Goal: Information Seeking & Learning: Learn about a topic

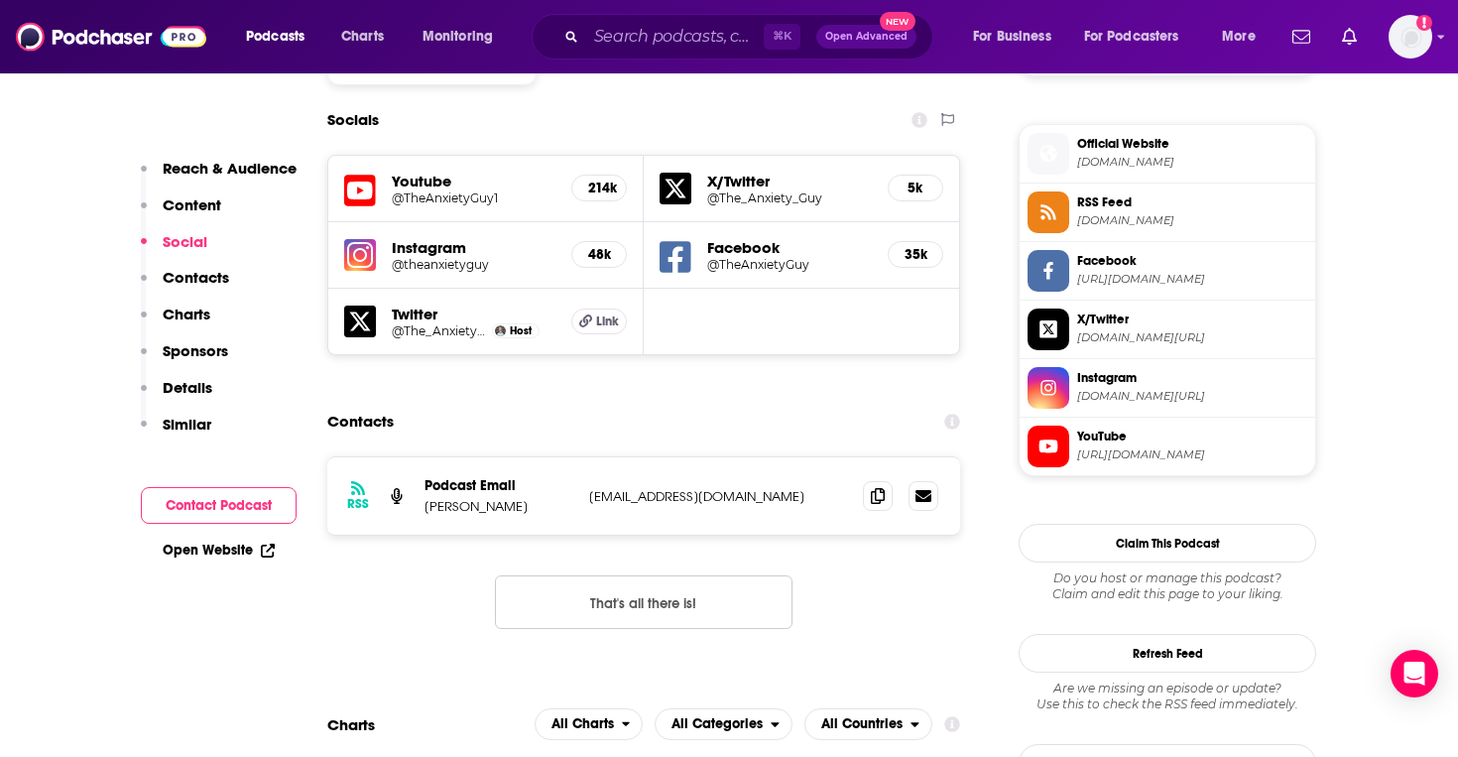
scroll to position [1746, 0]
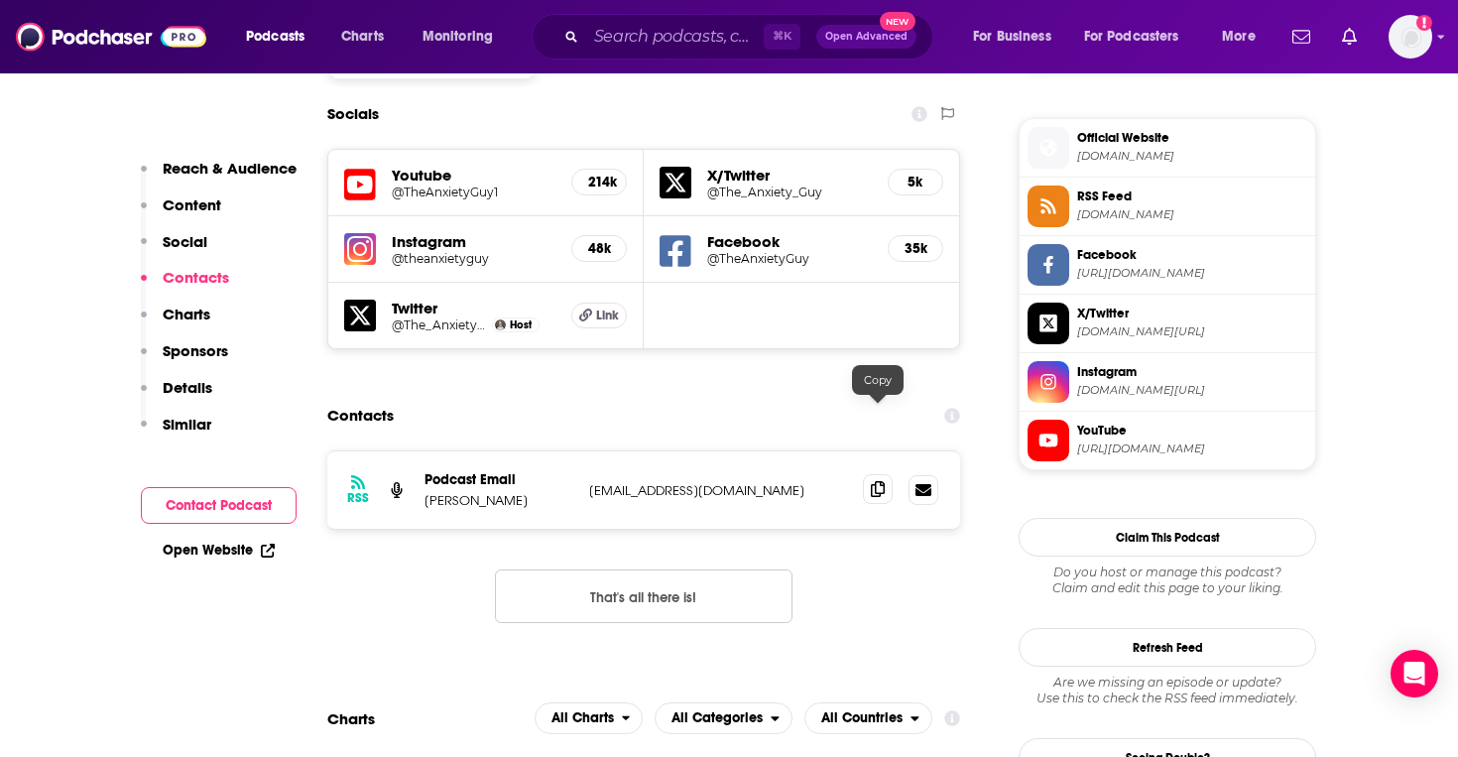
click at [874, 481] on icon at bounding box center [878, 489] width 14 height 16
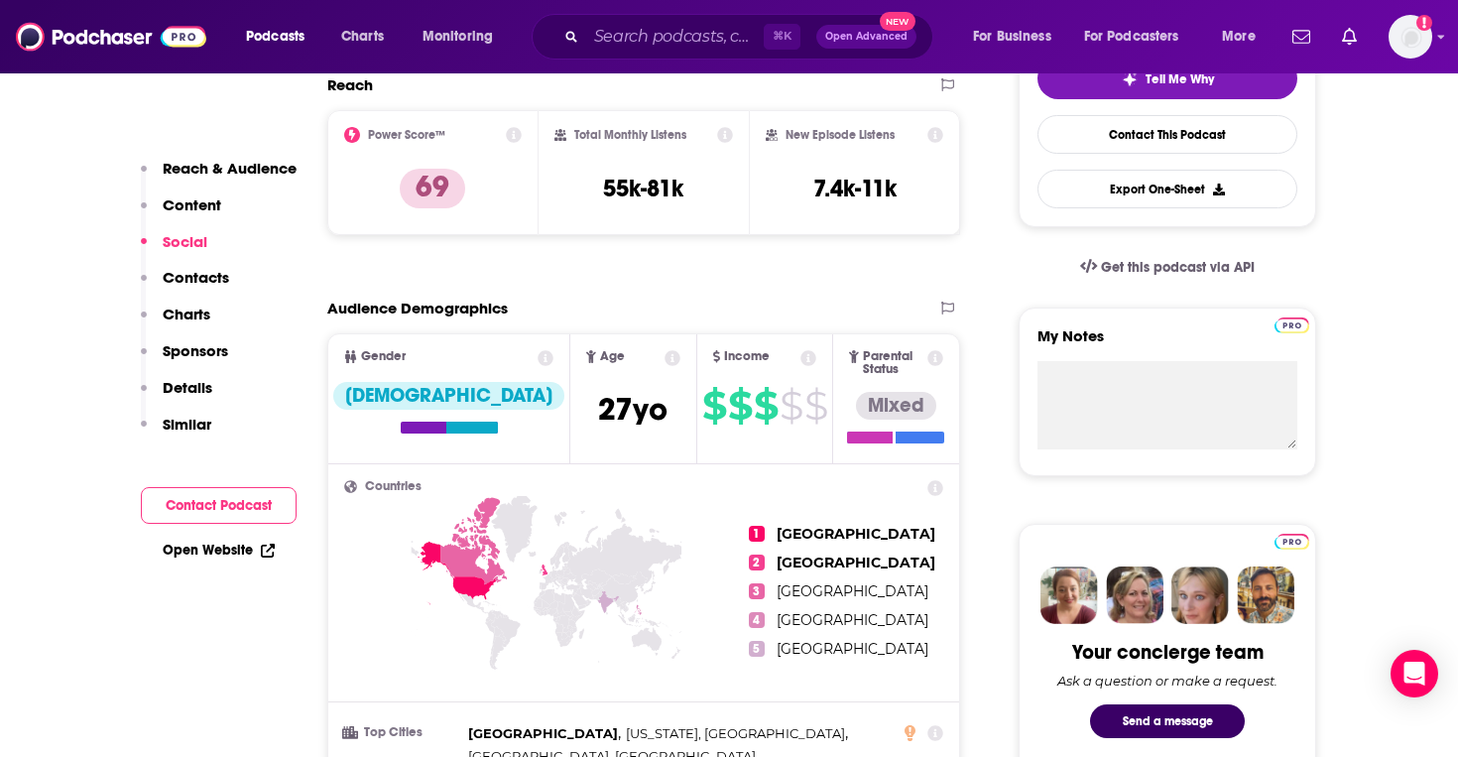
scroll to position [0, 0]
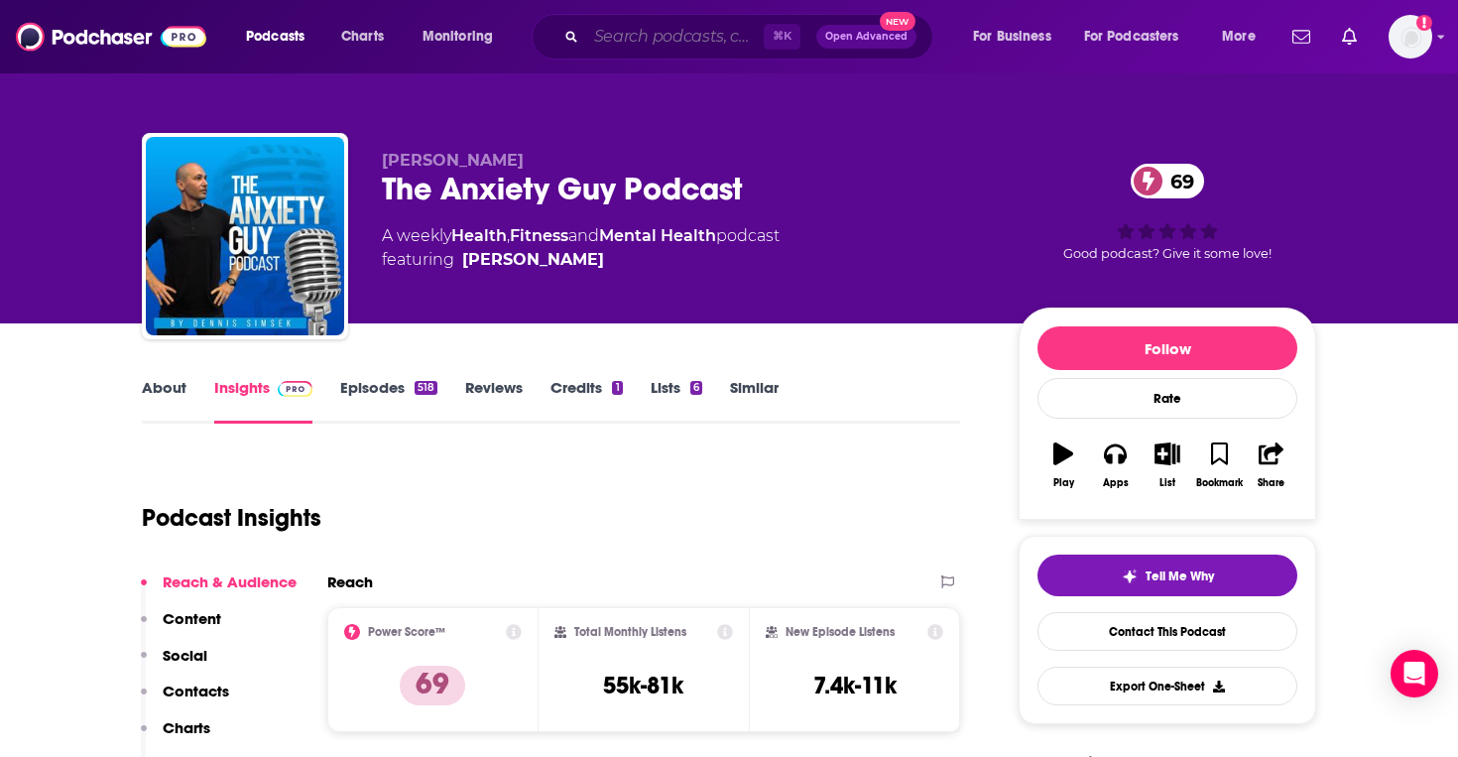
click at [637, 51] on input "Search podcasts, credits, & more..." at bounding box center [674, 37] width 177 height 32
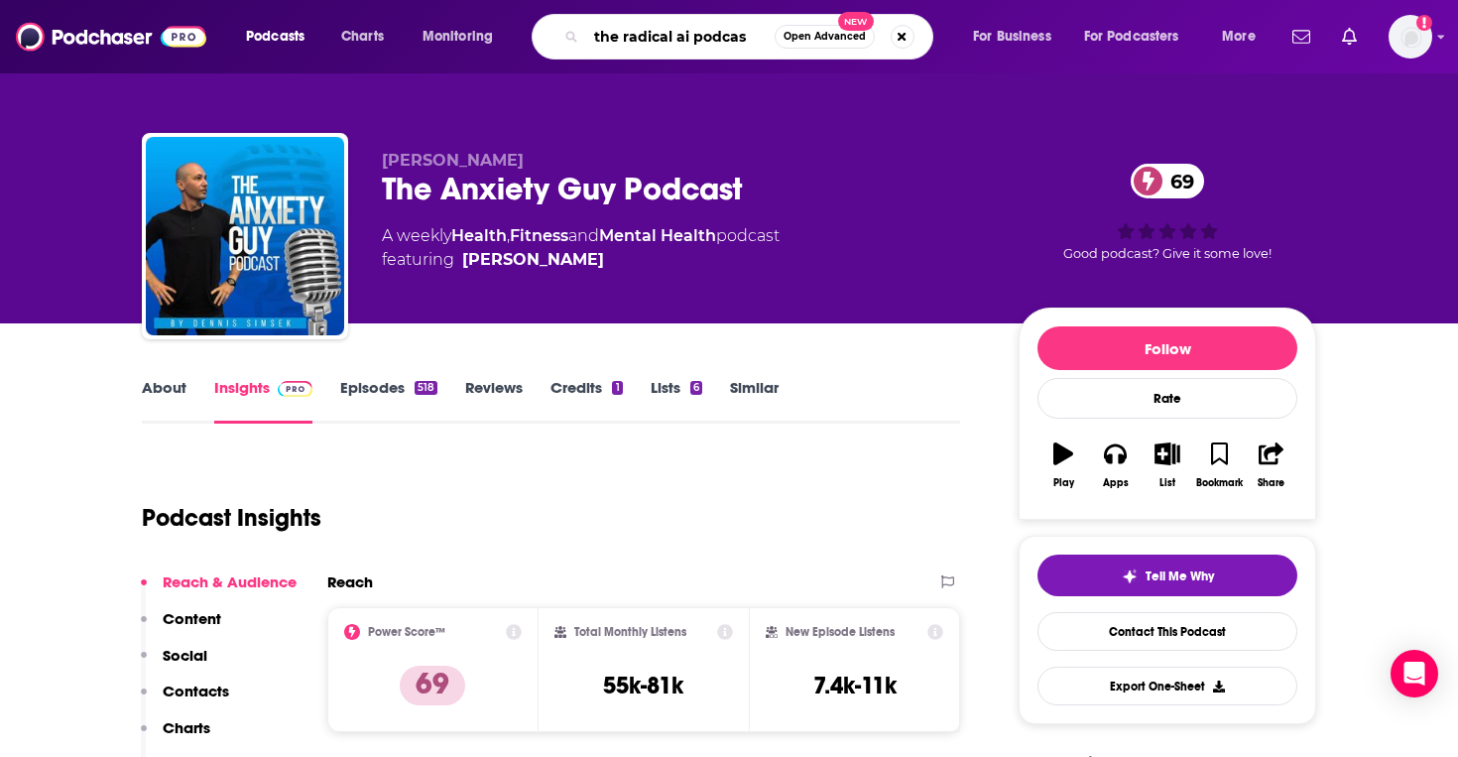
type input "the radical ai podcast"
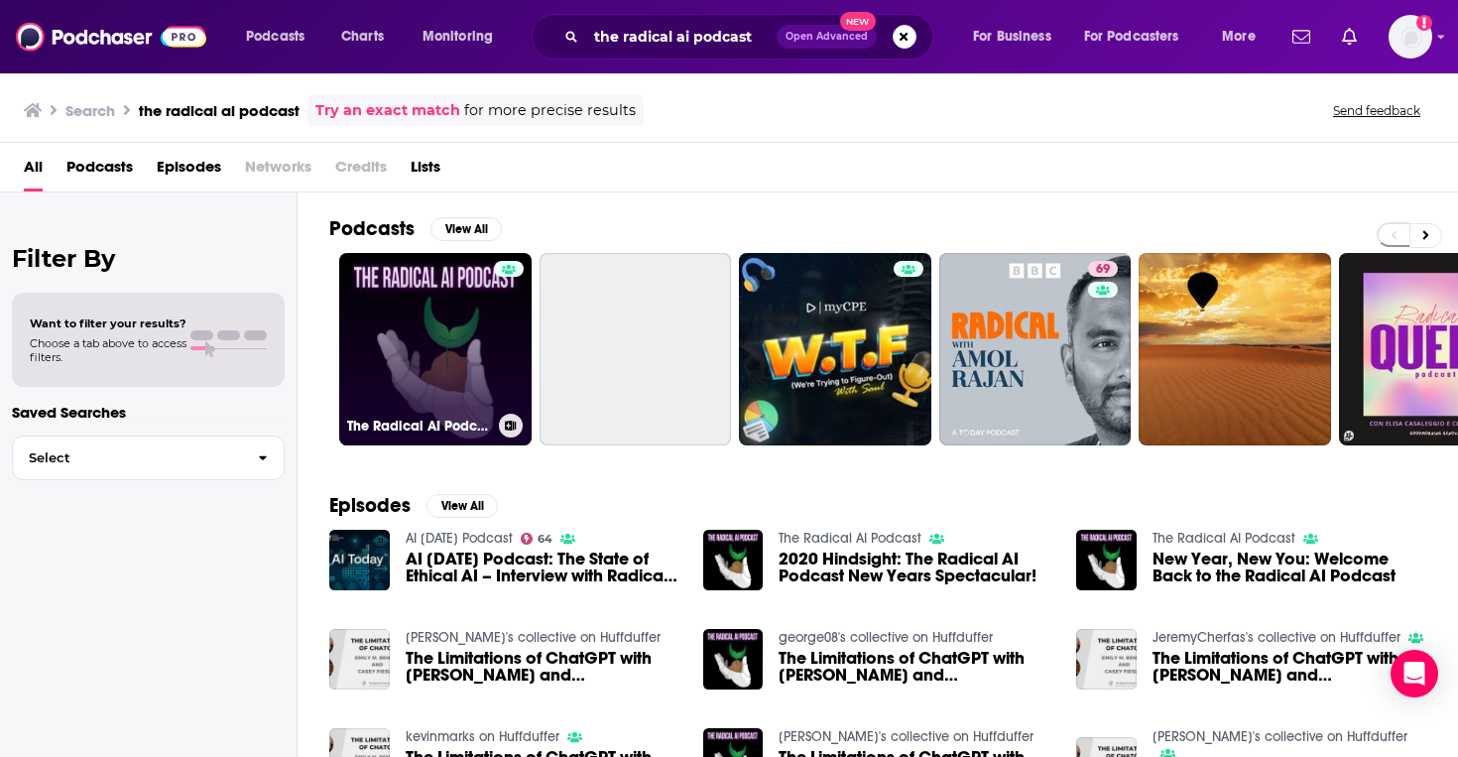
click at [432, 329] on link "The Radical AI Podcast" at bounding box center [435, 349] width 192 height 192
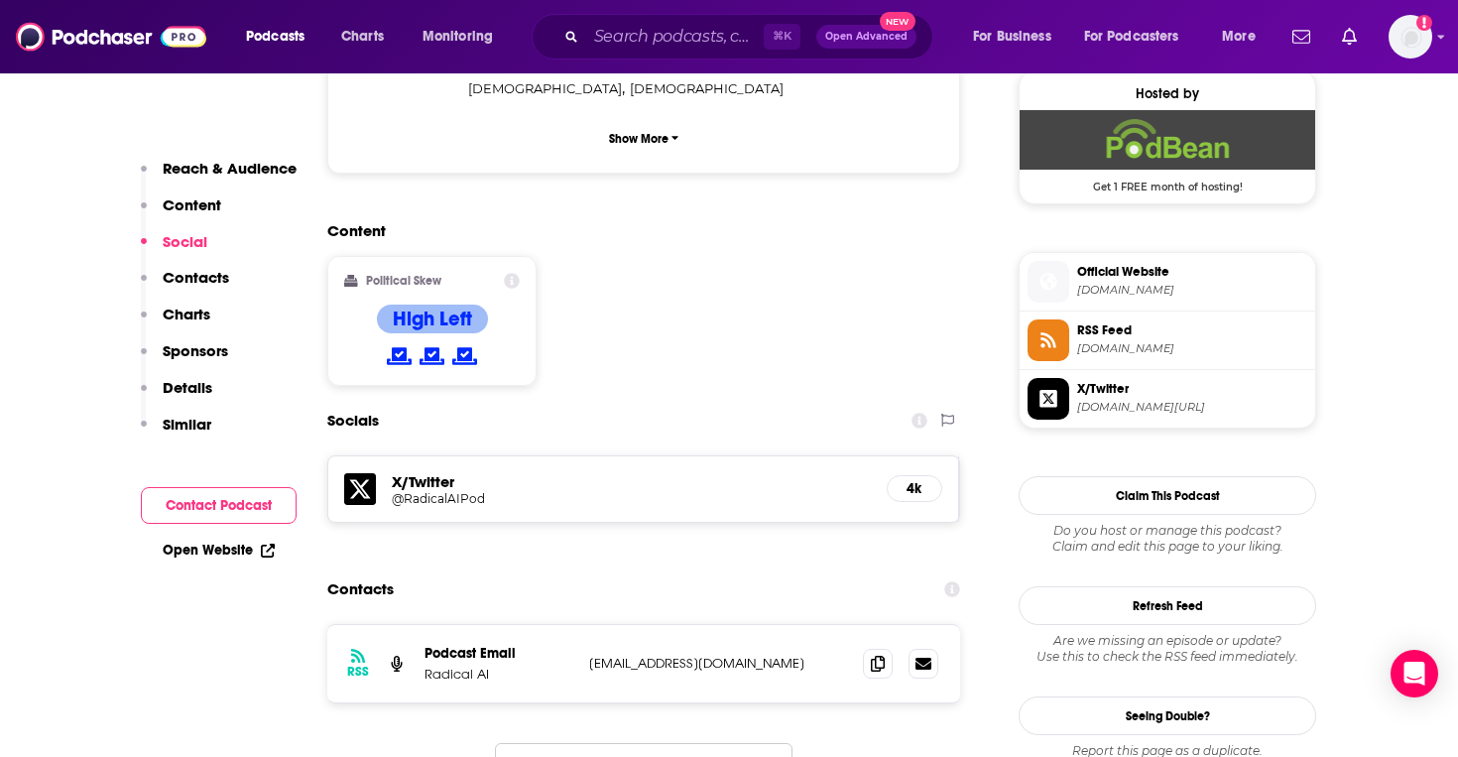
scroll to position [1615, 0]
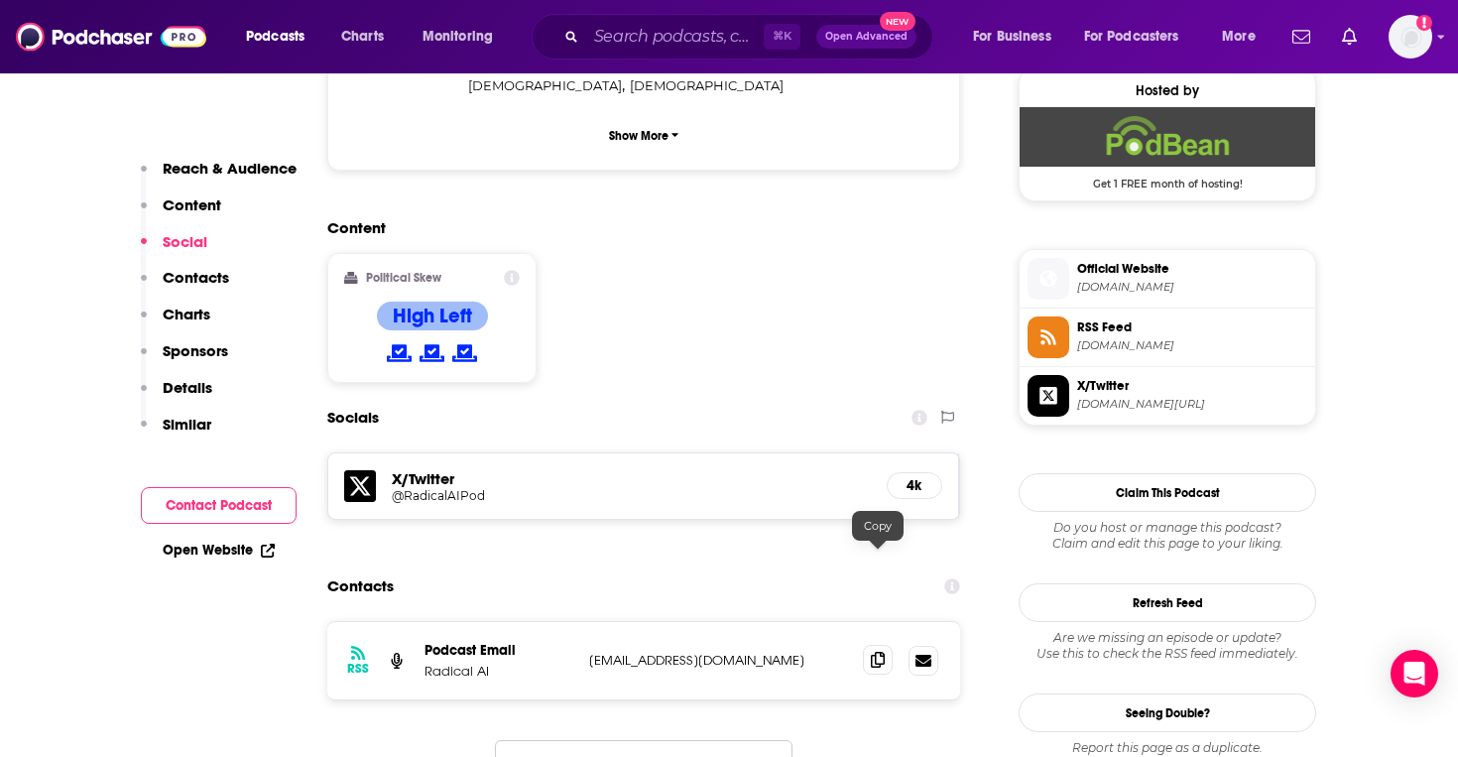
click at [885, 645] on span at bounding box center [878, 660] width 30 height 30
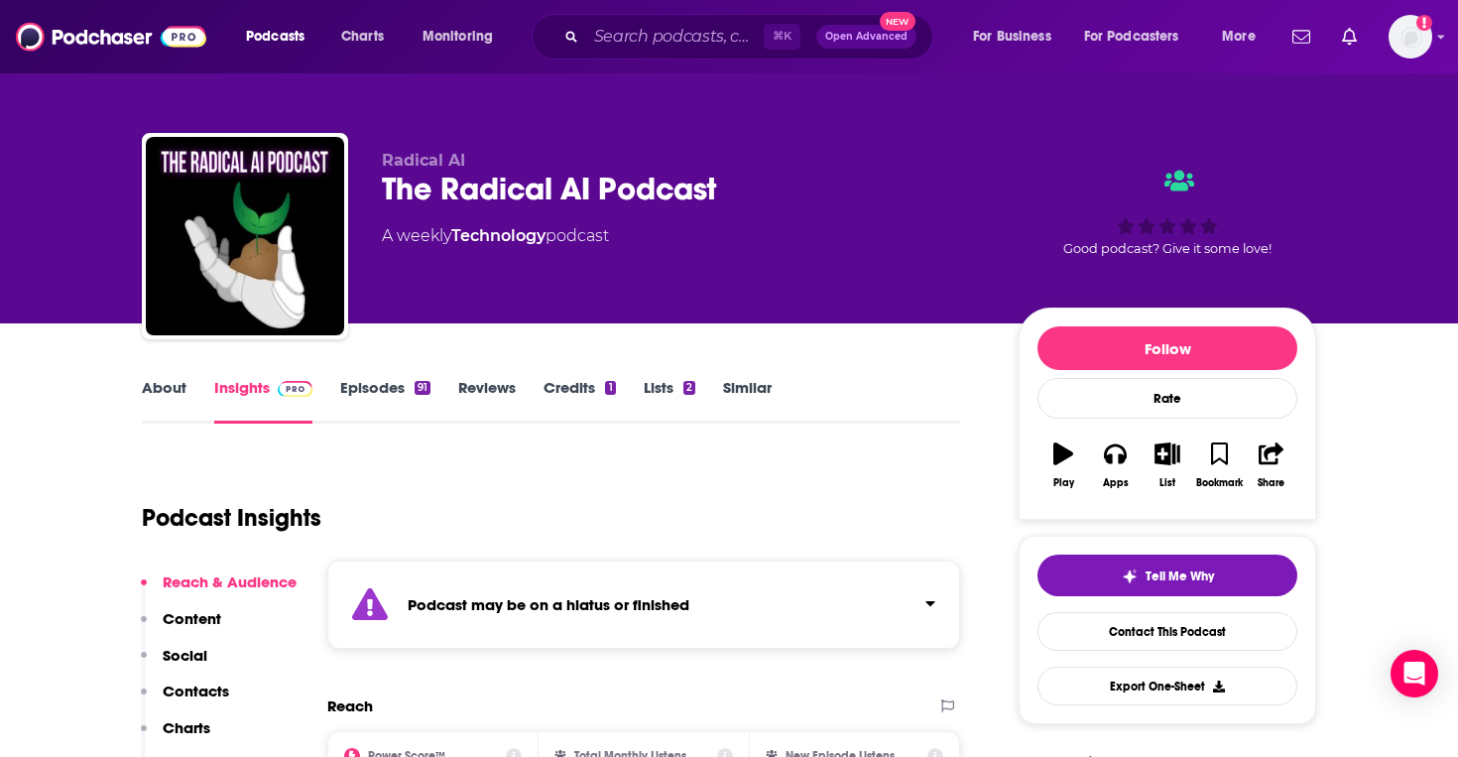
scroll to position [48, 0]
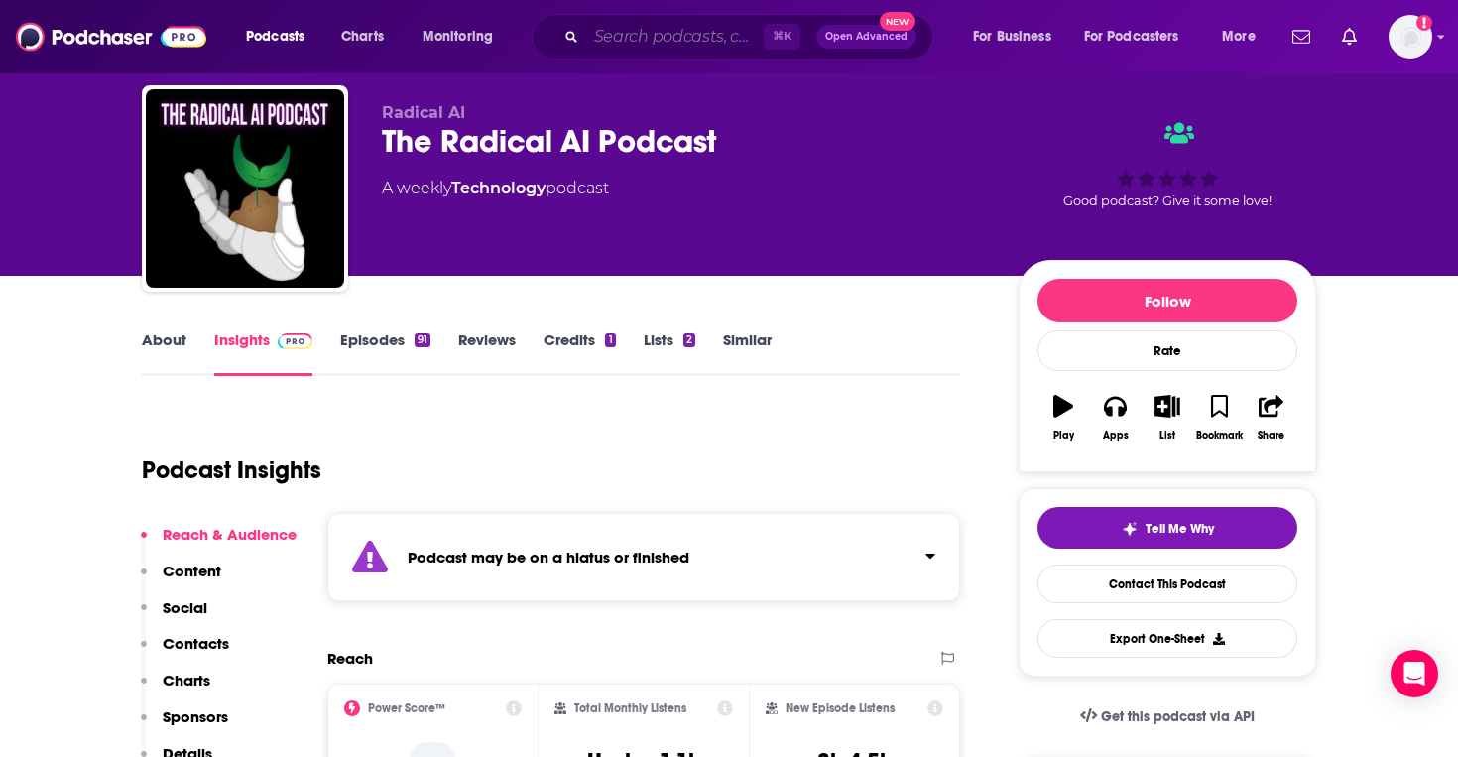
click at [645, 43] on input "Search podcasts, credits, & more..." at bounding box center [674, 37] width 177 height 32
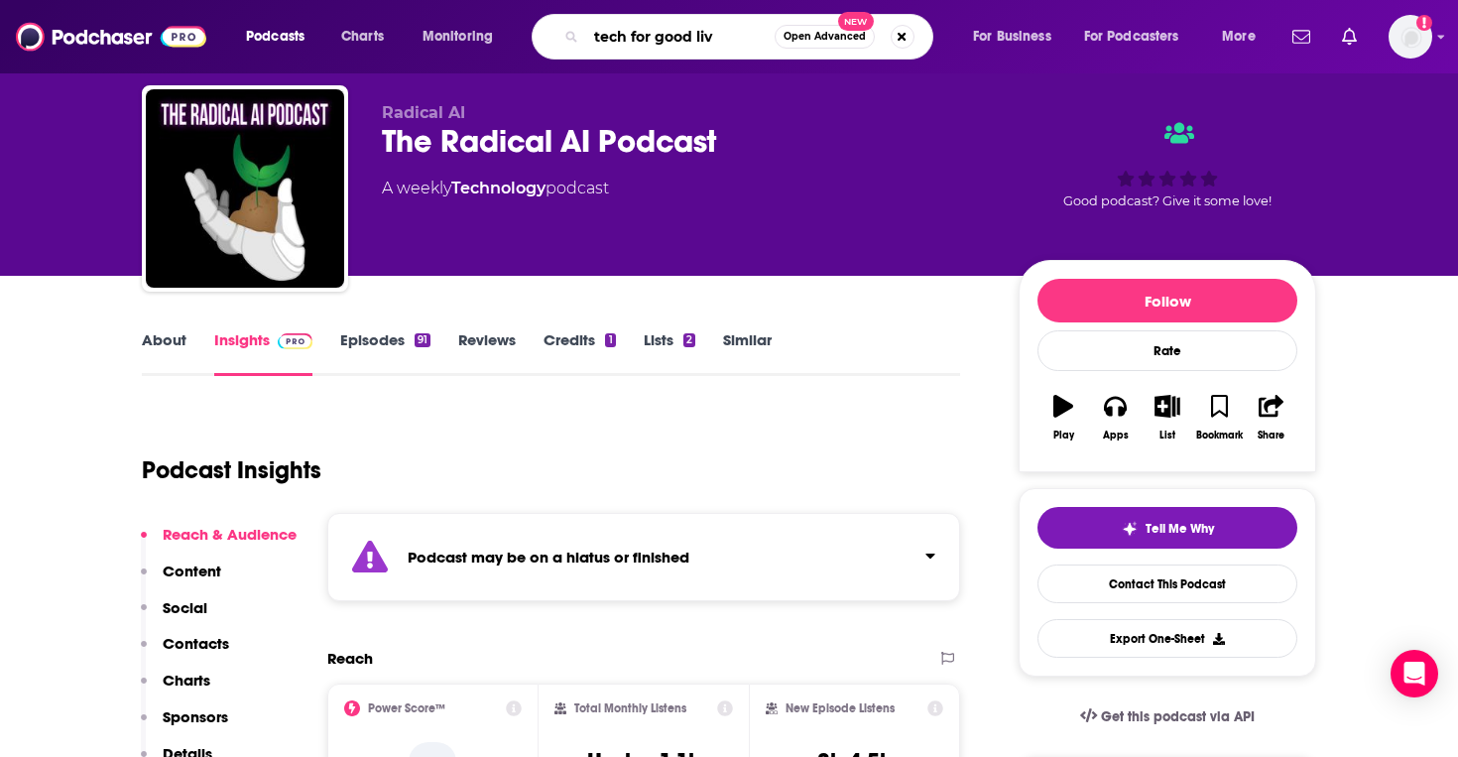
type input "tech for good live"
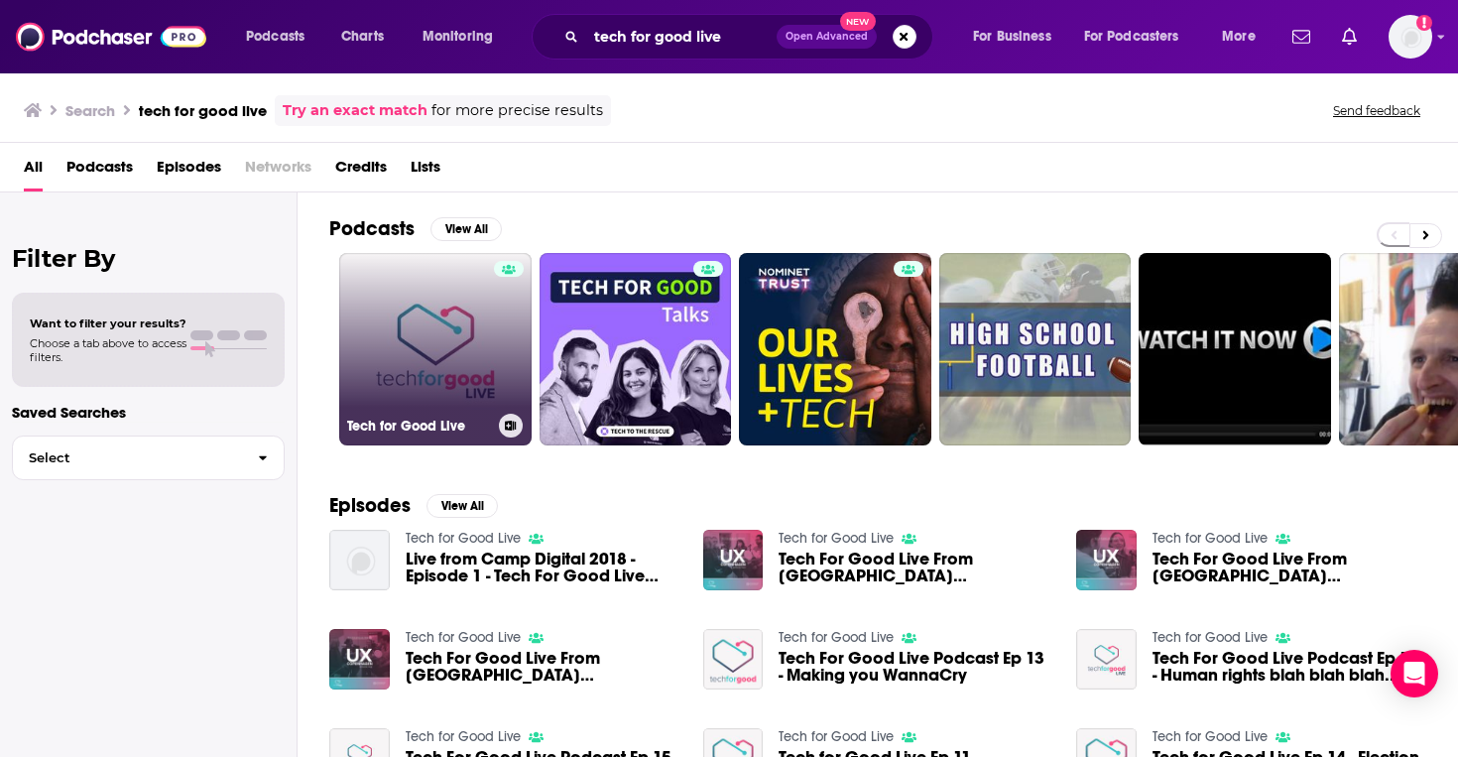
click at [430, 372] on link "Tech for Good Live" at bounding box center [435, 349] width 192 height 192
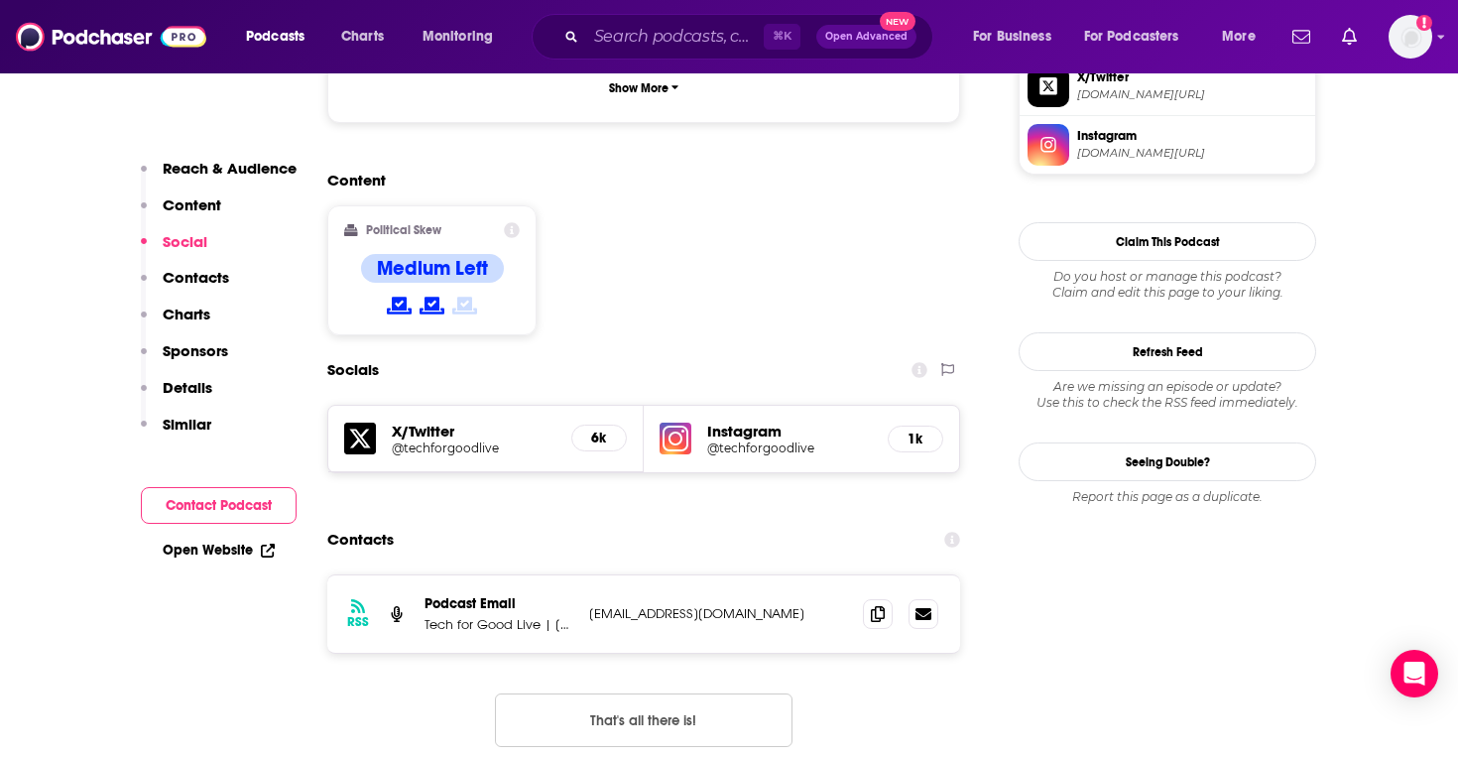
scroll to position [1597, 0]
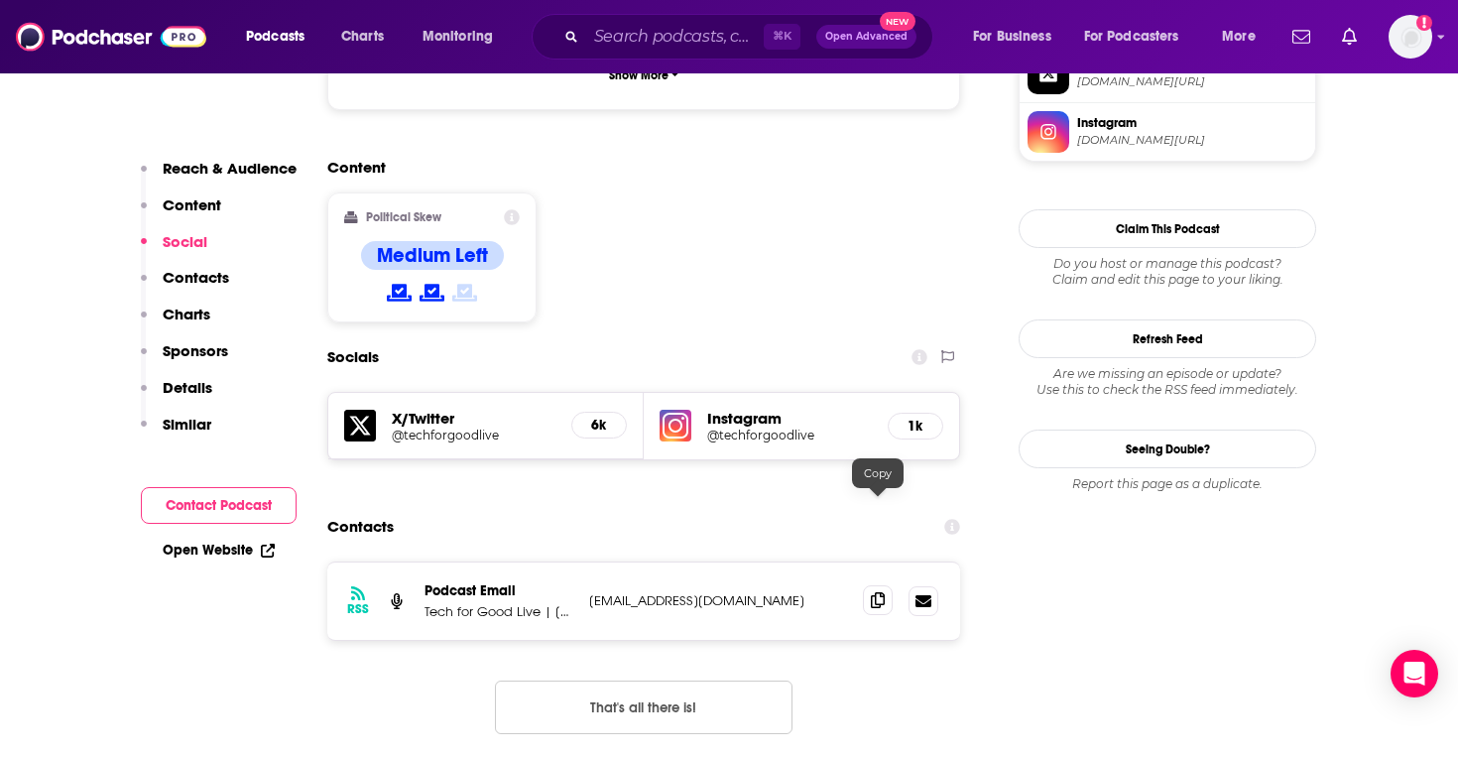
click at [867, 585] on span at bounding box center [878, 600] width 30 height 30
click at [588, 33] on input "Search podcasts, credits, & more..." at bounding box center [674, 37] width 177 height 32
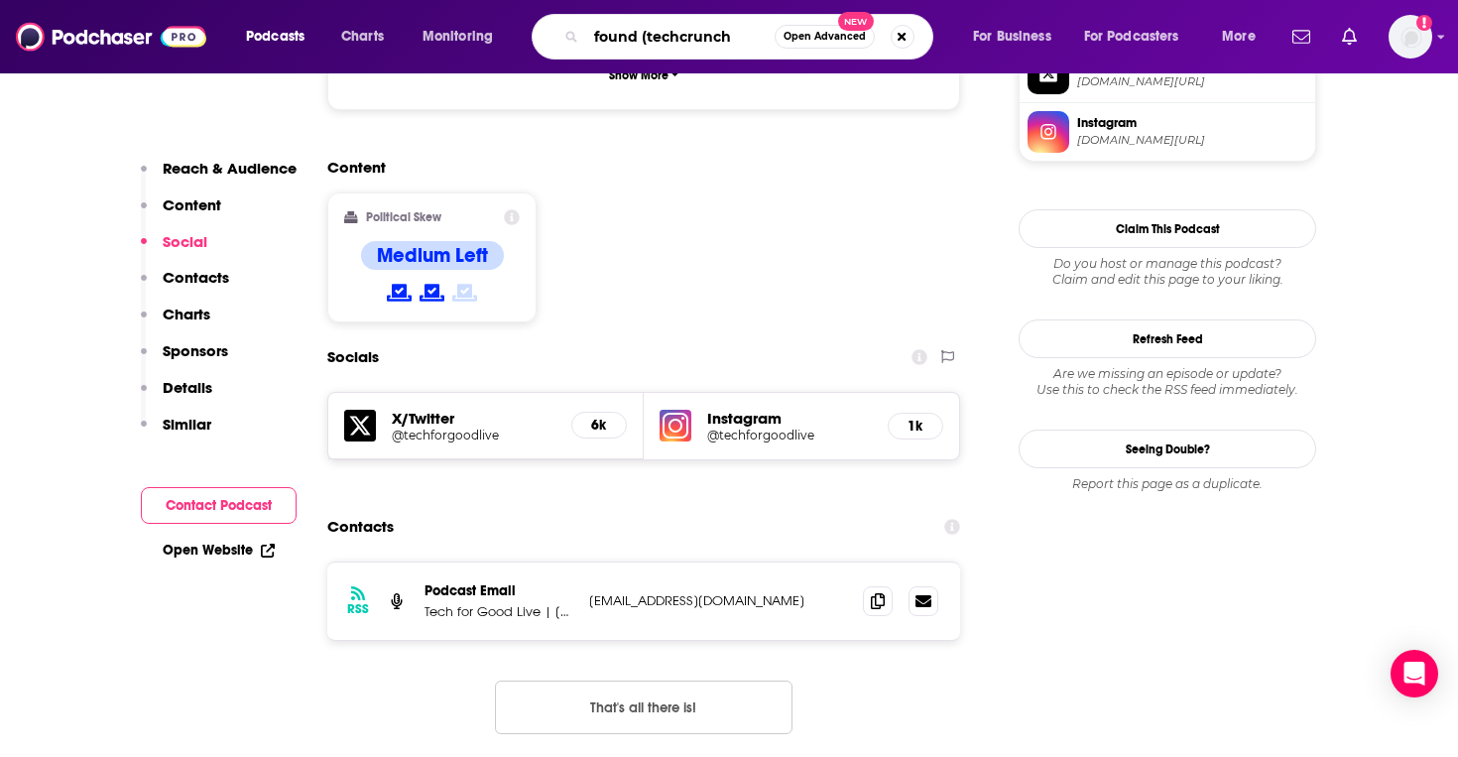
type input "found (techcrunch)"
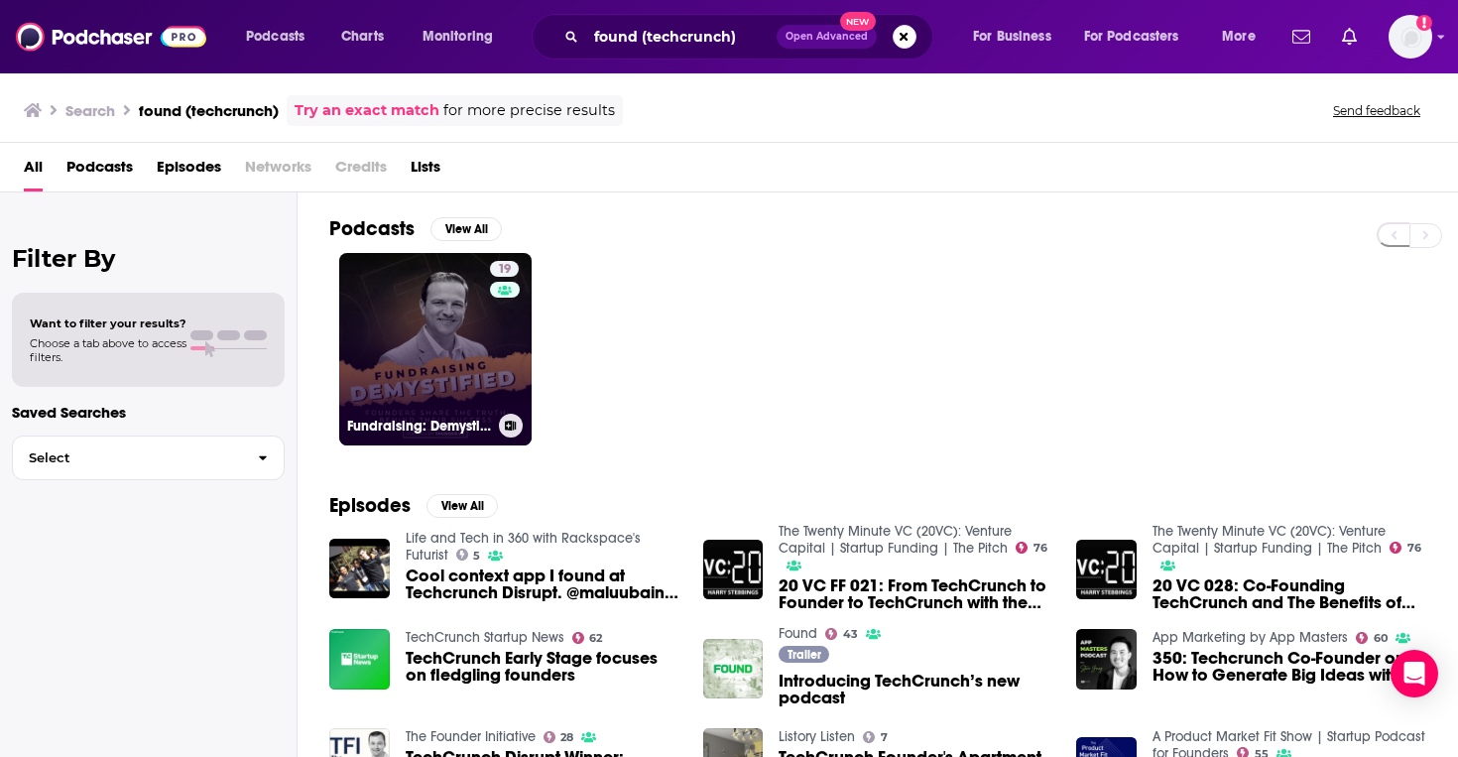
click at [426, 343] on link "19 Fundraising: Demystified! True Stories Direct From Founders" at bounding box center [435, 349] width 192 height 192
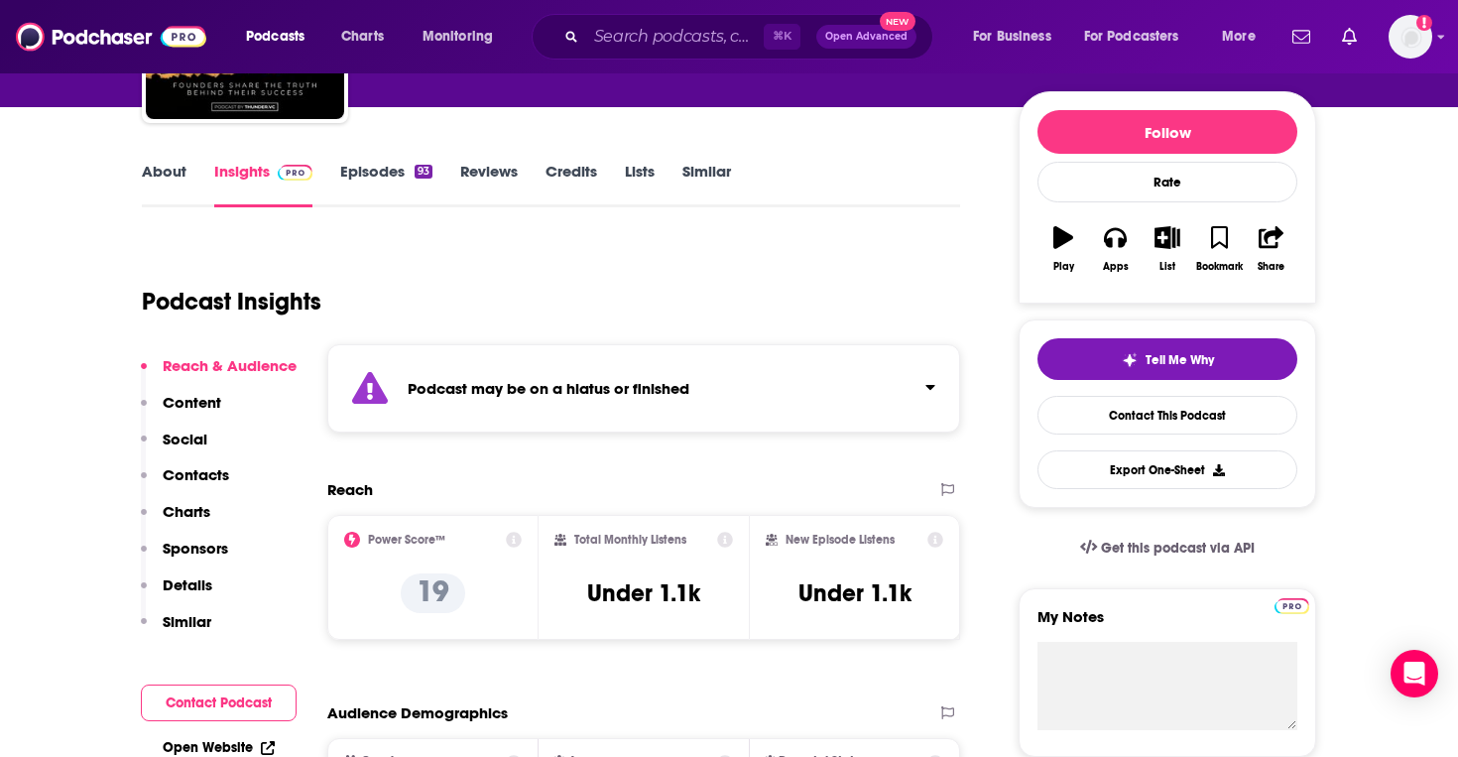
scroll to position [215, 0]
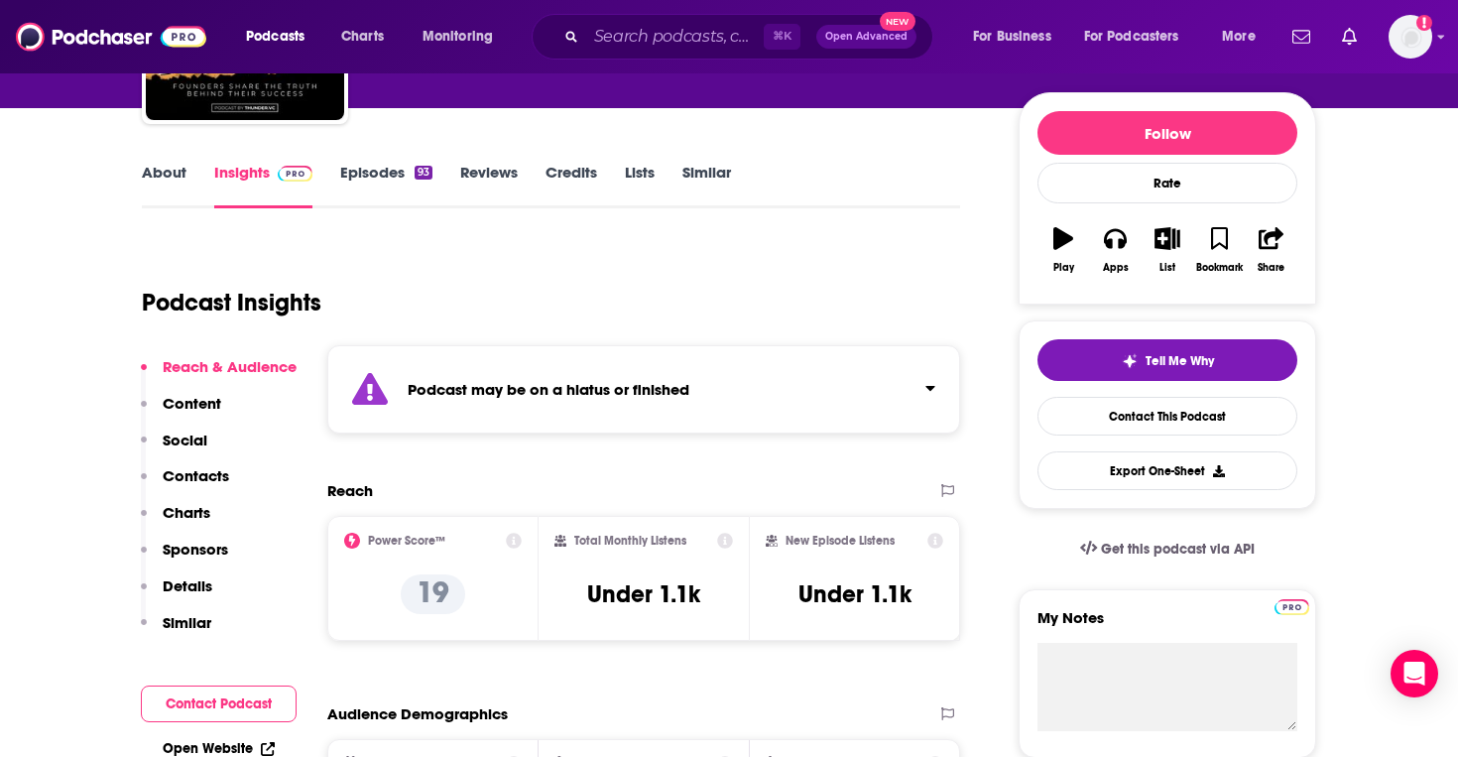
click at [655, 20] on div "⌘ K Open Advanced New" at bounding box center [733, 37] width 402 height 46
click at [655, 35] on input "Search podcasts, credits, & more..." at bounding box center [674, 37] width 177 height 32
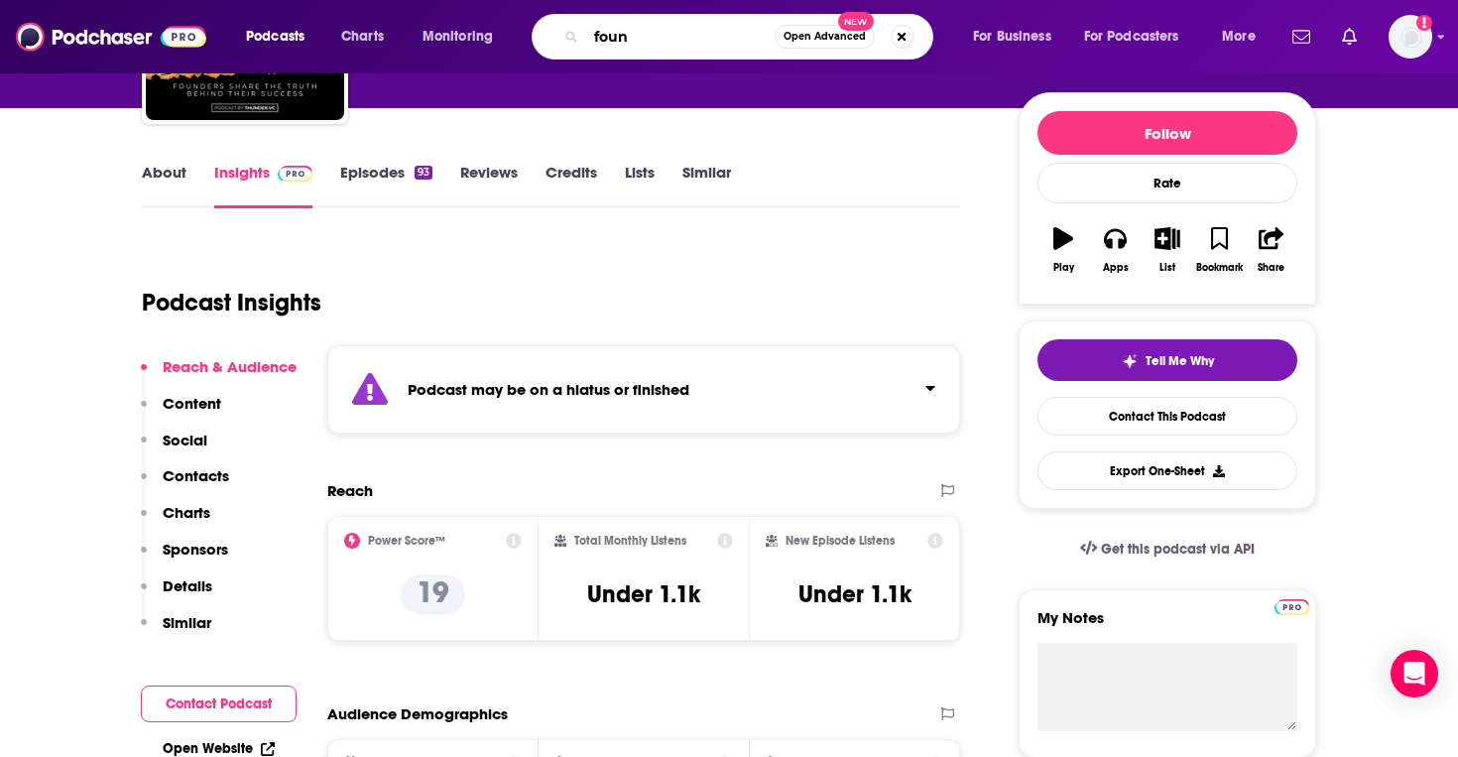
type input "found"
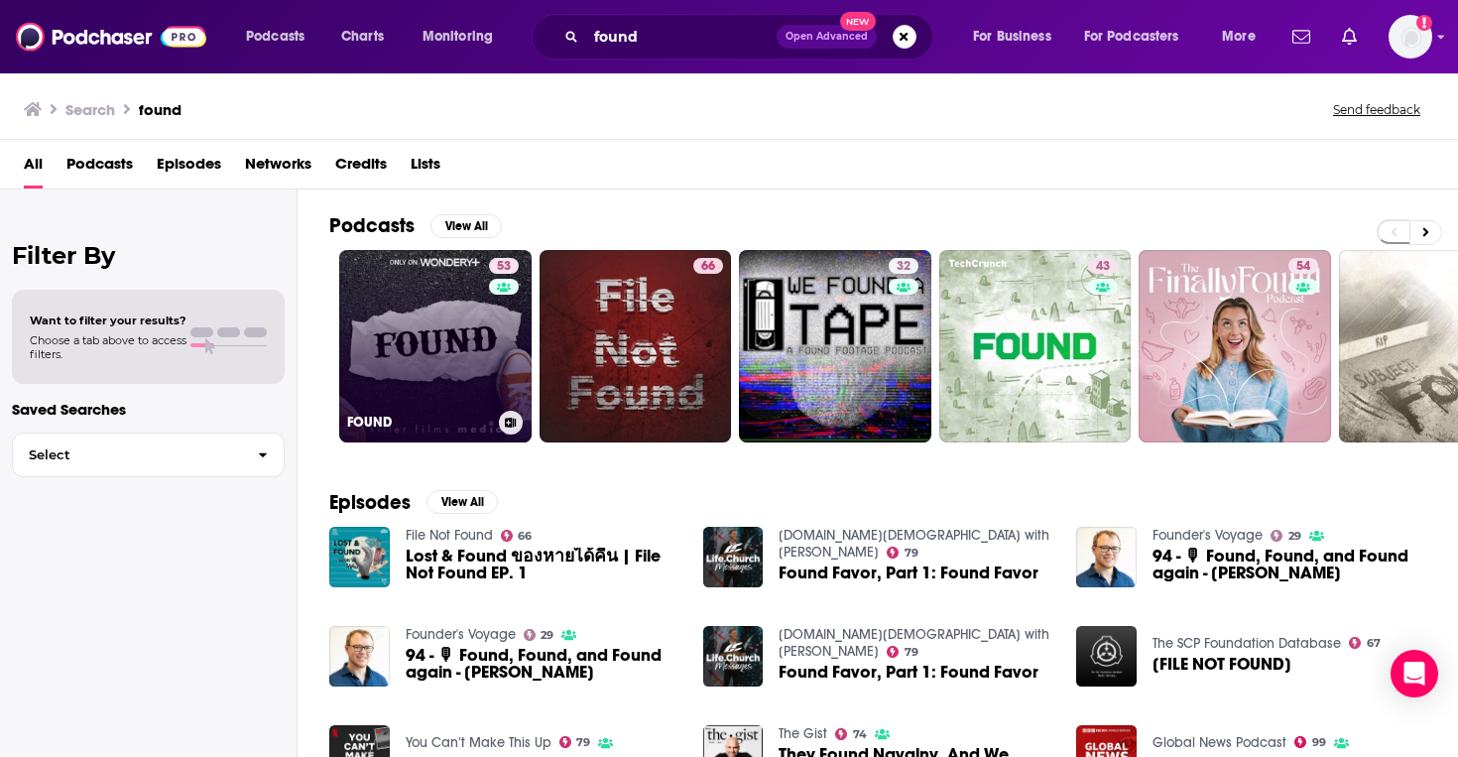
click at [454, 350] on link "53 FOUND" at bounding box center [435, 346] width 192 height 192
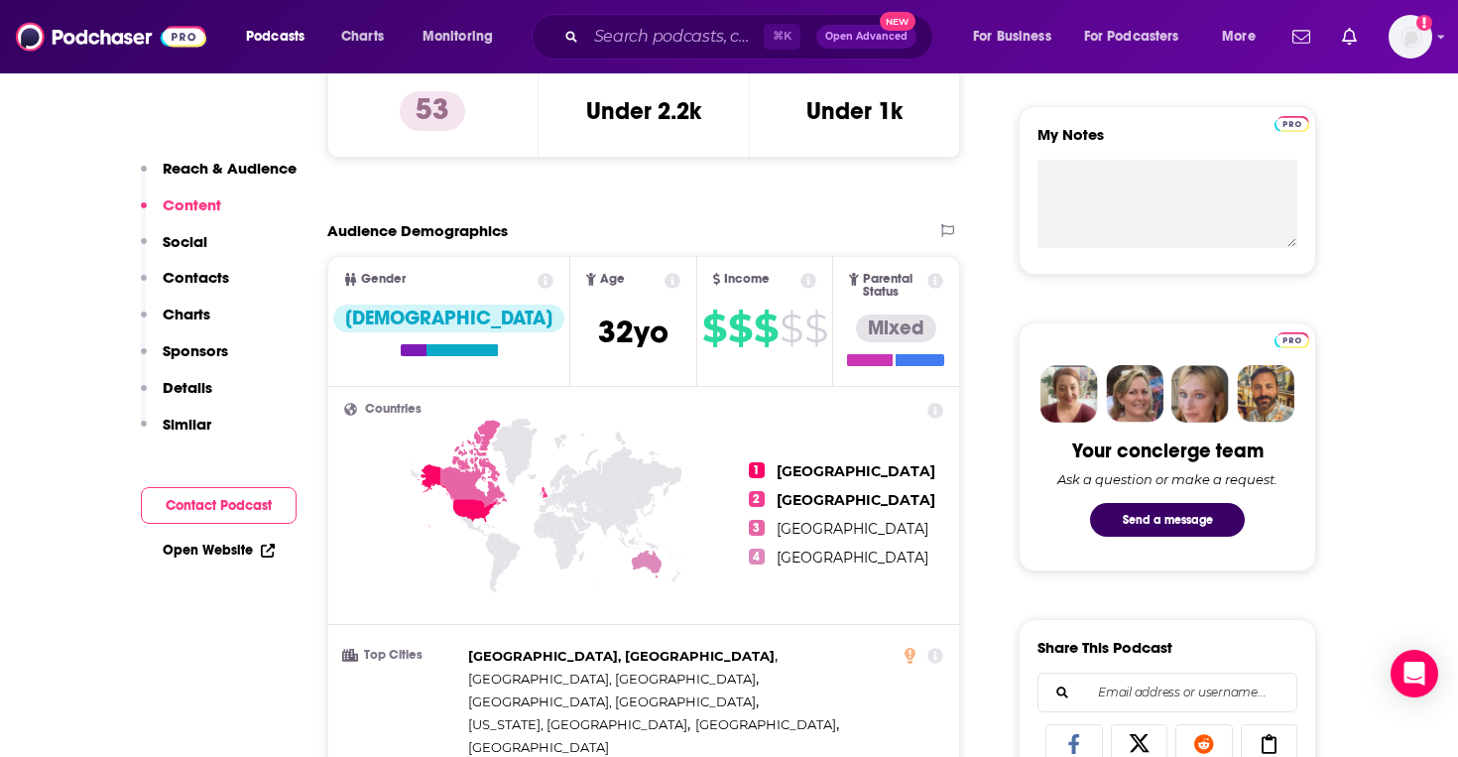
scroll to position [138, 0]
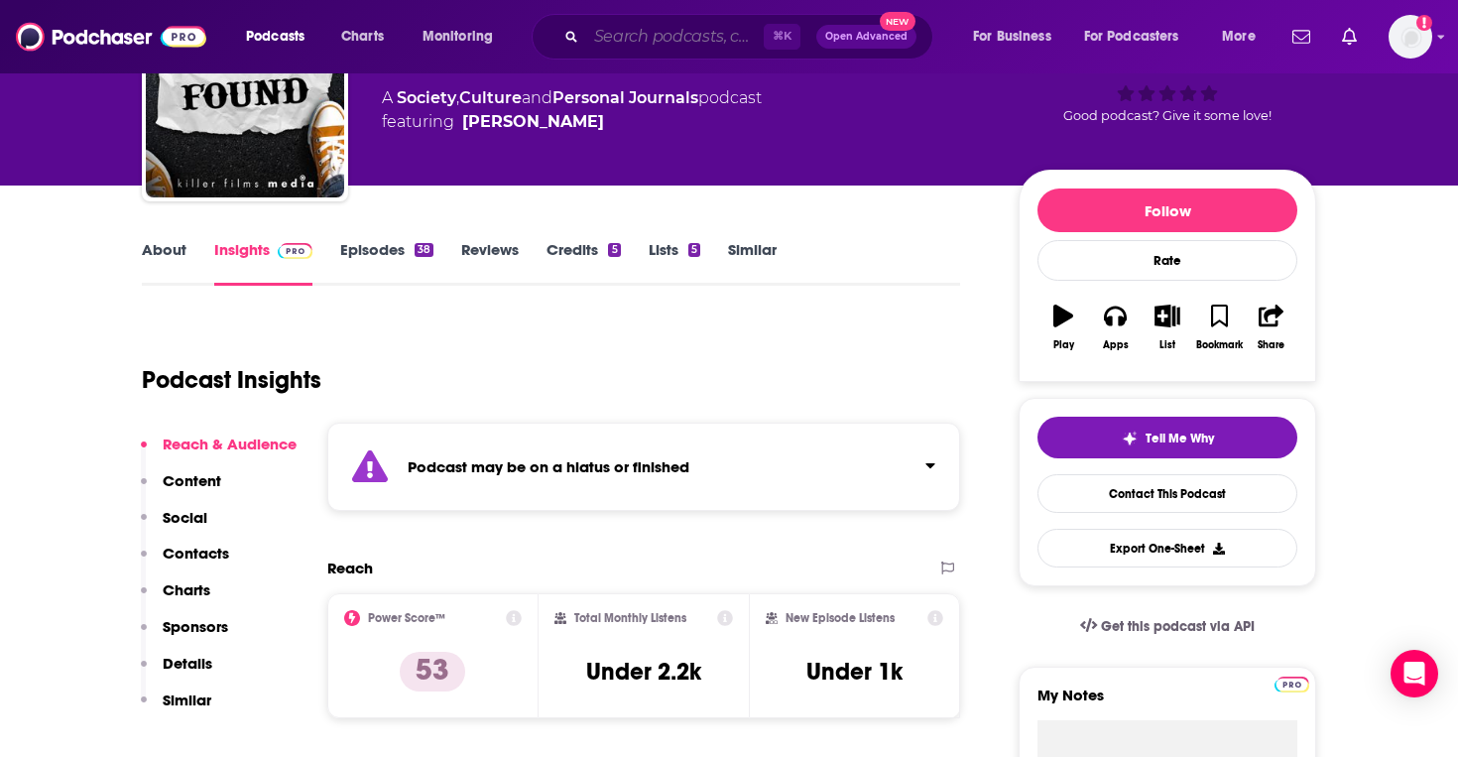
click at [648, 36] on input "Search podcasts, credits, & more..." at bounding box center [674, 37] width 177 height 32
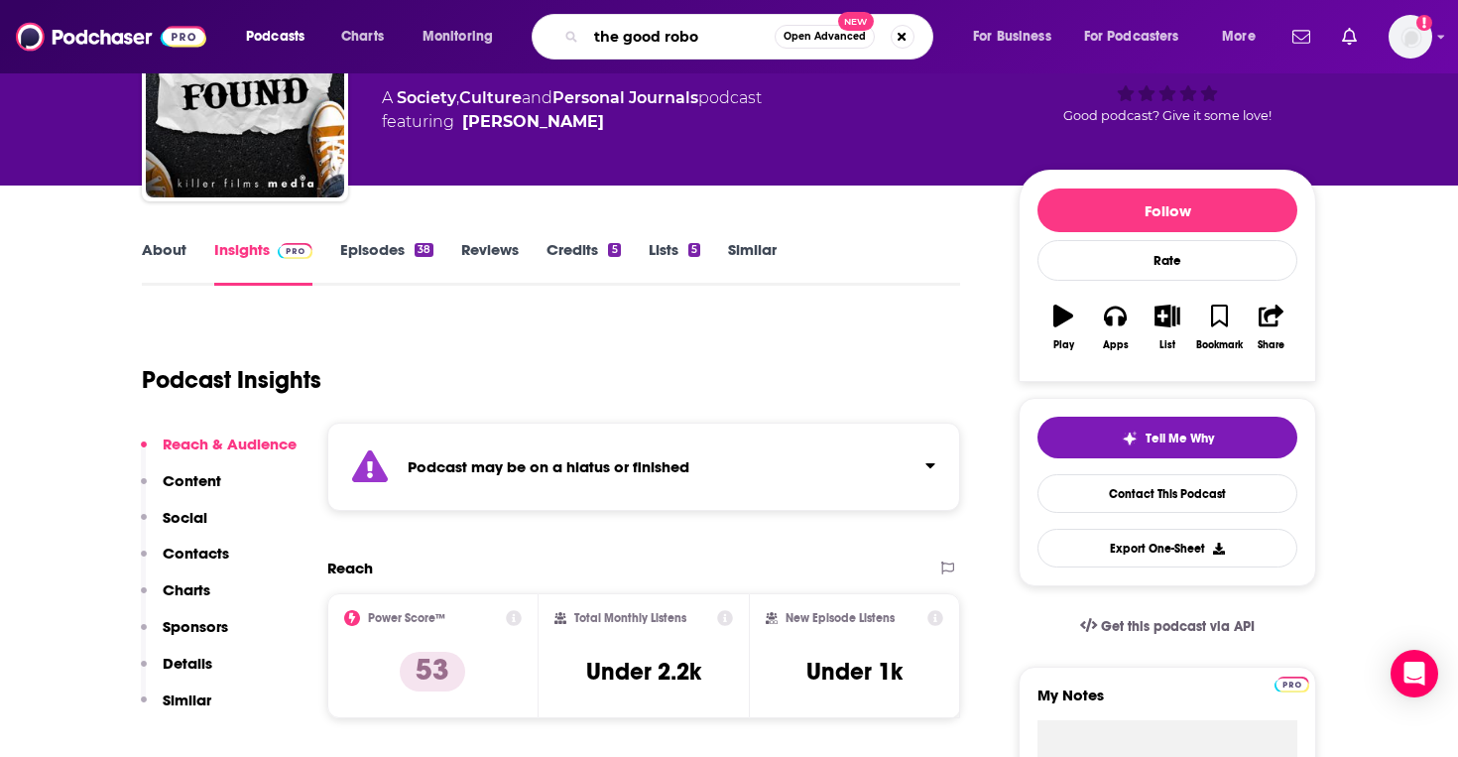
type input "the good robot"
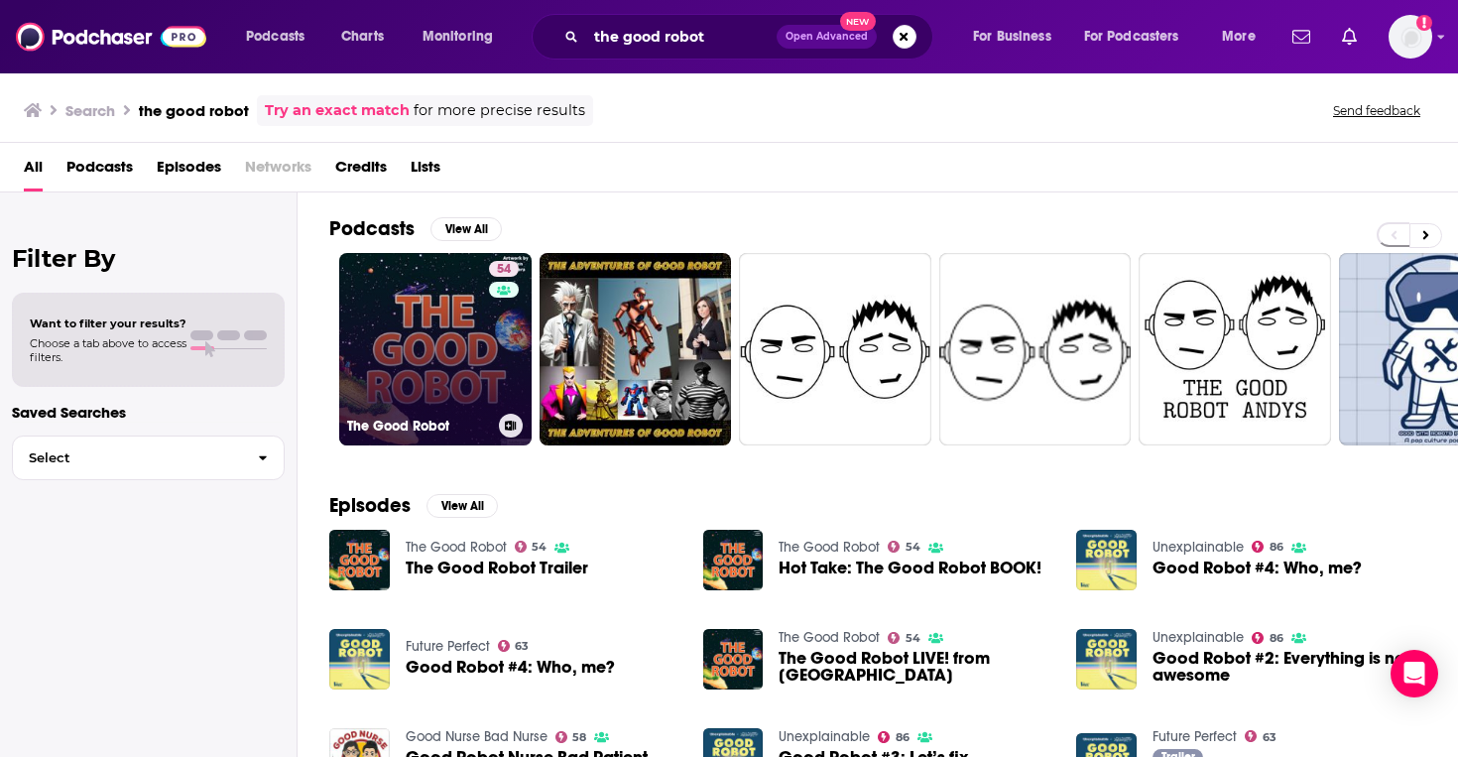
click at [429, 330] on link "54 The Good Robot" at bounding box center [435, 349] width 192 height 192
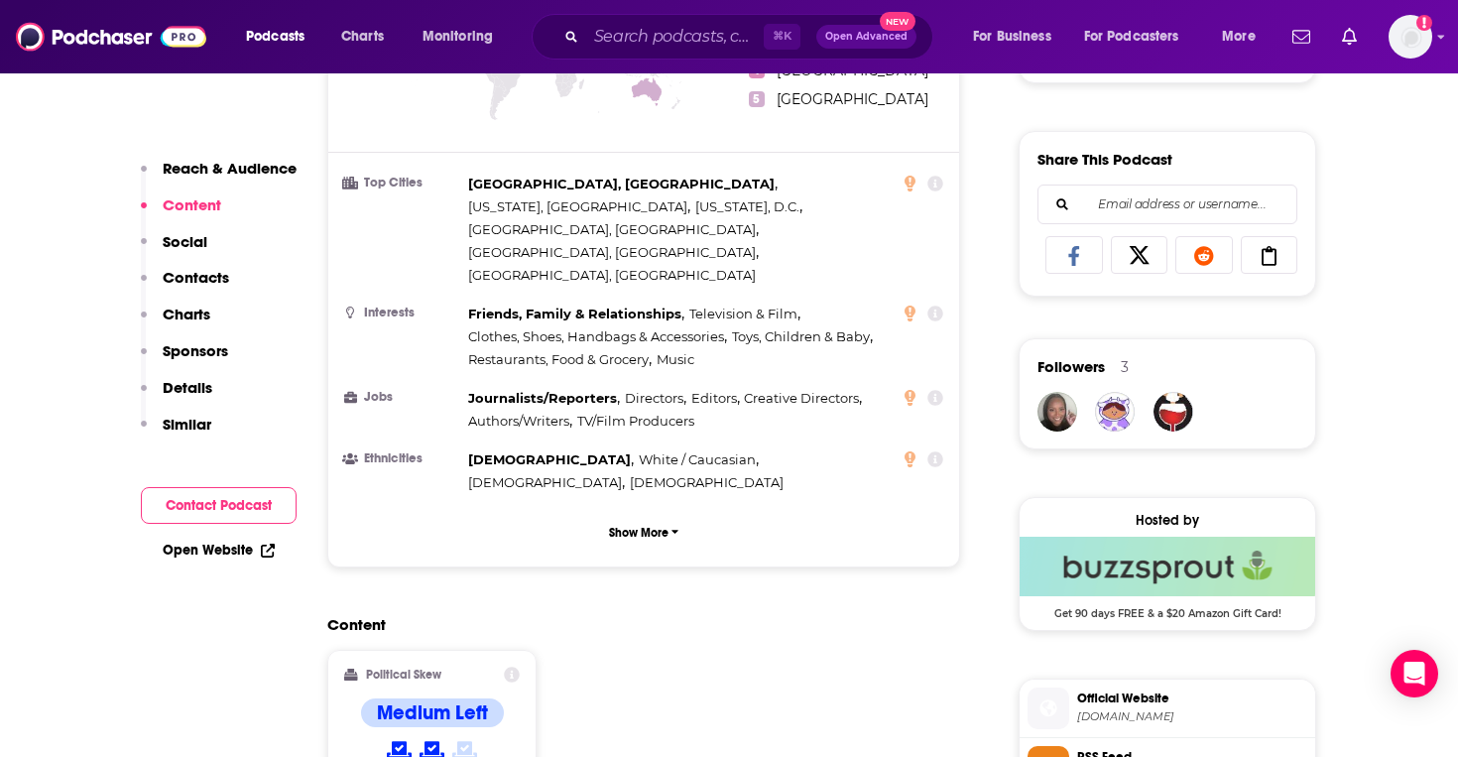
scroll to position [1145, 0]
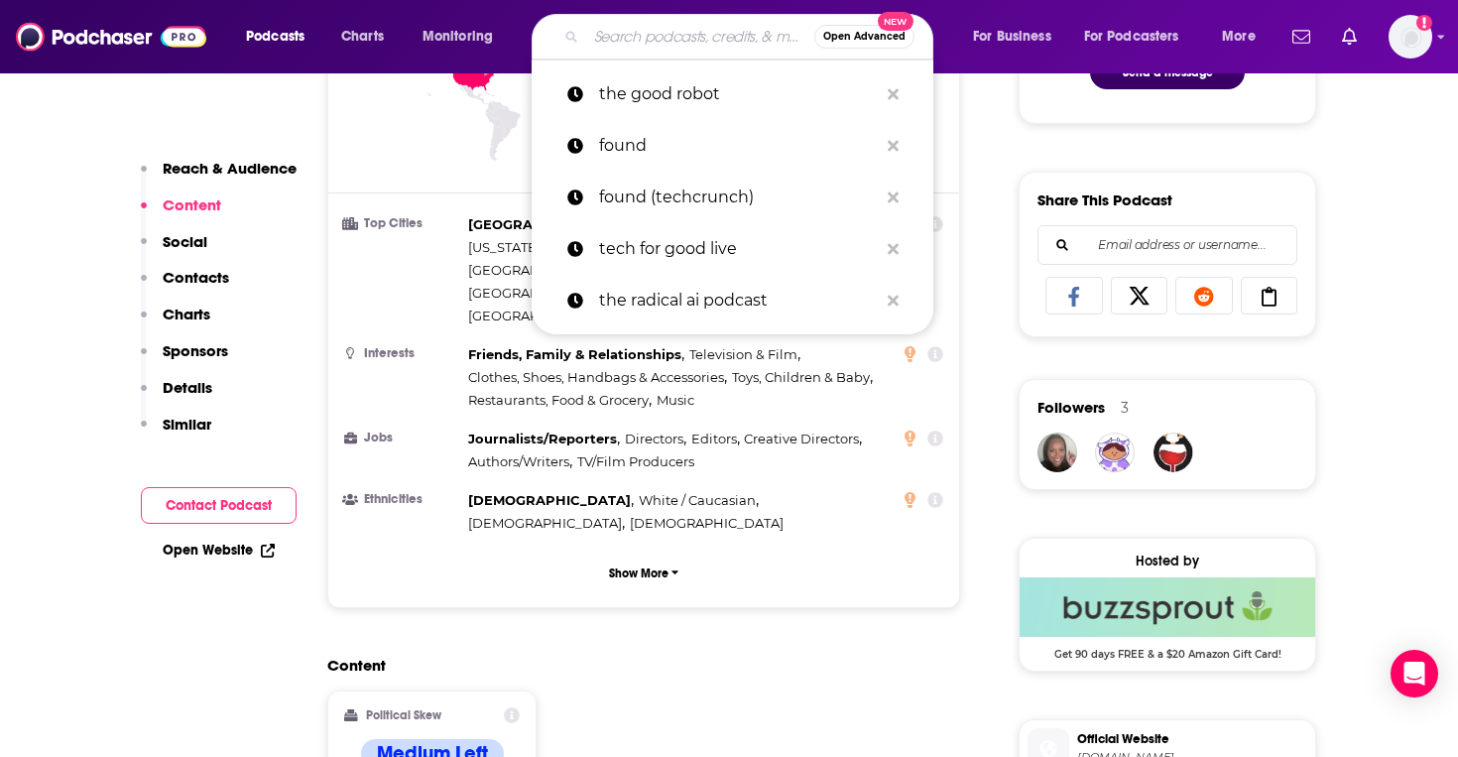
click at [613, 29] on input "Search podcasts, credits, & more..." at bounding box center [700, 37] width 228 height 32
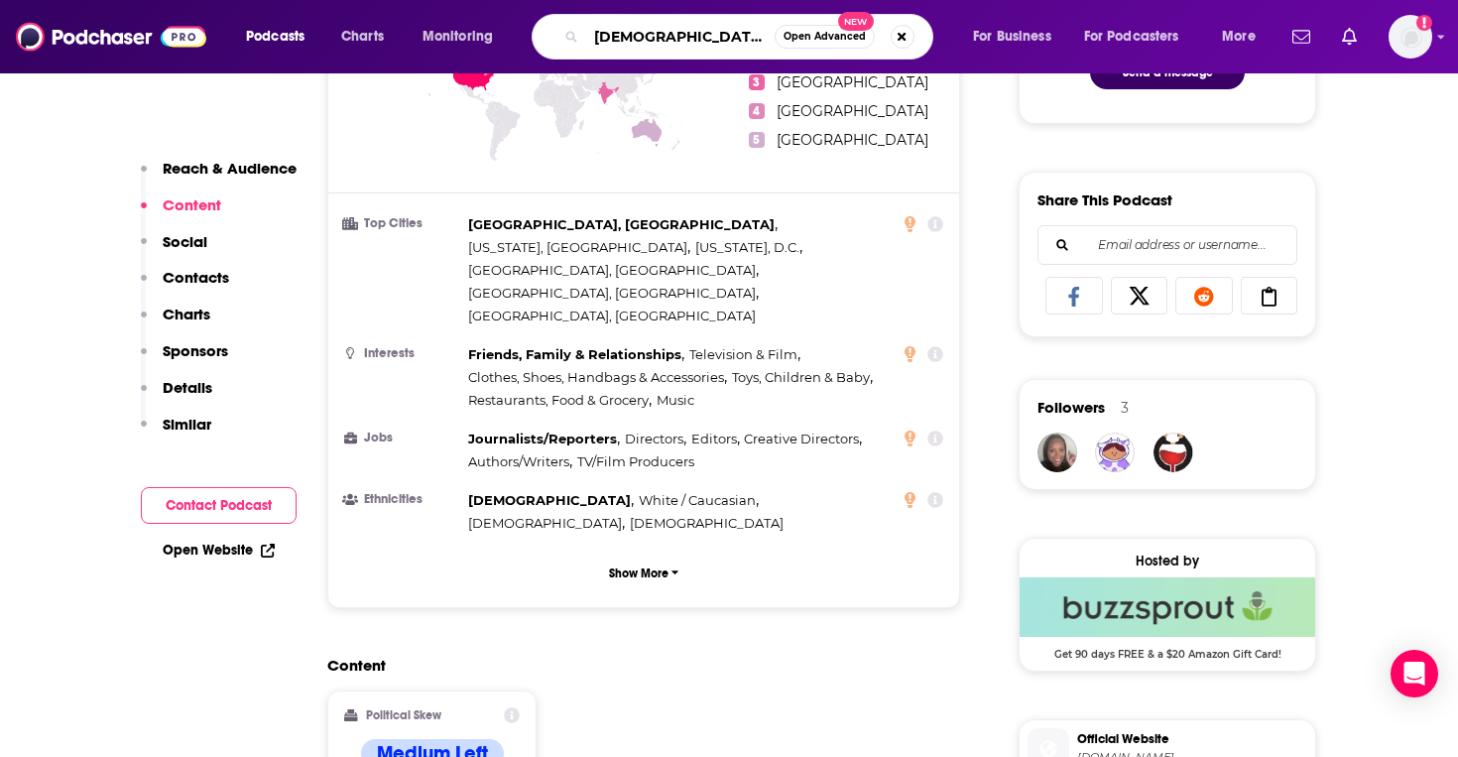
type input "female startup club"
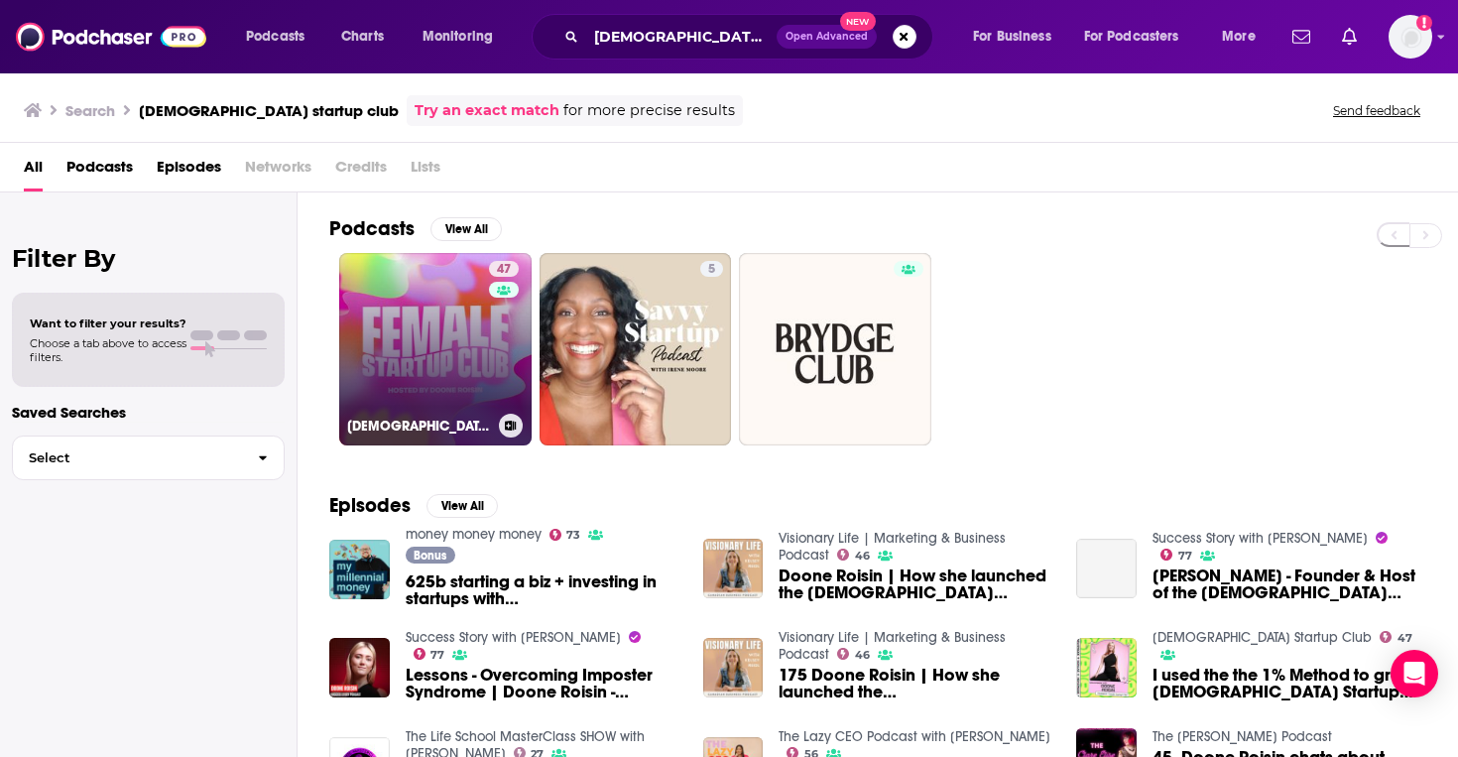
click at [473, 318] on link "47 Female Startup Club" at bounding box center [435, 349] width 192 height 192
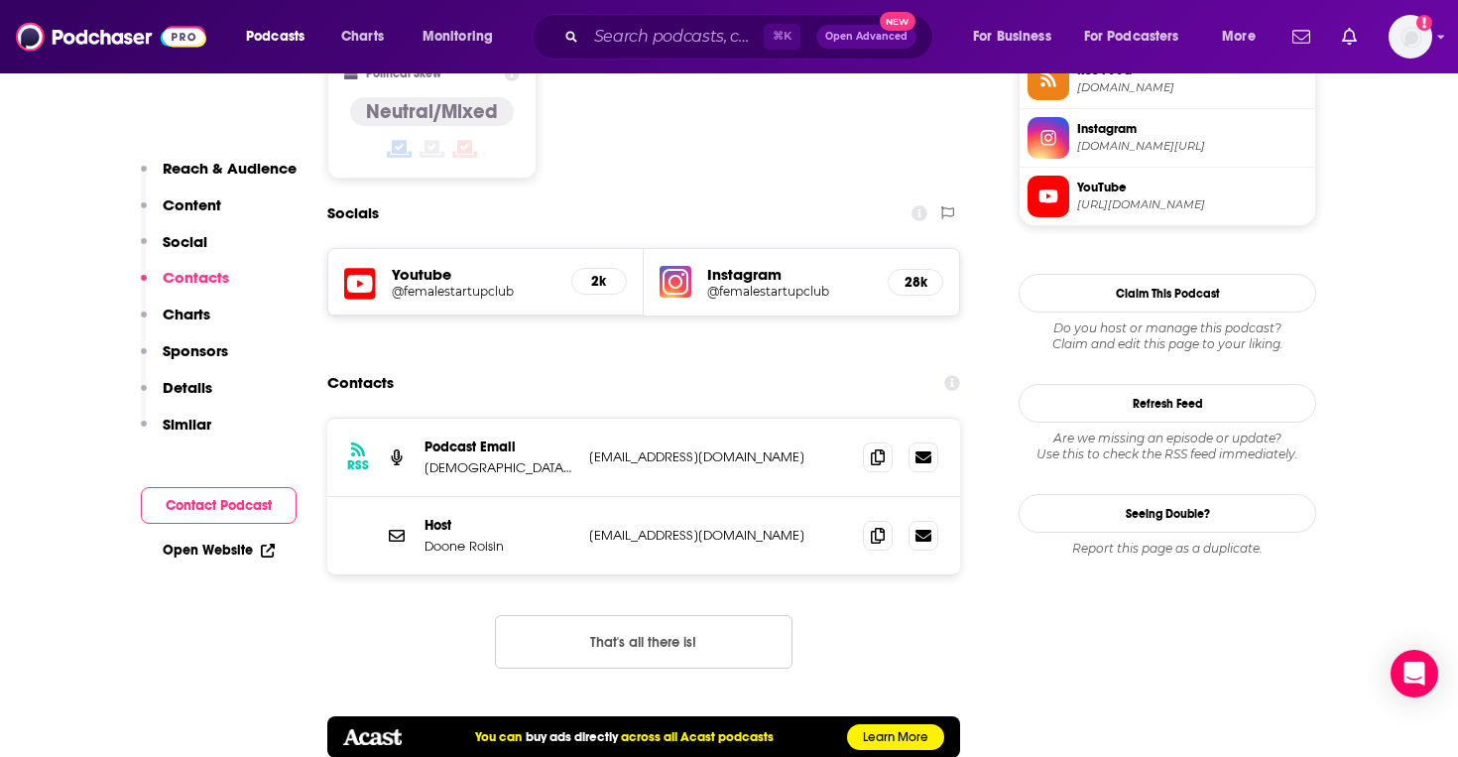
scroll to position [1877, 0]
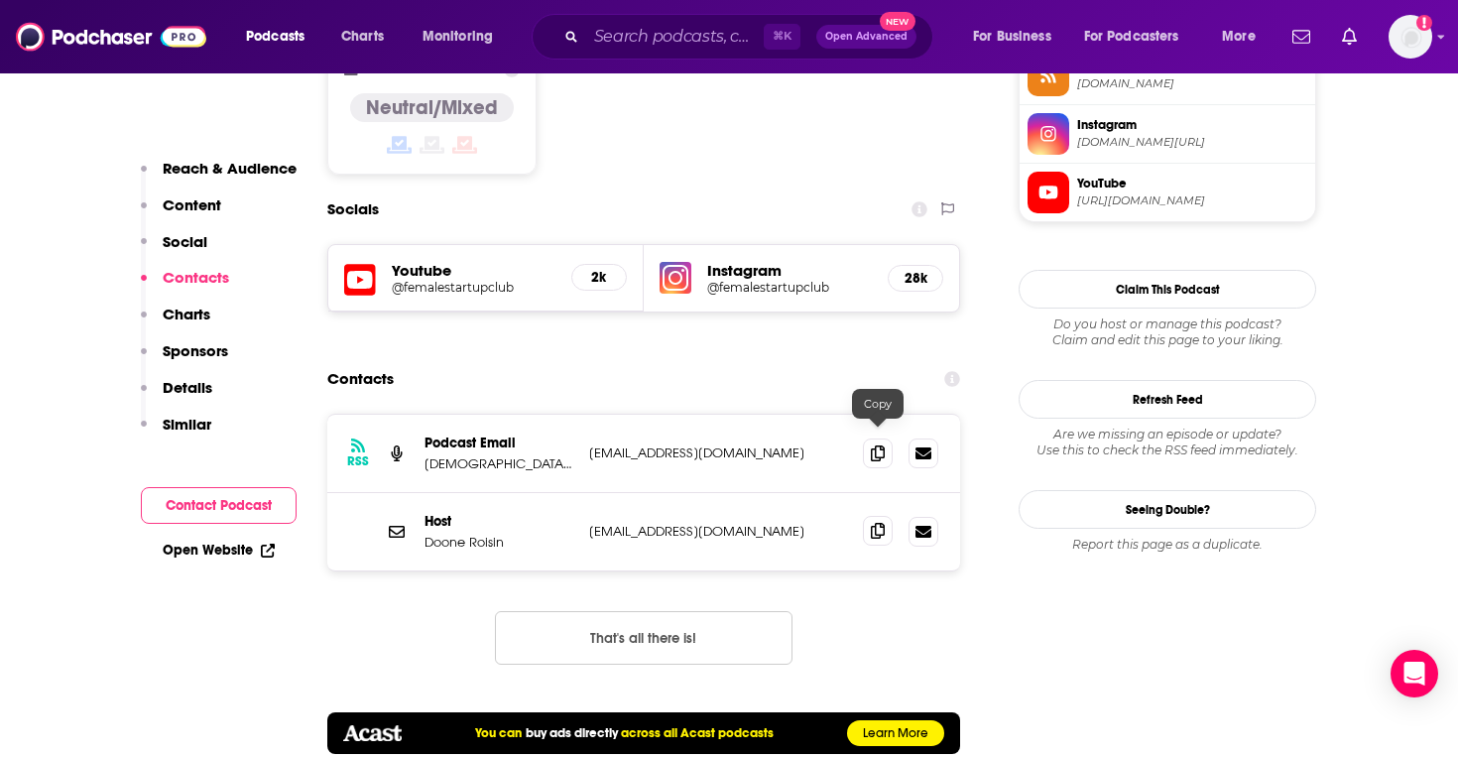
click at [879, 523] on icon at bounding box center [878, 531] width 14 height 16
click at [616, 33] on input "Search podcasts, credits, & more..." at bounding box center [674, 37] width 177 height 32
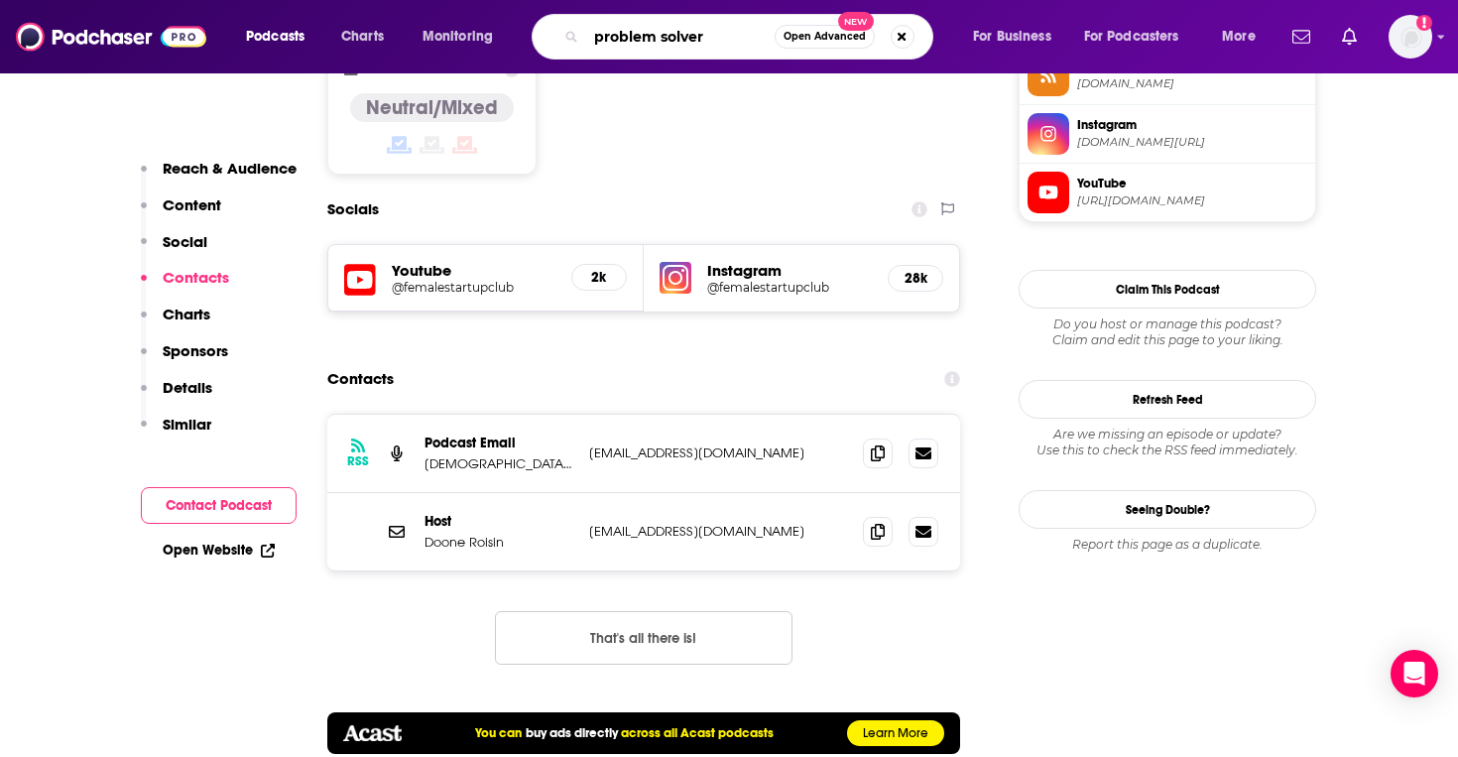
type input "problem solvers"
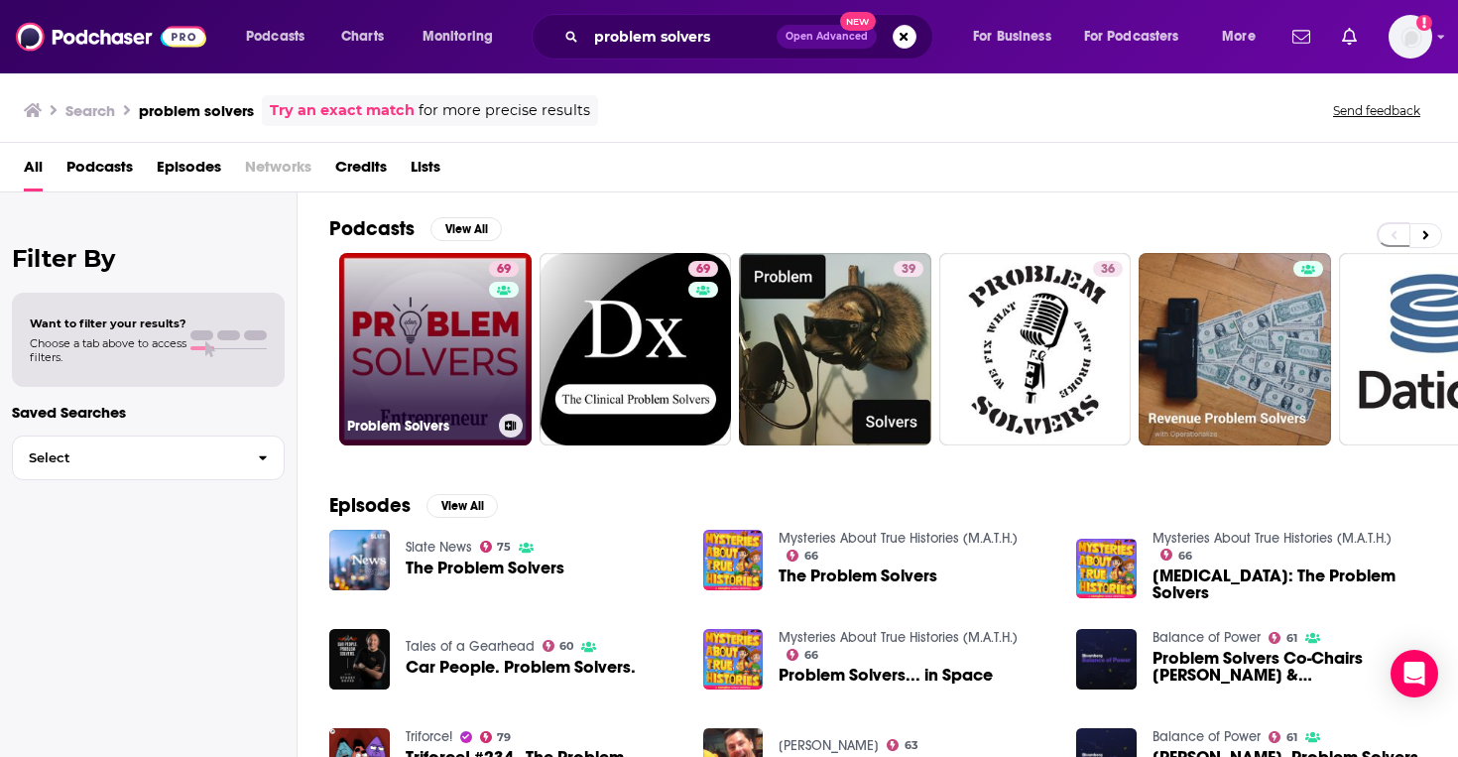
click at [480, 366] on link "69 Problem Solvers" at bounding box center [435, 349] width 192 height 192
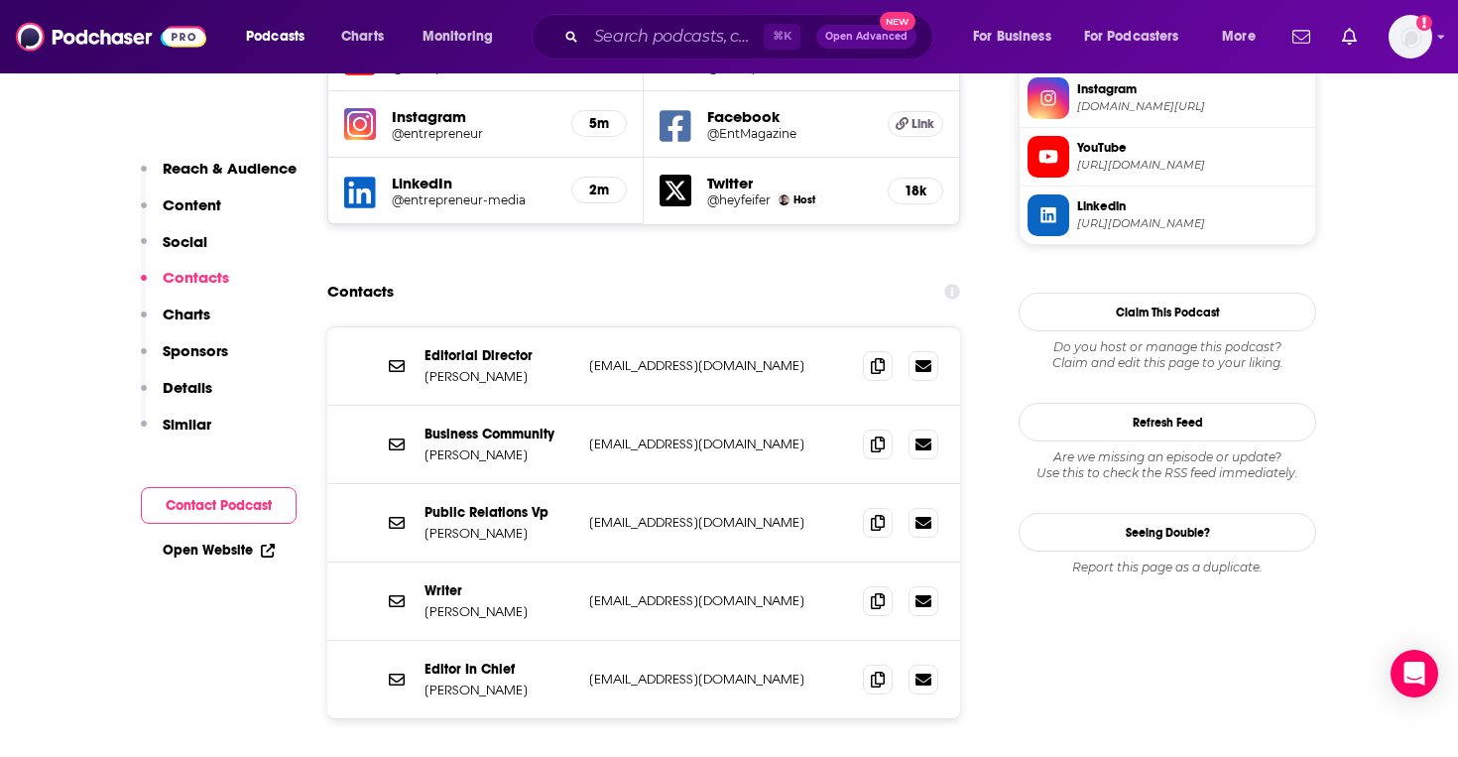
scroll to position [1847, 0]
click at [875, 358] on icon at bounding box center [878, 366] width 14 height 16
click at [664, 40] on input "Search podcasts, credits, & more..." at bounding box center [674, 37] width 177 height 32
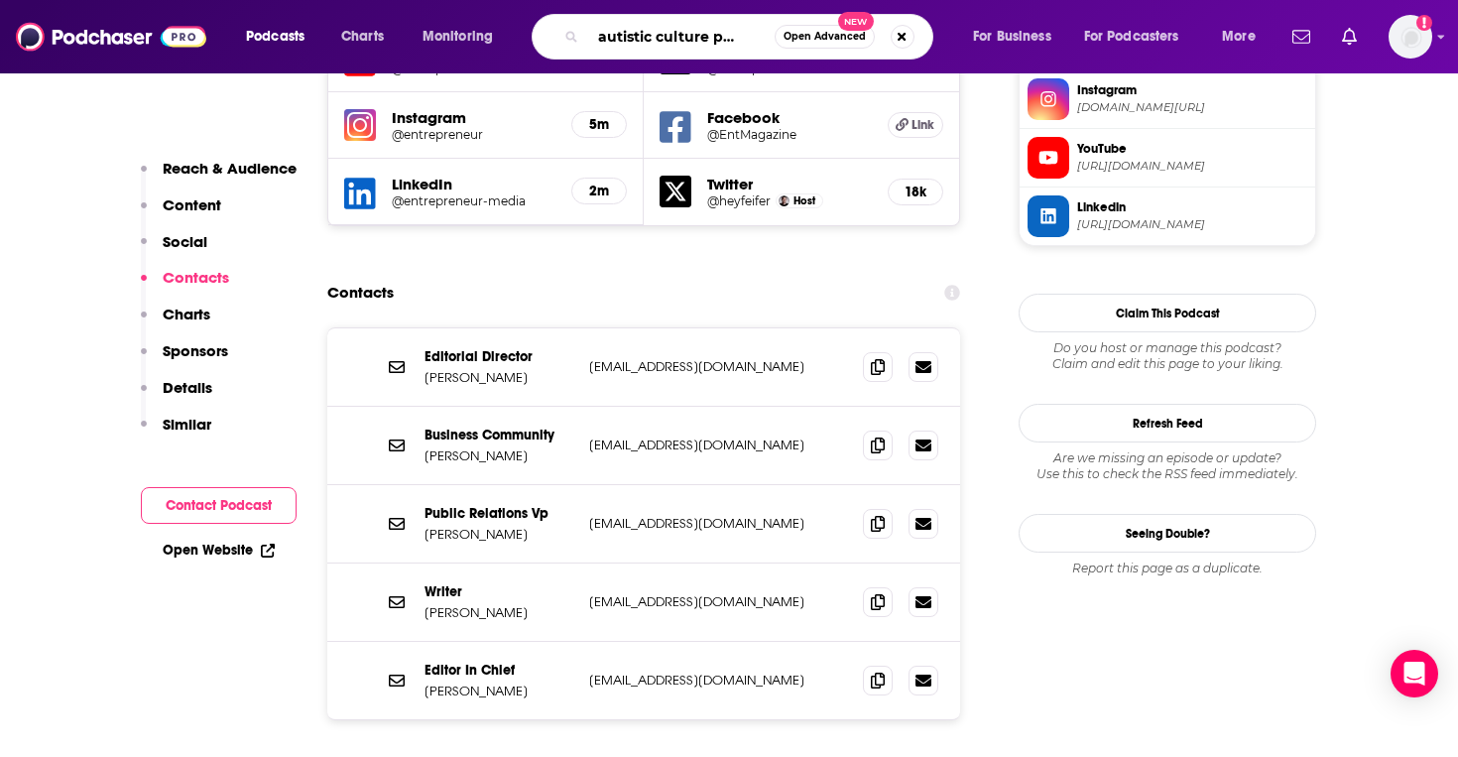
type input "the autistic culture podcast"
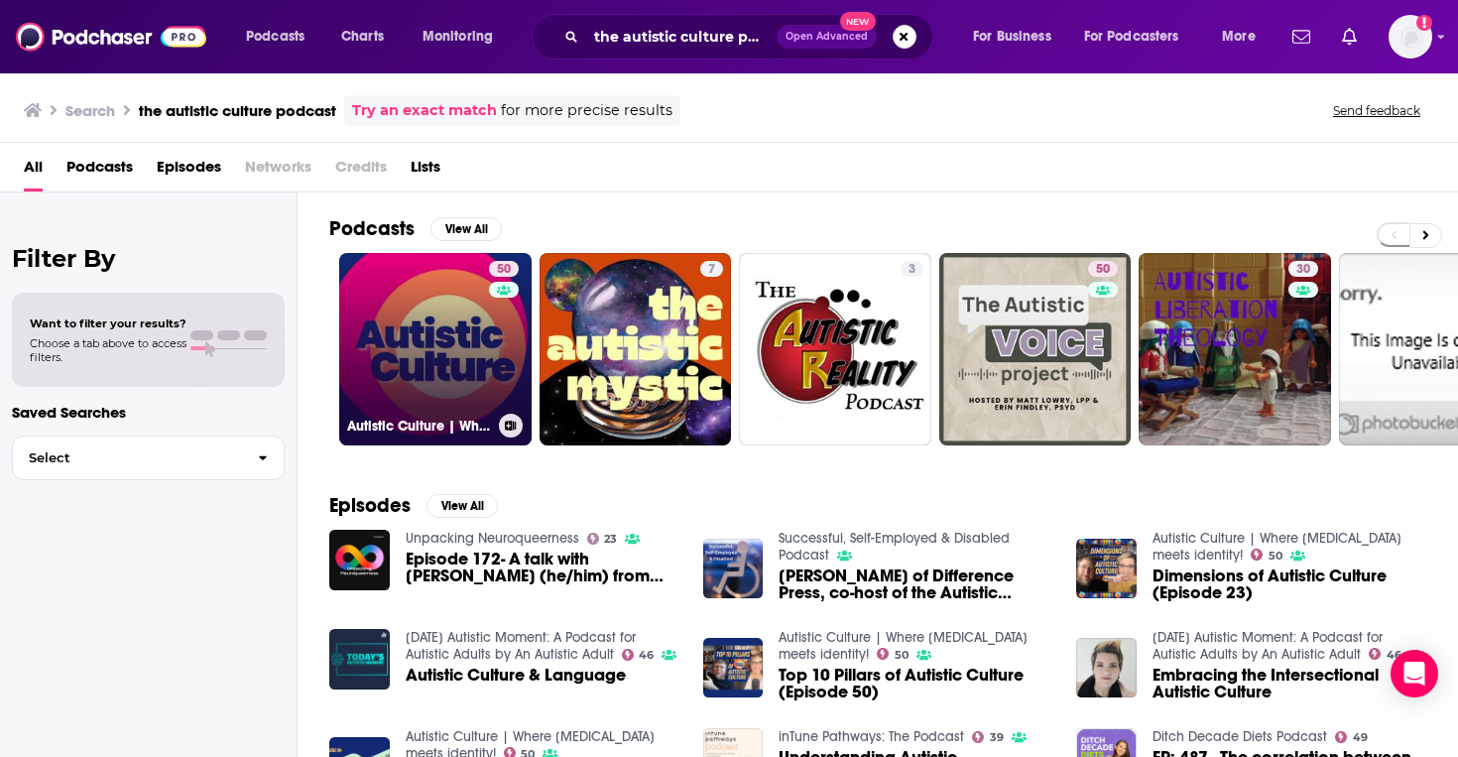
click at [487, 358] on link "50 Autistic Culture | Where autism meets identity!" at bounding box center [435, 349] width 192 height 192
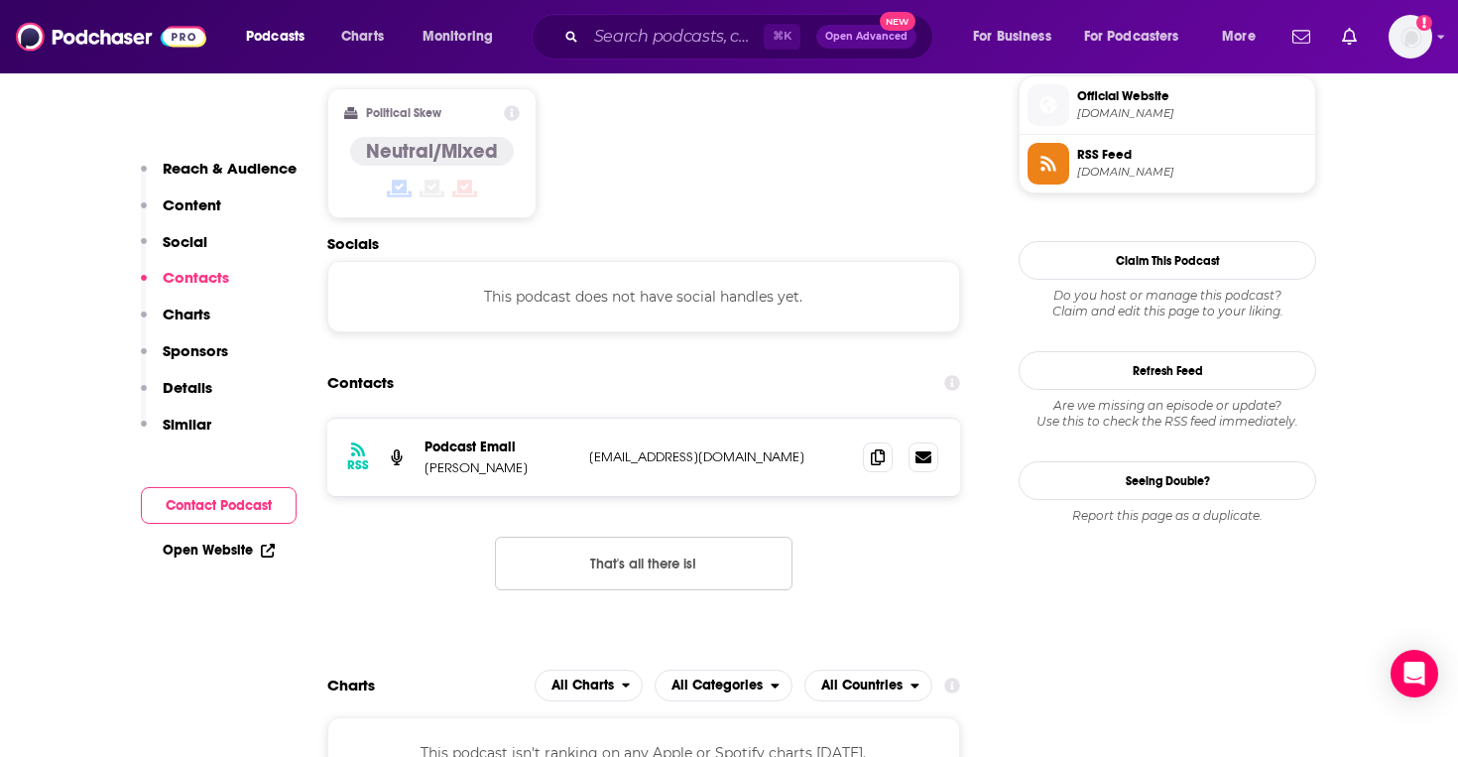
scroll to position [1614, 0]
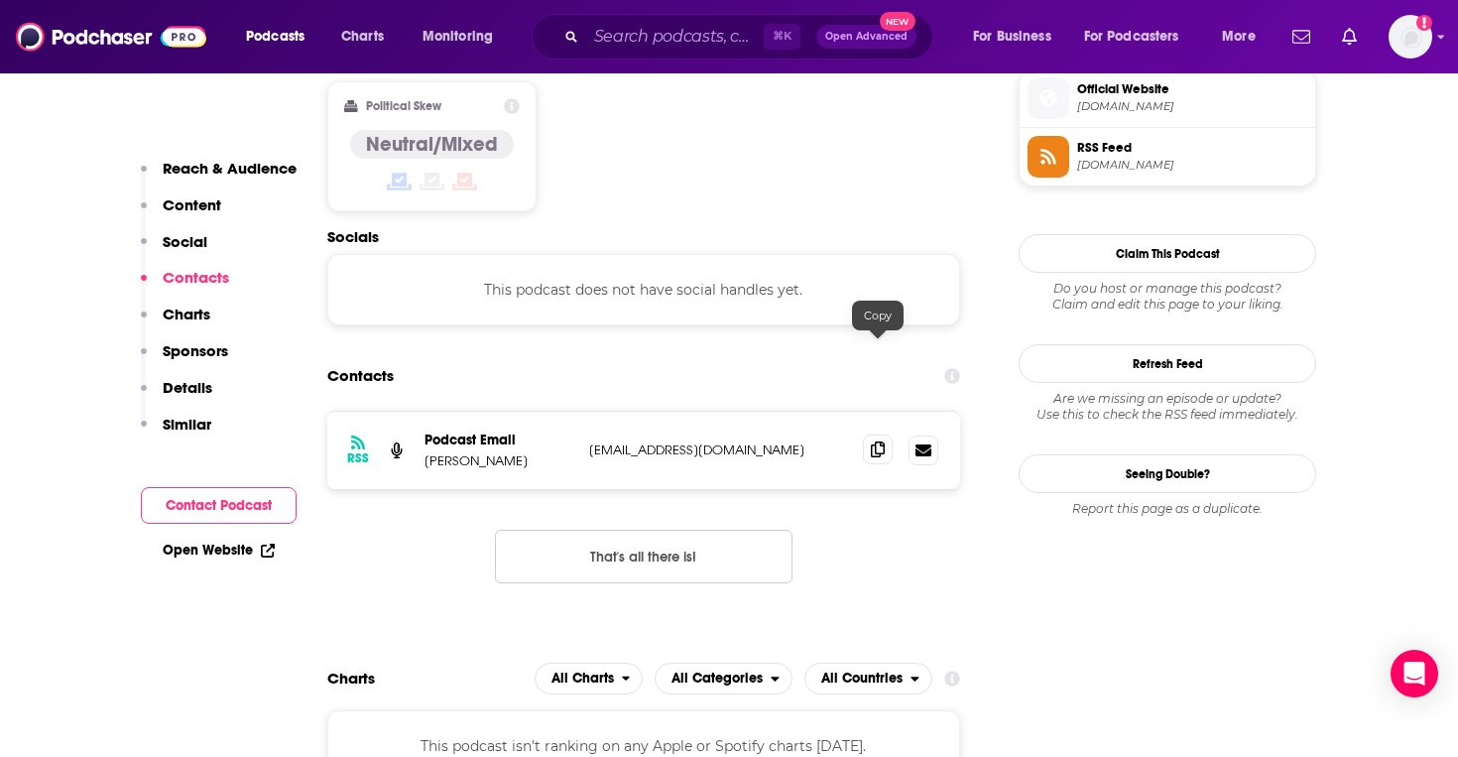
click at [873, 441] on icon at bounding box center [878, 449] width 14 height 16
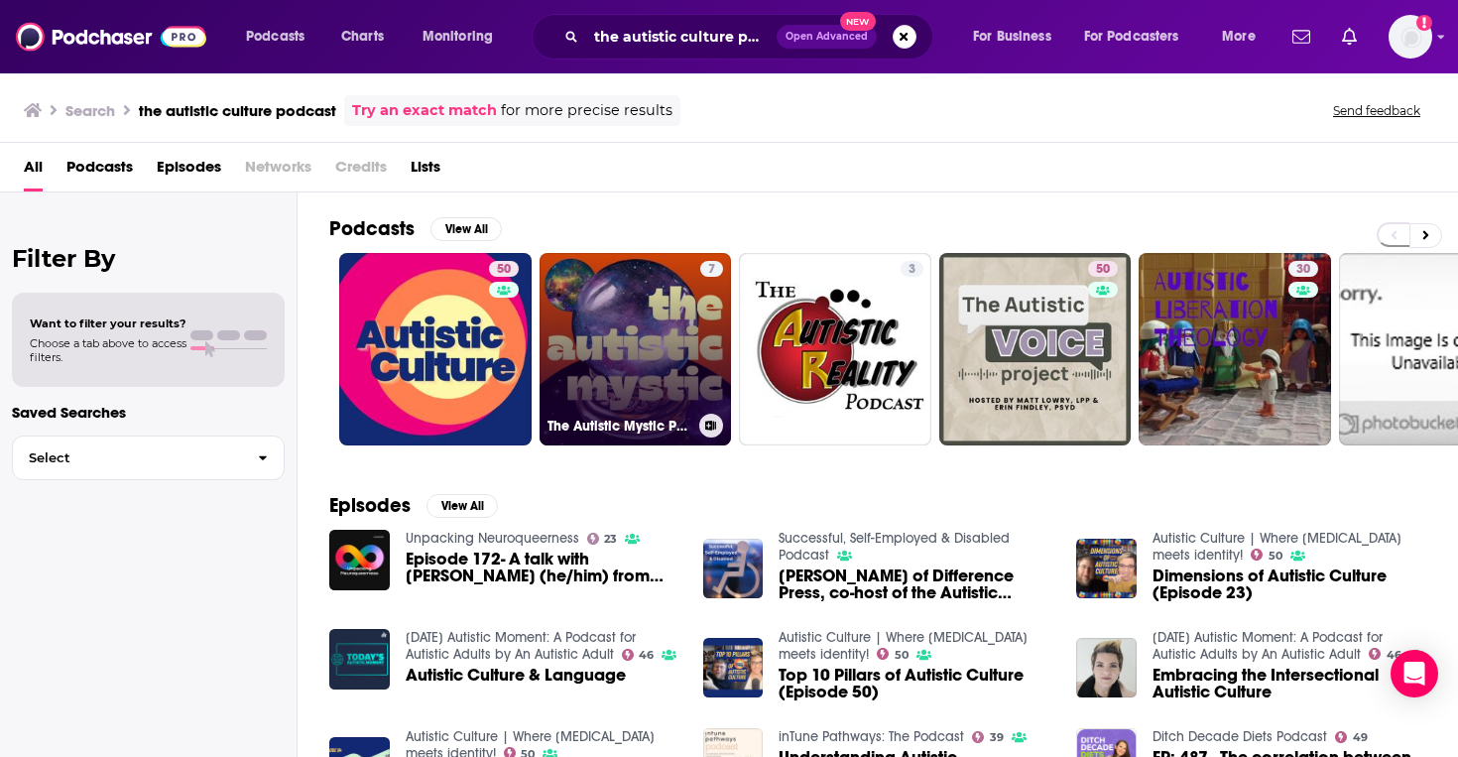
click at [604, 337] on link "7 The Autistic Mystic Podcast" at bounding box center [635, 349] width 192 height 192
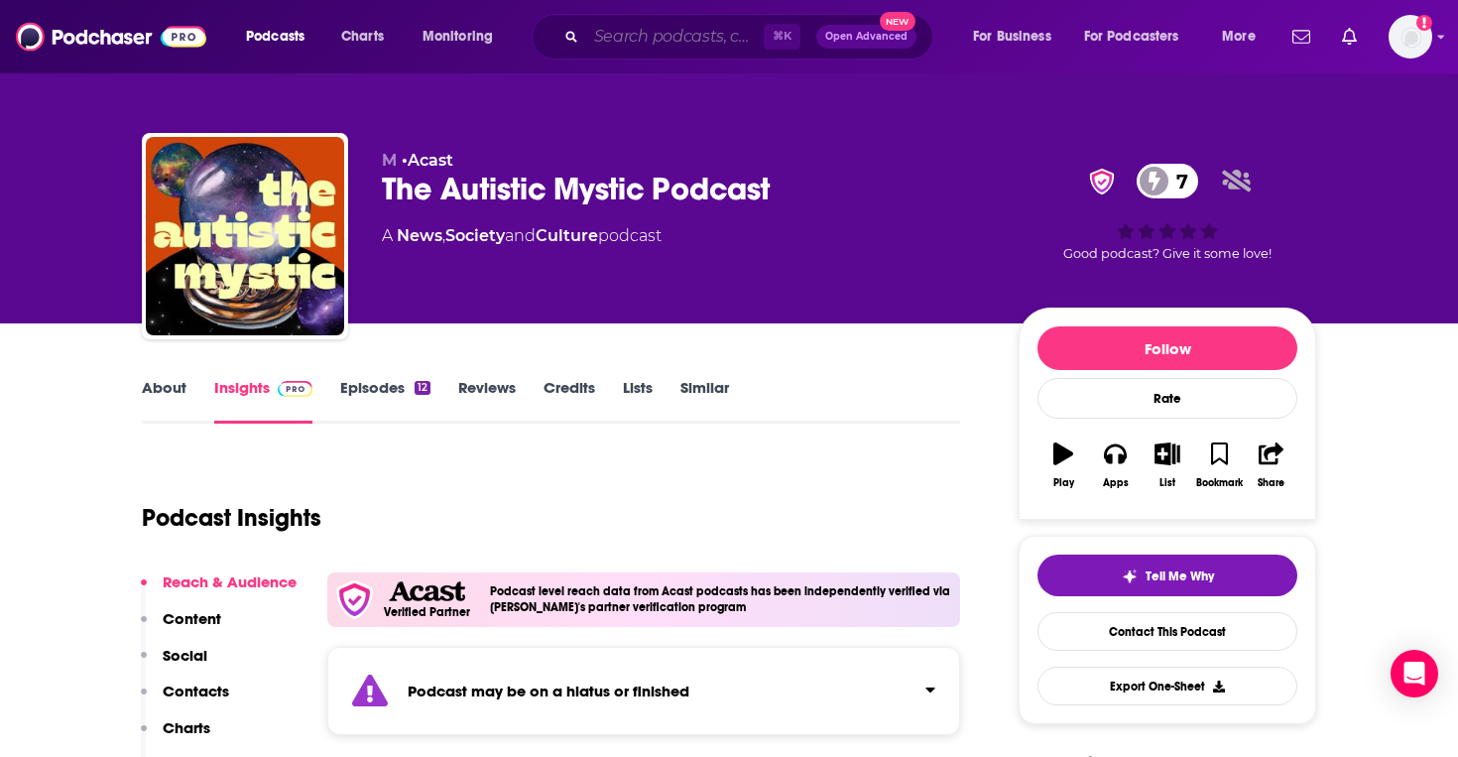
click at [623, 43] on input "Search podcasts, credits, & more..." at bounding box center [674, 37] width 177 height 32
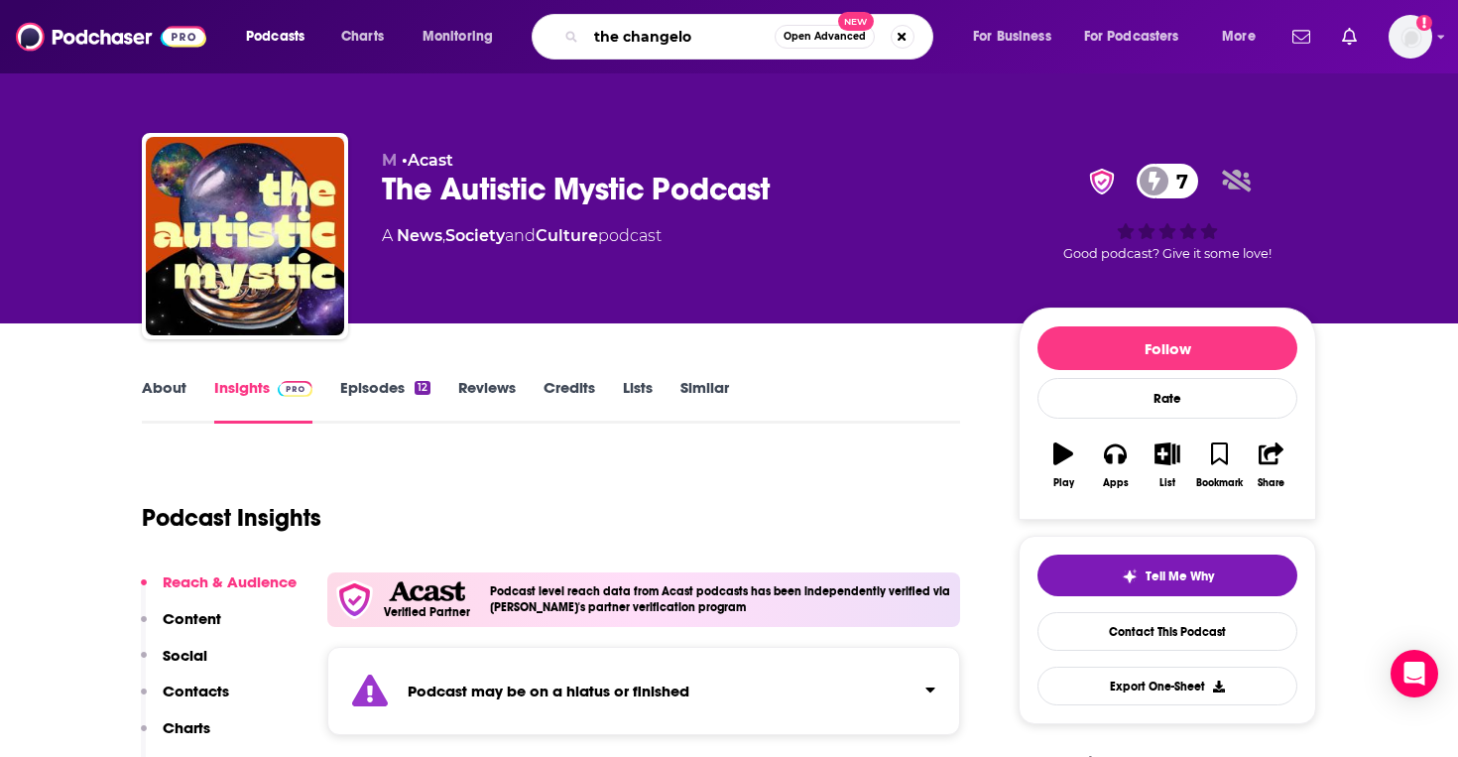
type input "the changelog"
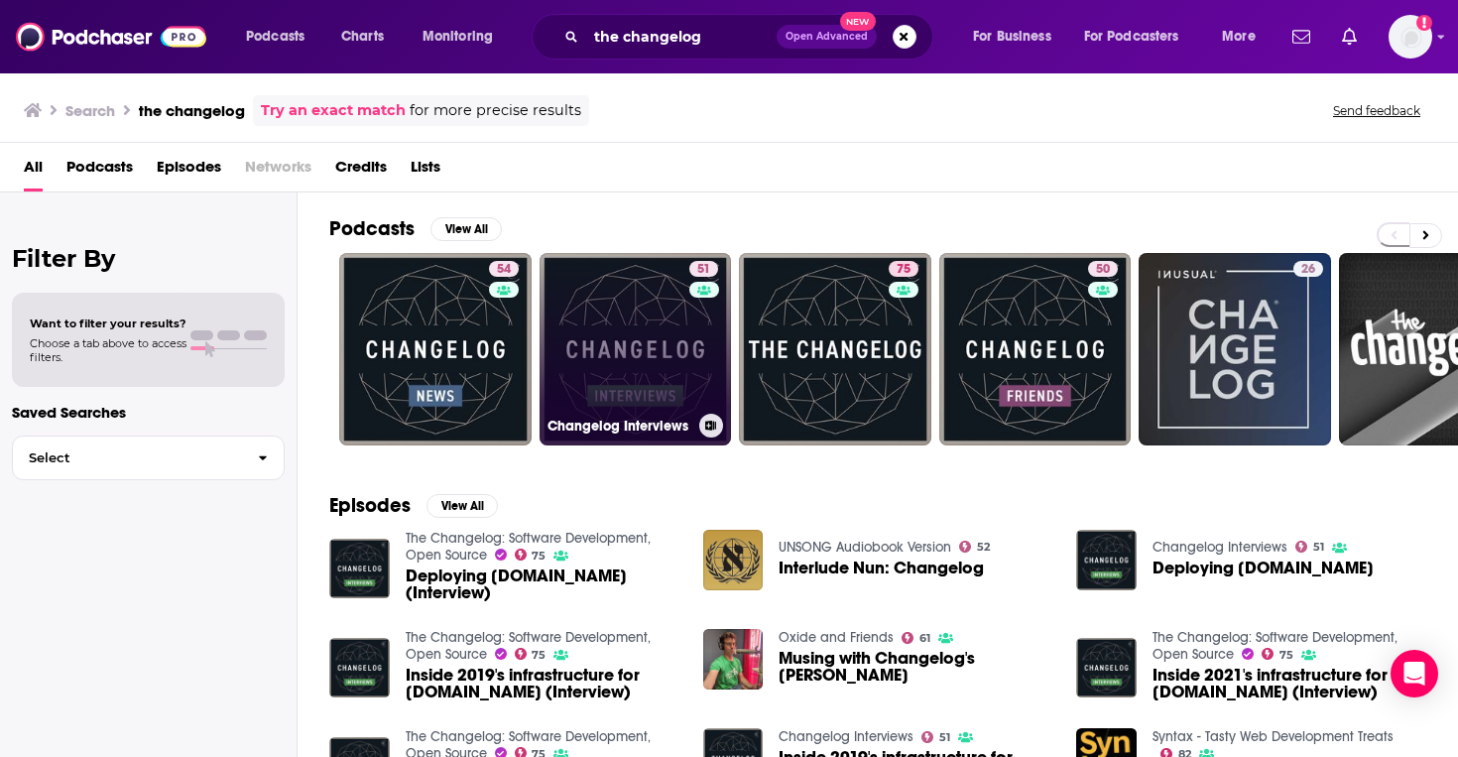
click at [617, 365] on link "51 Changelog Interviews" at bounding box center [635, 349] width 192 height 192
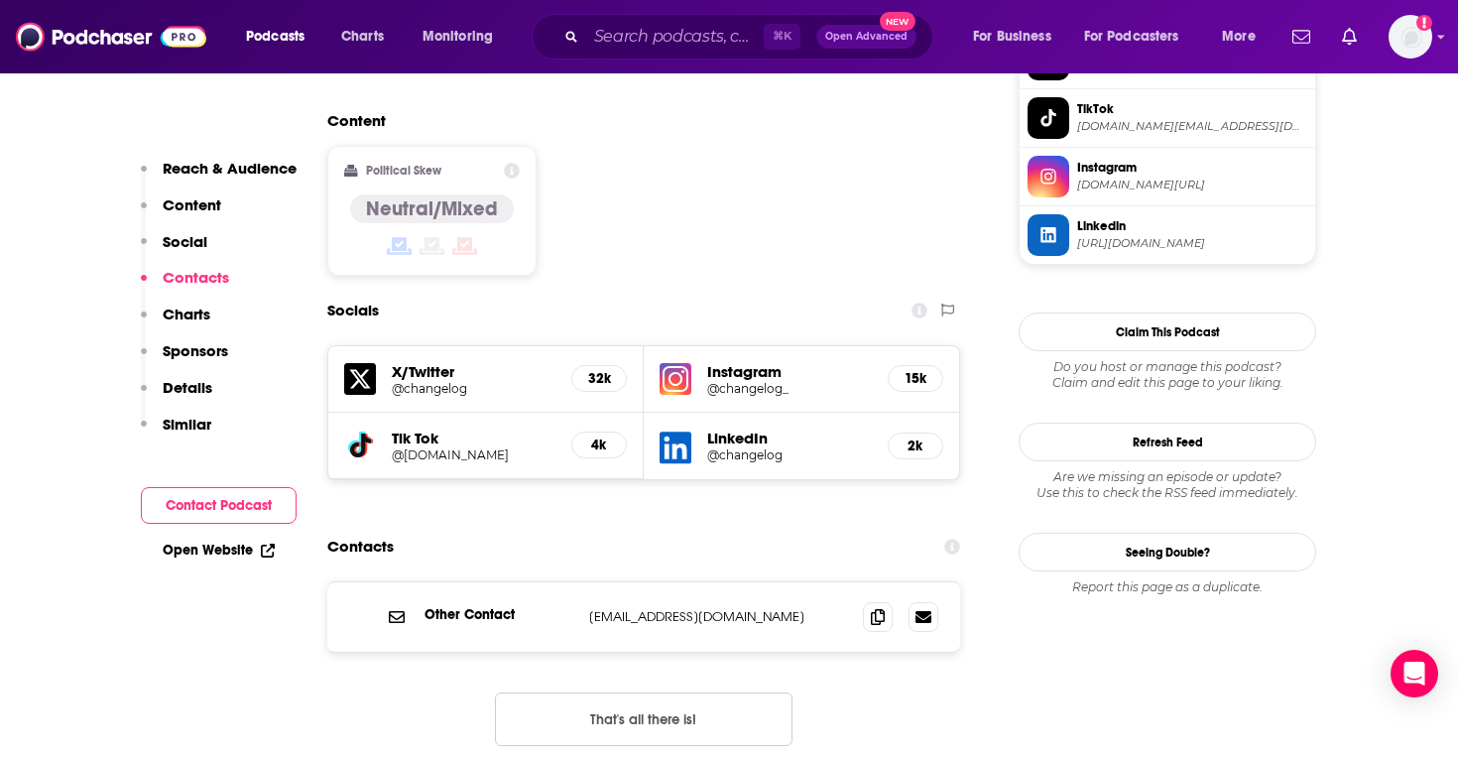
scroll to position [1614, 0]
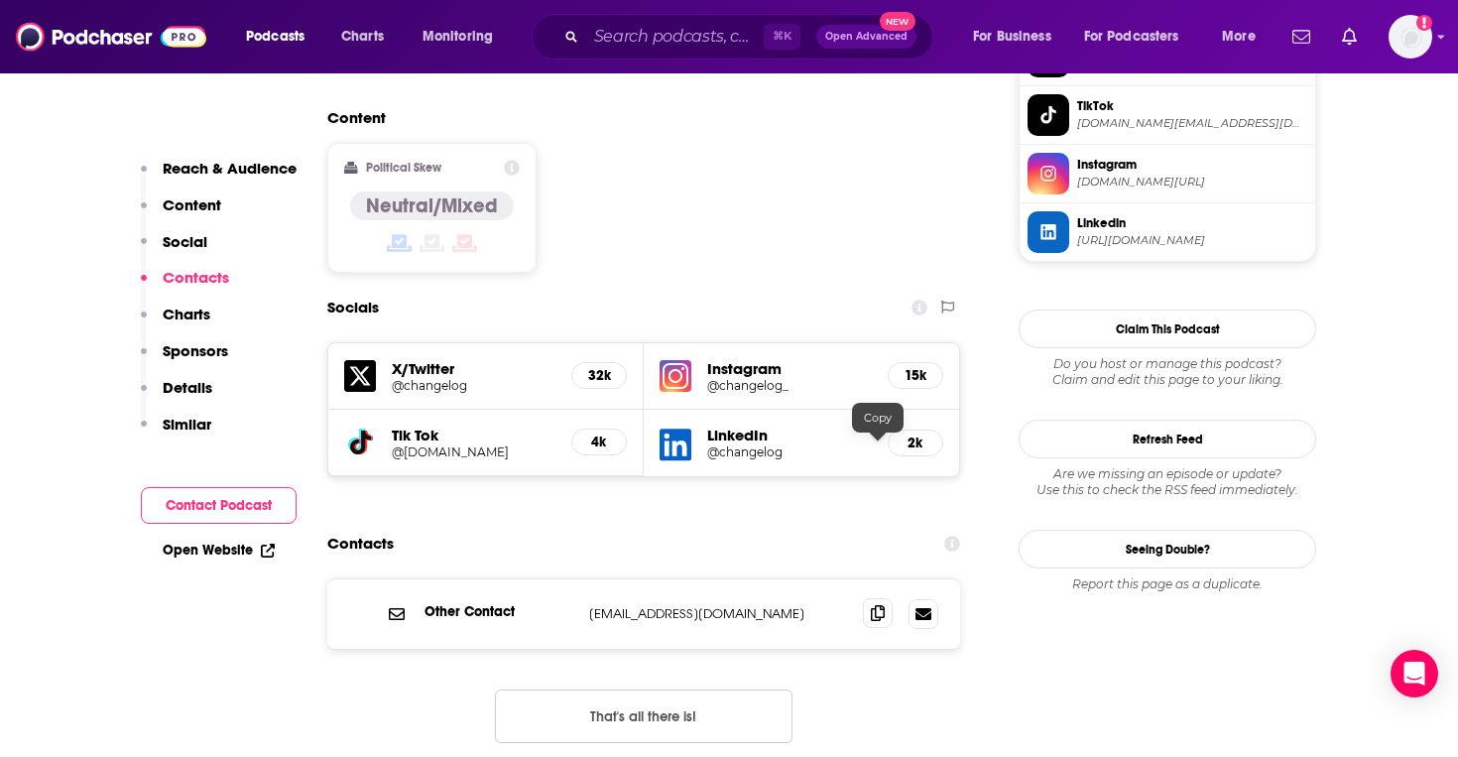
click at [879, 605] on icon at bounding box center [878, 613] width 14 height 16
click at [600, 45] on input "Search podcasts, credits, & more..." at bounding box center [674, 37] width 177 height 32
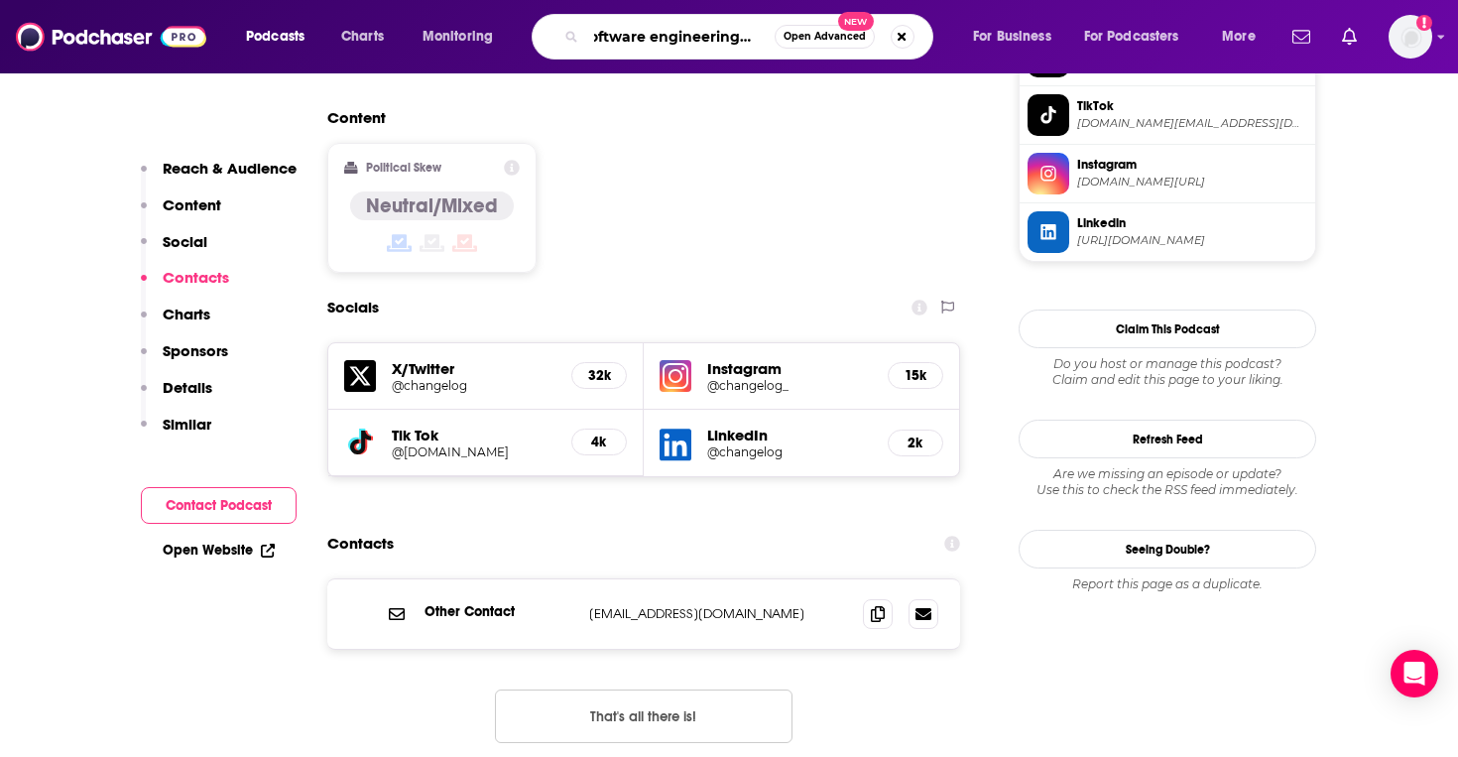
type input "software engineering daily"
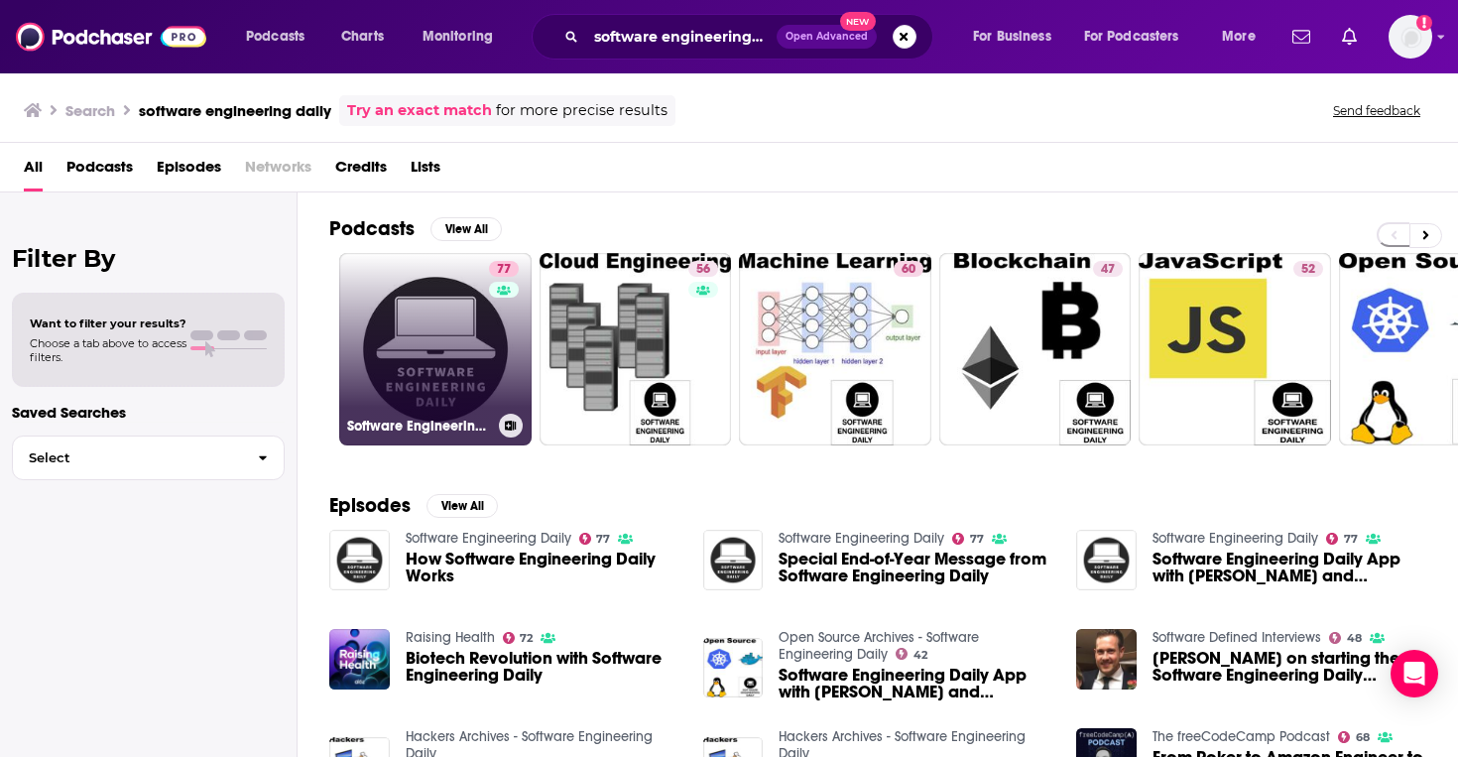
click at [423, 349] on link "77 Software Engineering Daily" at bounding box center [435, 349] width 192 height 192
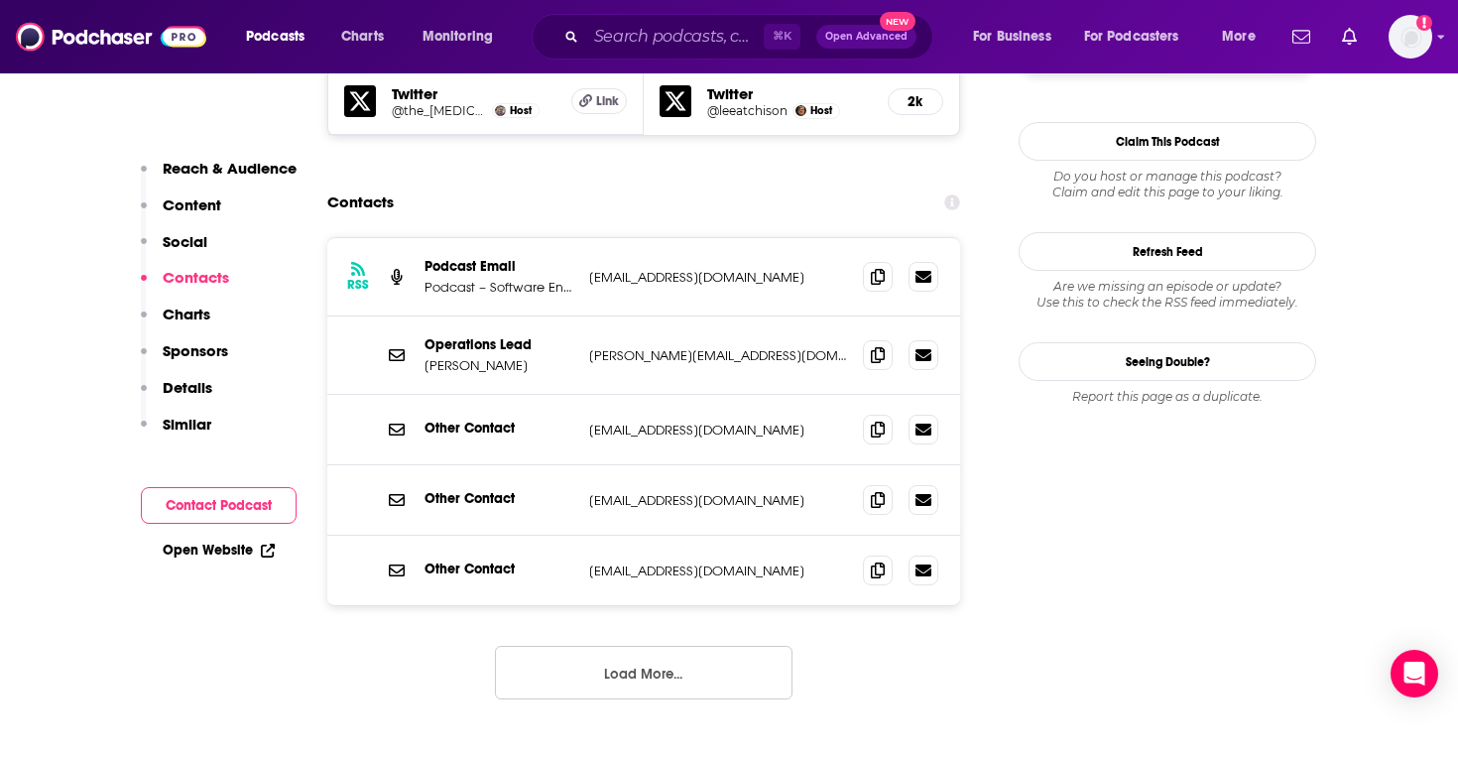
scroll to position [1961, 0]
click at [873, 345] on icon at bounding box center [878, 353] width 14 height 16
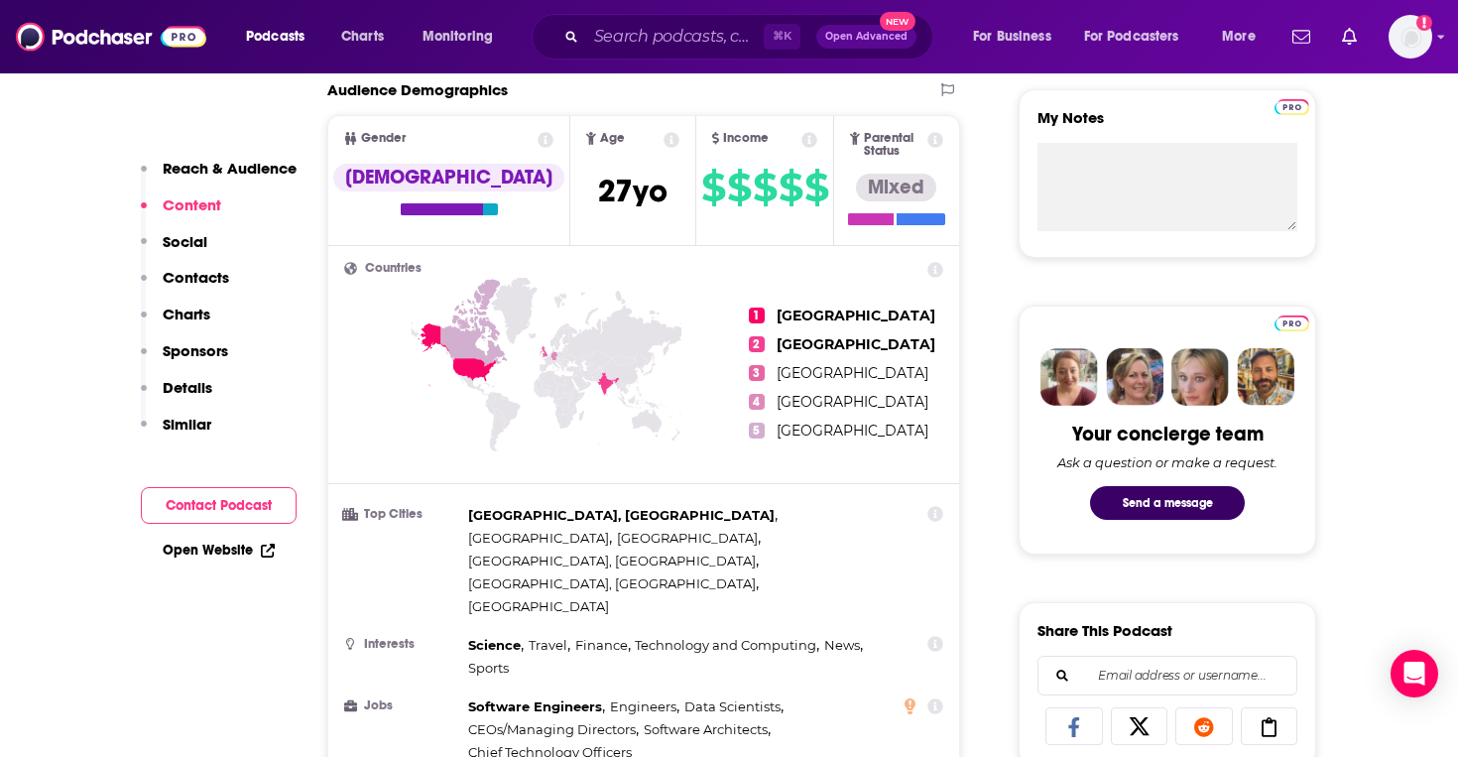
scroll to position [0, 0]
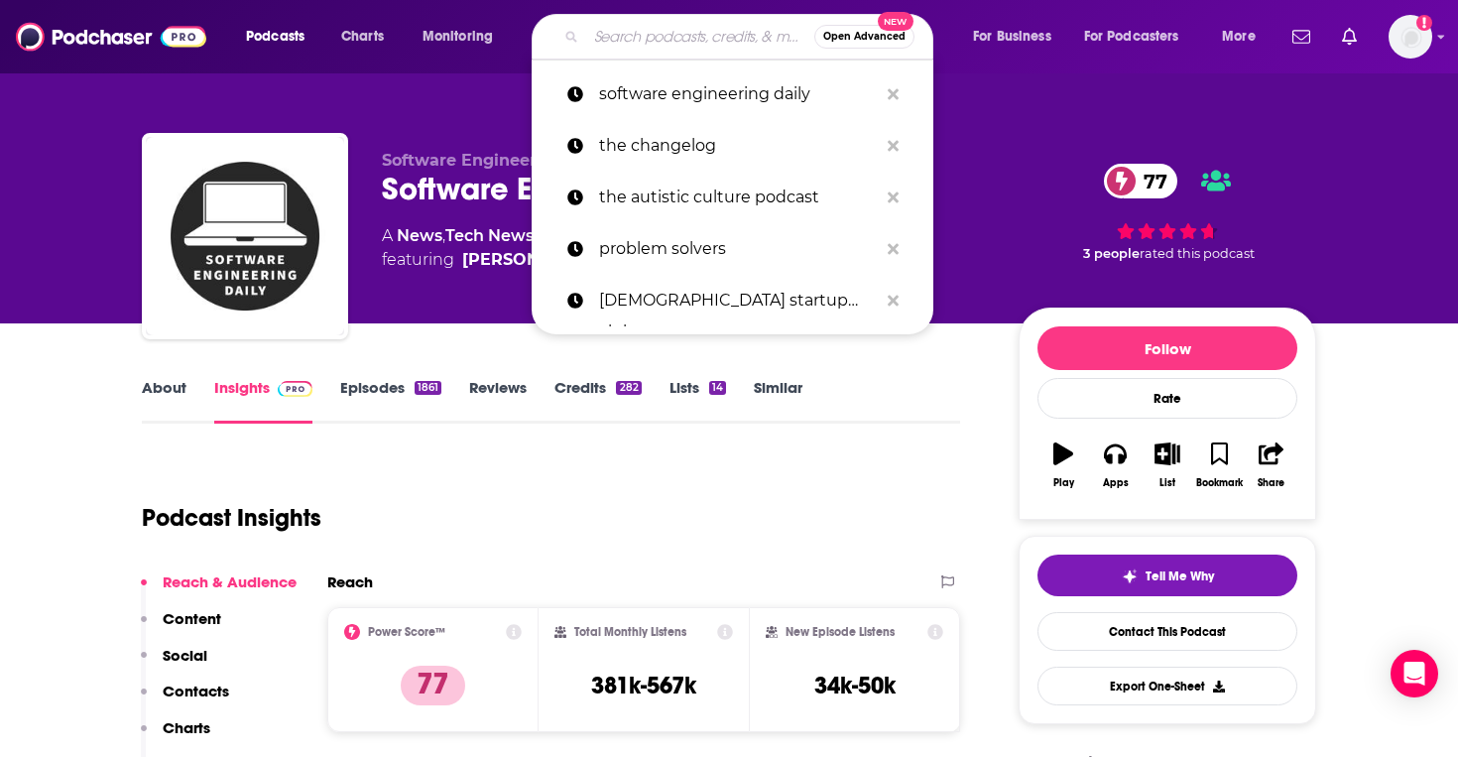
click at [679, 46] on input "Search podcasts, credits, & more..." at bounding box center [700, 37] width 228 height 32
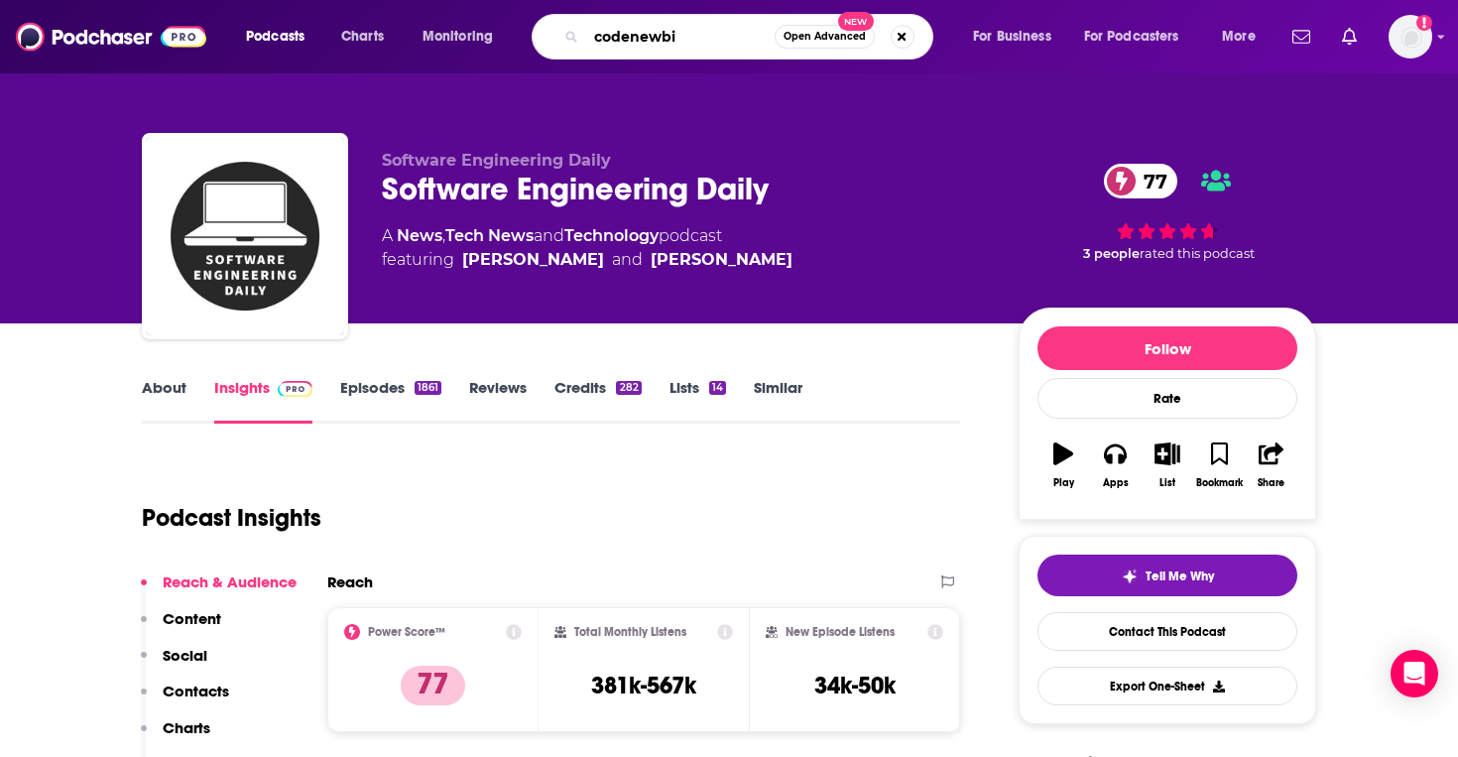
type input "codenewbie"
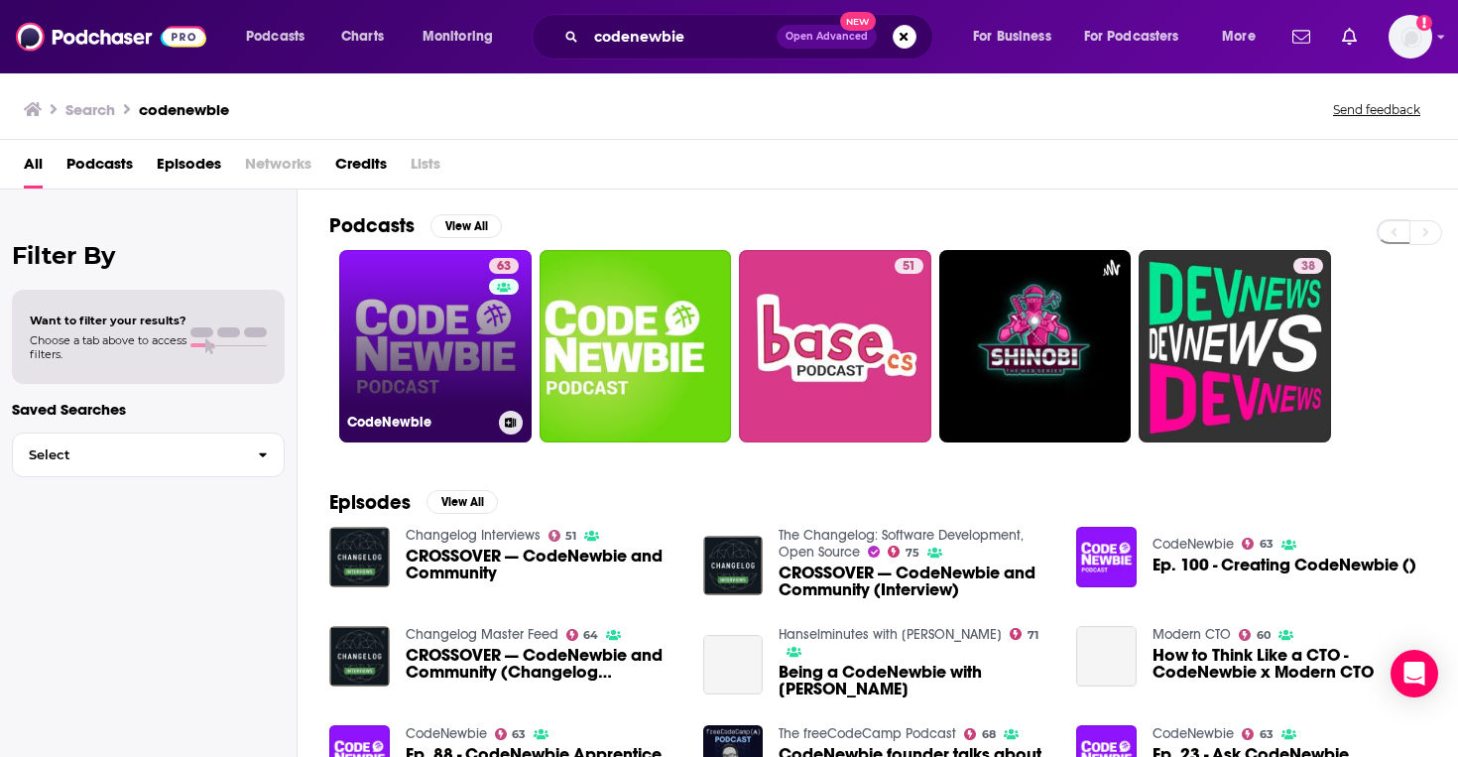
click at [447, 333] on link "63 CodeNewbie" at bounding box center [435, 346] width 192 height 192
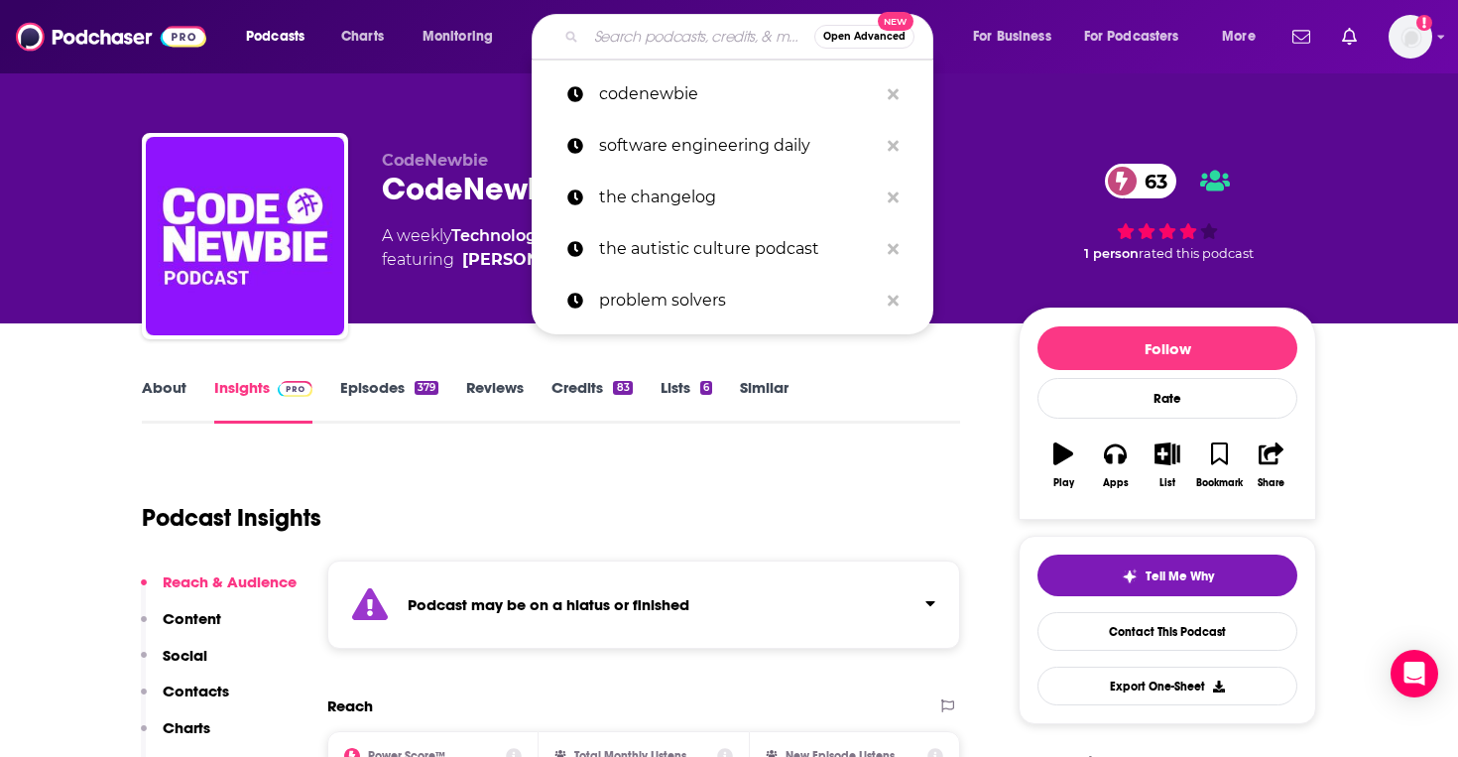
click at [680, 30] on input "Search podcasts, credits, & more..." at bounding box center [700, 37] width 228 height 32
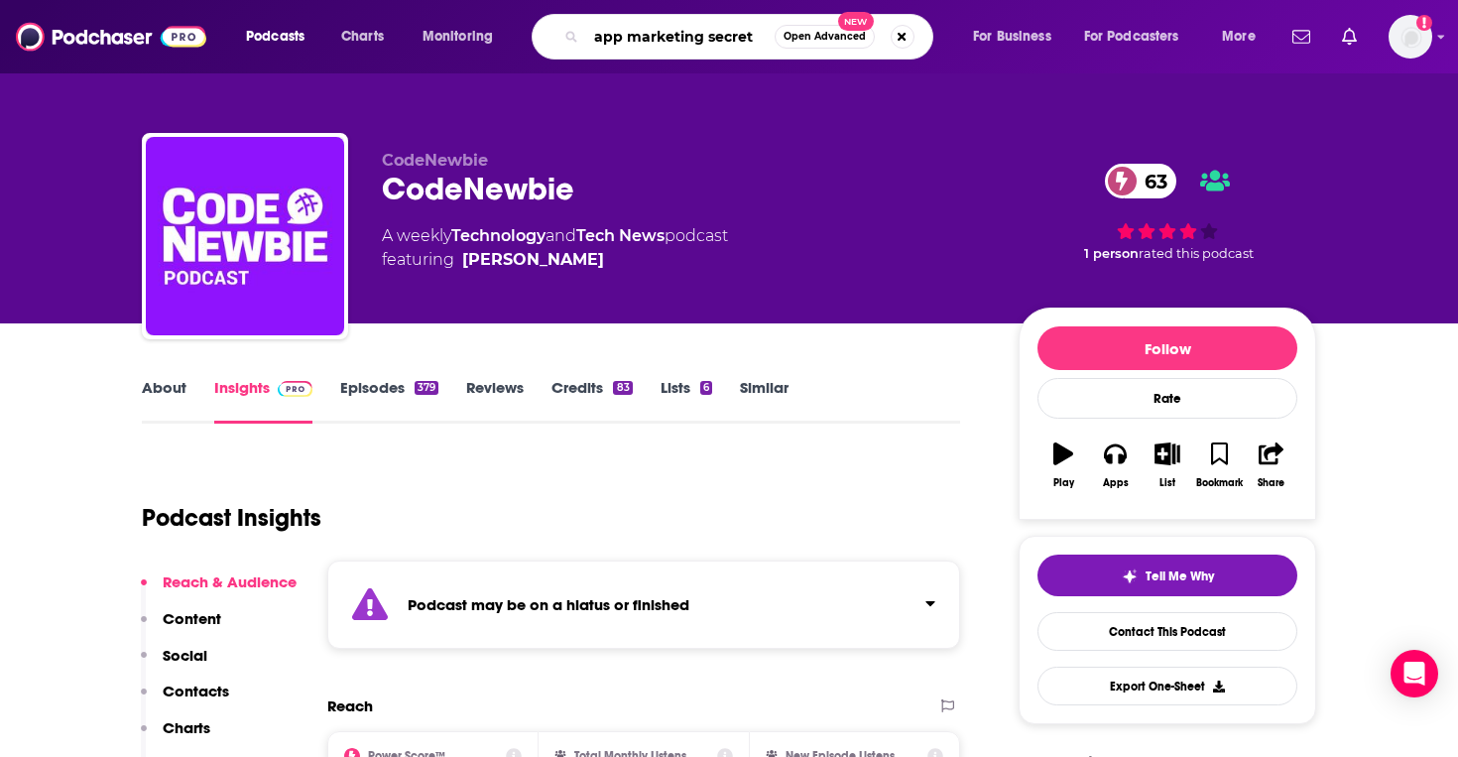
type input "app marketing secrets"
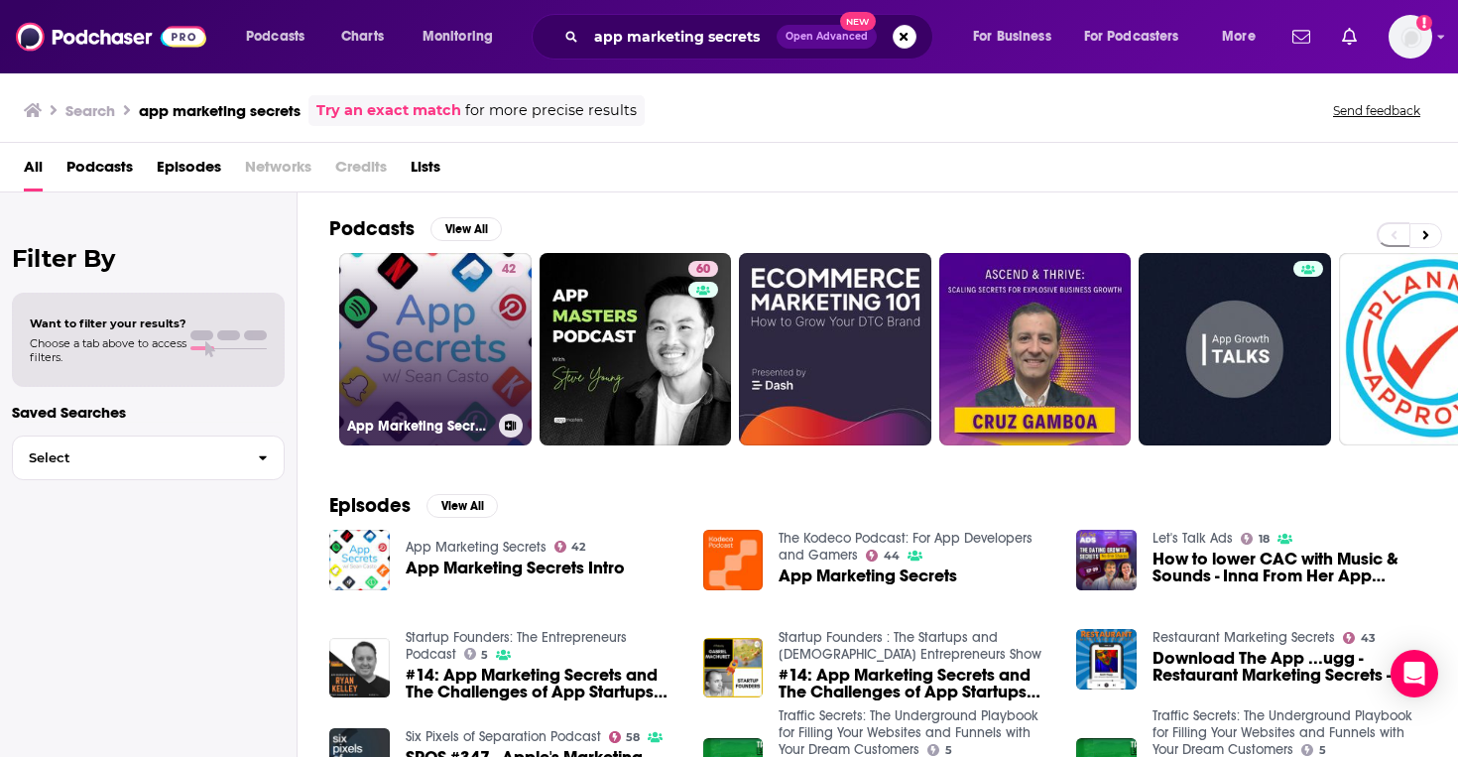
click at [410, 350] on link "42 App Marketing Secrets" at bounding box center [435, 349] width 192 height 192
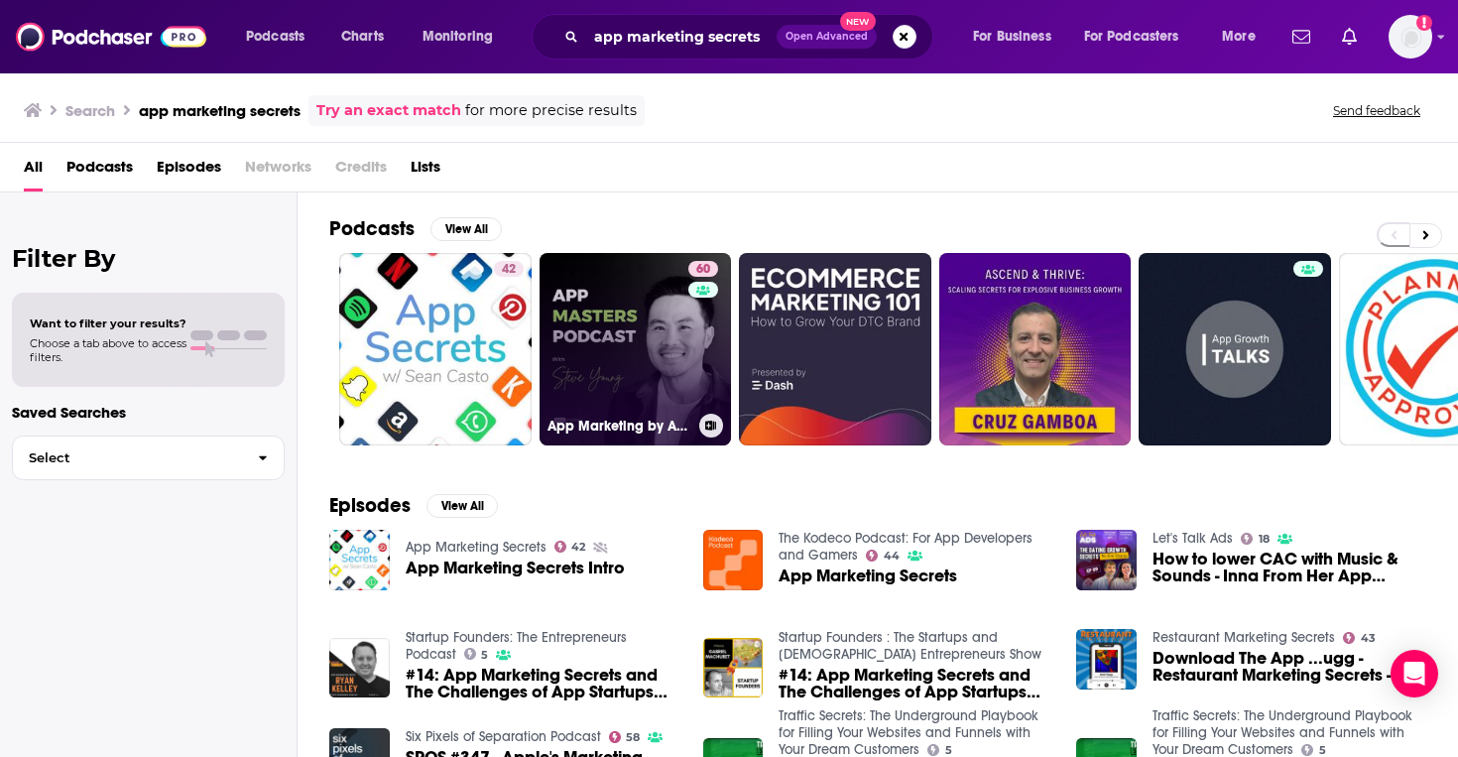
click at [597, 282] on link "60 App Marketing by App Masters" at bounding box center [635, 349] width 192 height 192
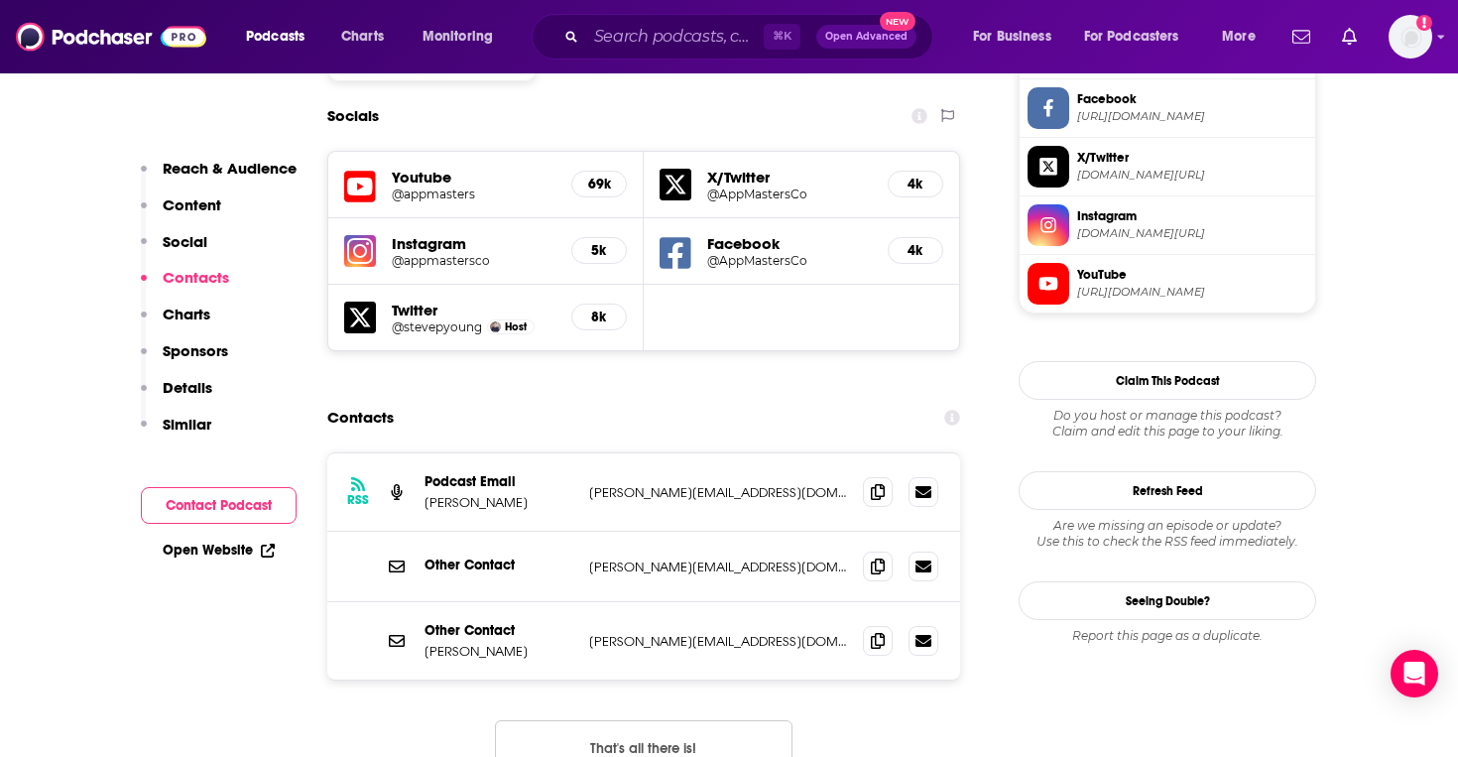
scroll to position [1722, 0]
click at [874, 482] on icon at bounding box center [878, 490] width 14 height 16
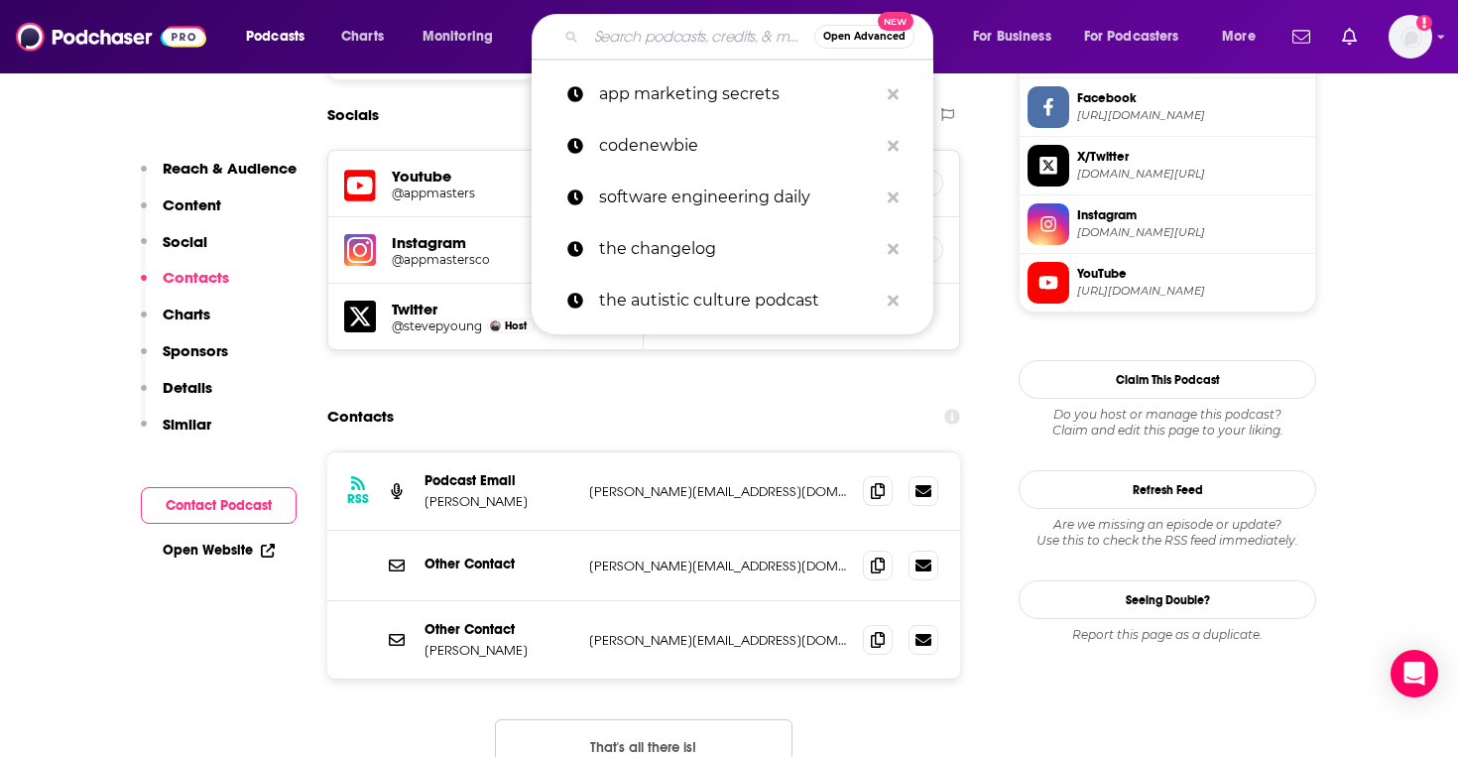
click at [607, 44] on input "Search podcasts, credits, & more..." at bounding box center [700, 37] width 228 height 32
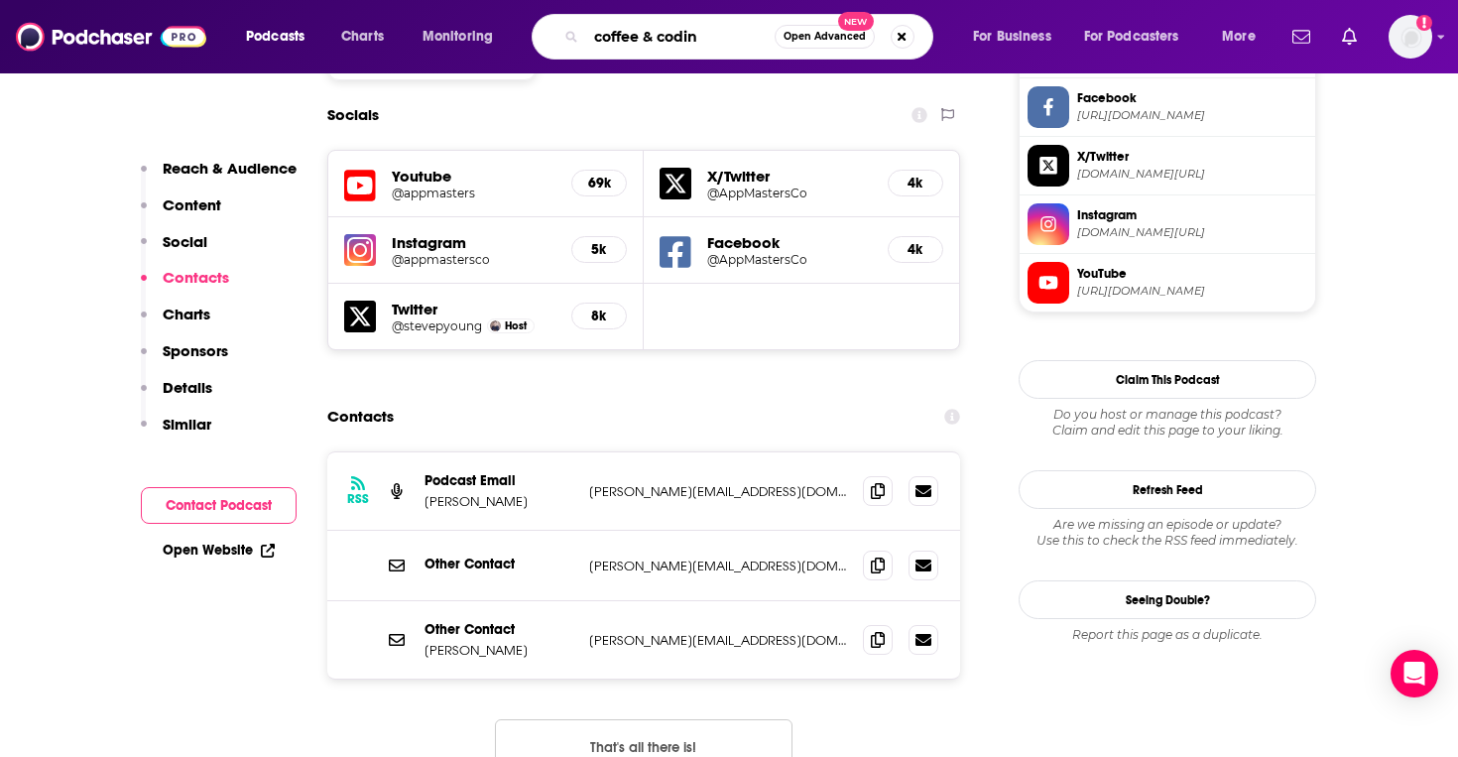
type input "coffee & coding"
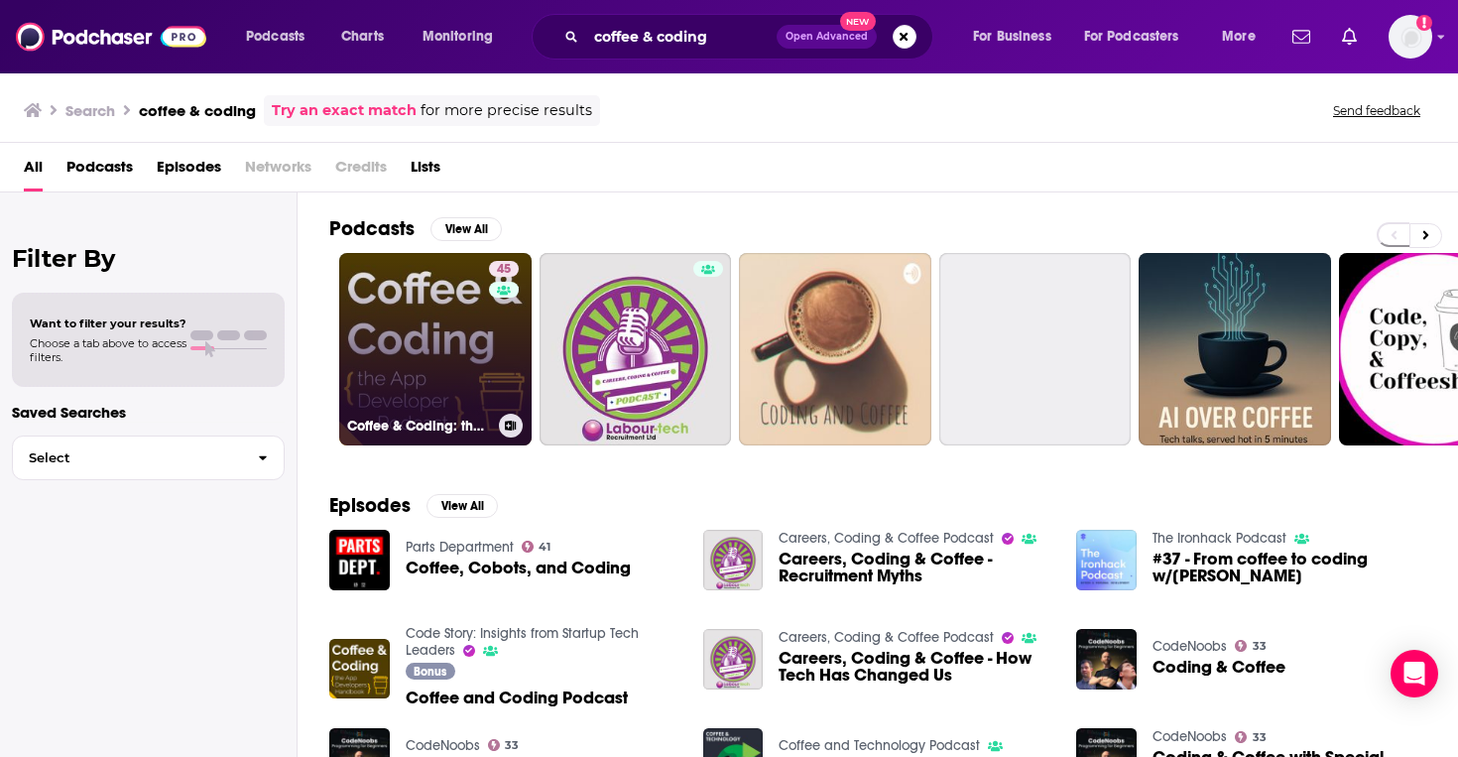
click at [445, 345] on link "45 Coffee & Coding: the App Developer Podcast" at bounding box center [435, 349] width 192 height 192
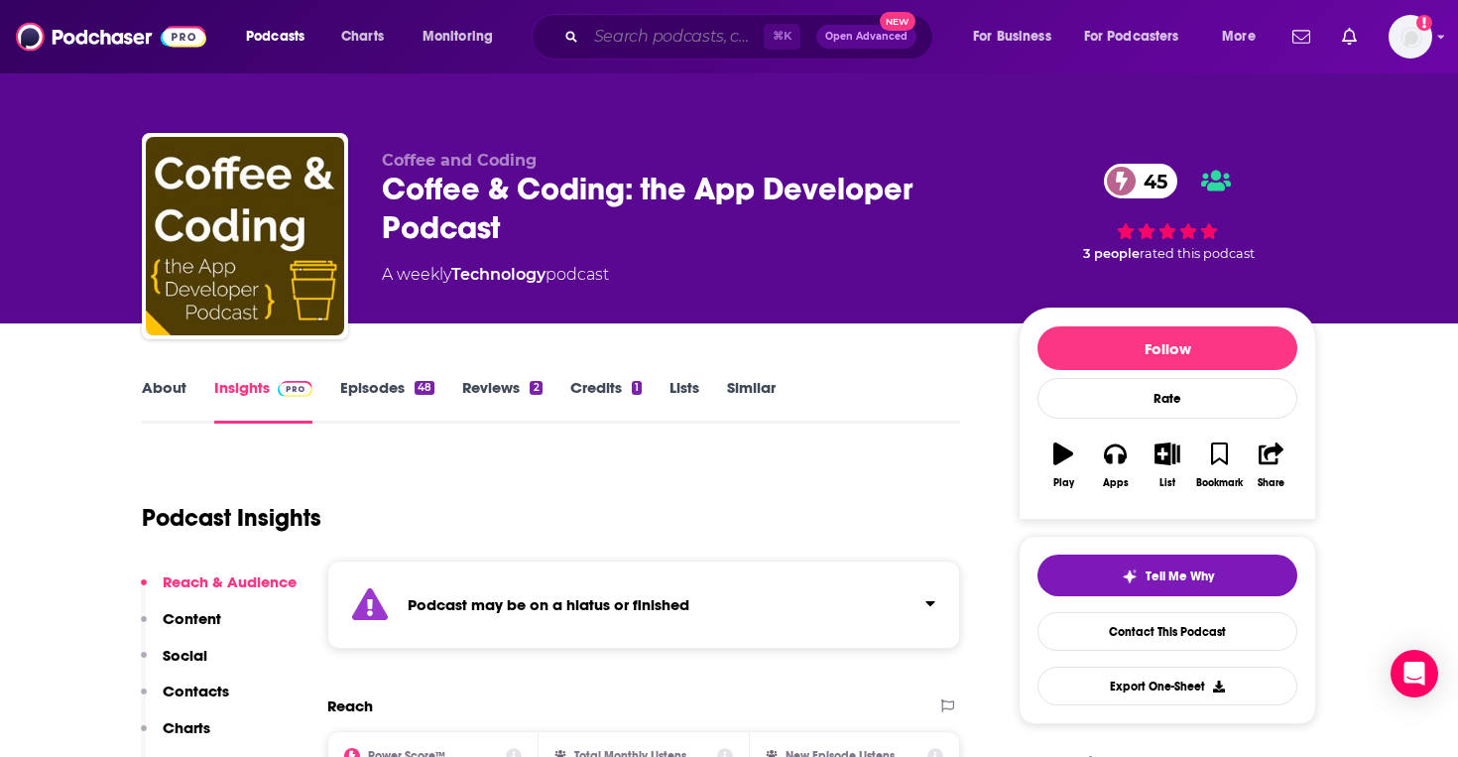
click at [695, 36] on input "Search podcasts, credits, & more..." at bounding box center [674, 37] width 177 height 32
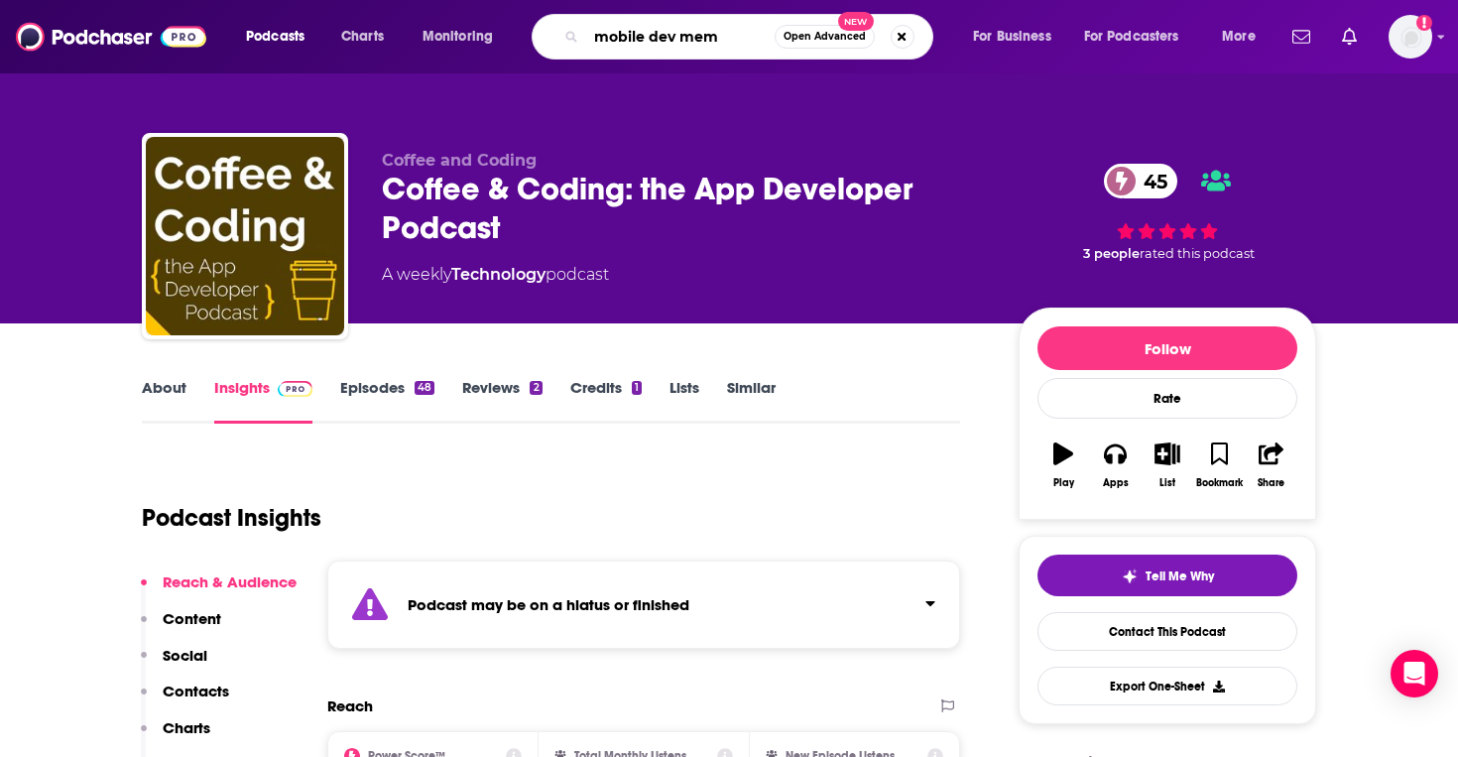
type input "mobile dev memo"
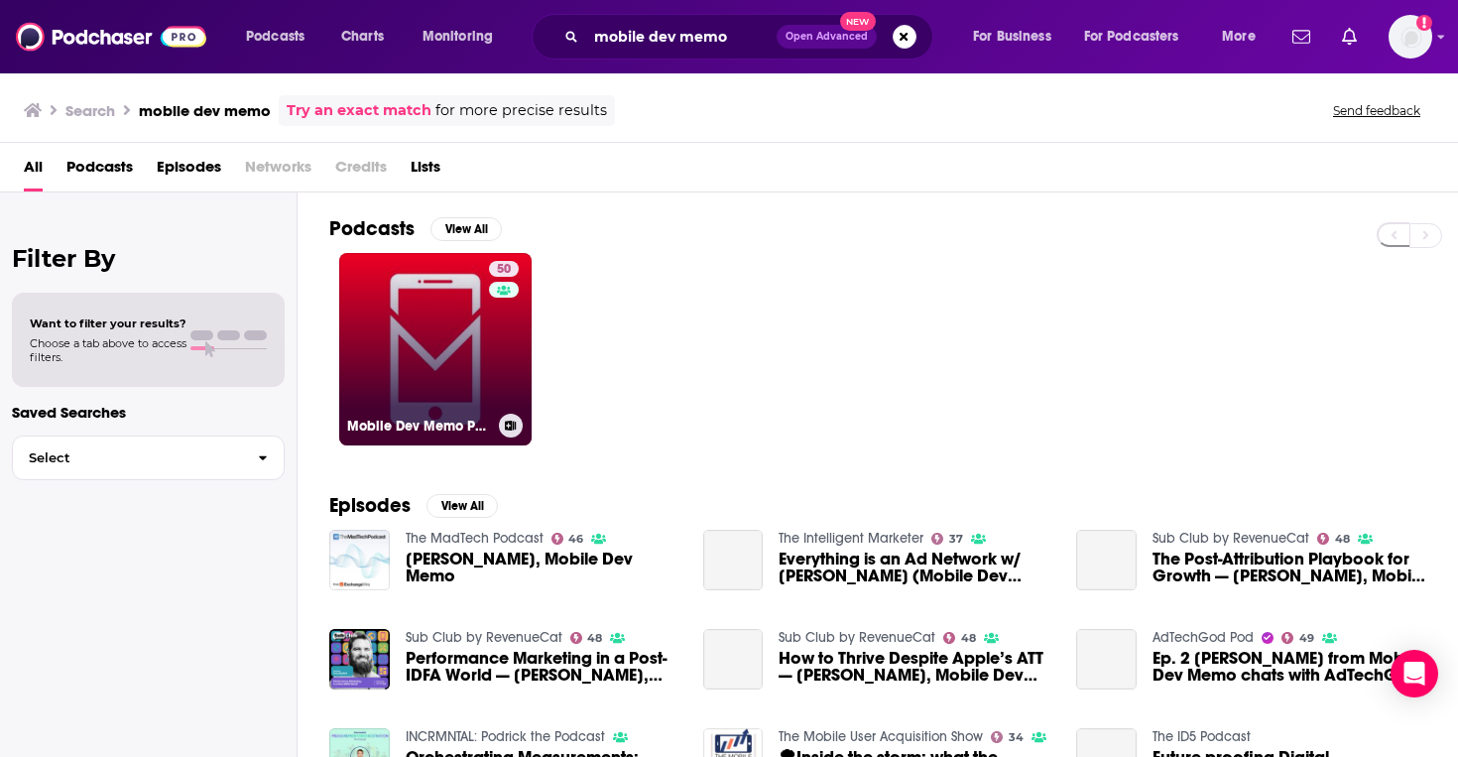
click at [433, 353] on link "50 Mobile Dev Memo Podcast" at bounding box center [435, 349] width 192 height 192
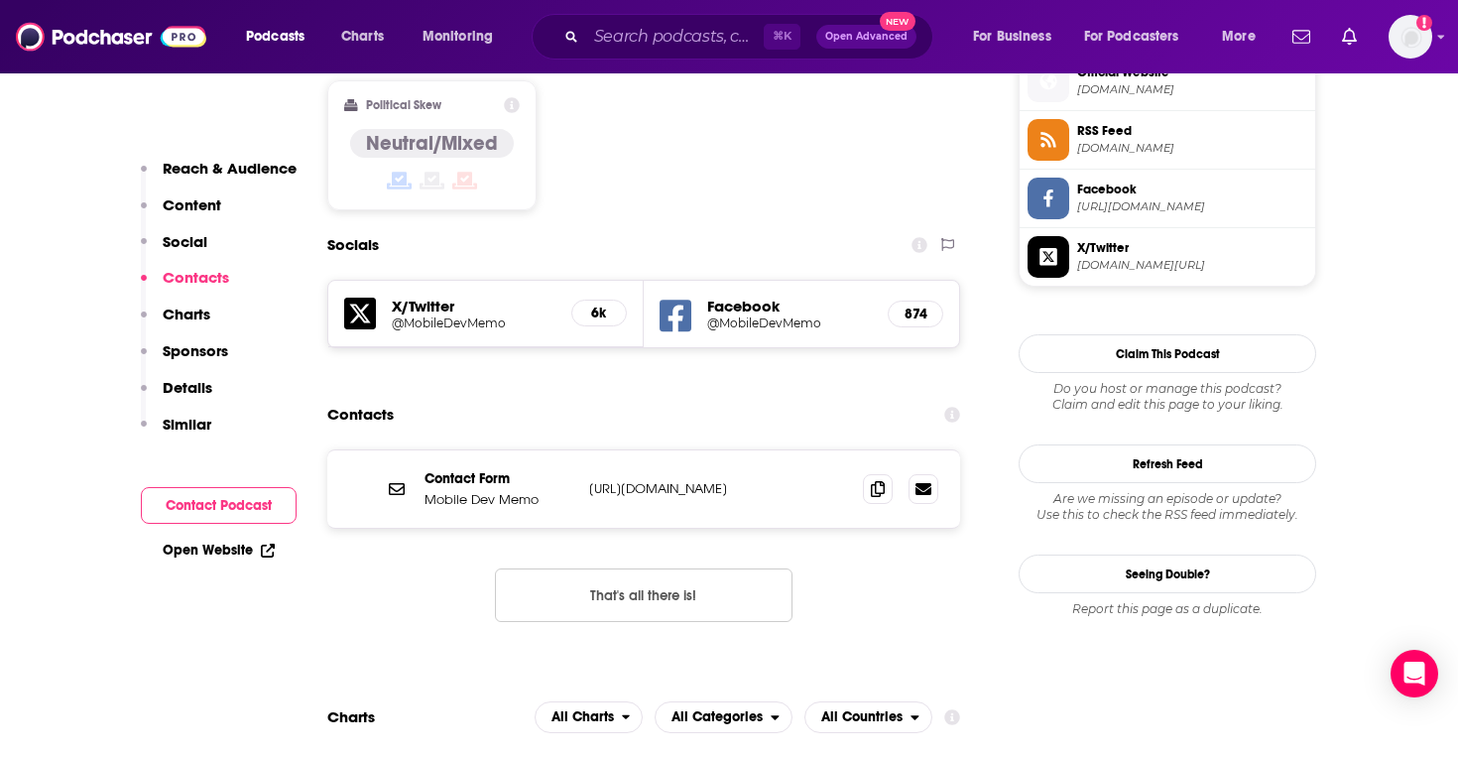
scroll to position [1637, 0]
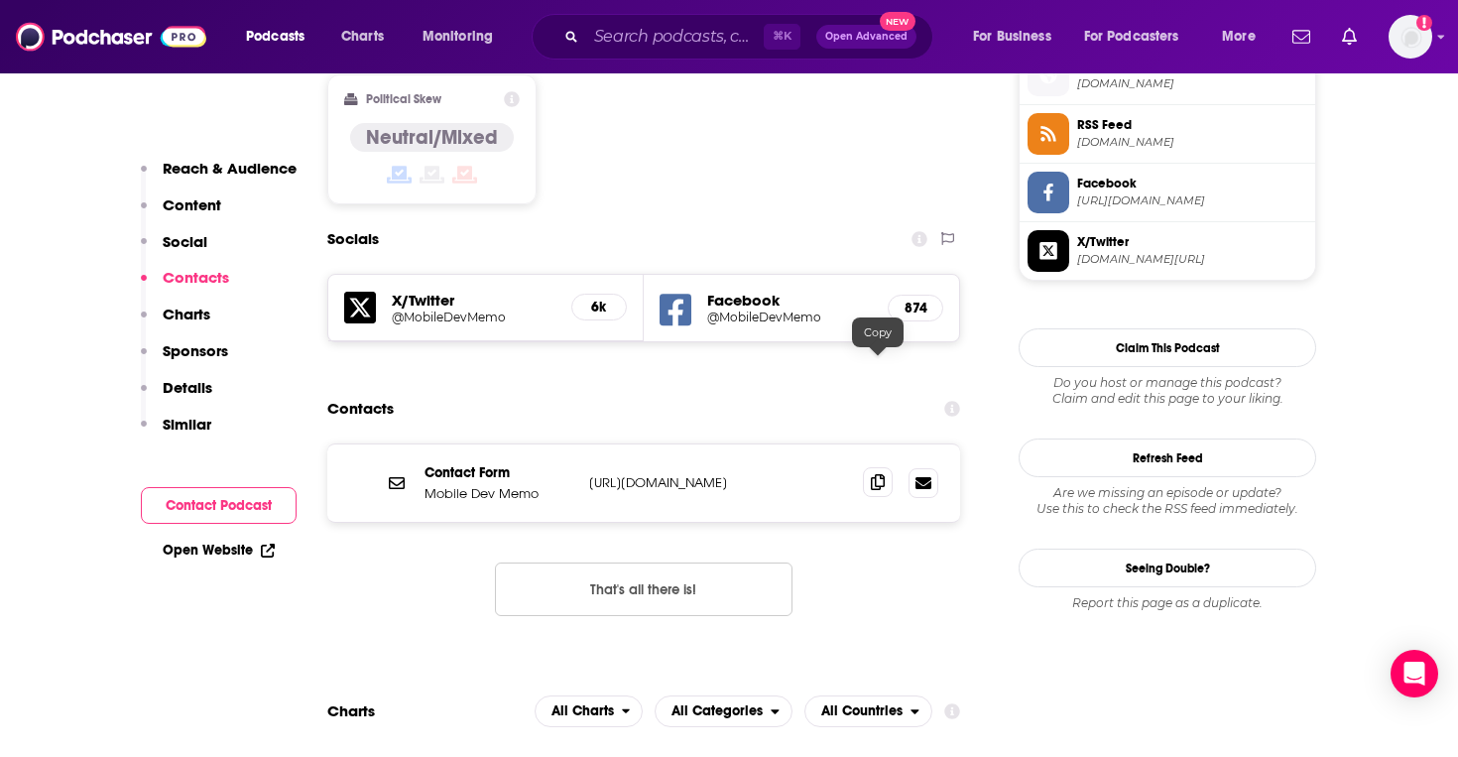
click at [885, 467] on span at bounding box center [878, 482] width 30 height 30
click at [616, 37] on input "Search podcasts, credits, & more..." at bounding box center [674, 37] width 177 height 32
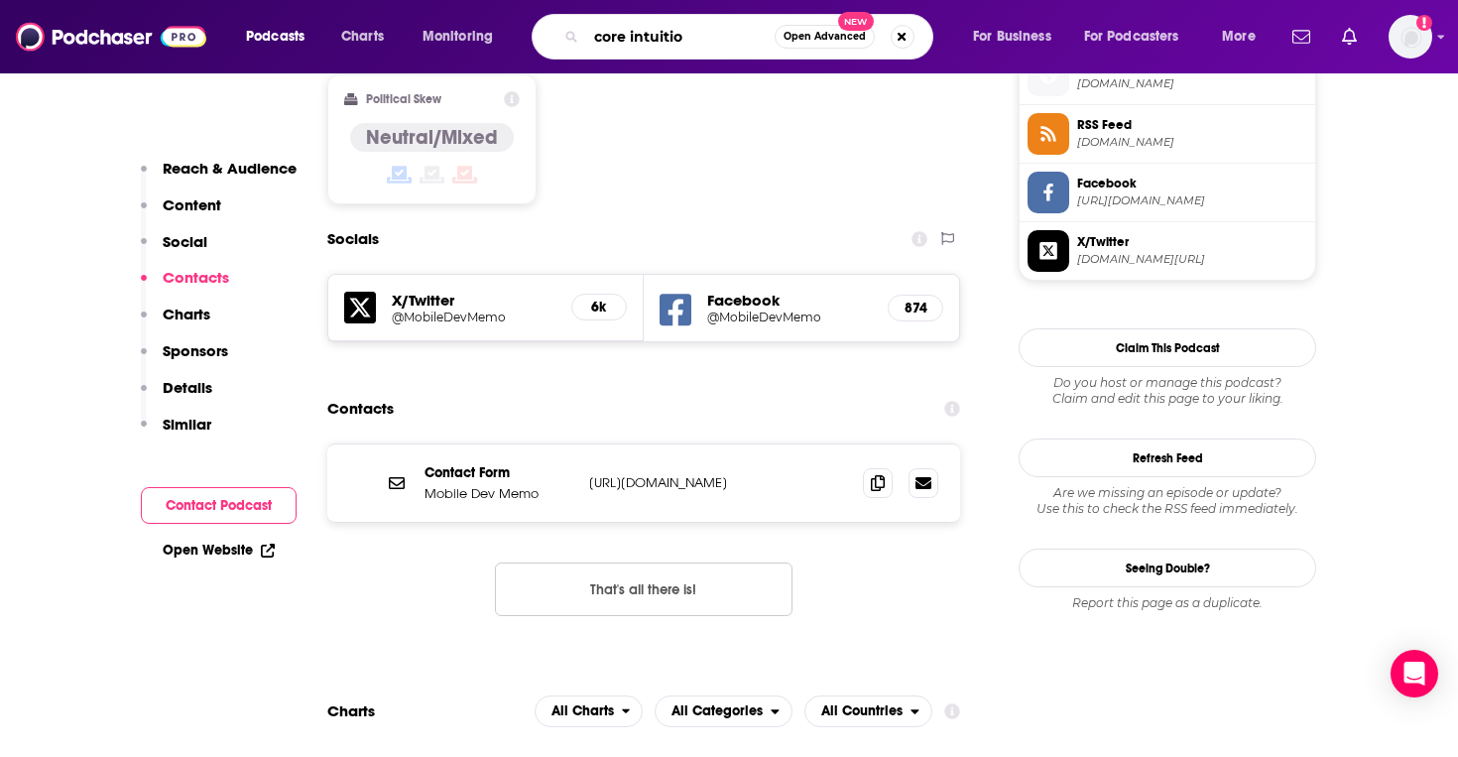
type input "core intuition"
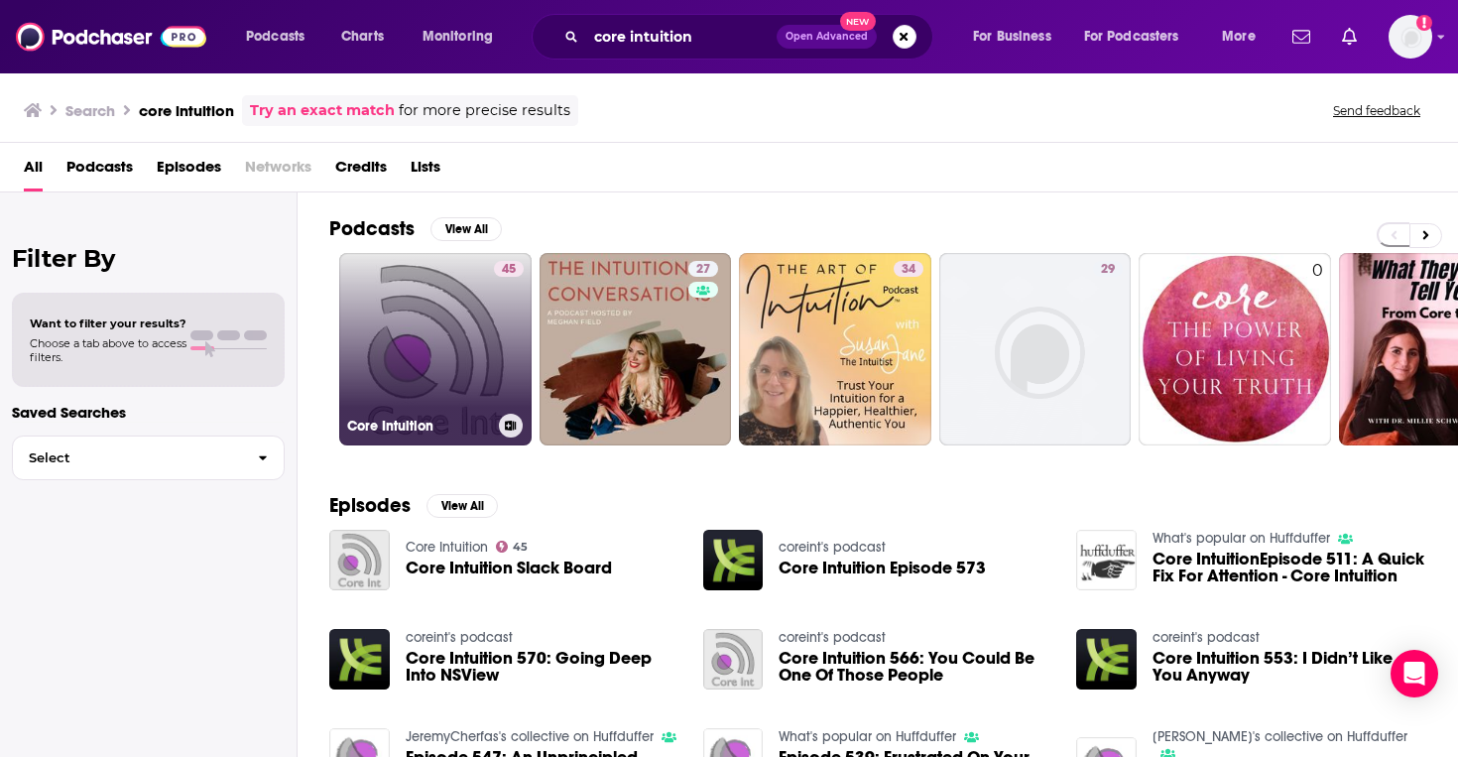
click at [444, 316] on link "45 Core Intuition" at bounding box center [435, 349] width 192 height 192
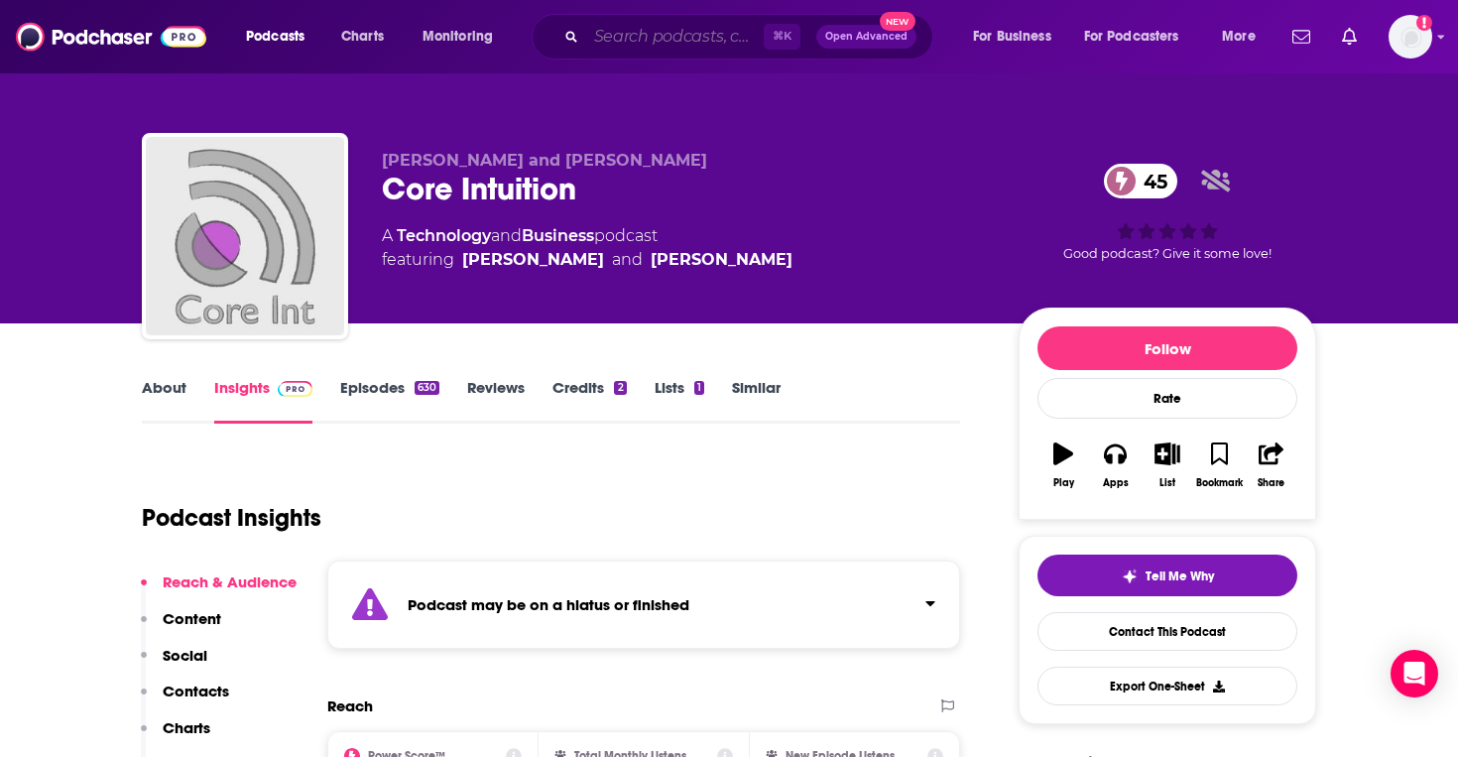
click at [623, 28] on input "Search podcasts, credits, & more..." at bounding box center [674, 37] width 177 height 32
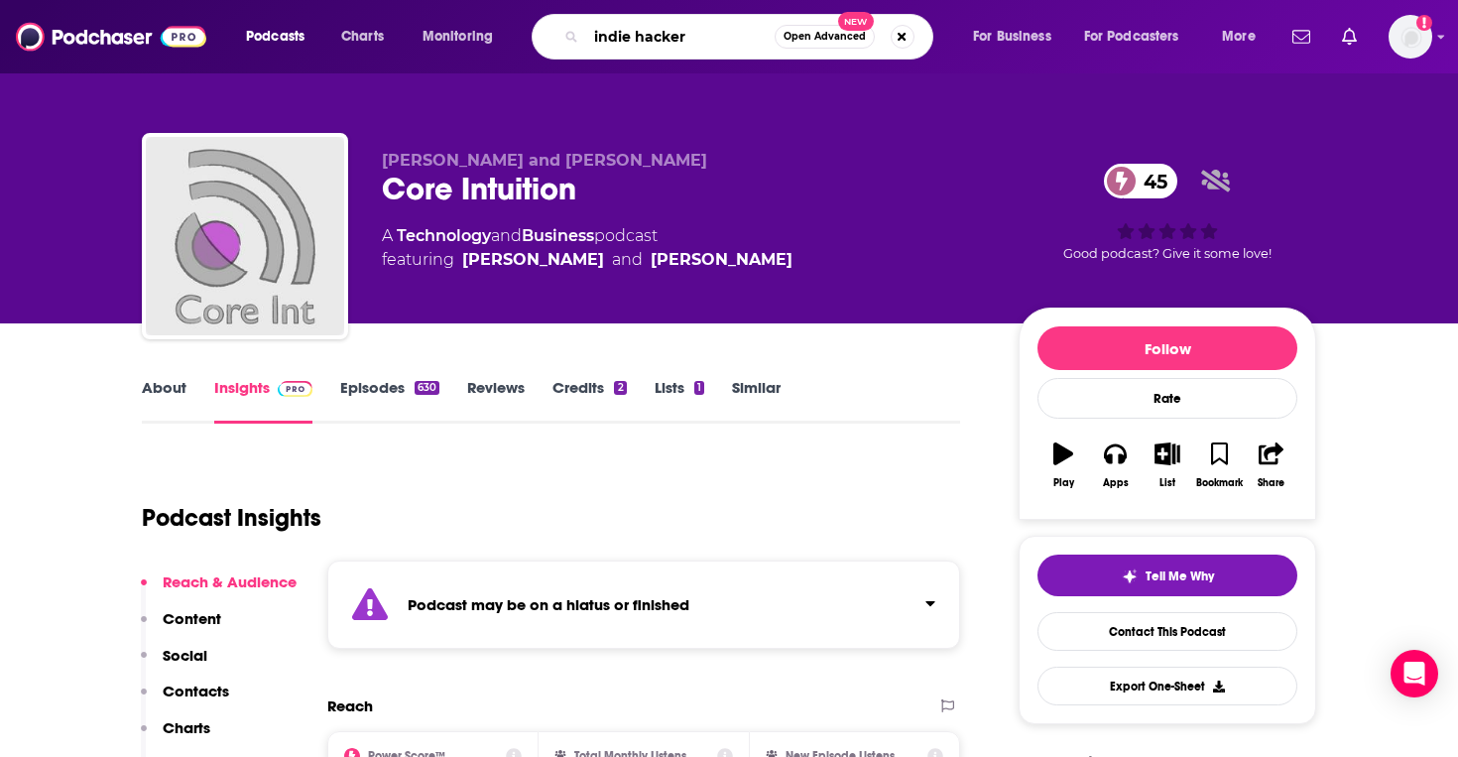
type input "indie hackers"
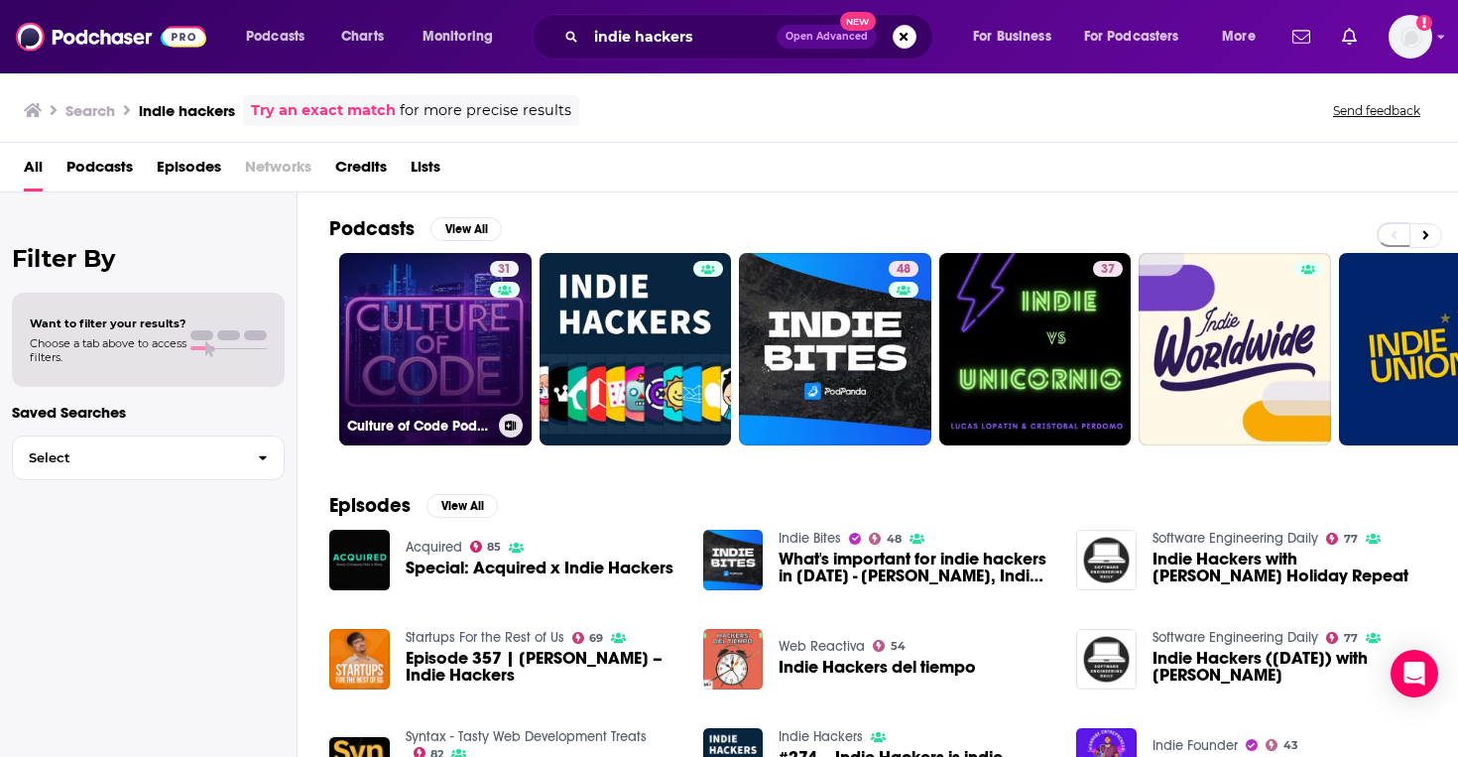
click at [485, 318] on link "31 Culture of Code Podcast - The Podcast for Indie Hackers" at bounding box center [435, 349] width 192 height 192
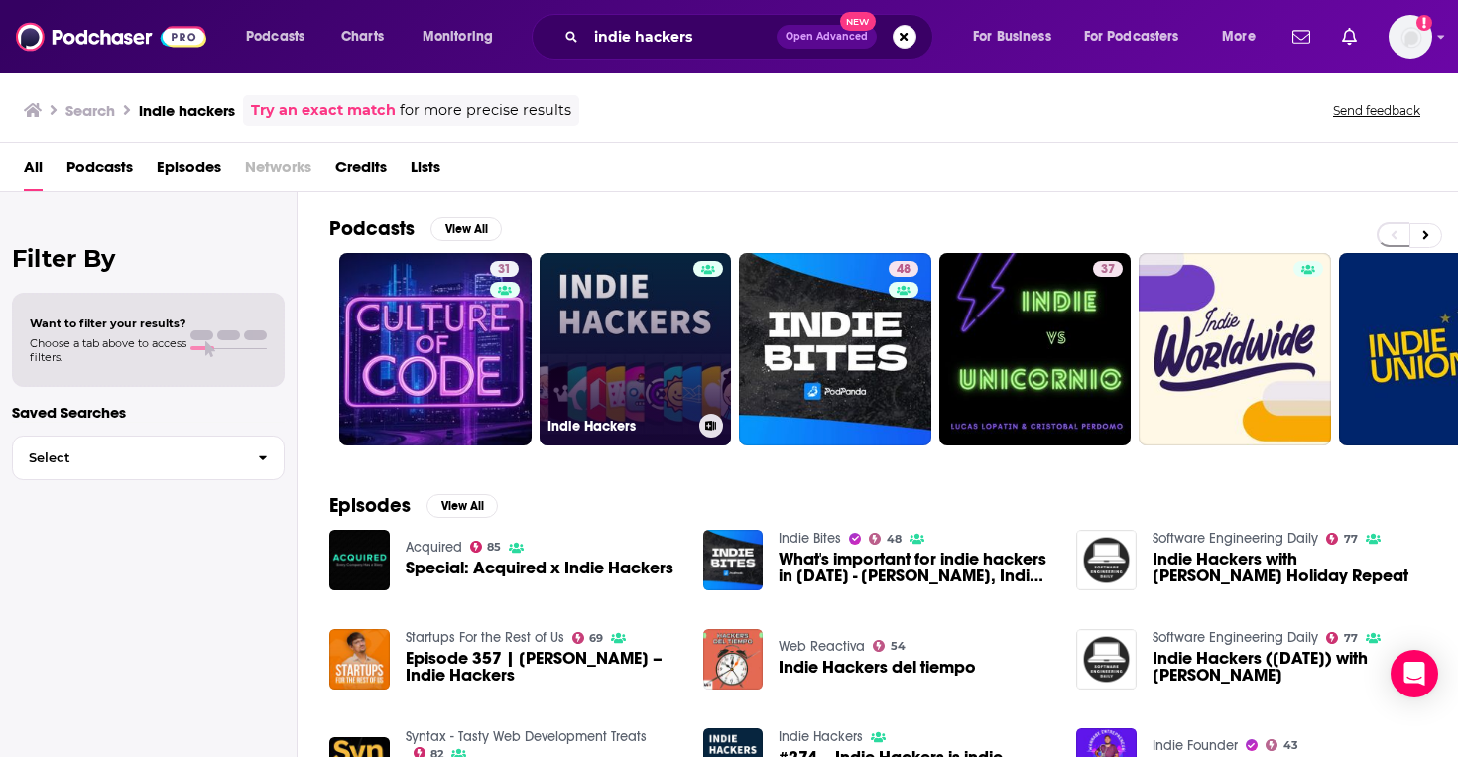
click at [588, 310] on link "Indie Hackers" at bounding box center [635, 349] width 192 height 192
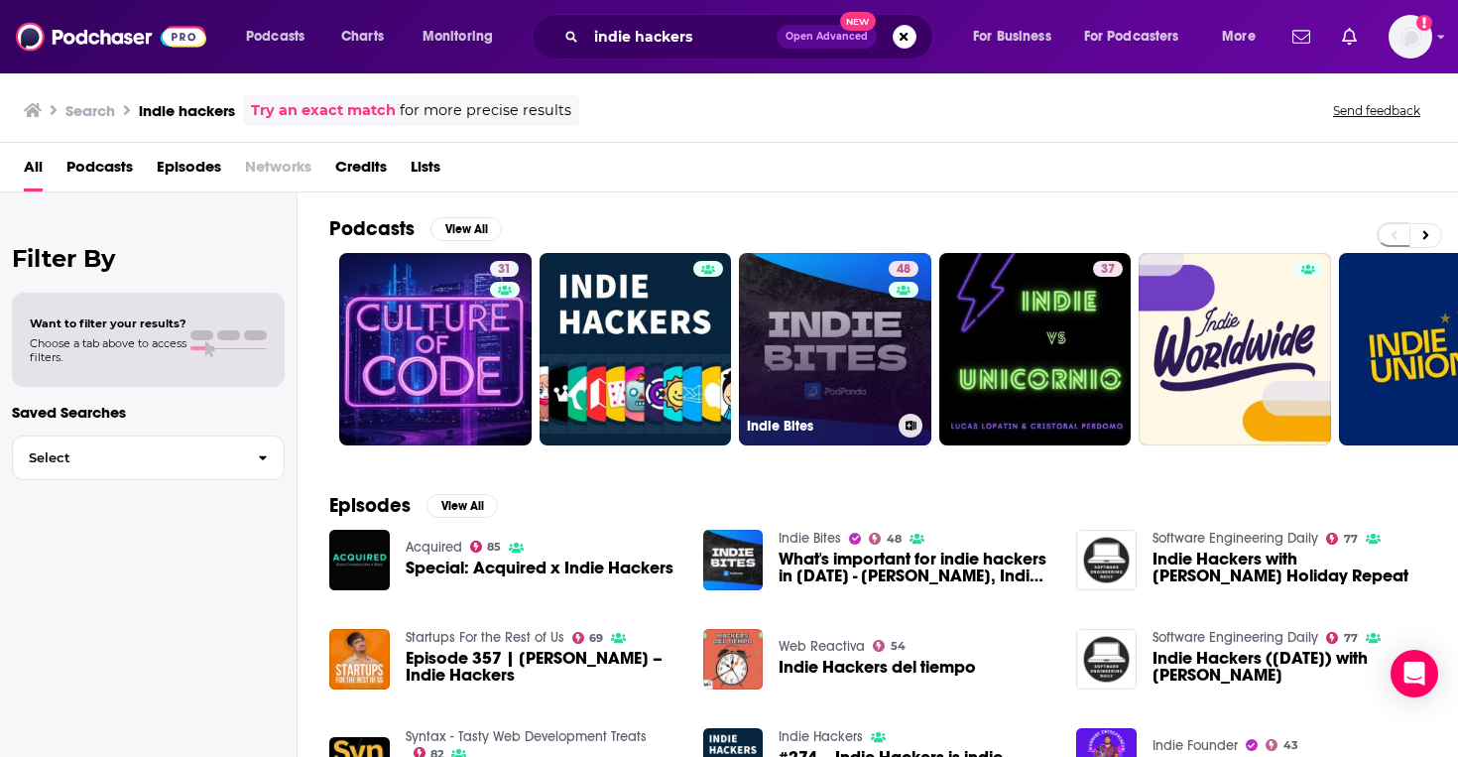
click at [785, 339] on link "48 Indie Bites" at bounding box center [835, 349] width 192 height 192
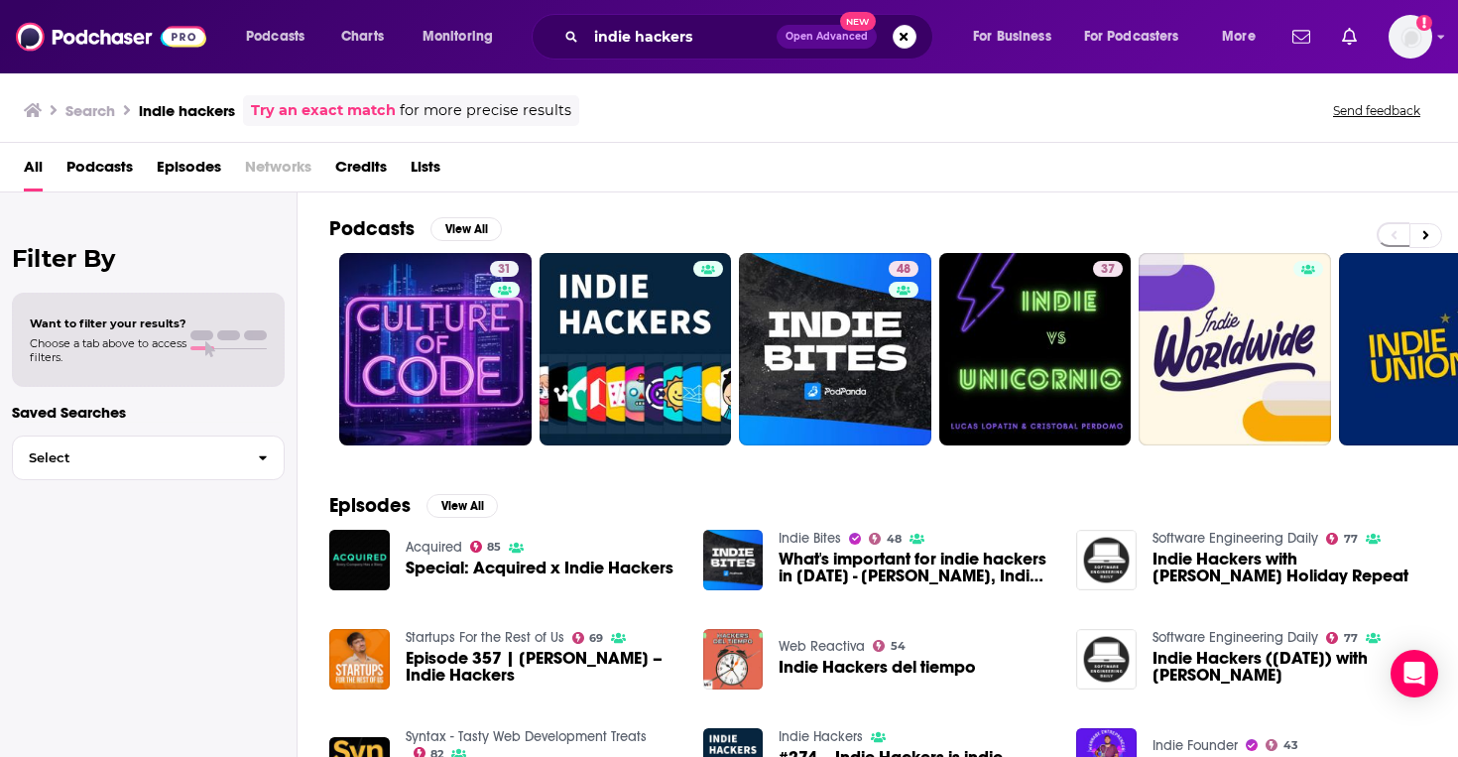
click at [631, 58] on div "indie hackers Open Advanced New" at bounding box center [733, 37] width 402 height 46
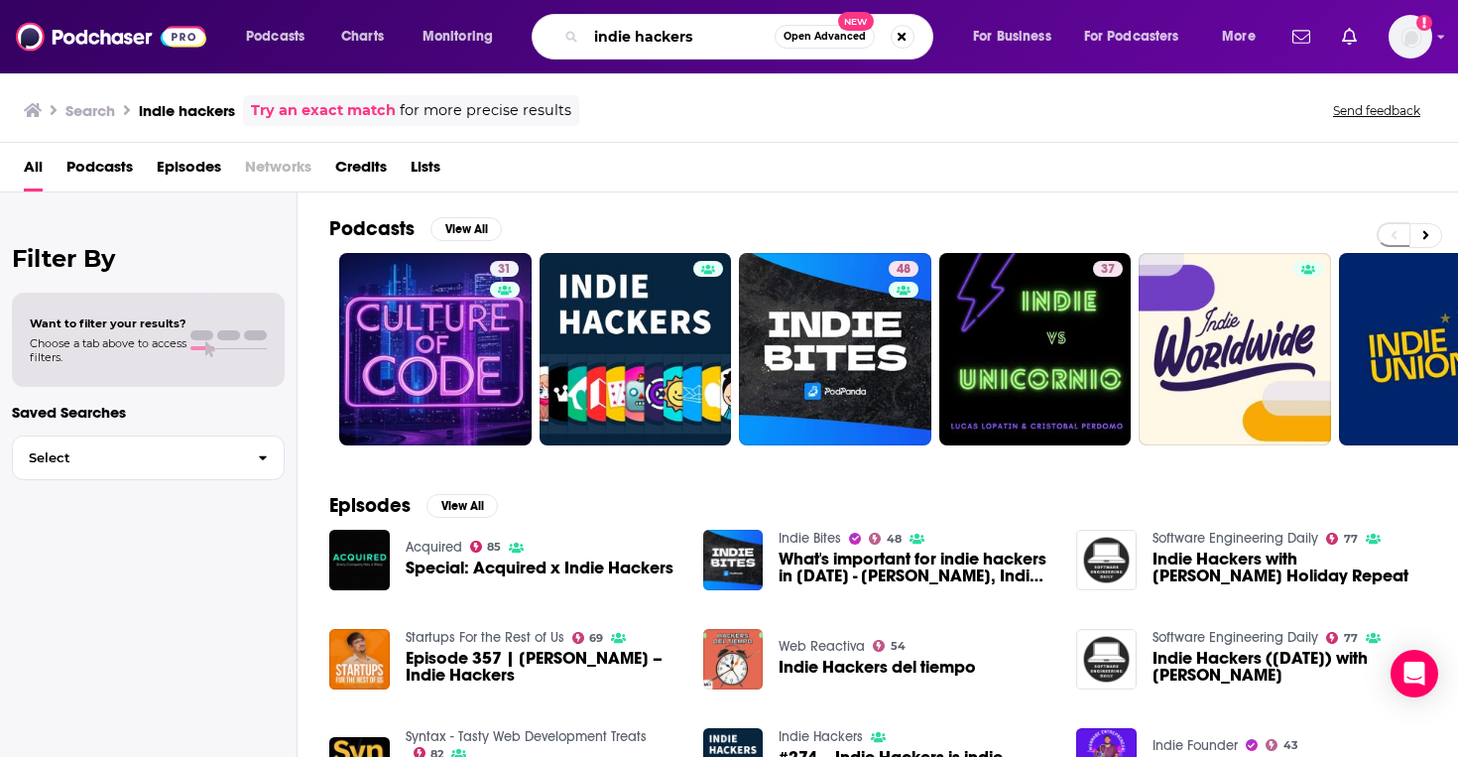
click at [631, 48] on input "indie hackers" at bounding box center [680, 37] width 188 height 32
click at [631, 45] on input "indie hackers" at bounding box center [680, 37] width 188 height 32
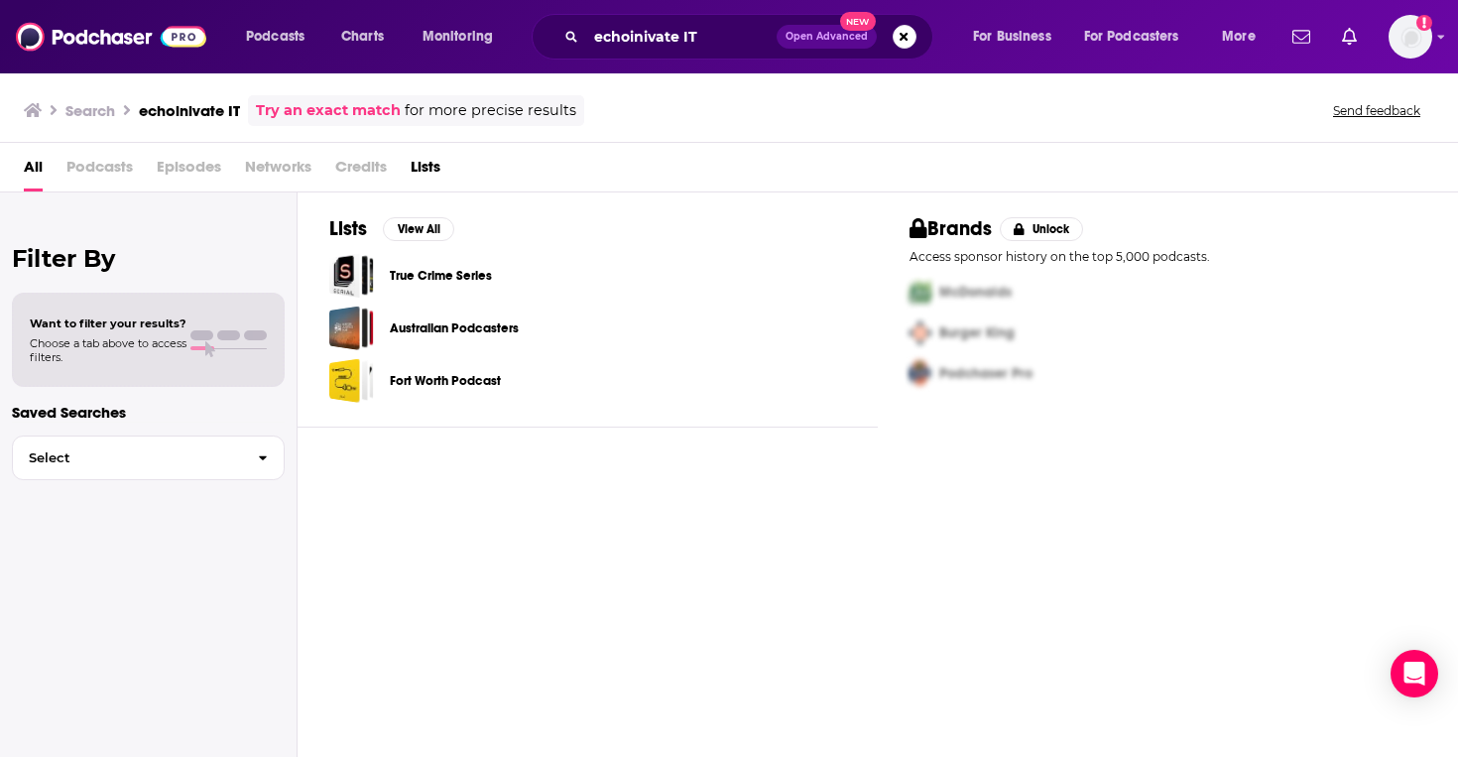
click at [96, 170] on span "Podcasts" at bounding box center [99, 171] width 66 height 41
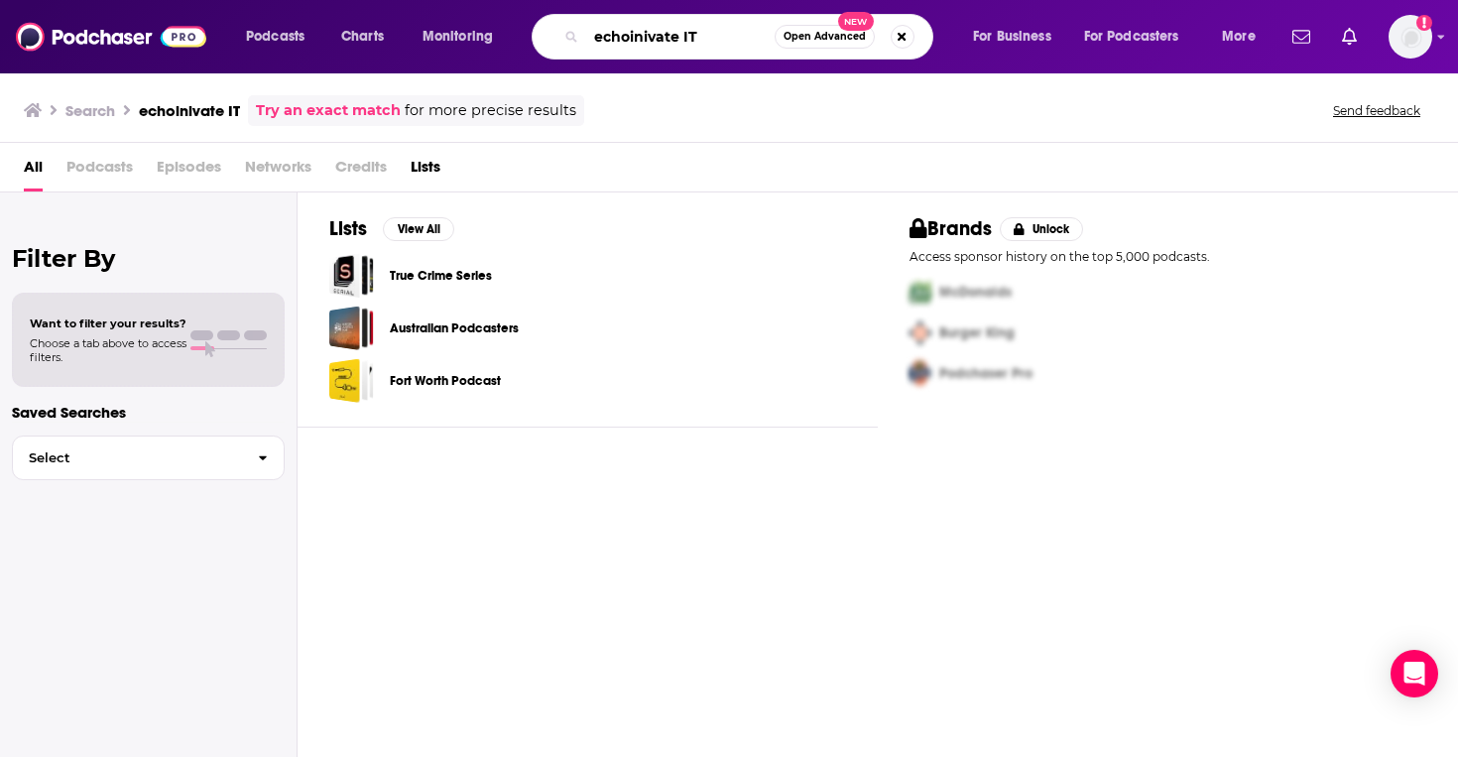
click at [723, 37] on input "echoinivate IT" at bounding box center [680, 37] width 188 height 32
click at [723, 36] on input "echoinivate IT" at bounding box center [680, 37] width 188 height 32
type input "mobile app makers"
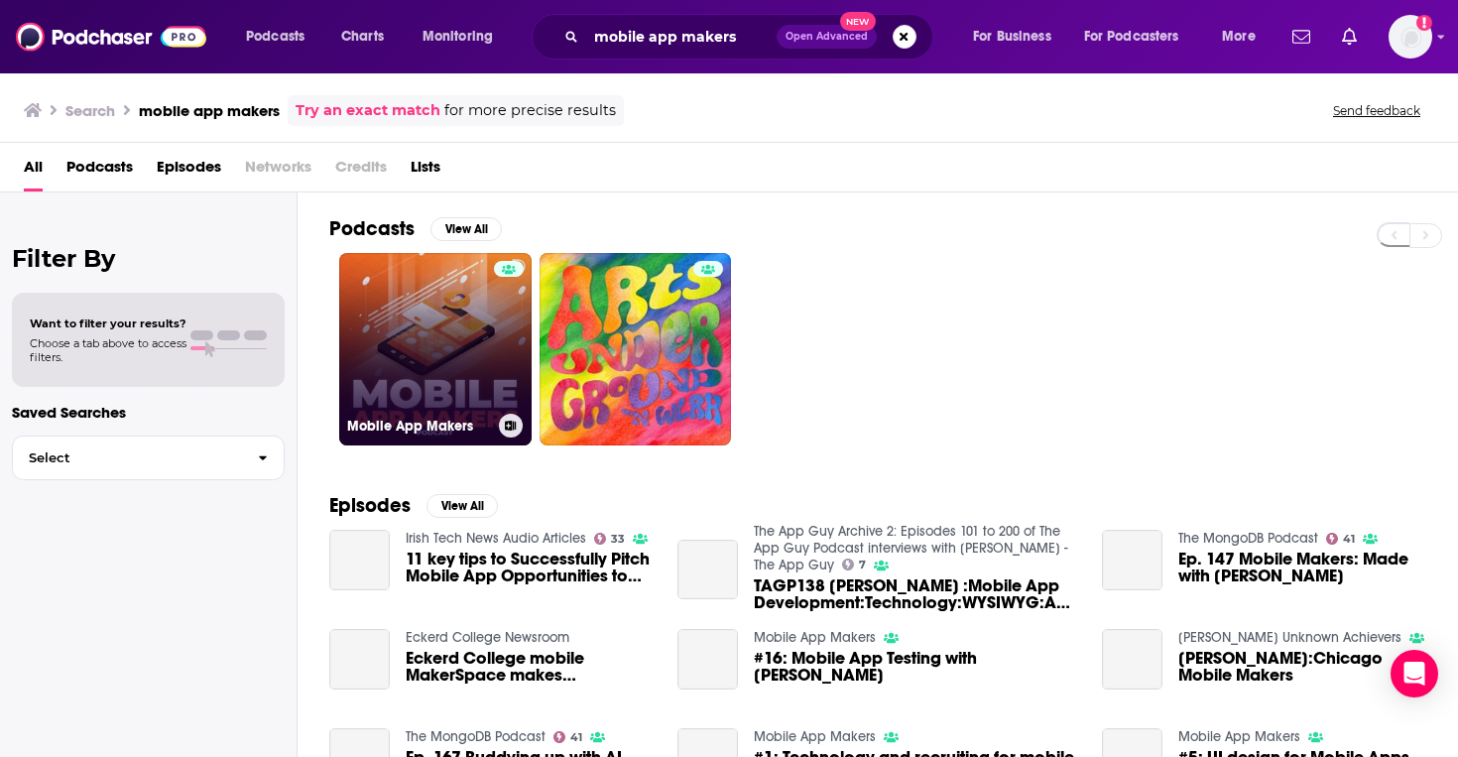
click at [449, 335] on link "Mobile App Makers" at bounding box center [435, 349] width 192 height 192
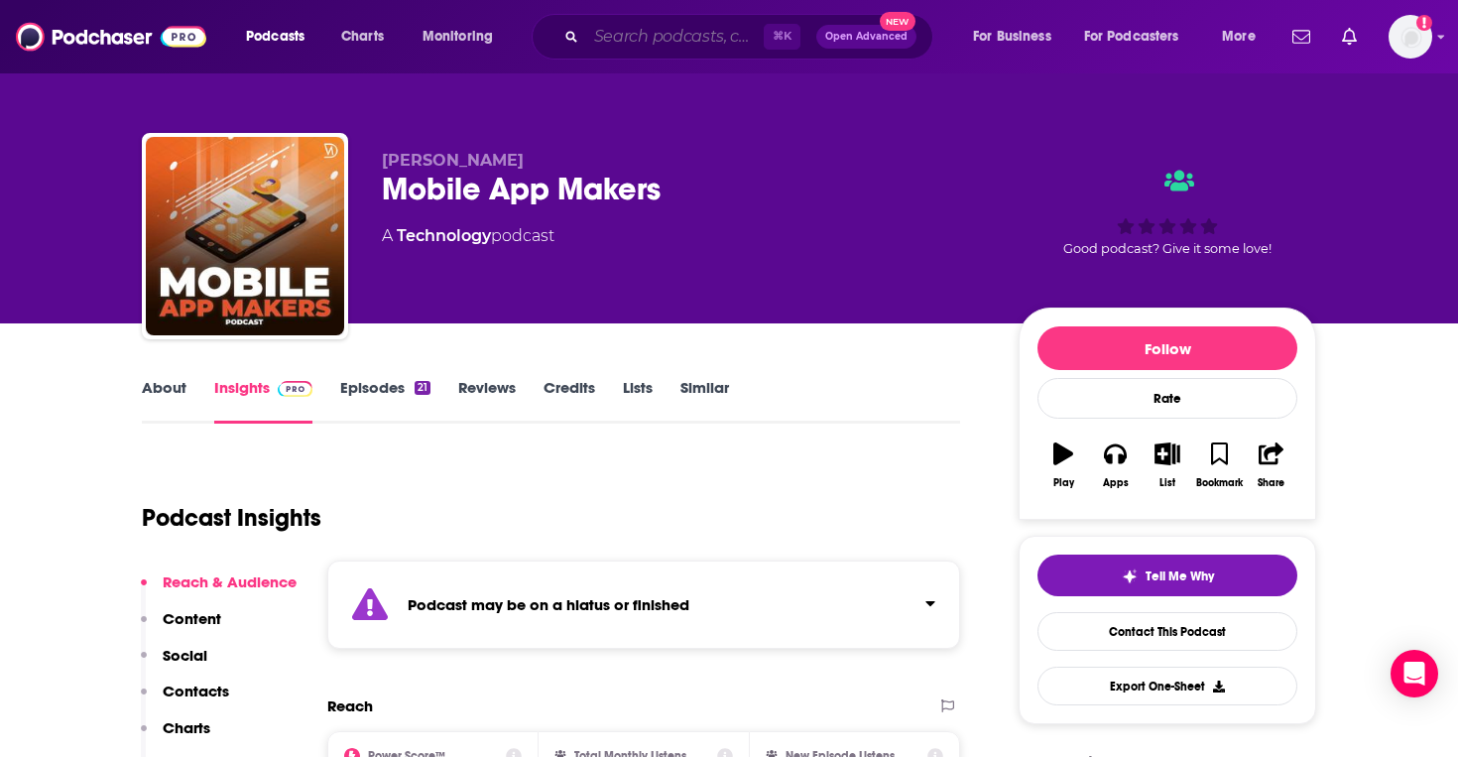
click at [633, 40] on input "Search podcasts, credits, & more..." at bounding box center [674, 37] width 177 height 32
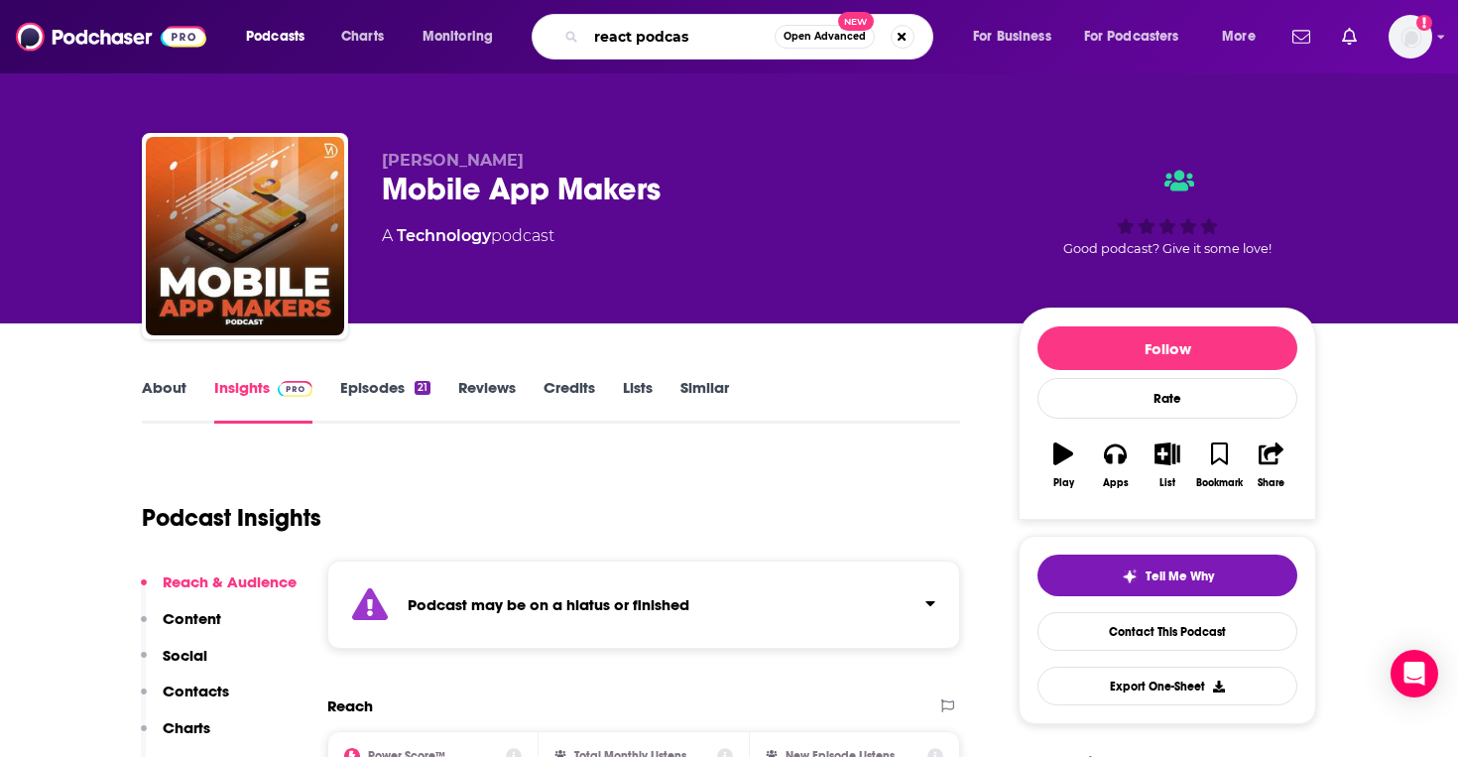
type input "react podcast"
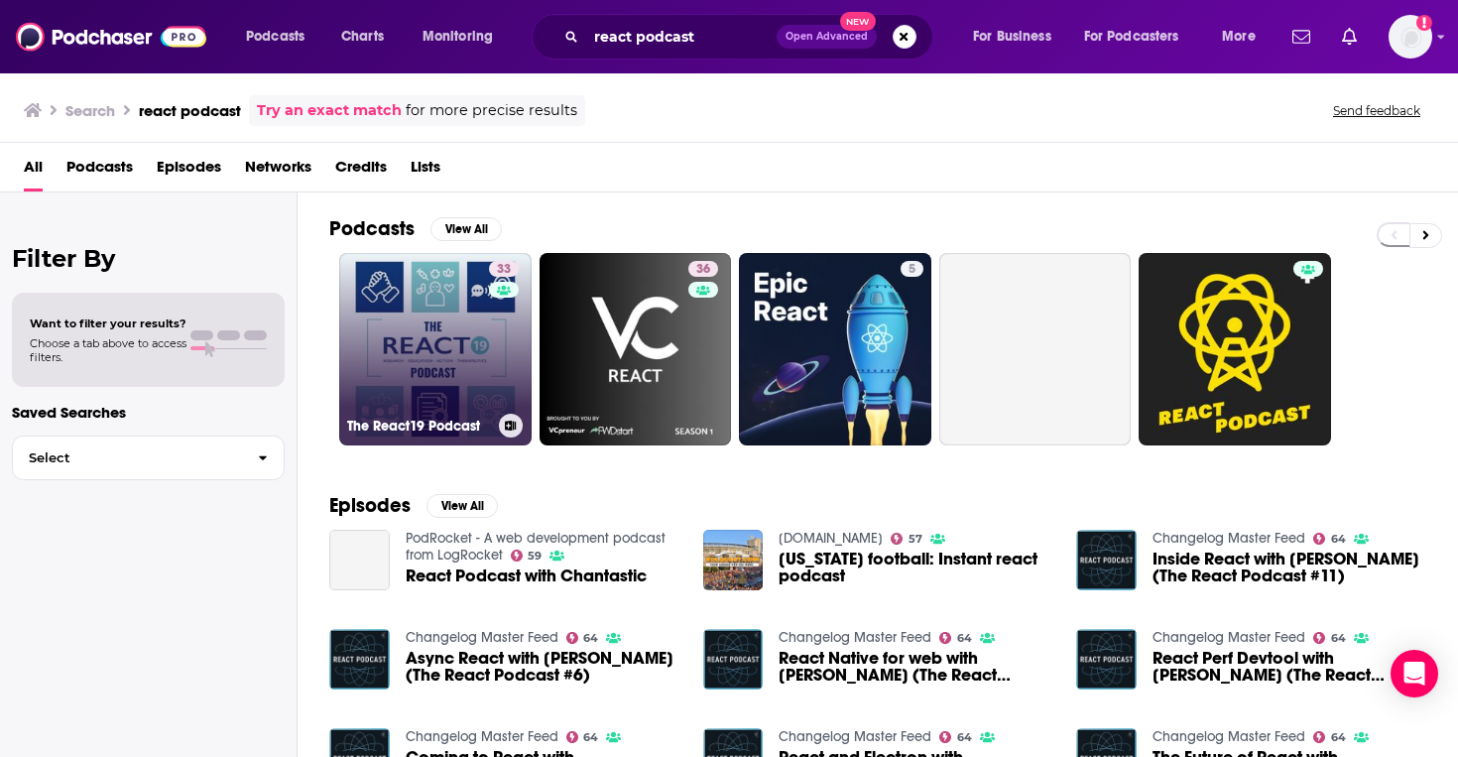
click at [486, 356] on link "33 The React19 Podcast" at bounding box center [435, 349] width 192 height 192
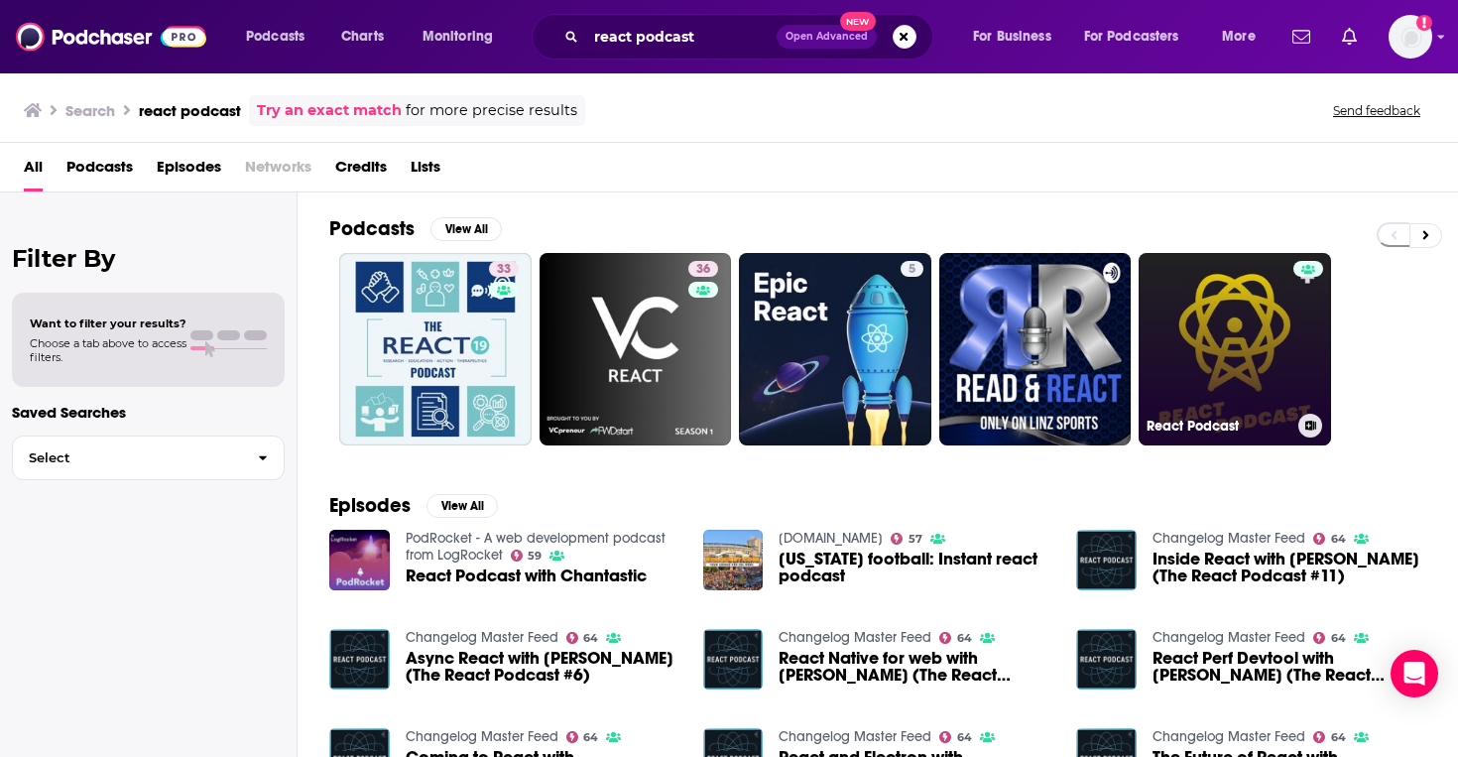
click at [1231, 344] on link "React Podcast" at bounding box center [1234, 349] width 192 height 192
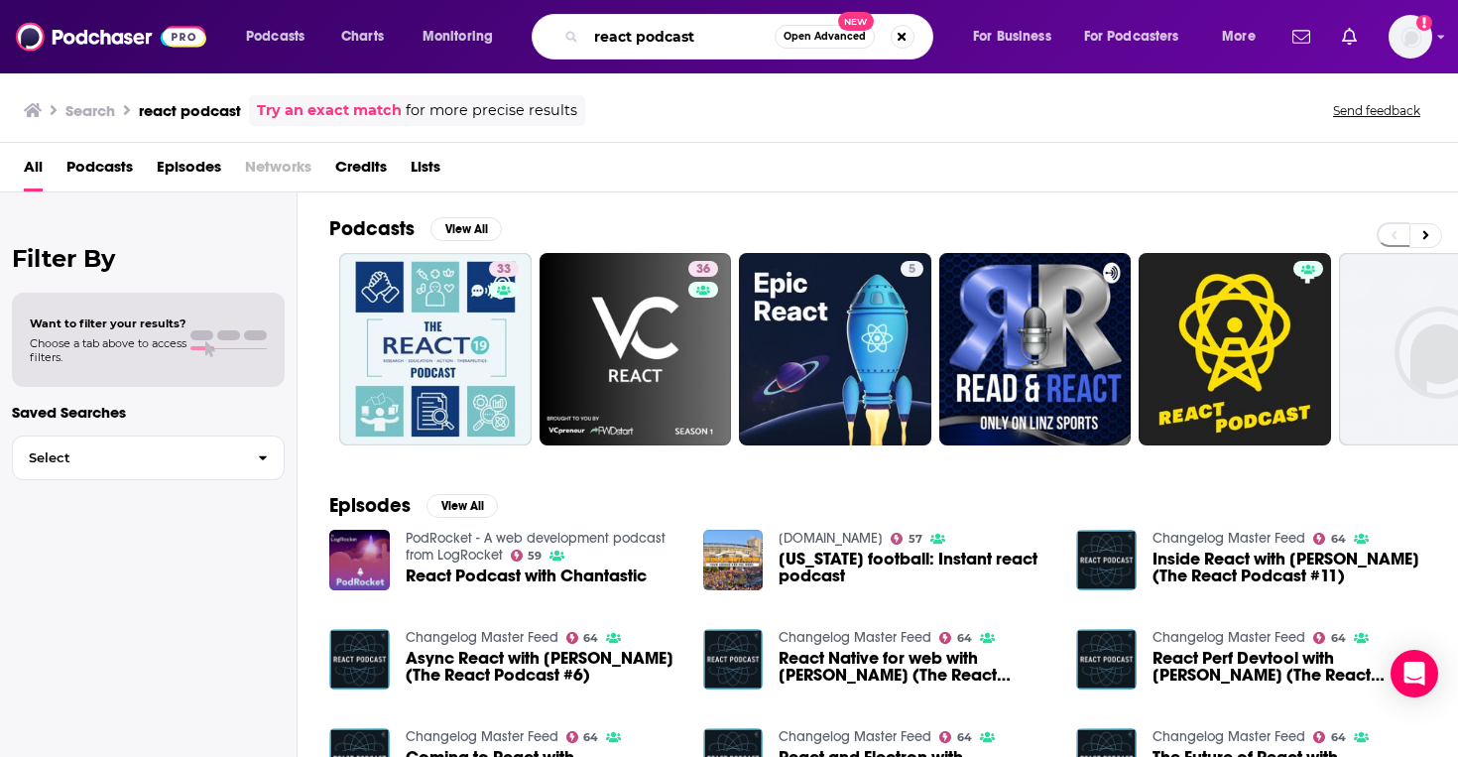
click at [631, 39] on input "react podcast" at bounding box center [680, 37] width 188 height 32
click at [725, 38] on input "react native podcast" at bounding box center [680, 37] width 188 height 32
type input "react native radio"
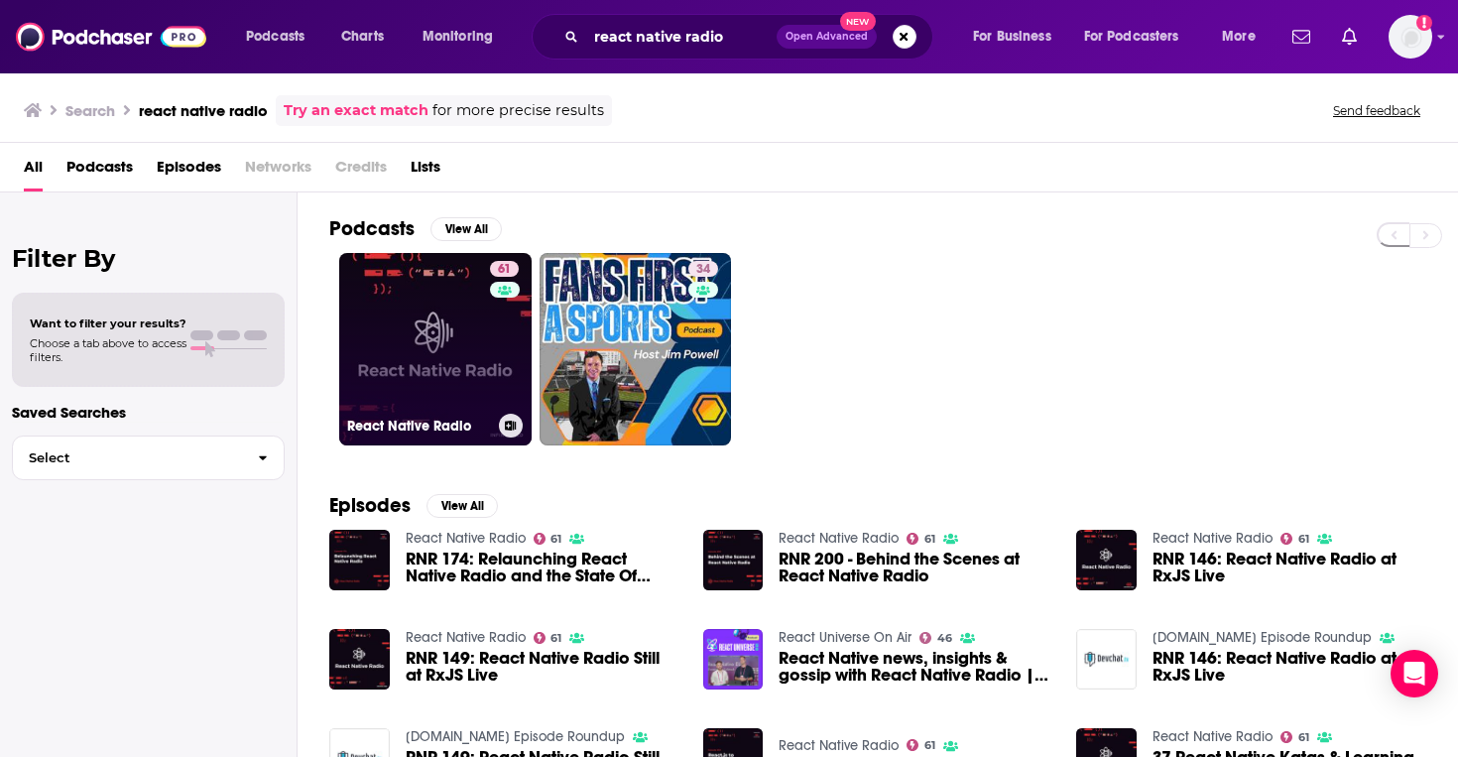
click at [488, 320] on link "61 React Native Radio" at bounding box center [435, 349] width 192 height 192
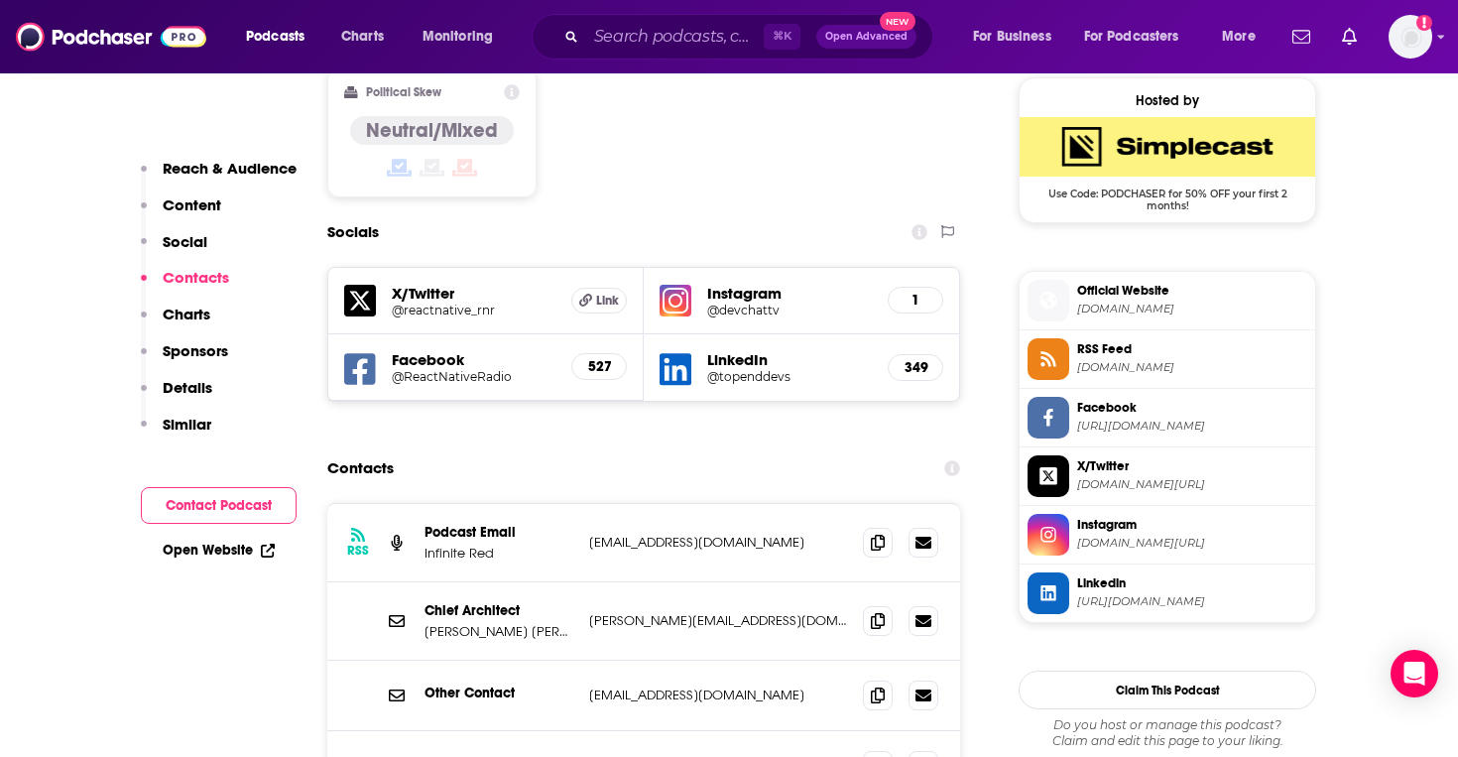
scroll to position [1606, 0]
click at [884, 532] on icon at bounding box center [878, 540] width 14 height 16
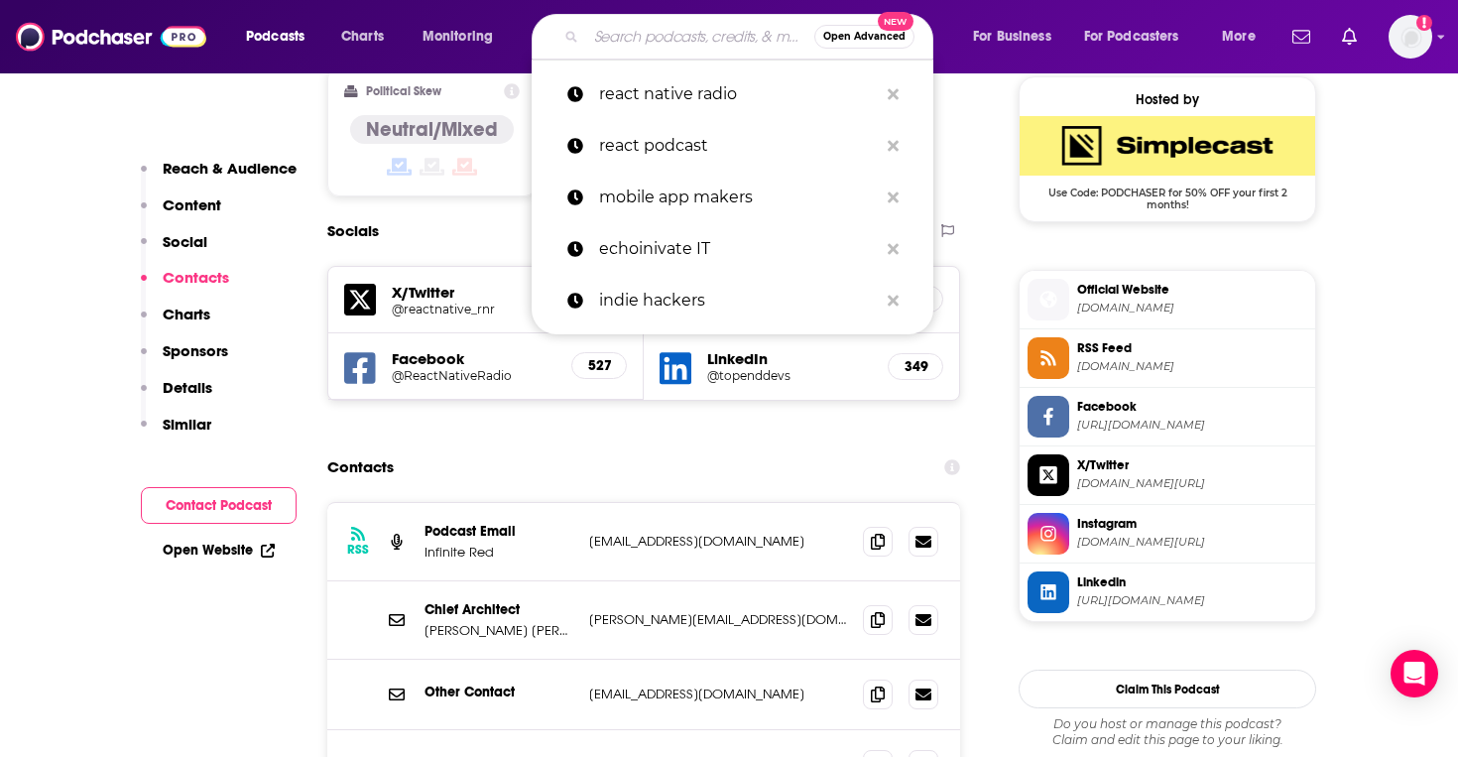
click at [672, 48] on input "Search podcasts, credits, & more..." at bounding box center [700, 37] width 228 height 32
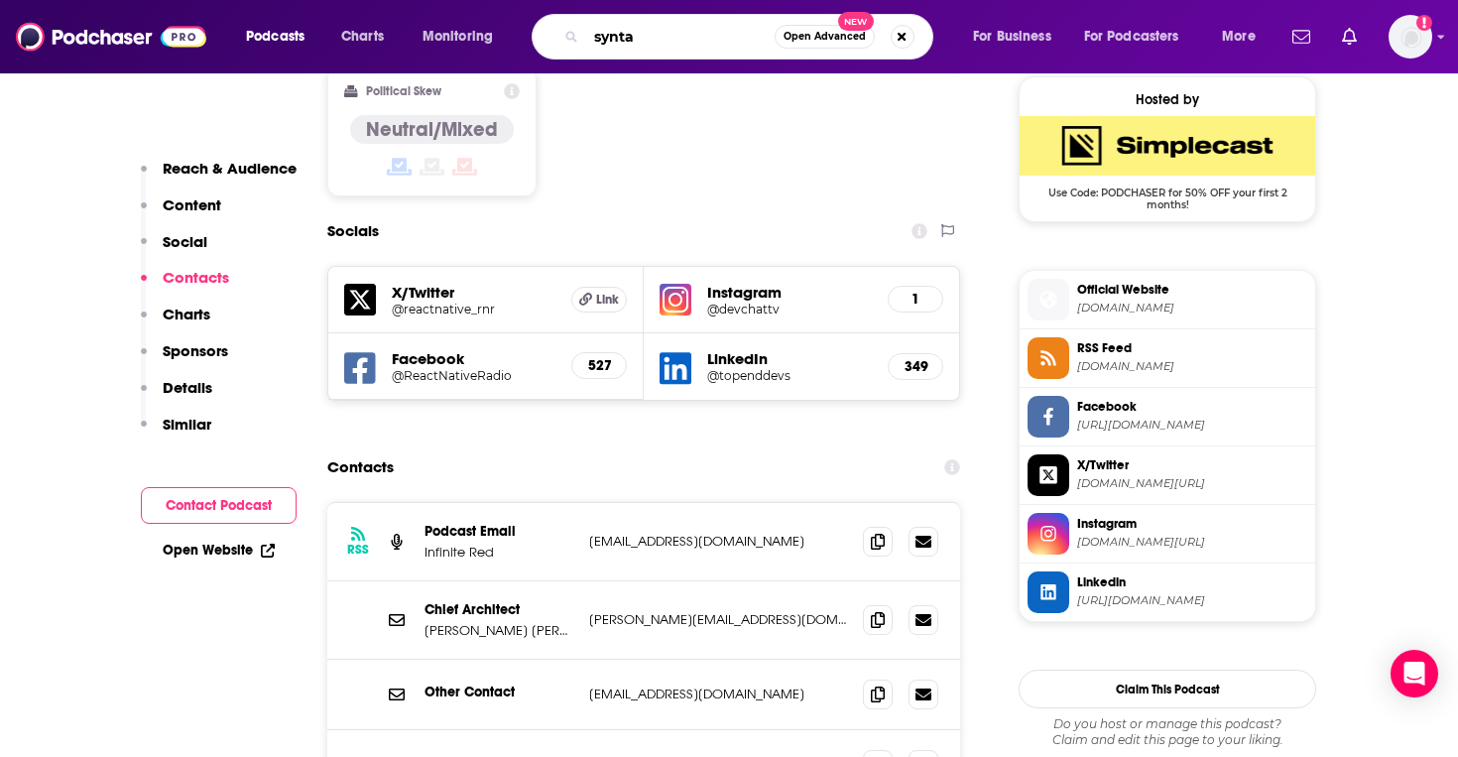
type input "syntax"
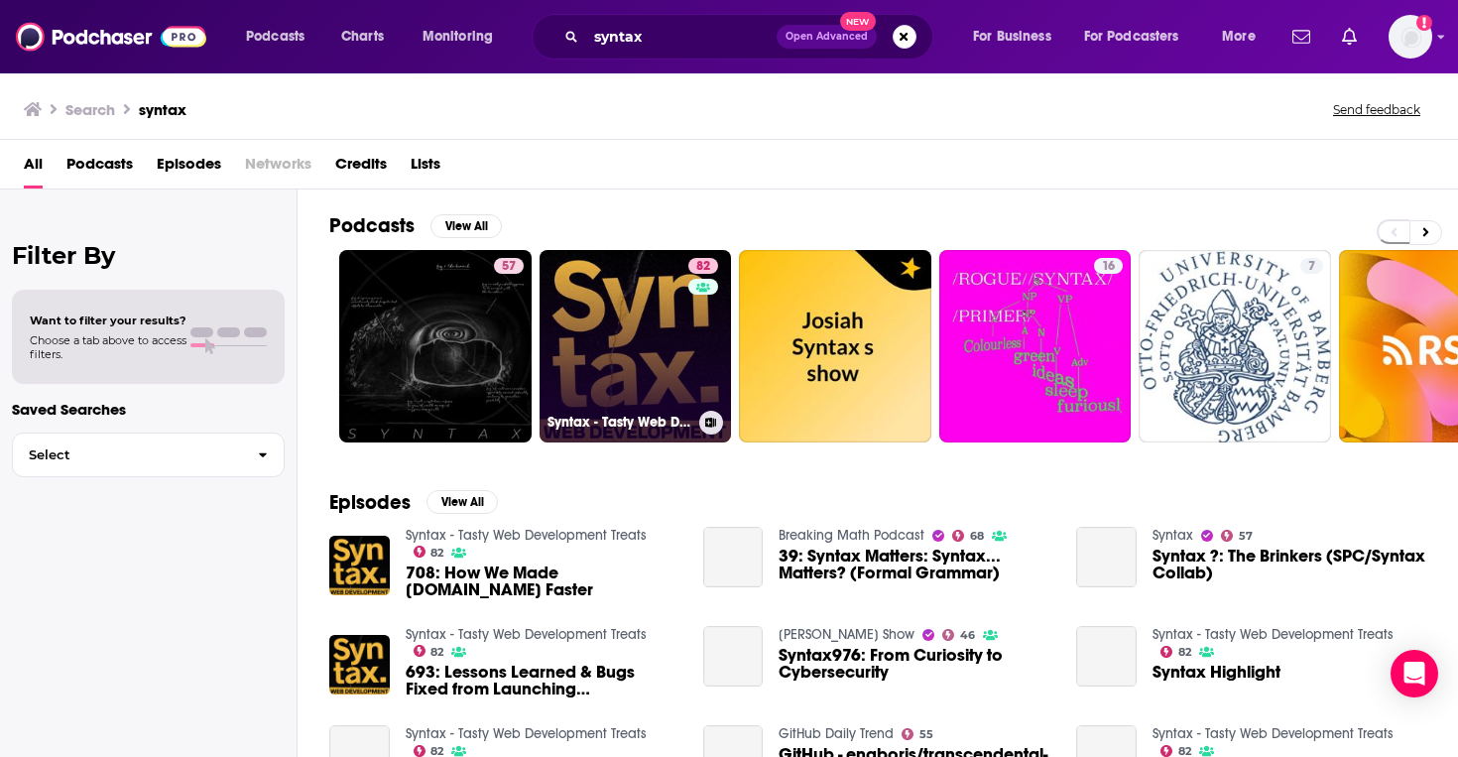
click at [634, 343] on link "82 Syntax - Tasty Web Development Treats" at bounding box center [635, 346] width 192 height 192
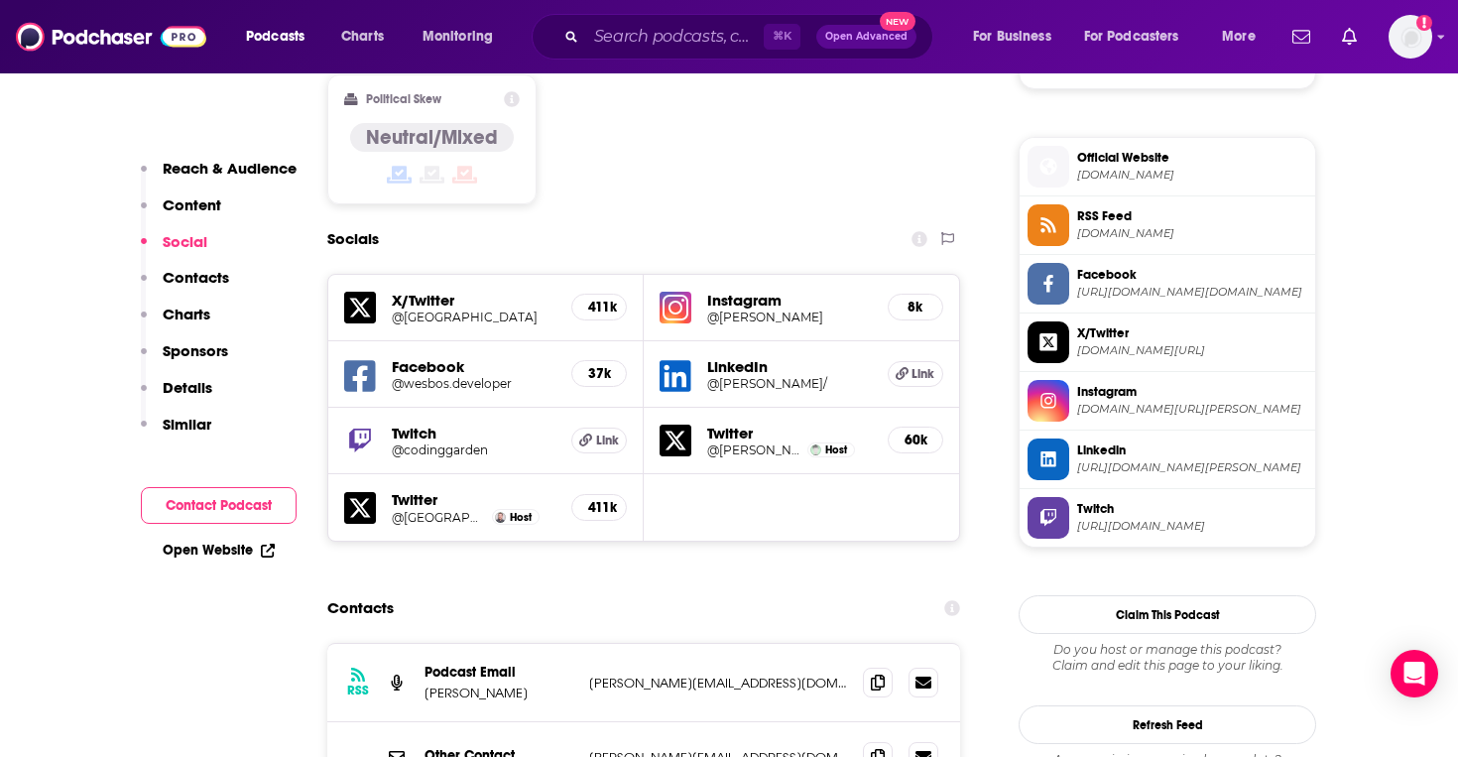
scroll to position [1654, 0]
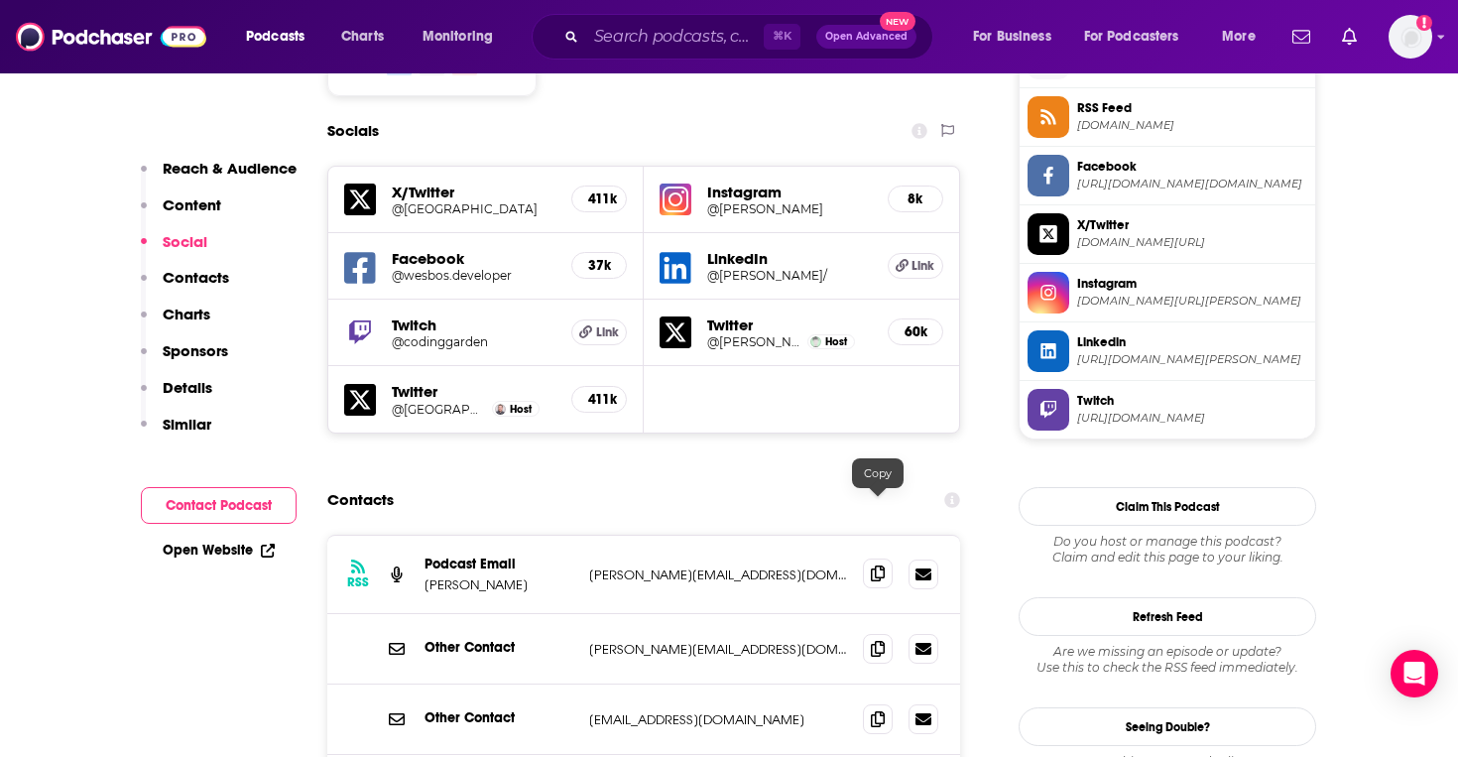
click at [878, 565] on icon at bounding box center [878, 573] width 14 height 16
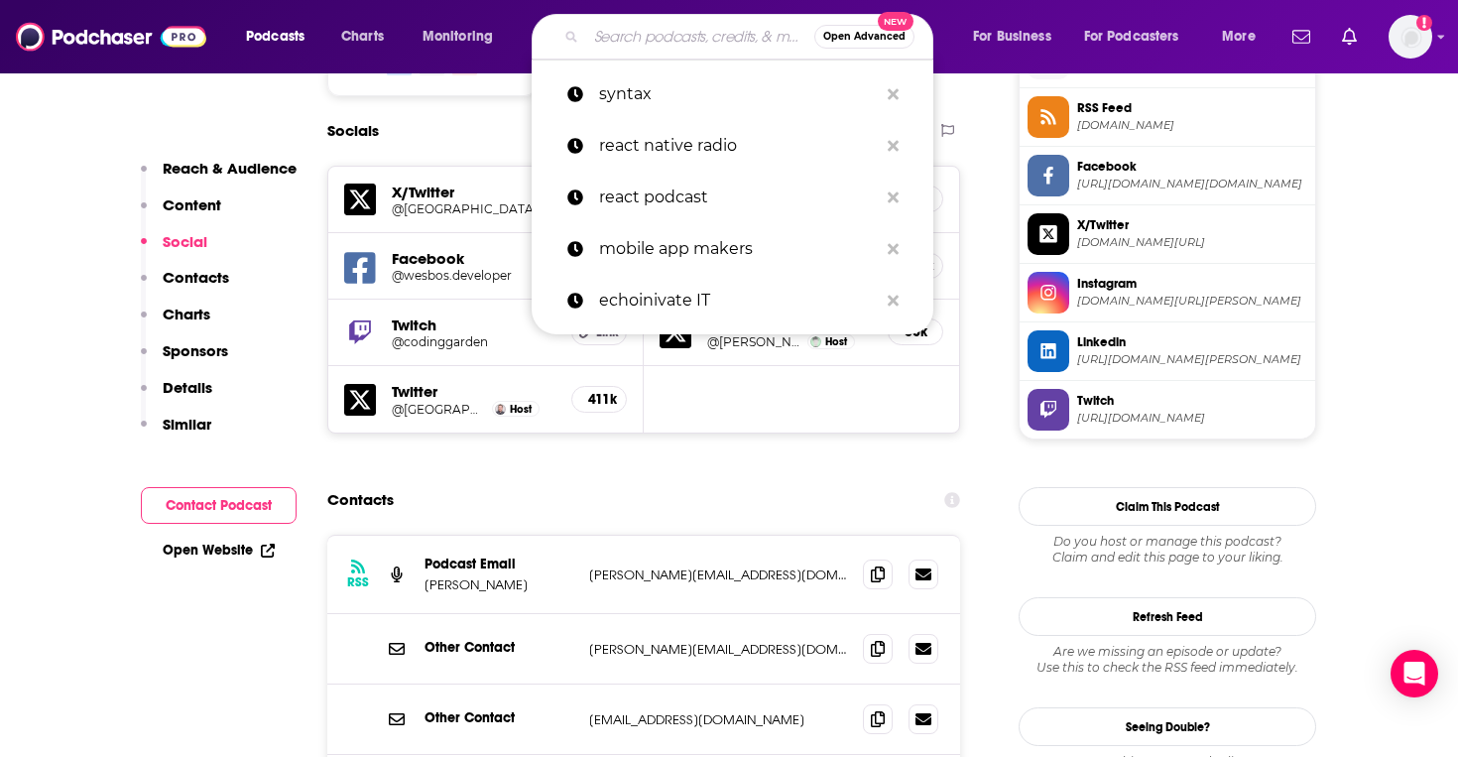
click at [638, 44] on input "Search podcasts, credits, & more..." at bounding box center [700, 37] width 228 height 32
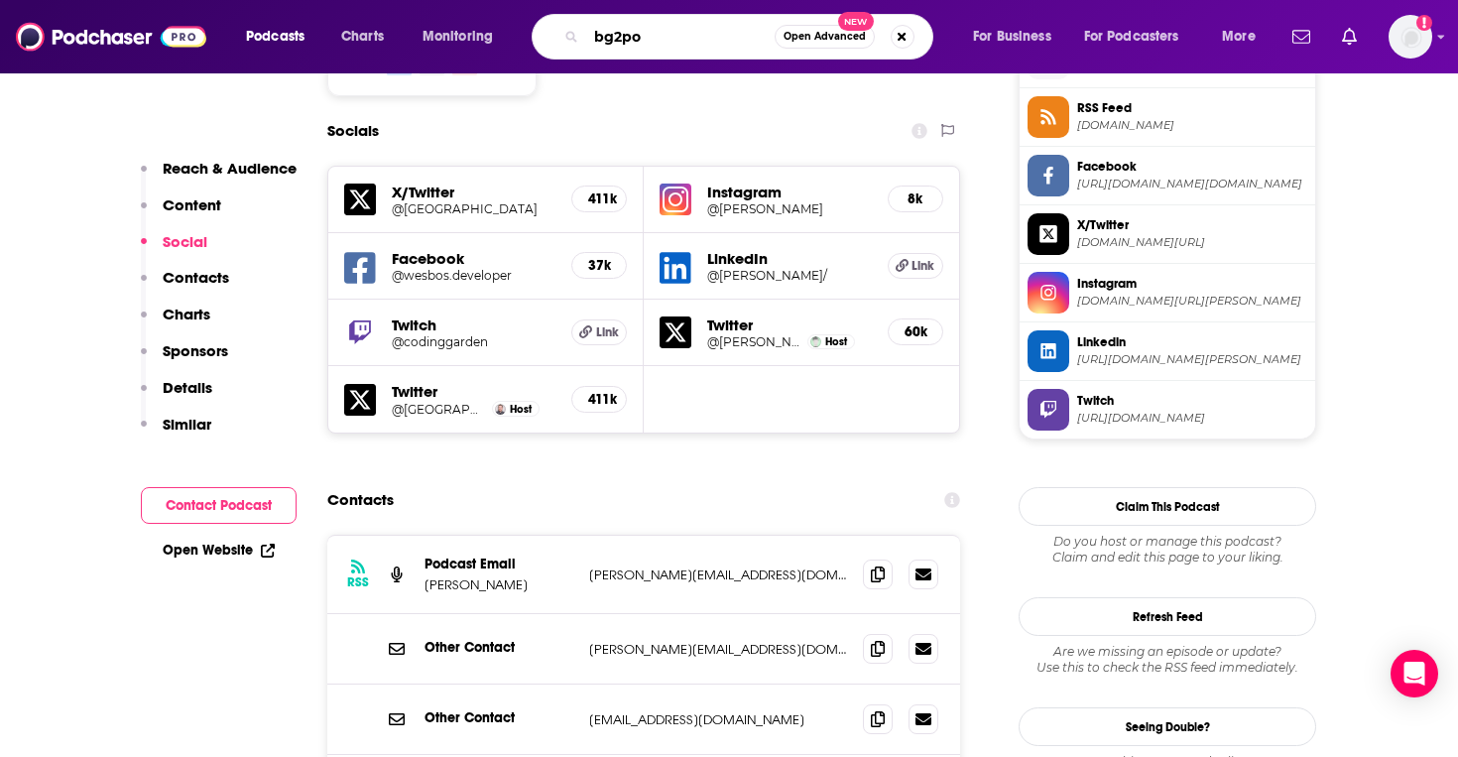
type input "bg2pod"
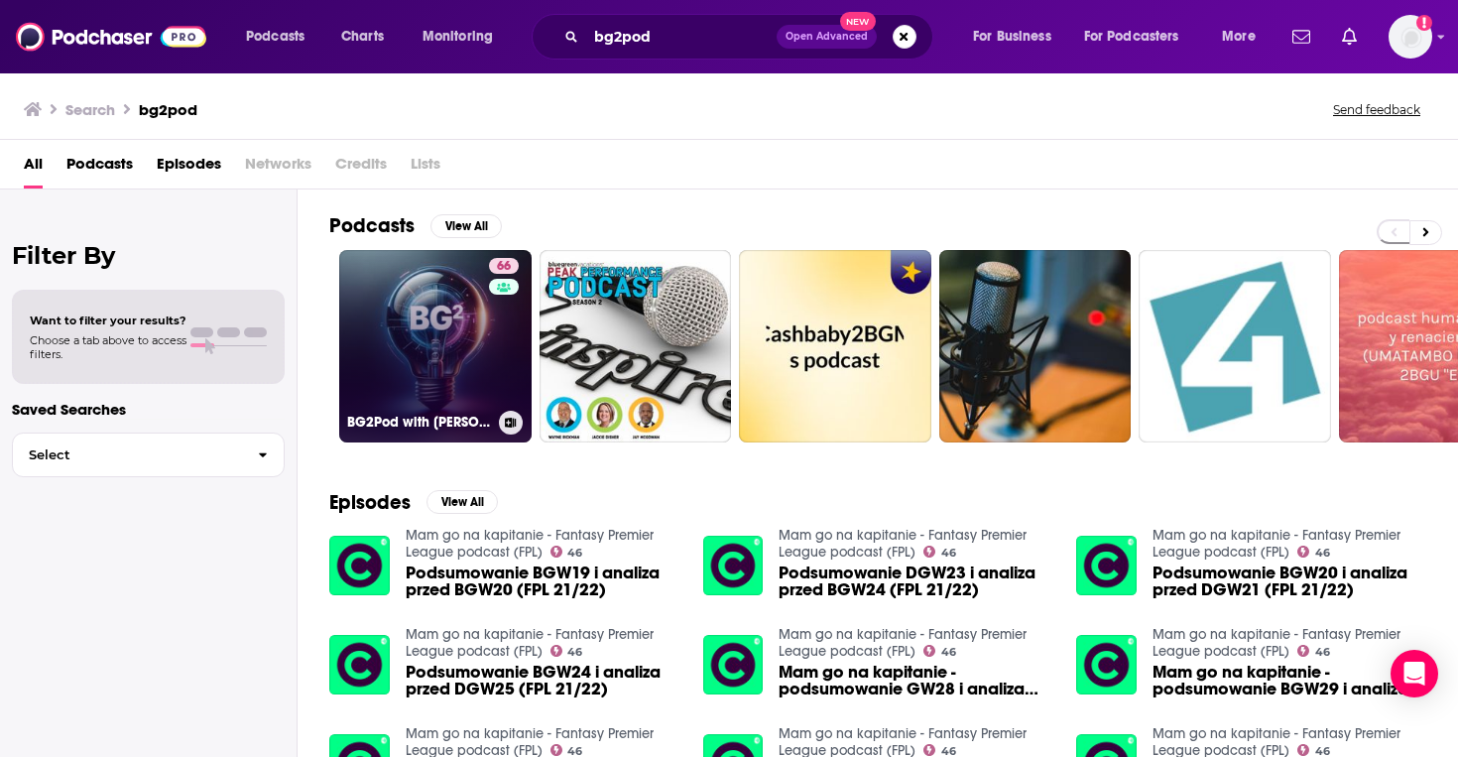
click at [440, 369] on link "66 BG2Pod with Brad Gerstner and Bill Gurley" at bounding box center [435, 346] width 192 height 192
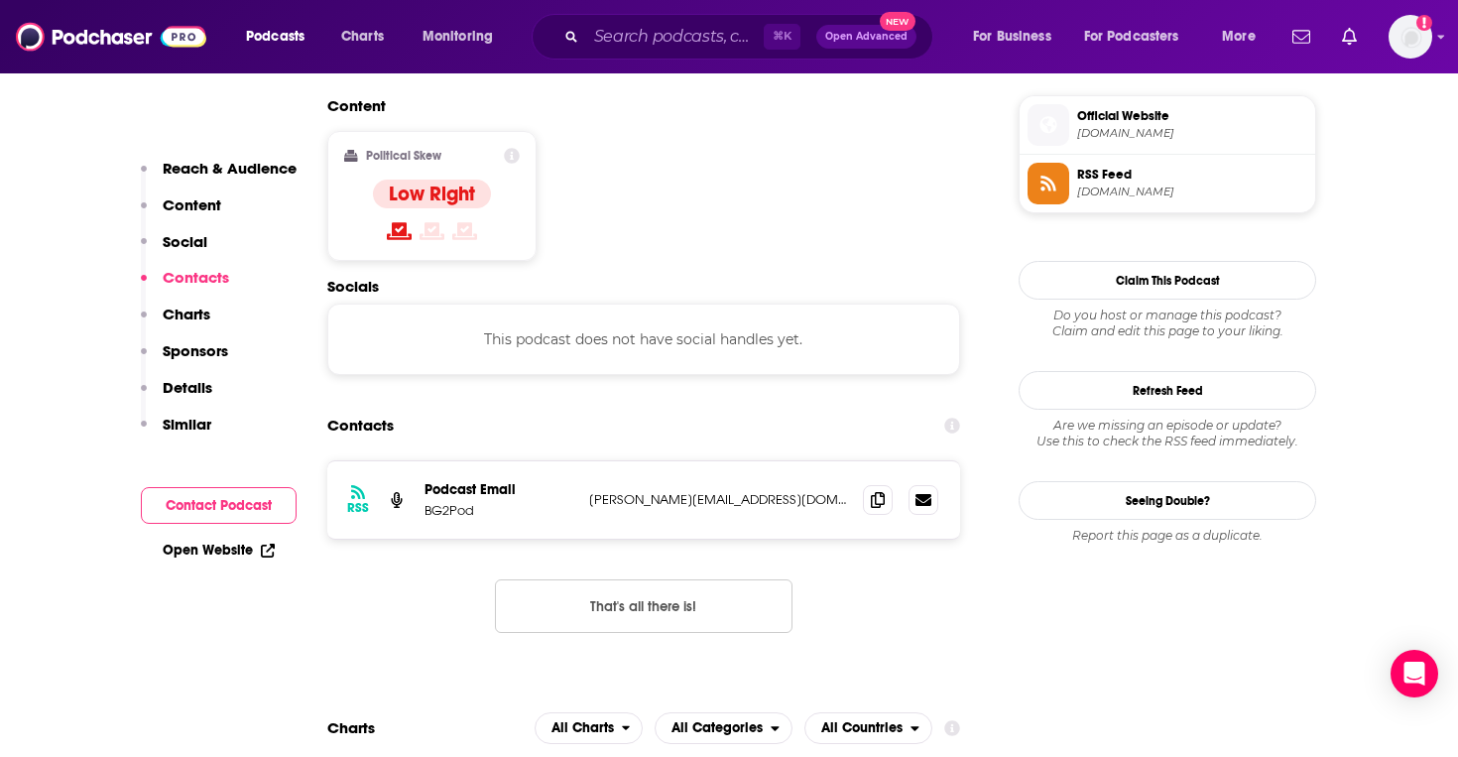
scroll to position [1589, 0]
click at [882, 490] on icon at bounding box center [878, 498] width 14 height 16
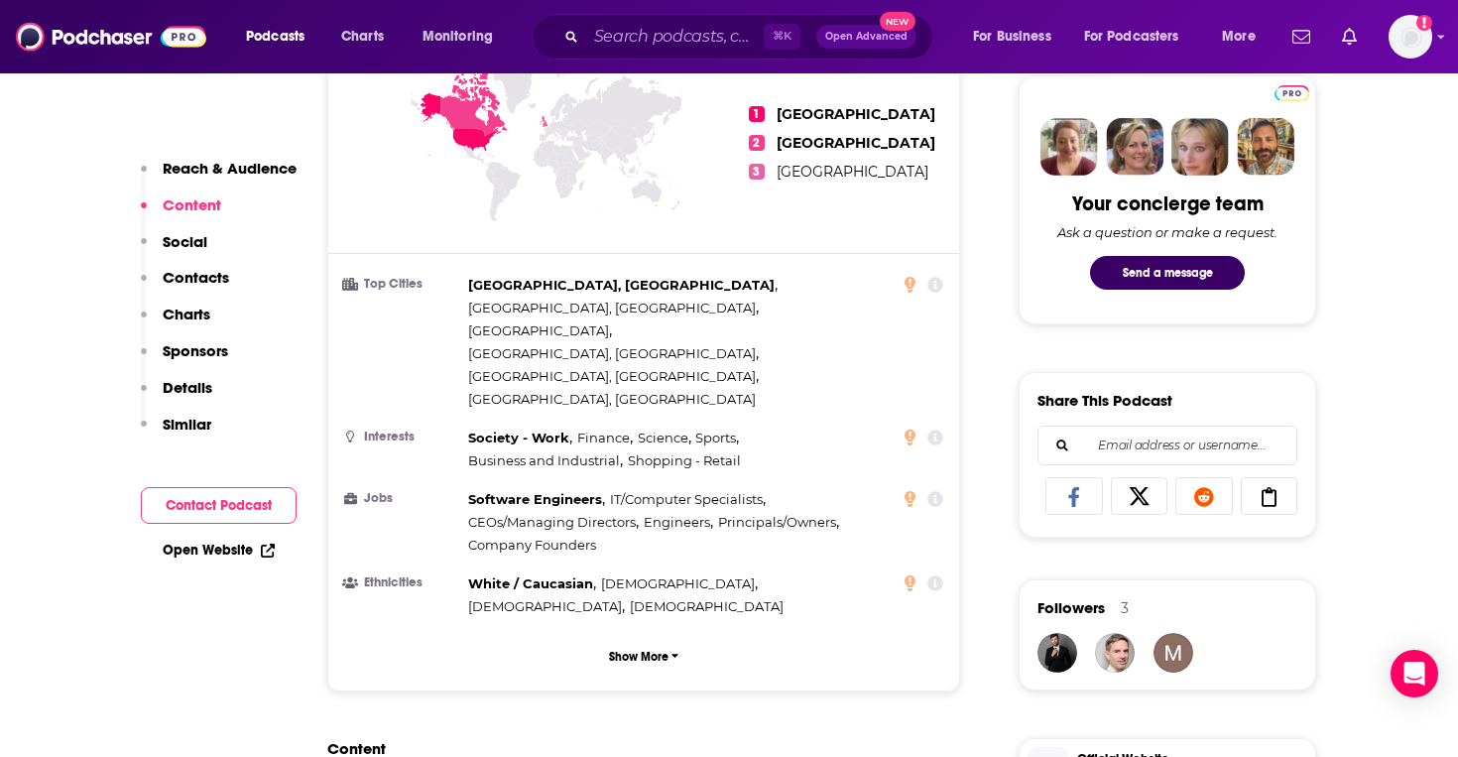
scroll to position [359, 0]
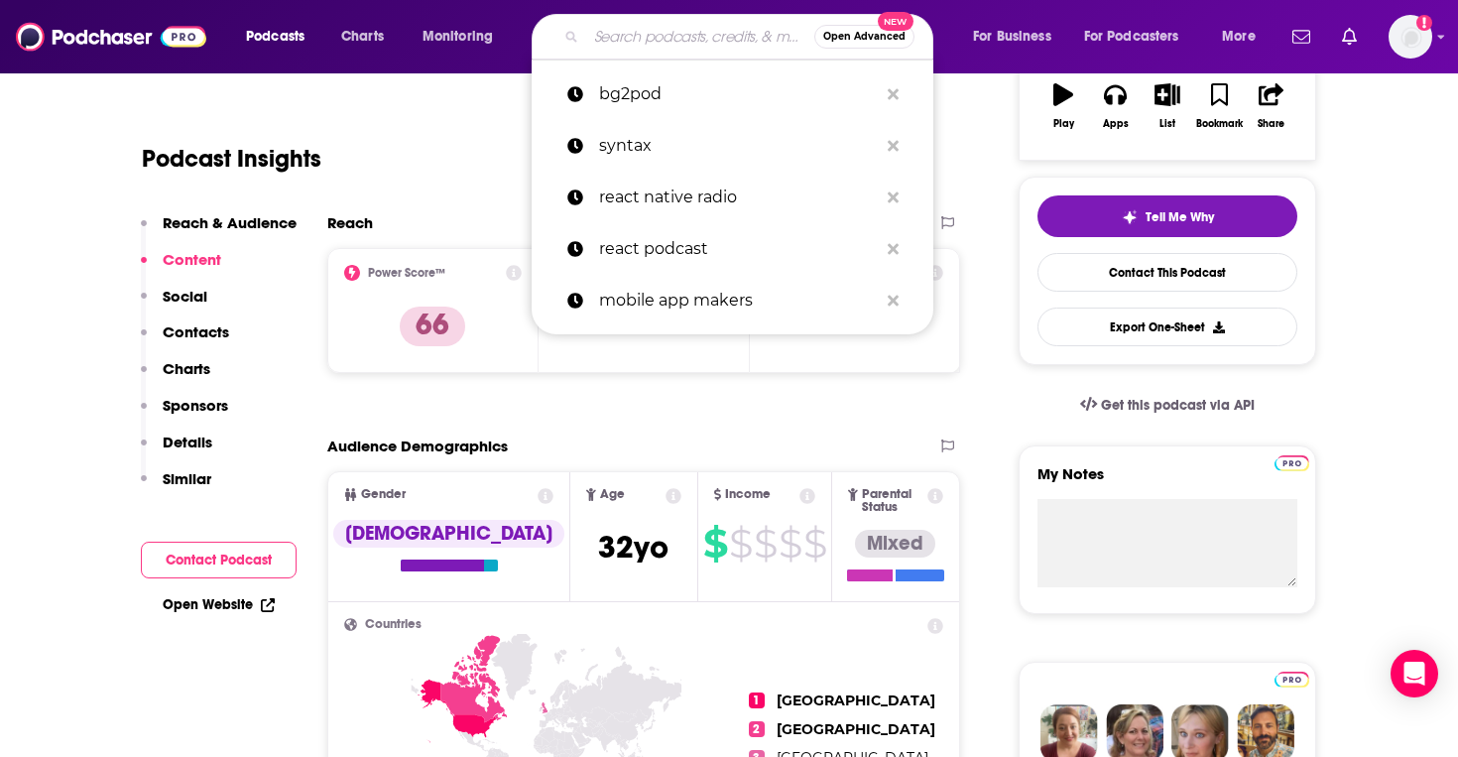
click at [632, 34] on input "Search podcasts, credits, & more..." at bounding box center [700, 37] width 228 height 32
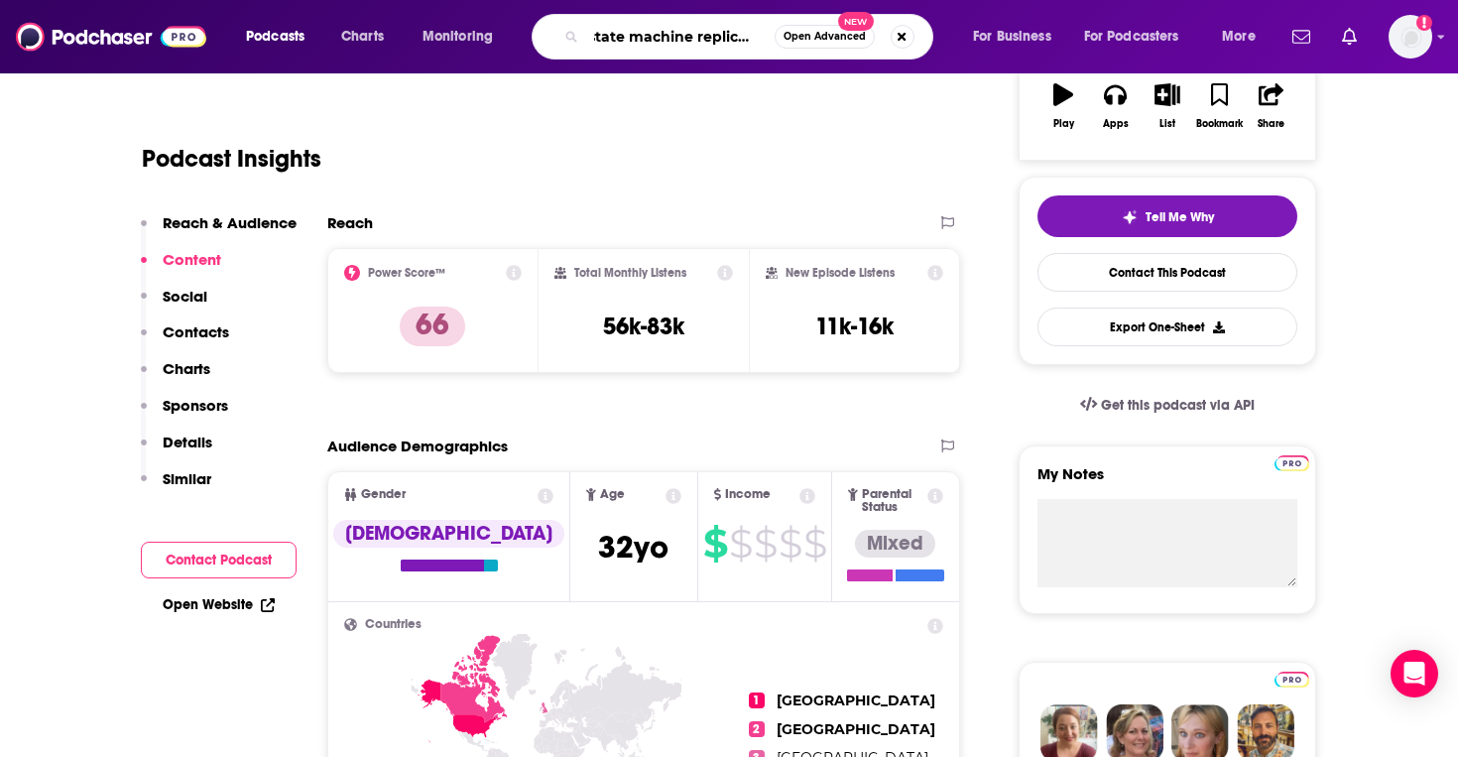
type input "state machine replication"
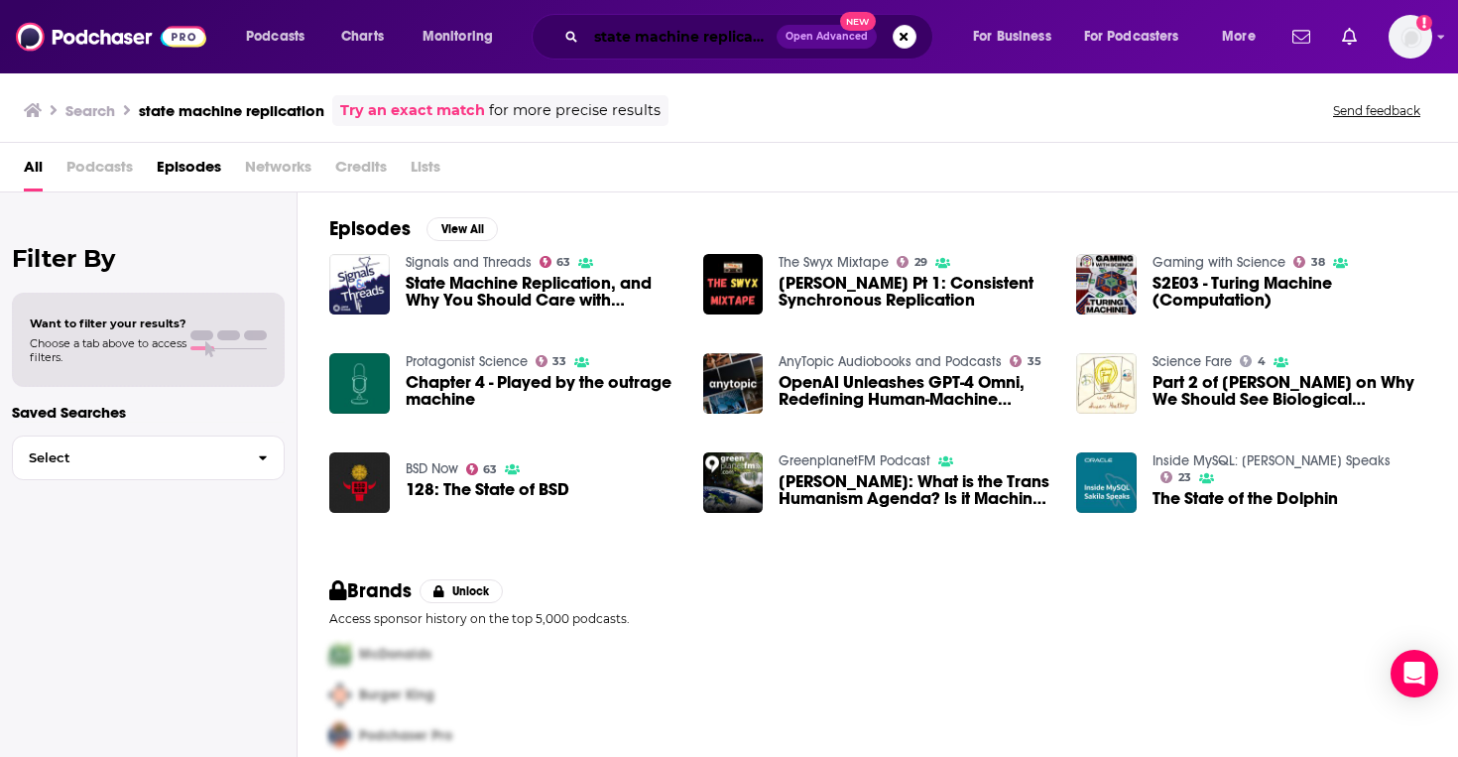
click at [684, 46] on input "state machine replication" at bounding box center [681, 37] width 190 height 32
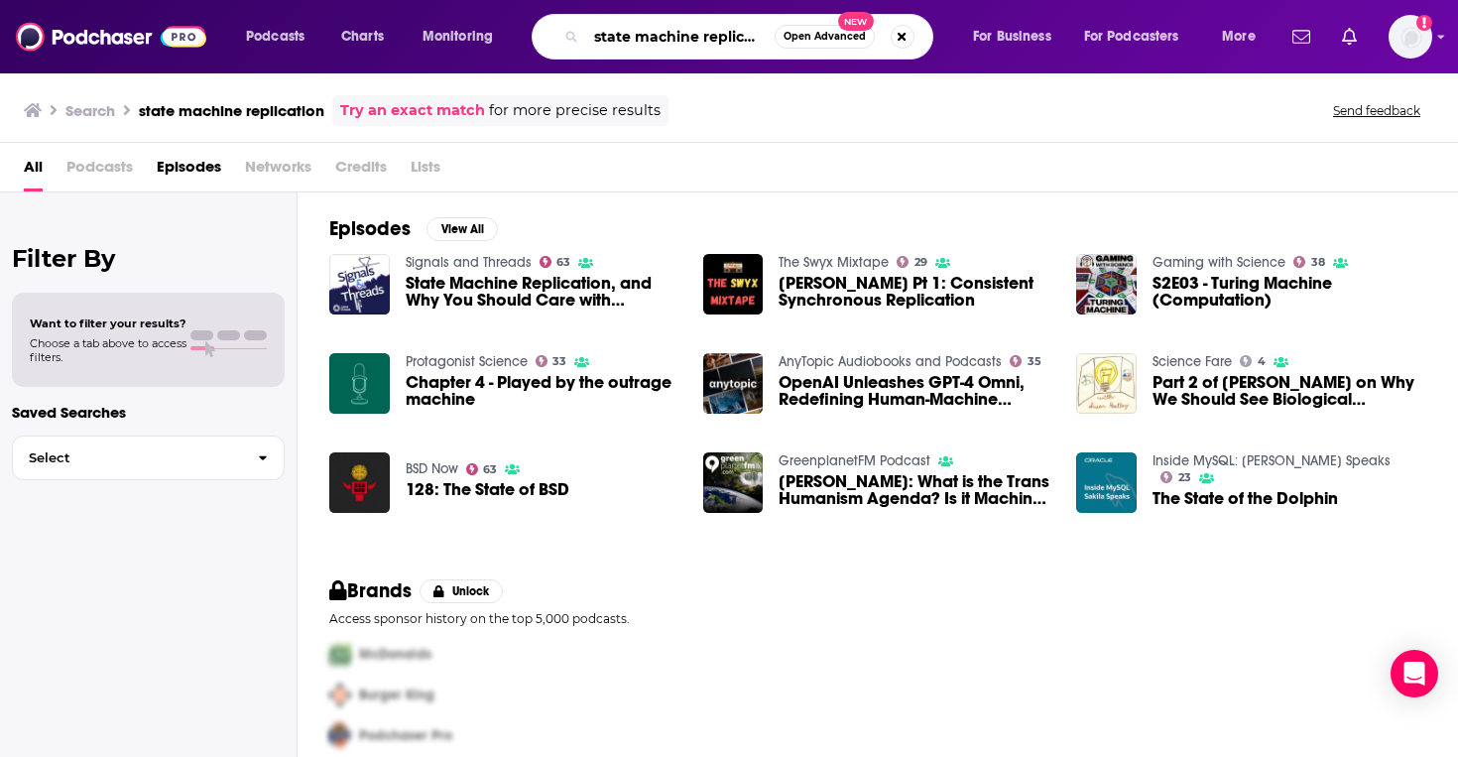
click at [684, 46] on input "state machine replication" at bounding box center [680, 37] width 188 height 32
type input "d"
type input "signal and threads"
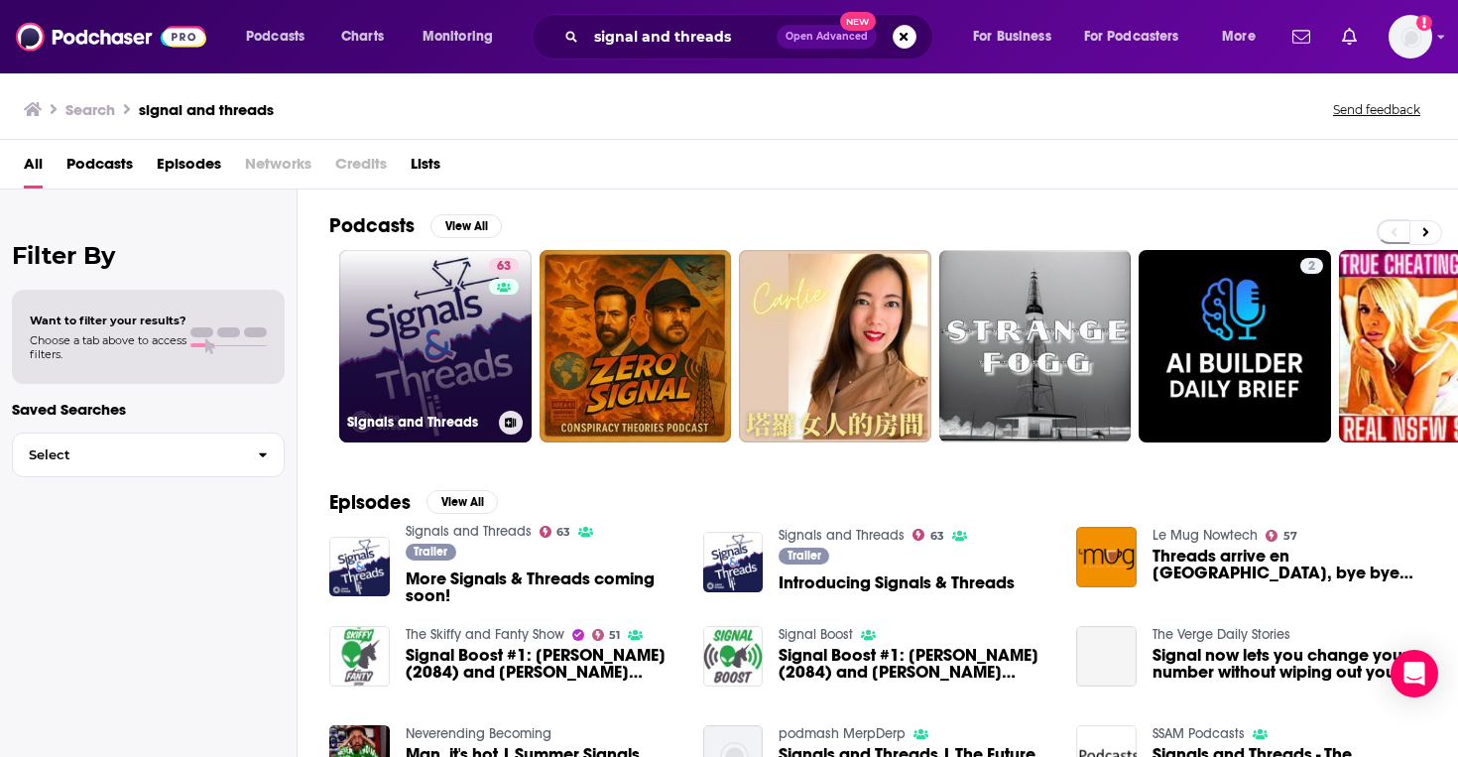
click at [452, 331] on link "63 Signals and Threads" at bounding box center [435, 346] width 192 height 192
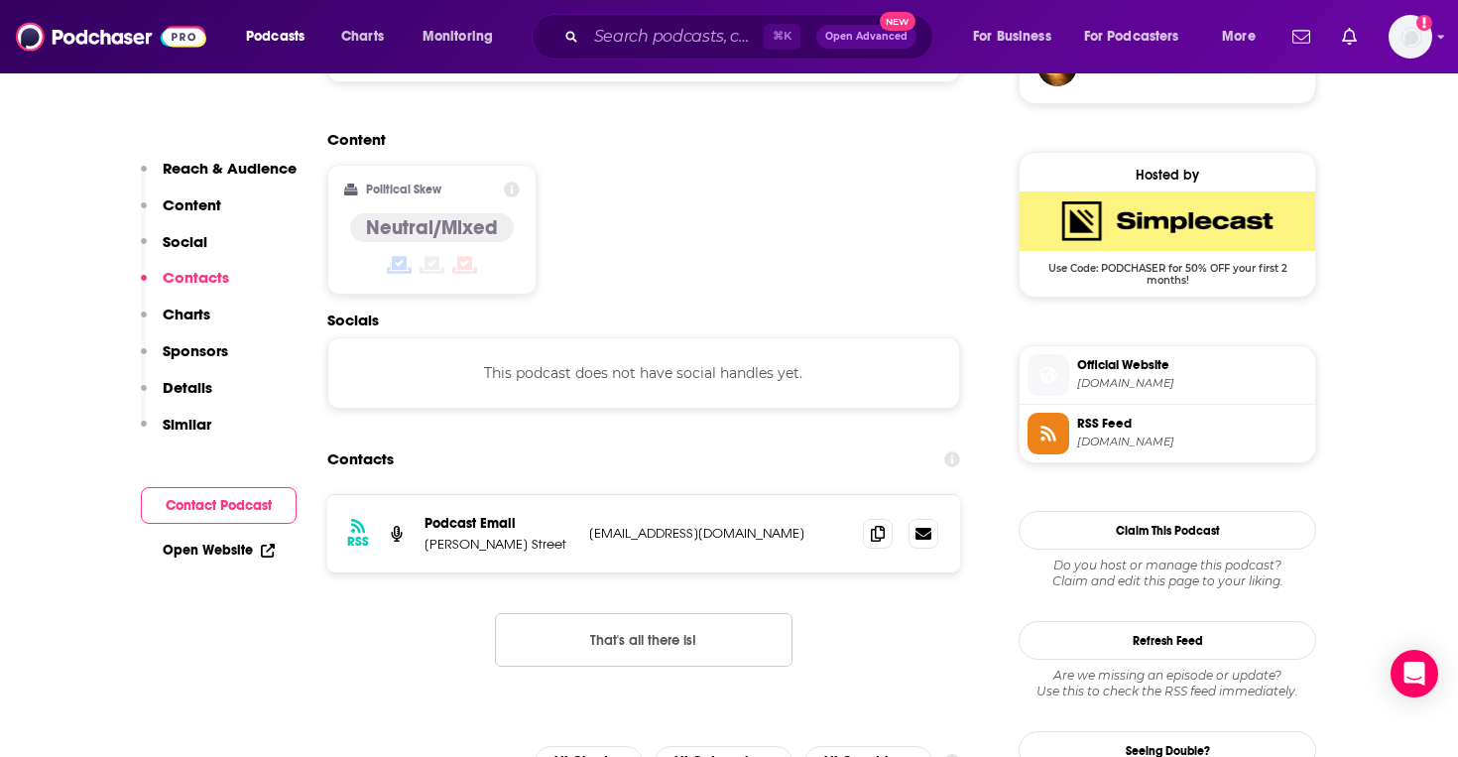
scroll to position [1533, 0]
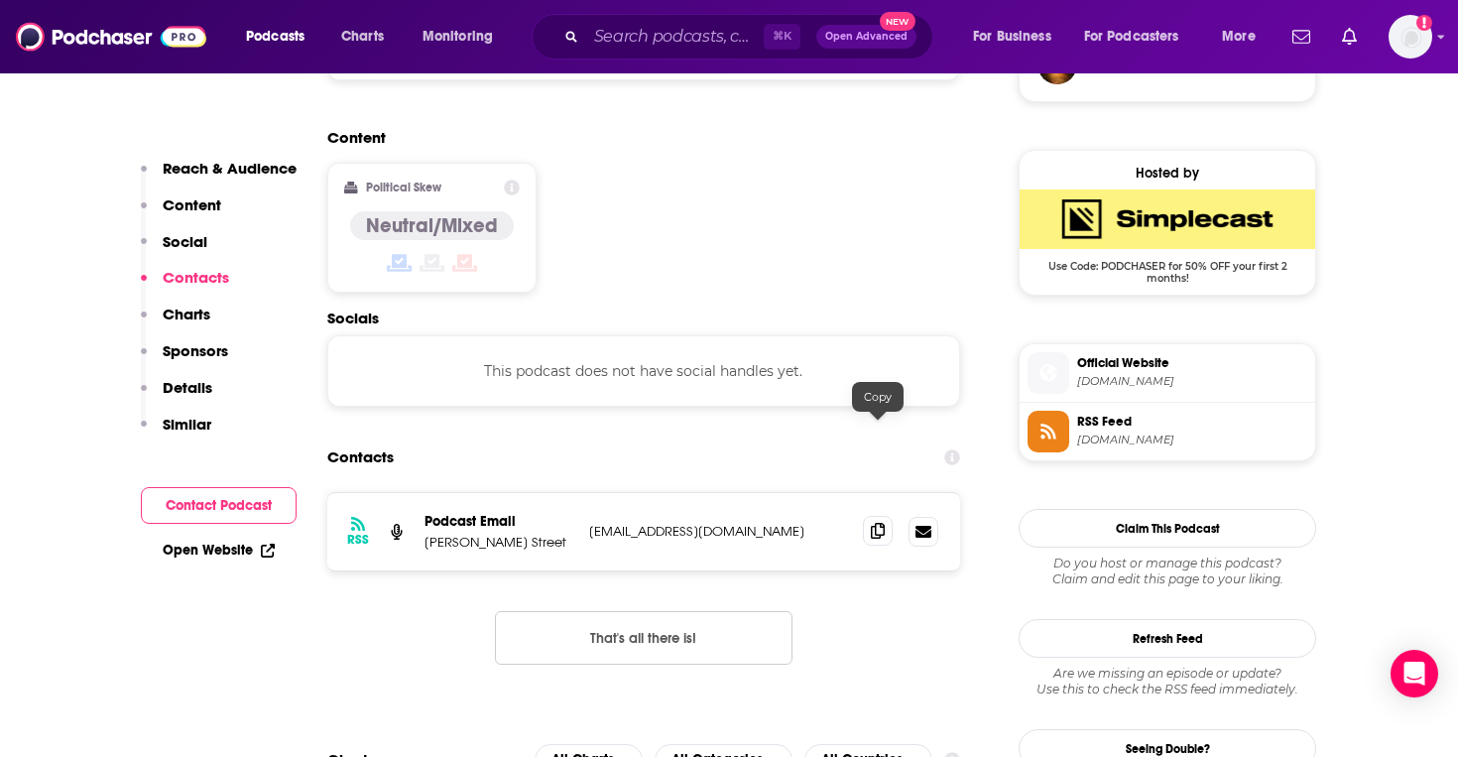
click at [881, 523] on icon at bounding box center [878, 531] width 14 height 16
click at [680, 41] on input "Search podcasts, credits, & more..." at bounding box center [674, 37] width 177 height 32
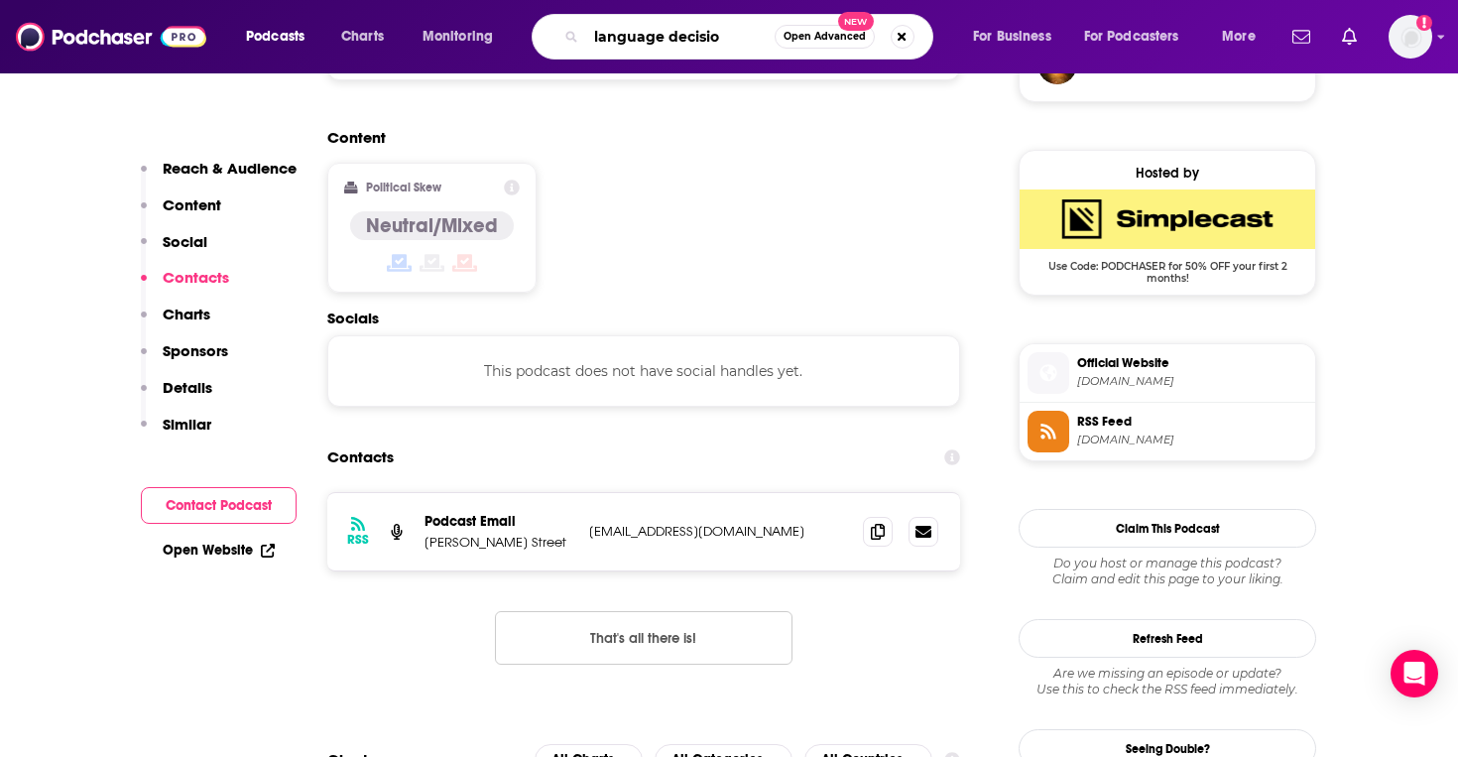
type input "language decision"
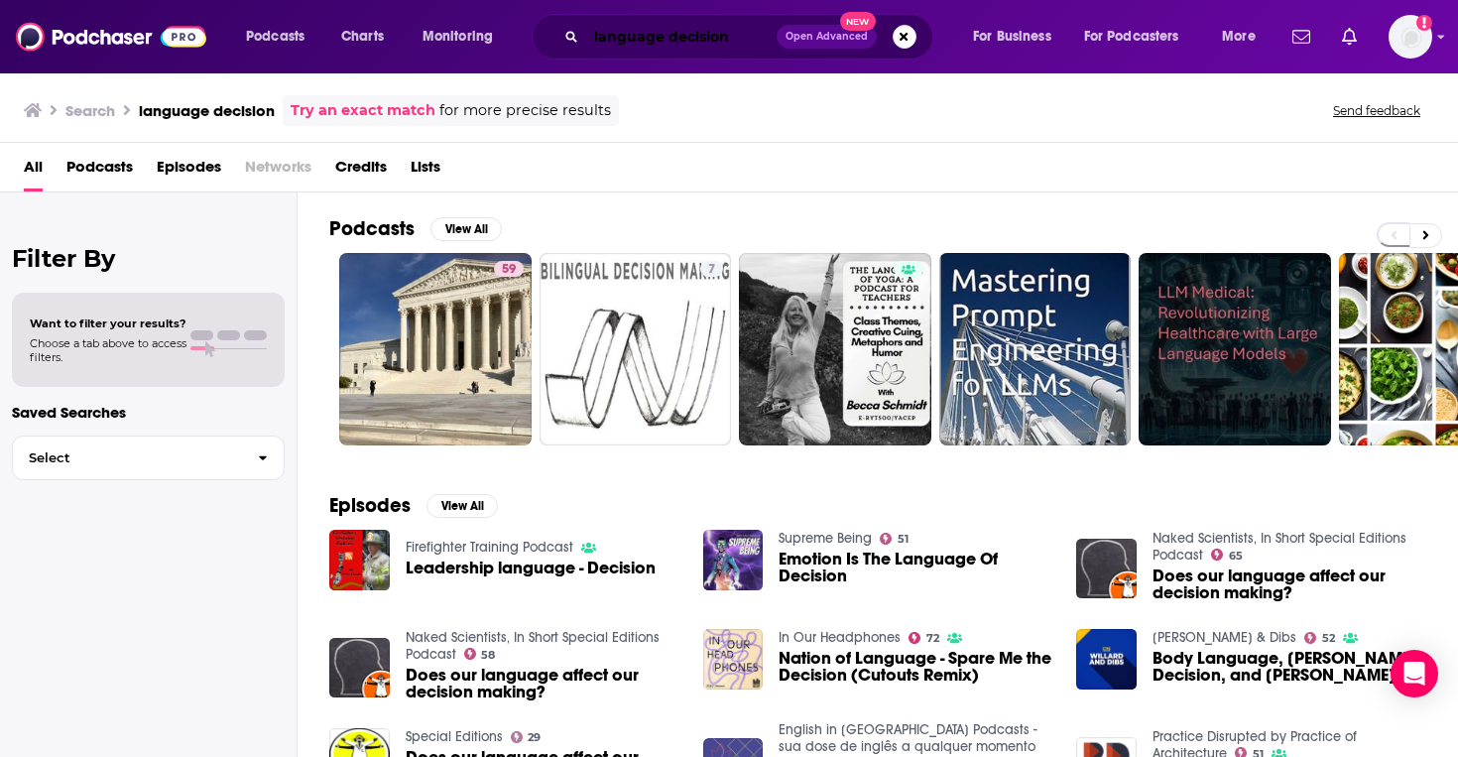
click at [635, 36] on input "language decision" at bounding box center [681, 37] width 190 height 32
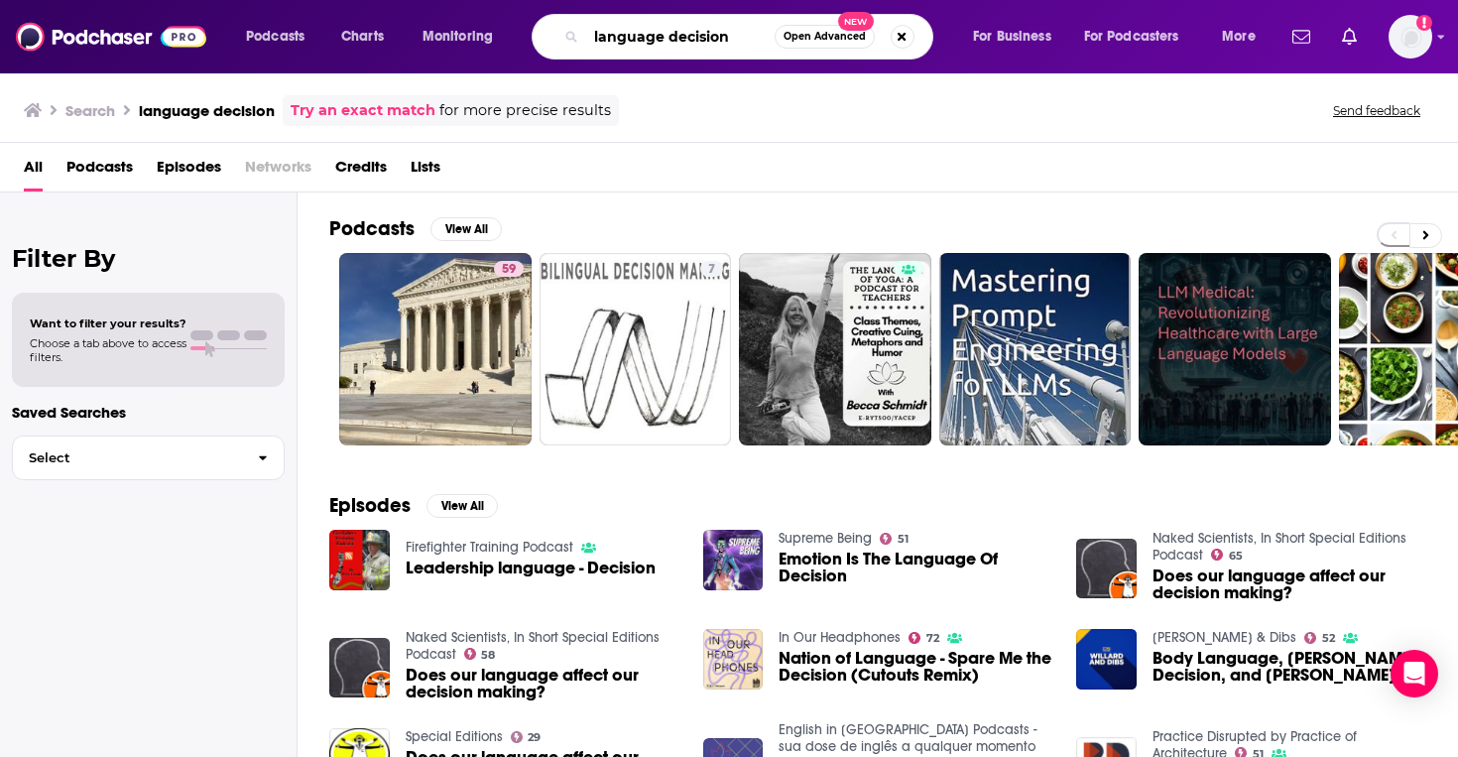
click at [635, 36] on input "language decision" at bounding box center [680, 37] width 188 height 32
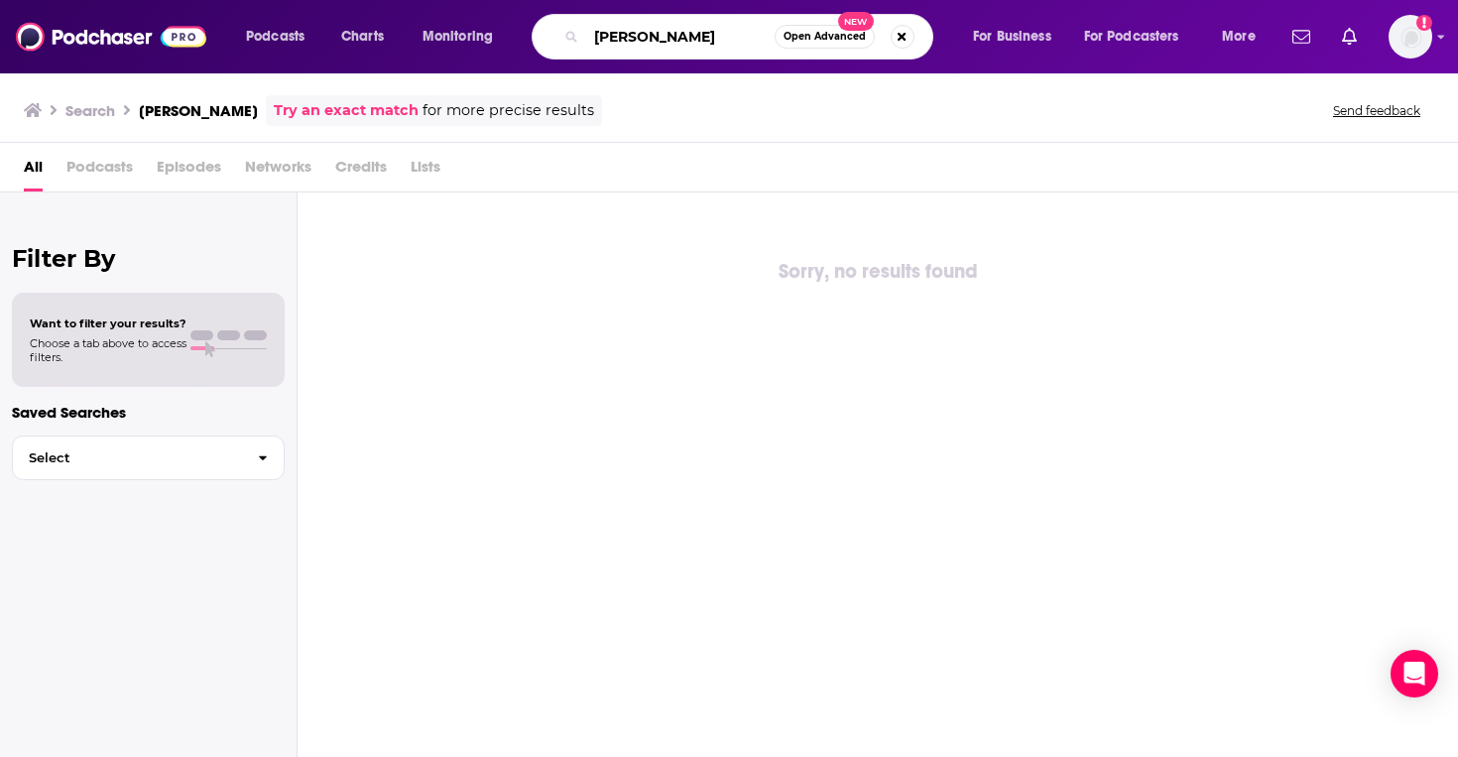
click at [625, 30] on input "gergley orosz" at bounding box center [680, 37] width 188 height 32
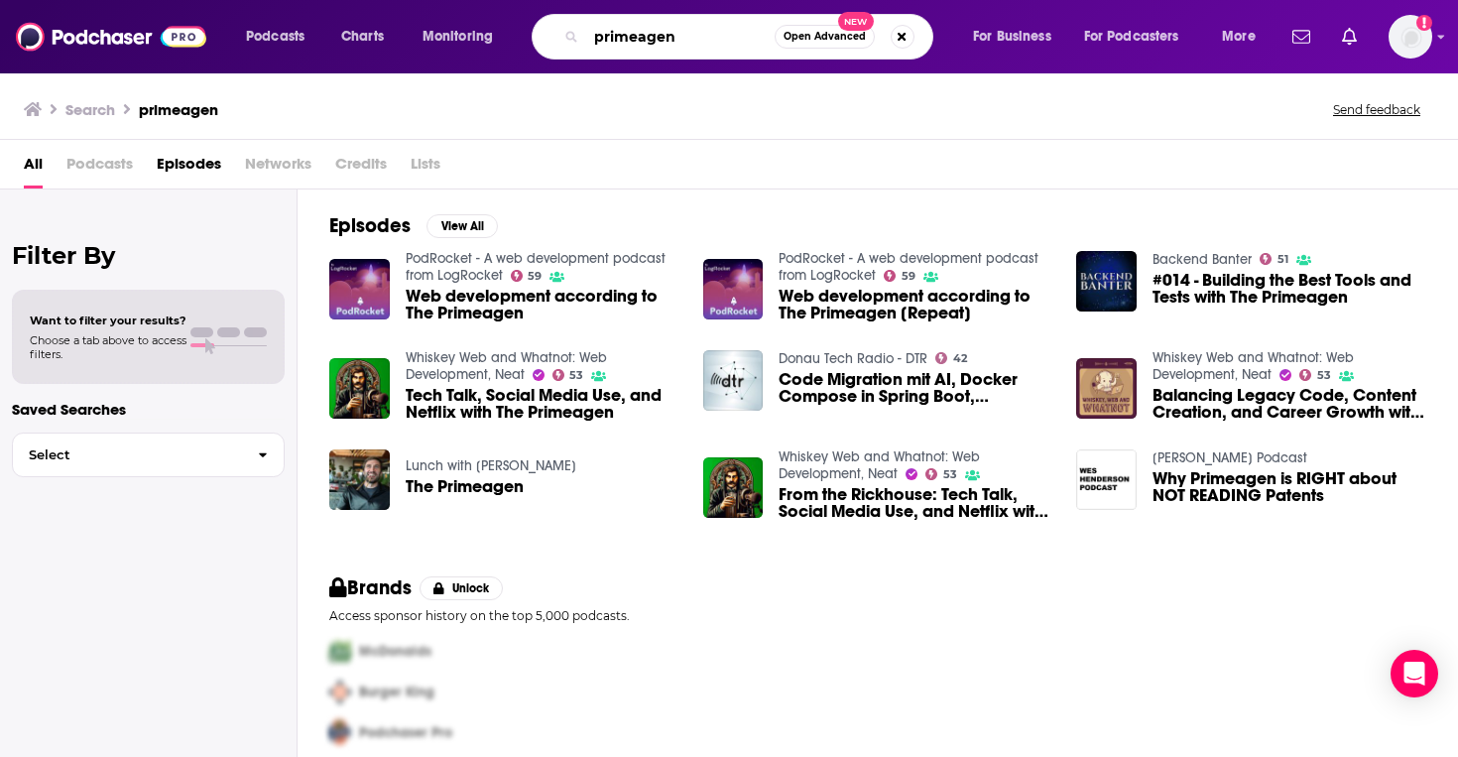
click at [678, 25] on input "primeagen" at bounding box center [680, 37] width 188 height 32
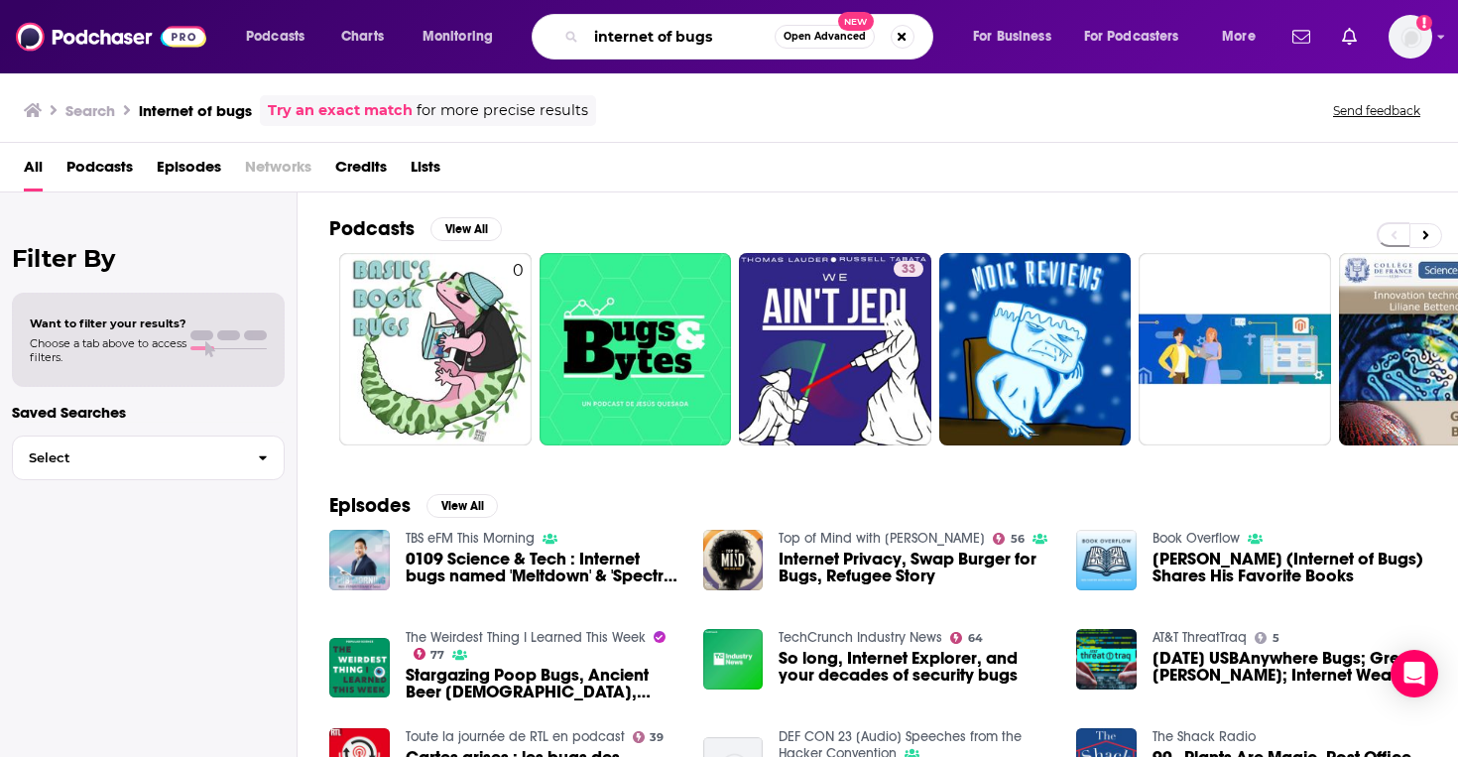
click at [598, 38] on input "internet of bugs" at bounding box center [680, 37] width 188 height 32
type input "RemindMe!"
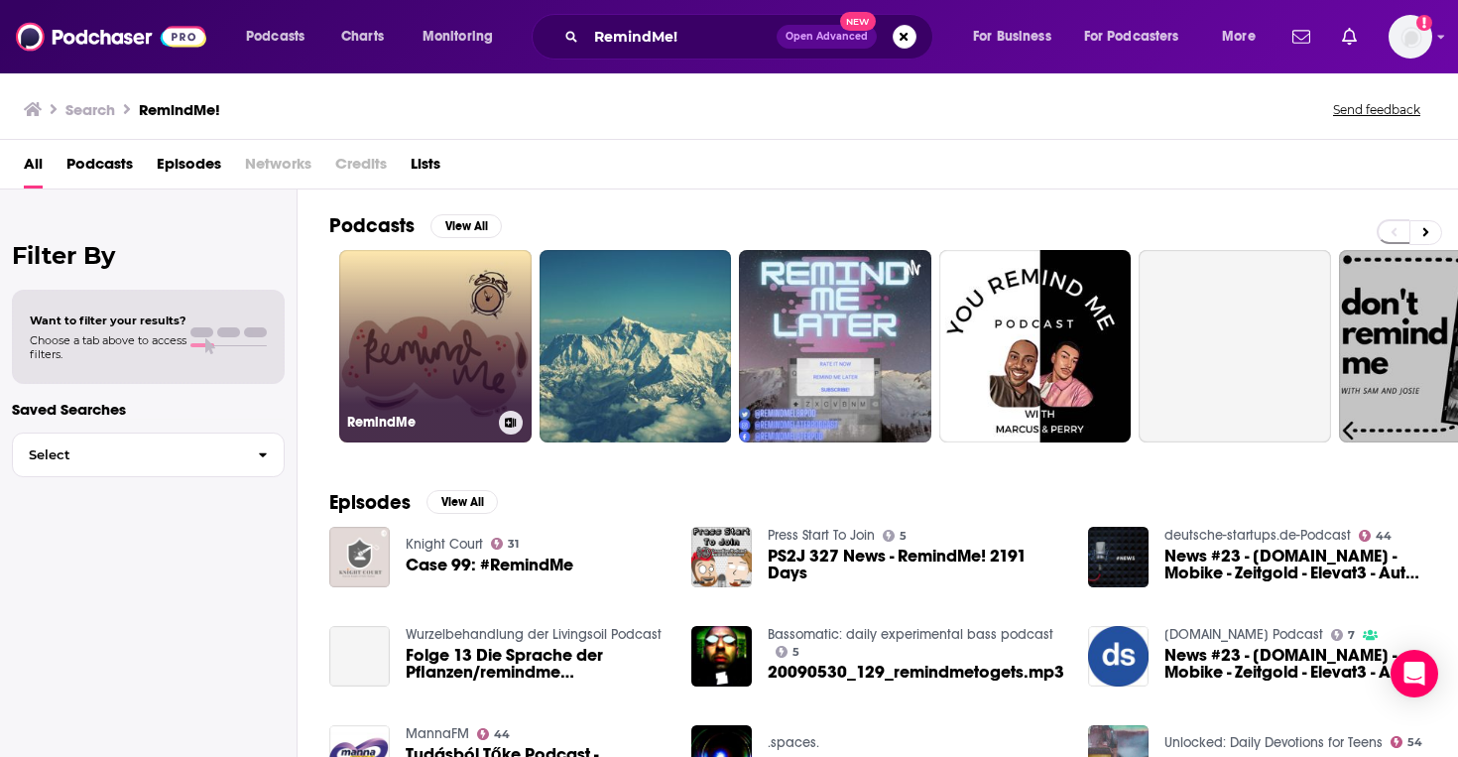
click at [459, 368] on link "RemindMe" at bounding box center [435, 346] width 192 height 192
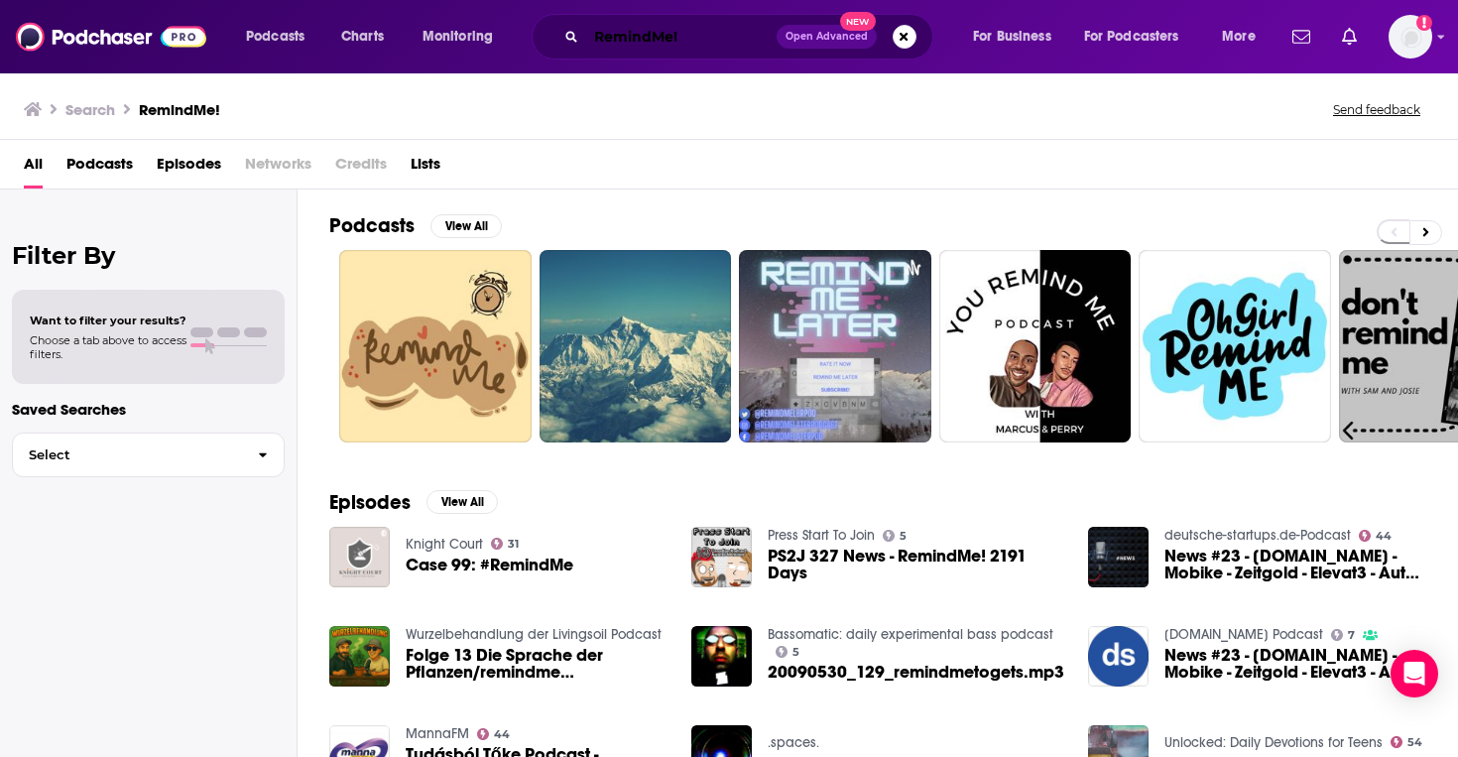
click at [628, 43] on input "RemindMe!" at bounding box center [681, 37] width 190 height 32
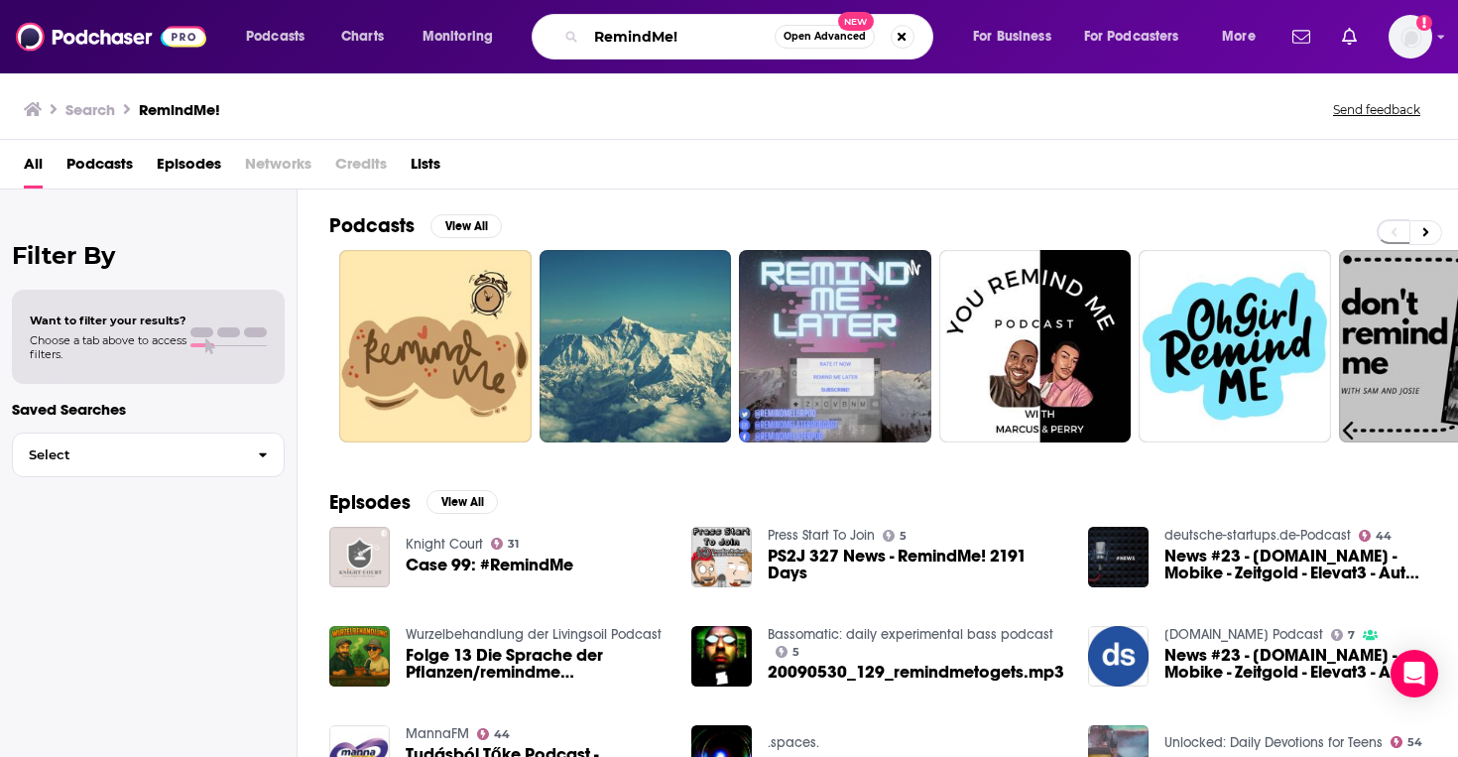
click at [628, 43] on input "RemindMe!" at bounding box center [680, 37] width 188 height 32
type input "swift over coffee"
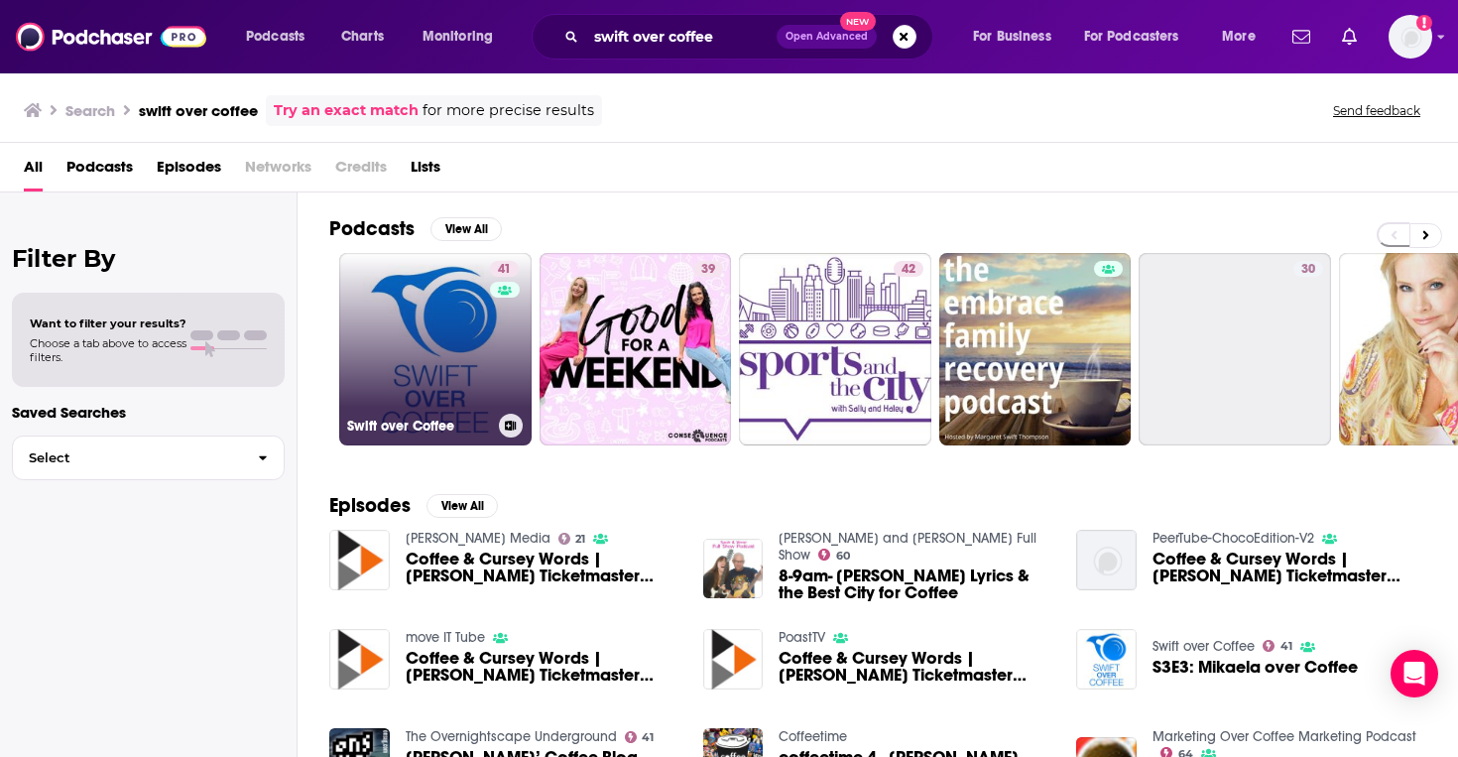
click at [455, 380] on link "41 Swift over Coffee" at bounding box center [435, 349] width 192 height 192
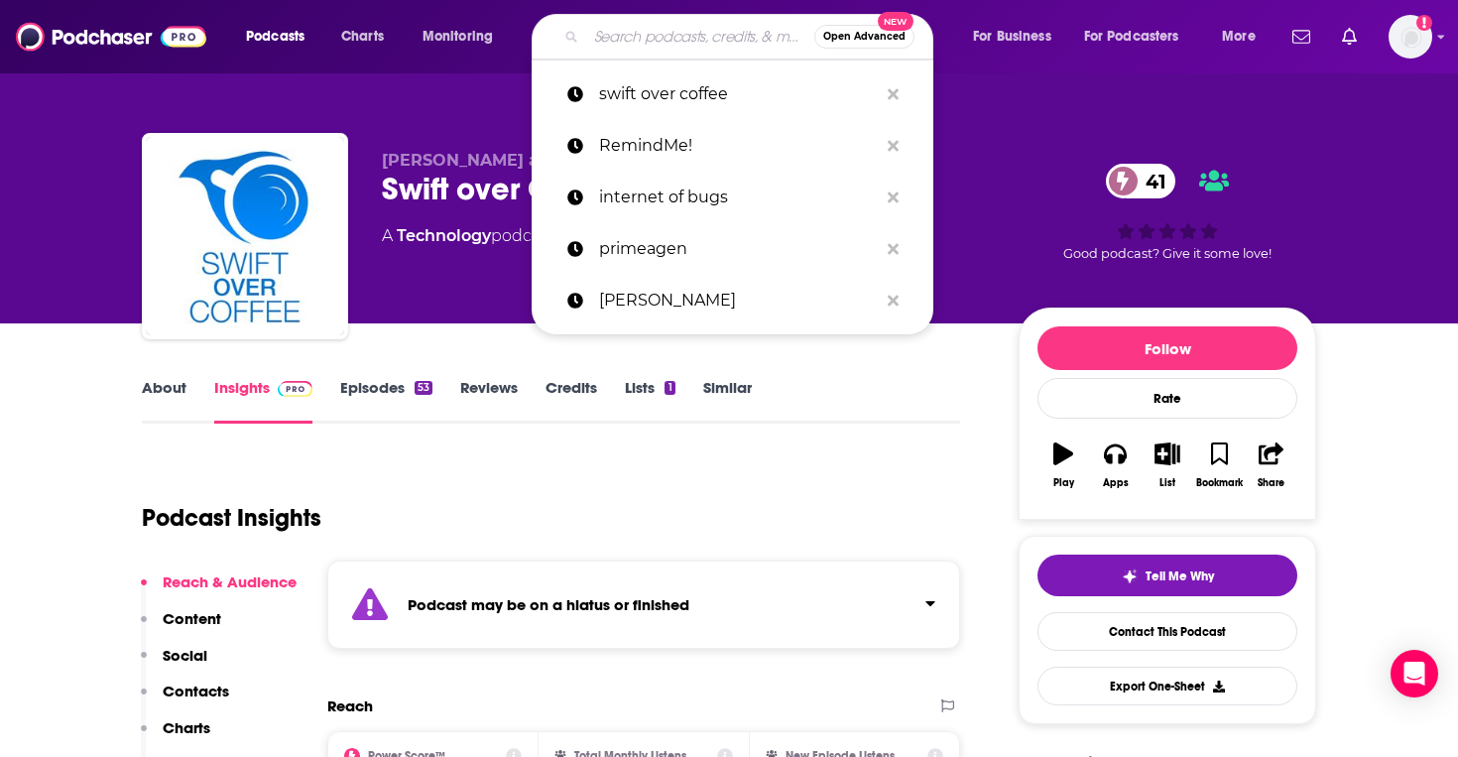
click at [624, 36] on input "Search podcasts, credits, & more..." at bounding box center [700, 37] width 228 height 32
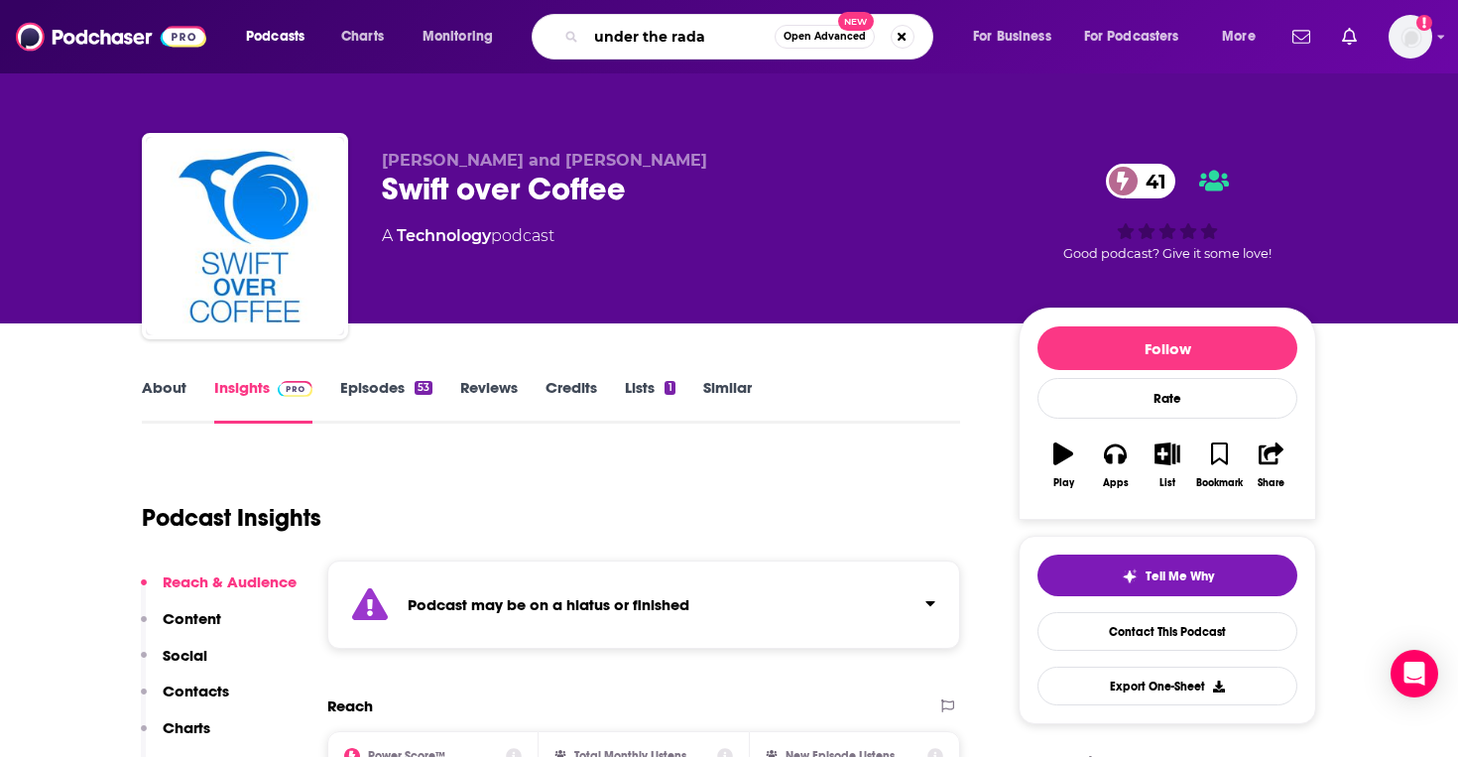
type input "under the radar"
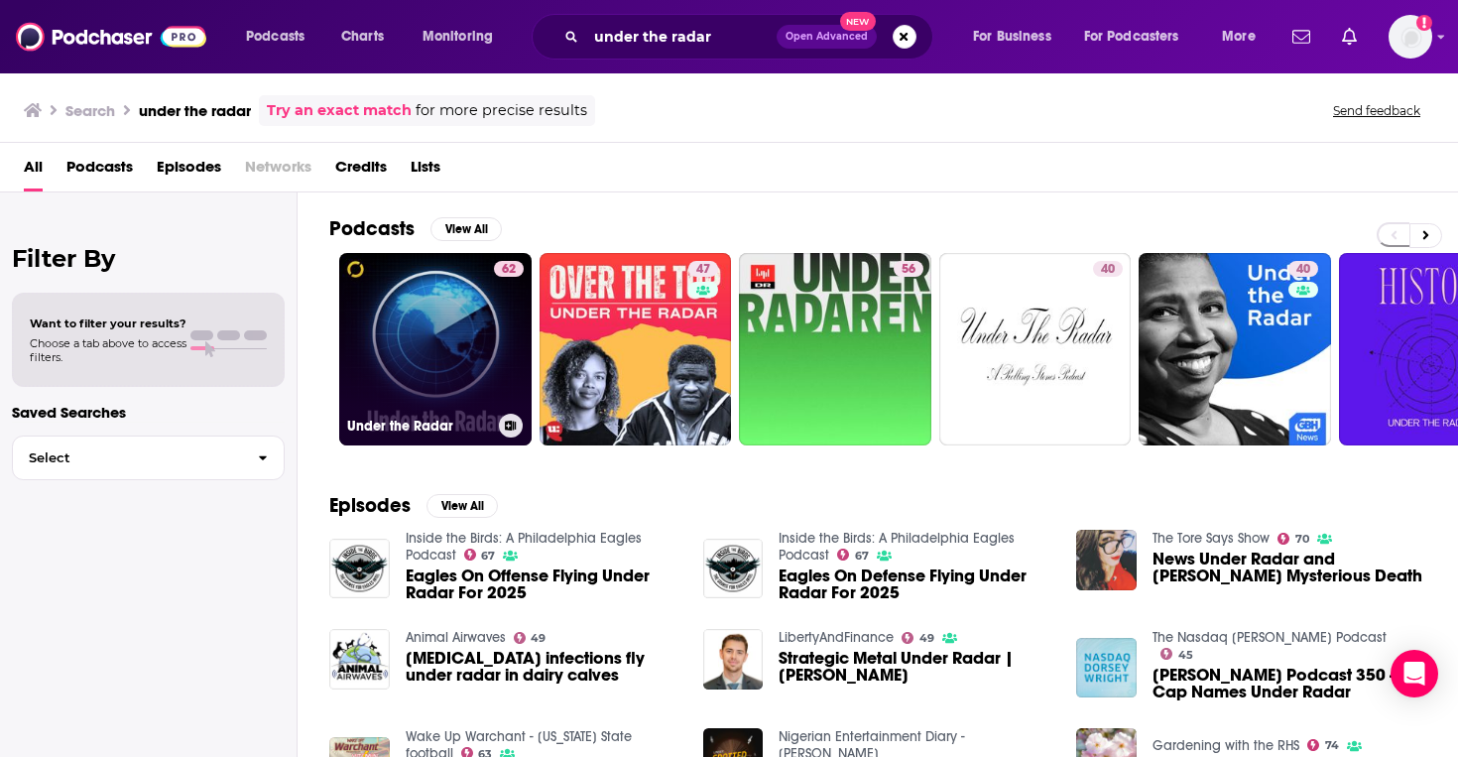
click at [412, 333] on link "62 Under the Radar" at bounding box center [435, 349] width 192 height 192
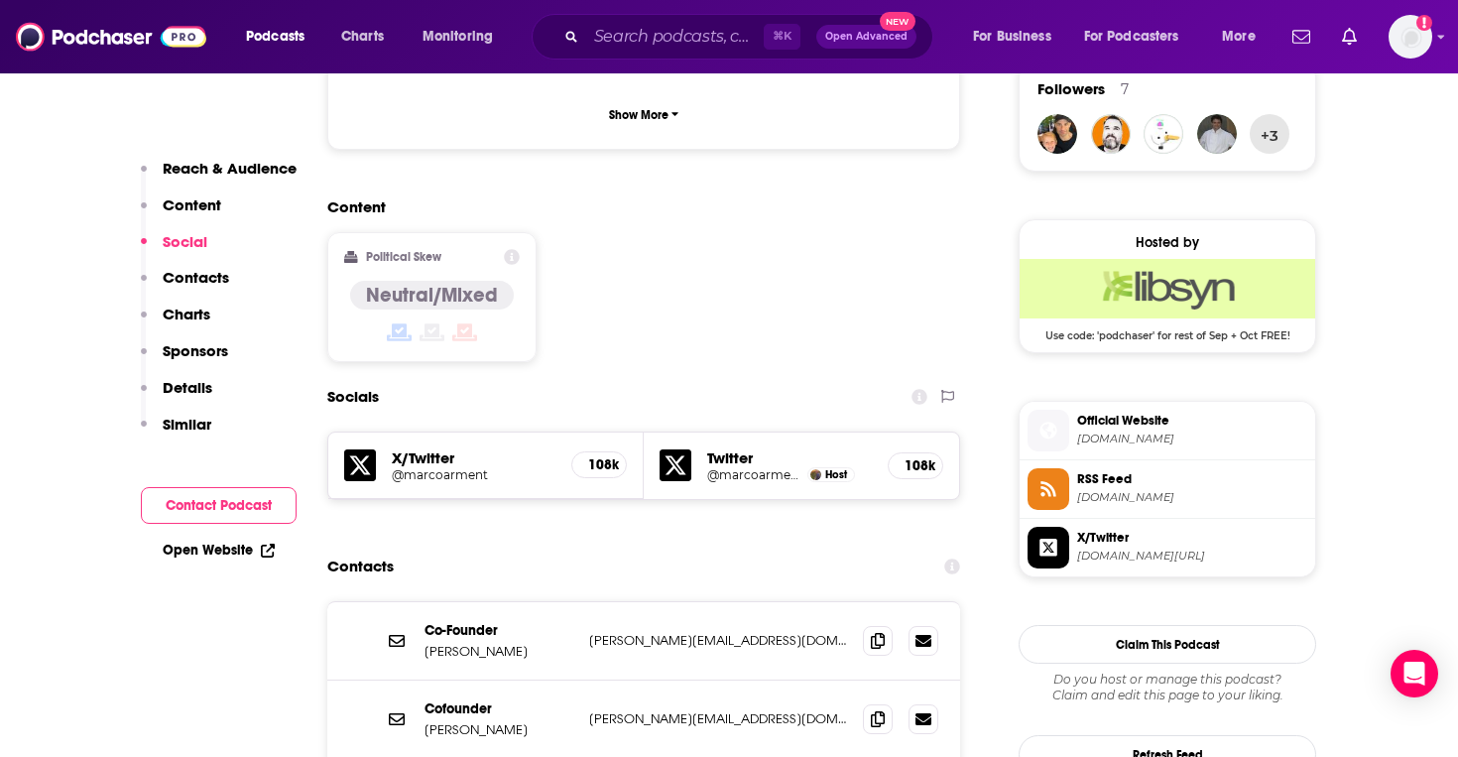
scroll to position [1490, 0]
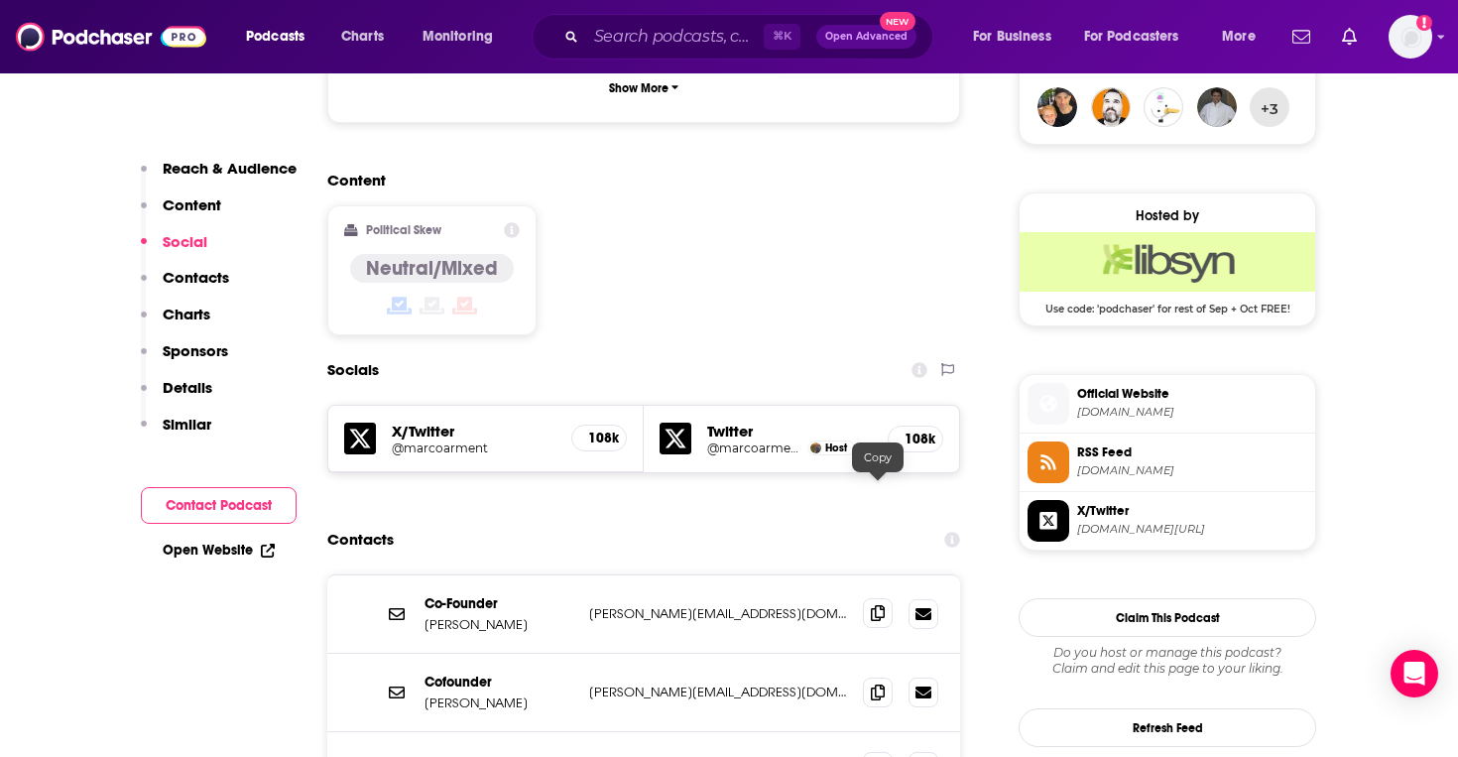
click at [881, 605] on icon at bounding box center [878, 613] width 14 height 16
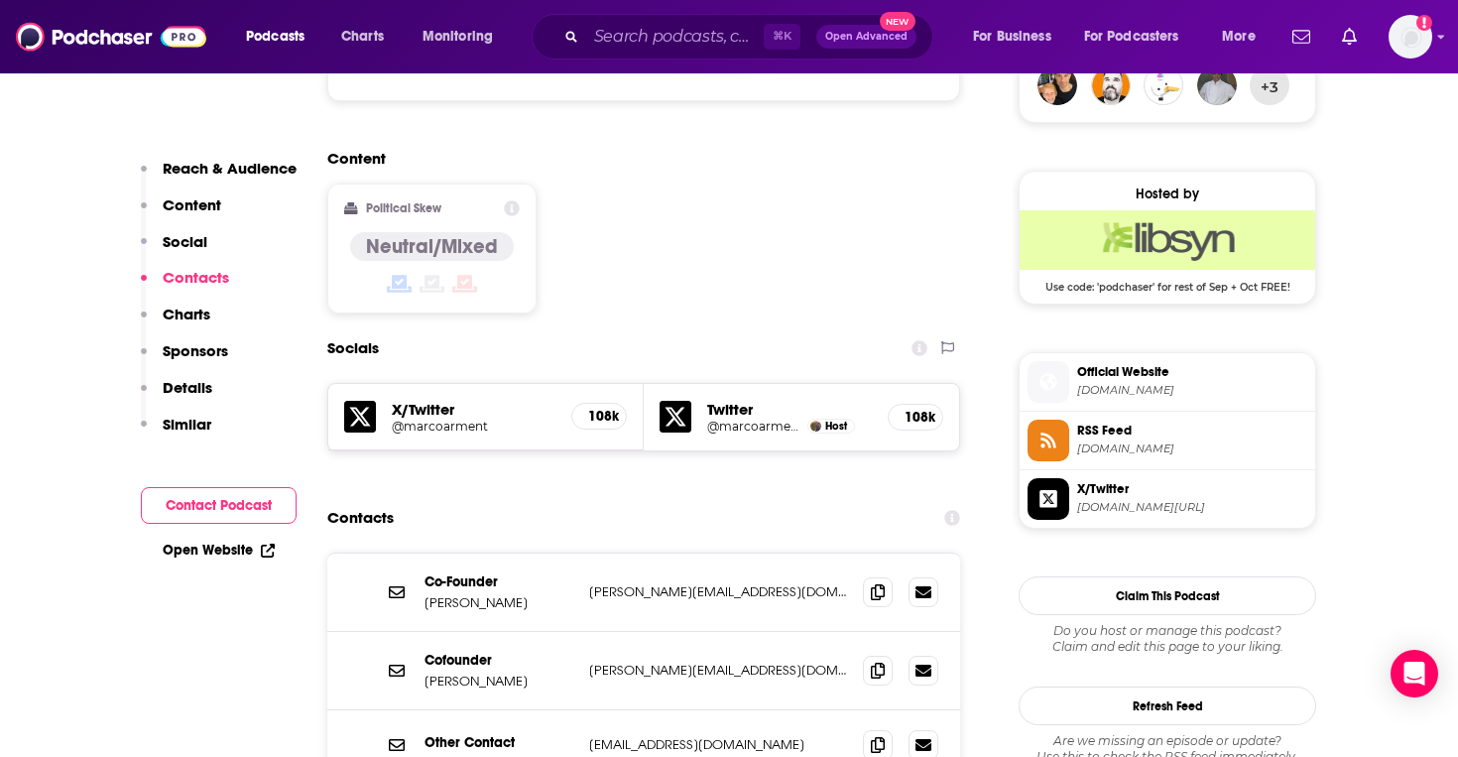
scroll to position [1527, 0]
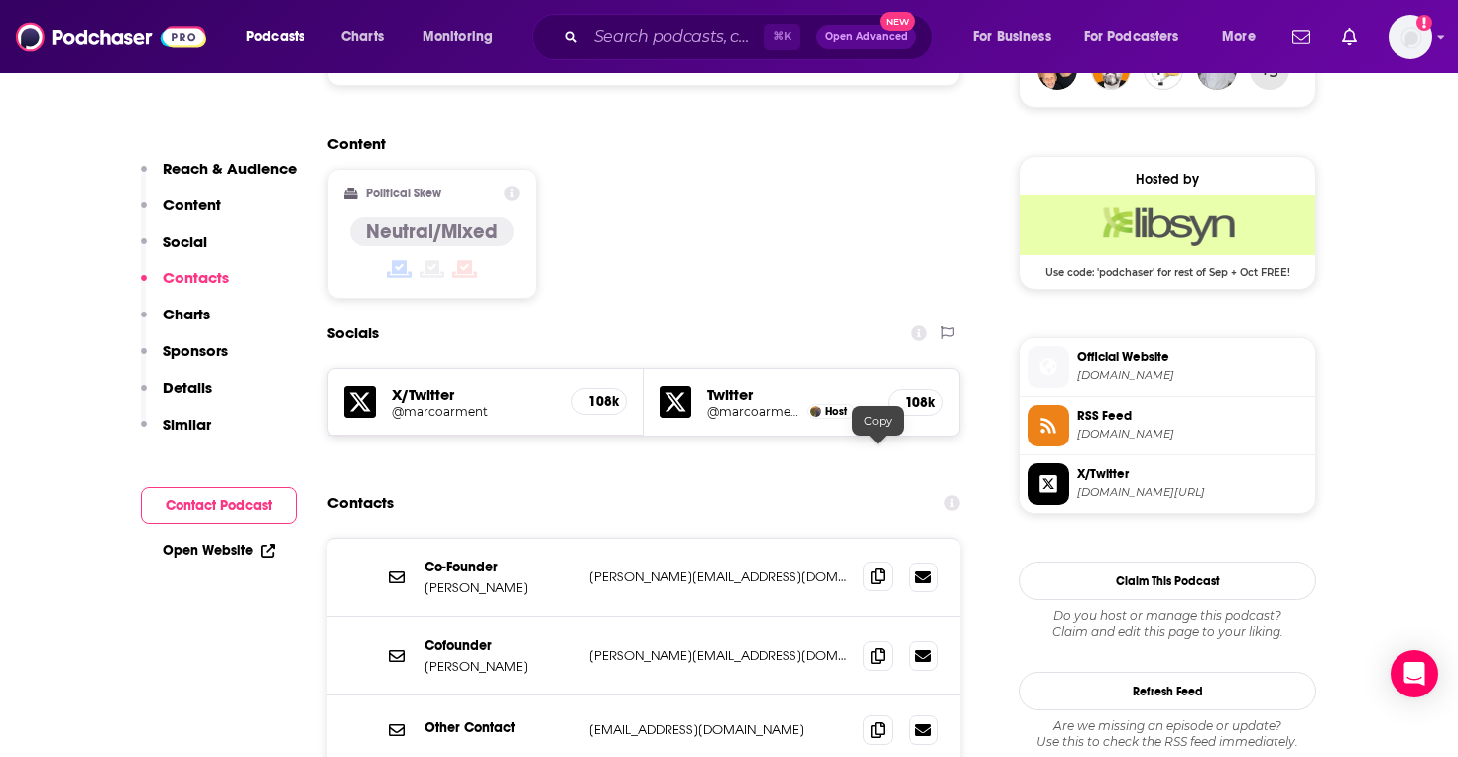
click at [879, 568] on icon at bounding box center [878, 576] width 14 height 16
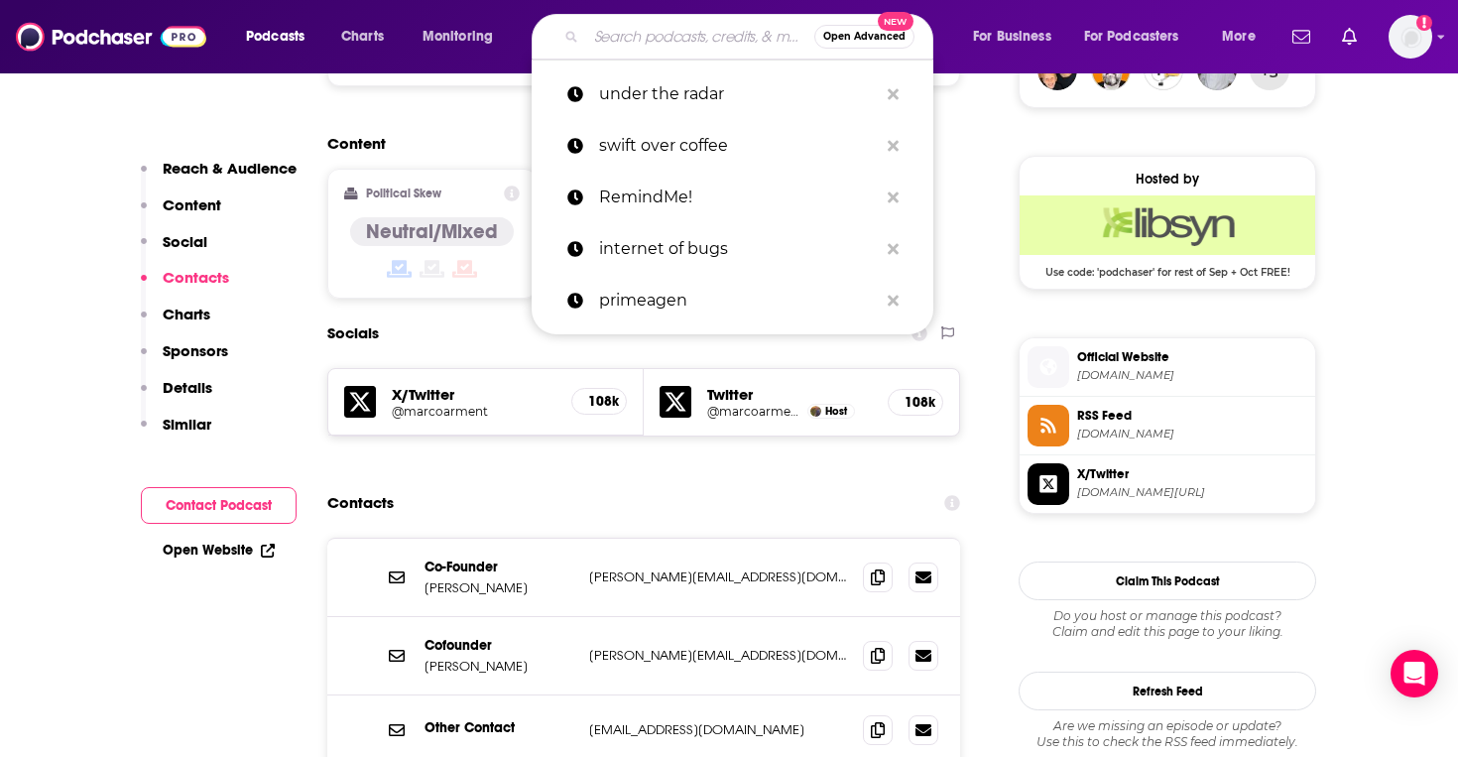
click at [705, 26] on input "Search podcasts, credits, & more..." at bounding box center [700, 37] width 228 height 32
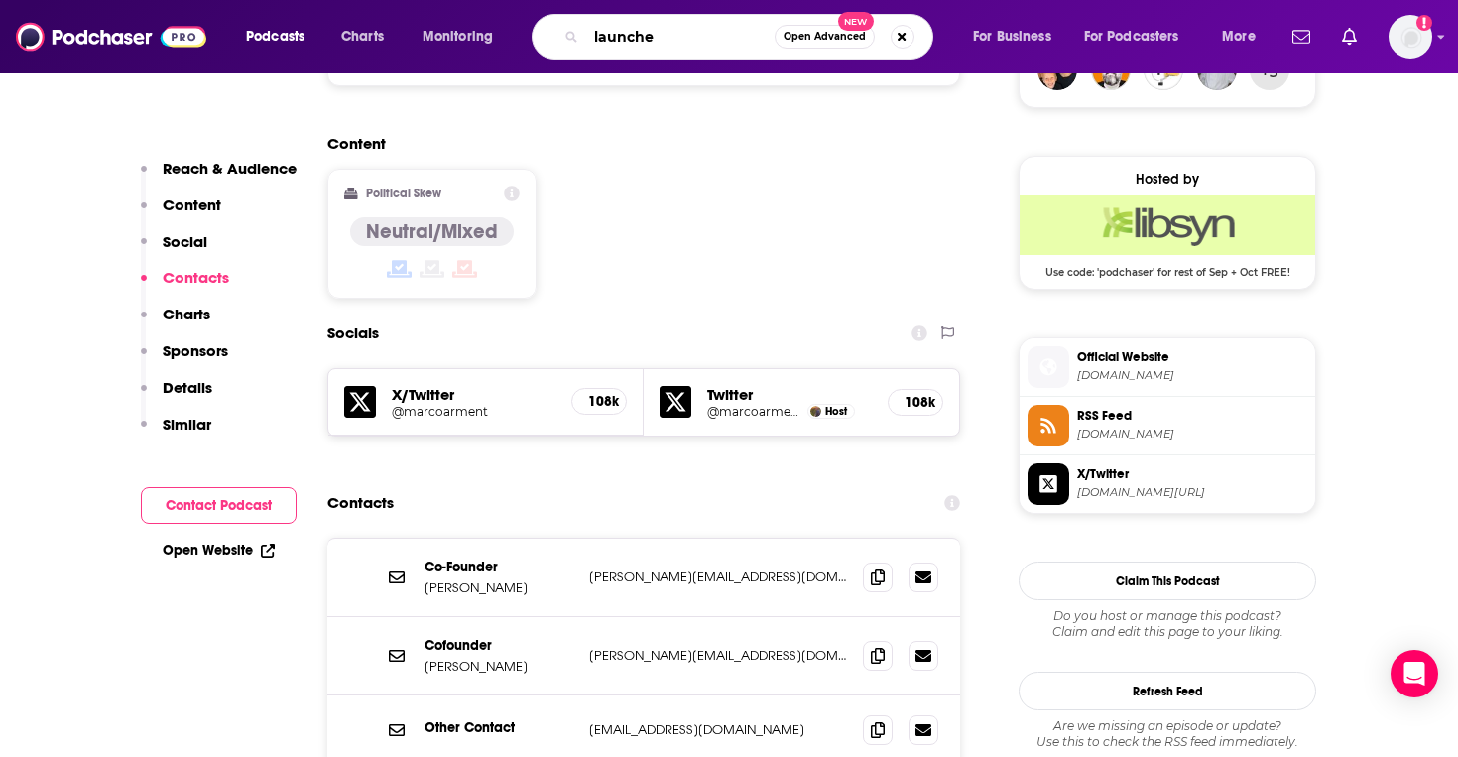
type input "launched"
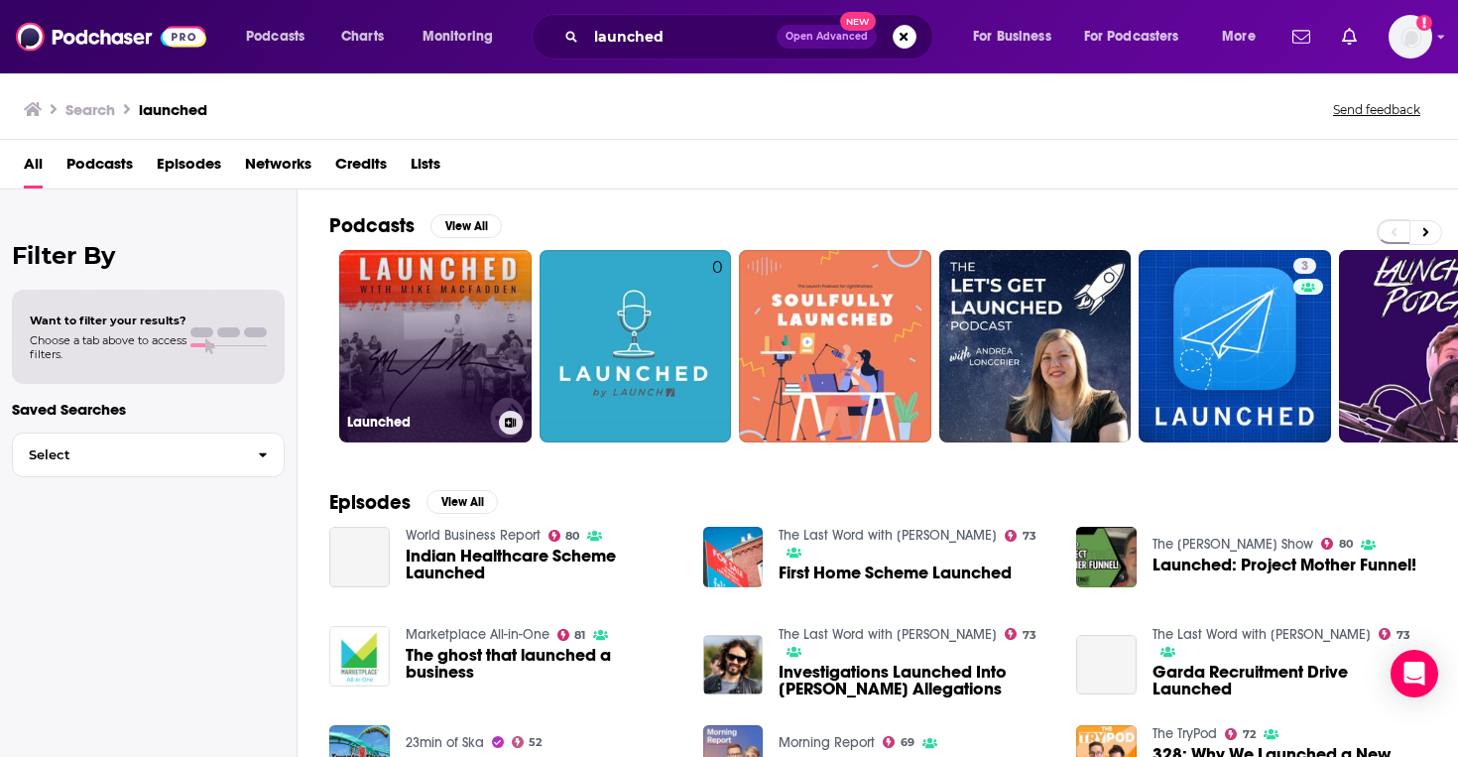
click at [458, 333] on link "Launched" at bounding box center [435, 346] width 192 height 192
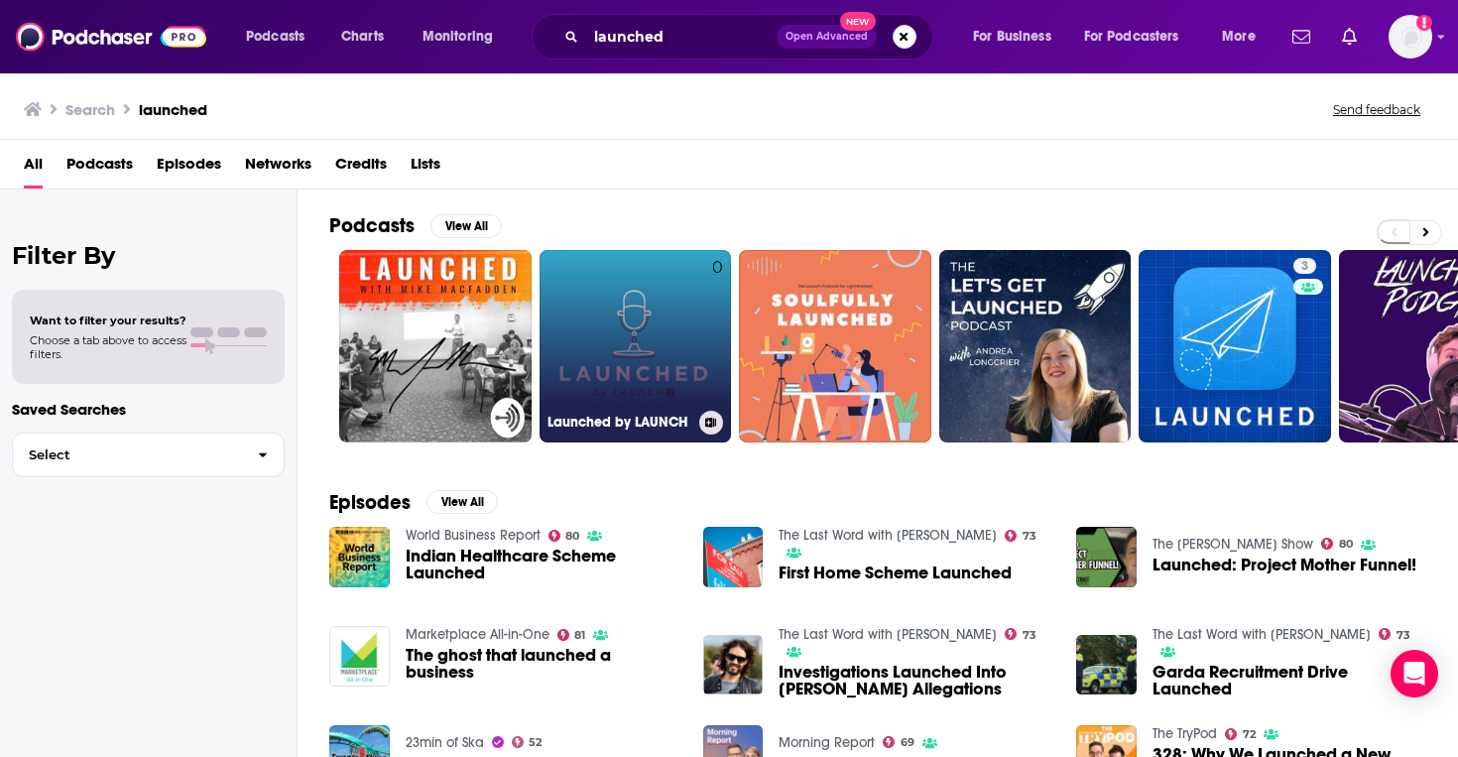
click at [597, 308] on link "0 Launched by LAUNCH" at bounding box center [635, 346] width 192 height 192
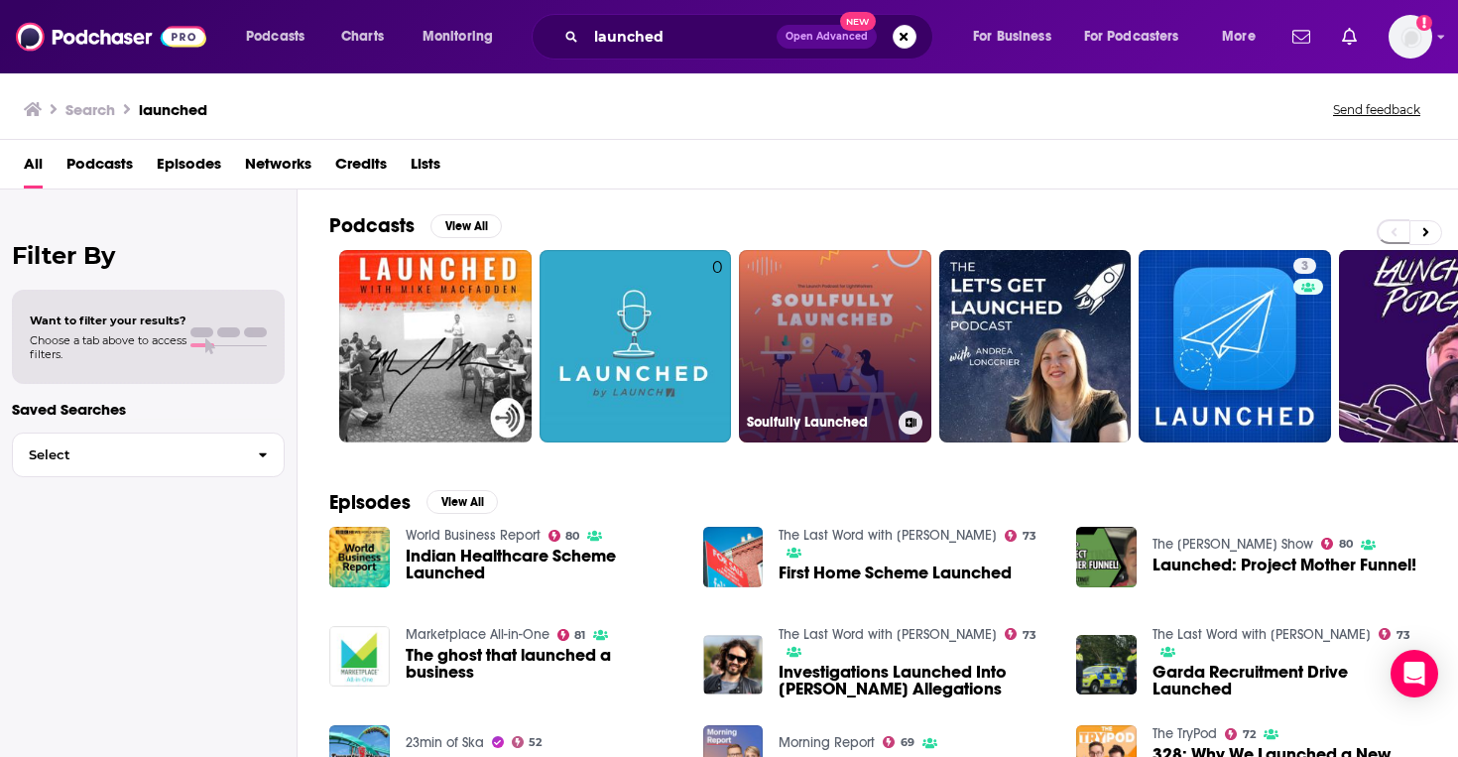
click at [869, 370] on link "Soulfully Launched" at bounding box center [835, 346] width 192 height 192
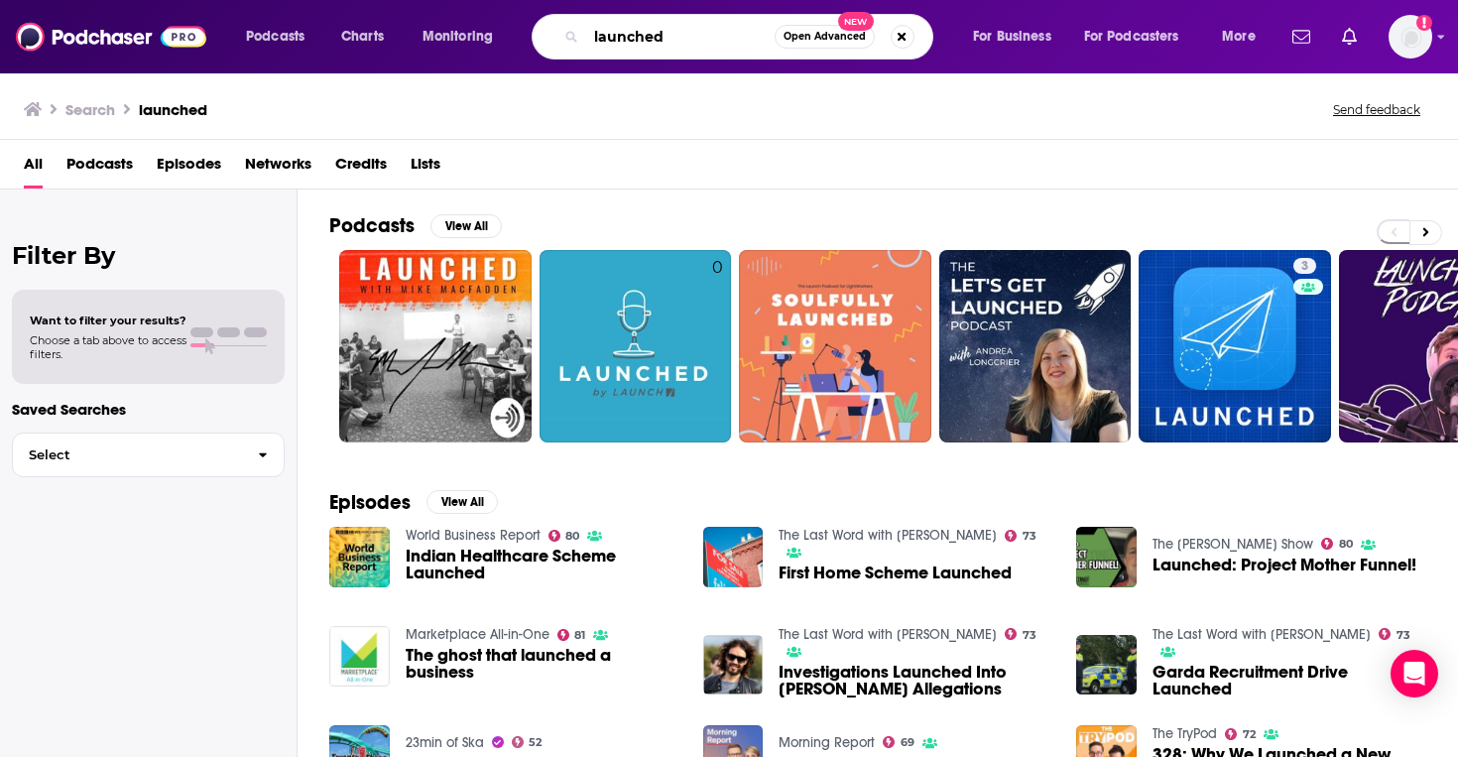
click at [649, 26] on input "launched" at bounding box center [680, 37] width 188 height 32
type input "s"
type input "compile swift"
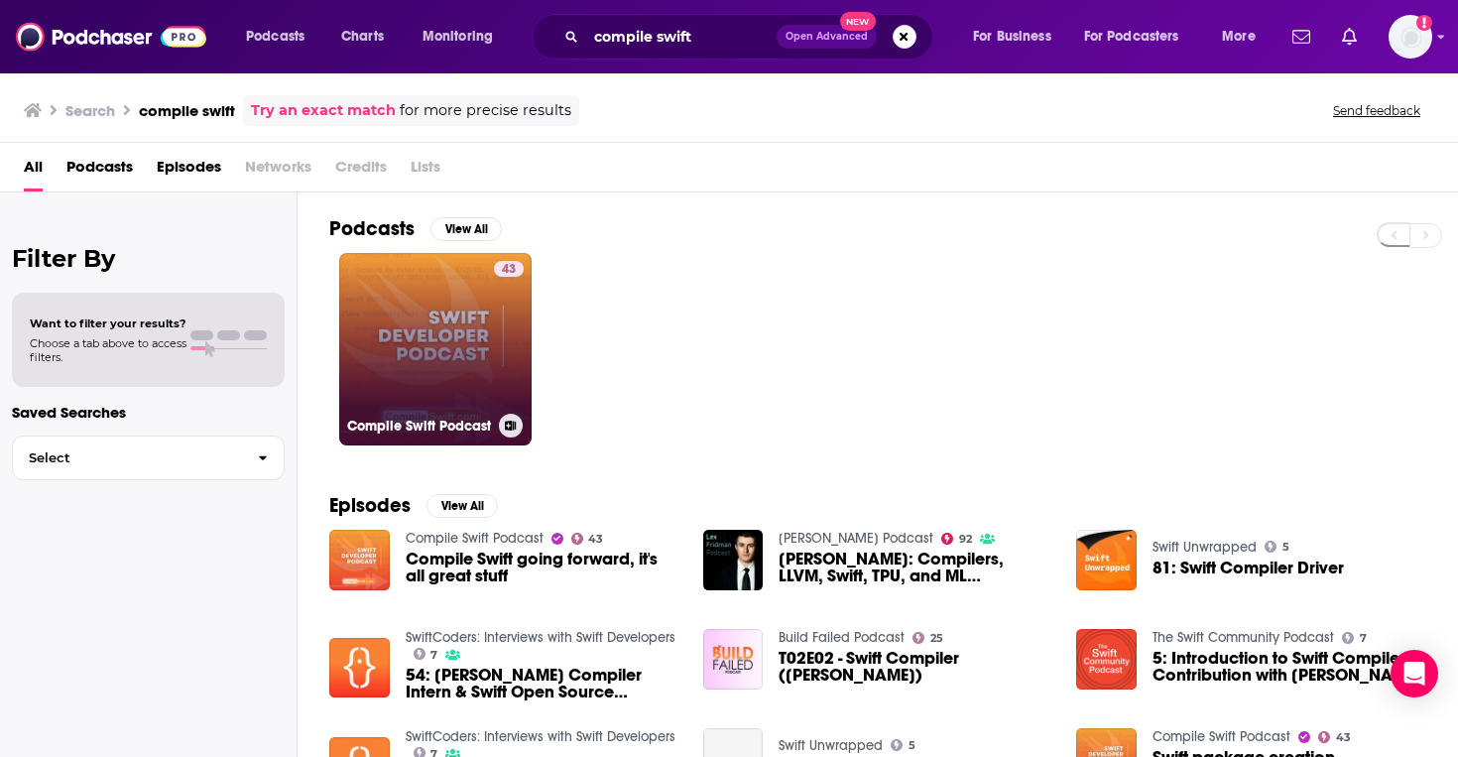
click at [385, 370] on link "43 Compile Swift Podcast" at bounding box center [435, 349] width 192 height 192
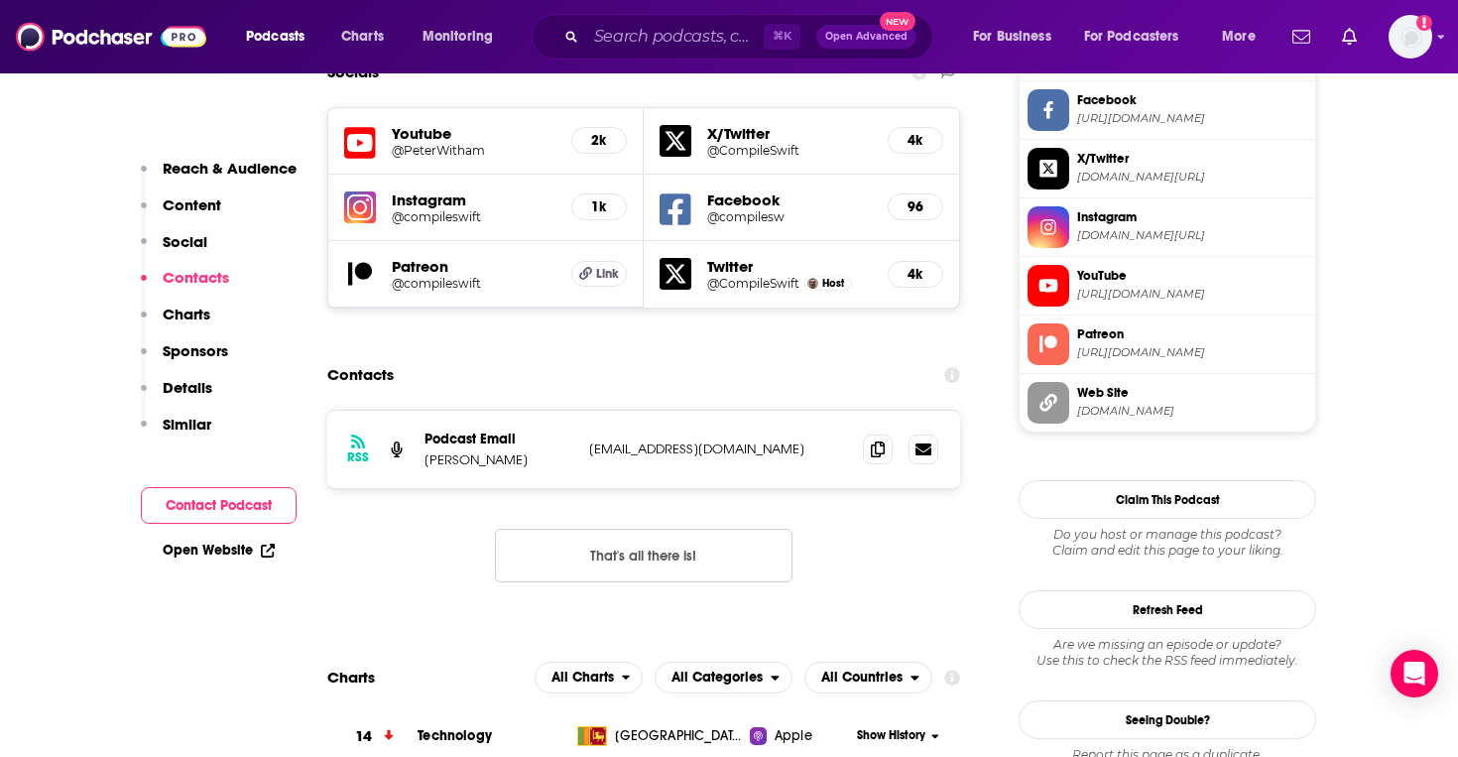
scroll to position [1756, 0]
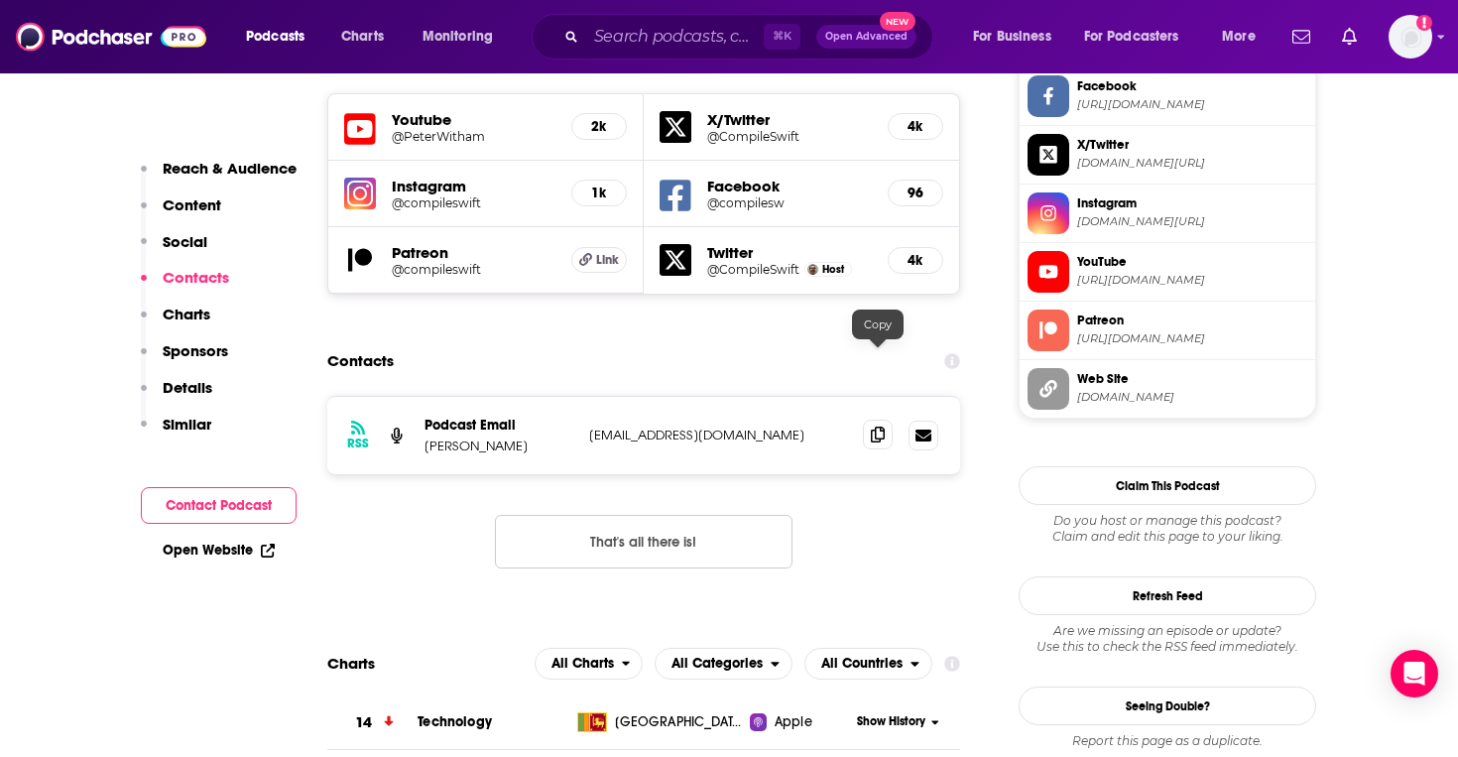
click at [872, 426] on icon at bounding box center [878, 434] width 14 height 16
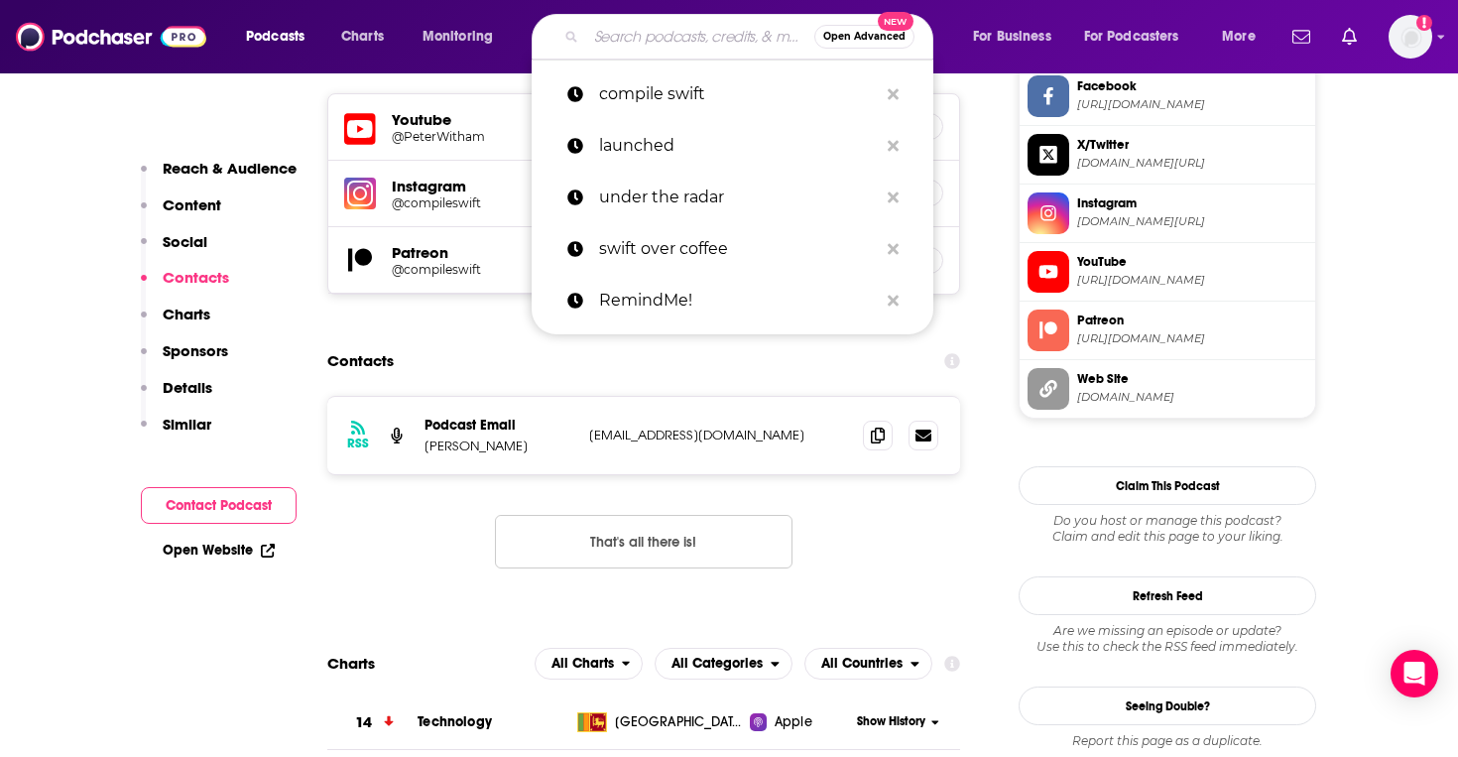
click at [600, 51] on input "Search podcasts, credits, & more..." at bounding box center [700, 37] width 228 height 32
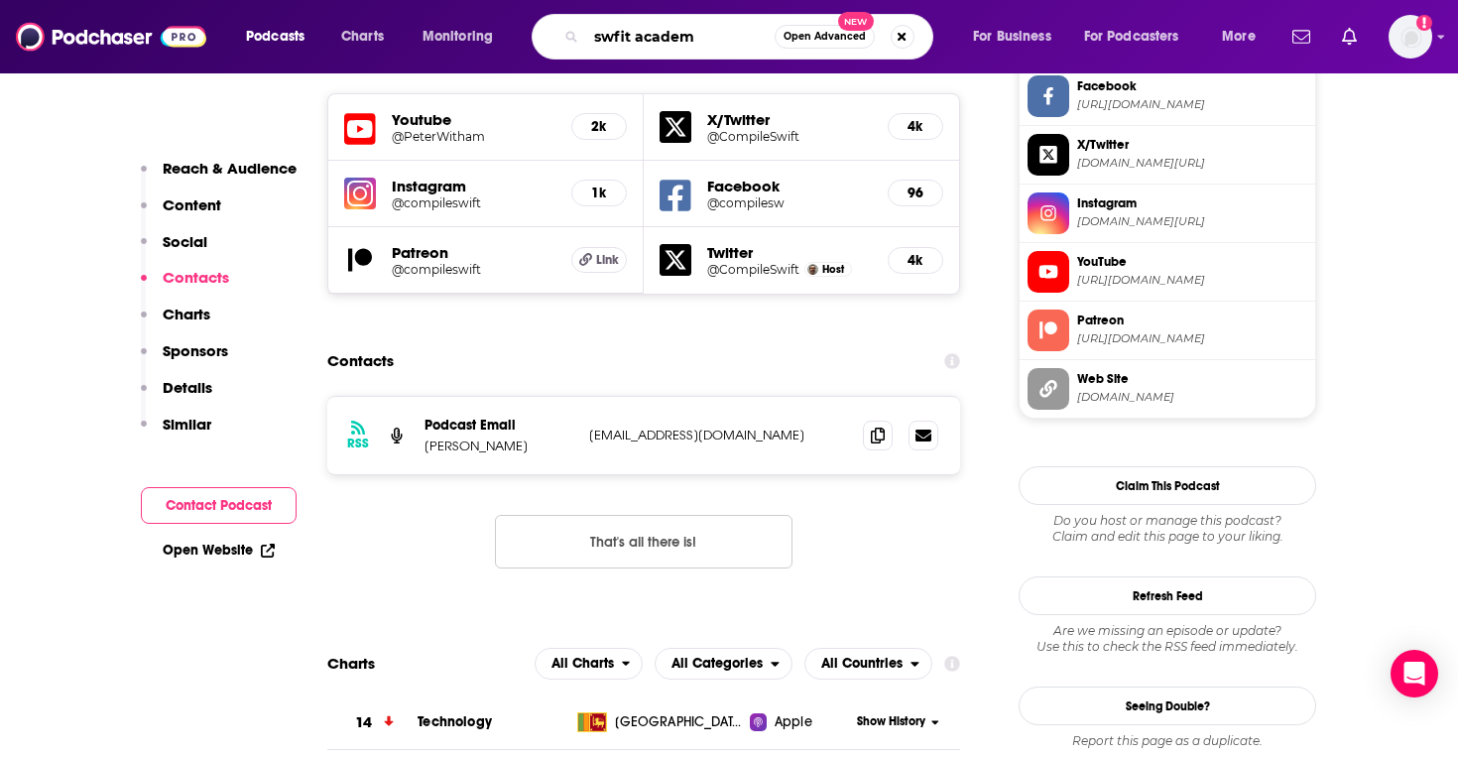
type input "swfit academy"
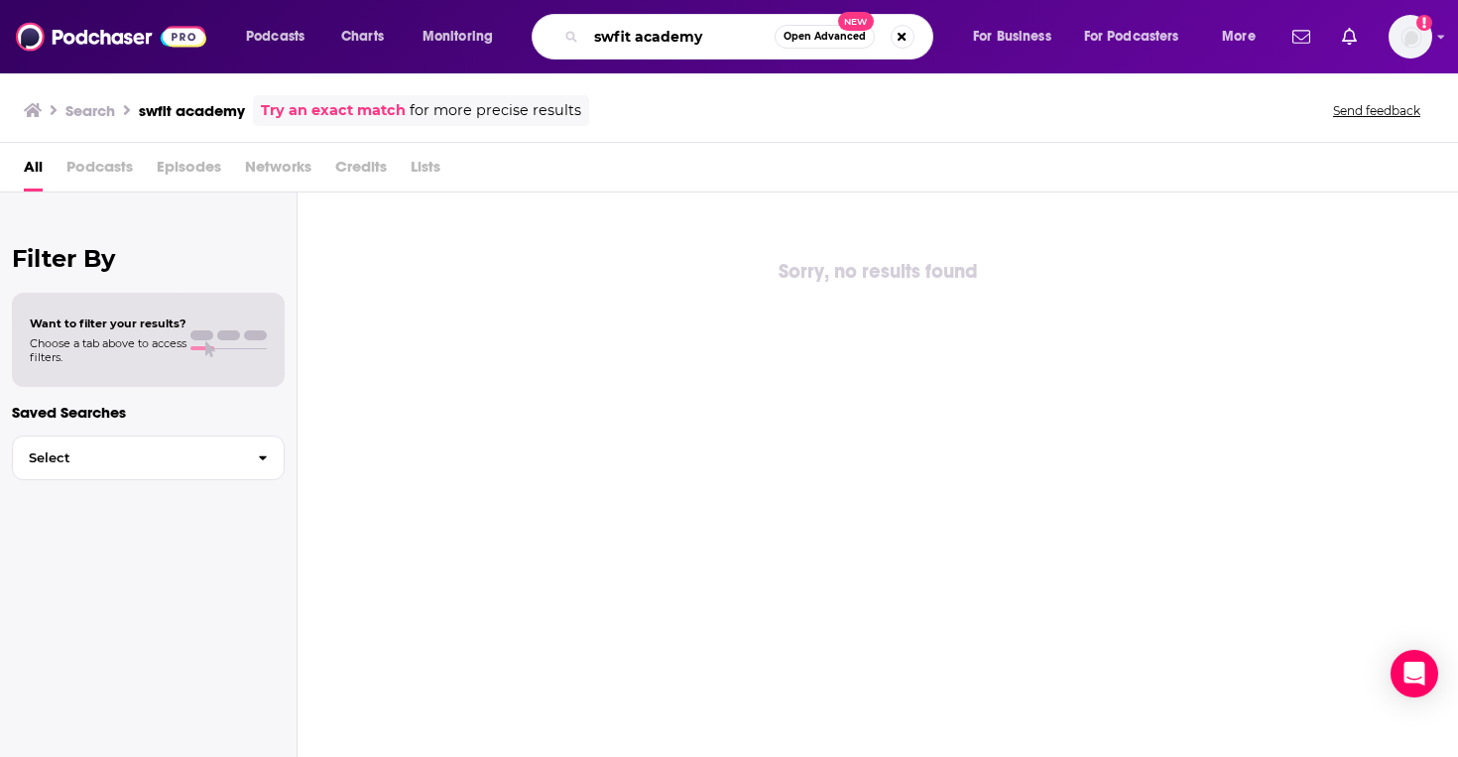
click at [623, 30] on input "swfit academy" at bounding box center [680, 37] width 188 height 32
type input "swift academy"
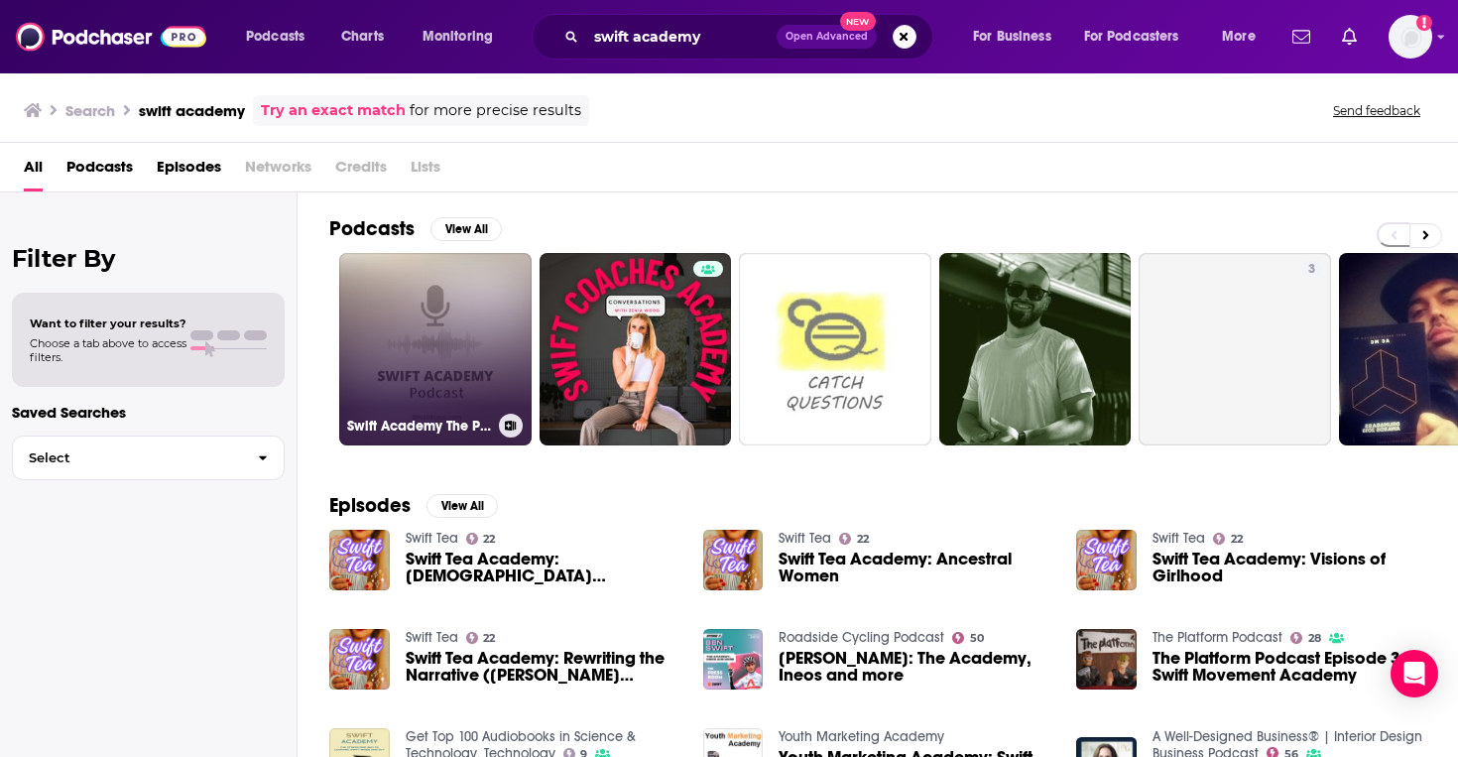
click at [508, 313] on link "Swift Academy The Podcast" at bounding box center [435, 349] width 192 height 192
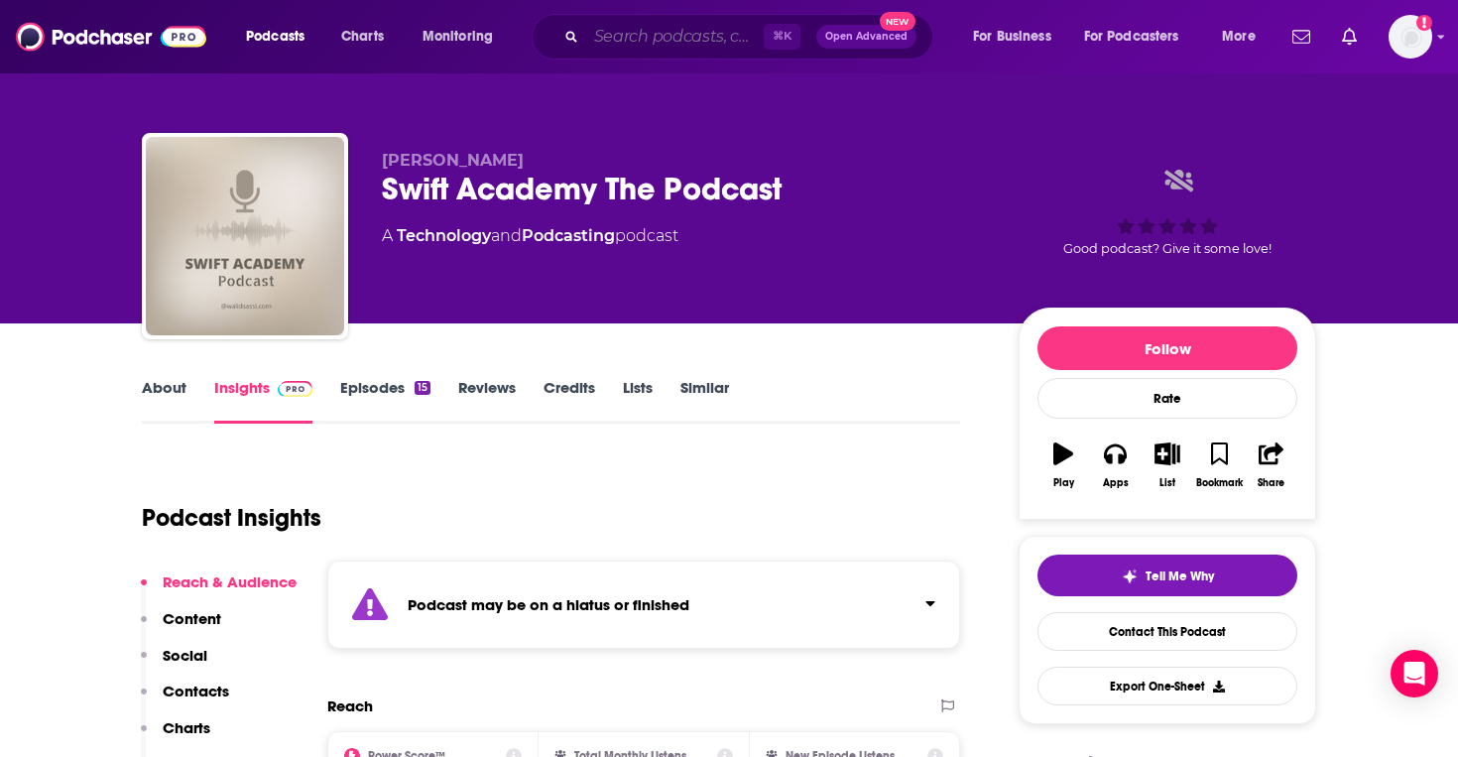
click at [632, 32] on input "Search podcasts, credits, & more..." at bounding box center [674, 37] width 177 height 32
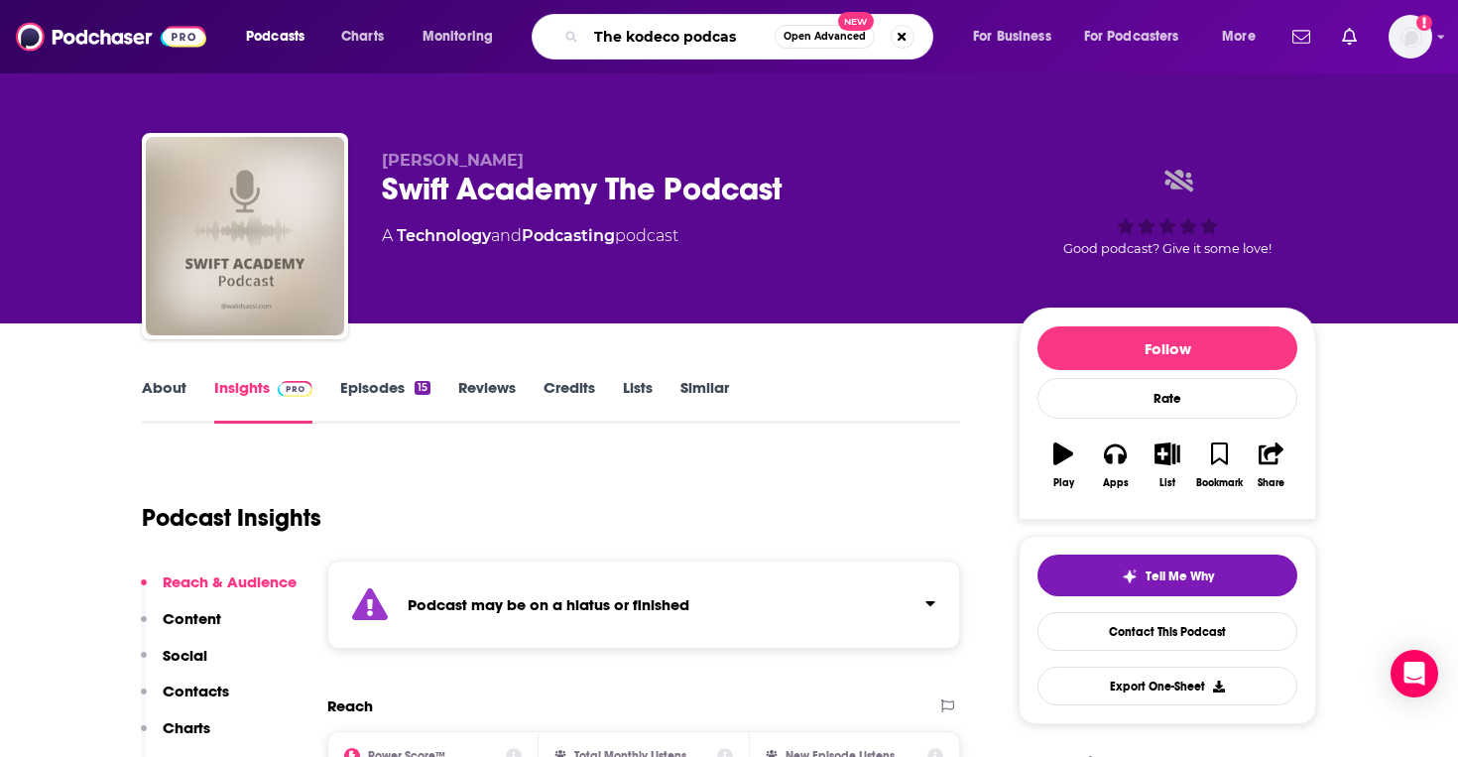
type input "The kodeco podcast"
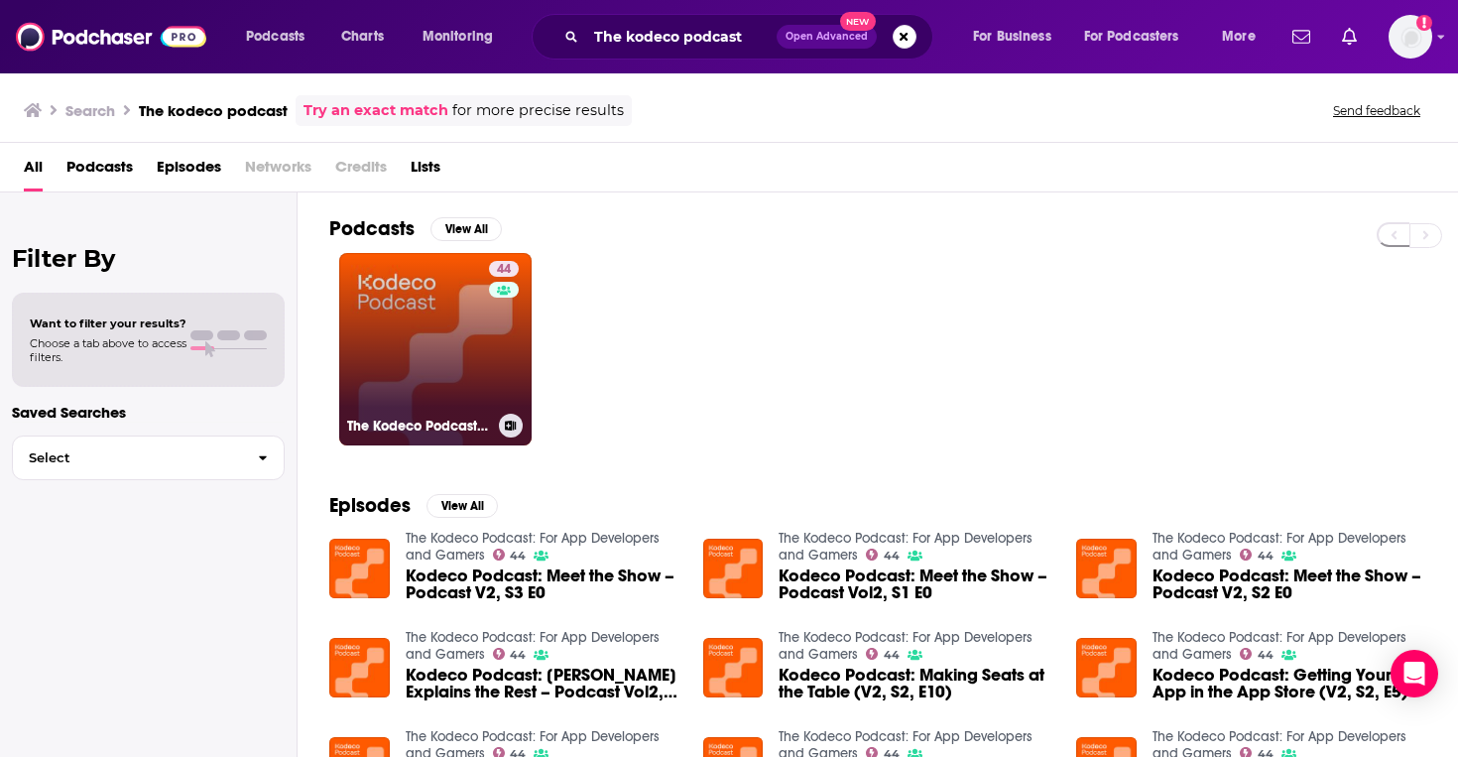
click at [418, 321] on link "44 The Kodeco Podcast: For App Developers and Gamers" at bounding box center [435, 349] width 192 height 192
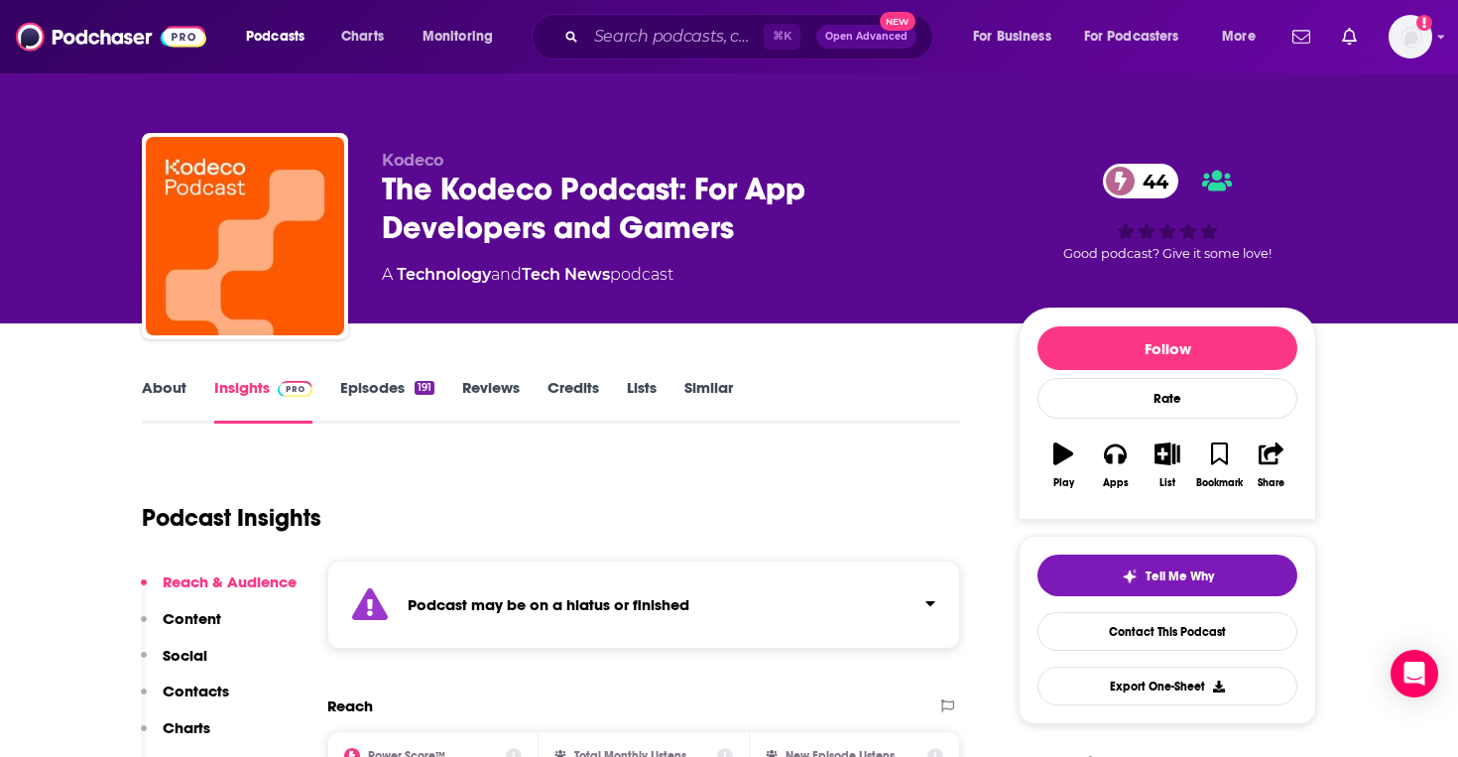
click at [683, 69] on div "Podcasts Charts Monitoring ⌘ K Open Advanced New For Business For Podcasters Mo…" at bounding box center [729, 36] width 1458 height 73
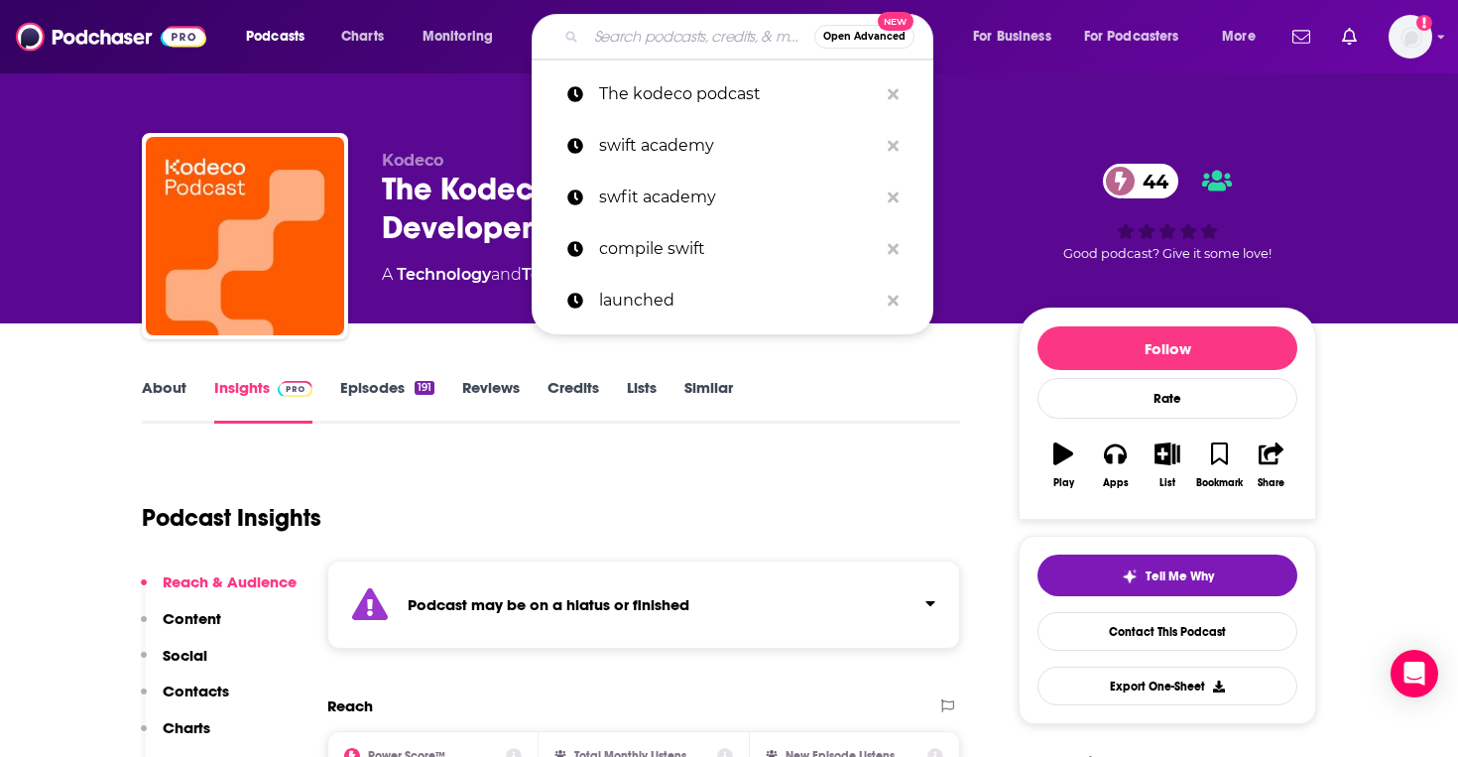
click at [679, 43] on input "Search podcasts, credits, & more..." at bounding box center [700, 37] width 228 height 32
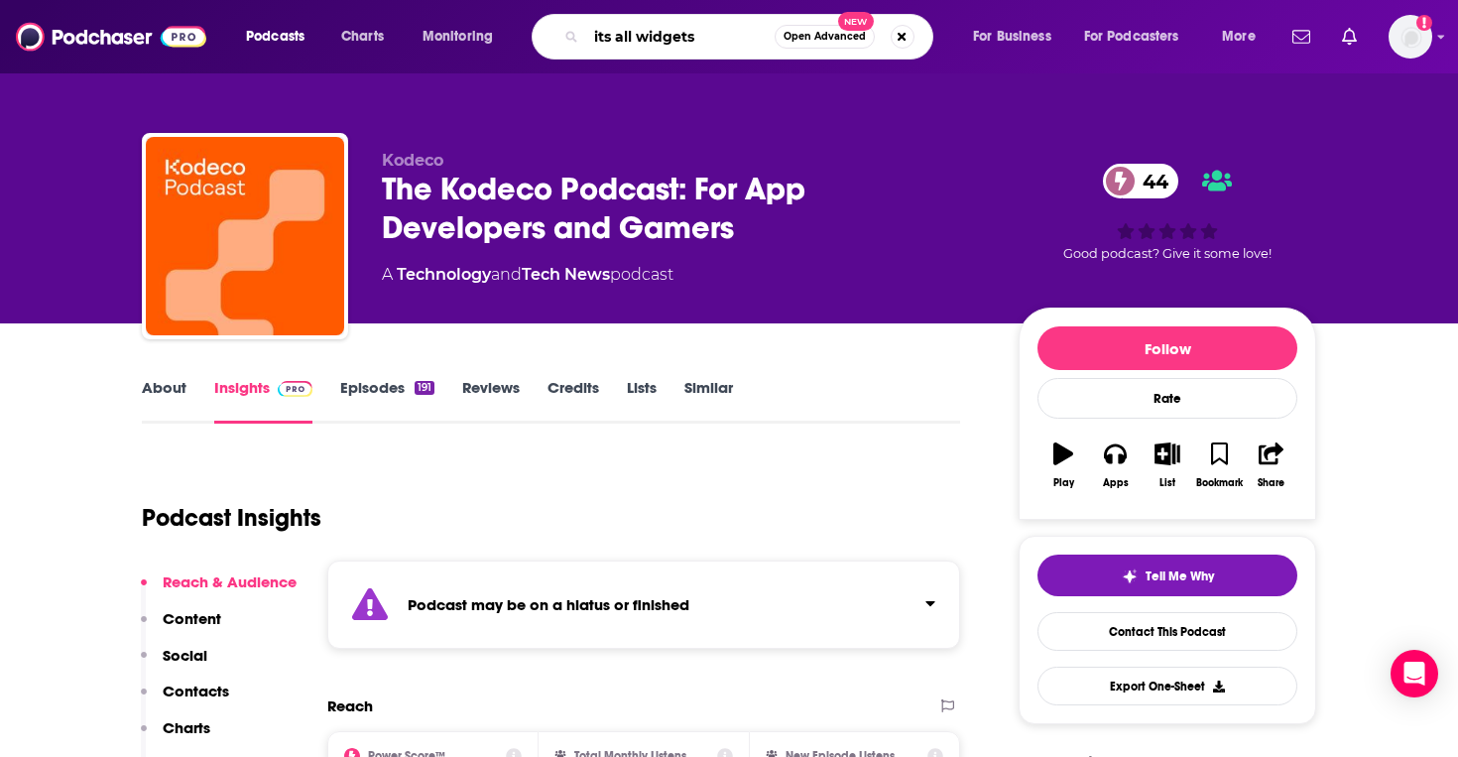
type input "its all widgets!"
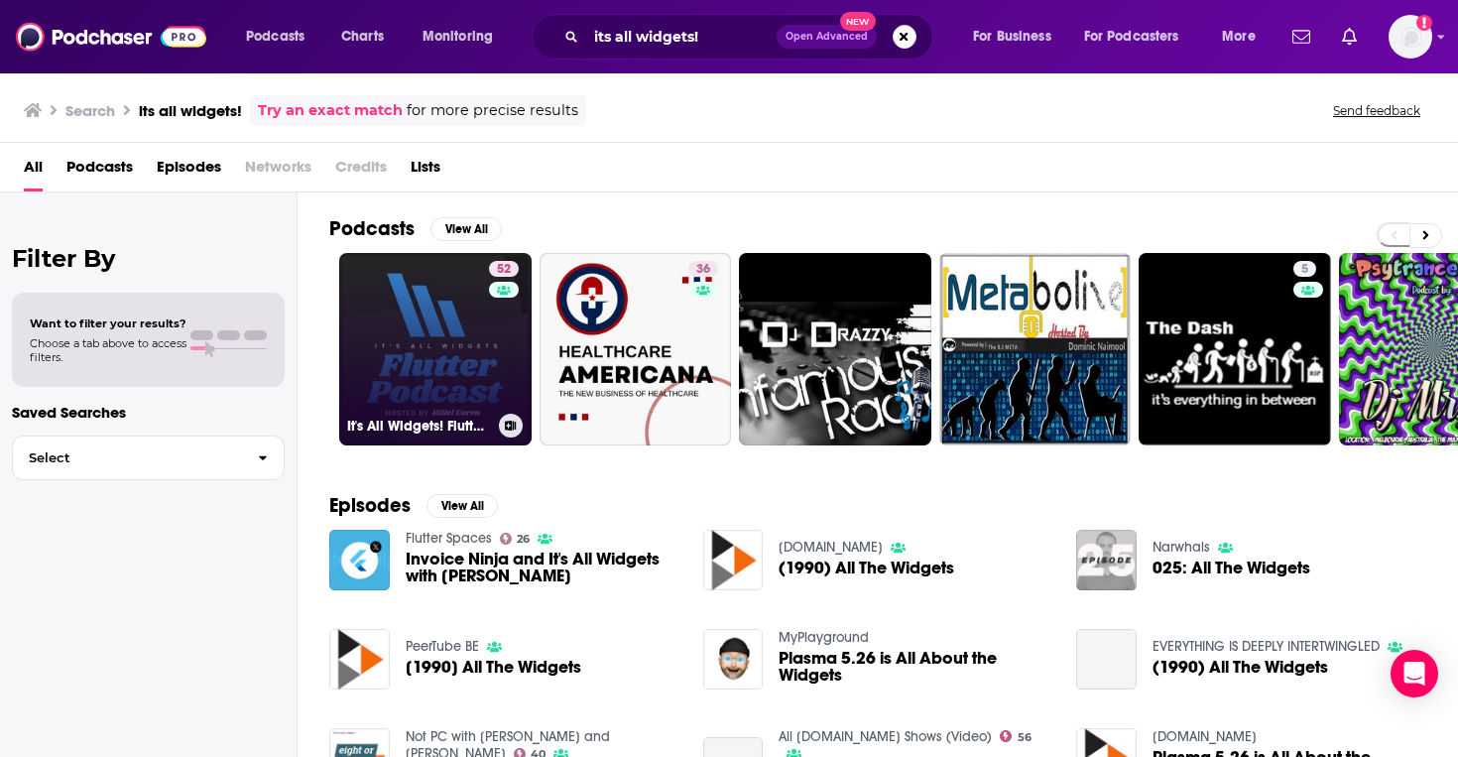
click at [401, 346] on link "52 It's All Widgets! Flutter Podcast" at bounding box center [435, 349] width 192 height 192
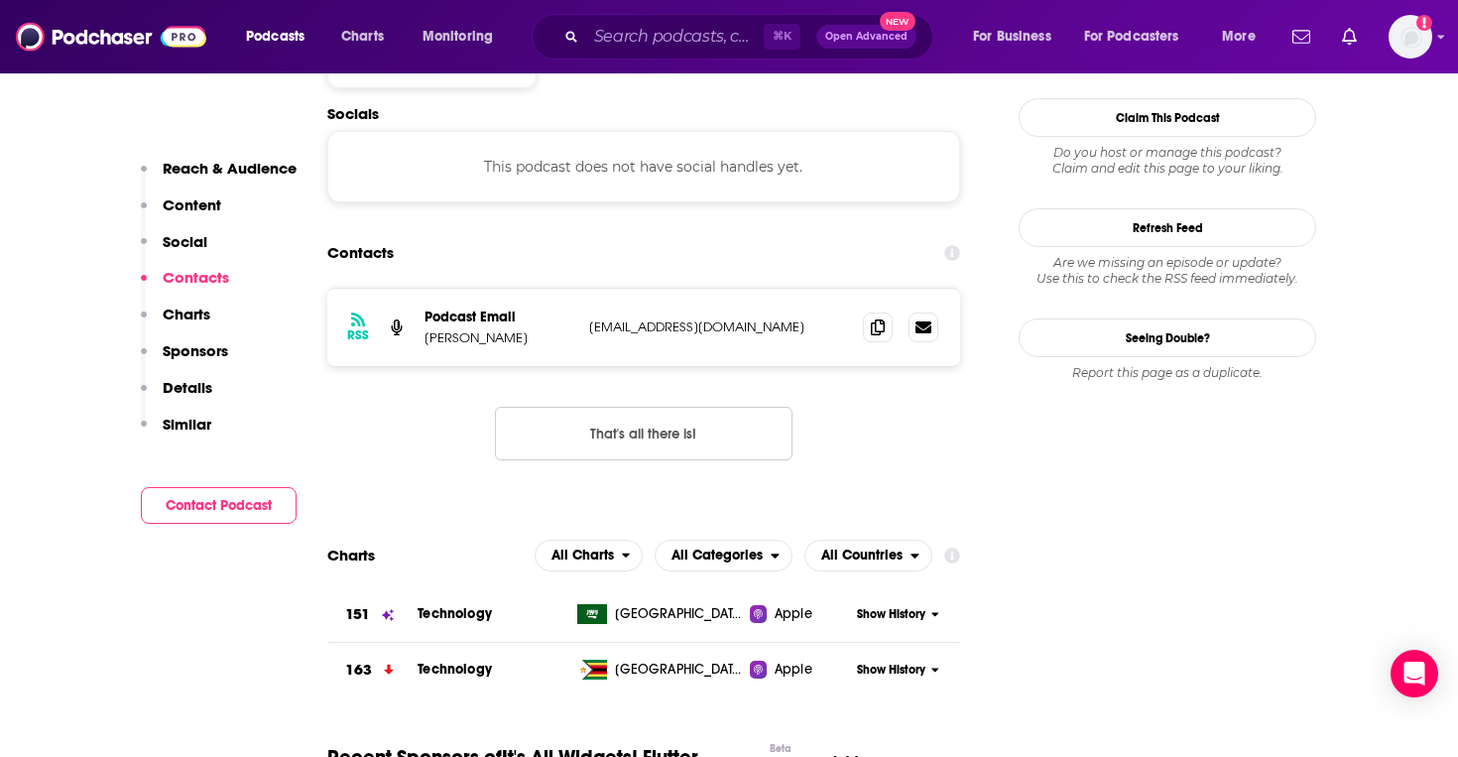
scroll to position [1715, 0]
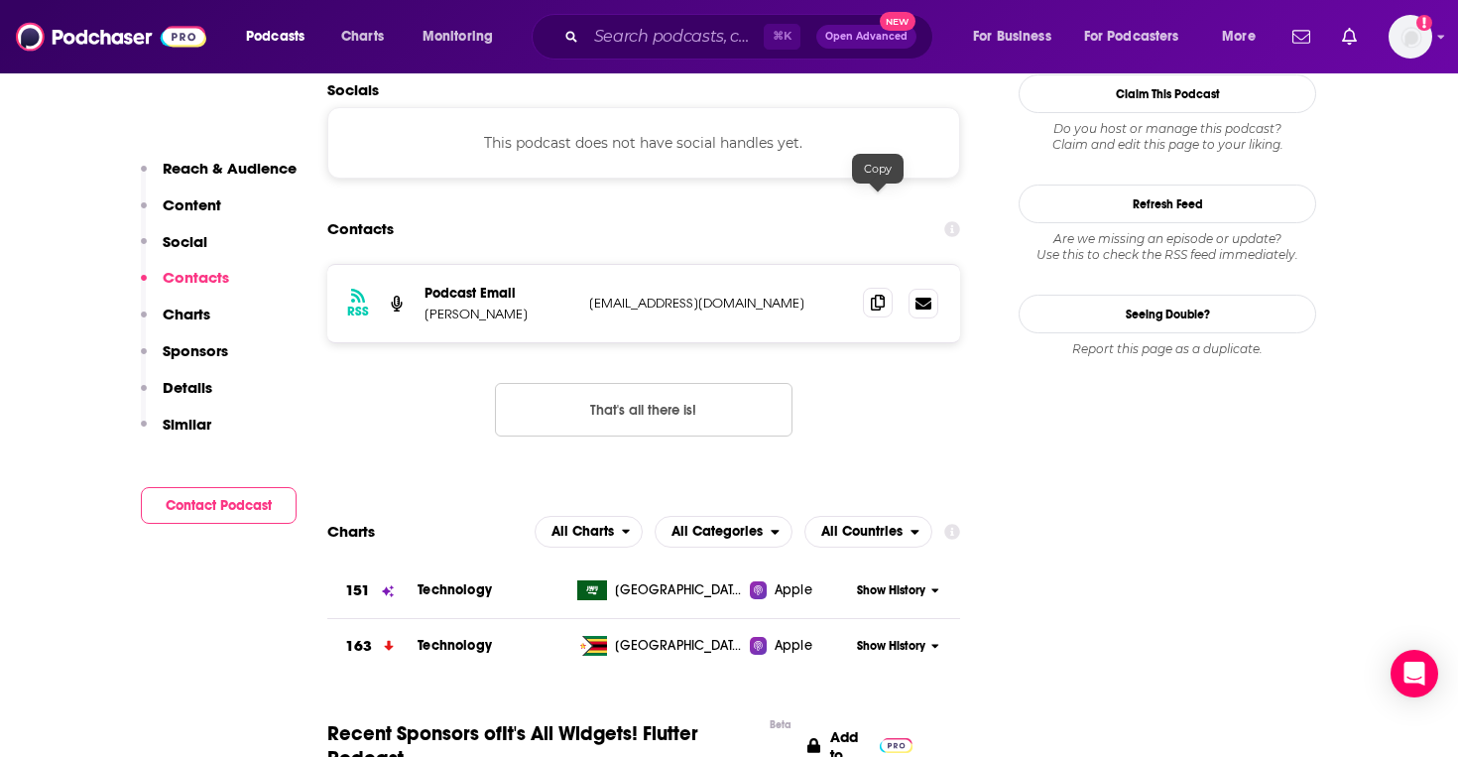
click at [878, 295] on icon at bounding box center [878, 303] width 14 height 16
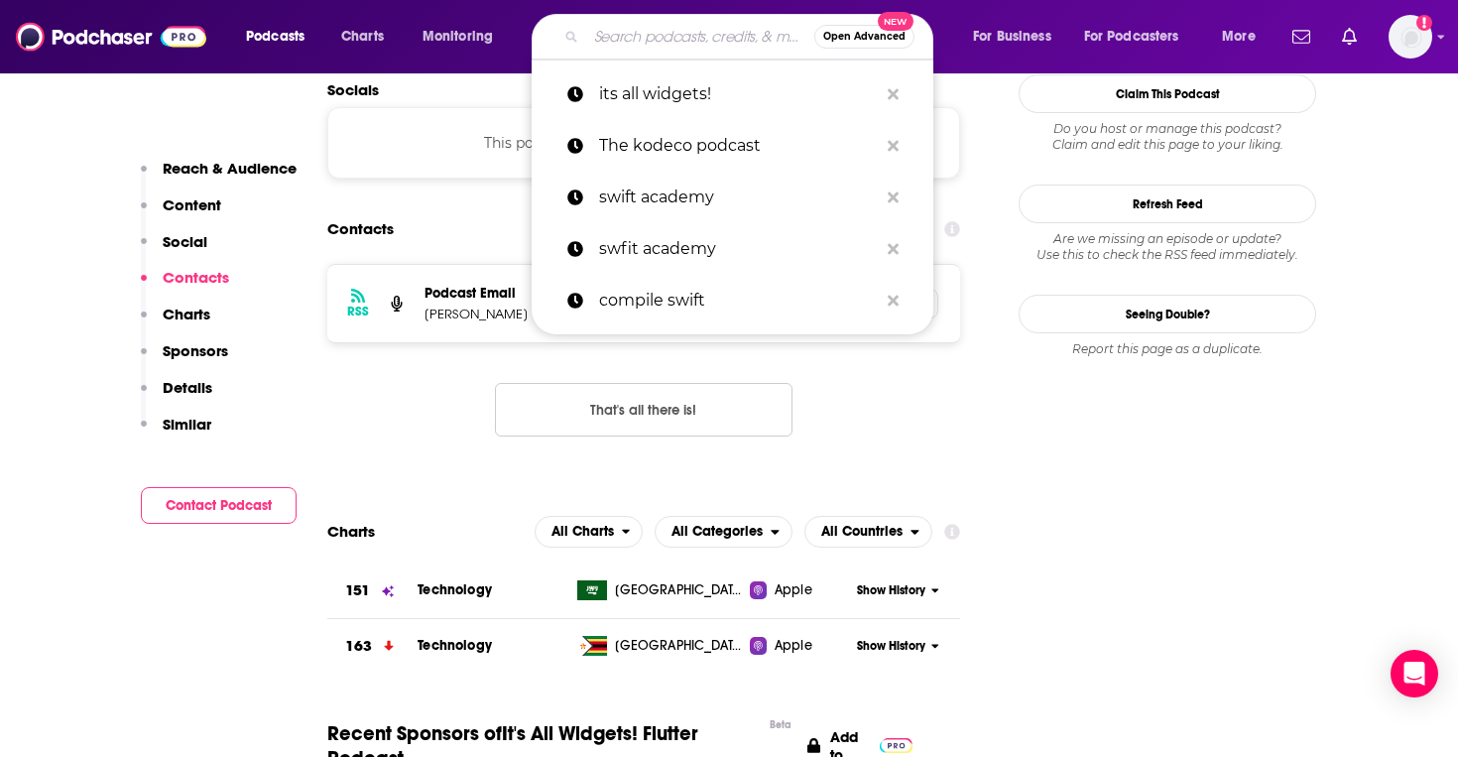
click at [625, 40] on input "Search podcasts, credits, & more..." at bounding box center [700, 37] width 228 height 32
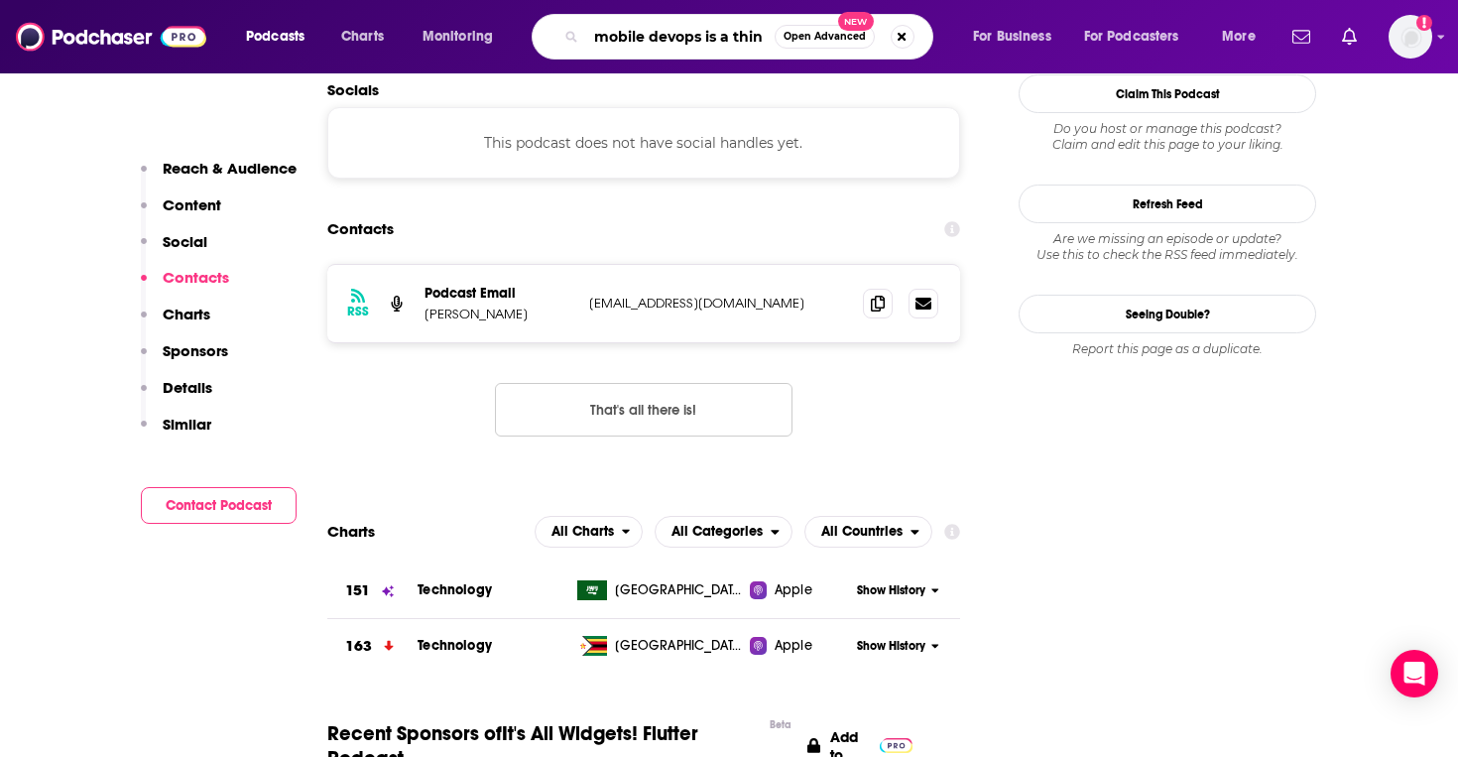
type input "mobile devops is a thing"
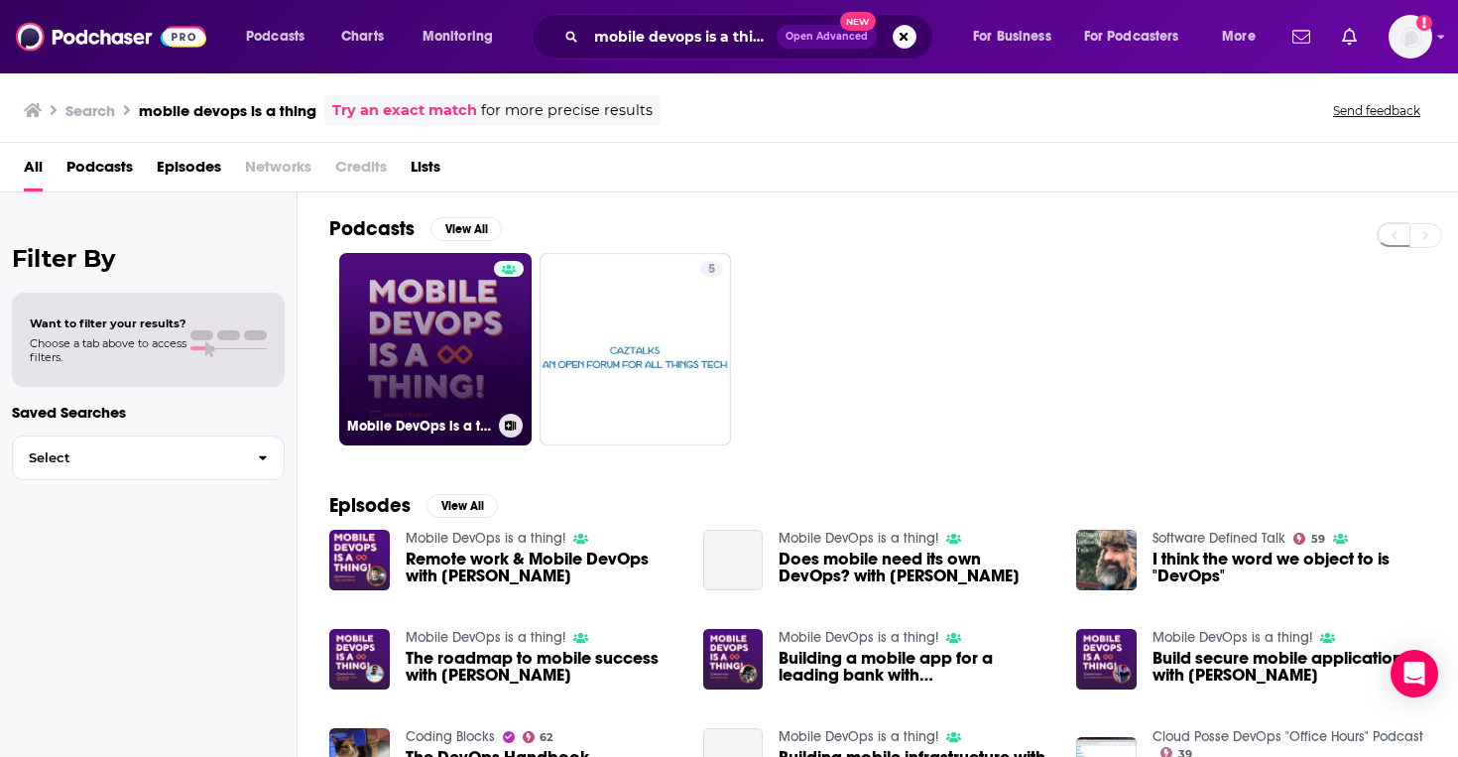
click at [467, 347] on link "Mobile DevOps is a thing!" at bounding box center [435, 349] width 192 height 192
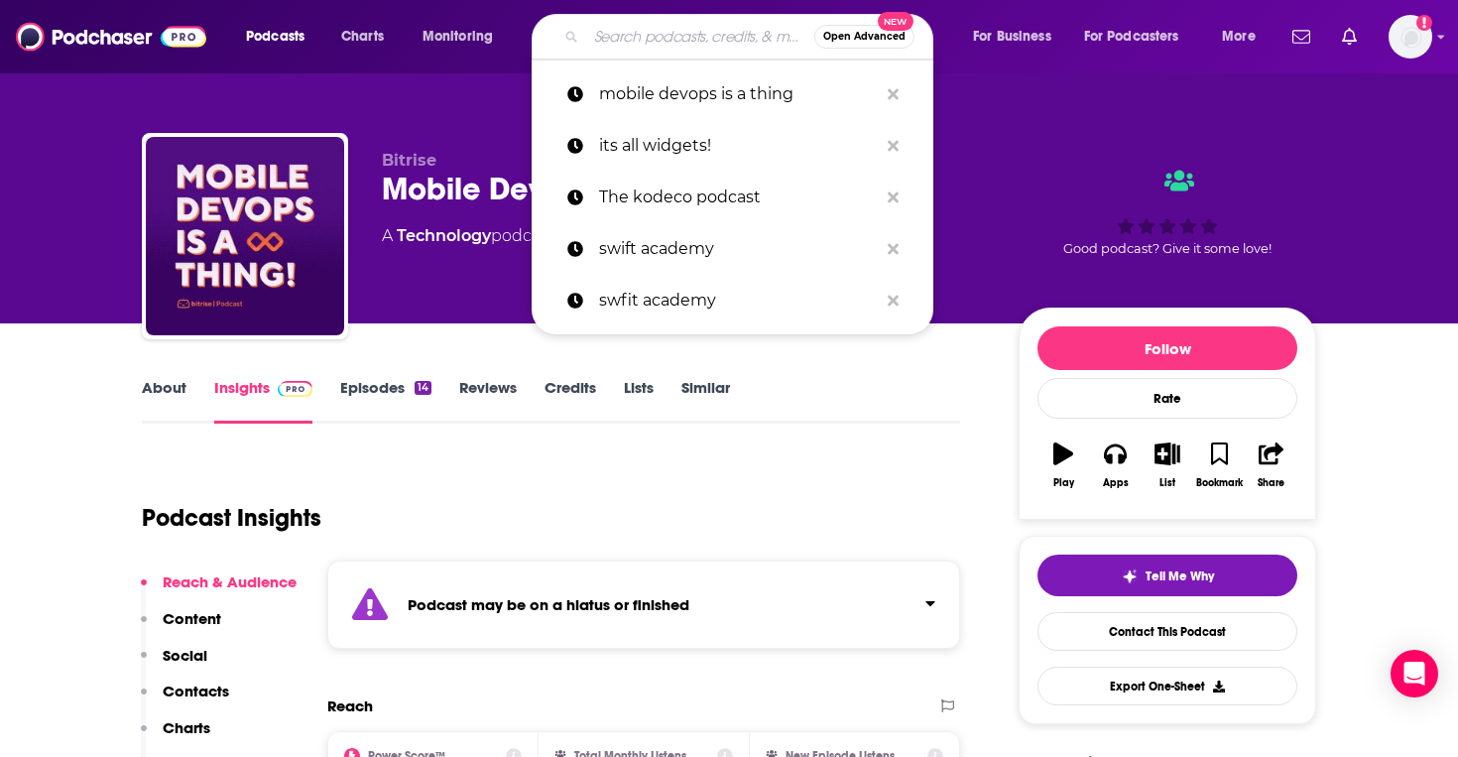
click at [679, 21] on input "Search podcasts, credits, & more..." at bounding box center [700, 37] width 228 height 32
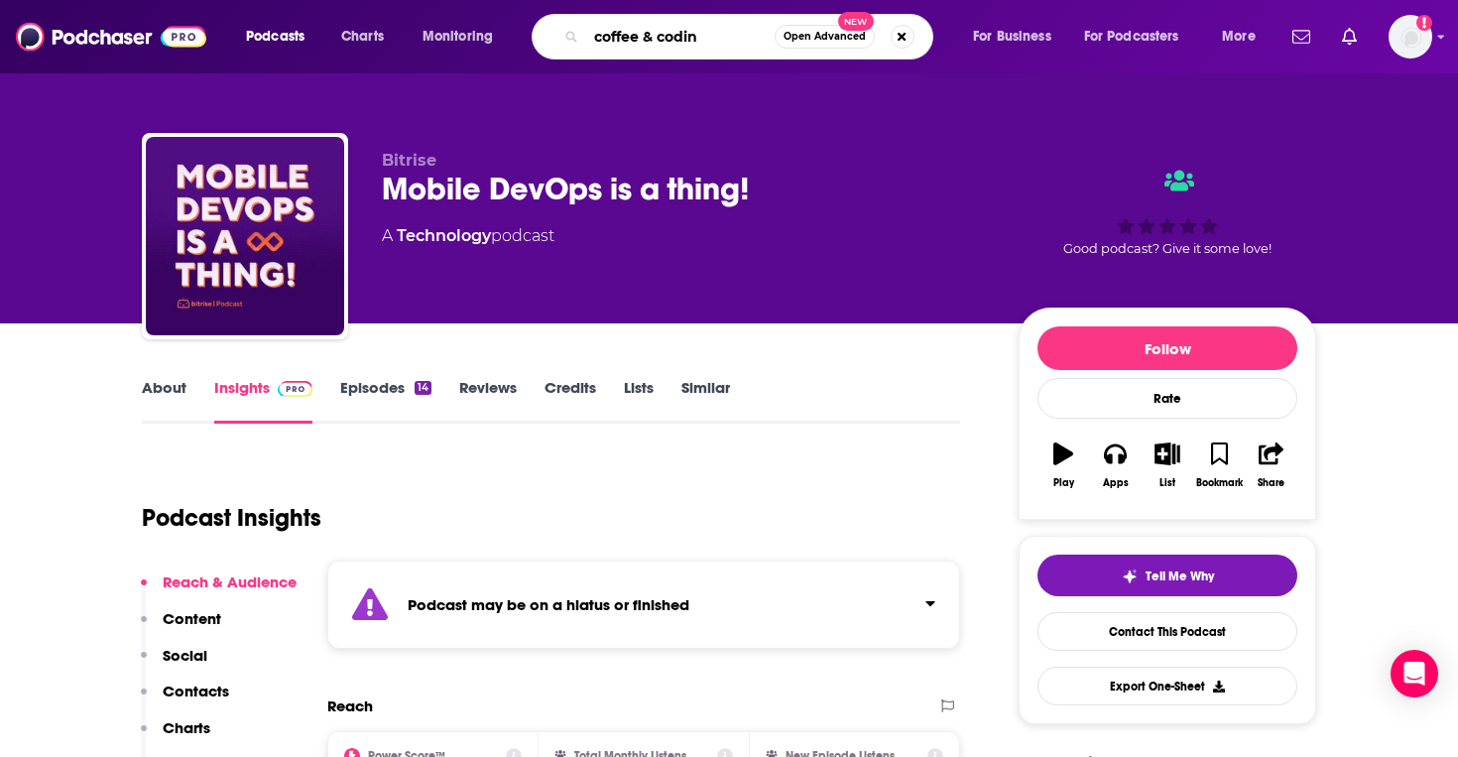
type input "coffee & coding"
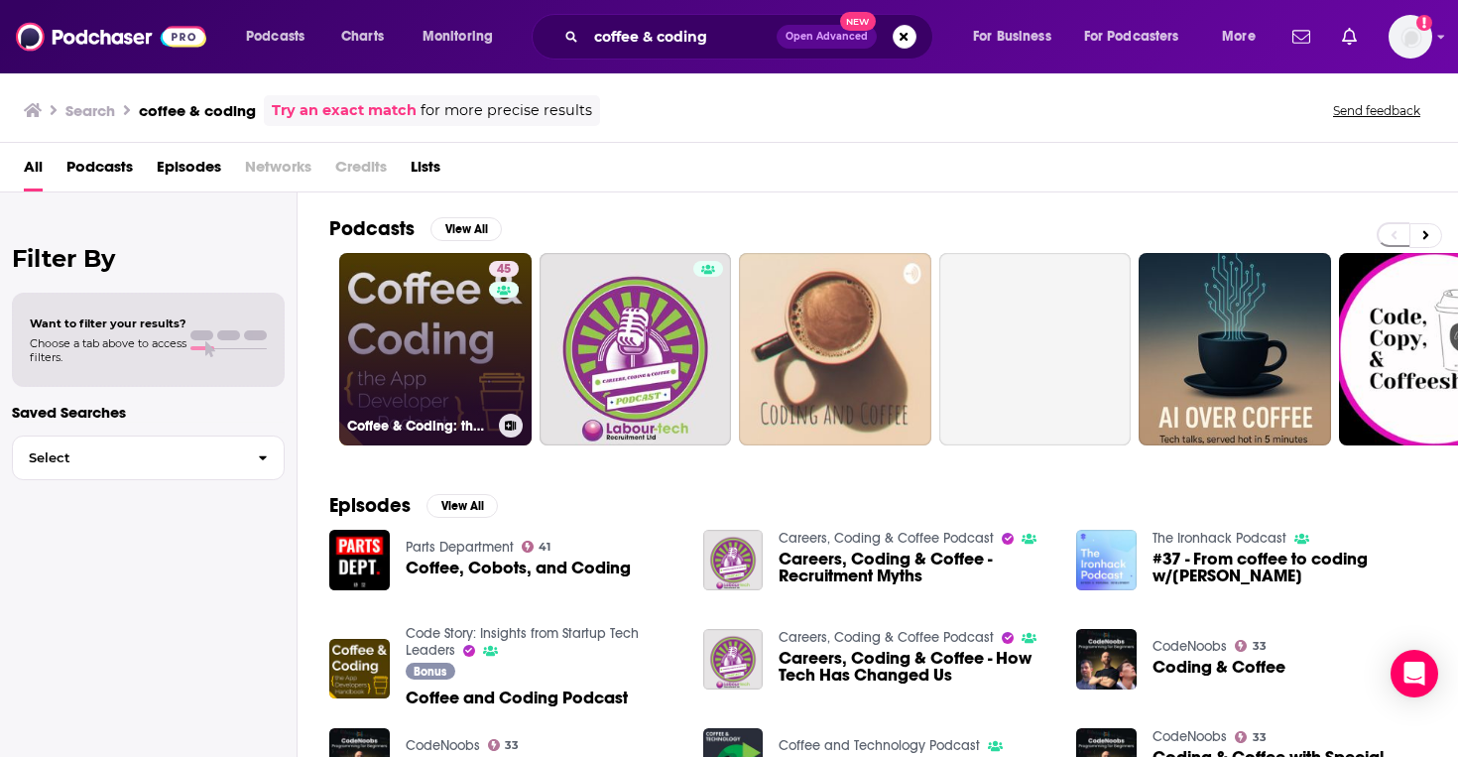
click at [409, 330] on link "45 Coffee & Coding: the App Developer Podcast" at bounding box center [435, 349] width 192 height 192
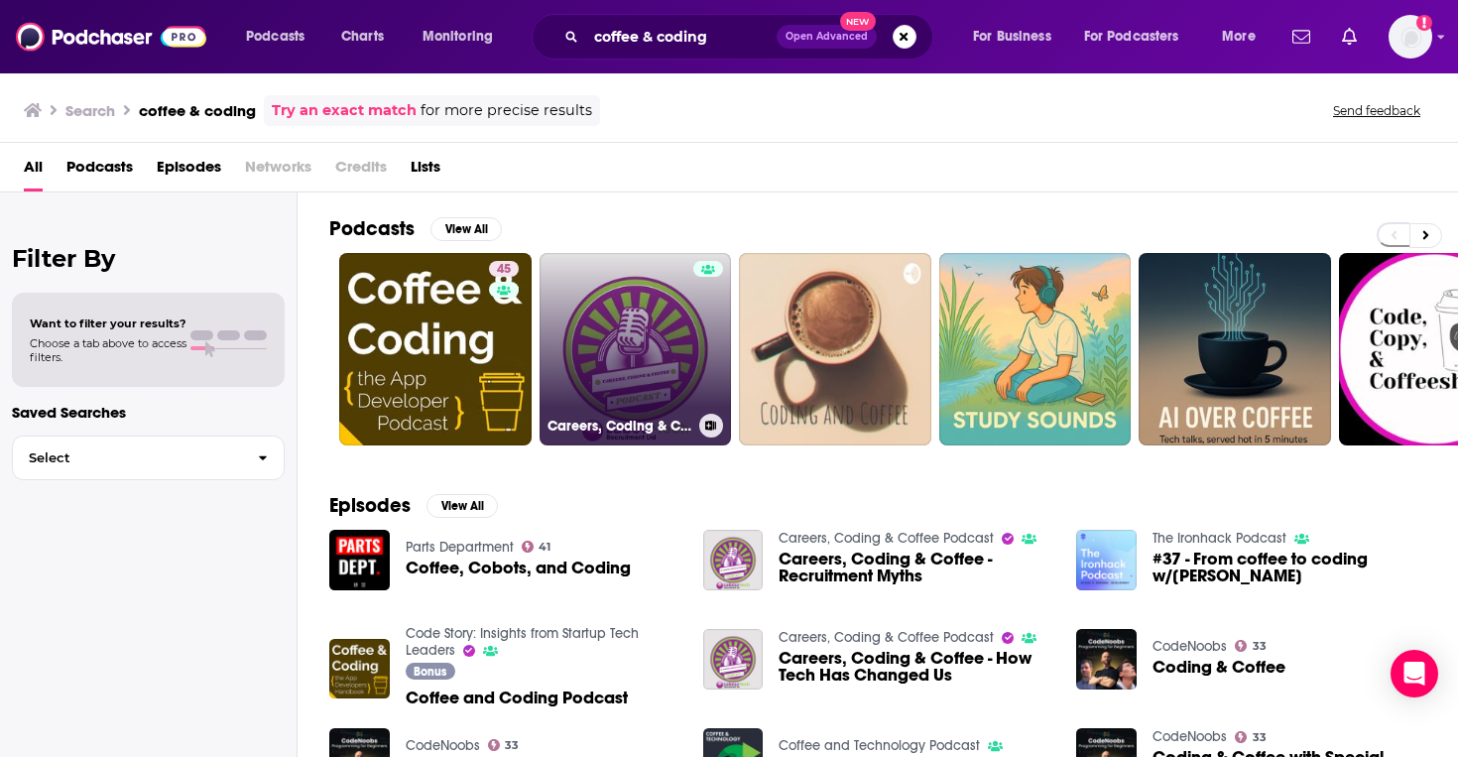
click at [630, 421] on h3 "Careers, Coding & Coffee Podcast" at bounding box center [619, 425] width 144 height 17
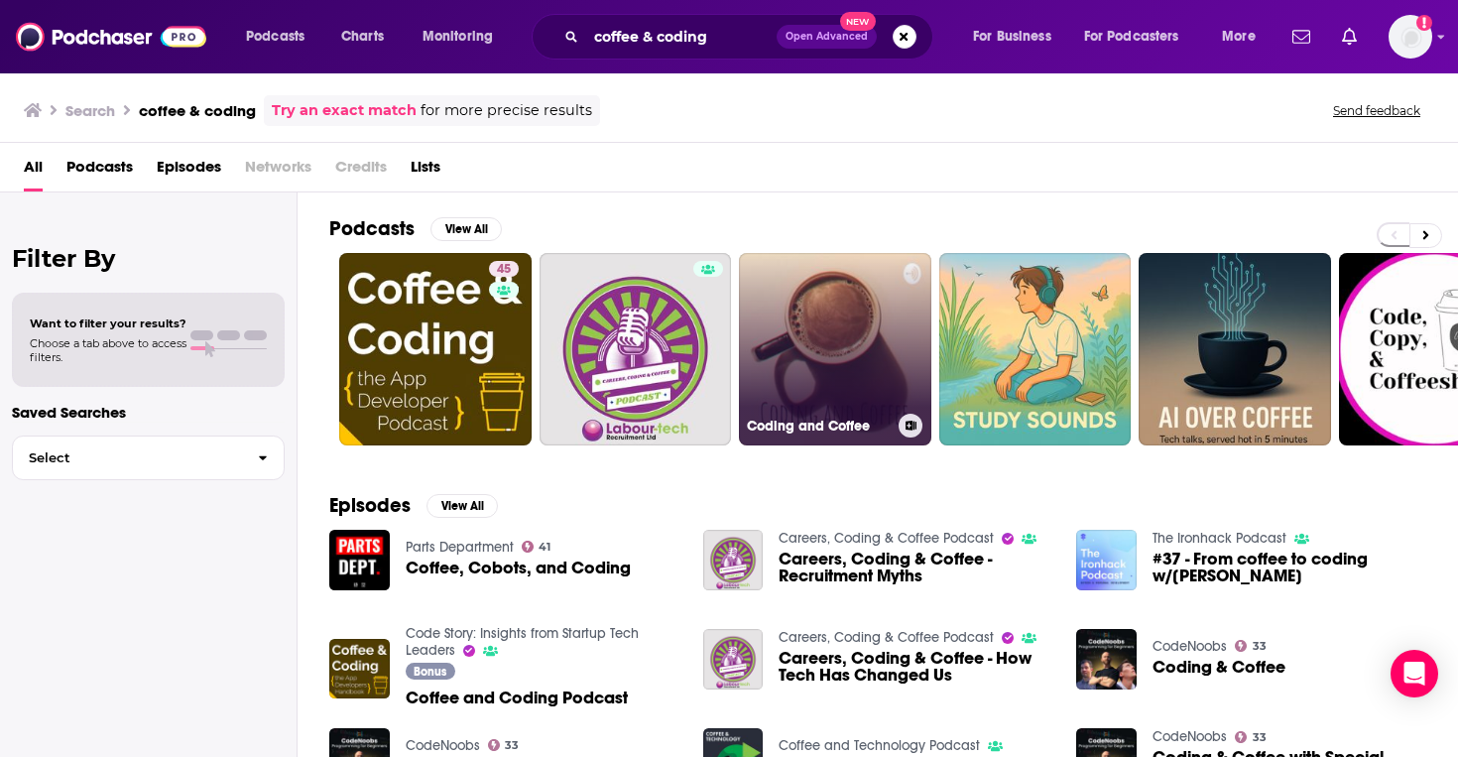
click at [789, 303] on link "Coding and Coffee" at bounding box center [835, 349] width 192 height 192
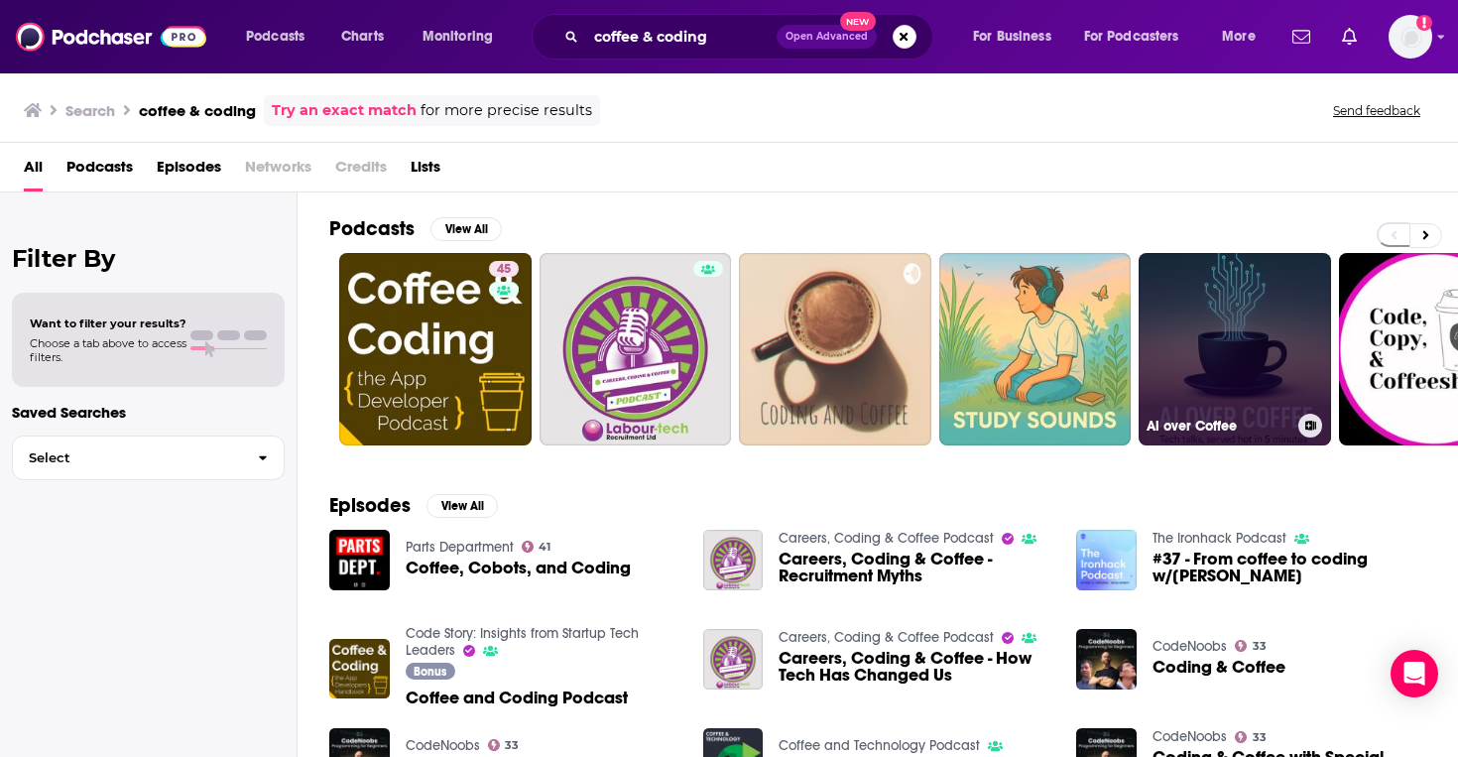
click at [1184, 347] on link "Ai over Coffee" at bounding box center [1234, 349] width 192 height 192
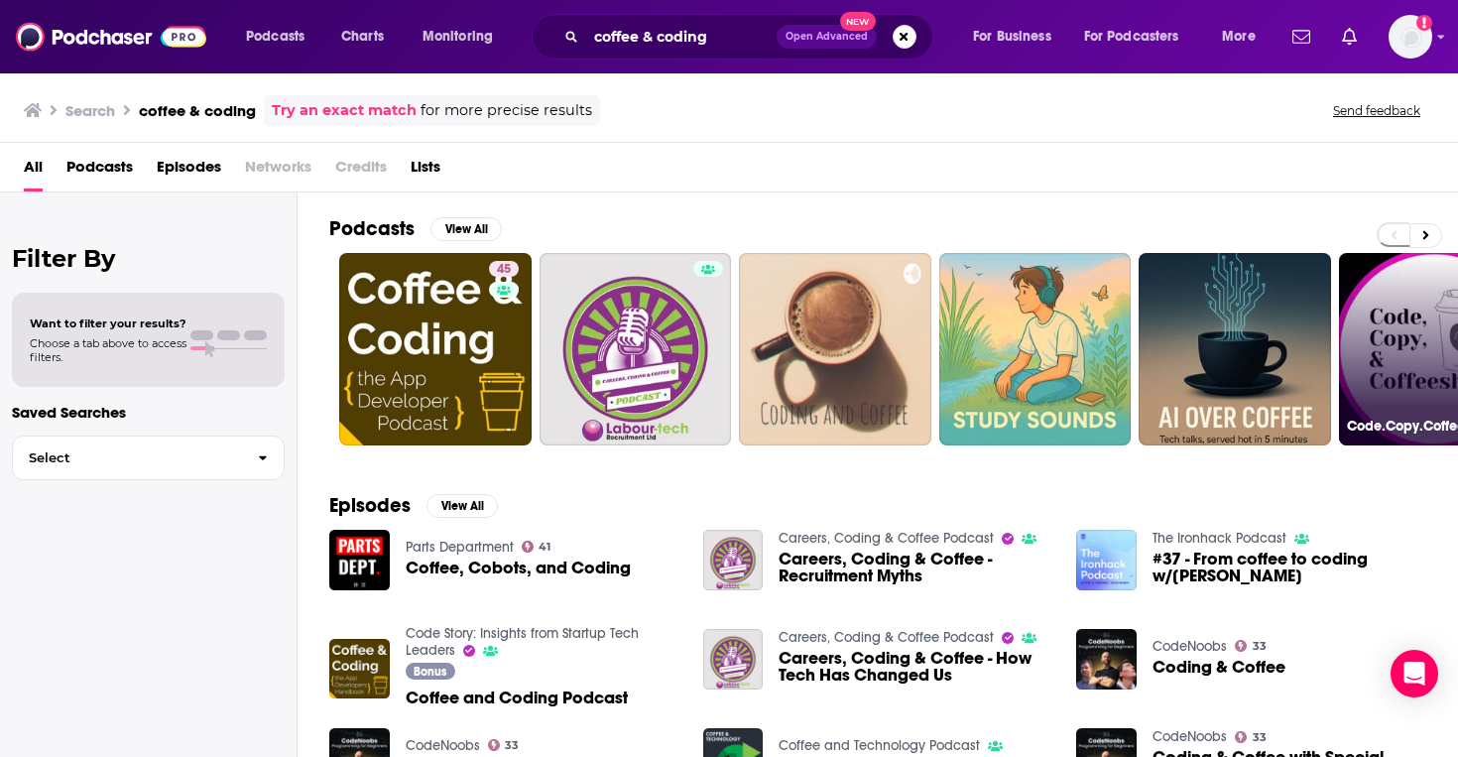
click at [1376, 390] on link "Code.Copy.Coffeeshops" at bounding box center [1435, 349] width 192 height 192
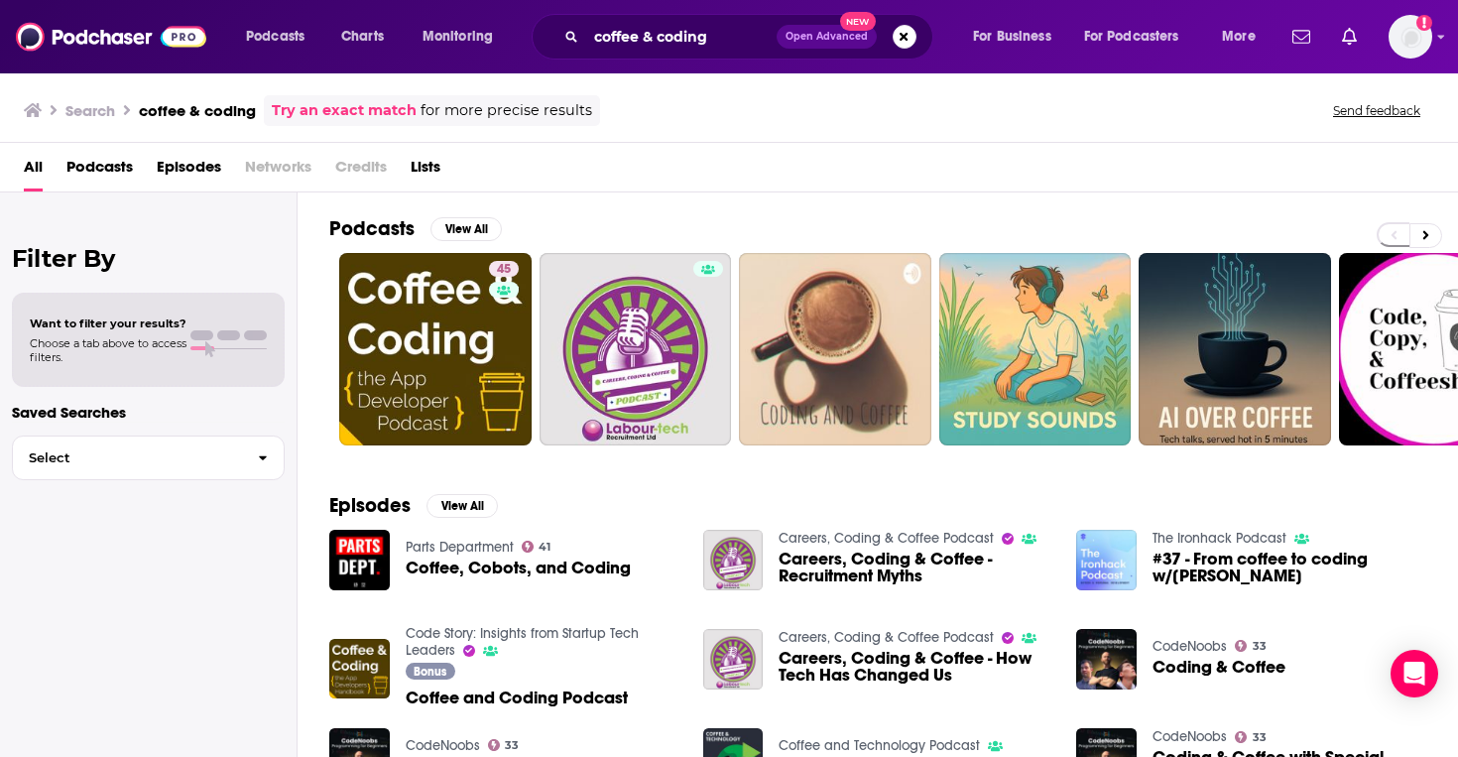
click at [703, 55] on div "coffee & coding Open Advanced New" at bounding box center [733, 37] width 402 height 46
click at [699, 43] on input "coffee & coding" at bounding box center [681, 37] width 190 height 32
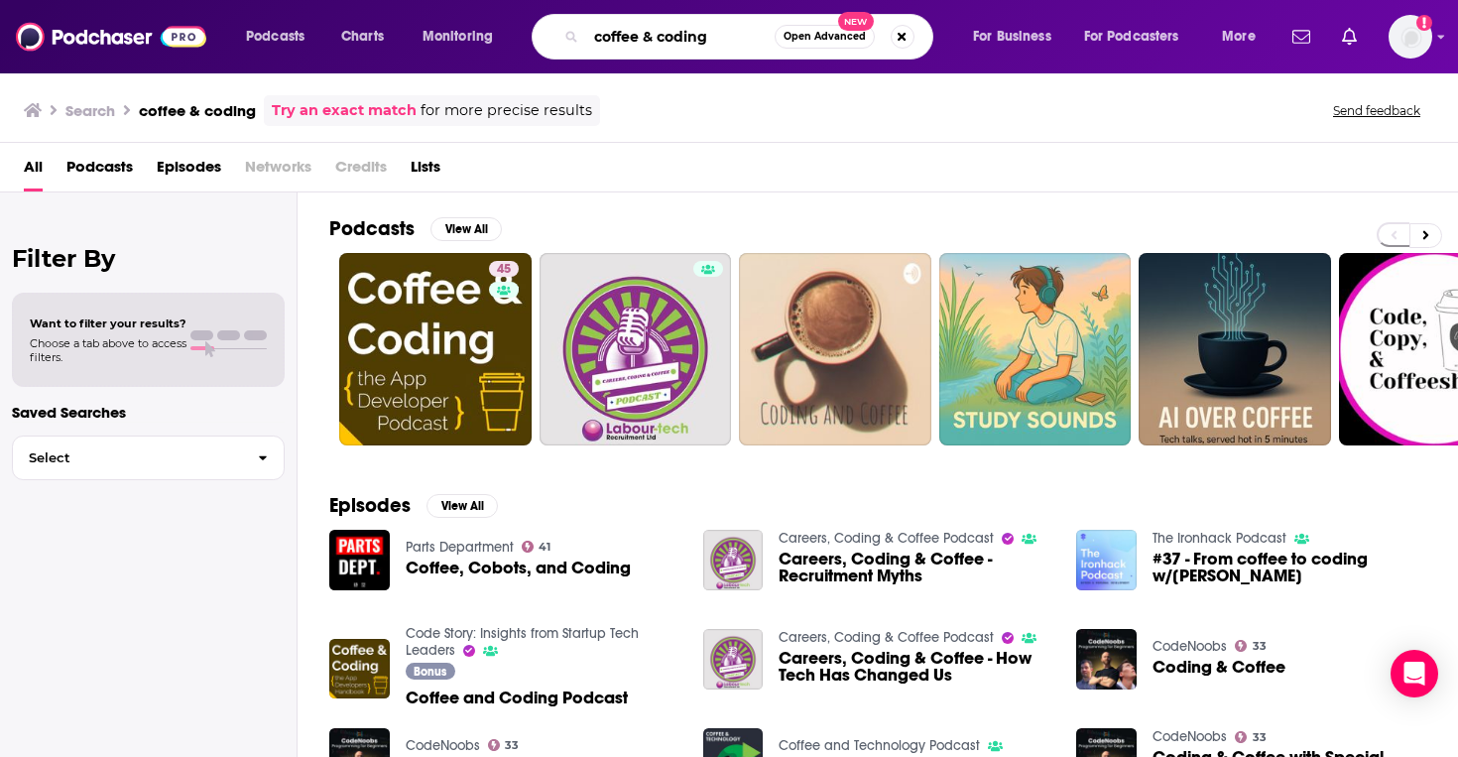
click at [699, 43] on input "coffee & coding" at bounding box center [680, 37] width 188 height 32
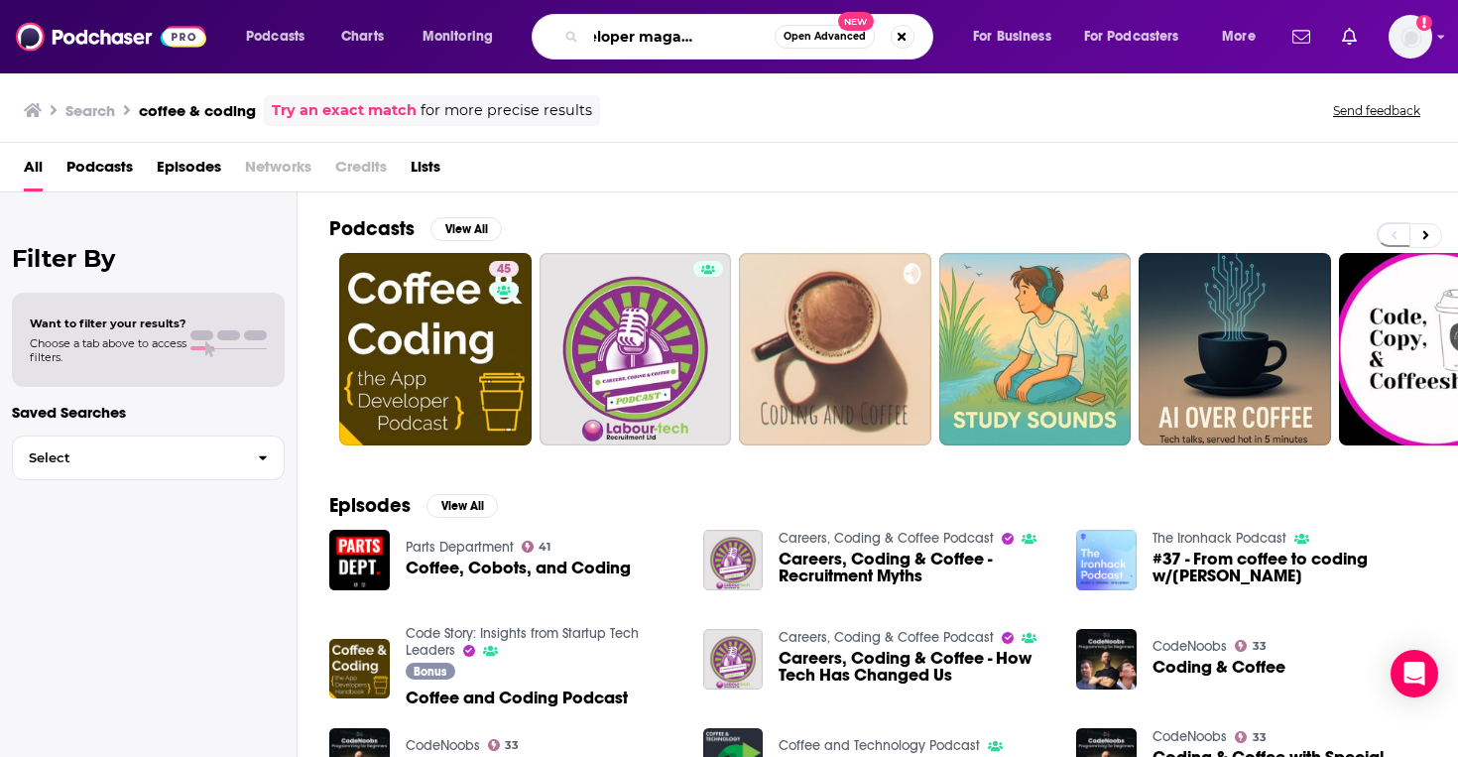
scroll to position [0, 71]
type input "app developer magazine podcast"
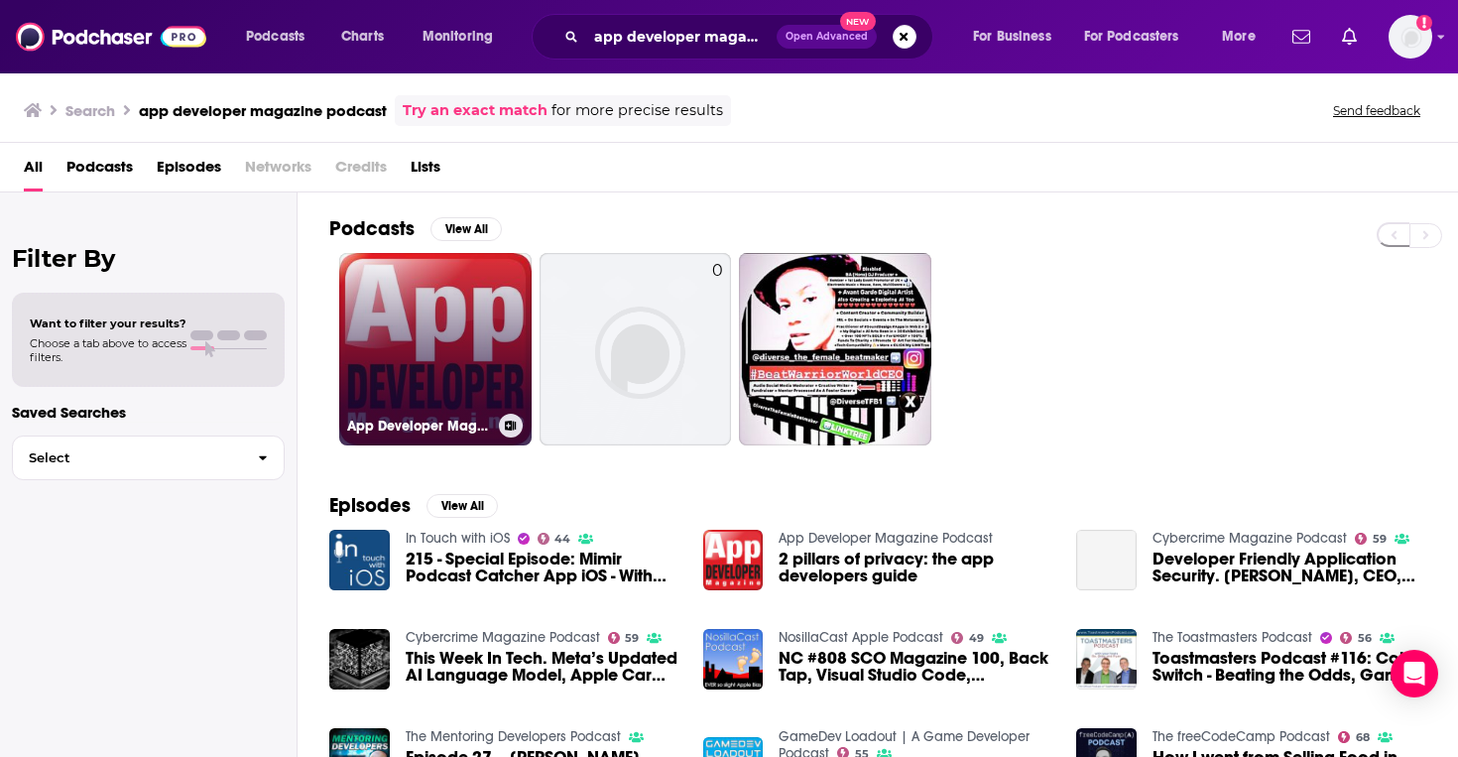
click at [371, 403] on link "App Developer Magazine Podcast" at bounding box center [435, 349] width 192 height 192
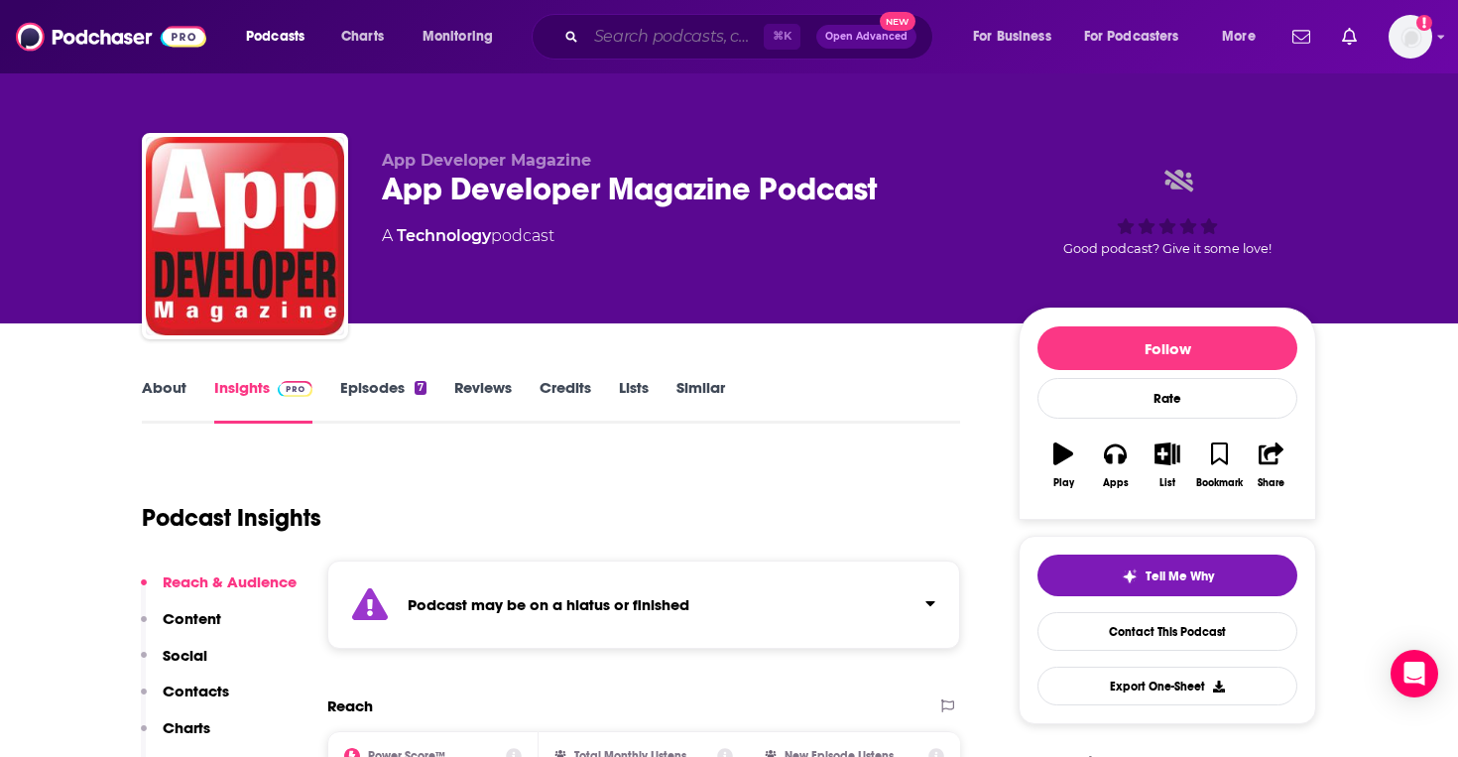
click at [663, 34] on input "Search podcasts, credits, & more..." at bounding box center [674, 37] width 177 height 32
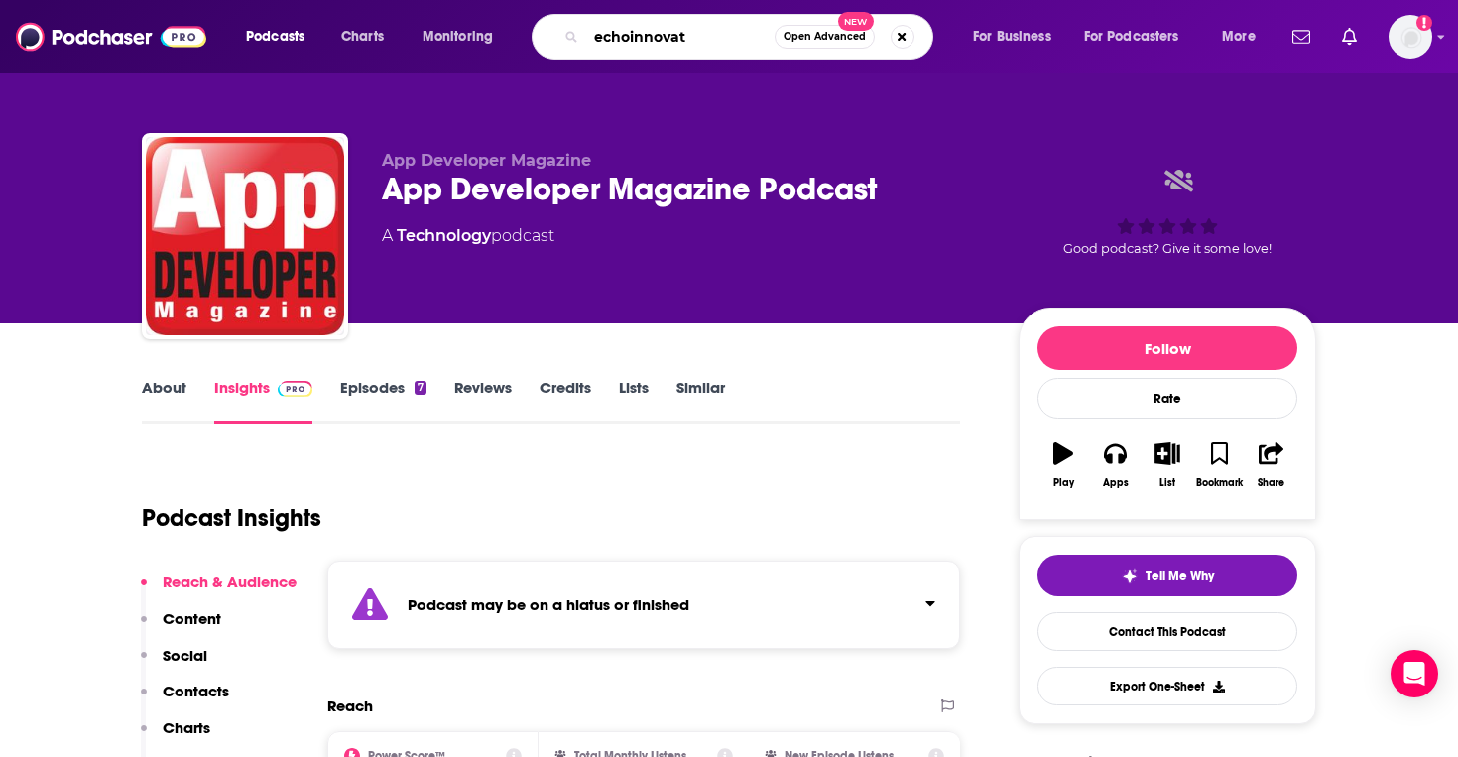
type input "echoinnovate"
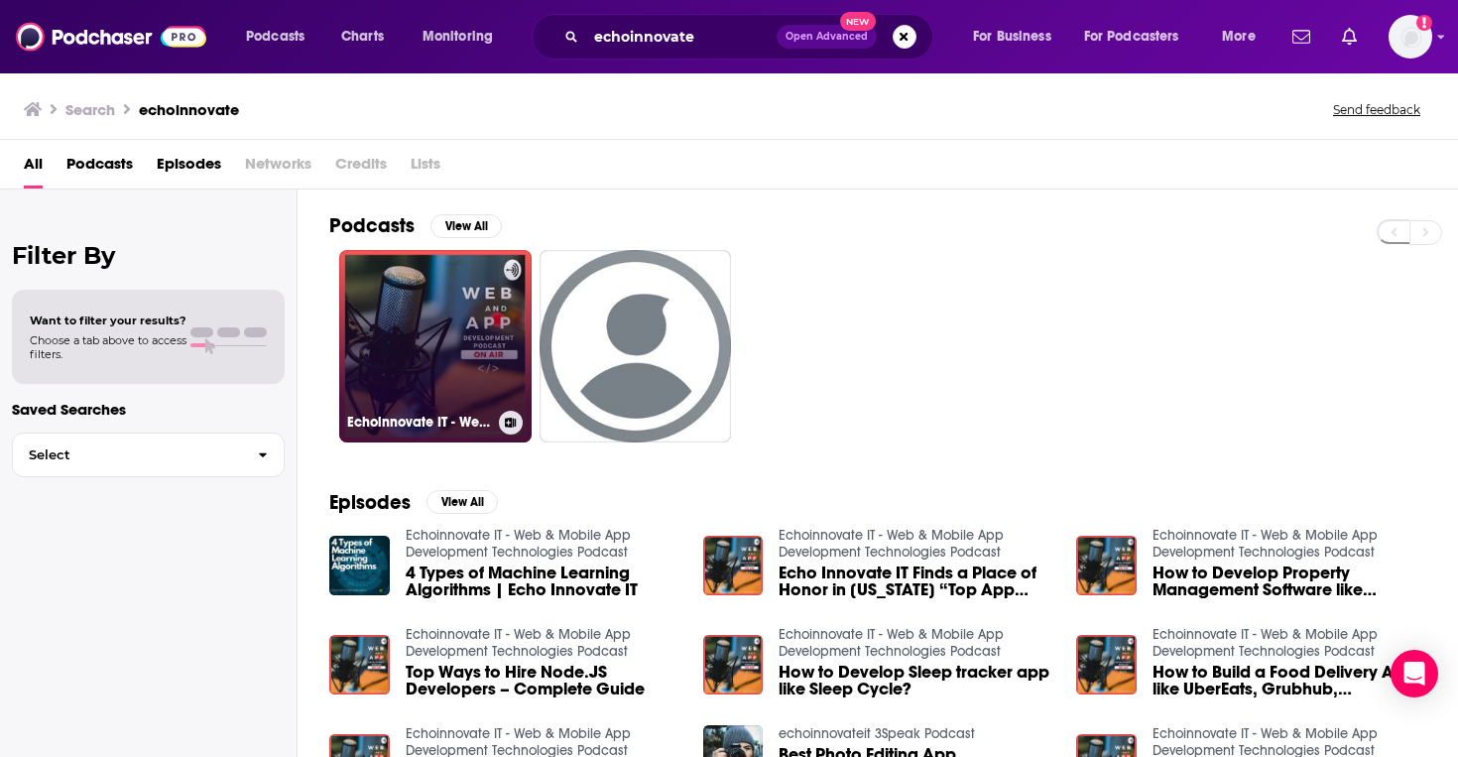
click at [441, 307] on link "Echoinnovate IT - Web & Mobile App Development Technologies Podcast" at bounding box center [435, 346] width 192 height 192
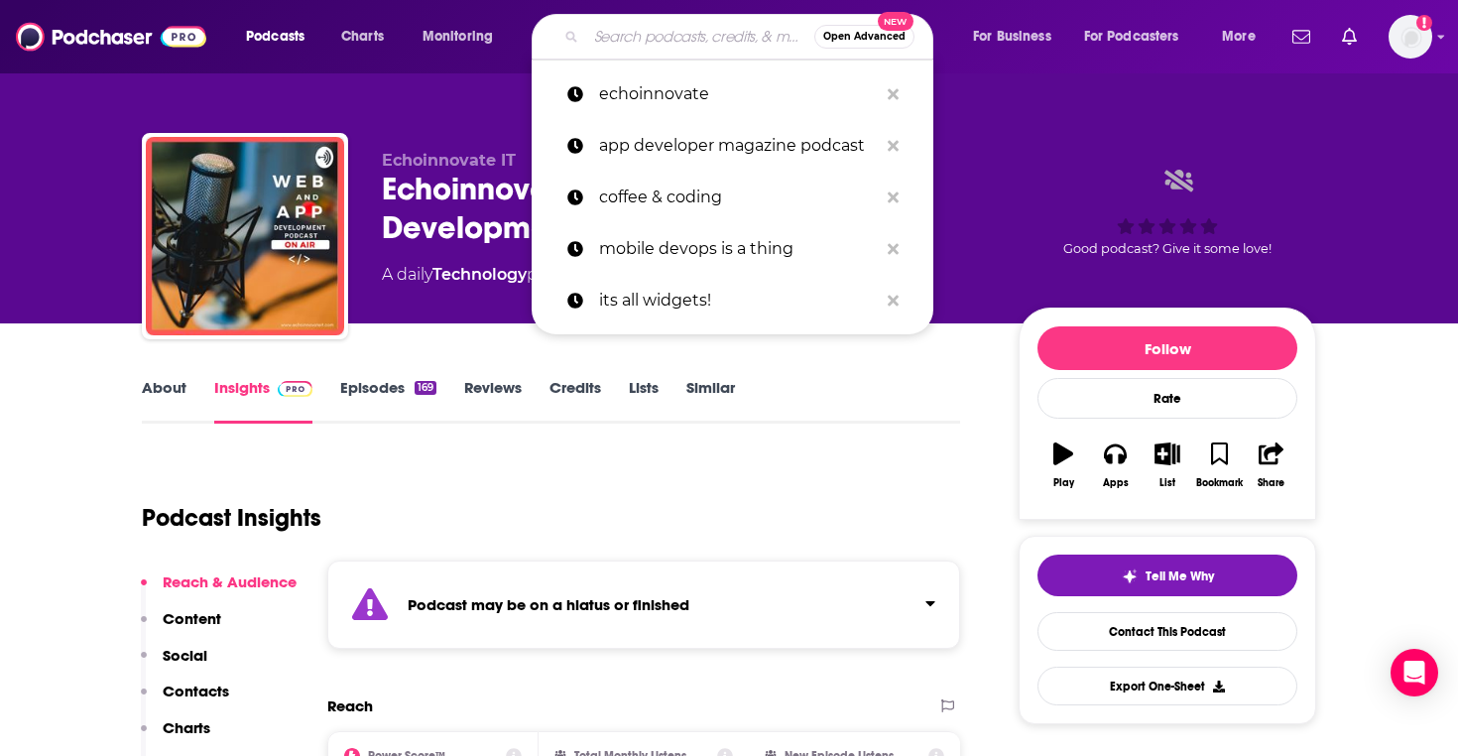
click at [620, 32] on input "Search podcasts, credits, & more..." at bounding box center [700, 37] width 228 height 32
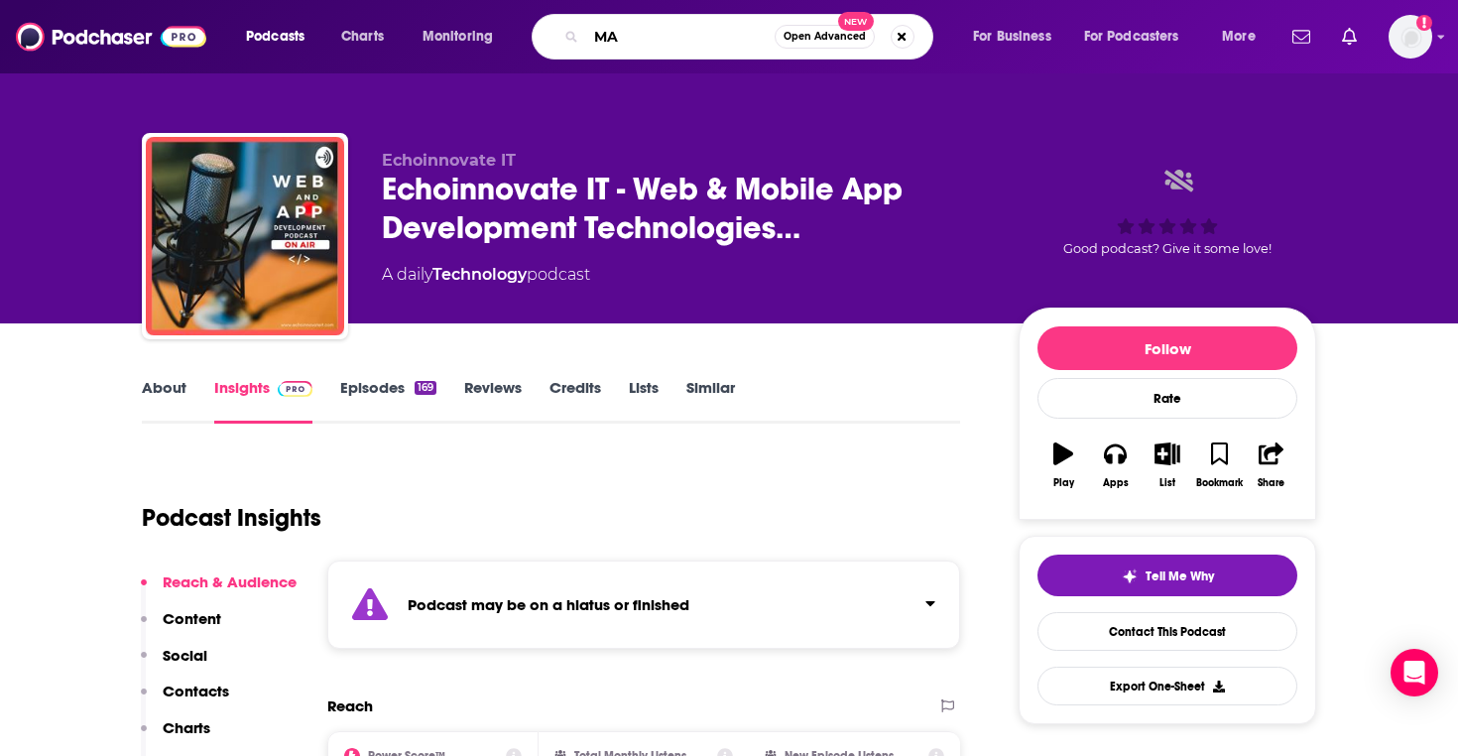
type input "MAD"
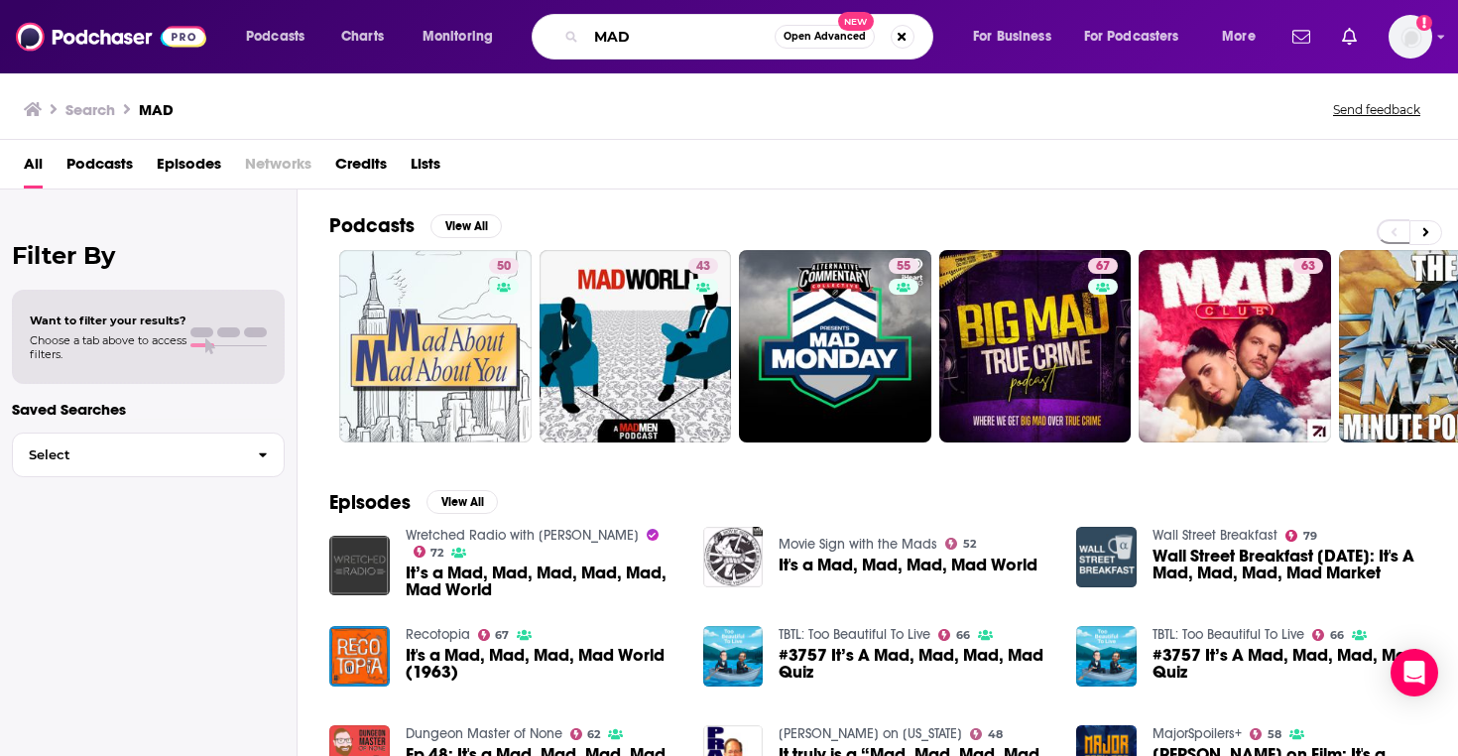
click at [670, 45] on input "MAD" at bounding box center [680, 37] width 188 height 32
type input "Mobile App Development"
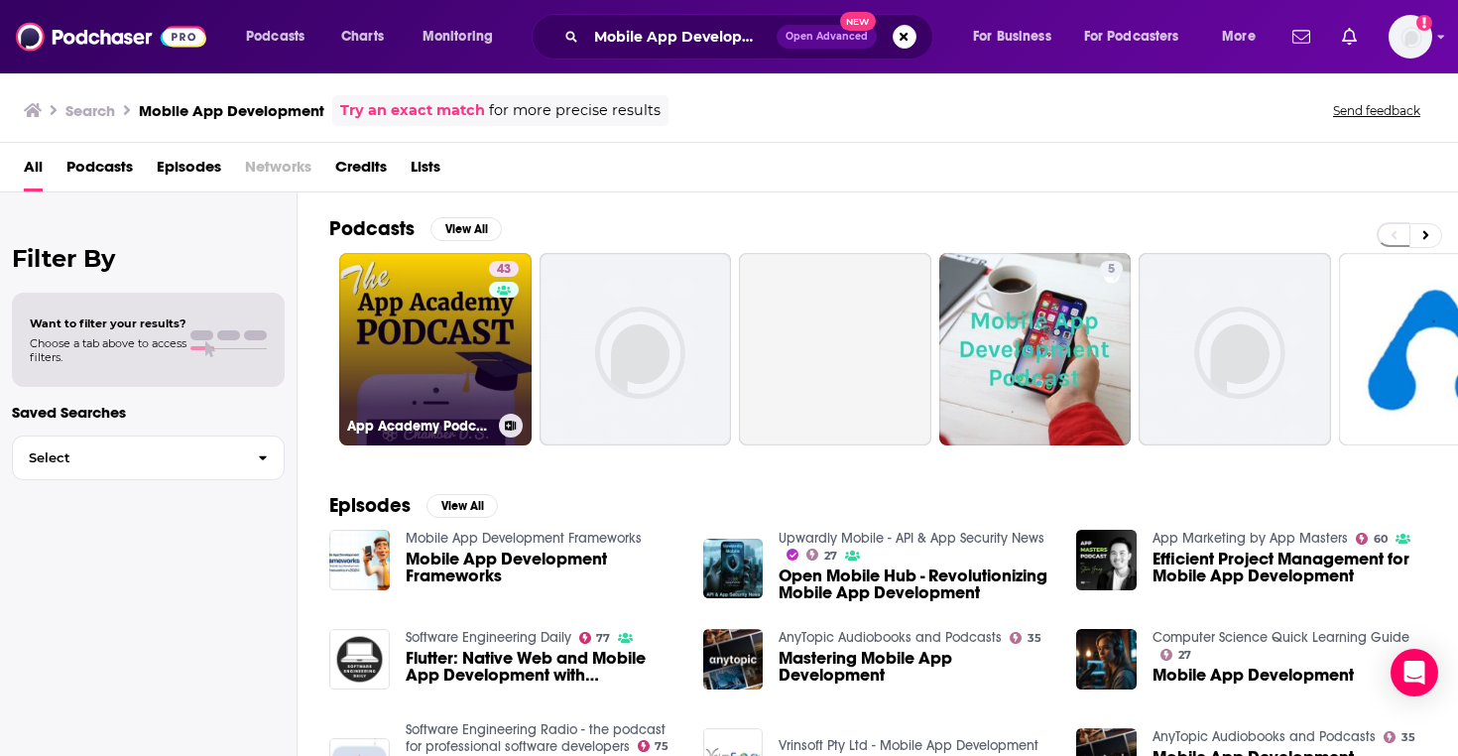
click at [376, 345] on link "43 App Academy Podcast with Jordan Bryant | Weekly Conversations About Mobile A…" at bounding box center [435, 349] width 192 height 192
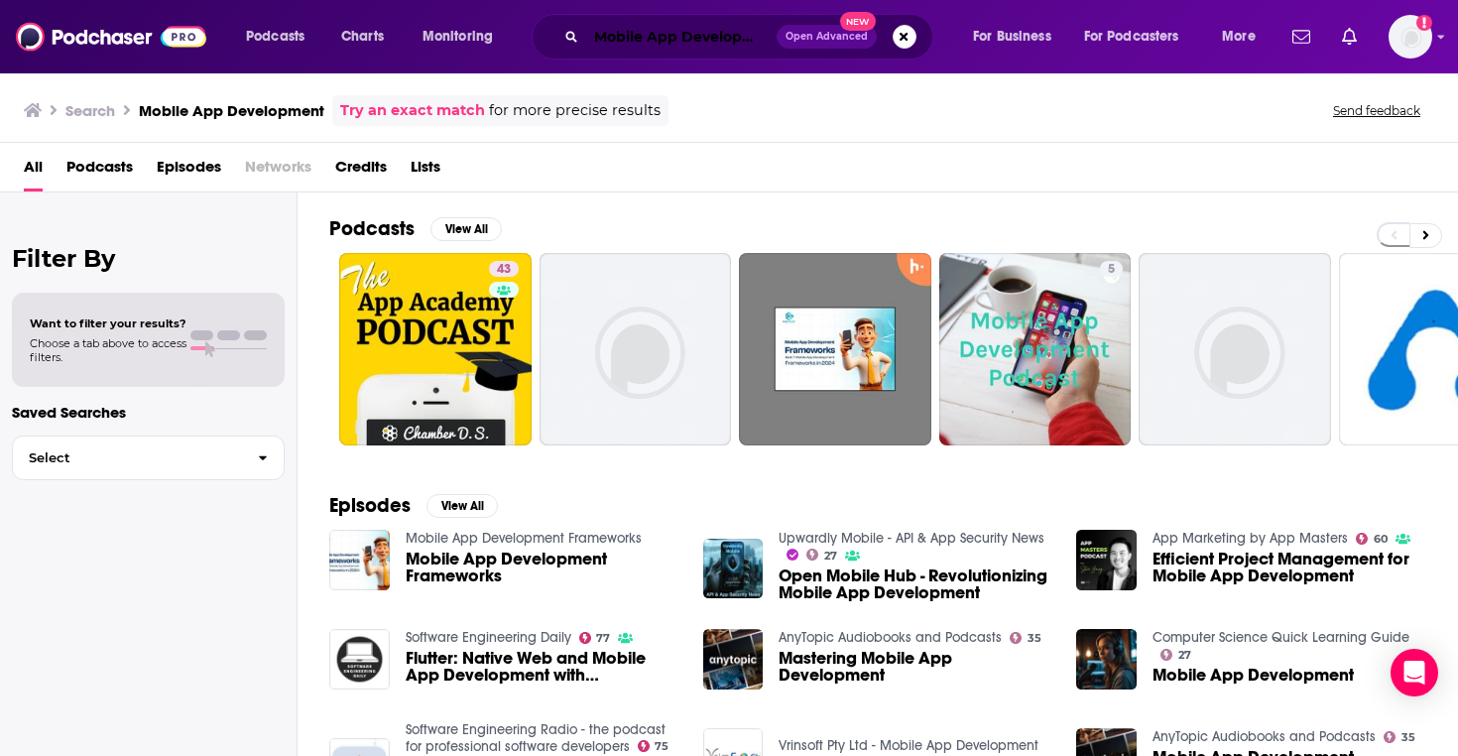
click at [722, 27] on input "Mobile App Development" at bounding box center [681, 37] width 190 height 32
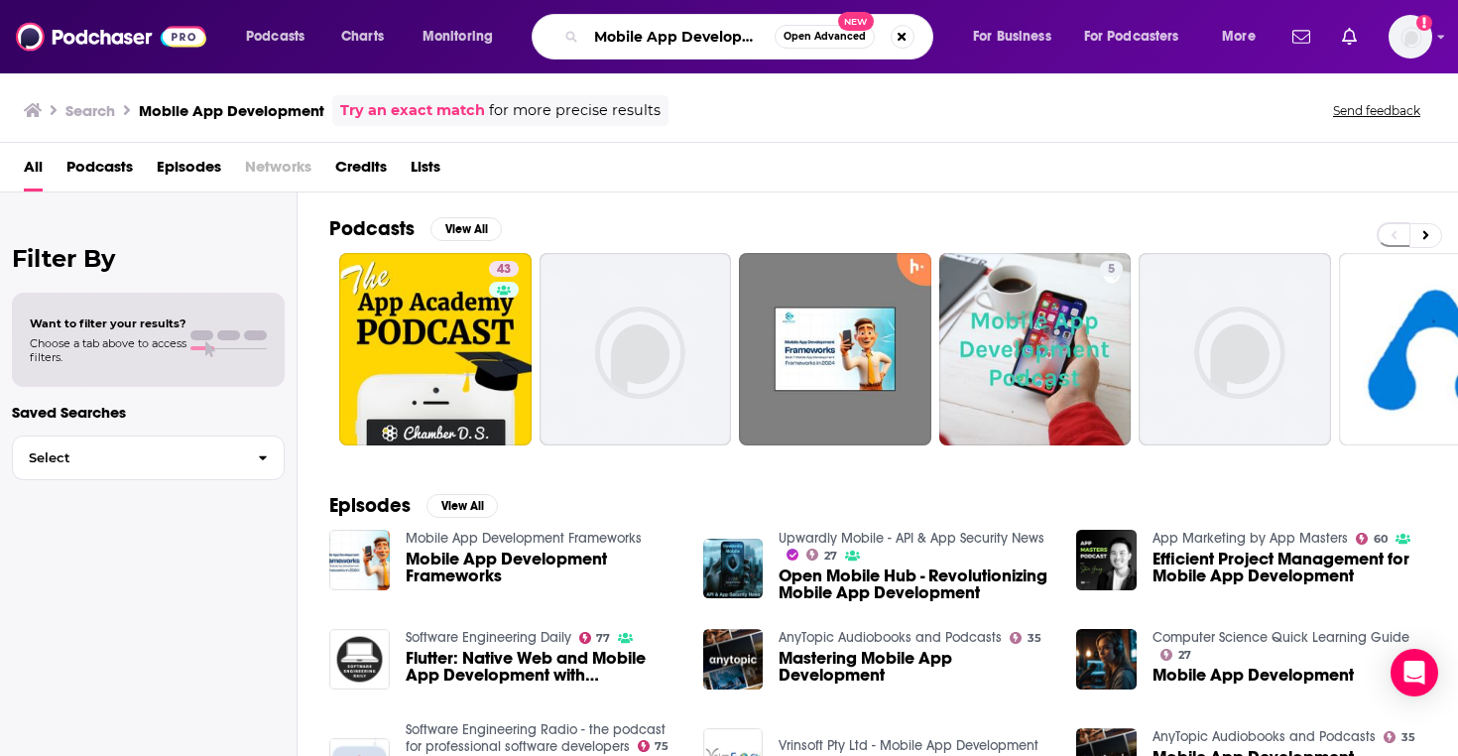
click at [723, 27] on input "Mobile App Development" at bounding box center [680, 37] width 188 height 32
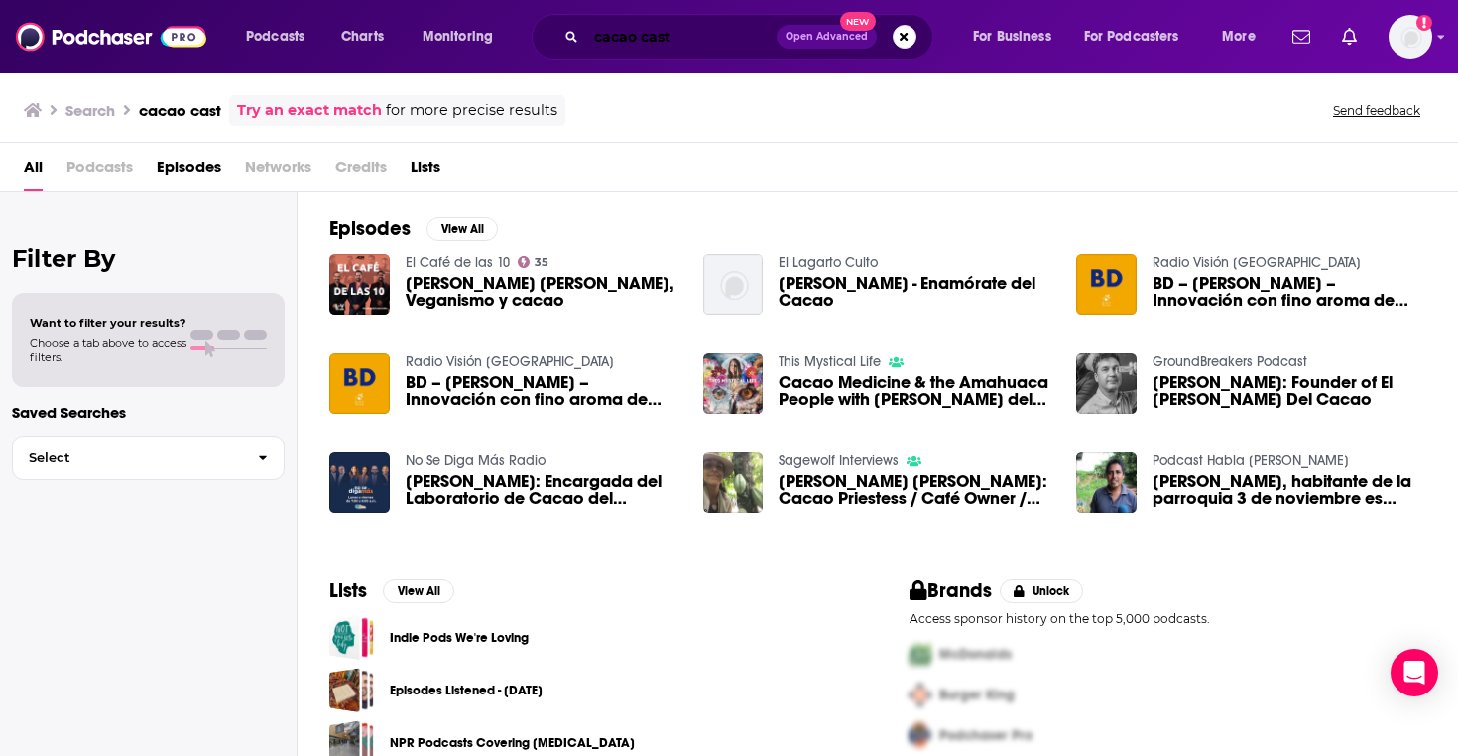
click at [646, 36] on input "cacao cast" at bounding box center [681, 37] width 190 height 32
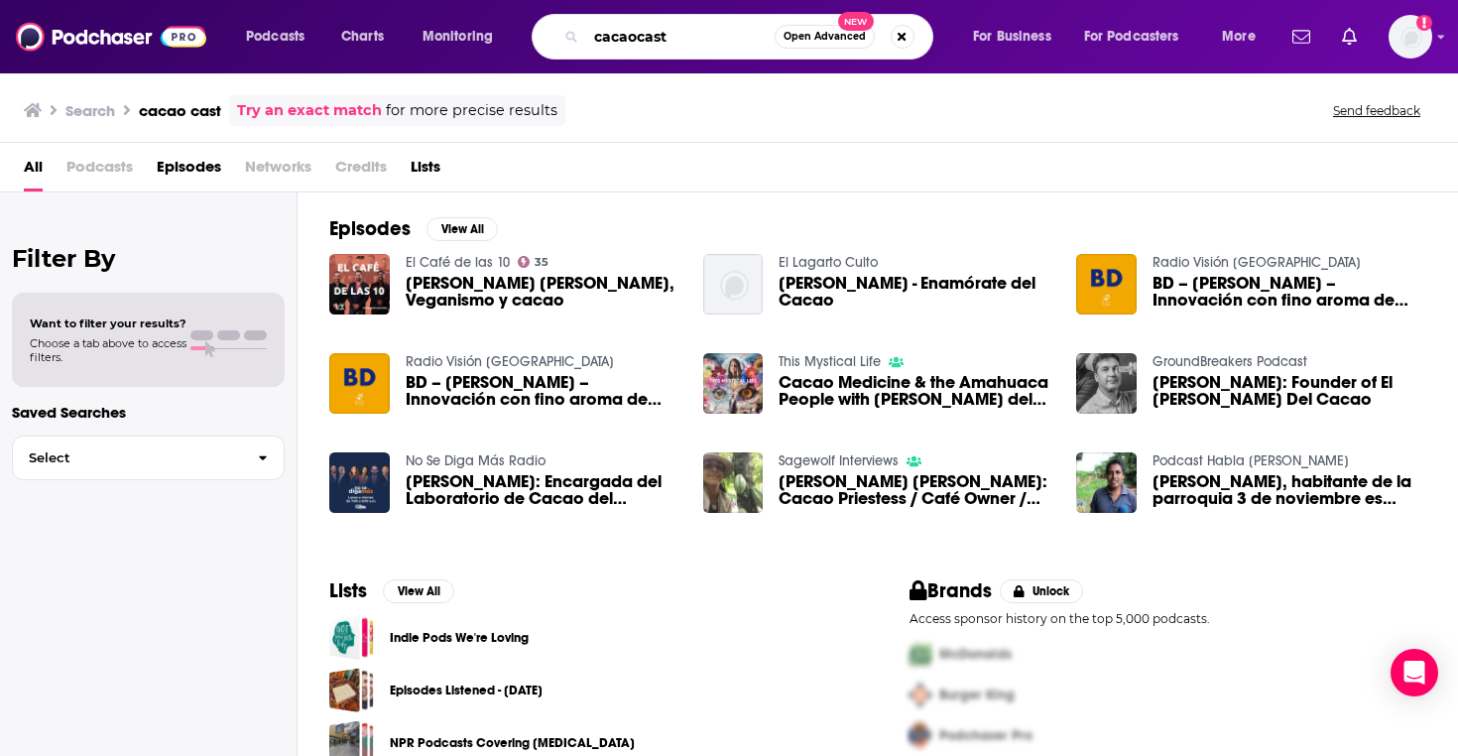
type input "cacaocast"
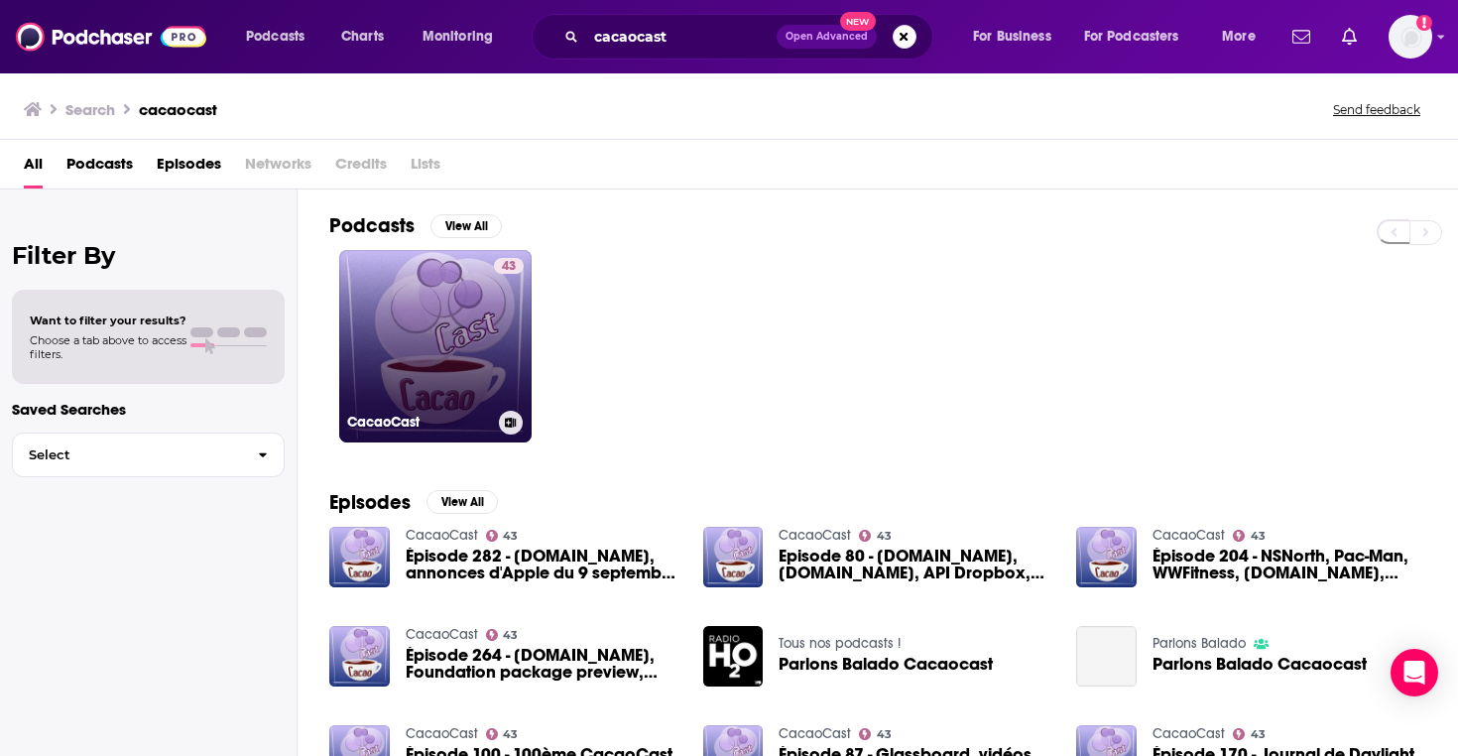
click at [417, 317] on link "43 CacaoCast" at bounding box center [435, 346] width 192 height 192
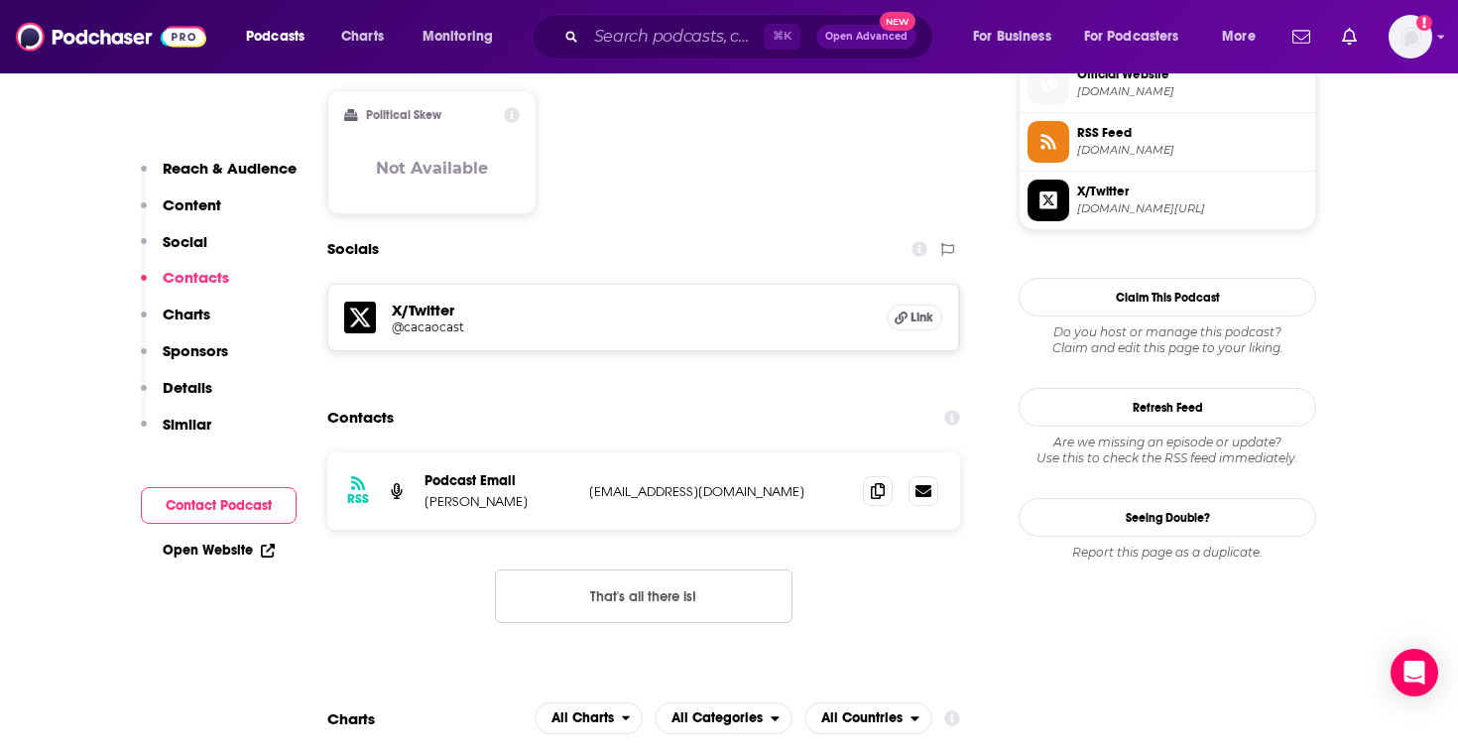
scroll to position [1497, 0]
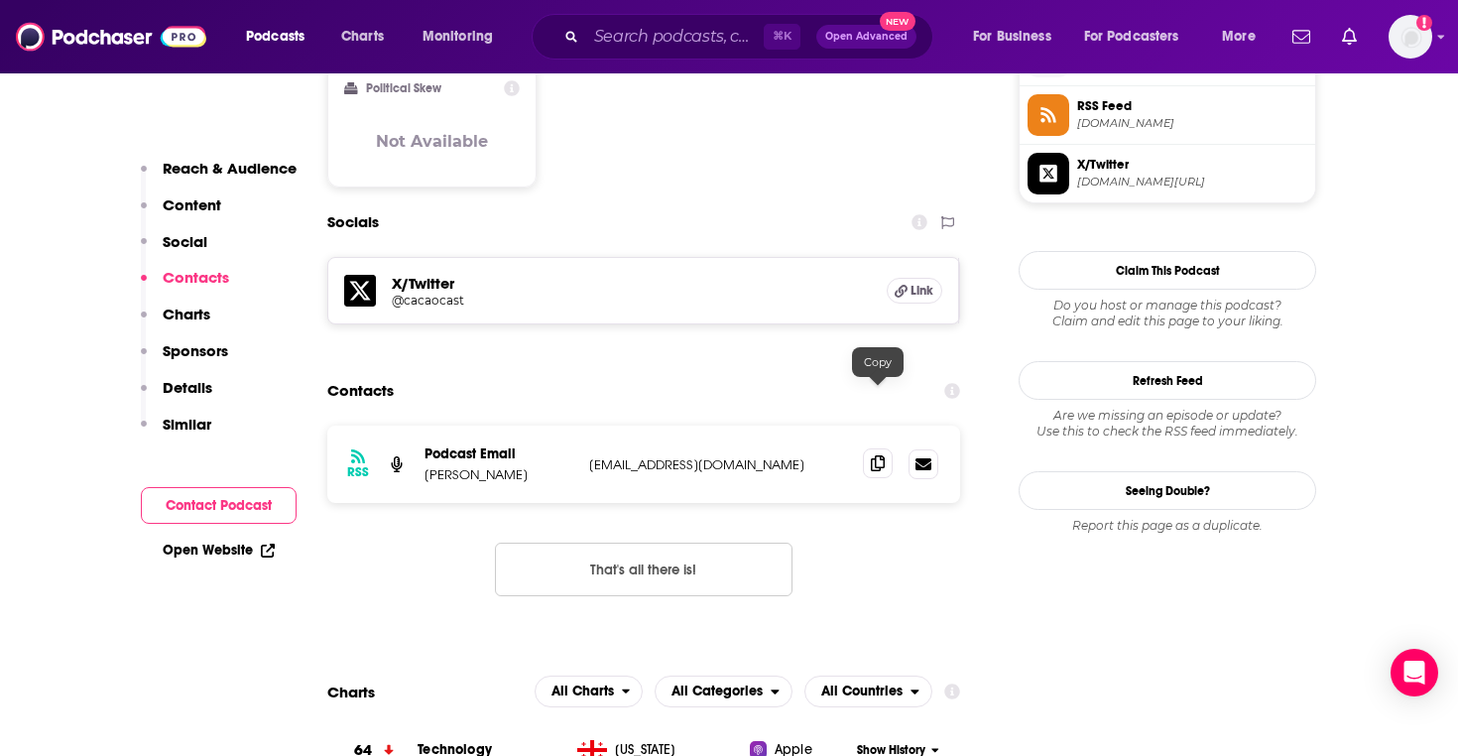
click at [865, 449] on div at bounding box center [900, 464] width 75 height 30
click at [882, 455] on icon at bounding box center [878, 463] width 14 height 16
click at [643, 57] on div "⌘ K Open Advanced New" at bounding box center [733, 37] width 402 height 46
click at [641, 43] on input "Search podcasts, credits, & more..." at bounding box center [674, 37] width 177 height 32
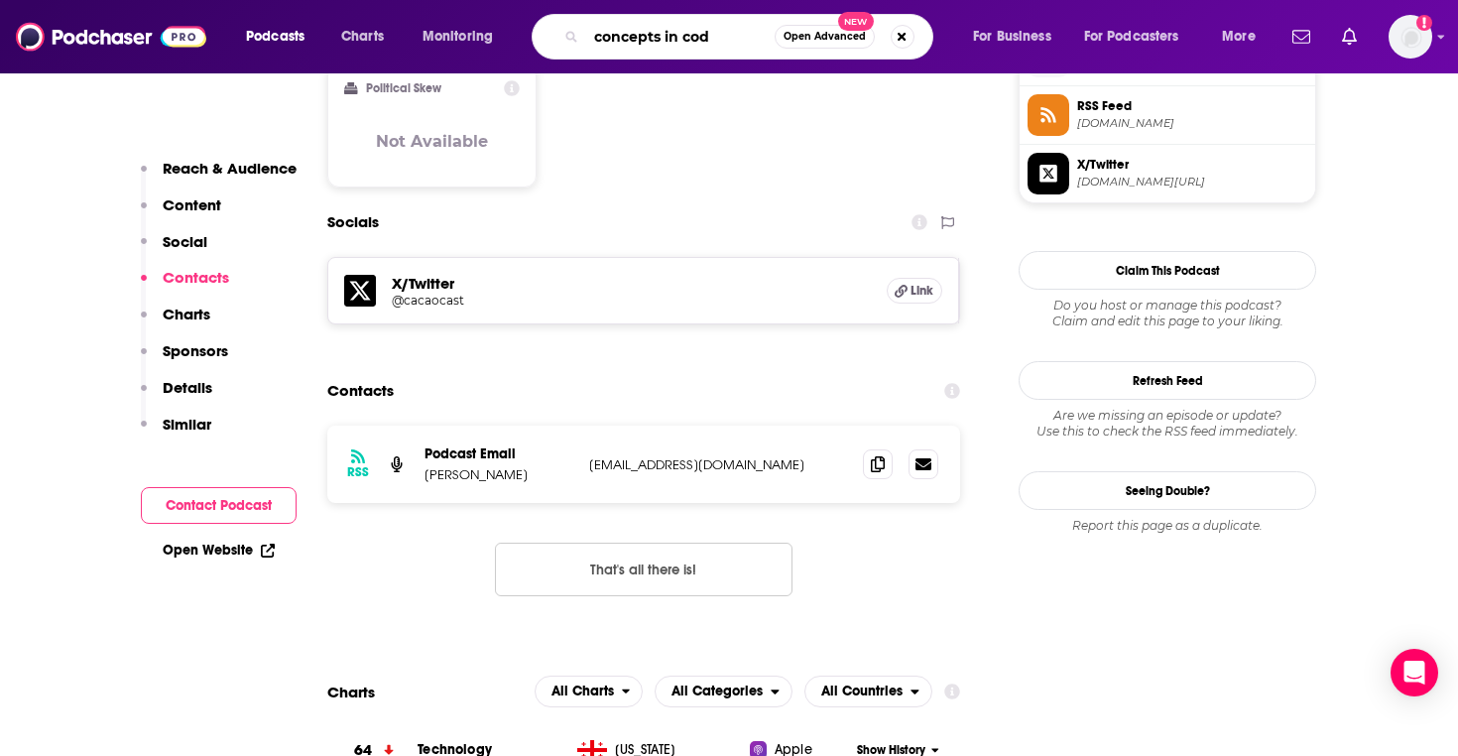
type input "concepts in code"
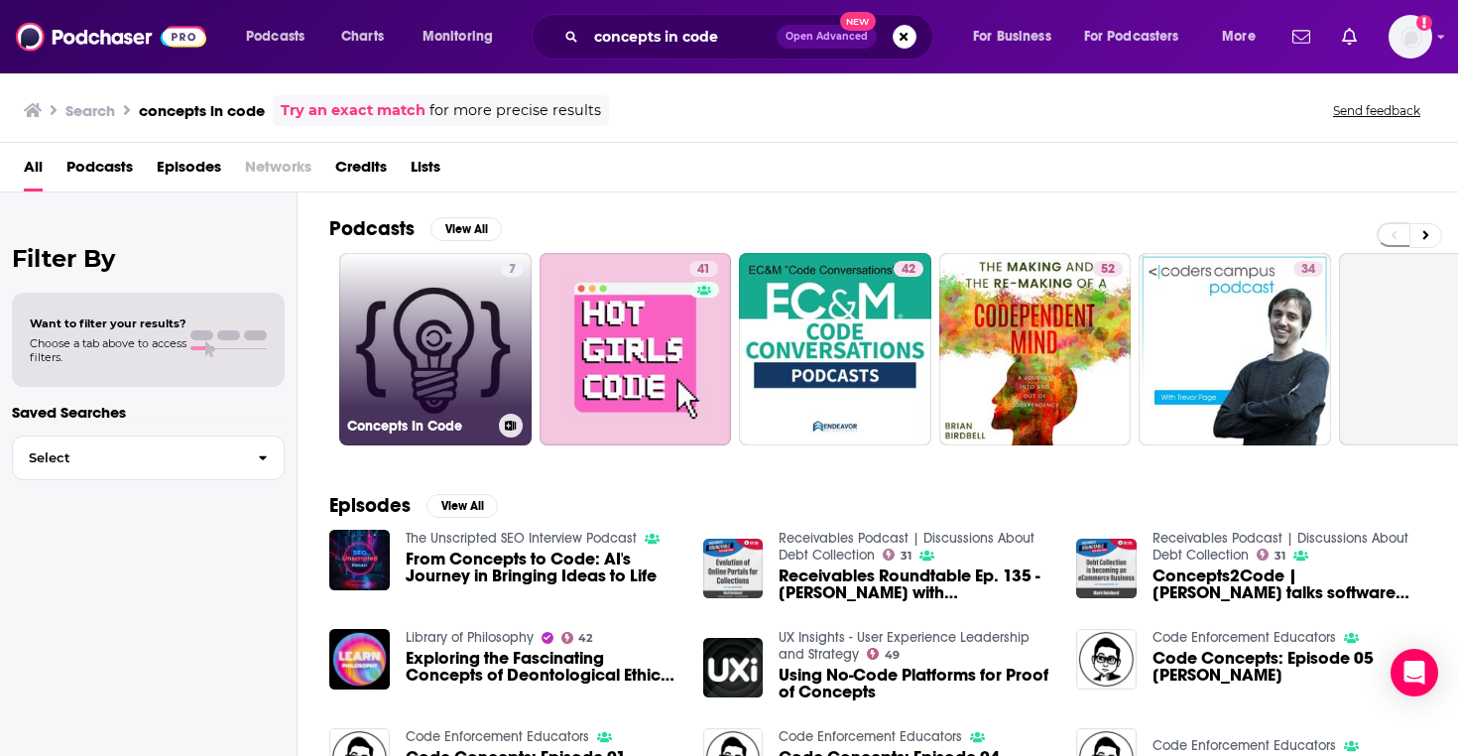
click at [427, 316] on link "7 Concepts In Code" at bounding box center [435, 349] width 192 height 192
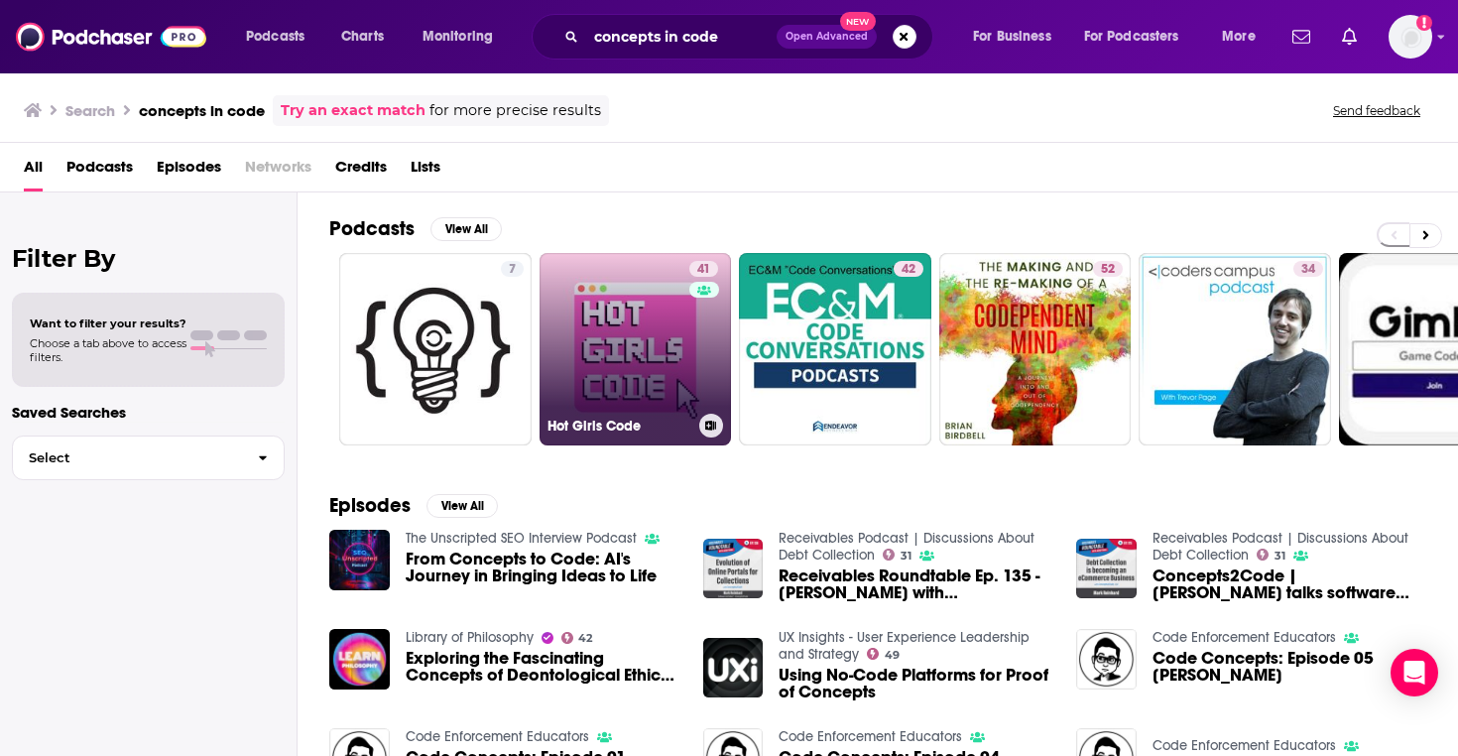
click at [628, 327] on link "41 Hot Girls Code" at bounding box center [635, 349] width 192 height 192
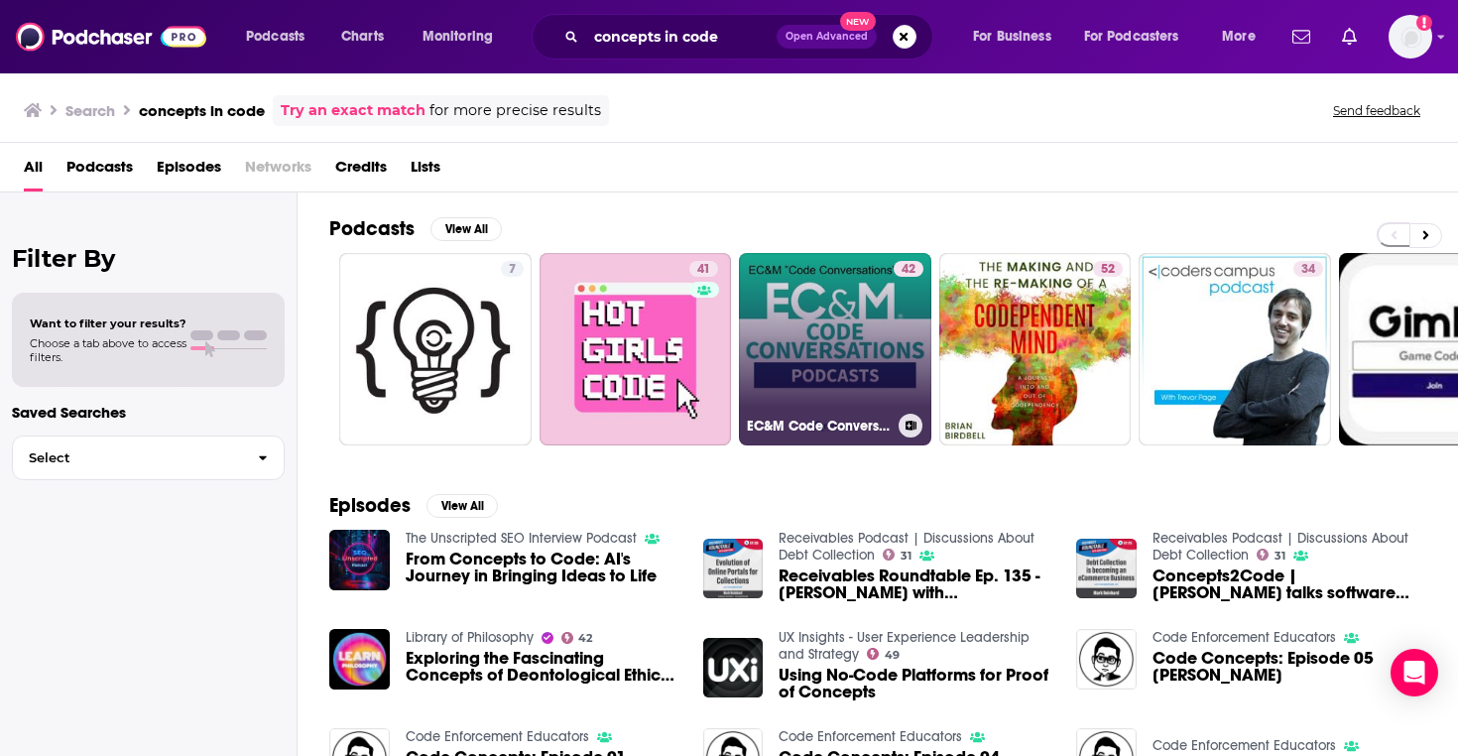
click at [863, 315] on link "42 EC&M Code Conversations" at bounding box center [835, 349] width 192 height 192
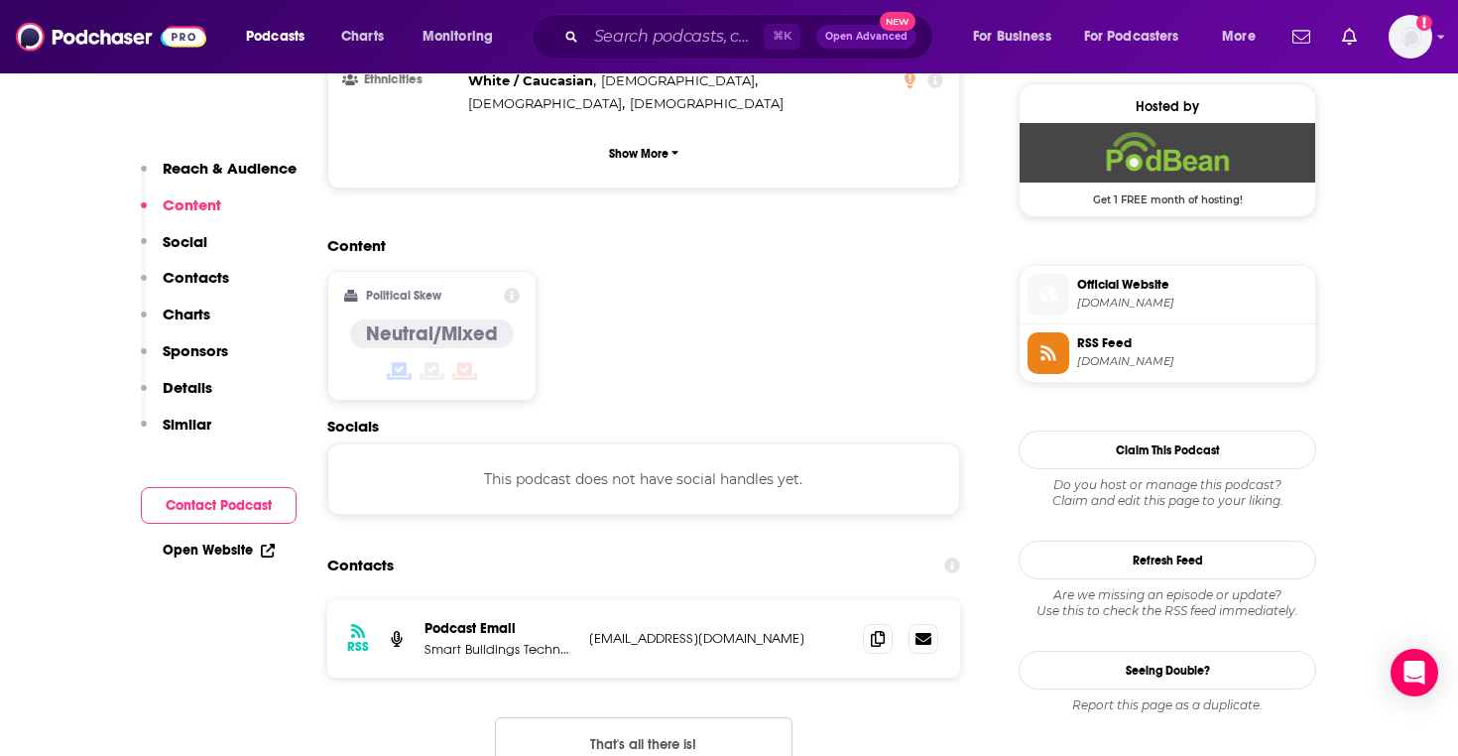
scroll to position [1453, 0]
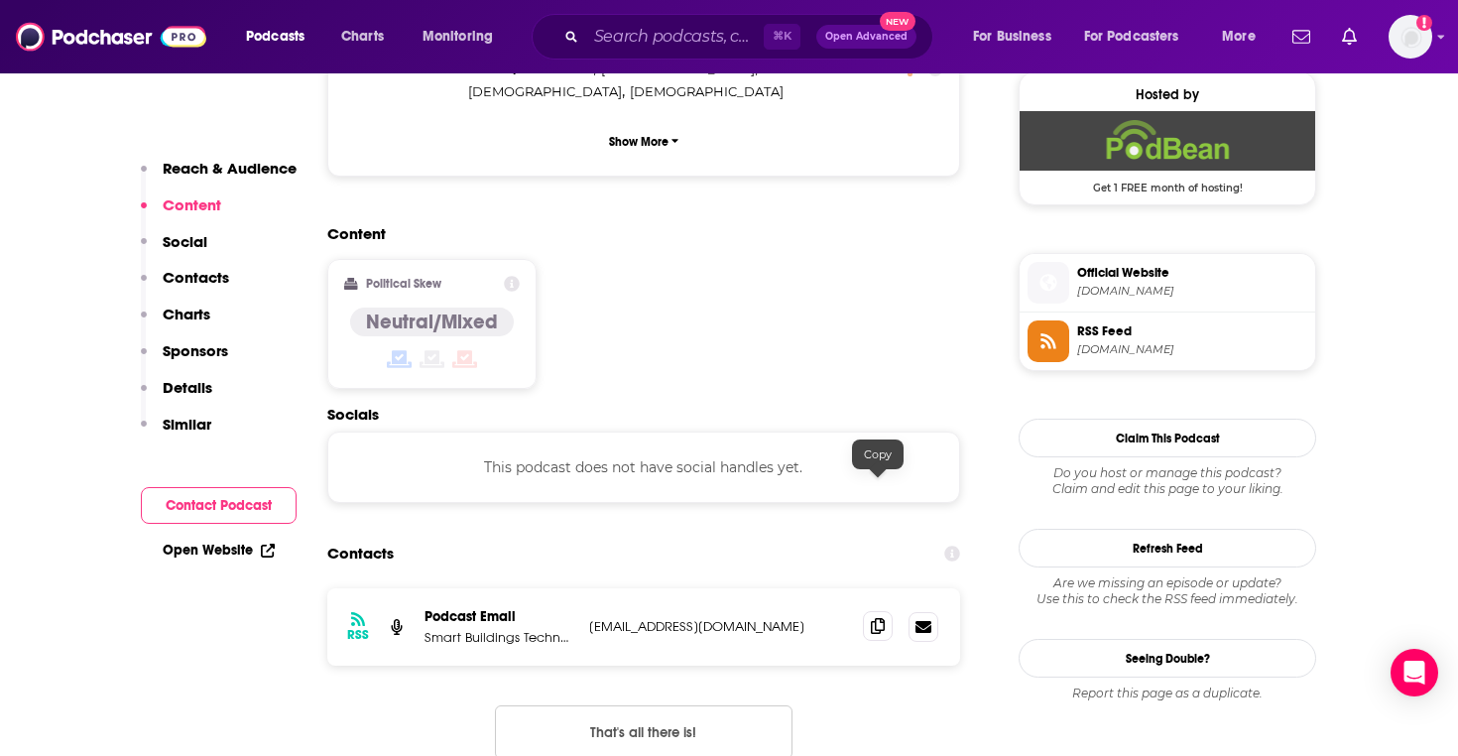
click at [872, 611] on span at bounding box center [878, 626] width 30 height 30
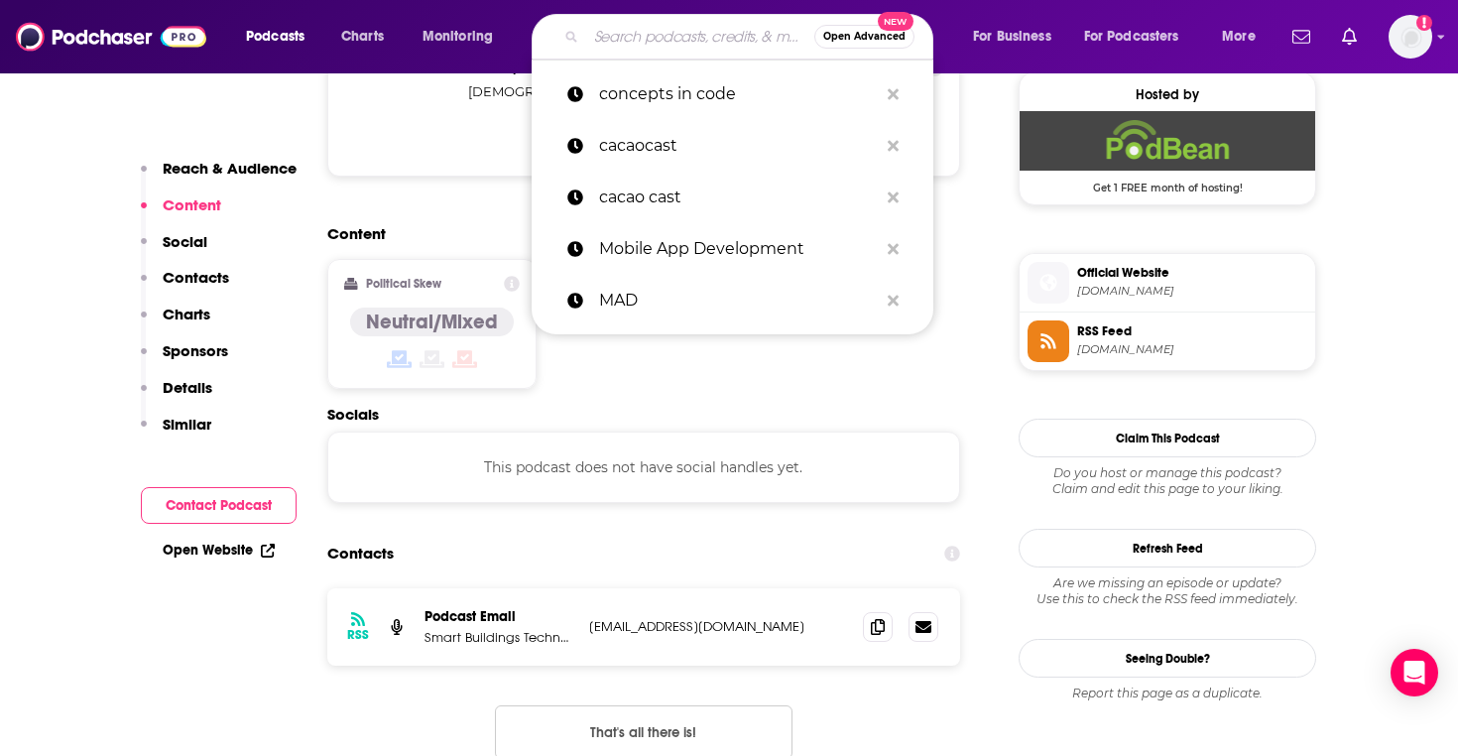
click at [650, 52] on input "Search podcasts, credits, & more..." at bounding box center [700, 37] width 228 height 32
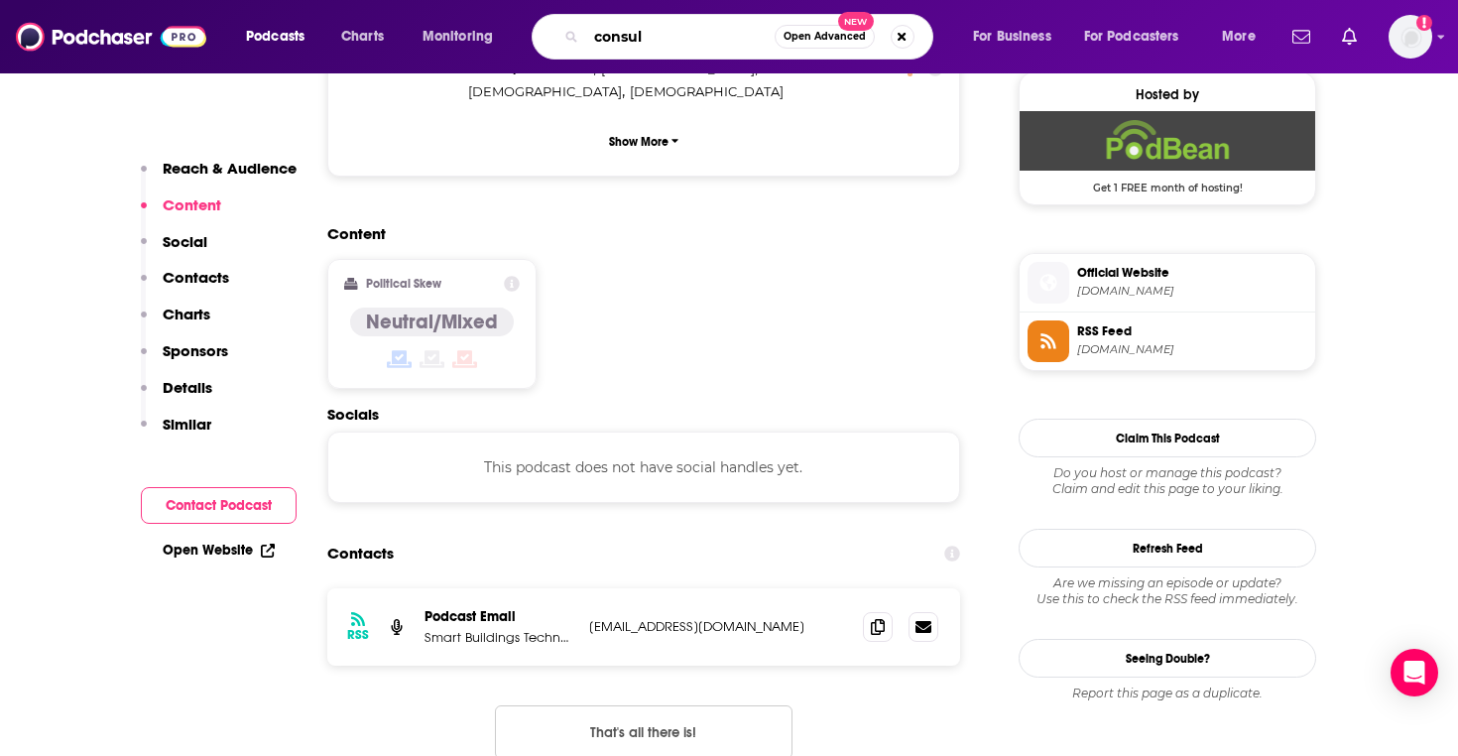
type input "consult"
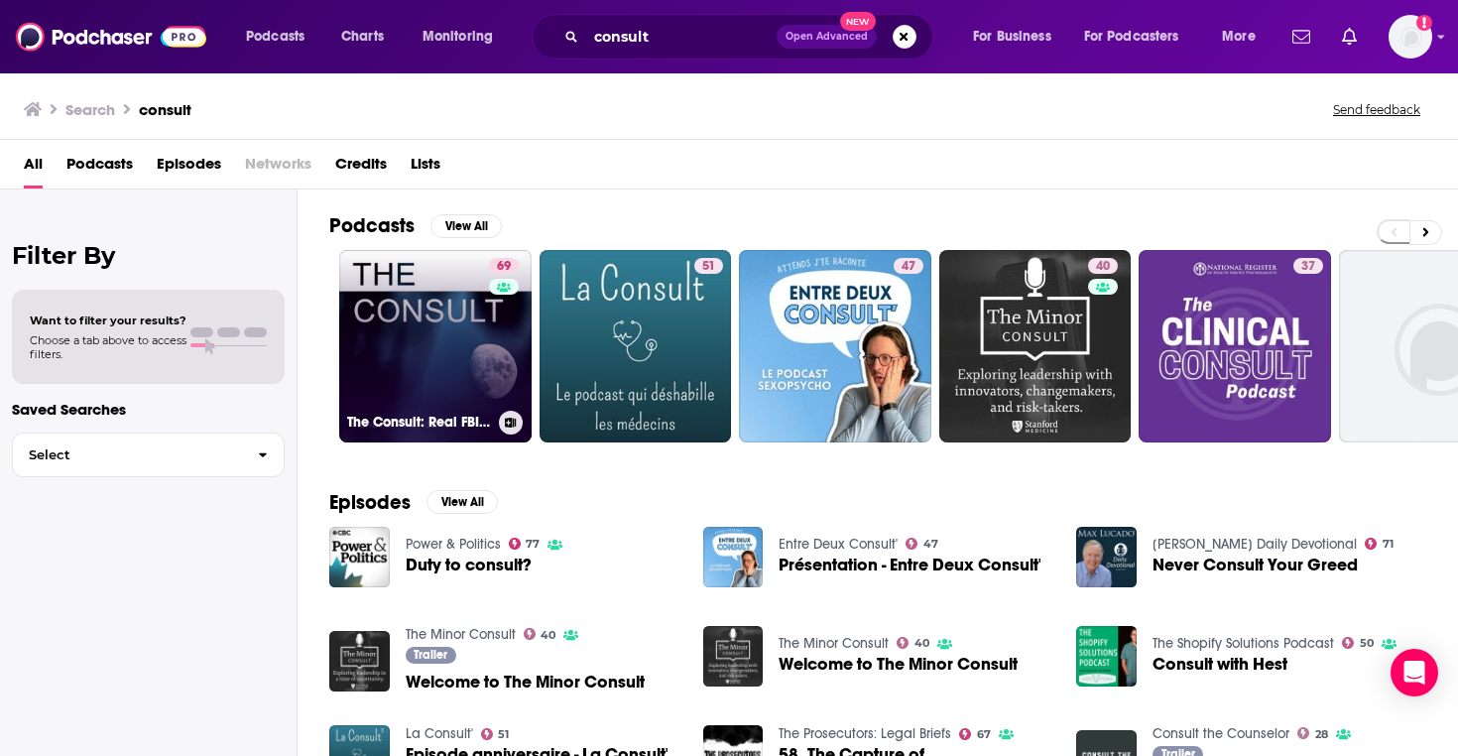
click at [423, 362] on link "69 The Consult: Real FBI Profilers" at bounding box center [435, 346] width 192 height 192
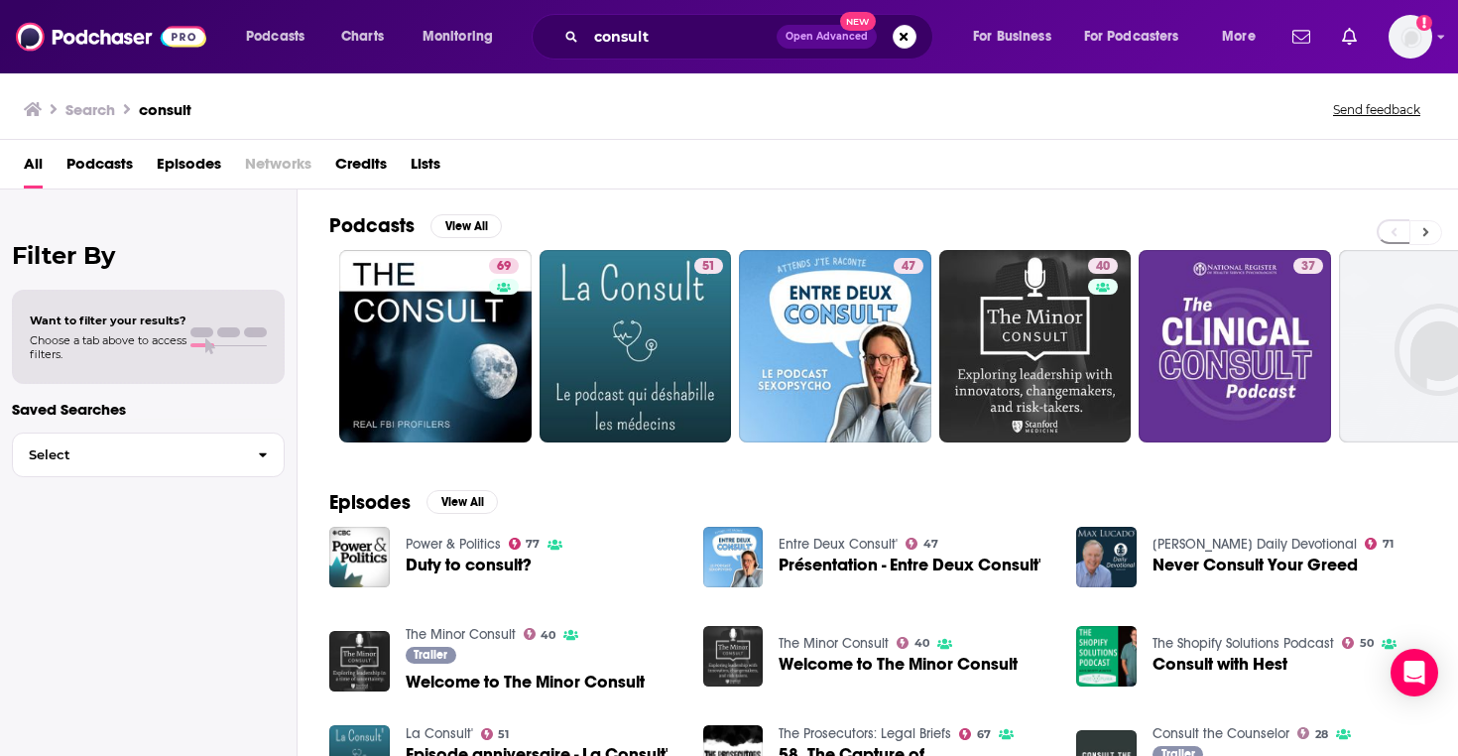
click at [1427, 226] on icon at bounding box center [1425, 232] width 7 height 14
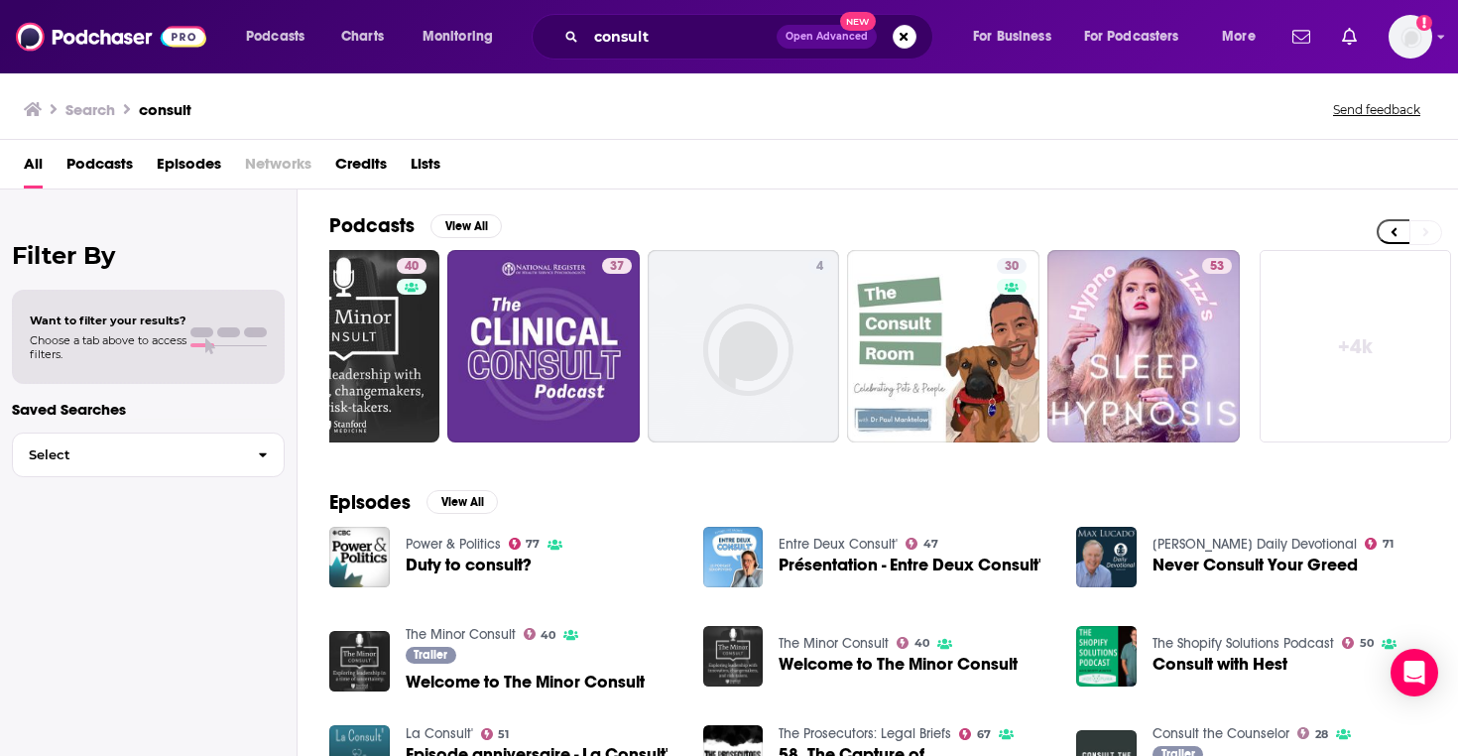
scroll to position [0, 693]
click at [613, 35] on input "consult" at bounding box center [681, 37] width 190 height 32
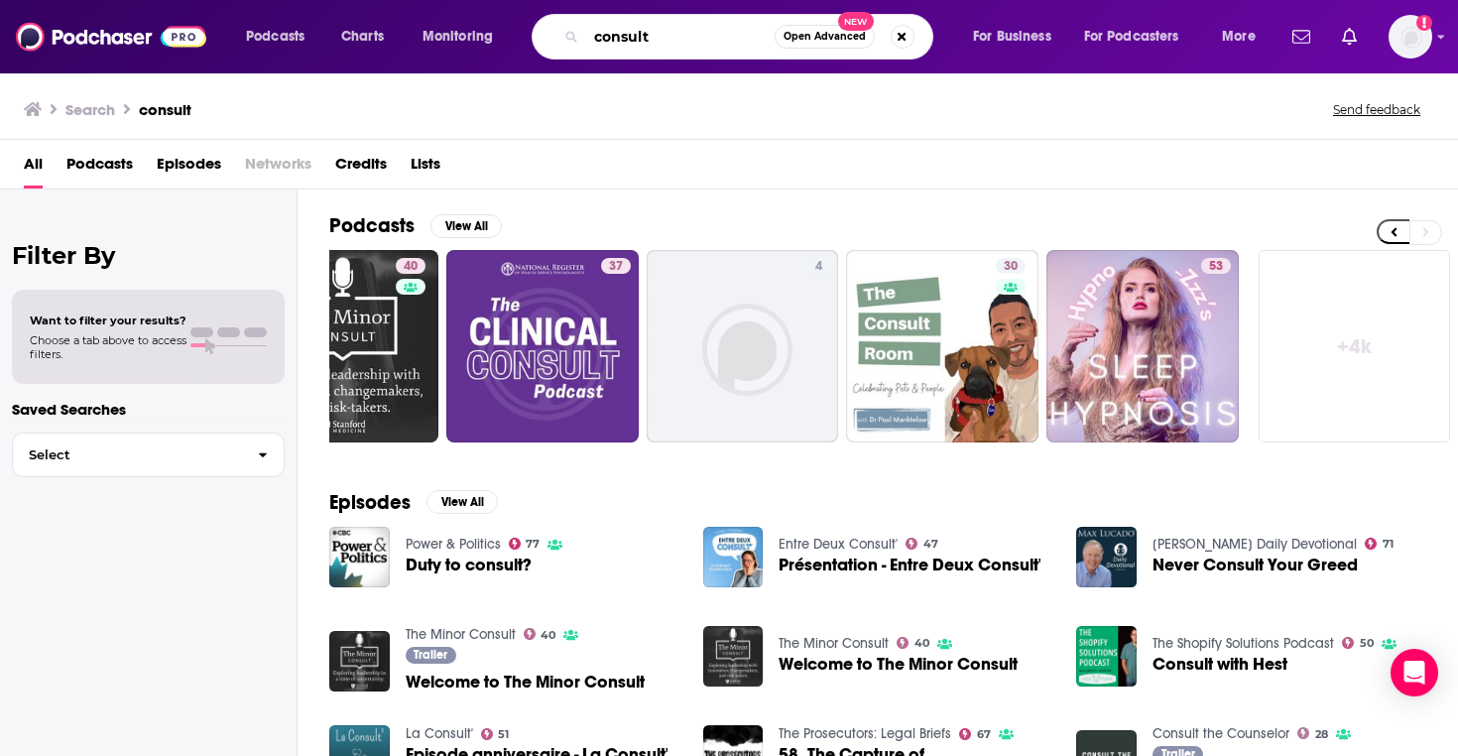
click at [613, 35] on input "consult" at bounding box center [680, 37] width 188 height 32
type input "accidental tech"
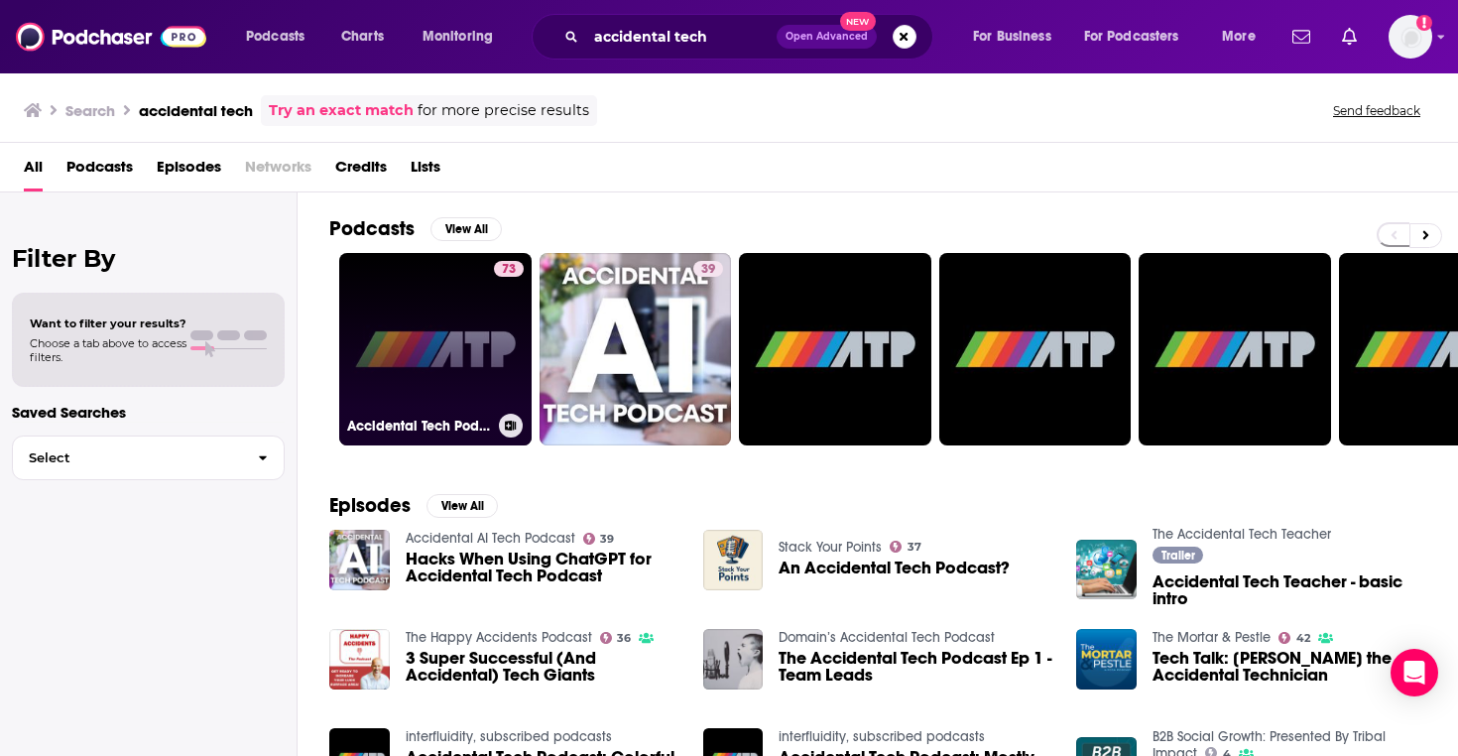
click at [430, 356] on link "73 Accidental Tech Podcast" at bounding box center [435, 349] width 192 height 192
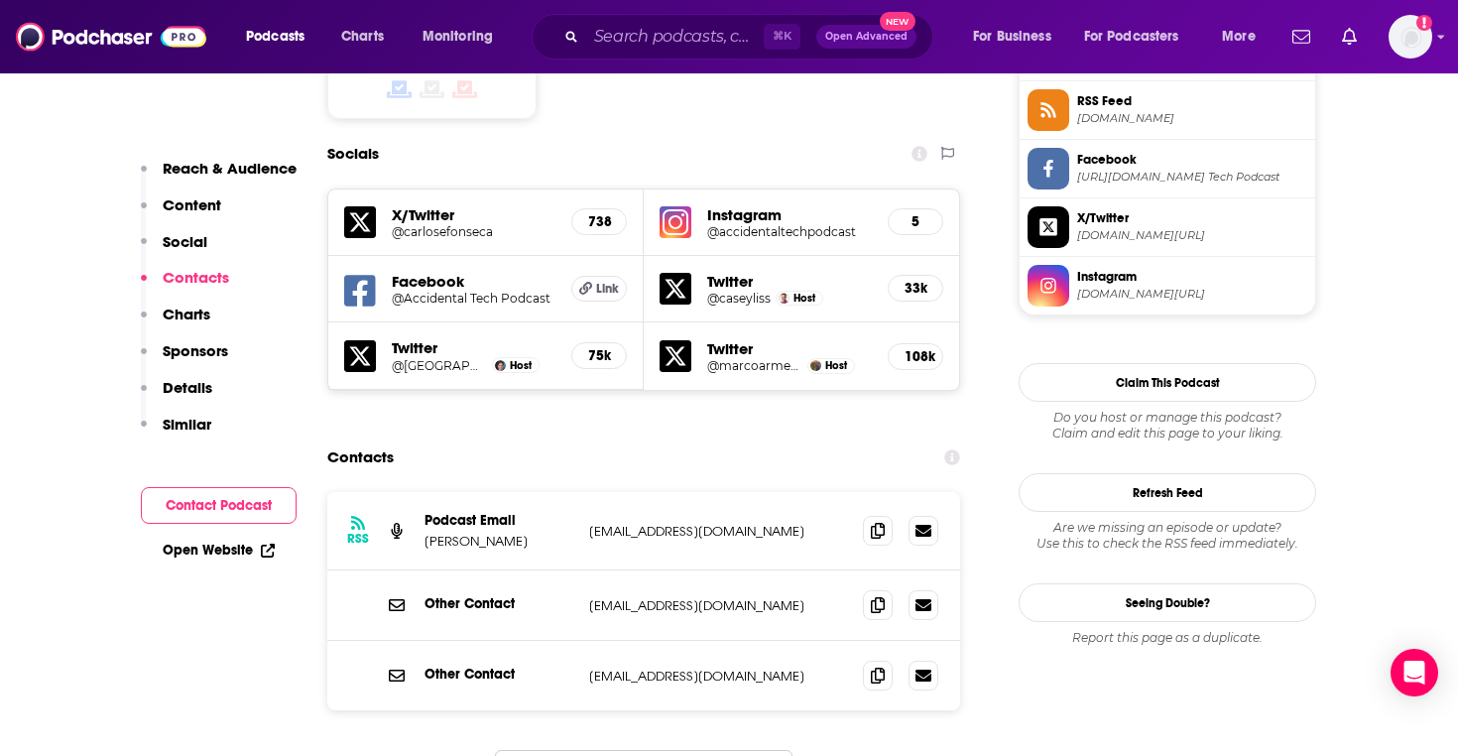
scroll to position [1666, 0]
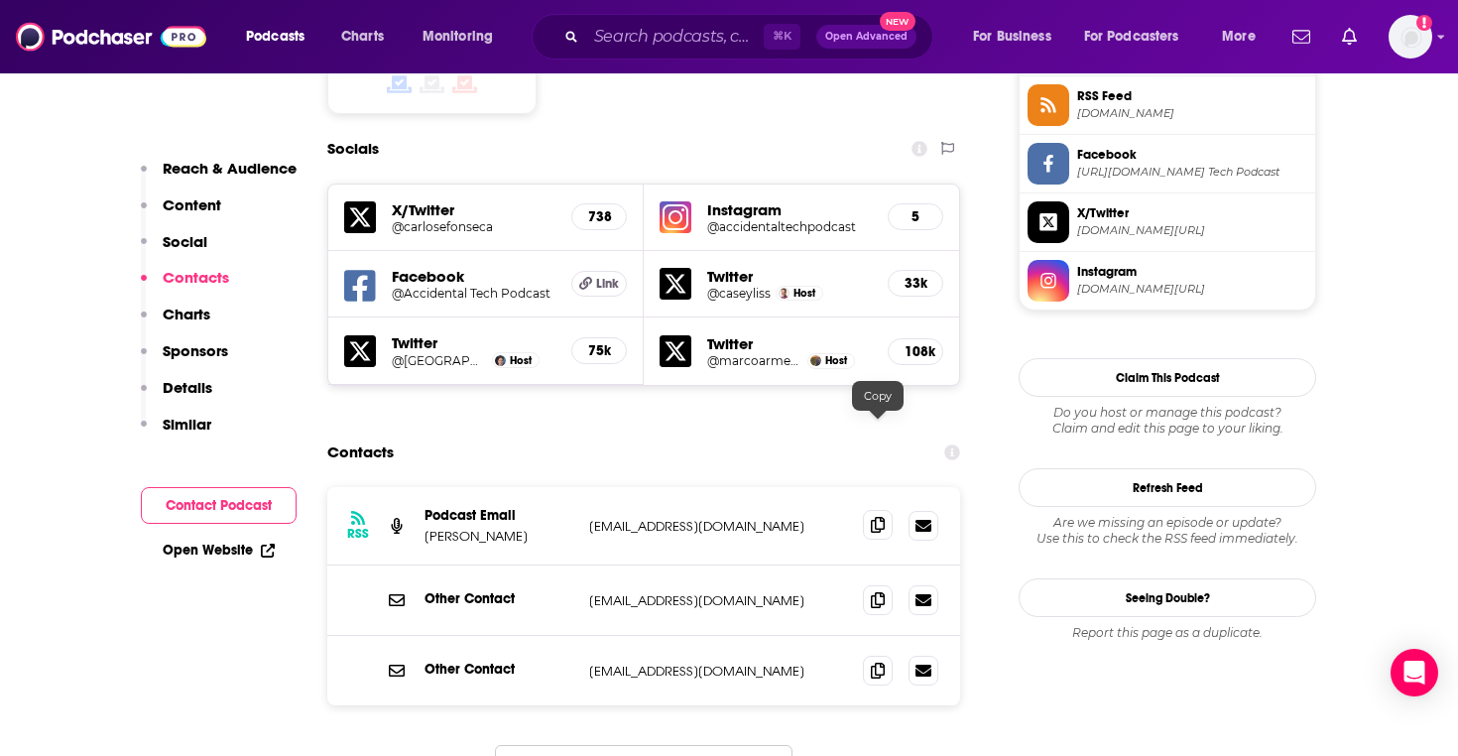
click at [882, 510] on span at bounding box center [878, 525] width 30 height 30
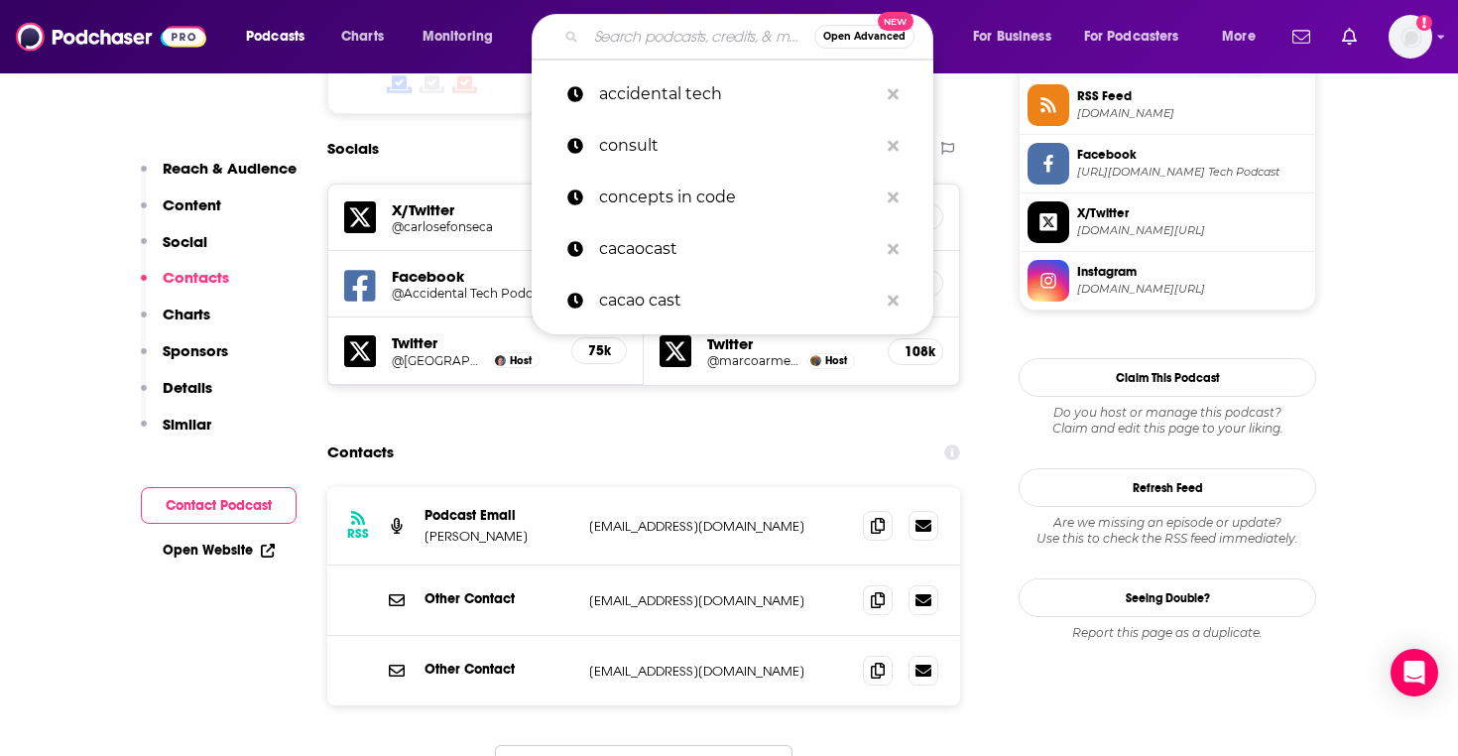
click at [702, 28] on input "Search podcasts, credits, & more..." at bounding box center [700, 37] width 228 height 32
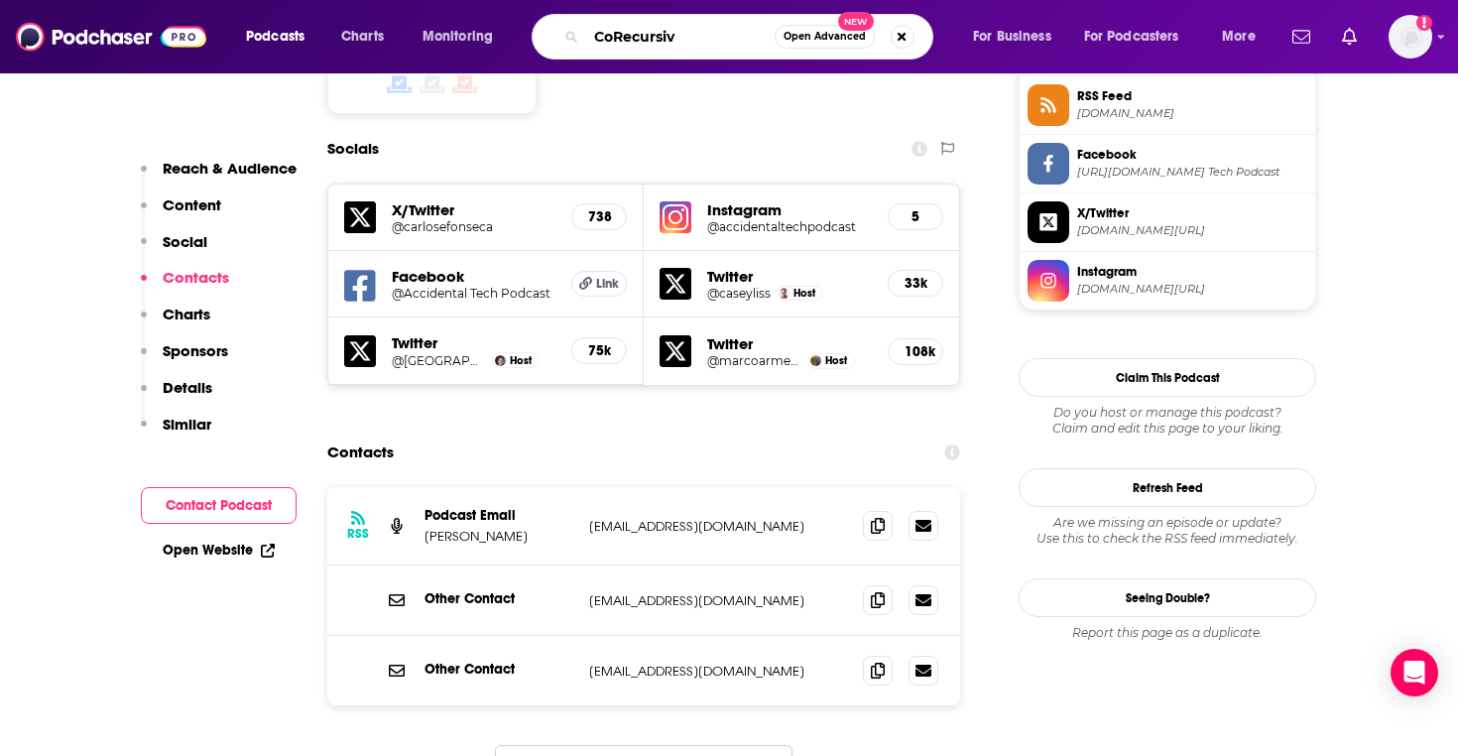
type input "CoRecursive"
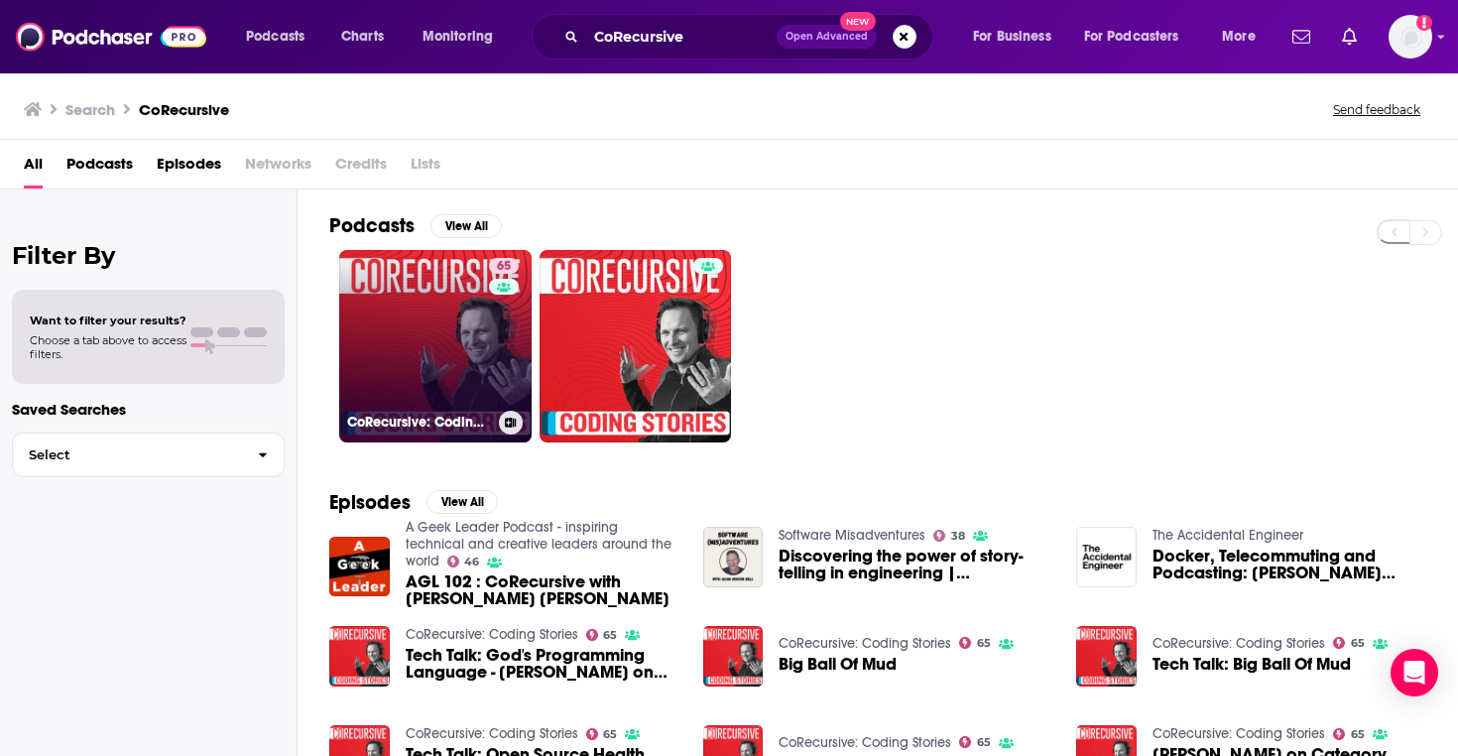
click at [436, 327] on link "65 CoRecursive: Coding Stories" at bounding box center [435, 346] width 192 height 192
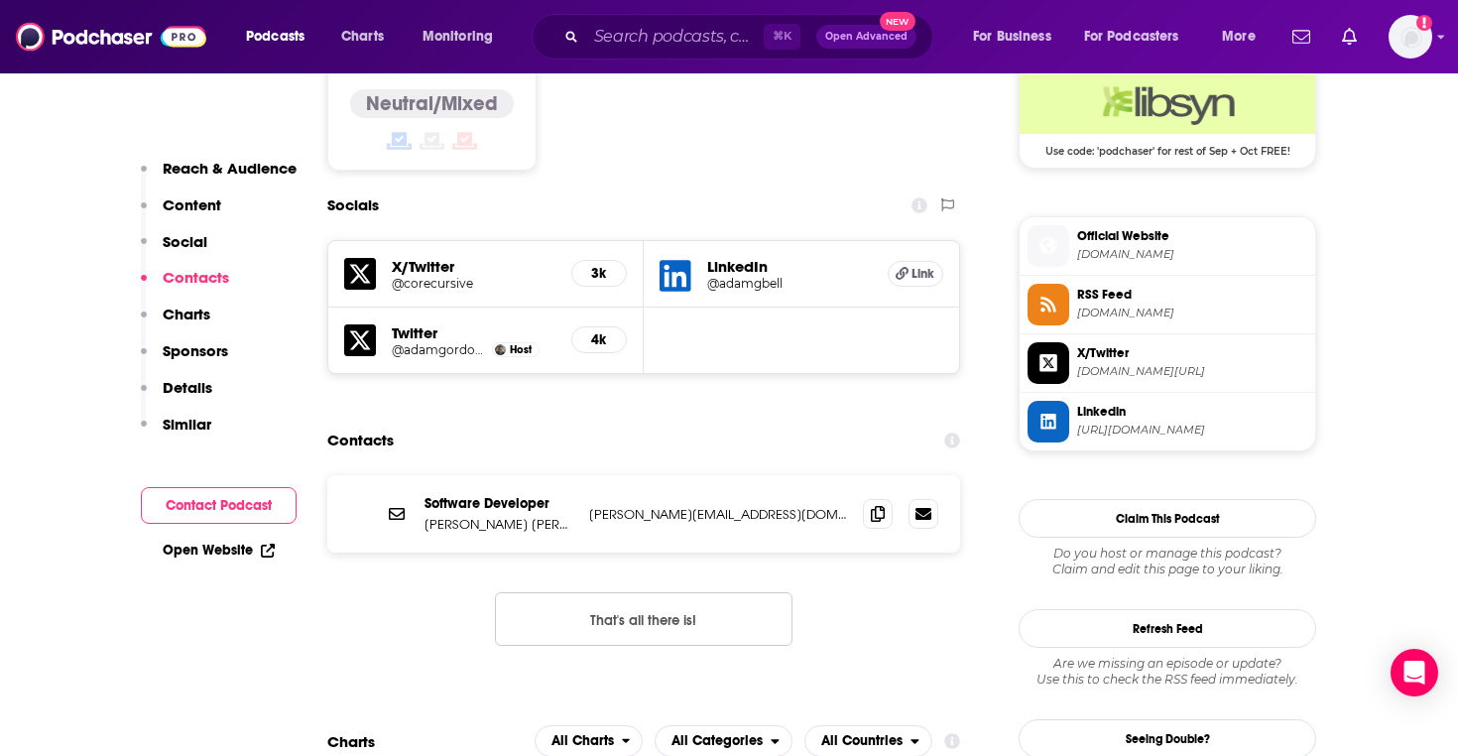
scroll to position [1694, 0]
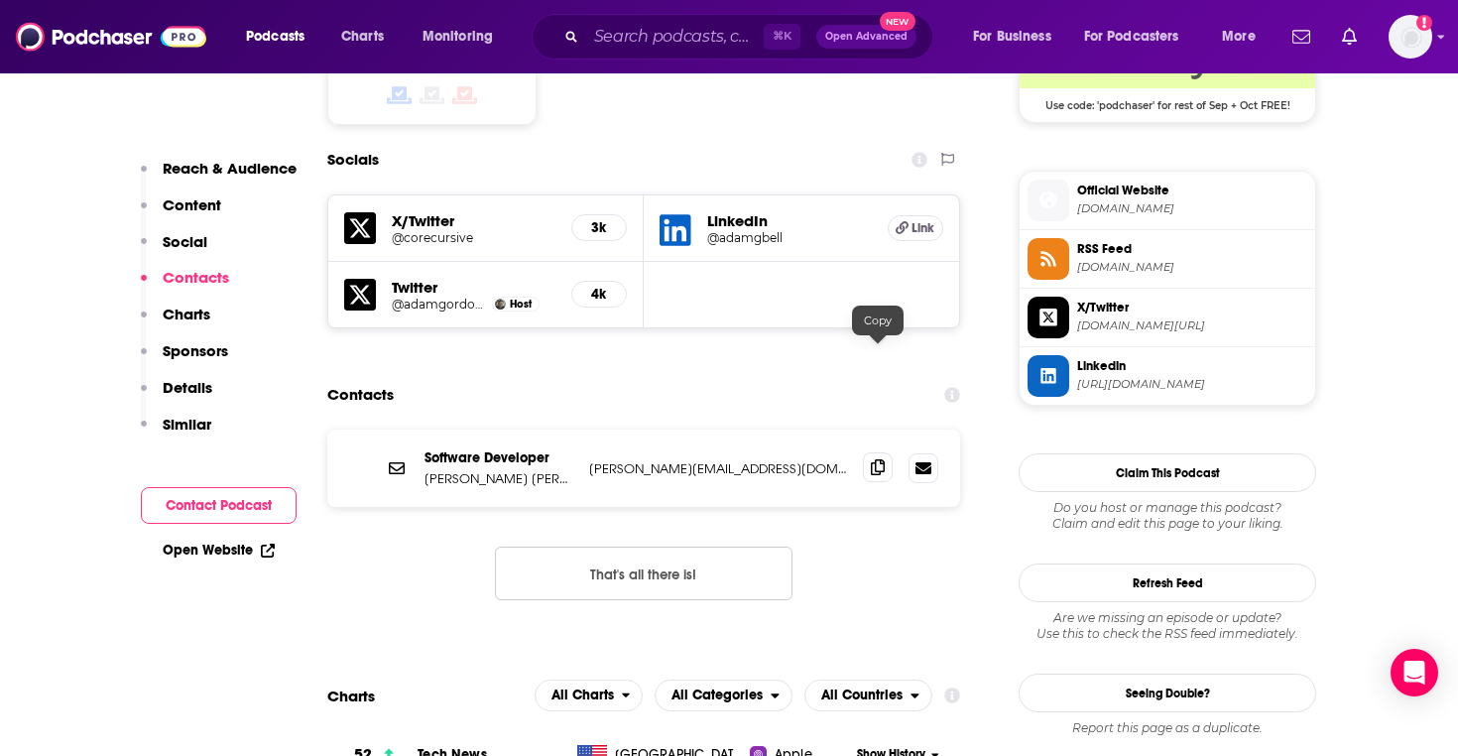
click at [885, 452] on span at bounding box center [878, 467] width 30 height 30
click at [677, 38] on input "Search podcasts, credits, & more..." at bounding box center [674, 37] width 177 height 32
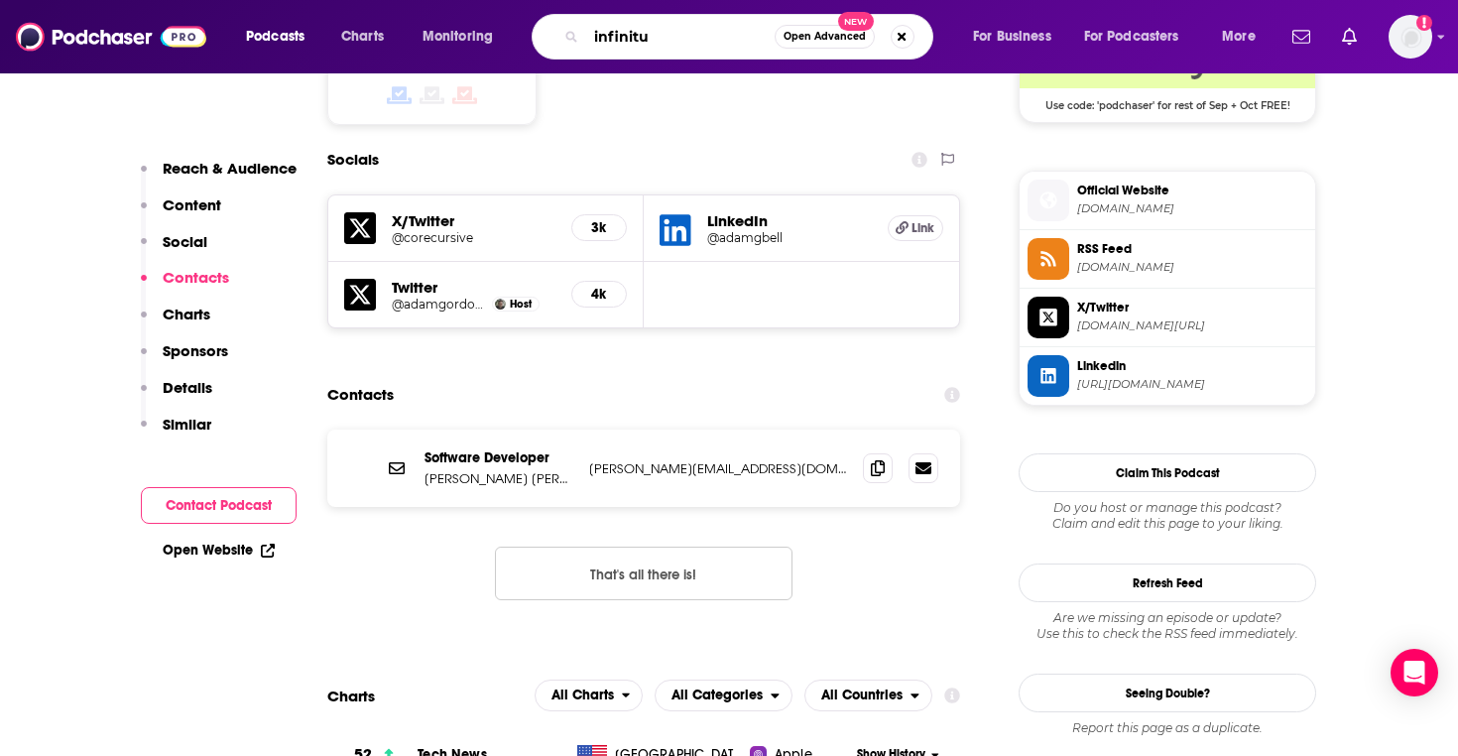
type input "infinitum"
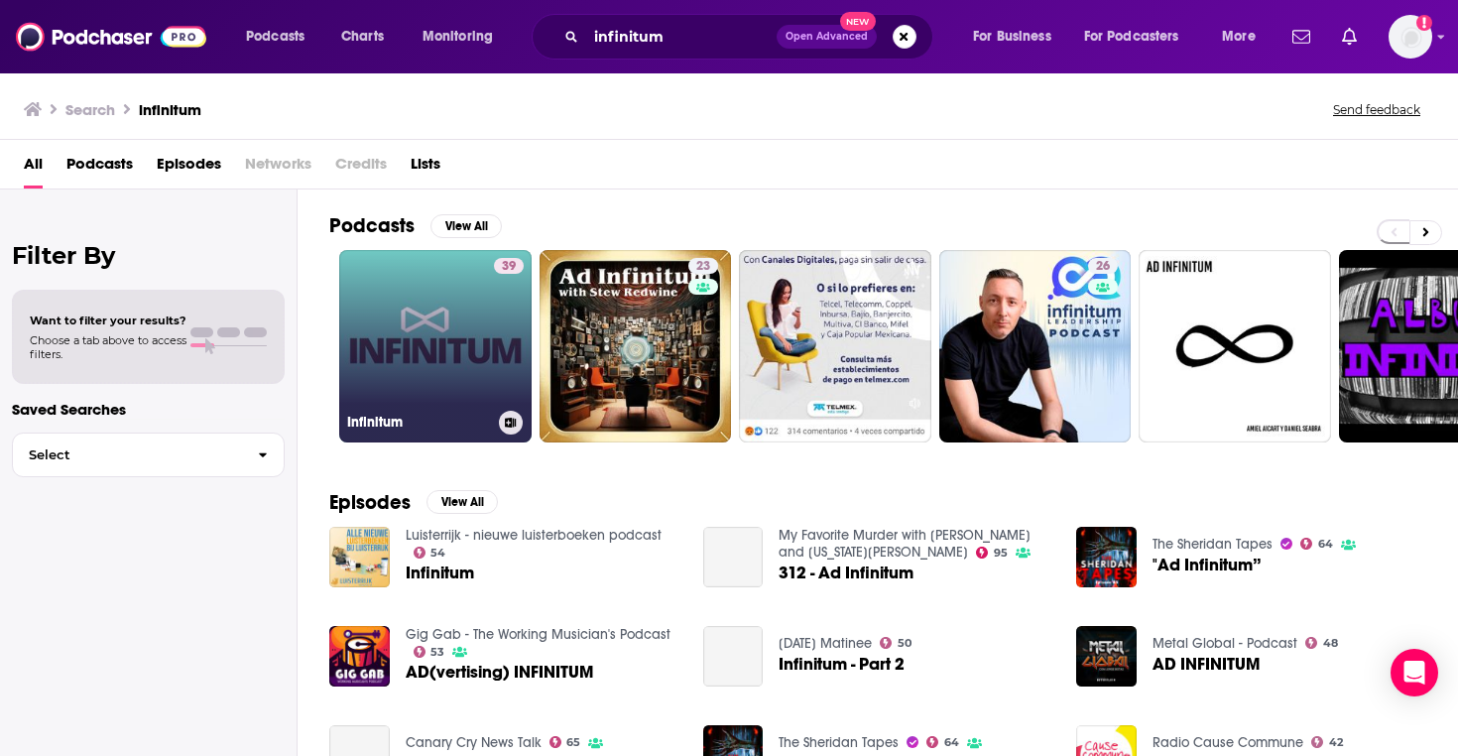
click at [418, 362] on link "39 Infinitum" at bounding box center [435, 346] width 192 height 192
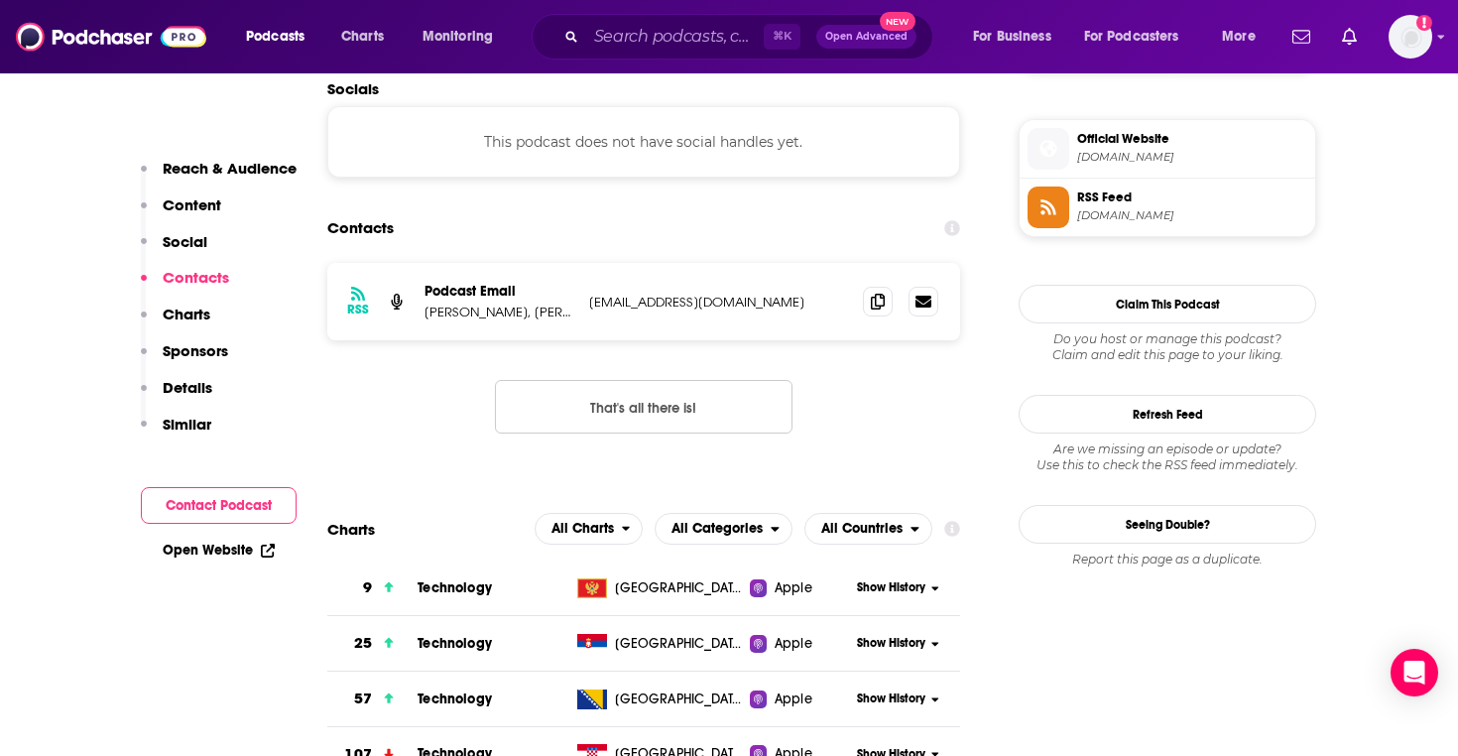
scroll to position [1599, 0]
click at [879, 292] on icon at bounding box center [878, 300] width 14 height 16
click at [500, 302] on p "Aleksandar Vacić, Milan Adamov" at bounding box center [498, 310] width 149 height 17
click at [715, 41] on input "Search podcasts, credits, & more..." at bounding box center [674, 37] width 177 height 32
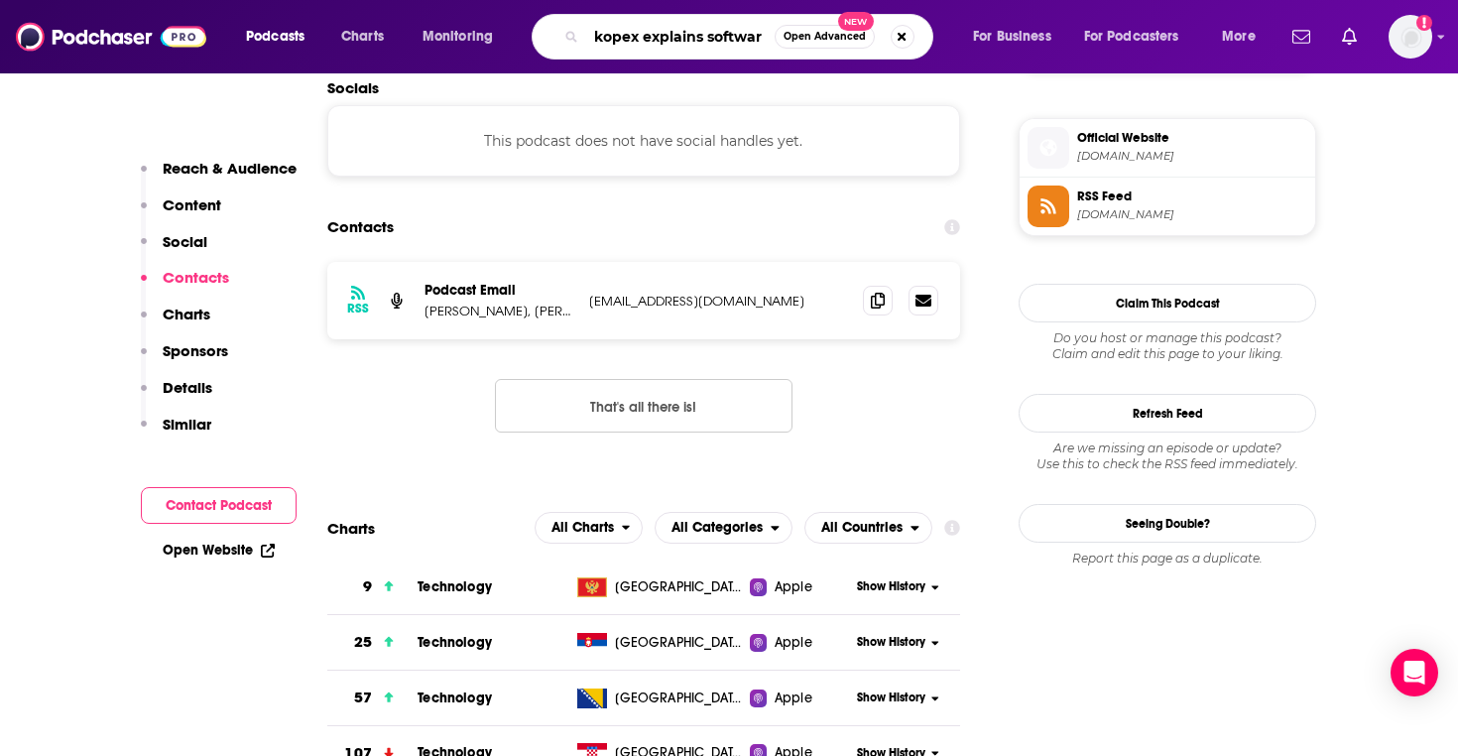
type input "kopex explains software"
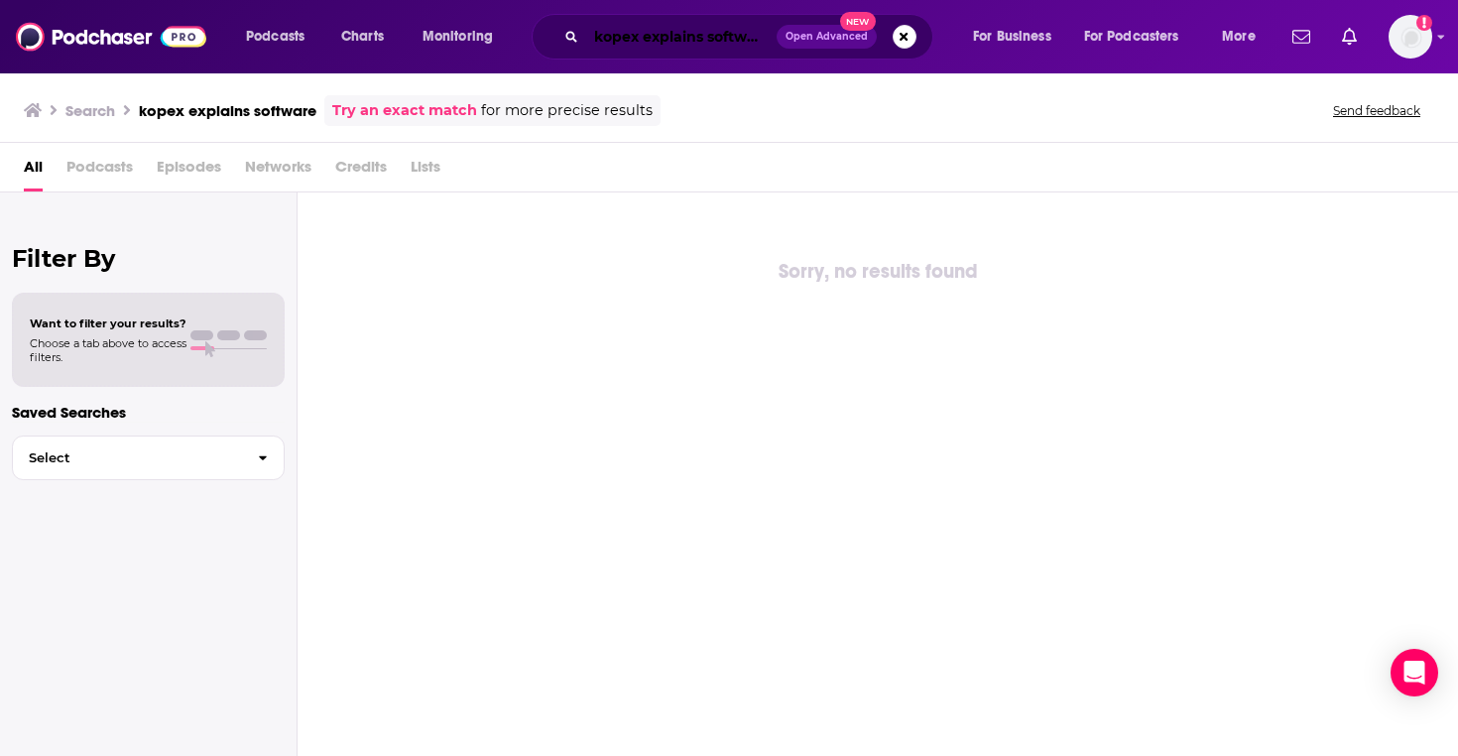
click at [636, 31] on input "kopex explains software" at bounding box center [681, 37] width 190 height 32
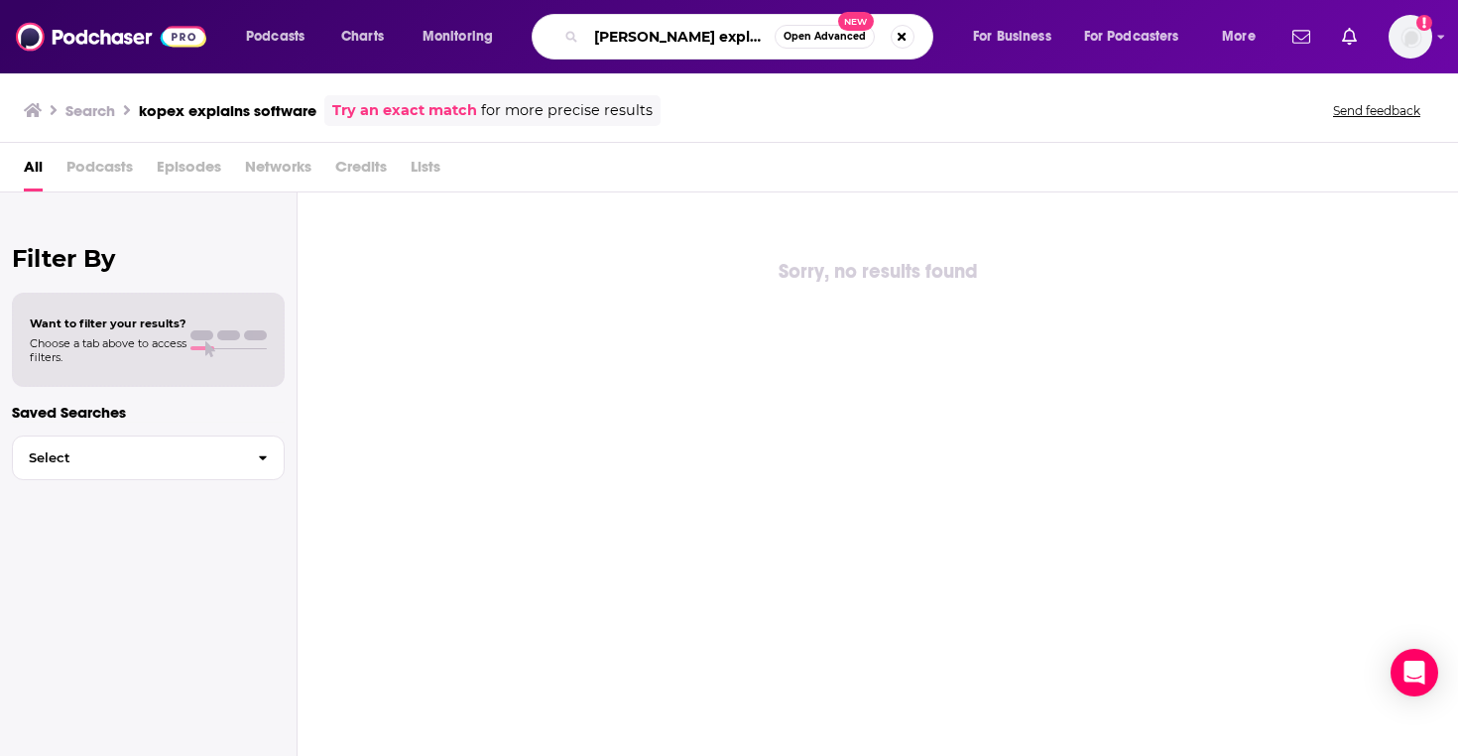
type input "kopec explains software"
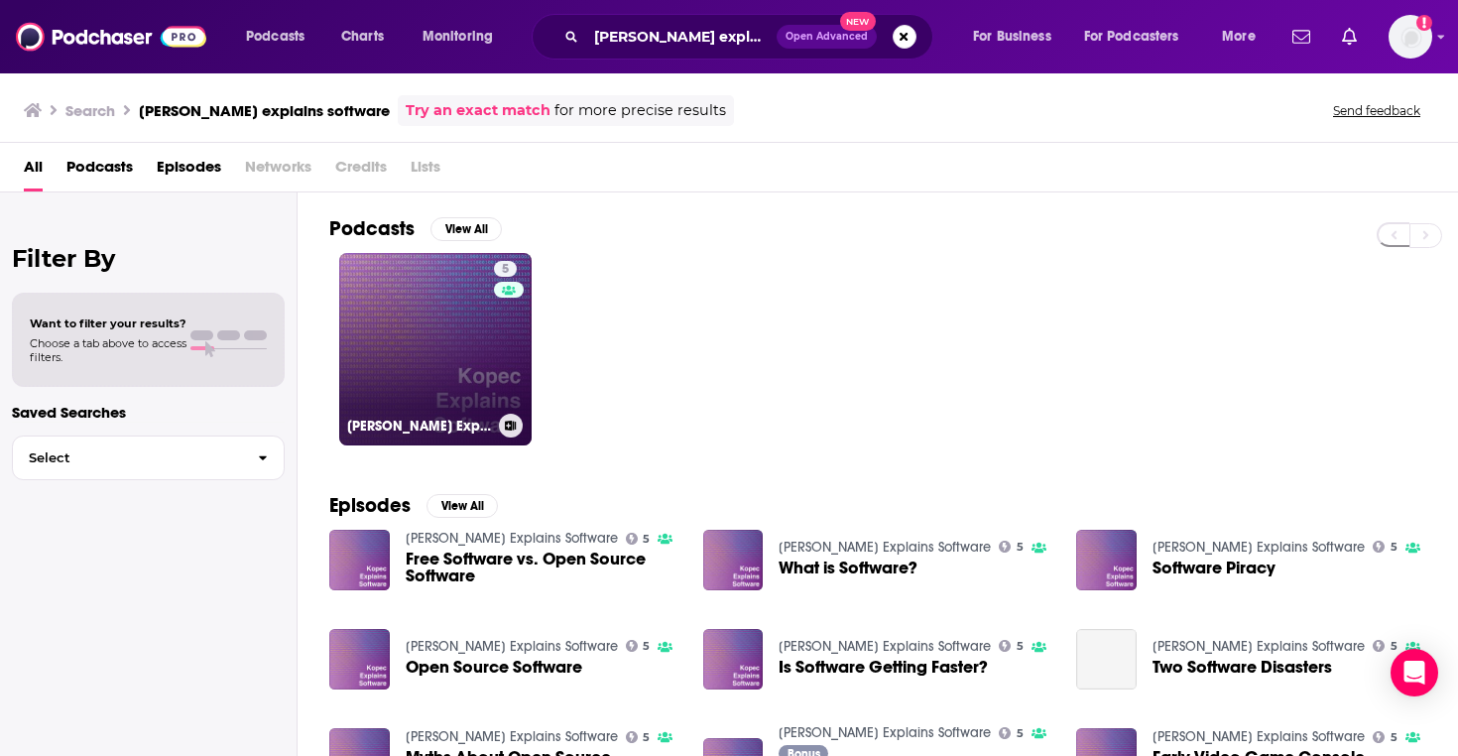
click at [433, 383] on link "5 Kopec Explains Software" at bounding box center [435, 349] width 192 height 192
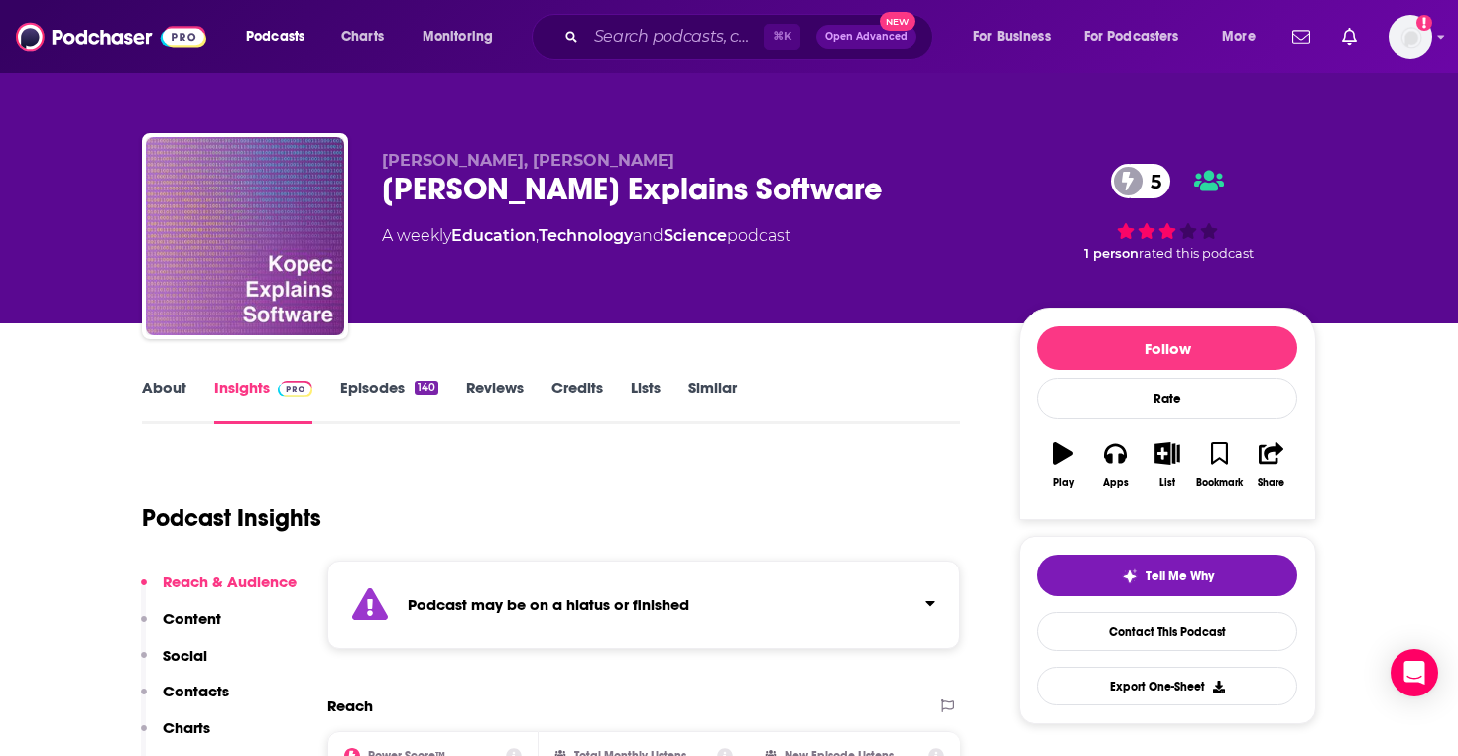
click at [645, 20] on div "⌘ K Open Advanced New" at bounding box center [733, 37] width 402 height 46
click at [646, 26] on input "Search podcasts, credits, & more..." at bounding box center [674, 37] width 177 height 32
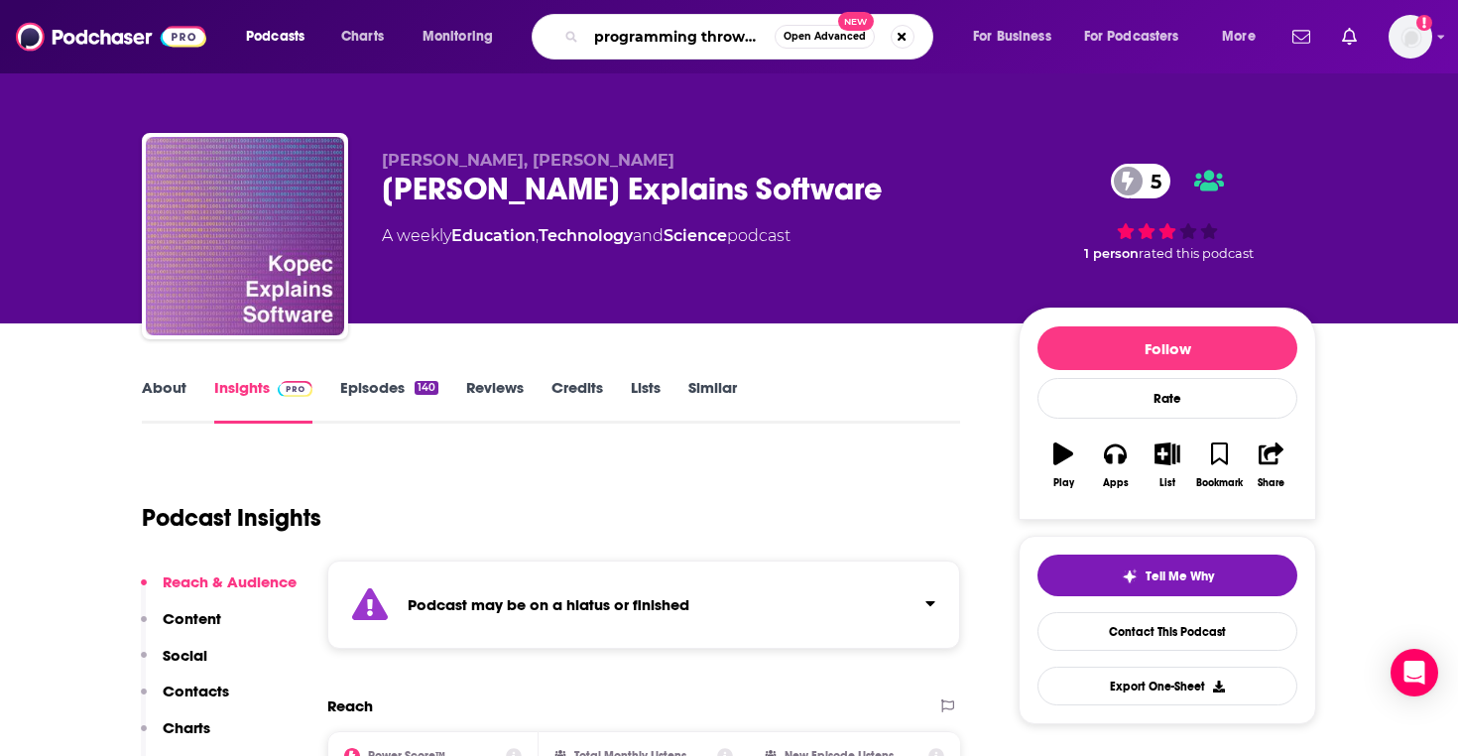
scroll to position [0, 19]
type input "programming throwdown"
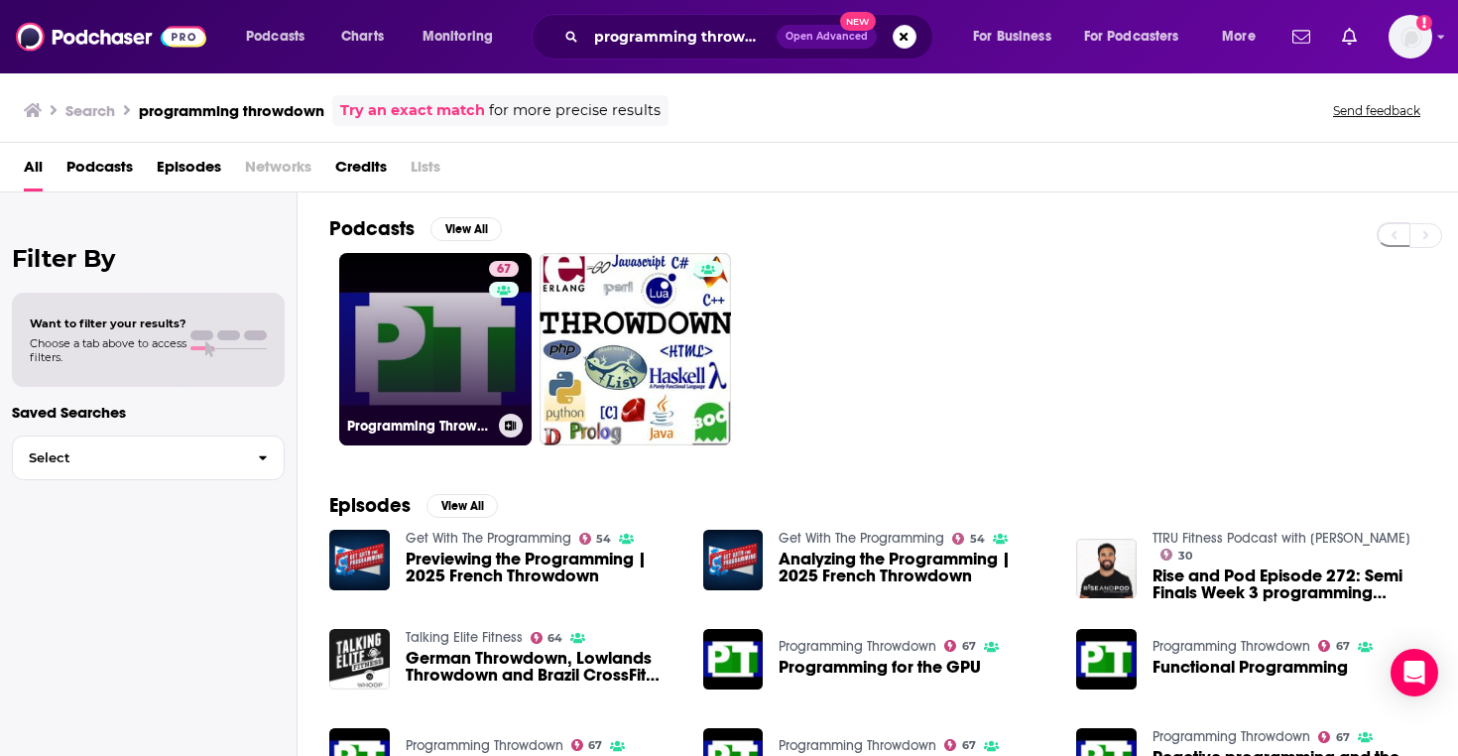
click at [438, 316] on link "67 Programming Throwdown" at bounding box center [435, 349] width 192 height 192
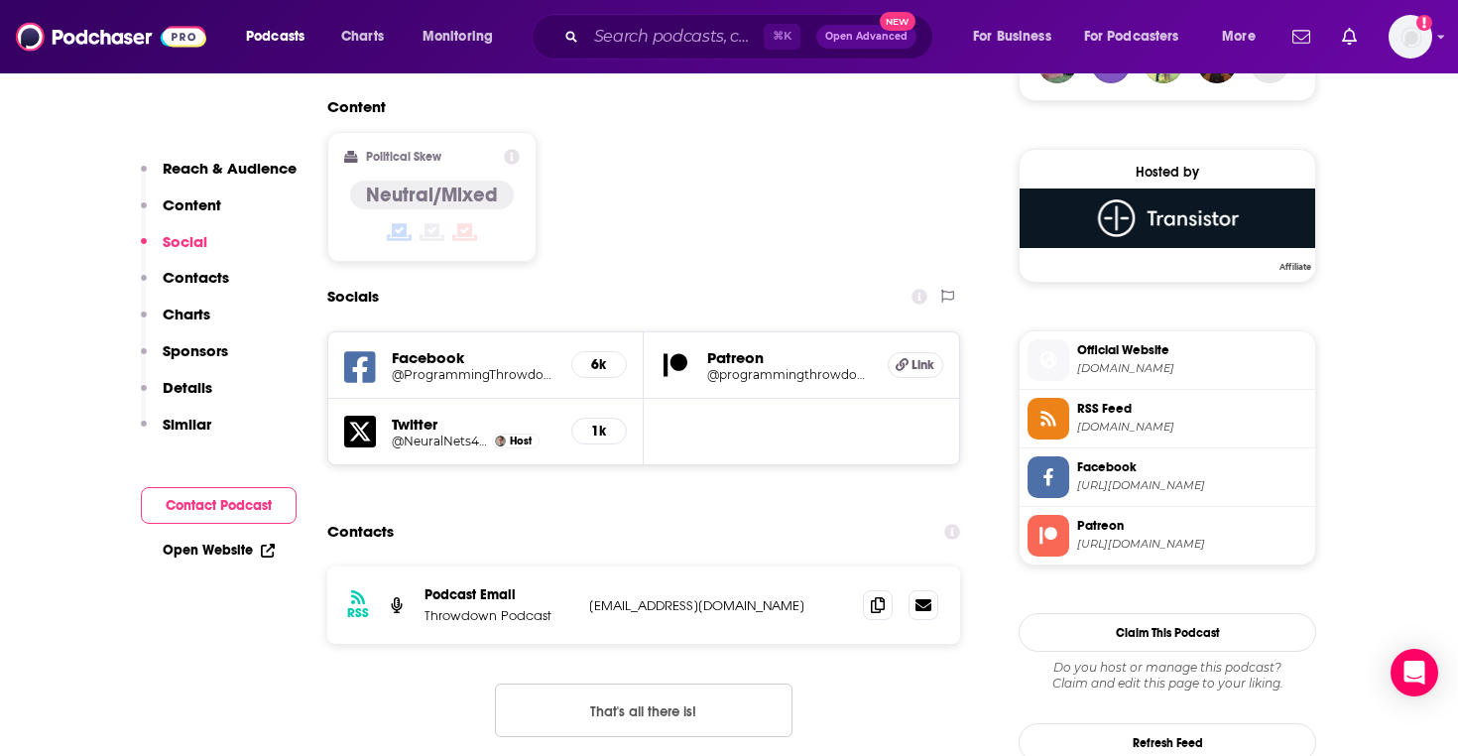
scroll to position [1536, 0]
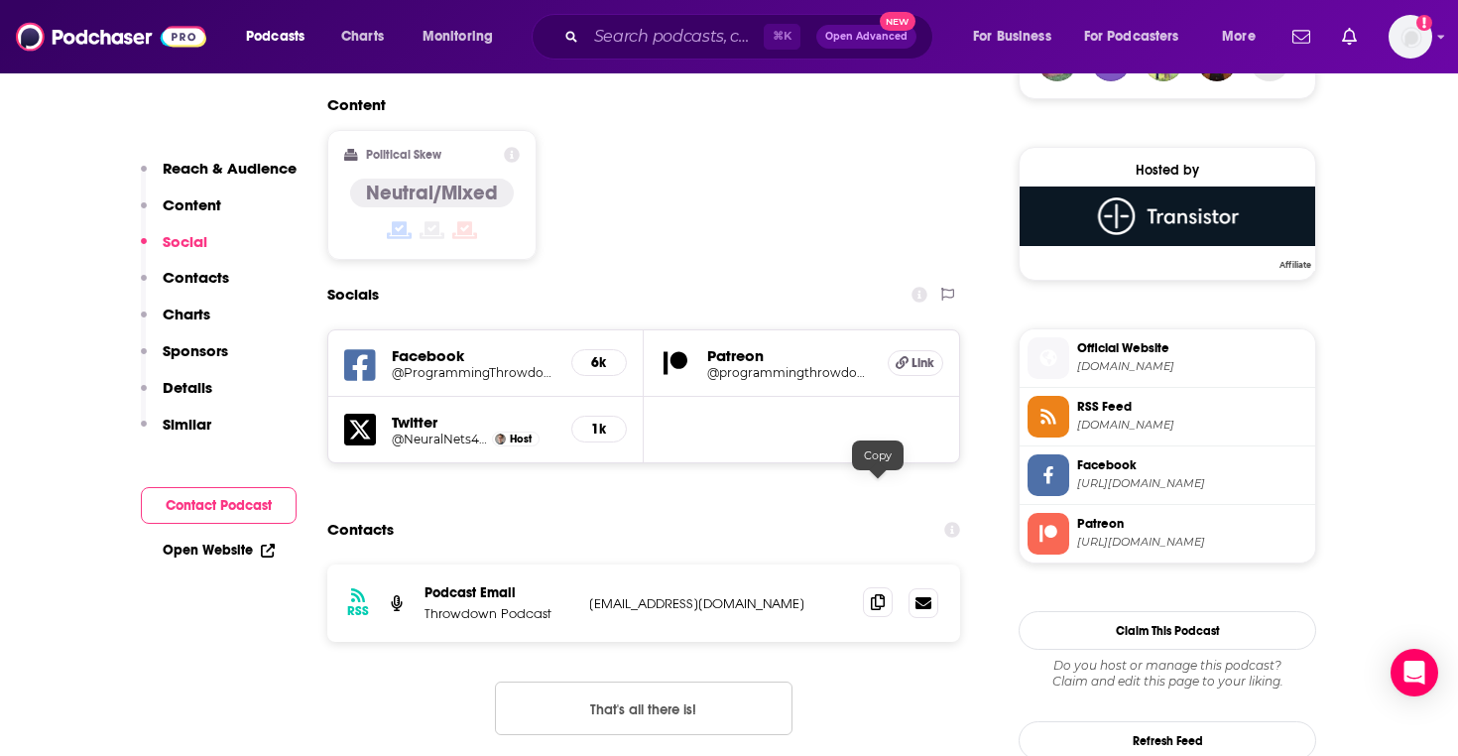
click at [888, 587] on span at bounding box center [878, 602] width 30 height 30
click at [624, 43] on input "Search podcasts, credits, & more..." at bounding box center [674, 37] width 177 height 32
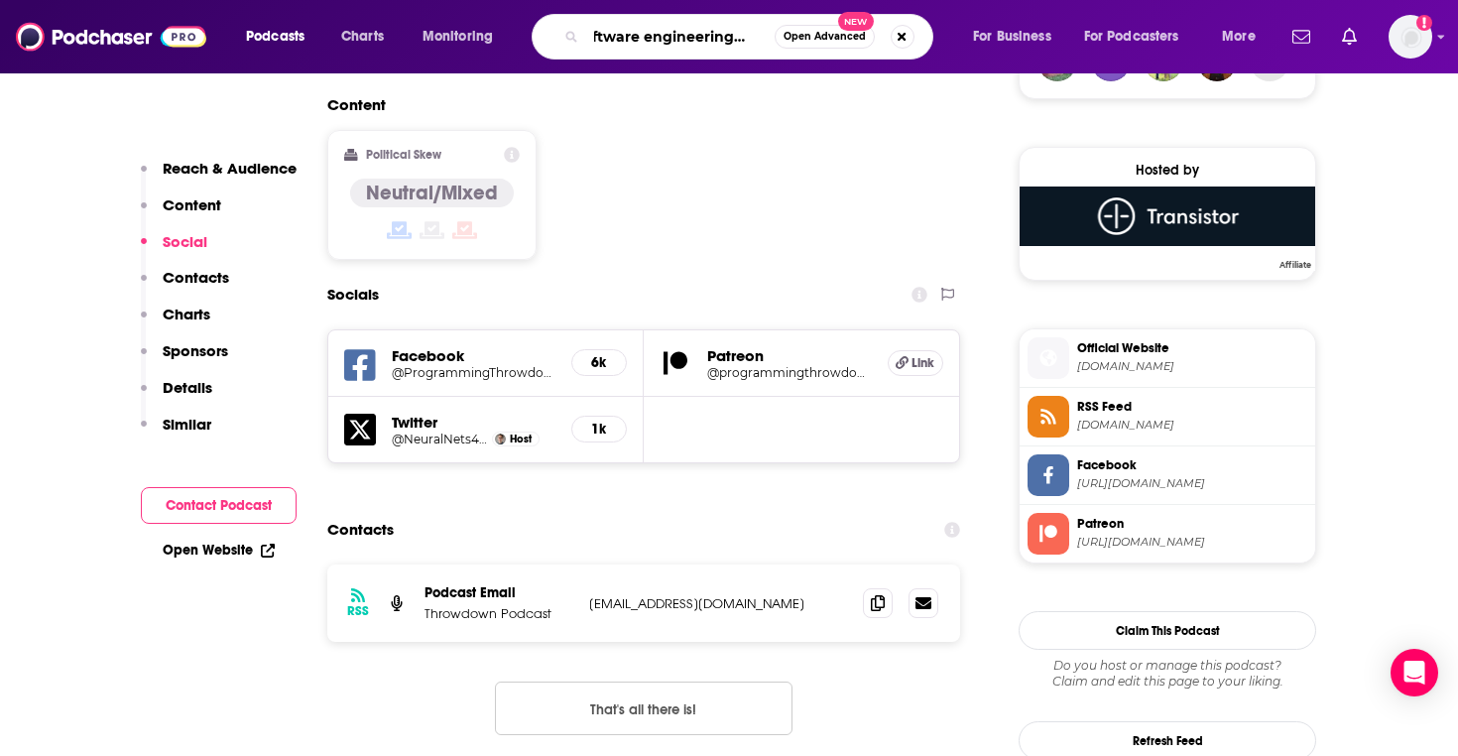
type input "software engineering radio"
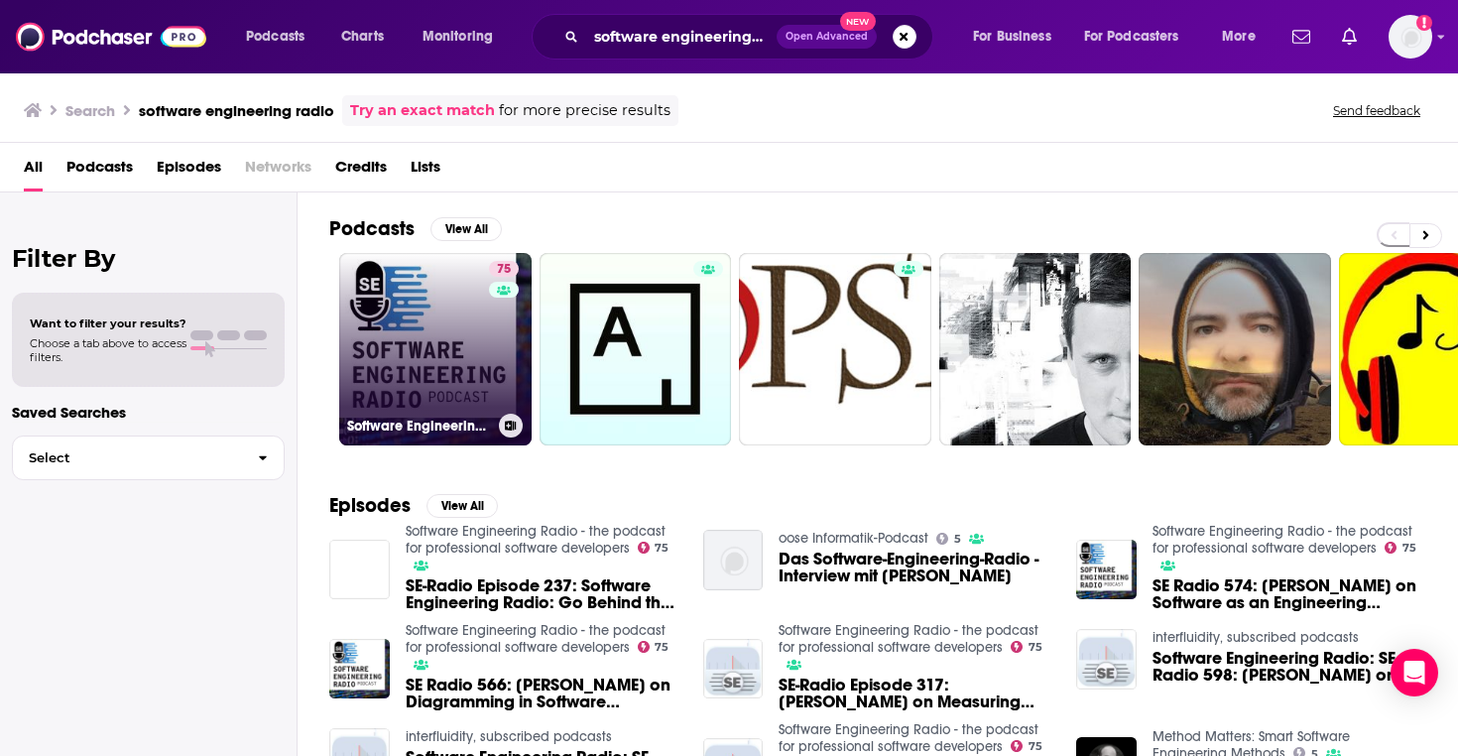
click at [363, 397] on link "75 Software Engineering Radio - the podcast for professional software developers" at bounding box center [435, 349] width 192 height 192
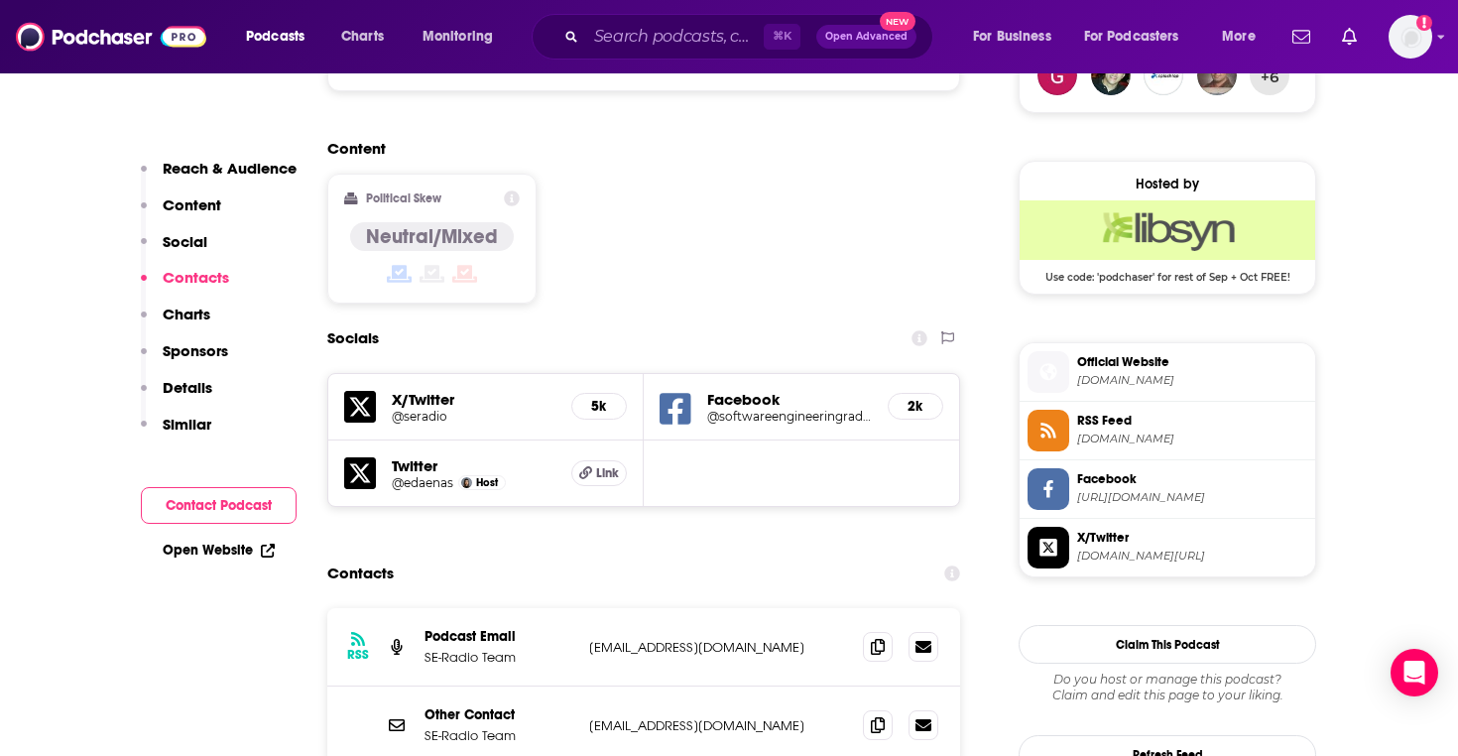
scroll to position [1707, 0]
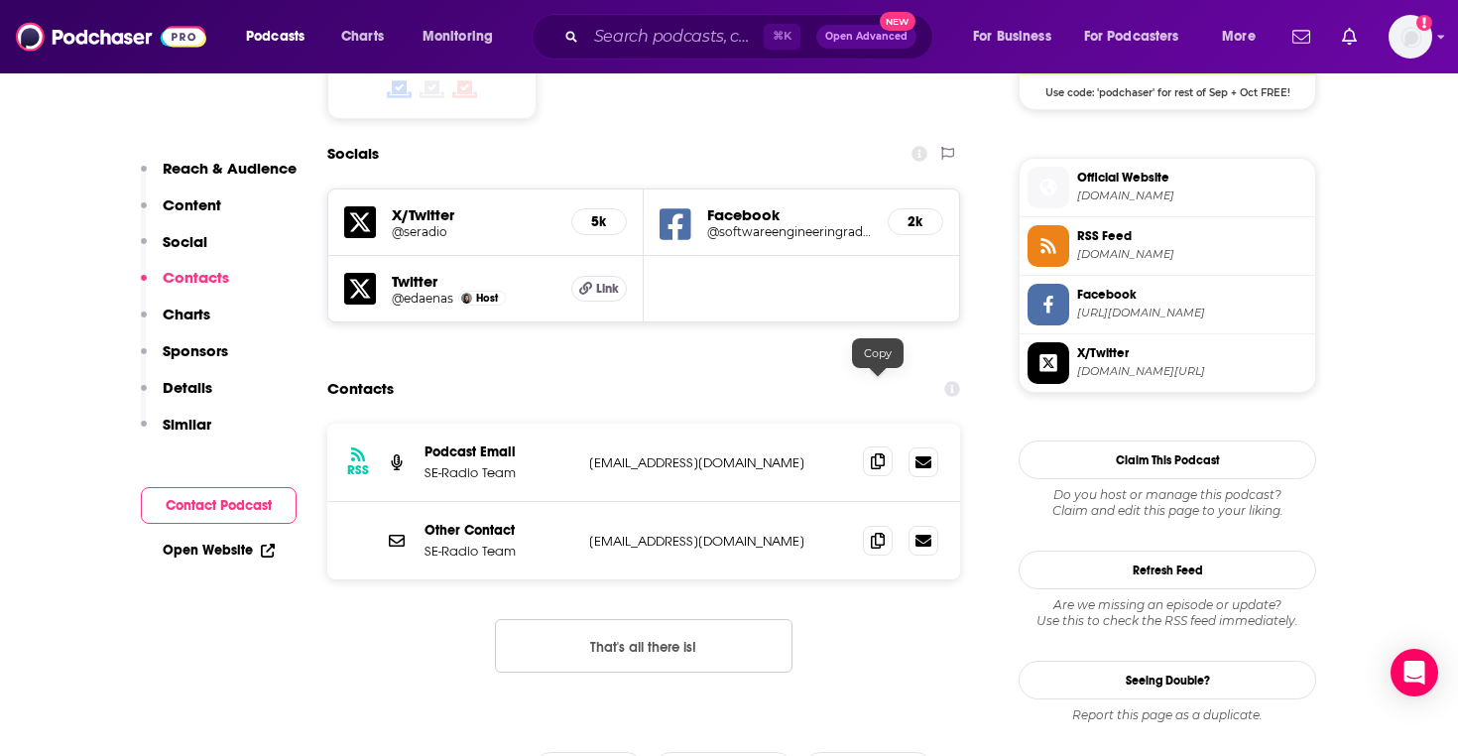
click at [883, 453] on icon at bounding box center [878, 461] width 14 height 16
click at [596, 29] on input "Search podcasts, credits, & more..." at bounding box center [674, 37] width 177 height 32
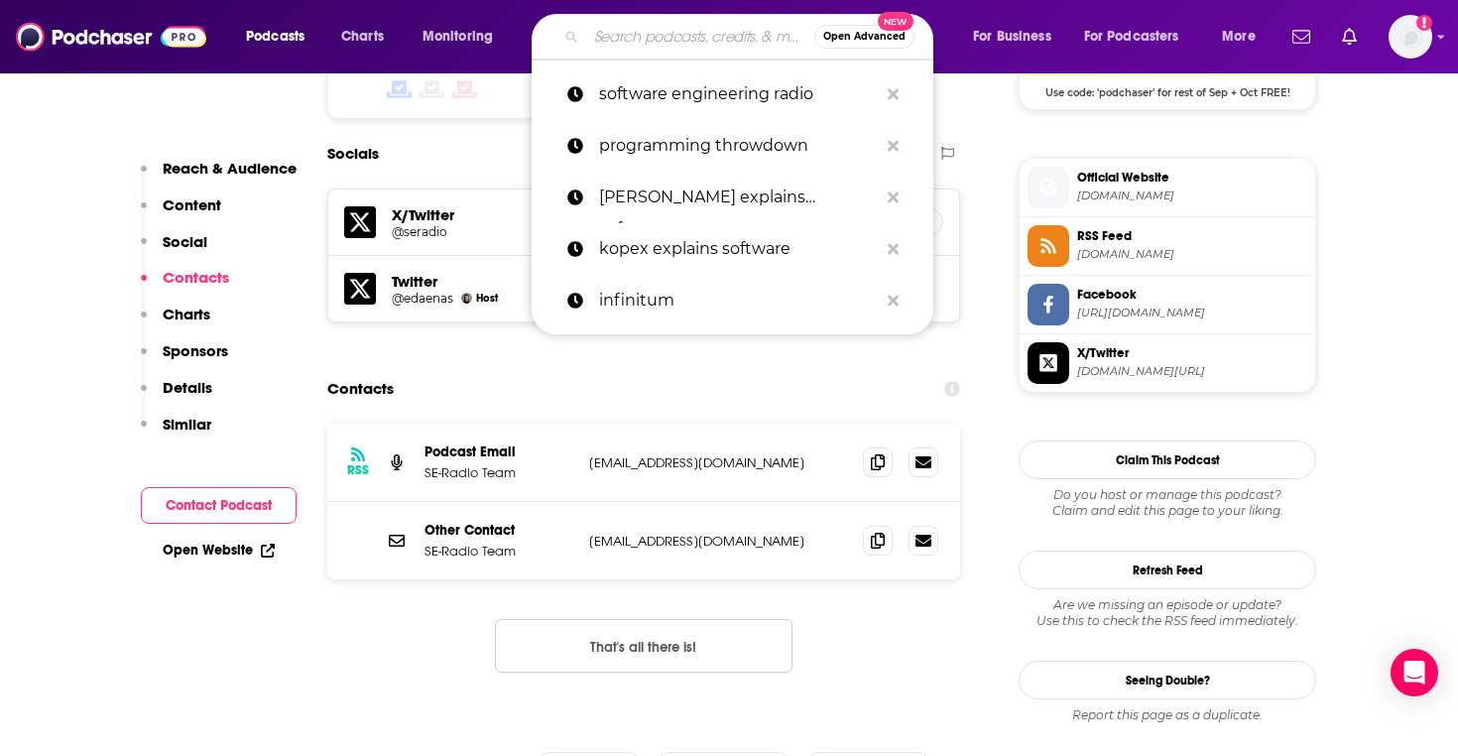
type input "d"
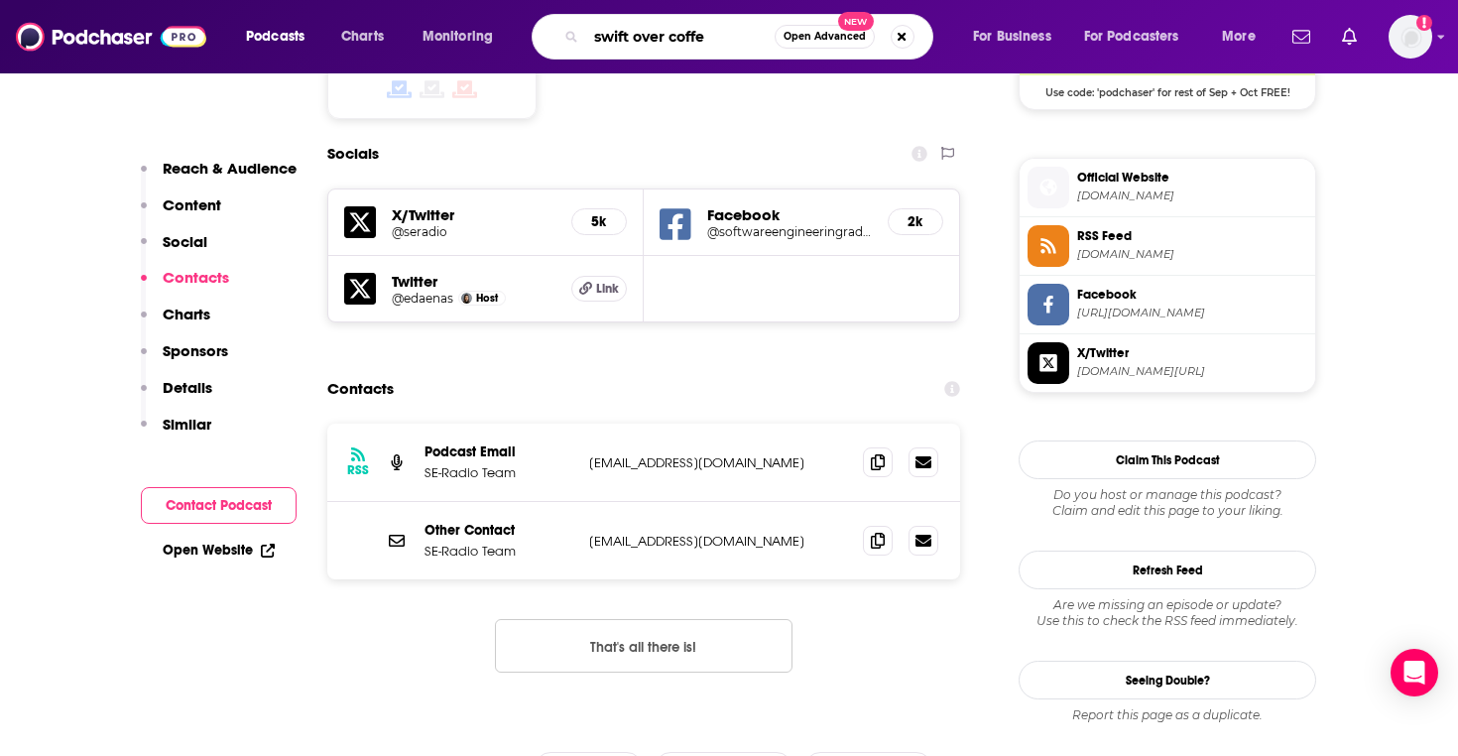
type input "swift over coffee"
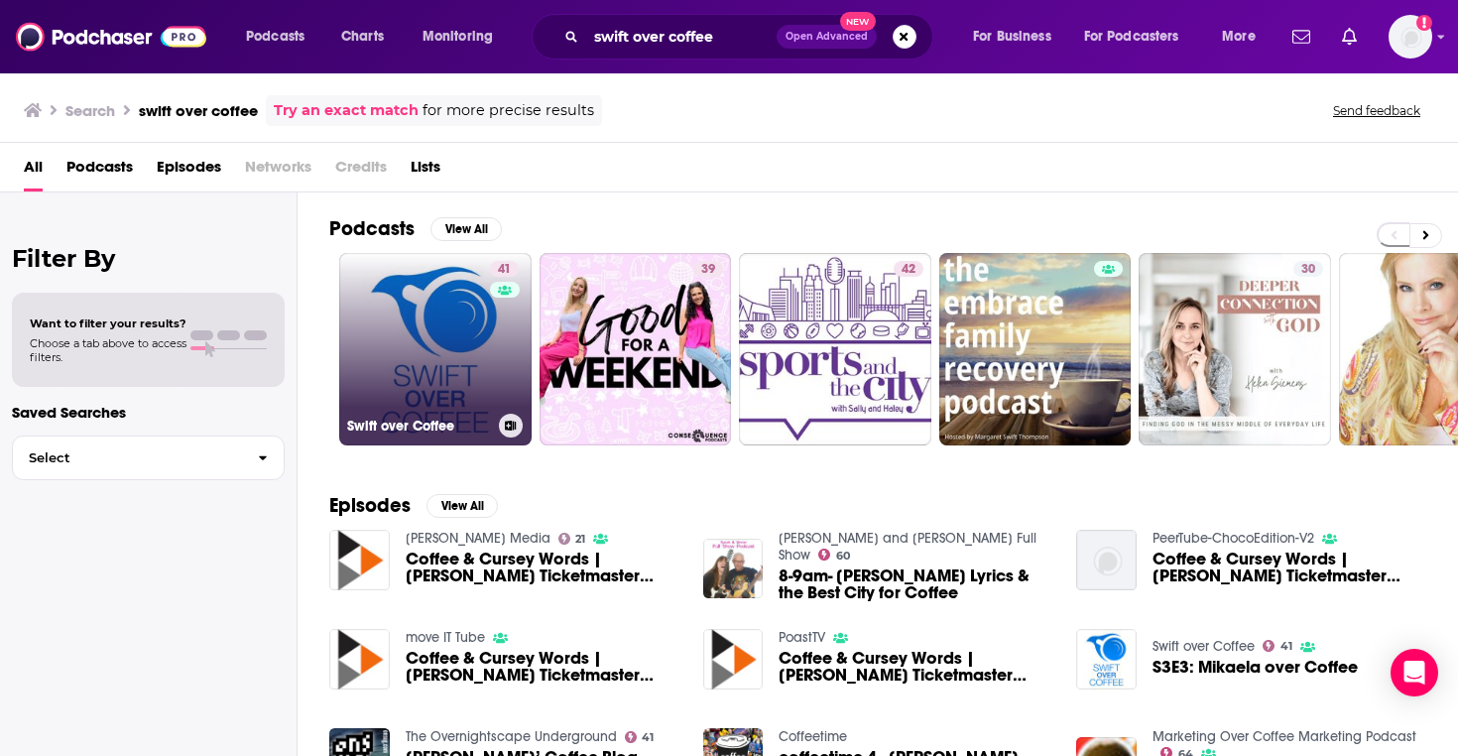
click at [422, 409] on link "41 Swift over Coffee" at bounding box center [435, 349] width 192 height 192
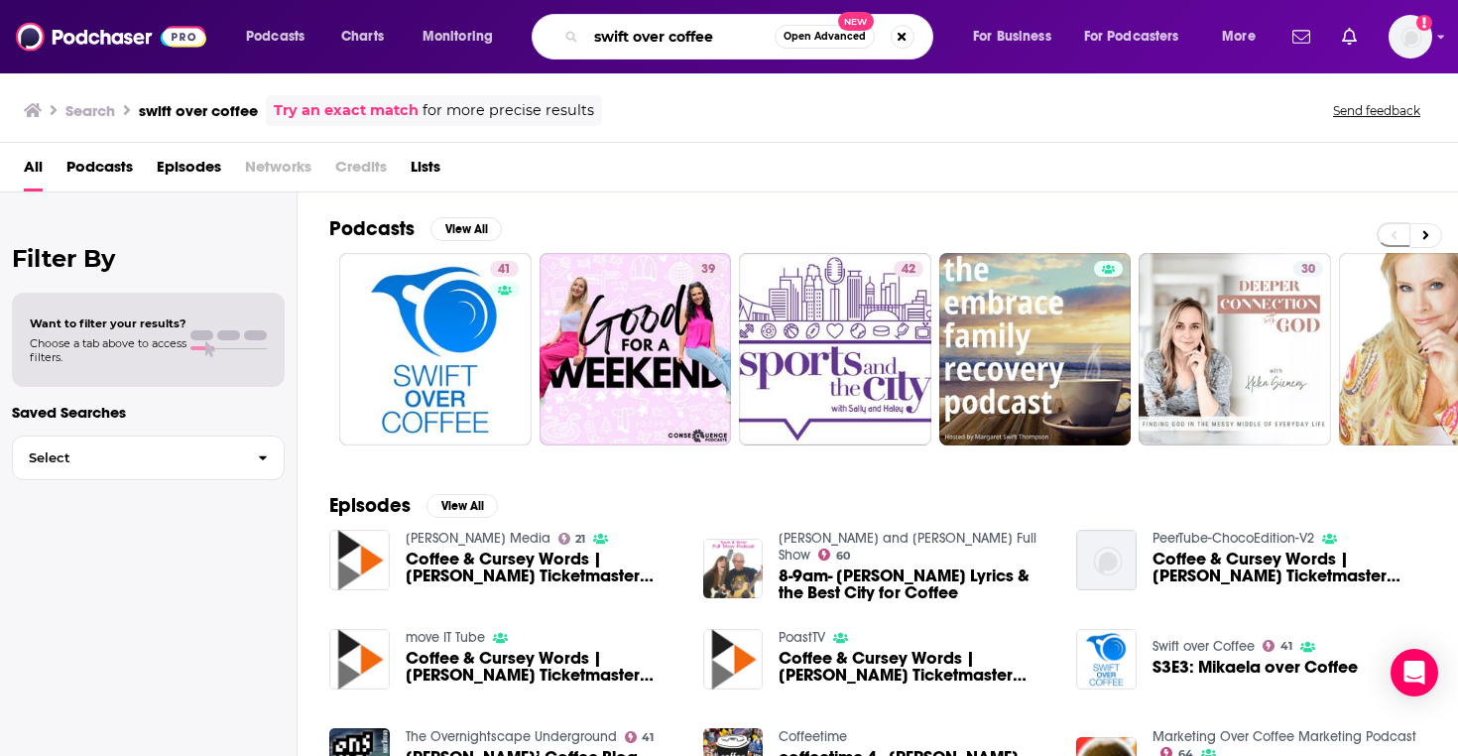
click at [718, 28] on input "swift over coffee" at bounding box center [680, 37] width 188 height 32
type input "swift"
type input "swift package indexing"
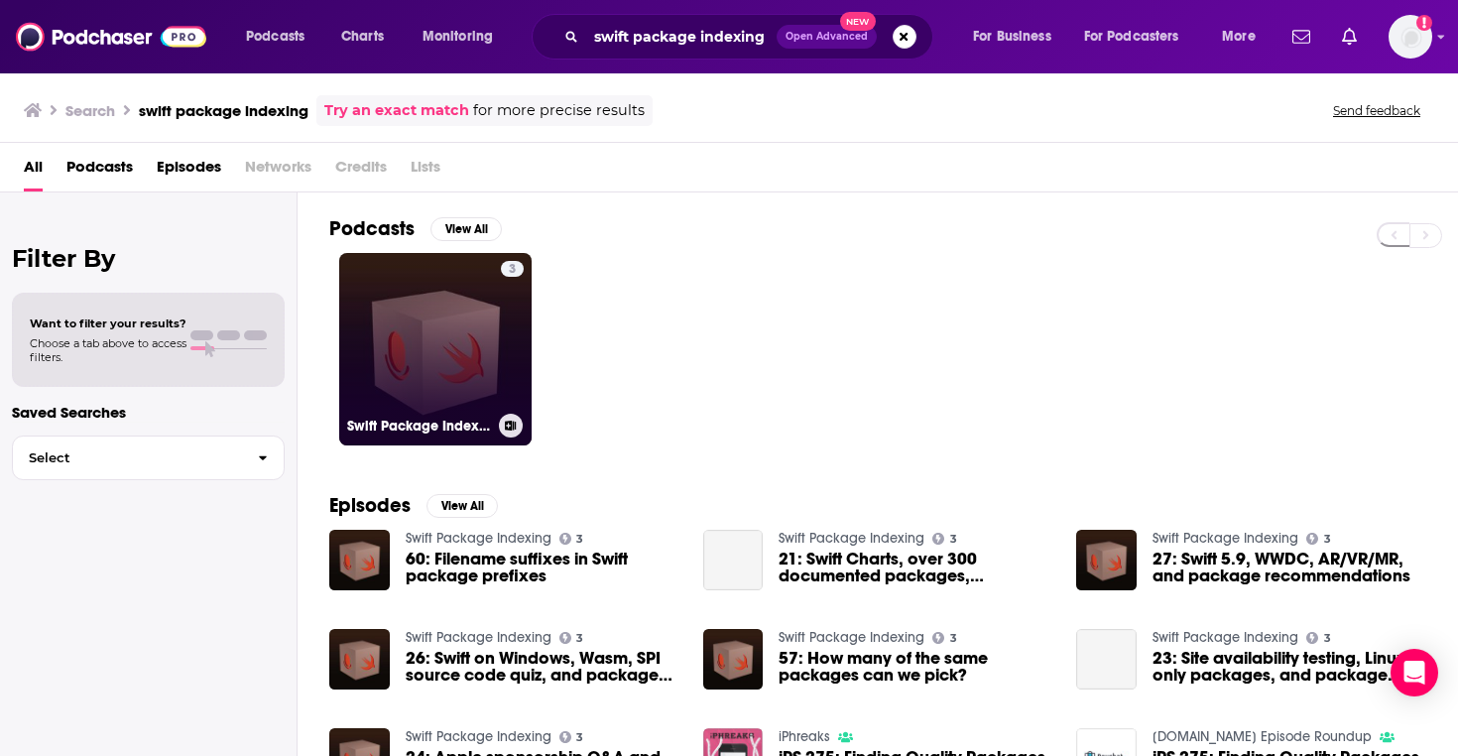
click at [516, 334] on div "3" at bounding box center [512, 337] width 23 height 153
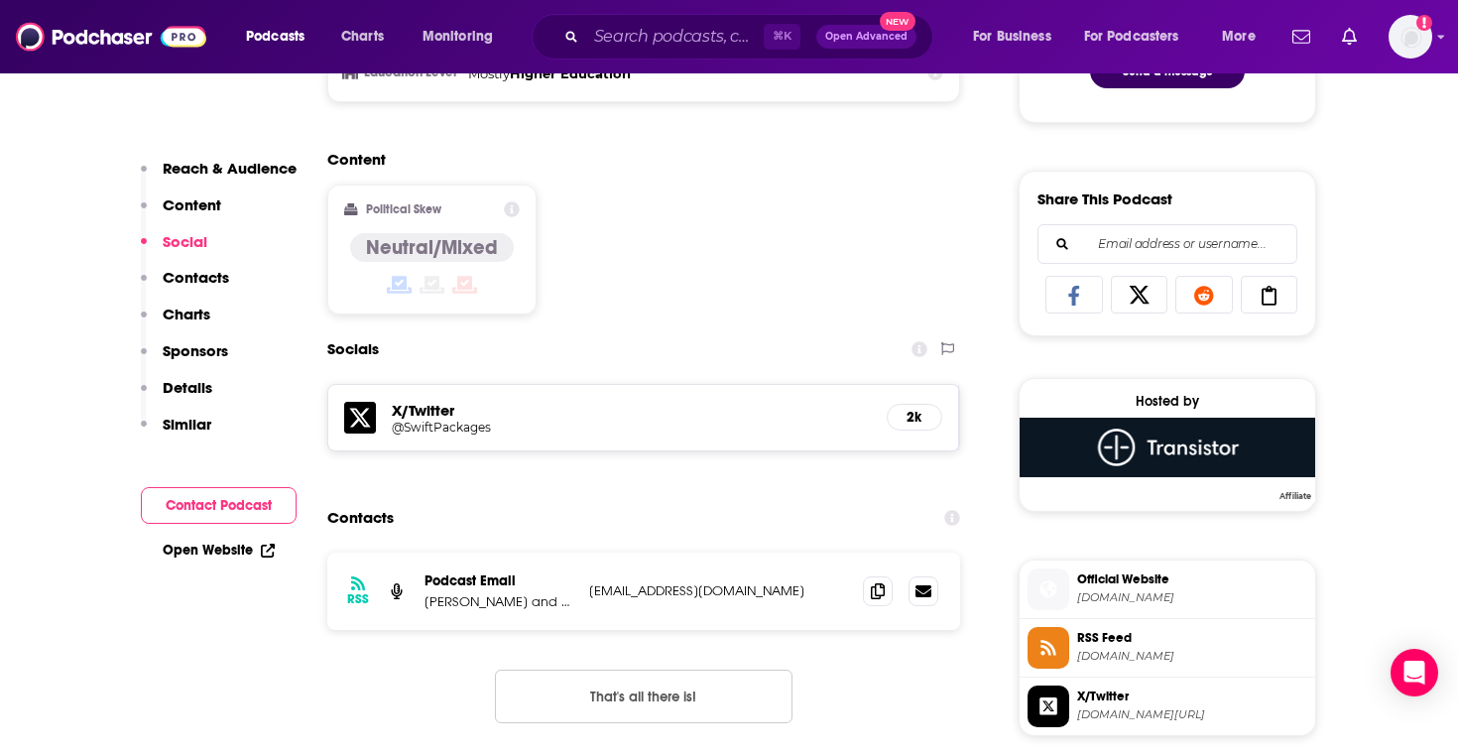
scroll to position [1122, 0]
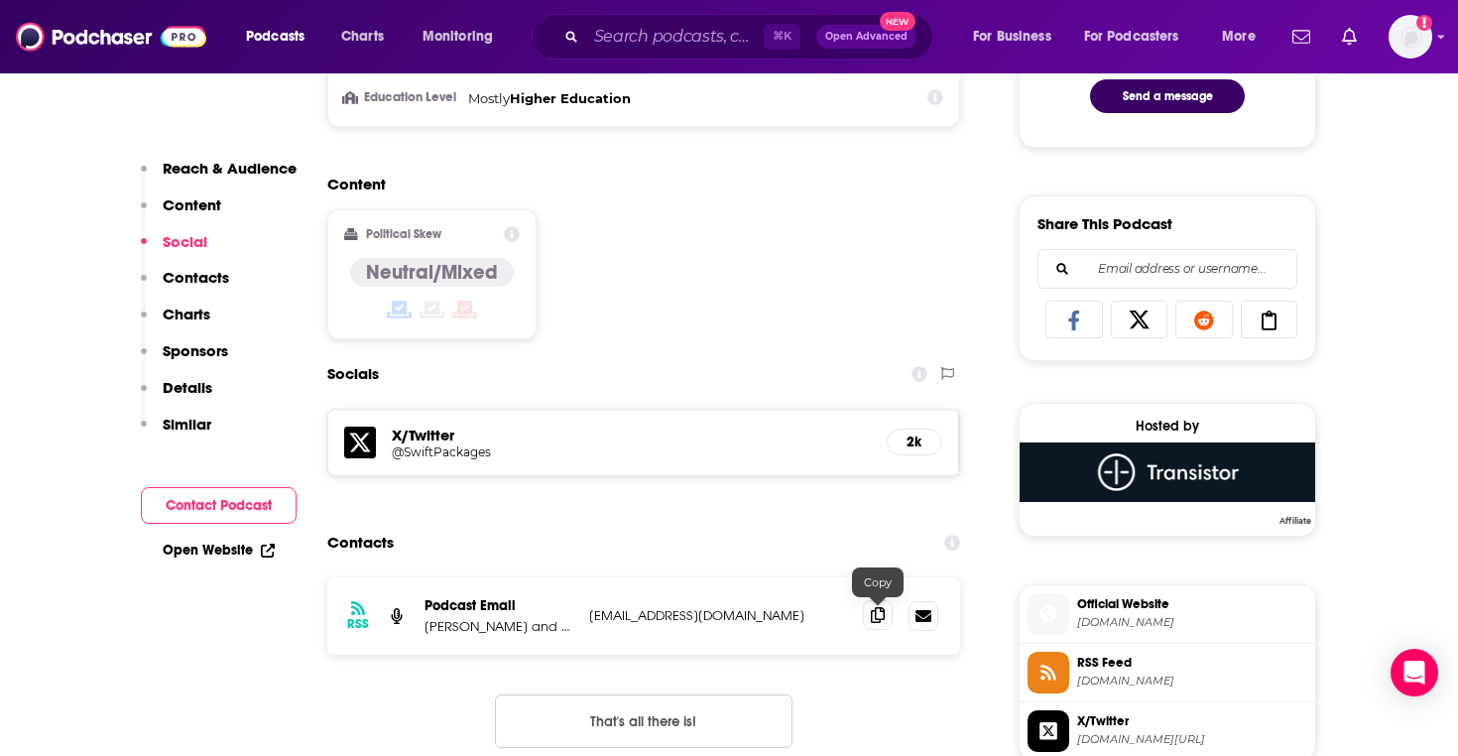
click at [881, 614] on icon at bounding box center [878, 615] width 14 height 16
click at [617, 43] on input "Search podcasts, credits, & more..." at bounding box center [674, 37] width 177 height 32
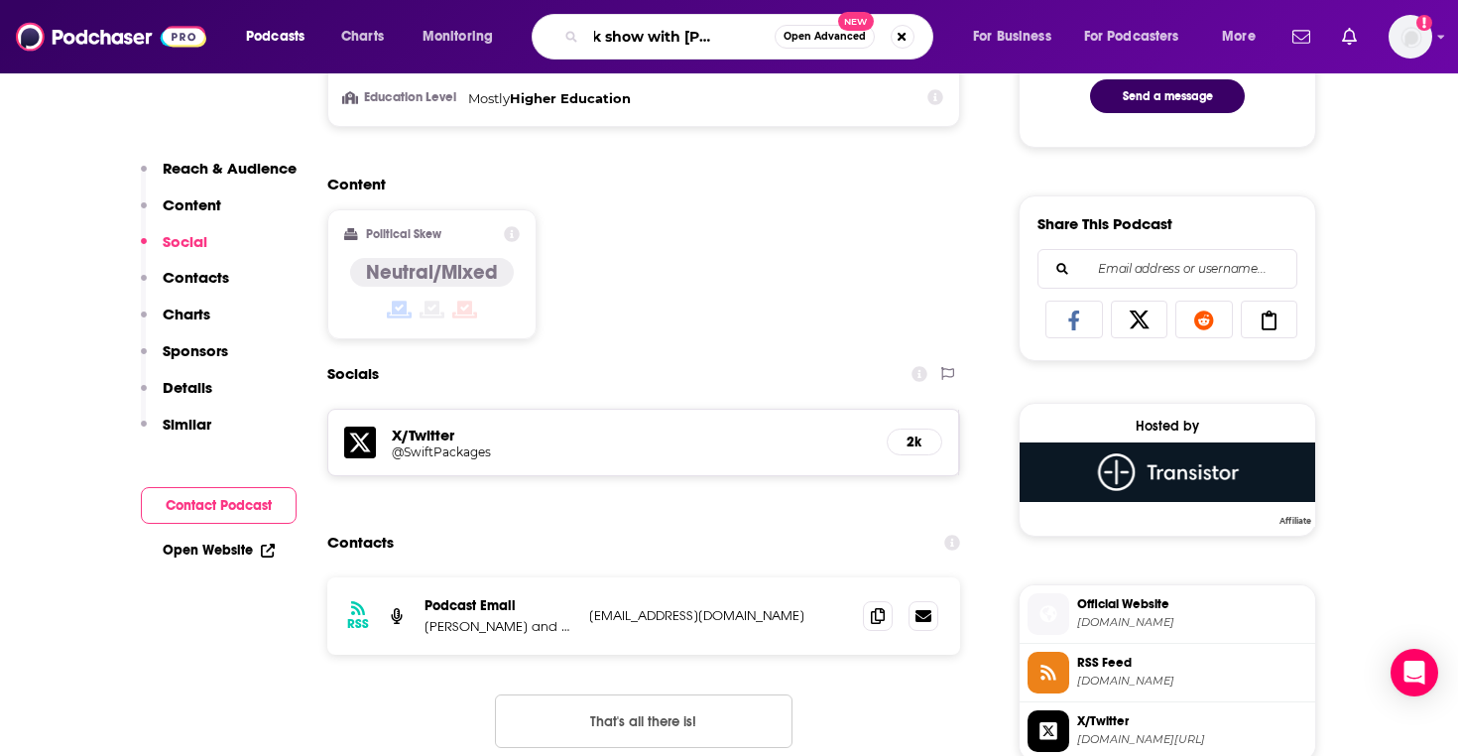
type input "the talk show with john gruber"
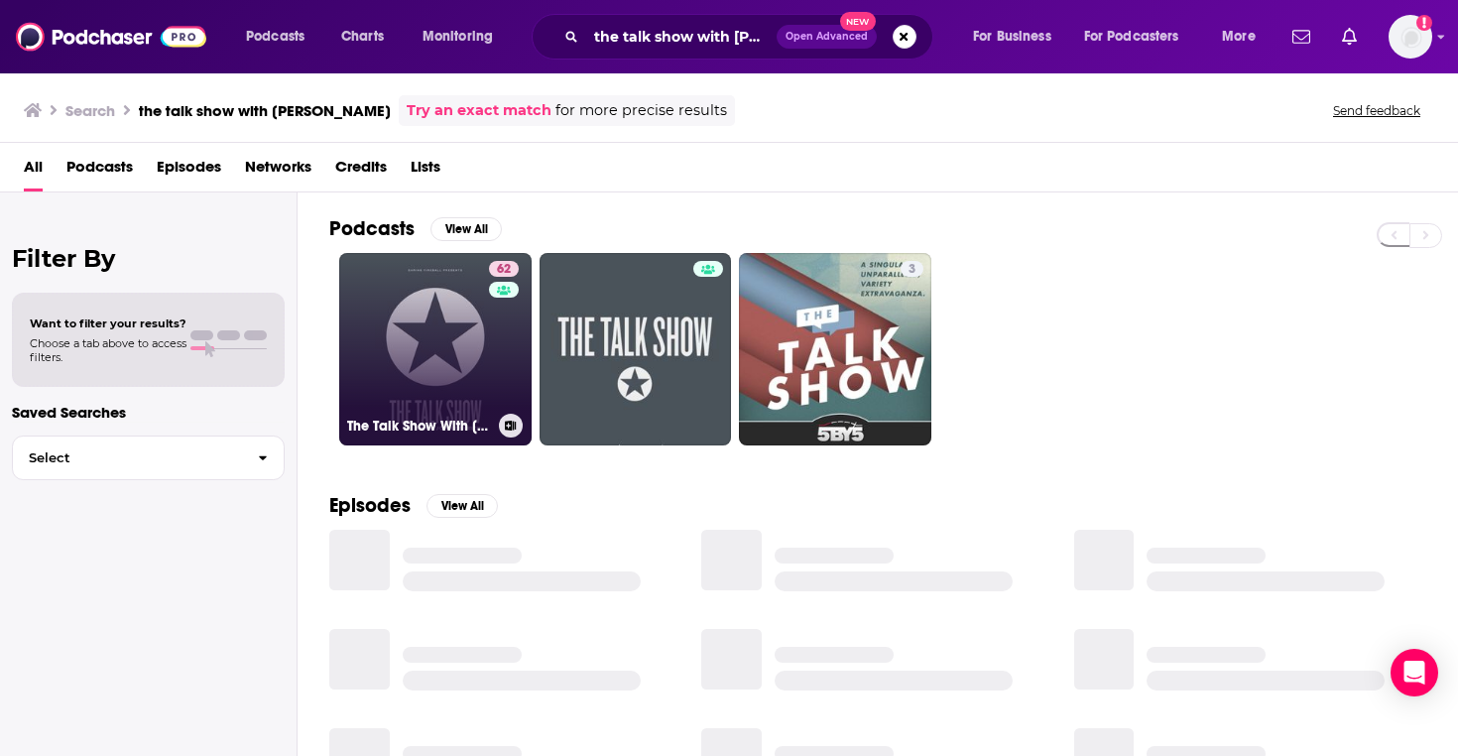
click at [399, 340] on link "62 The Talk Show With John Gruber" at bounding box center [435, 349] width 192 height 192
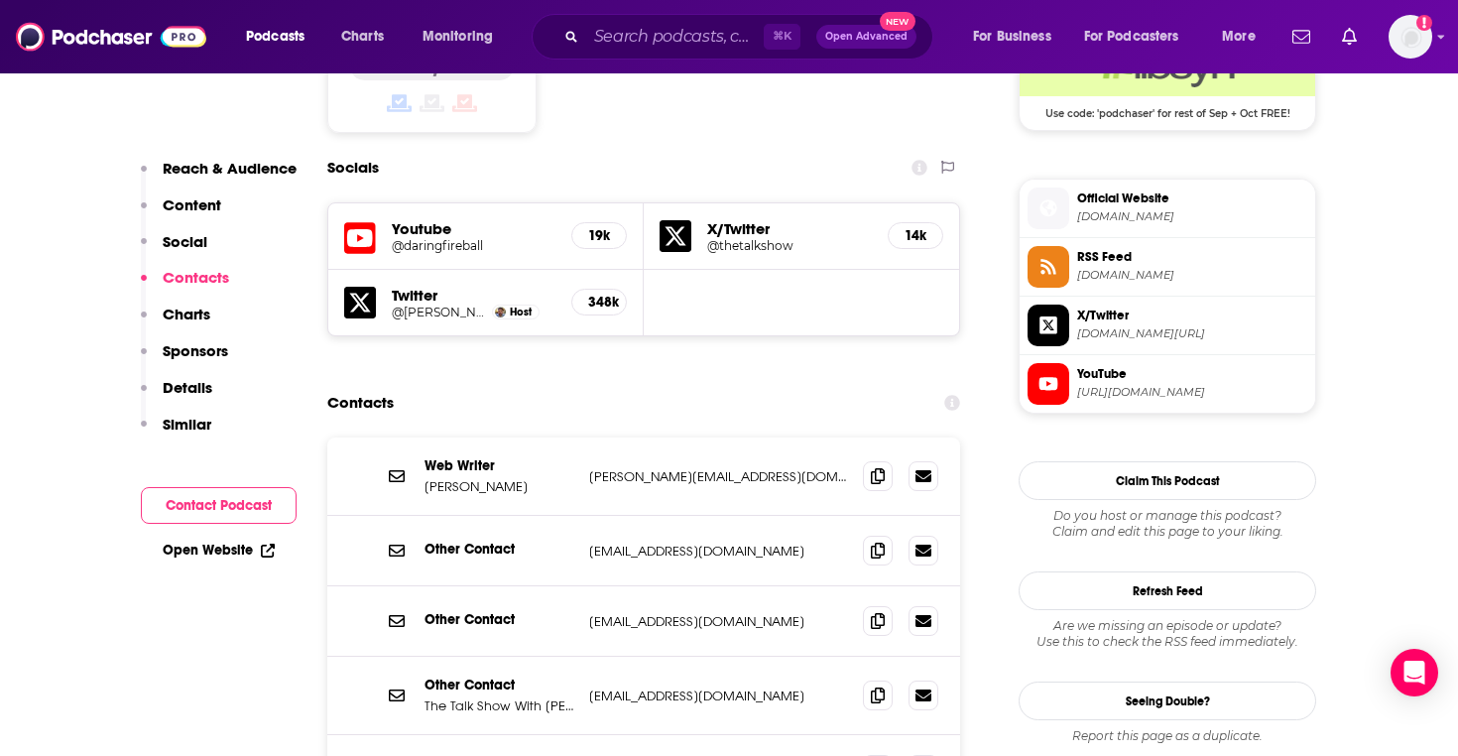
scroll to position [1685, 0]
click at [876, 468] on icon at bounding box center [878, 476] width 14 height 16
click at [613, 41] on input "Search podcasts, credits, & more..." at bounding box center [674, 37] width 177 height 32
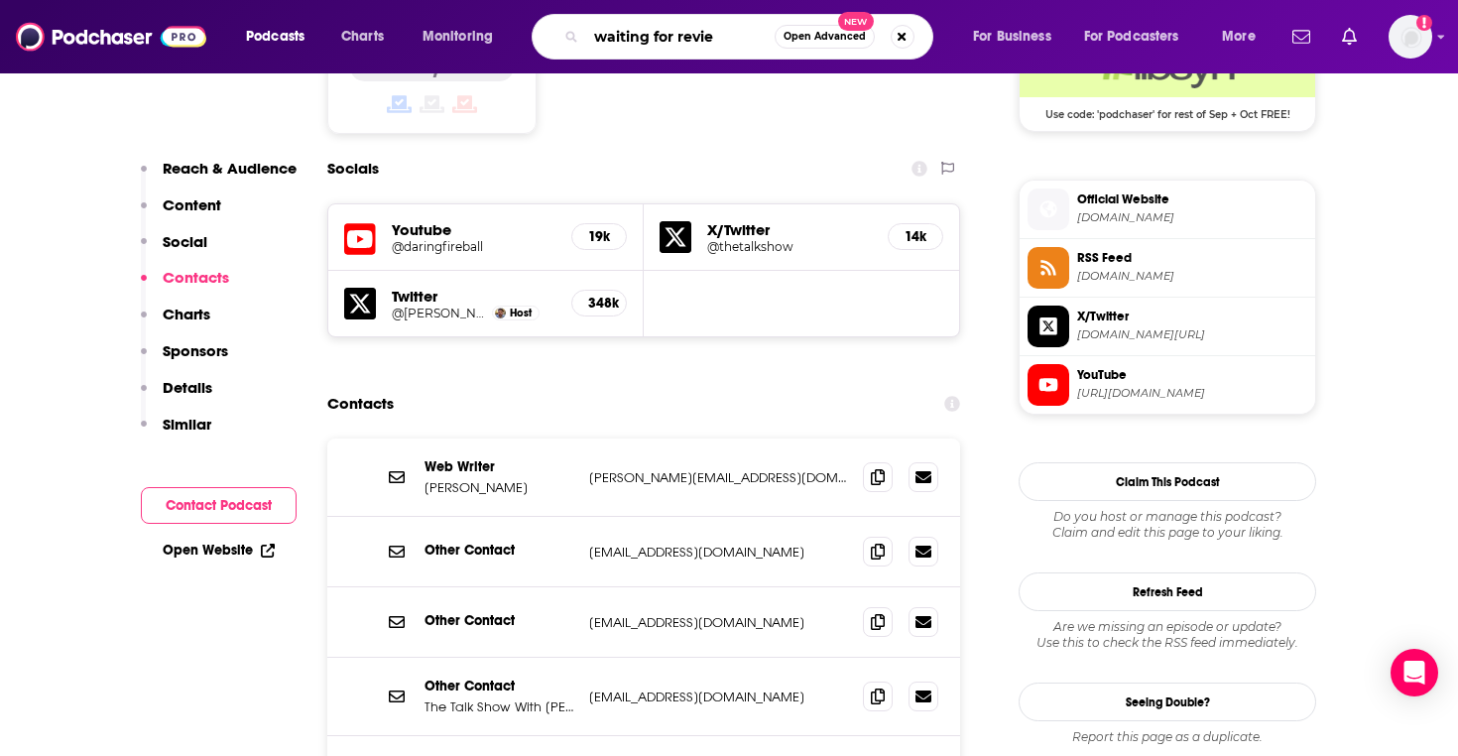
type input "waiting for review"
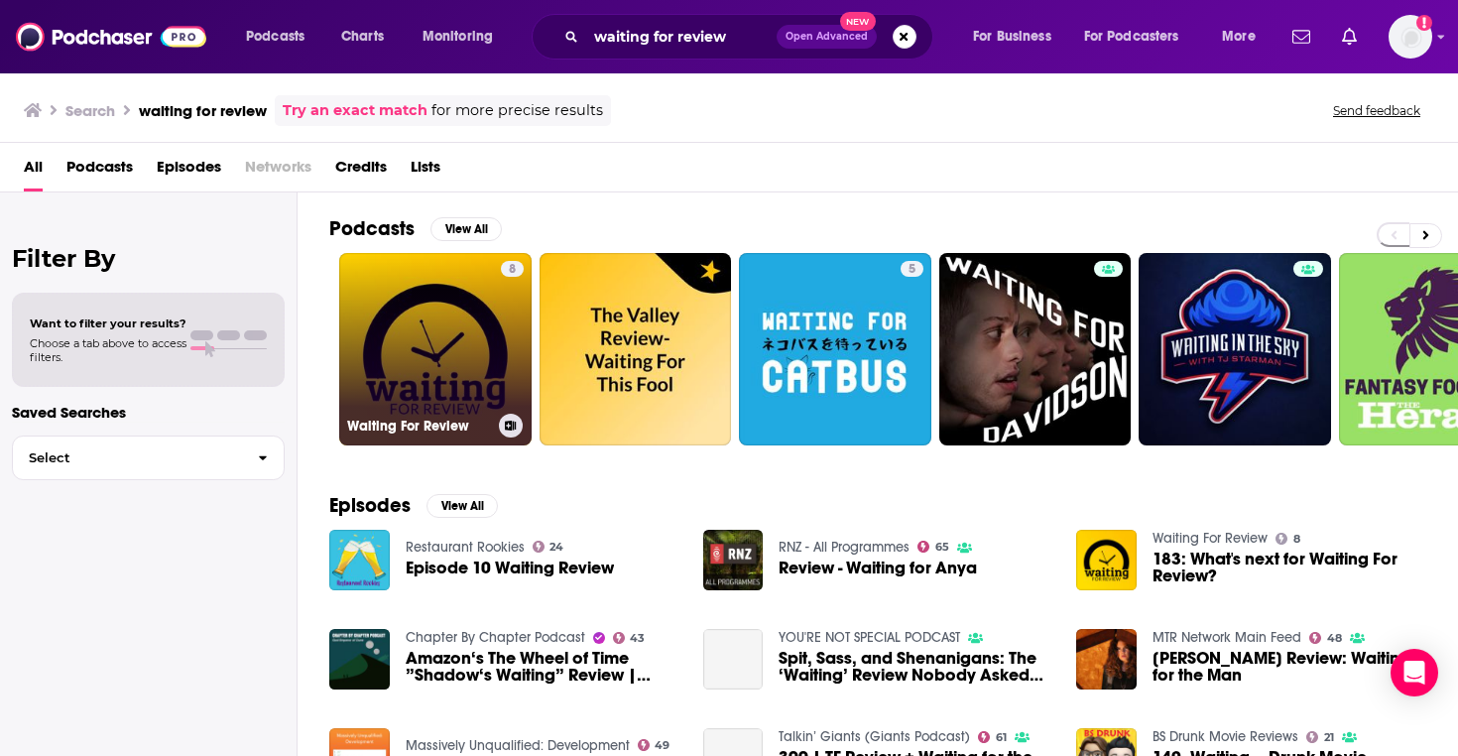
click at [455, 319] on link "8 Waiting For Review" at bounding box center [435, 349] width 192 height 192
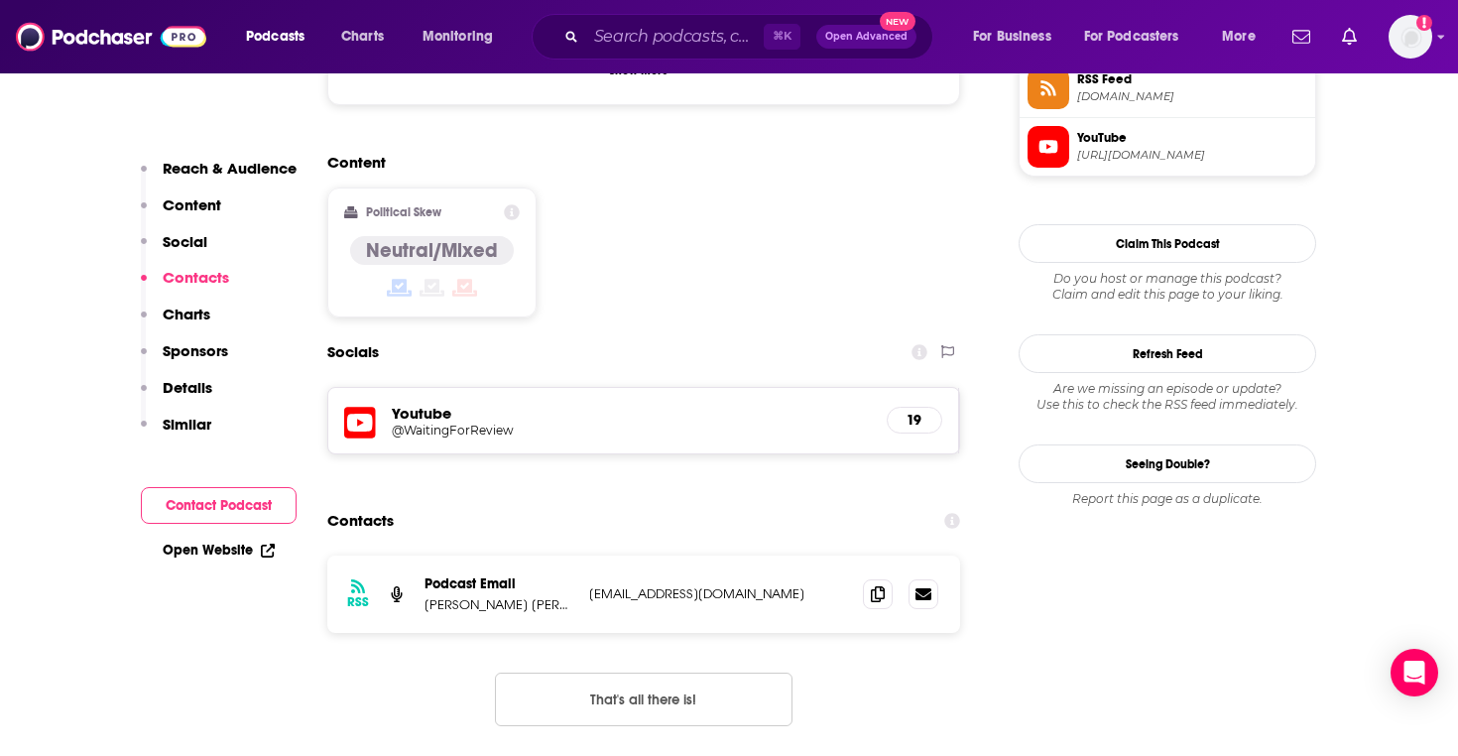
scroll to position [1505, 0]
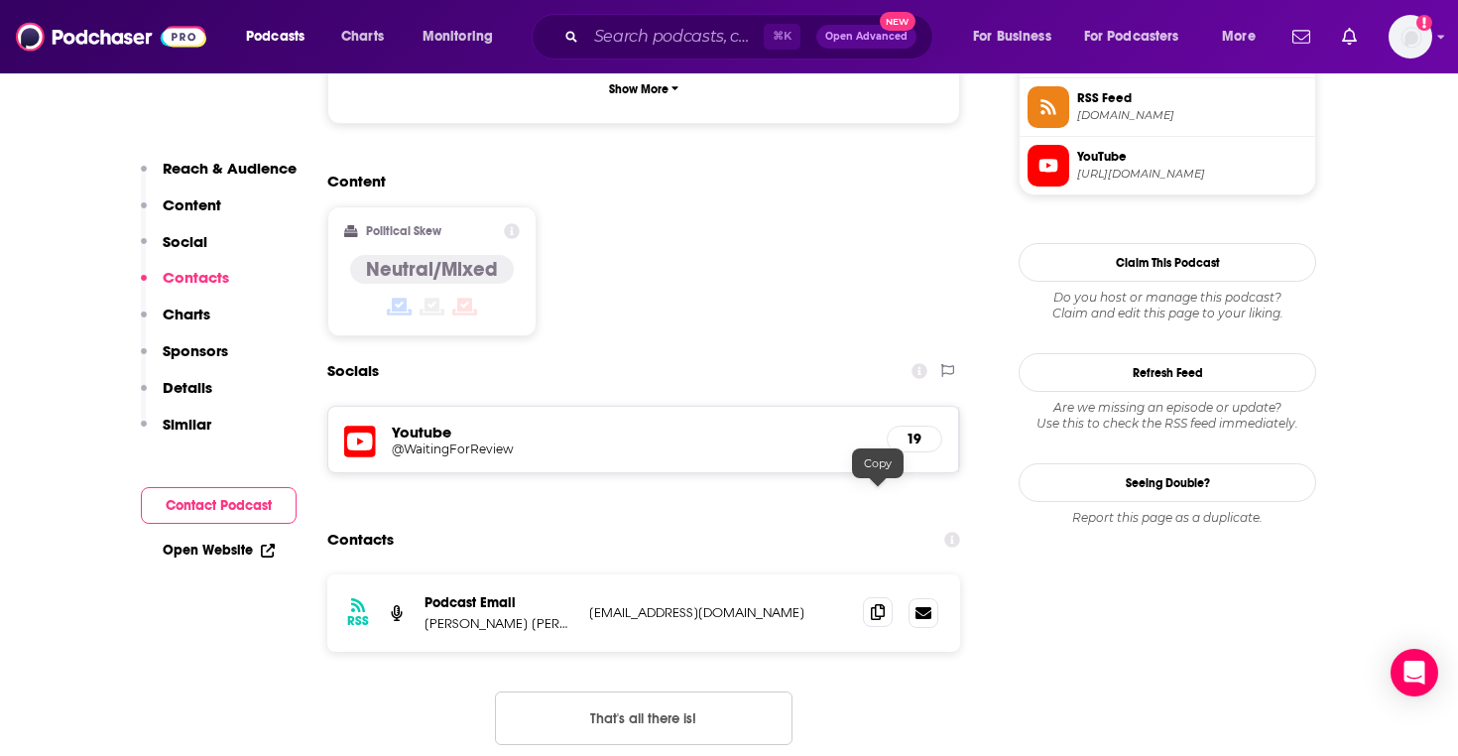
click at [875, 604] on icon at bounding box center [878, 612] width 14 height 16
click at [635, 61] on div "Podcasts Charts Monitoring ⌘ K Open Advanced New For Business For Podcasters Mo…" at bounding box center [729, 36] width 1458 height 73
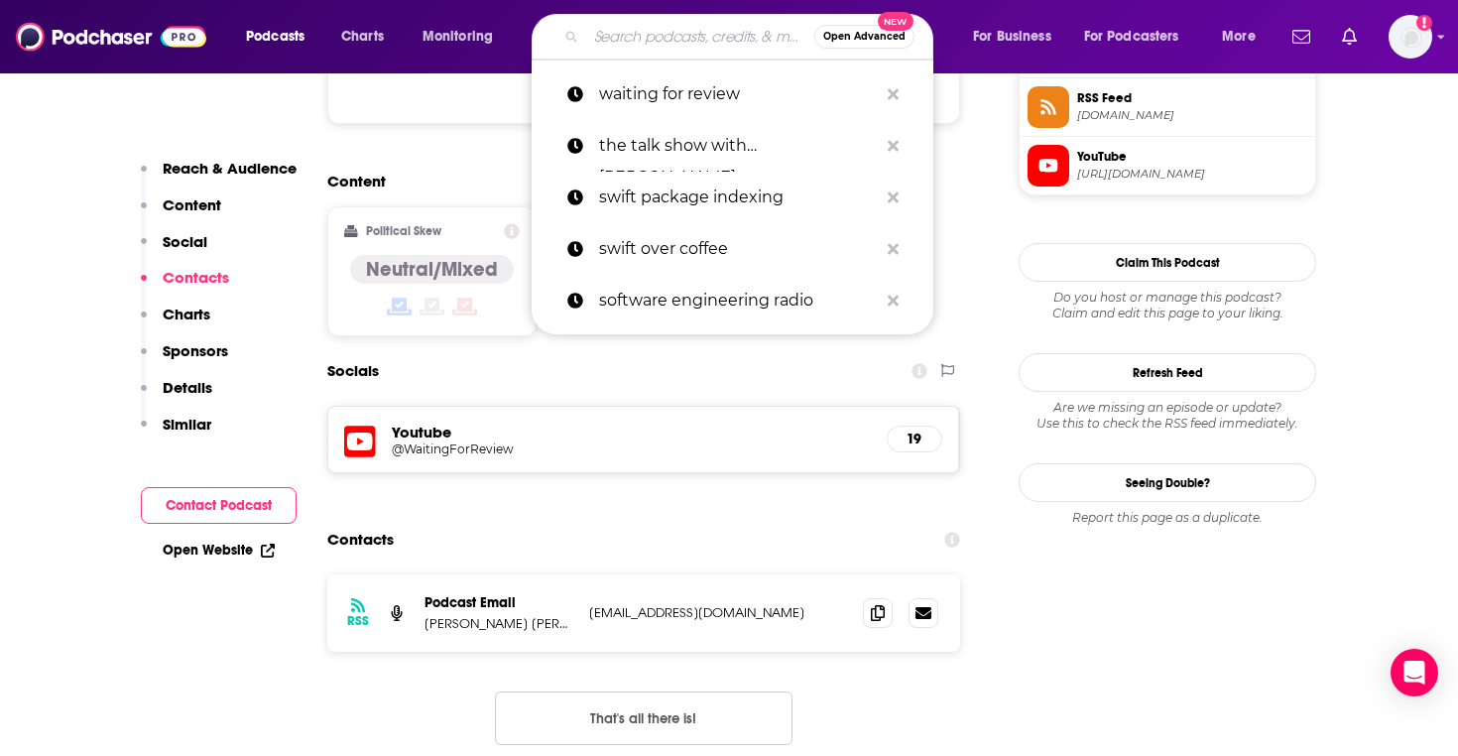
click at [635, 45] on input "Search podcasts, credits, & more..." at bounding box center [700, 37] width 228 height 32
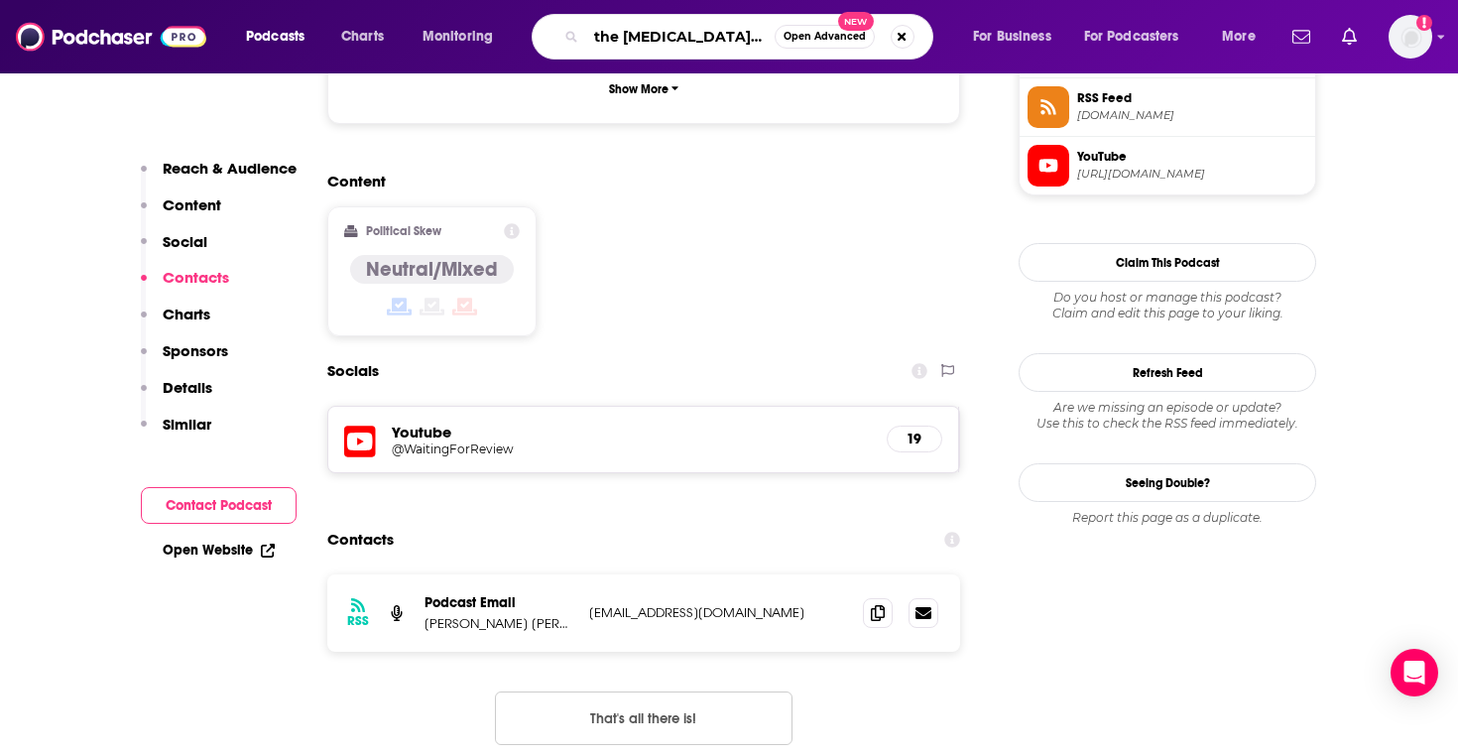
type input "the autism podcast"
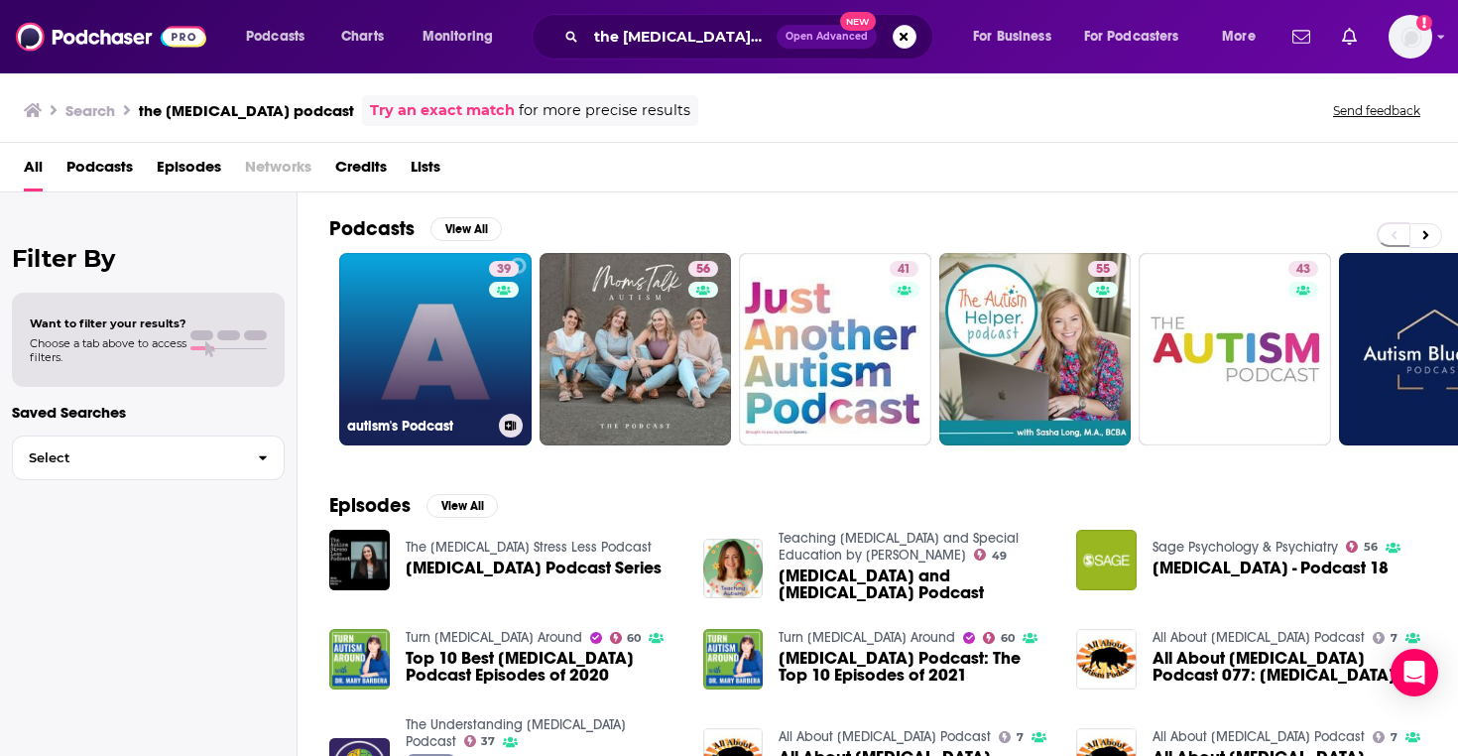
click at [438, 337] on link "39 autism's Podcast" at bounding box center [435, 349] width 192 height 192
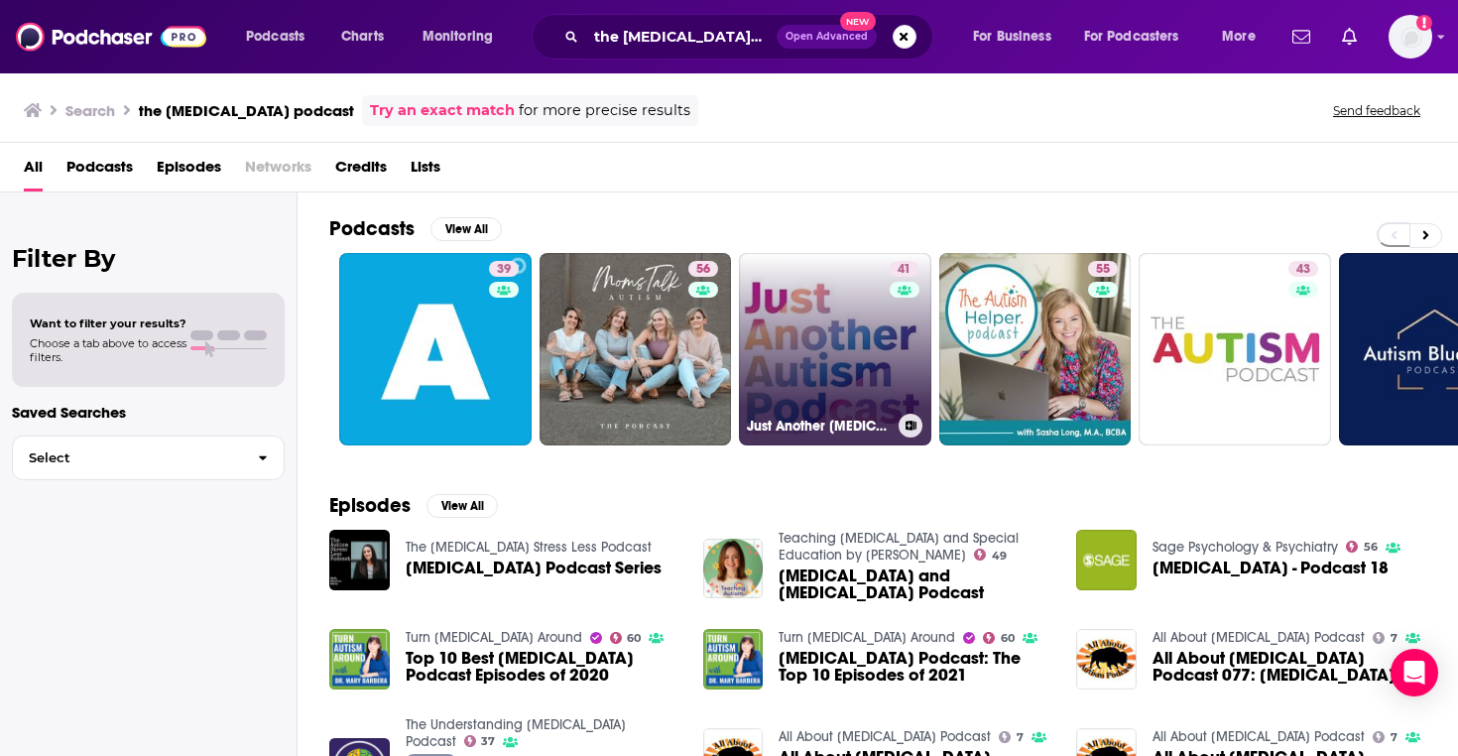
click at [855, 308] on link "41 Just Another Autism Podcast" at bounding box center [835, 349] width 192 height 192
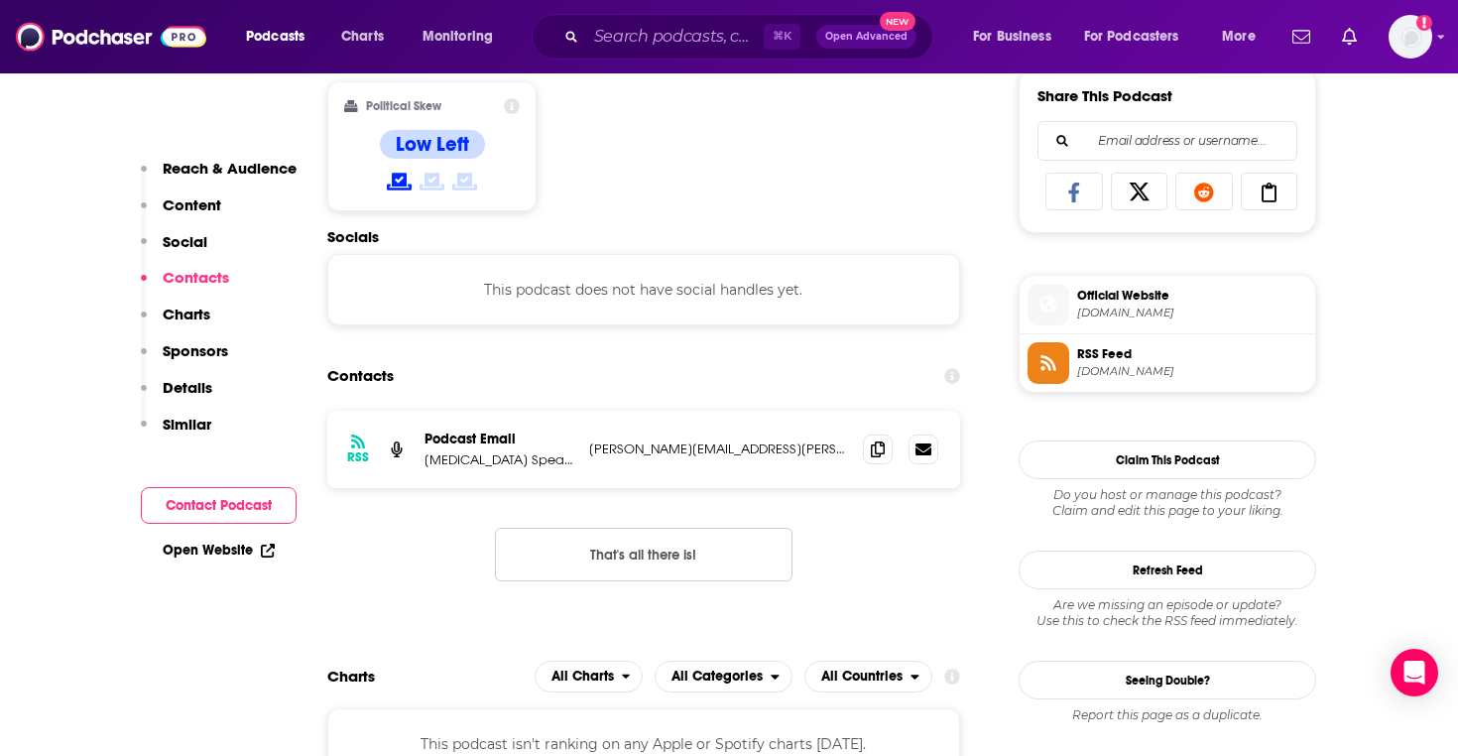
scroll to position [1309, 0]
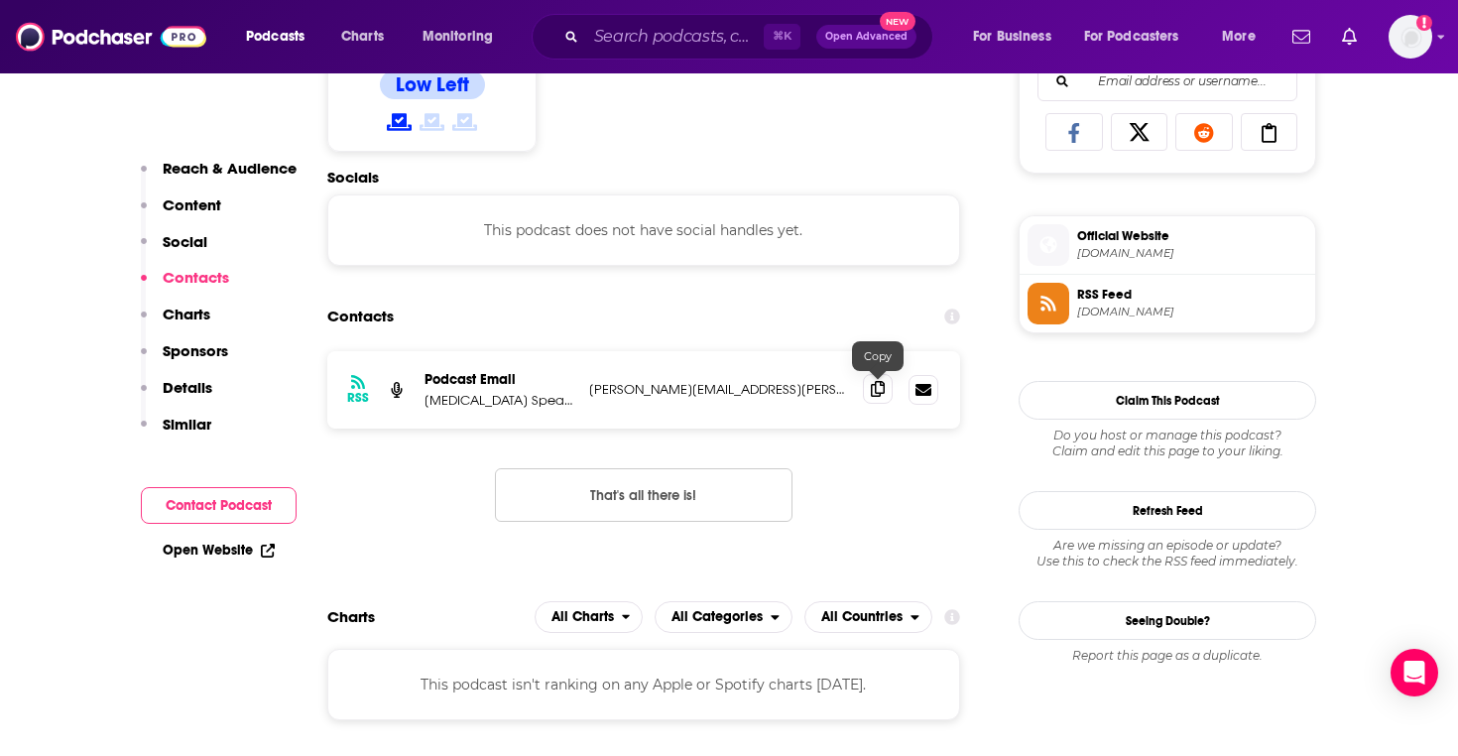
click at [872, 386] on icon at bounding box center [878, 389] width 14 height 16
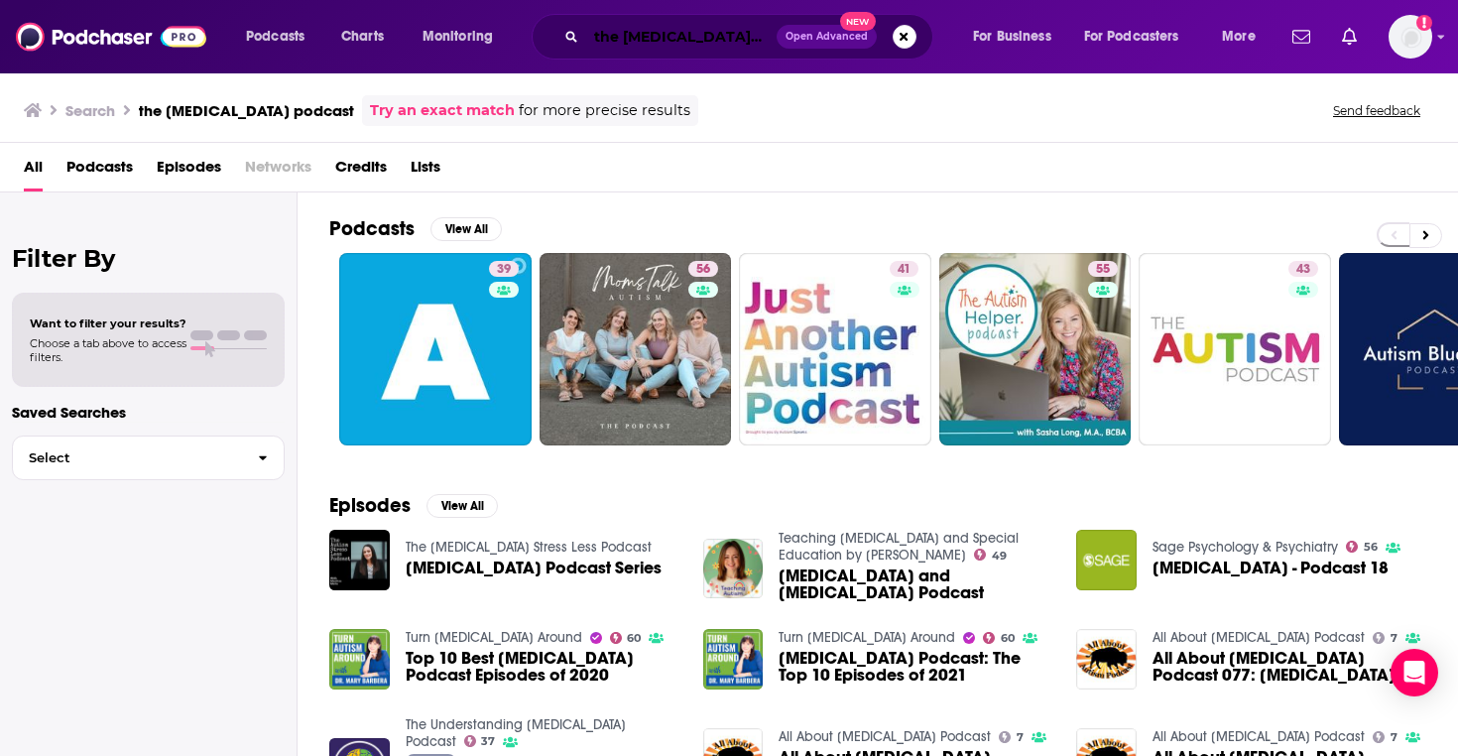
click at [624, 36] on input "the autism podcast" at bounding box center [681, 37] width 190 height 32
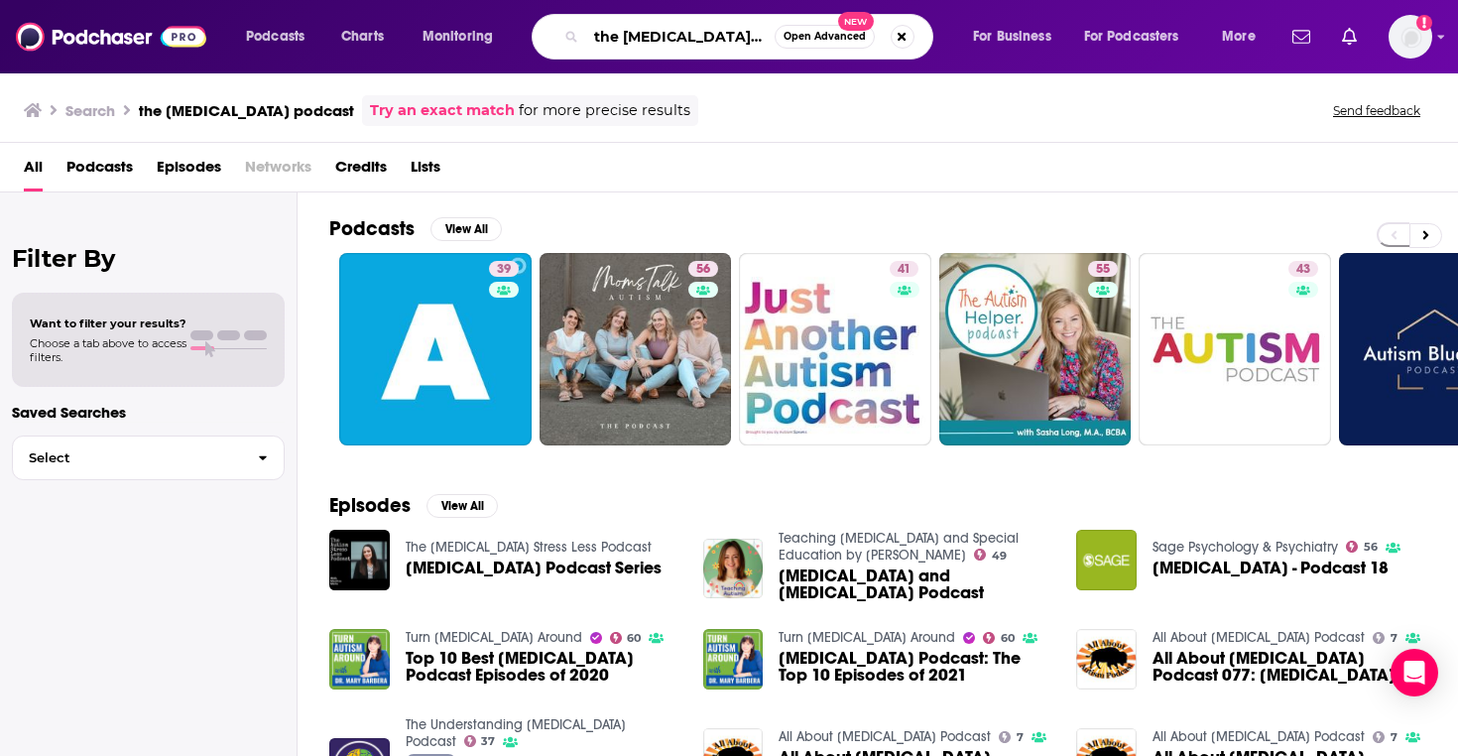
click at [624, 36] on input "the autism podcast" at bounding box center [680, 37] width 188 height 32
type input "autism"
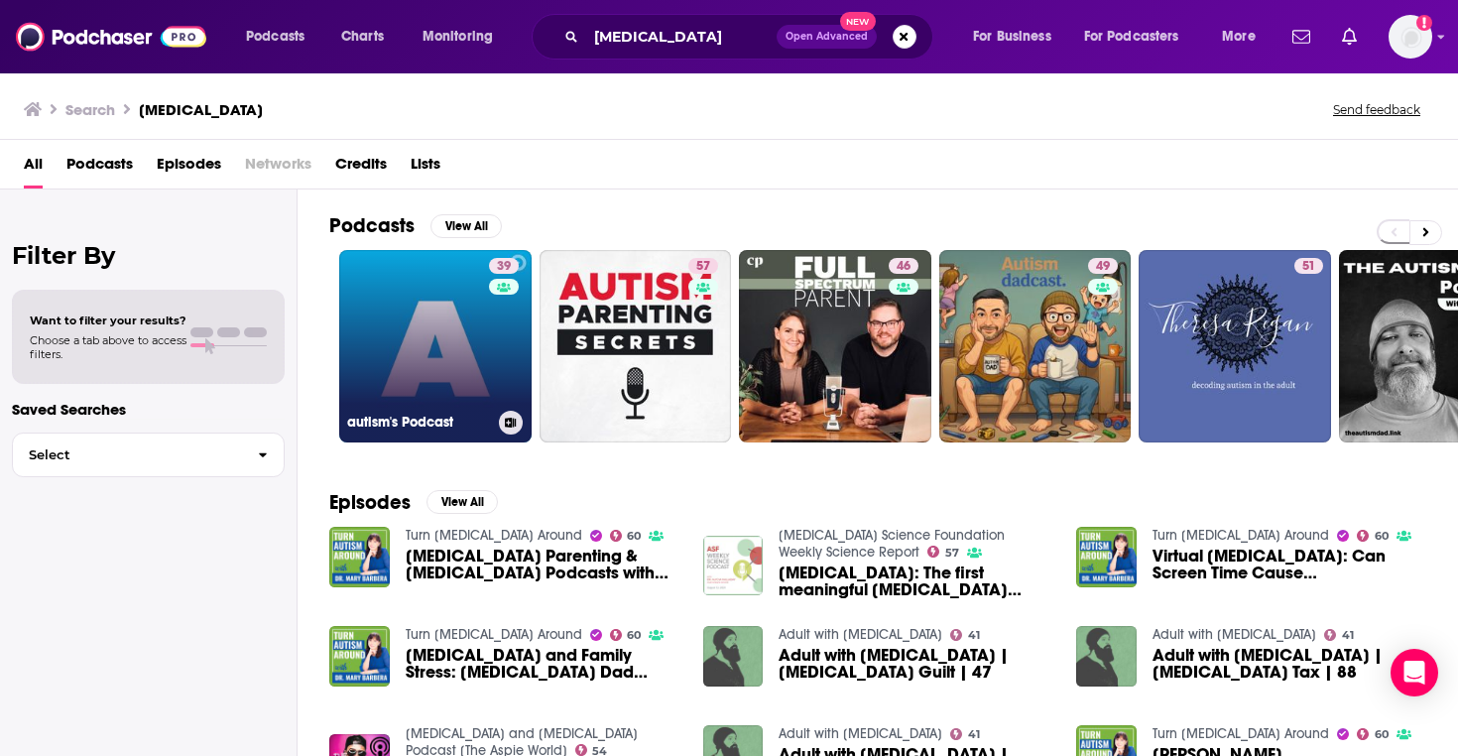
click at [443, 347] on link "39 autism's Podcast" at bounding box center [435, 346] width 192 height 192
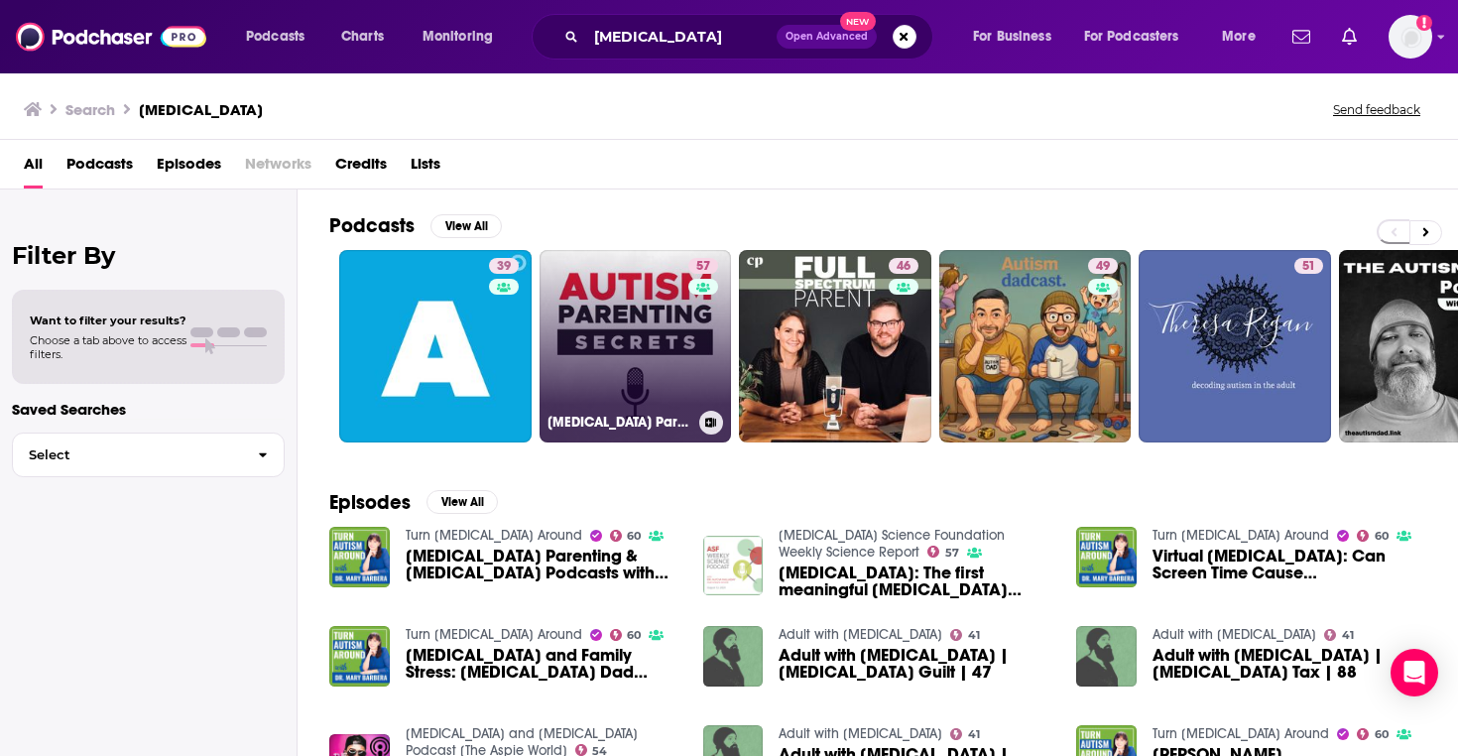
click at [607, 305] on link "57 Autism Parenting Secrets" at bounding box center [635, 346] width 192 height 192
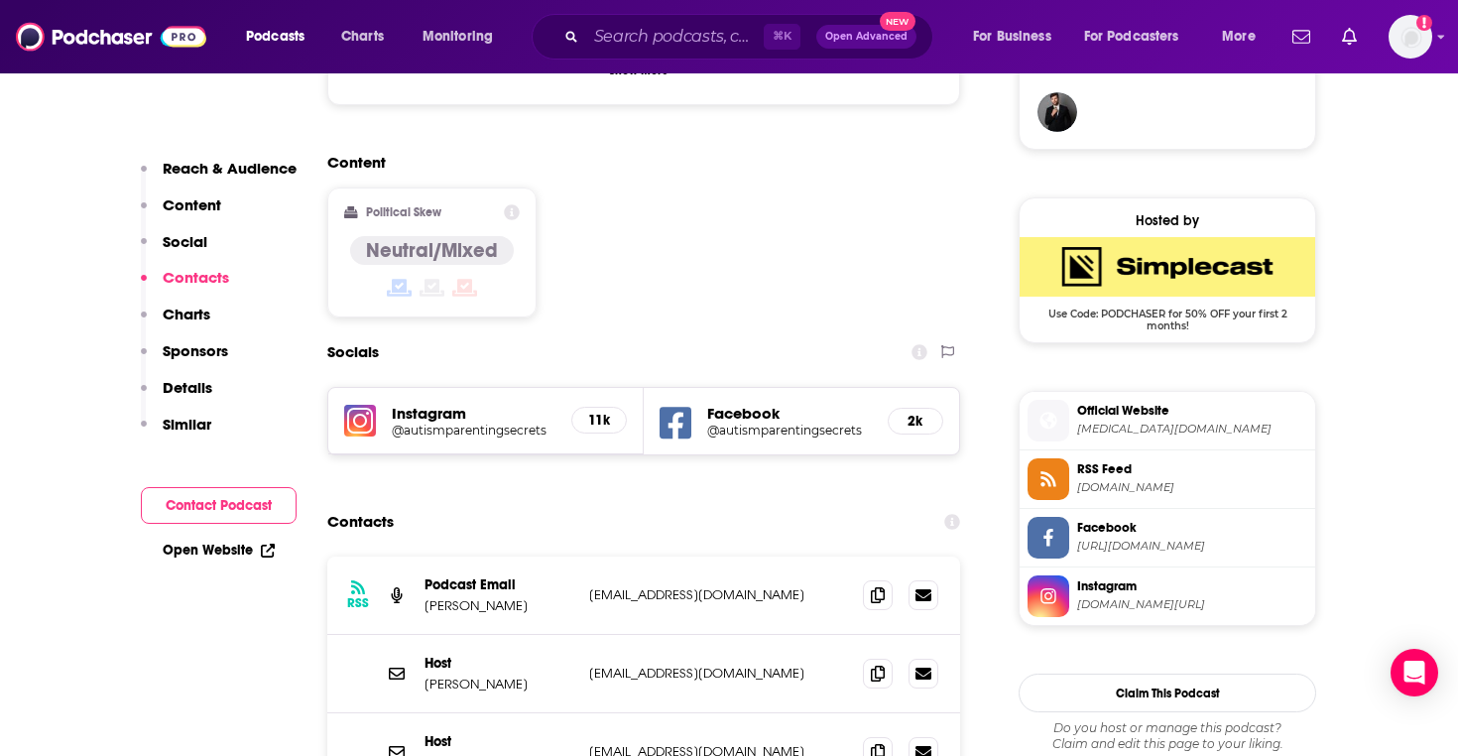
scroll to position [1657, 0]
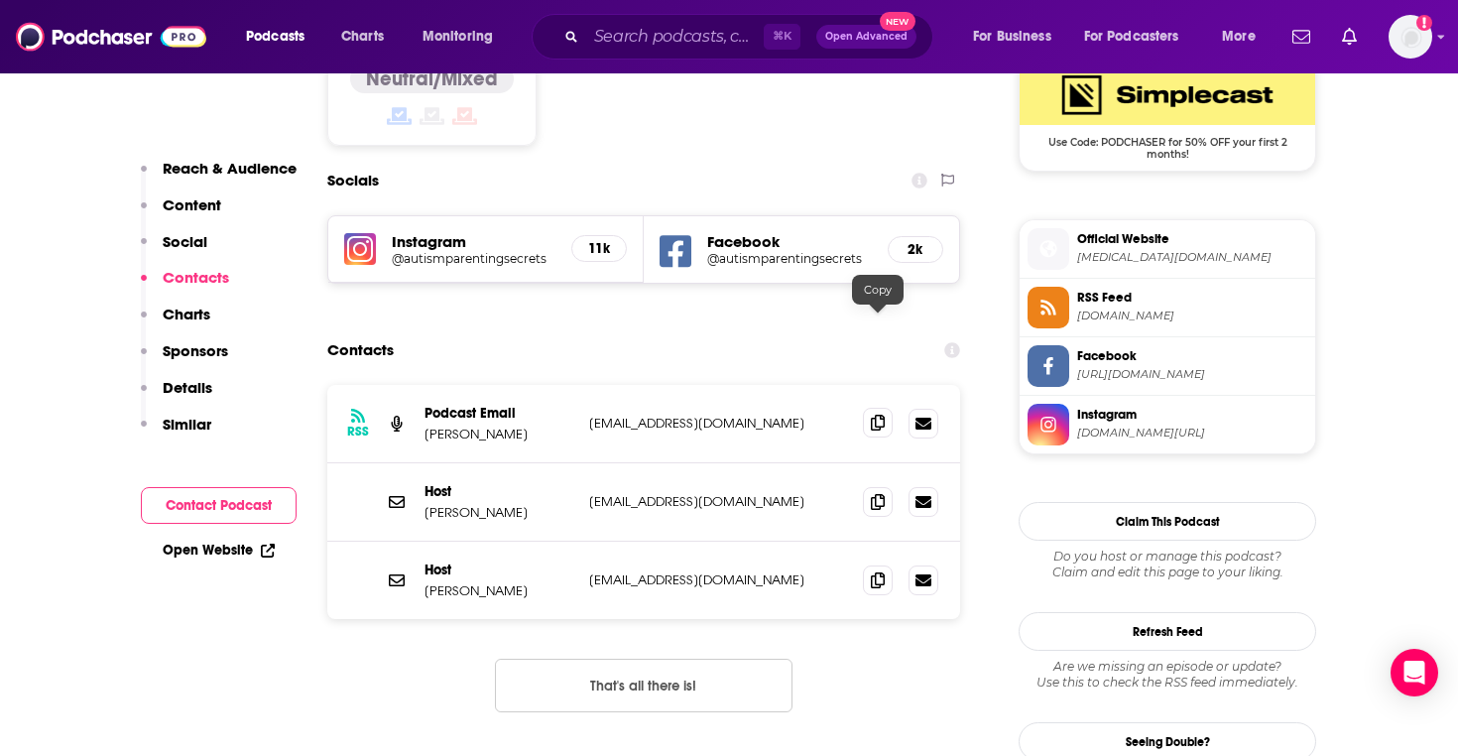
click at [883, 408] on span at bounding box center [878, 423] width 30 height 30
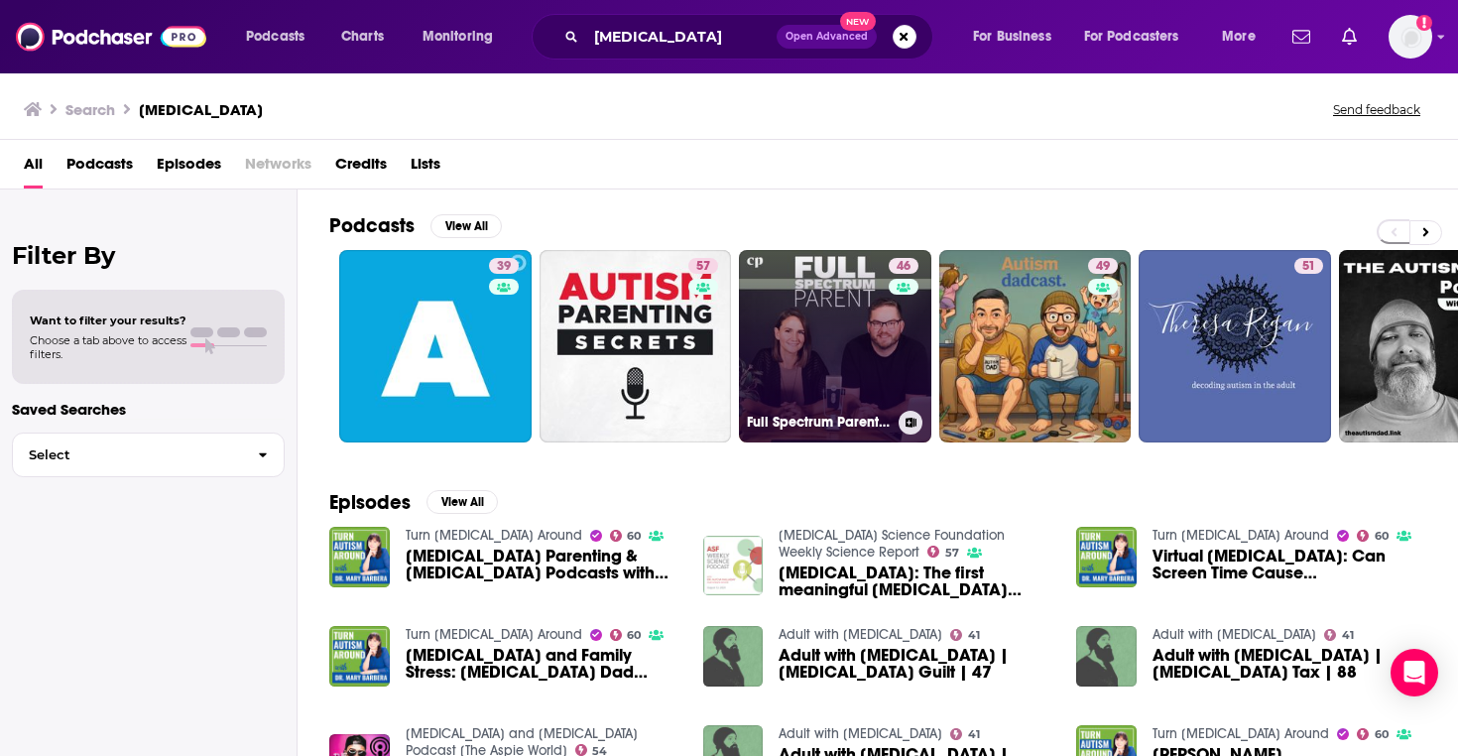
click at [843, 374] on link "46 Full Spectrum Parent: Christian Autism Support | Special Needs Parenting | F…" at bounding box center [835, 346] width 192 height 192
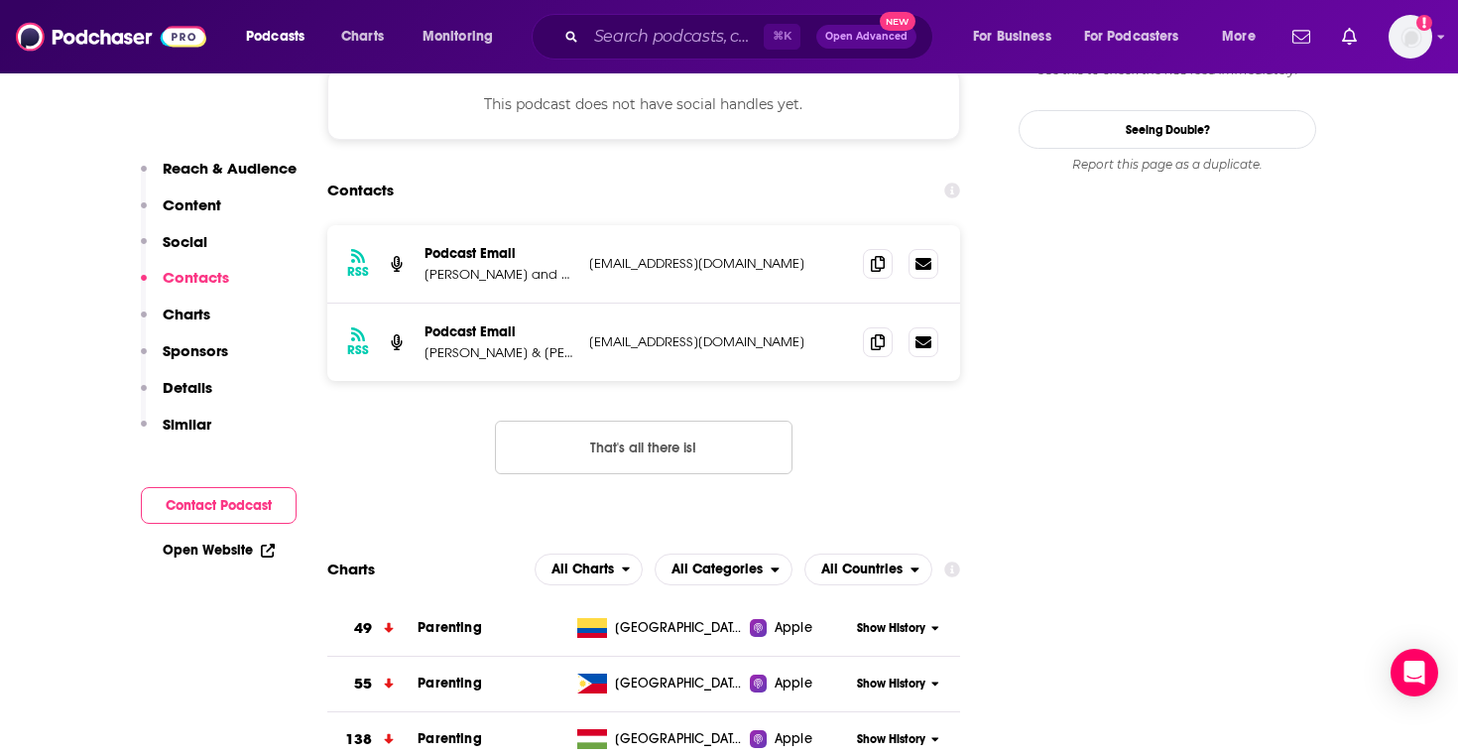
scroll to position [1840, 0]
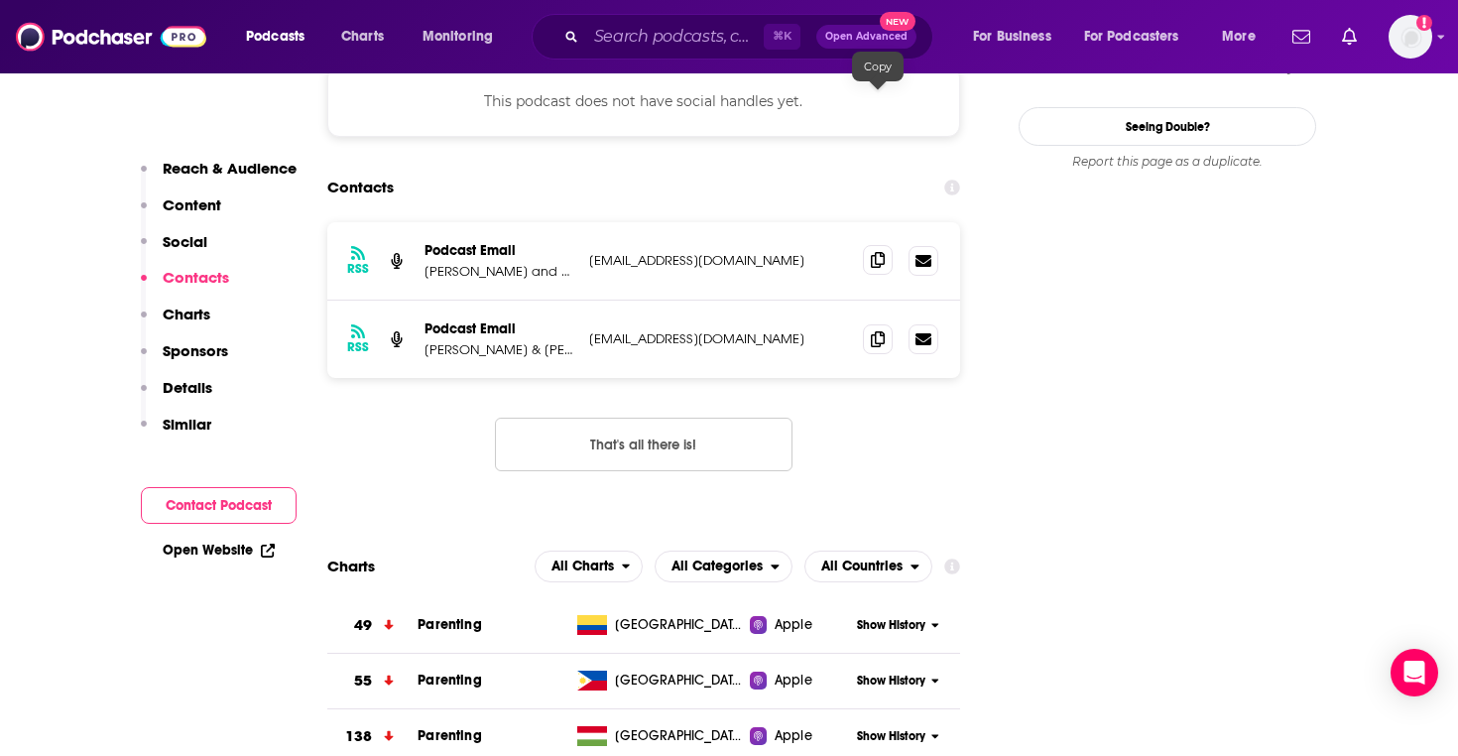
click at [879, 252] on icon at bounding box center [878, 260] width 14 height 16
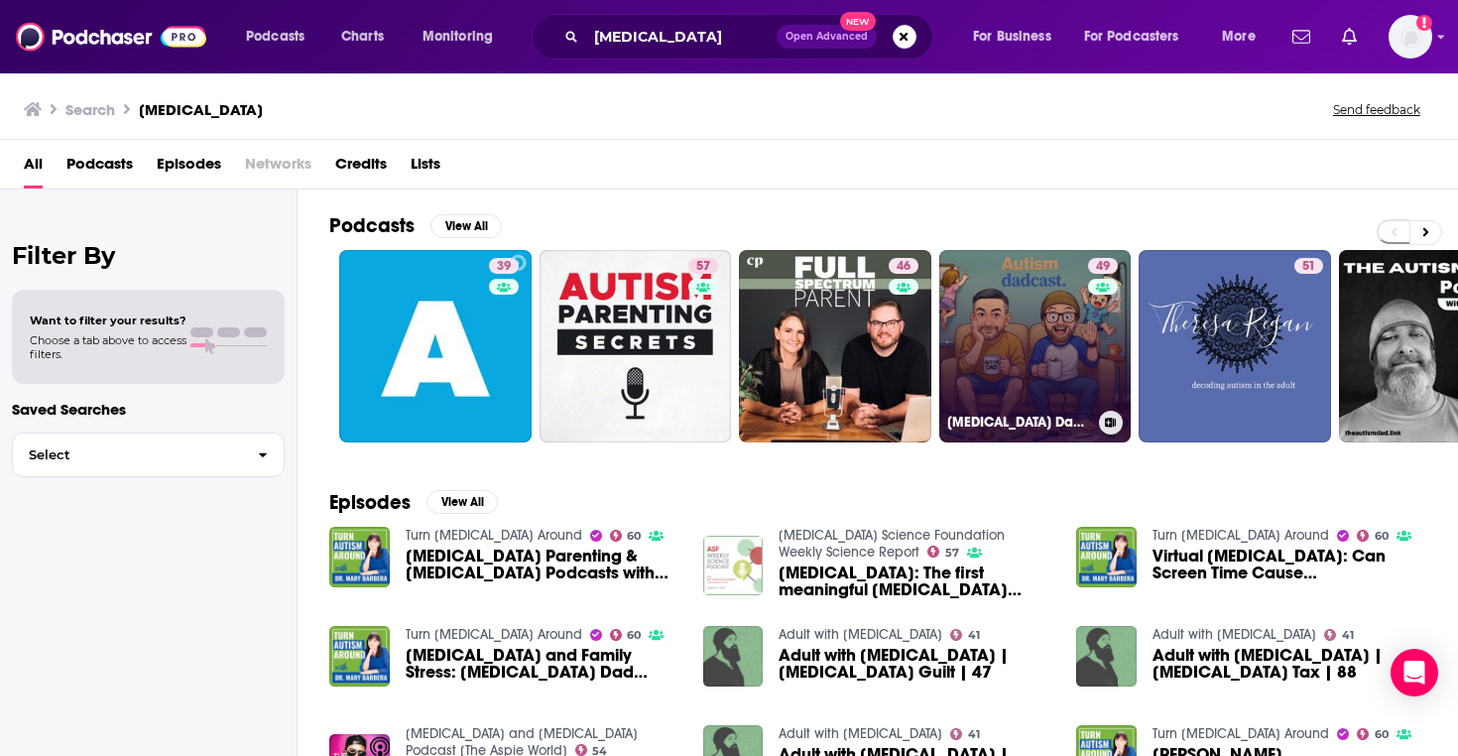
click at [1018, 307] on link "49 Autism Dadcast" at bounding box center [1035, 346] width 192 height 192
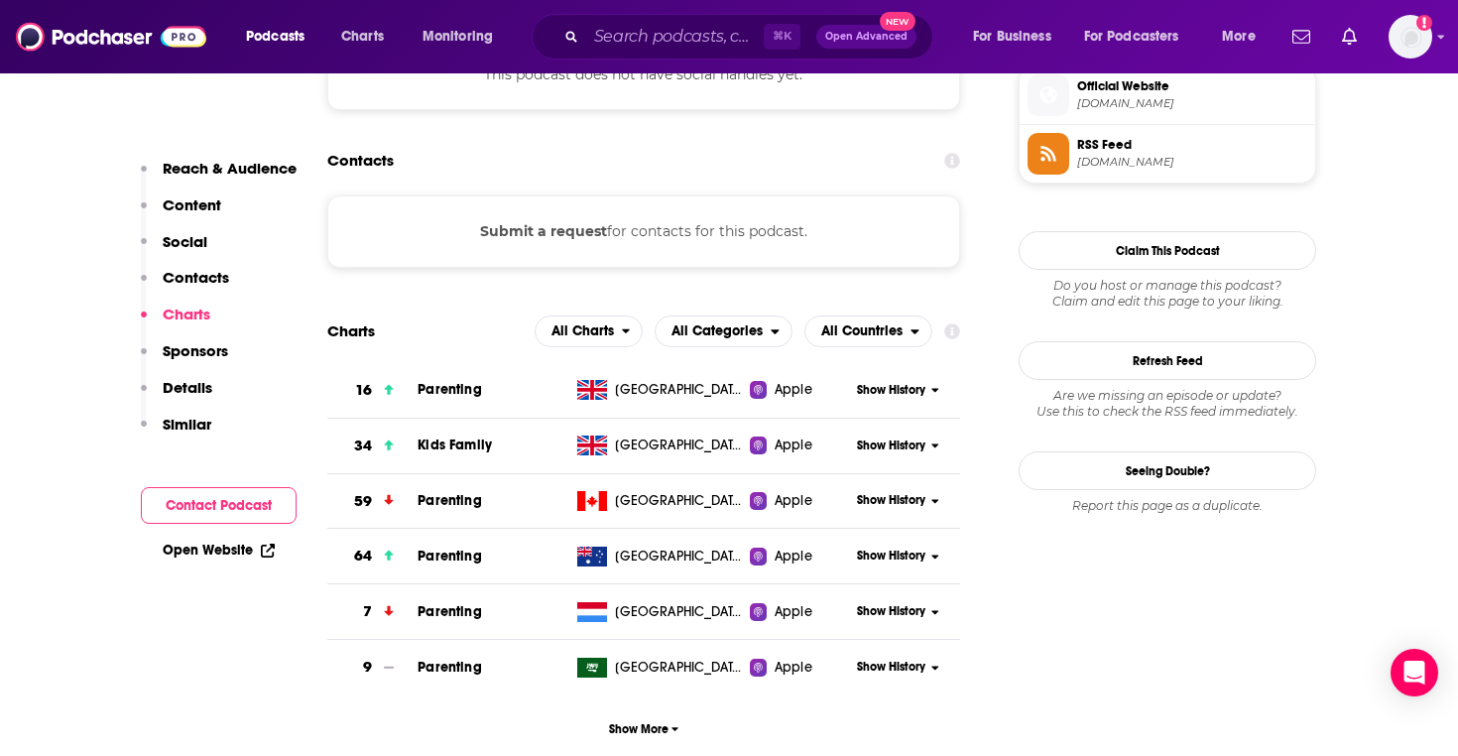
scroll to position [1290, 0]
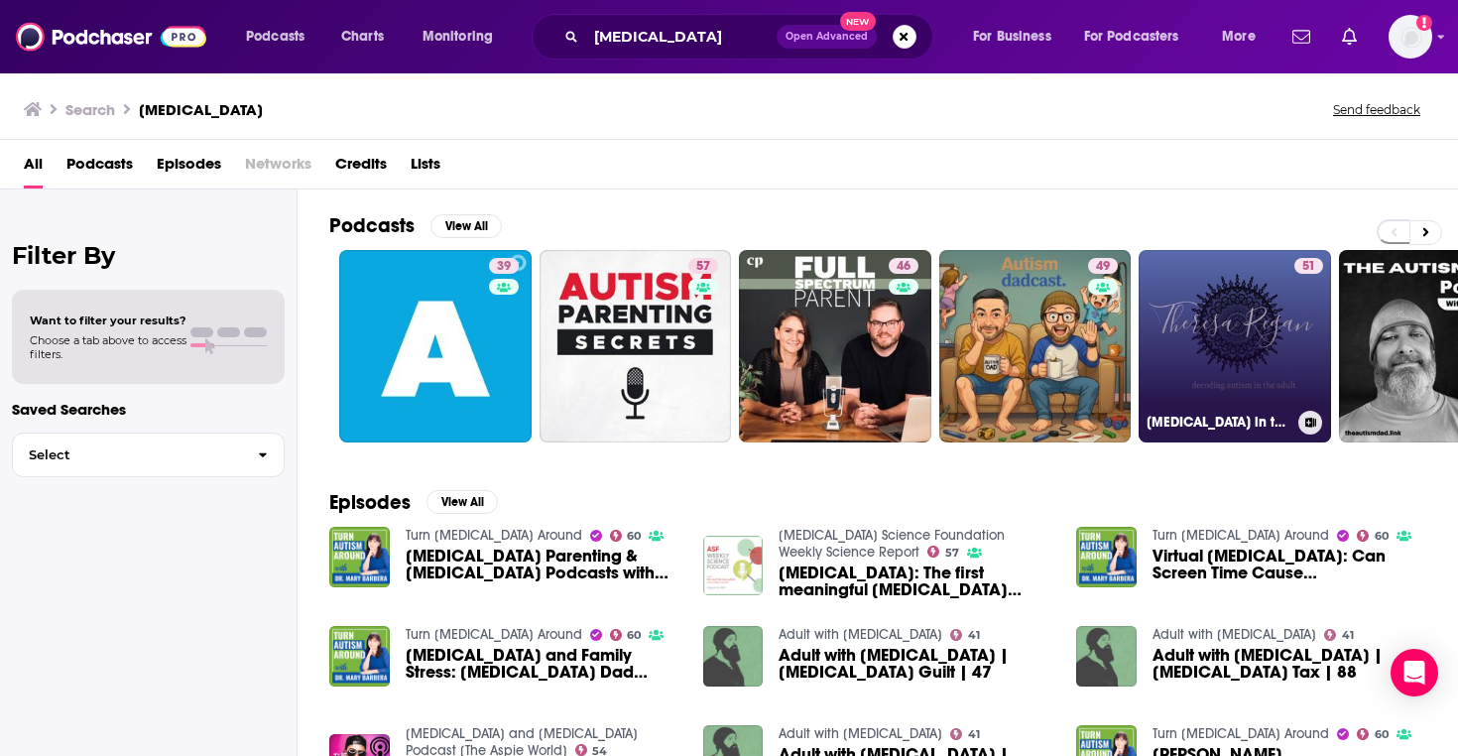
click at [1280, 329] on link "51 Autism in the Adult" at bounding box center [1234, 346] width 192 height 192
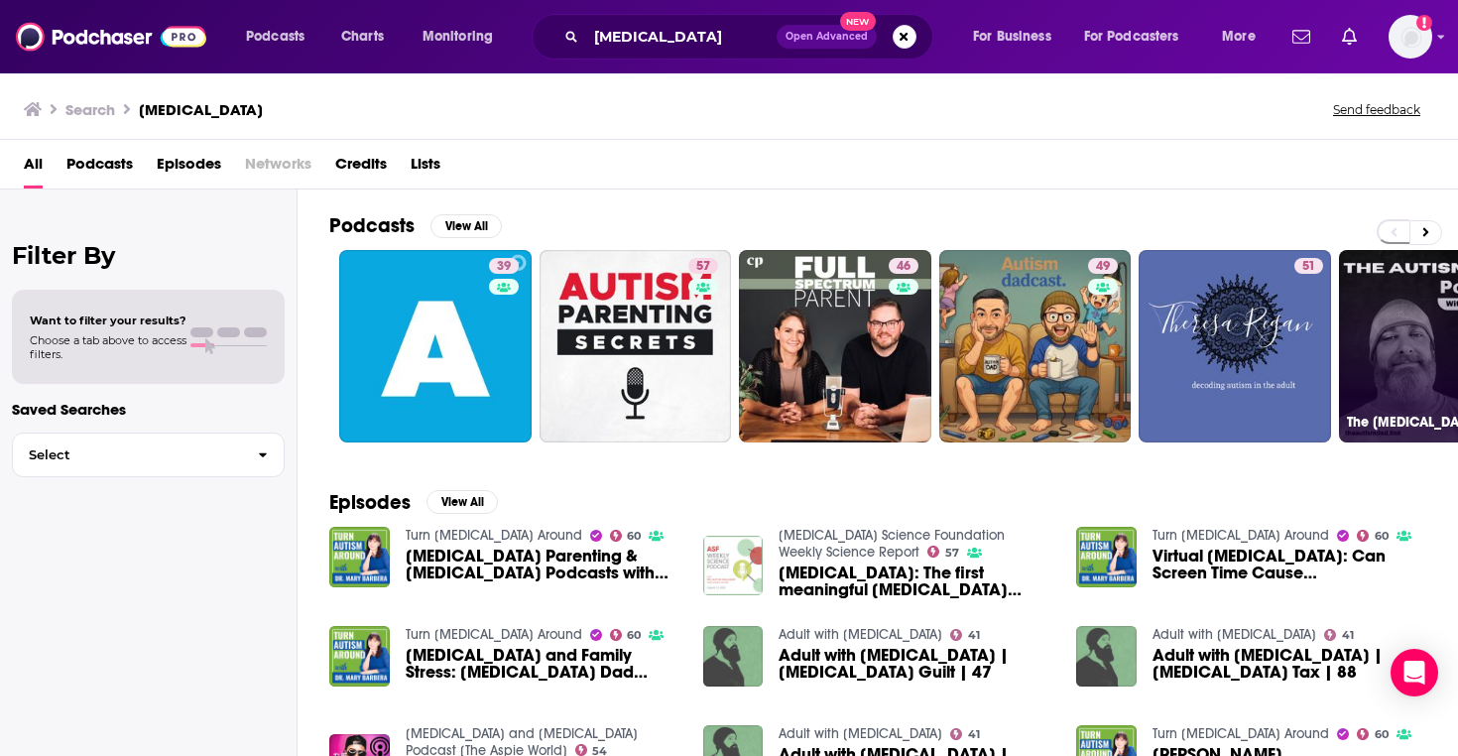
click at [1398, 303] on link "54 The Autism Dad" at bounding box center [1435, 346] width 192 height 192
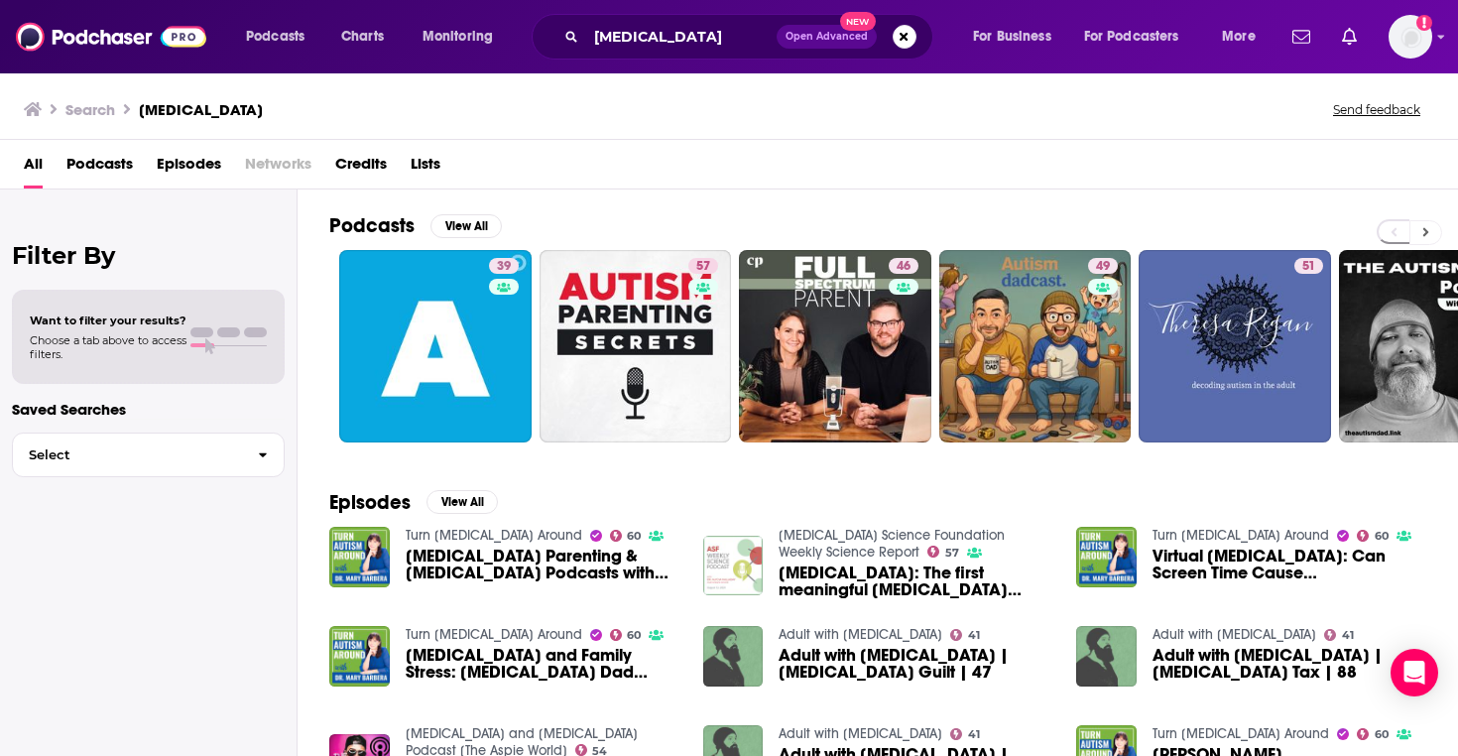
click at [1432, 229] on button at bounding box center [1425, 232] width 33 height 25
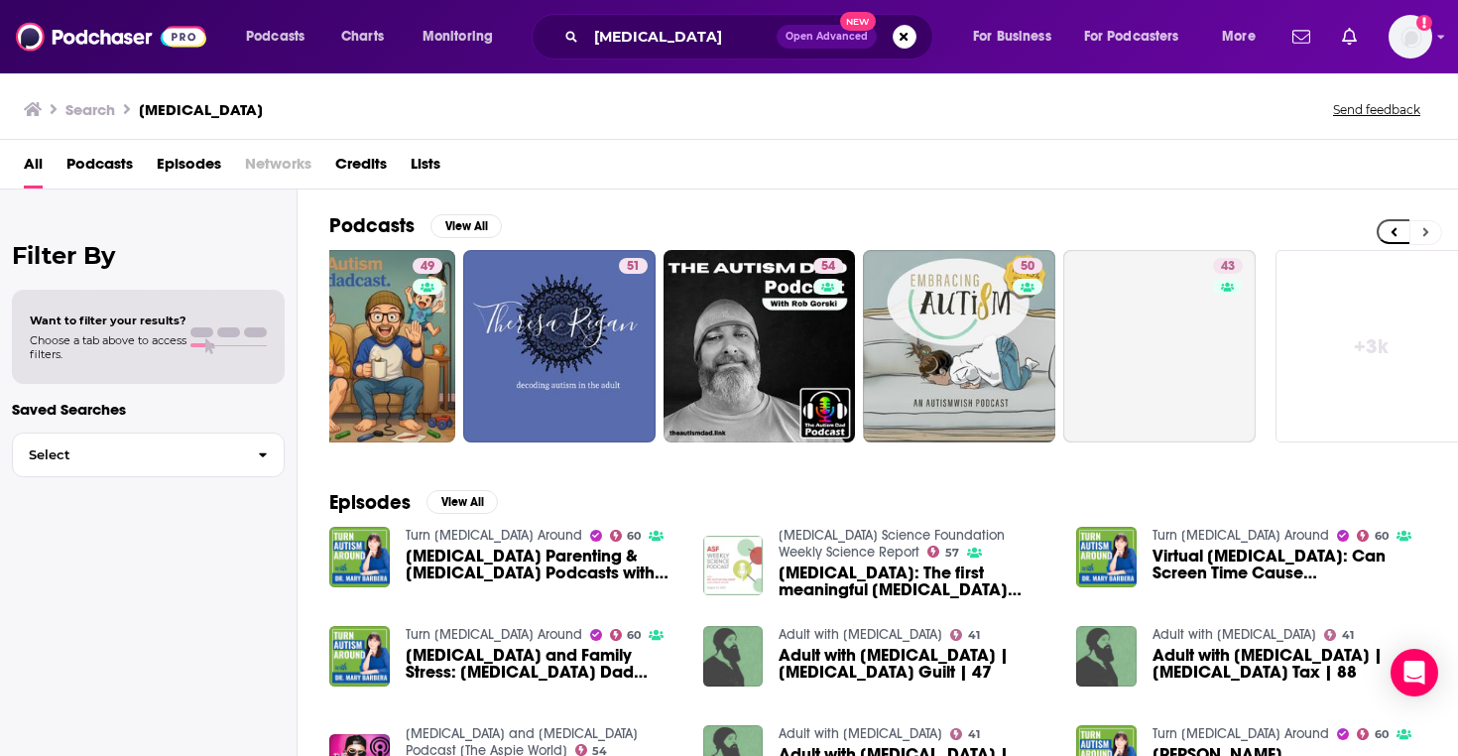
scroll to position [0, 693]
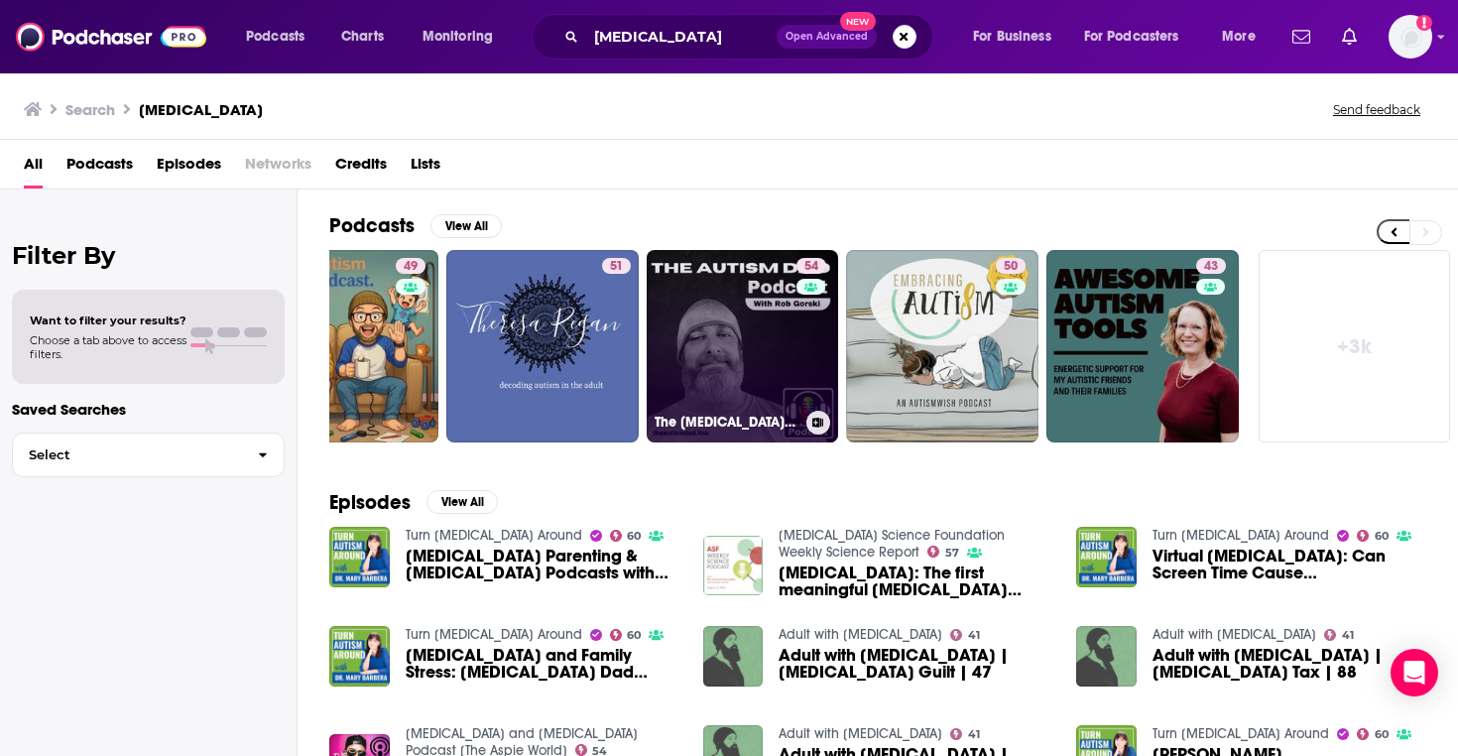
click at [691, 291] on link "54 The Autism Dad" at bounding box center [743, 346] width 192 height 192
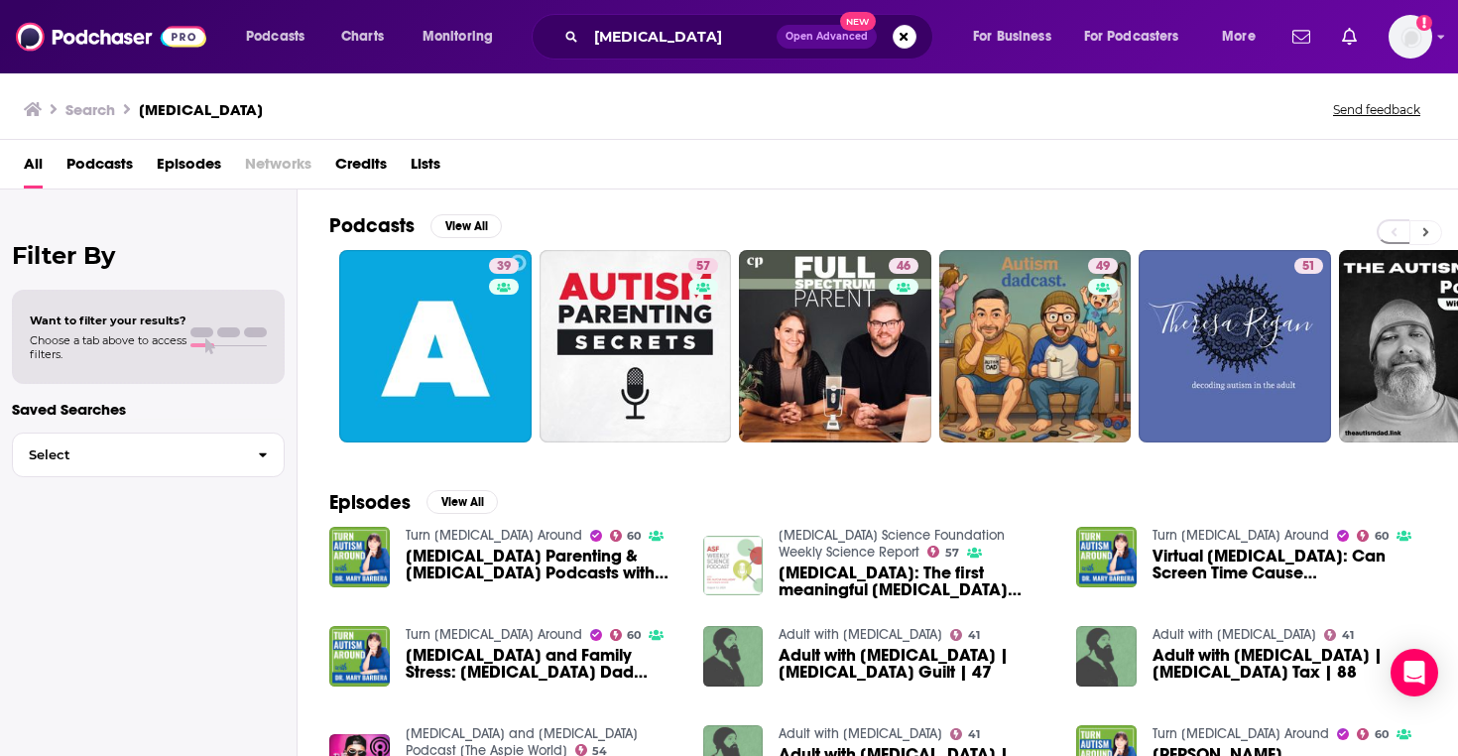
click at [1434, 220] on span at bounding box center [1408, 232] width 65 height 26
click at [1433, 222] on button at bounding box center [1425, 232] width 33 height 25
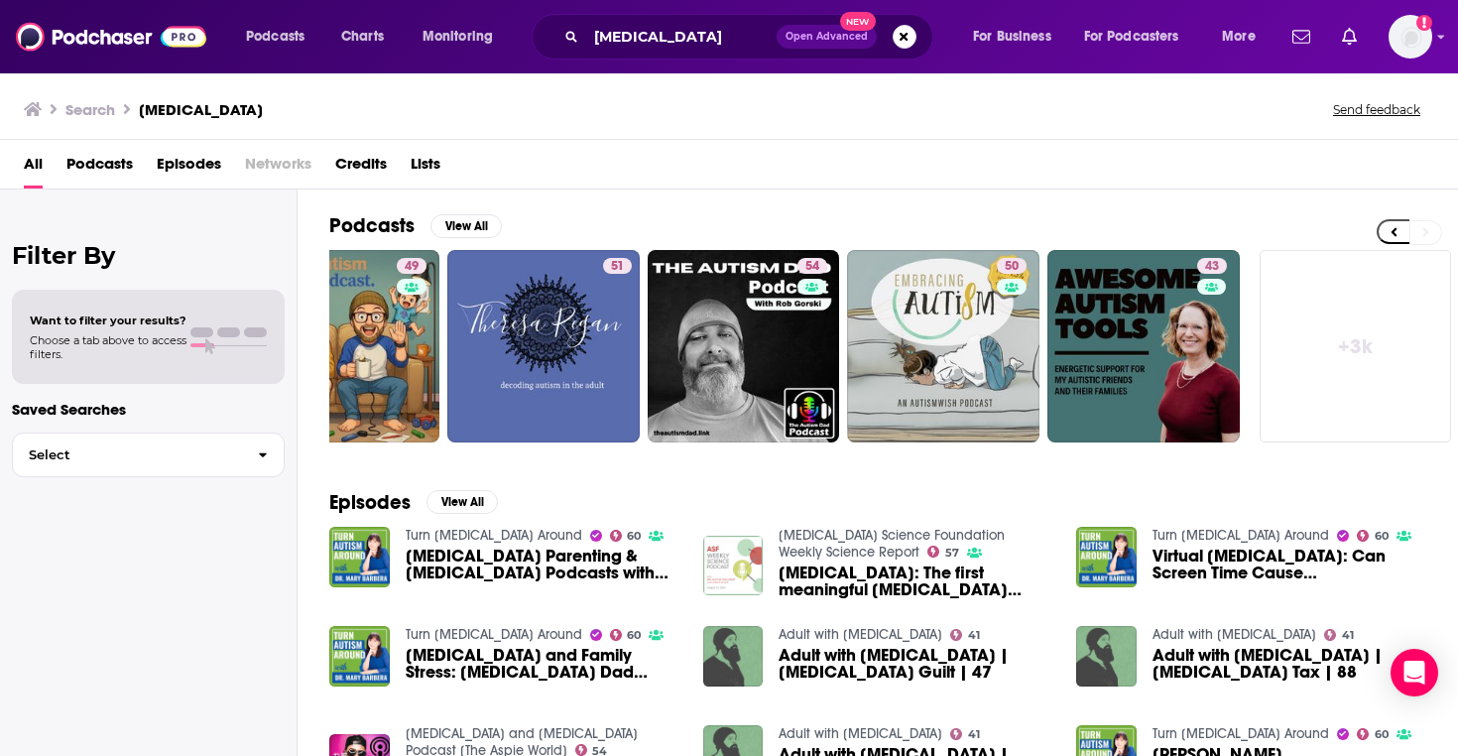
scroll to position [0, 693]
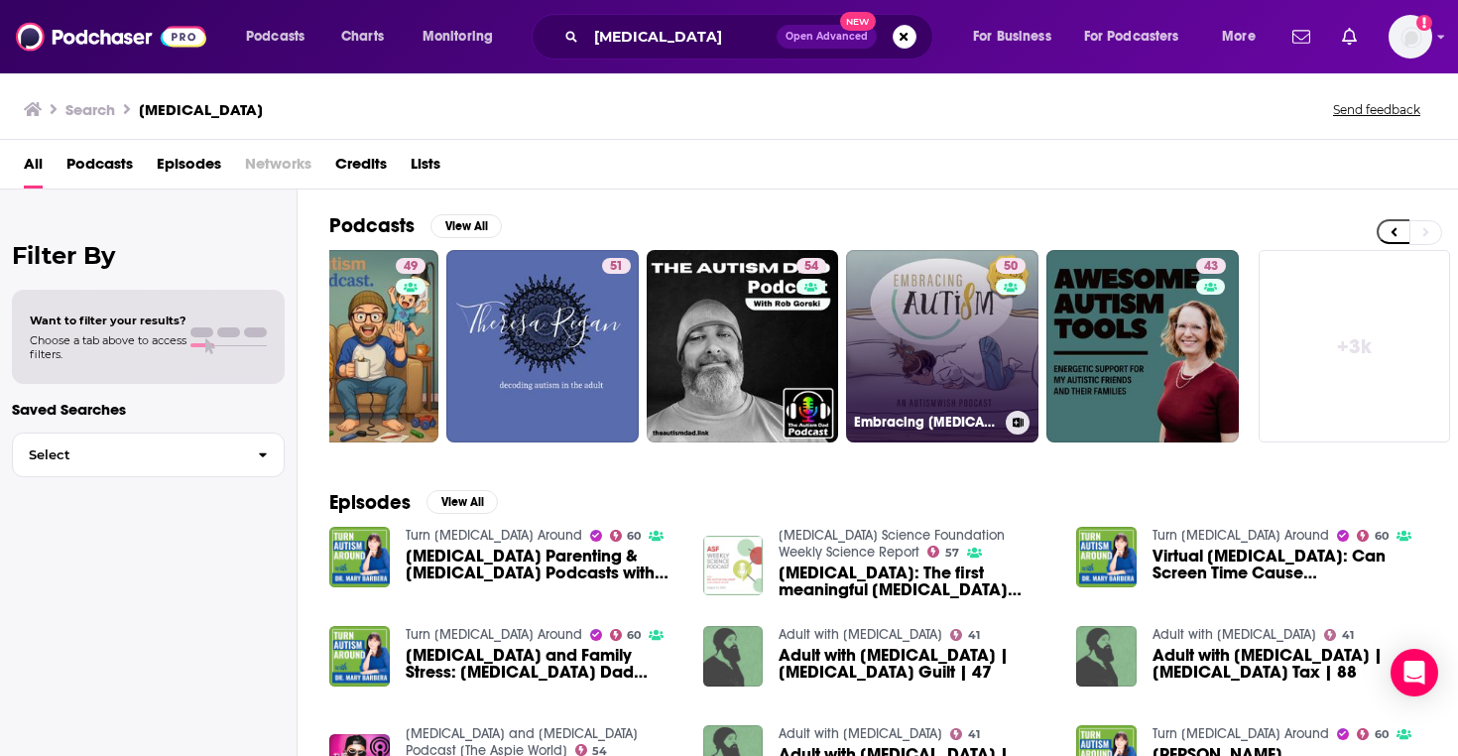
click at [991, 323] on link "50 Embracing Autism" at bounding box center [942, 346] width 192 height 192
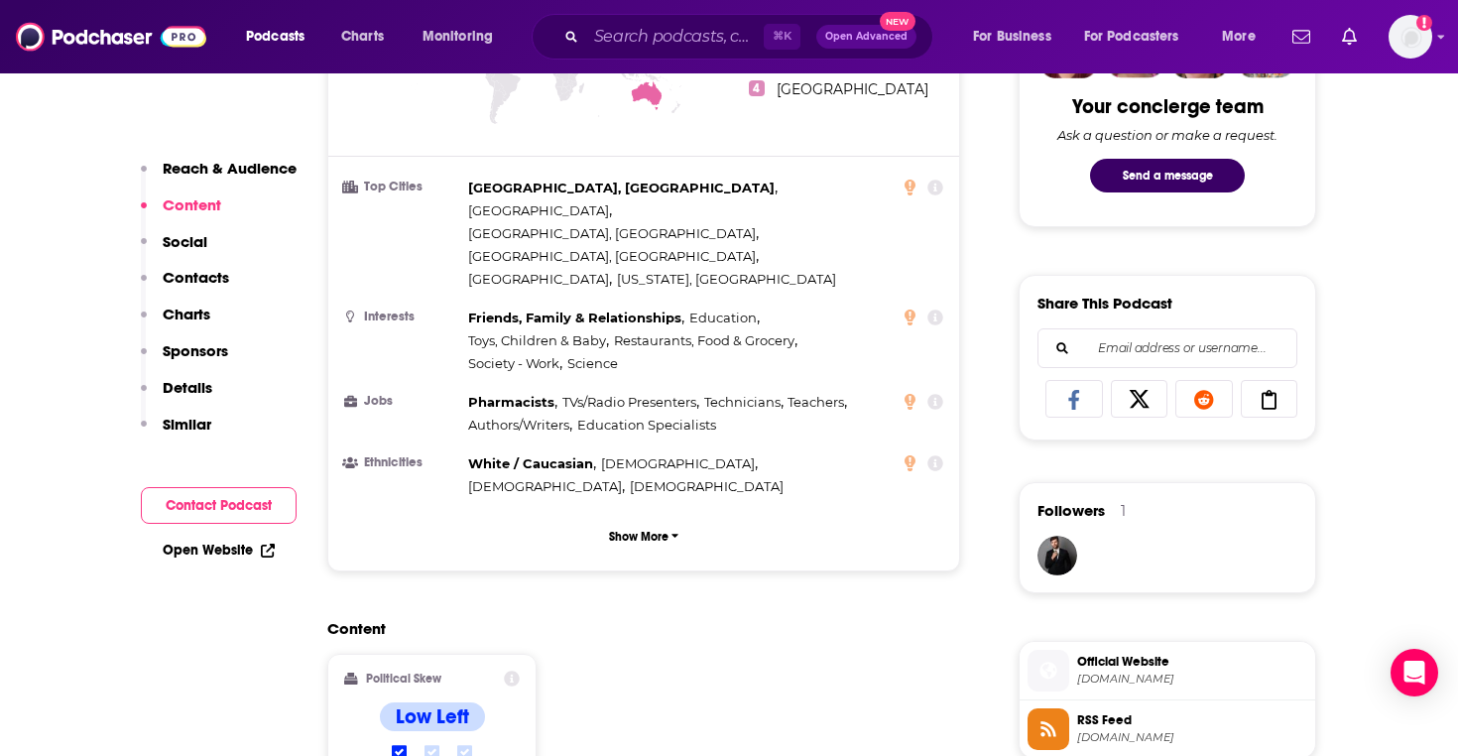
scroll to position [1474, 0]
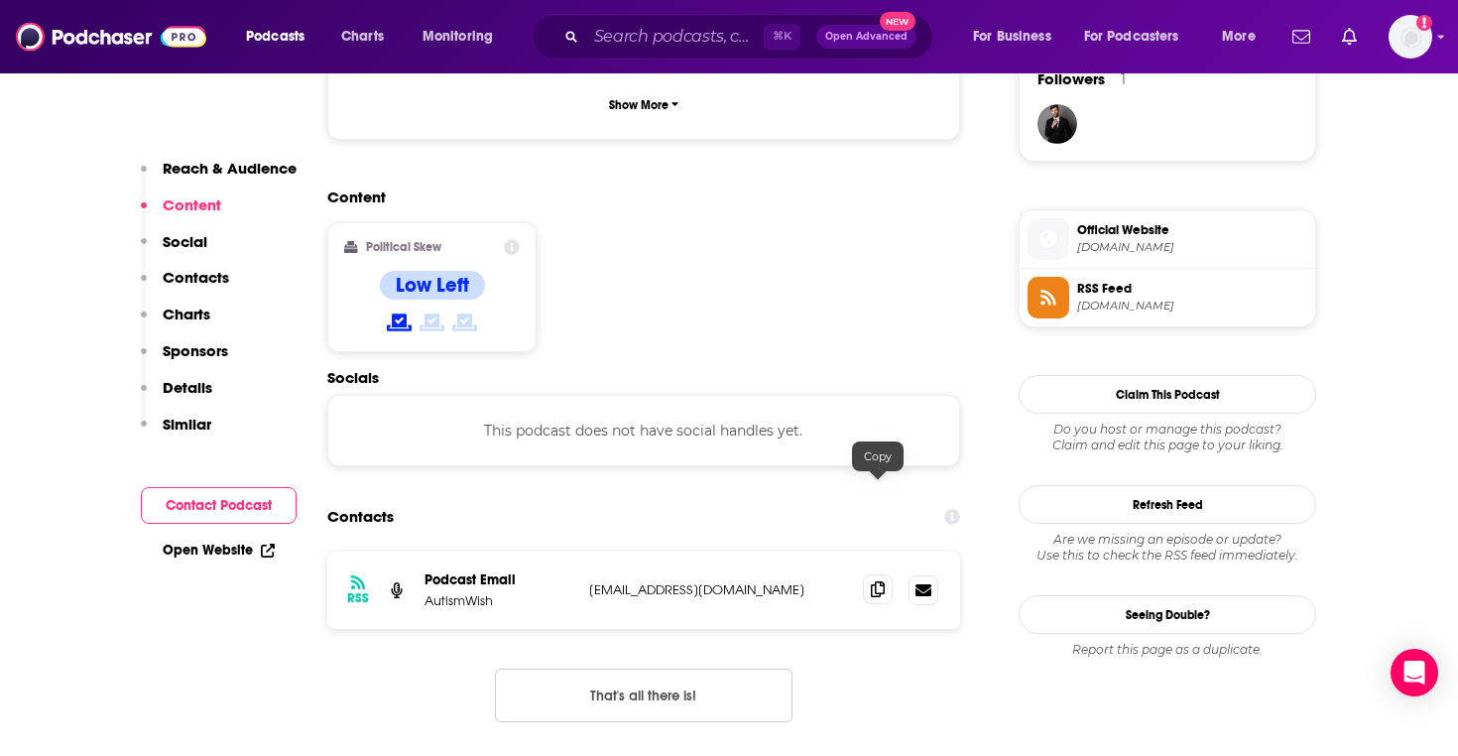
click at [874, 574] on span at bounding box center [878, 589] width 30 height 30
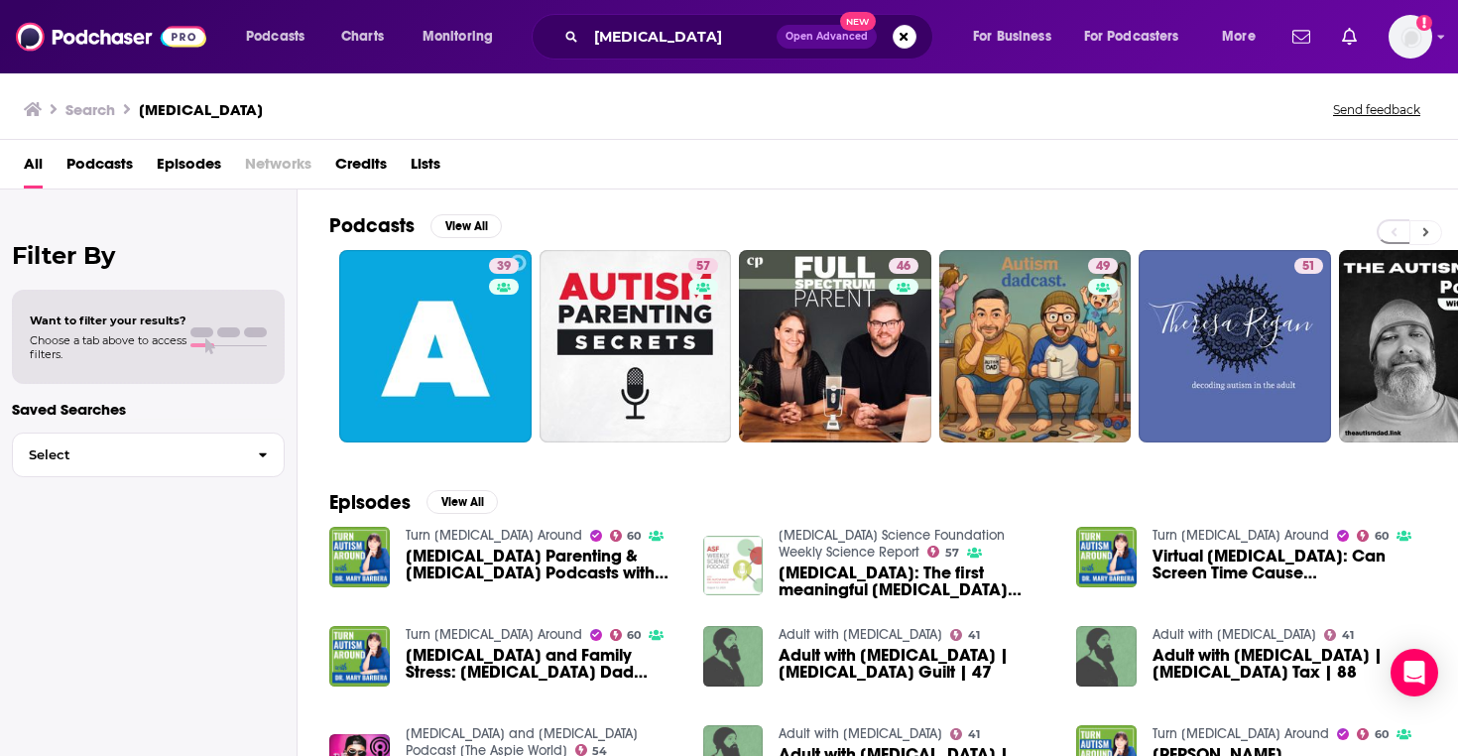
click at [1430, 228] on button at bounding box center [1425, 232] width 33 height 25
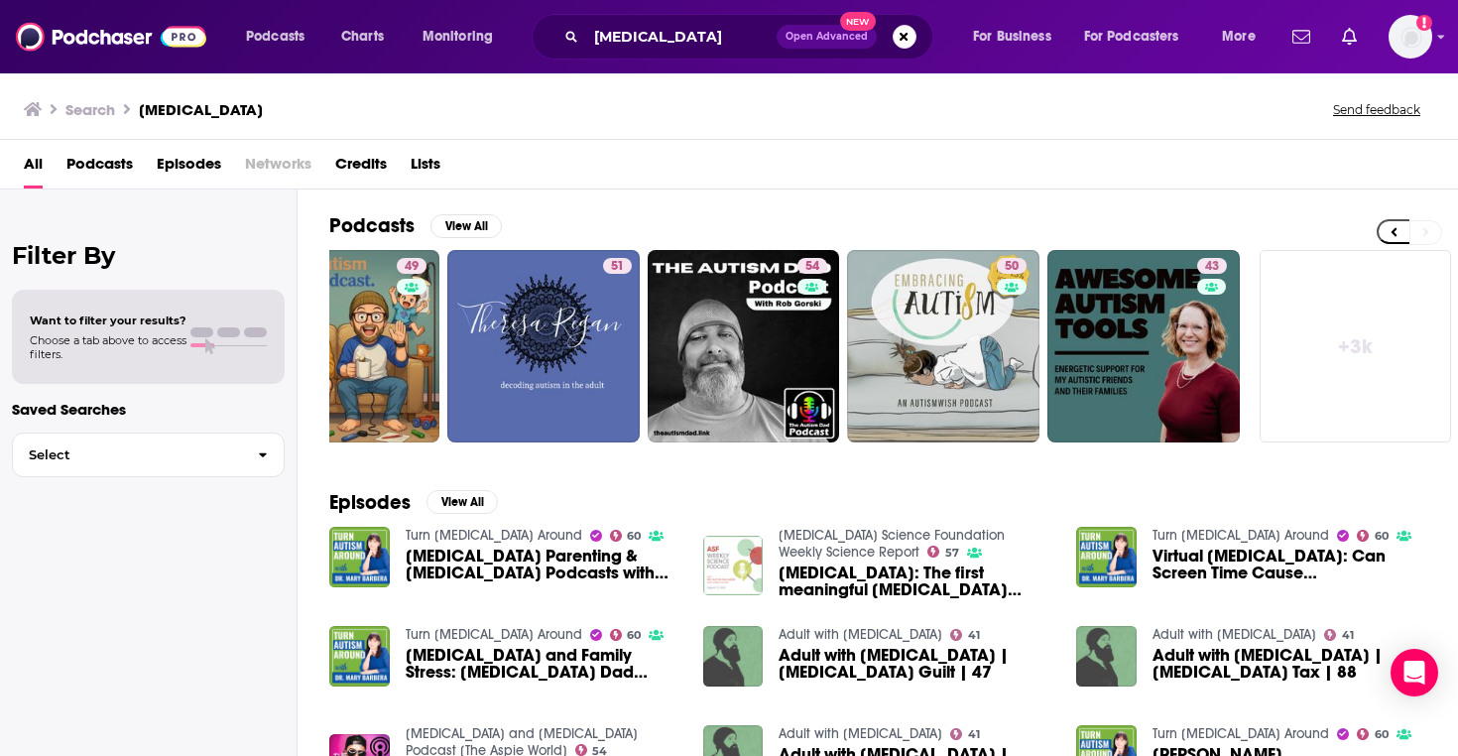
scroll to position [0, 693]
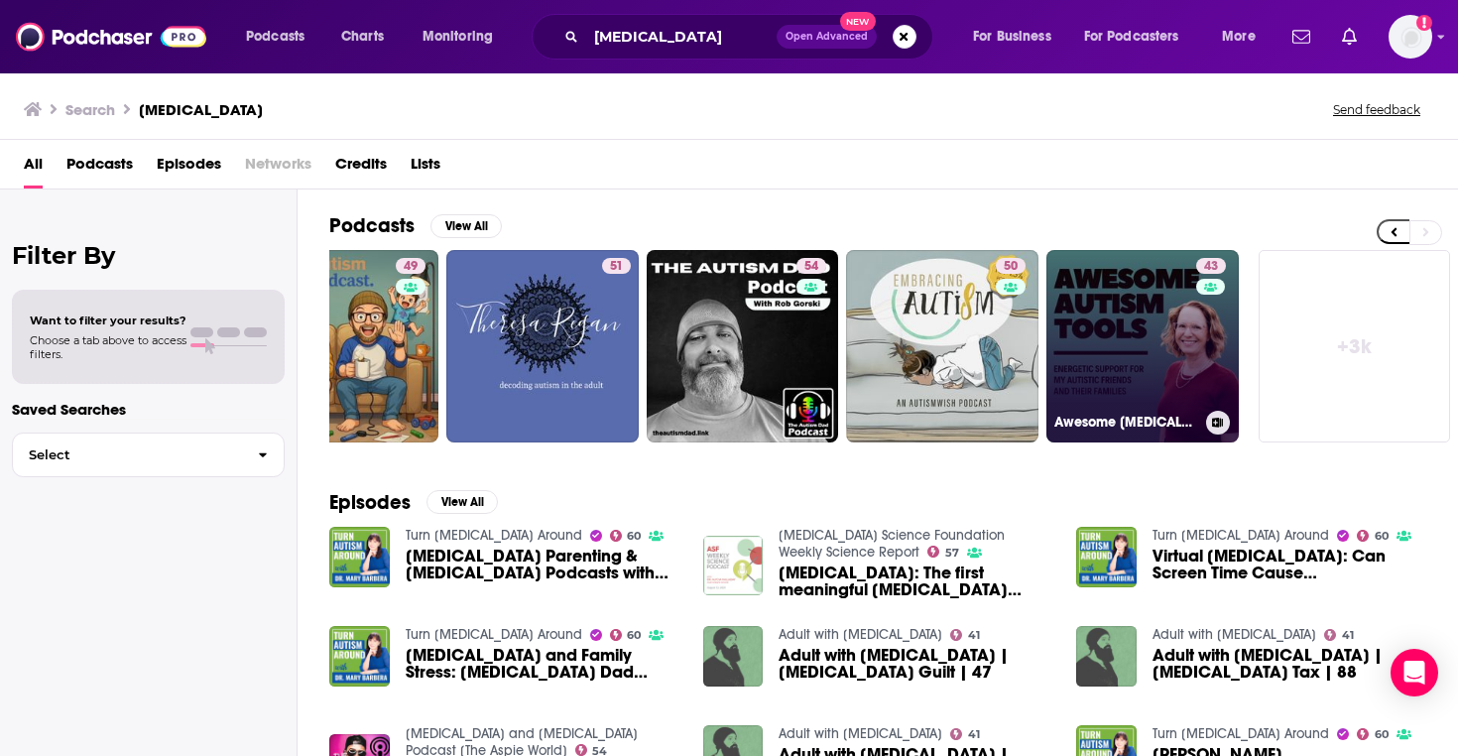
click at [1115, 337] on link "43 Awesome Autism Tools" at bounding box center [1142, 346] width 192 height 192
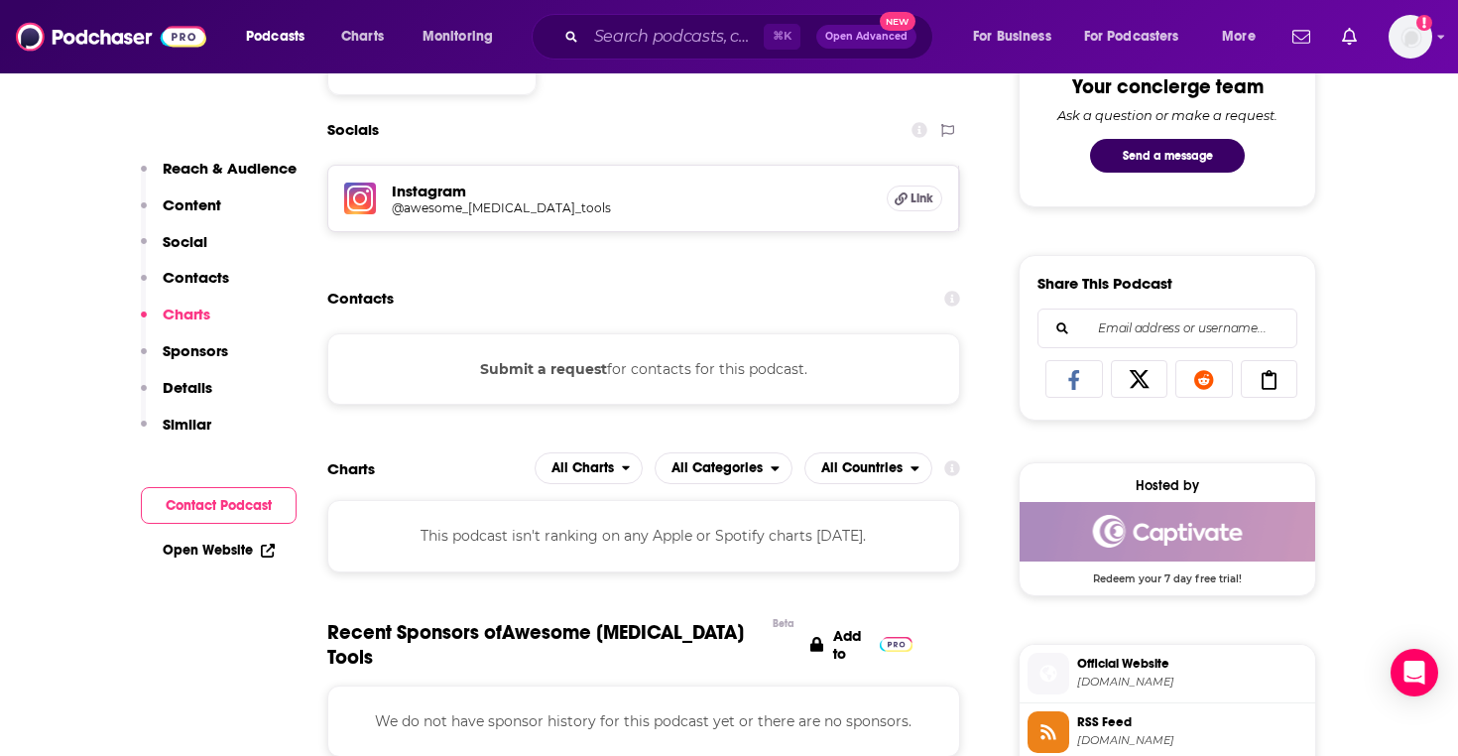
scroll to position [1050, 0]
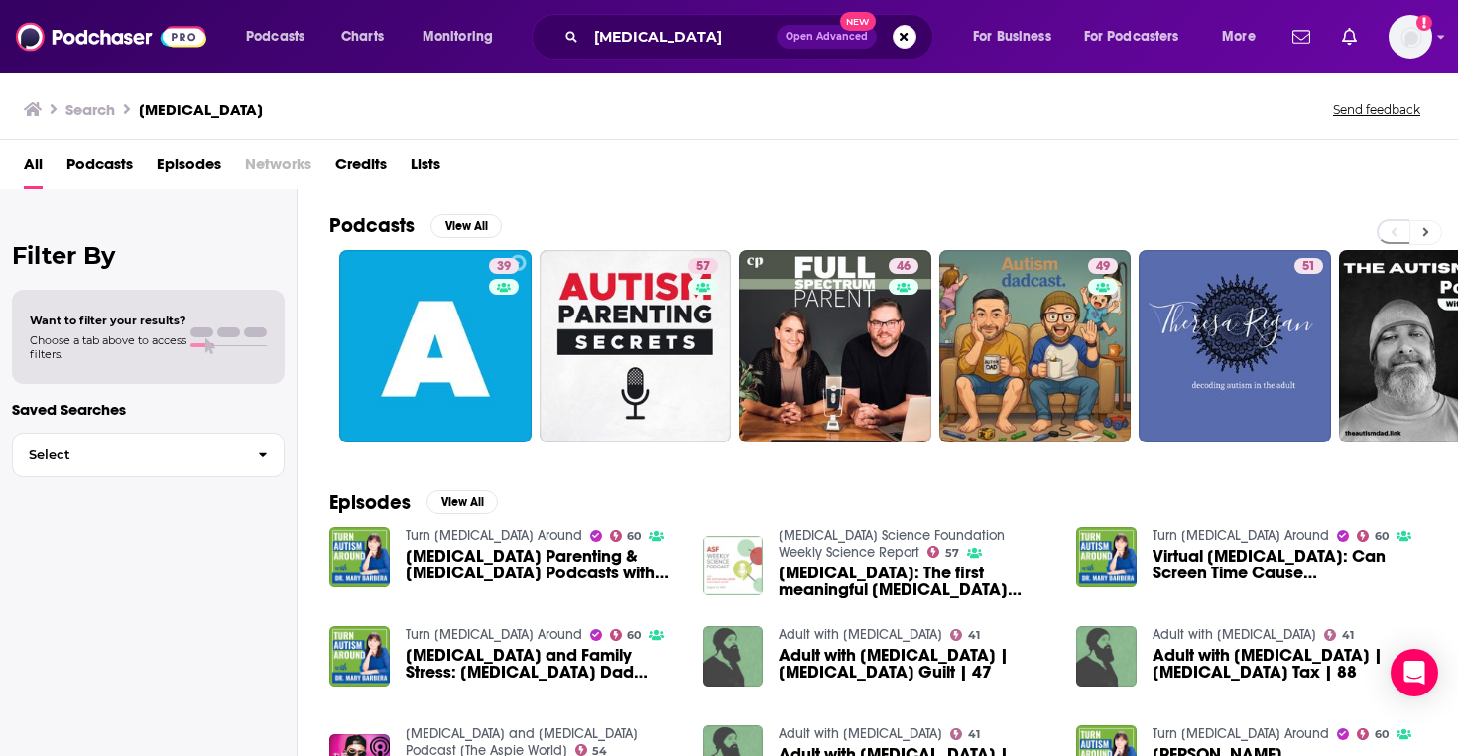
click at [1437, 235] on button at bounding box center [1425, 232] width 33 height 25
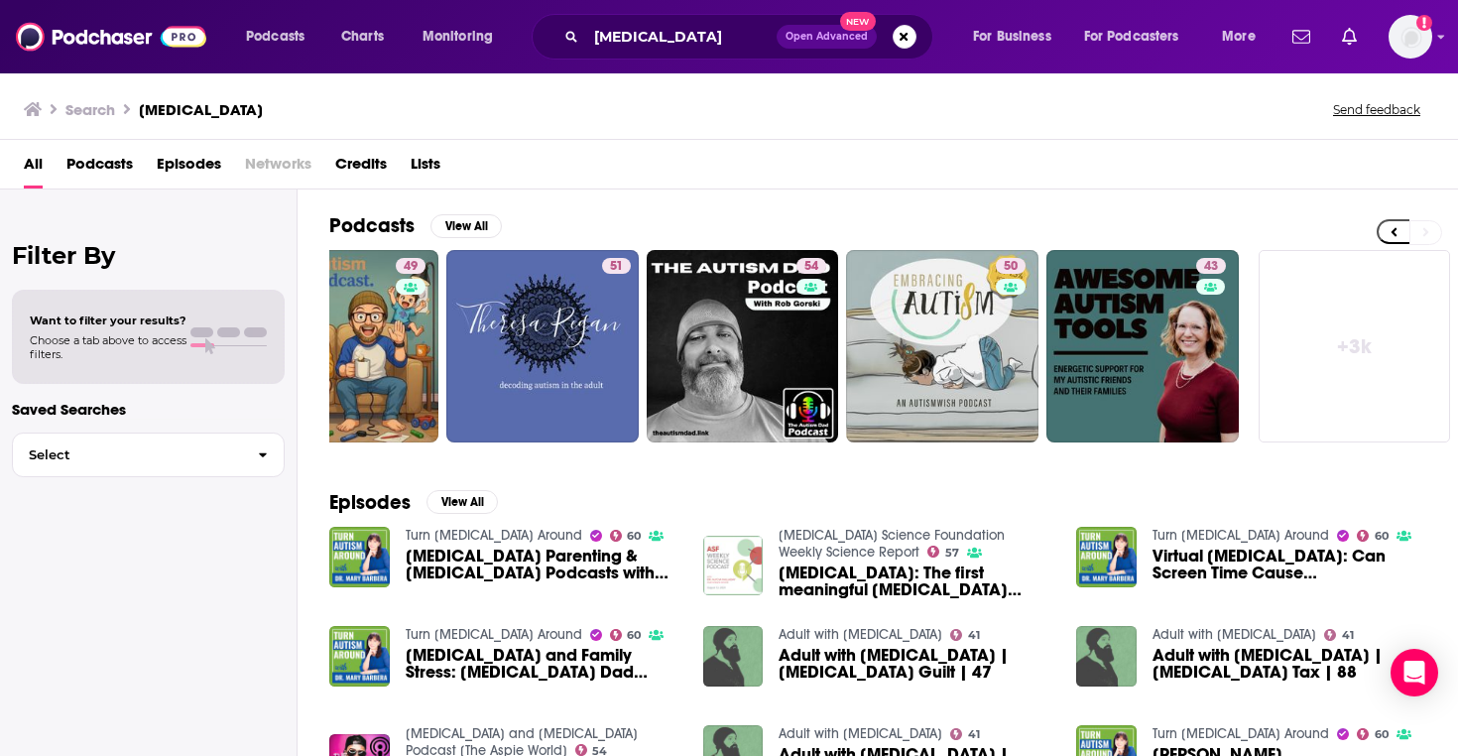
scroll to position [0, 693]
click at [1386, 321] on link "+ 3k" at bounding box center [1354, 346] width 192 height 192
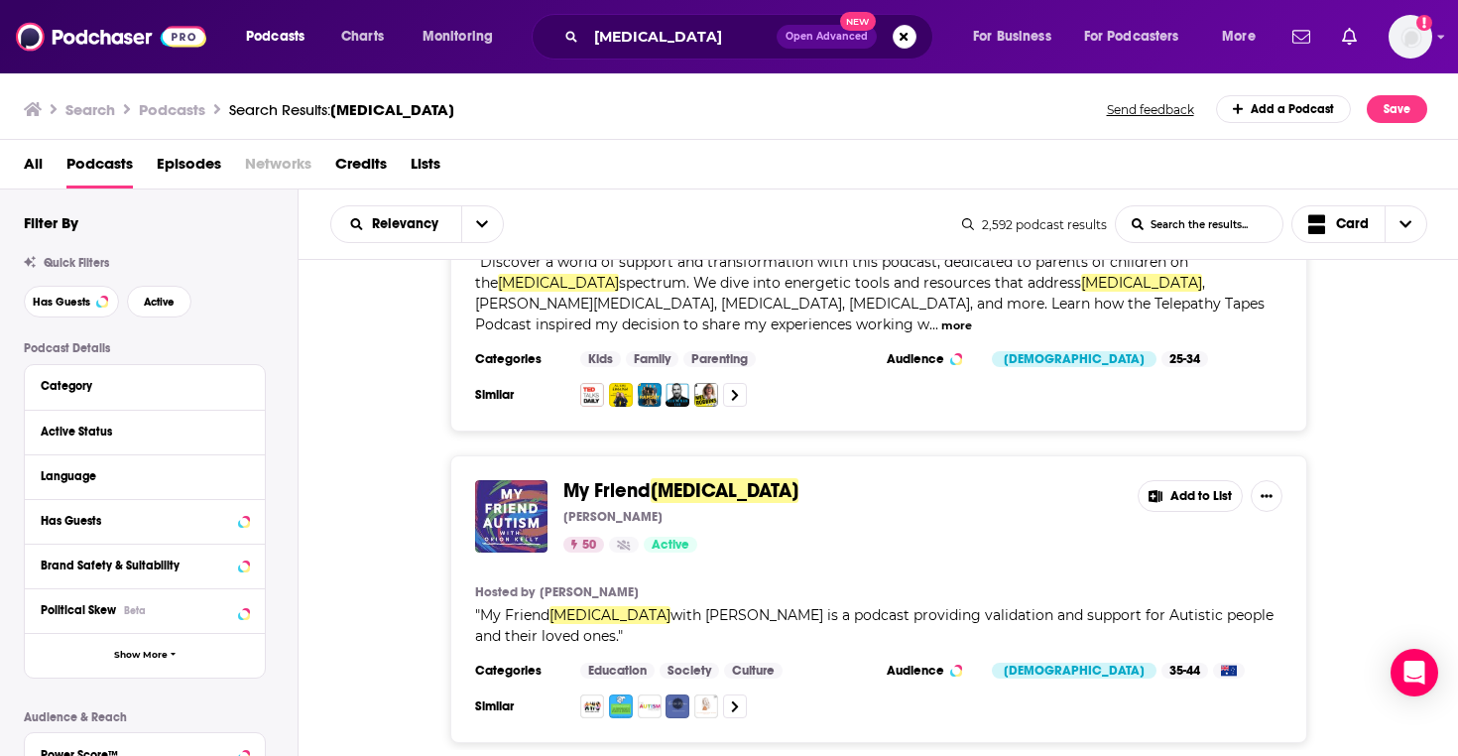
scroll to position [2393, 0]
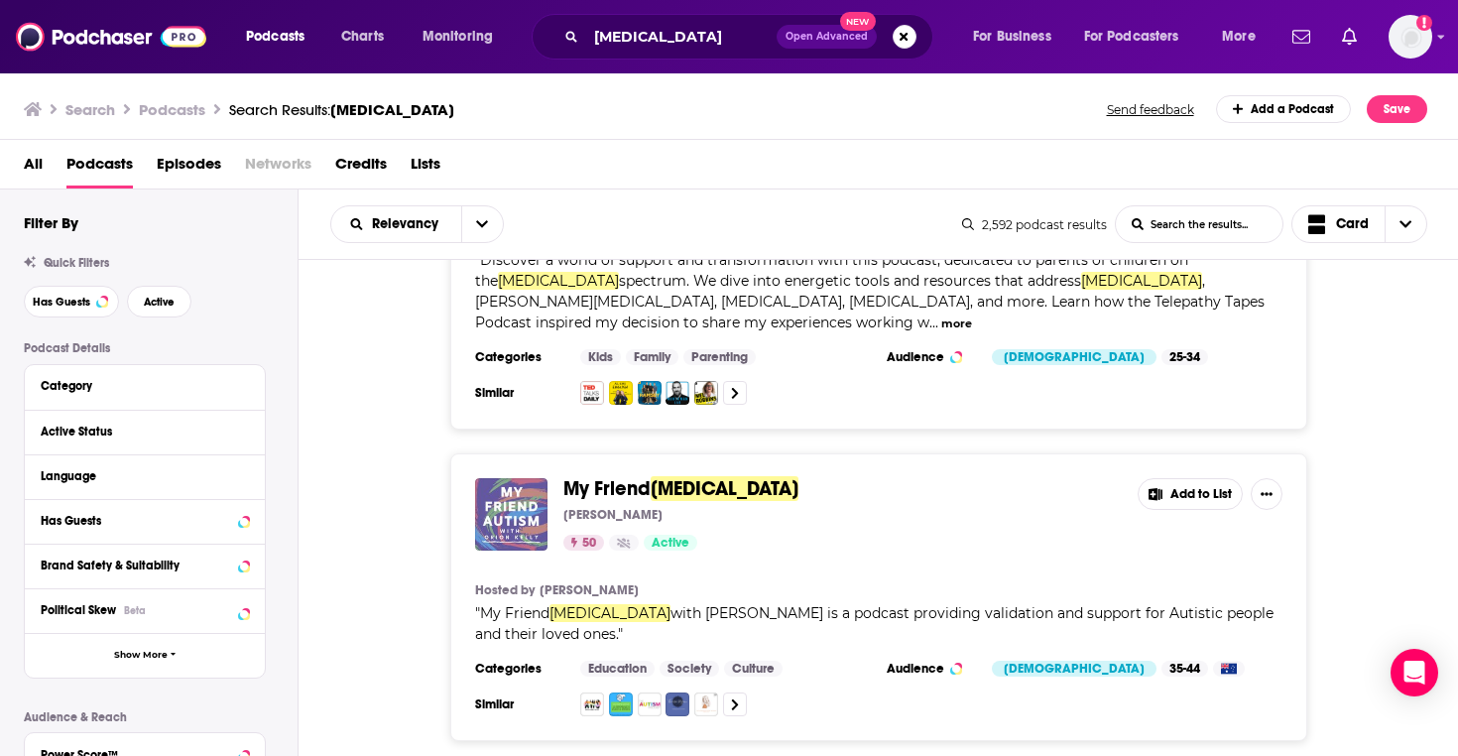
click at [512, 478] on img "My Friend Autism" at bounding box center [511, 514] width 72 height 72
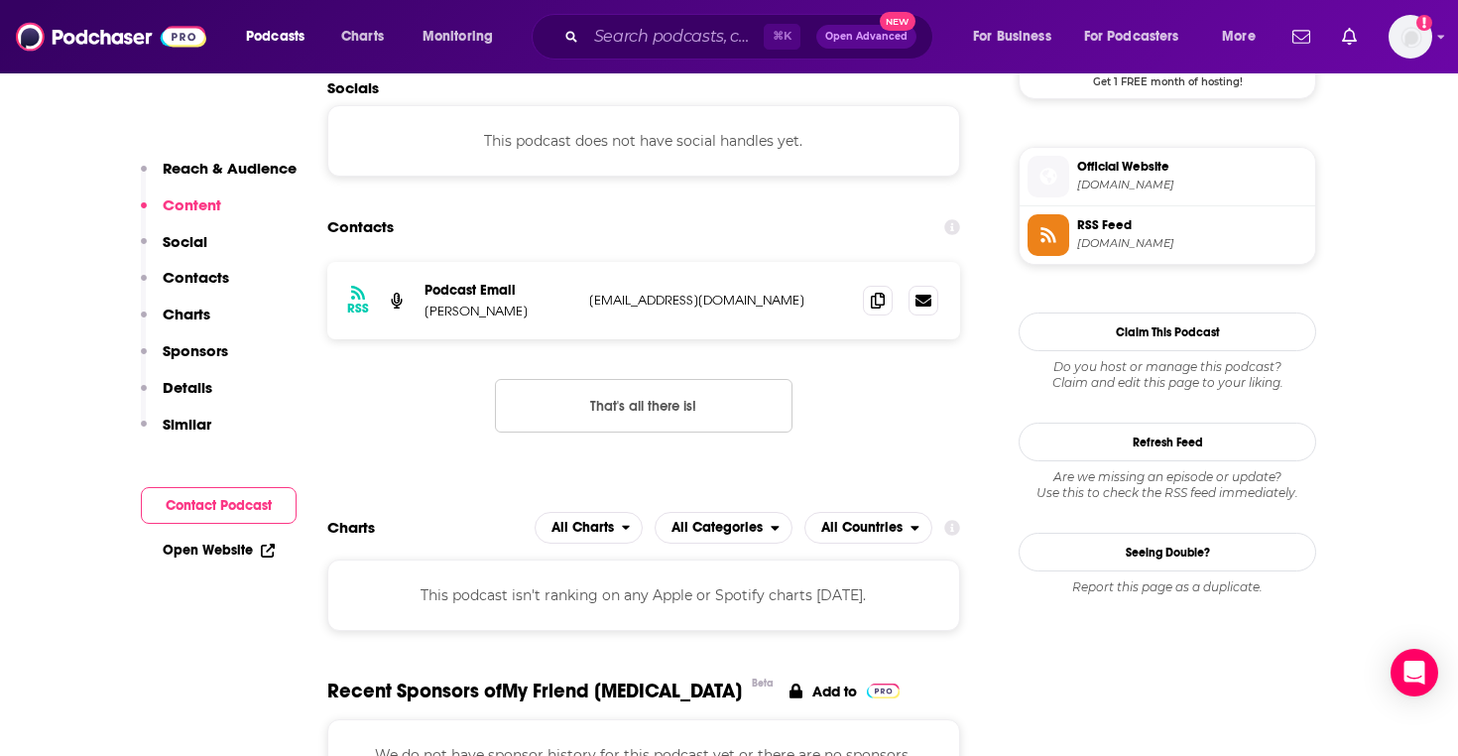
scroll to position [1718, 0]
click at [876, 291] on icon at bounding box center [878, 299] width 14 height 16
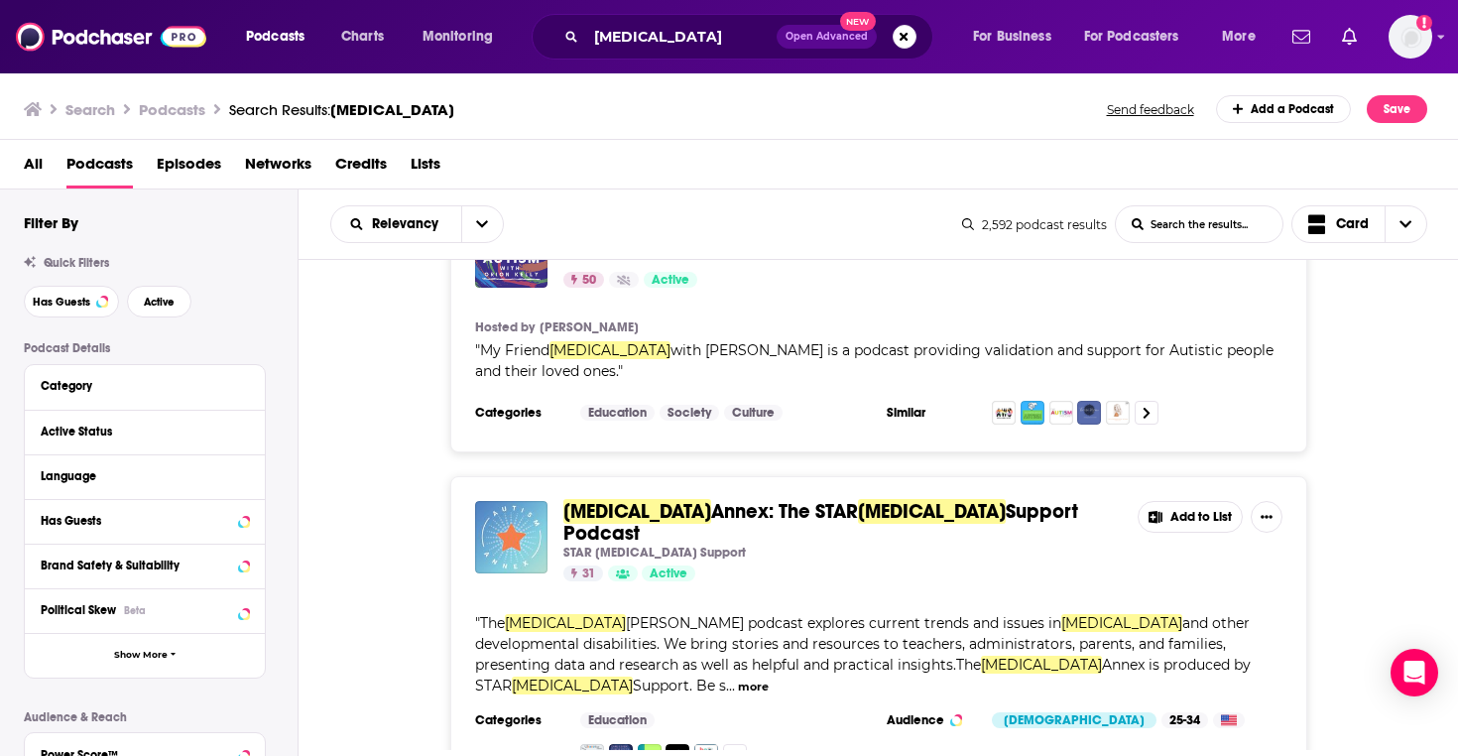
scroll to position [2657, 0]
click at [754, 498] on span "Annex: The STAR" at bounding box center [784, 510] width 147 height 25
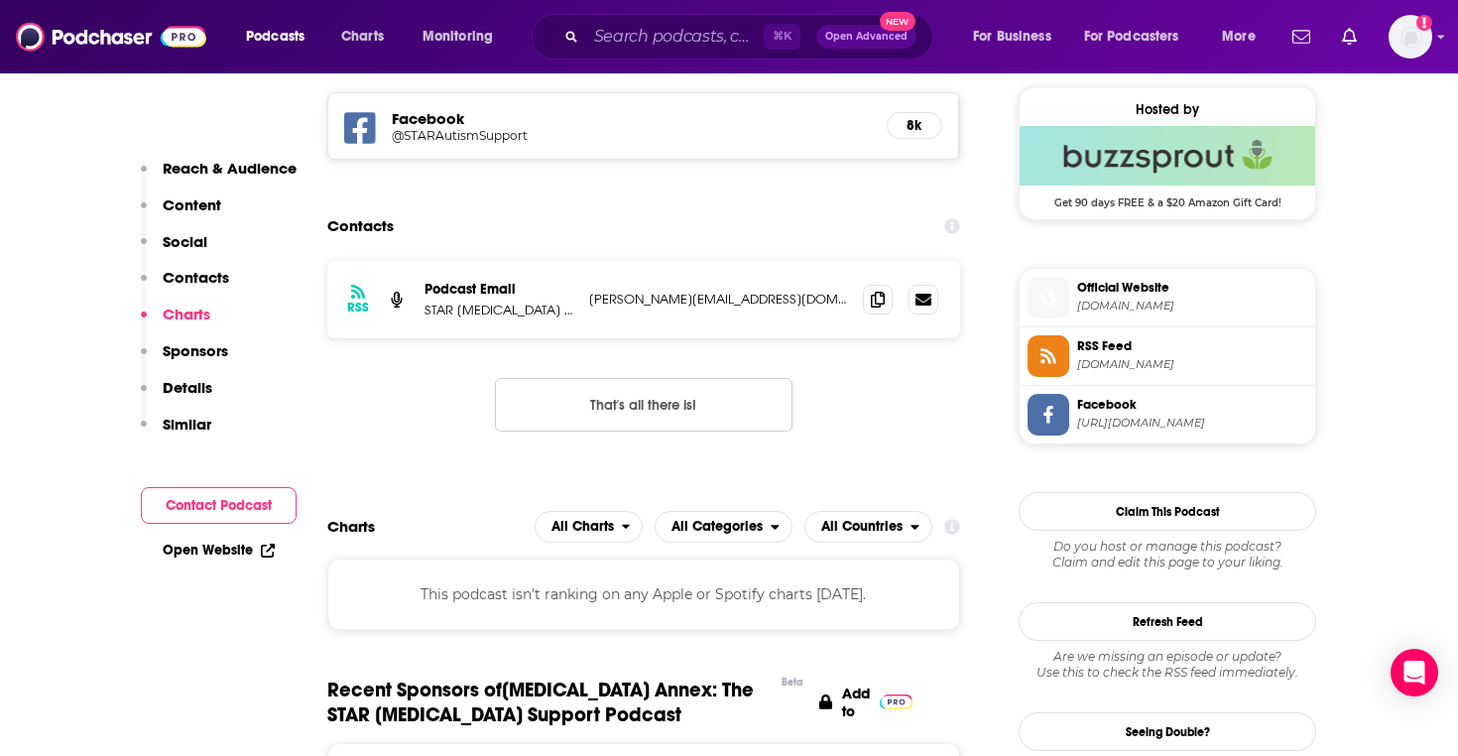
scroll to position [1423, 0]
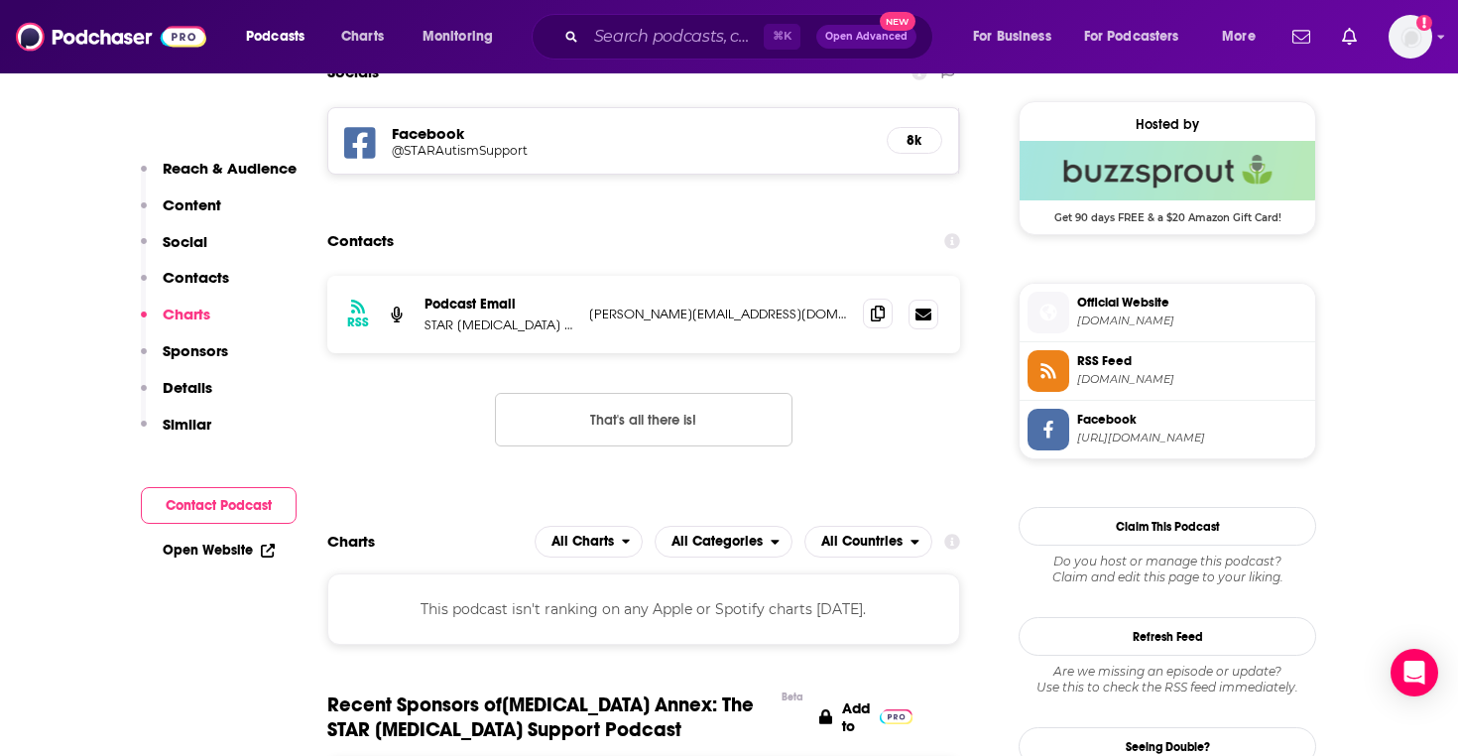
click at [876, 318] on icon at bounding box center [878, 313] width 14 height 16
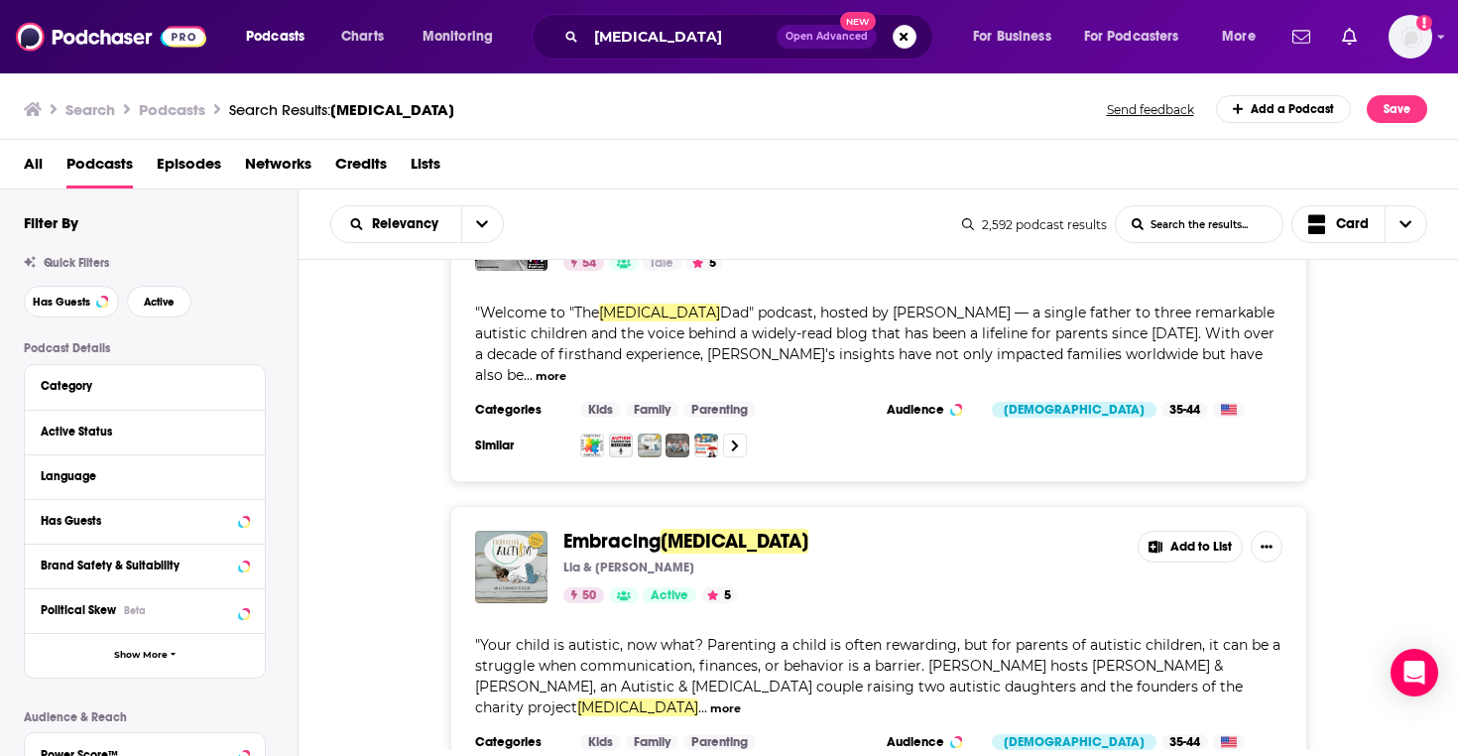
scroll to position [1680, 0]
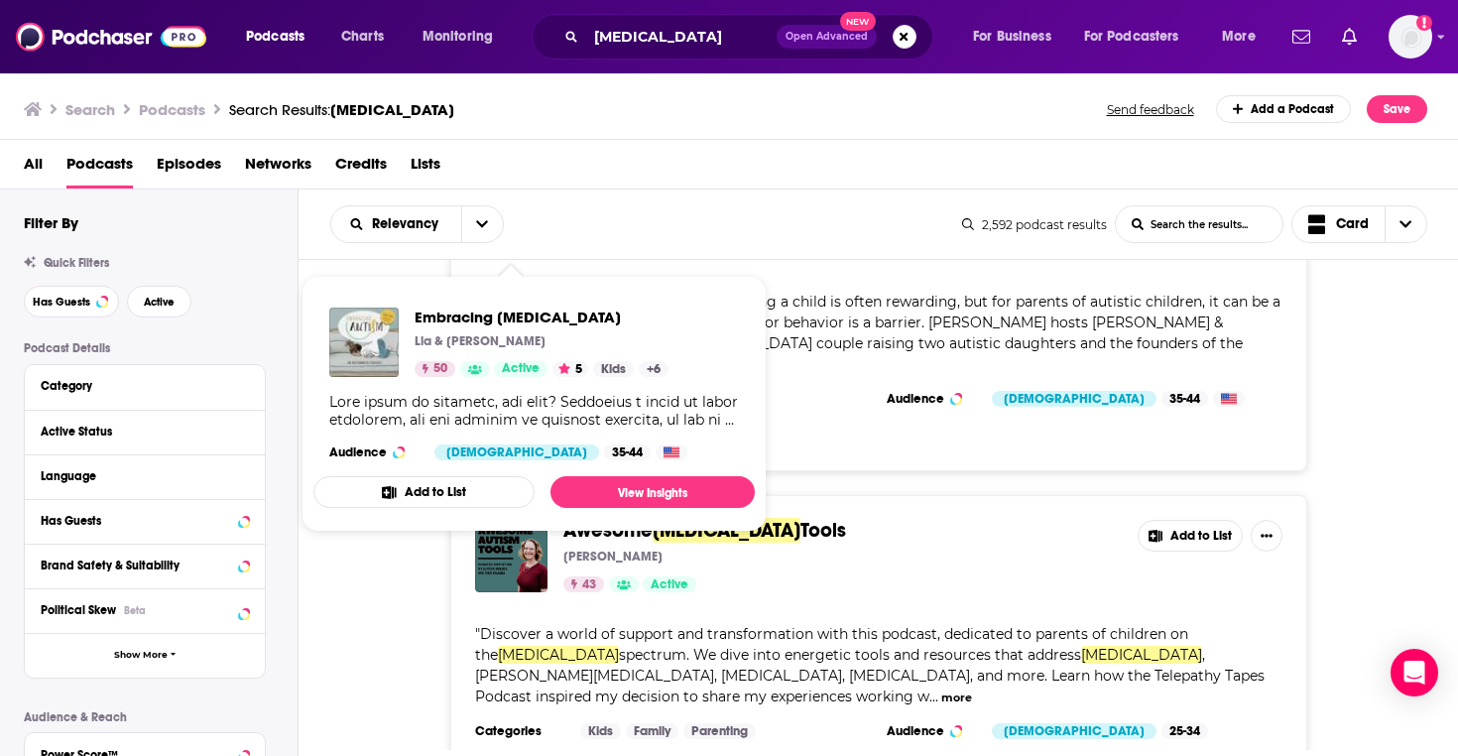
click at [335, 650] on div "Awesome Autism Tools Sheridan Ripley 43 Active Add to List " Discover a world o…" at bounding box center [878, 649] width 1160 height 308
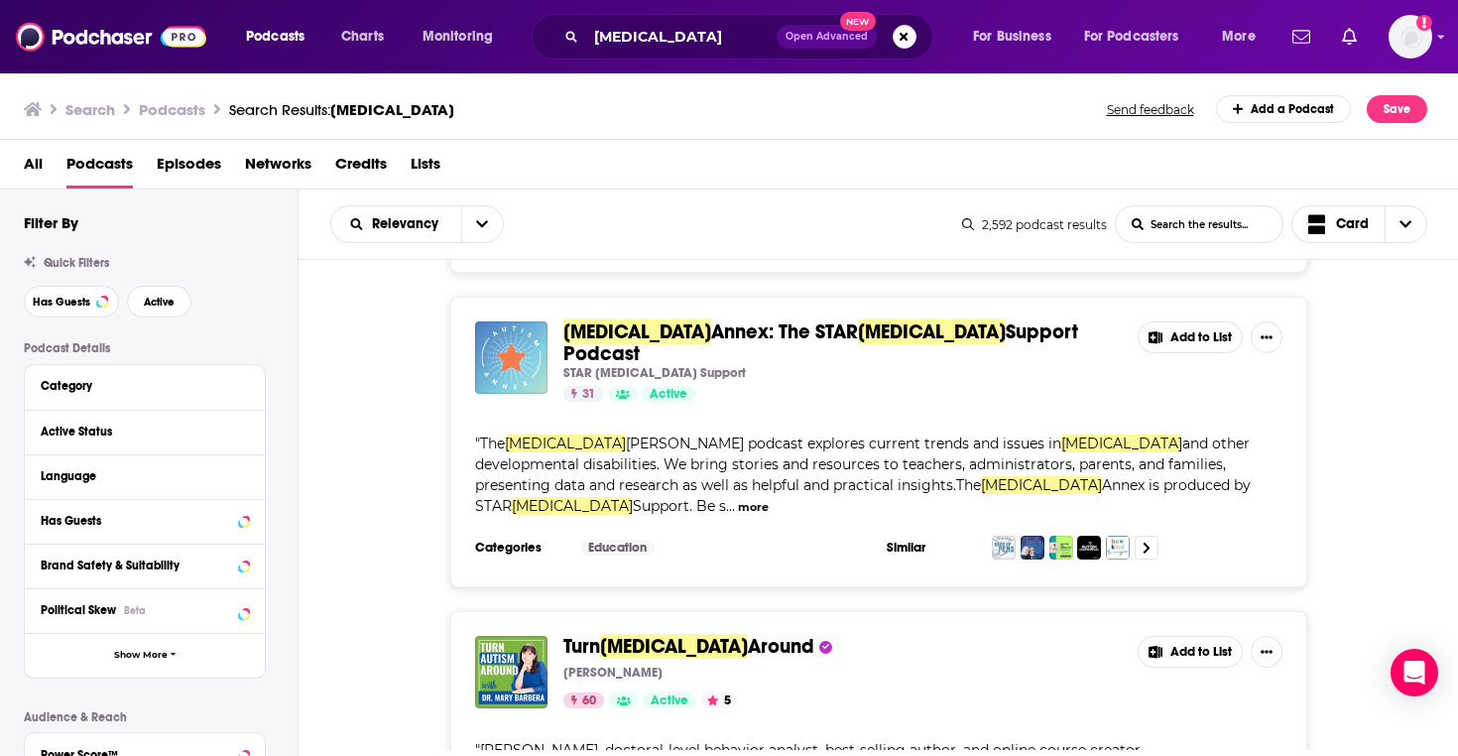
scroll to position [2863, 0]
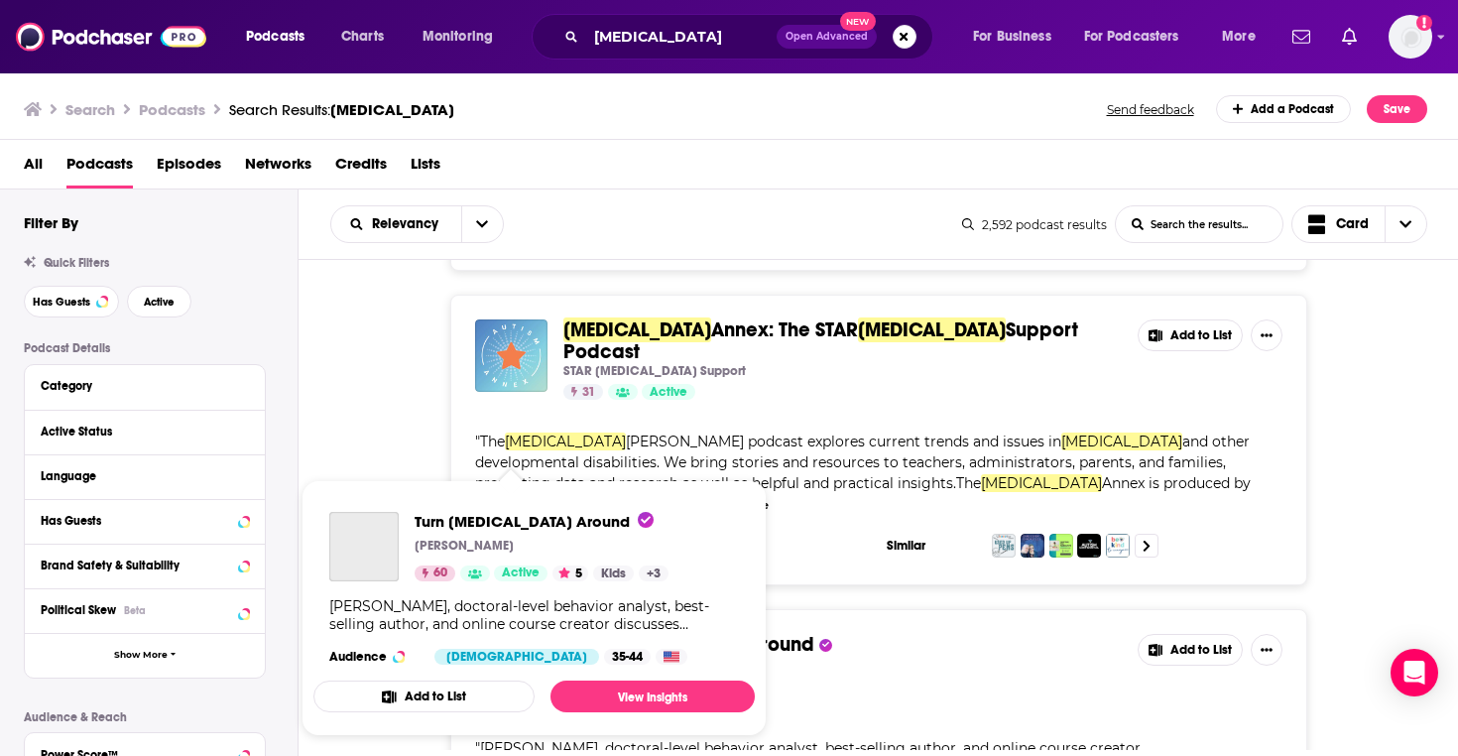
click at [492, 486] on div "Podcasts Charts Monitoring autism Open Advanced New For Business For Podcasters…" at bounding box center [729, 378] width 1458 height 756
click at [629, 609] on div "Turn Autism Around Dr. Mary Barbera 60 Active 5 Add to List " Dr. Mary Barbera,…" at bounding box center [878, 763] width 857 height 308
click at [527, 516] on span "Turn Autism Around" at bounding box center [533, 521] width 239 height 19
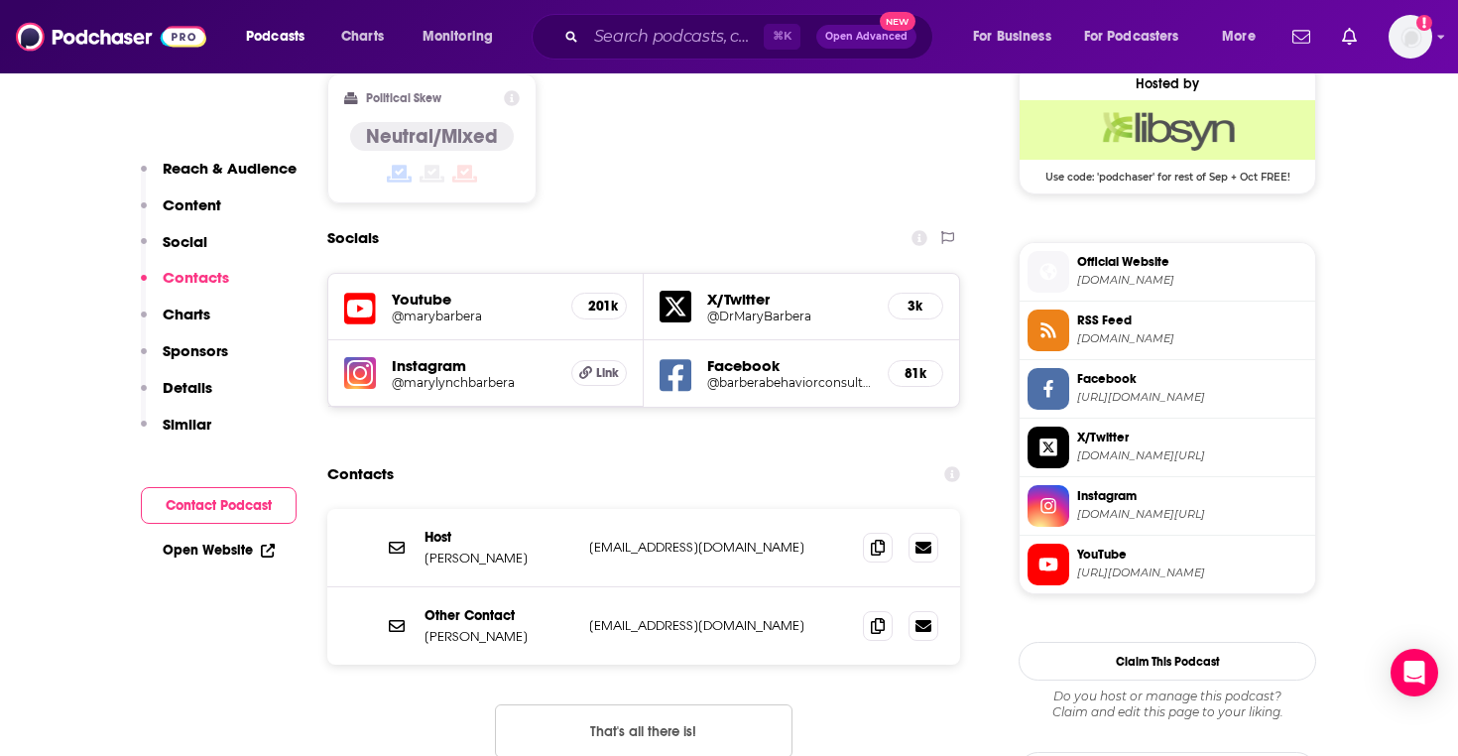
scroll to position [1623, 0]
click at [876, 616] on icon at bounding box center [878, 624] width 14 height 16
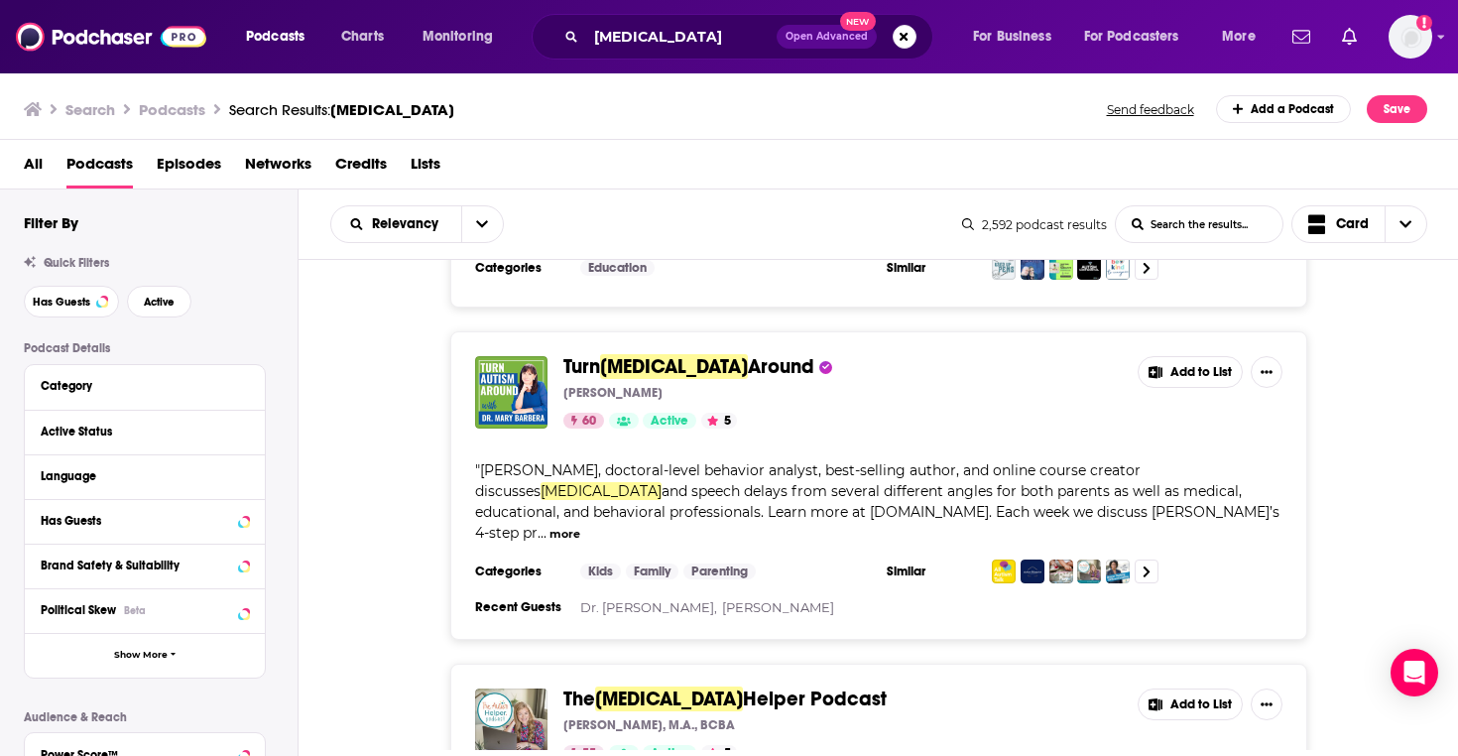
scroll to position [3136, 0]
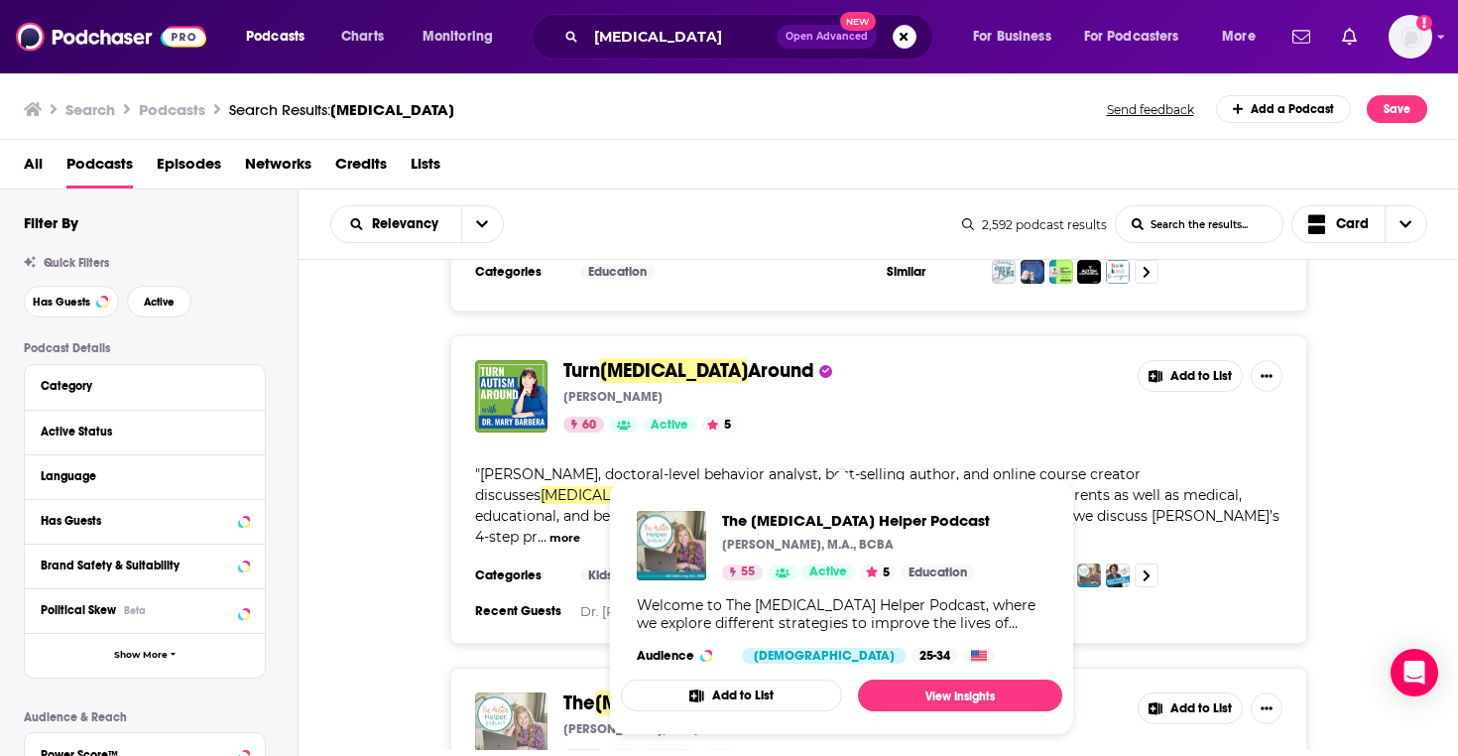
click at [477, 556] on div "Podcasts Charts Monitoring autism Open Advanced New For Business For Podcasters…" at bounding box center [729, 378] width 1458 height 756
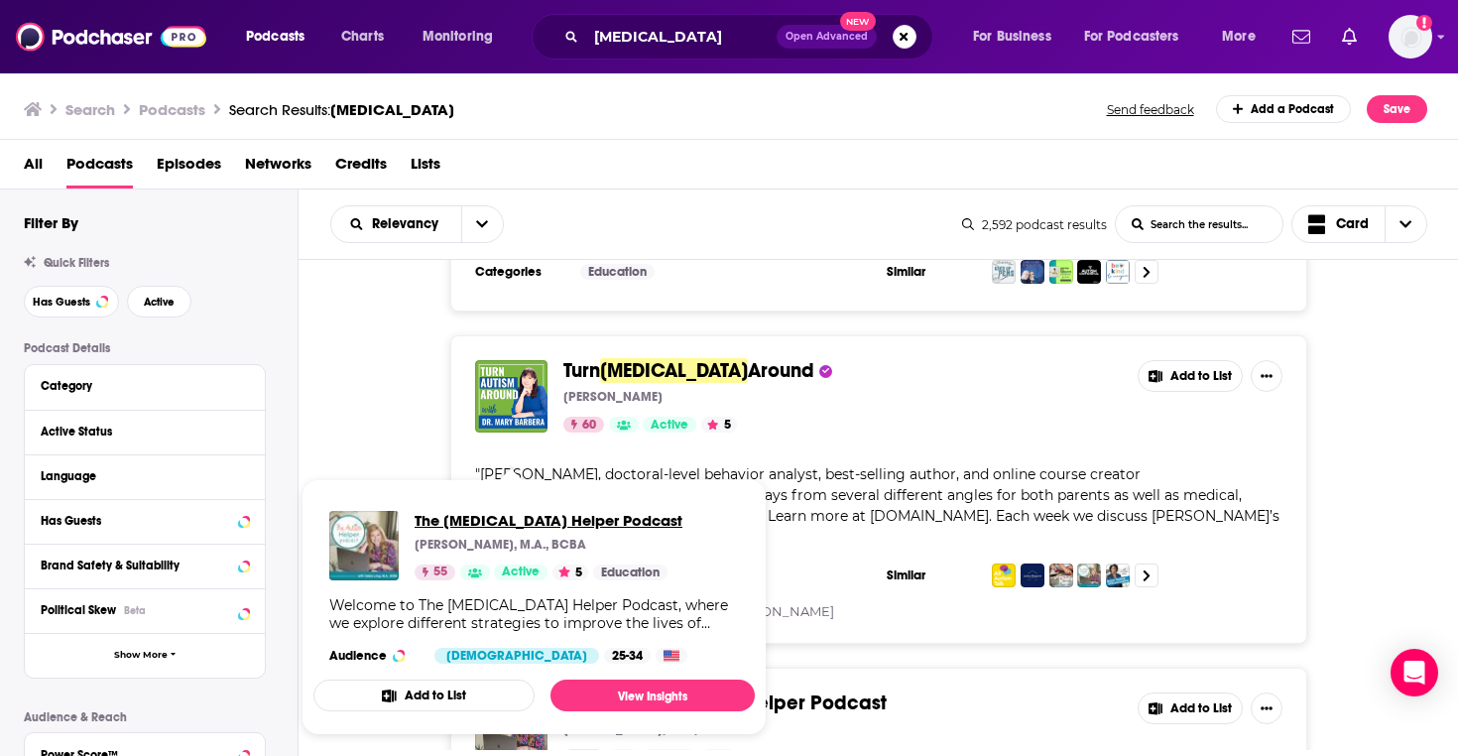
click at [525, 513] on span "The Autism Helper Podcast" at bounding box center [548, 520] width 268 height 19
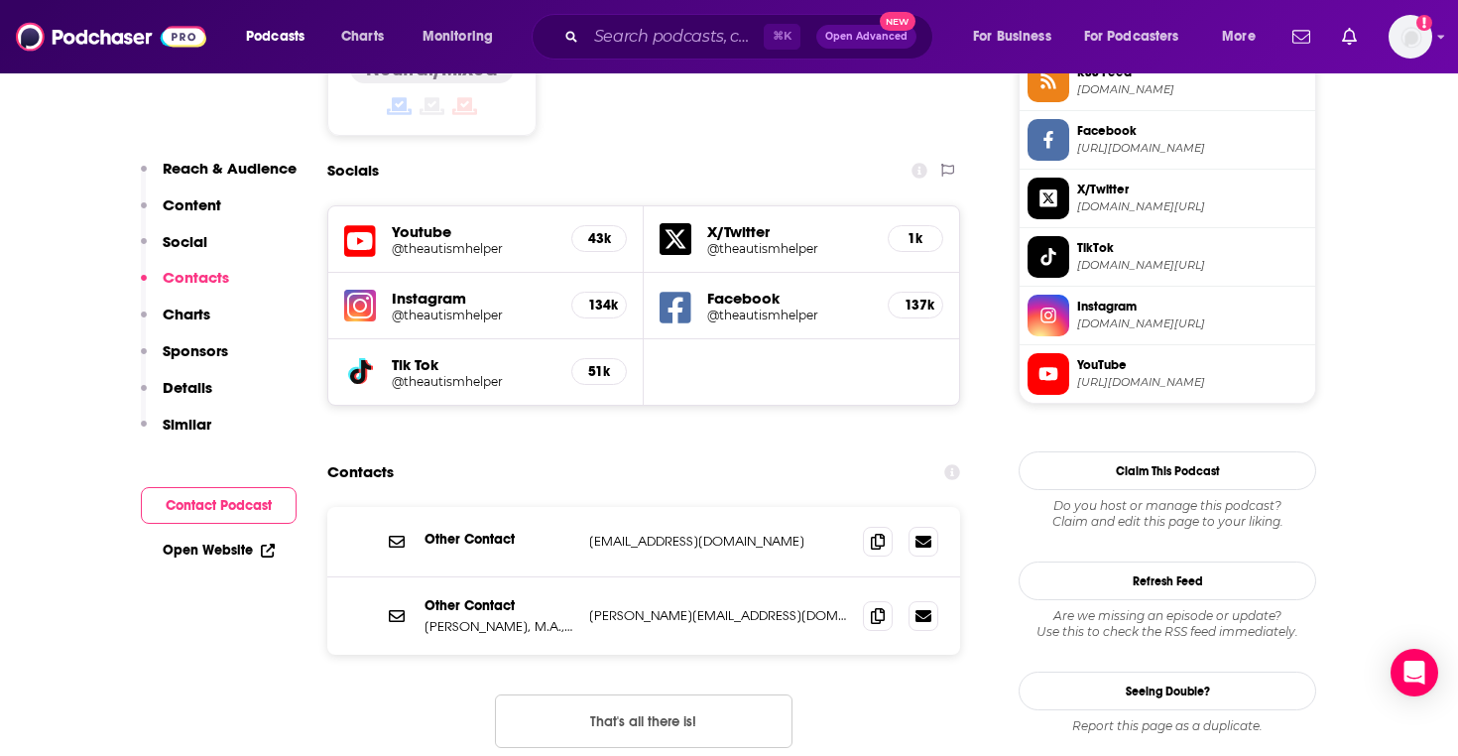
scroll to position [1759, 0]
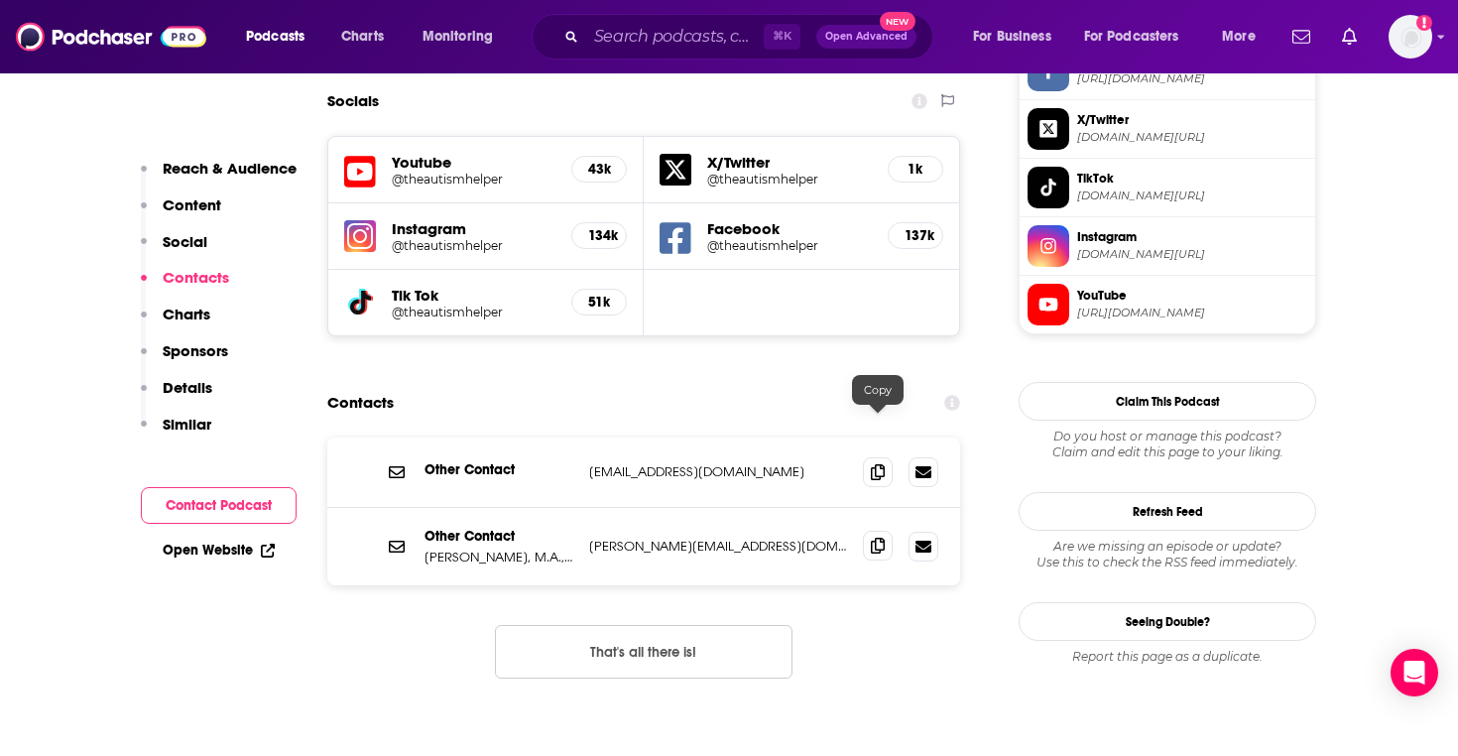
click at [871, 537] on icon at bounding box center [878, 545] width 14 height 16
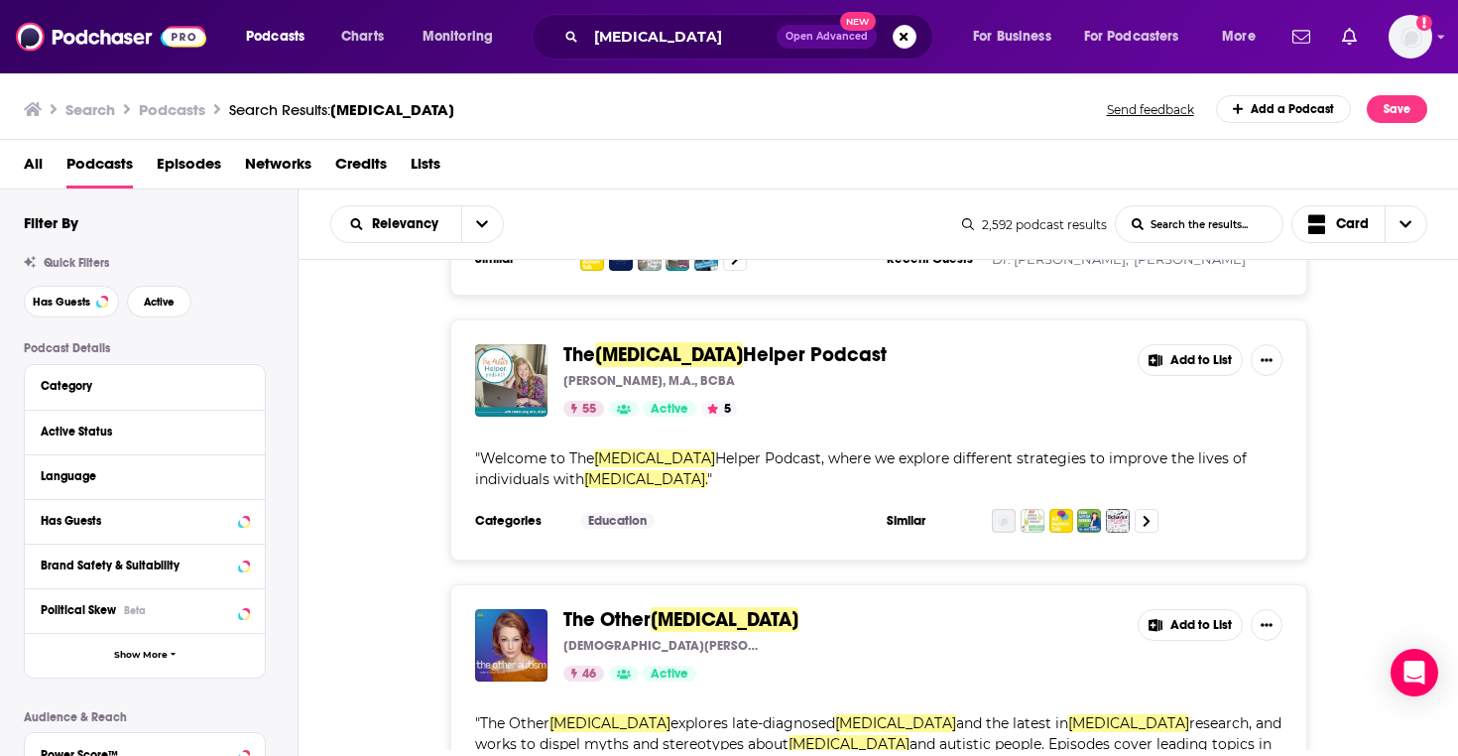
scroll to position [3498, 0]
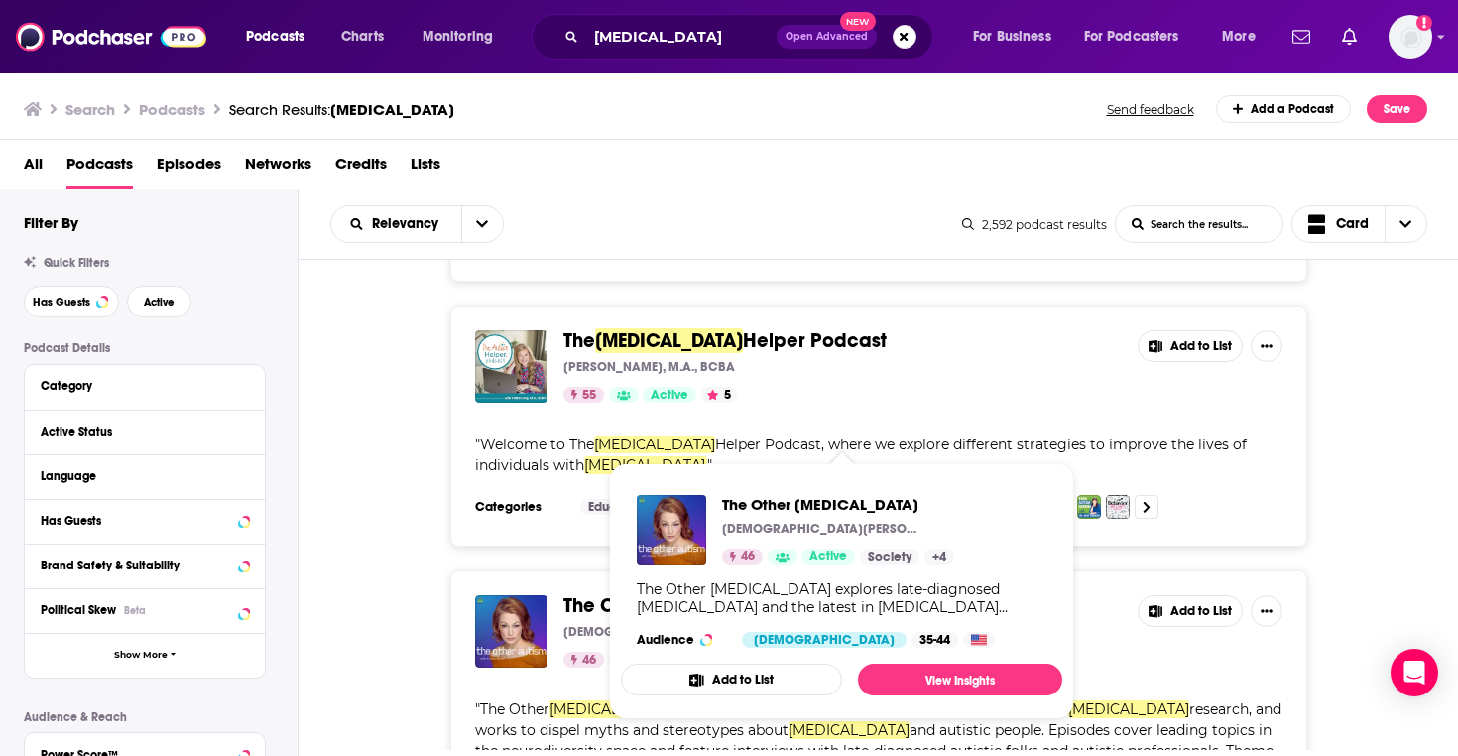
click at [644, 593] on span "The Other" at bounding box center [606, 605] width 87 height 25
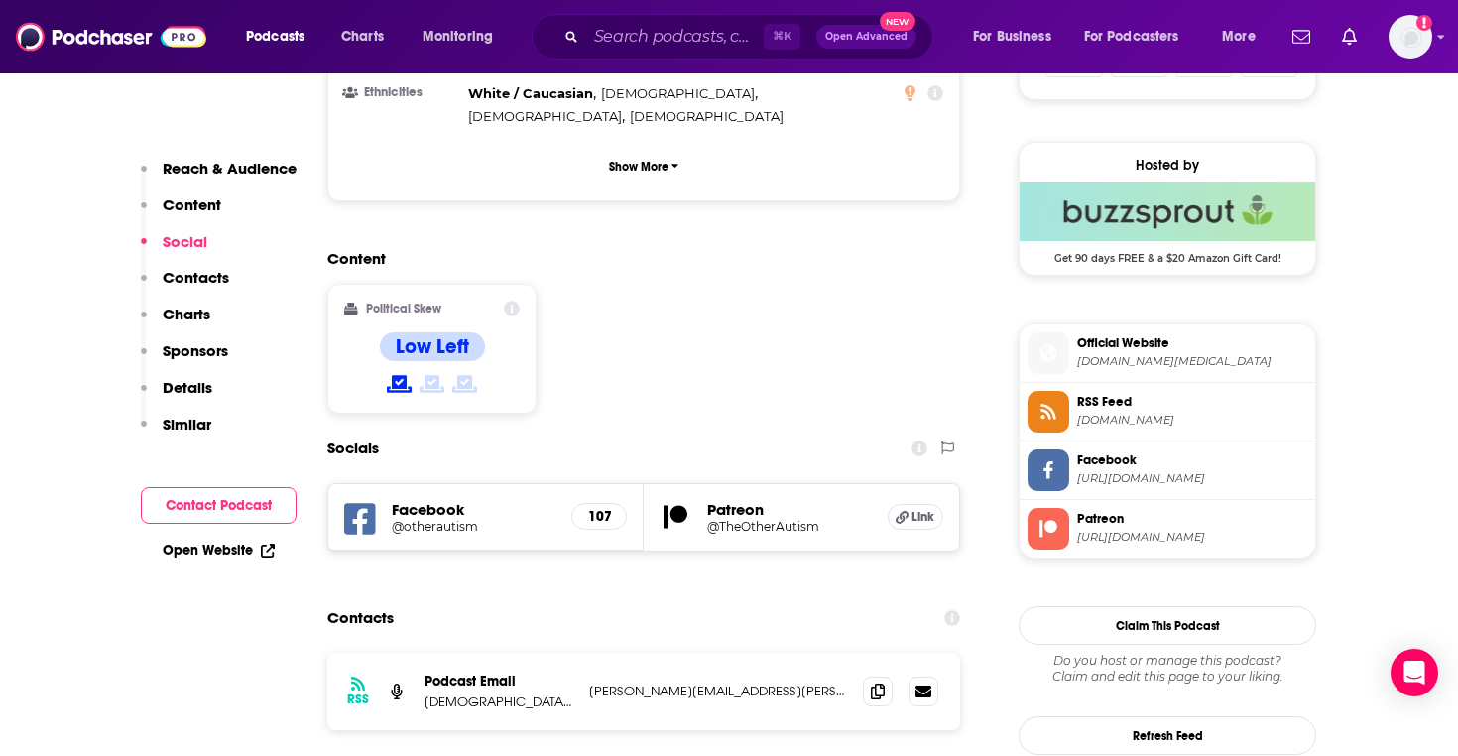
scroll to position [1397, 0]
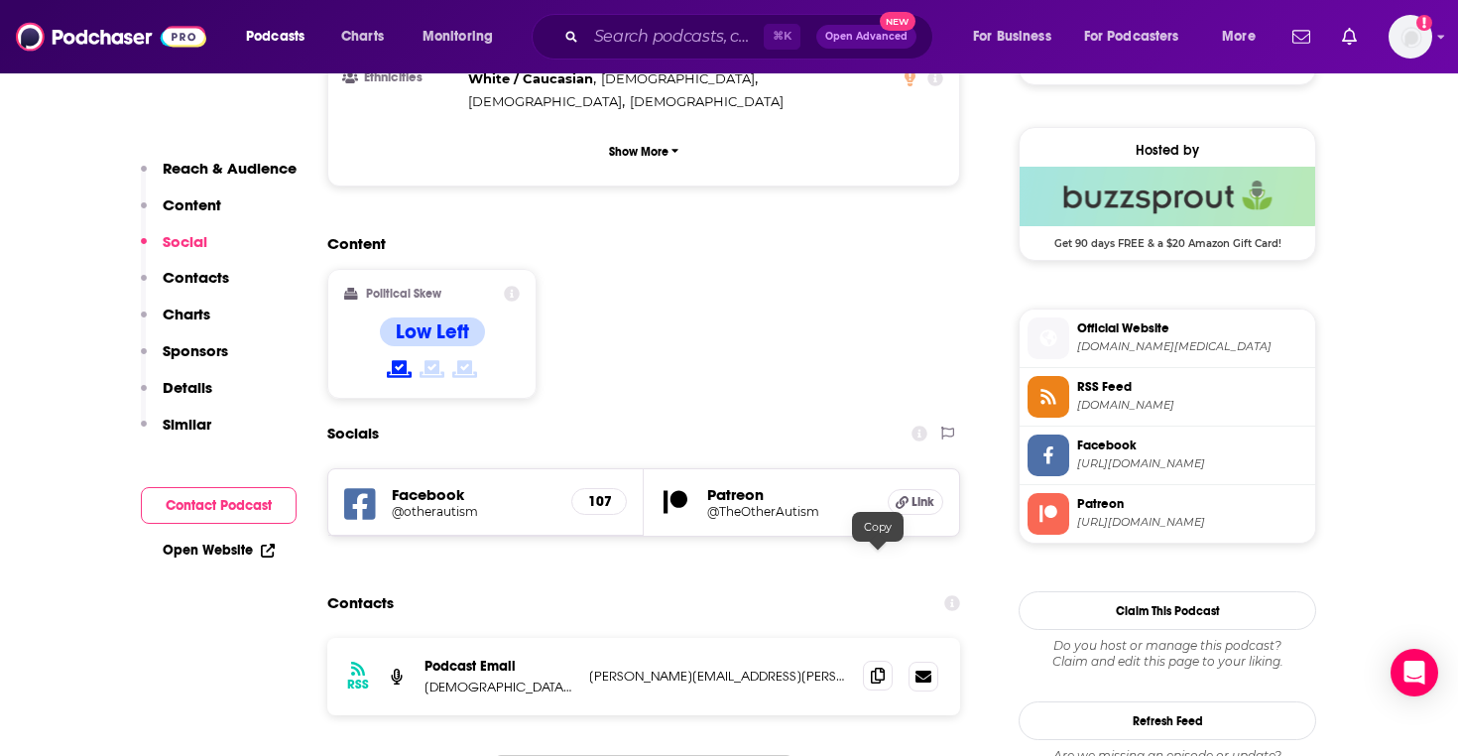
click at [880, 660] on span at bounding box center [878, 675] width 30 height 30
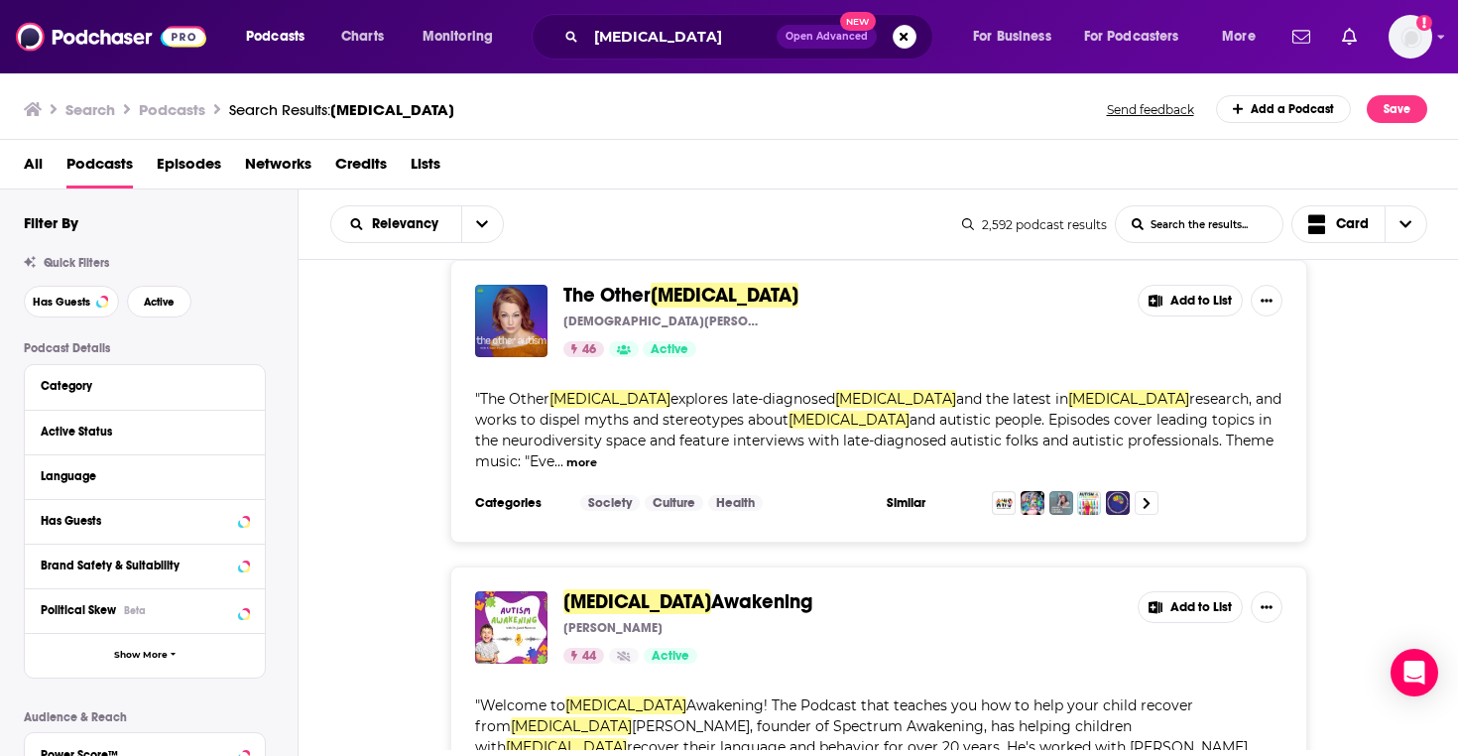
scroll to position [3826, 0]
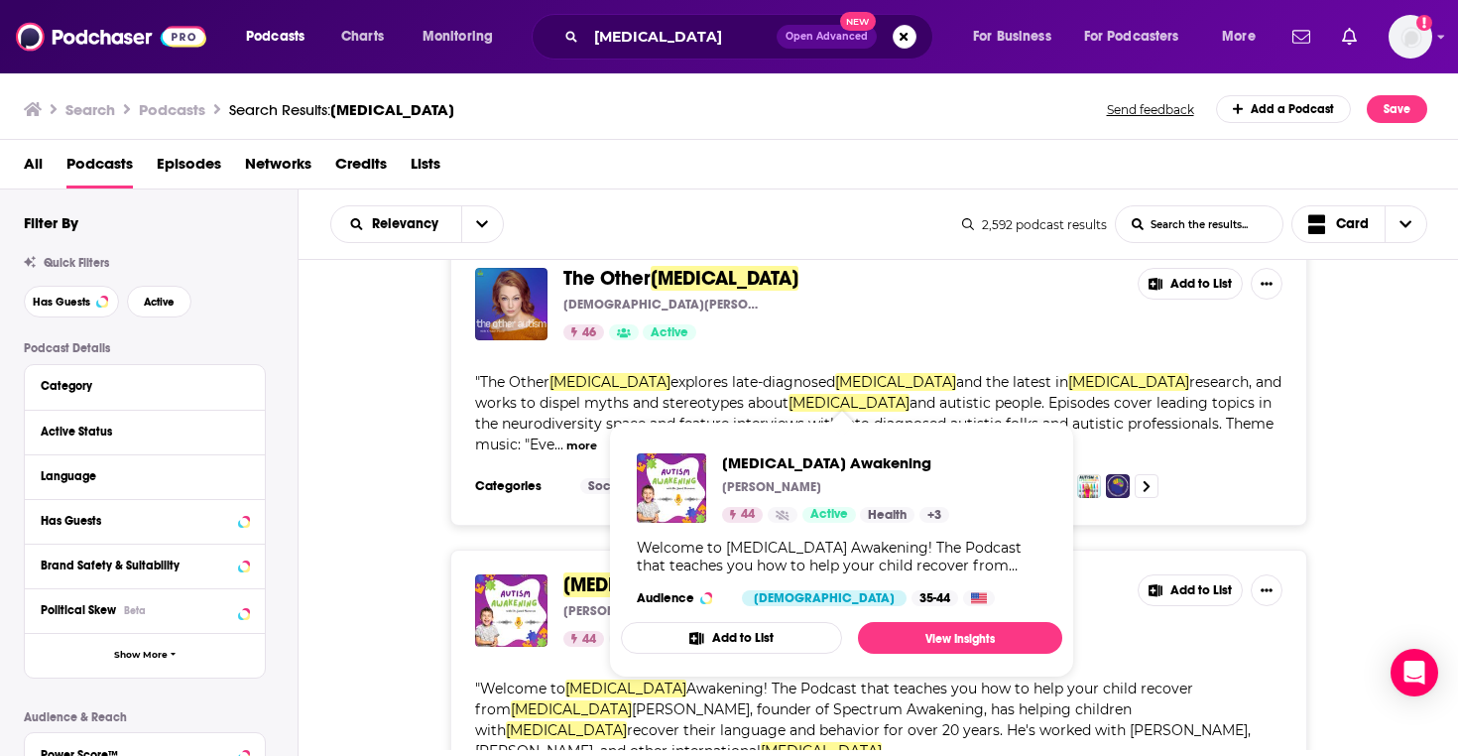
click at [610, 572] on span "Autism" at bounding box center [637, 584] width 148 height 25
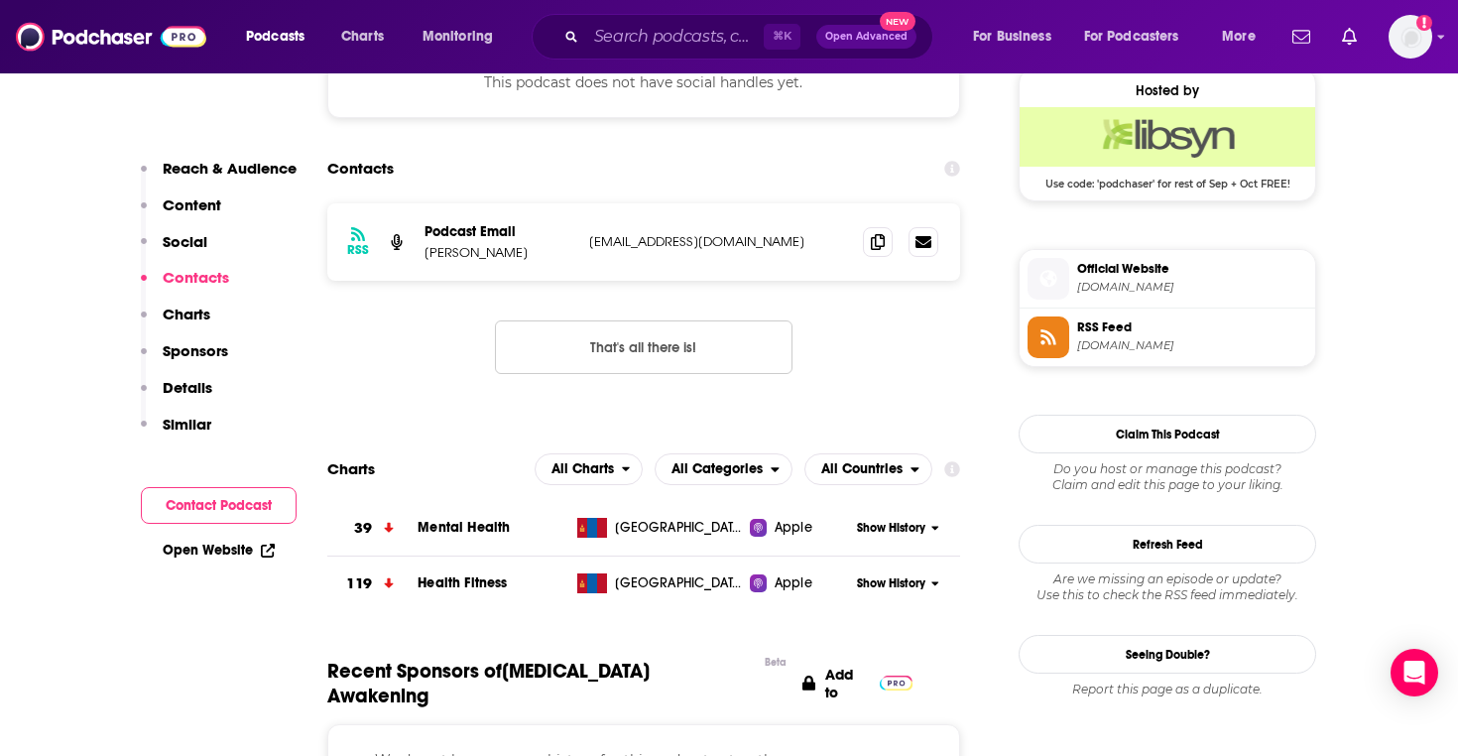
scroll to position [1463, 0]
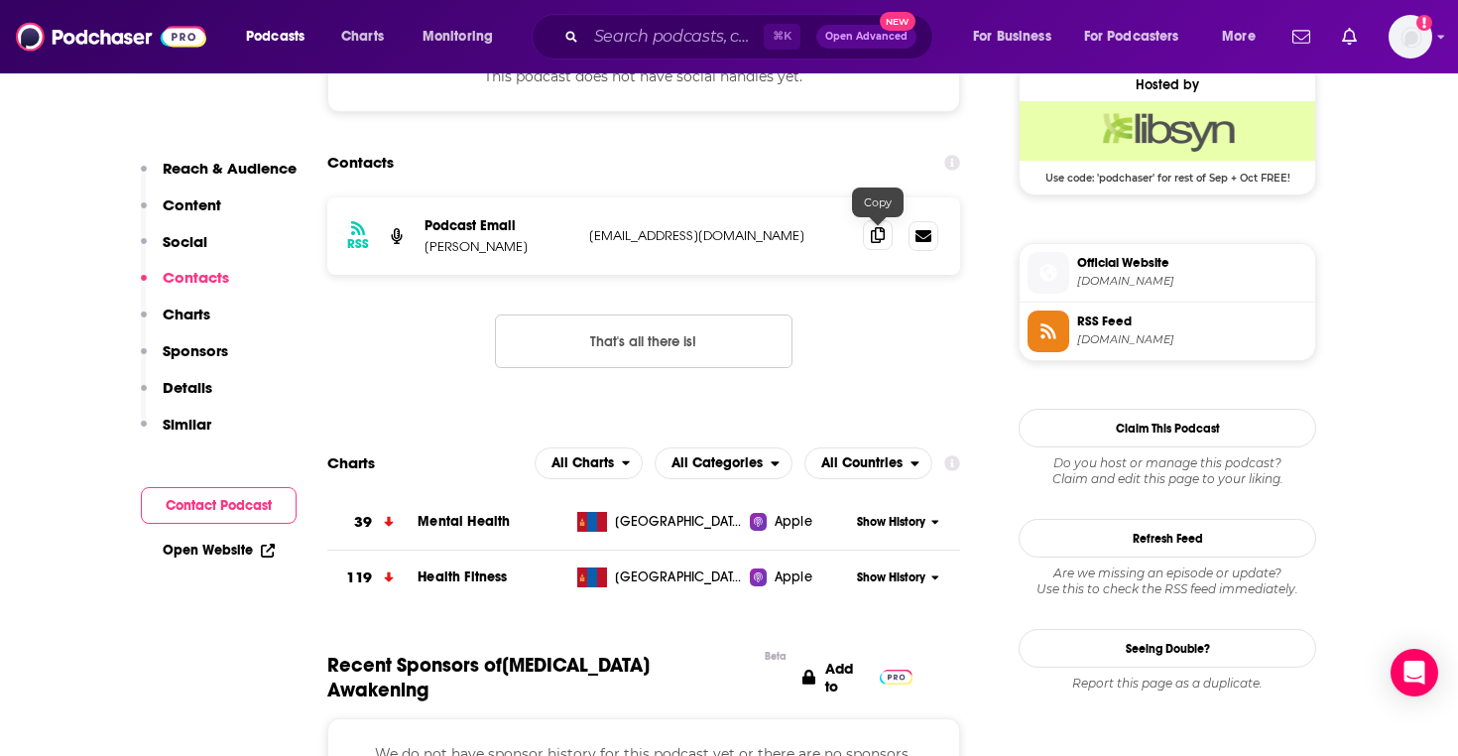
click at [888, 234] on span at bounding box center [878, 235] width 30 height 30
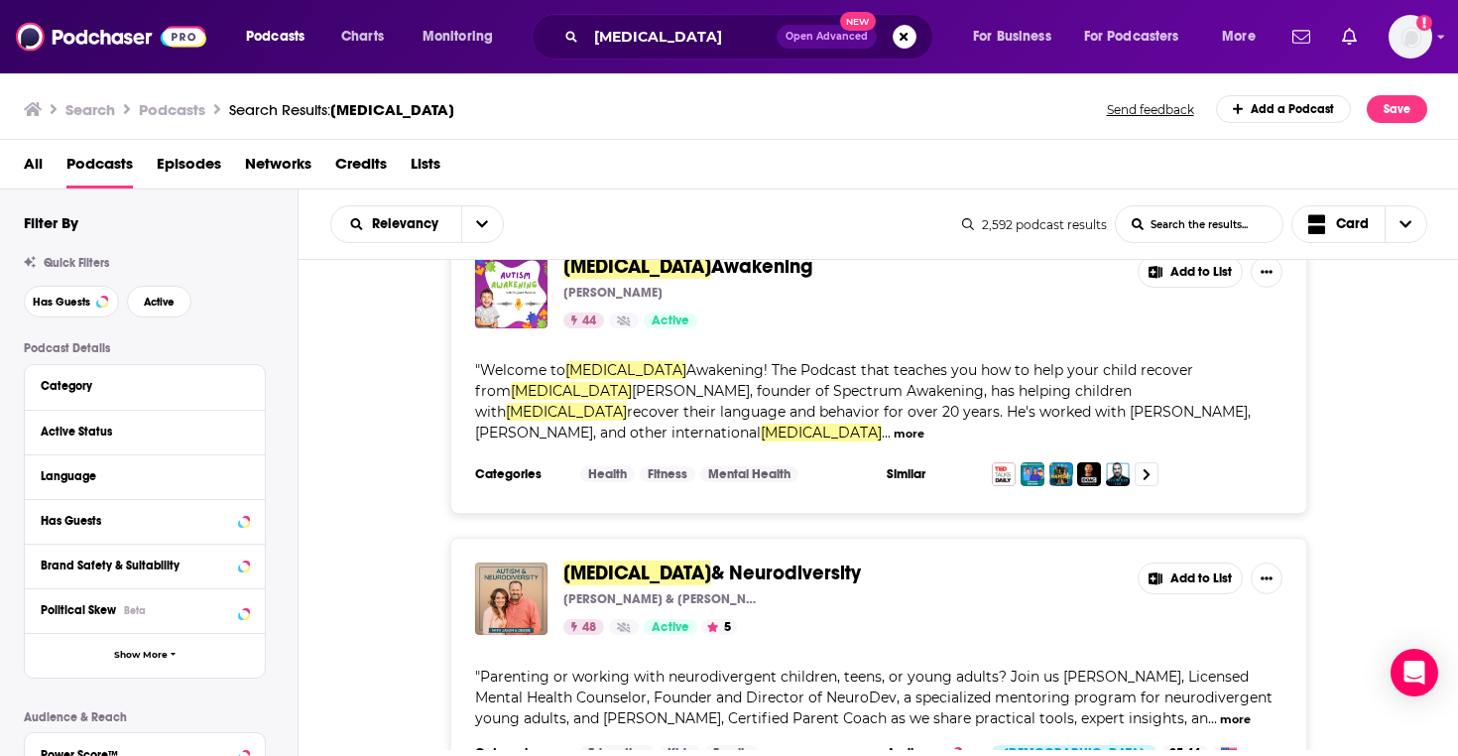
scroll to position [4131, 0]
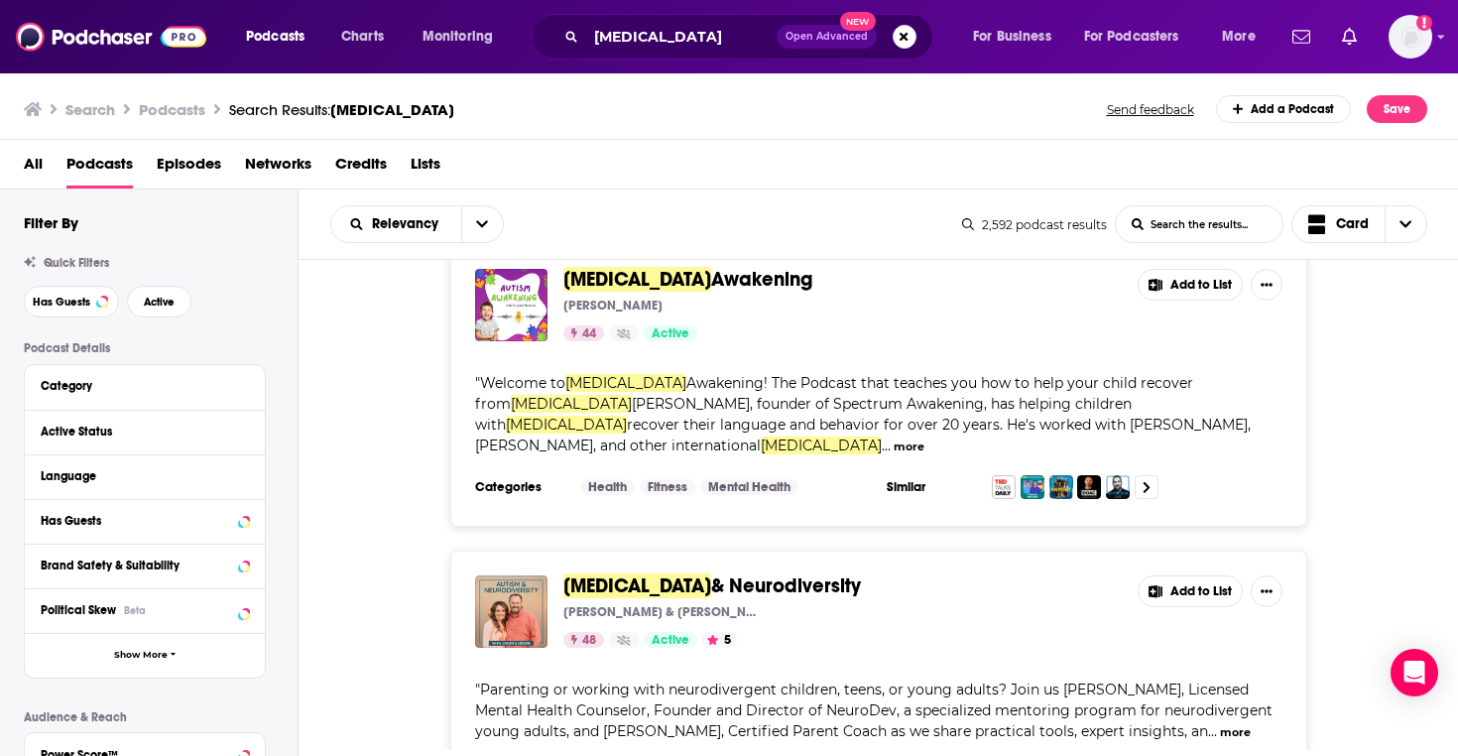
click at [603, 573] on span "Autism" at bounding box center [637, 585] width 148 height 25
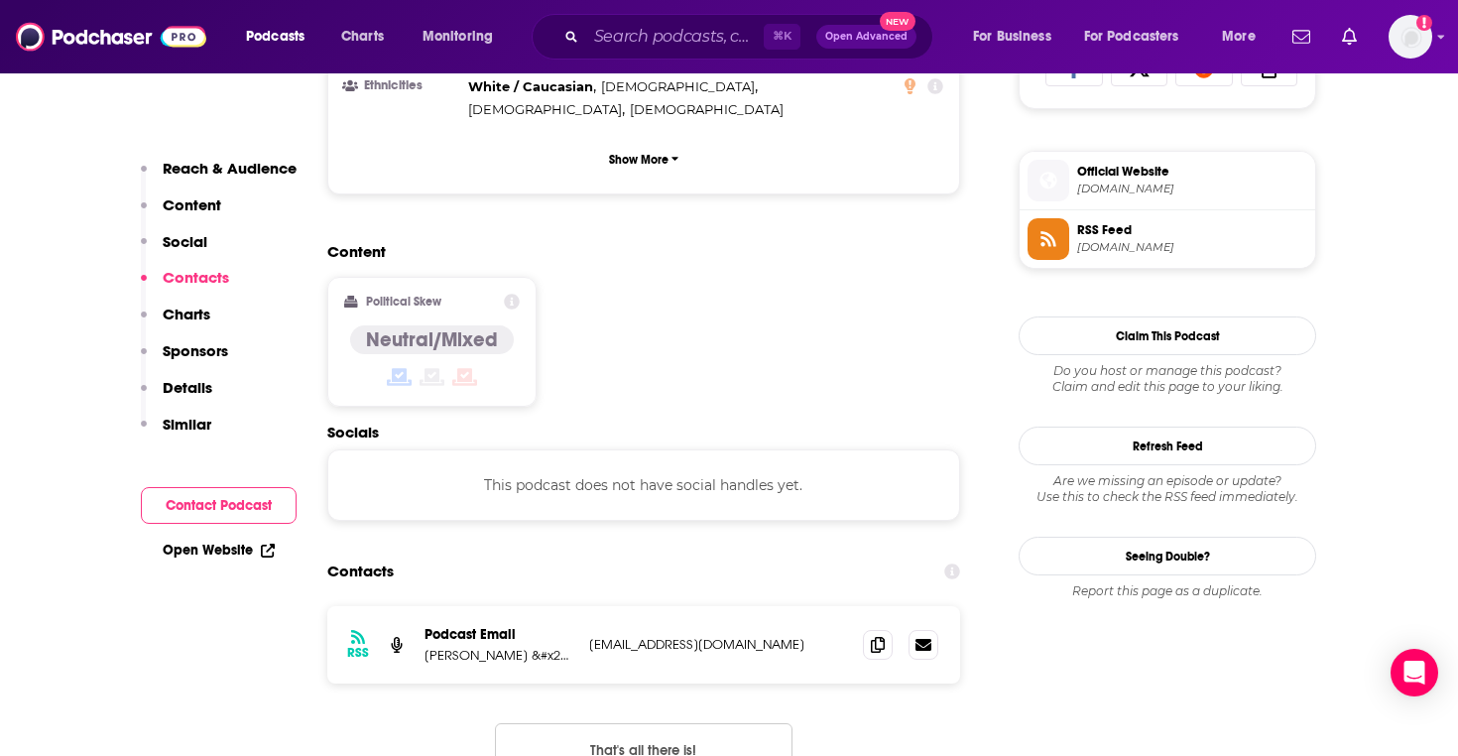
scroll to position [1363, 0]
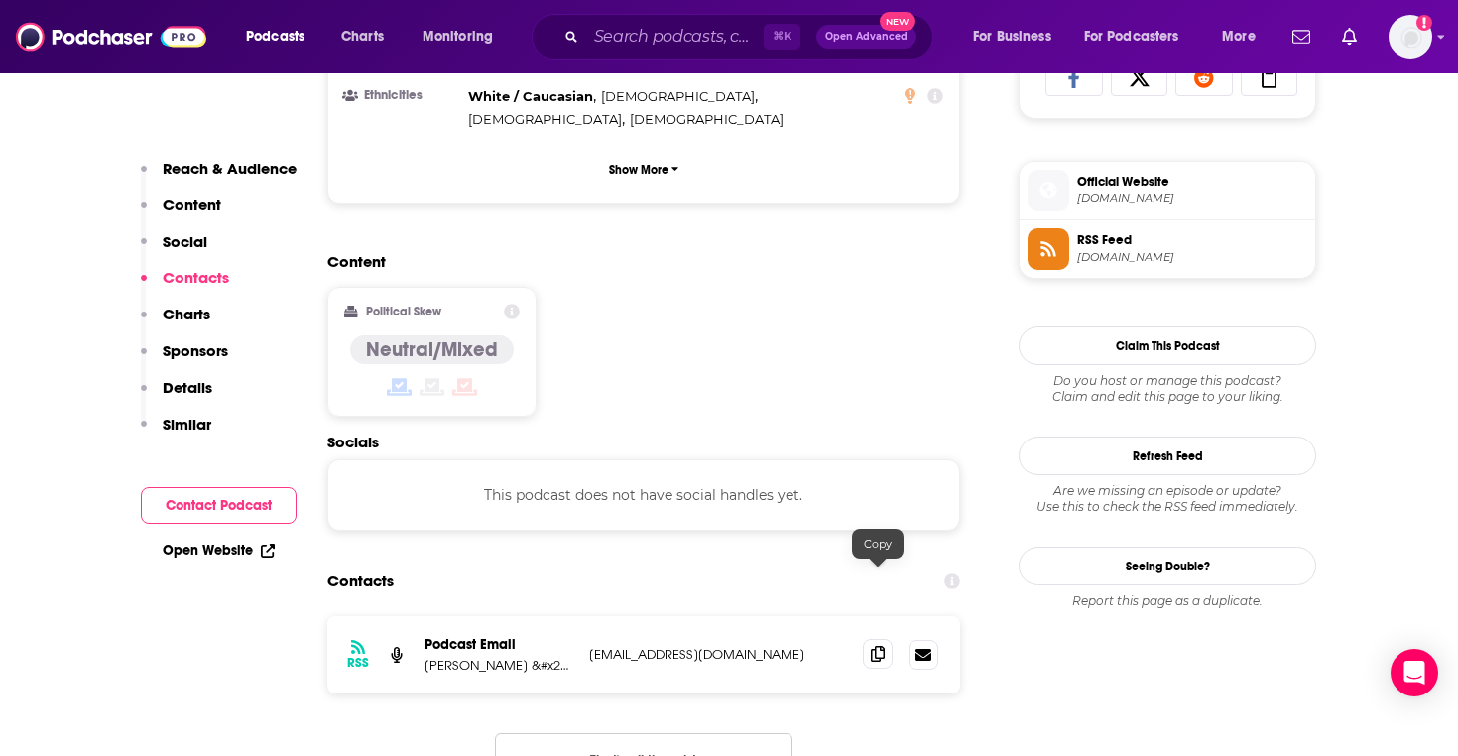
click at [873, 646] on icon at bounding box center [878, 654] width 14 height 16
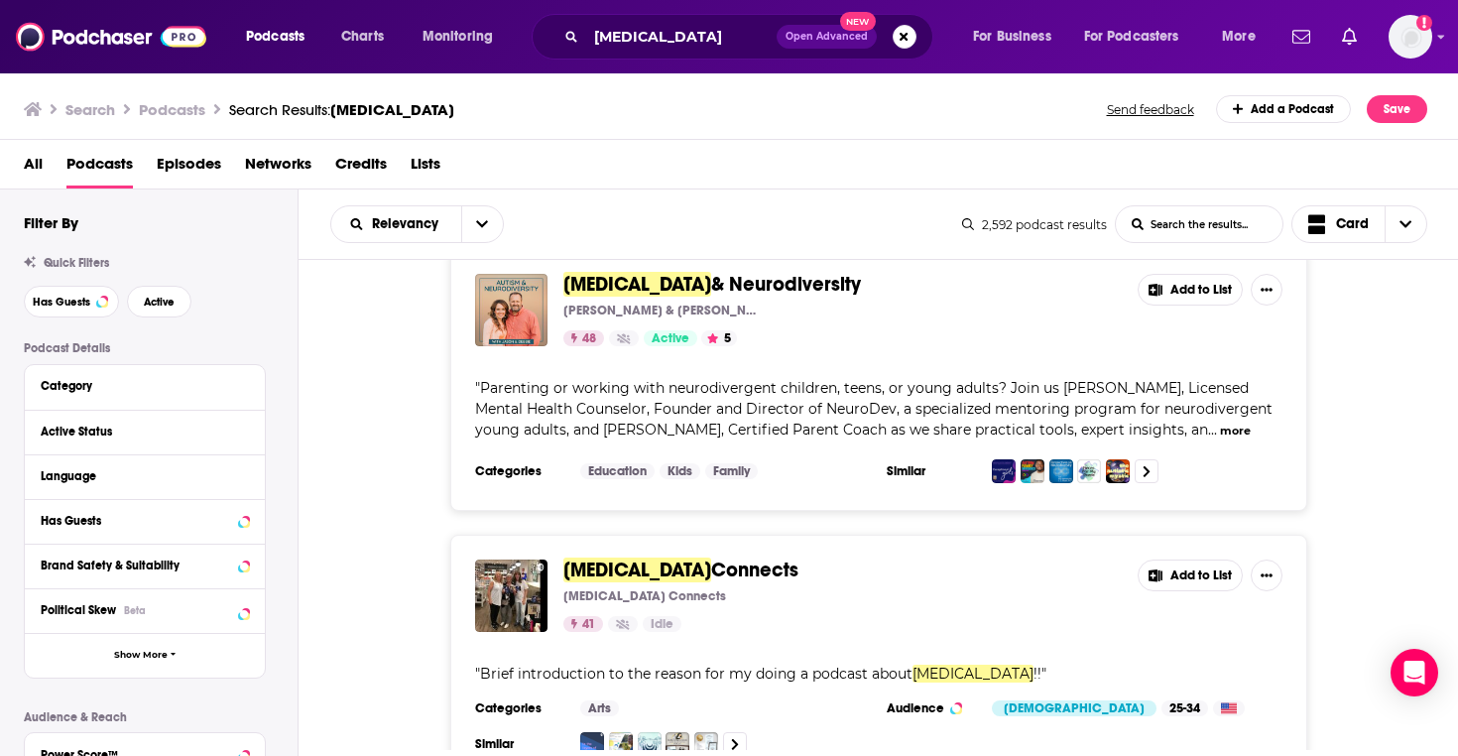
scroll to position [4433, 0]
click at [514, 558] on img "Autism Connects" at bounding box center [511, 594] width 72 height 72
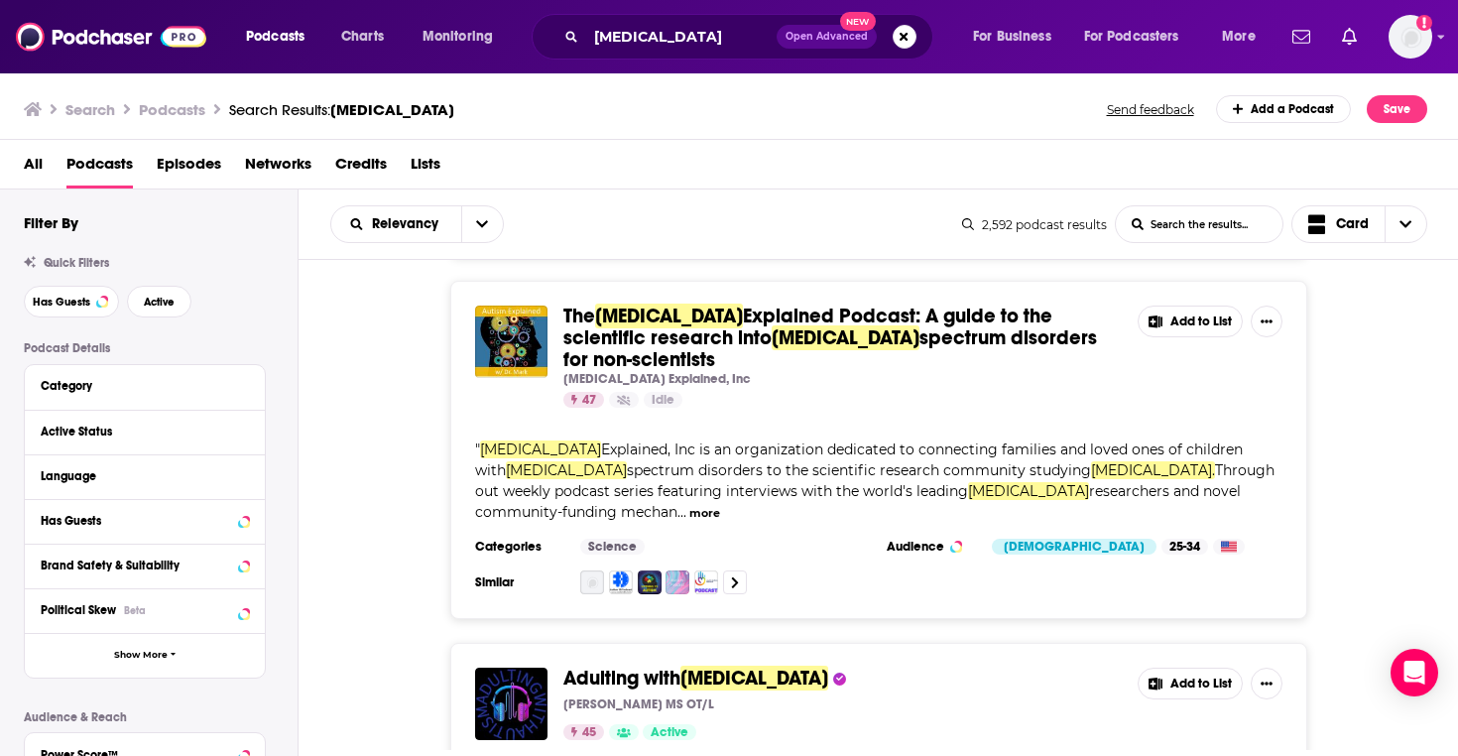
scroll to position [5602, 0]
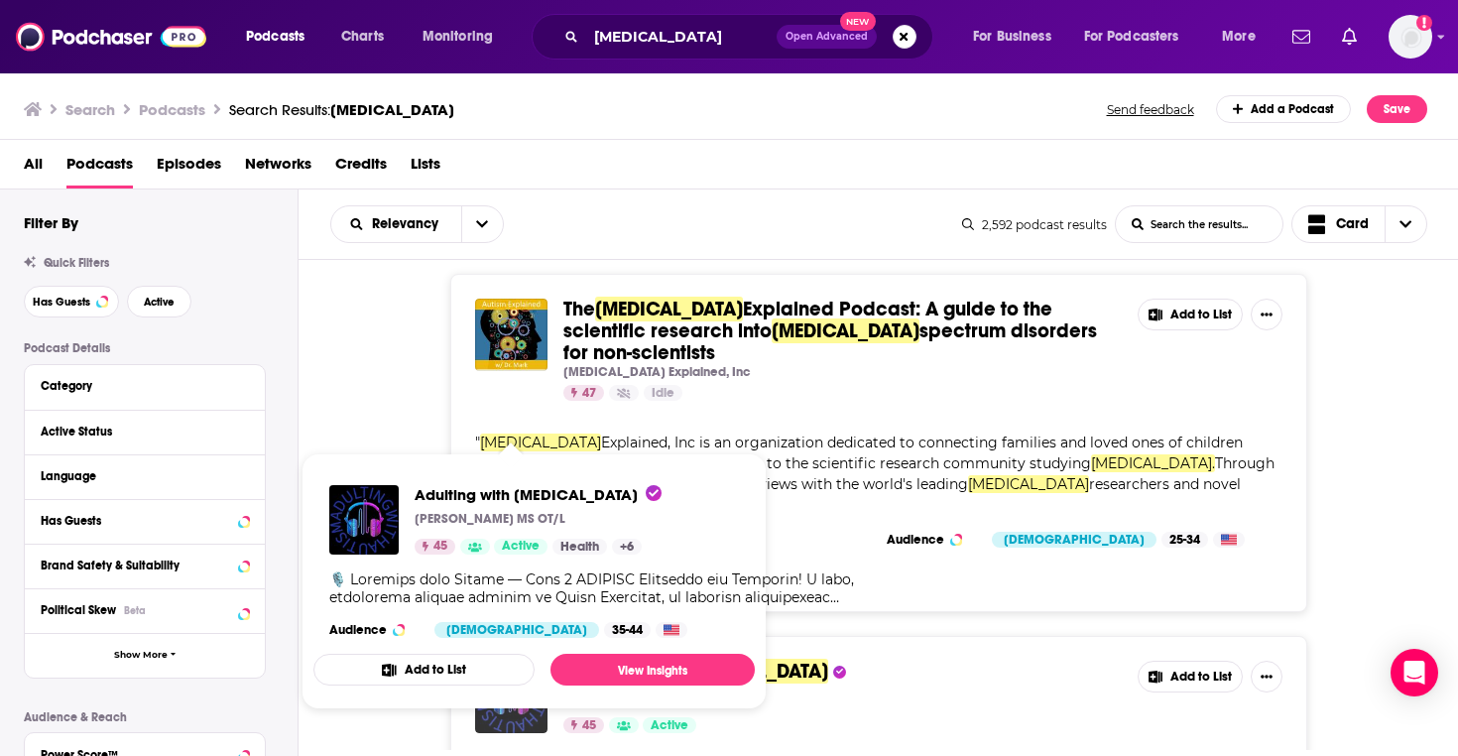
click at [530, 660] on img "Adulting with Autism" at bounding box center [511, 696] width 72 height 72
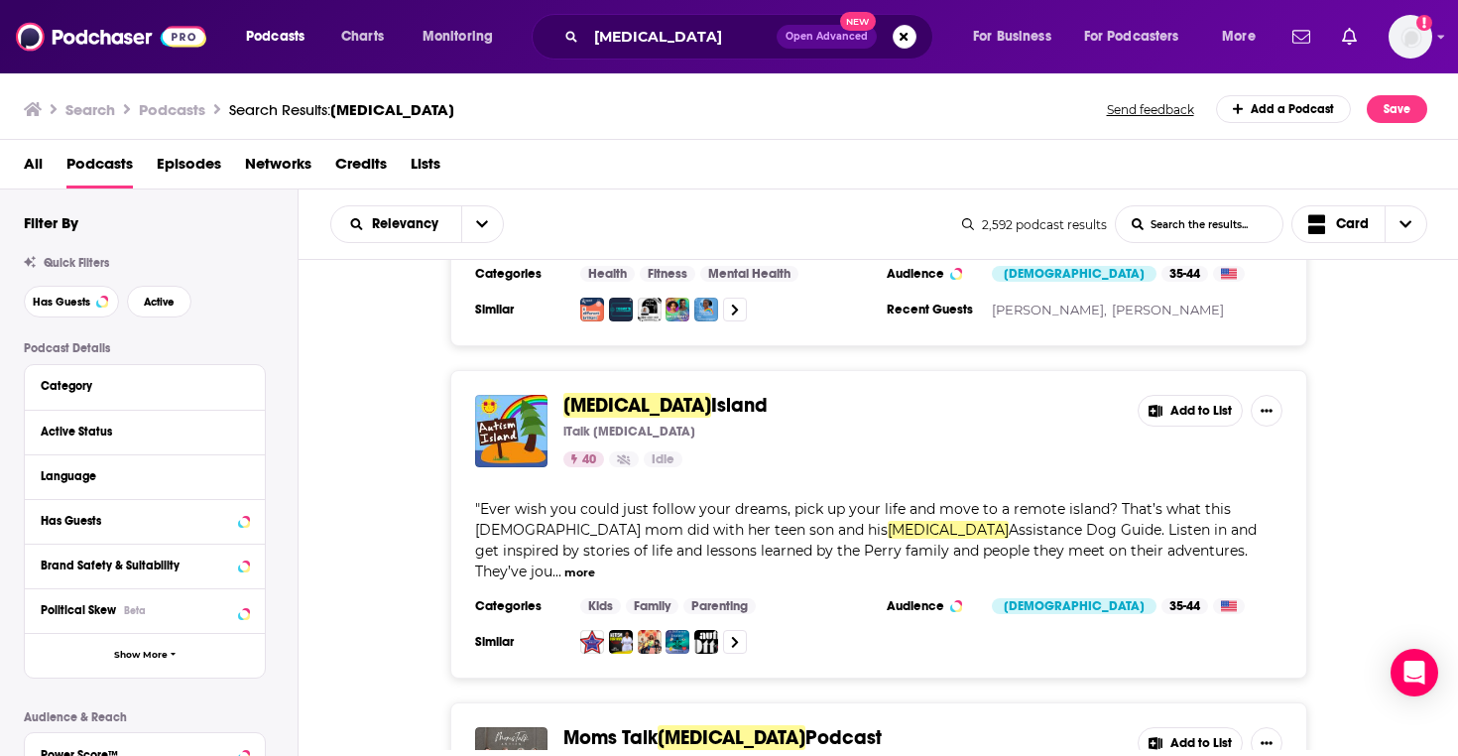
scroll to position [6182, 0]
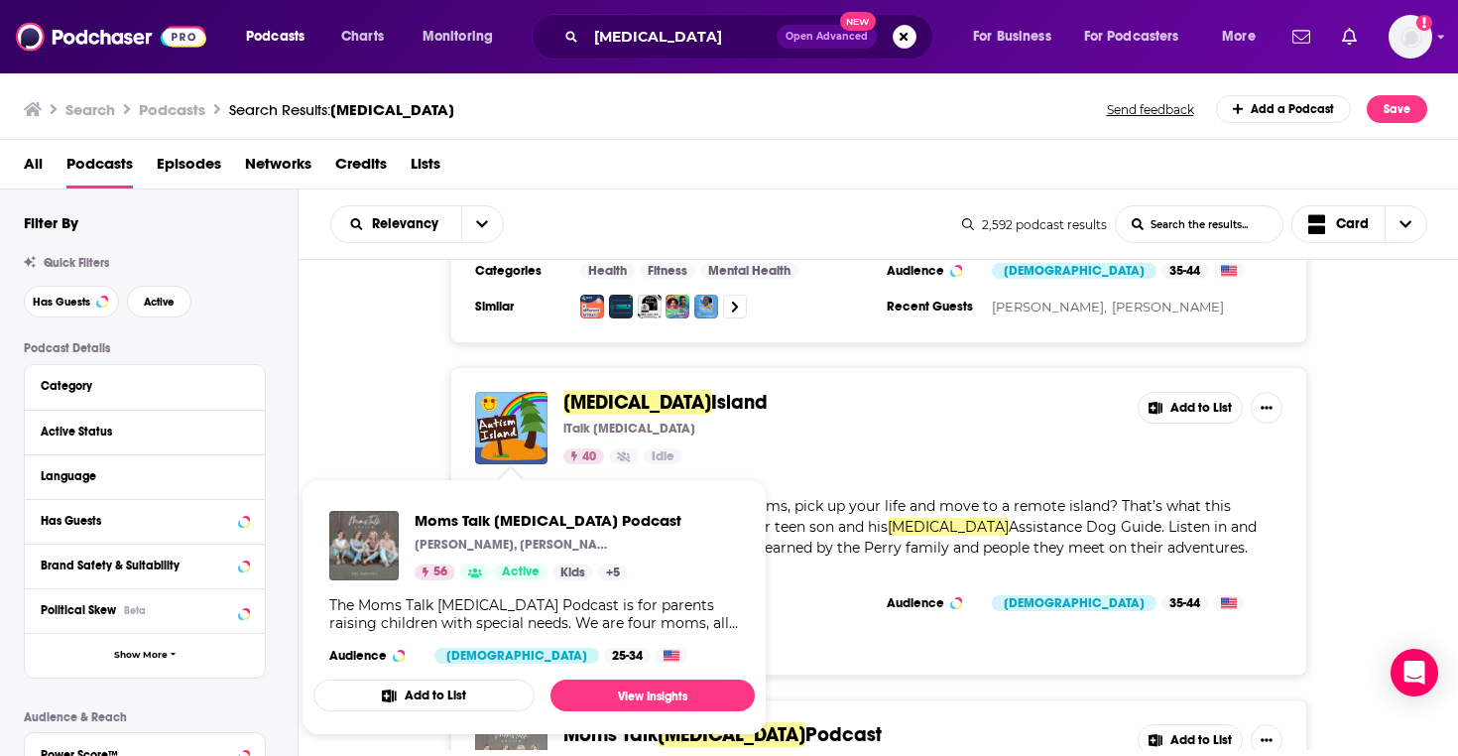
click at [507, 724] on img "Moms Talk Autism Podcast" at bounding box center [511, 760] width 72 height 72
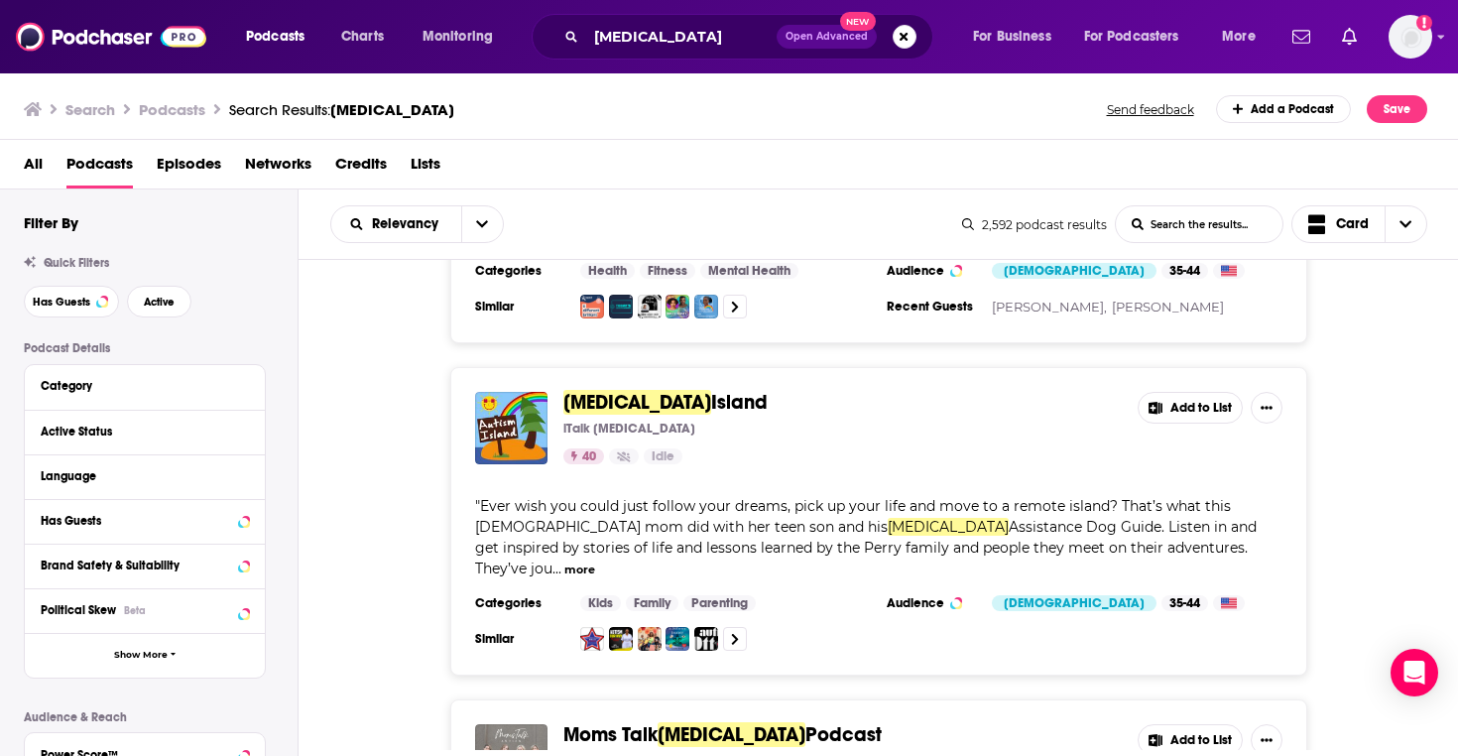
click at [490, 724] on img "Moms Talk Autism Podcast" at bounding box center [511, 760] width 72 height 72
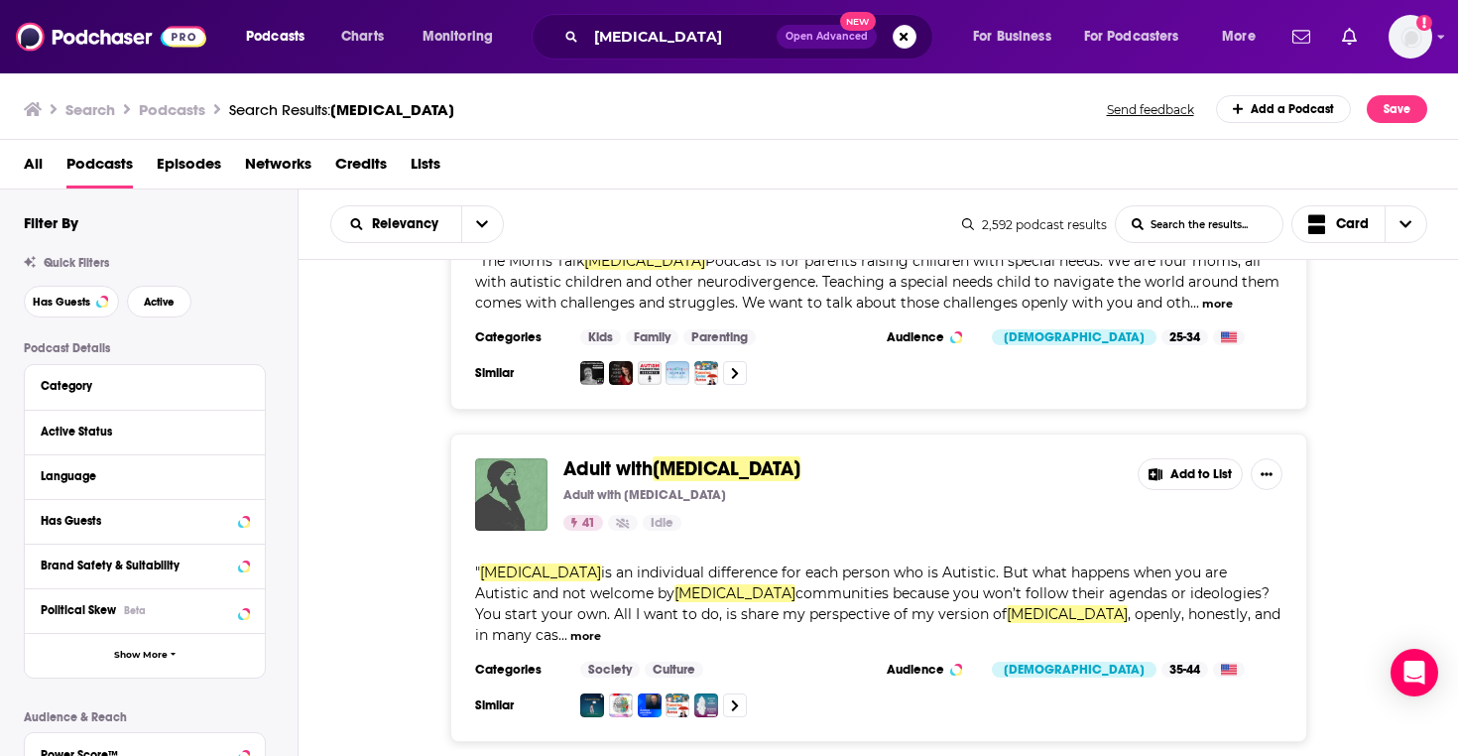
scroll to position [6766, 0]
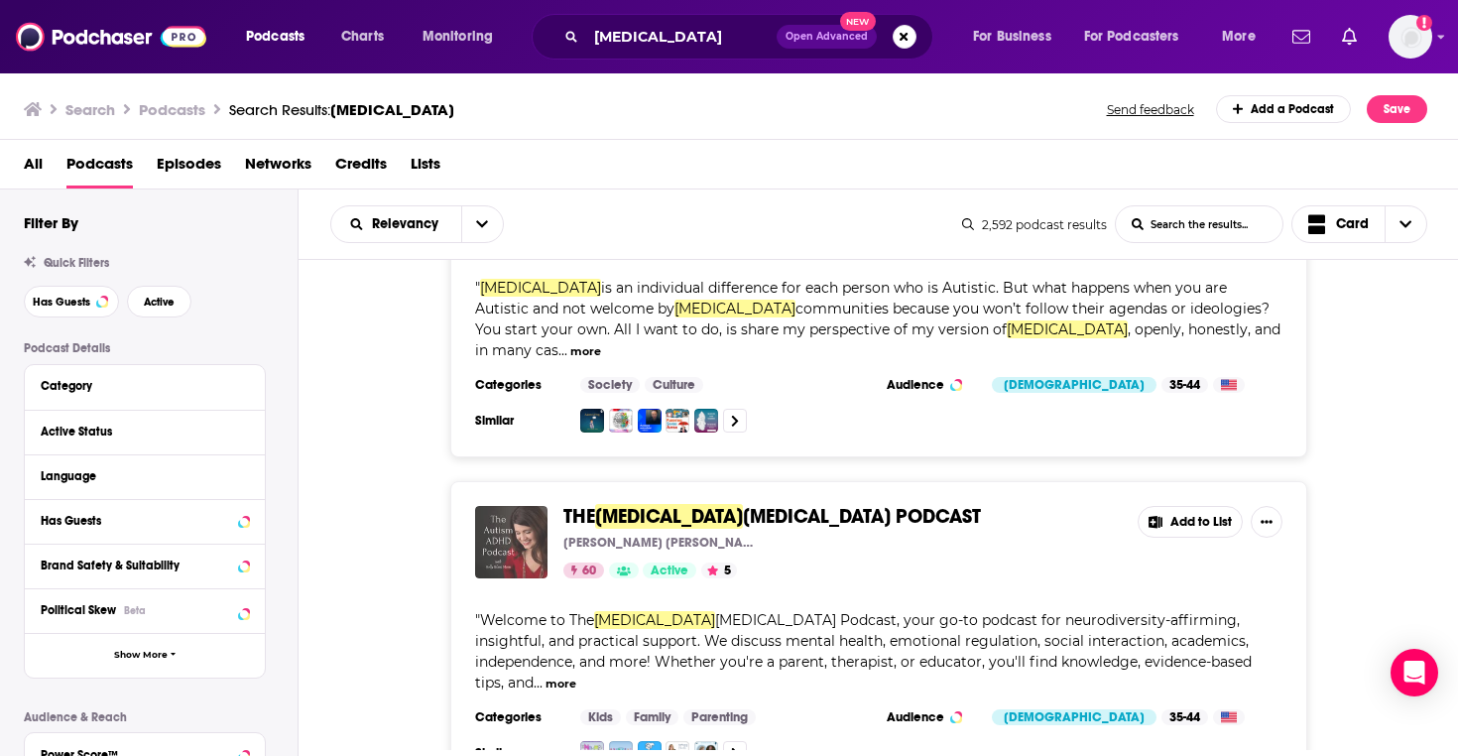
scroll to position [7076, 0]
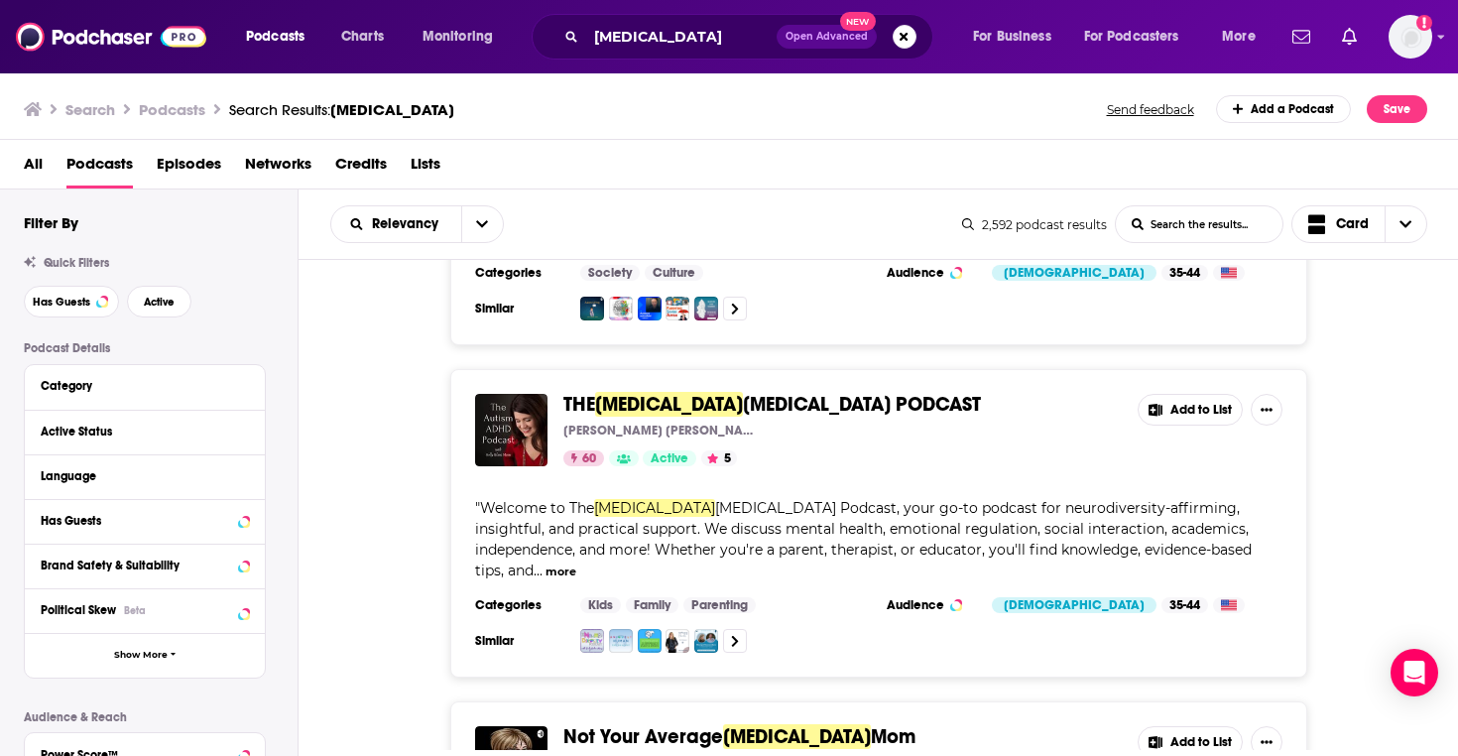
scroll to position [7154, 0]
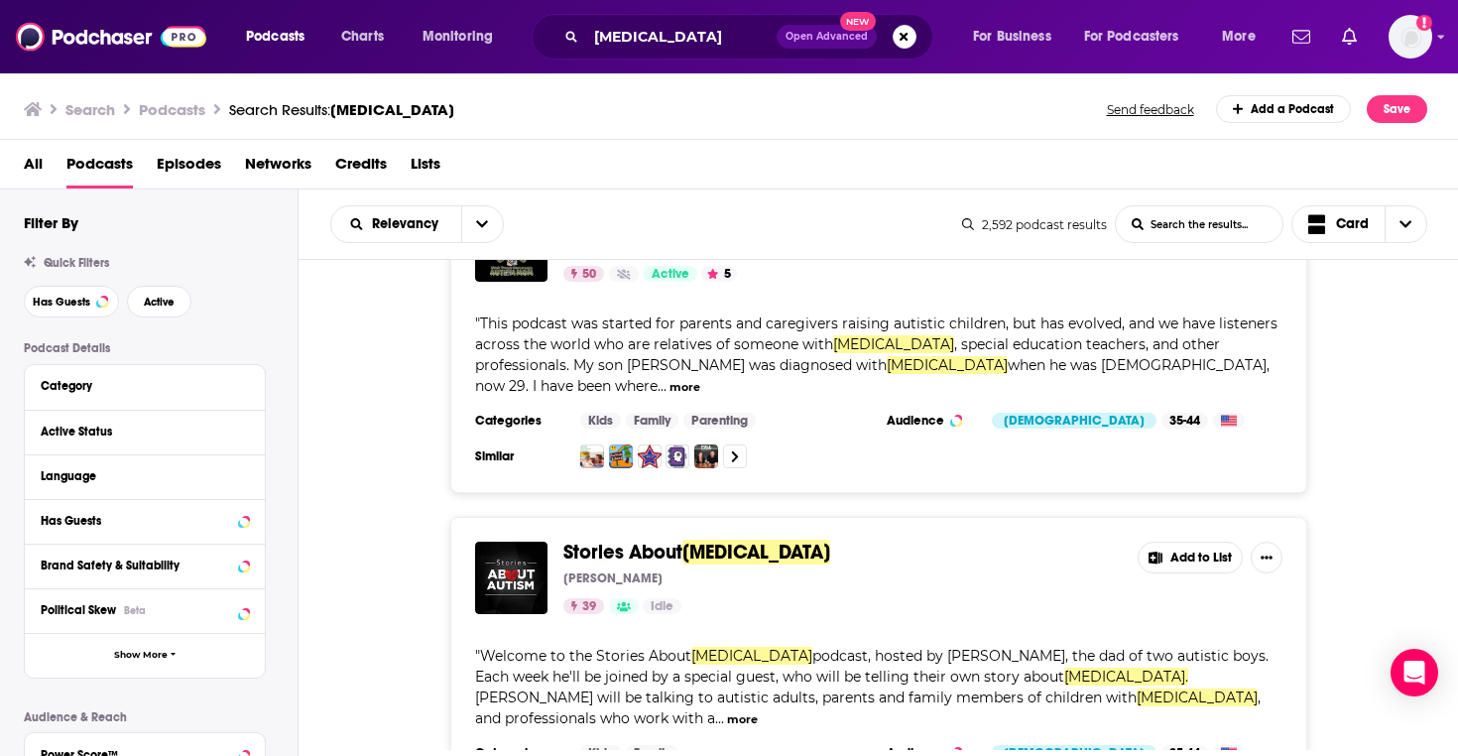
scroll to position [7681, 0]
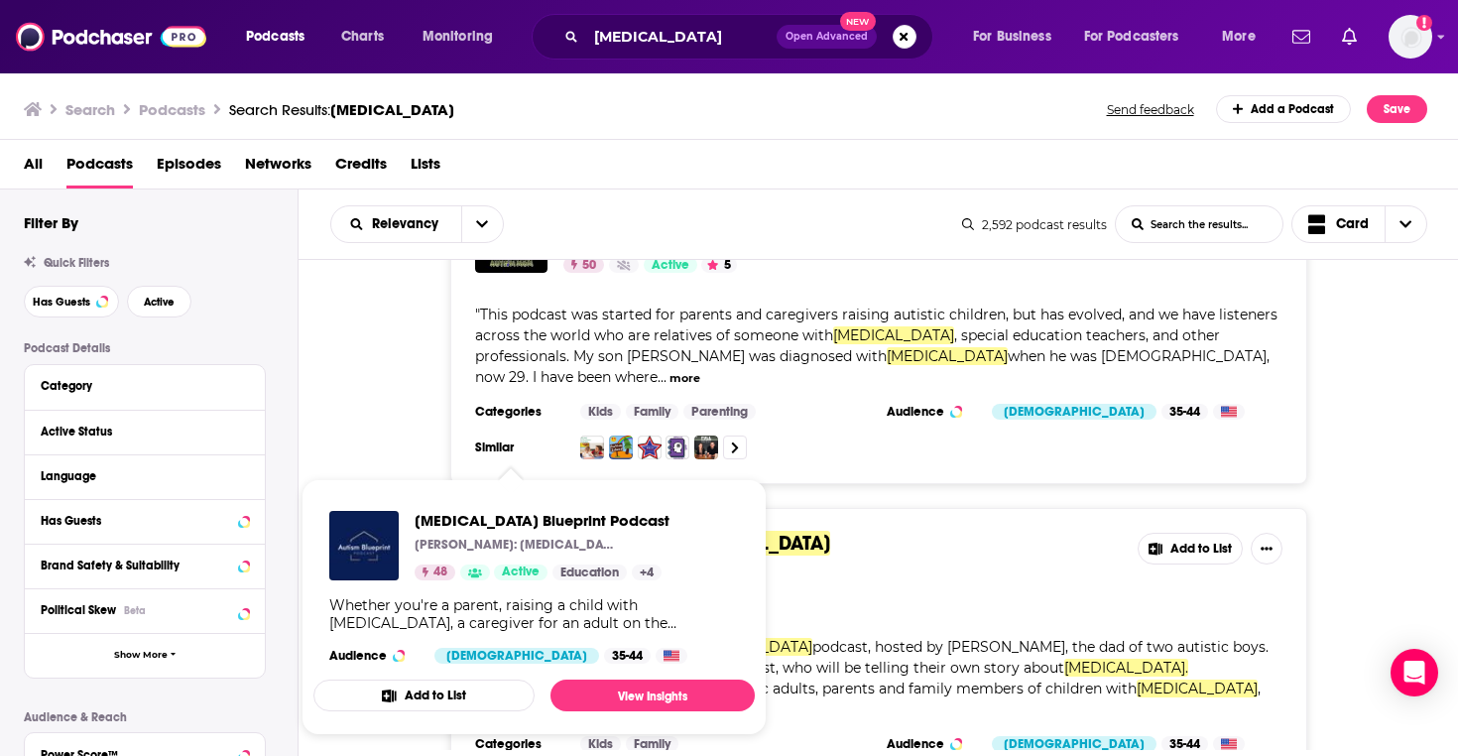
click at [514, 483] on span "Autism Blueprint Podcast Janeen Herskovitz: Autism Strategist, Therapist and Mo…" at bounding box center [533, 607] width 441 height 256
click at [649, 473] on span "Autism Blueprint Podcast Janeen Herskovitz: Autism Strategist, Therapist and Mo…" at bounding box center [533, 607] width 465 height 280
click at [553, 518] on span "Autism Blueprint Podcast" at bounding box center [541, 520] width 255 height 19
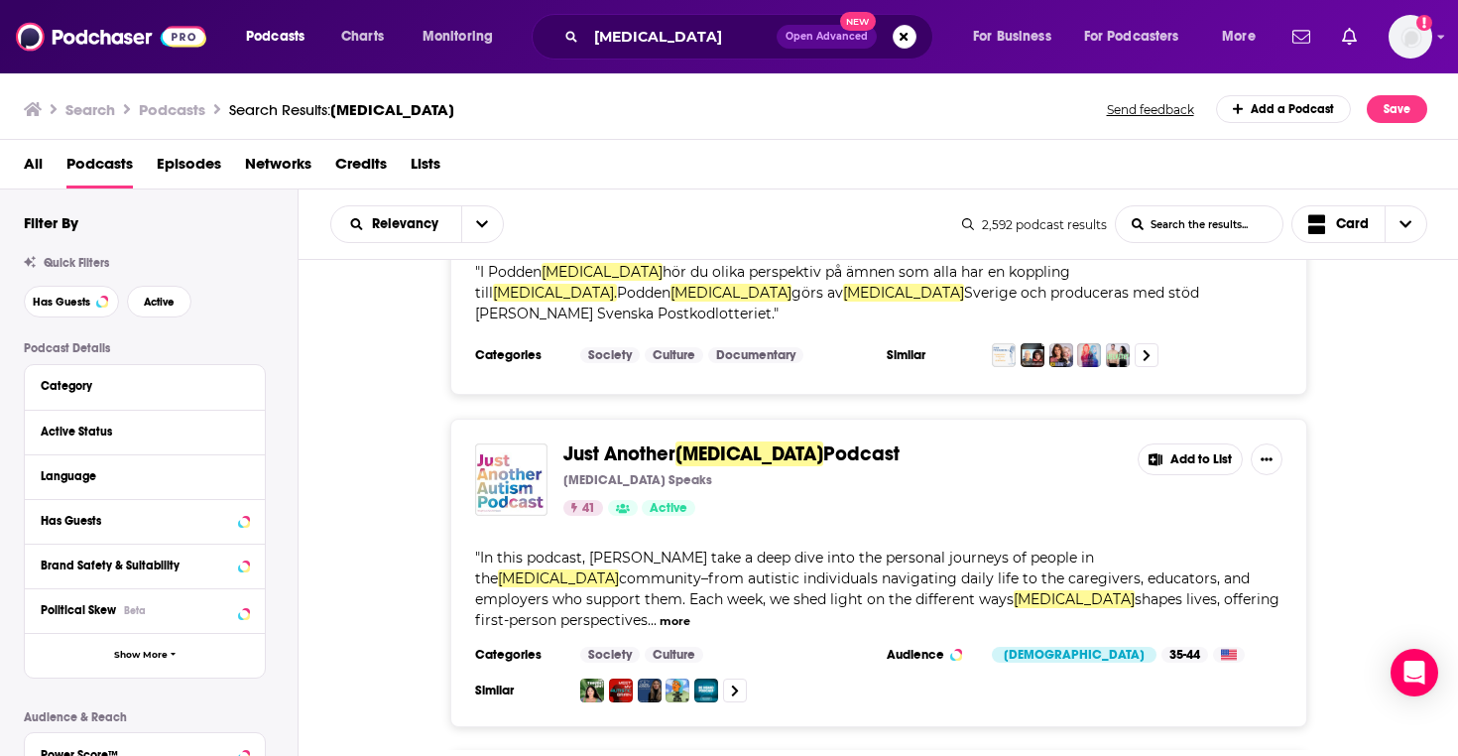
scroll to position [8731, 0]
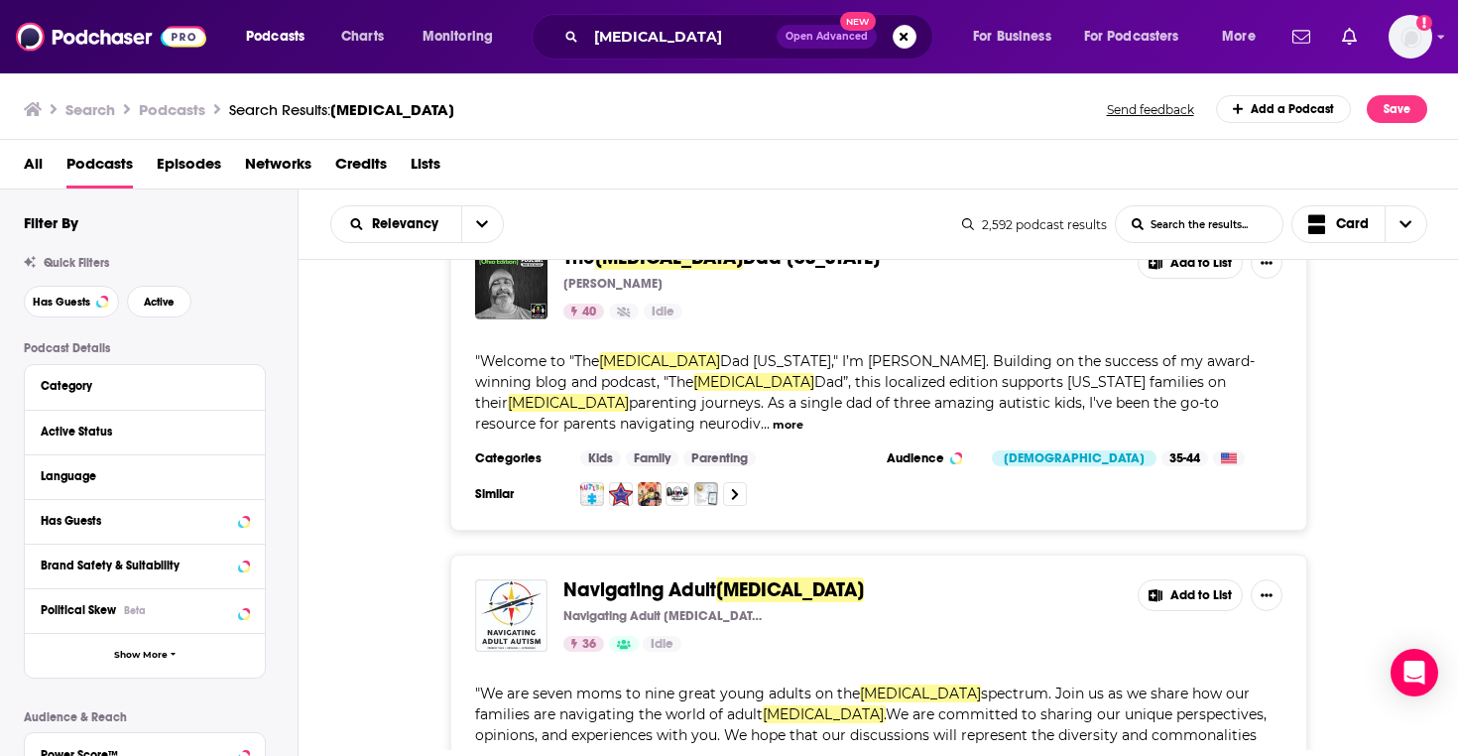
scroll to position [9809, 0]
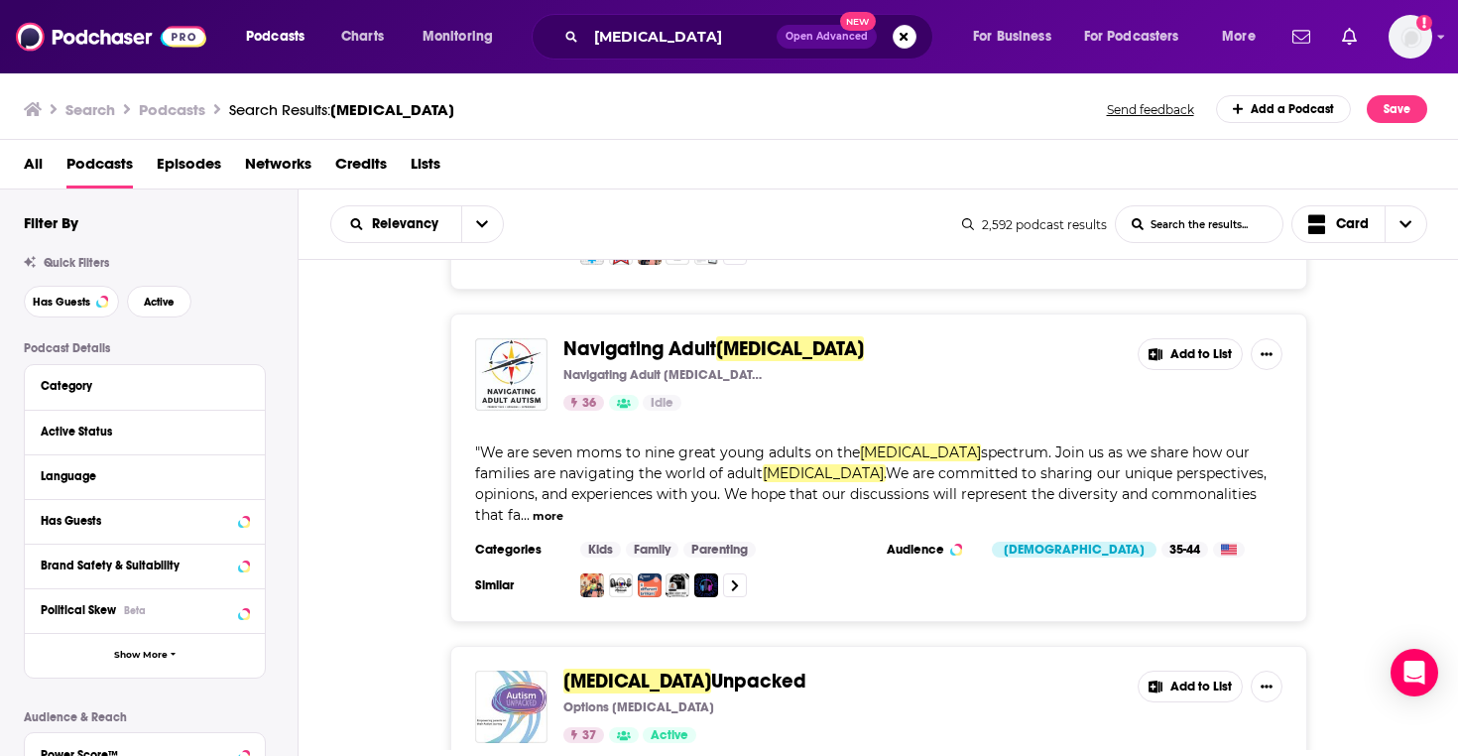
scroll to position [10074, 0]
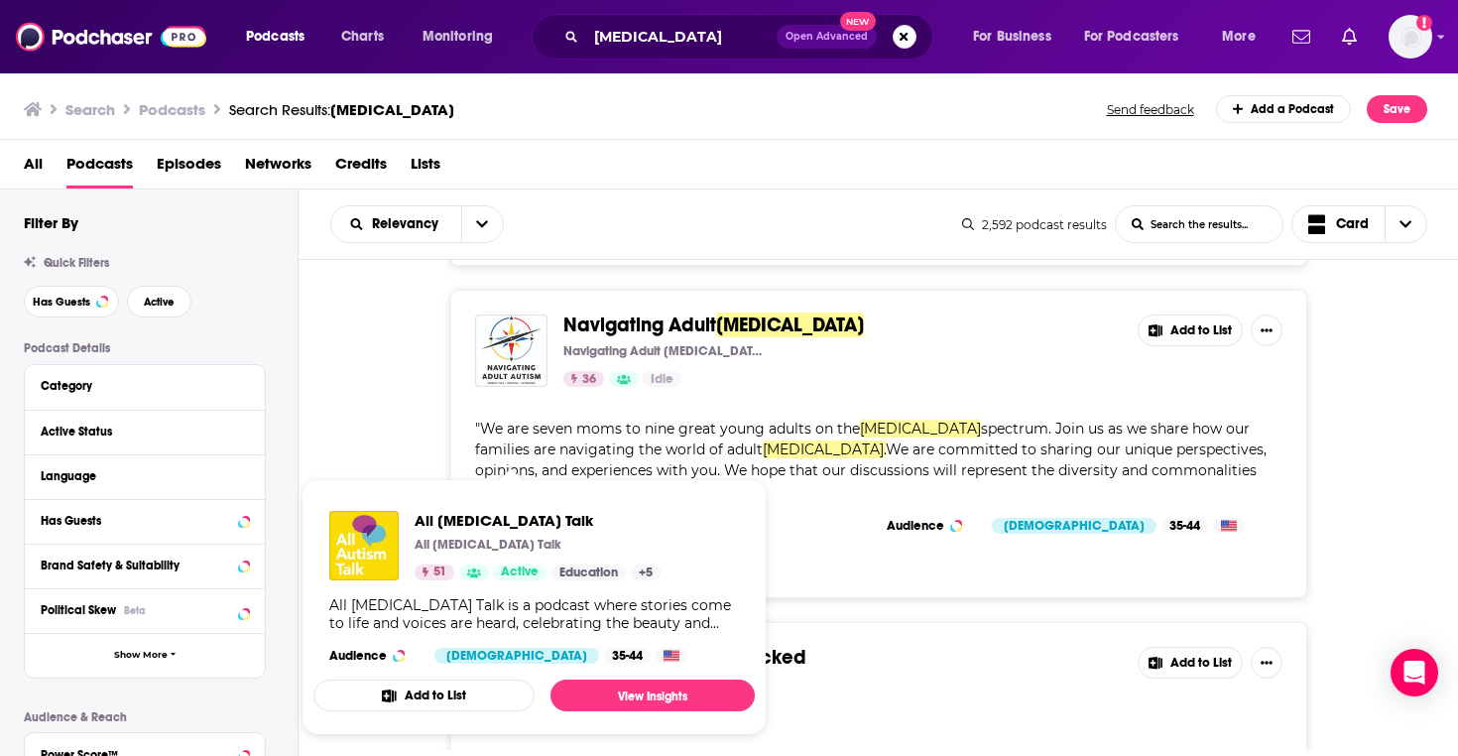
click at [488, 480] on span "All Autism Talk All Autism Talk 51 Active Education + 5 All Autism Talk is a po…" at bounding box center [533, 607] width 441 height 256
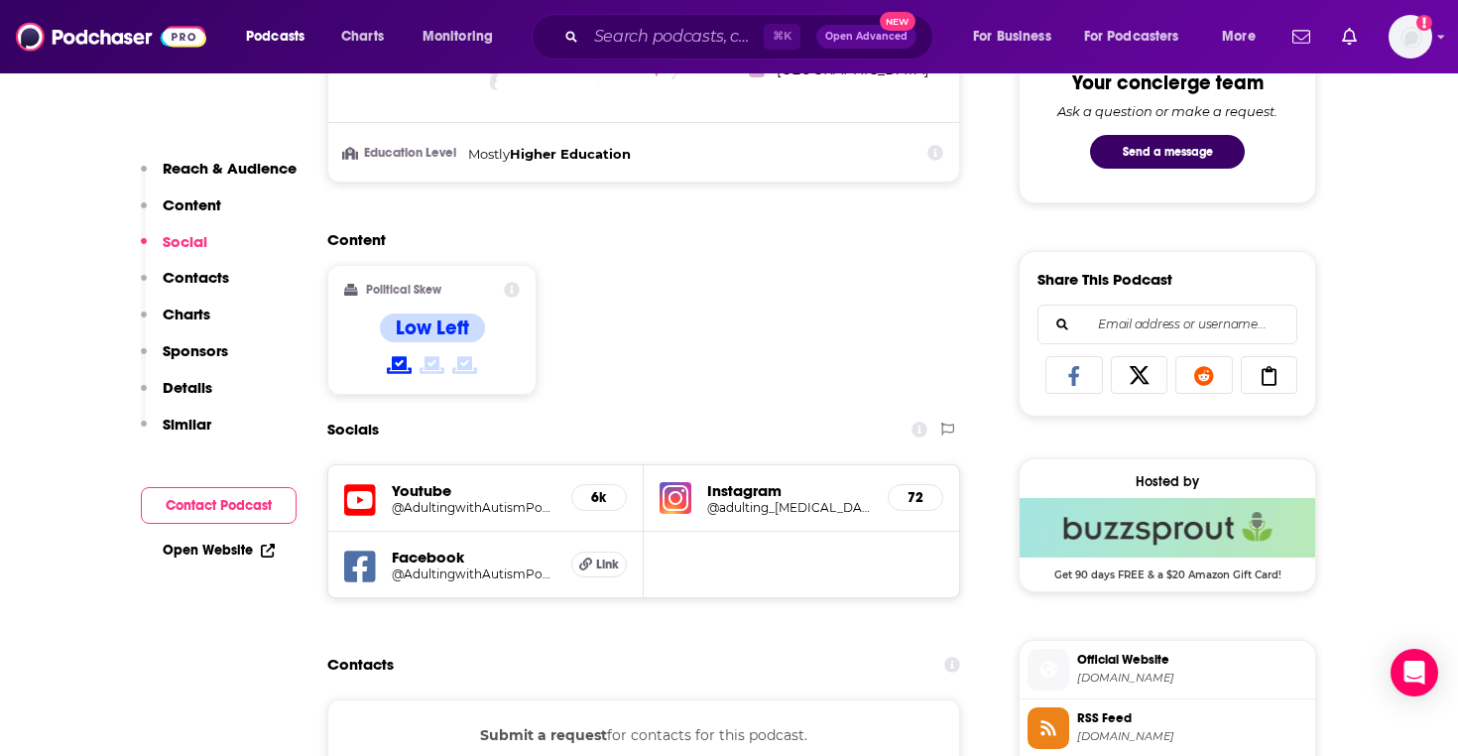
scroll to position [1404, 0]
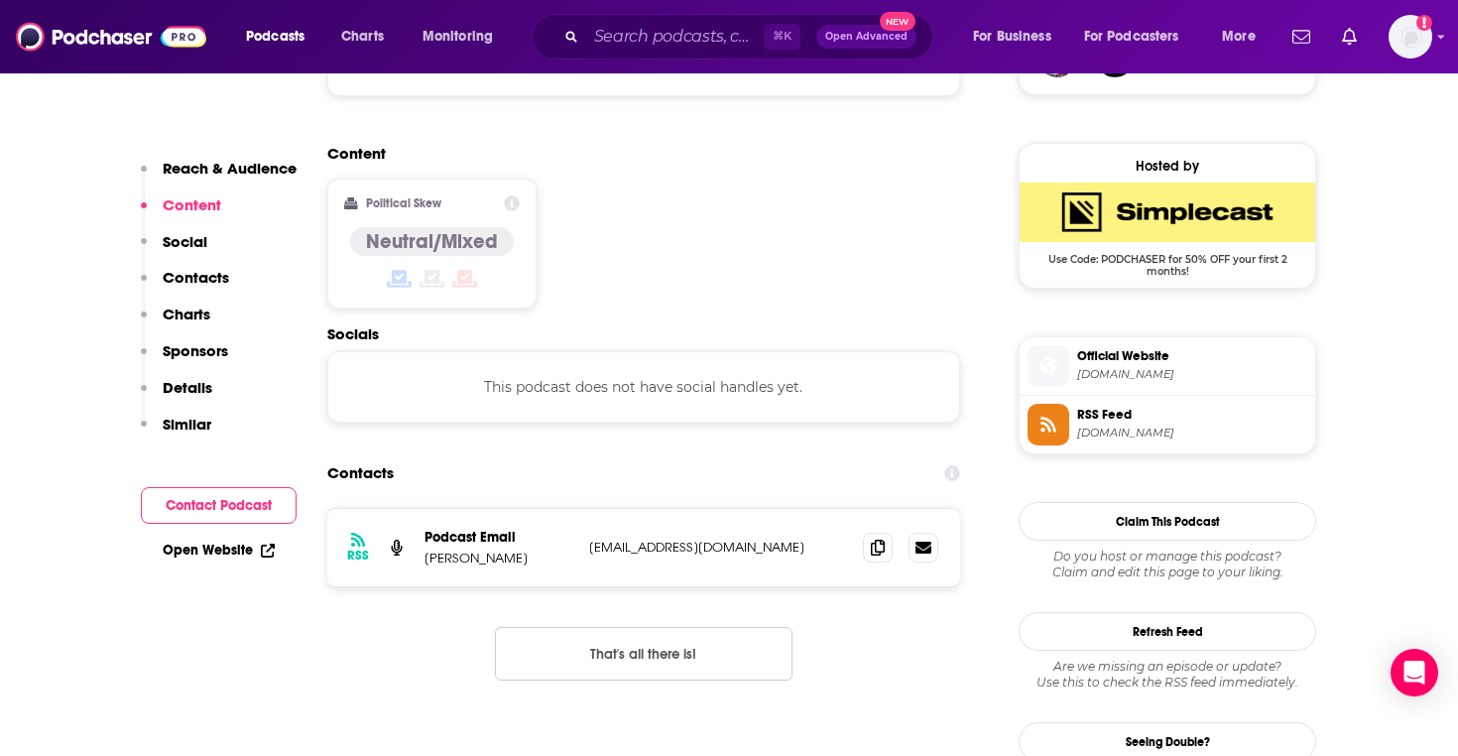
scroll to position [1591, 0]
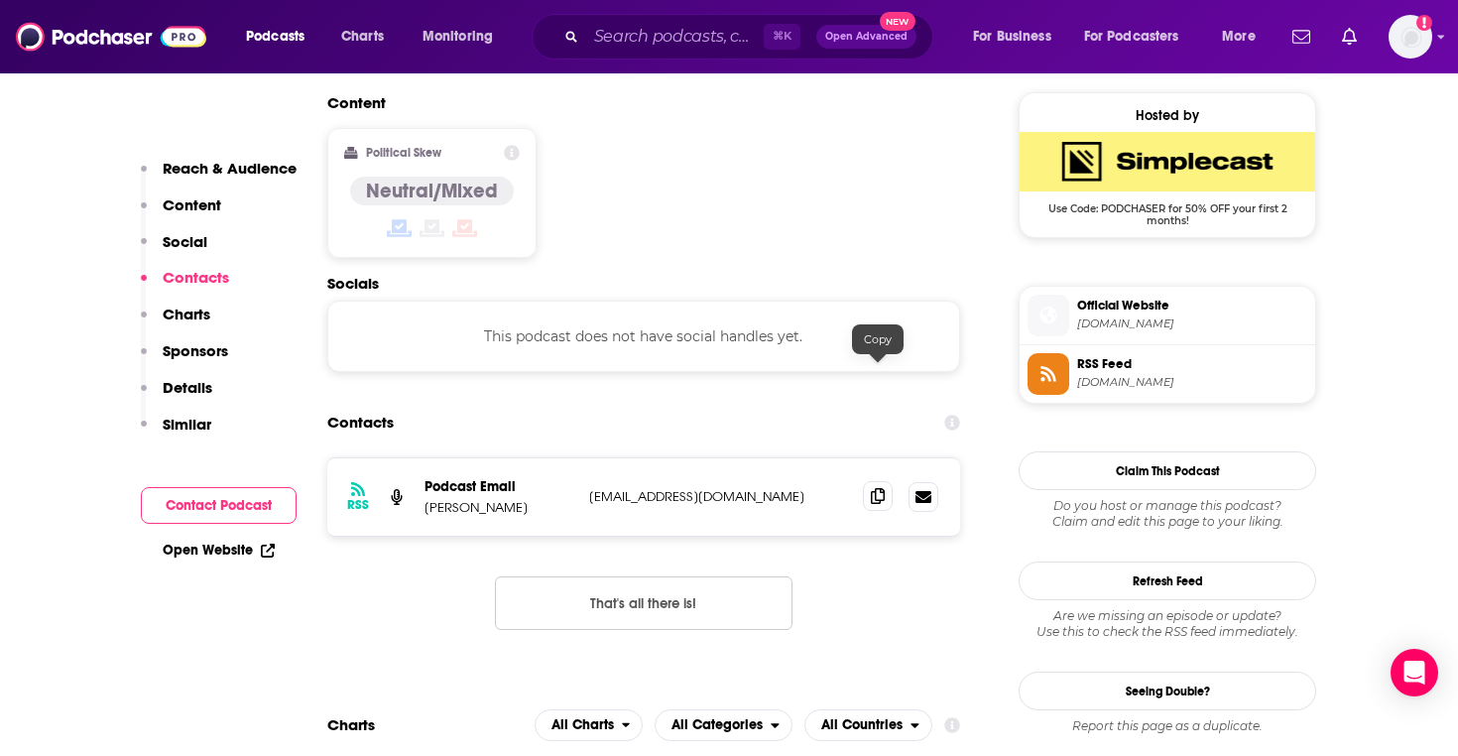
click at [876, 481] on span at bounding box center [878, 496] width 30 height 30
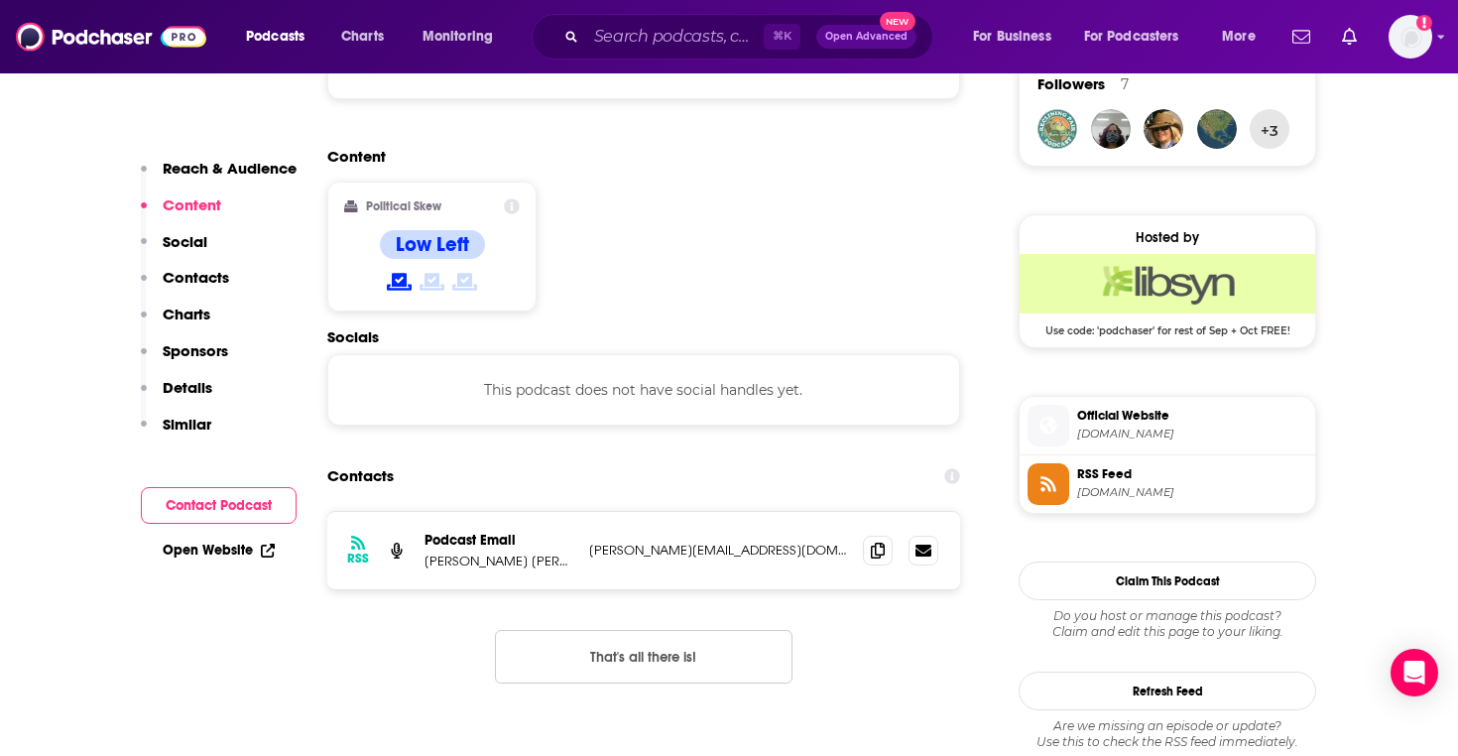
scroll to position [1481, 0]
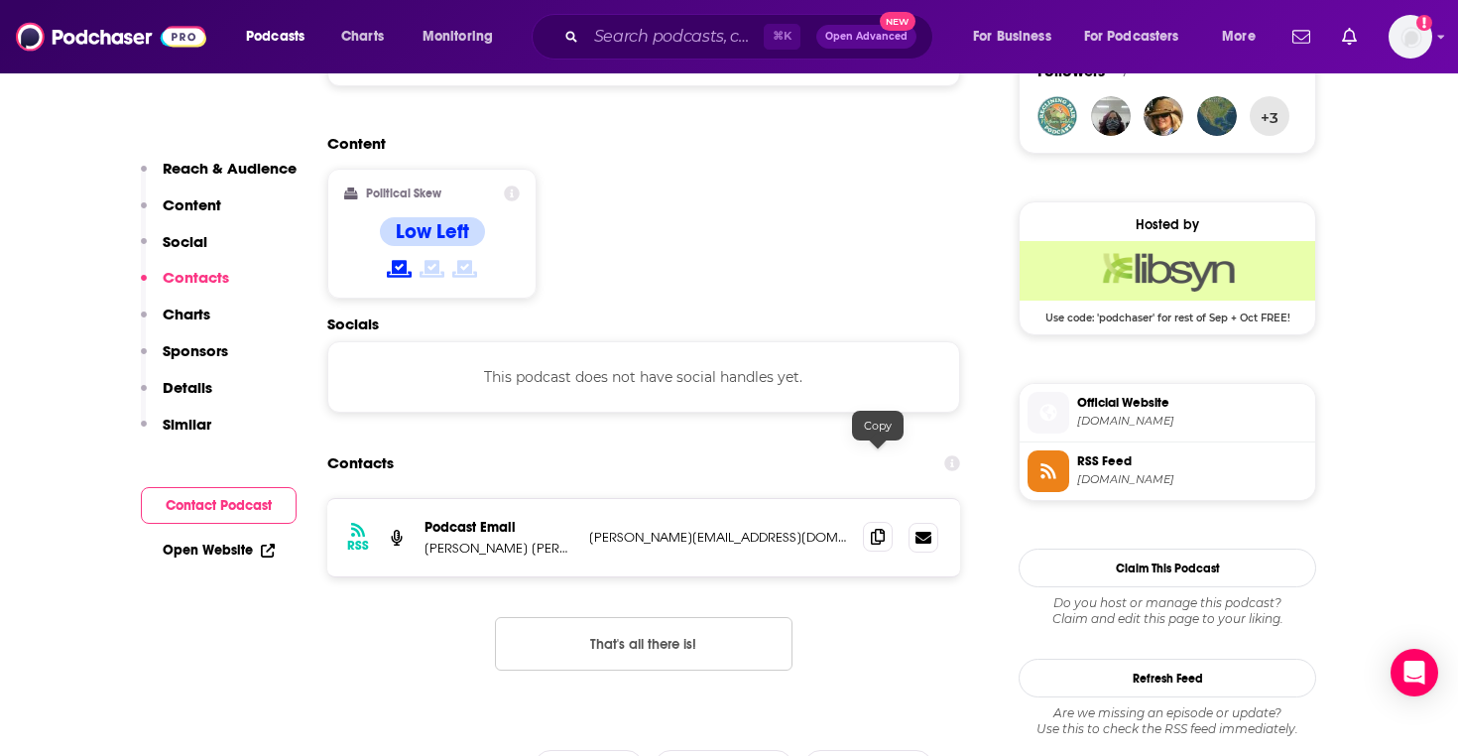
click at [875, 522] on span at bounding box center [878, 537] width 30 height 30
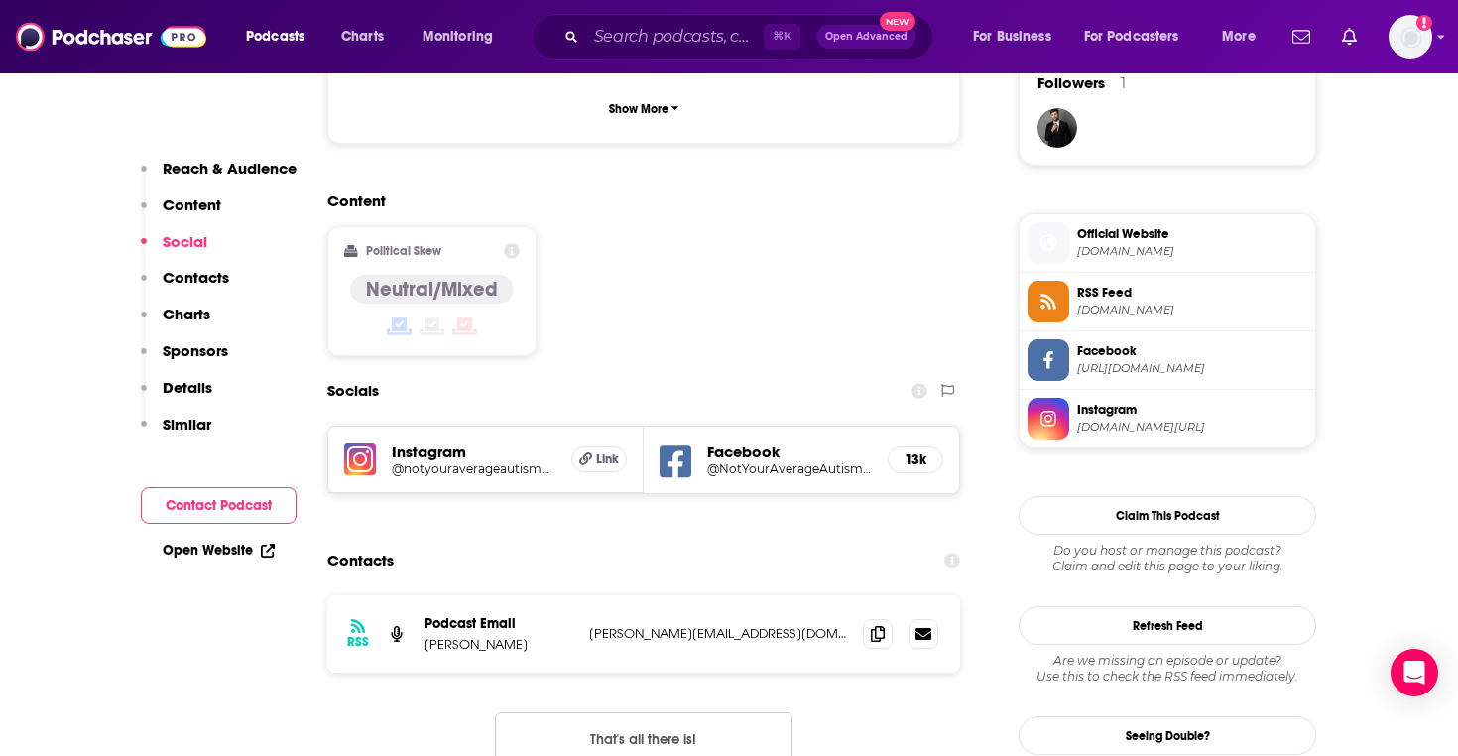
scroll to position [1481, 0]
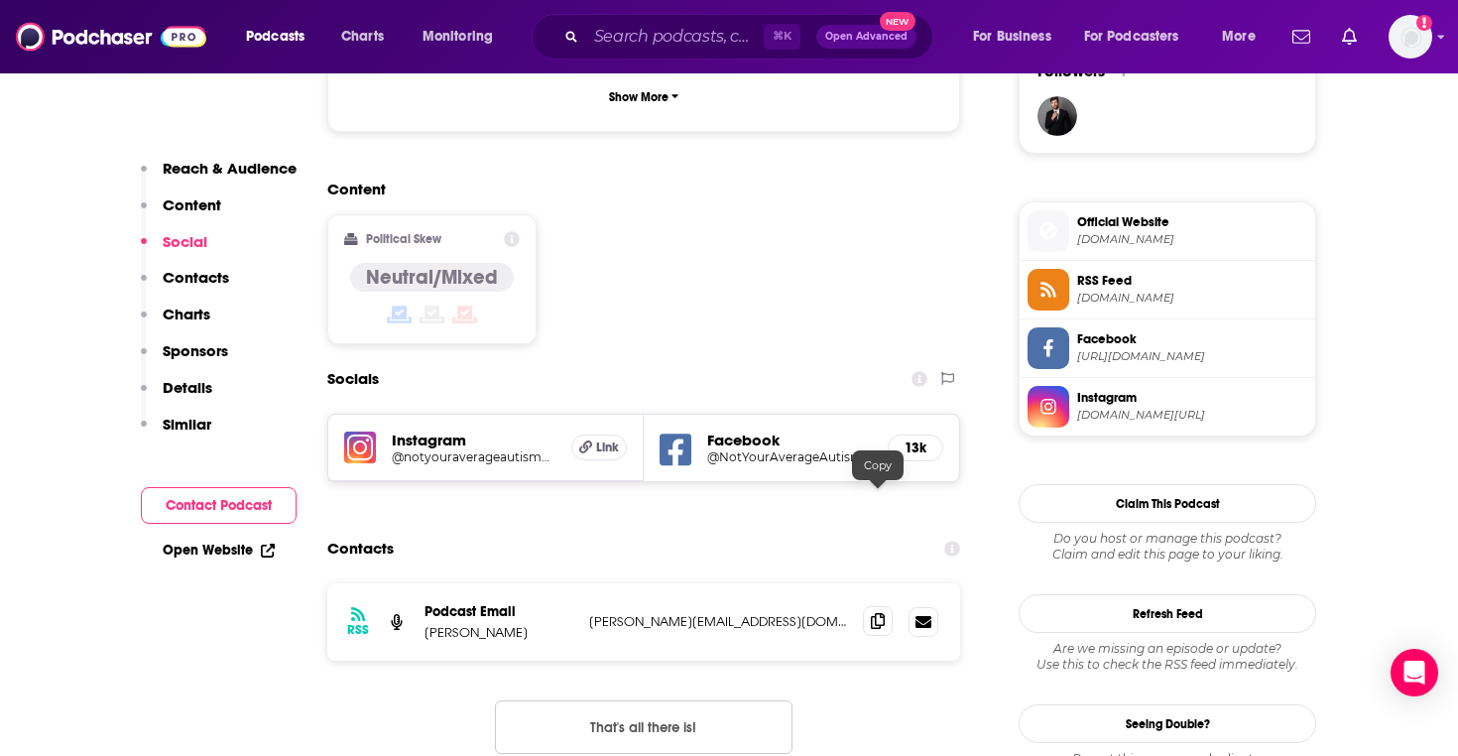
click at [879, 606] on span at bounding box center [878, 621] width 30 height 30
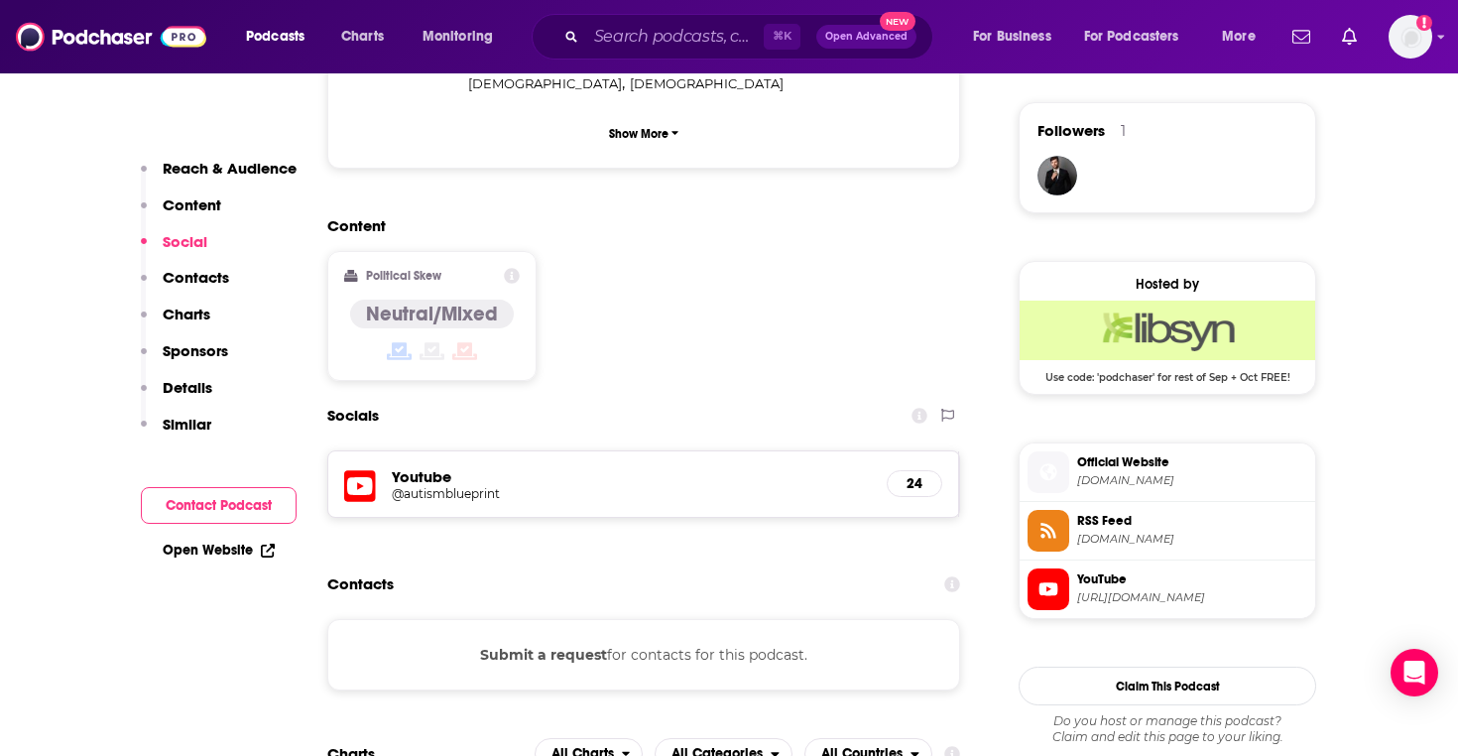
scroll to position [1423, 0]
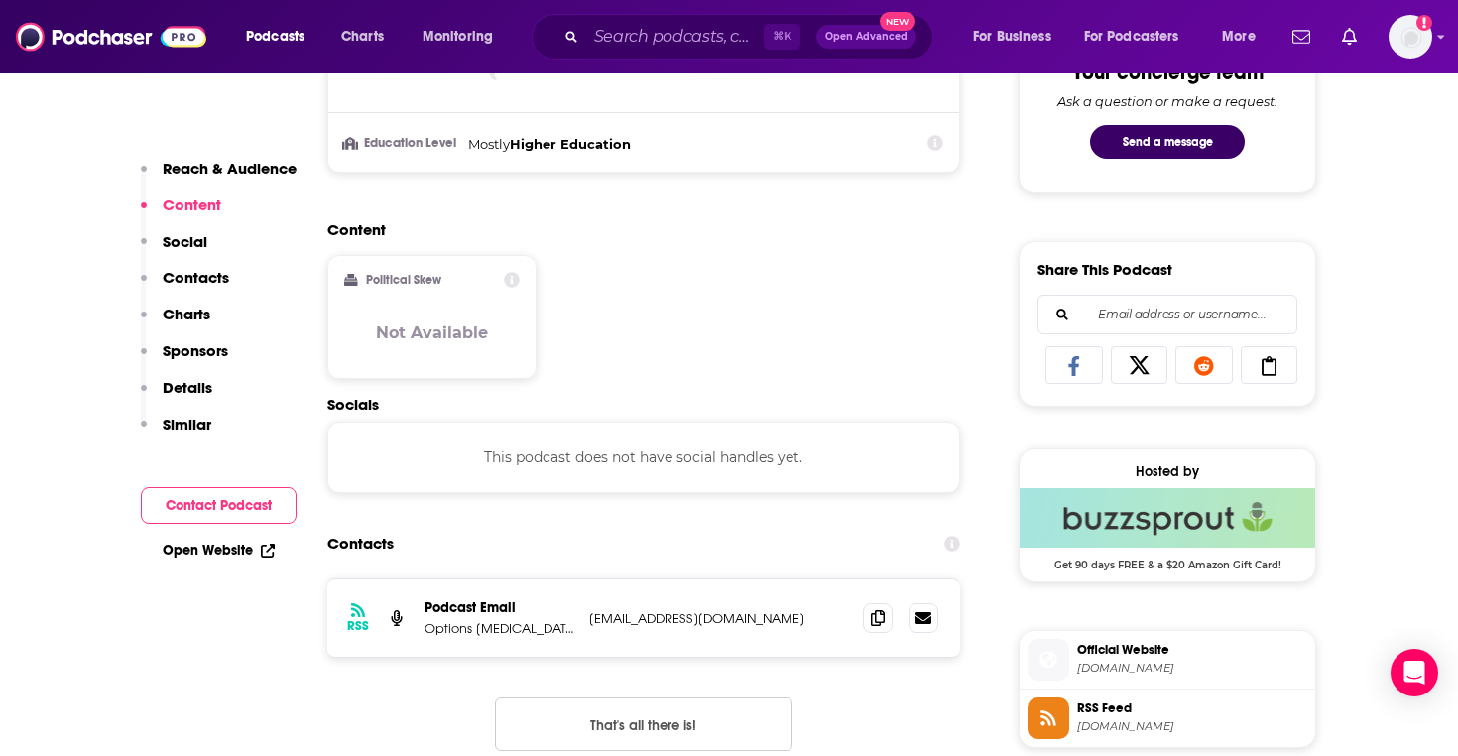
scroll to position [1307, 0]
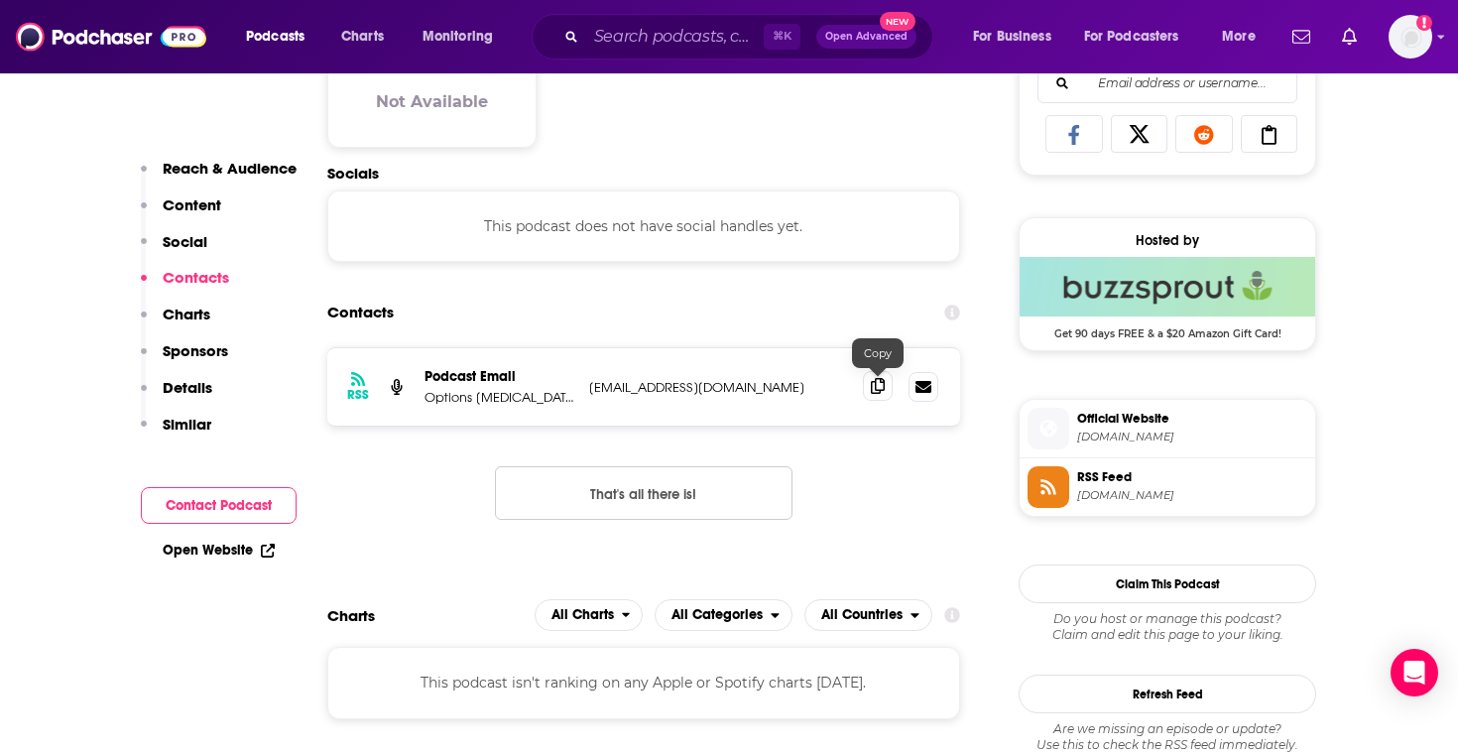
click at [873, 394] on icon at bounding box center [878, 386] width 14 height 16
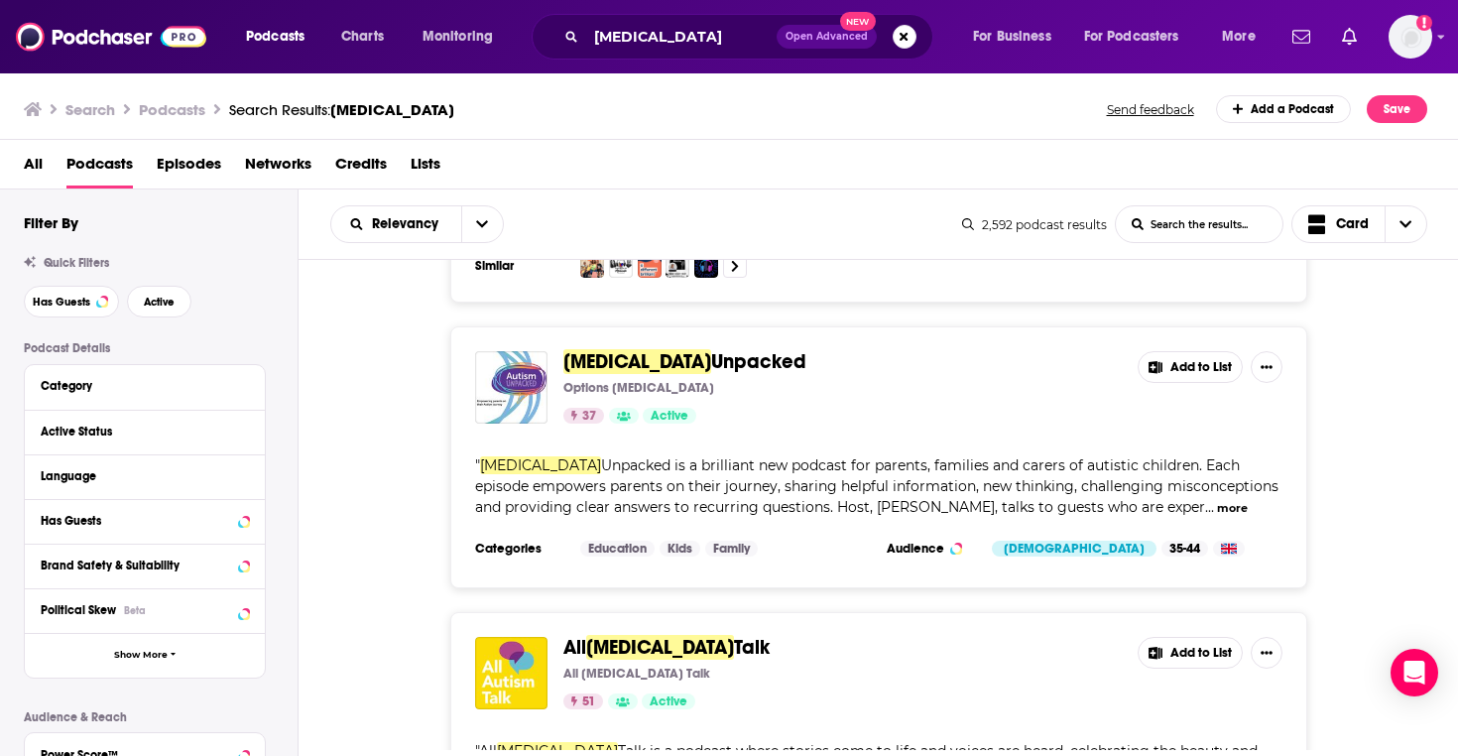
scroll to position [10371, 0]
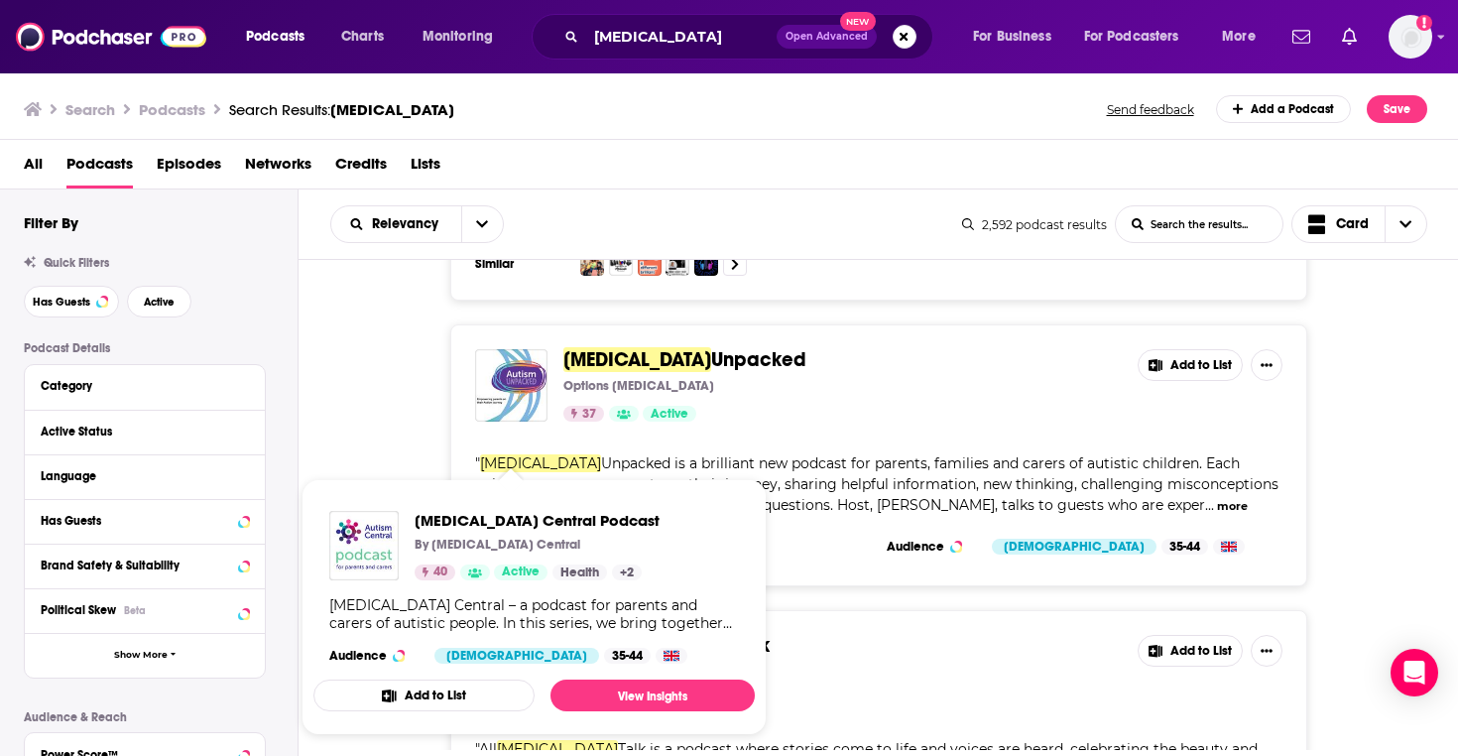
click at [490, 477] on span "[MEDICAL_DATA] Central Podcast By [MEDICAL_DATA] Central 40 Active Health + 2 […" at bounding box center [533, 607] width 465 height 280
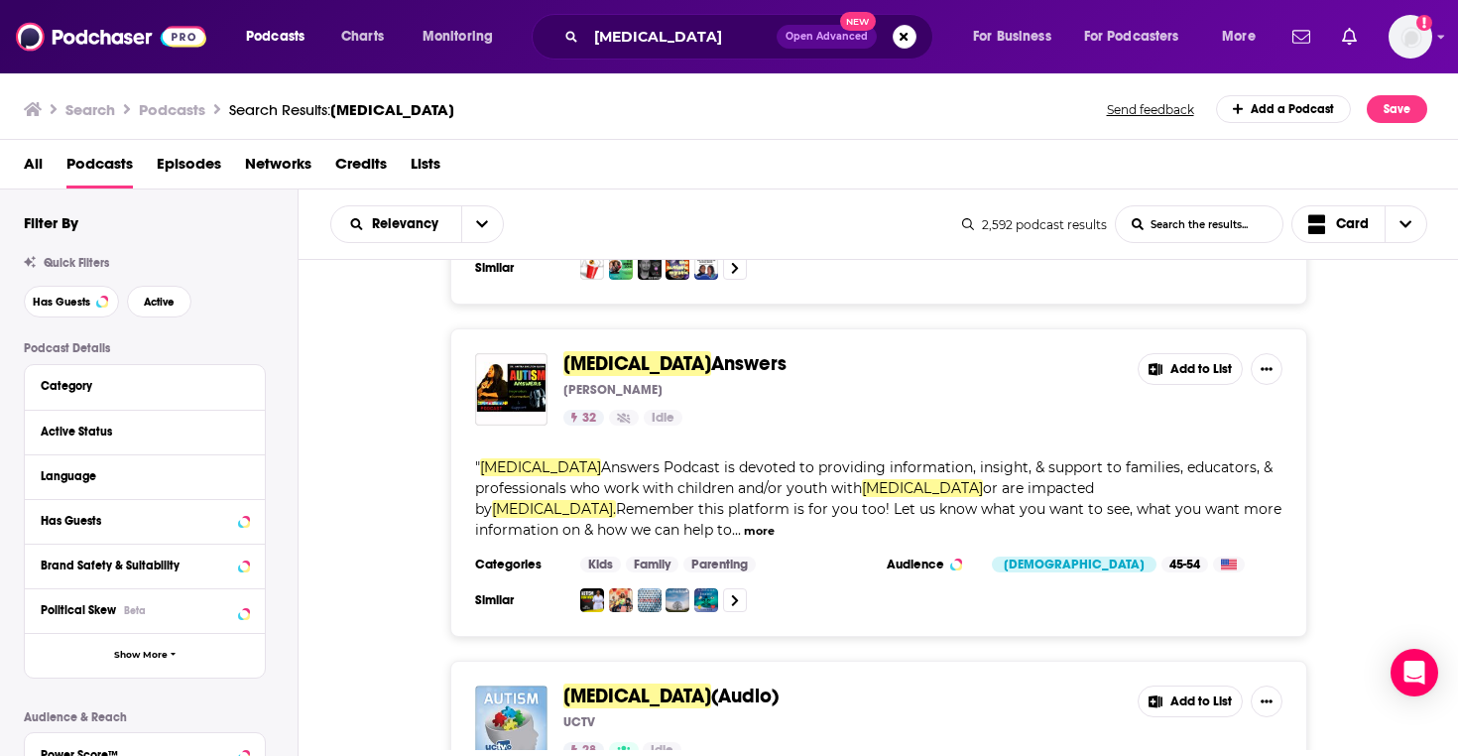
scroll to position [11647, 0]
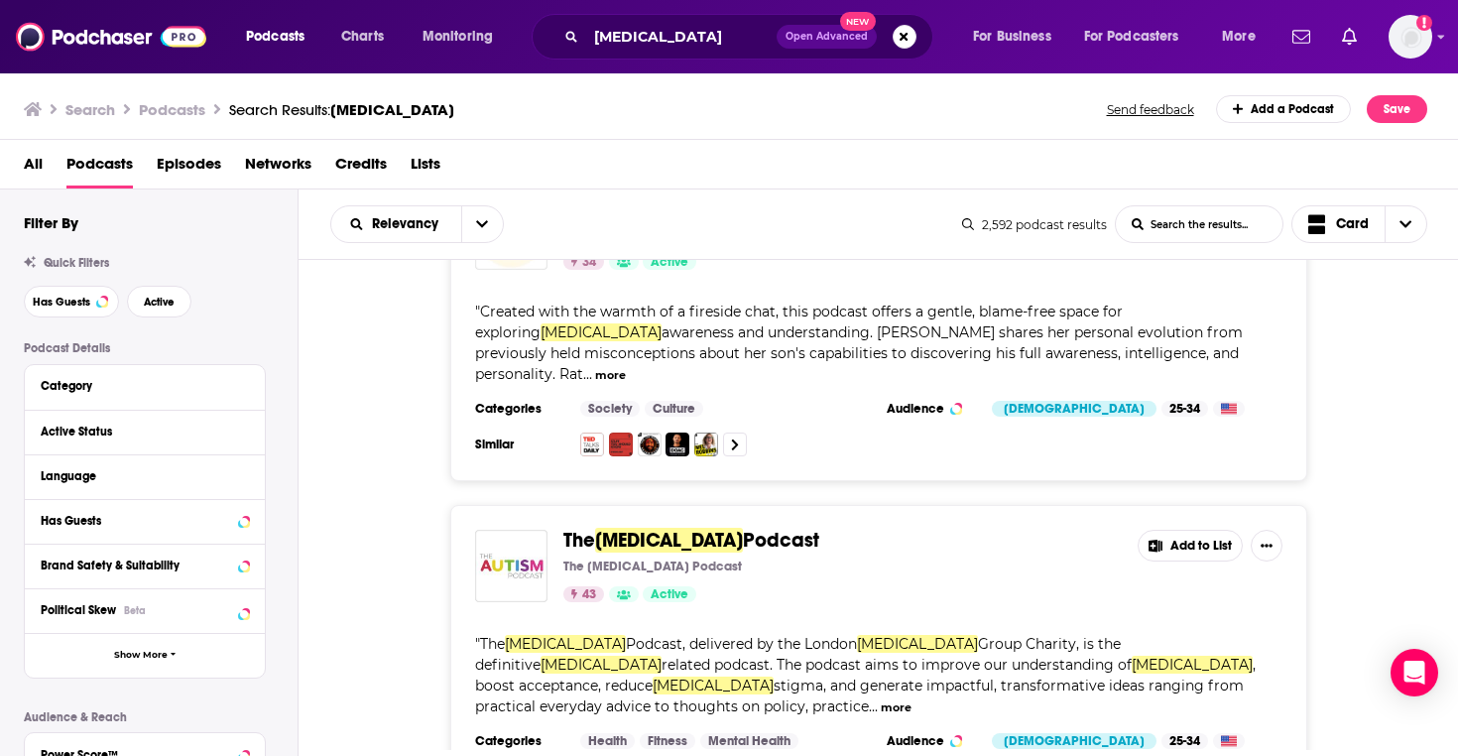
scroll to position [12429, 0]
click at [639, 53] on div "autism Open Advanced New" at bounding box center [733, 37] width 402 height 46
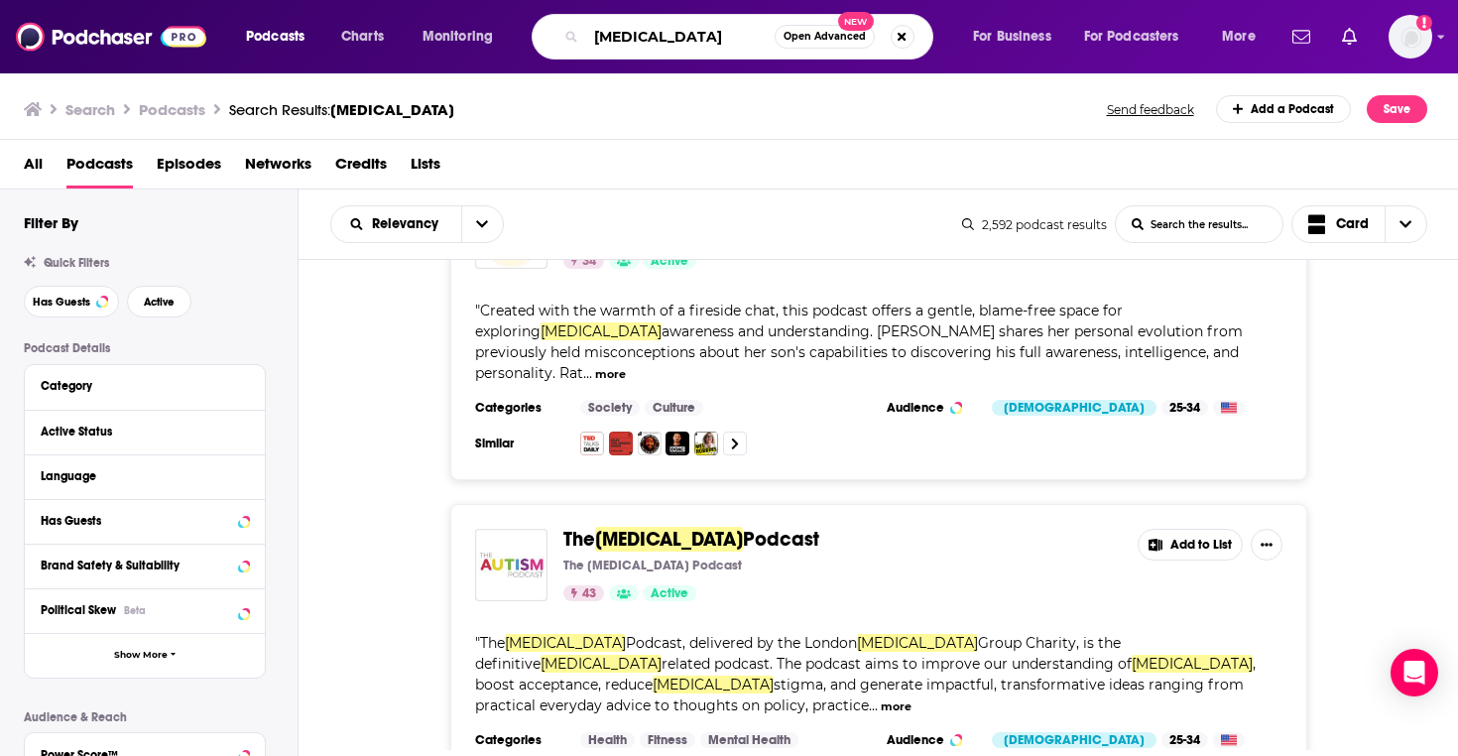
click at [637, 42] on input "autism" at bounding box center [680, 37] width 188 height 32
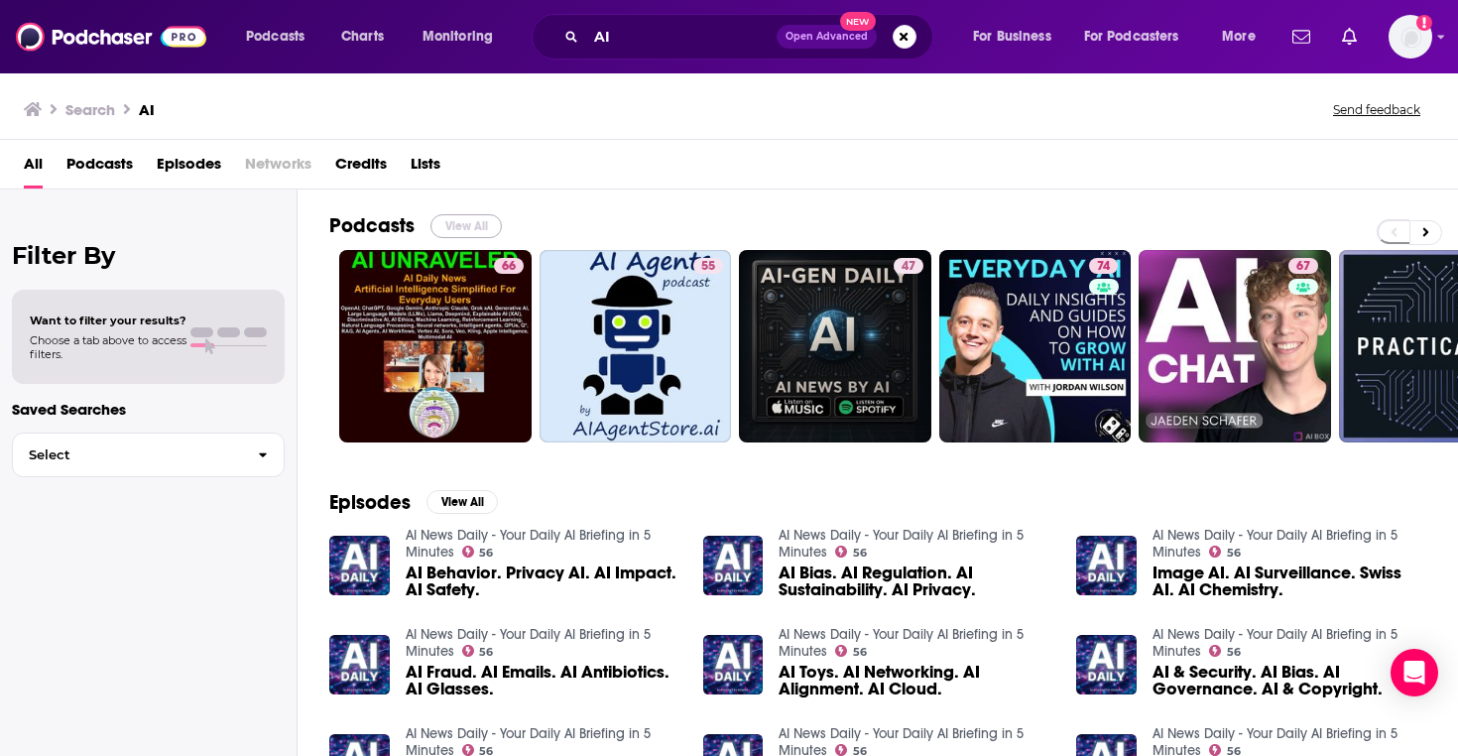
click at [488, 228] on button "View All" at bounding box center [465, 226] width 71 height 24
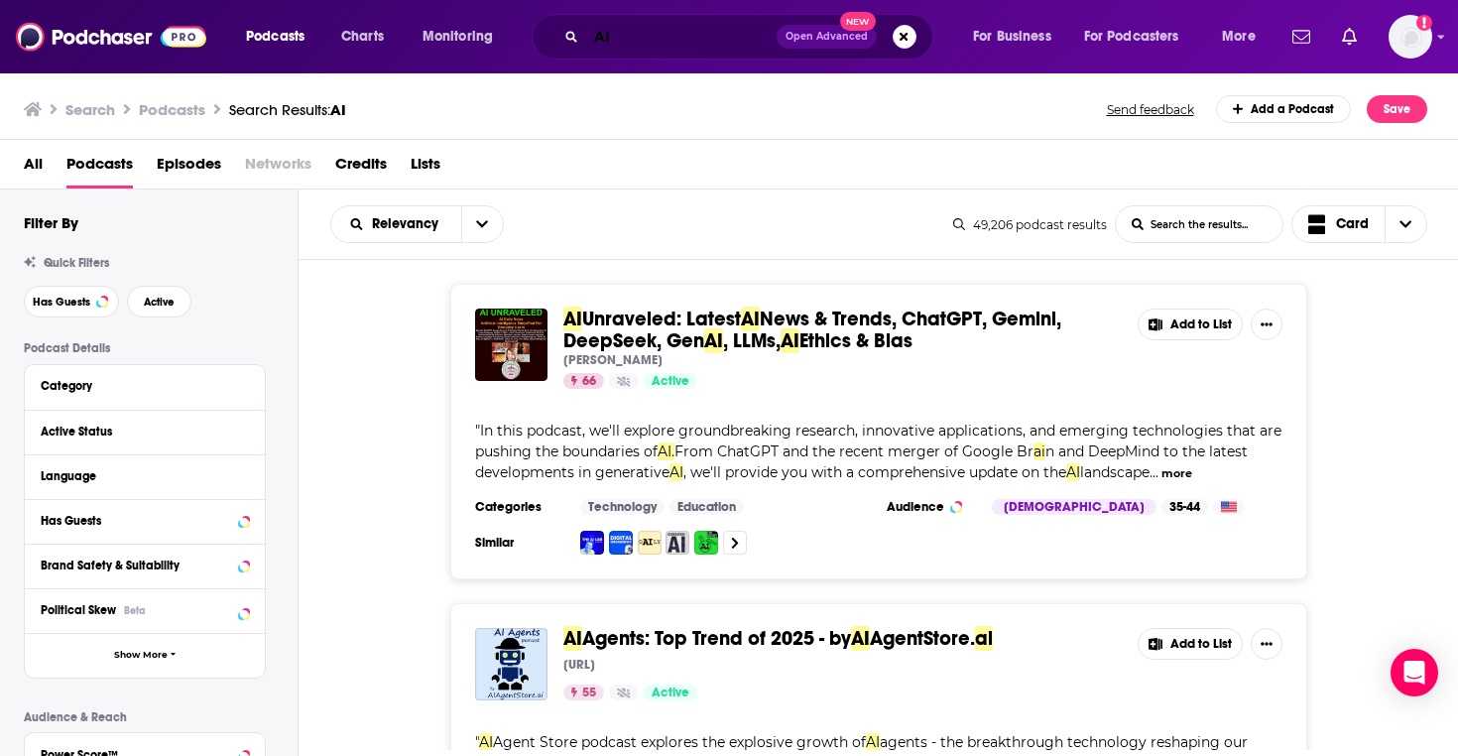
click at [651, 49] on input "AI" at bounding box center [681, 37] width 190 height 32
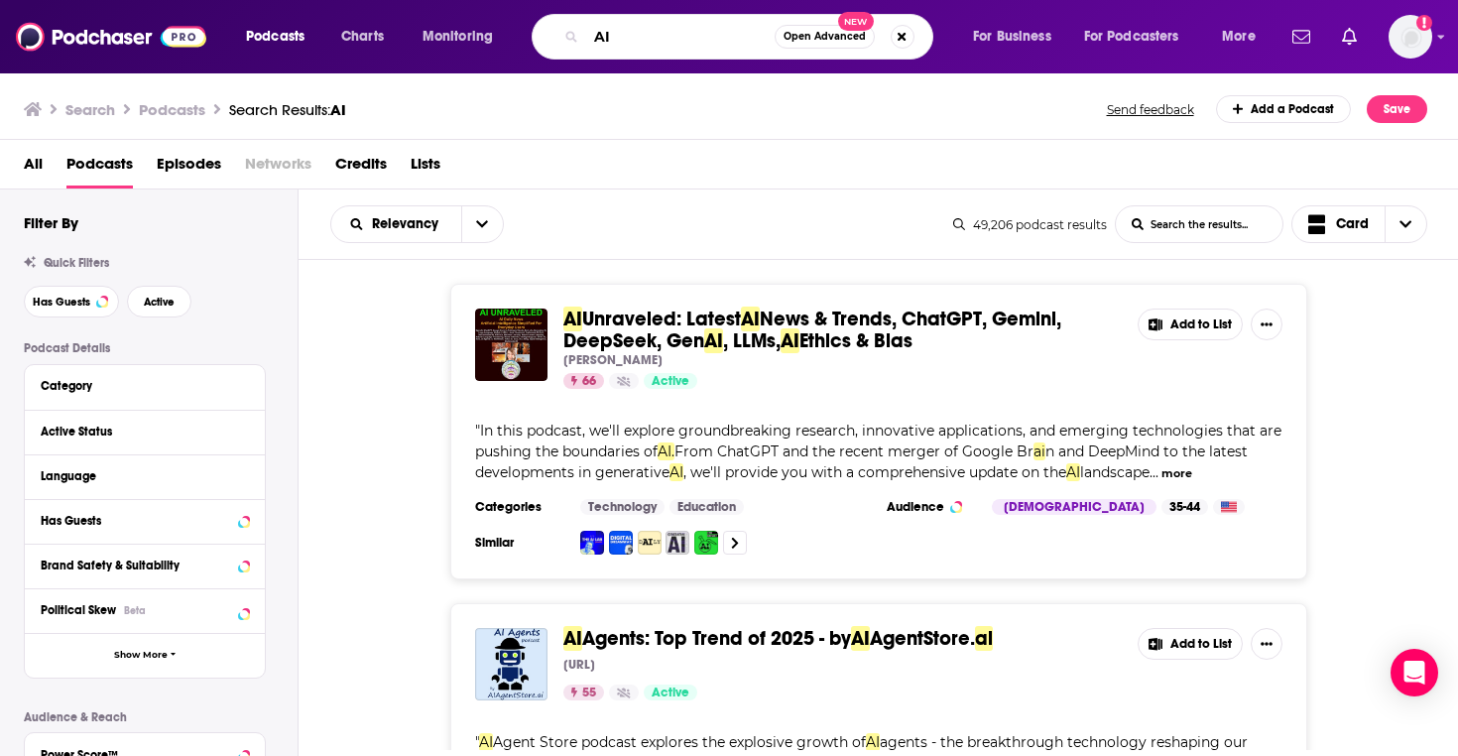
click at [651, 49] on input "AI" at bounding box center [680, 37] width 188 height 32
type input "HR leaders"
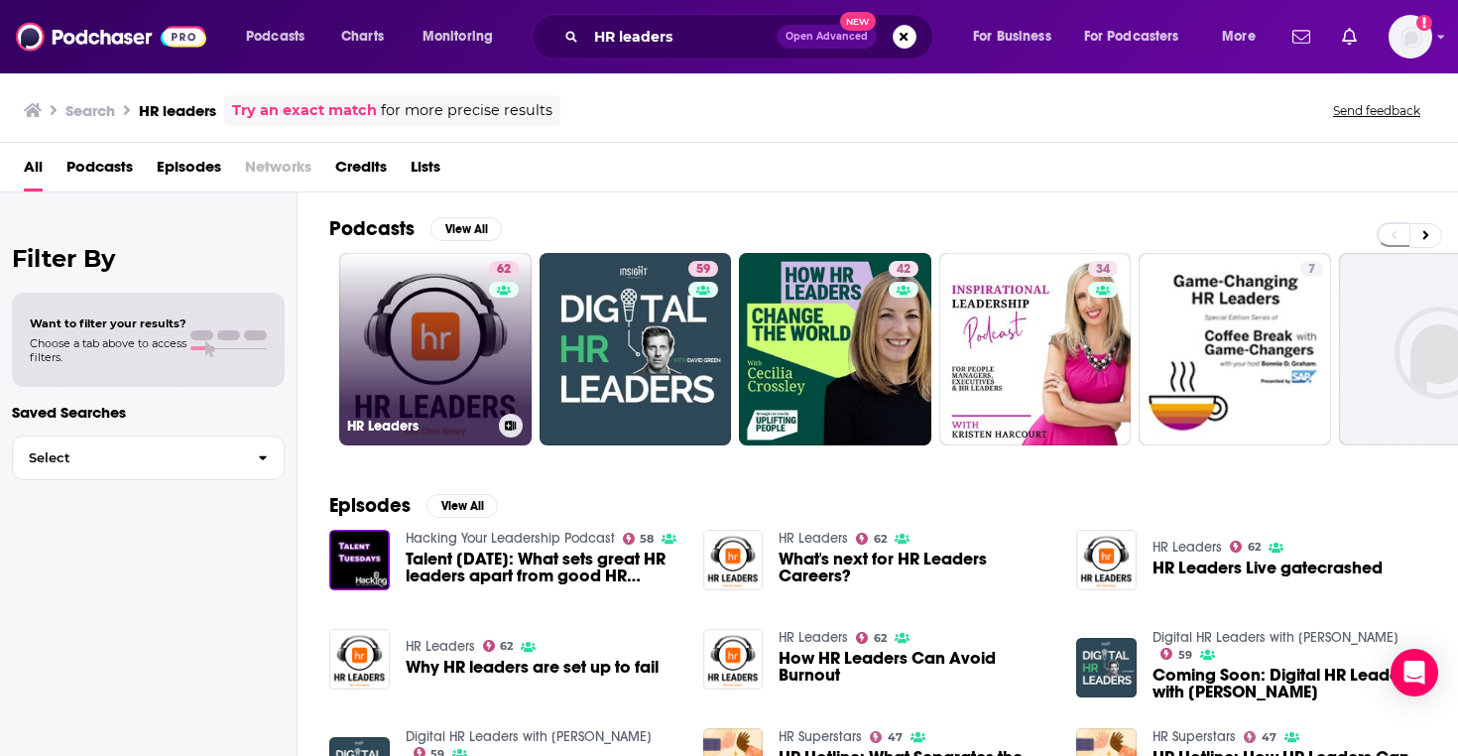
click at [423, 385] on link "62 HR Leaders" at bounding box center [435, 349] width 192 height 192
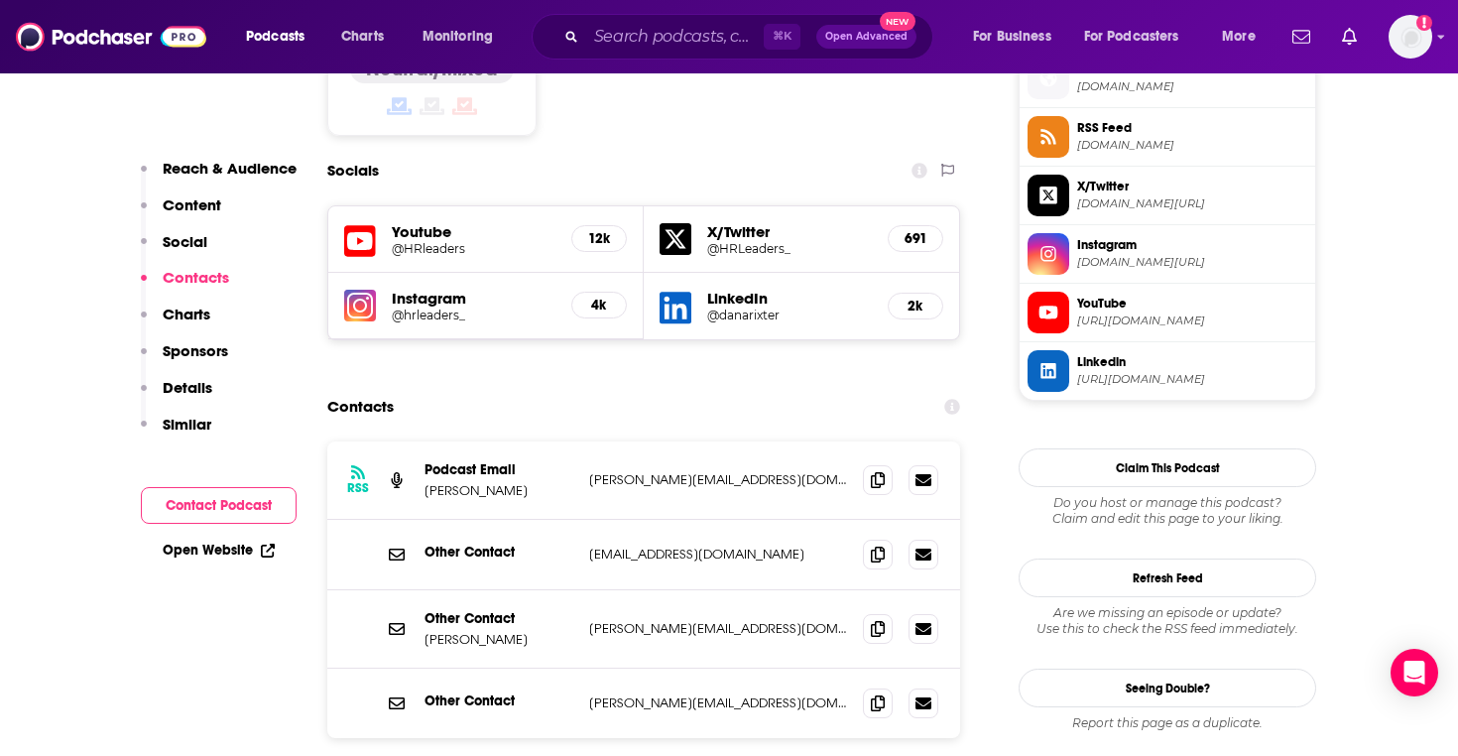
scroll to position [1659, 0]
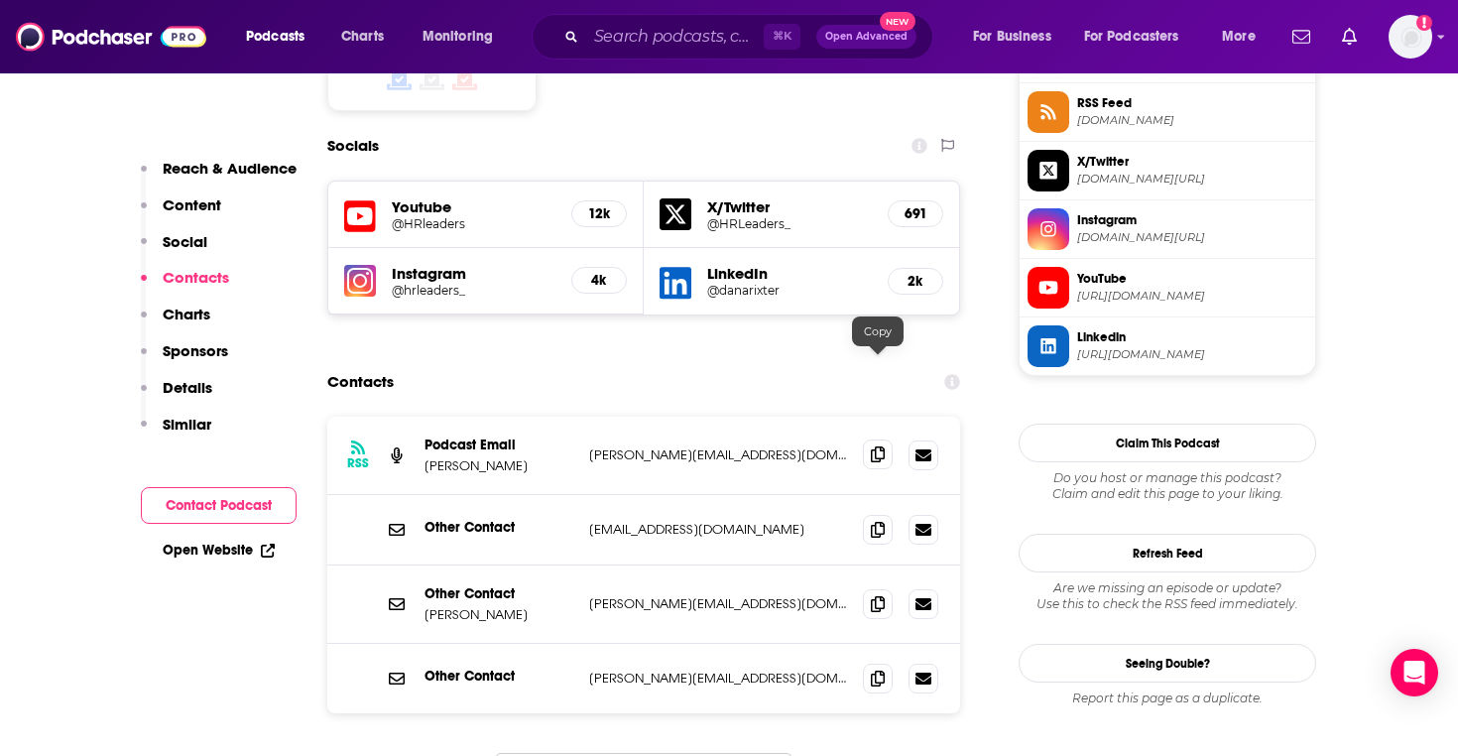
click at [878, 446] on icon at bounding box center [878, 454] width 14 height 16
click at [882, 446] on icon at bounding box center [878, 454] width 14 height 16
click at [672, 59] on div "⌘ K Open Advanced New" at bounding box center [733, 37] width 402 height 46
click at [665, 44] on input "Search podcasts, credits, & more..." at bounding box center [674, 37] width 177 height 32
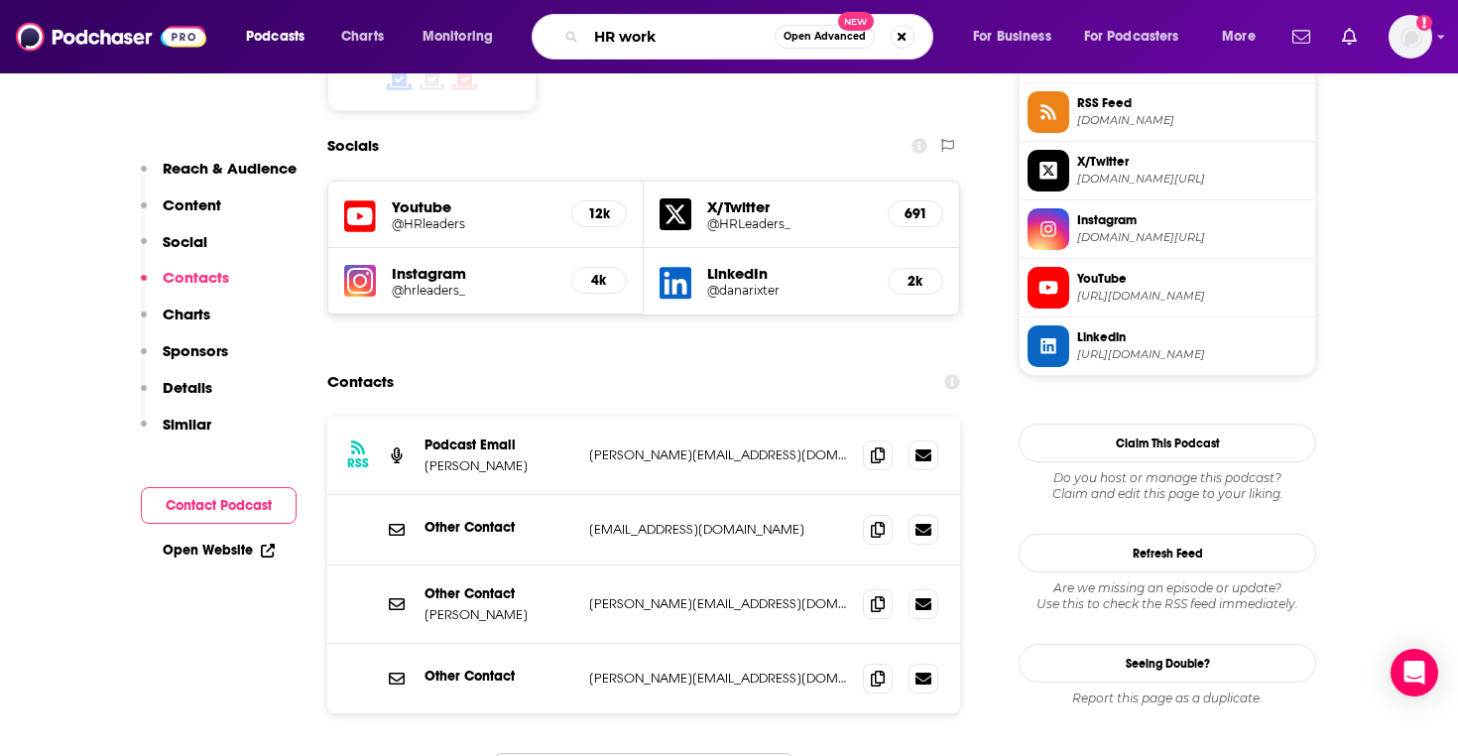
type input "HR works"
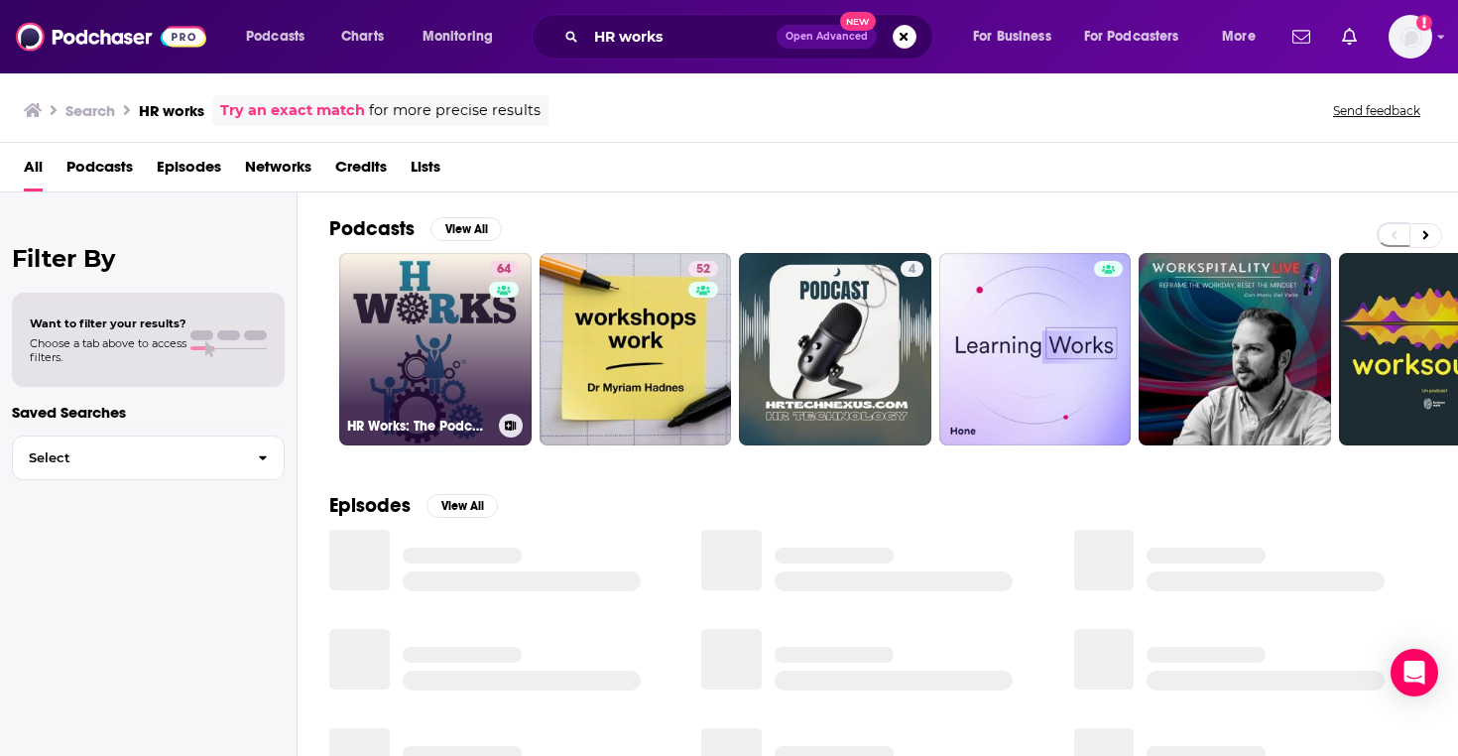
click at [420, 364] on link "64 HR Works: The Podcast for Human Resources" at bounding box center [435, 349] width 192 height 192
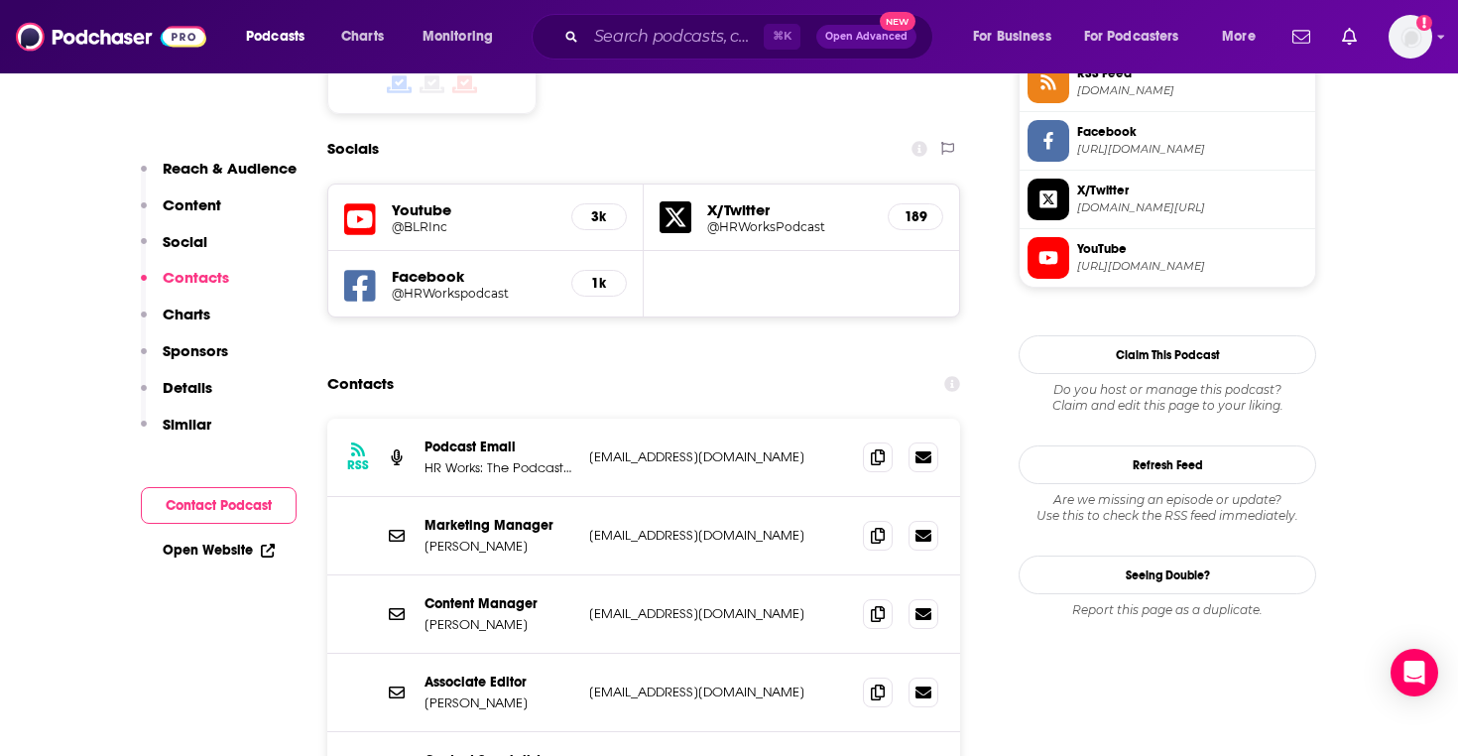
scroll to position [1715, 0]
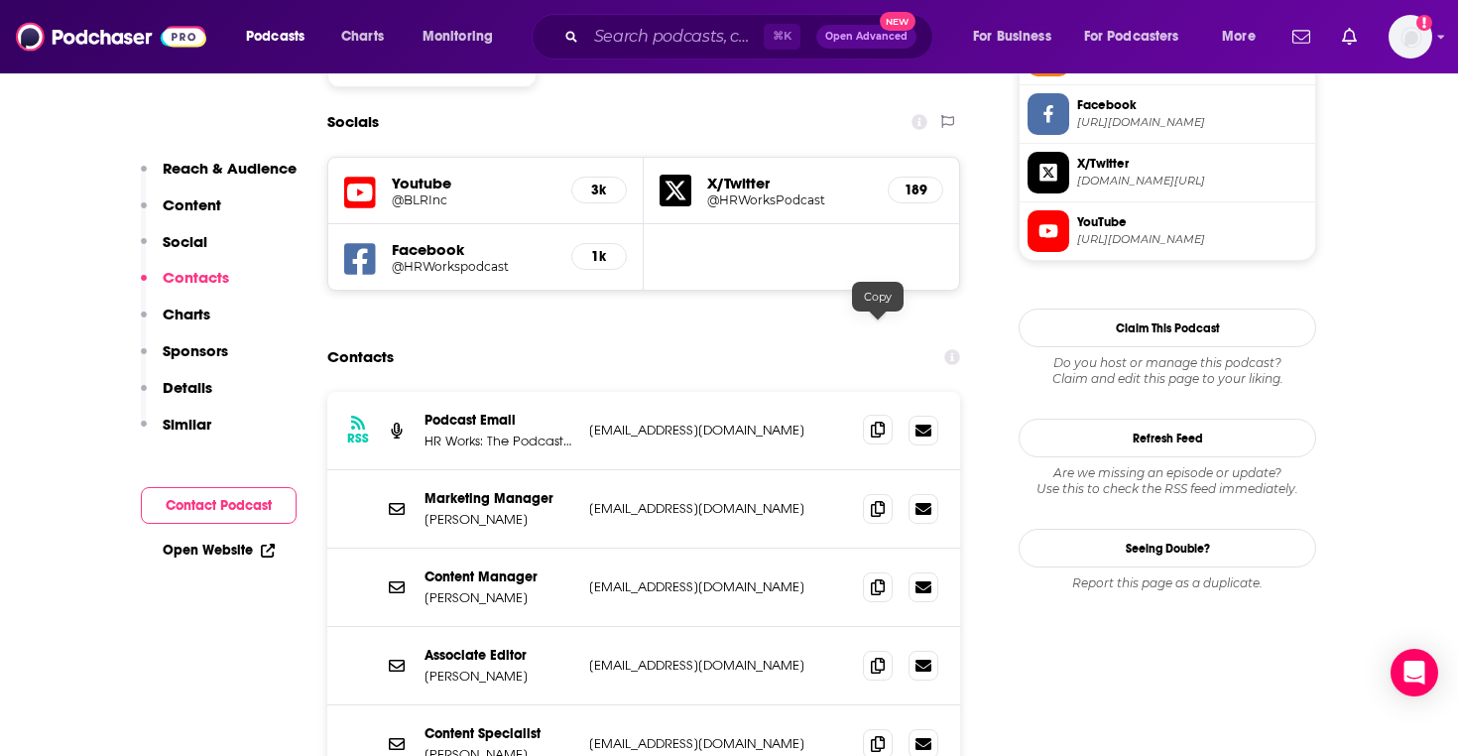
click at [881, 421] on icon at bounding box center [878, 429] width 14 height 16
click at [625, 44] on input "Search podcasts, credits, & more..." at bounding box center [674, 37] width 177 height 32
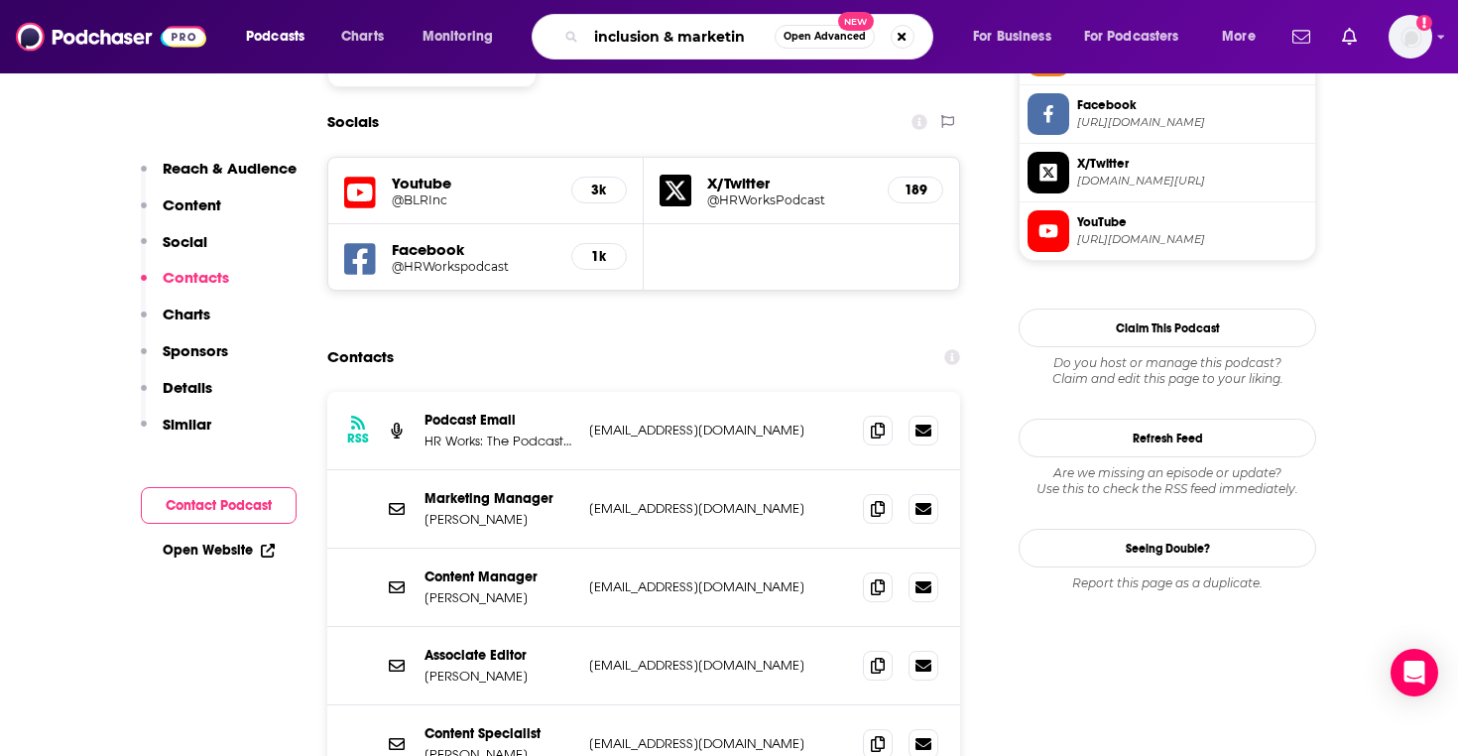
type input "inclusion & marketing"
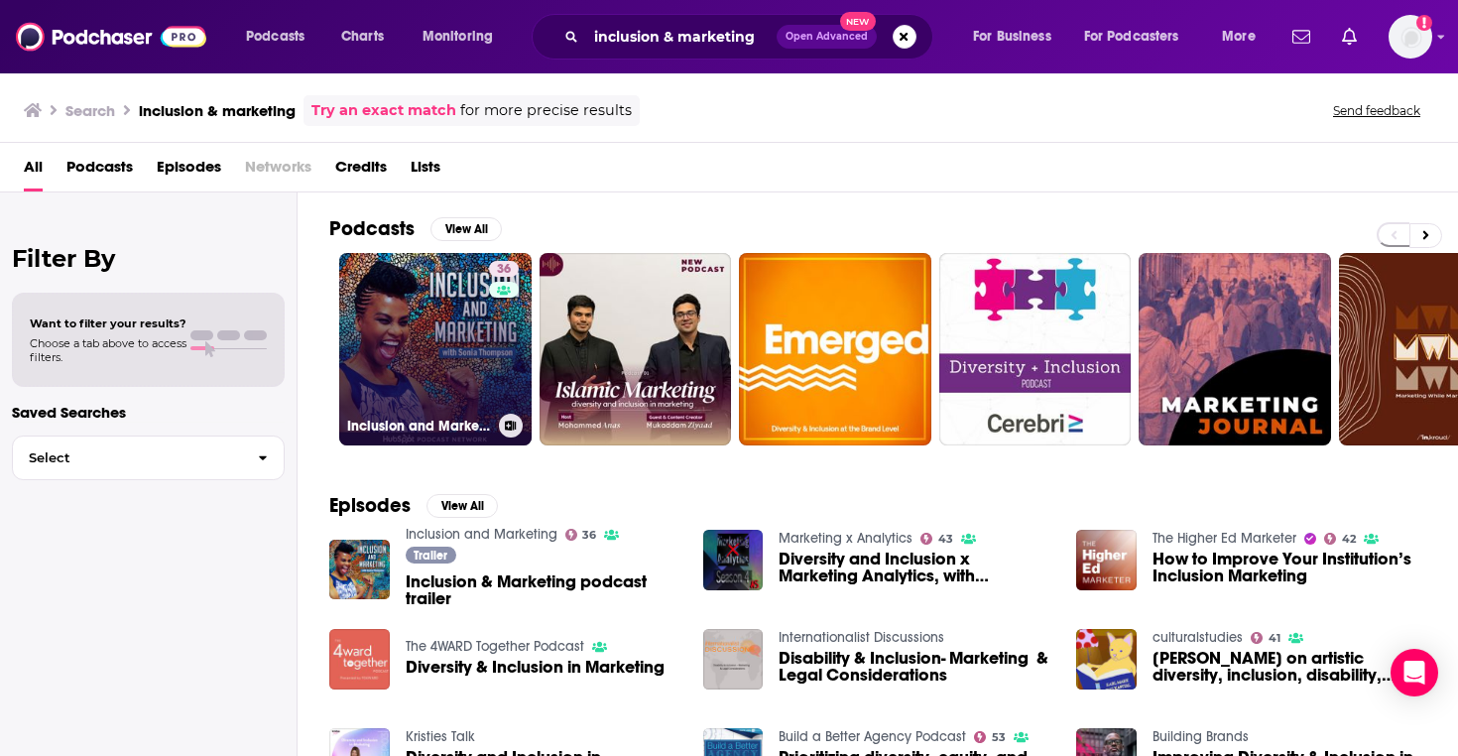
click at [484, 331] on link "36 Inclusion and Marketing" at bounding box center [435, 349] width 192 height 192
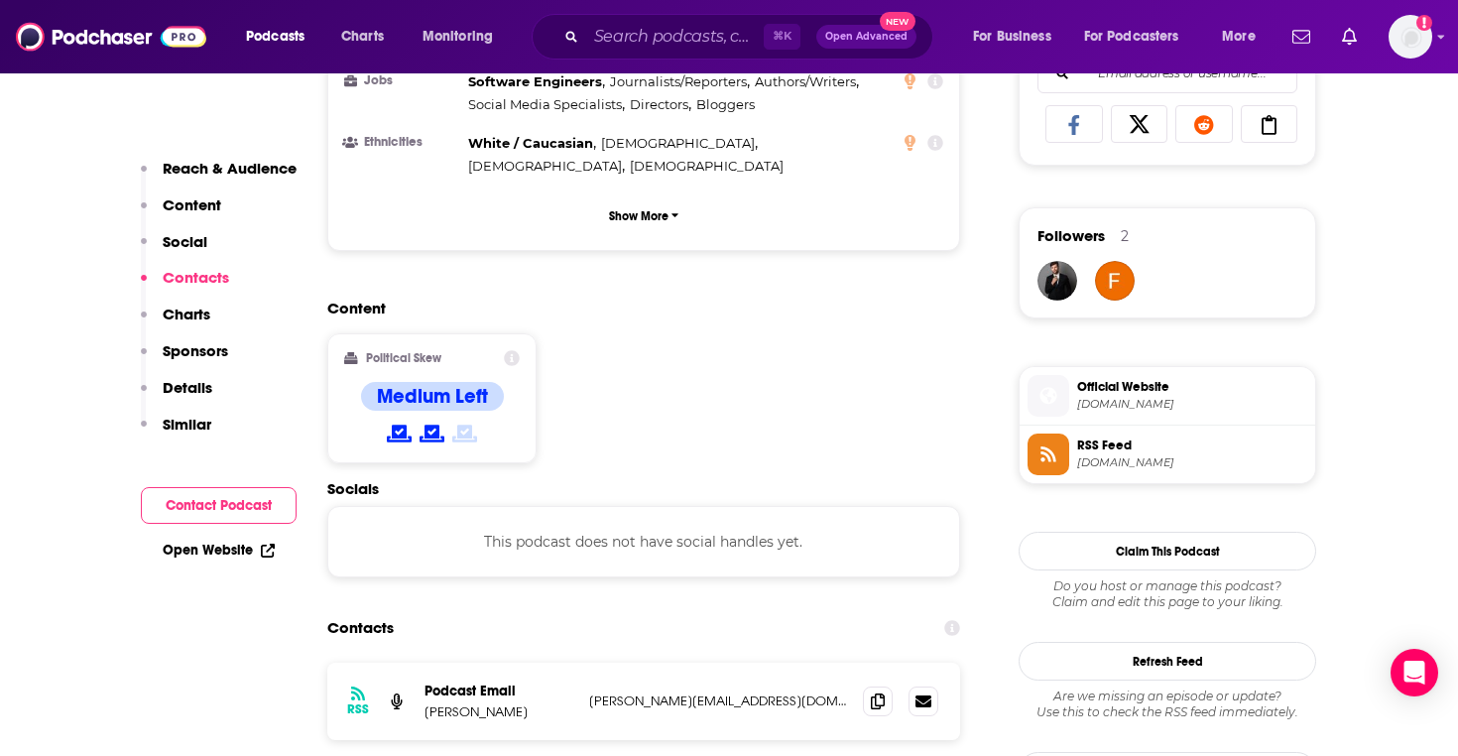
scroll to position [1514, 0]
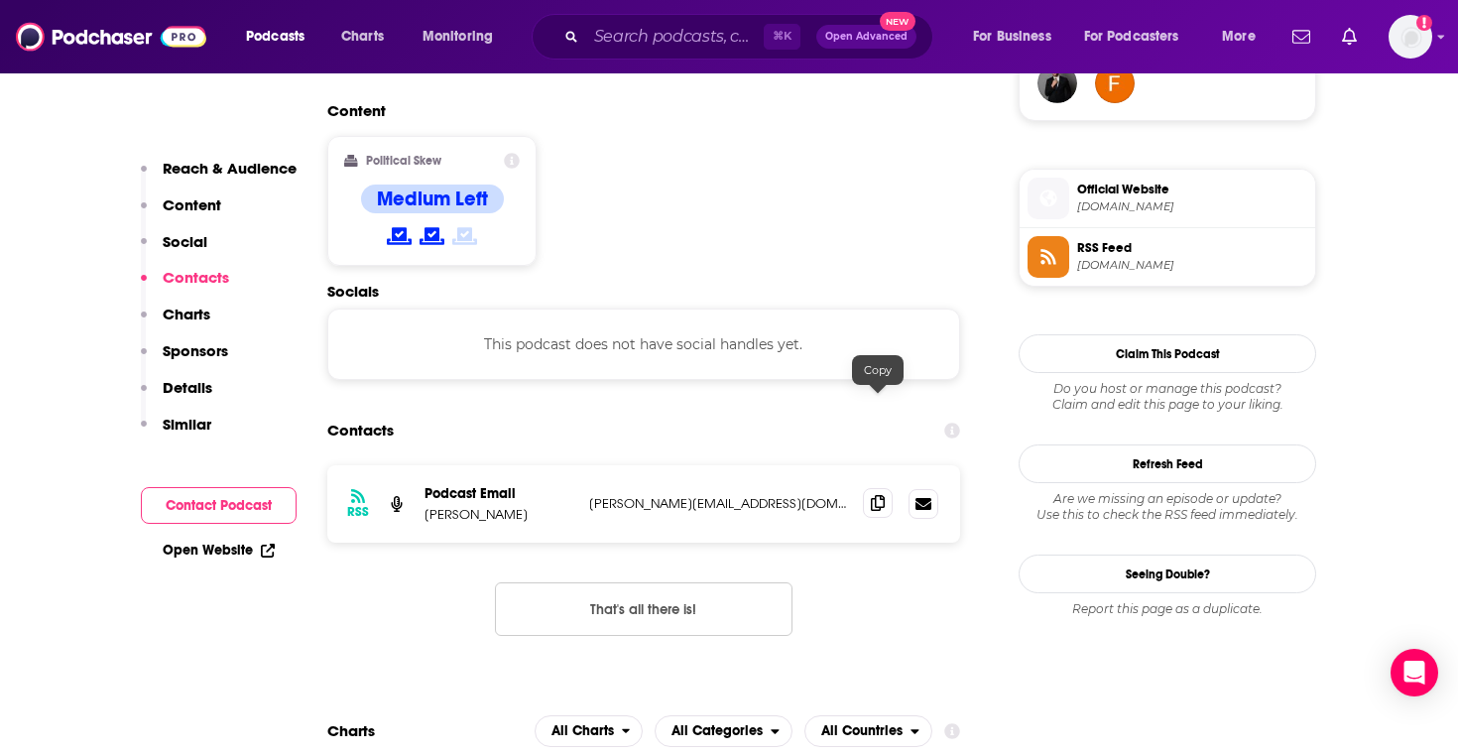
click at [884, 488] on span at bounding box center [878, 503] width 30 height 30
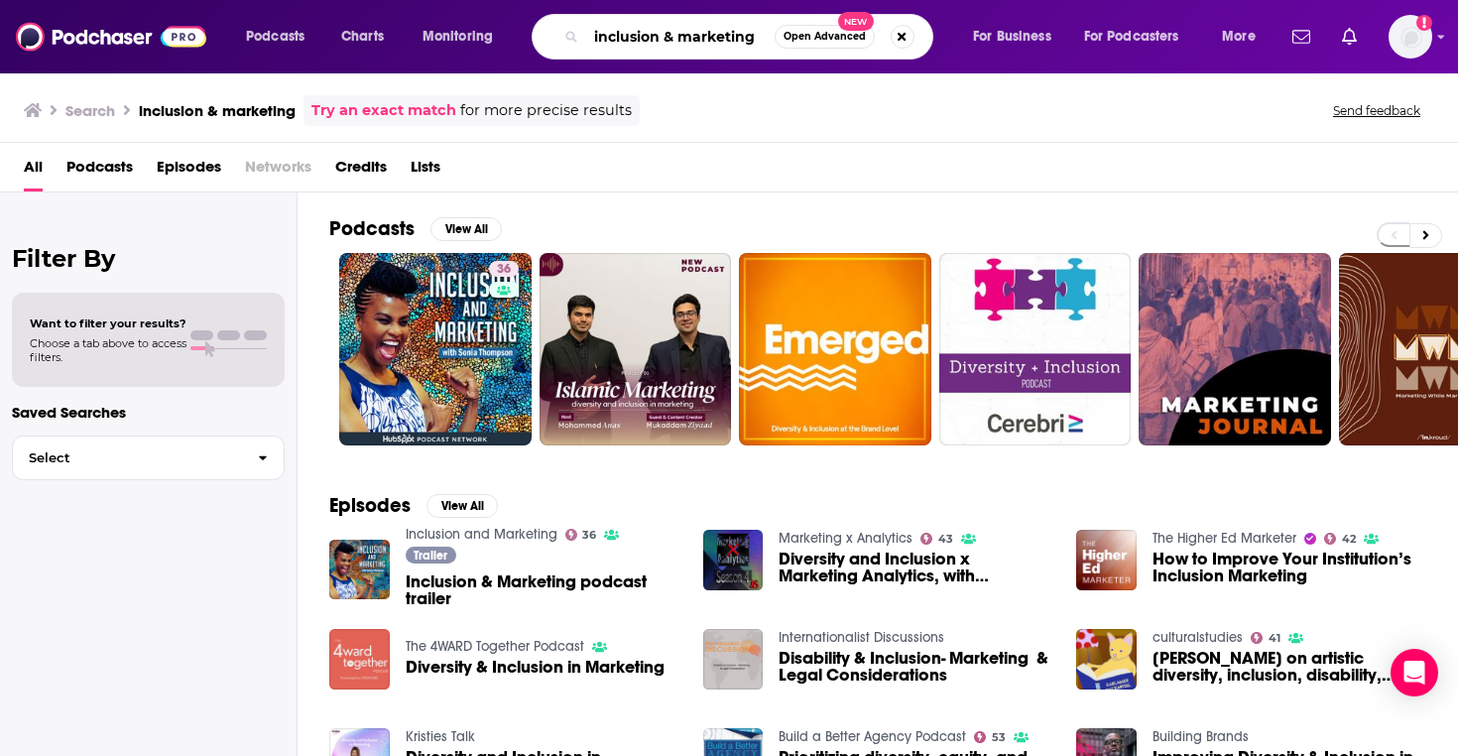
click at [613, 41] on input "inclusion & marketing" at bounding box center [680, 37] width 188 height 32
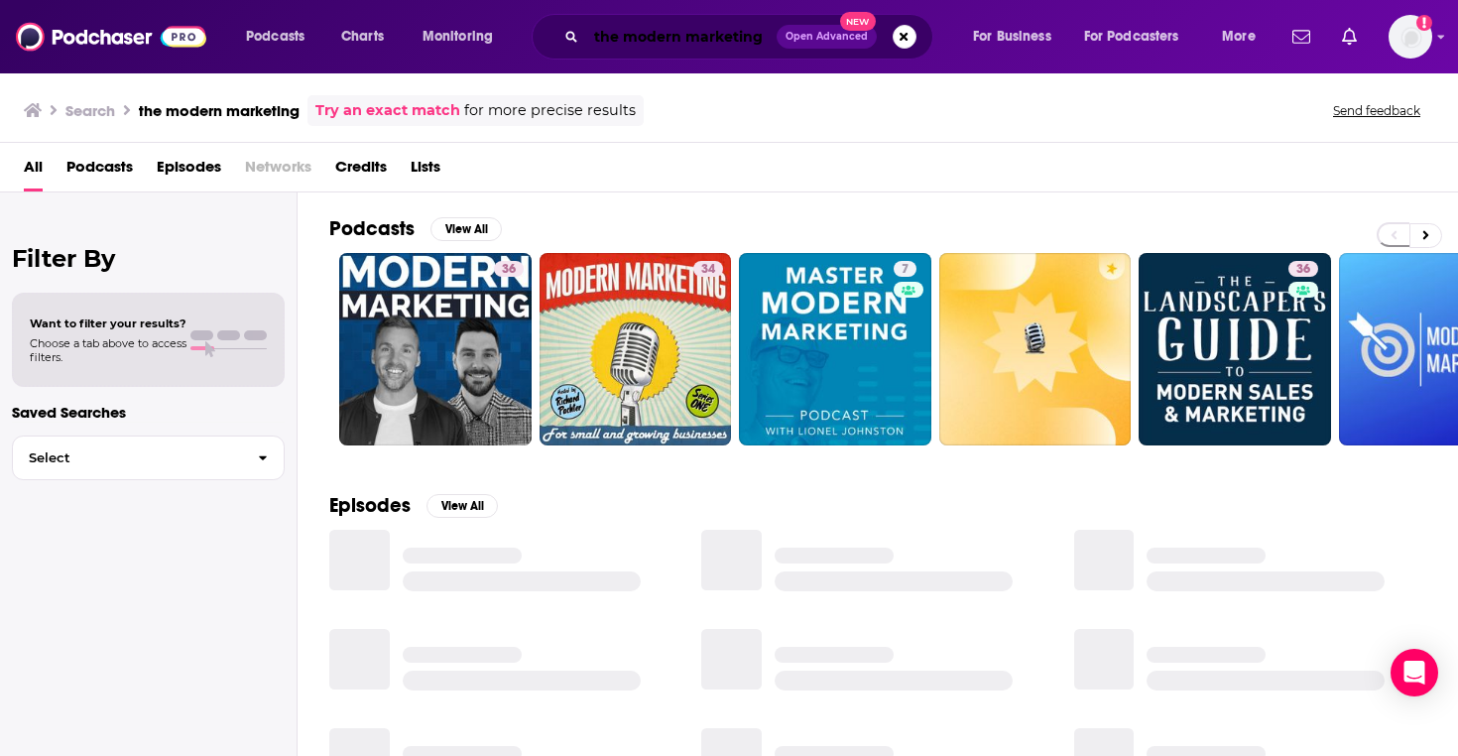
click at [745, 29] on input "the modern marketing" at bounding box center [681, 37] width 190 height 32
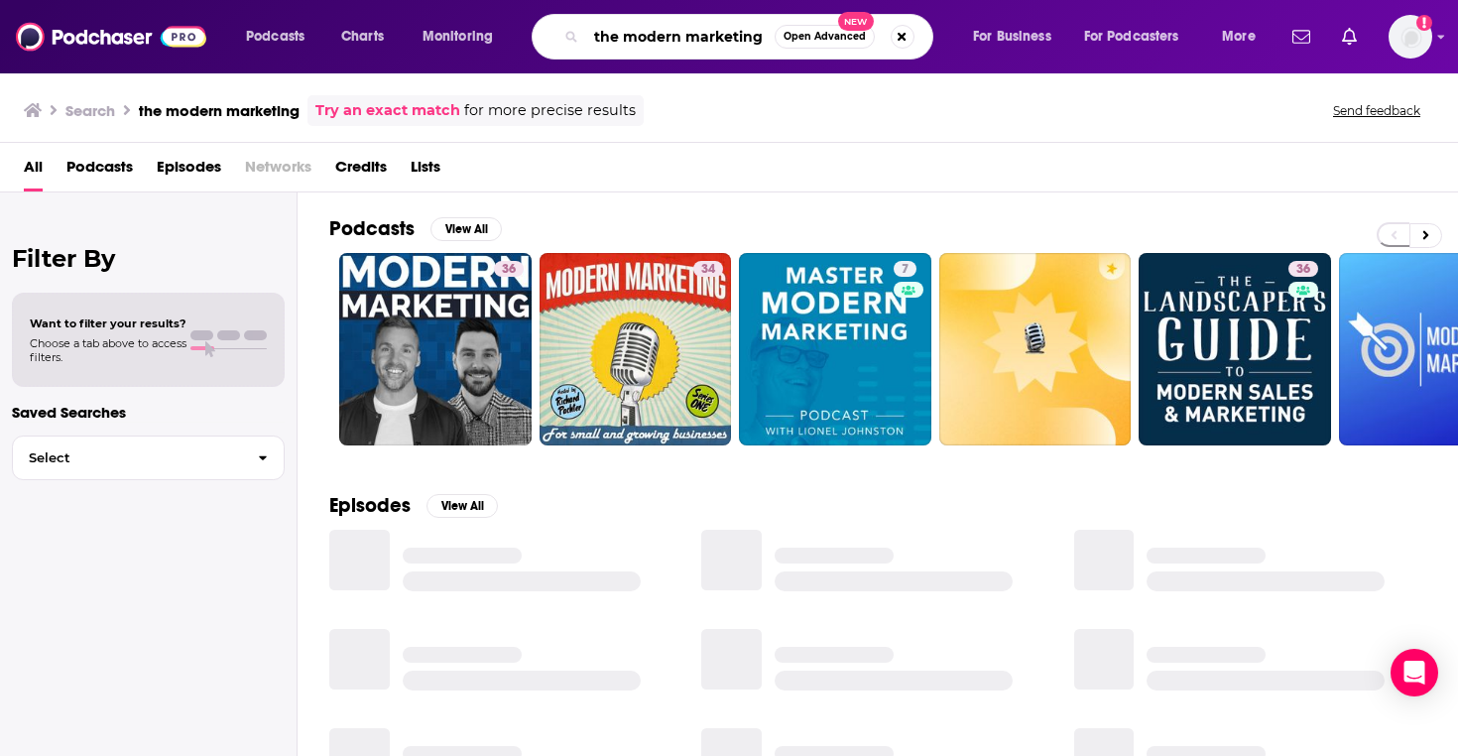
click at [745, 29] on input "the modern marketing" at bounding box center [680, 37] width 188 height 32
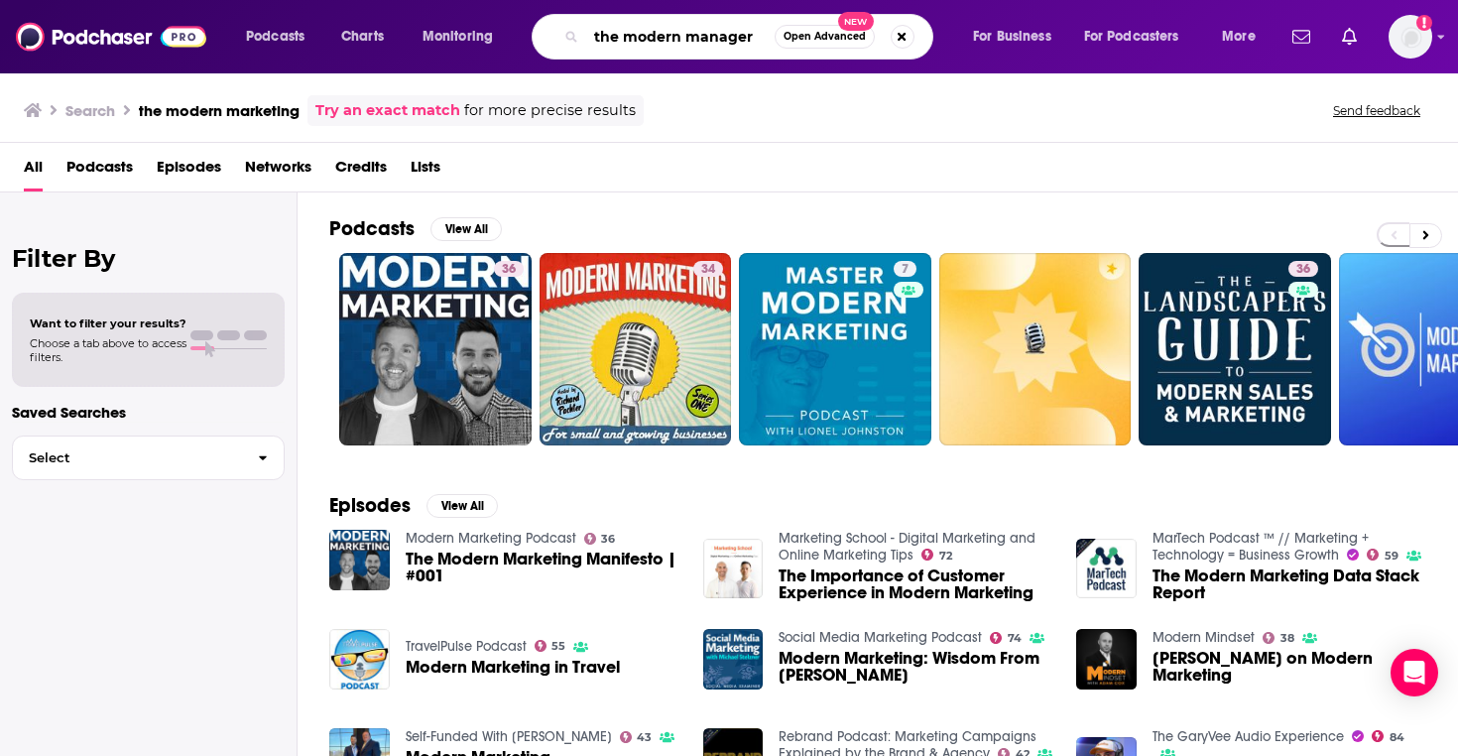
type input "the modern manager"
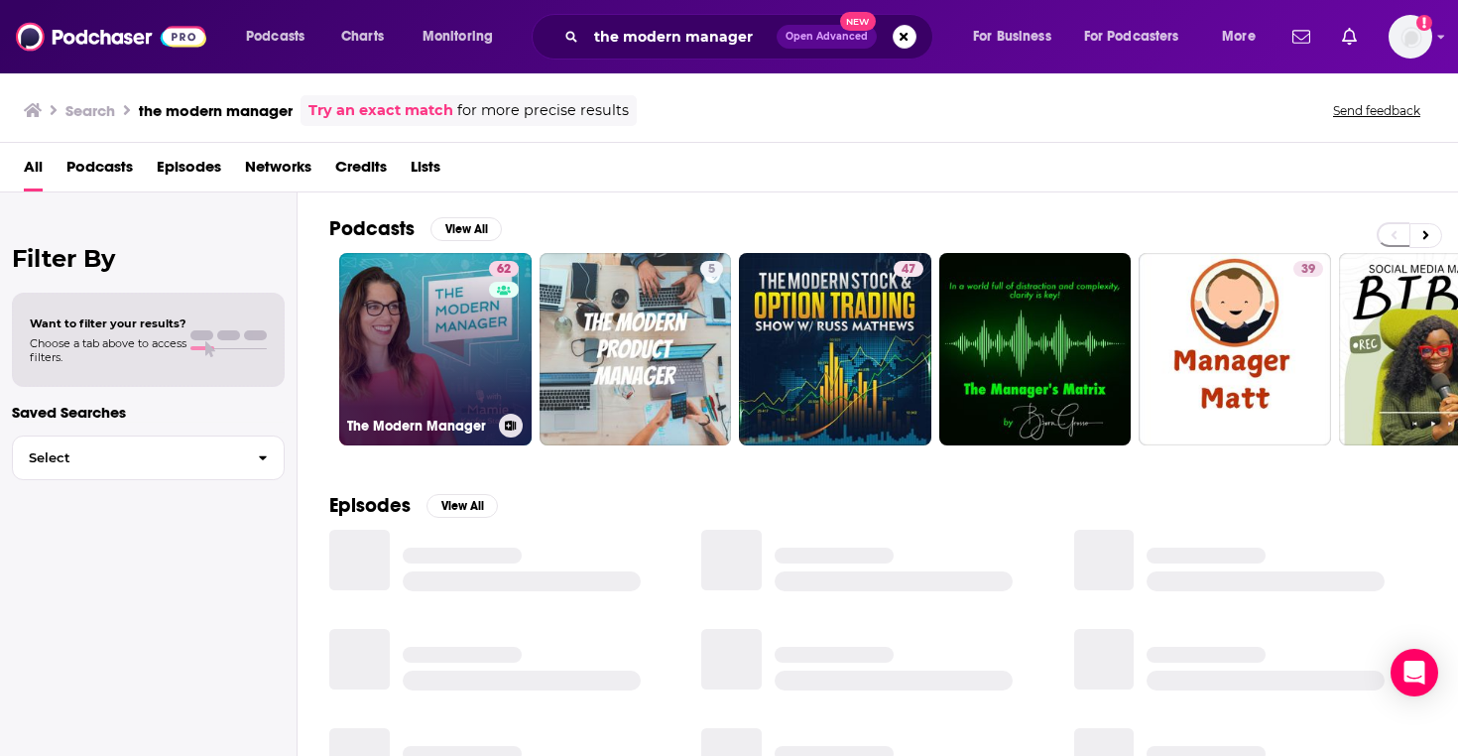
click at [458, 310] on link "62 The Modern Manager" at bounding box center [435, 349] width 192 height 192
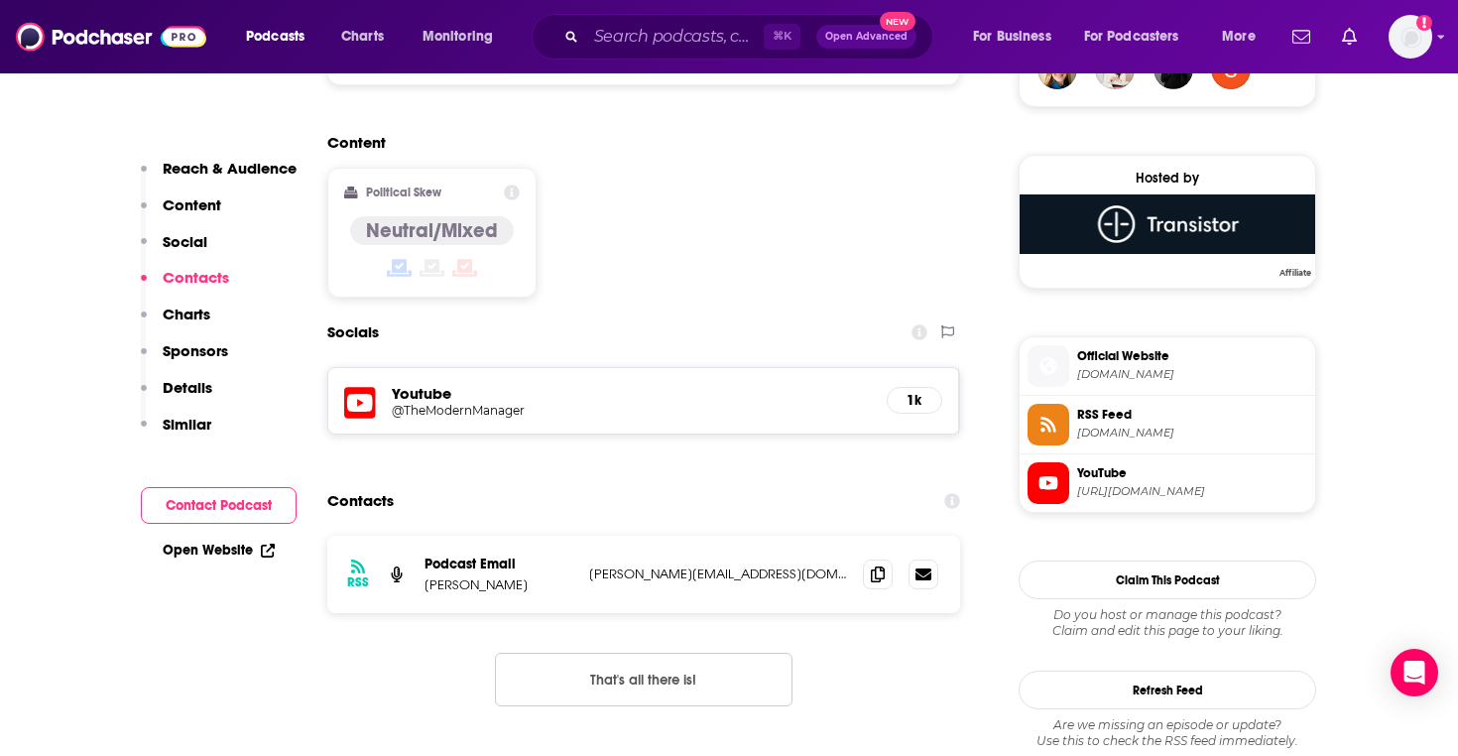
scroll to position [1571, 0]
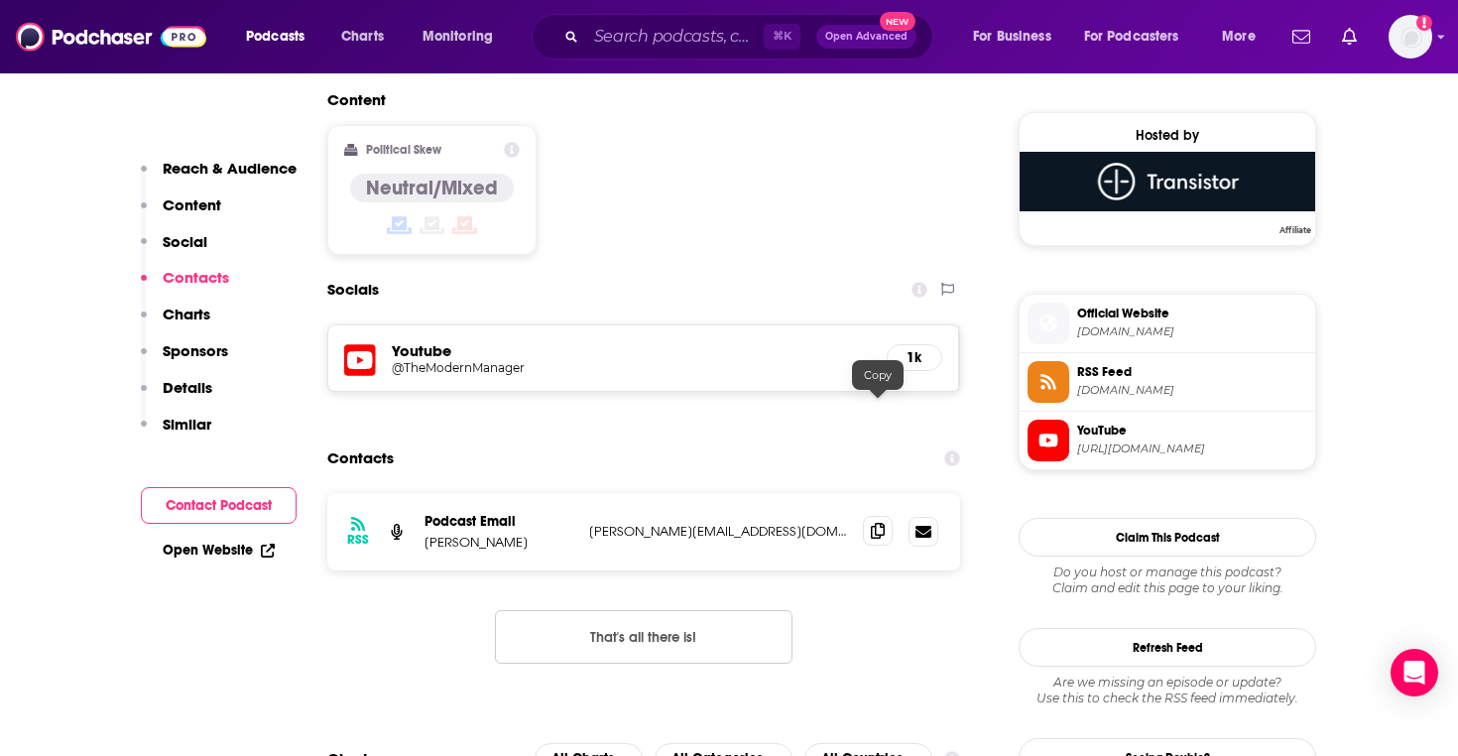
click at [881, 523] on icon at bounding box center [878, 531] width 14 height 16
click at [671, 35] on input "Search podcasts, credits, & more..." at bounding box center [674, 37] width 177 height 32
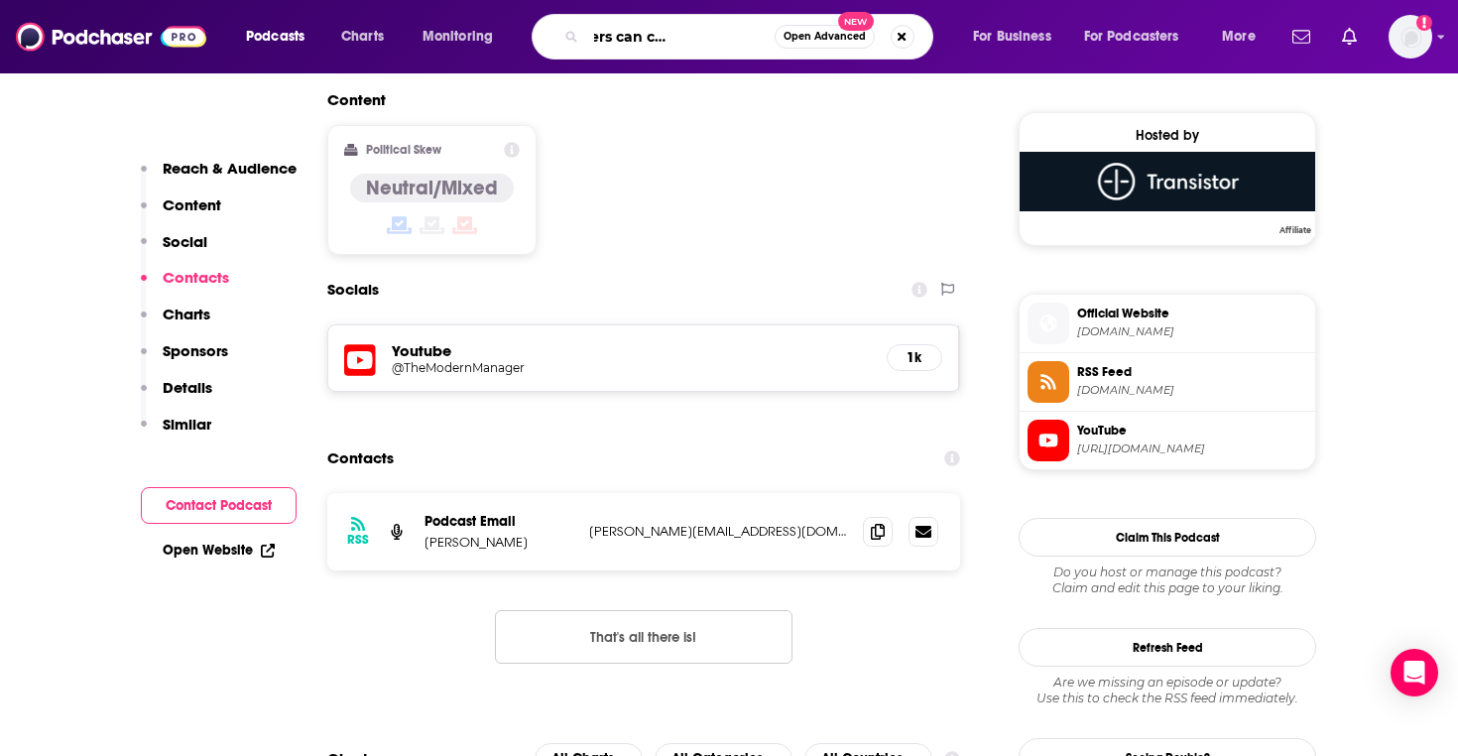
type input "how HR leaders can change the world"
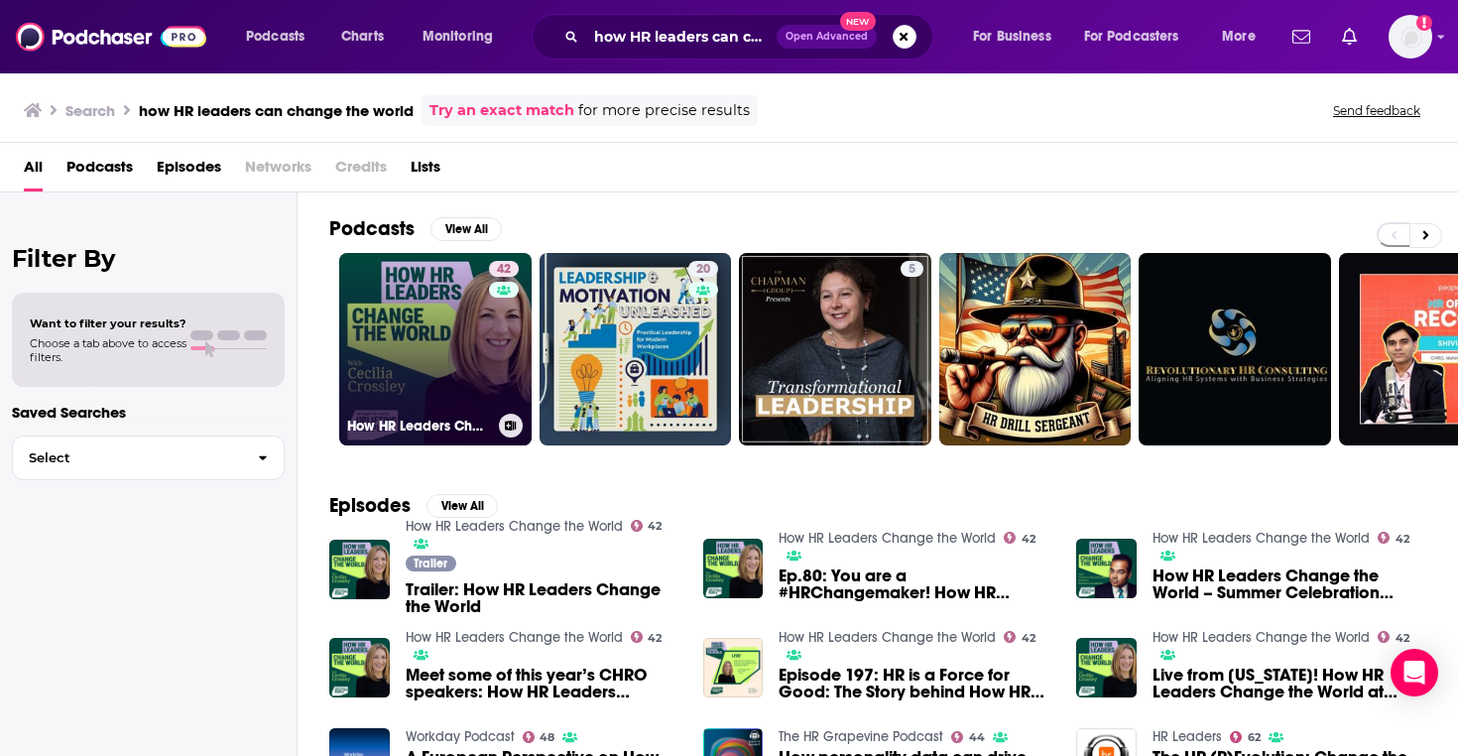
click at [449, 310] on link "42 How HR Leaders Change the World" at bounding box center [435, 349] width 192 height 192
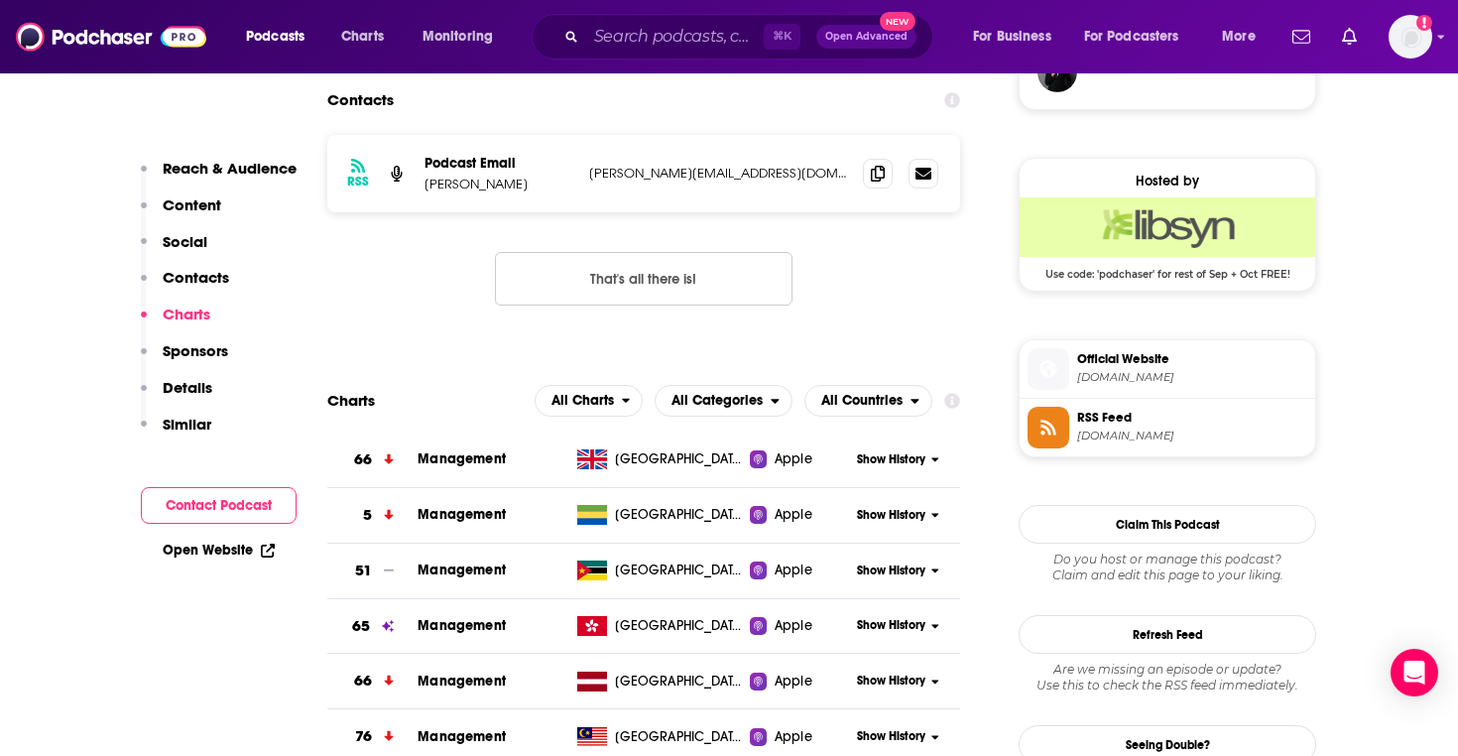
scroll to position [1545, 0]
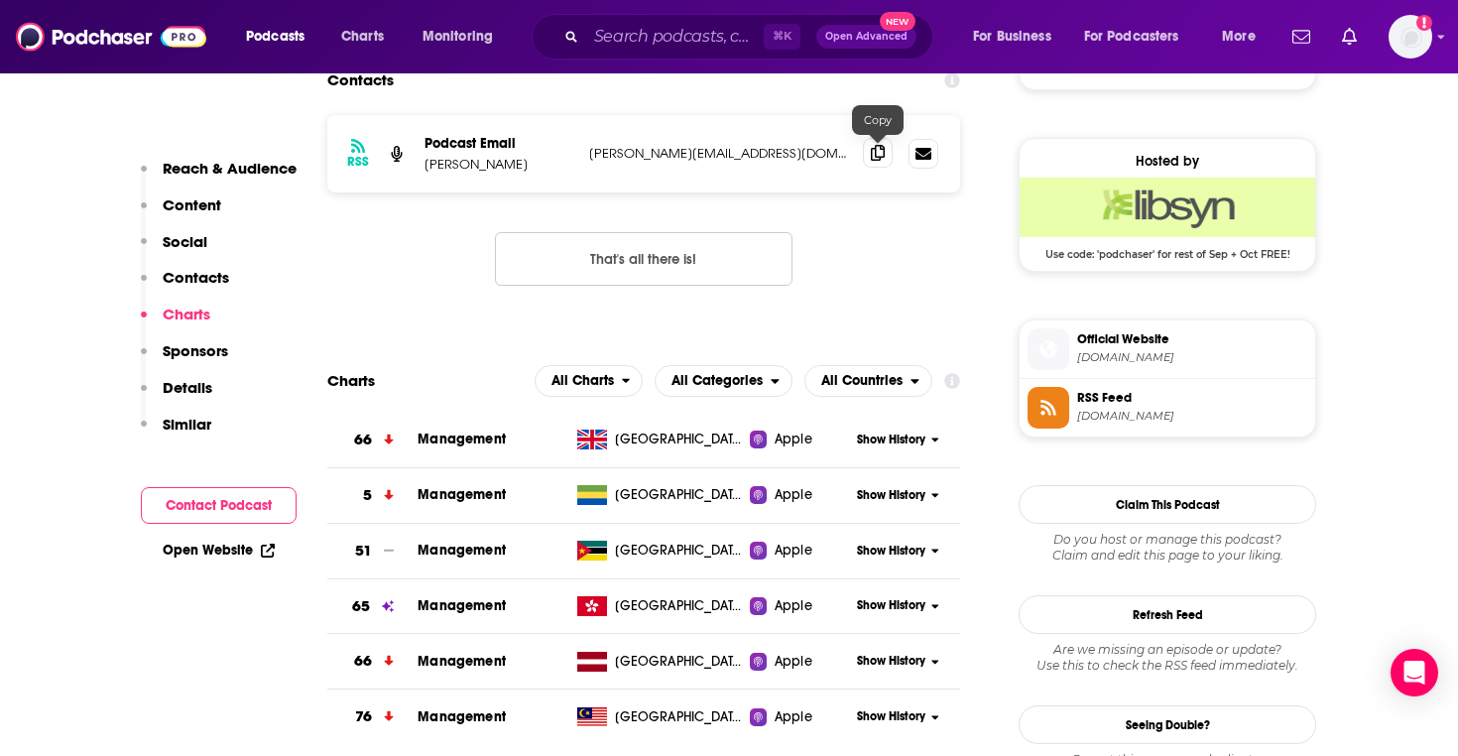
click at [871, 159] on icon at bounding box center [878, 153] width 14 height 16
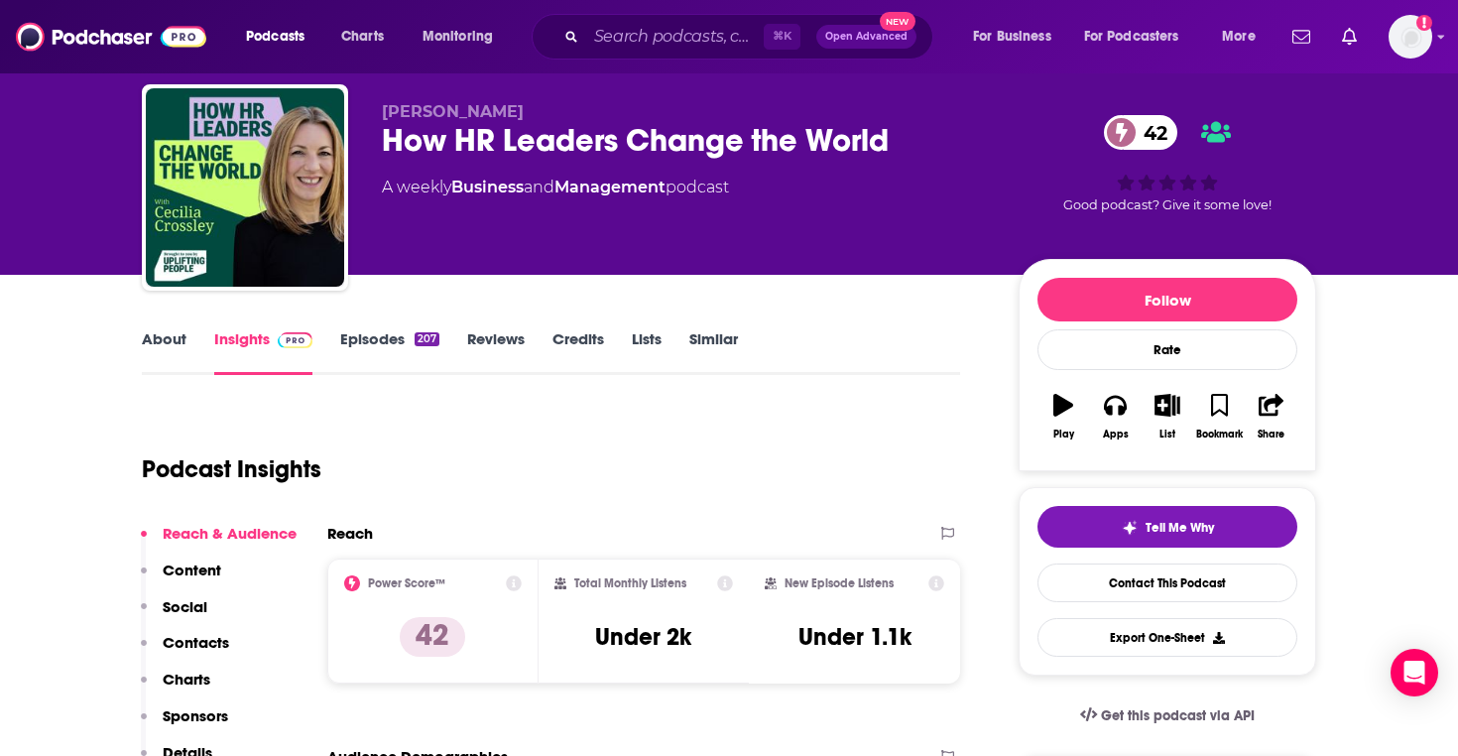
scroll to position [0, 0]
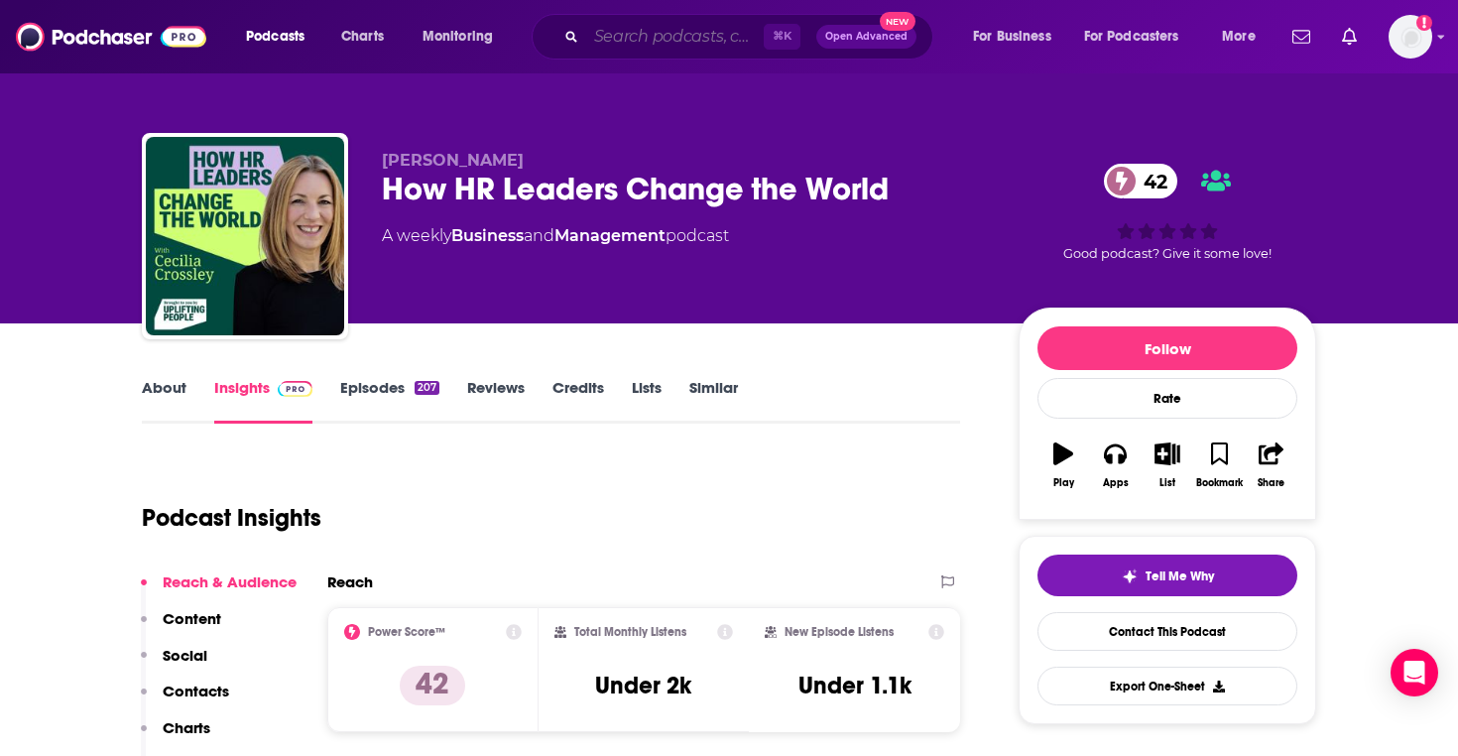
click at [650, 47] on input "Search podcasts, credits, & more..." at bounding box center [674, 37] width 177 height 32
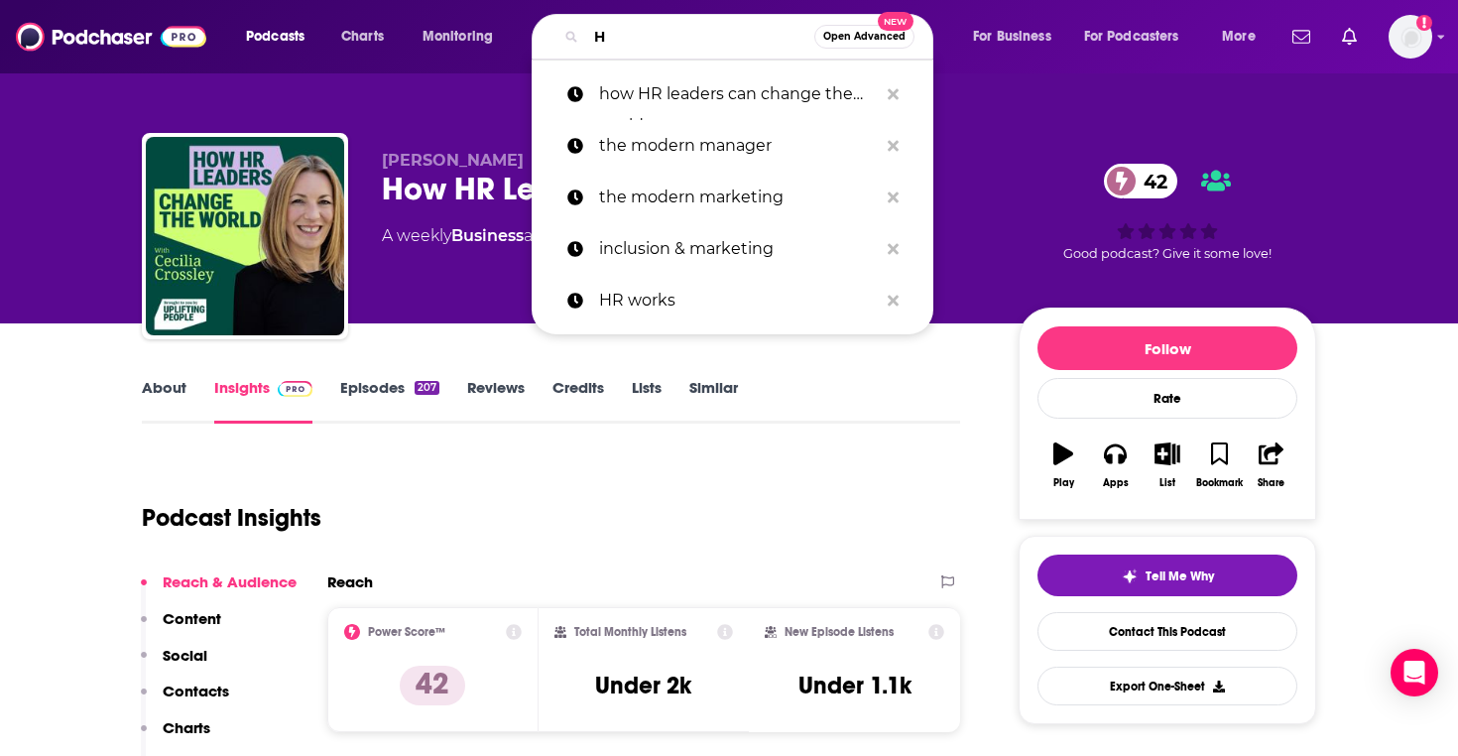
type input "HR"
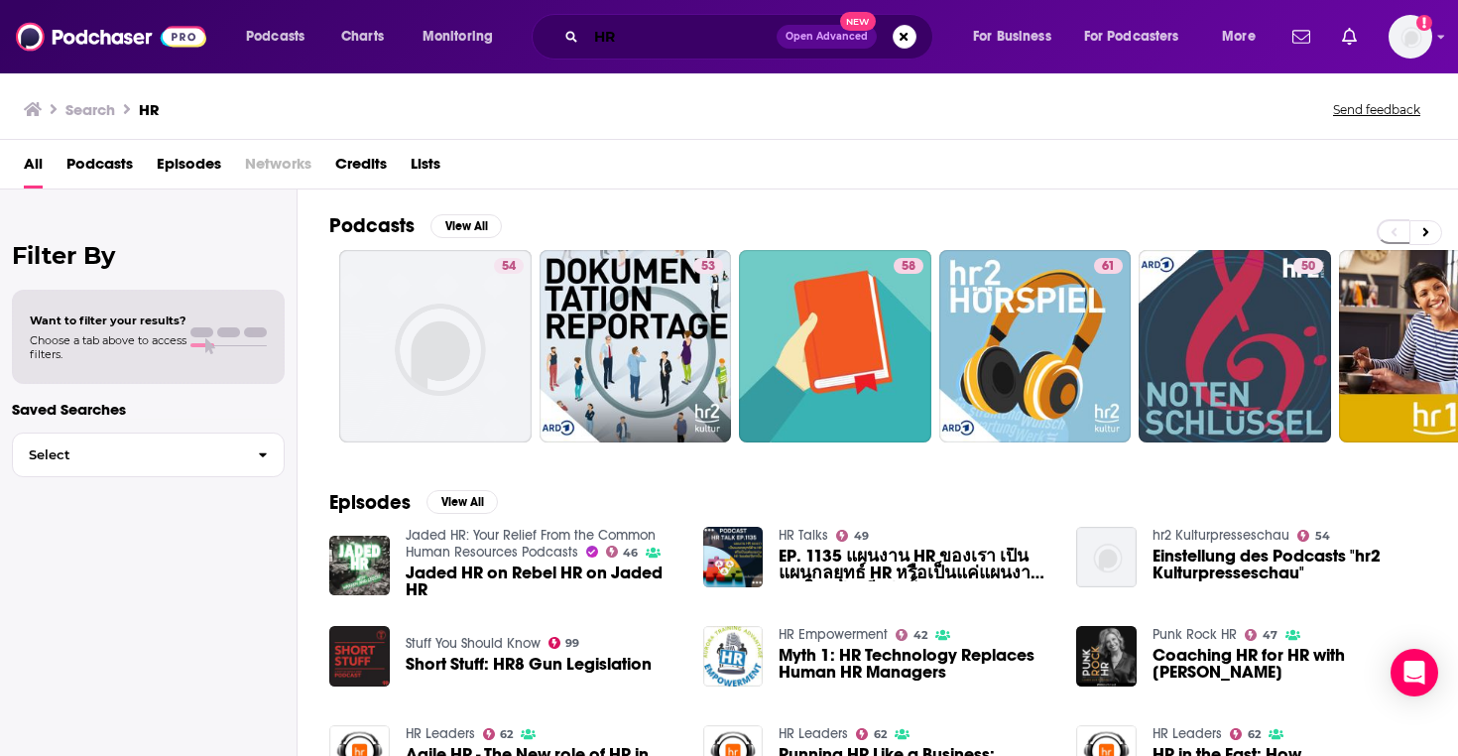
click at [640, 41] on input "HR" at bounding box center [681, 37] width 190 height 32
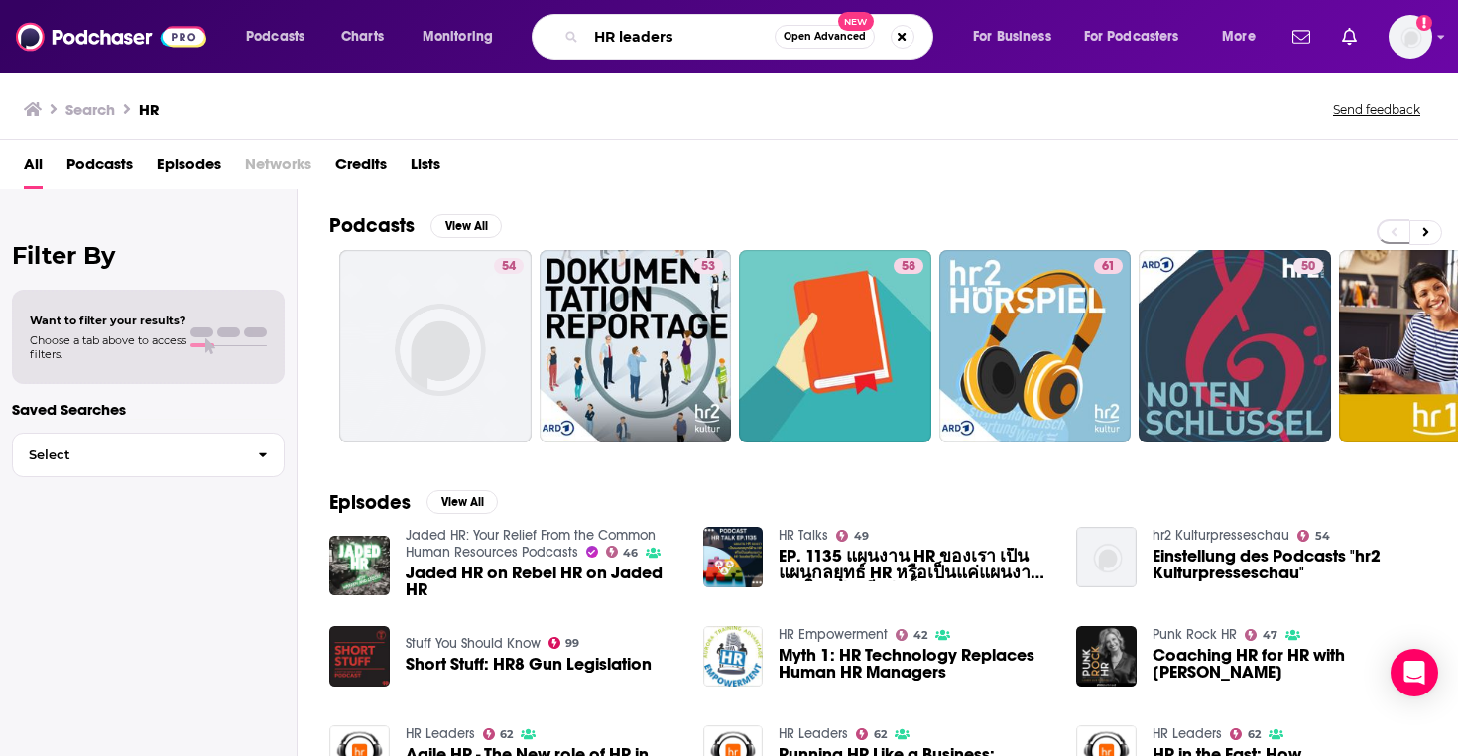
type input "HR leaders"
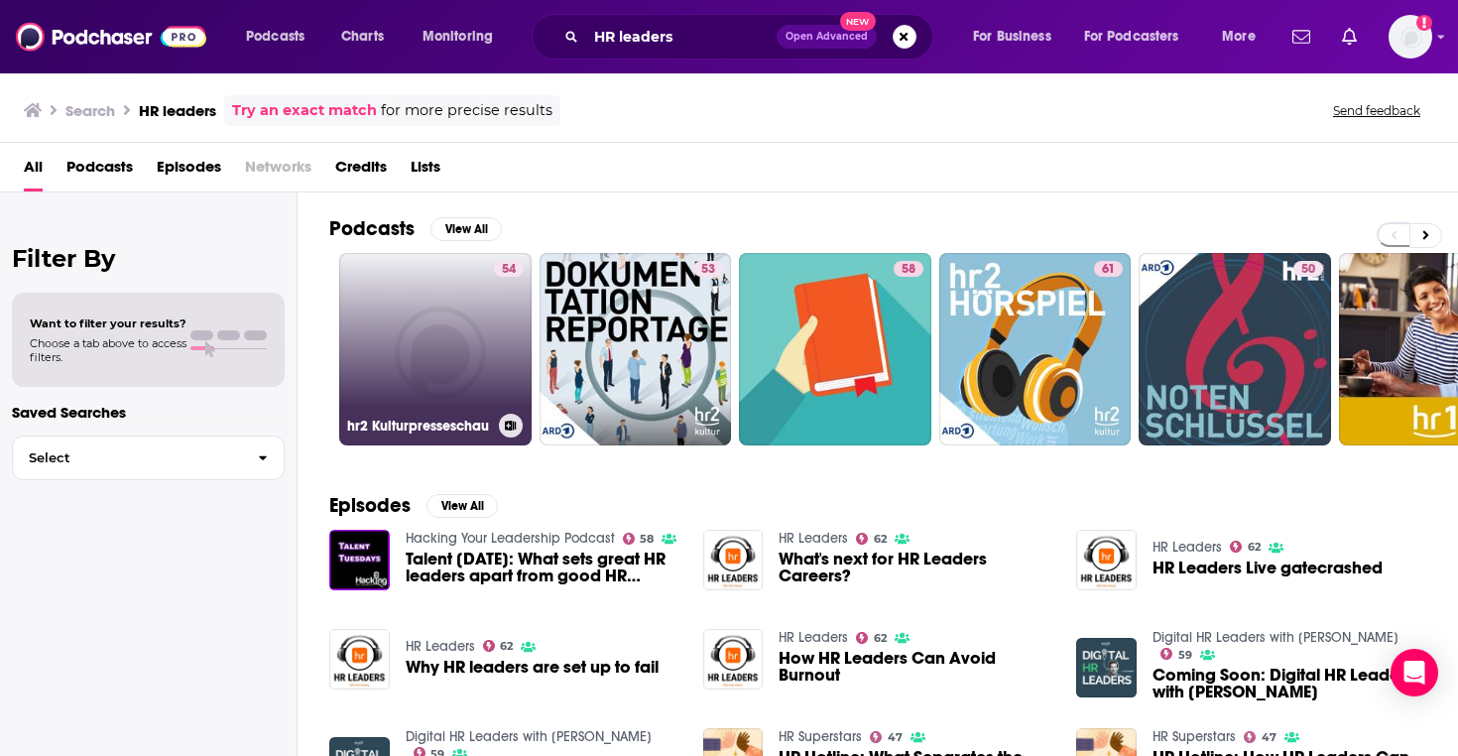
click at [444, 351] on link "54 hr2 Kulturpresseschau" at bounding box center [435, 349] width 192 height 192
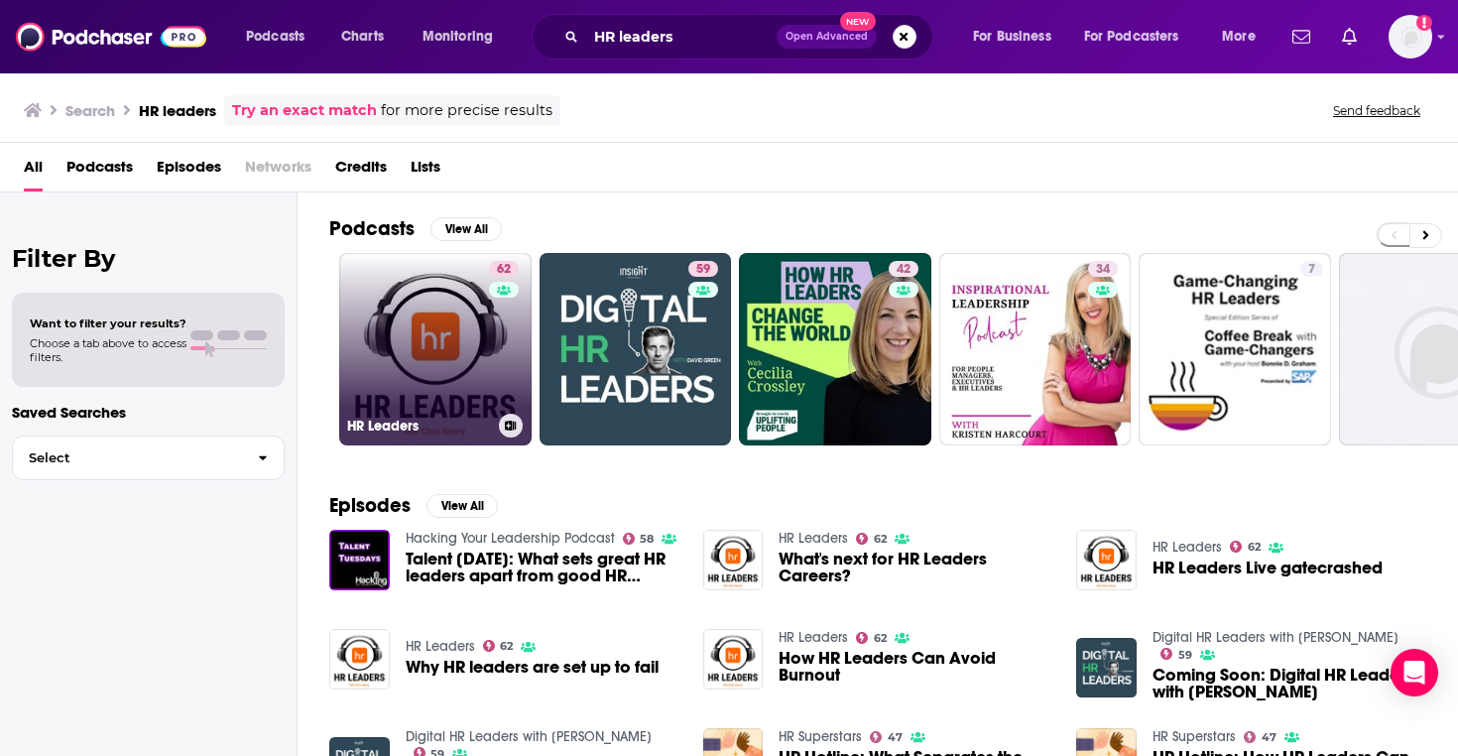
click at [403, 317] on link "62 HR Leaders" at bounding box center [435, 349] width 192 height 192
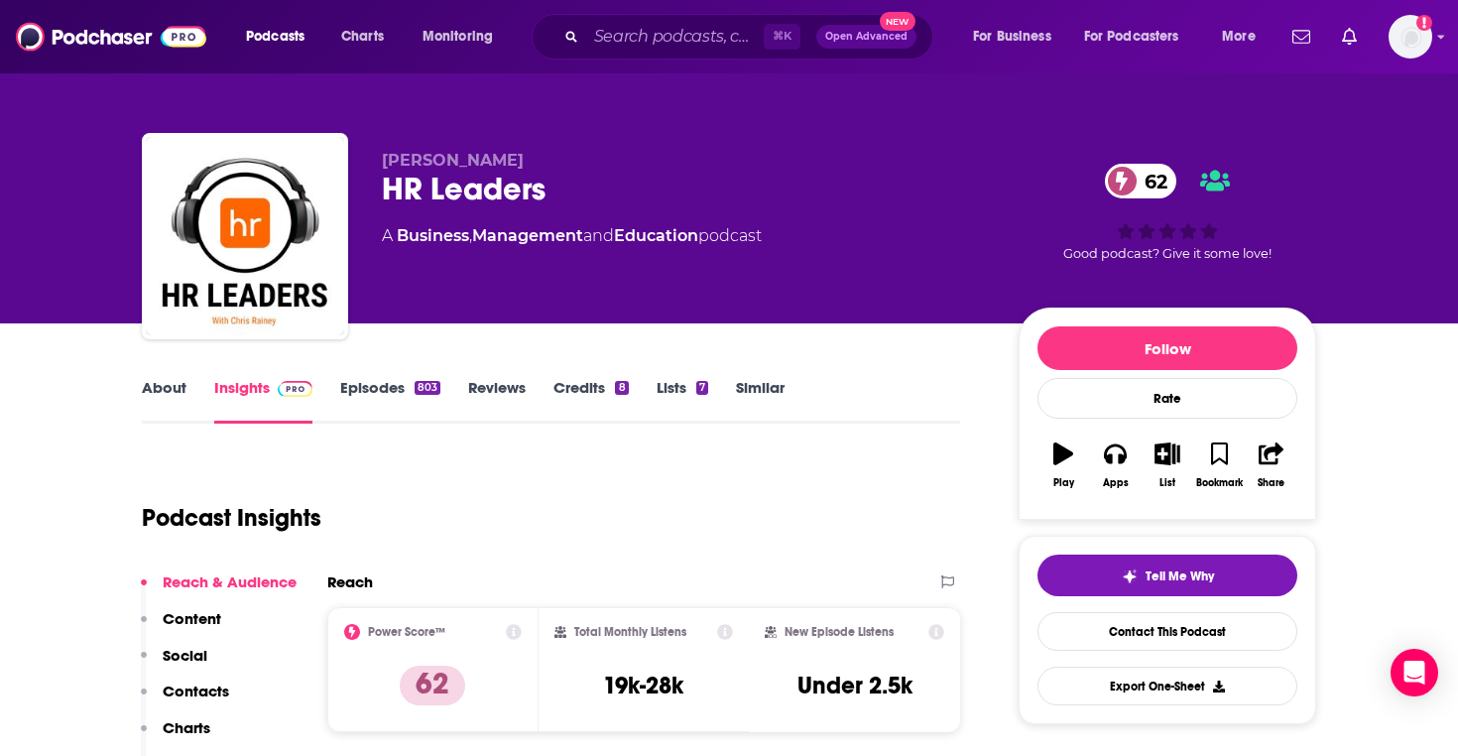
click at [773, 391] on link "Similar" at bounding box center [760, 401] width 49 height 46
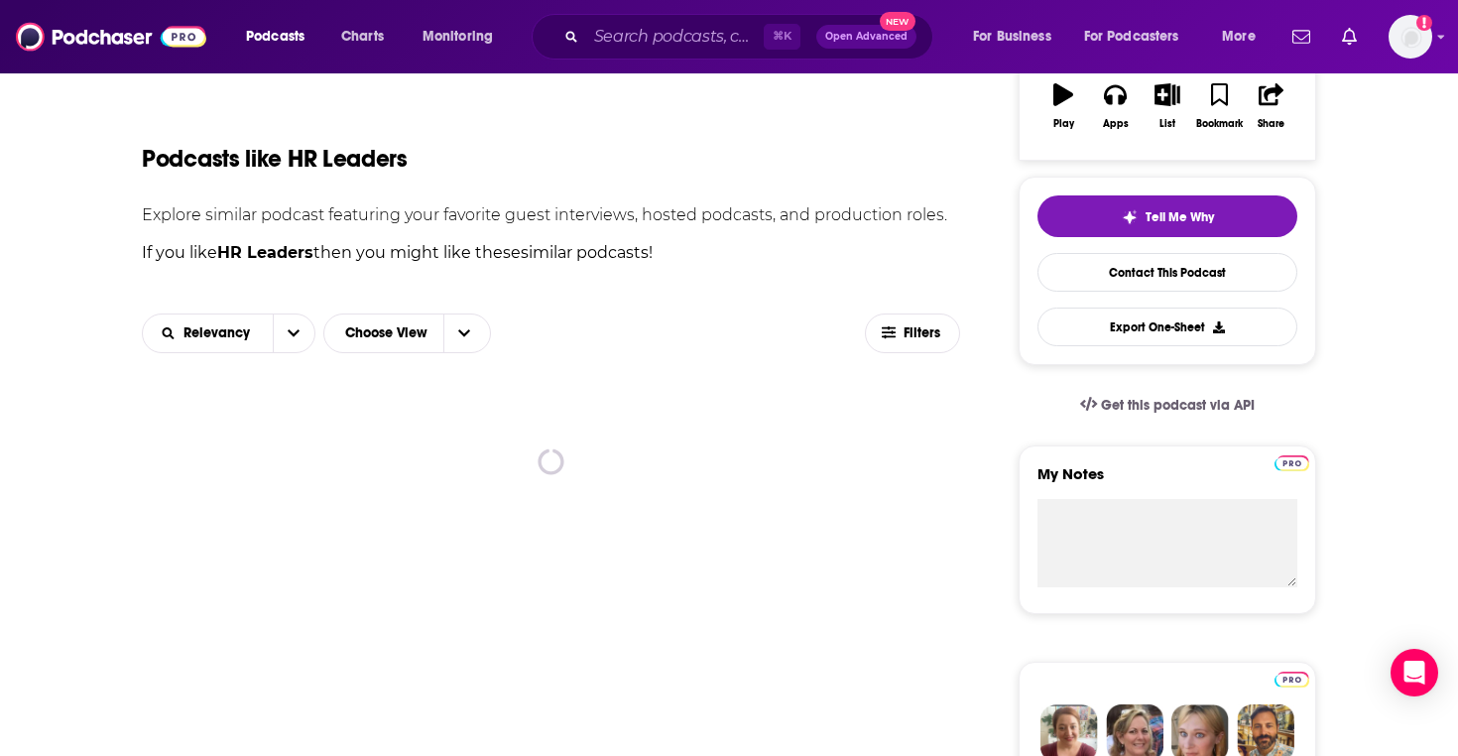
scroll to position [374, 0]
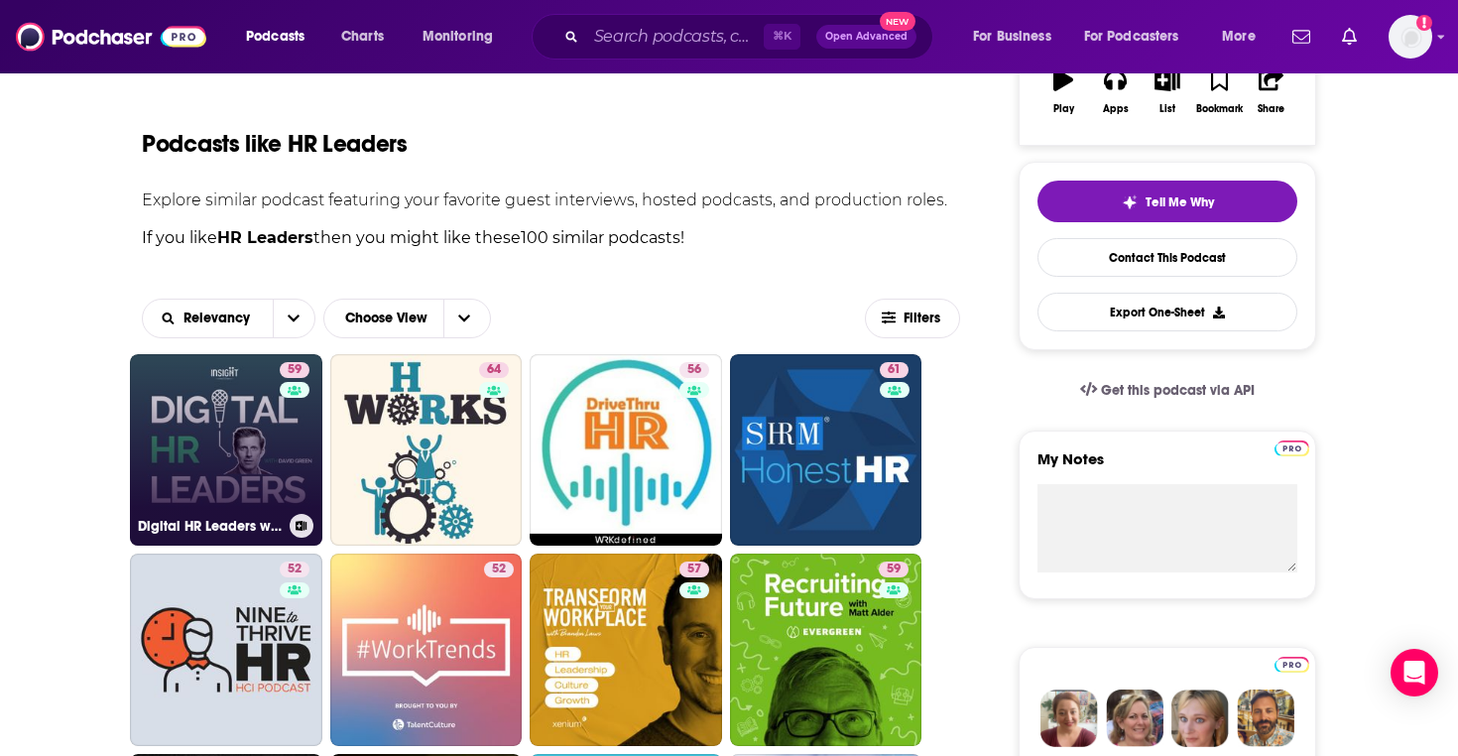
click at [209, 452] on link "59 Digital HR Leaders with David Green" at bounding box center [226, 450] width 192 height 192
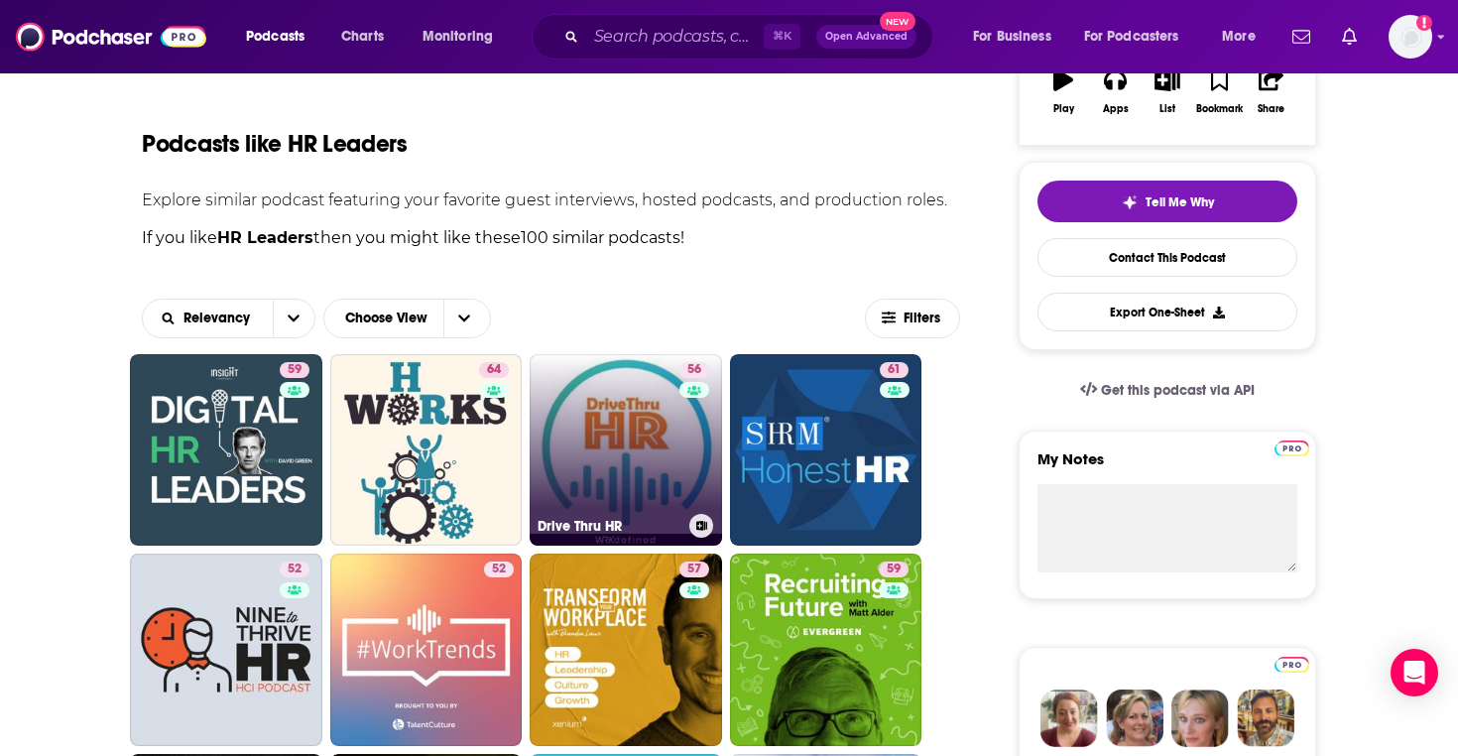
click at [665, 428] on link "56 Drive Thru HR" at bounding box center [626, 450] width 192 height 192
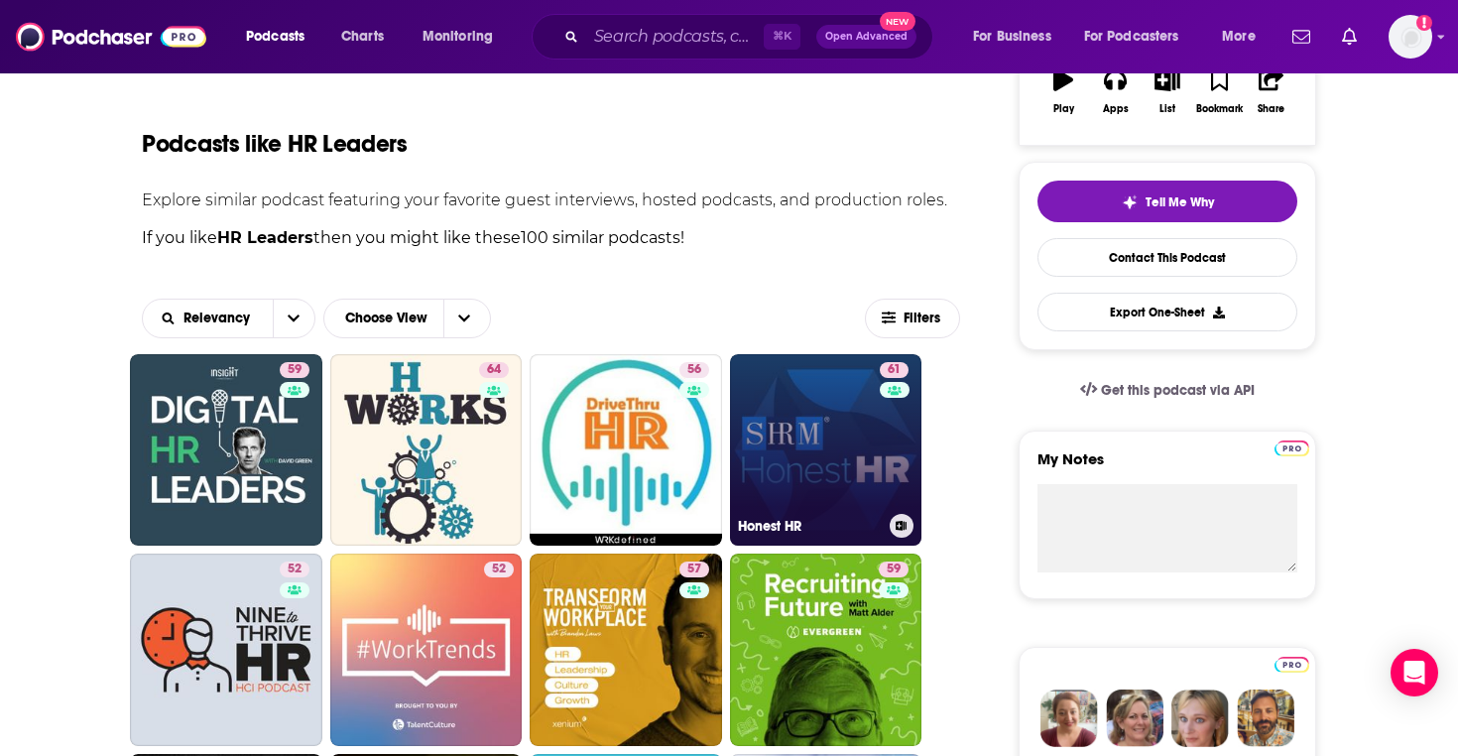
click at [814, 399] on link "61 Honest HR" at bounding box center [826, 450] width 192 height 192
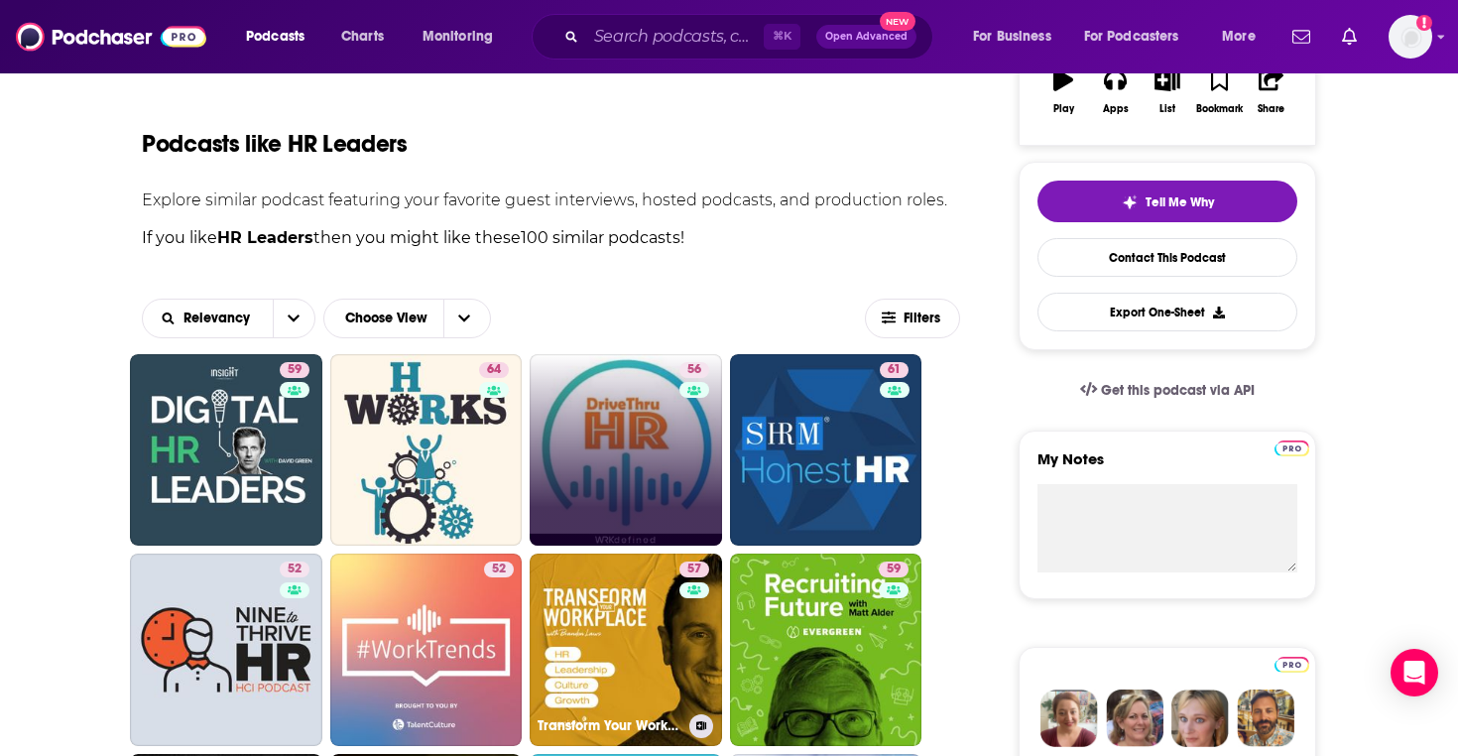
scroll to position [569, 0]
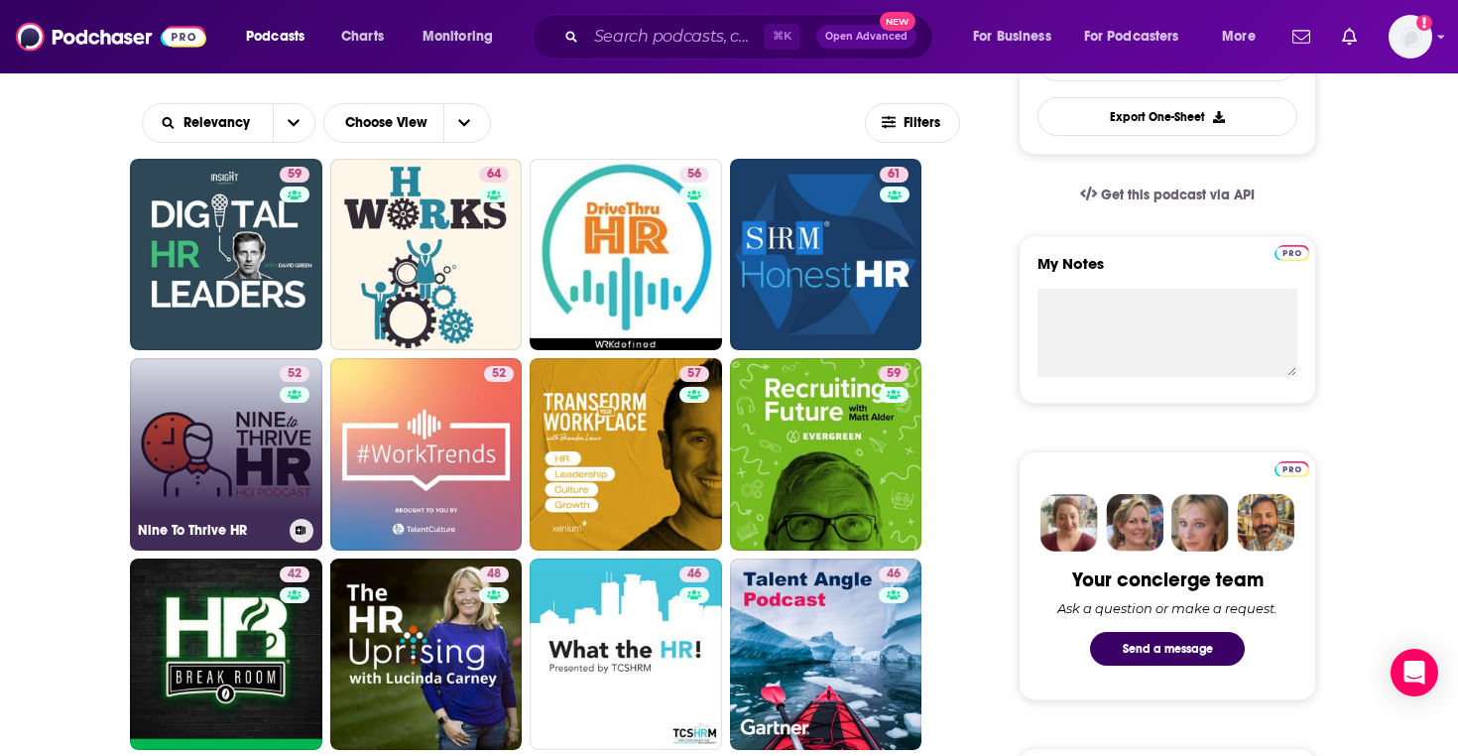
click at [274, 452] on link "52 Nine To Thrive HR" at bounding box center [226, 454] width 192 height 192
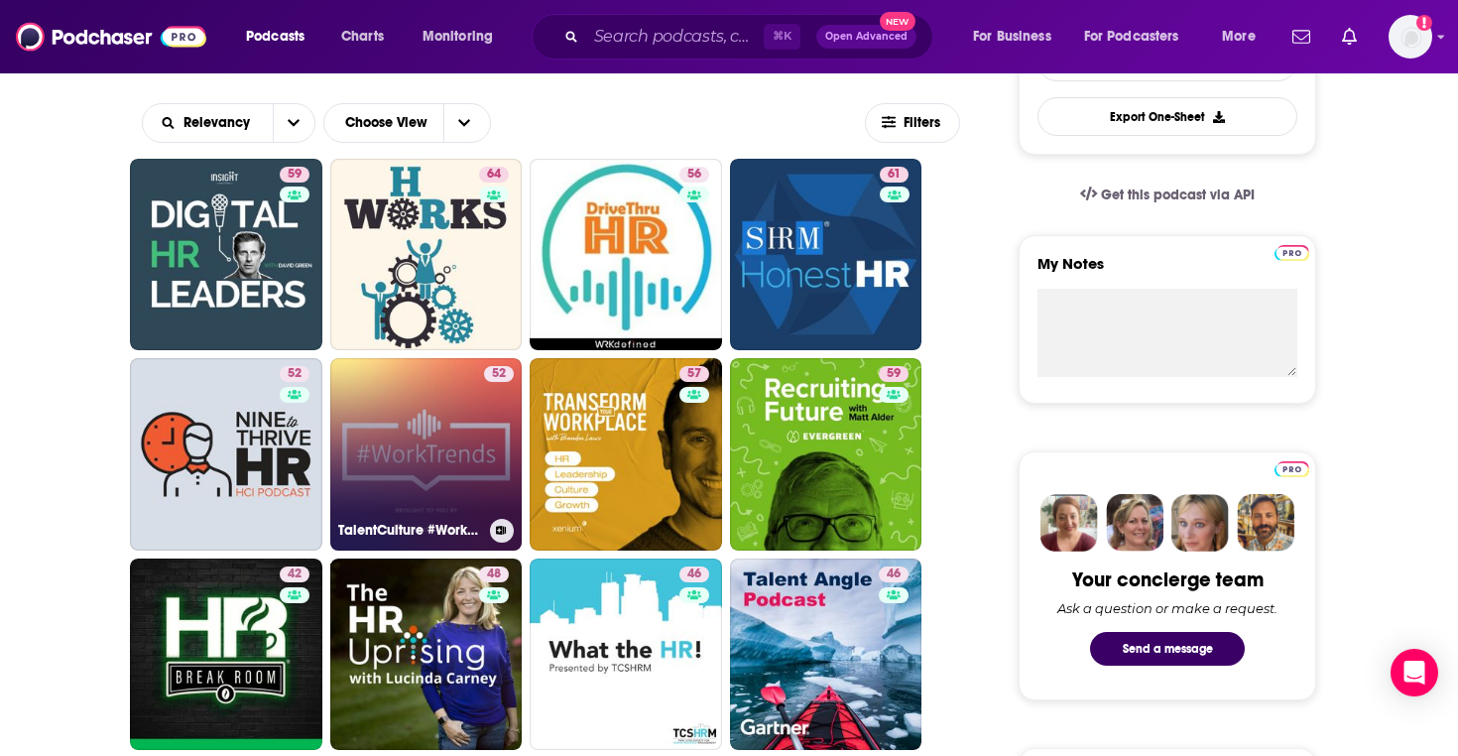
click at [458, 397] on link "52 TalentCulture #WorkTrends" at bounding box center [426, 454] width 192 height 192
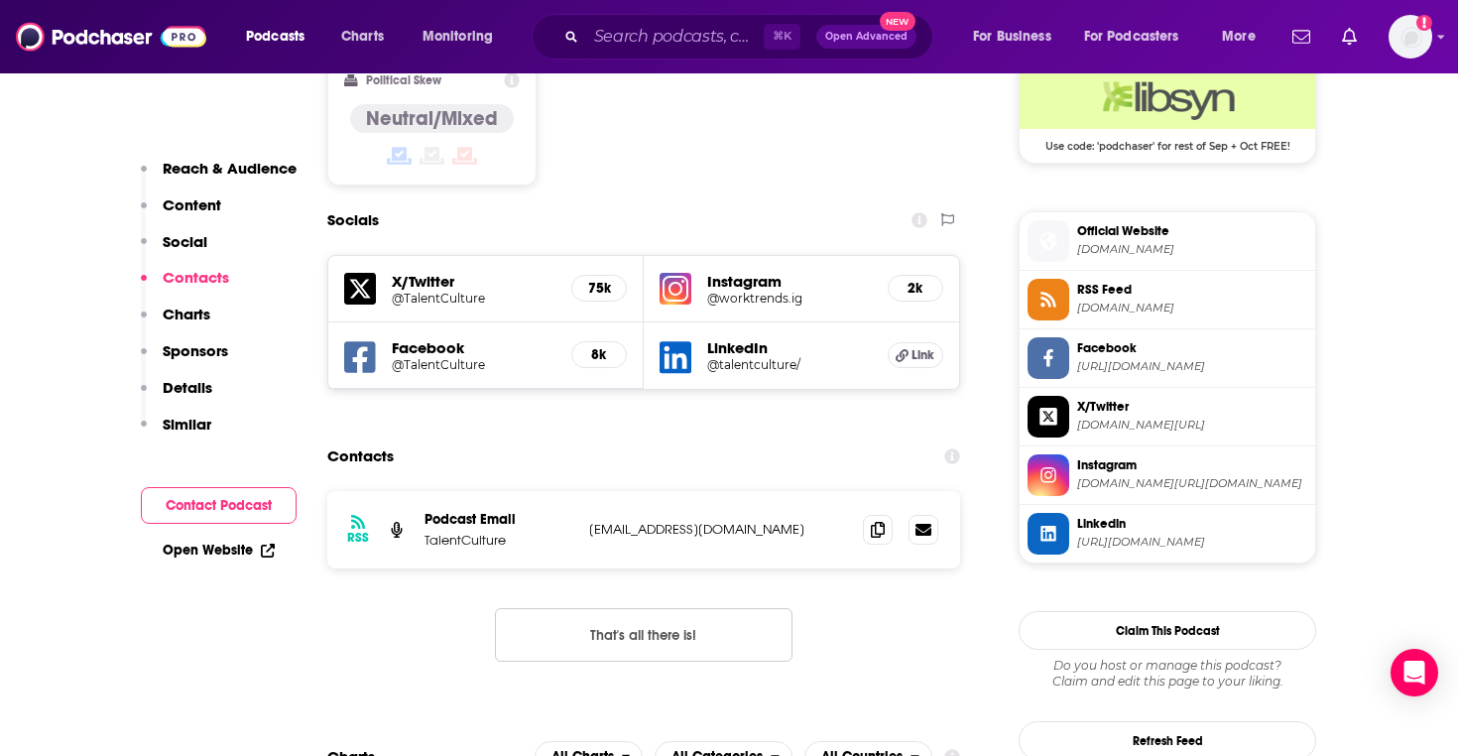
scroll to position [1654, 0]
click at [882, 520] on icon at bounding box center [878, 528] width 14 height 16
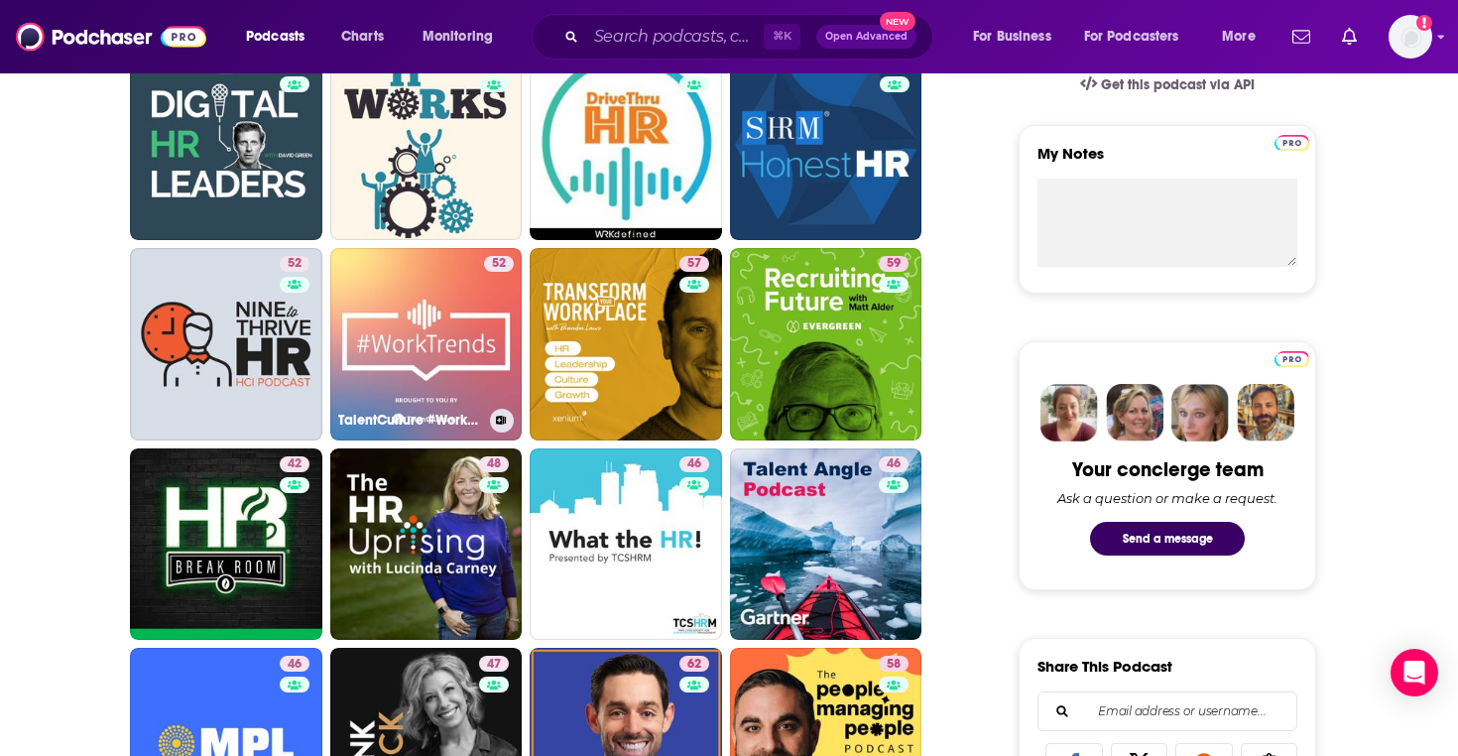
scroll to position [683, 0]
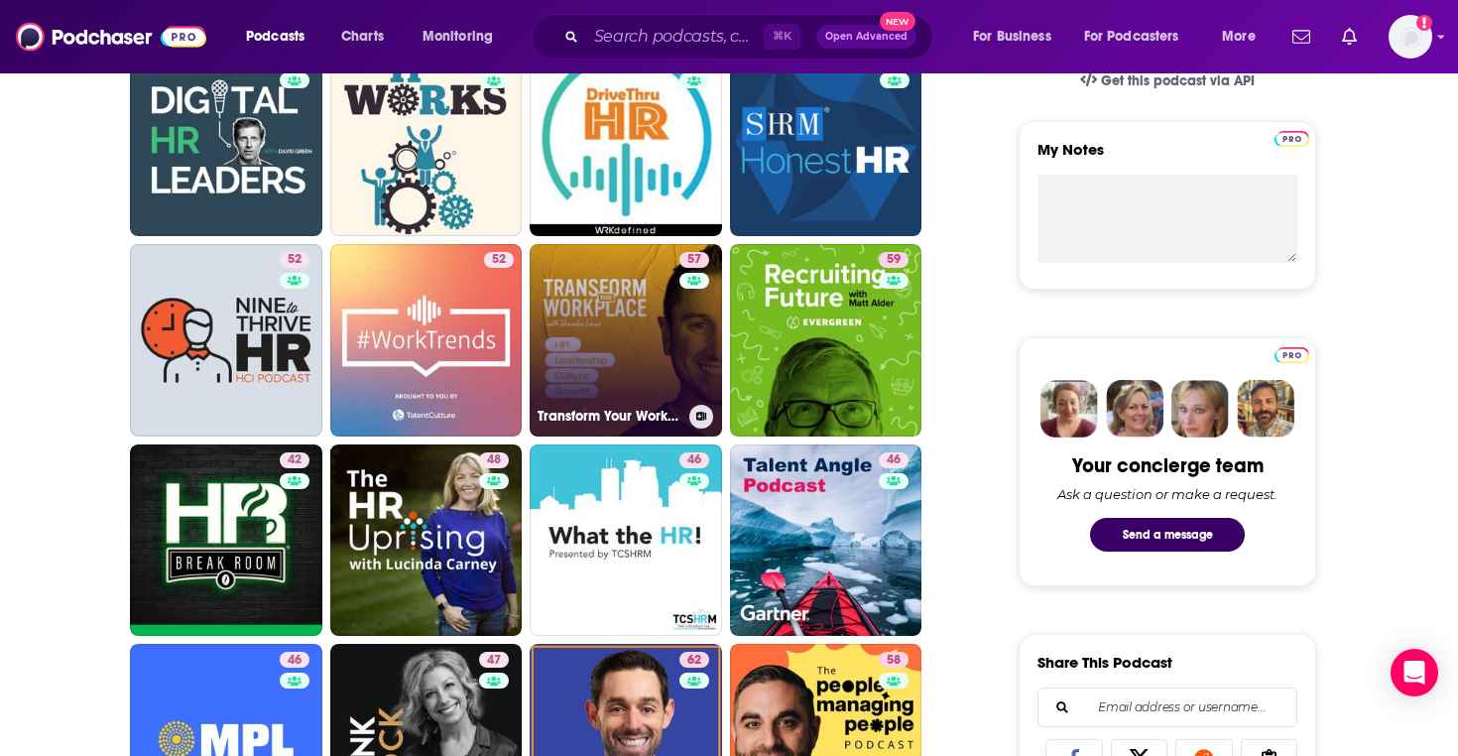
click at [604, 318] on link "57 Transform Your Workplace" at bounding box center [626, 340] width 192 height 192
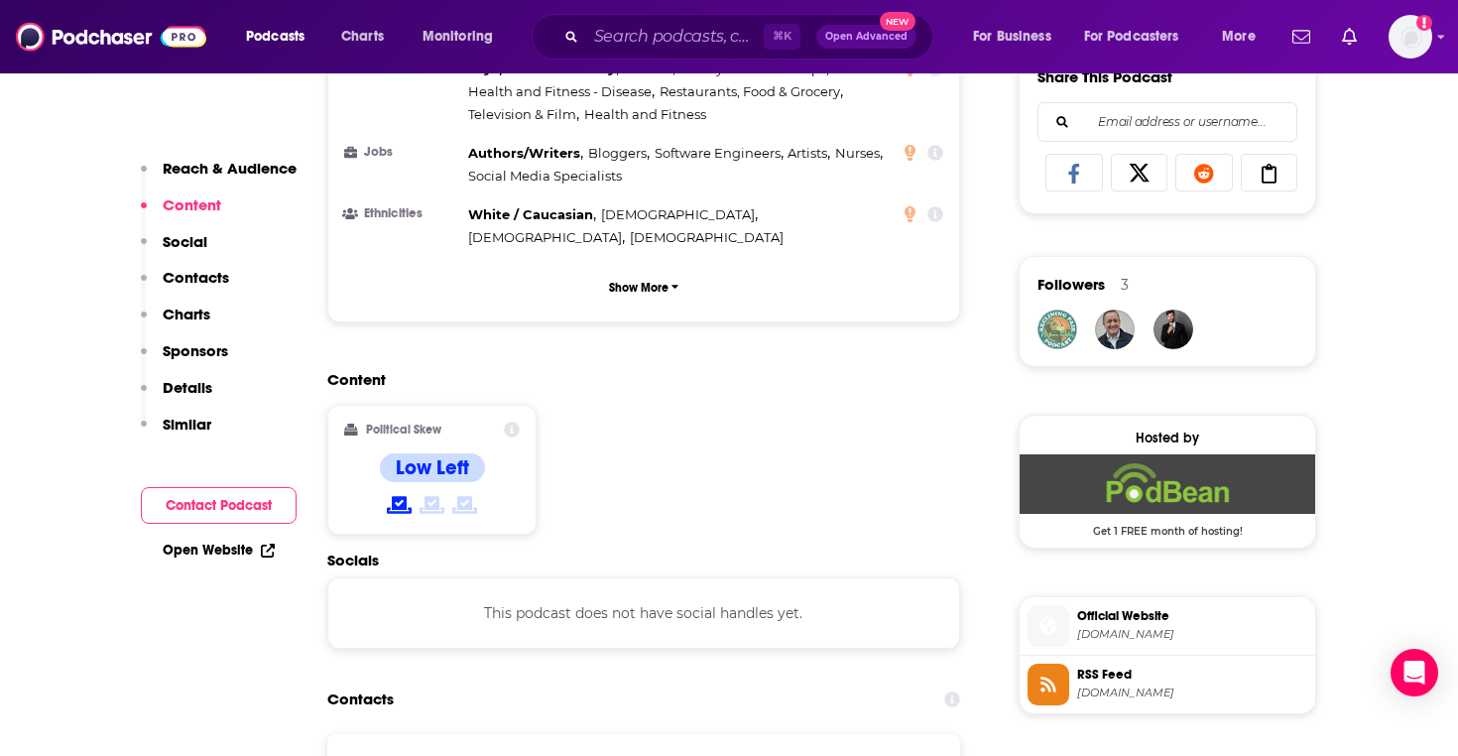
scroll to position [1387, 0]
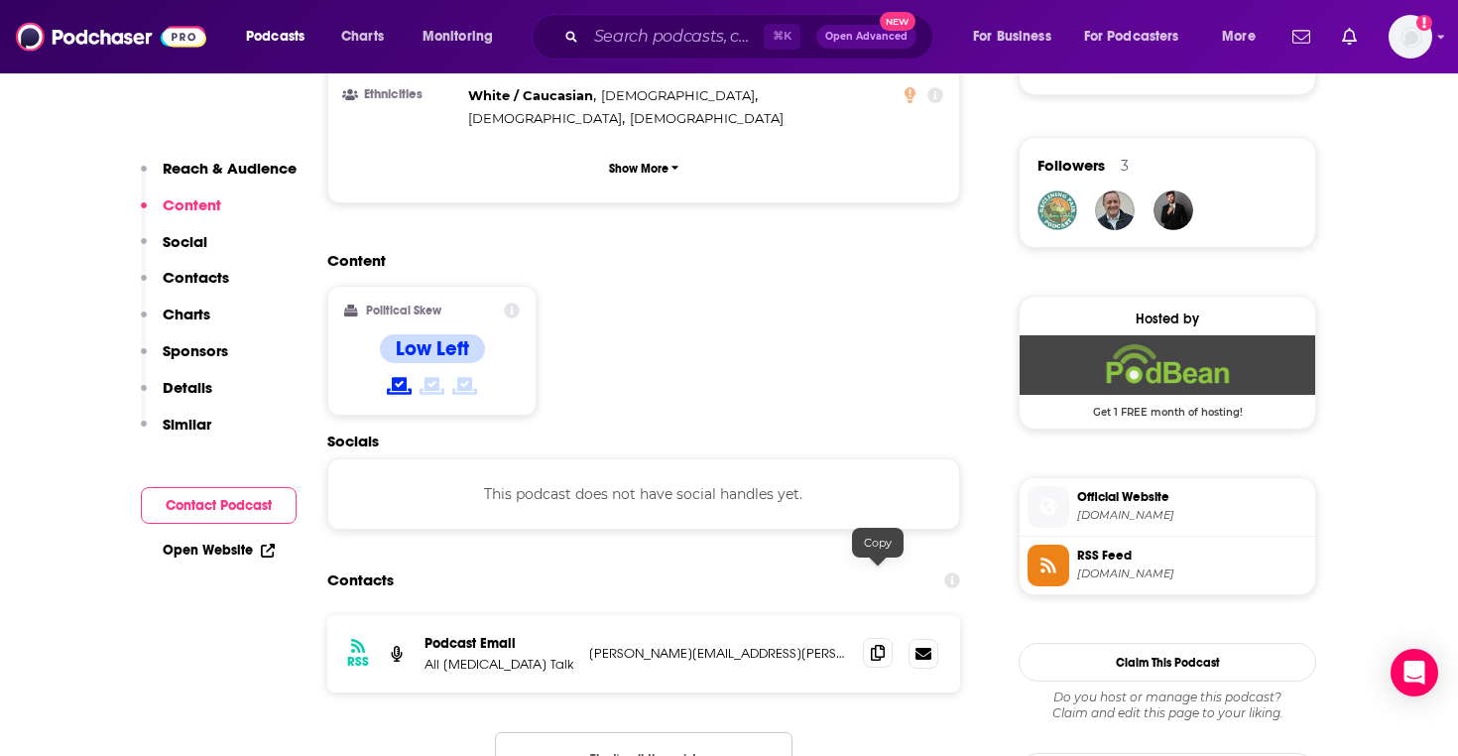
click at [874, 645] on icon at bounding box center [878, 653] width 14 height 16
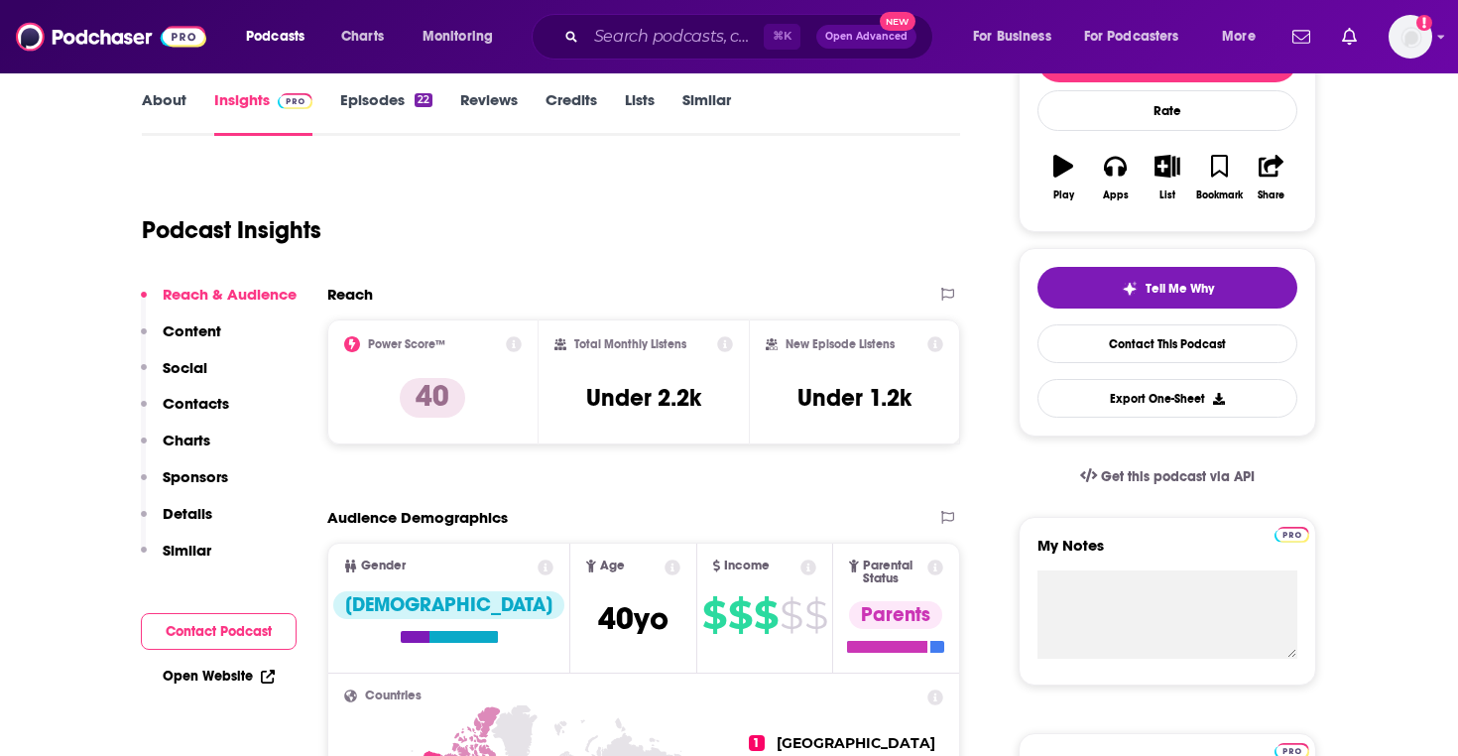
scroll to position [132, 0]
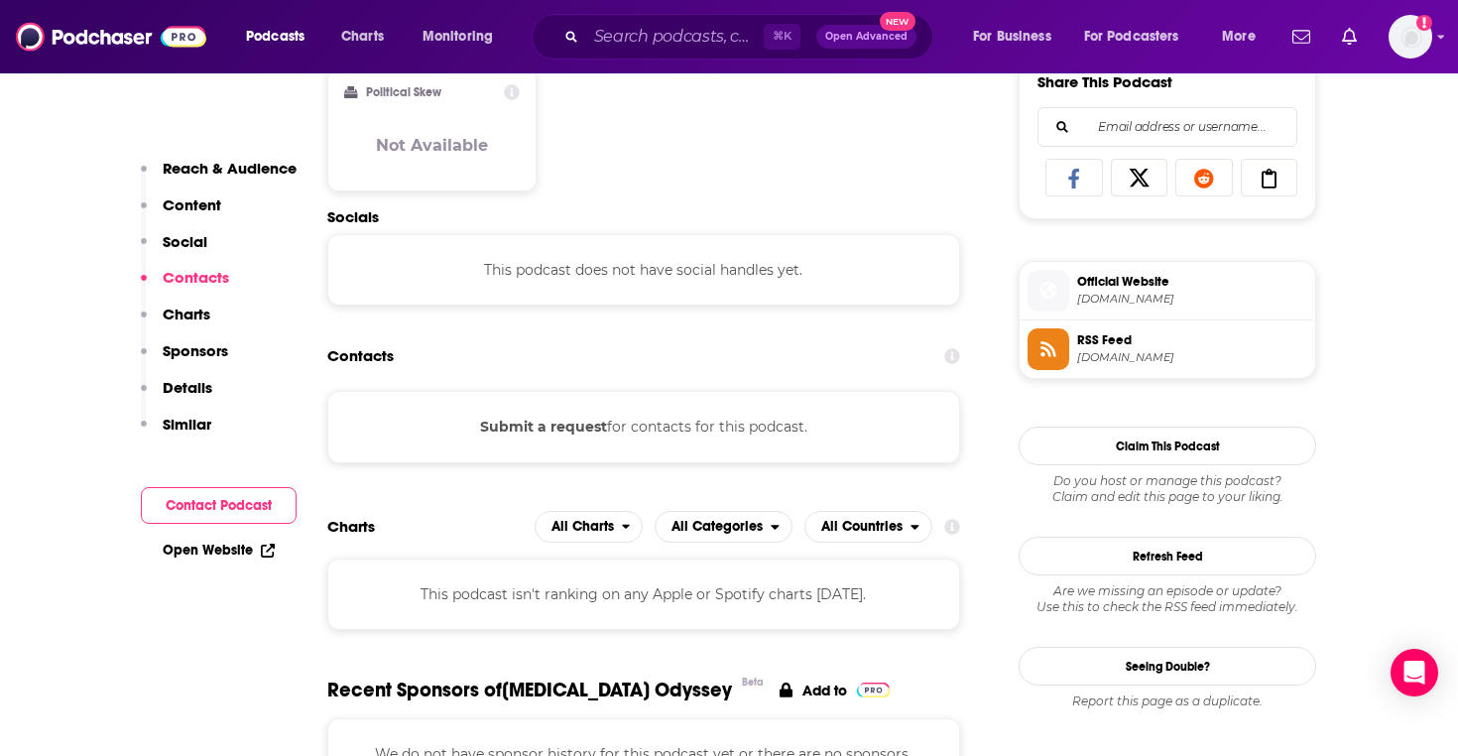
scroll to position [1259, 0]
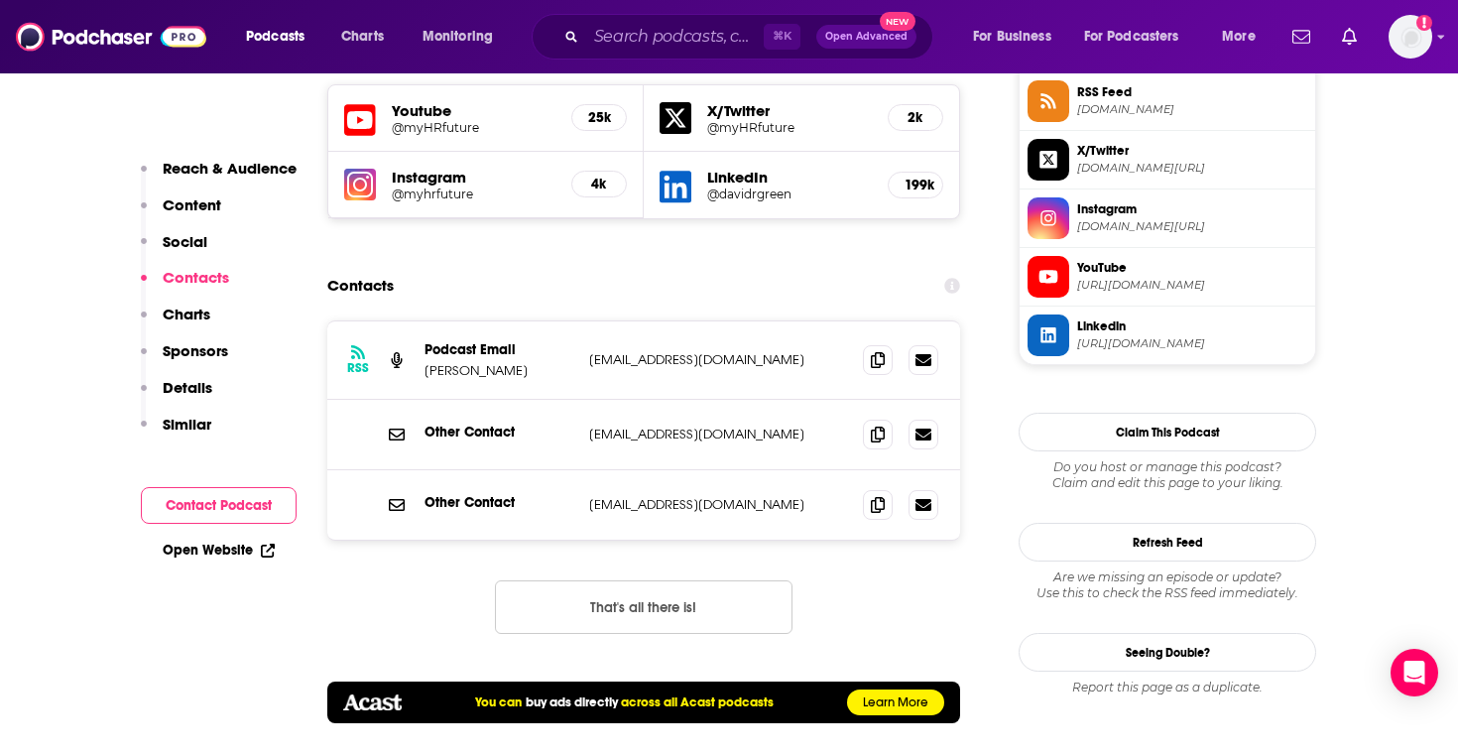
scroll to position [1864, 0]
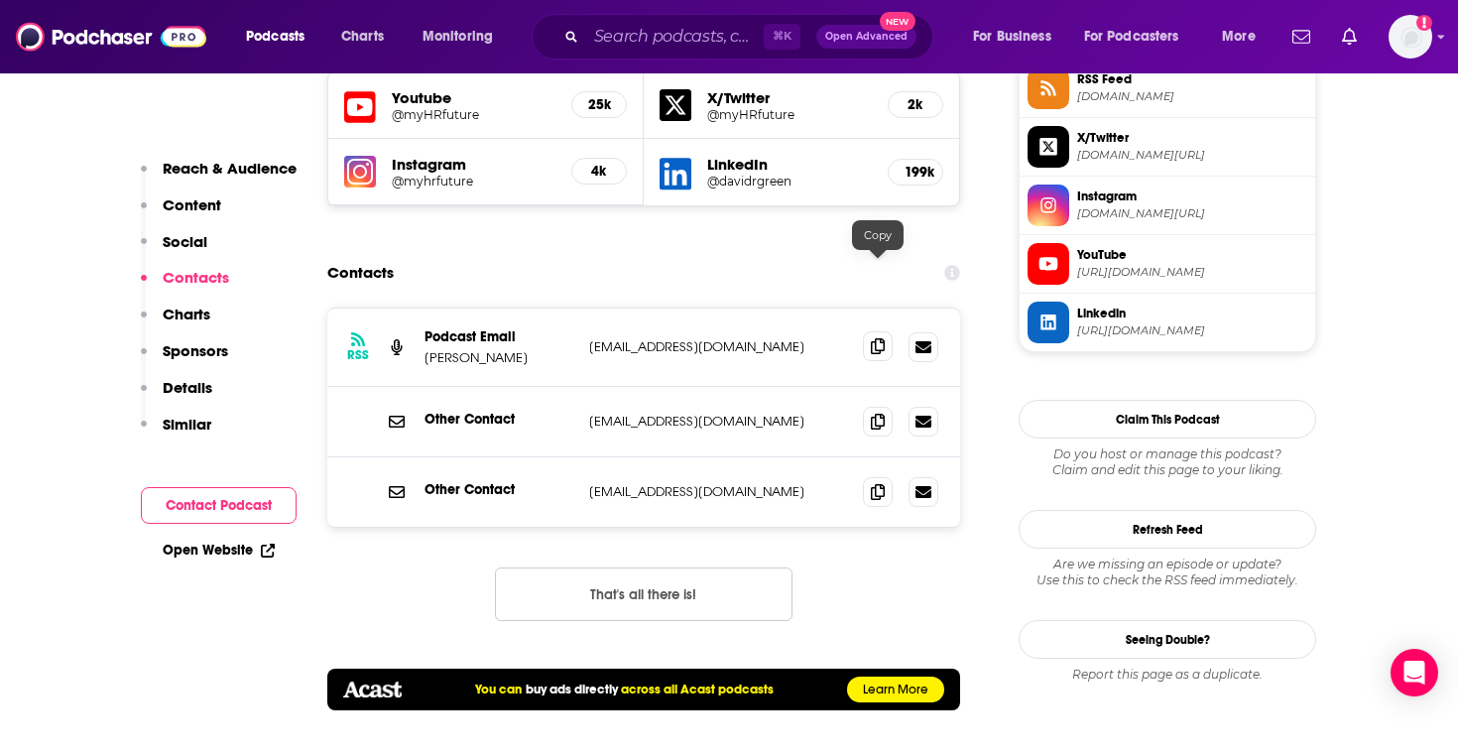
click at [878, 338] on icon at bounding box center [878, 346] width 14 height 16
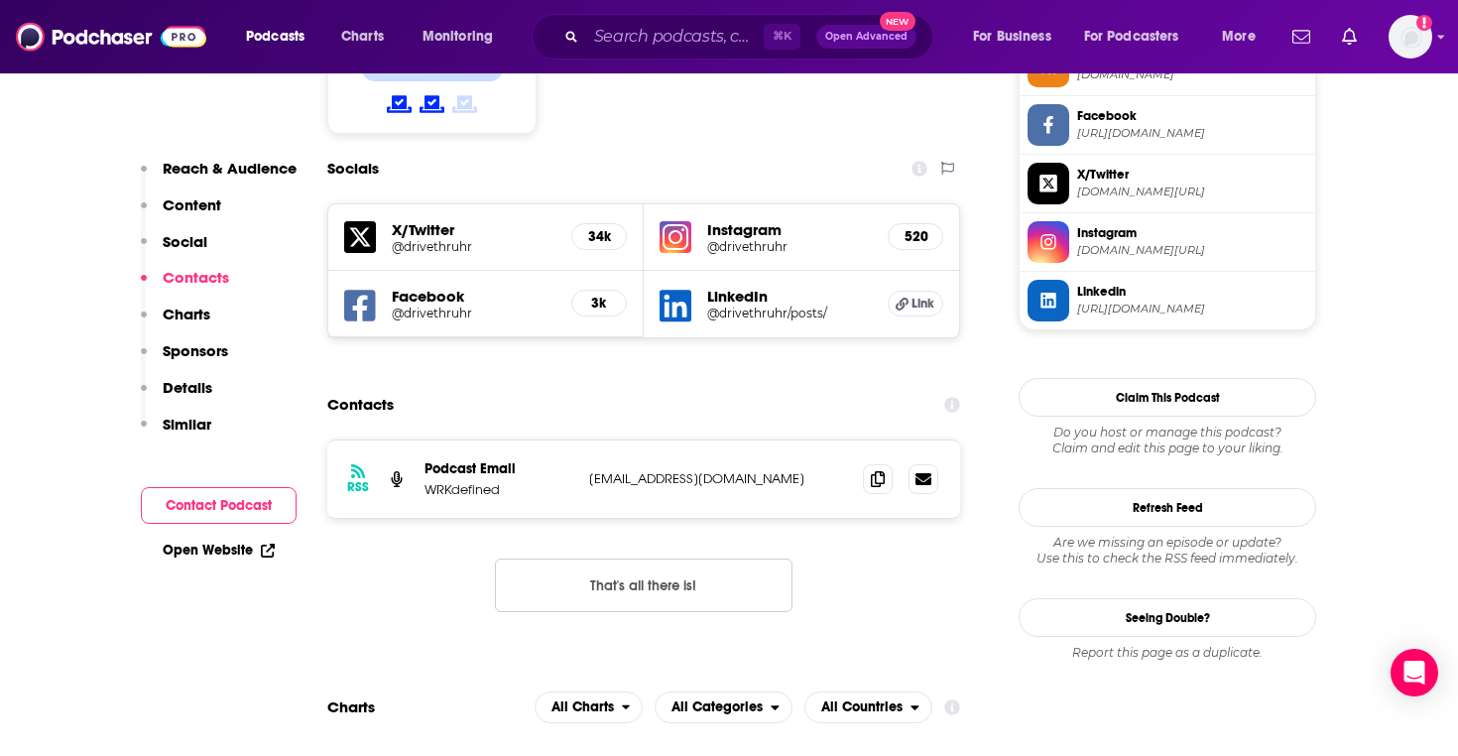
scroll to position [1720, 0]
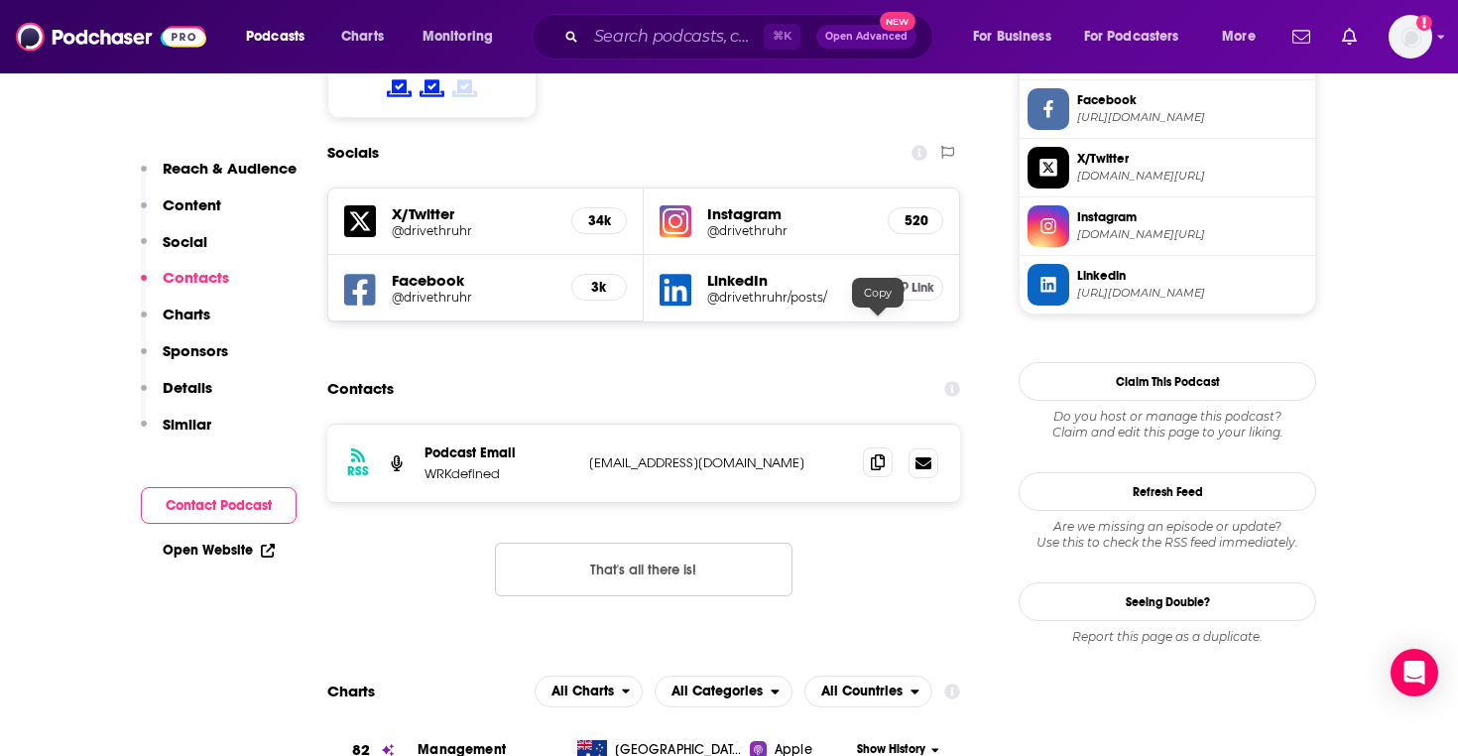
click at [873, 447] on span at bounding box center [878, 462] width 30 height 30
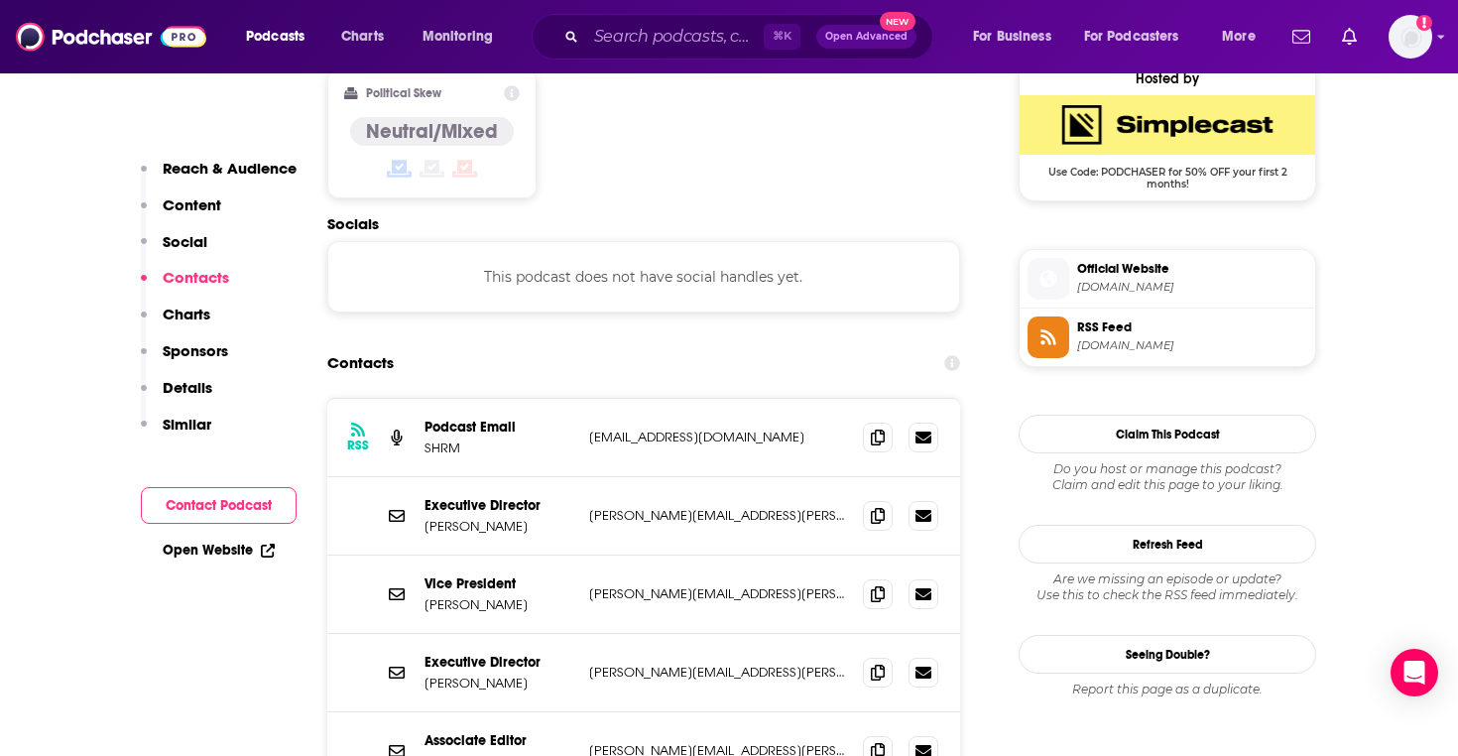
scroll to position [1630, 0]
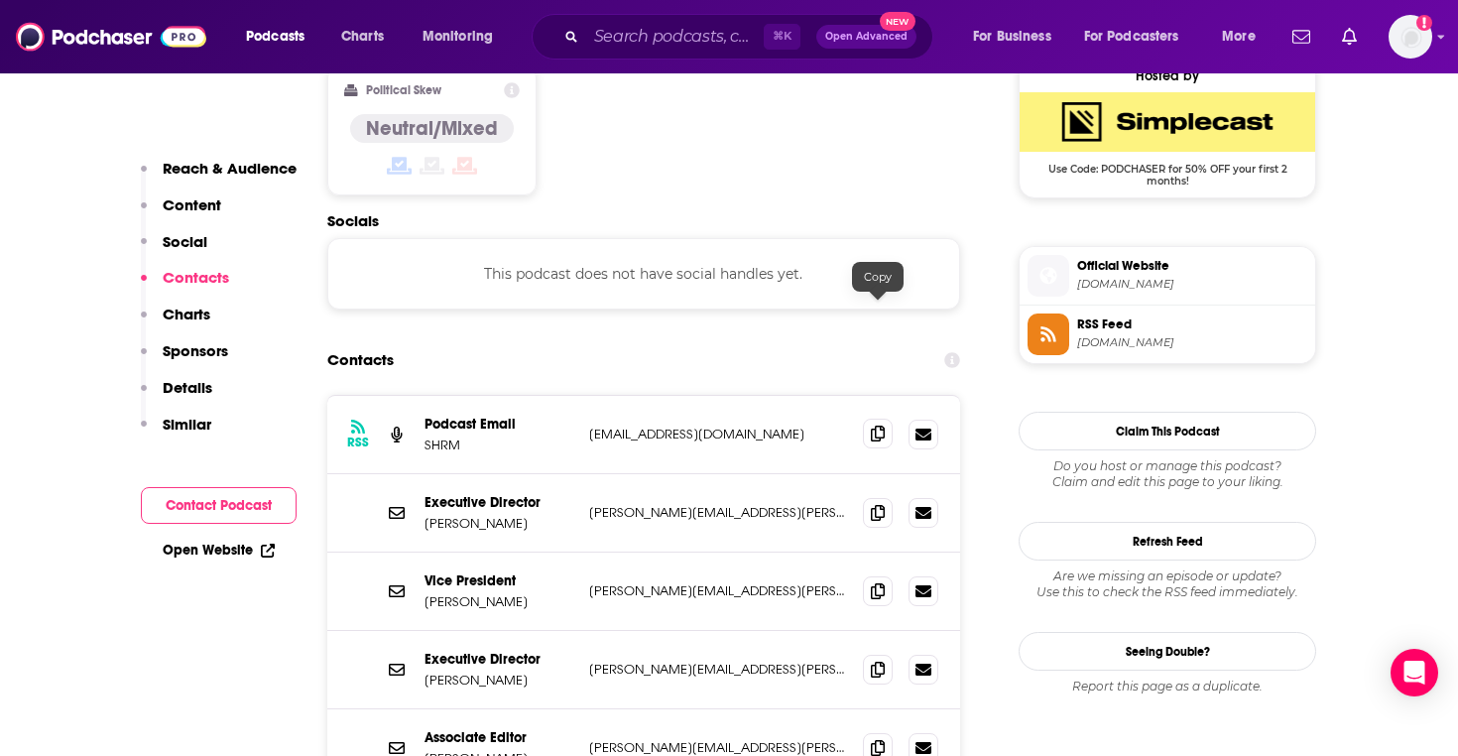
click at [874, 425] on icon at bounding box center [878, 433] width 14 height 16
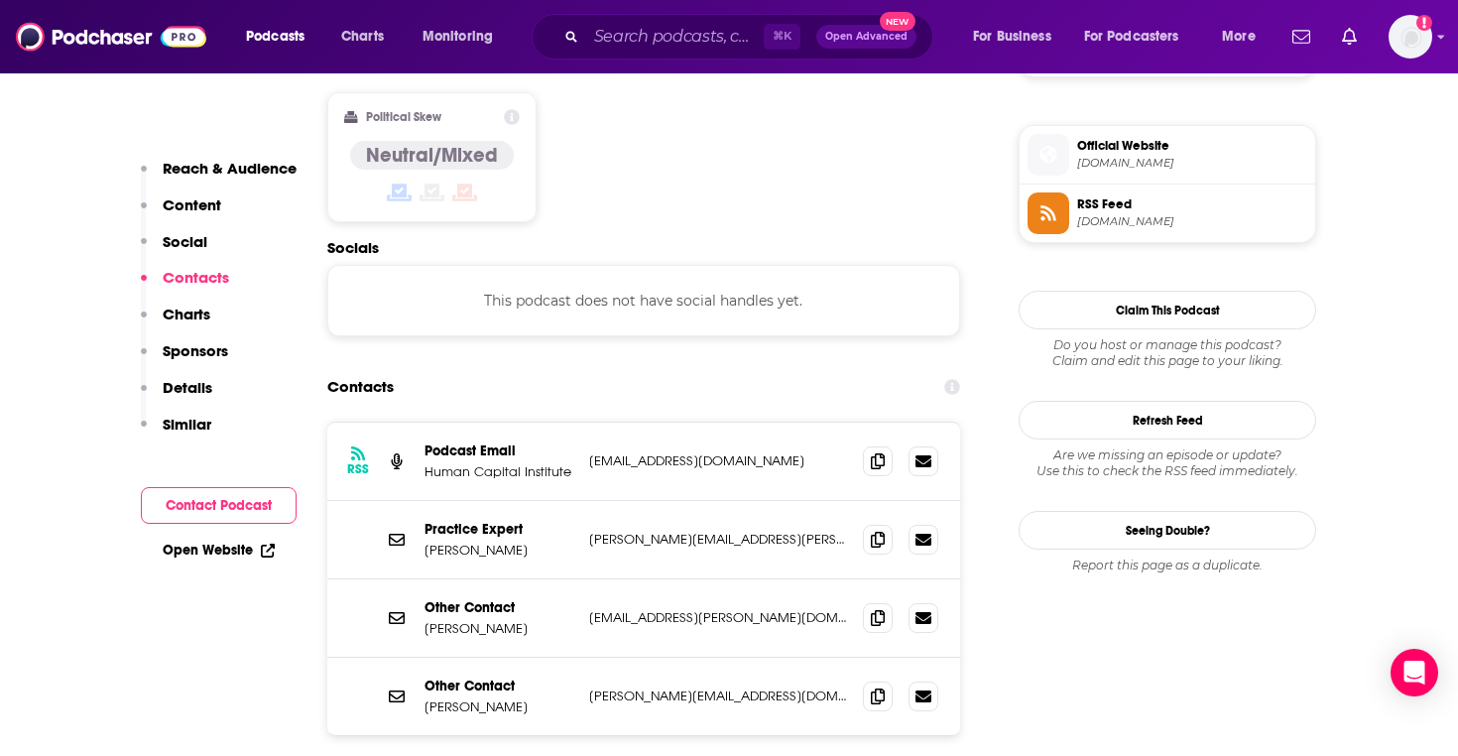
scroll to position [1608, 0]
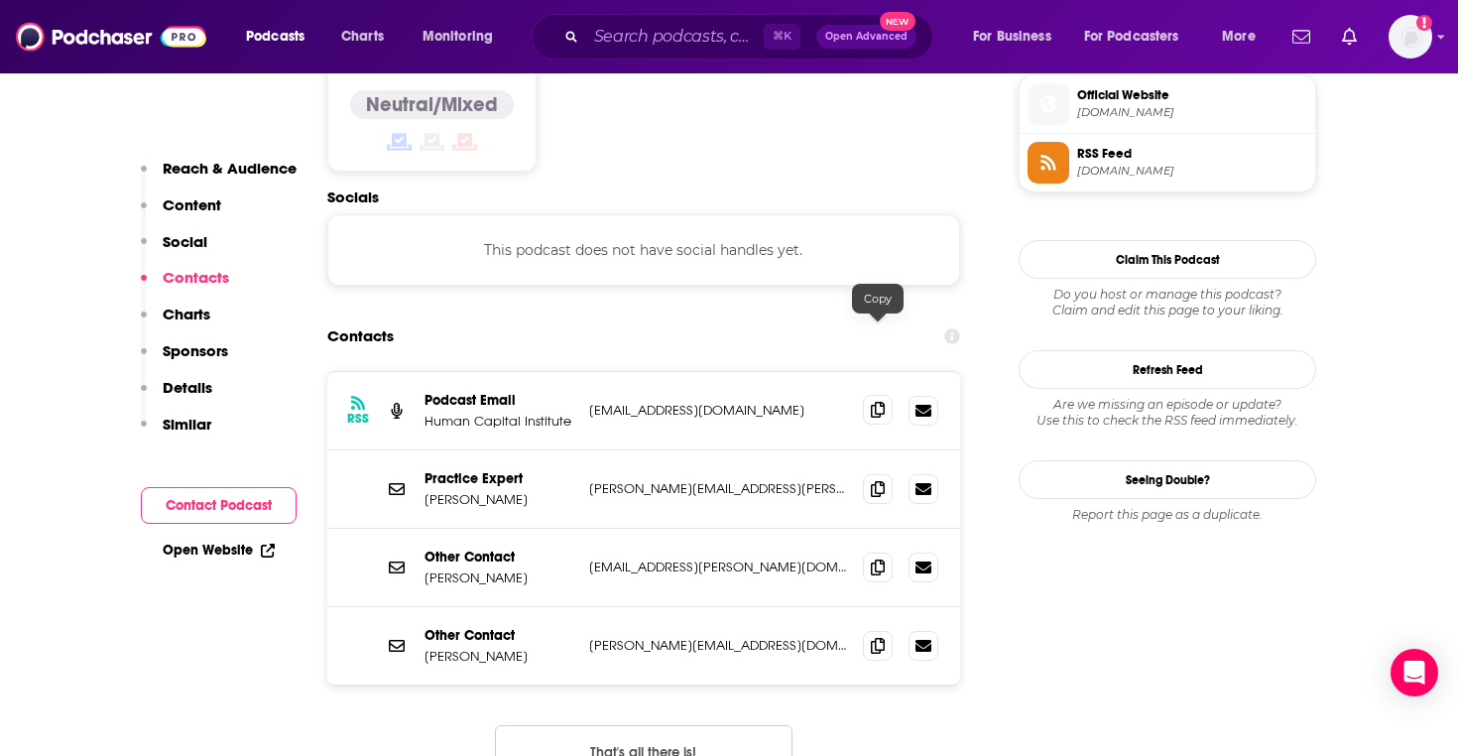
click span
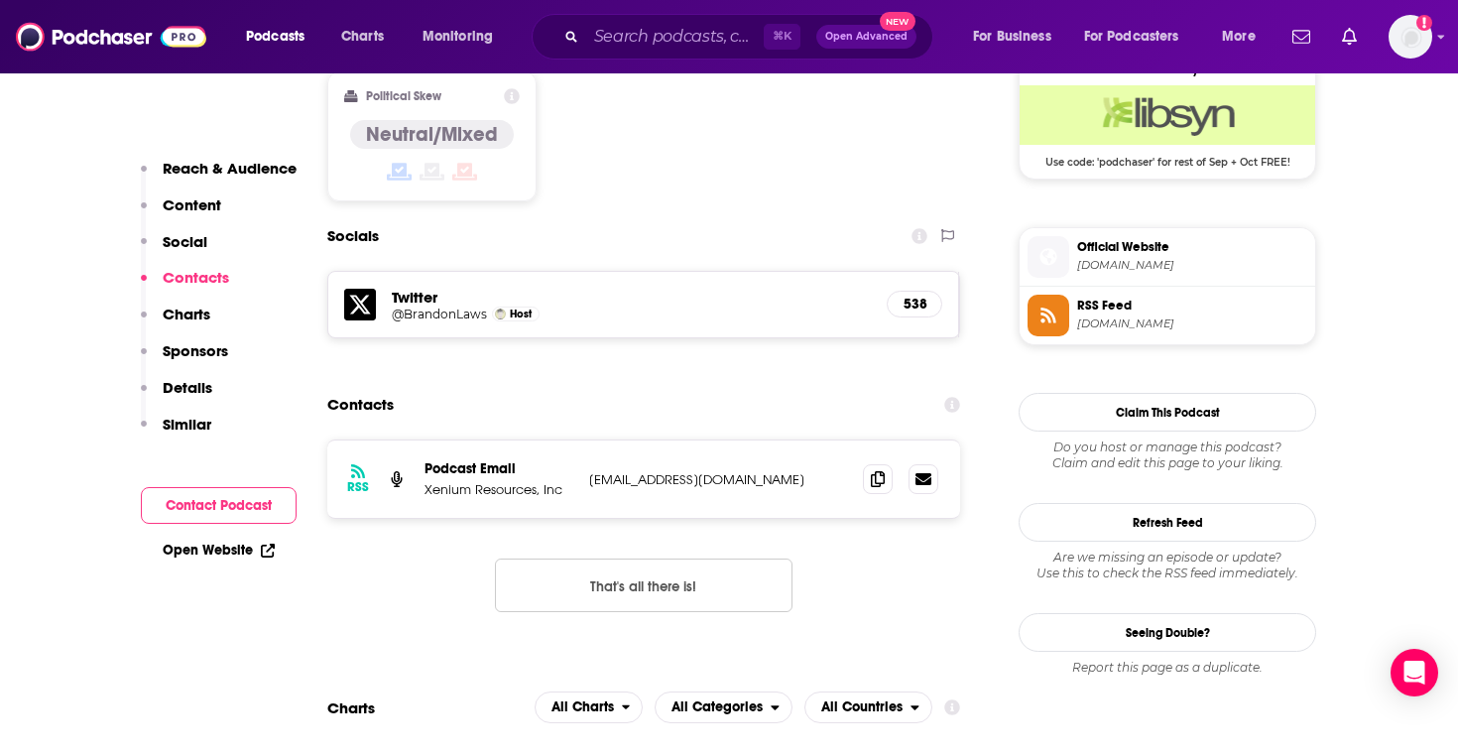
scroll to position [1649, 0]
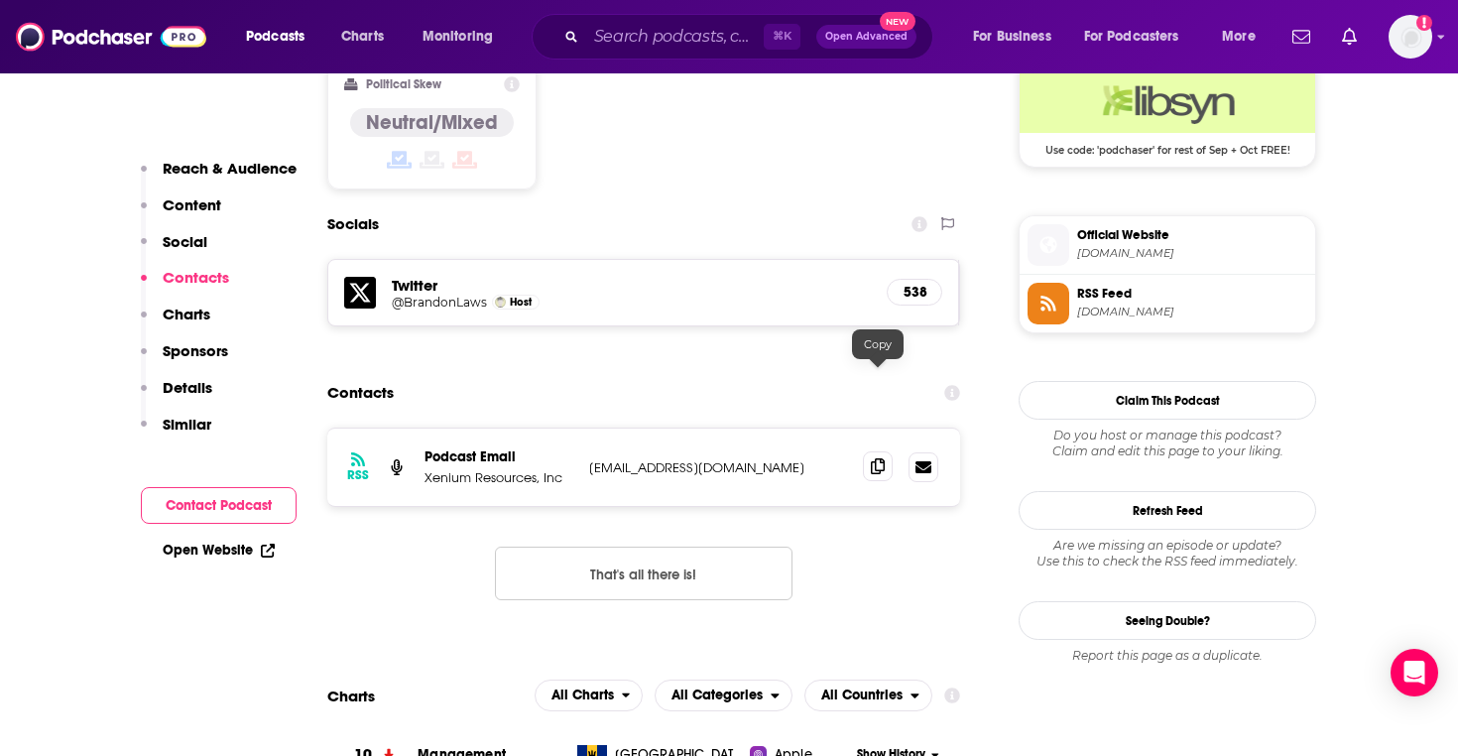
click at [881, 458] on icon at bounding box center [878, 466] width 14 height 16
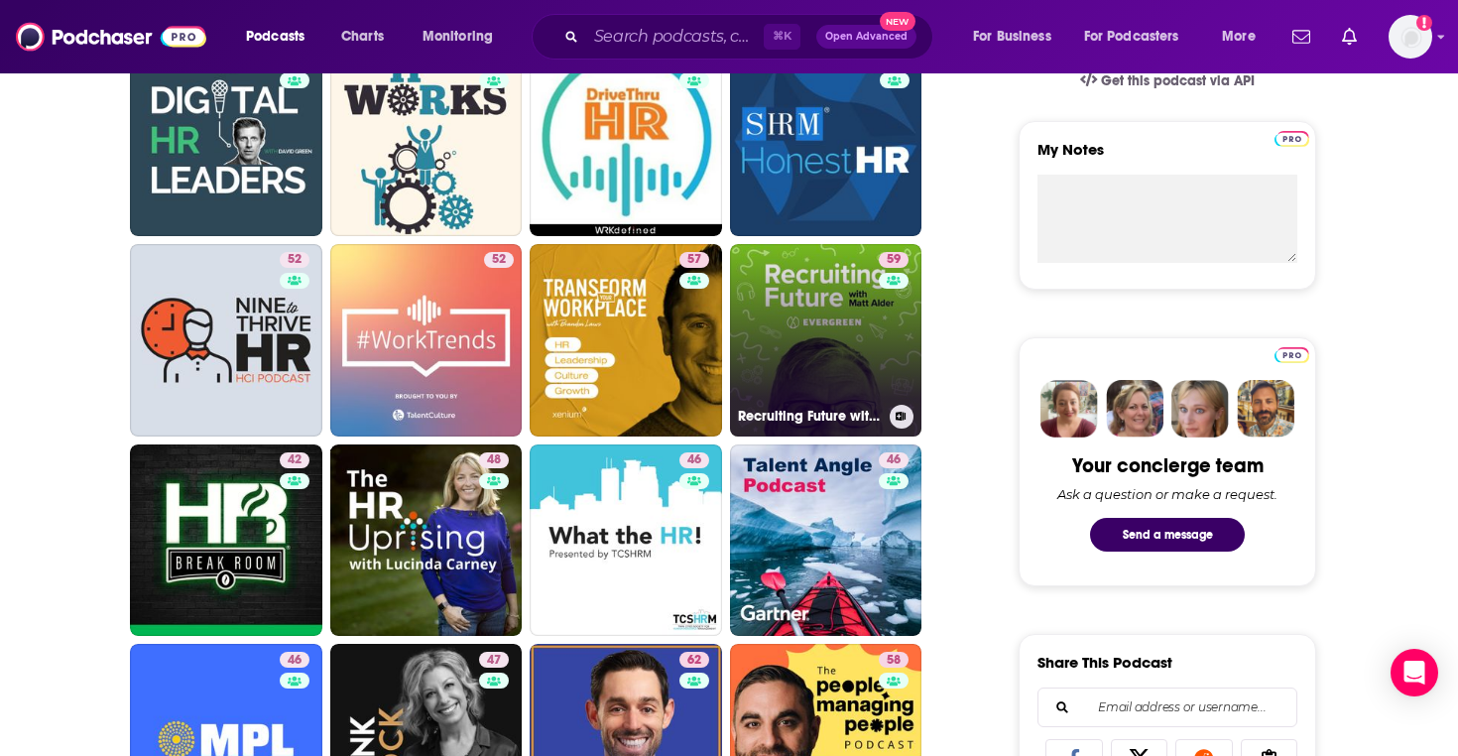
click at [779, 329] on link "59 Recruiting Future with [PERSON_NAME] - What's Next For Talent Acquisition, H…" at bounding box center [826, 340] width 192 height 192
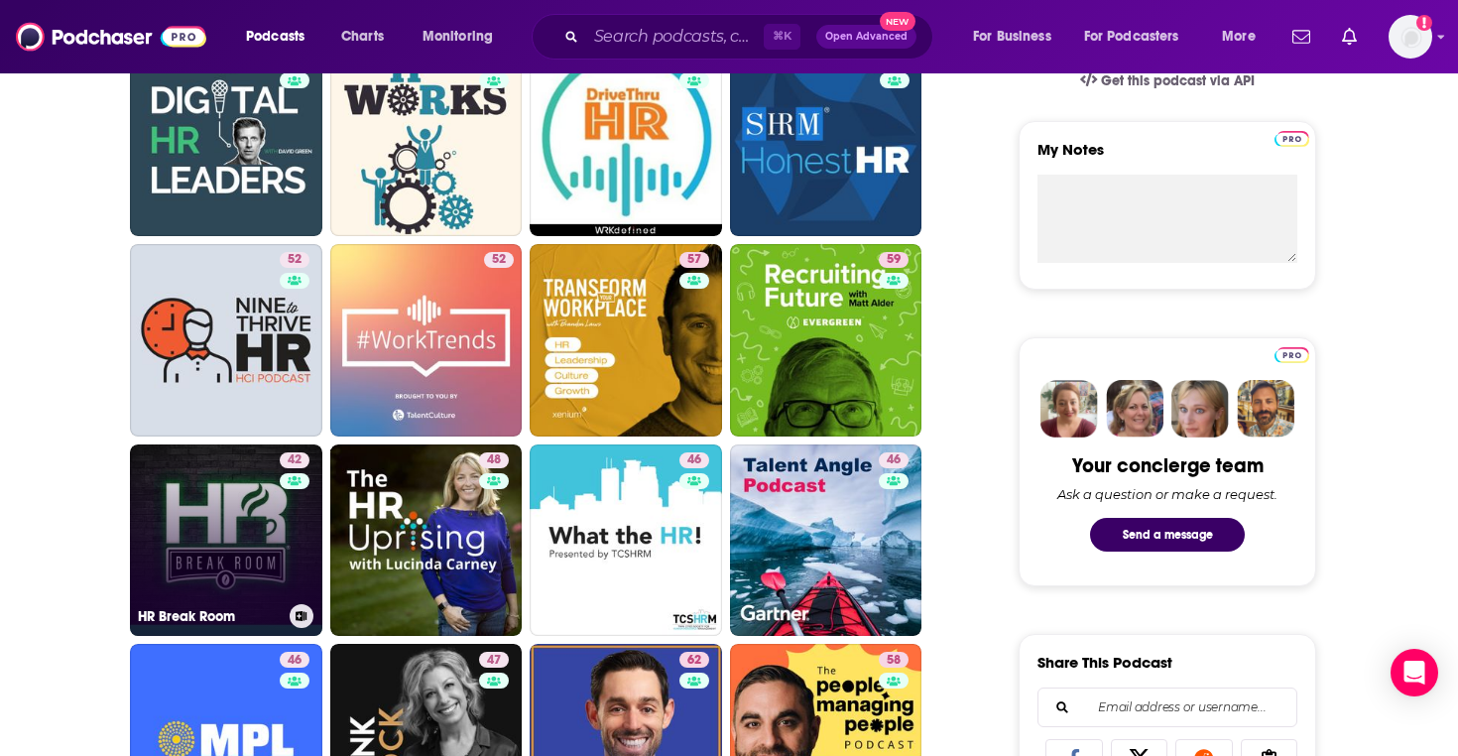
click at [252, 534] on link "42 HR Break Room" at bounding box center [226, 540] width 192 height 192
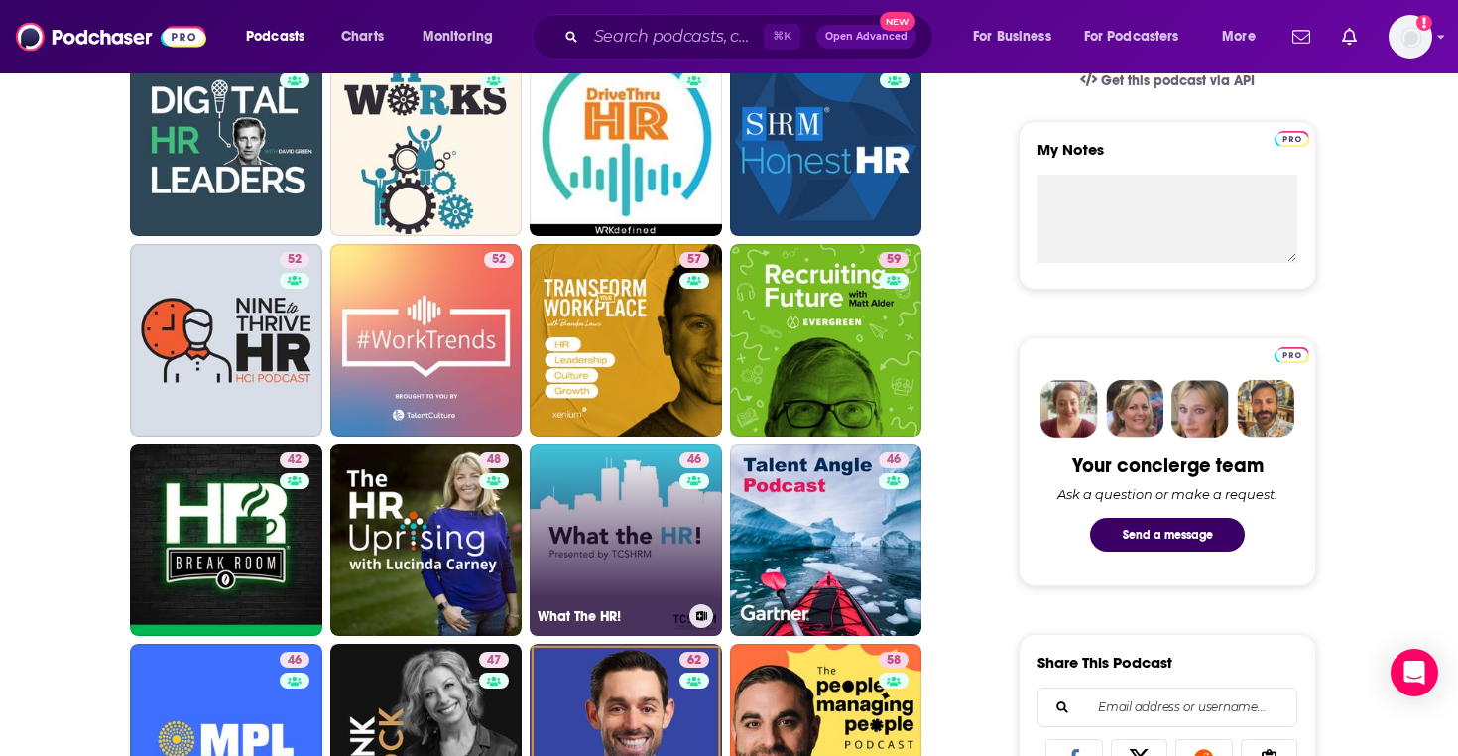
click at [579, 502] on link "46 What The HR!" at bounding box center [626, 540] width 192 height 192
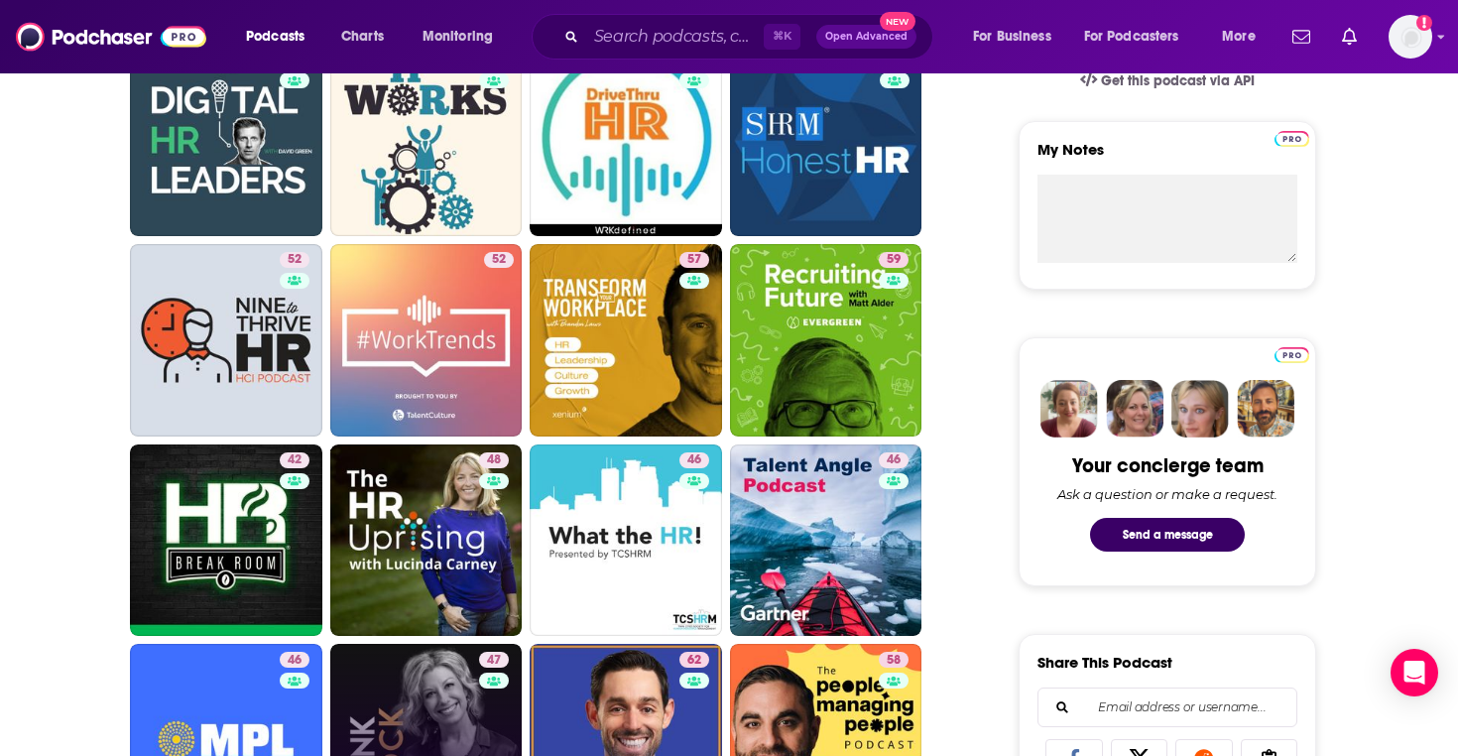
scroll to position [857, 0]
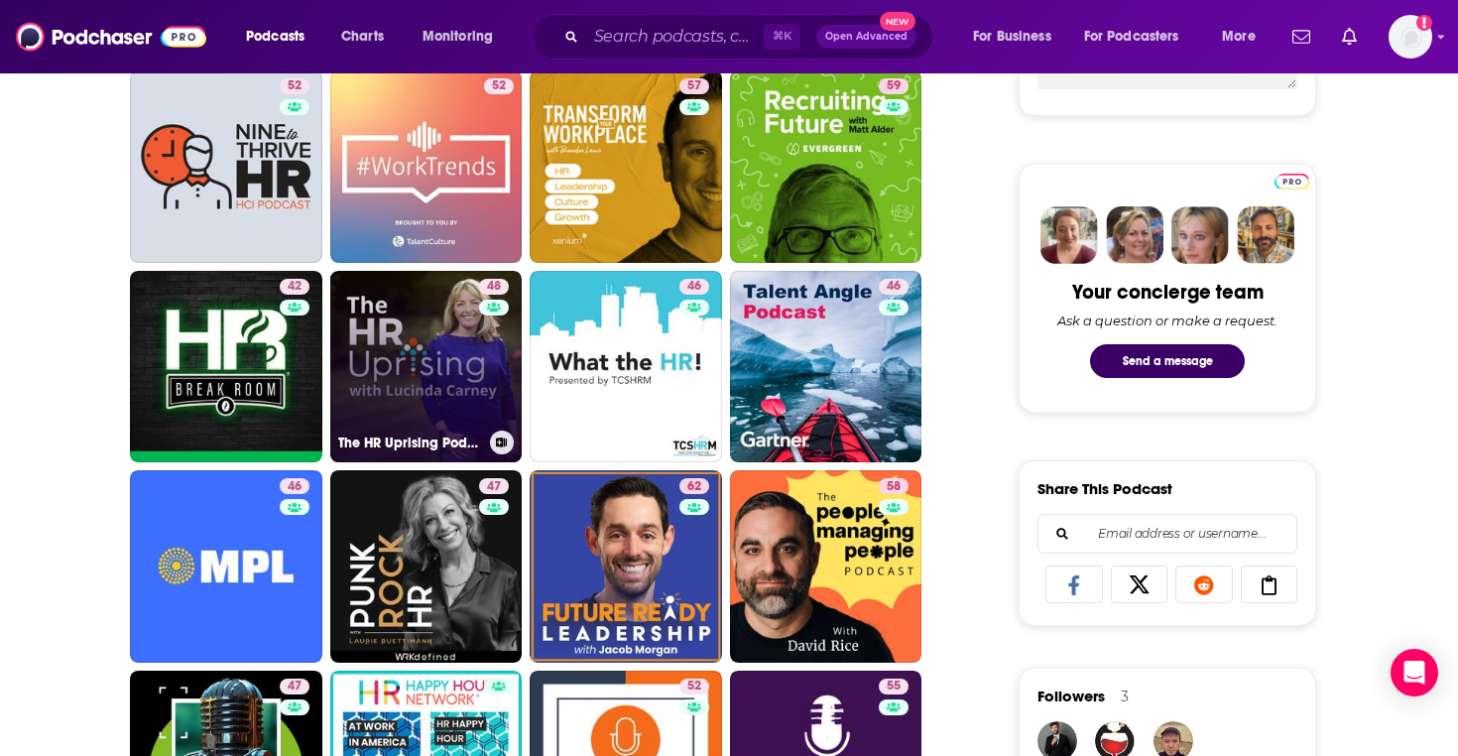
click at [395, 388] on link "48 The HR Uprising Podcast" at bounding box center [426, 367] width 192 height 192
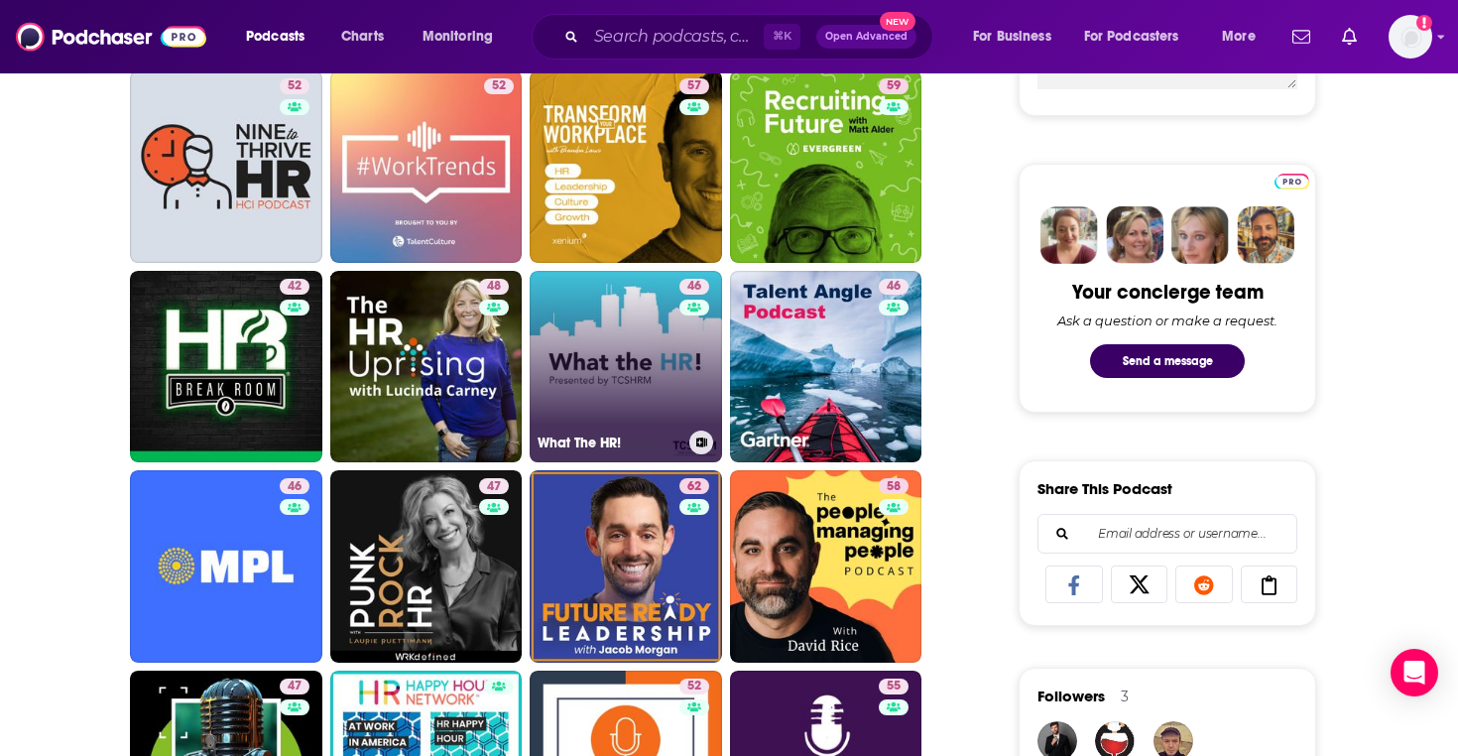
scroll to position [978, 0]
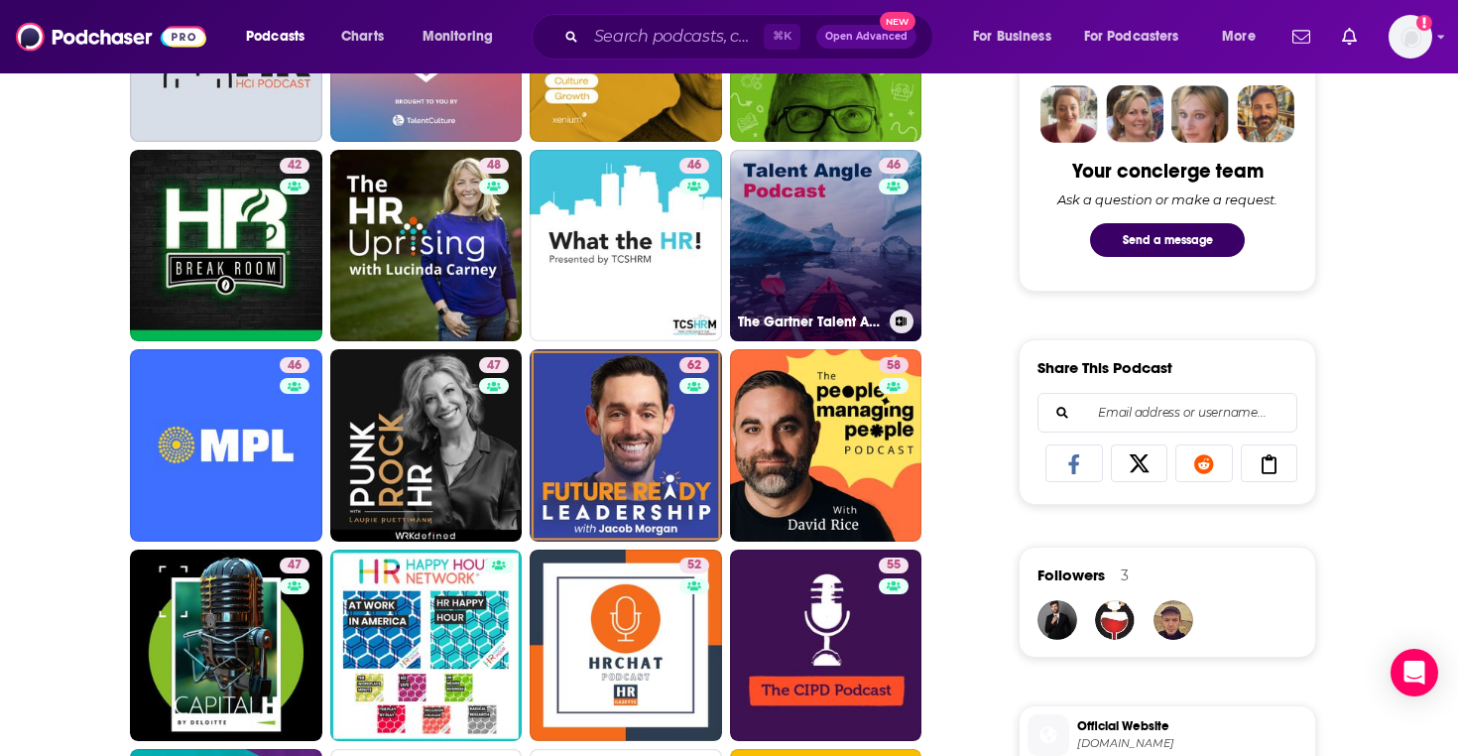
click at [750, 240] on link "46 The Gartner Talent Angle" at bounding box center [826, 246] width 192 height 192
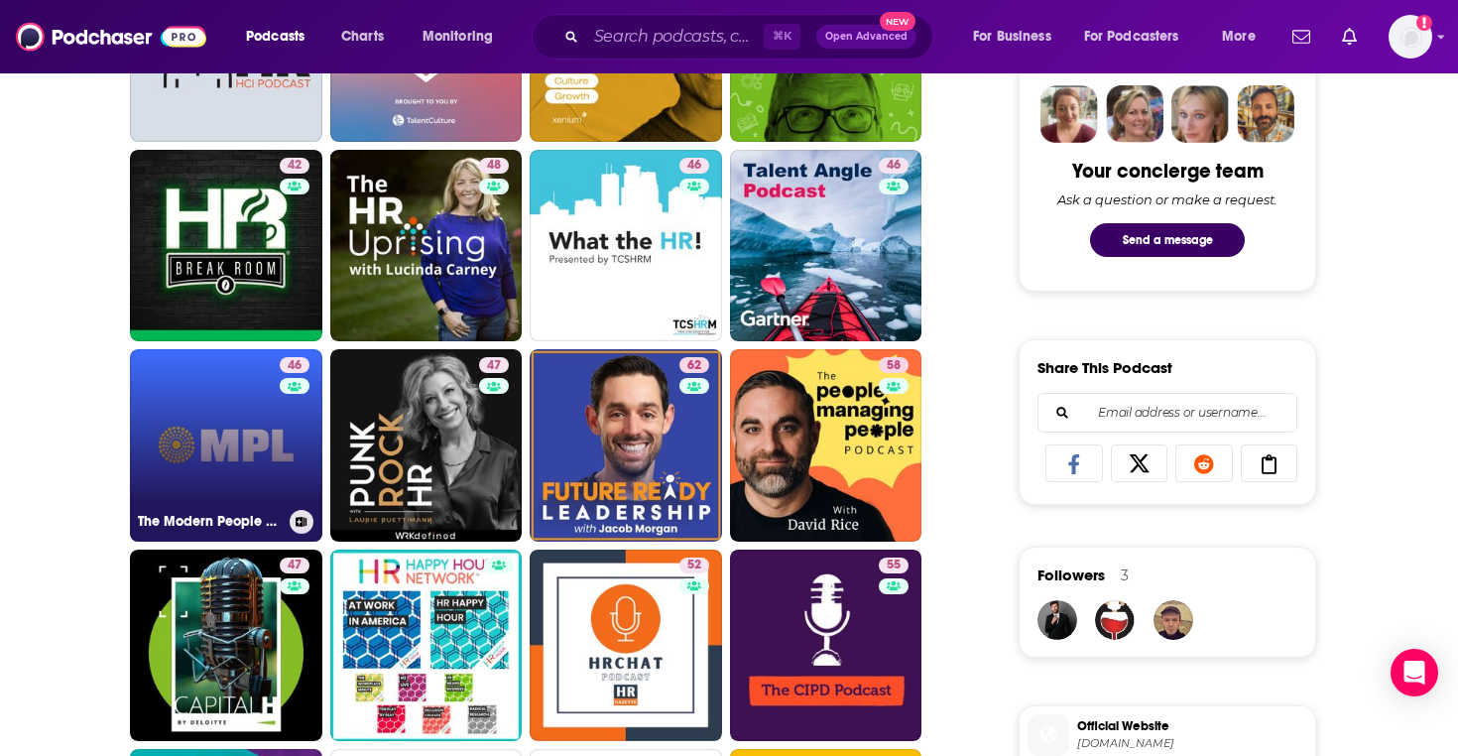
click at [265, 414] on link "46 The Modern People Leader: Forward-Thinking HR" at bounding box center [226, 445] width 192 height 192
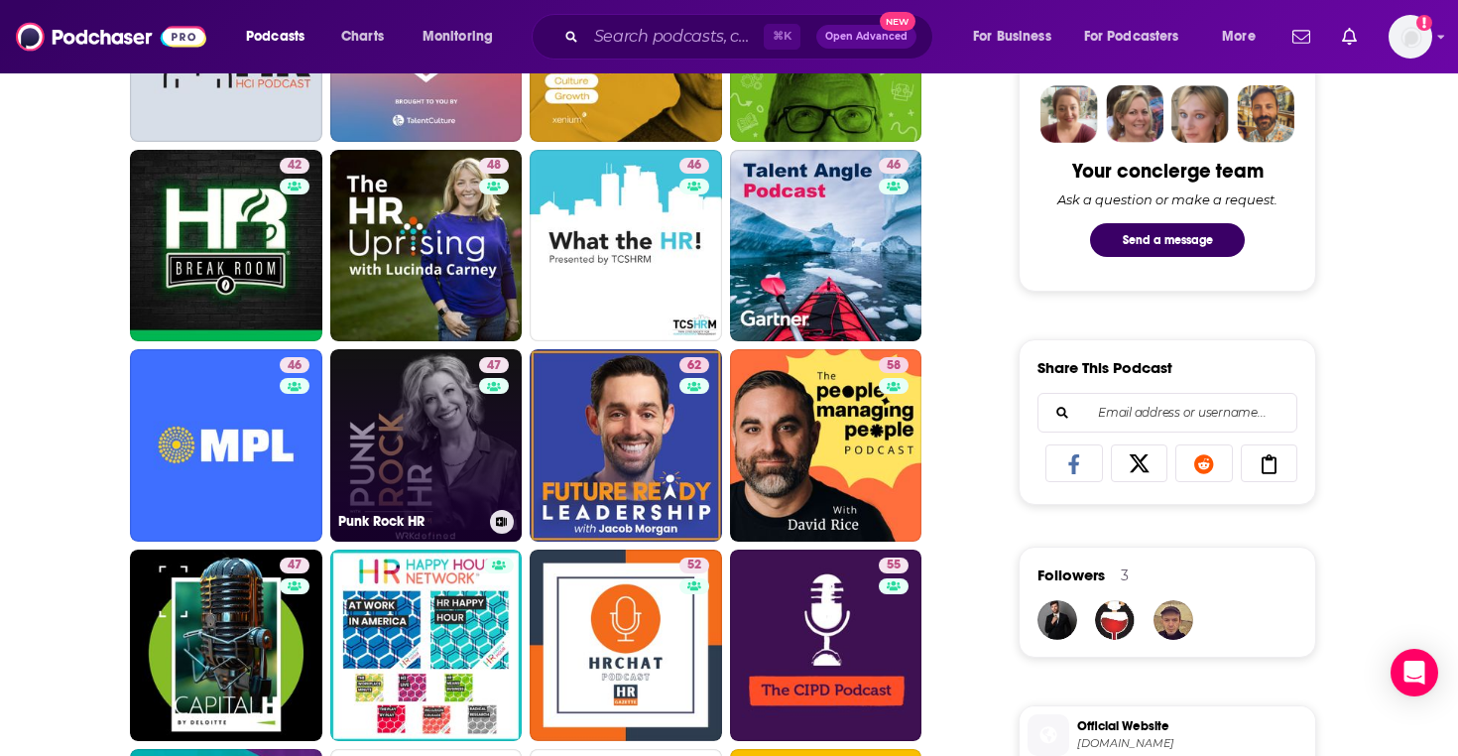
click at [431, 437] on link "47 Punk Rock HR" at bounding box center [426, 445] width 192 height 192
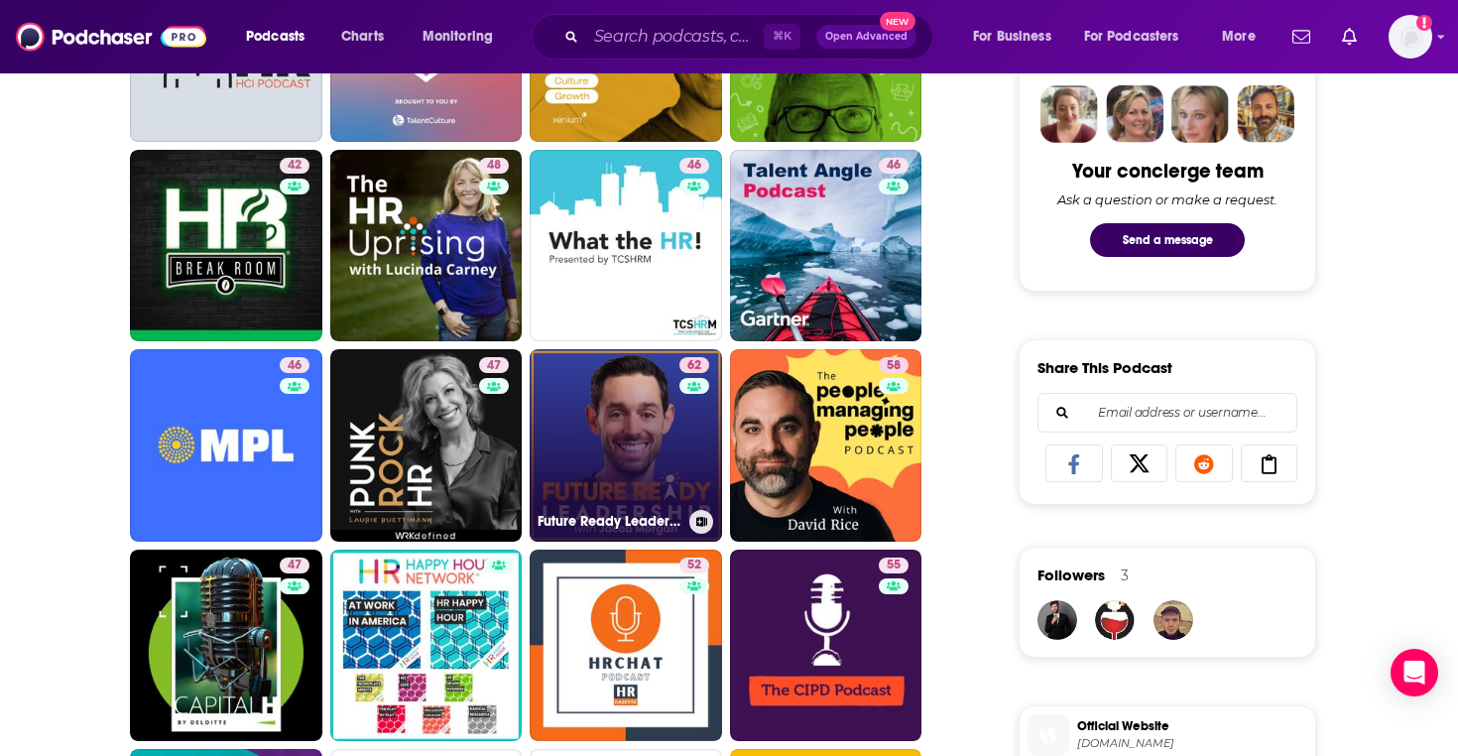
click at [587, 433] on link "62 Future Ready Leadership With Jacob Morgan" at bounding box center [626, 445] width 192 height 192
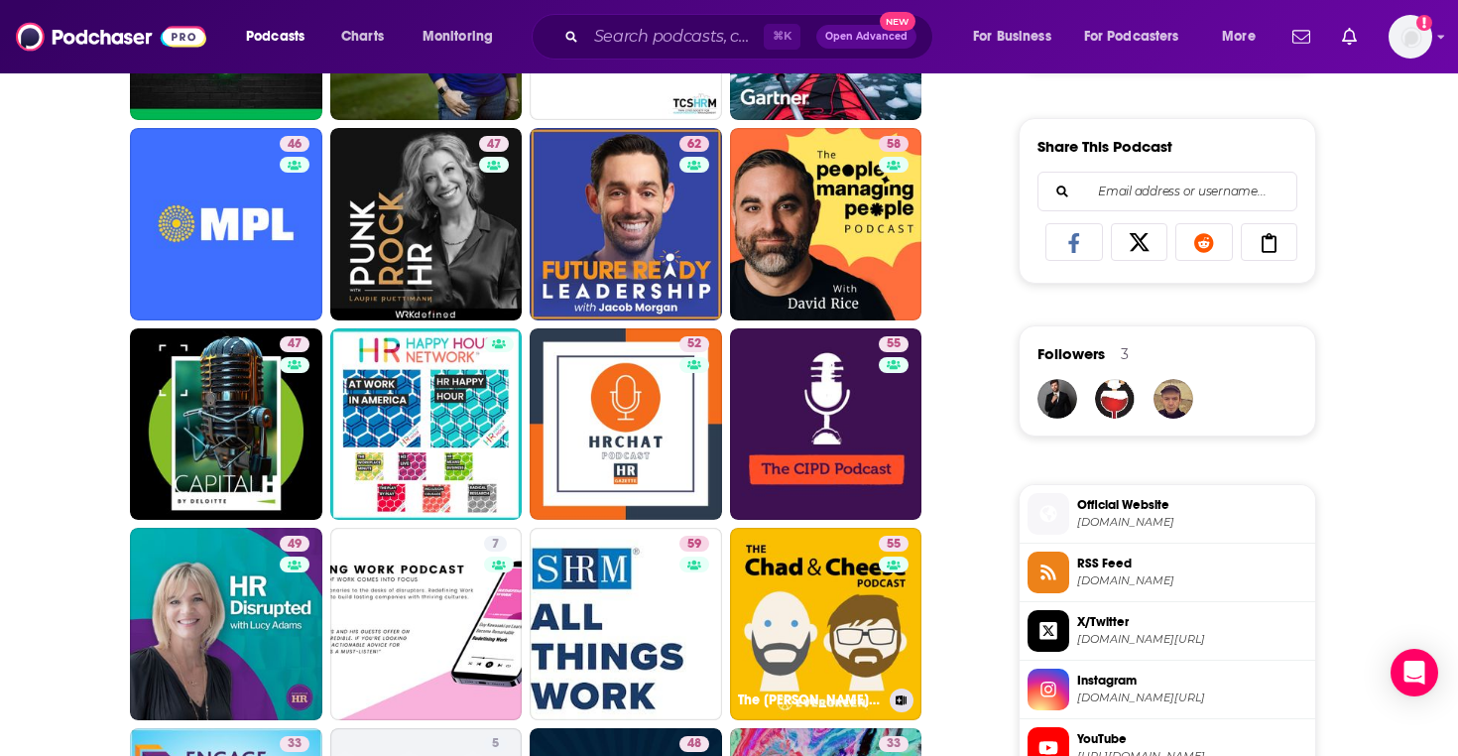
scroll to position [1220, 0]
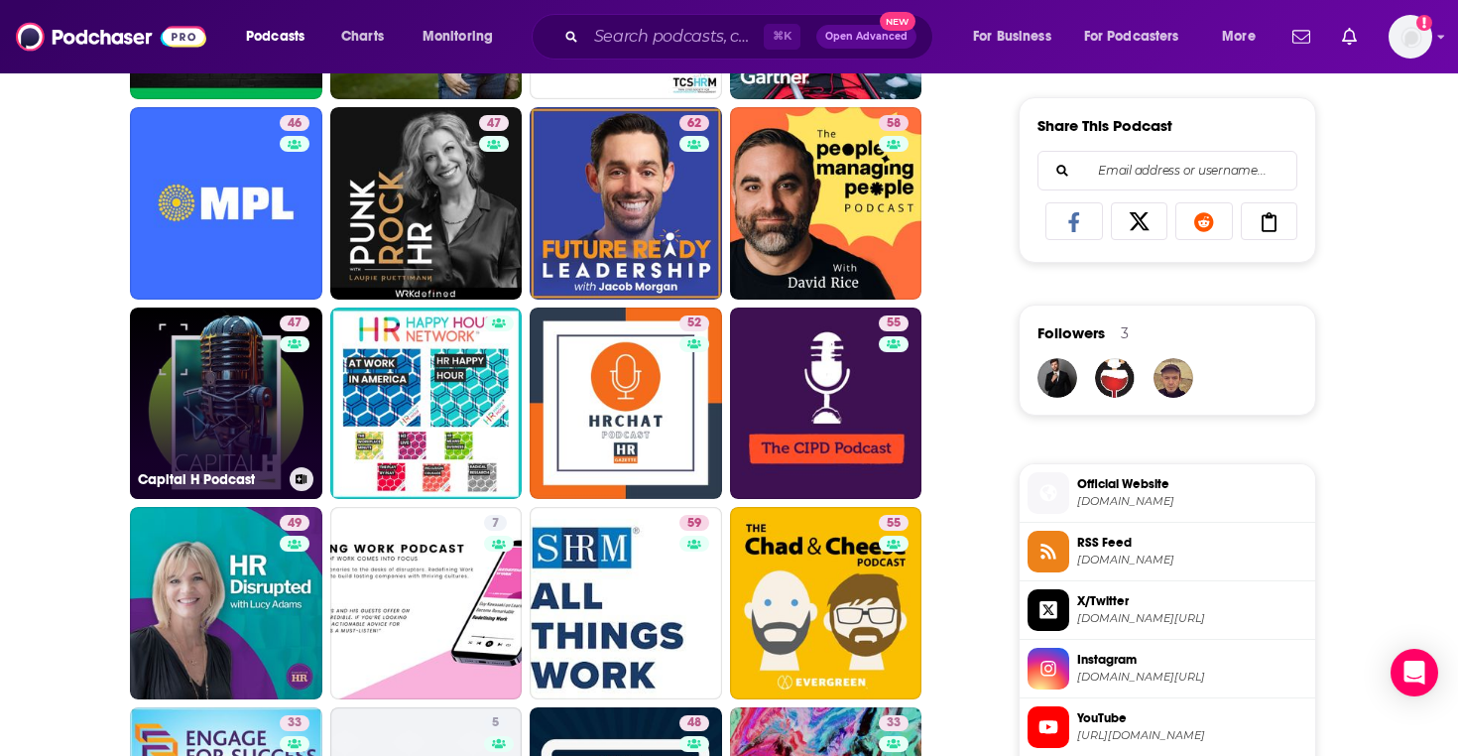
click at [271, 389] on link "47 Capital H Podcast" at bounding box center [226, 403] width 192 height 192
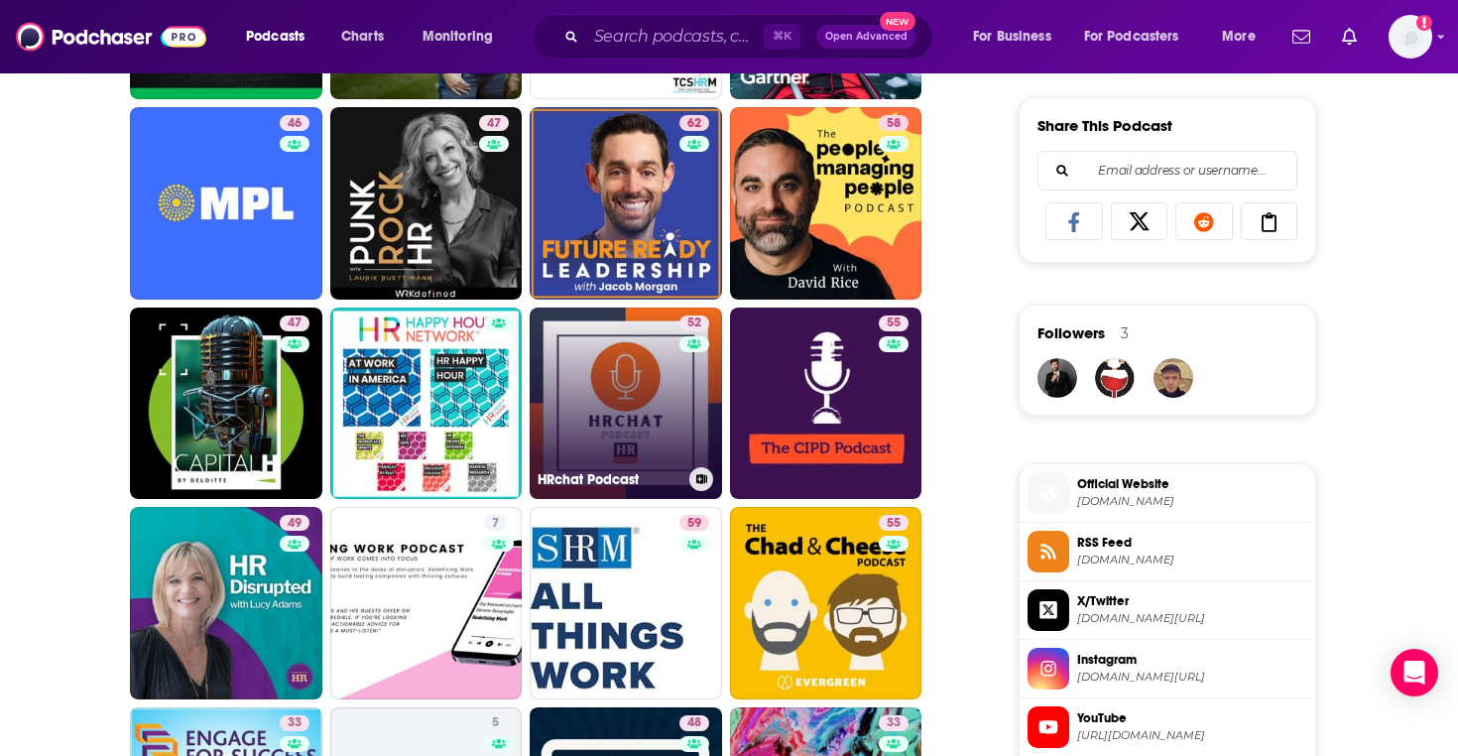
click at [681, 378] on div "52" at bounding box center [696, 391] width 35 height 153
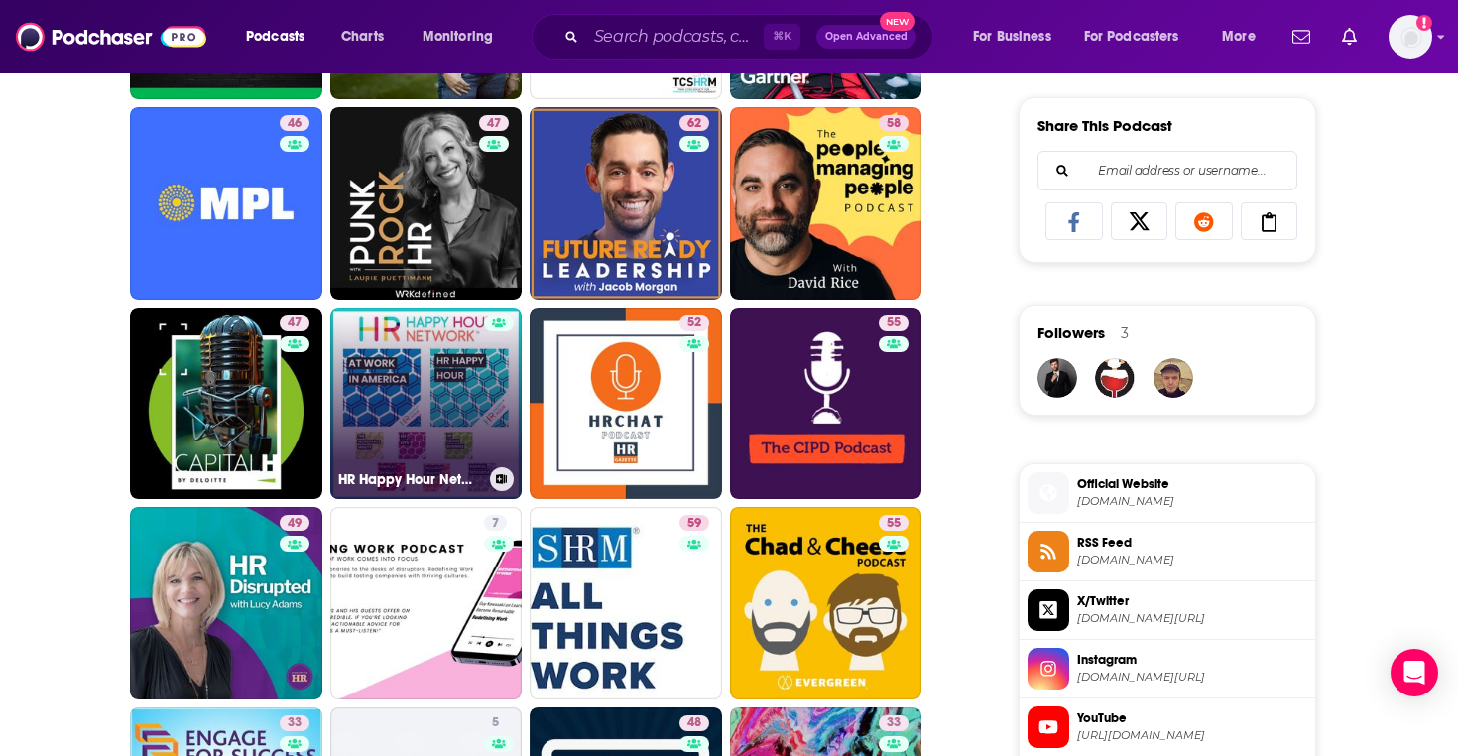
click at [412, 447] on link "HR Happy Hour Network" at bounding box center [426, 403] width 192 height 192
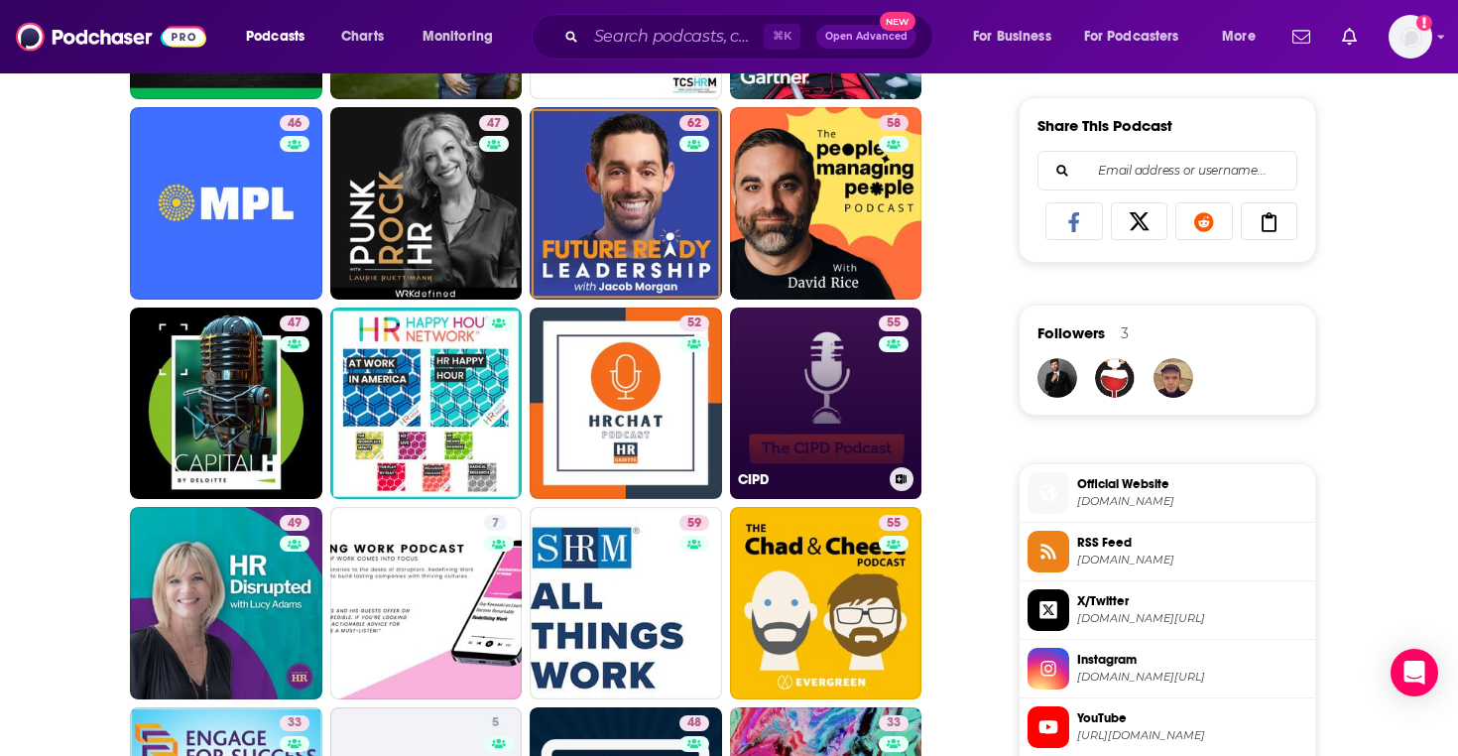
click at [794, 367] on link "55 CIPD" at bounding box center [826, 403] width 192 height 192
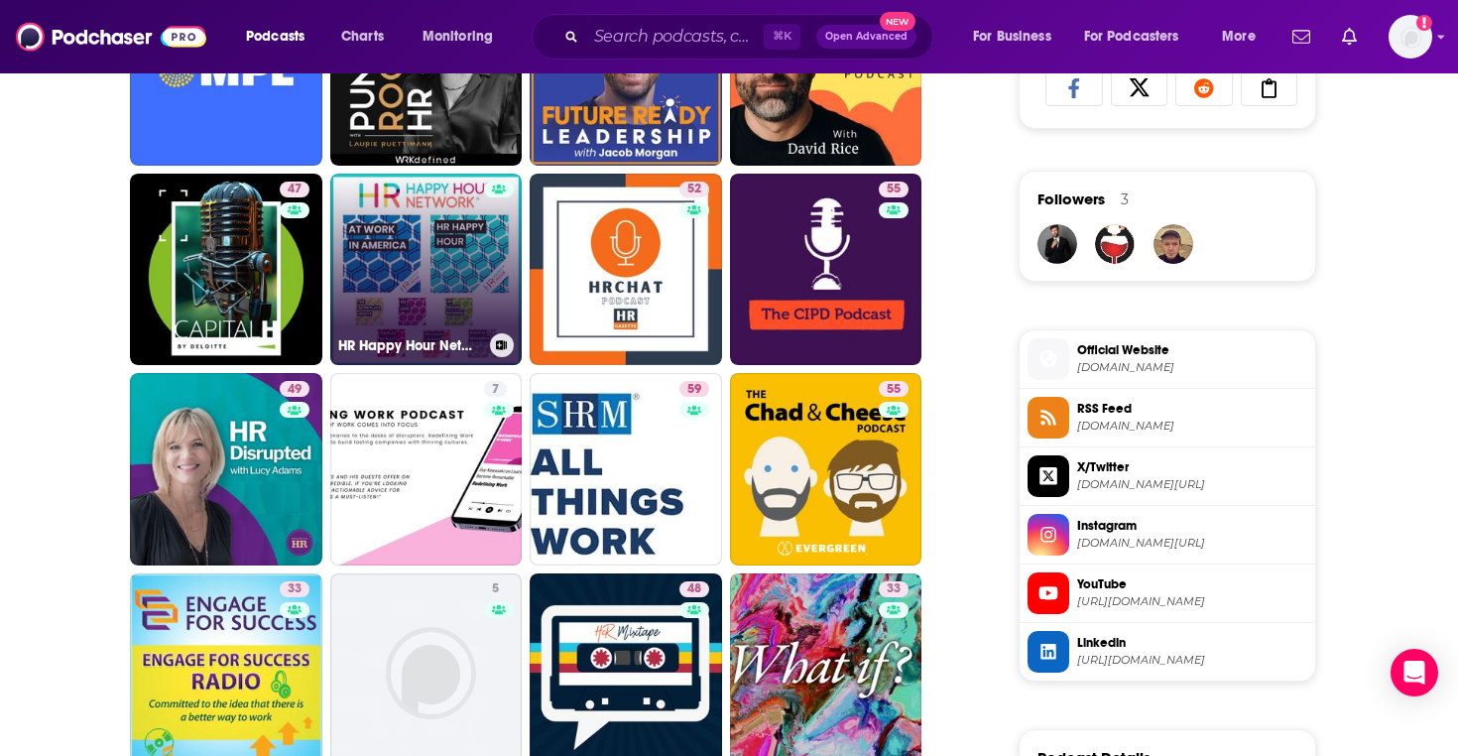
scroll to position [1384, 0]
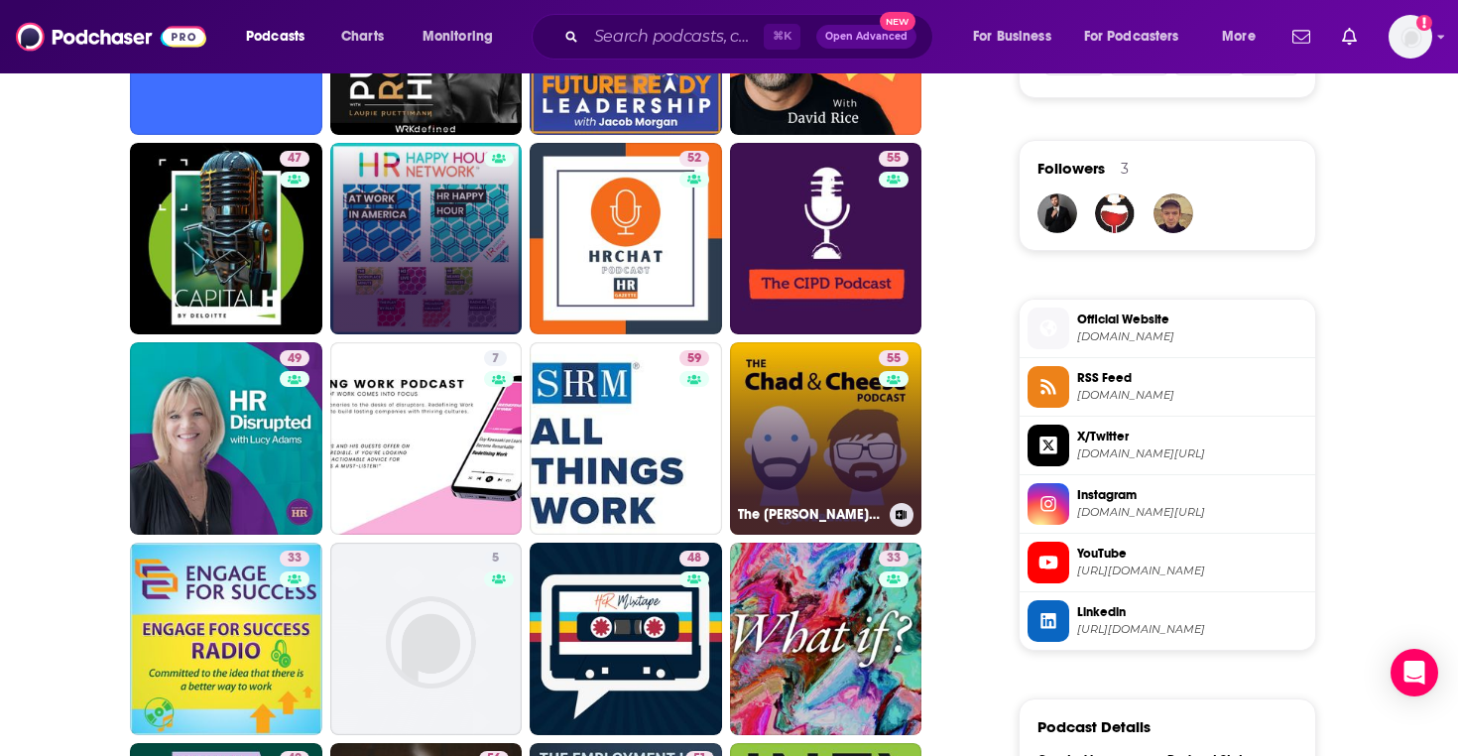
click at [780, 456] on link "55 The Chad & Cheese Podcast" at bounding box center [826, 438] width 192 height 192
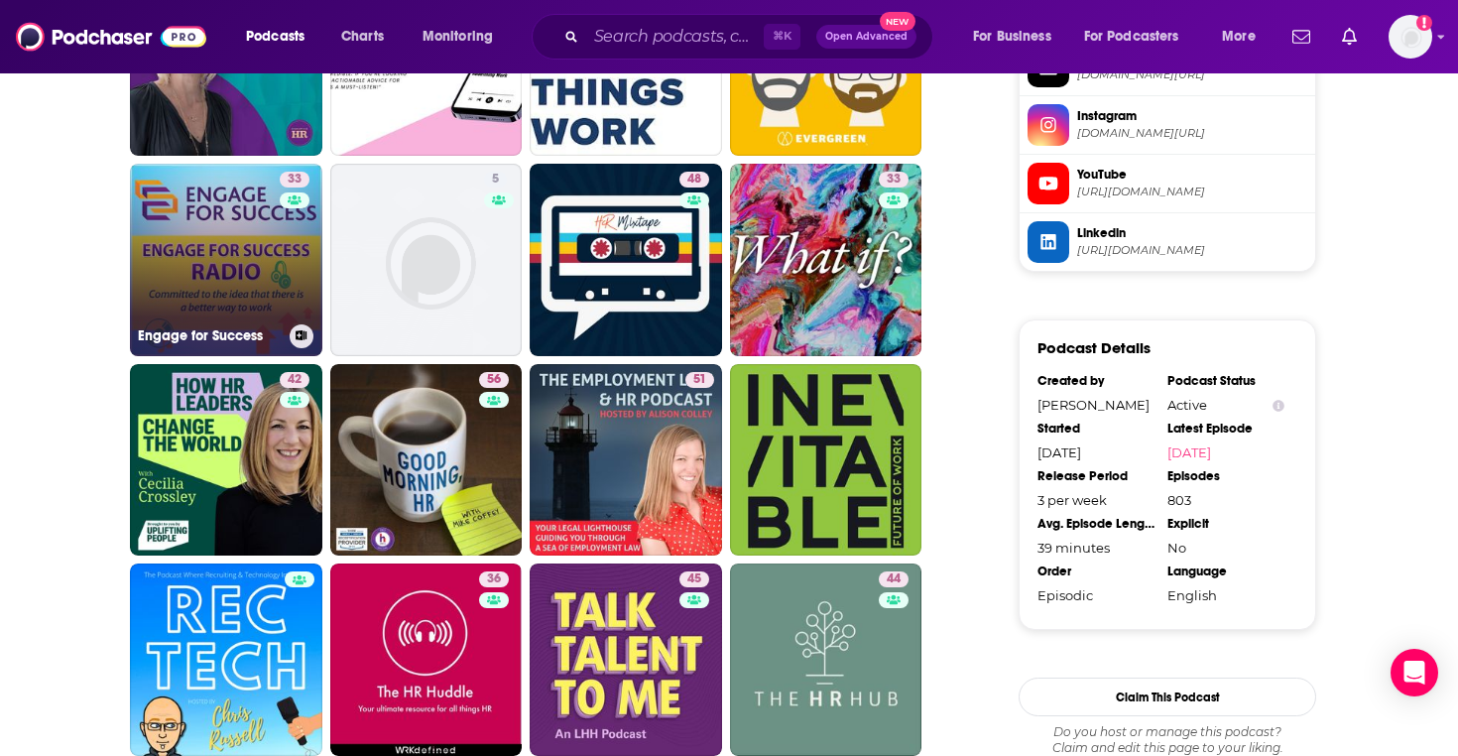
scroll to position [1764, 0]
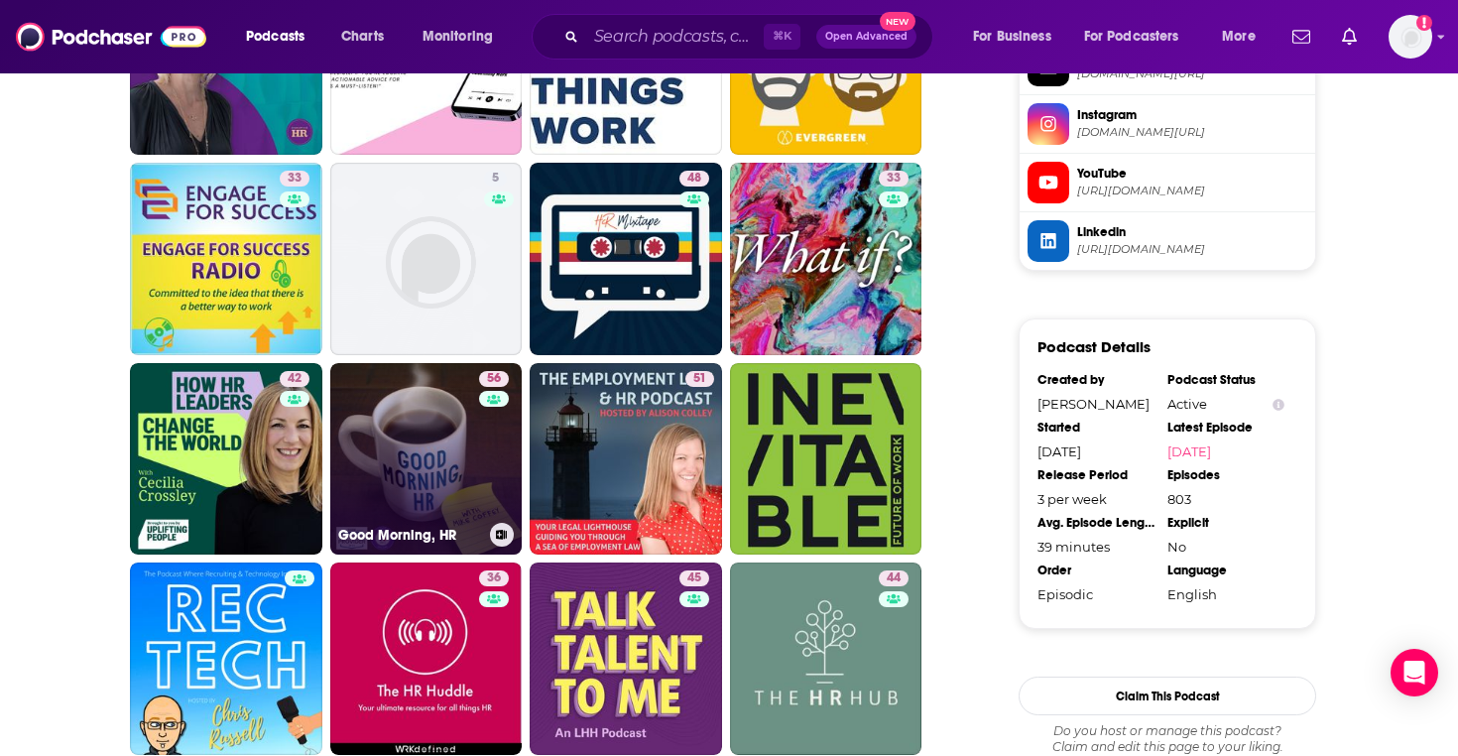
click at [455, 445] on link "56 Good Morning, HR" at bounding box center [426, 459] width 192 height 192
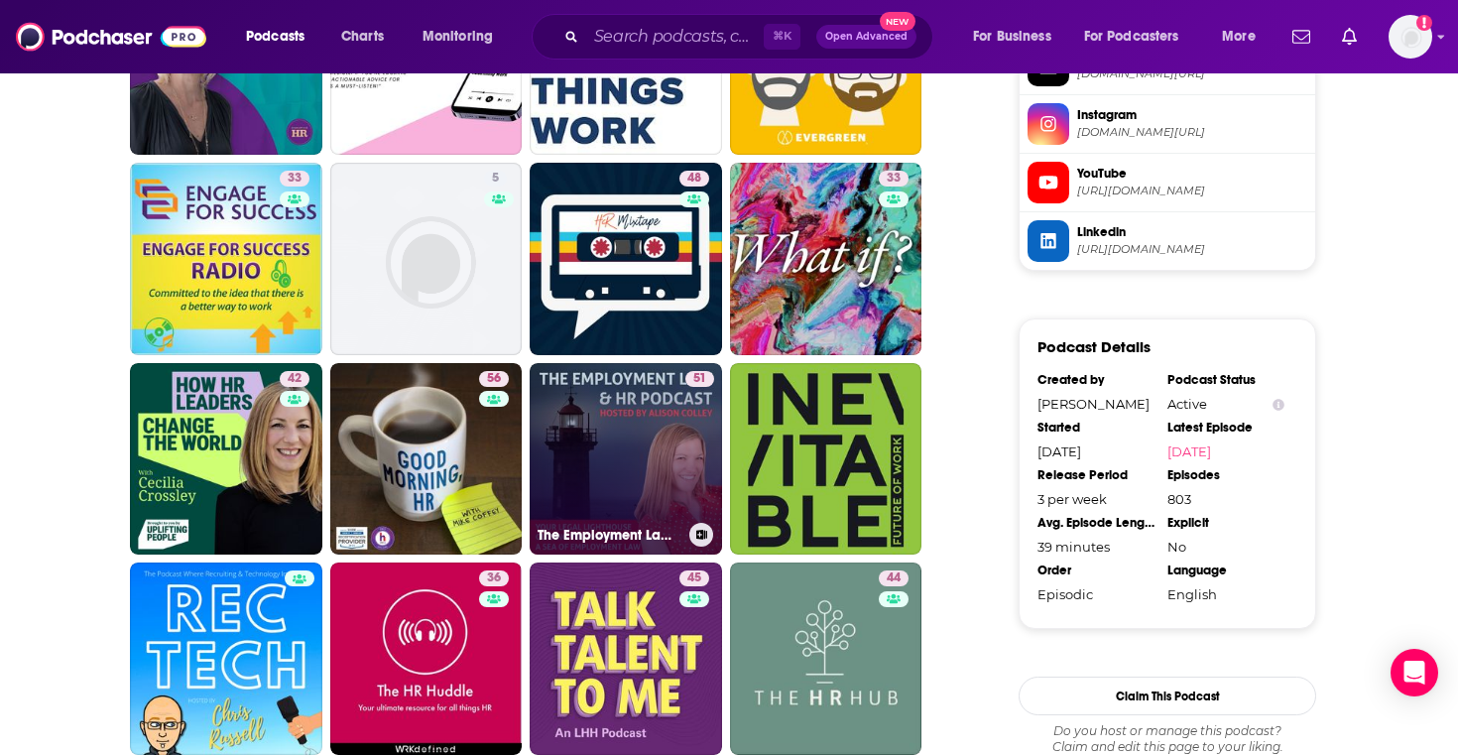
click at [634, 431] on link "51 The Employment Law & HR Podcast" at bounding box center [626, 459] width 192 height 192
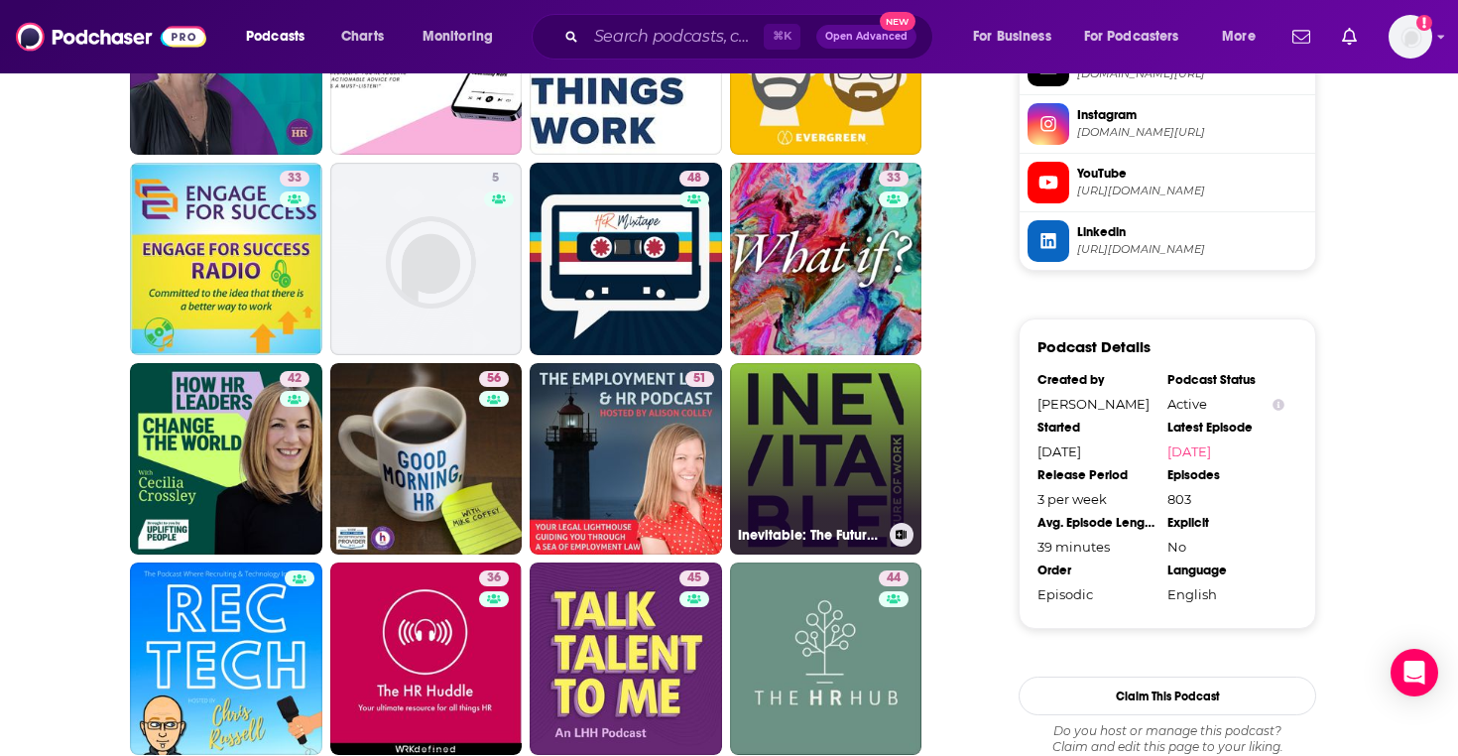
click at [837, 433] on link "Inevitable: The Future of Work" at bounding box center [826, 459] width 192 height 192
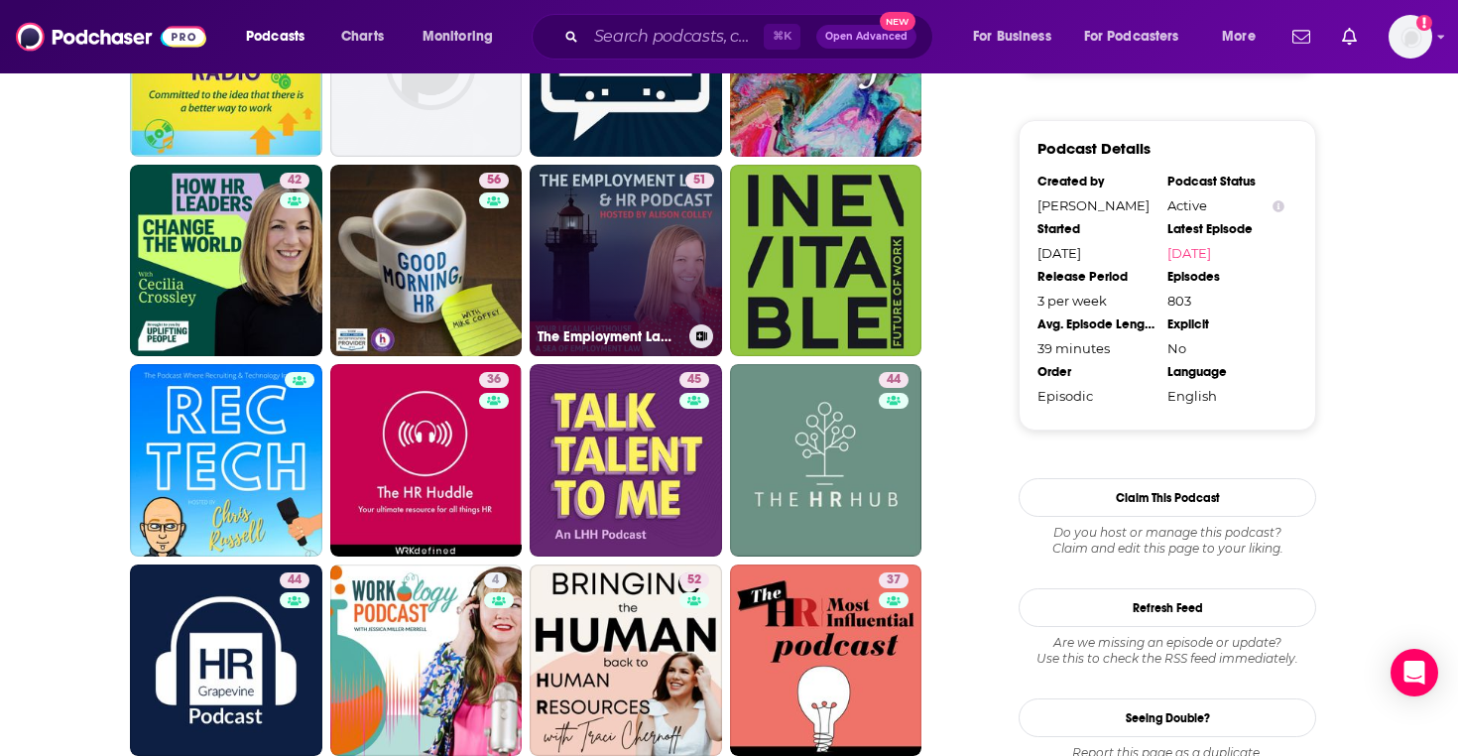
scroll to position [1968, 0]
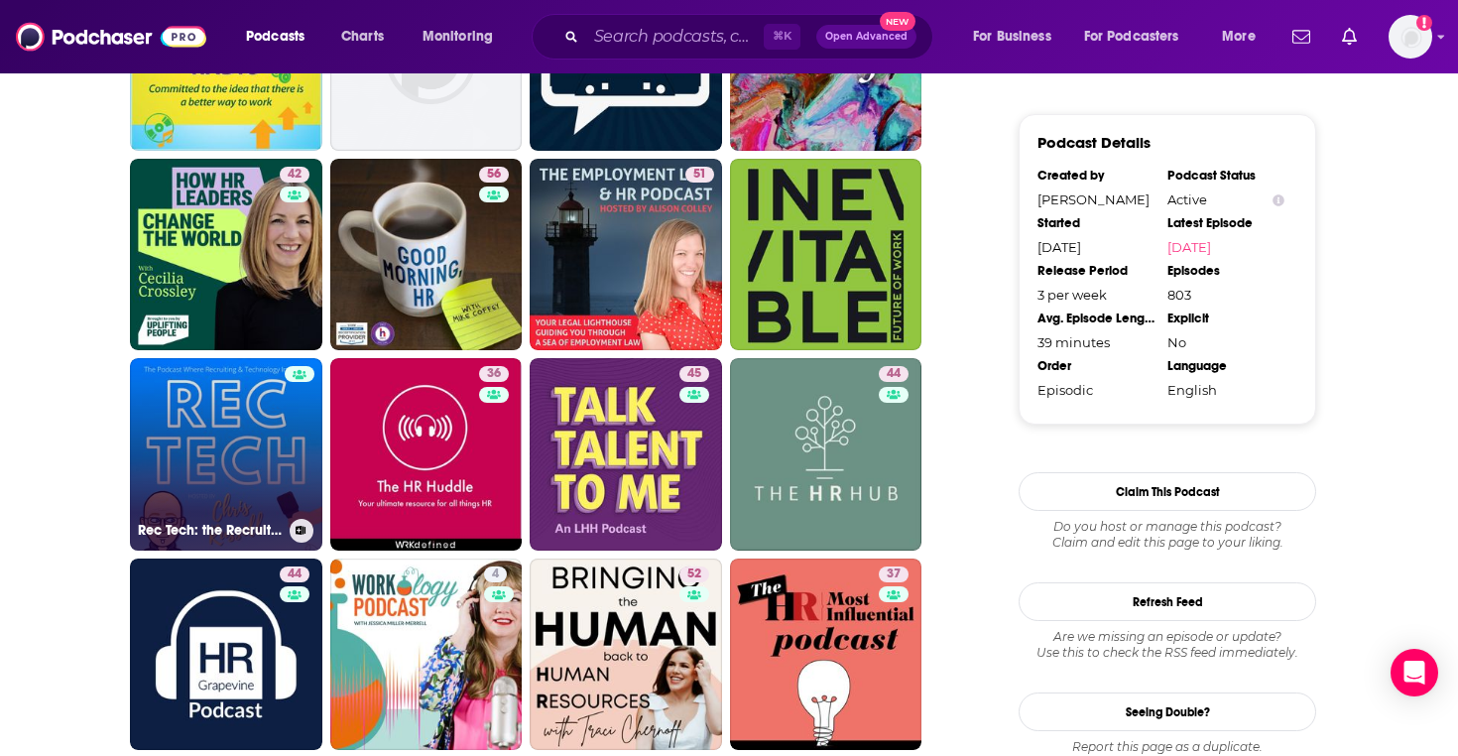
click at [273, 441] on link "Rec Tech: the Recruiting Technology Podcast" at bounding box center [226, 454] width 192 height 192
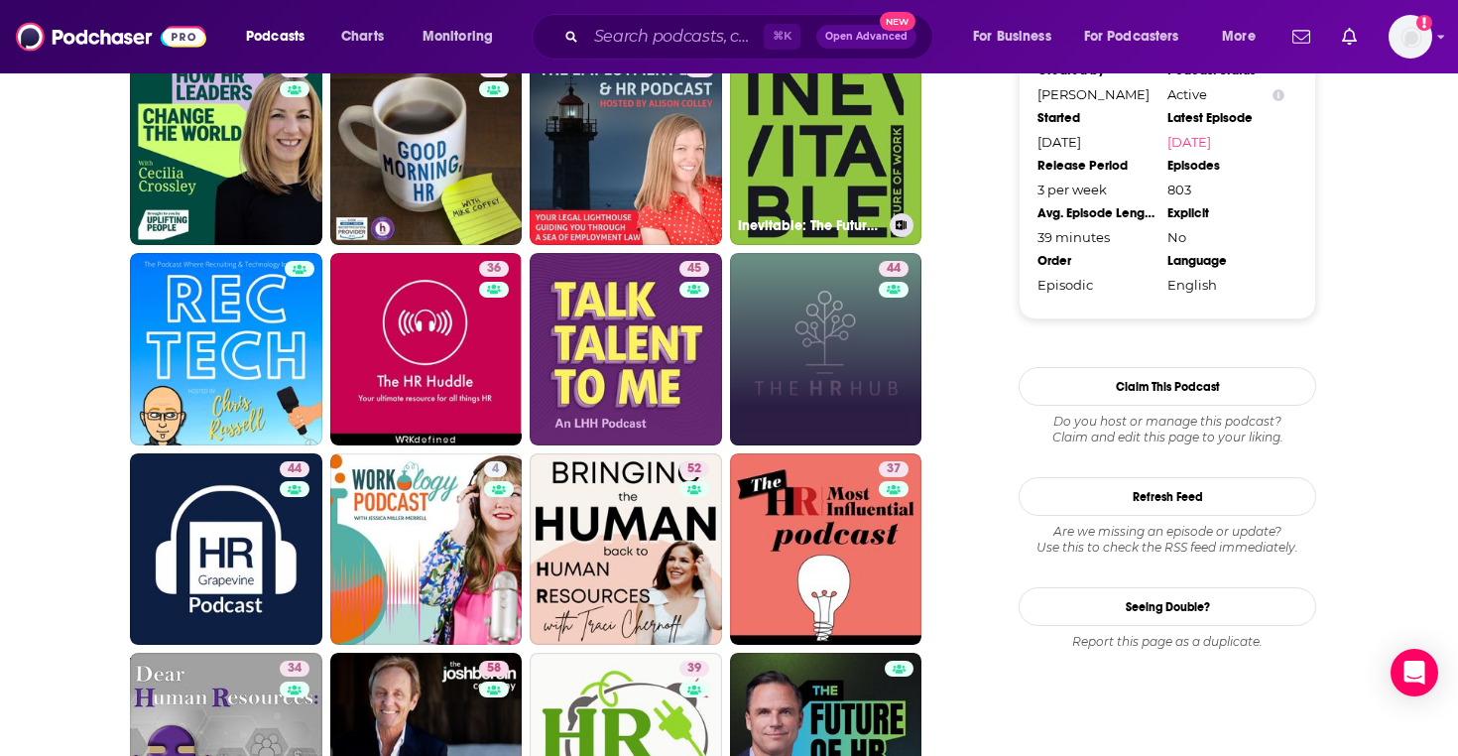
scroll to position [2118, 0]
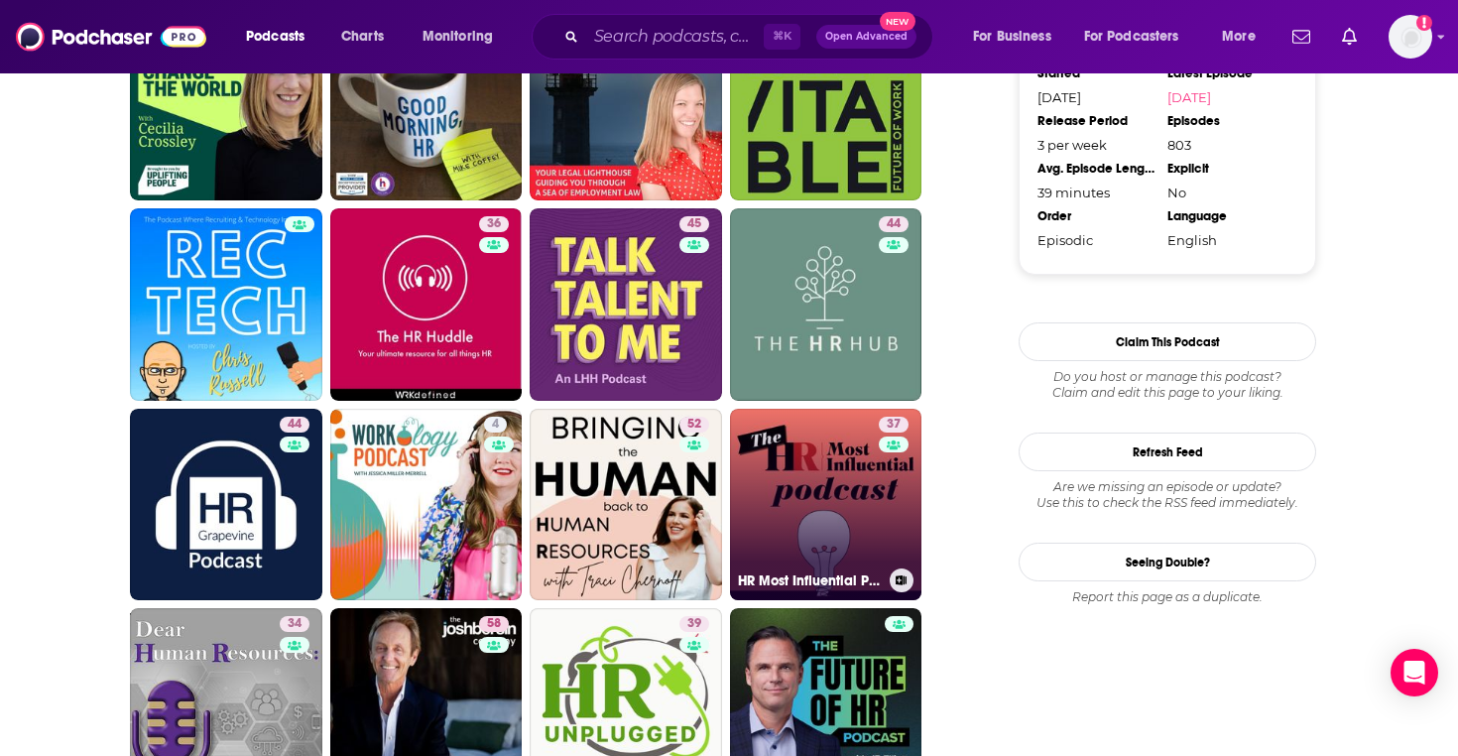
click at [817, 481] on link "37 HR Most Influential Podcast" at bounding box center [826, 505] width 192 height 192
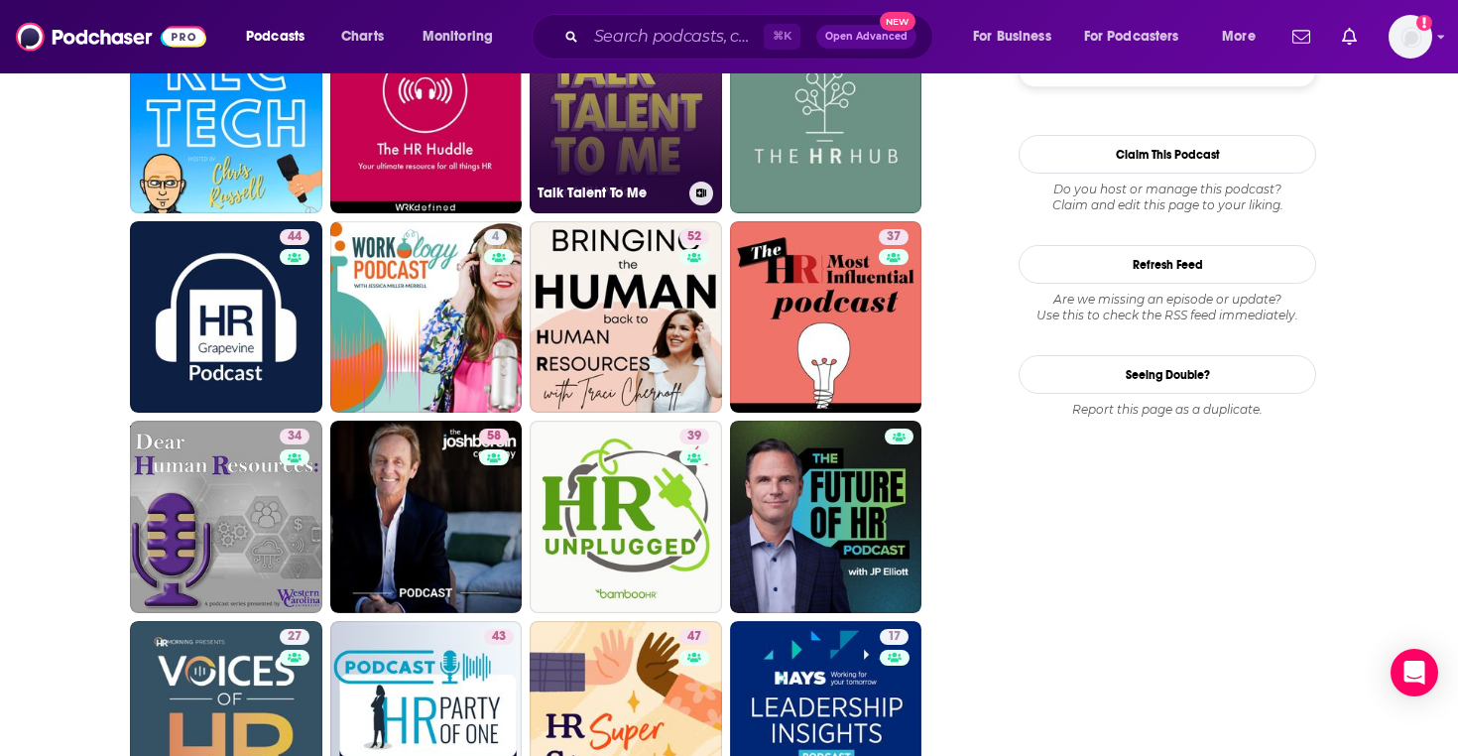
scroll to position [2302, 0]
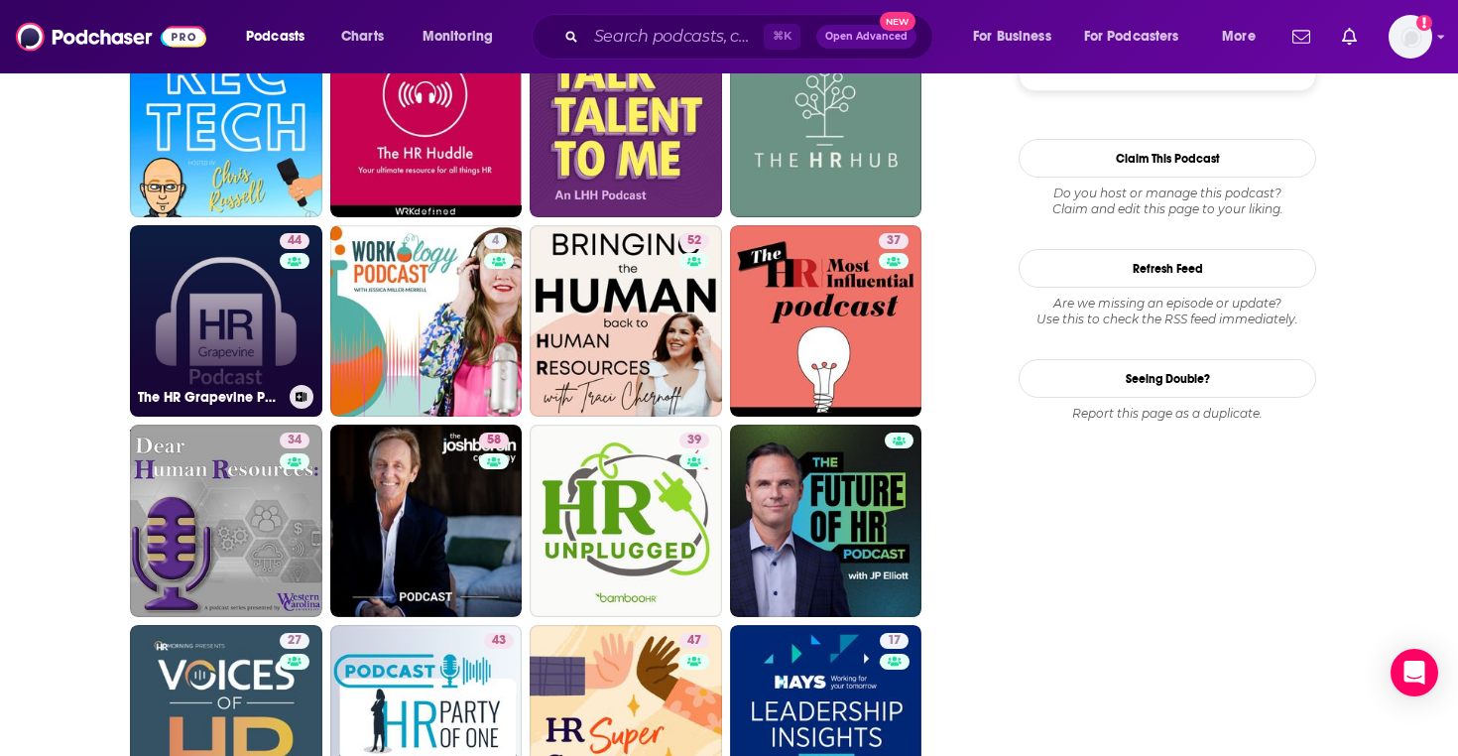
click at [233, 351] on link "44 The HR Grapevine Podcast" at bounding box center [226, 321] width 192 height 192
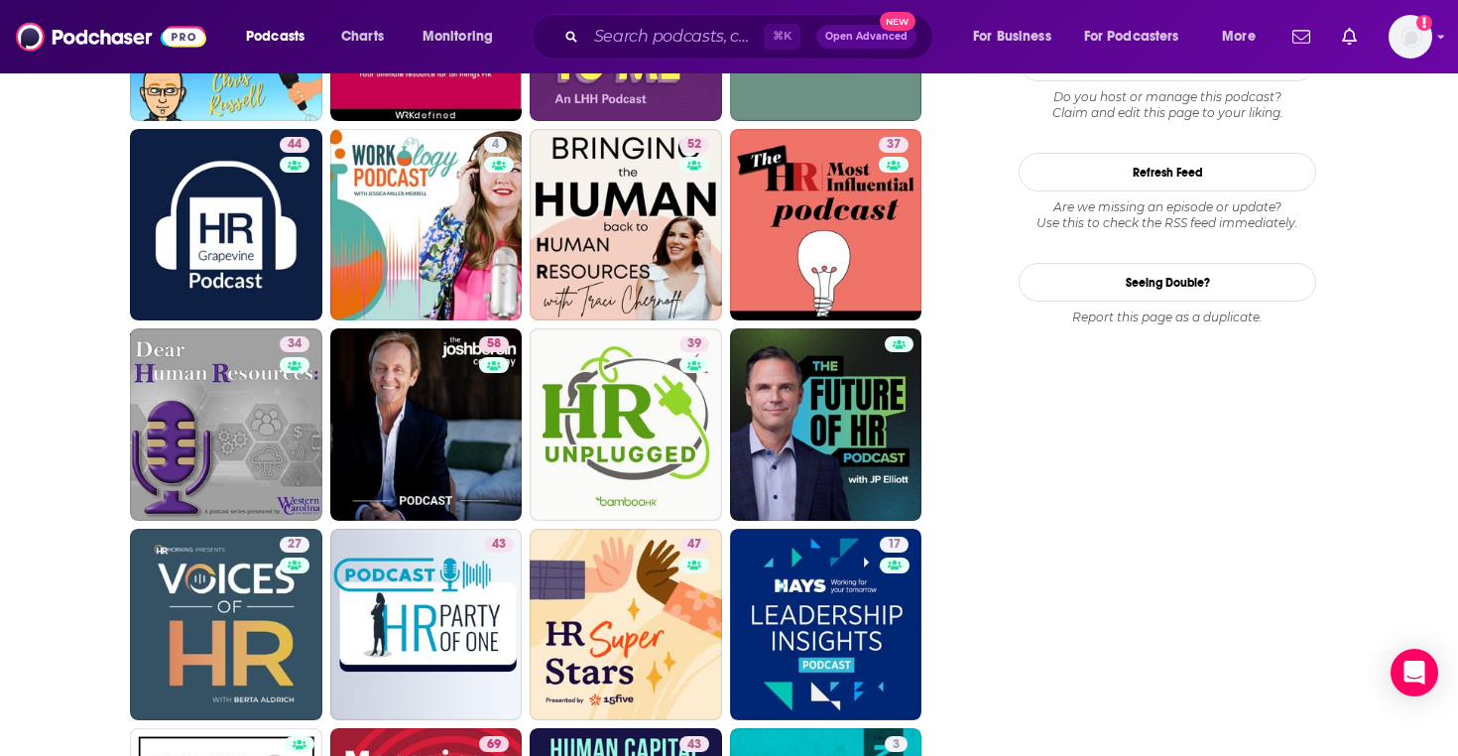
scroll to position [2400, 0]
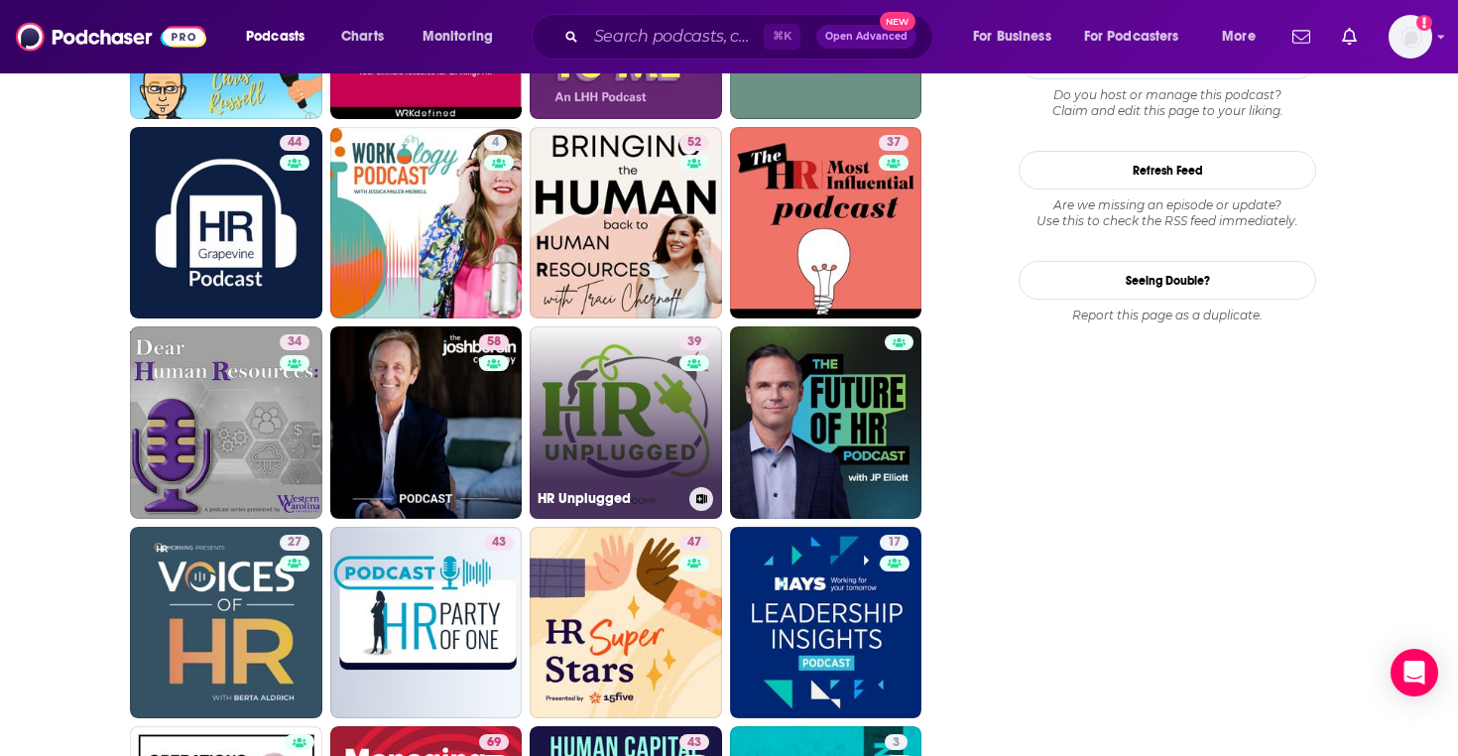
click at [648, 395] on link "39 HR Unplugged" at bounding box center [626, 422] width 192 height 192
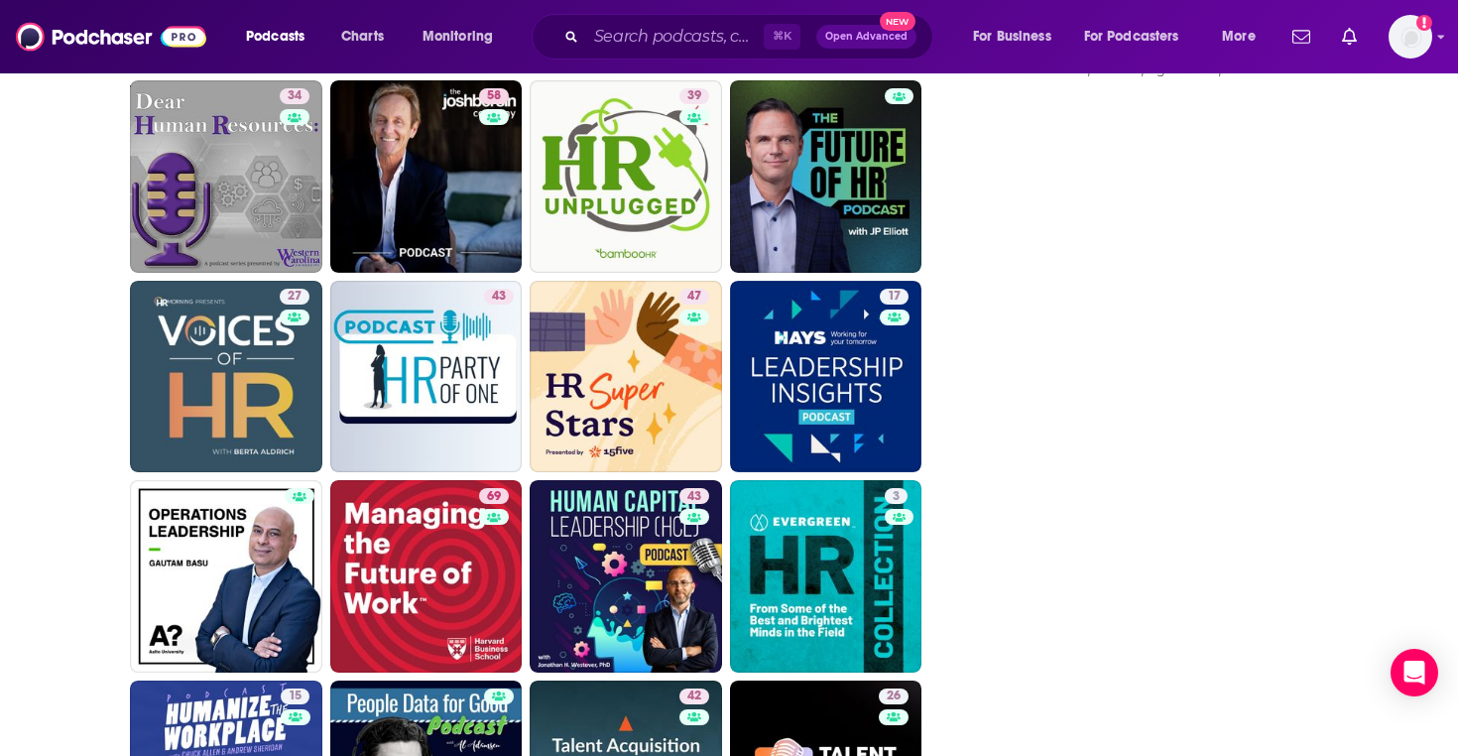
scroll to position [2770, 0]
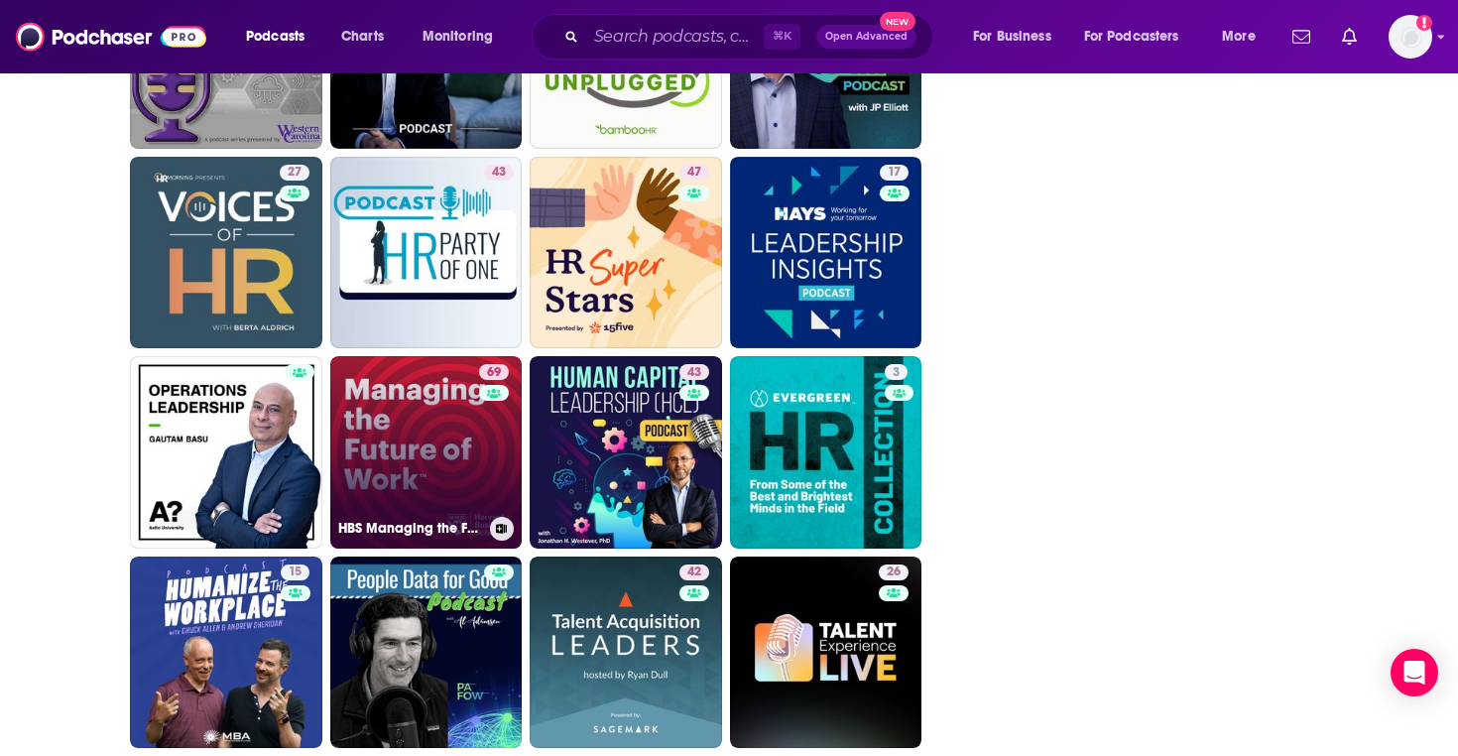
click at [417, 473] on link "69 HBS Managing the Future of Work" at bounding box center [426, 452] width 192 height 192
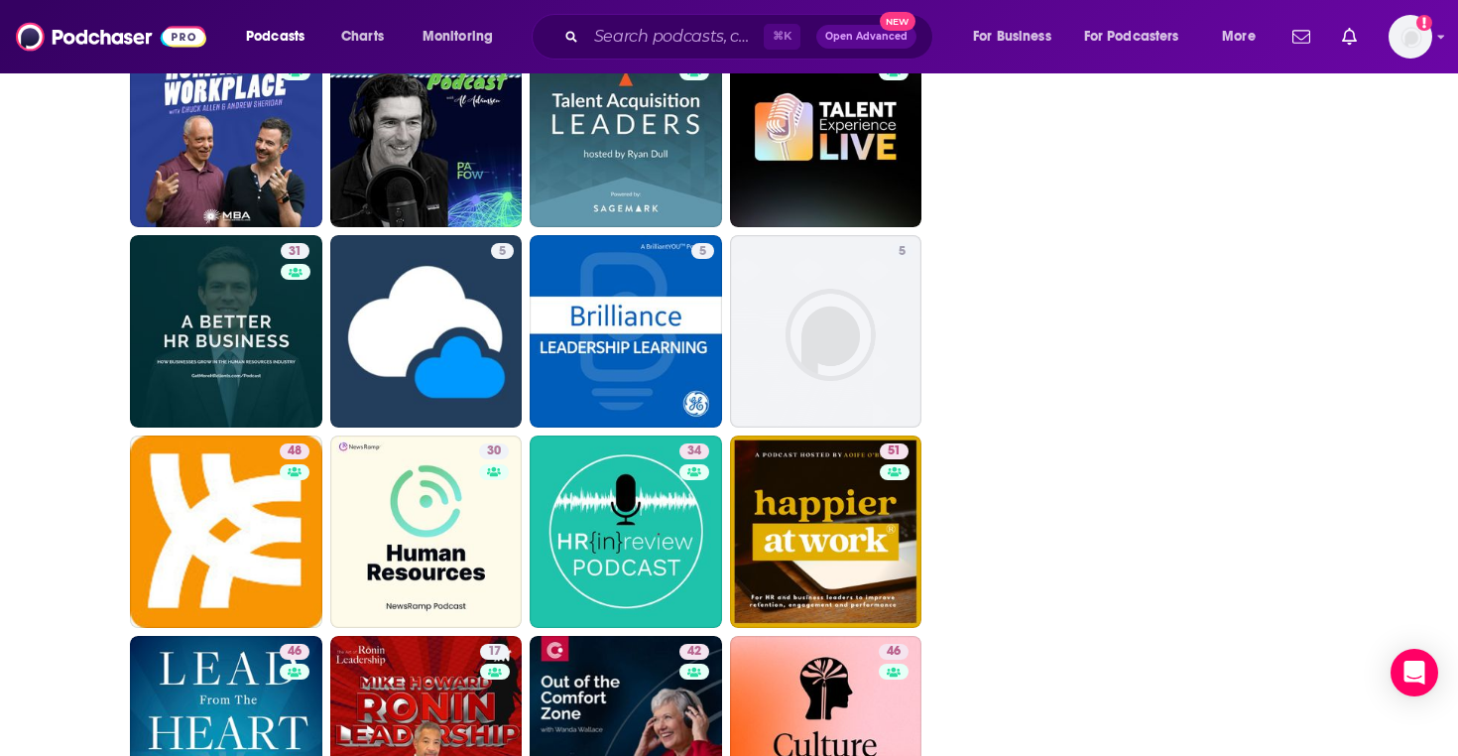
scroll to position [3333, 0]
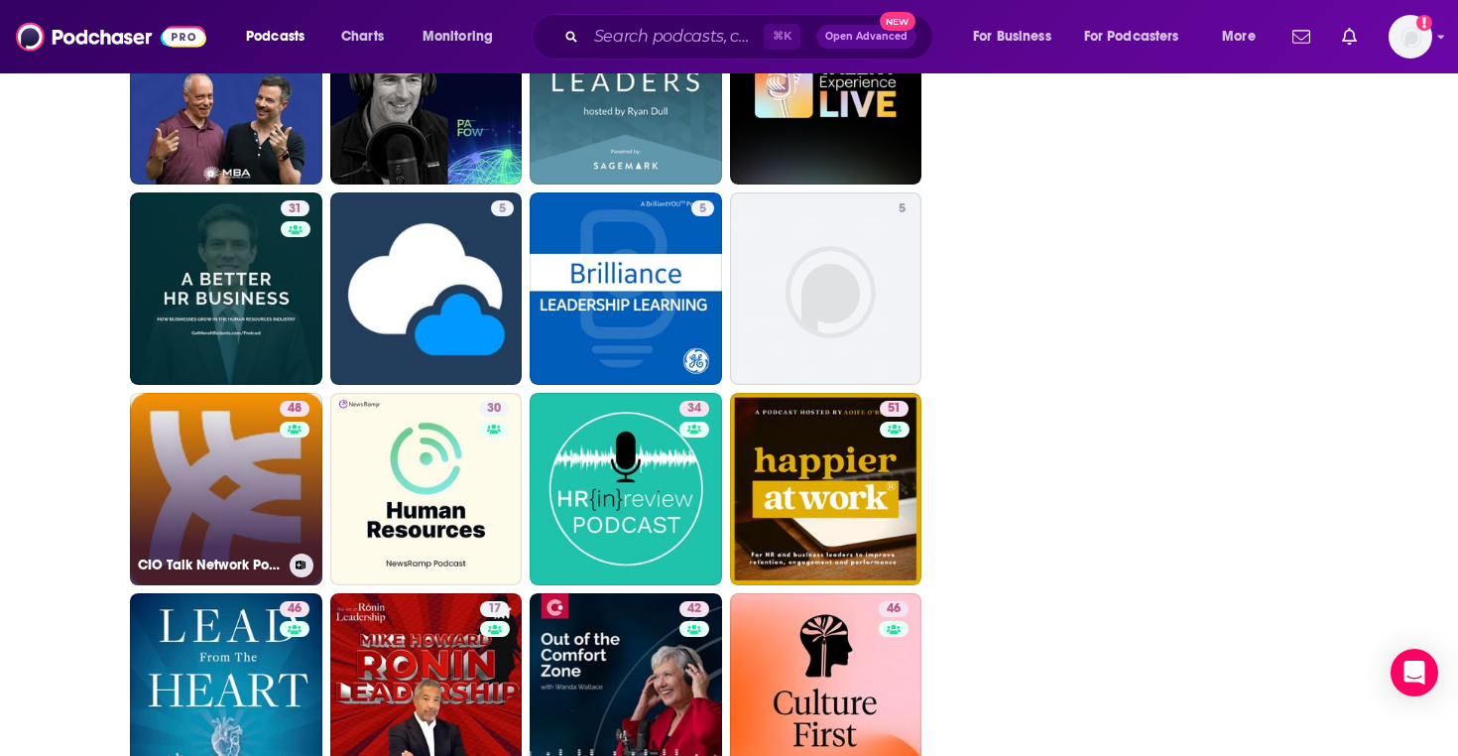
click at [274, 446] on link "48 CIO Talk Network Podcast" at bounding box center [226, 489] width 192 height 192
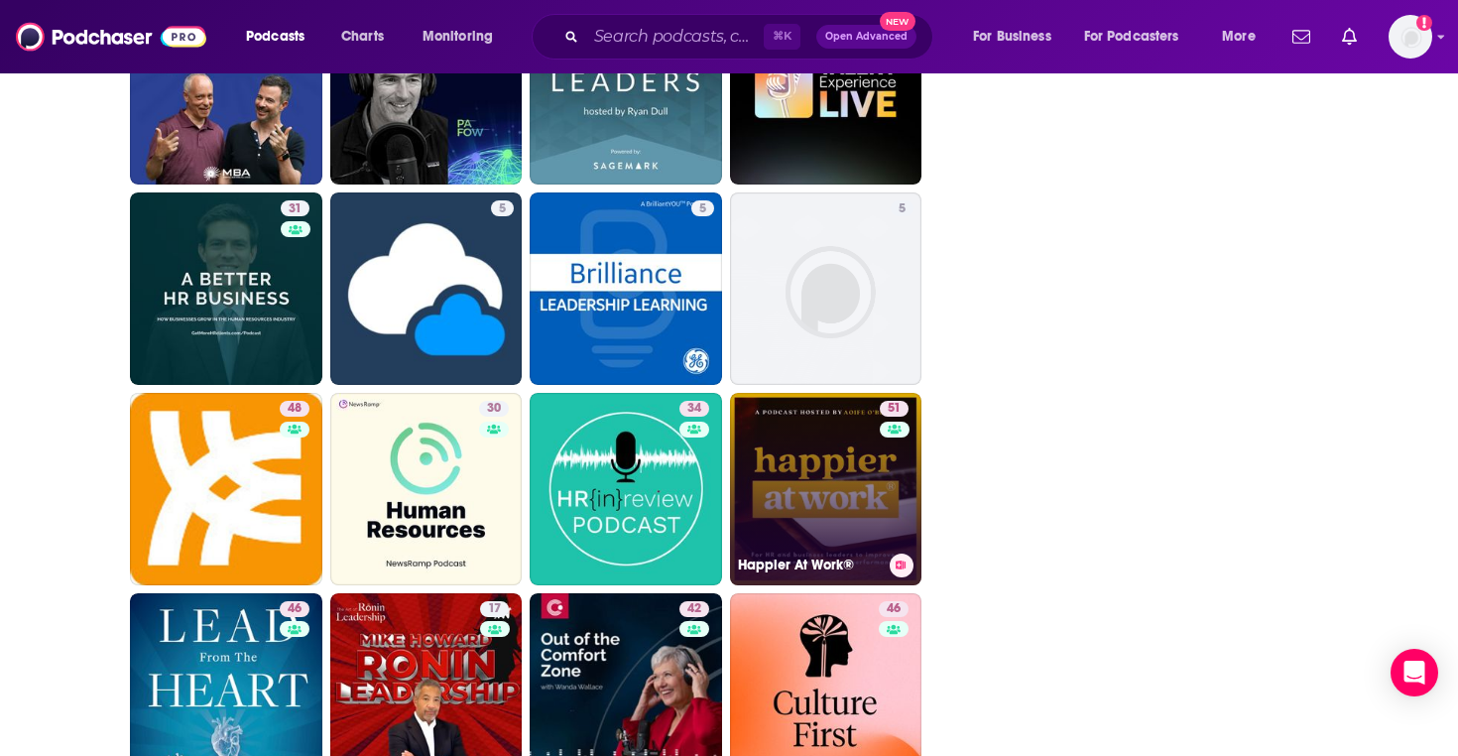
click at [842, 467] on link "51 Happier At Work®" at bounding box center [826, 489] width 192 height 192
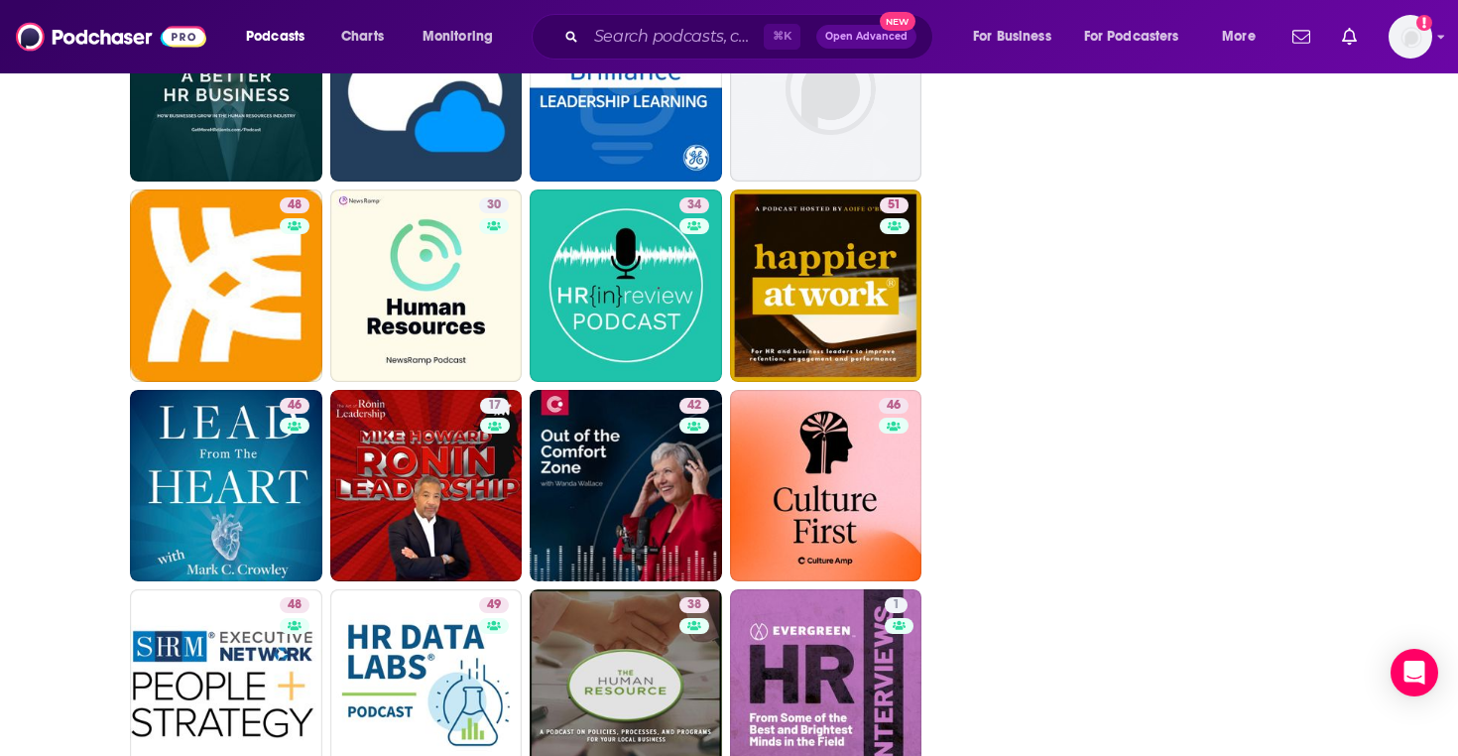
scroll to position [3618, 0]
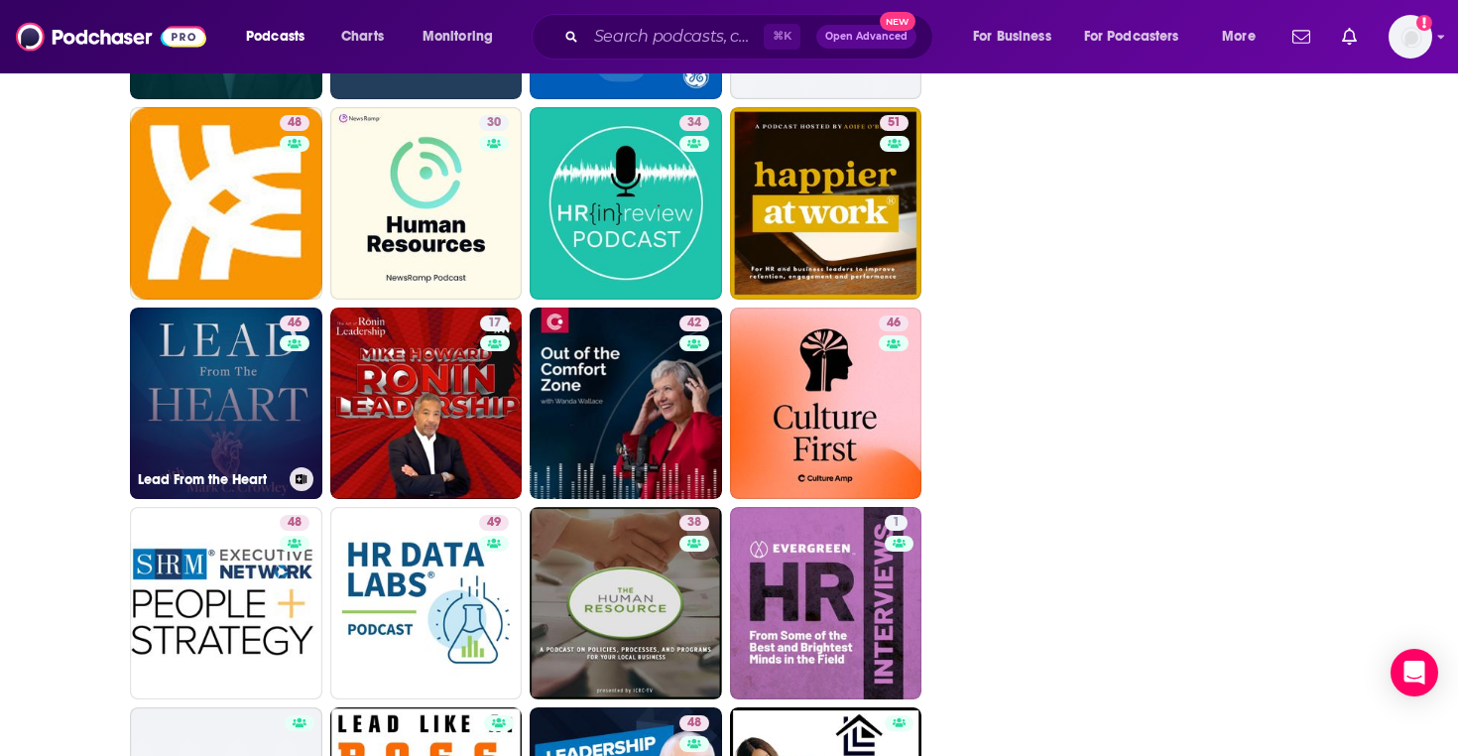
click at [239, 399] on link "46 Lead From the Heart" at bounding box center [226, 403] width 192 height 192
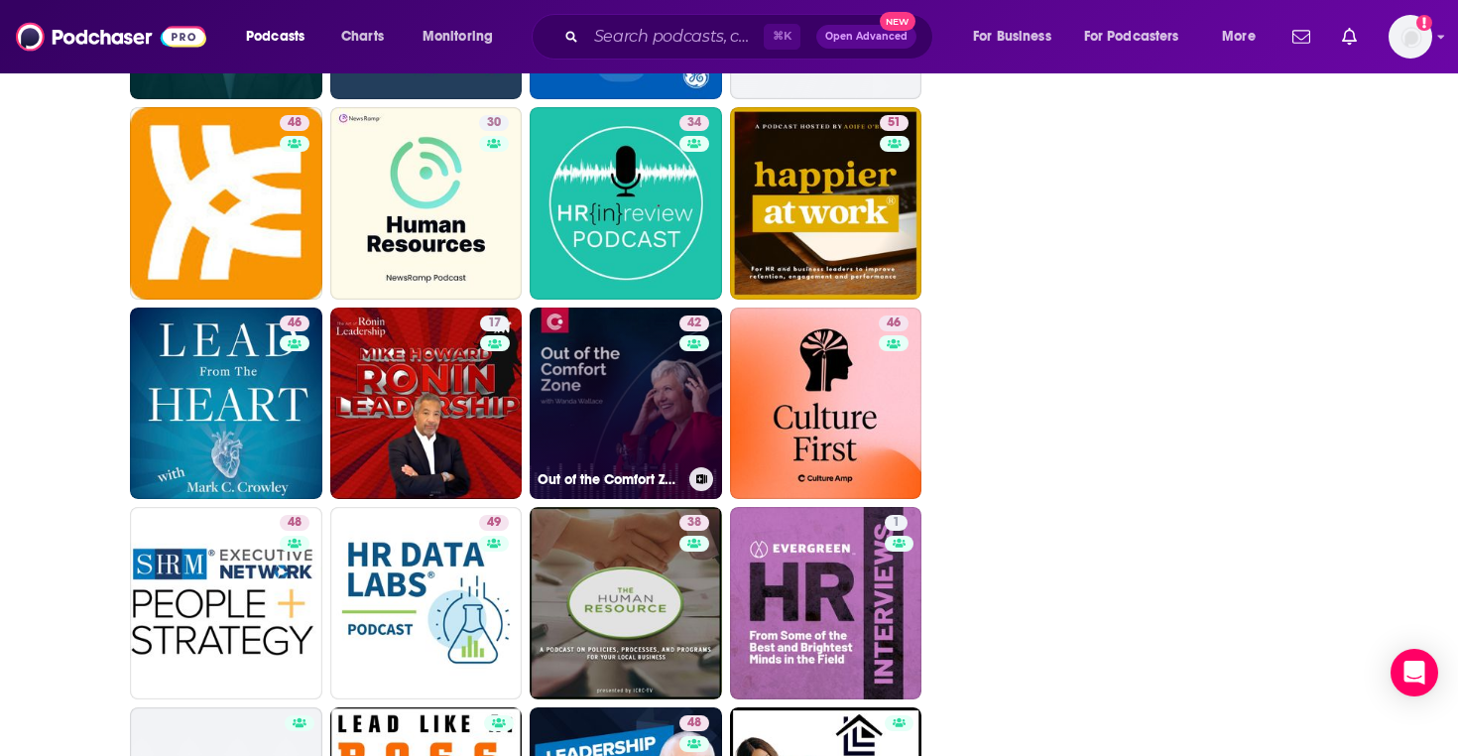
click at [600, 369] on link "42 Out of the Comfort Zone" at bounding box center [626, 403] width 192 height 192
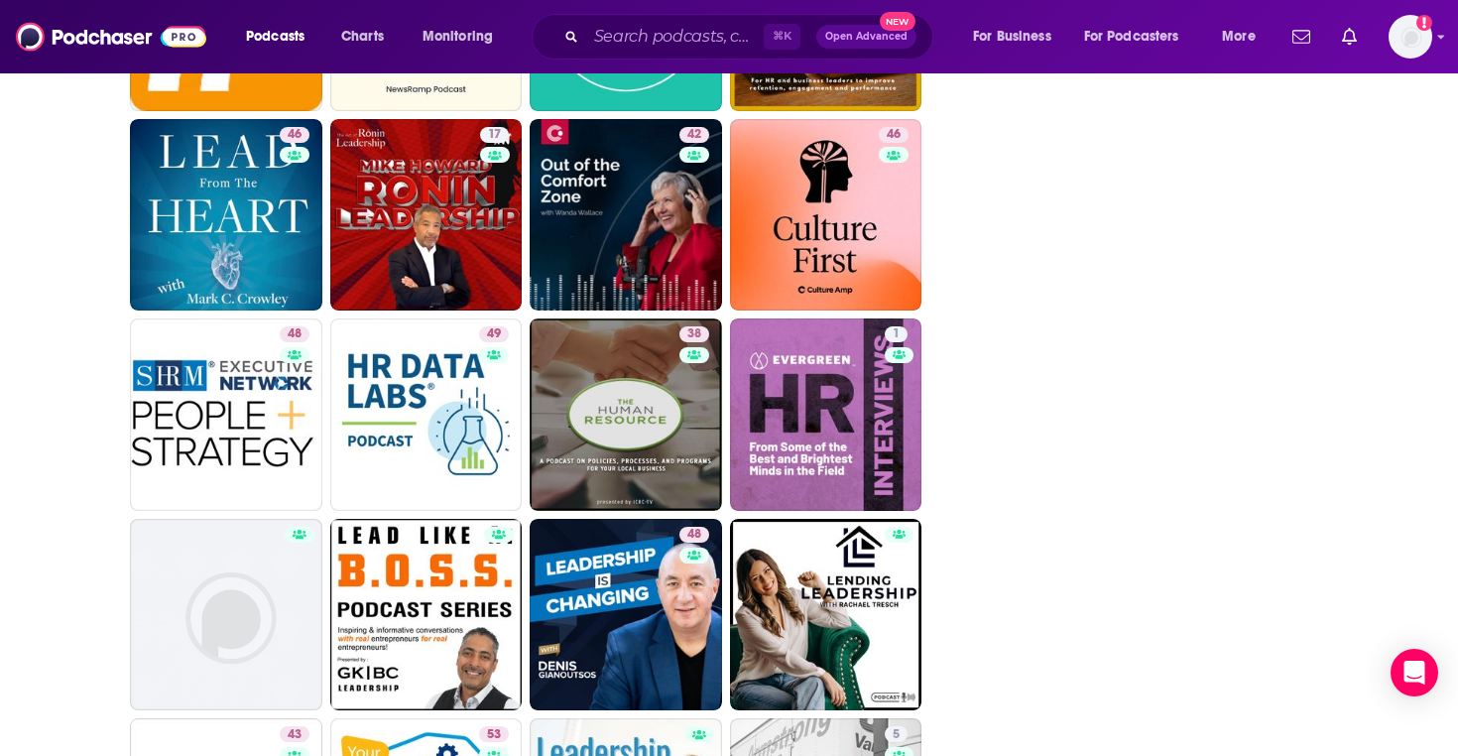
scroll to position [3850, 0]
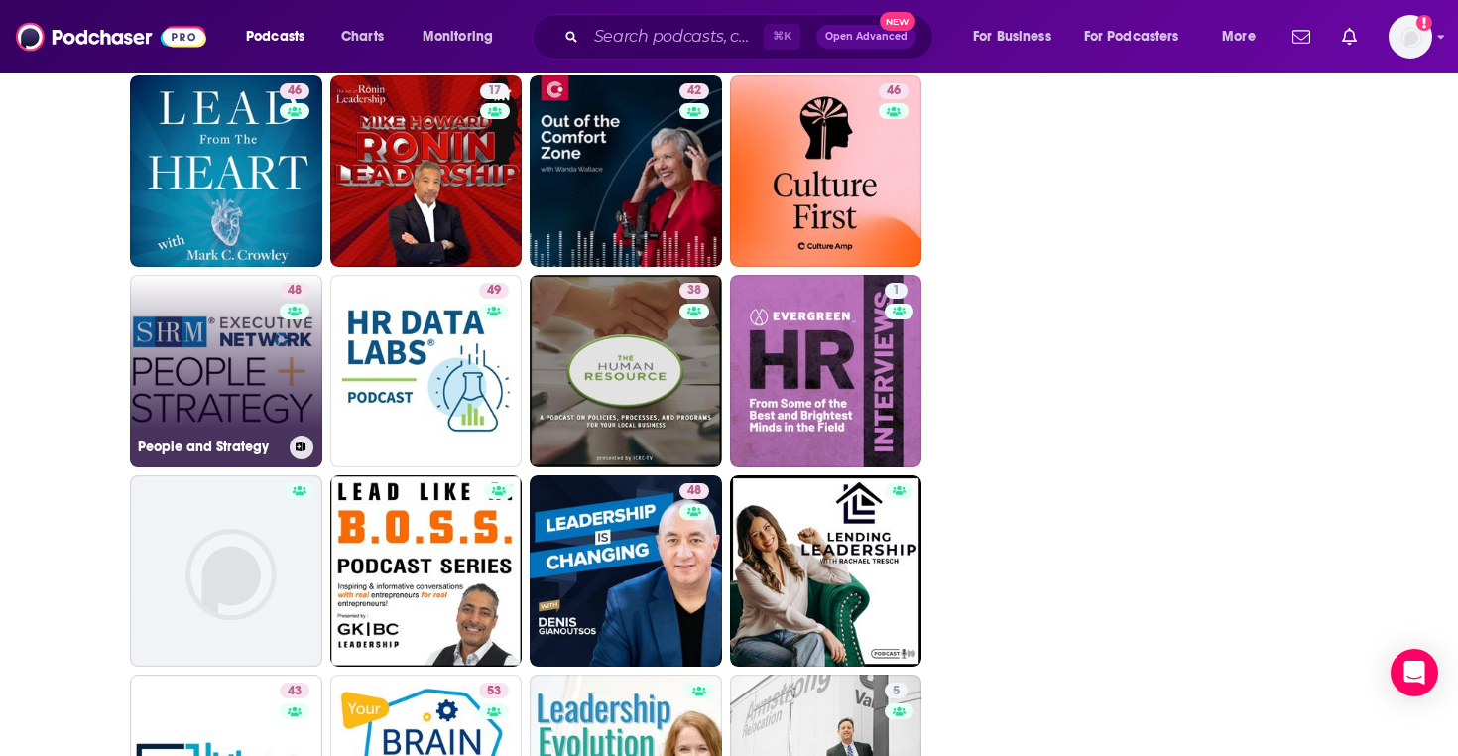
click at [280, 385] on div "48" at bounding box center [297, 359] width 35 height 153
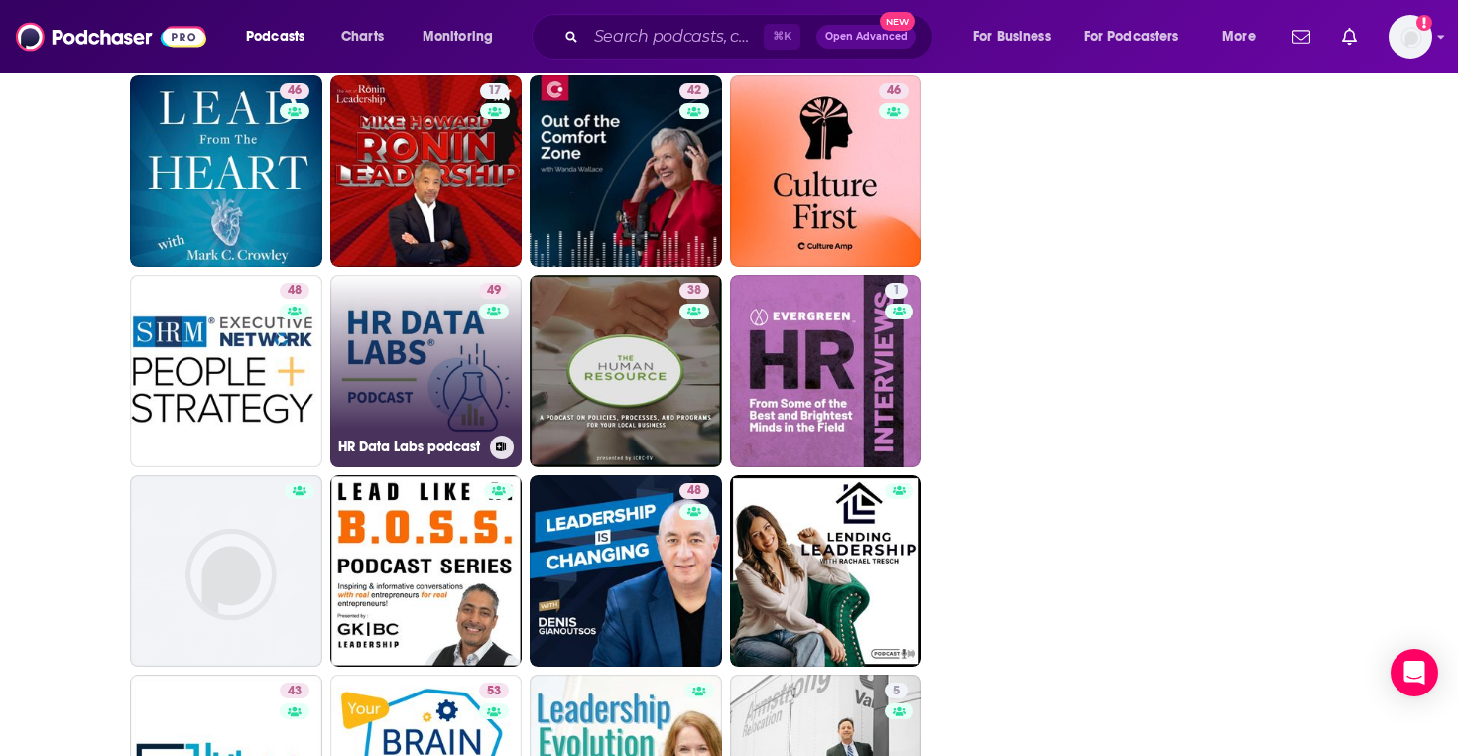
click at [404, 321] on link "49 HR Data Labs podcast" at bounding box center [426, 371] width 192 height 192
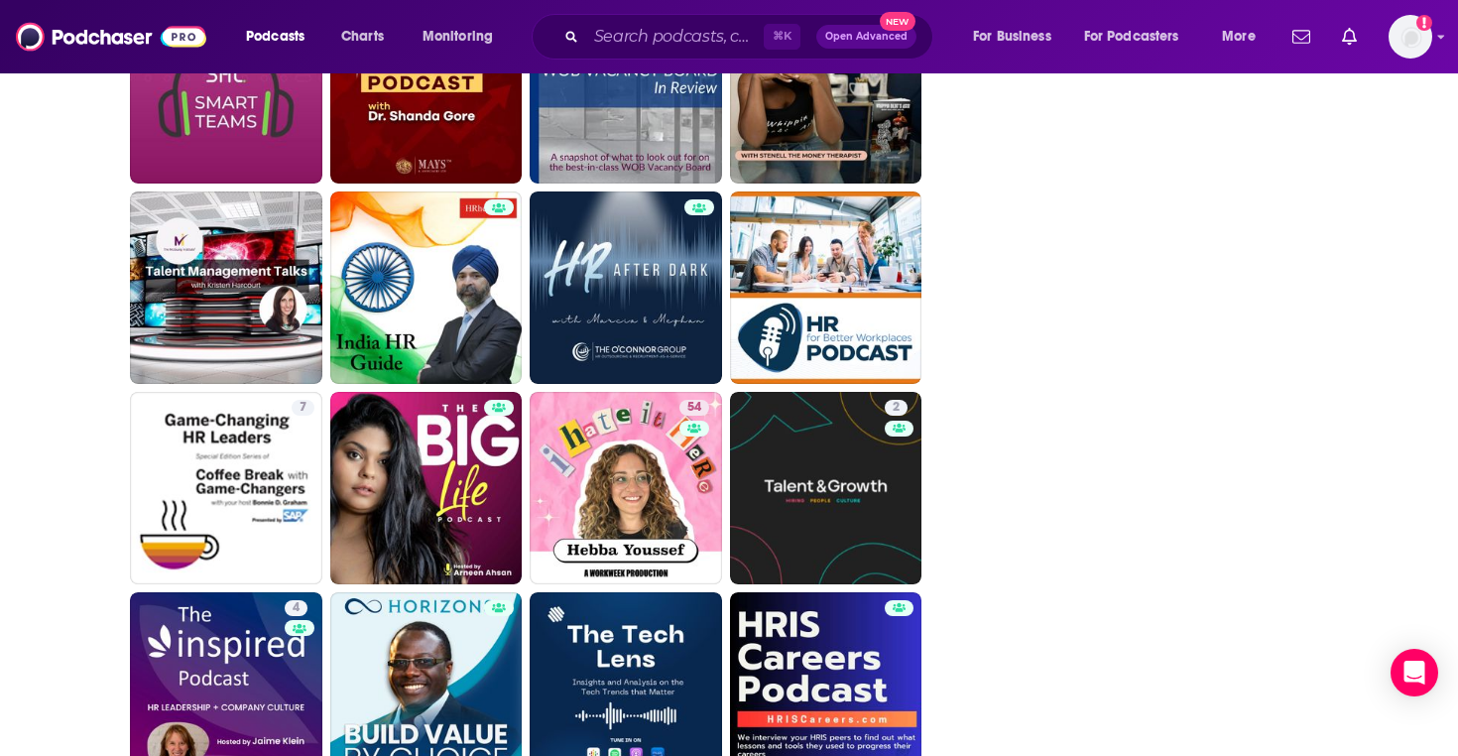
scroll to position [4730, 0]
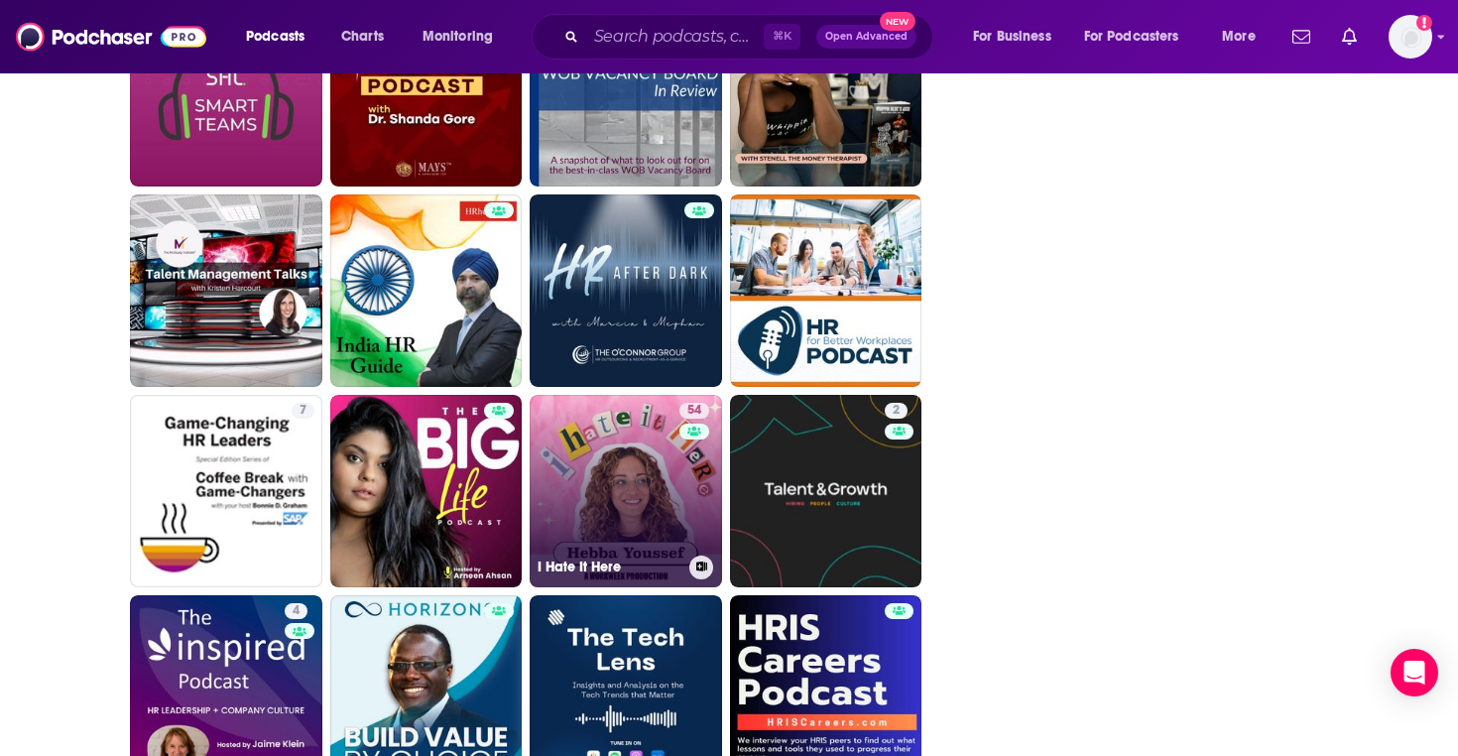
click at [648, 476] on link "54 I Hate It Here" at bounding box center [626, 491] width 192 height 192
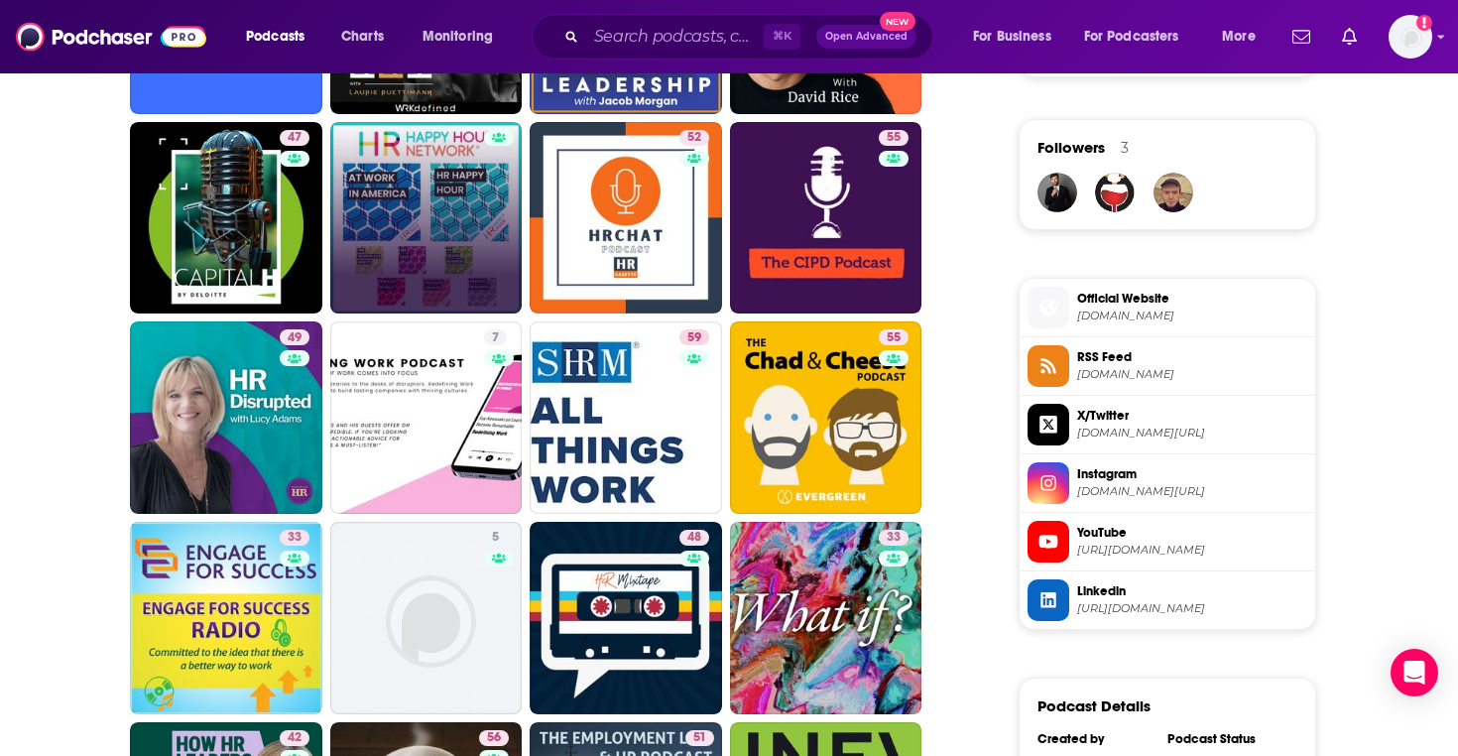
scroll to position [0, 0]
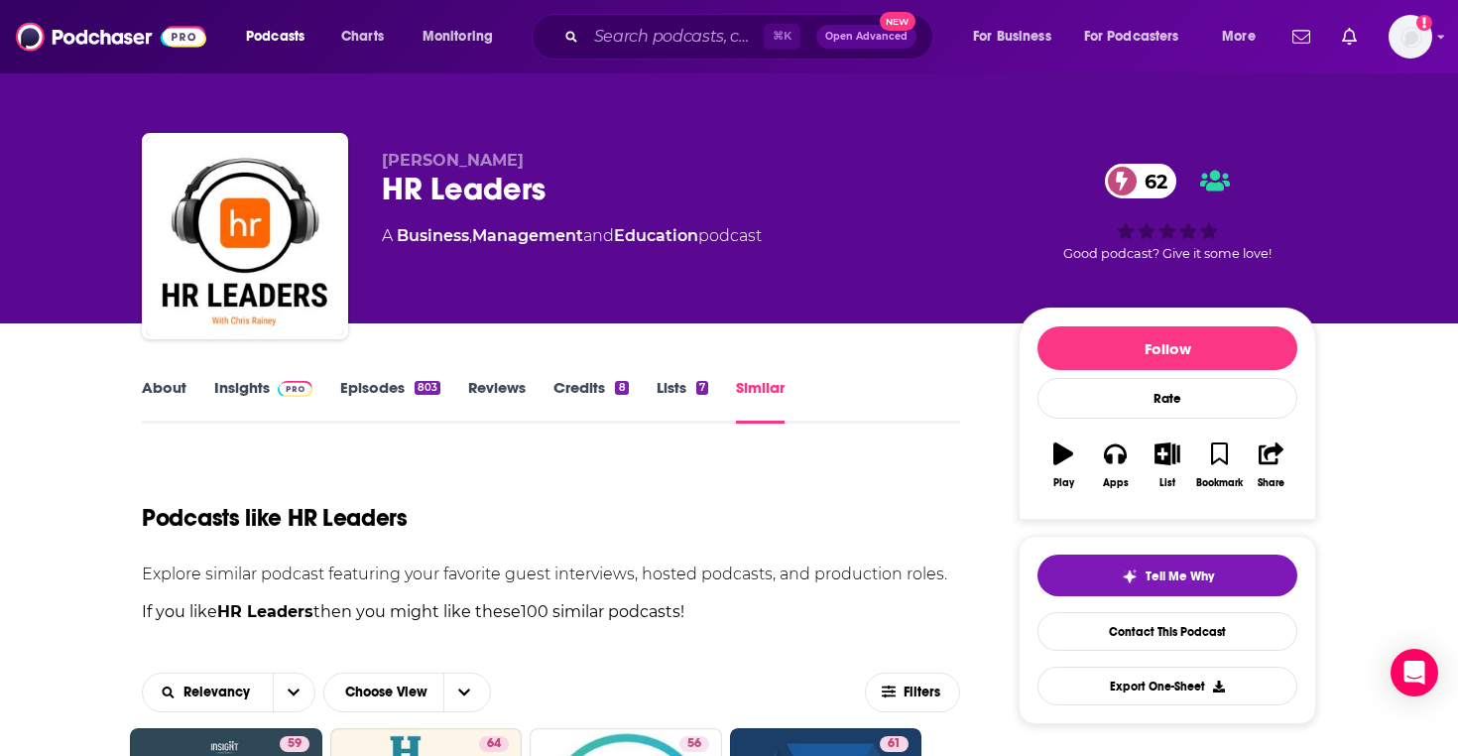
click at [653, 17] on div "⌘ K Open Advanced New" at bounding box center [733, 37] width 402 height 46
click at [653, 38] on input "Search podcasts, credits, & more..." at bounding box center [674, 37] width 177 height 32
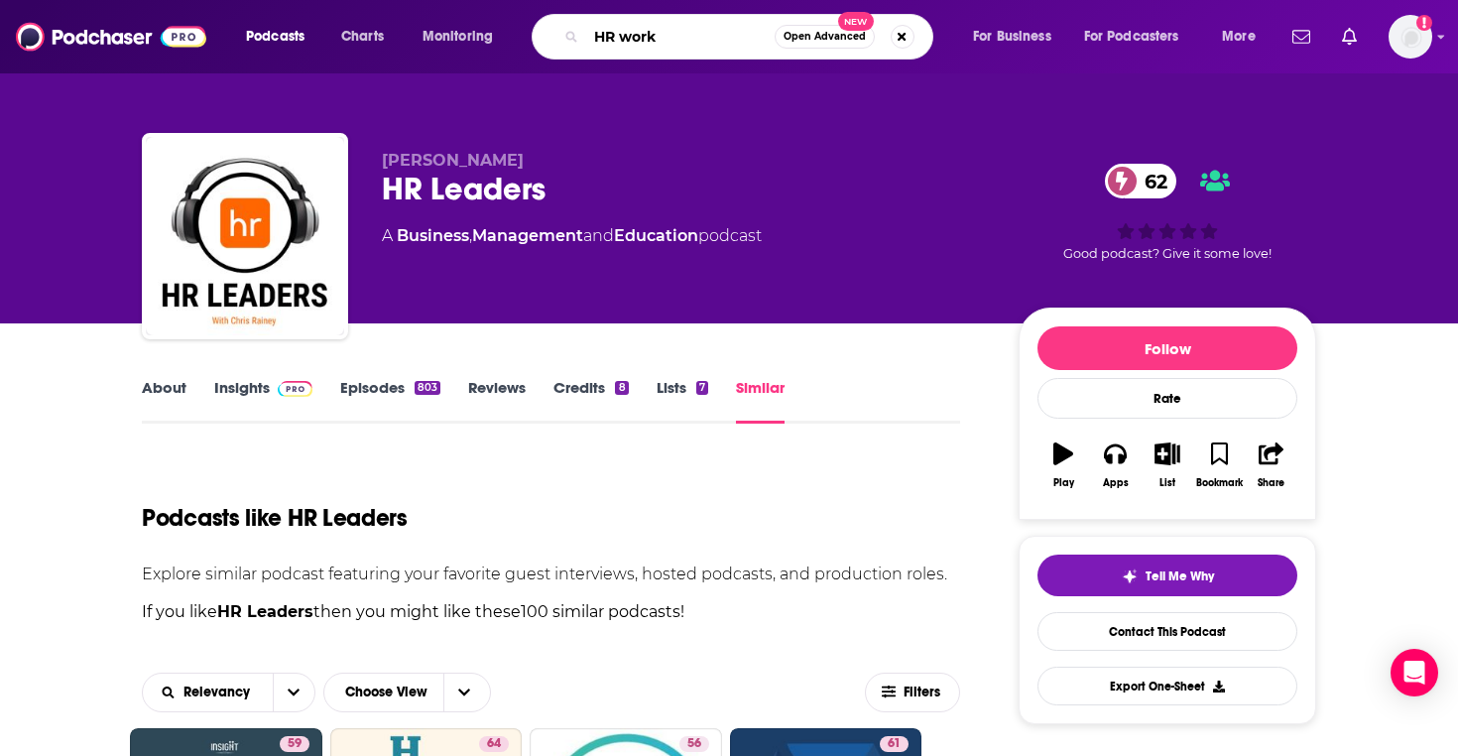
type input "HR works"
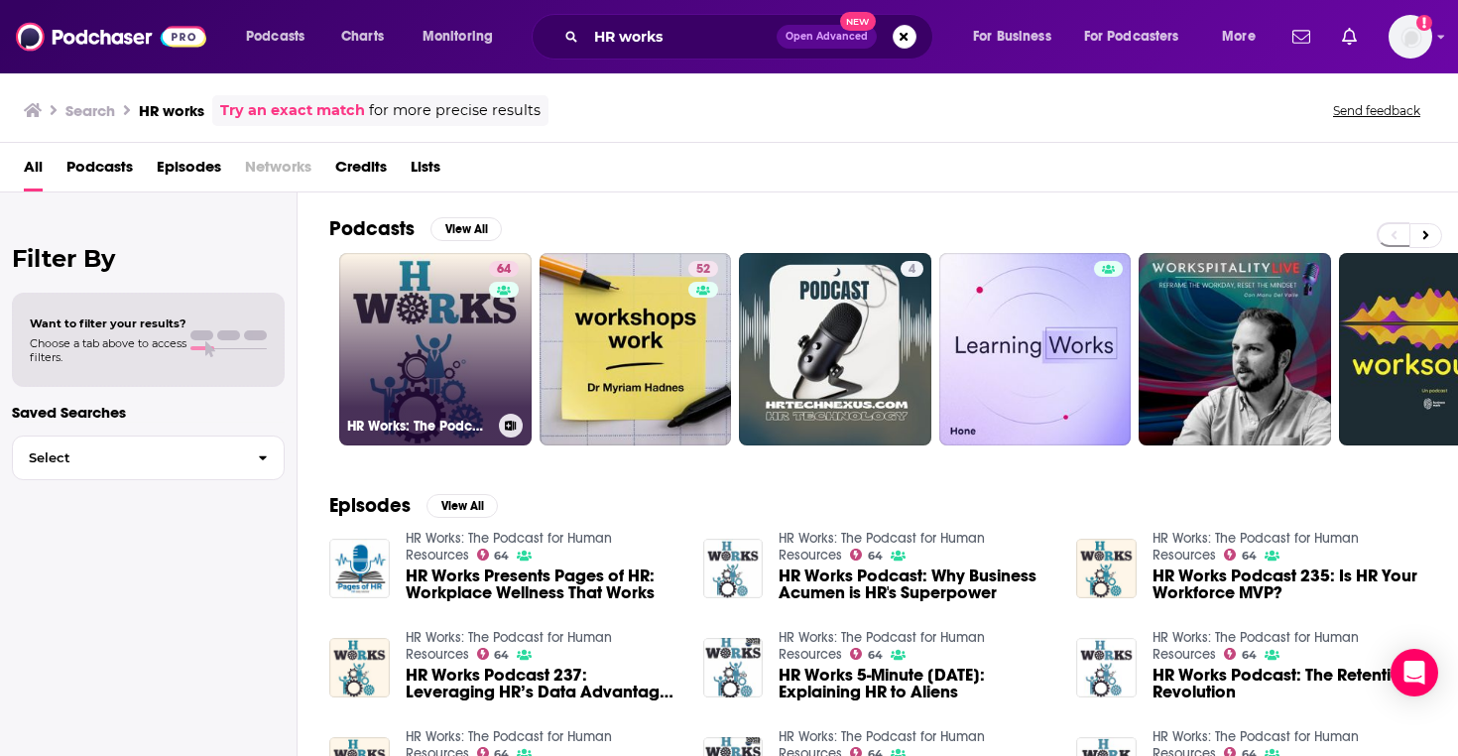
click at [468, 357] on link "64 HR Works: The Podcast for Human Resources" at bounding box center [435, 349] width 192 height 192
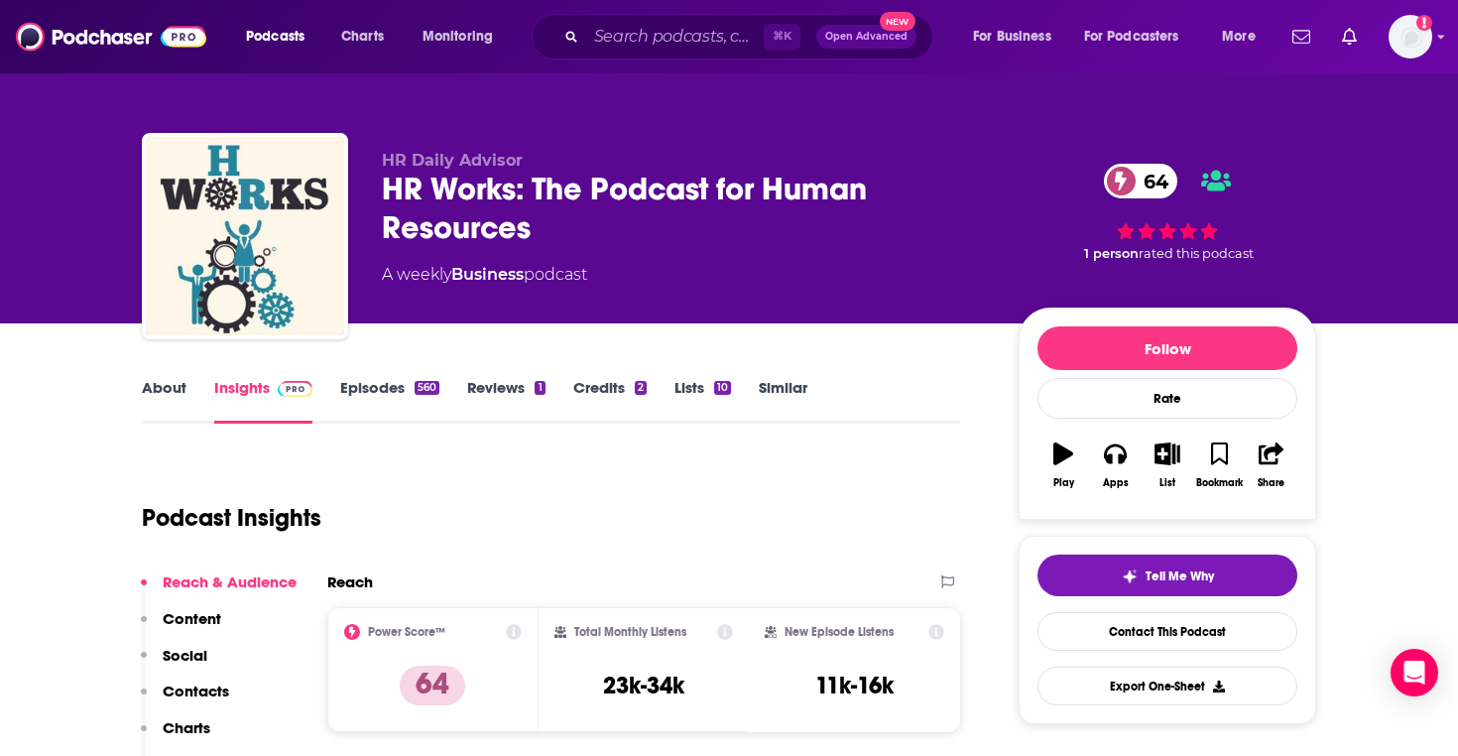
click at [787, 391] on link "Similar" at bounding box center [783, 401] width 49 height 46
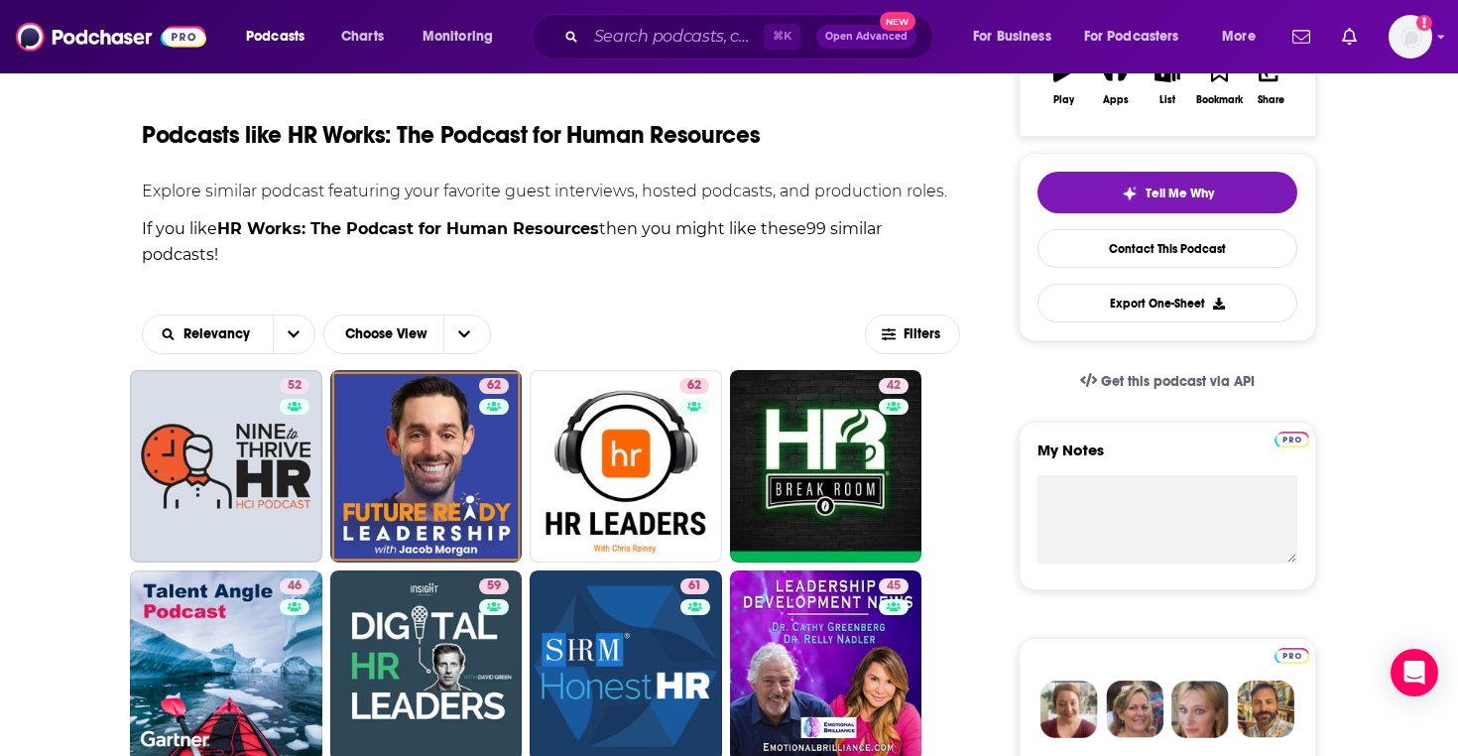
scroll to position [502, 0]
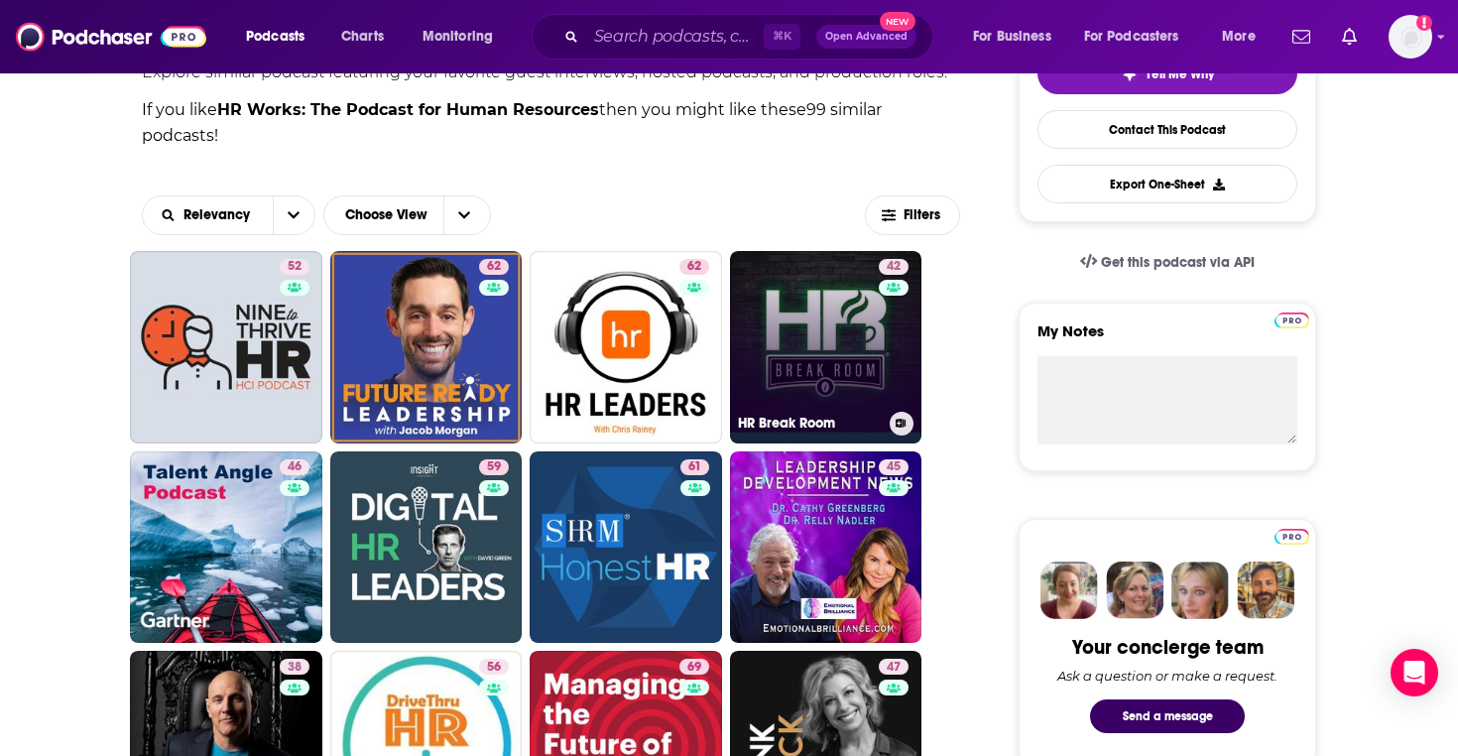
click at [783, 339] on link "42 HR Break Room" at bounding box center [826, 347] width 192 height 192
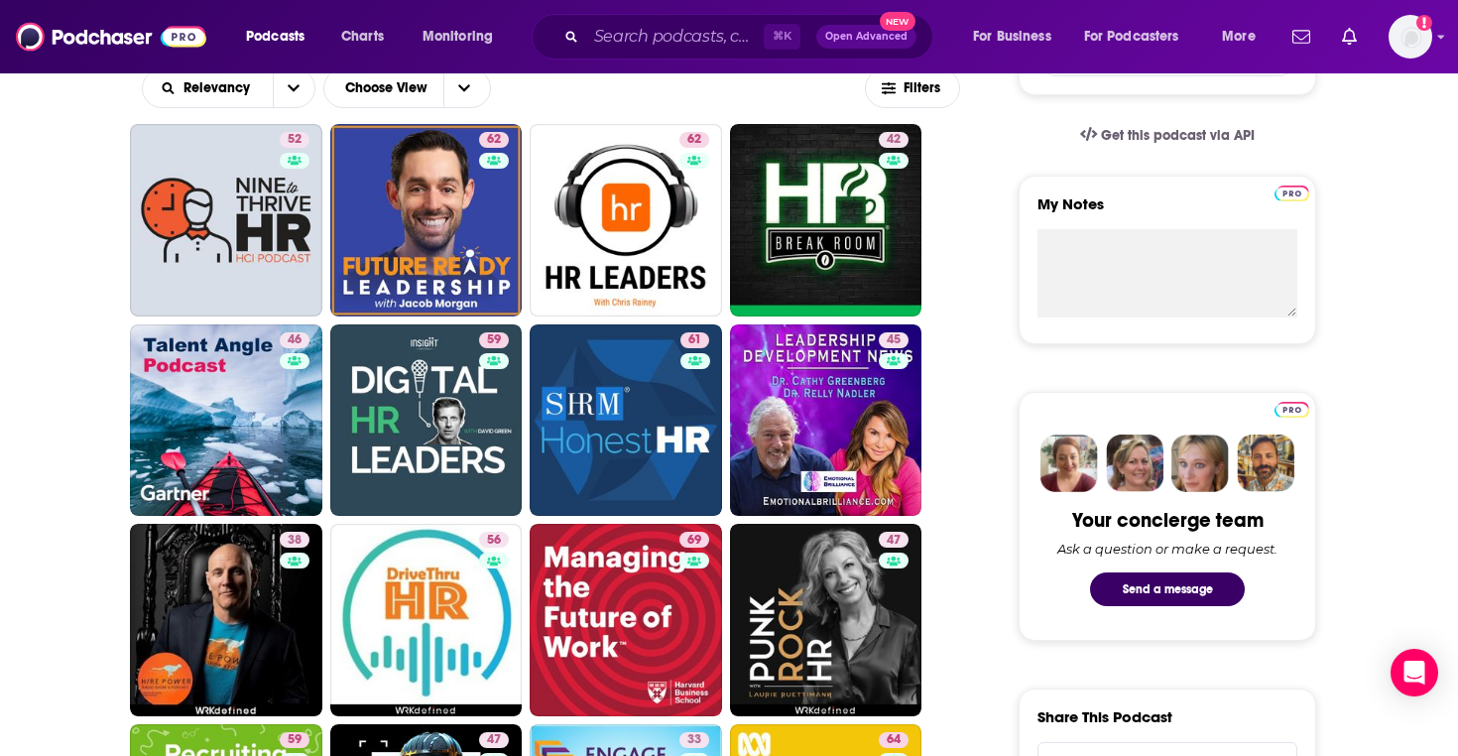
scroll to position [623, 0]
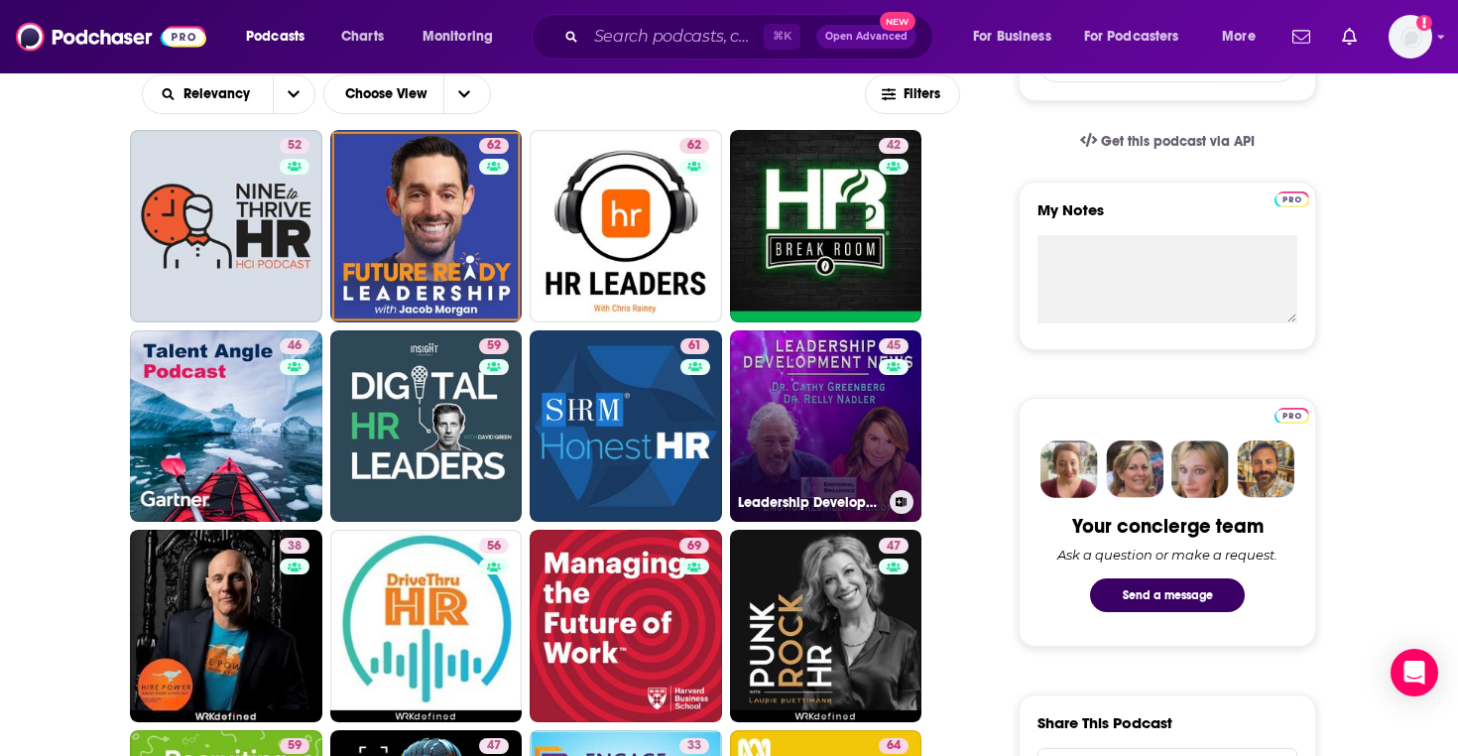
click at [807, 416] on link "45 Leadership Development News" at bounding box center [826, 426] width 192 height 192
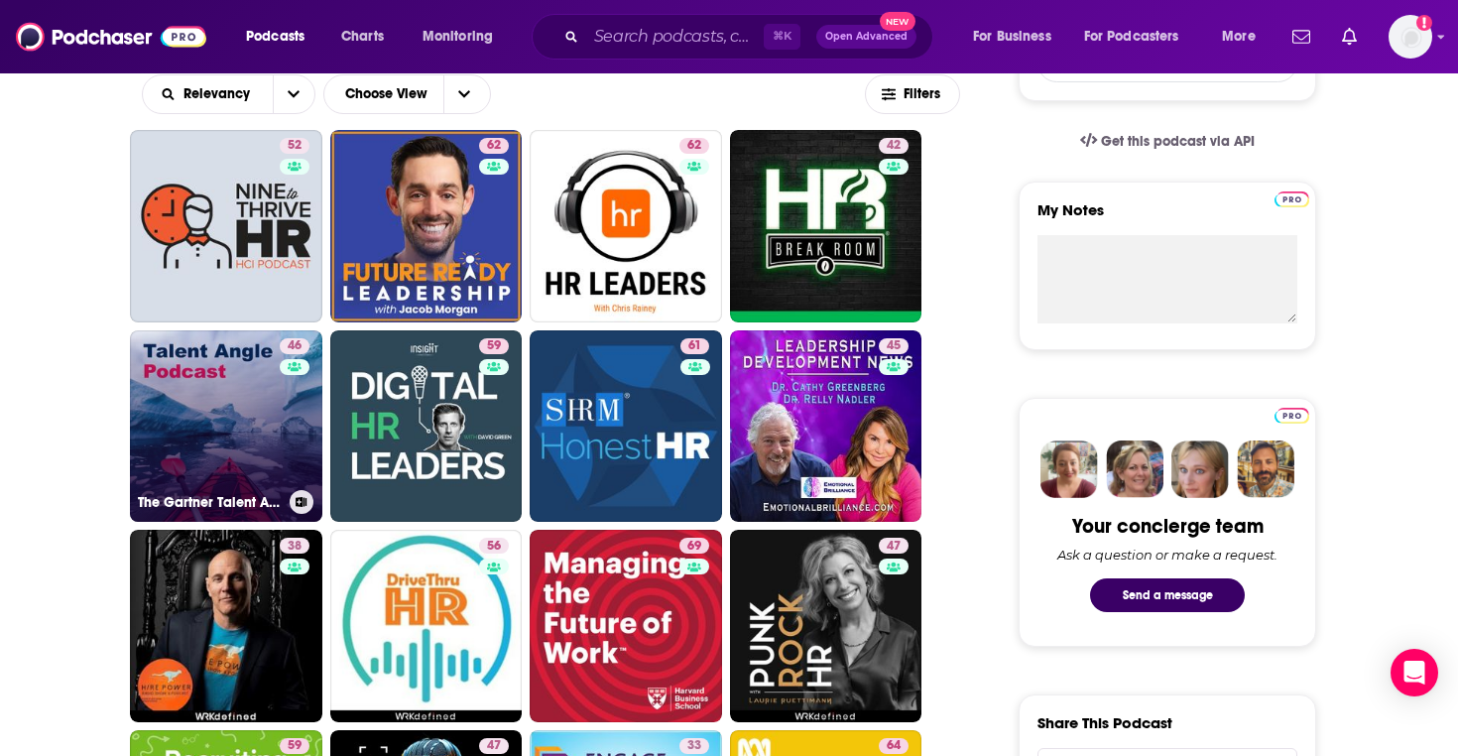
click at [268, 411] on link "46 The Gartner Talent Angle" at bounding box center [226, 426] width 192 height 192
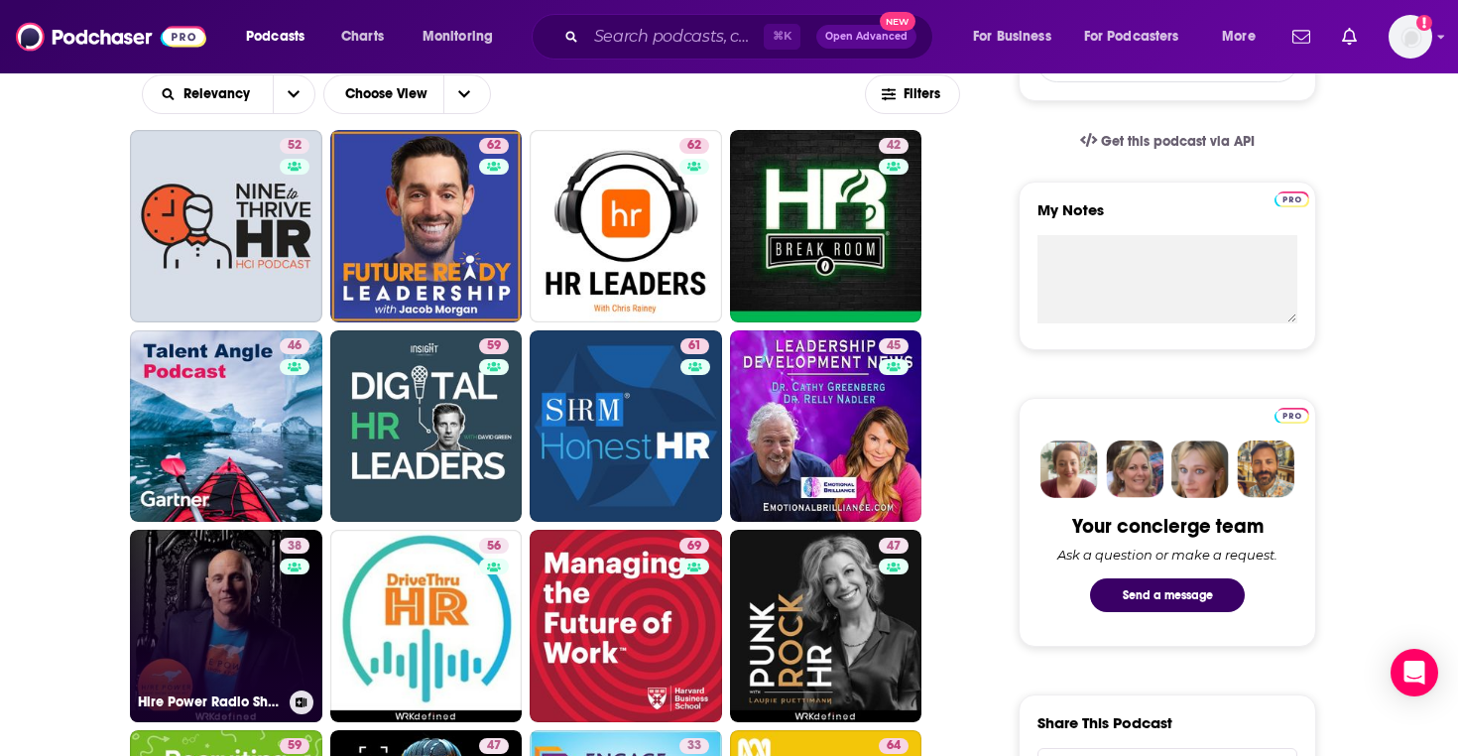
click at [280, 632] on div "38" at bounding box center [297, 613] width 35 height 153
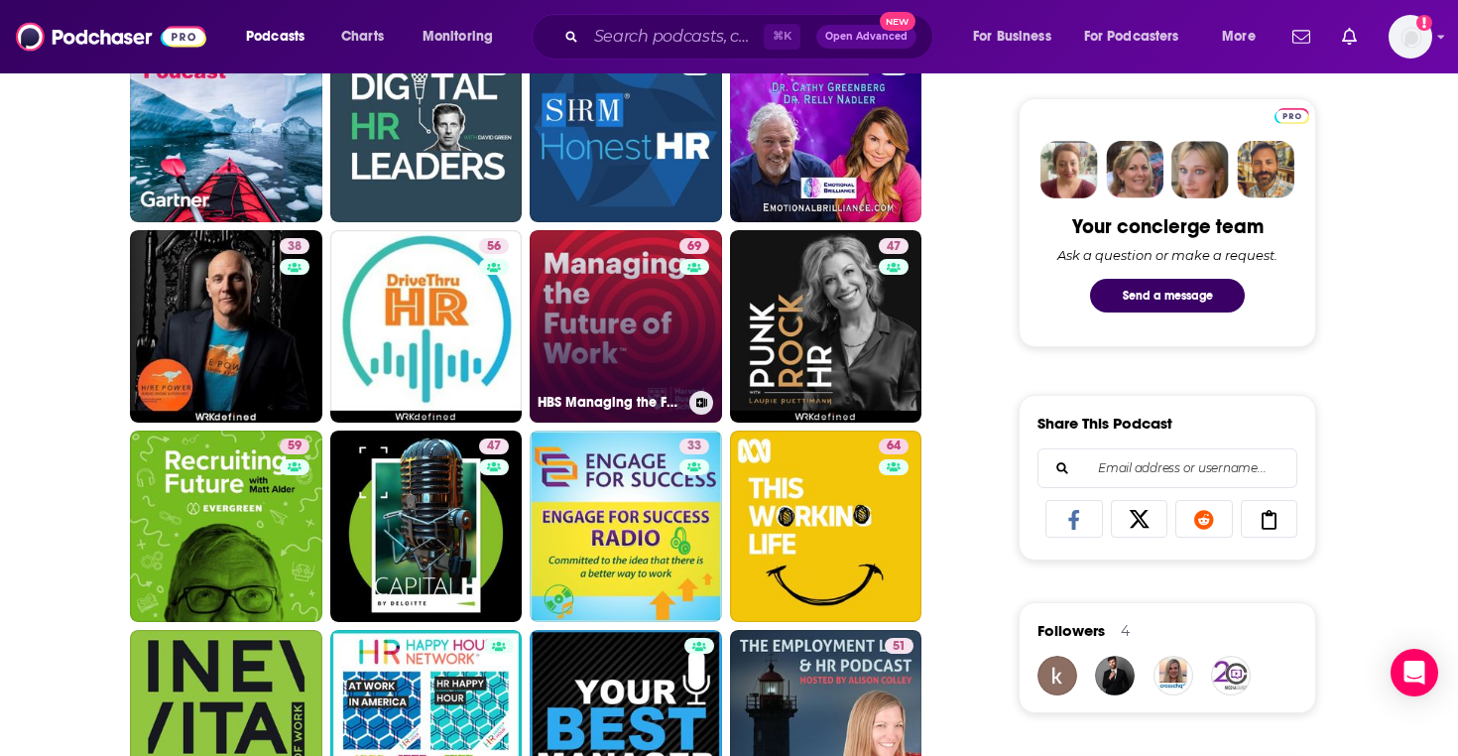
scroll to position [935, 0]
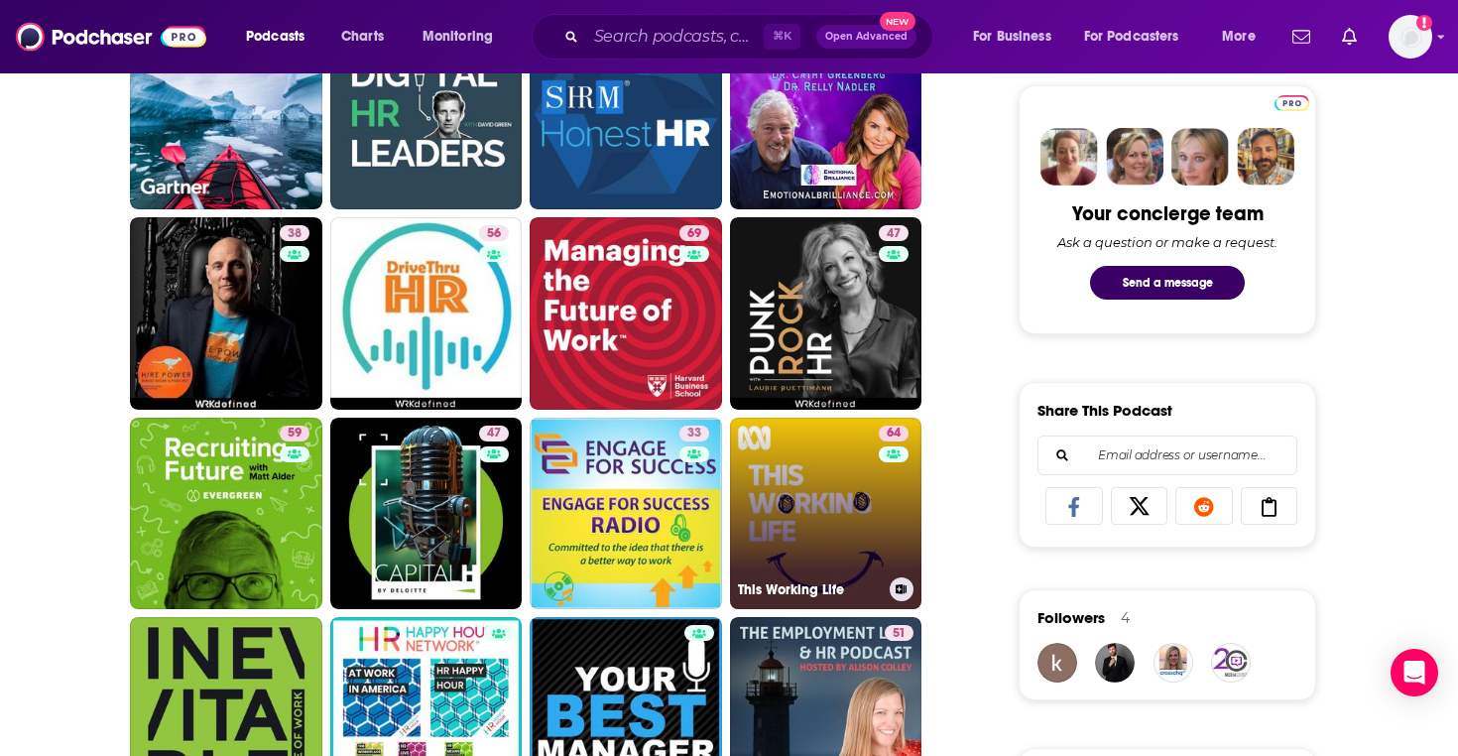
click at [807, 468] on link "64 This Working Life" at bounding box center [826, 513] width 192 height 192
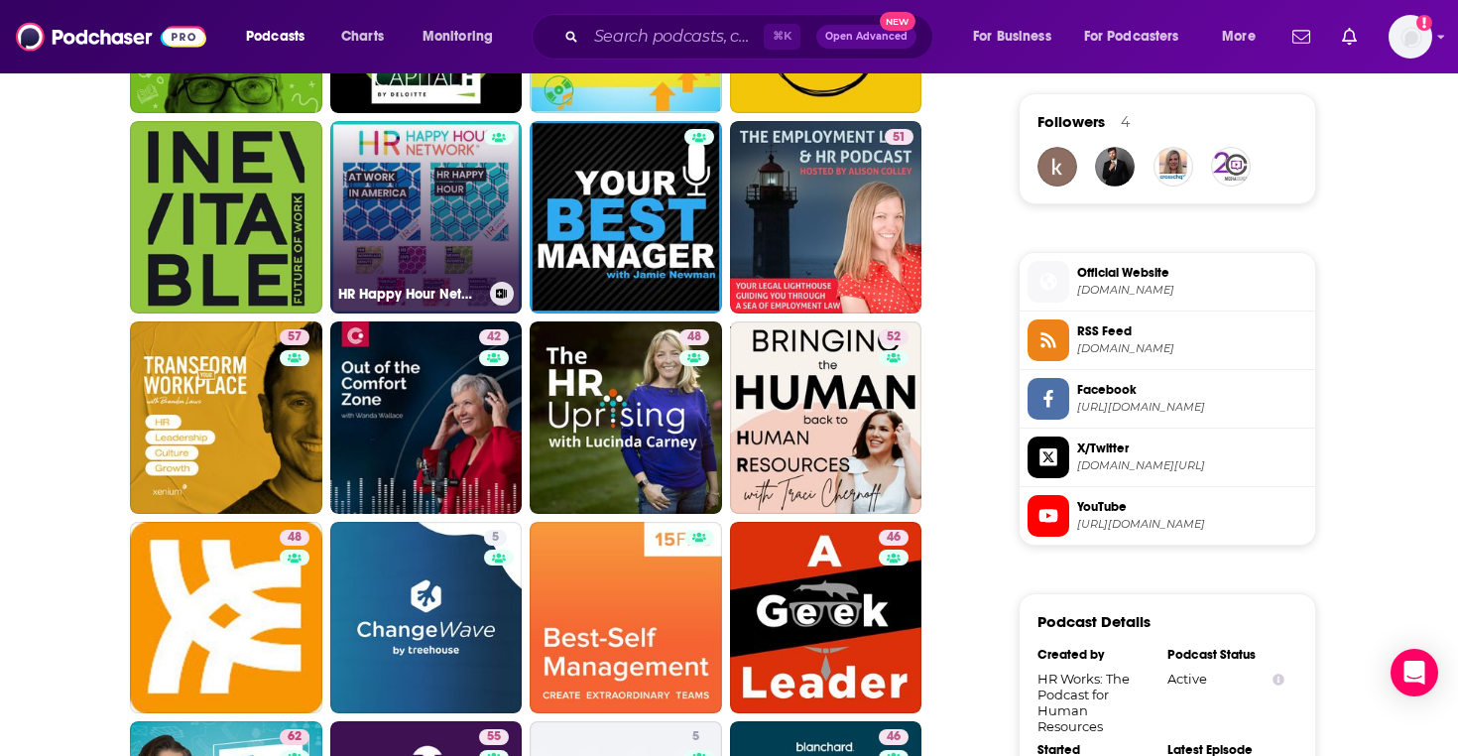
scroll to position [1434, 0]
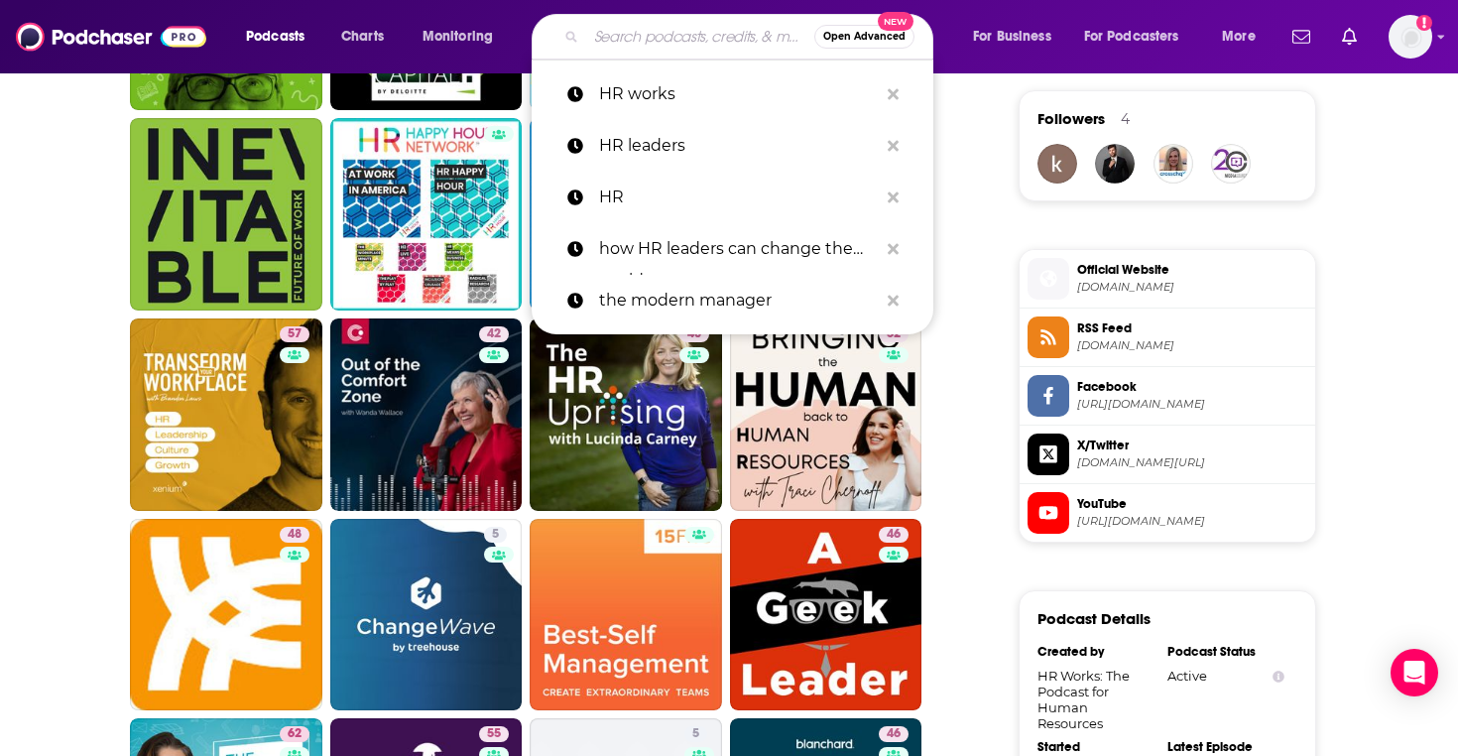
click at [606, 28] on input "Search podcasts, credits, & more..." at bounding box center [700, 37] width 228 height 32
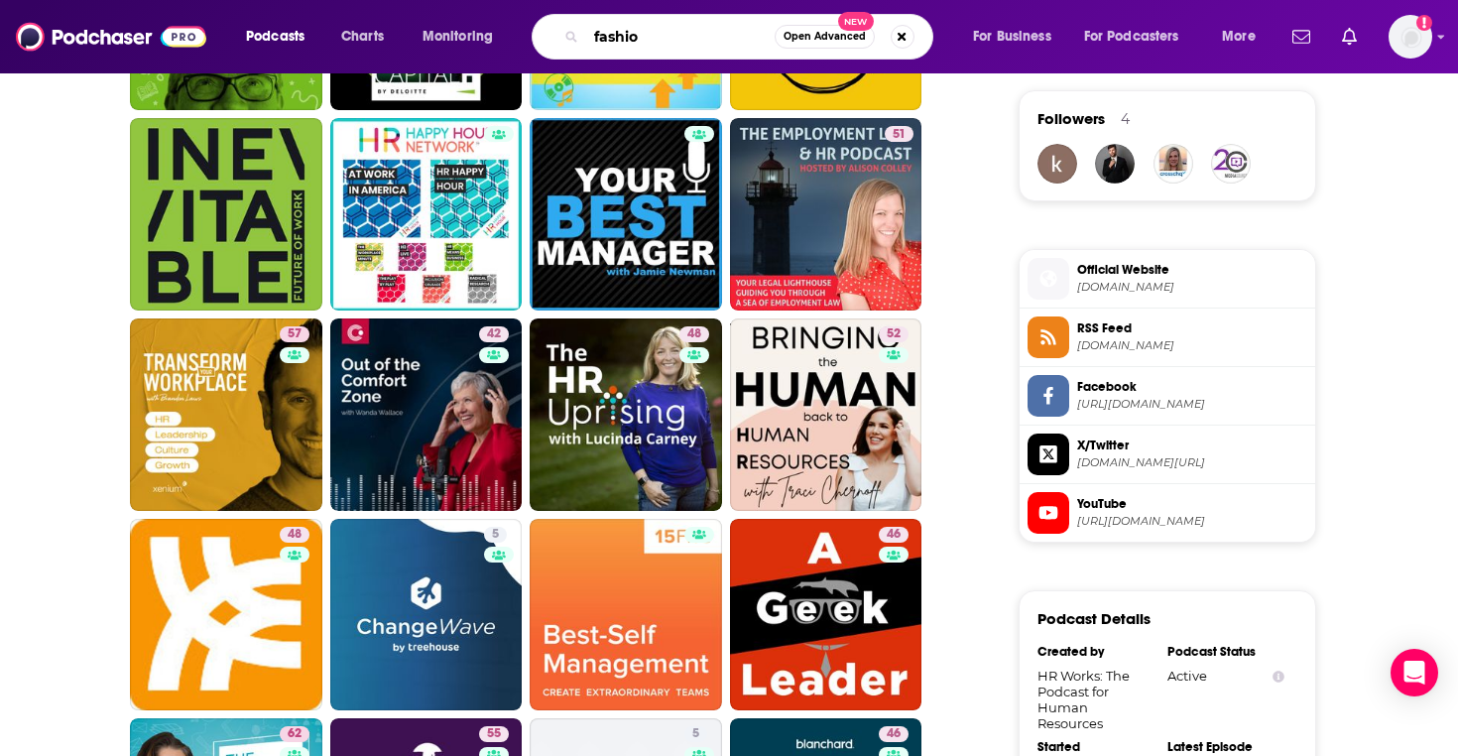
type input "fashion"
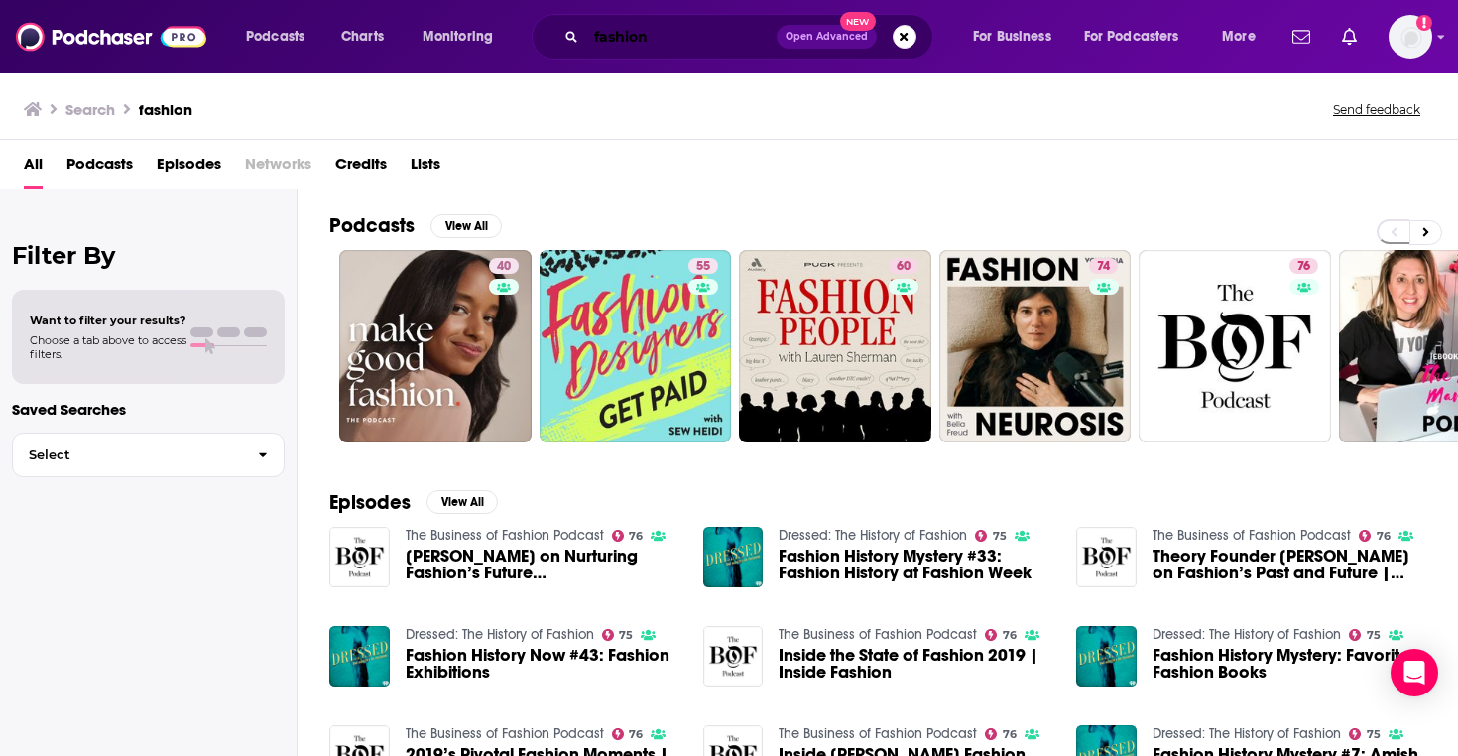
click at [724, 51] on input "fashion" at bounding box center [681, 37] width 190 height 32
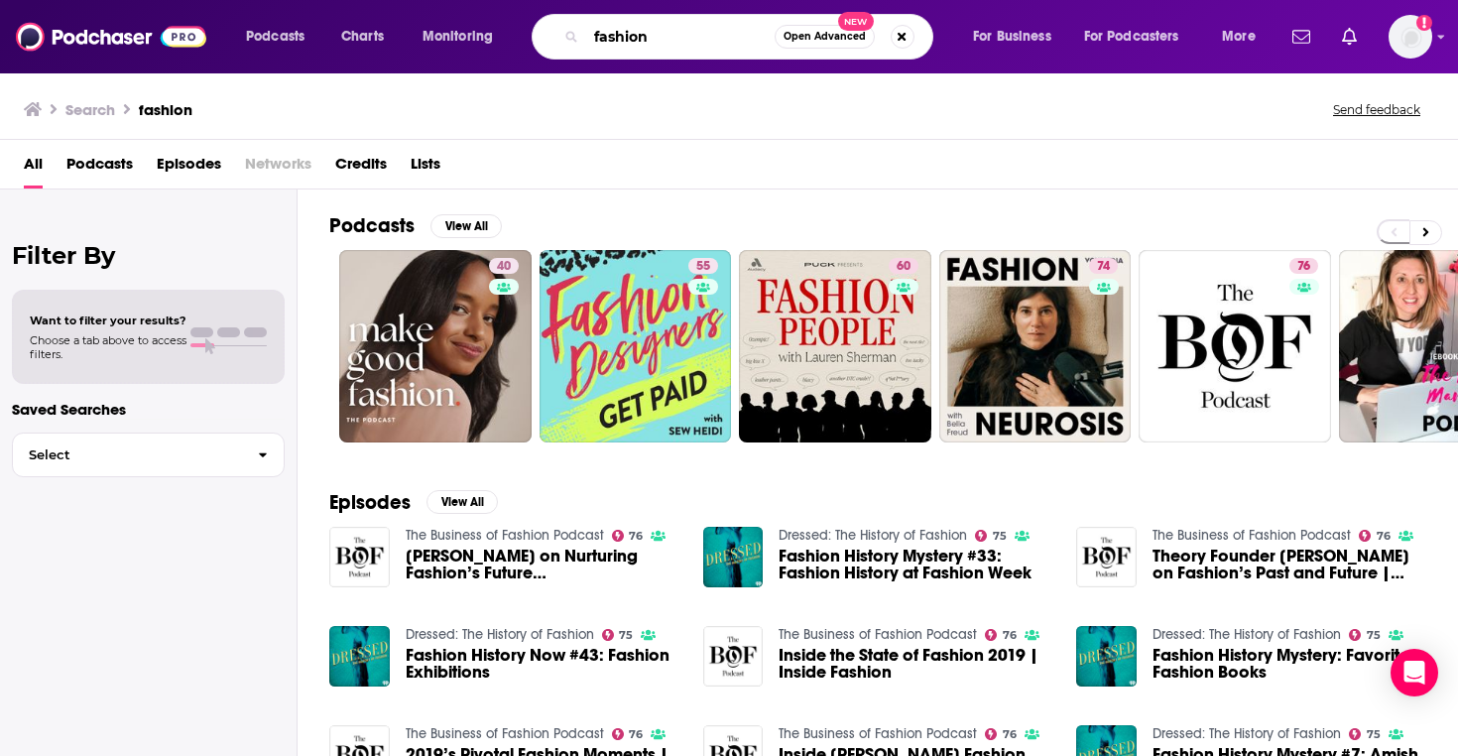
click at [724, 51] on input "fashion" at bounding box center [680, 37] width 188 height 32
type input "entrepreneur"
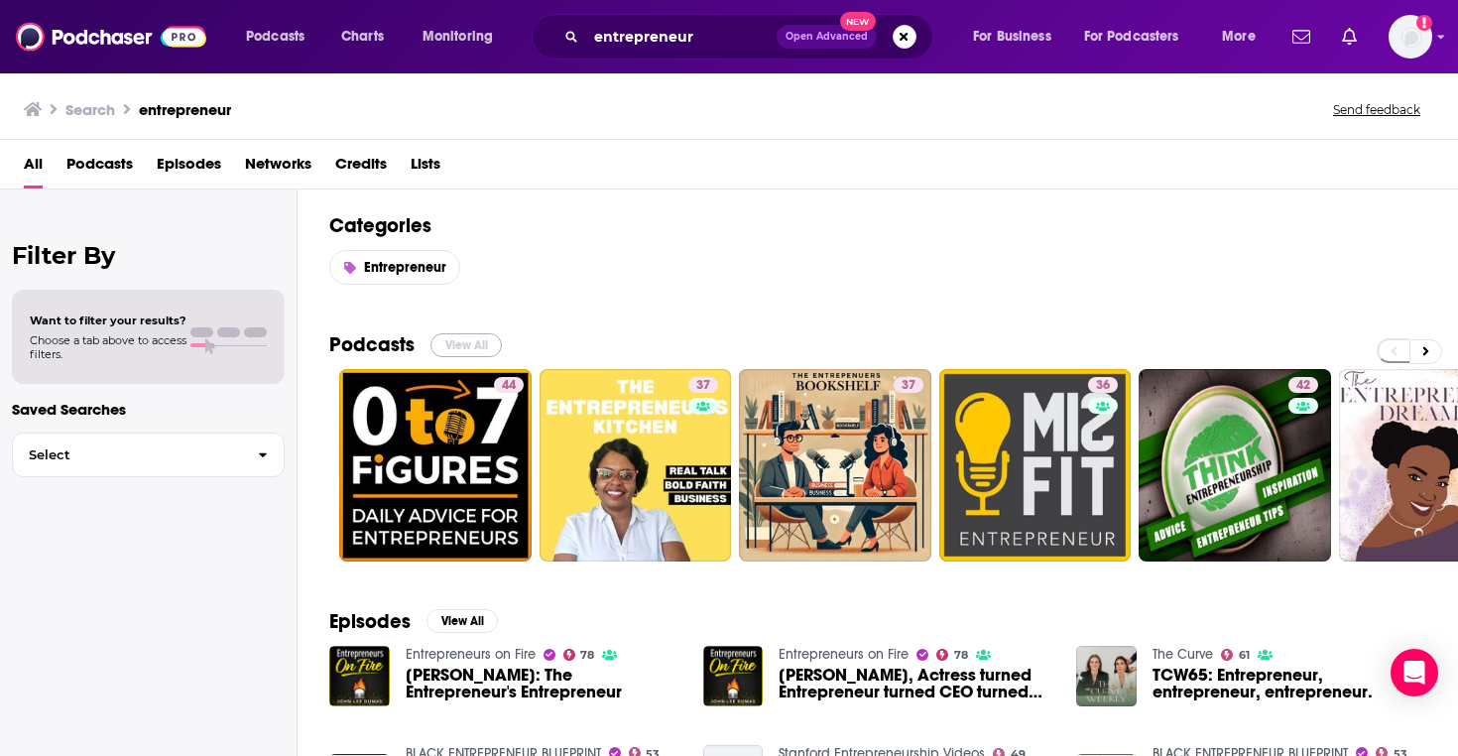
click at [463, 339] on button "View All" at bounding box center [465, 345] width 71 height 24
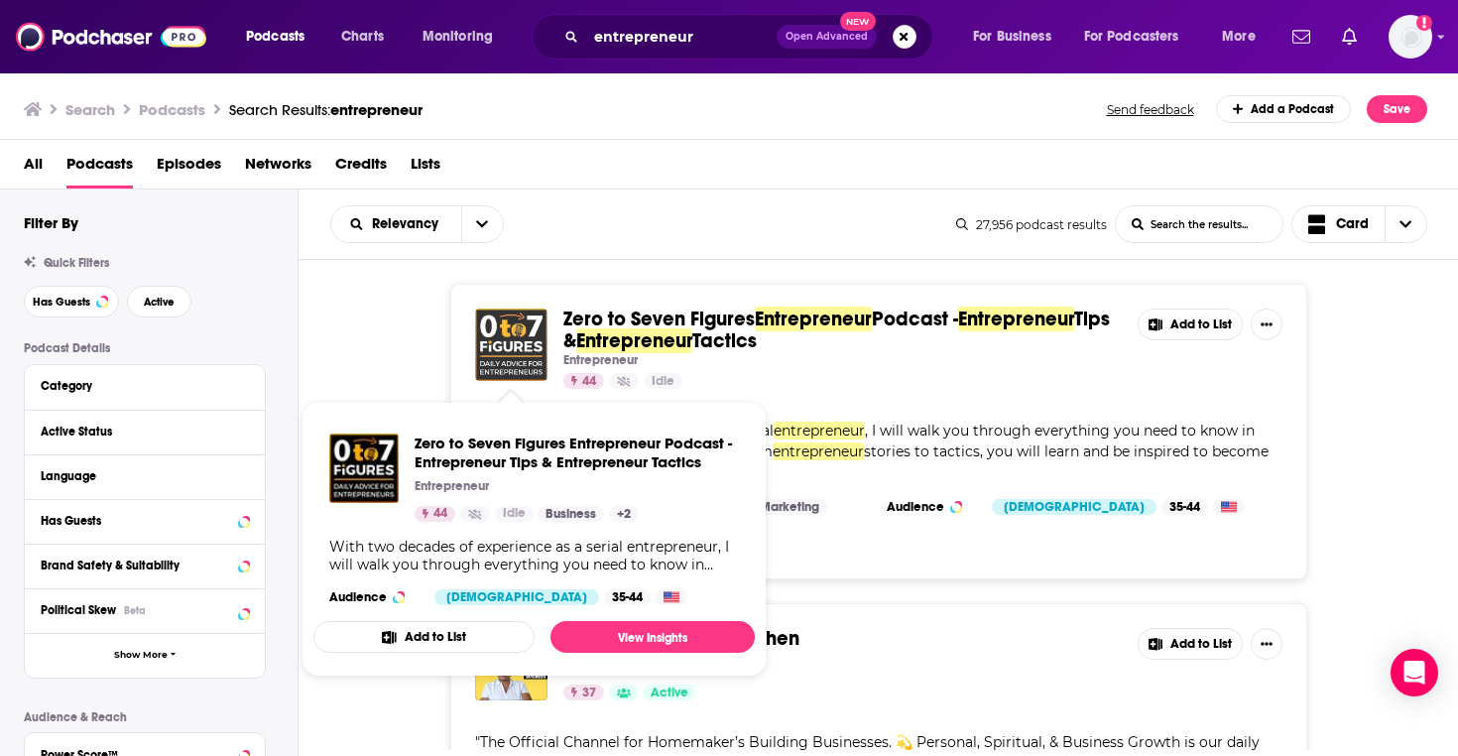
click at [508, 340] on img "Zero to Seven Figures Entrepreneur Podcast - Entrepreneur Tips & Entrepreneur T…" at bounding box center [511, 344] width 72 height 72
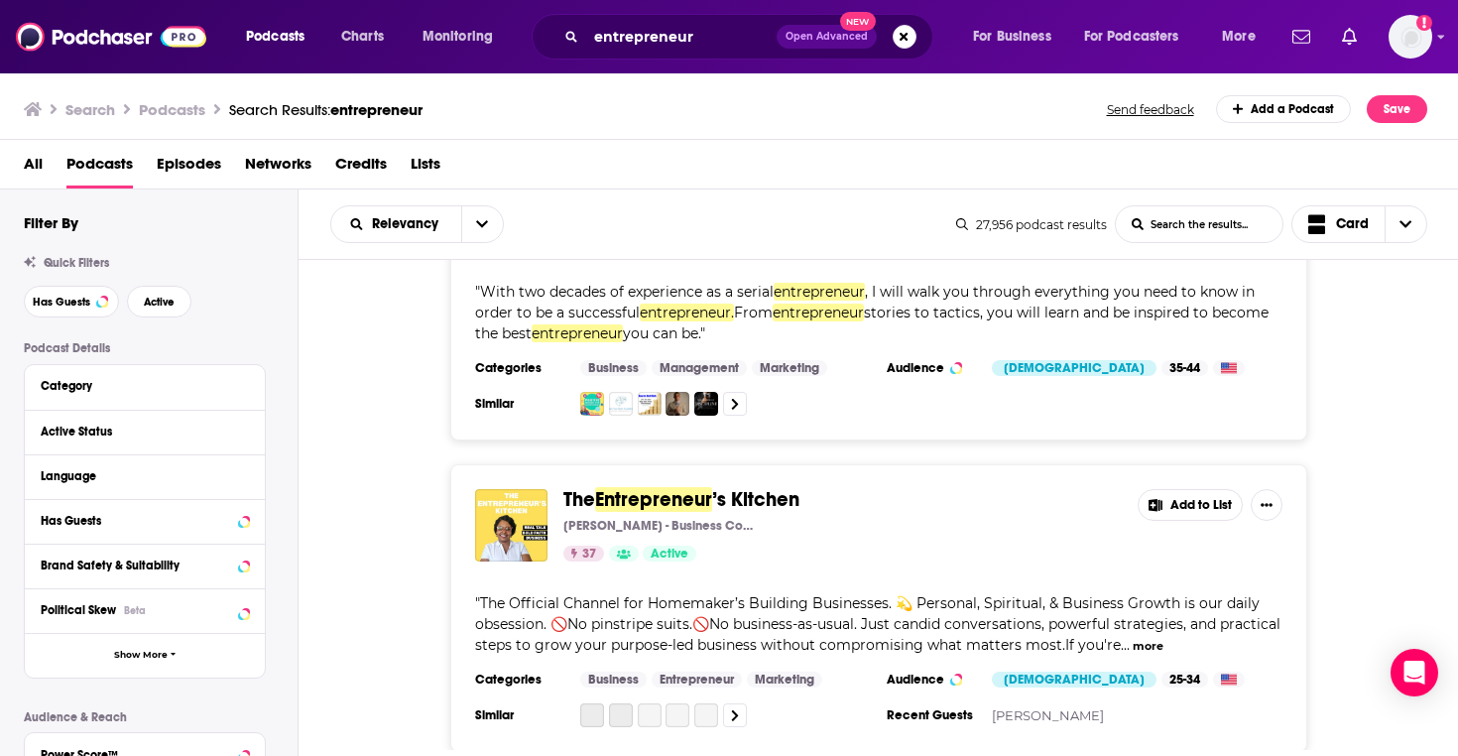
scroll to position [144, 0]
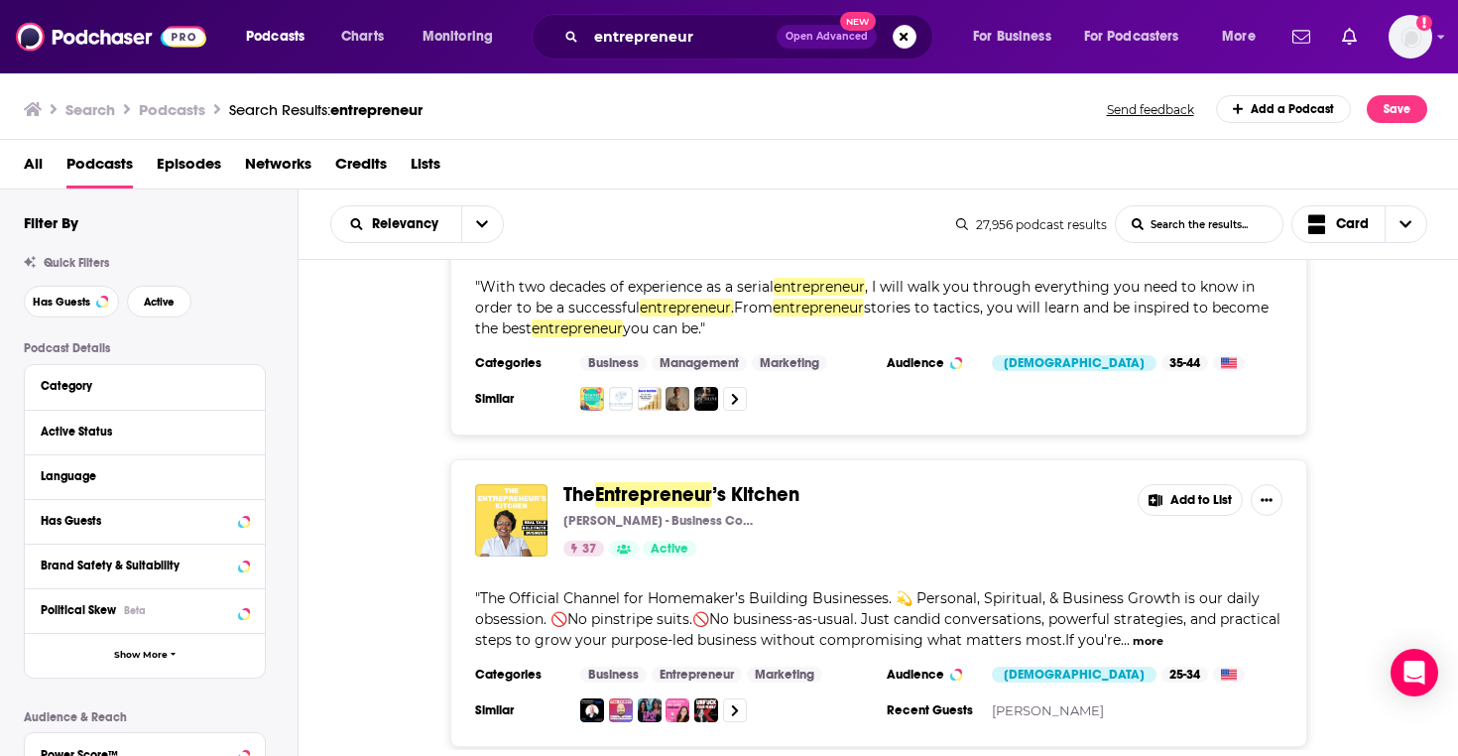
click at [595, 496] on span "The" at bounding box center [579, 494] width 32 height 25
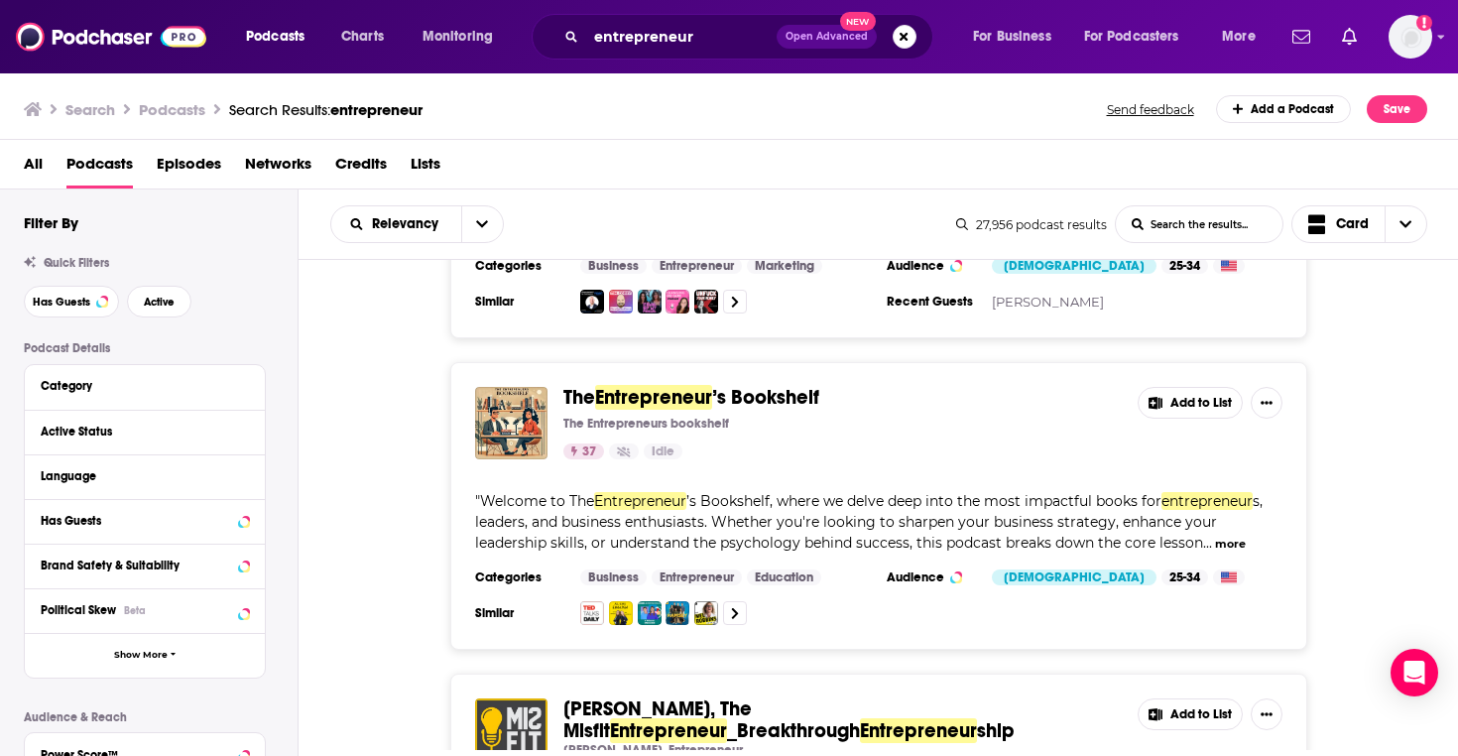
scroll to position [561, 0]
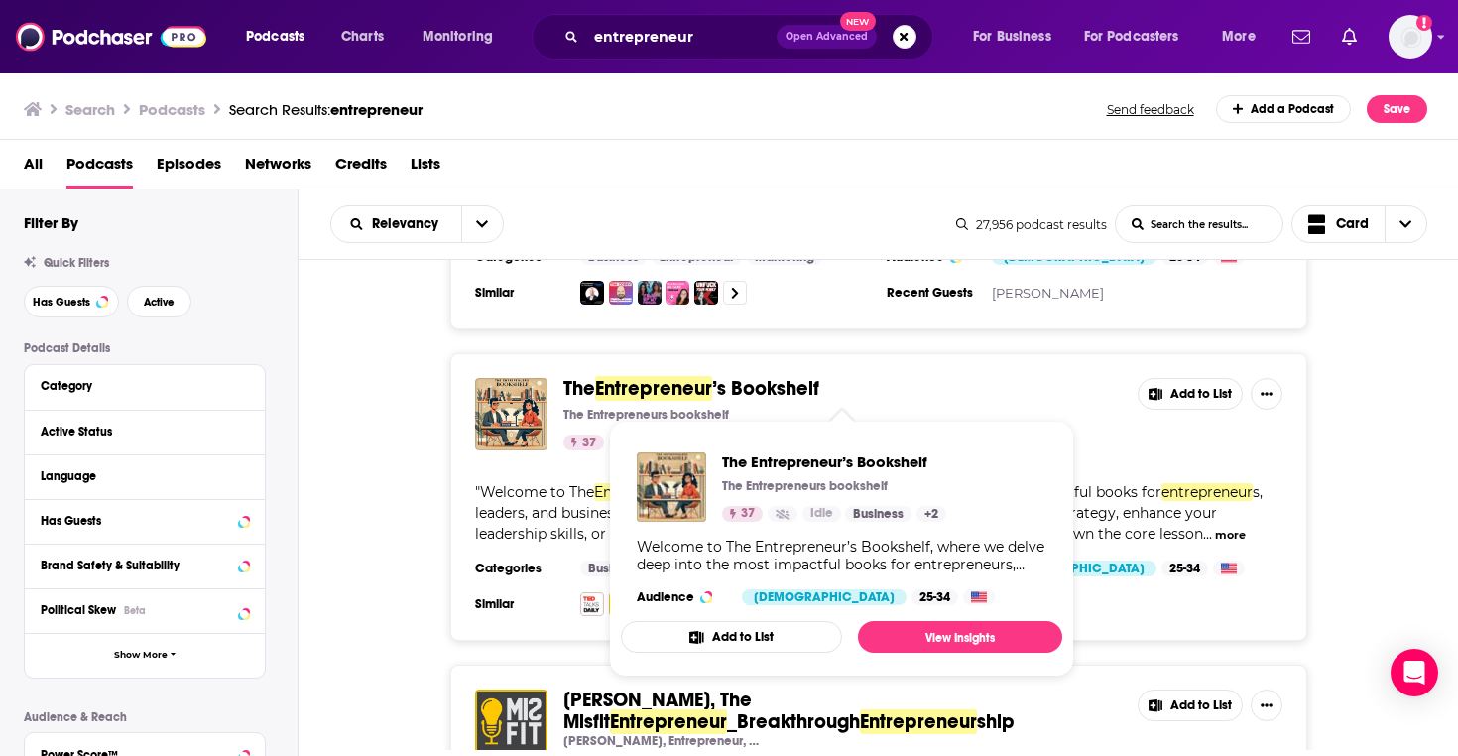
click at [767, 387] on span "’s Bookshelf" at bounding box center [765, 388] width 107 height 25
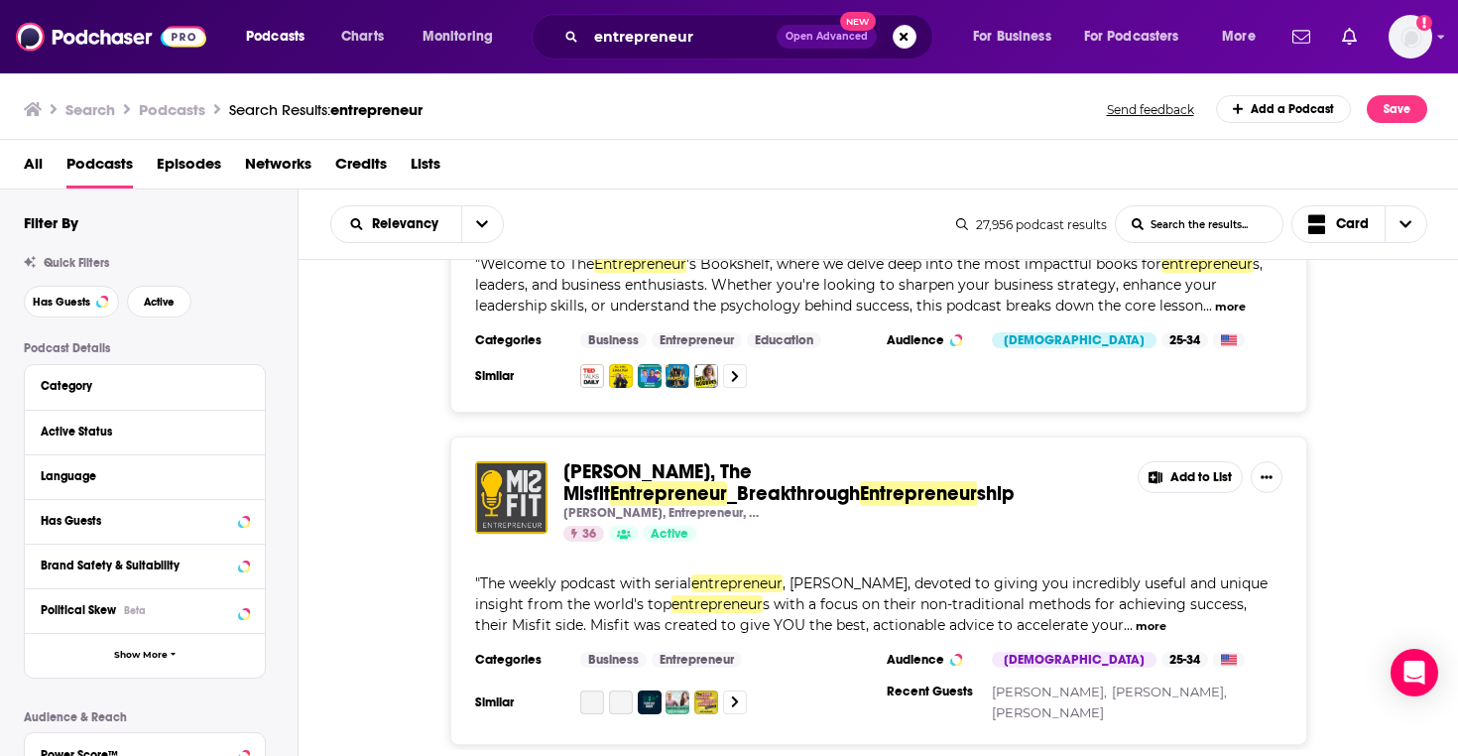
scroll to position [791, 0]
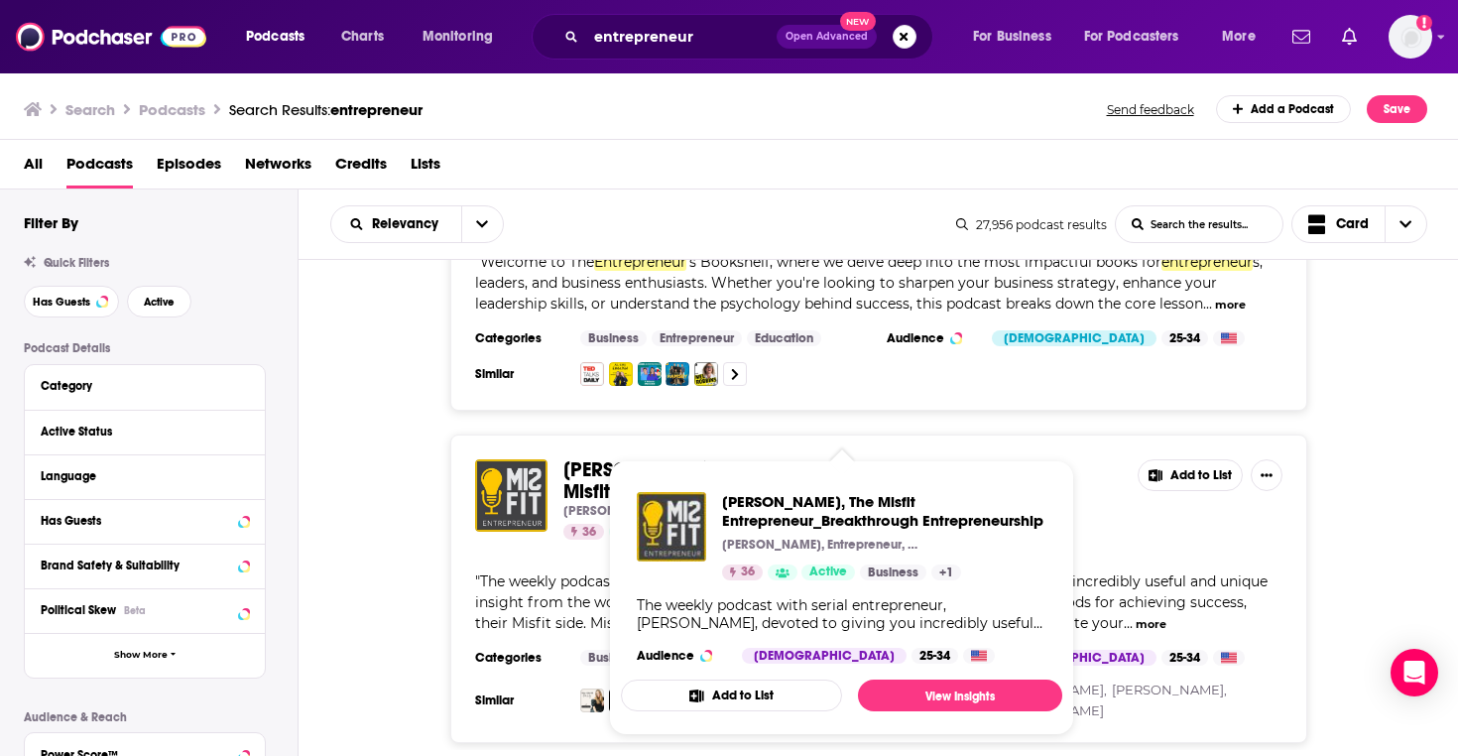
click at [734, 464] on span "Dave Lukas, The Misfit Entrepreneur_Breakthrough Entrepreneurship Dave M. Lukas…" at bounding box center [841, 597] width 441 height 275
click at [767, 503] on span "Dave Lukas, The Misfit Entrepreneur_Breakthrough Entrepreneurship" at bounding box center [884, 511] width 324 height 38
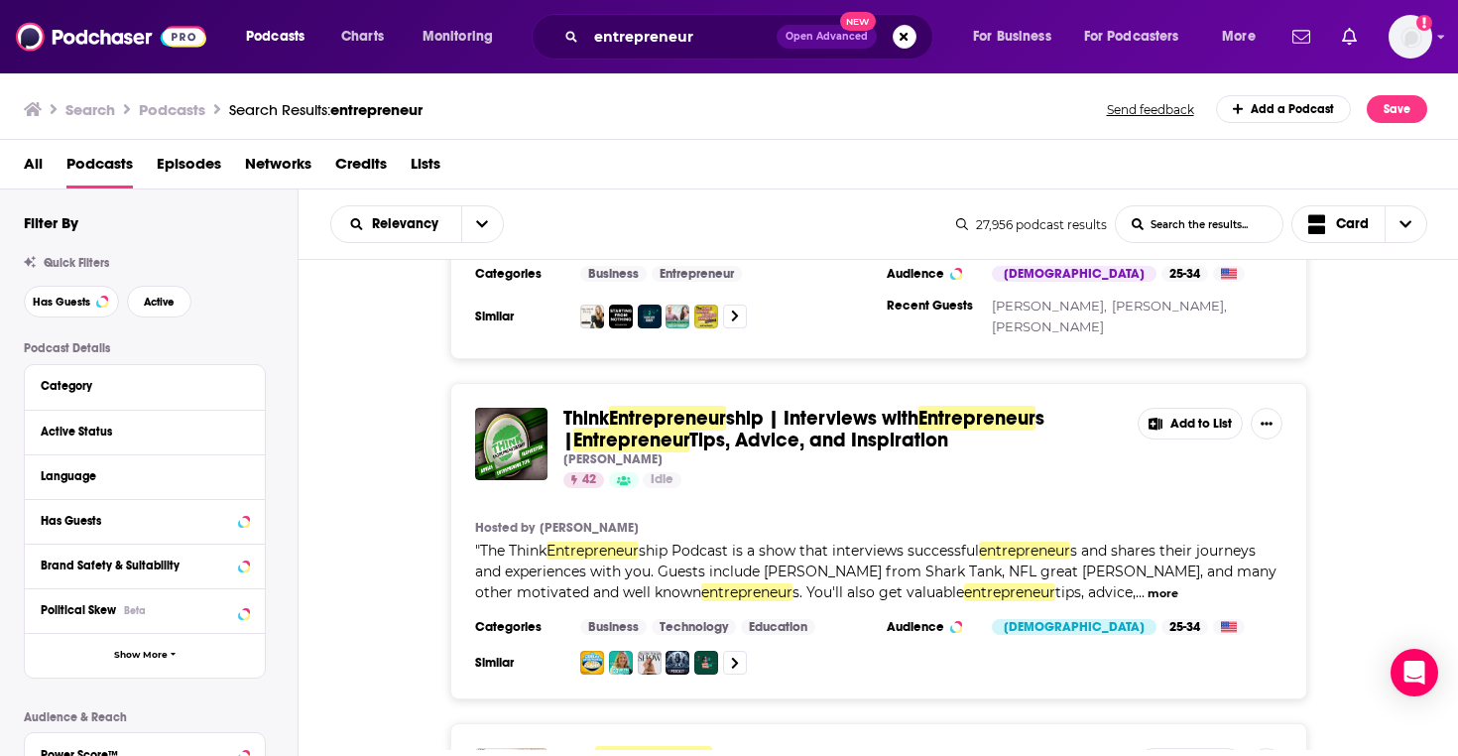
scroll to position [1170, 0]
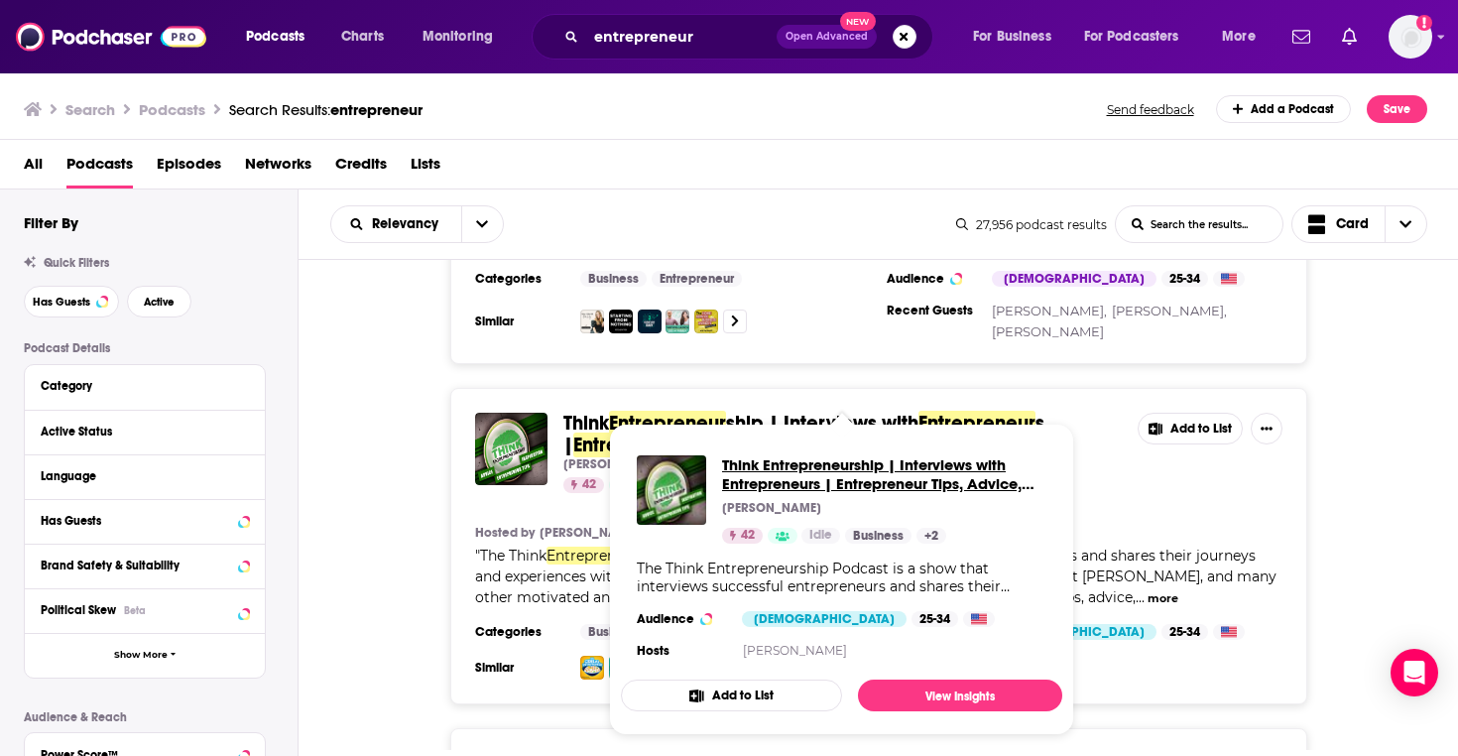
click at [754, 460] on span "Think Entrepreneurship | Interviews with Entrepreneurs | Entrepreneur Tips, Adv…" at bounding box center [884, 474] width 324 height 38
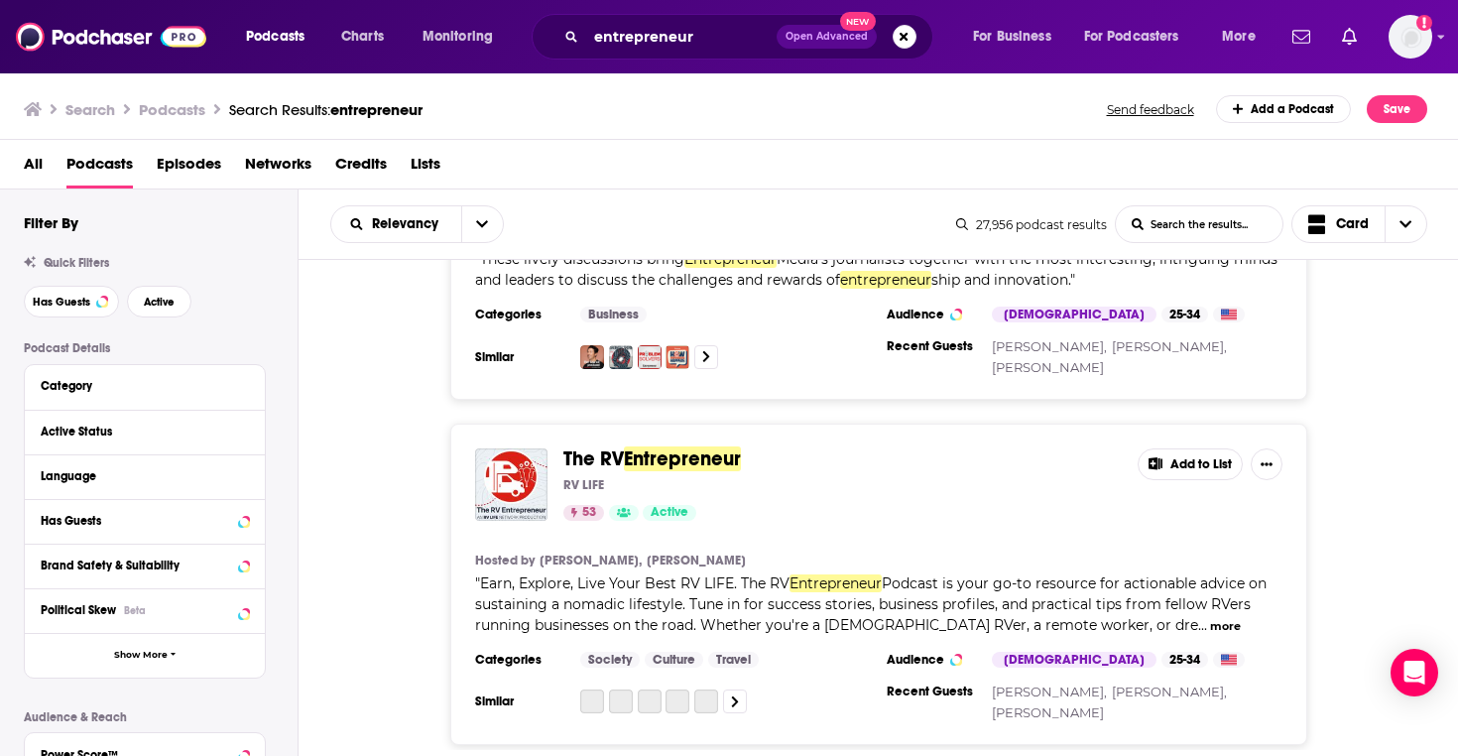
scroll to position [2425, 0]
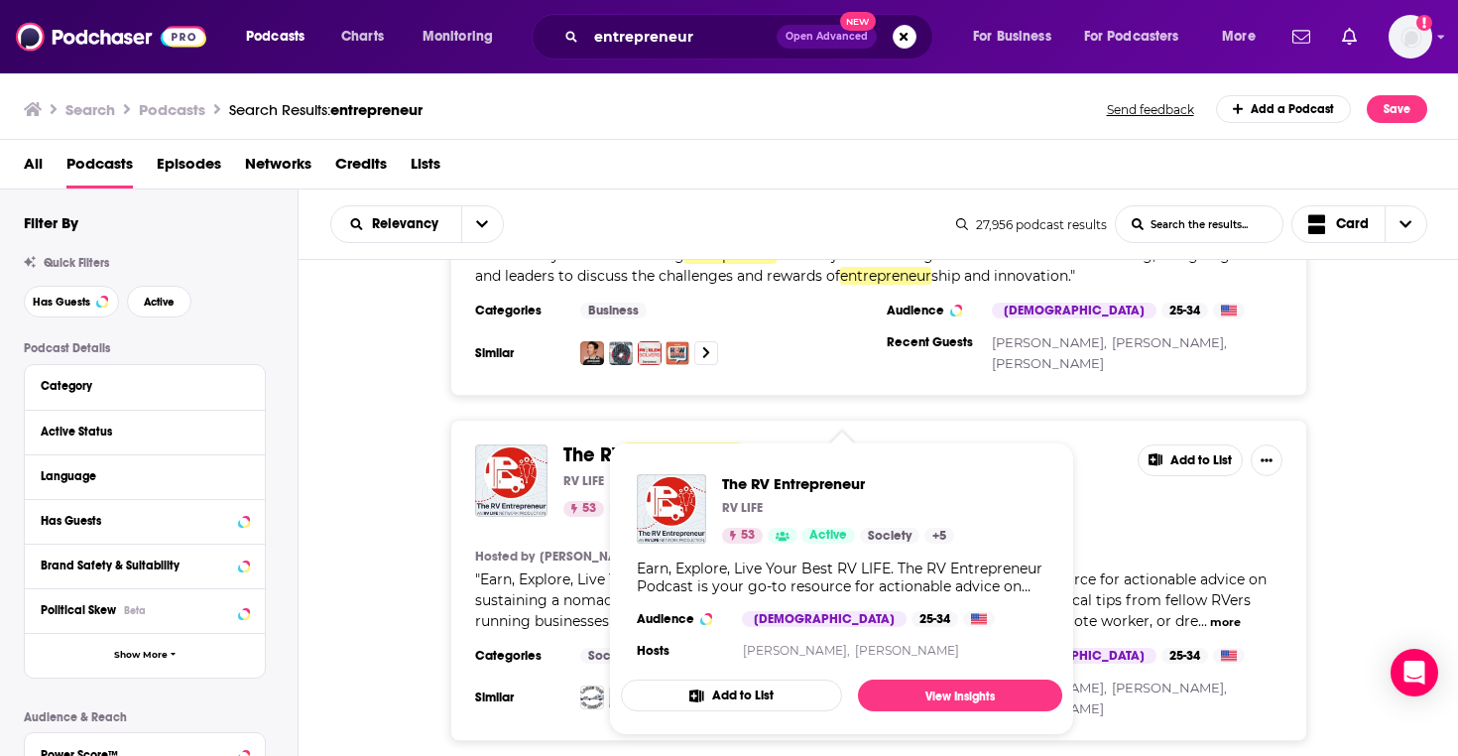
click at [587, 442] on span "The RV" at bounding box center [593, 454] width 60 height 25
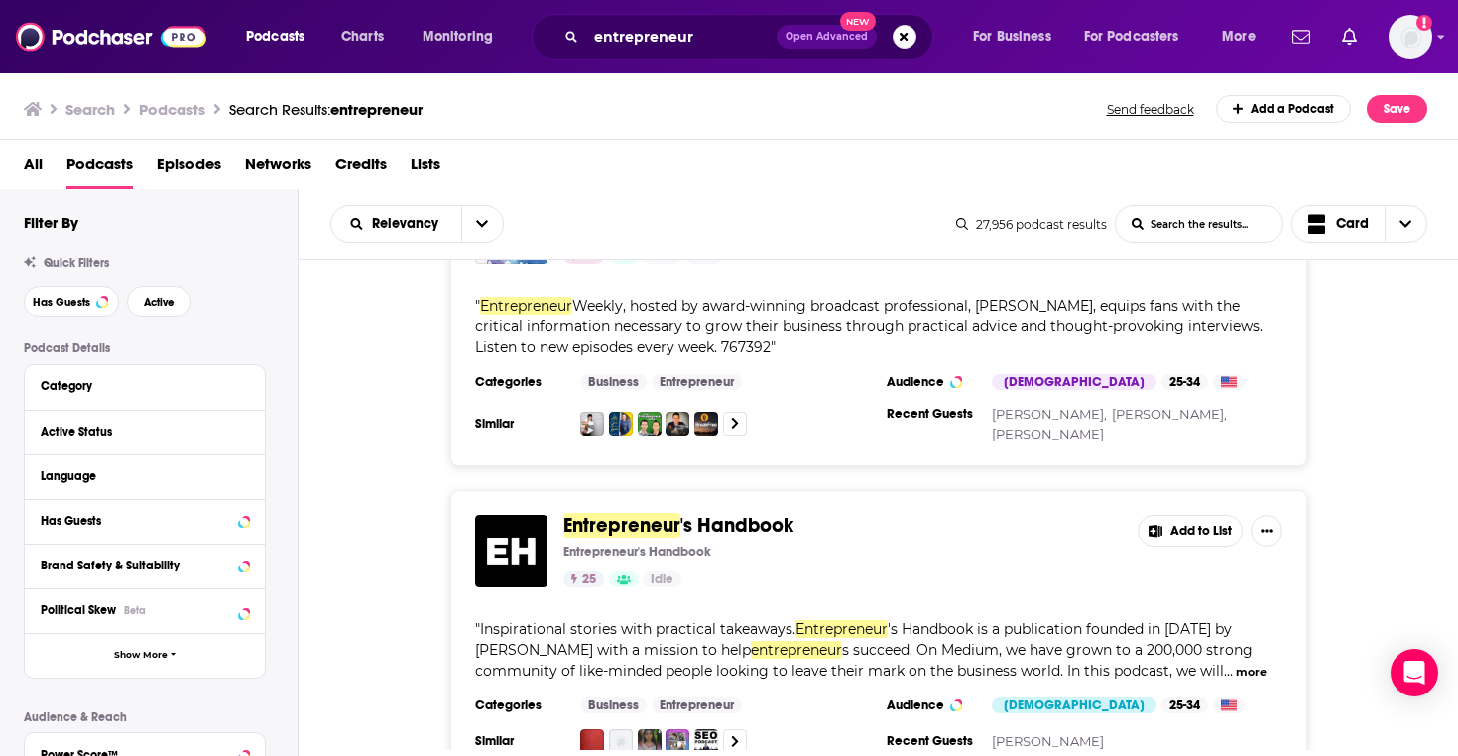
scroll to position [3776, 0]
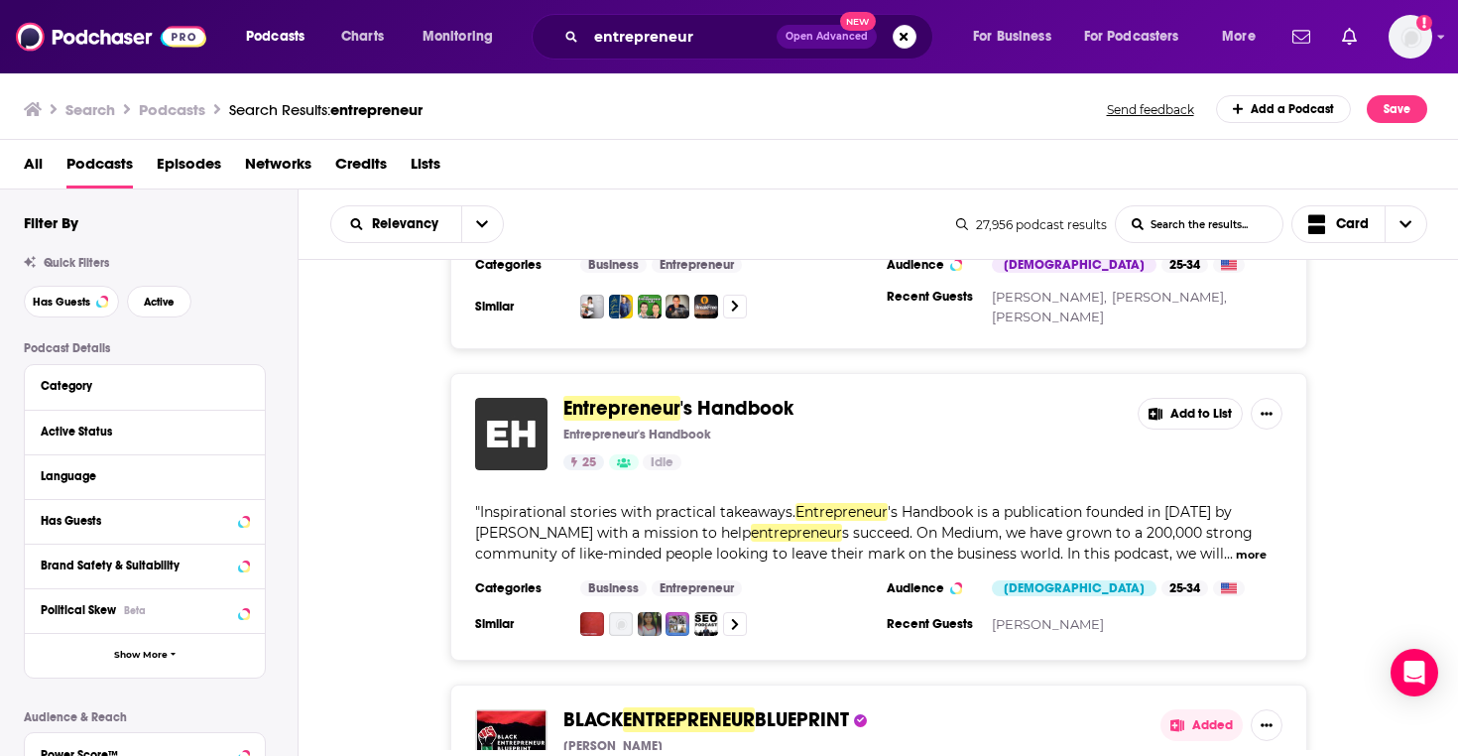
click at [519, 403] on img "Entrepreneur's Handbook" at bounding box center [511, 434] width 72 height 72
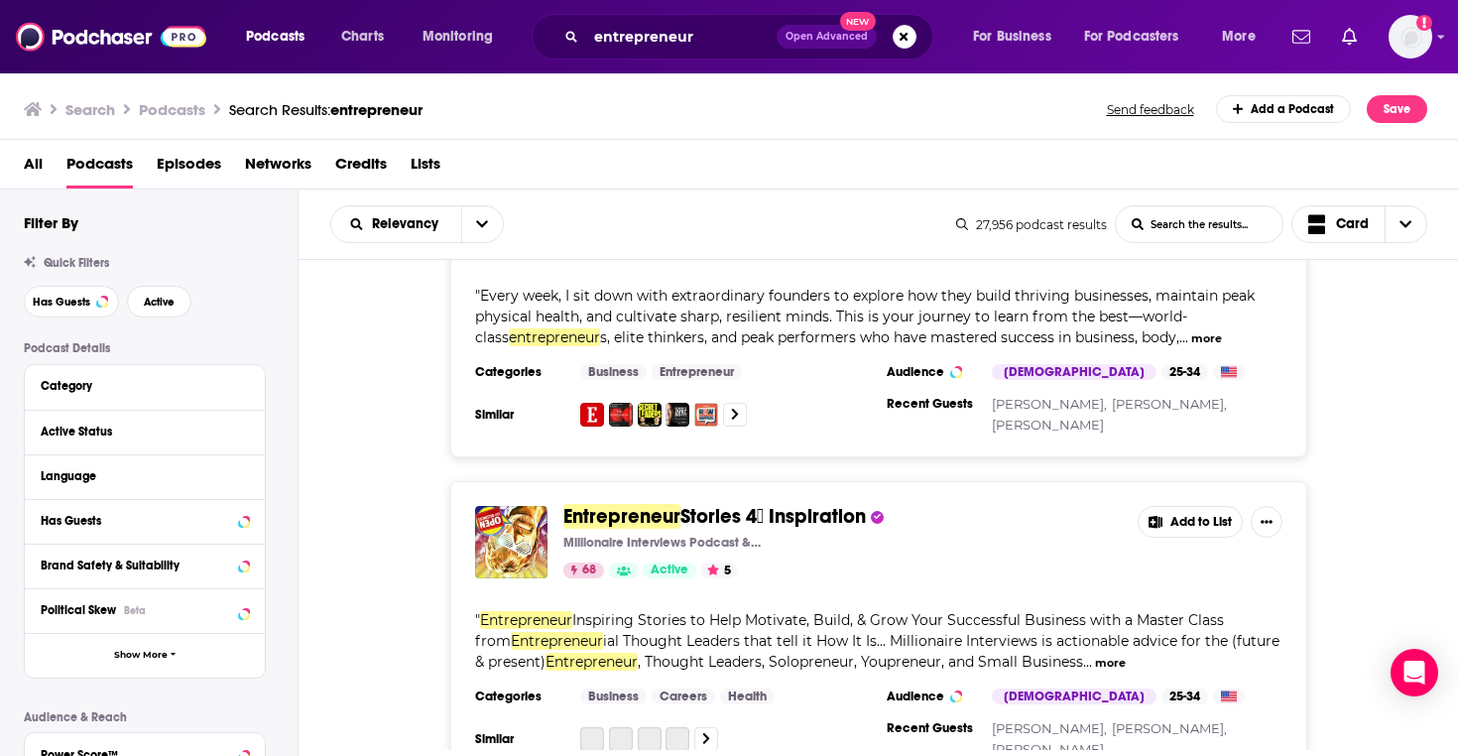
scroll to position [4637, 0]
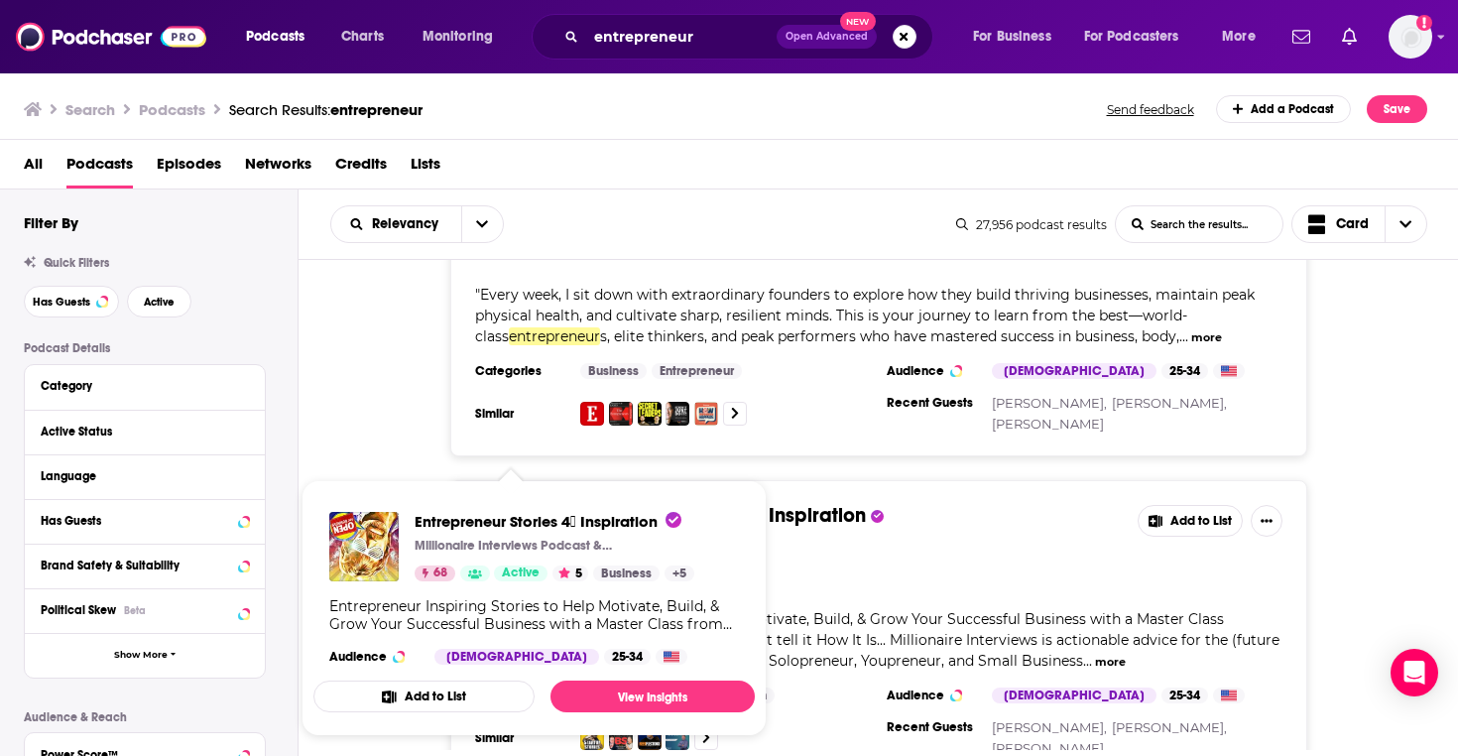
click at [512, 499] on div "Entrepreneur Stories 4⃣ Inspiration Millionaire Interviews Podcast & Sir Austin…" at bounding box center [533, 588] width 441 height 184
click at [523, 520] on span "Entrepreneur Stories 4⃣ Inspiration" at bounding box center [547, 521] width 267 height 19
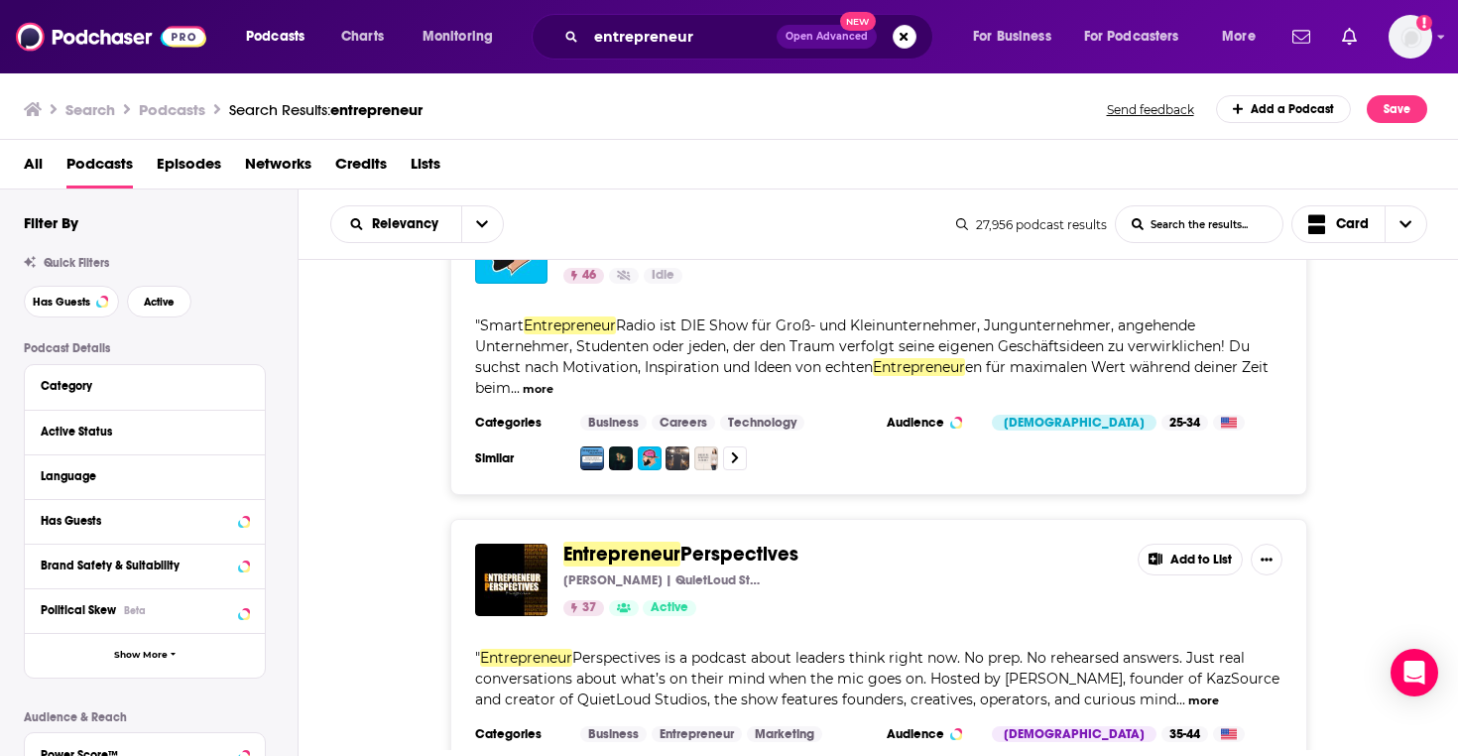
scroll to position [5599, 0]
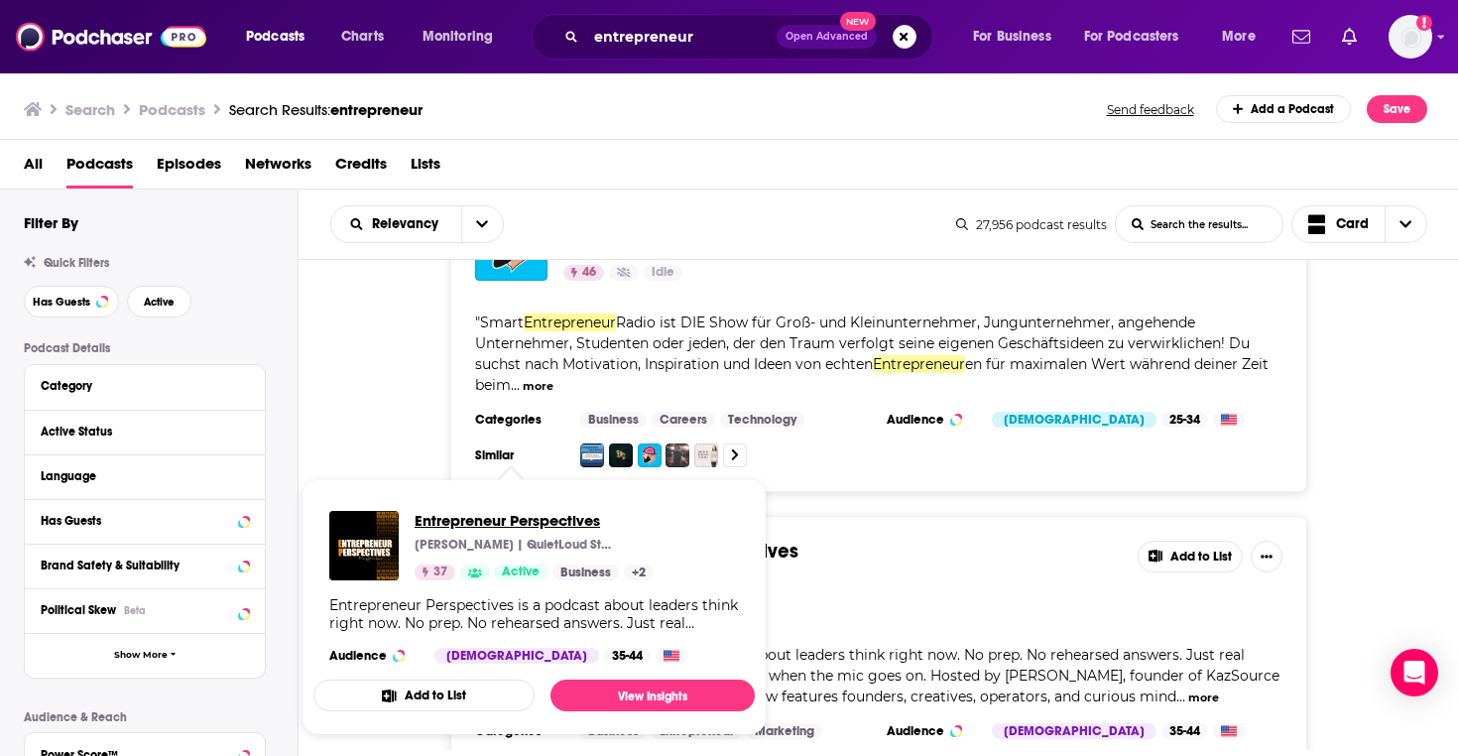
click at [546, 526] on span "Entrepreneur Perspectives" at bounding box center [533, 520] width 239 height 19
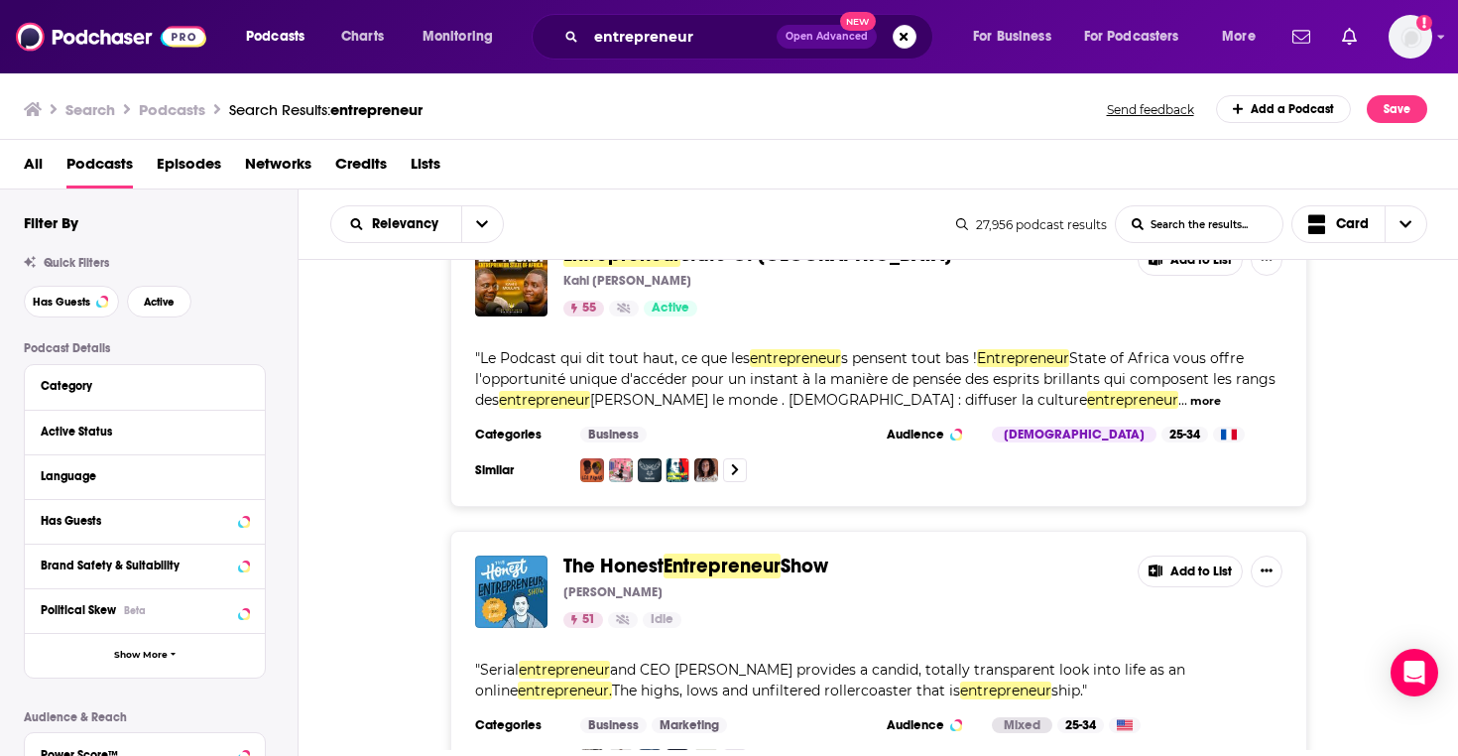
scroll to position [6218, 0]
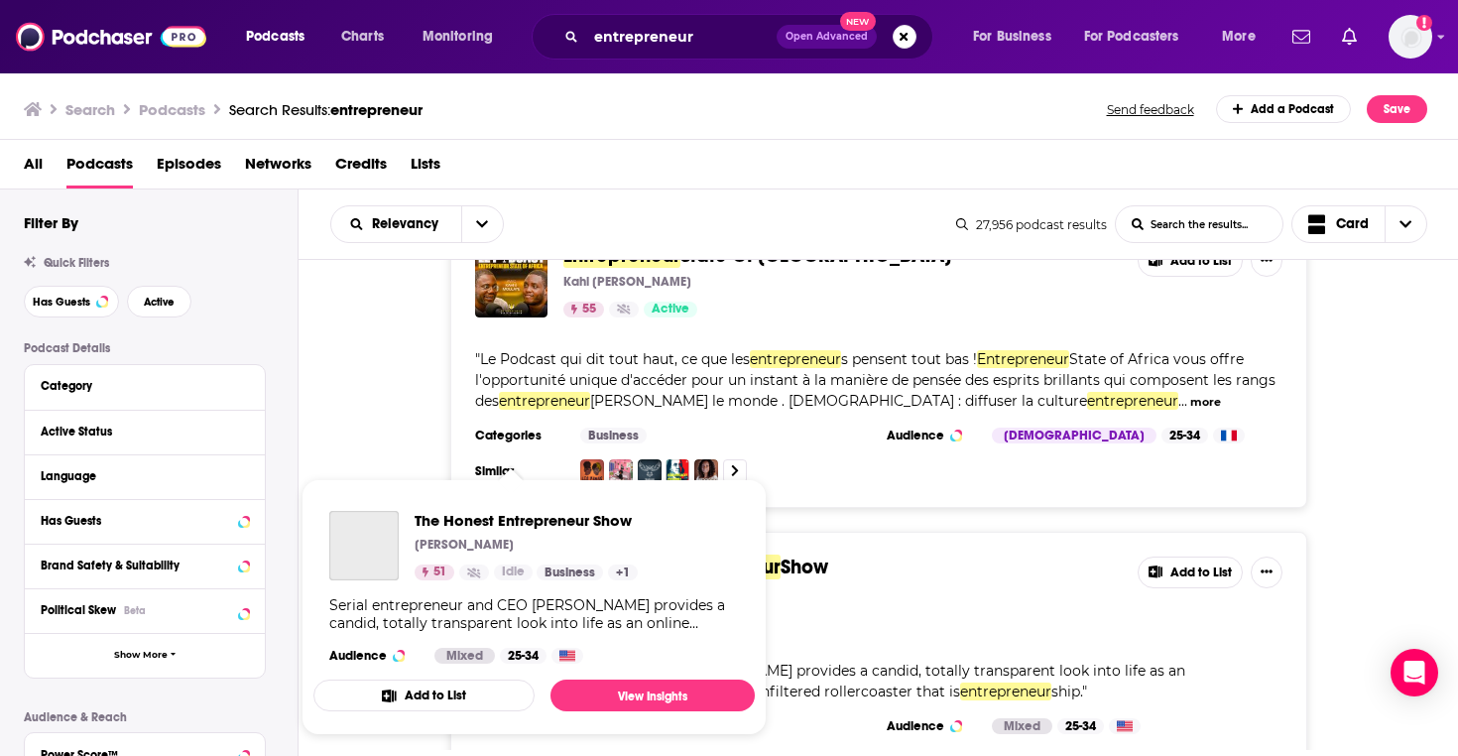
click at [514, 517] on div "Podcasts Charts Monitoring entrepreneur Open Advanced New For Business For Podc…" at bounding box center [729, 378] width 1458 height 756
click at [514, 517] on span "The Honest Entrepreneur Show" at bounding box center [525, 520] width 223 height 19
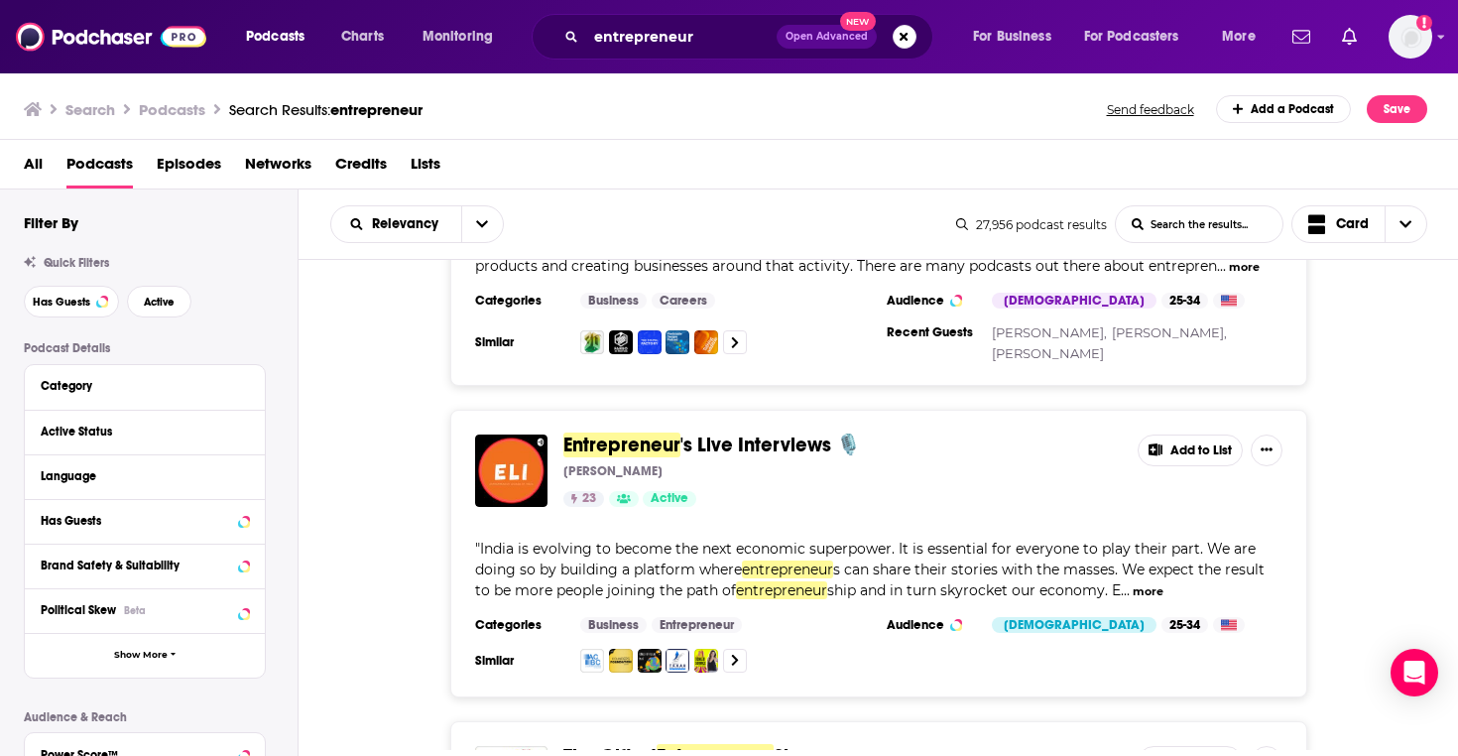
scroll to position [6954, 0]
click at [534, 435] on img "Entrepreneur's Live Interviews 🎙️" at bounding box center [511, 471] width 72 height 72
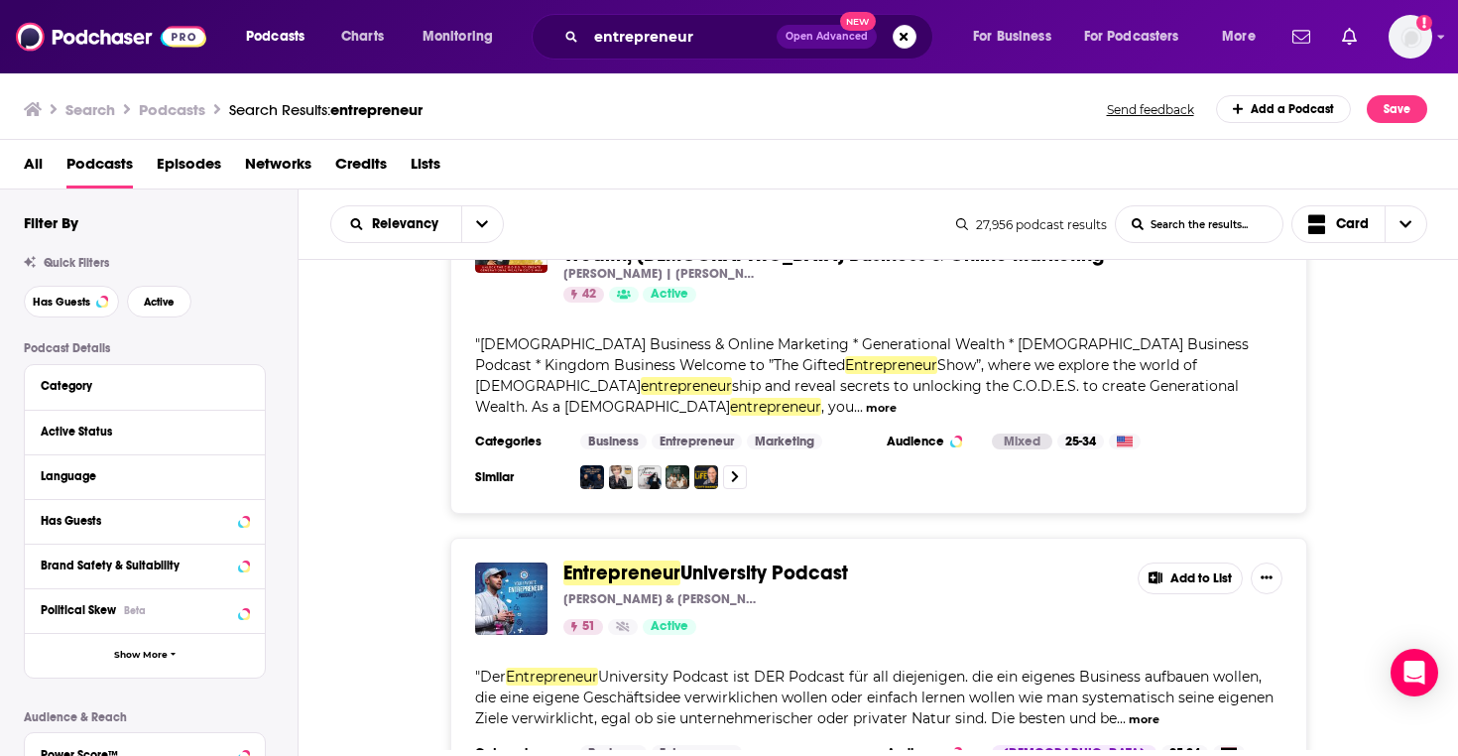
scroll to position [7598, 0]
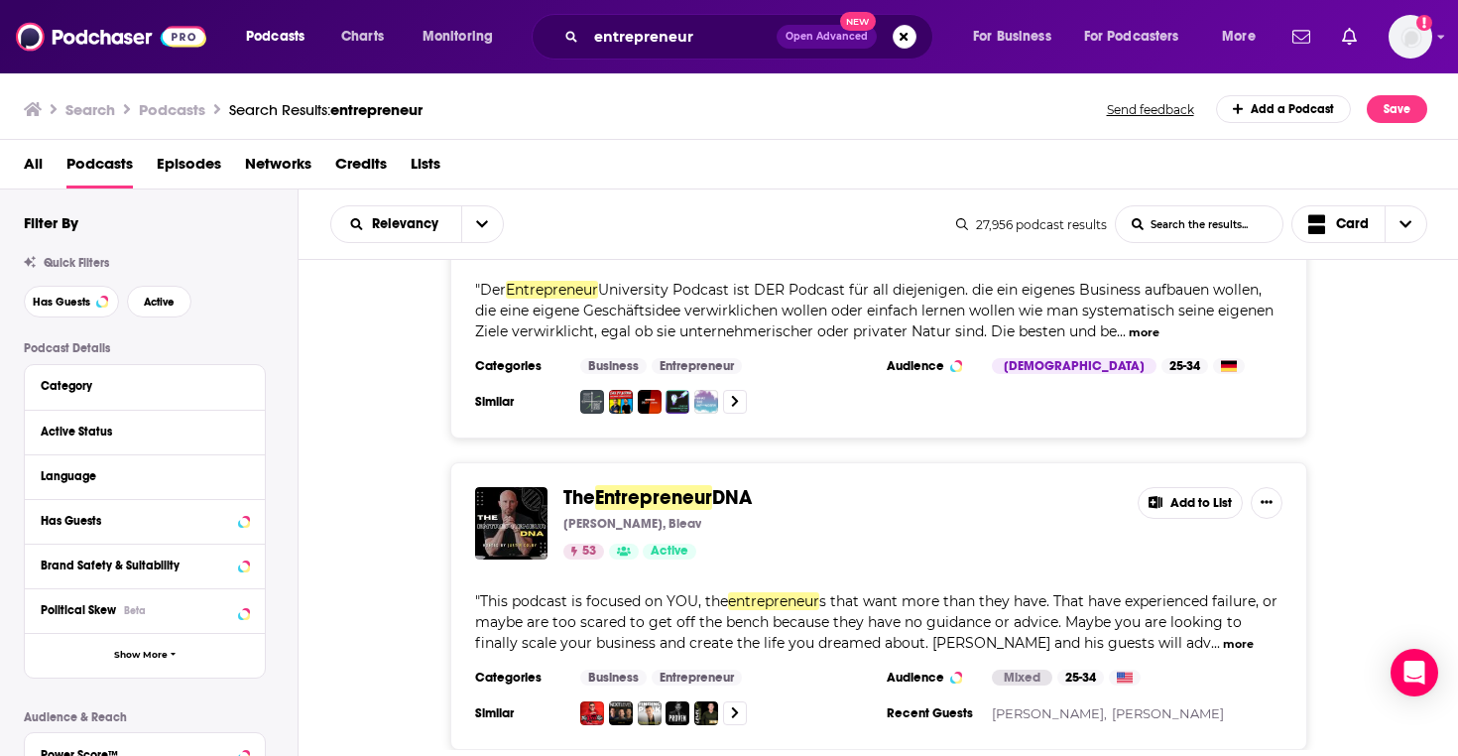
scroll to position [7885, 0]
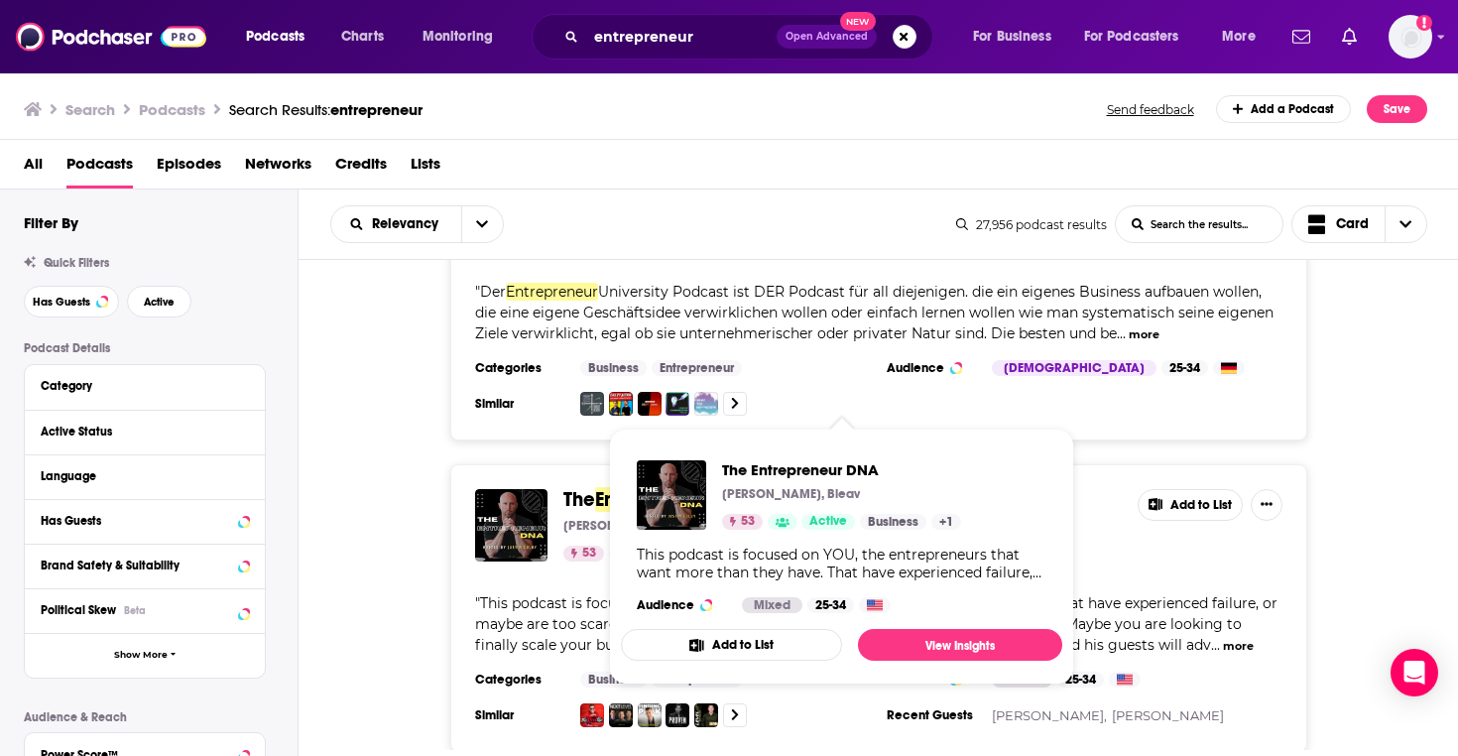
click at [607, 487] on span "Entrepreneur" at bounding box center [653, 499] width 117 height 25
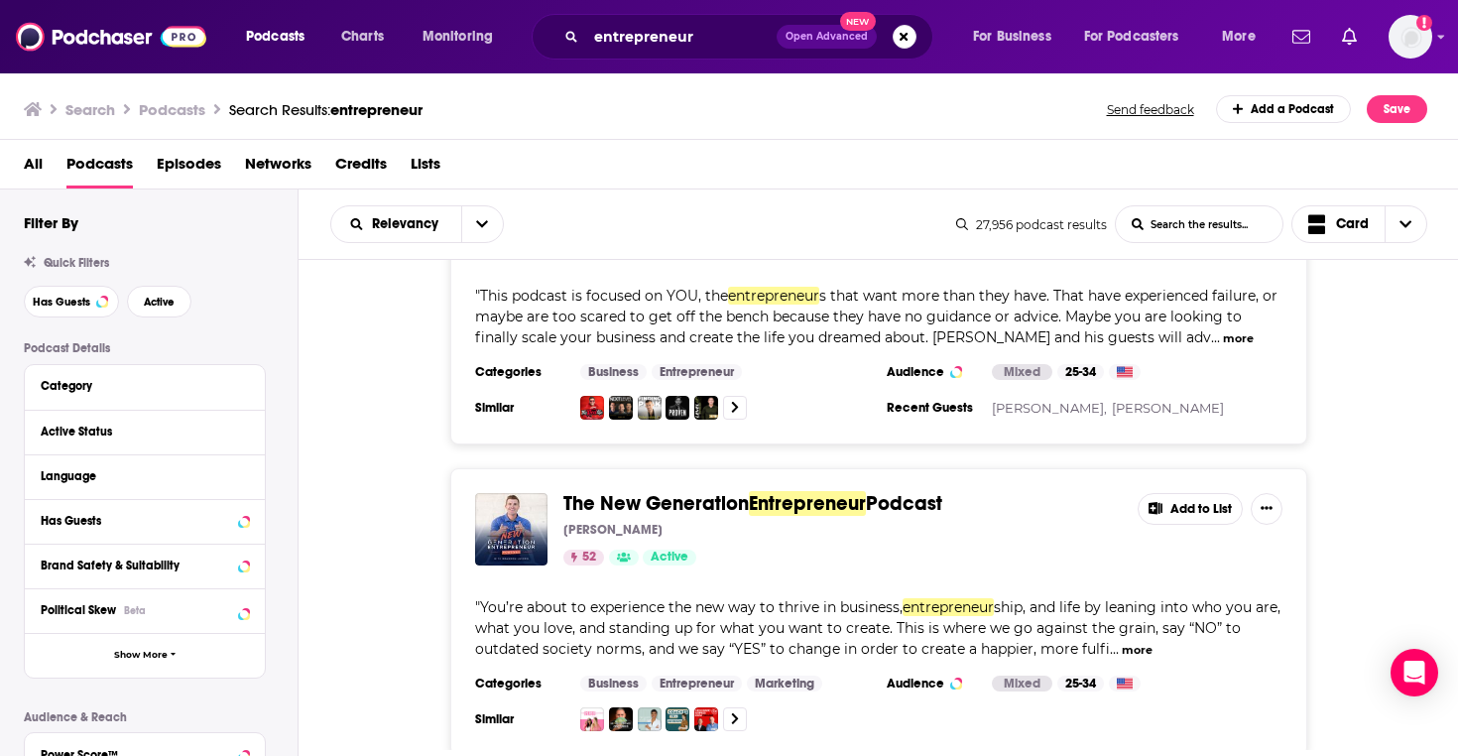
scroll to position [8191, 0]
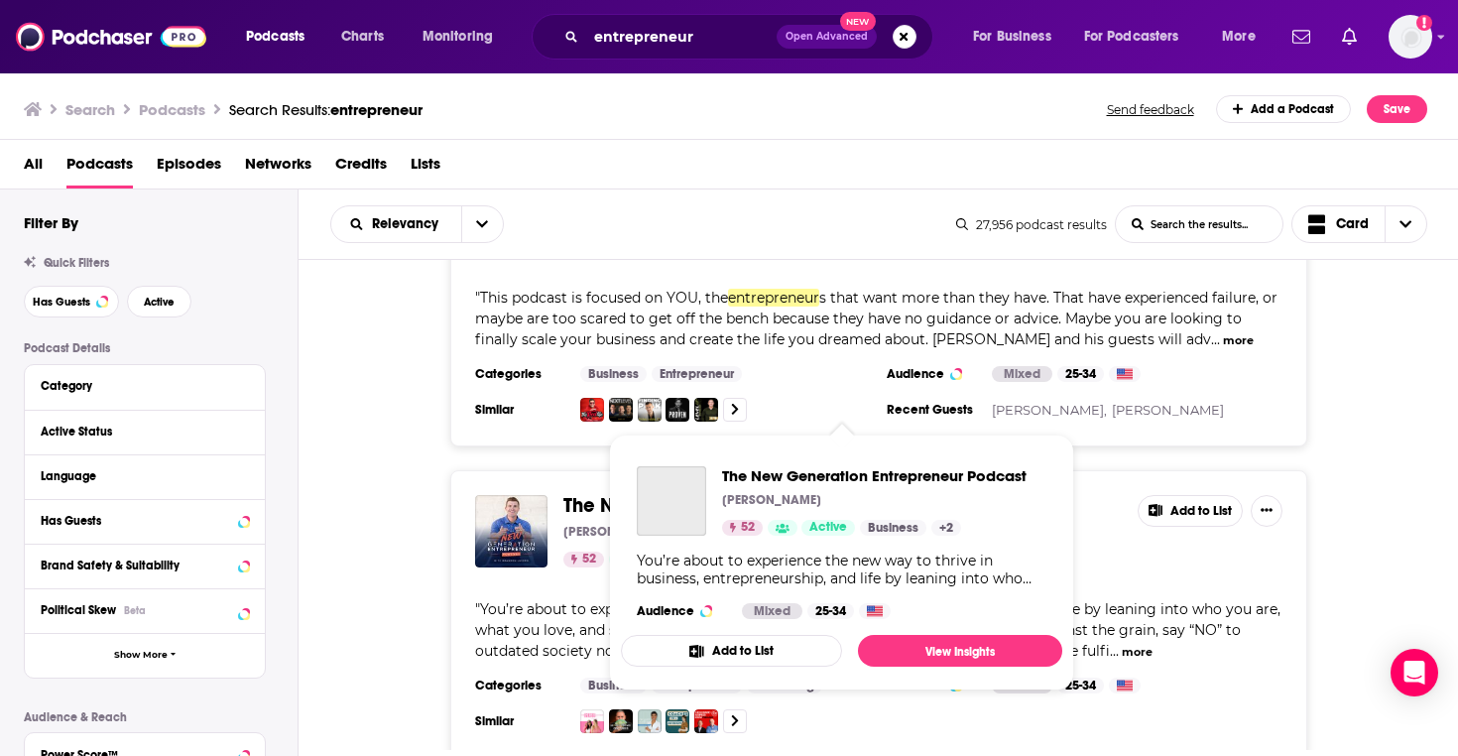
click at [599, 493] on span "The New Generation" at bounding box center [655, 505] width 185 height 25
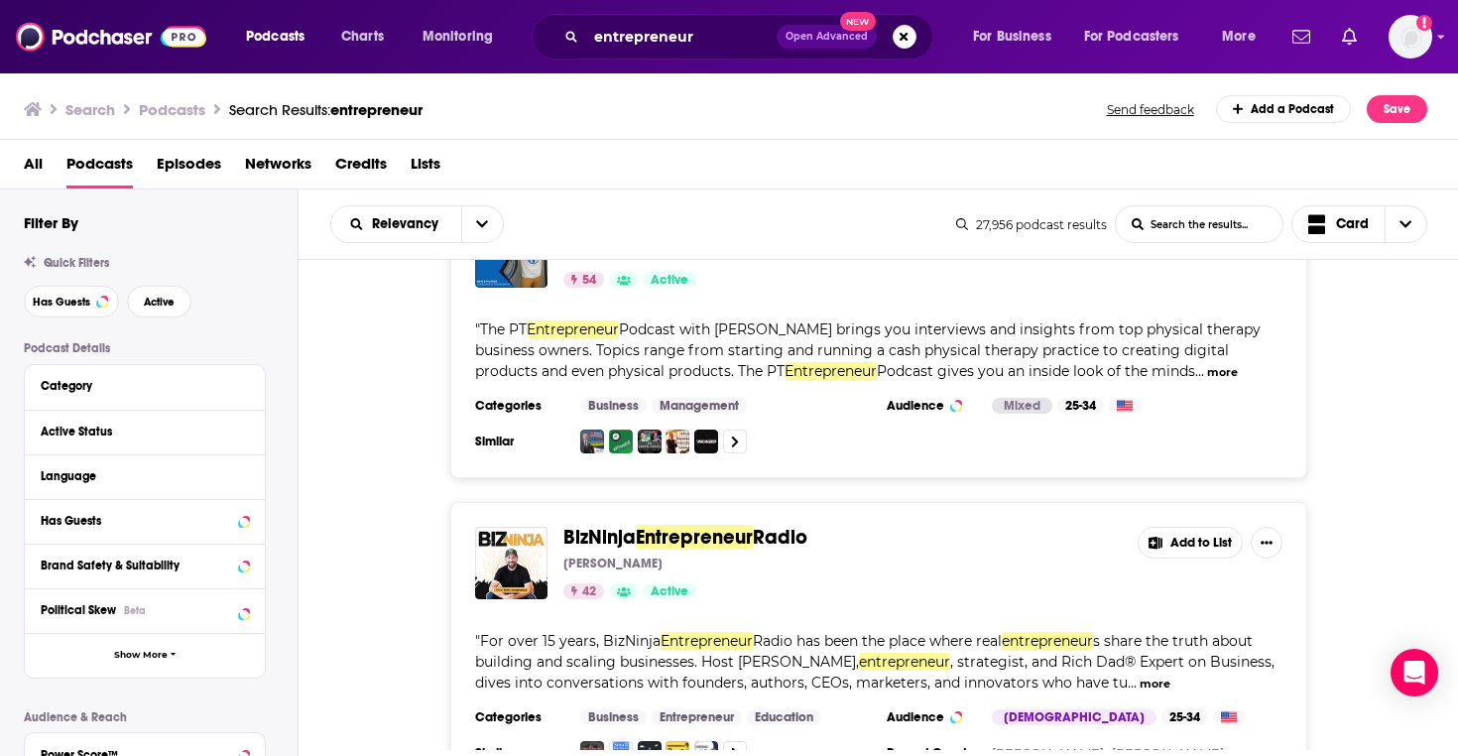
scroll to position [9104, 0]
click at [513, 528] on img "BizNinja Entrepreneur Radio" at bounding box center [511, 564] width 72 height 72
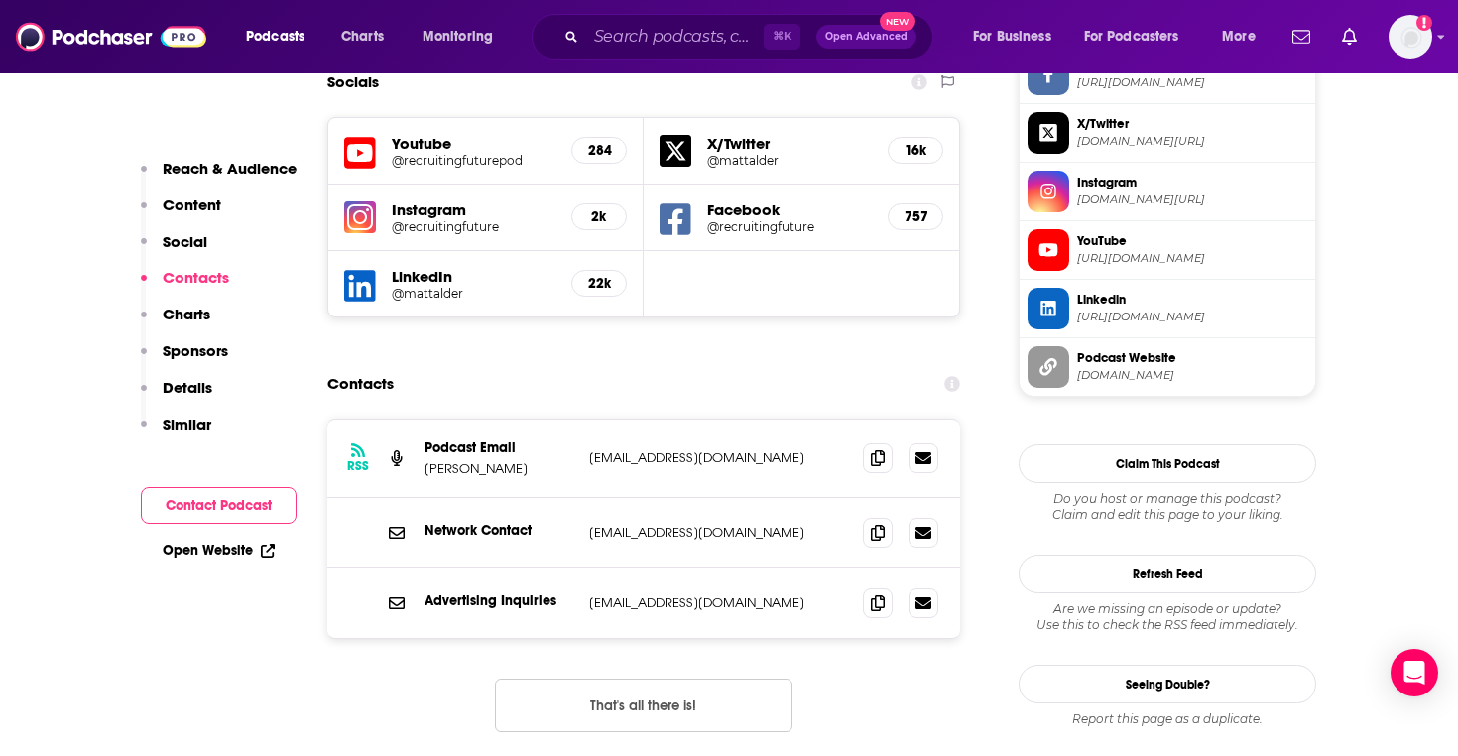
scroll to position [1767, 0]
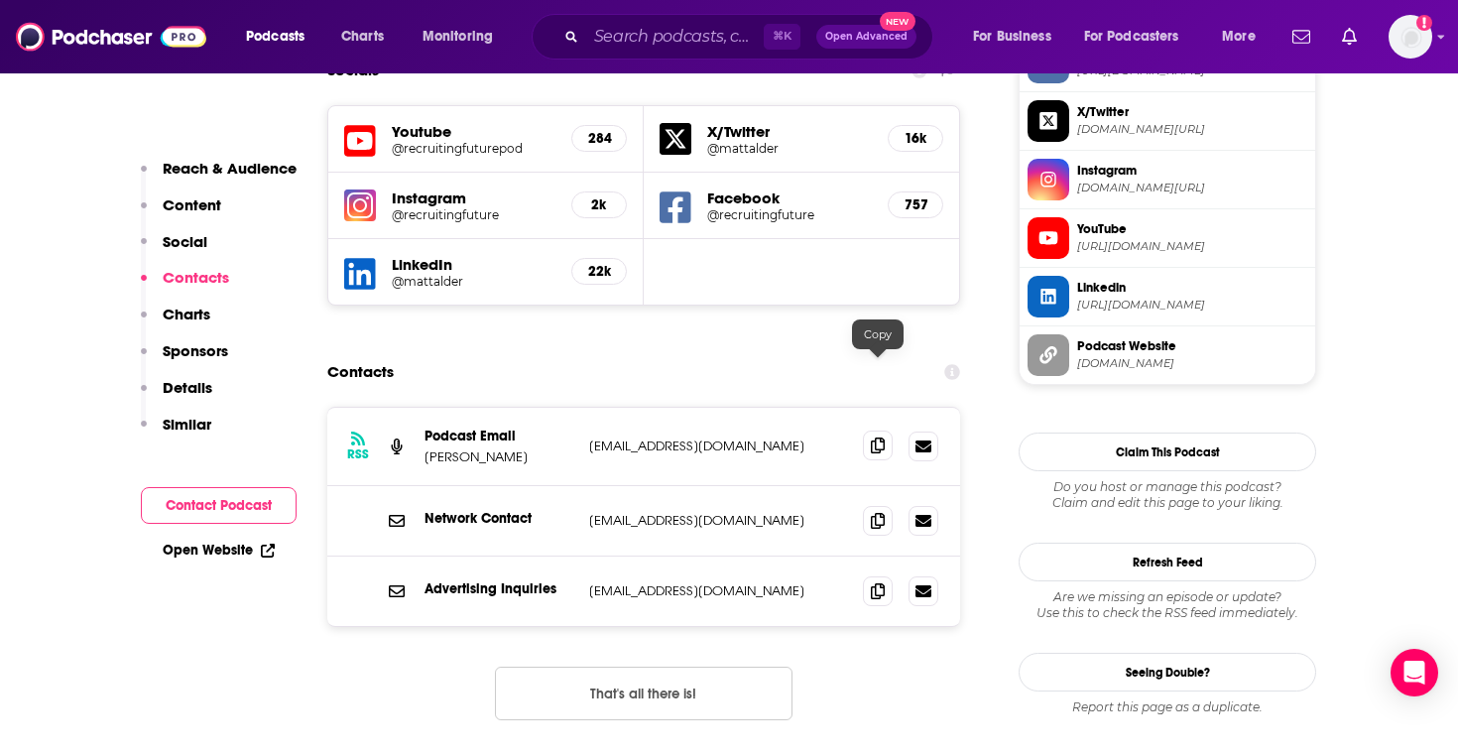
click at [878, 437] on icon at bounding box center [878, 445] width 14 height 16
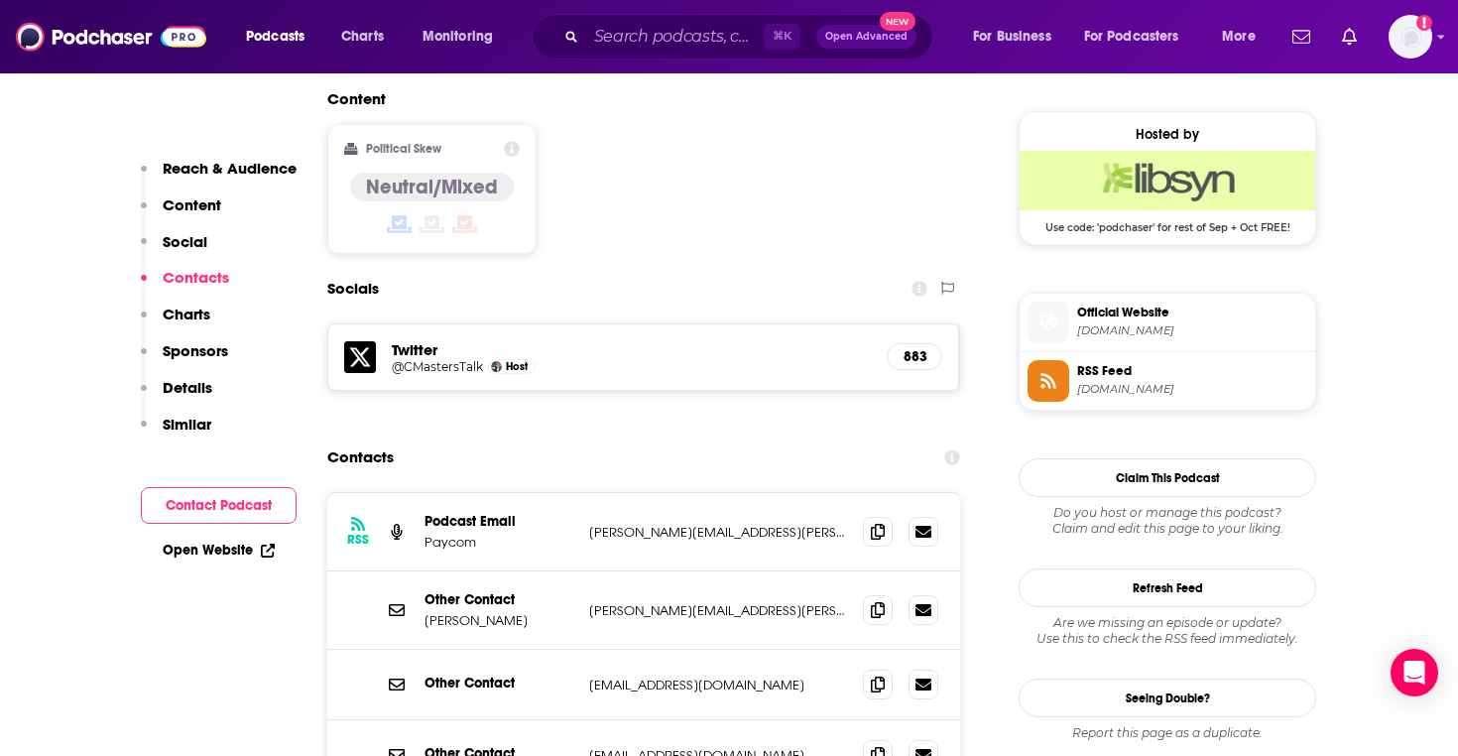
scroll to position [1597, 0]
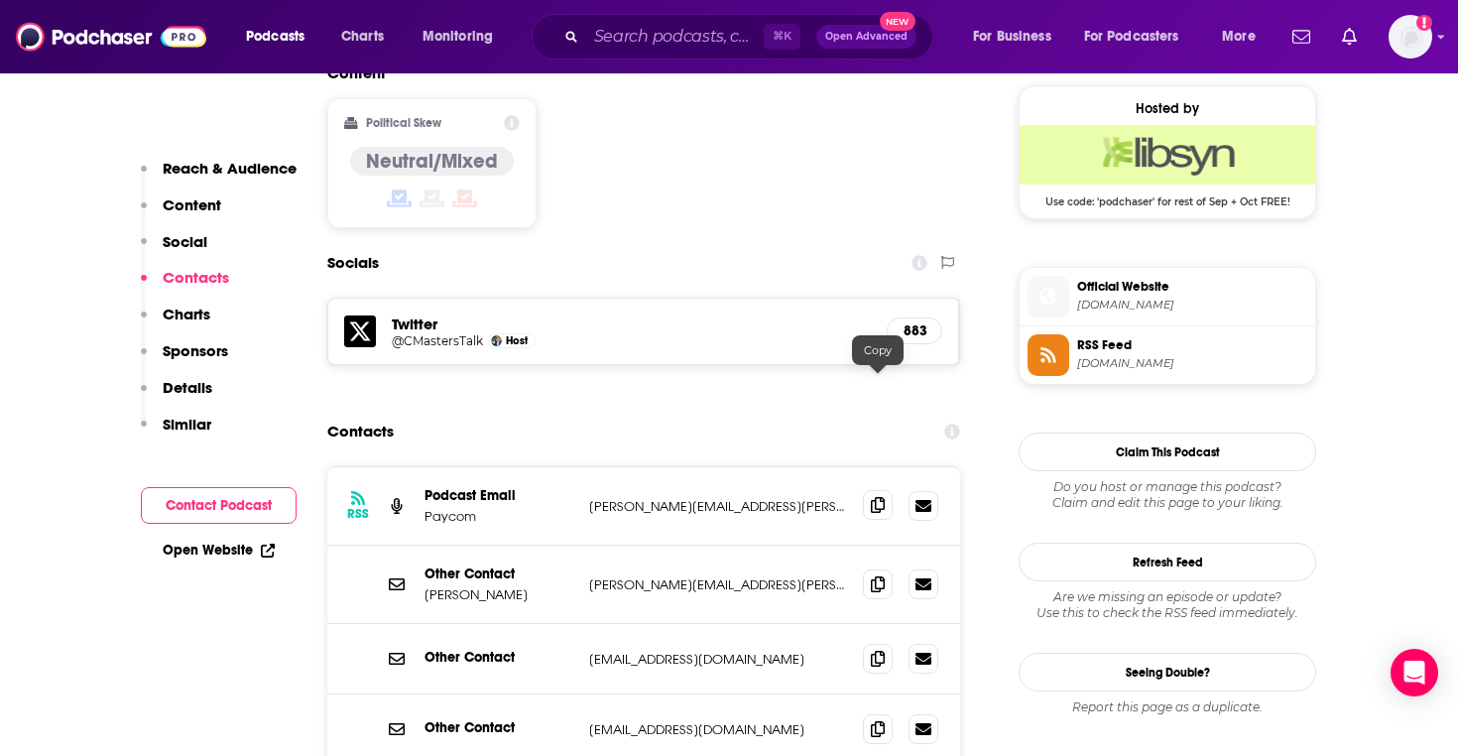
click at [876, 497] on icon at bounding box center [878, 505] width 14 height 16
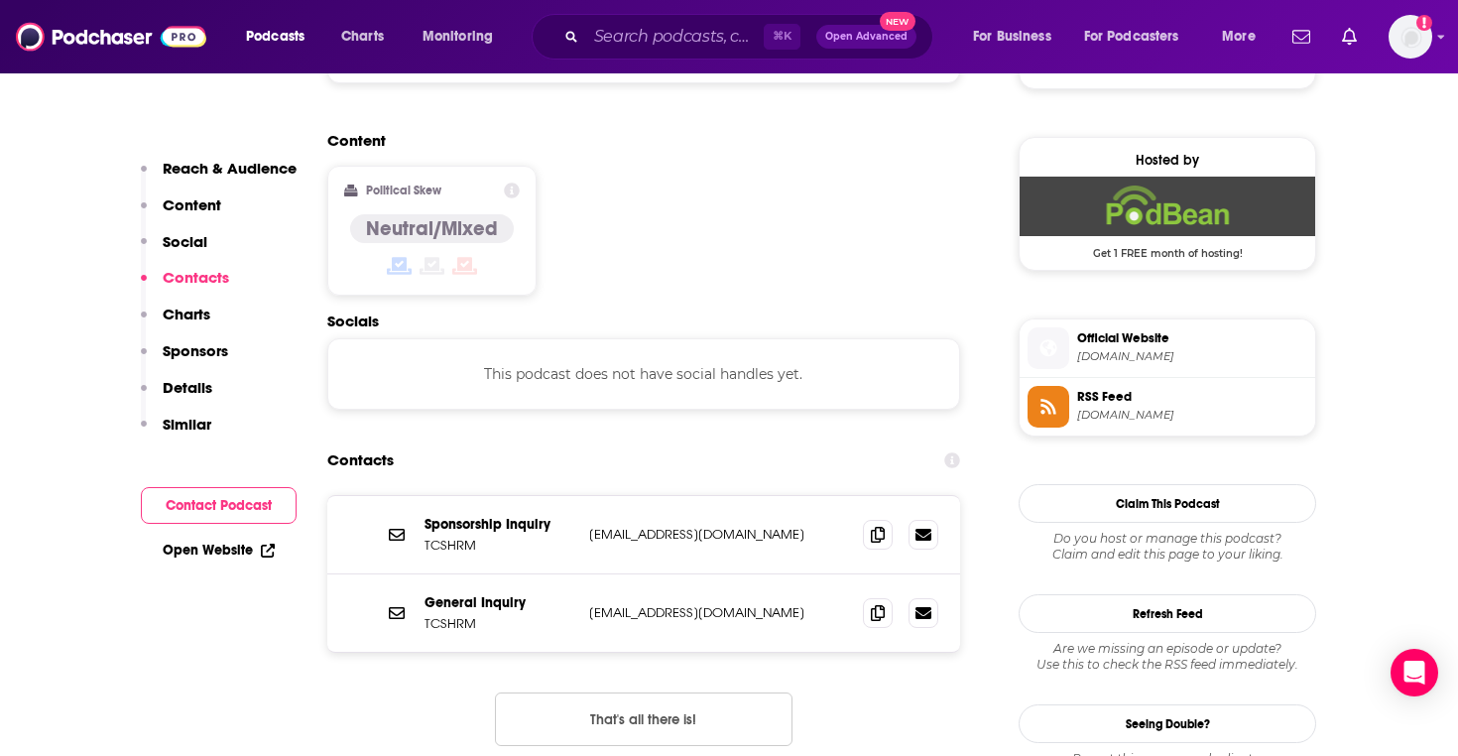
scroll to position [1544, 0]
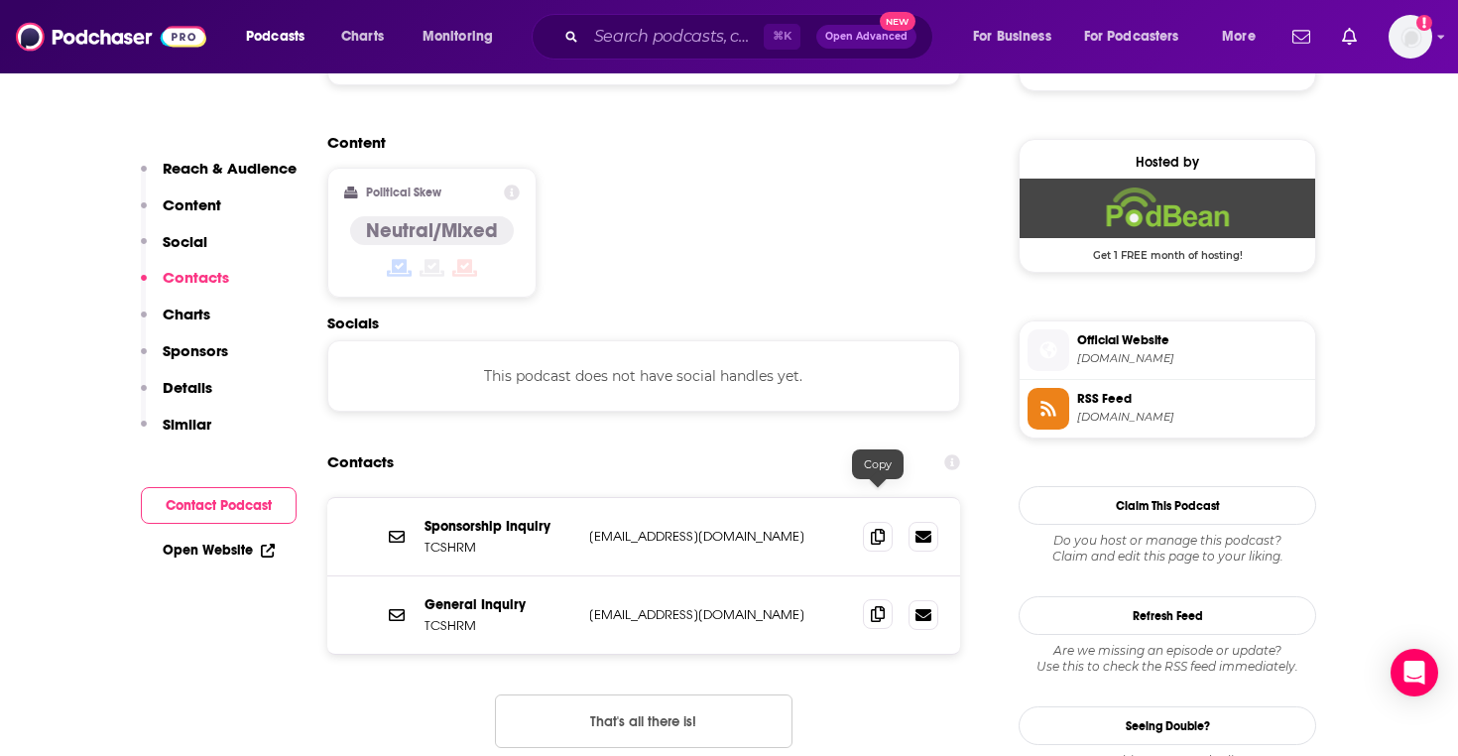
click at [886, 599] on span at bounding box center [878, 614] width 30 height 30
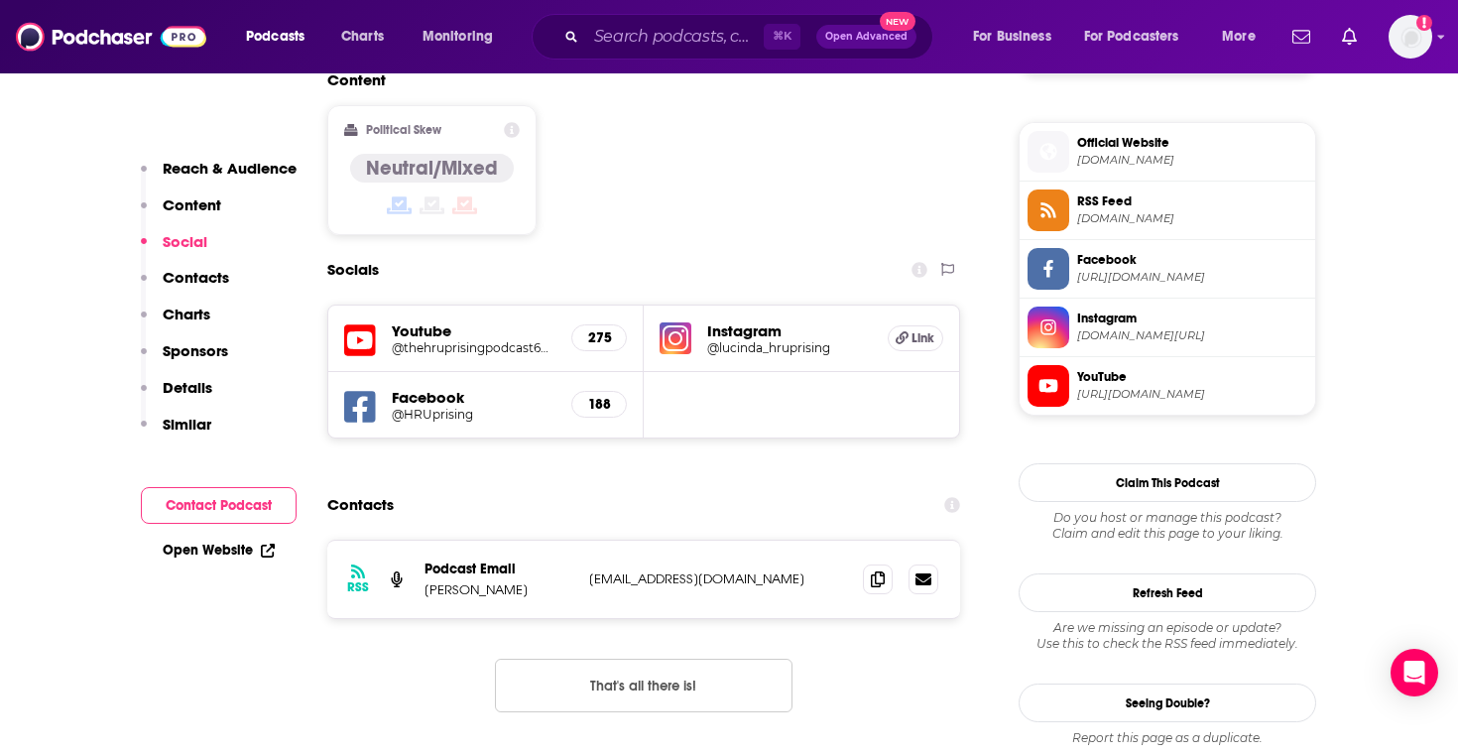
scroll to position [1571, 0]
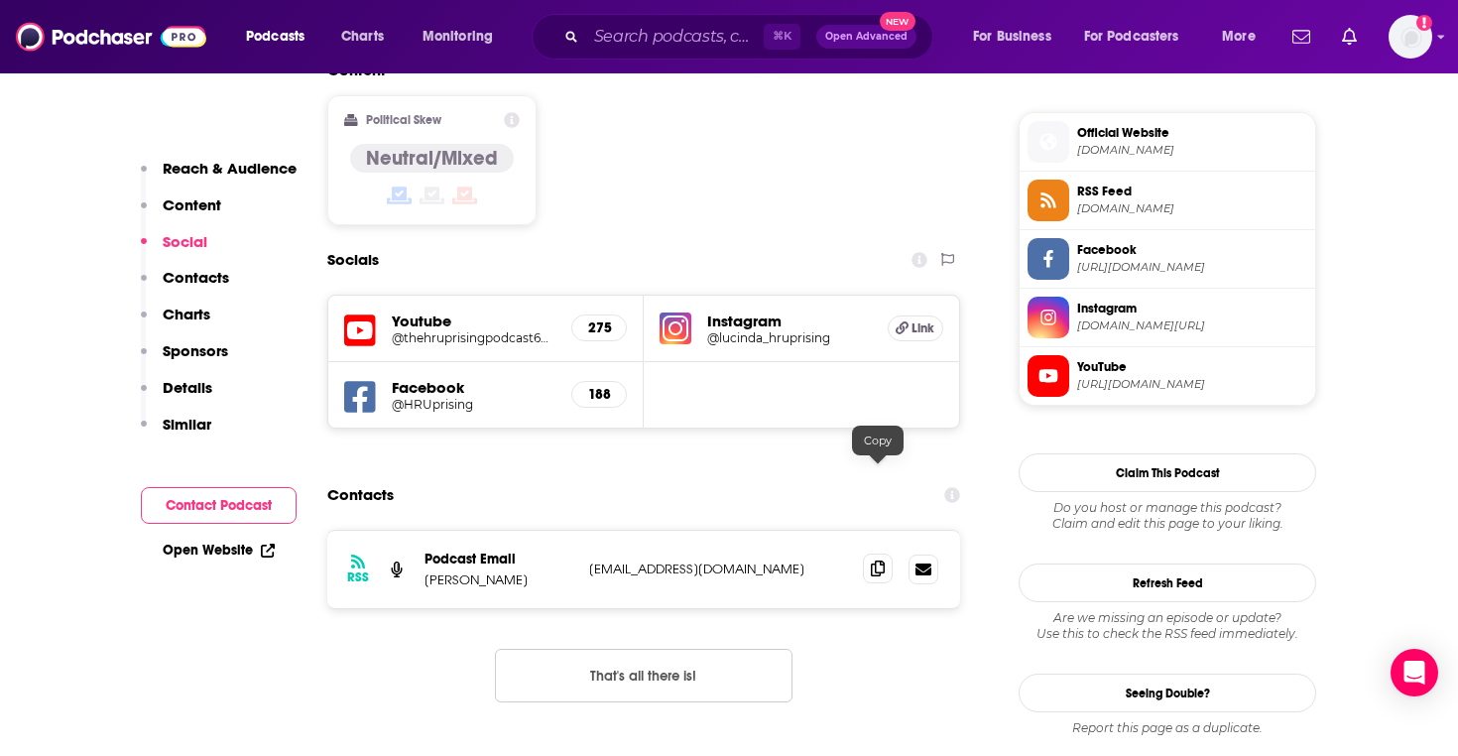
click at [877, 560] on icon at bounding box center [878, 568] width 14 height 16
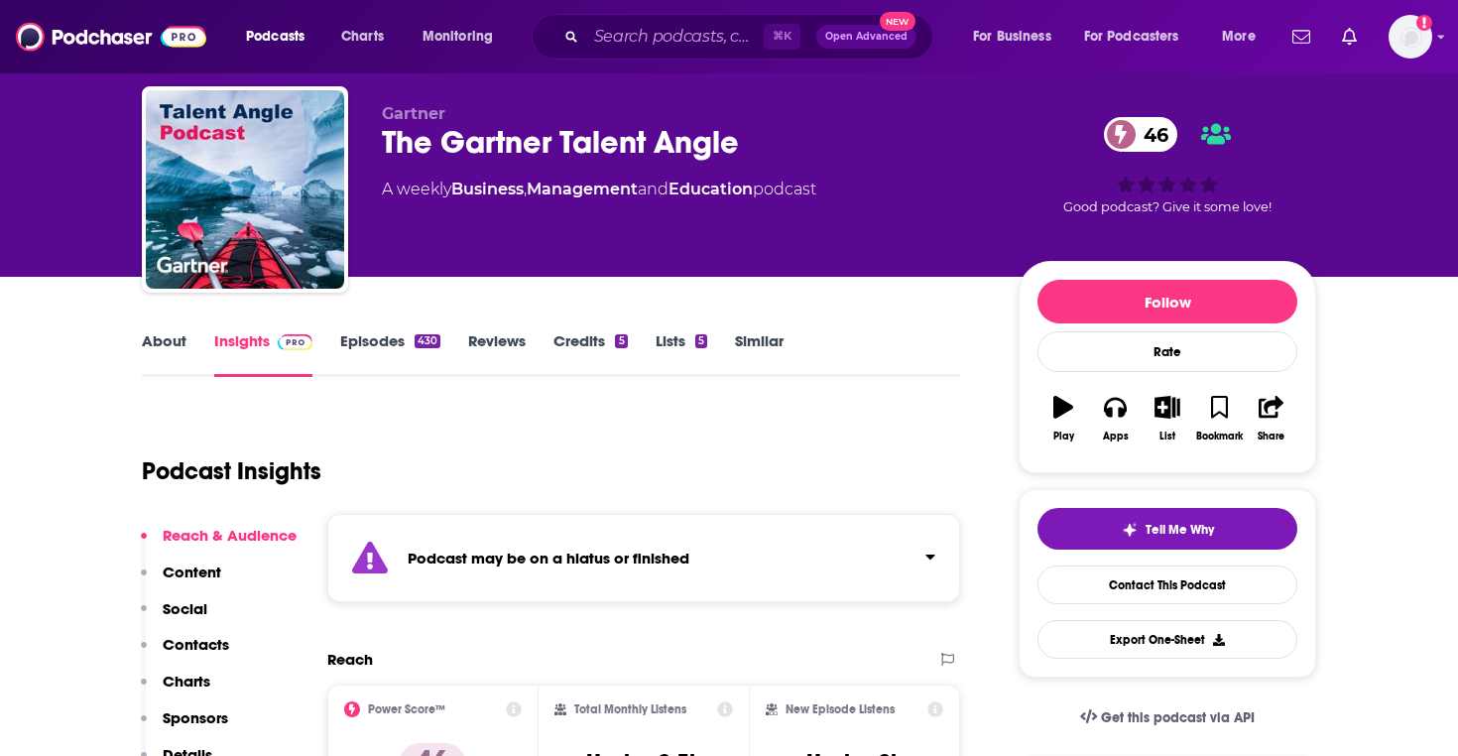
scroll to position [52, 0]
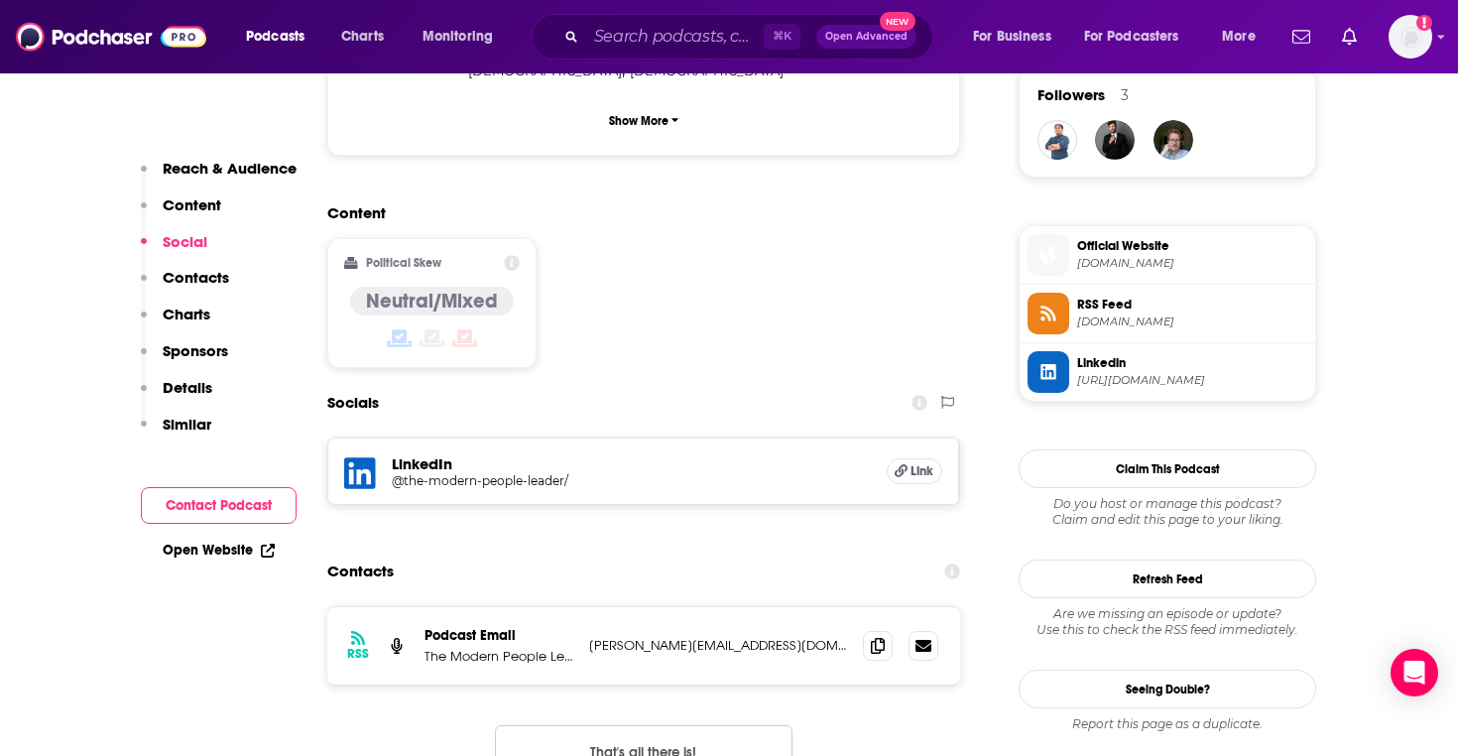
scroll to position [1480, 0]
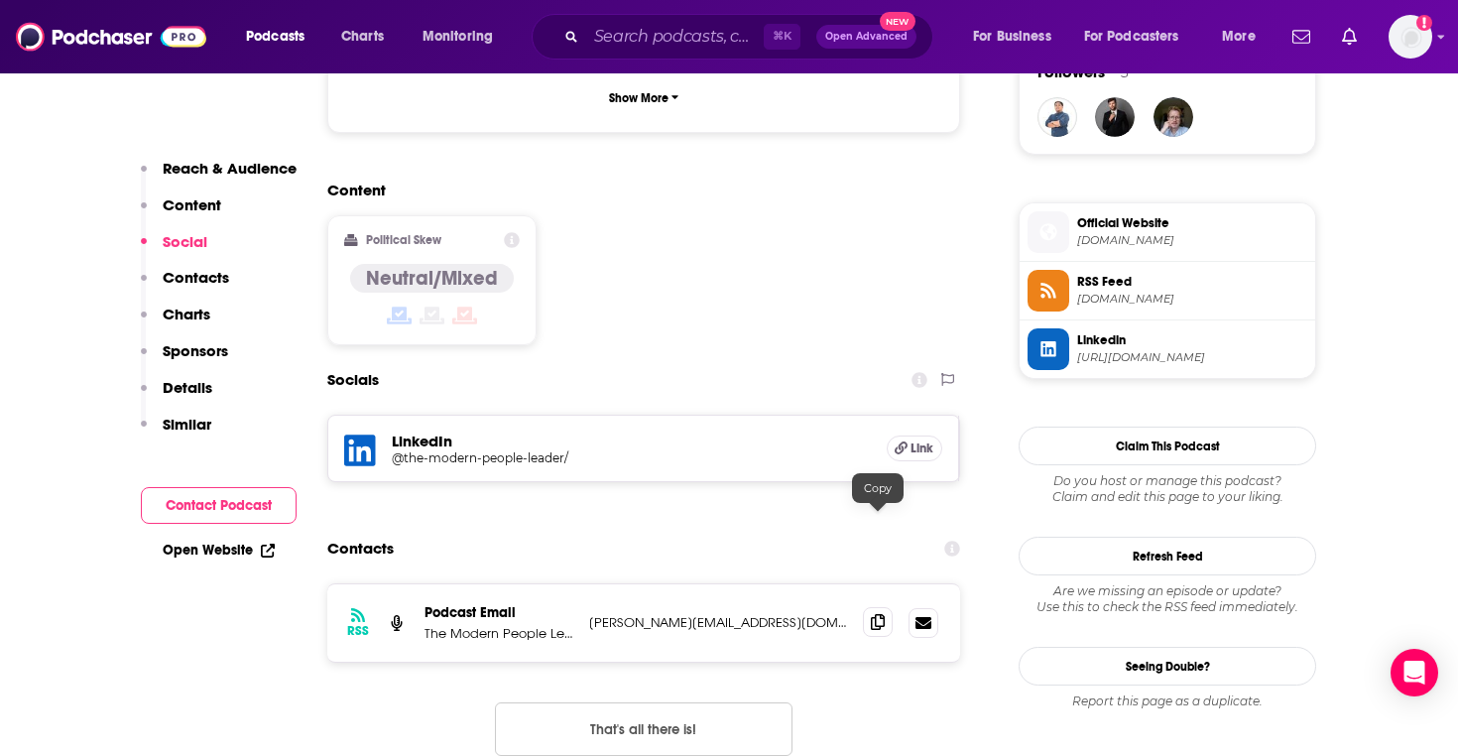
click at [877, 614] on icon at bounding box center [878, 622] width 14 height 16
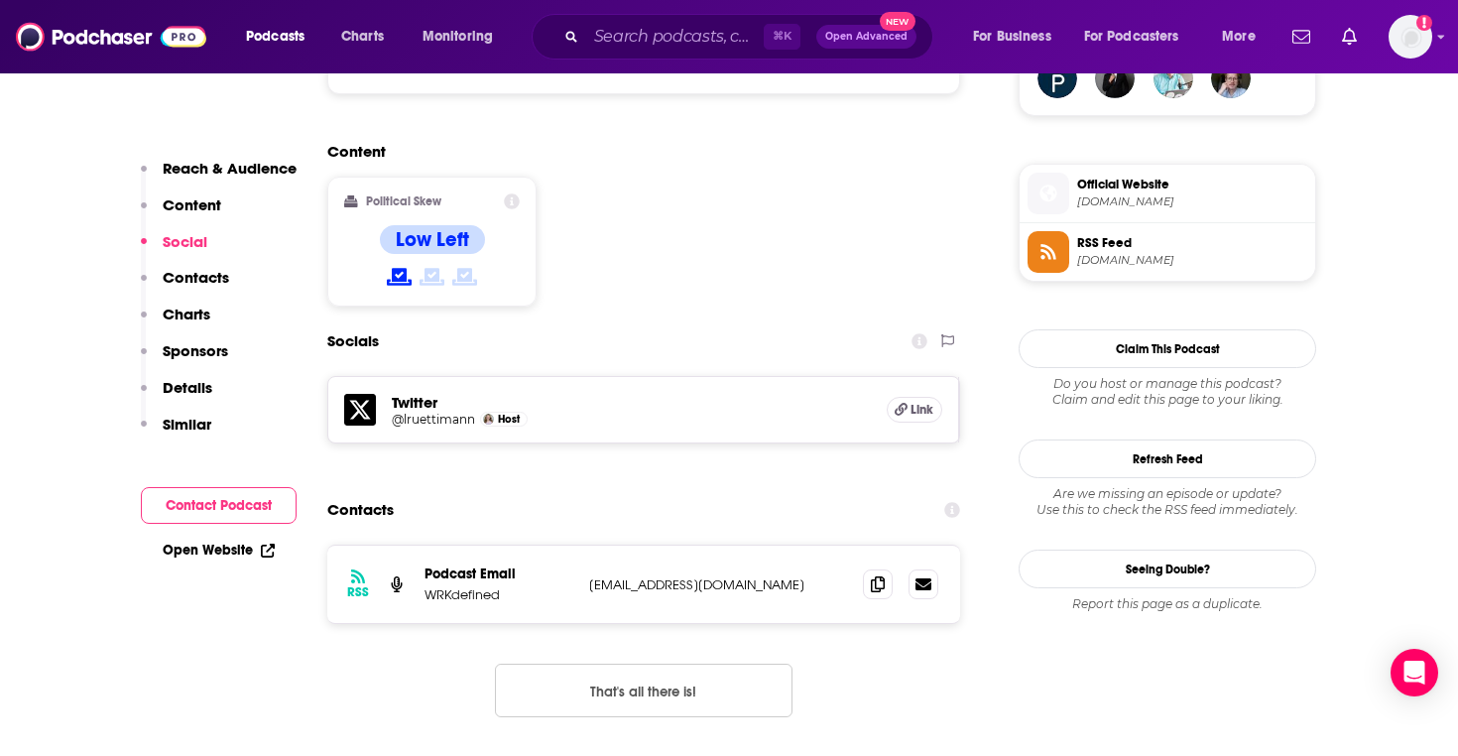
scroll to position [1527, 0]
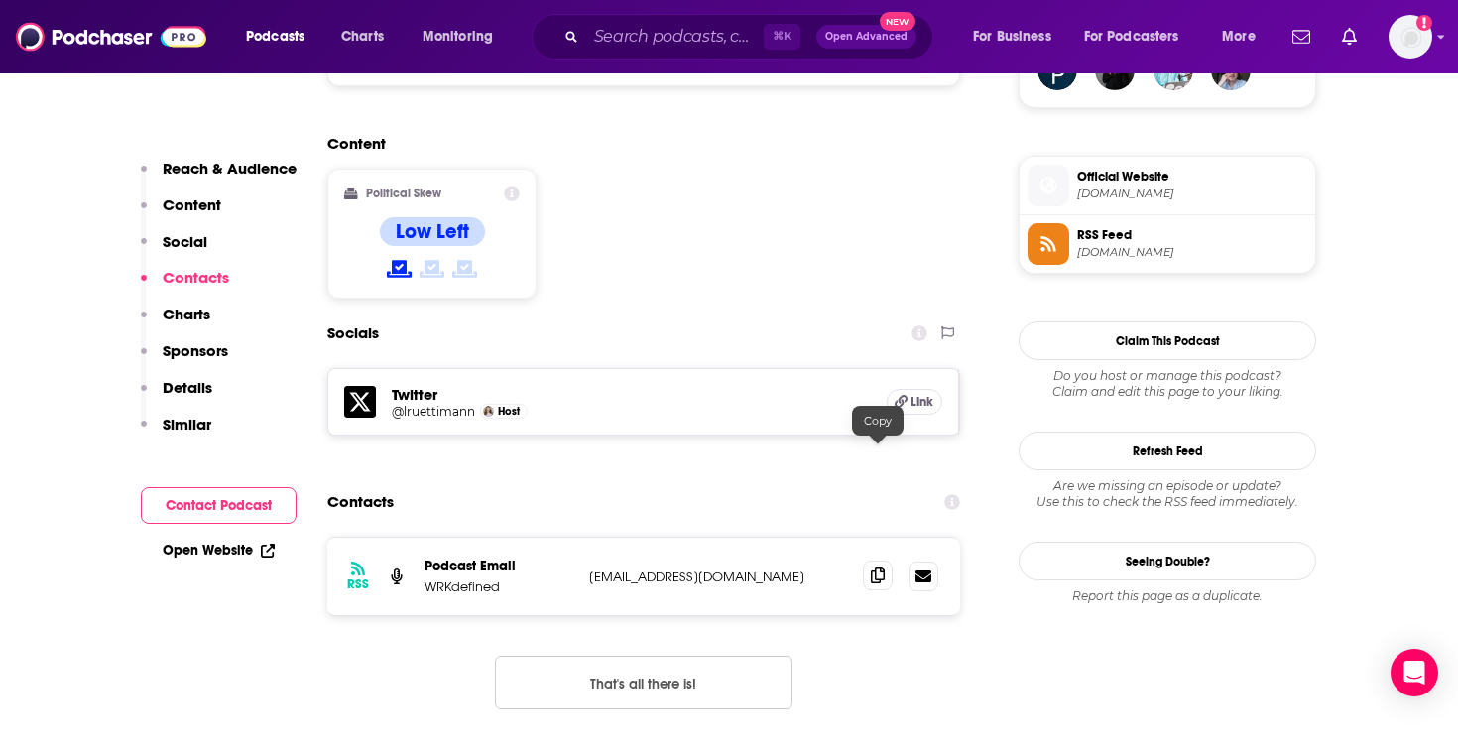
click at [884, 560] on span at bounding box center [878, 575] width 30 height 30
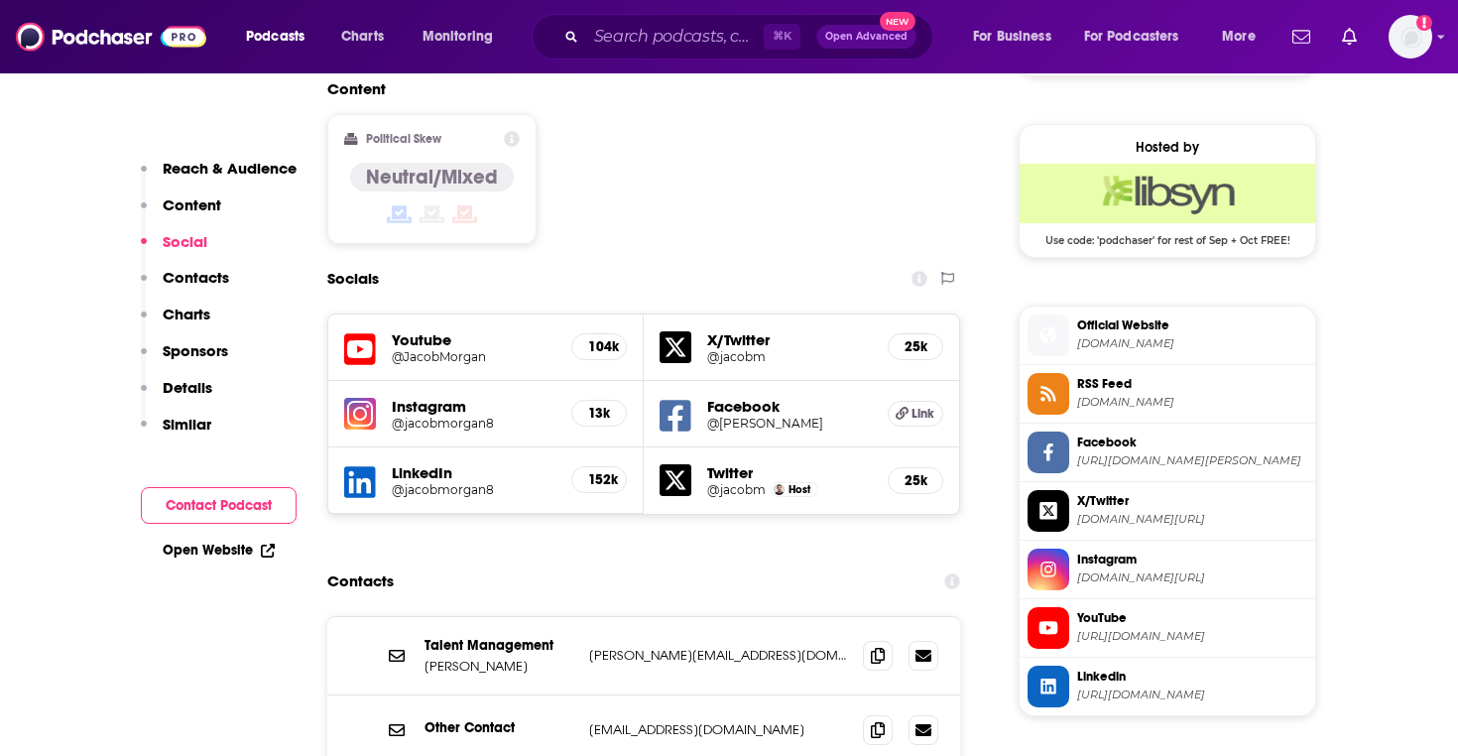
scroll to position [1567, 0]
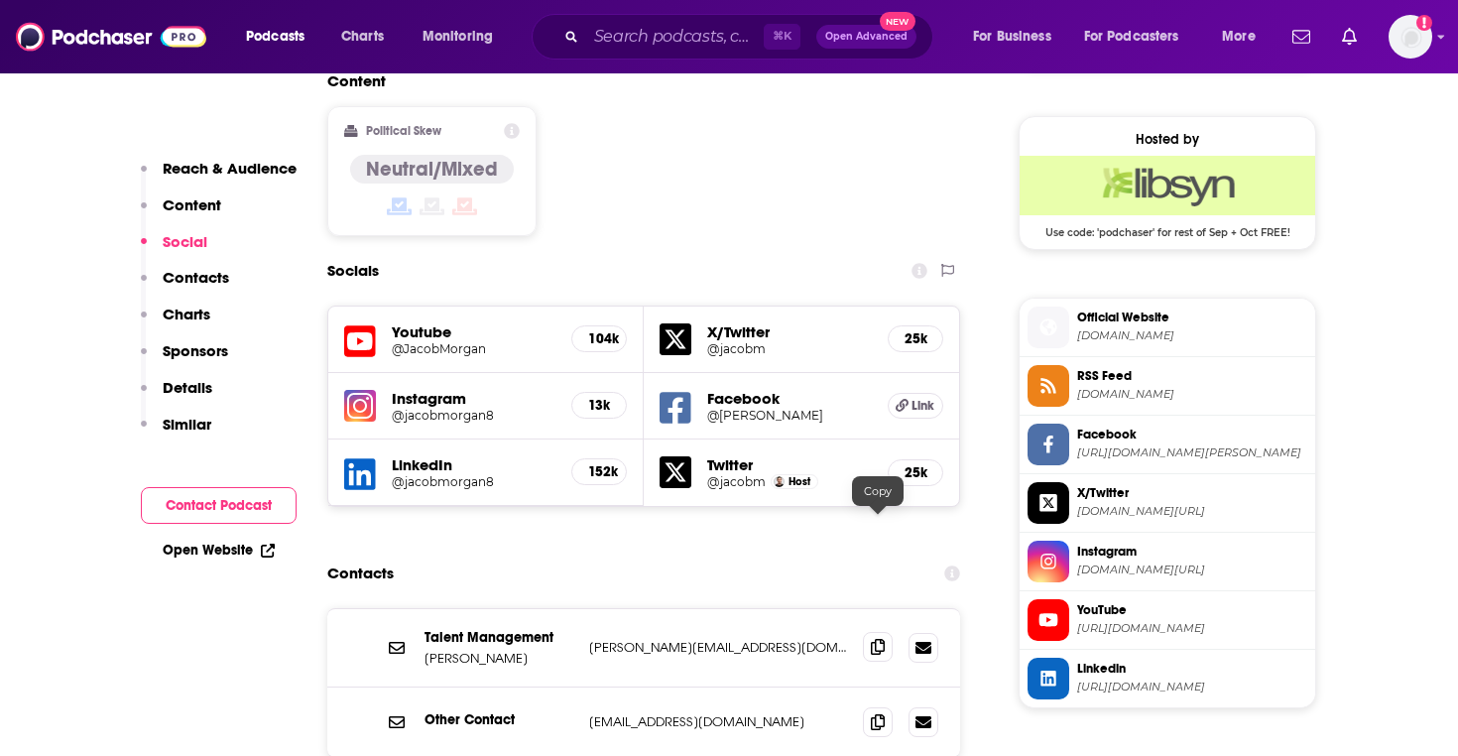
click at [881, 639] on icon at bounding box center [878, 647] width 14 height 16
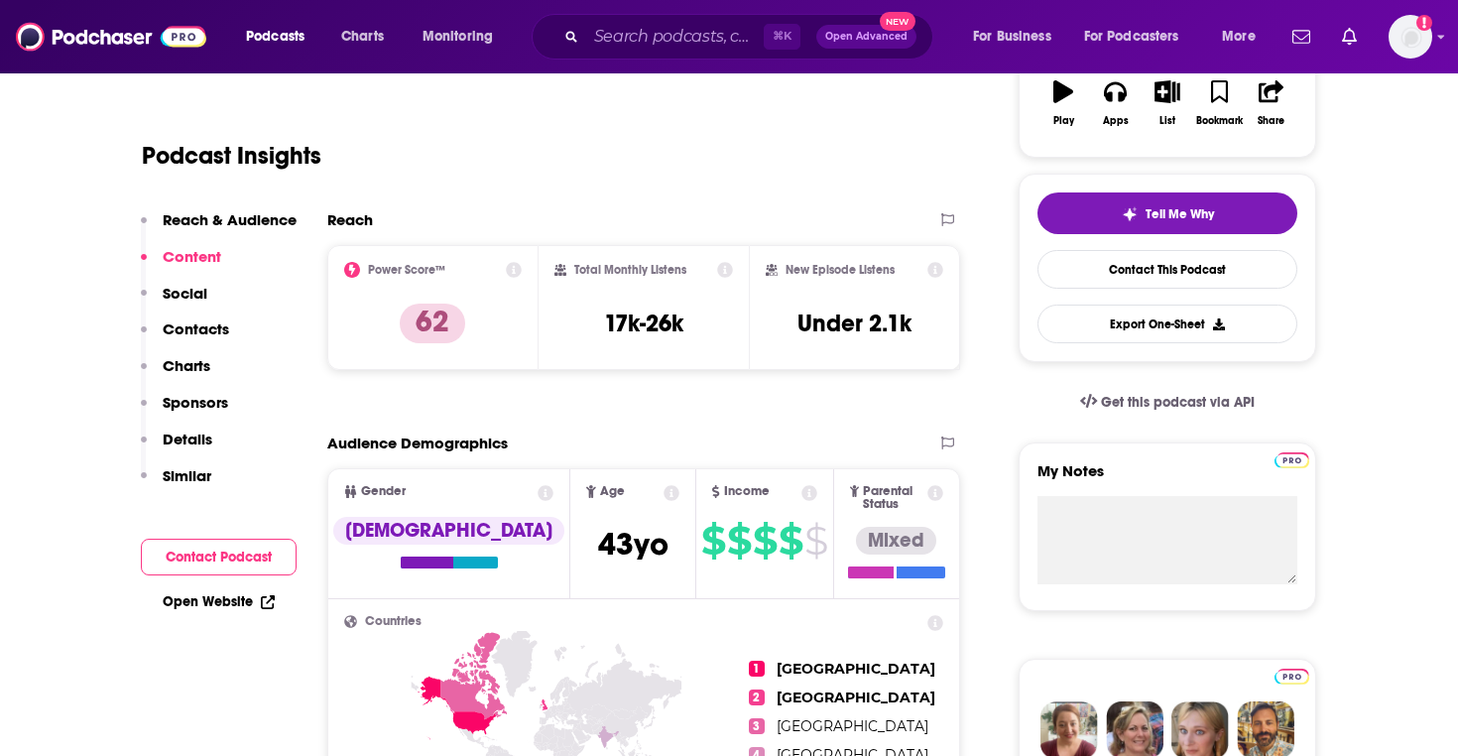
scroll to position [0, 0]
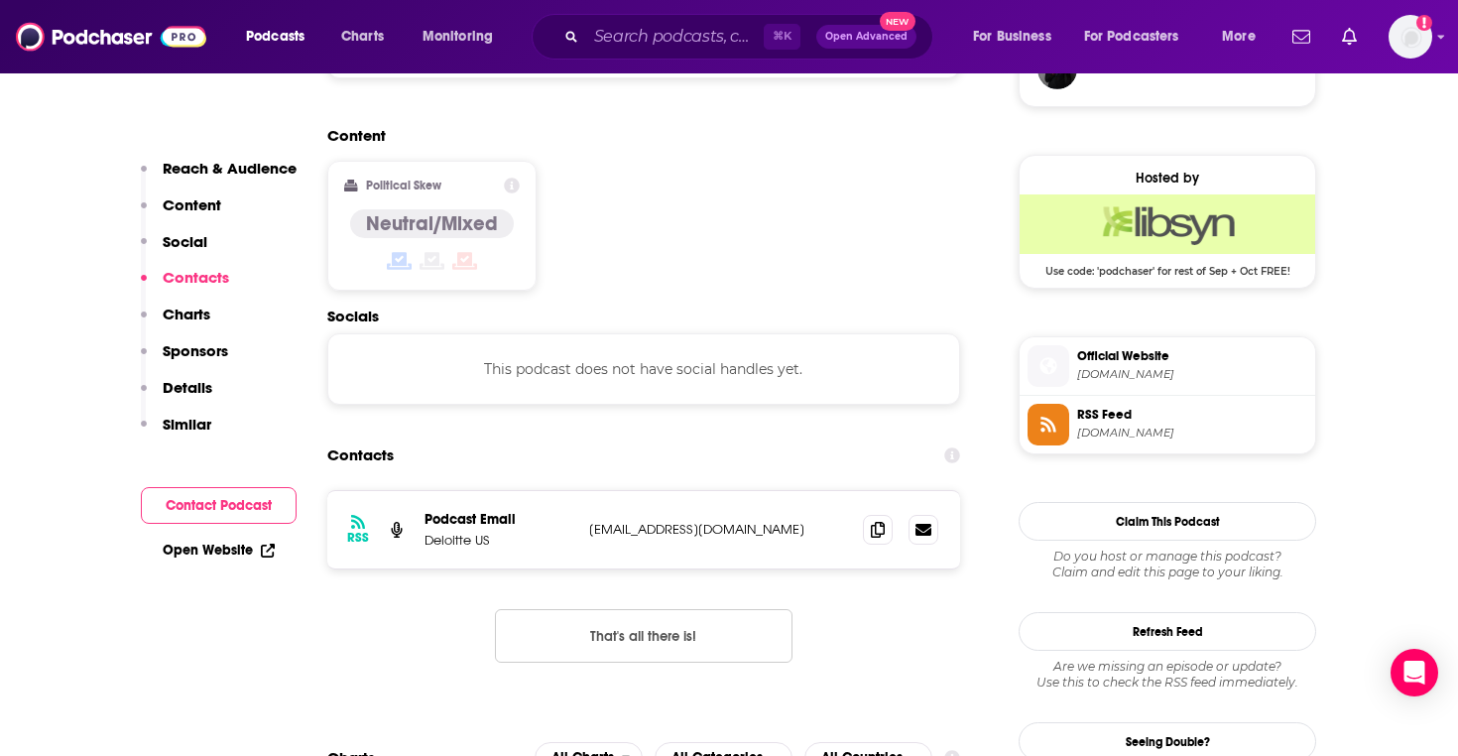
scroll to position [1530, 0]
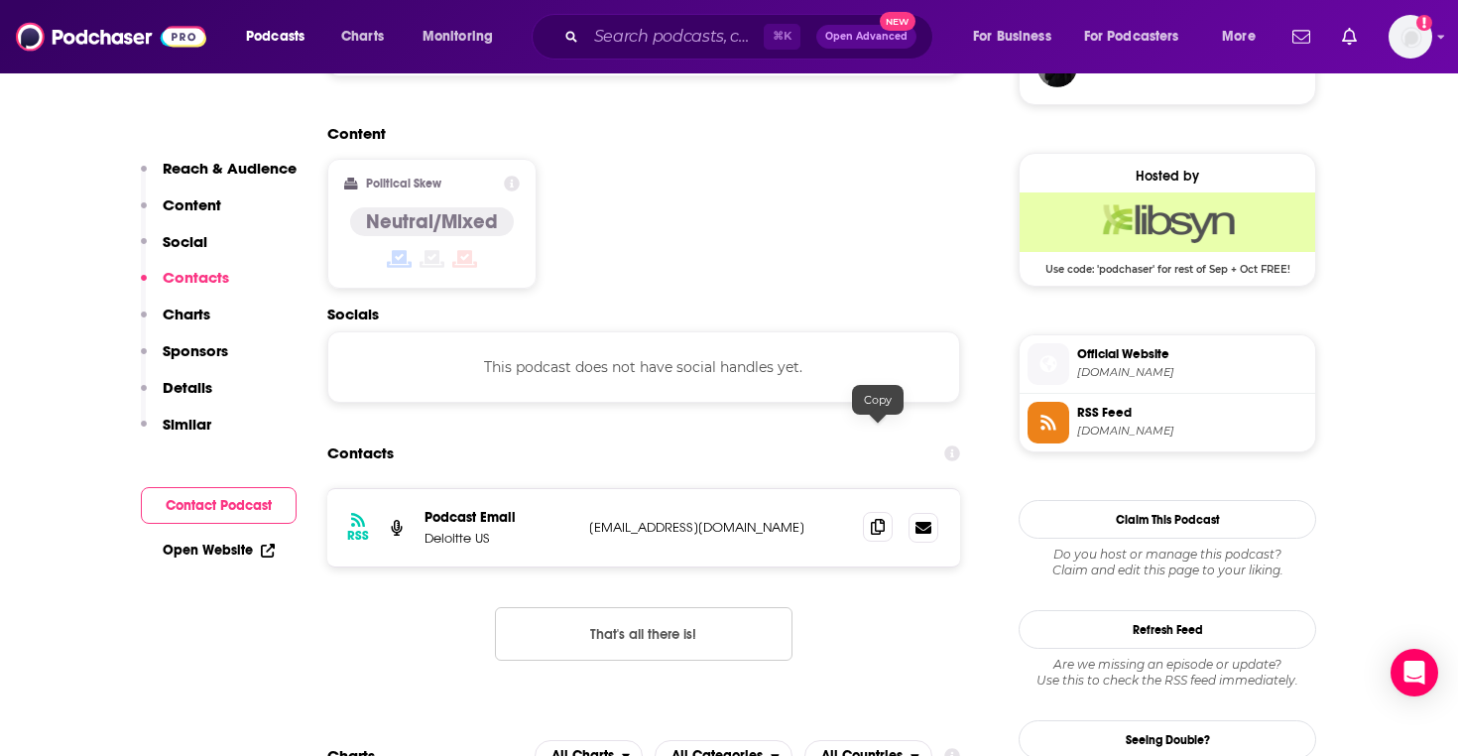
click at [875, 519] on icon at bounding box center [878, 527] width 14 height 16
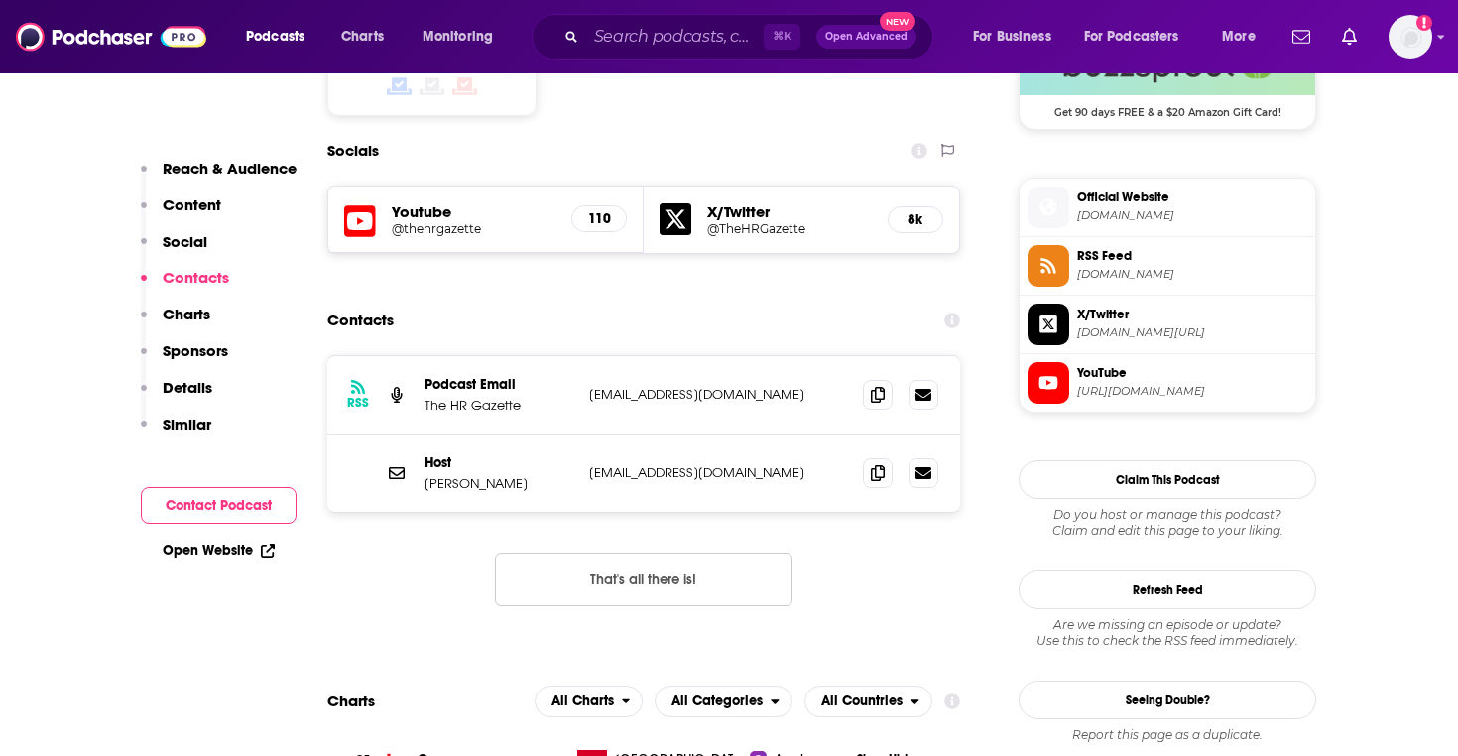
scroll to position [1690, 0]
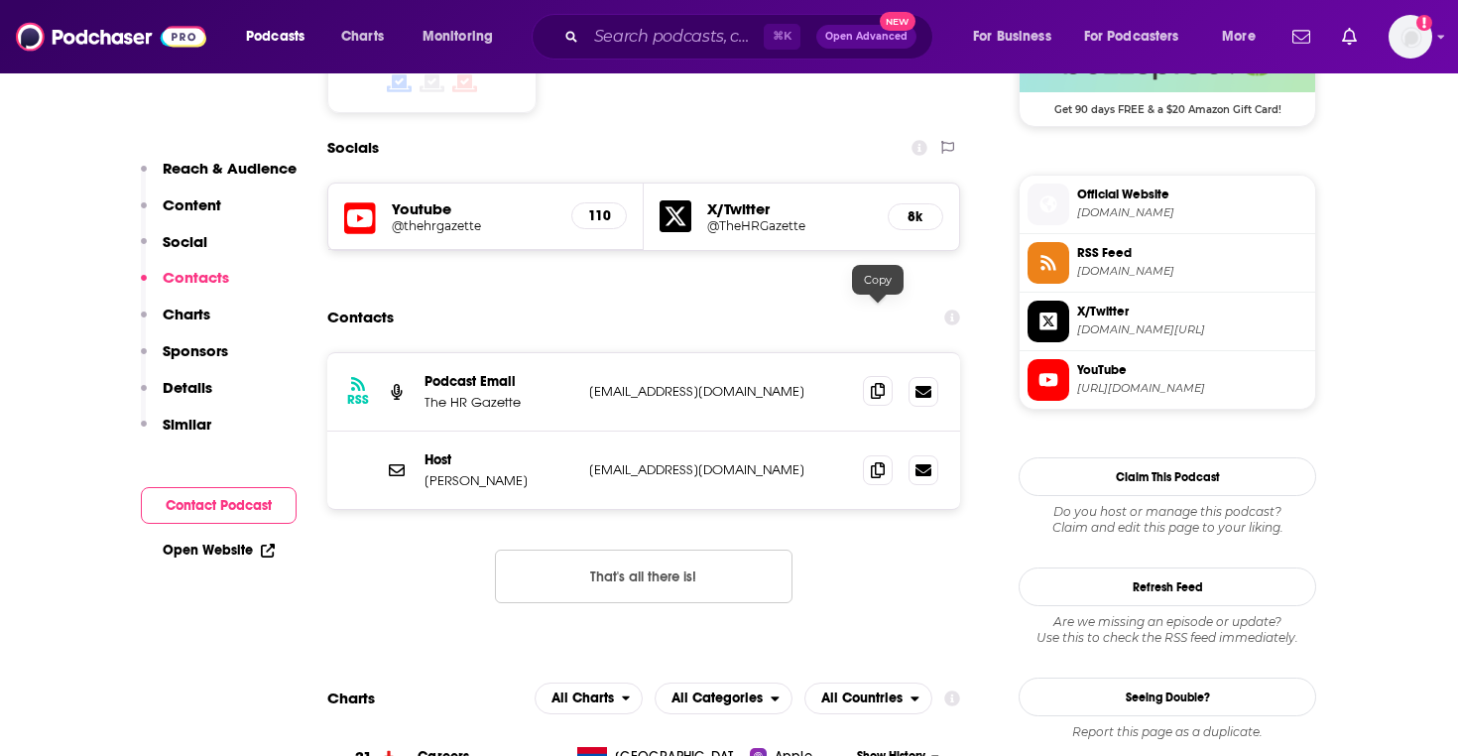
click at [873, 383] on icon at bounding box center [878, 391] width 14 height 16
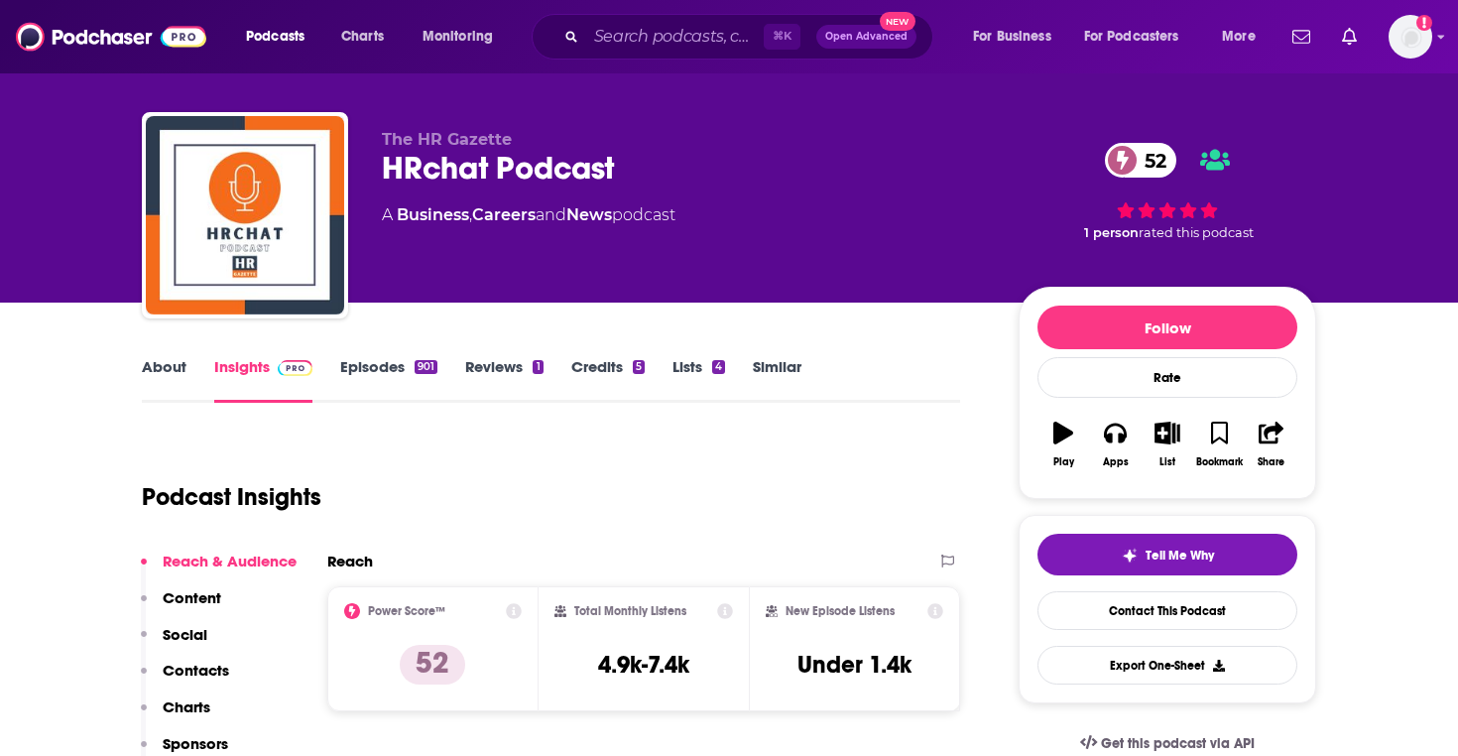
scroll to position [0, 0]
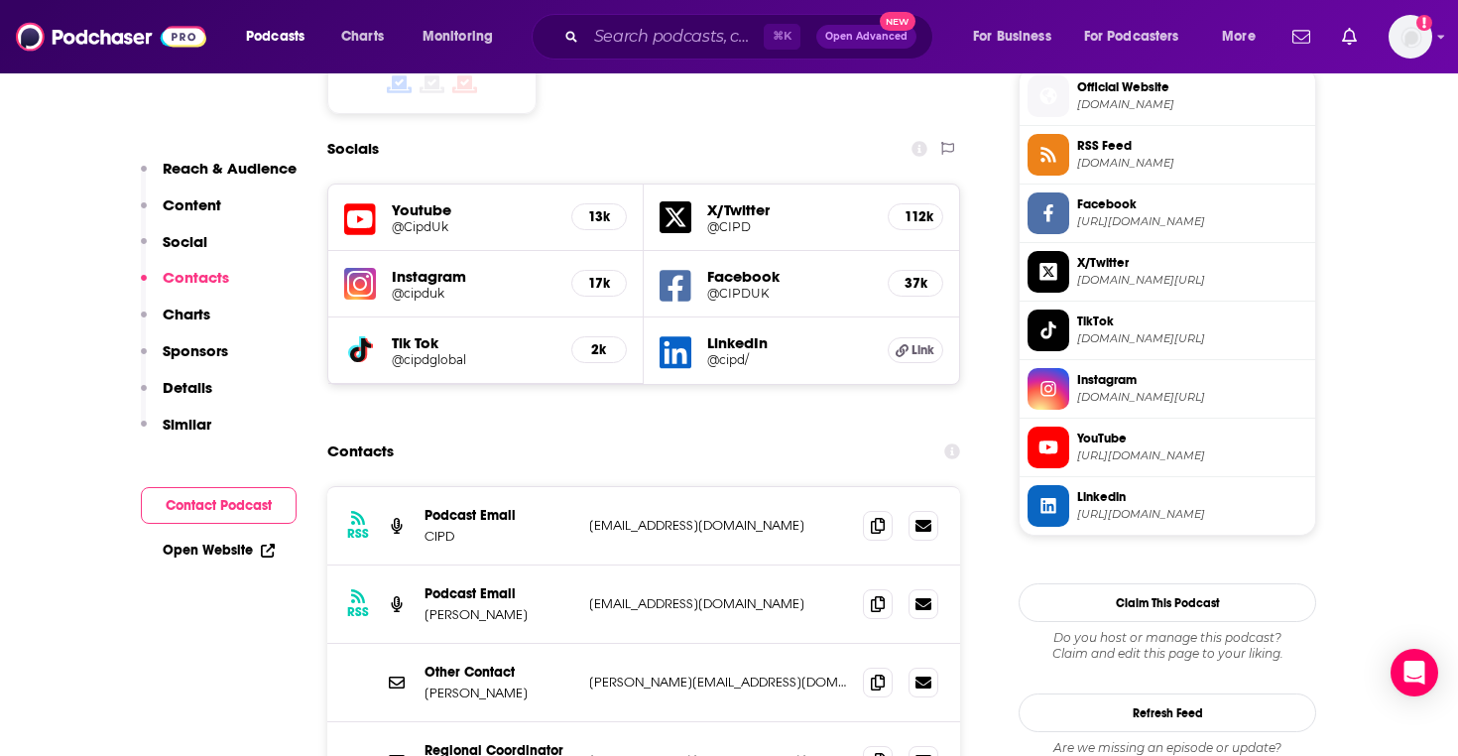
scroll to position [1801, 0]
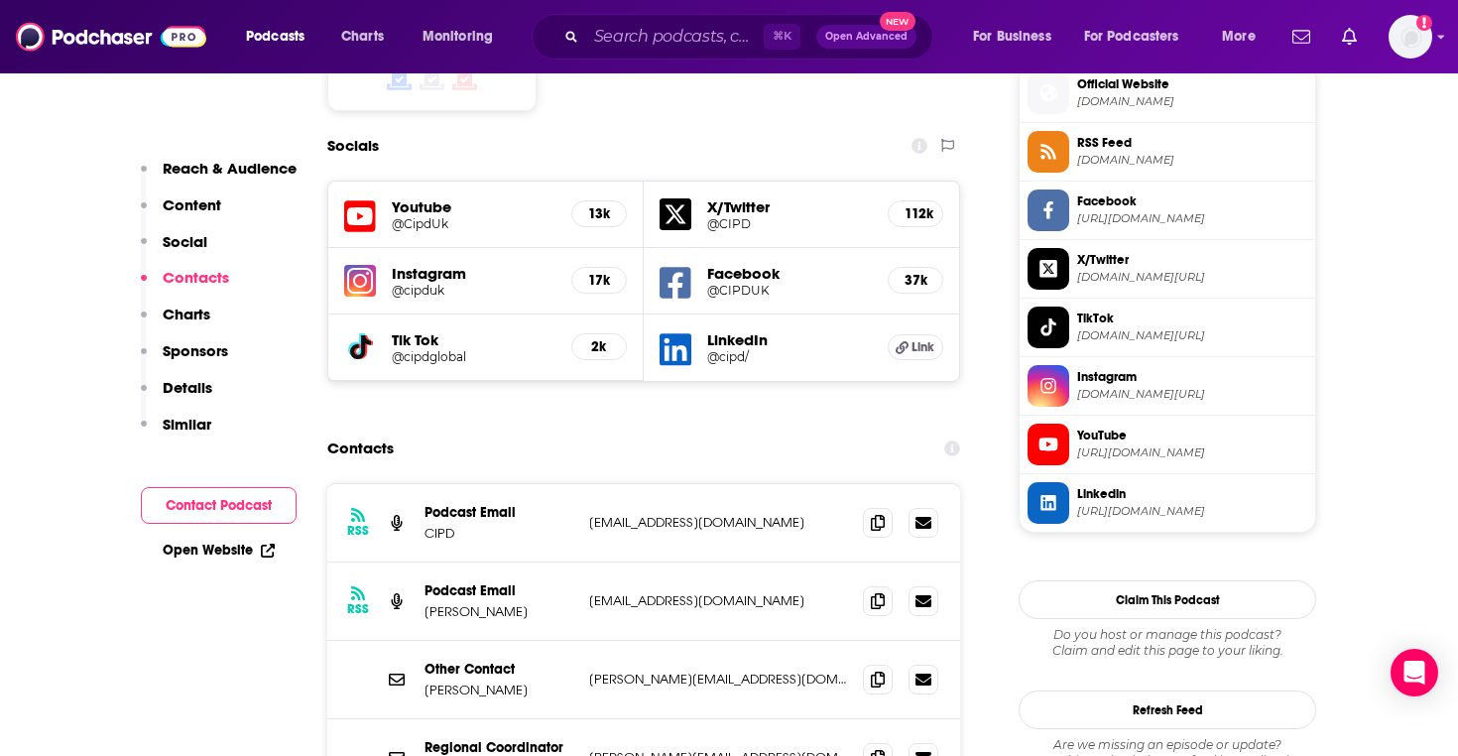
click at [856, 484] on div "RSS Podcast Email CIPD podcasts@cipd.co.uk podcasts@cipd.co.uk" at bounding box center [643, 523] width 633 height 78
click at [876, 507] on span at bounding box center [878, 522] width 30 height 30
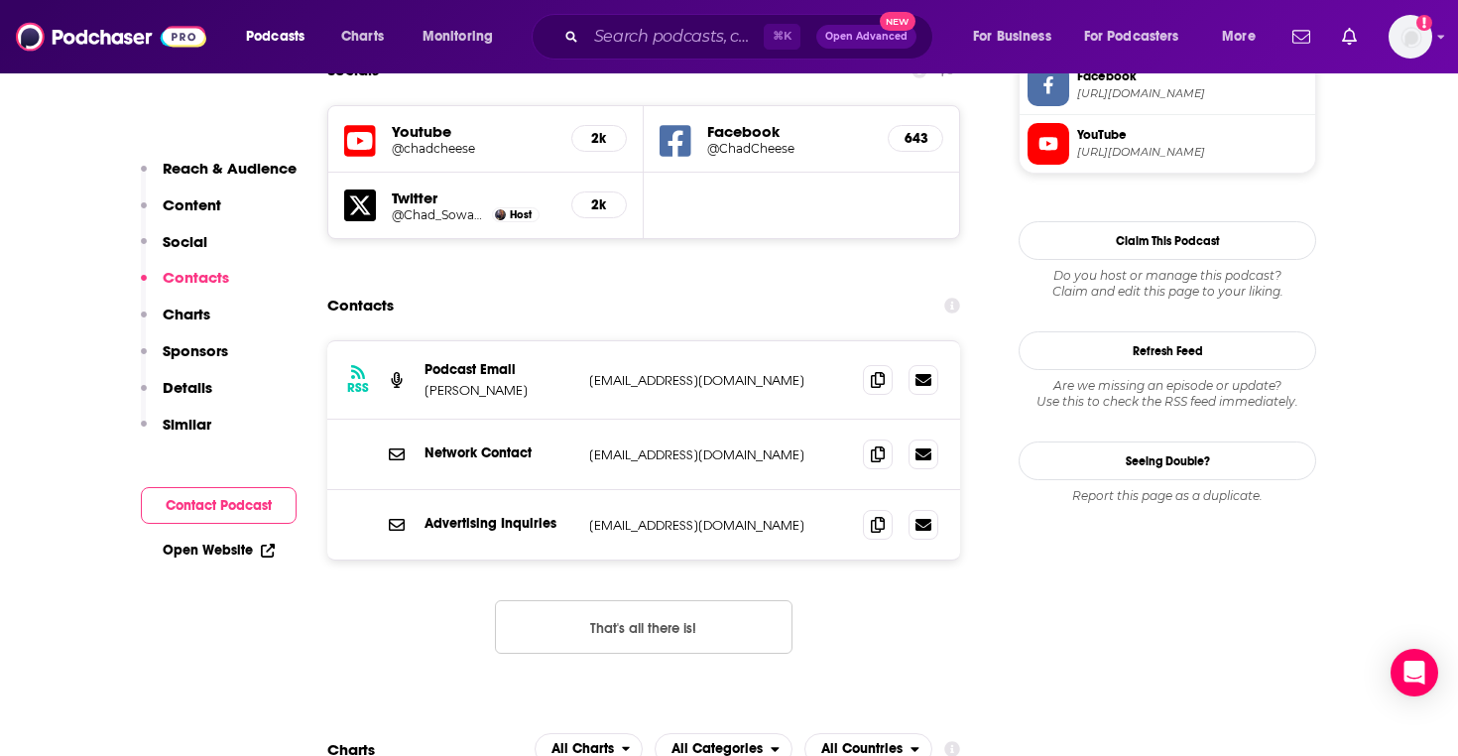
scroll to position [1747, 0]
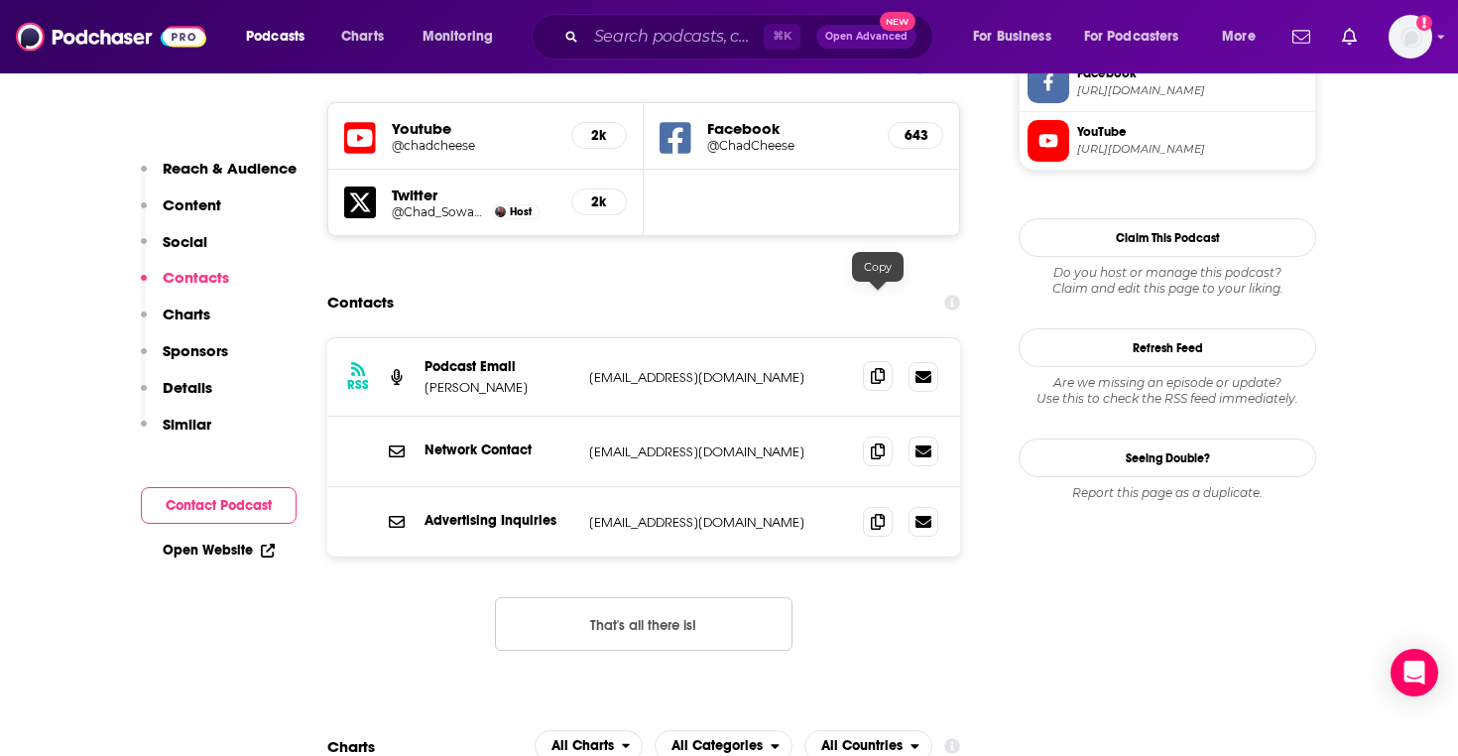
click at [882, 368] on icon at bounding box center [878, 376] width 14 height 16
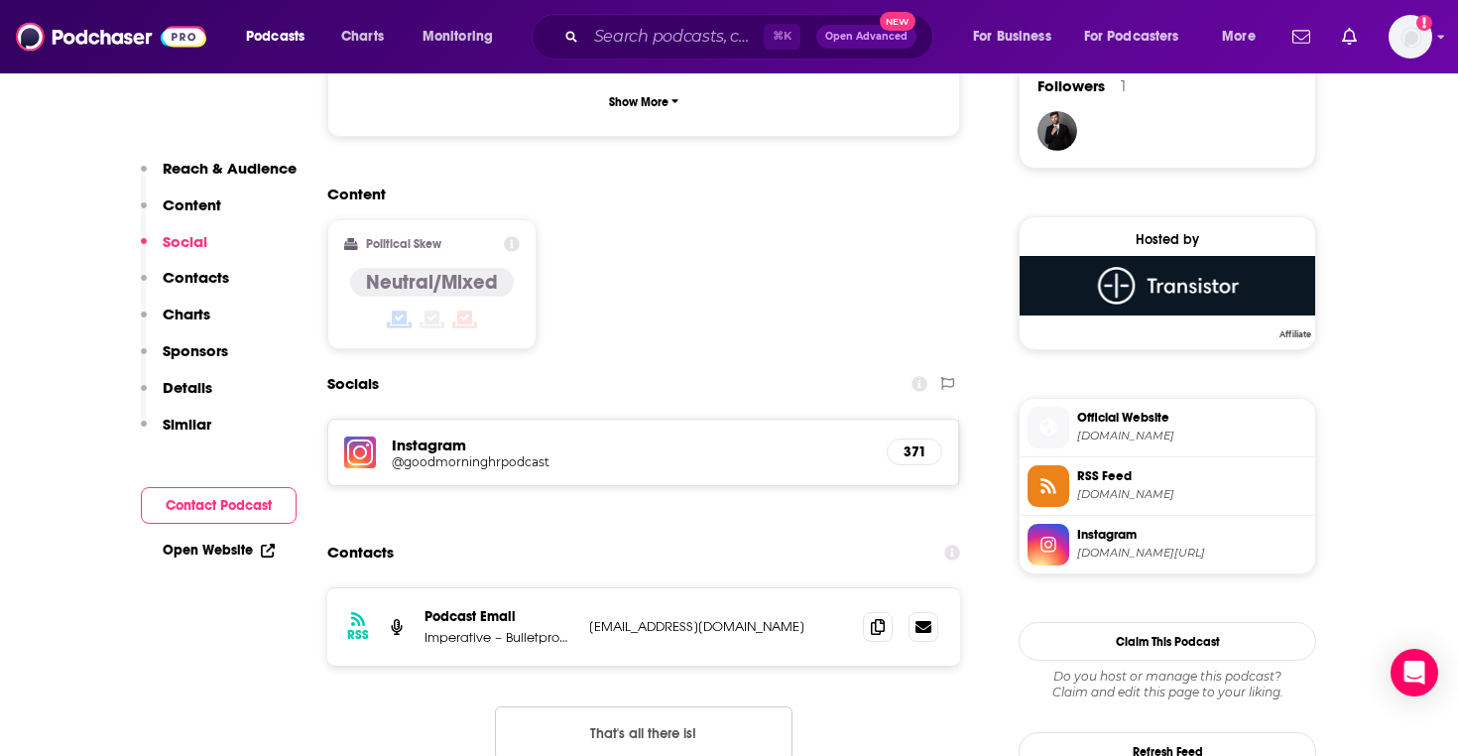
scroll to position [1475, 0]
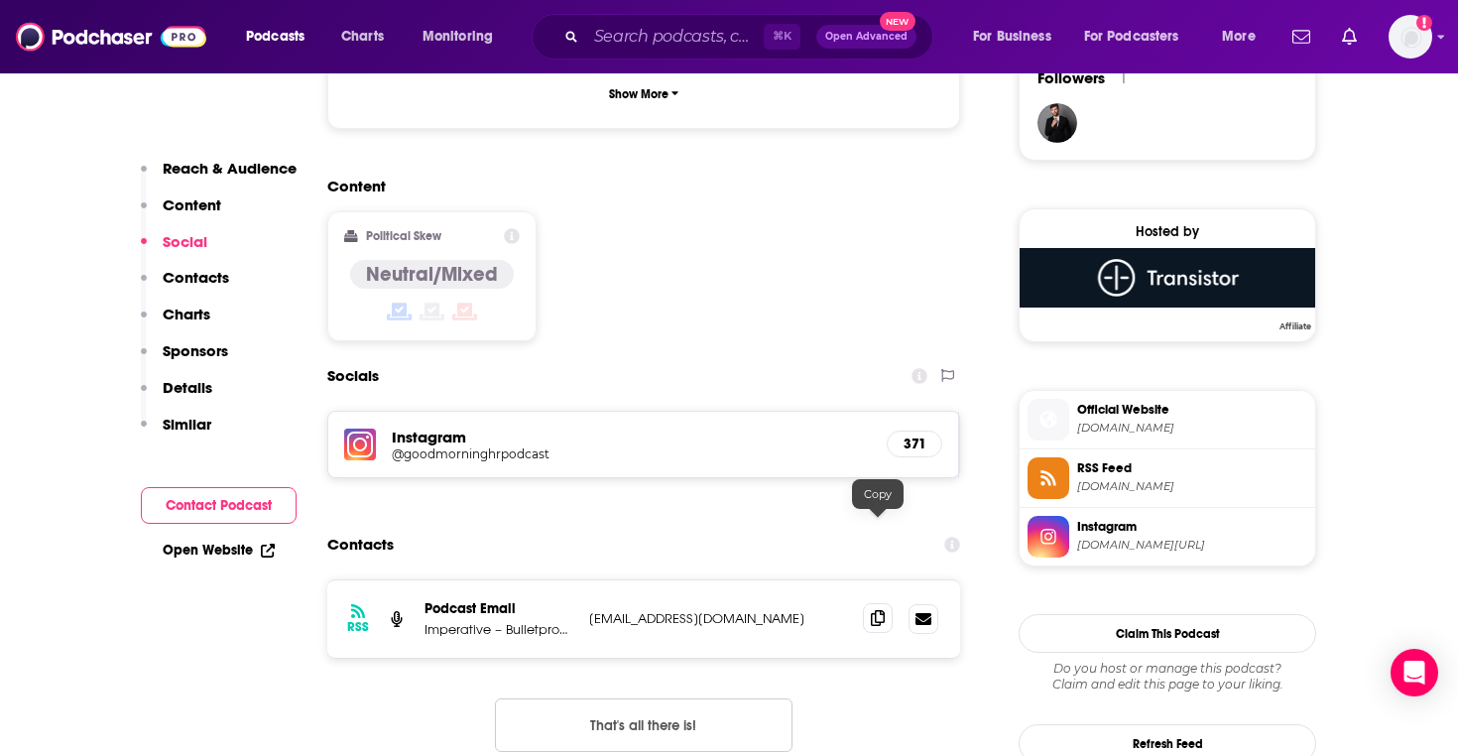
click at [869, 603] on span at bounding box center [878, 618] width 30 height 30
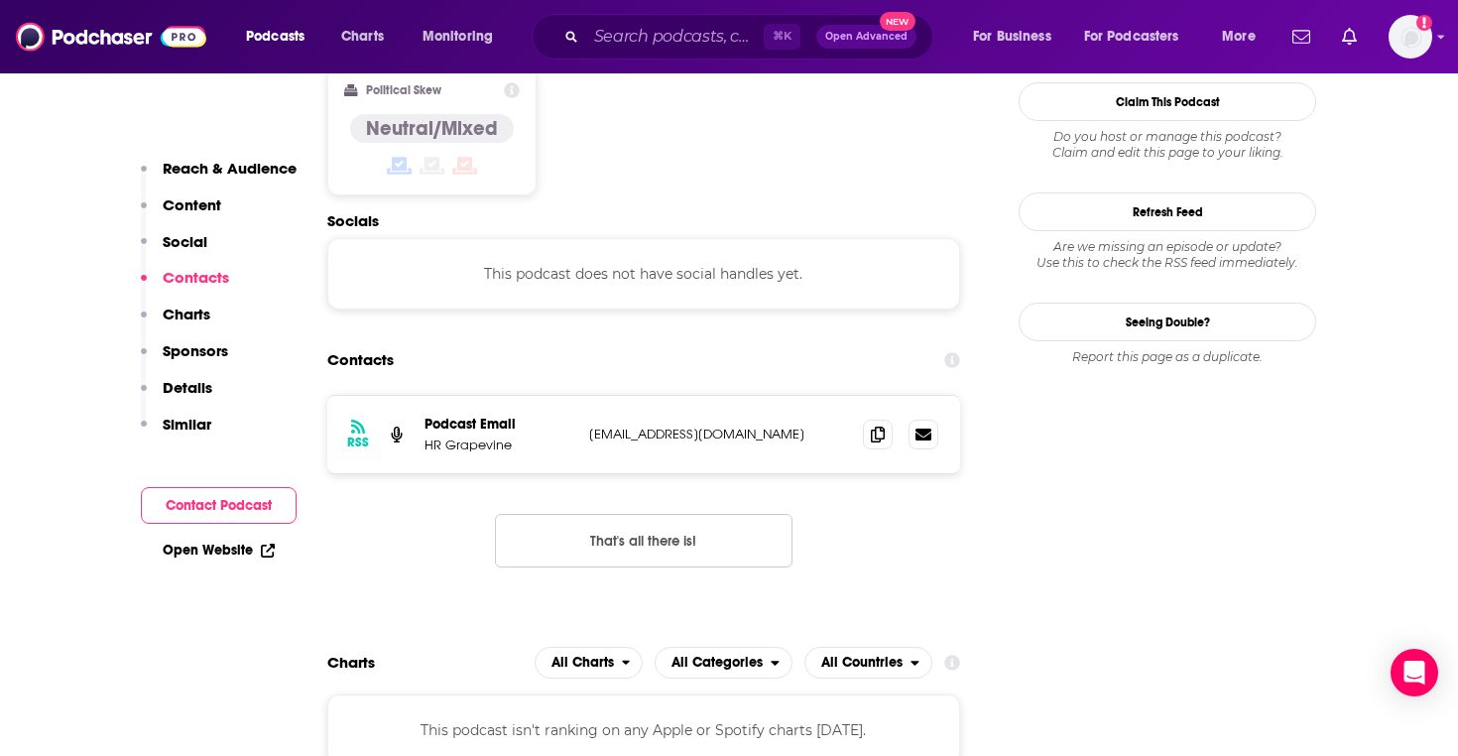
scroll to position [1633, 0]
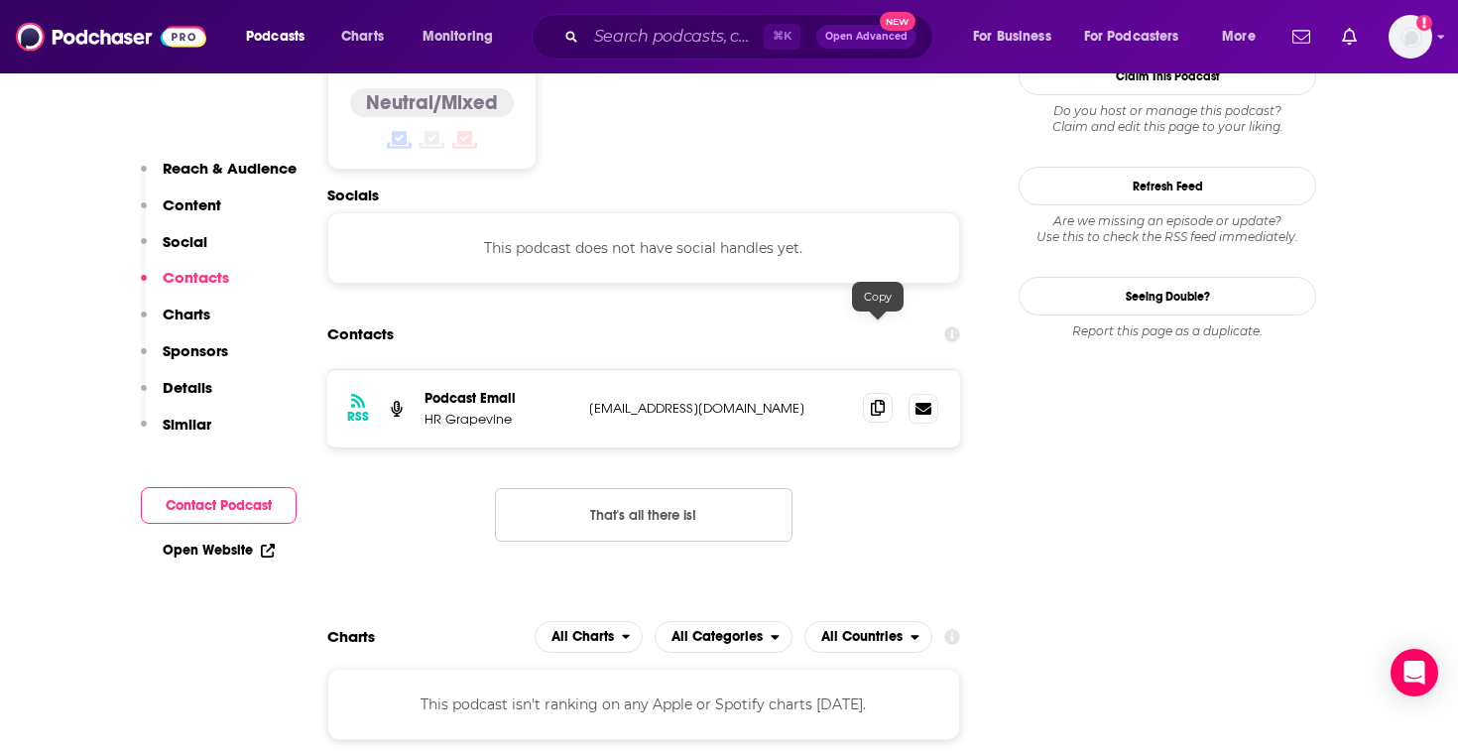
click at [875, 400] on icon at bounding box center [878, 408] width 14 height 16
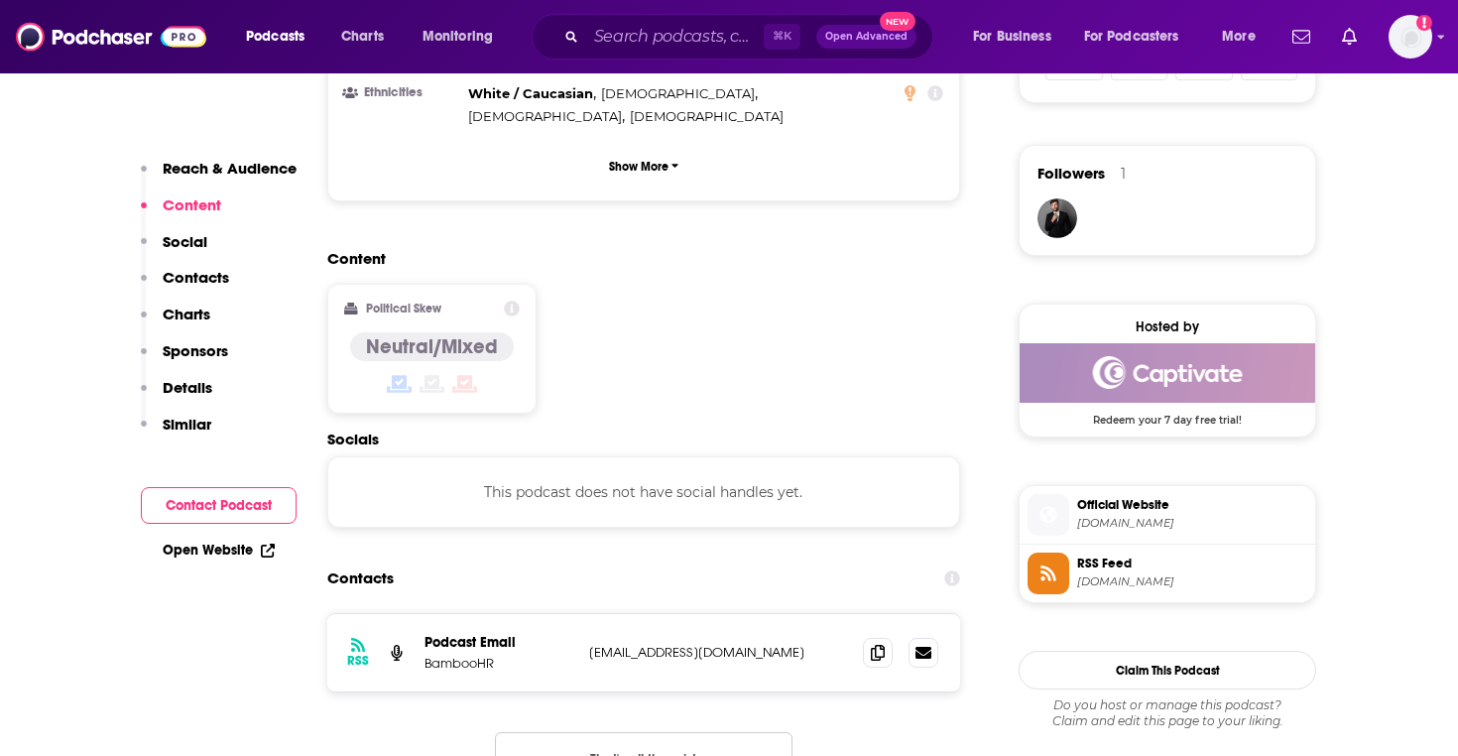
scroll to position [1382, 0]
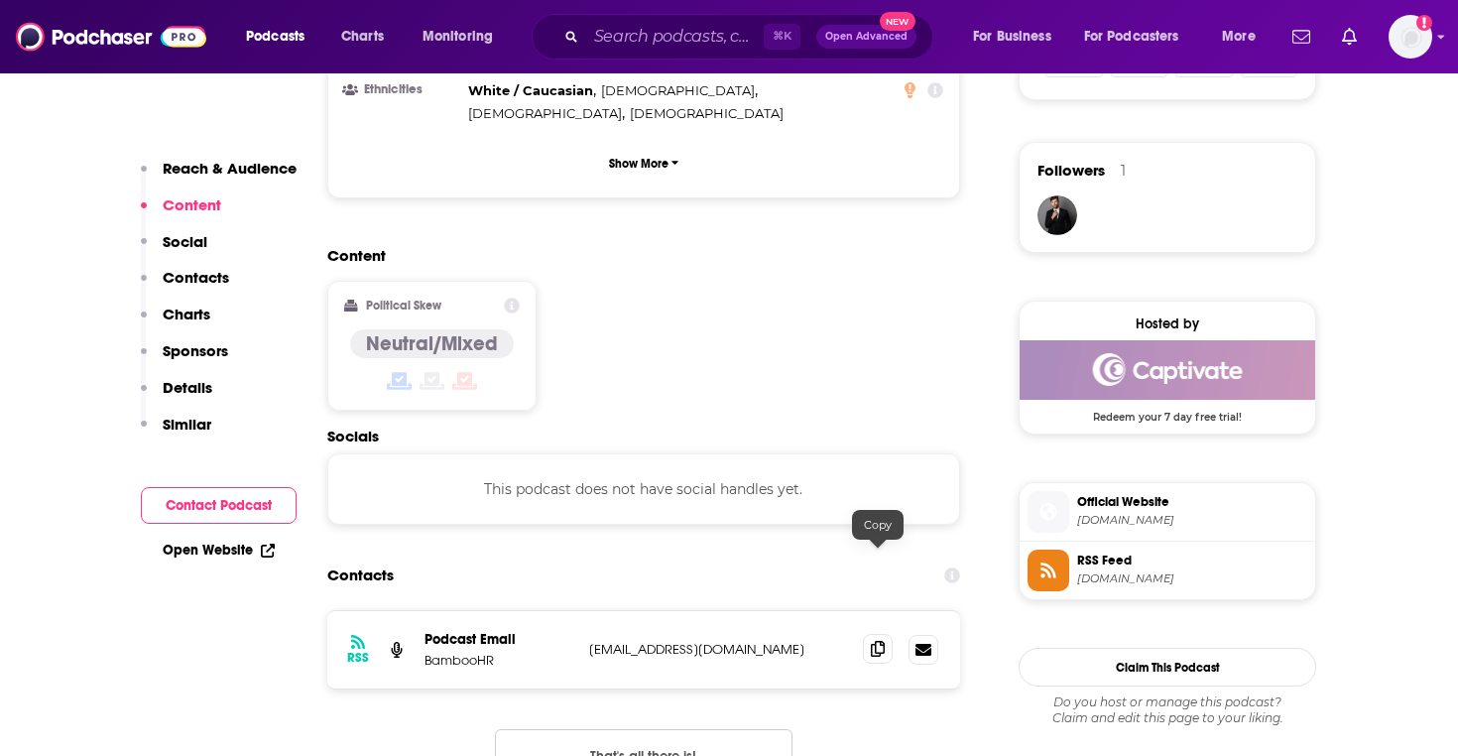
click at [886, 634] on span at bounding box center [878, 649] width 30 height 30
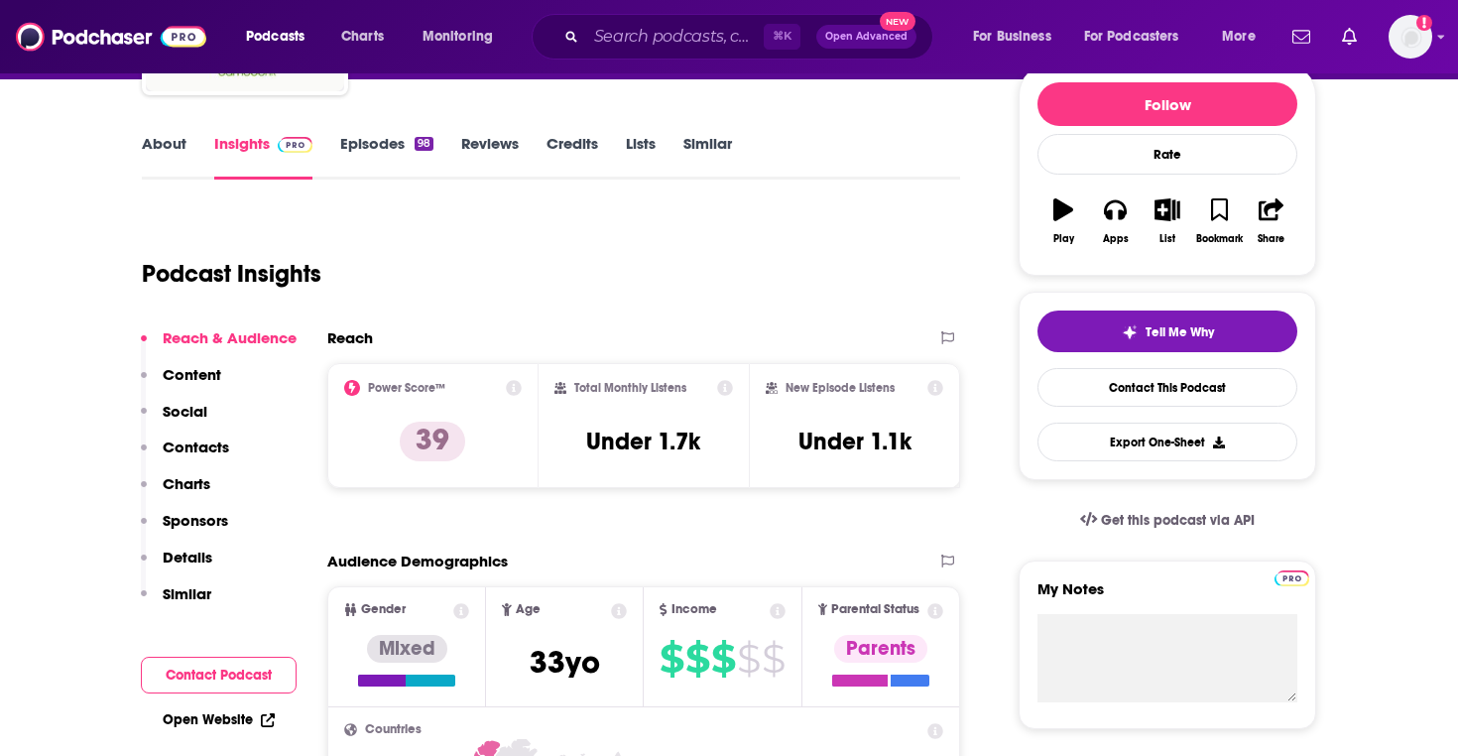
scroll to position [0, 0]
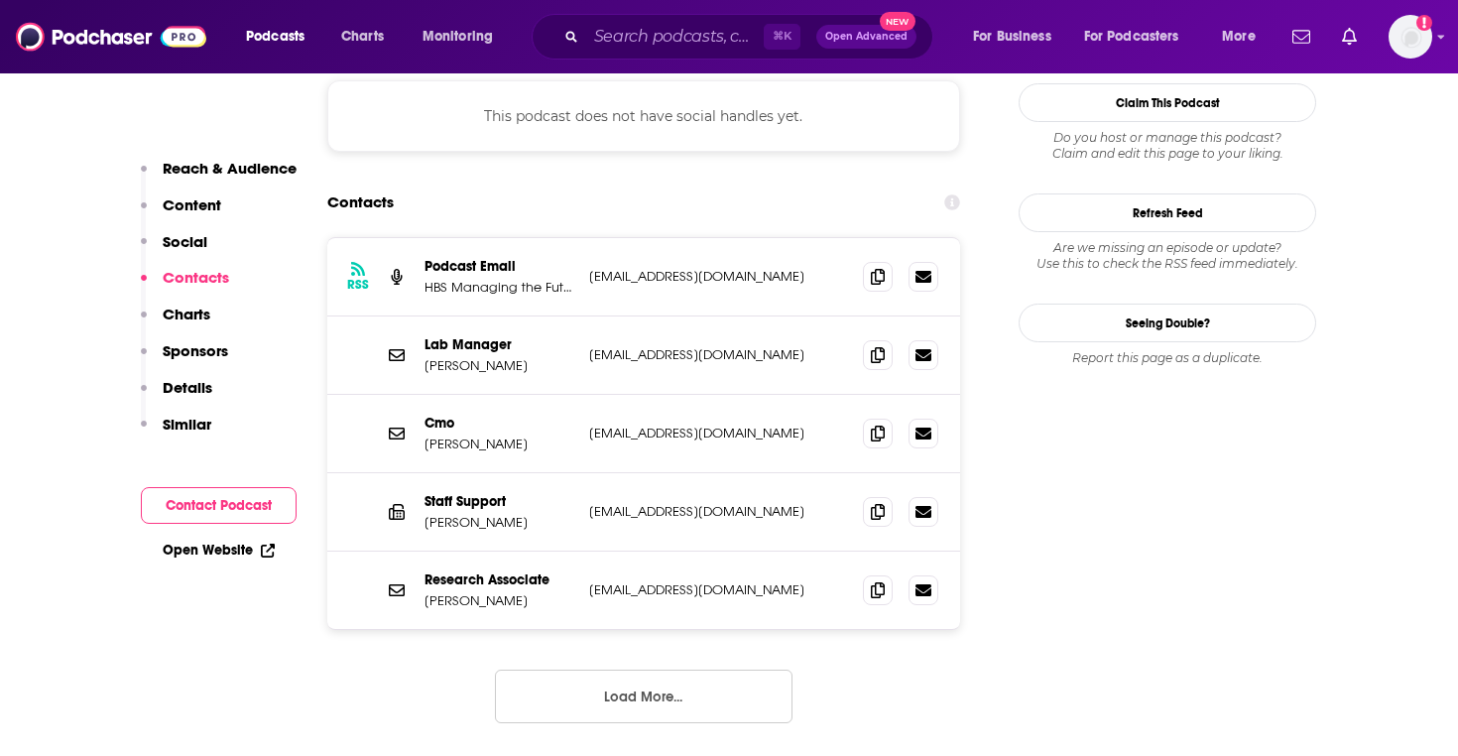
scroll to position [1736, 0]
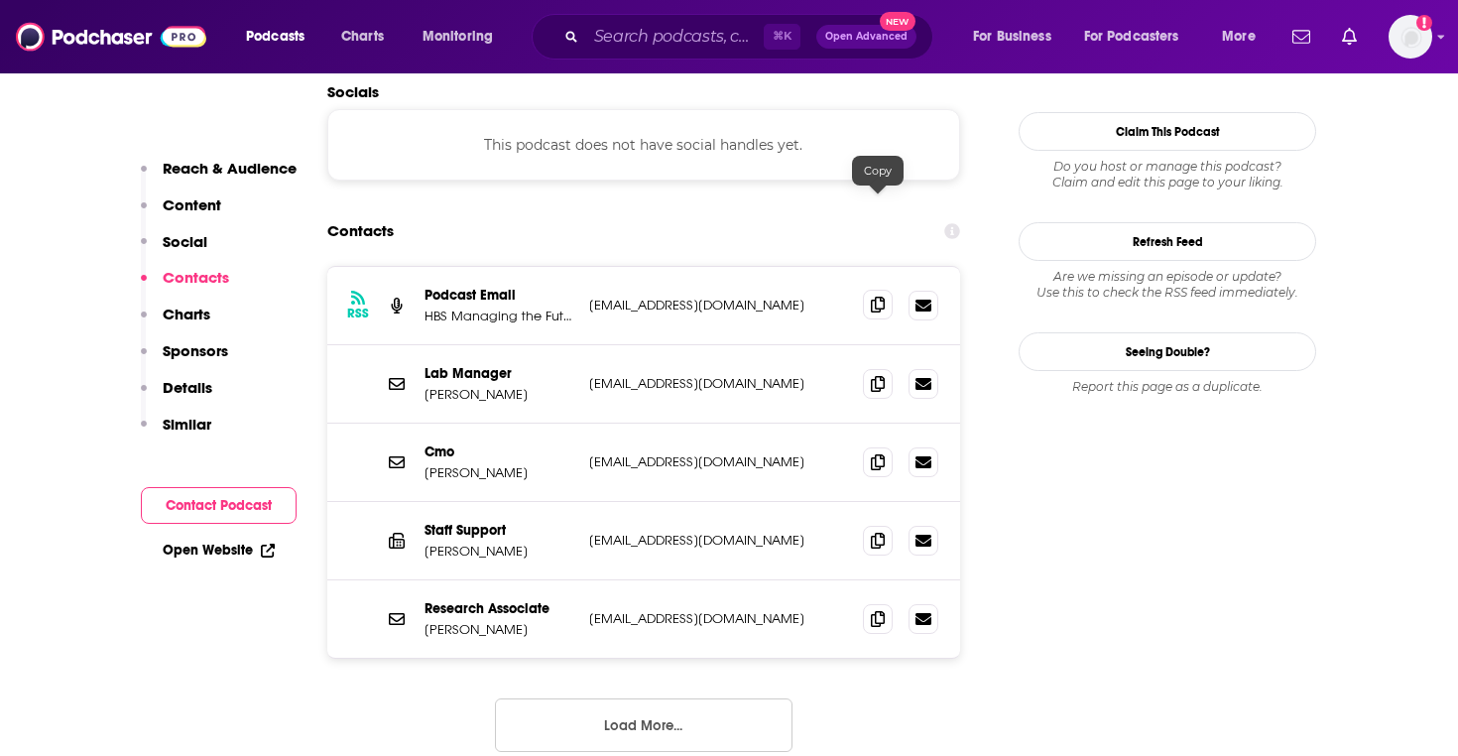
click at [872, 296] on icon at bounding box center [878, 304] width 14 height 16
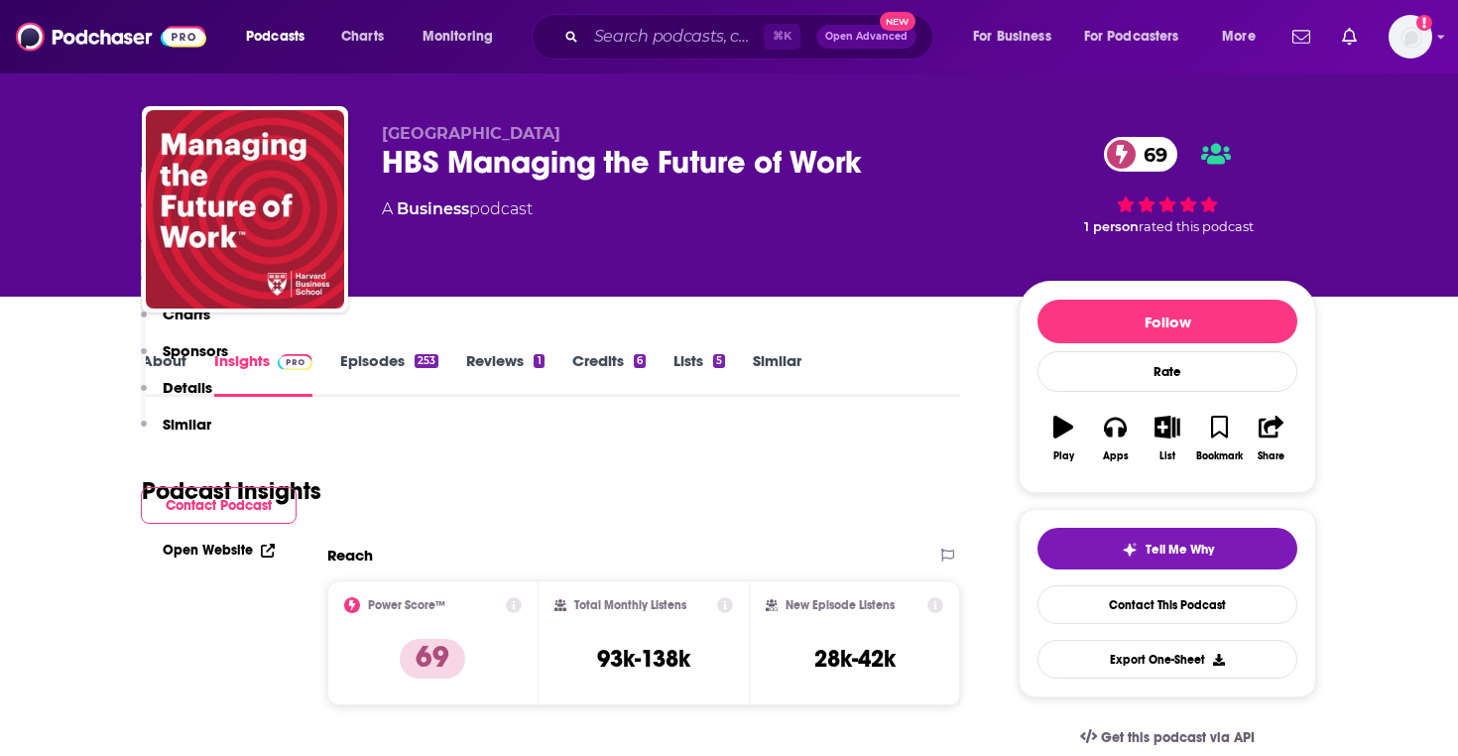
scroll to position [0, 0]
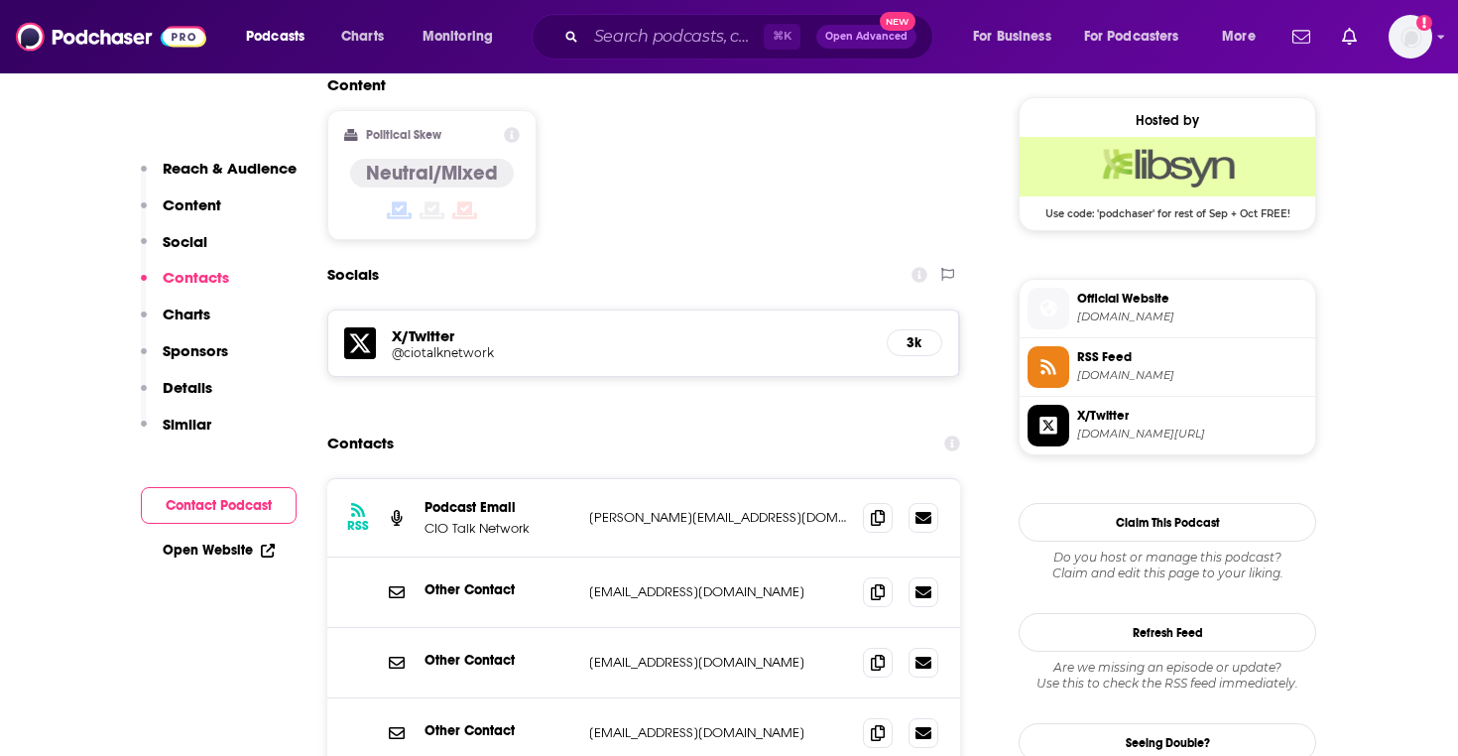
scroll to position [1590, 0]
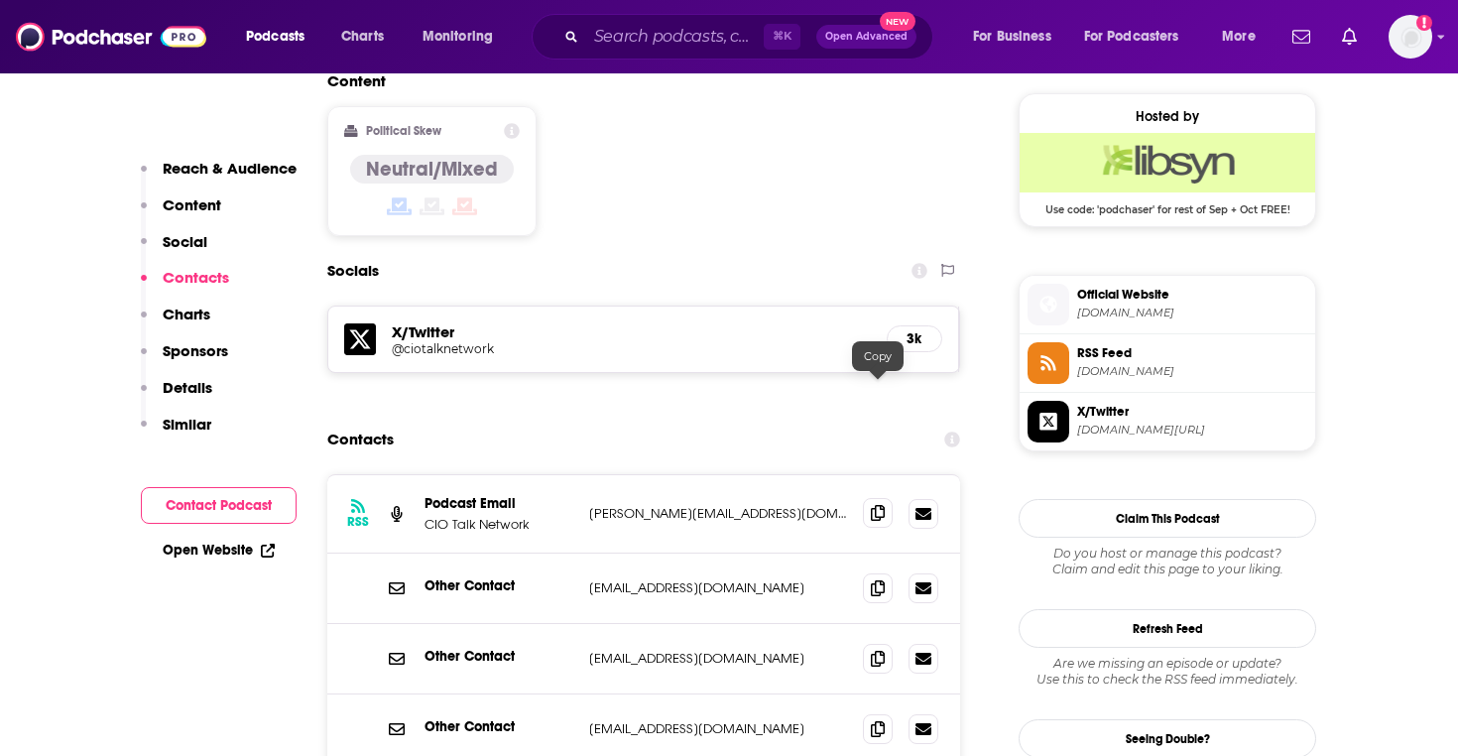
click at [877, 505] on icon at bounding box center [878, 513] width 14 height 16
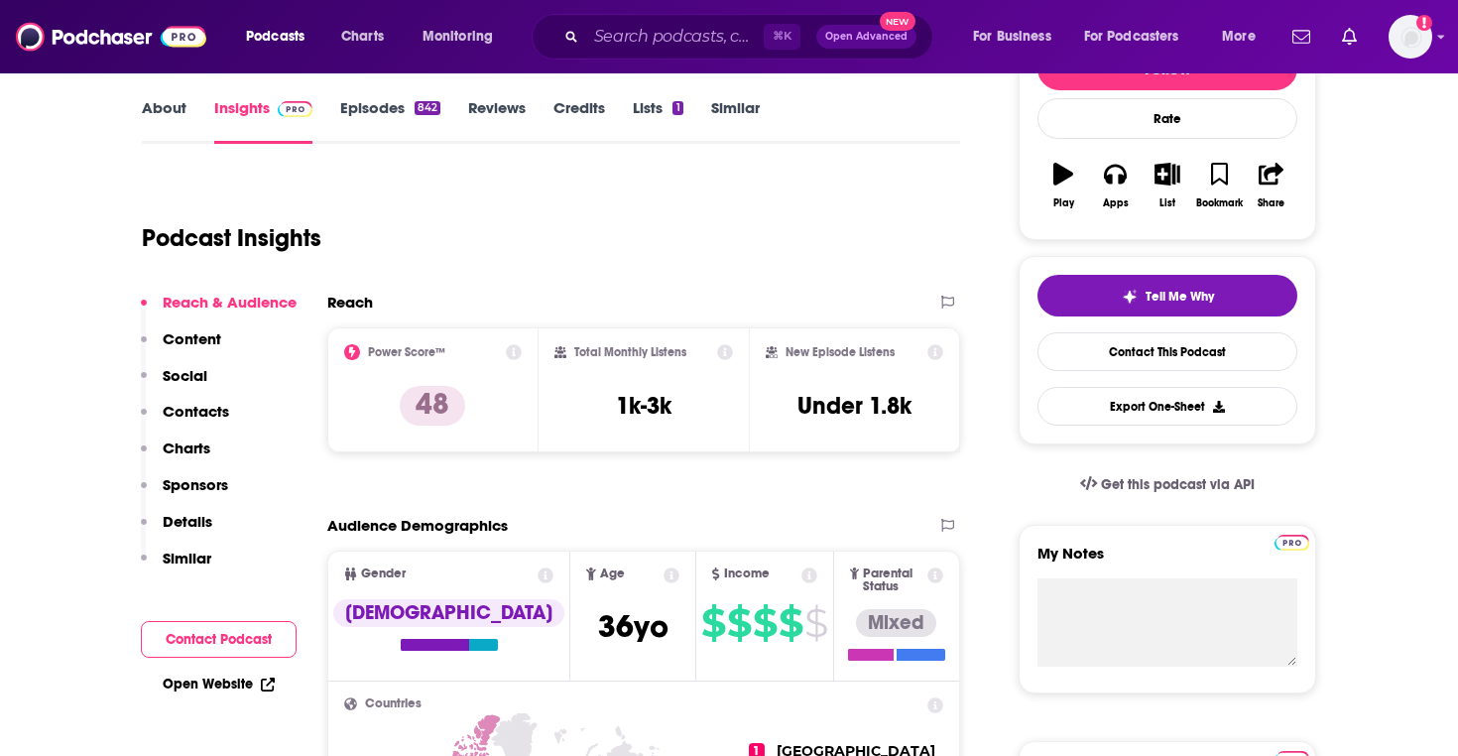
scroll to position [0, 0]
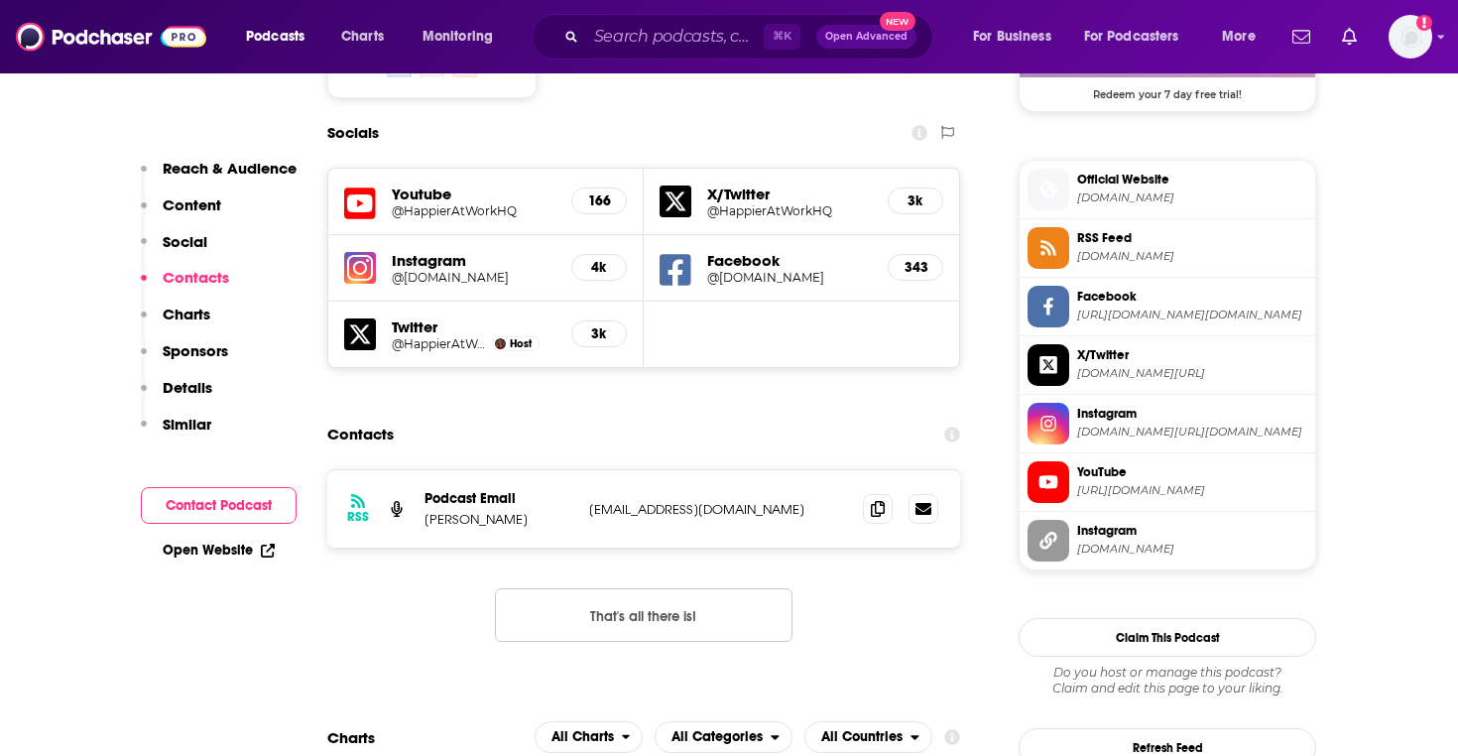
scroll to position [1713, 0]
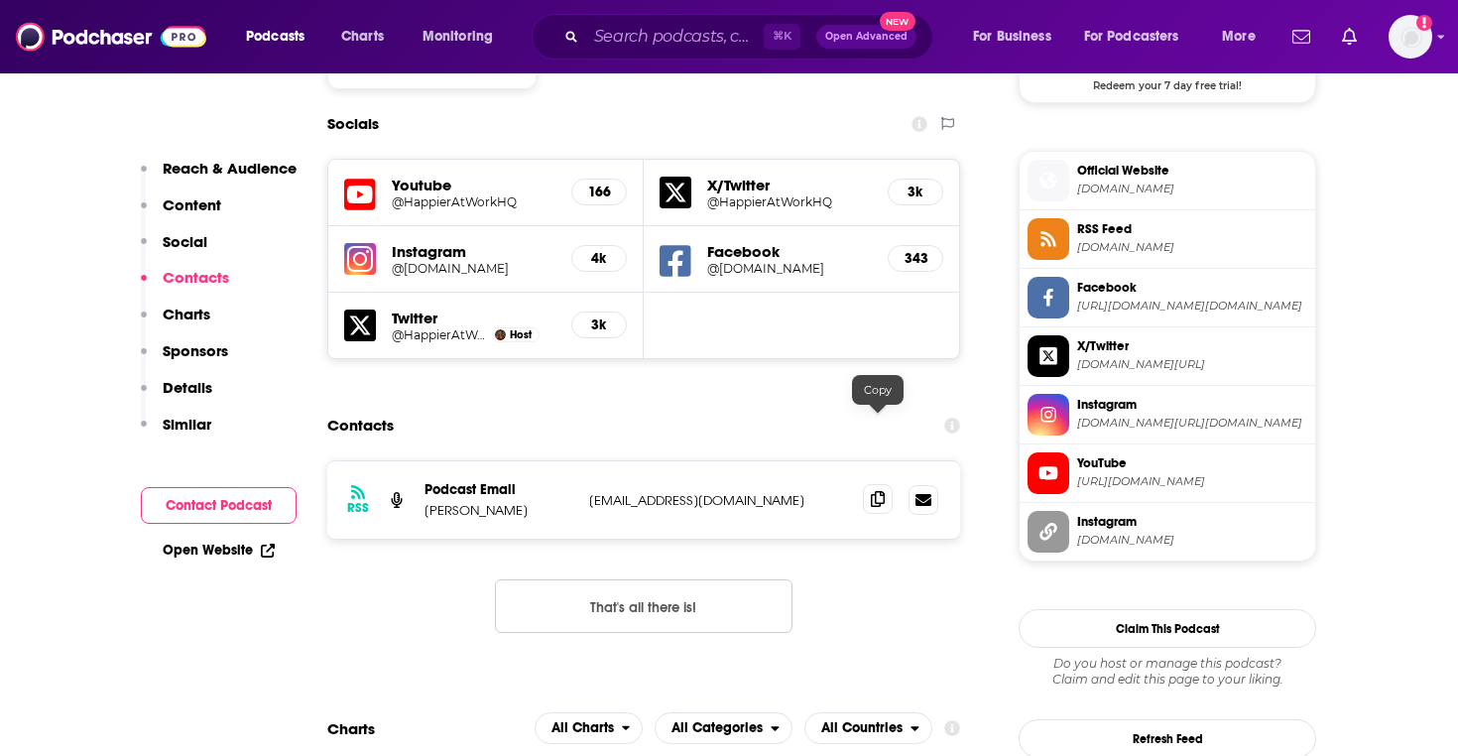
click at [878, 484] on span at bounding box center [878, 499] width 30 height 30
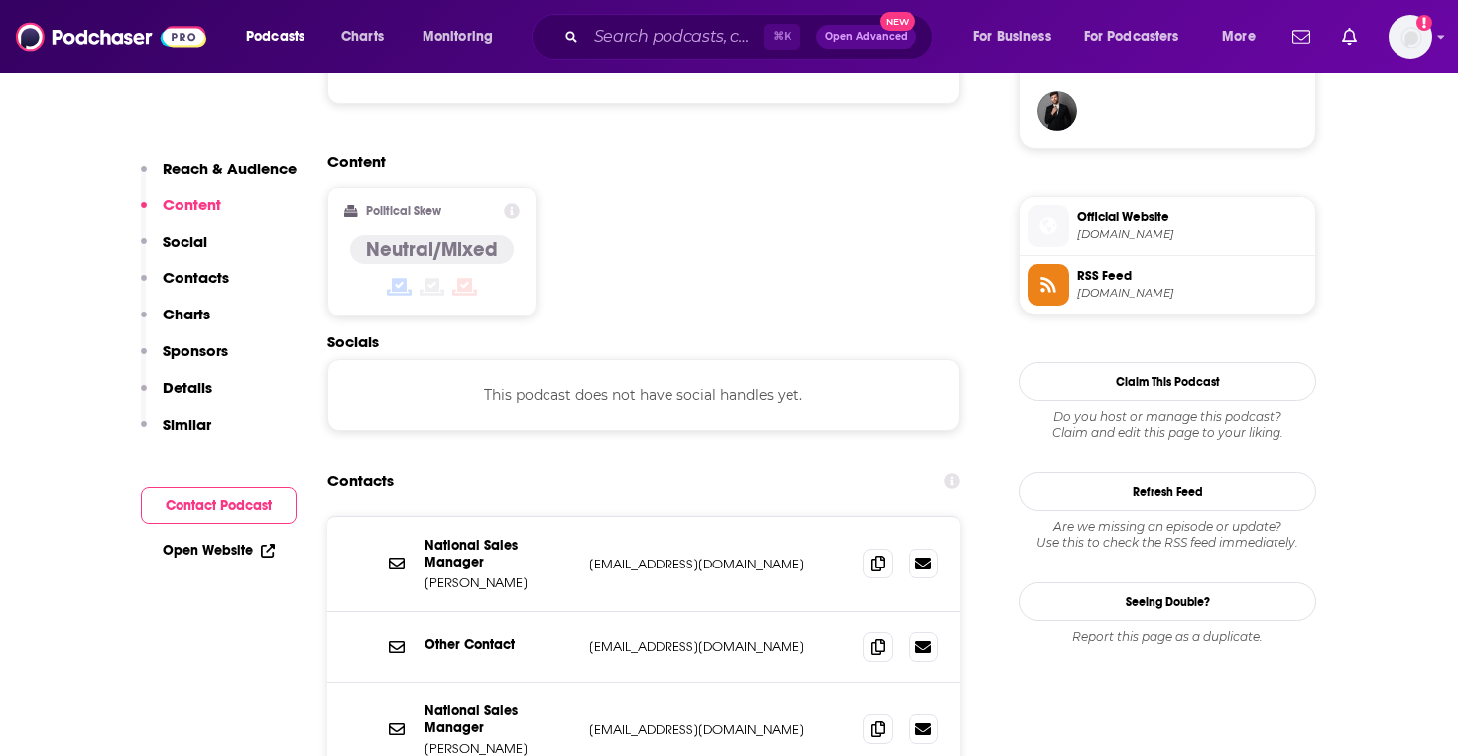
scroll to position [1492, 0]
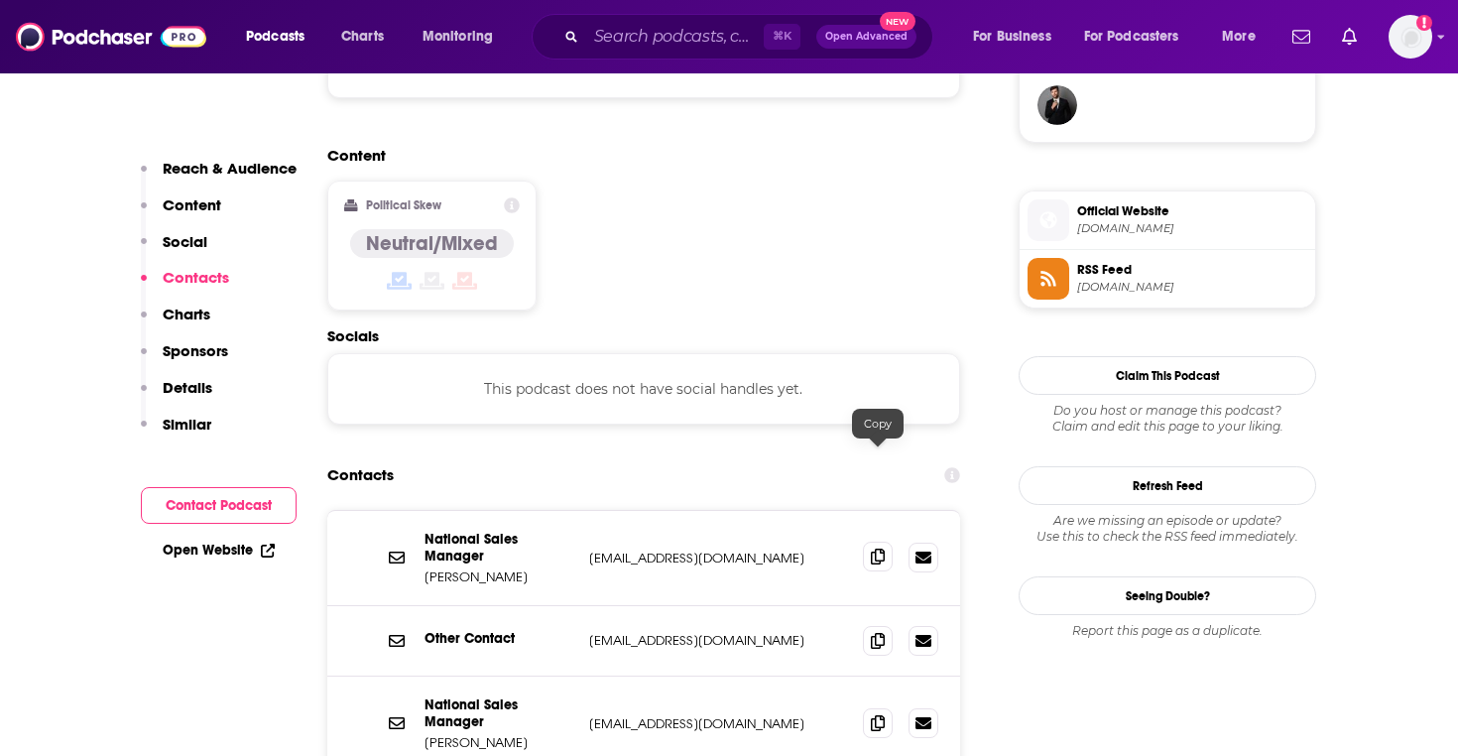
click at [870, 541] on span at bounding box center [878, 556] width 30 height 30
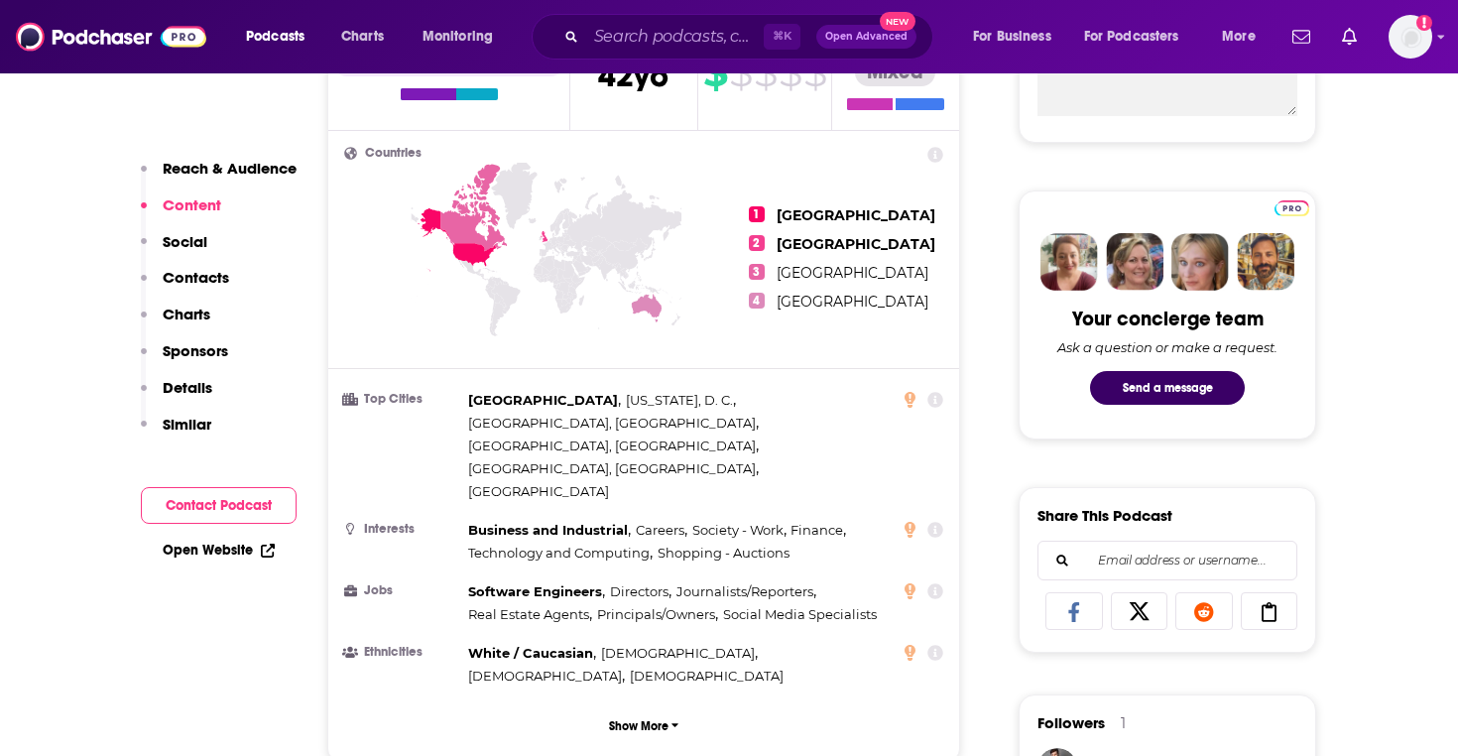
scroll to position [0, 0]
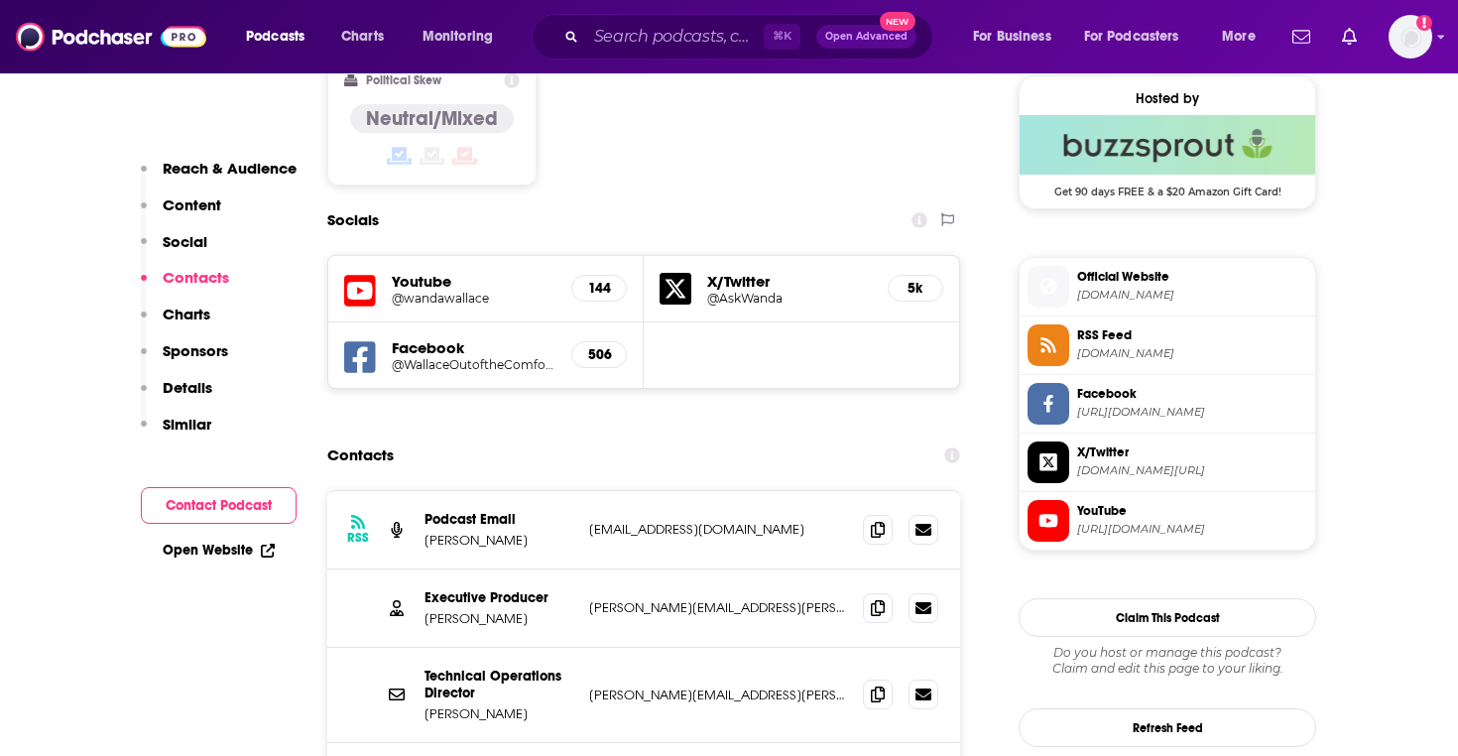
scroll to position [1686, 0]
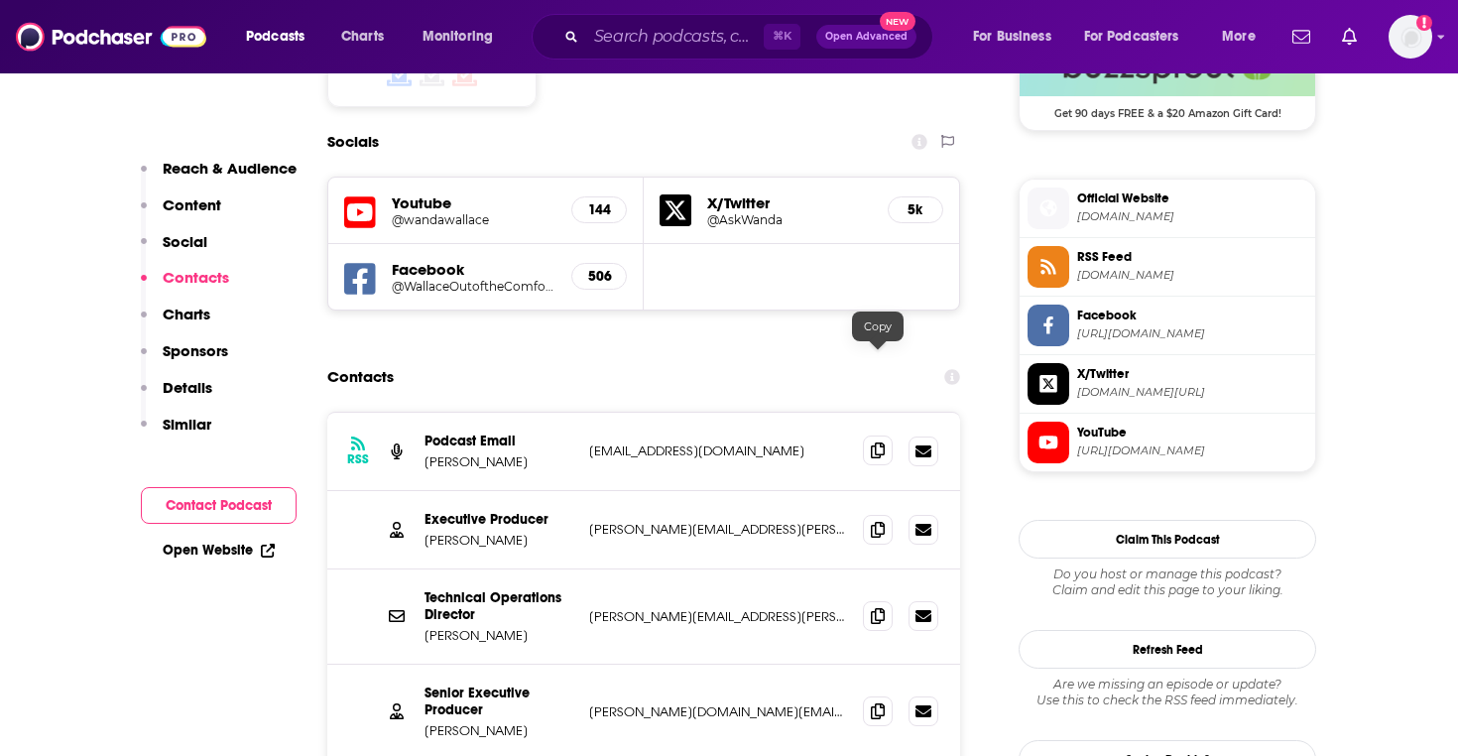
click at [878, 442] on icon at bounding box center [878, 450] width 14 height 16
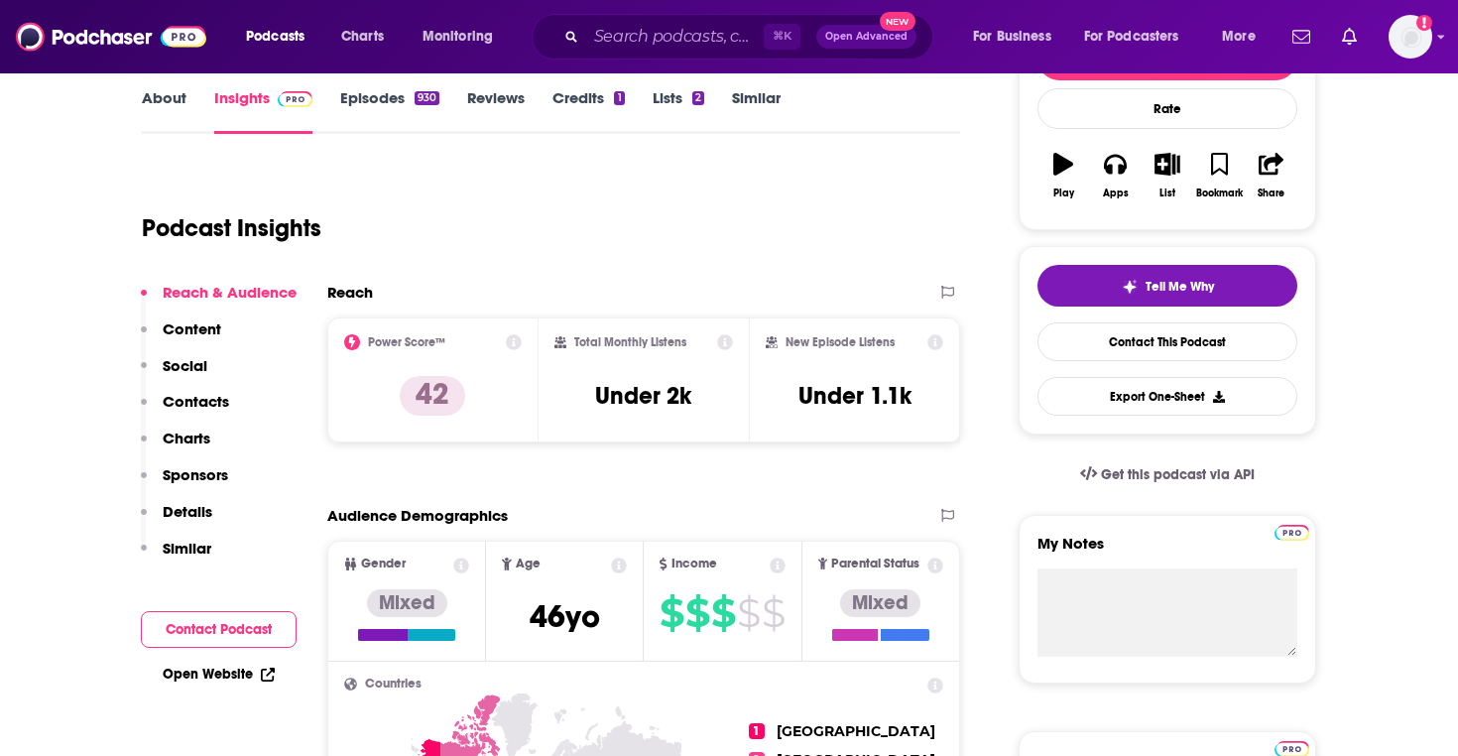
scroll to position [0, 0]
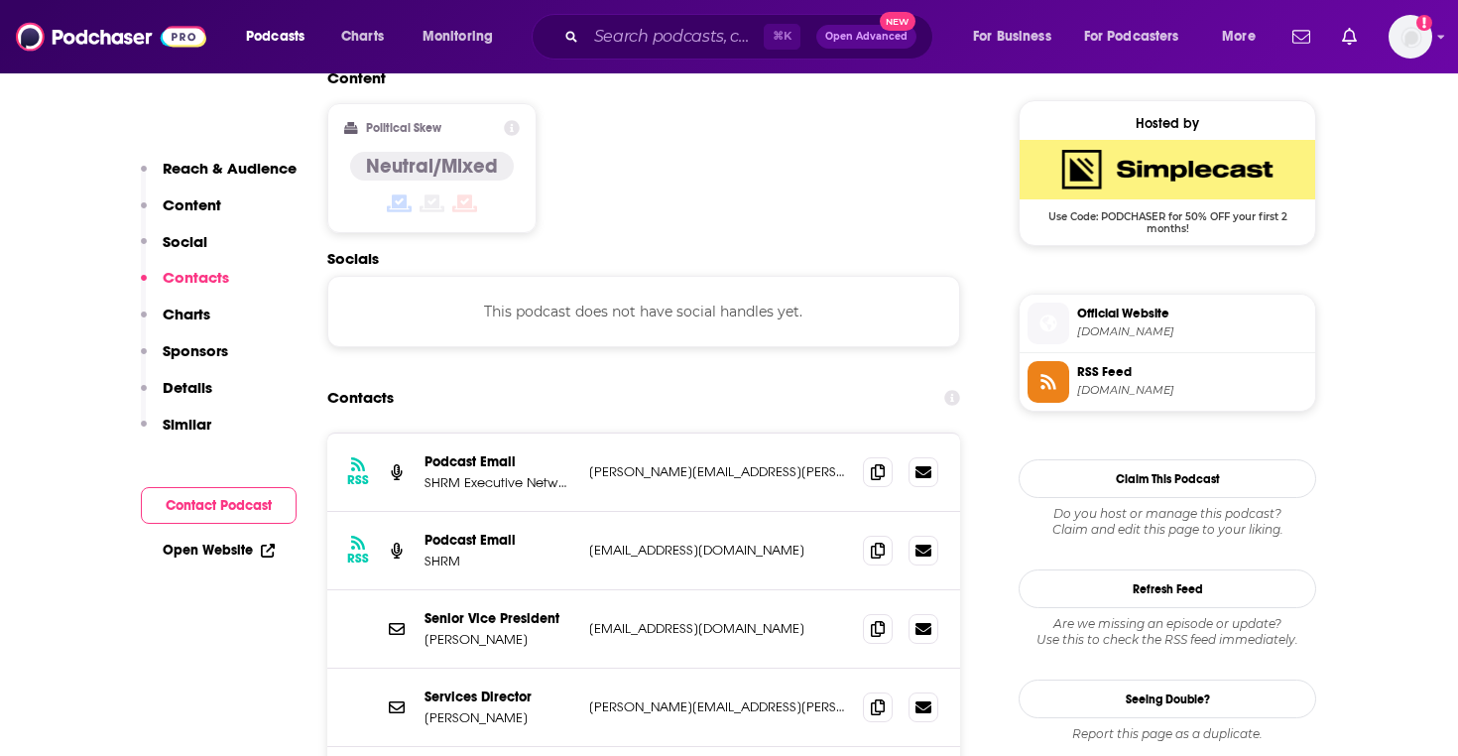
scroll to position [1631, 0]
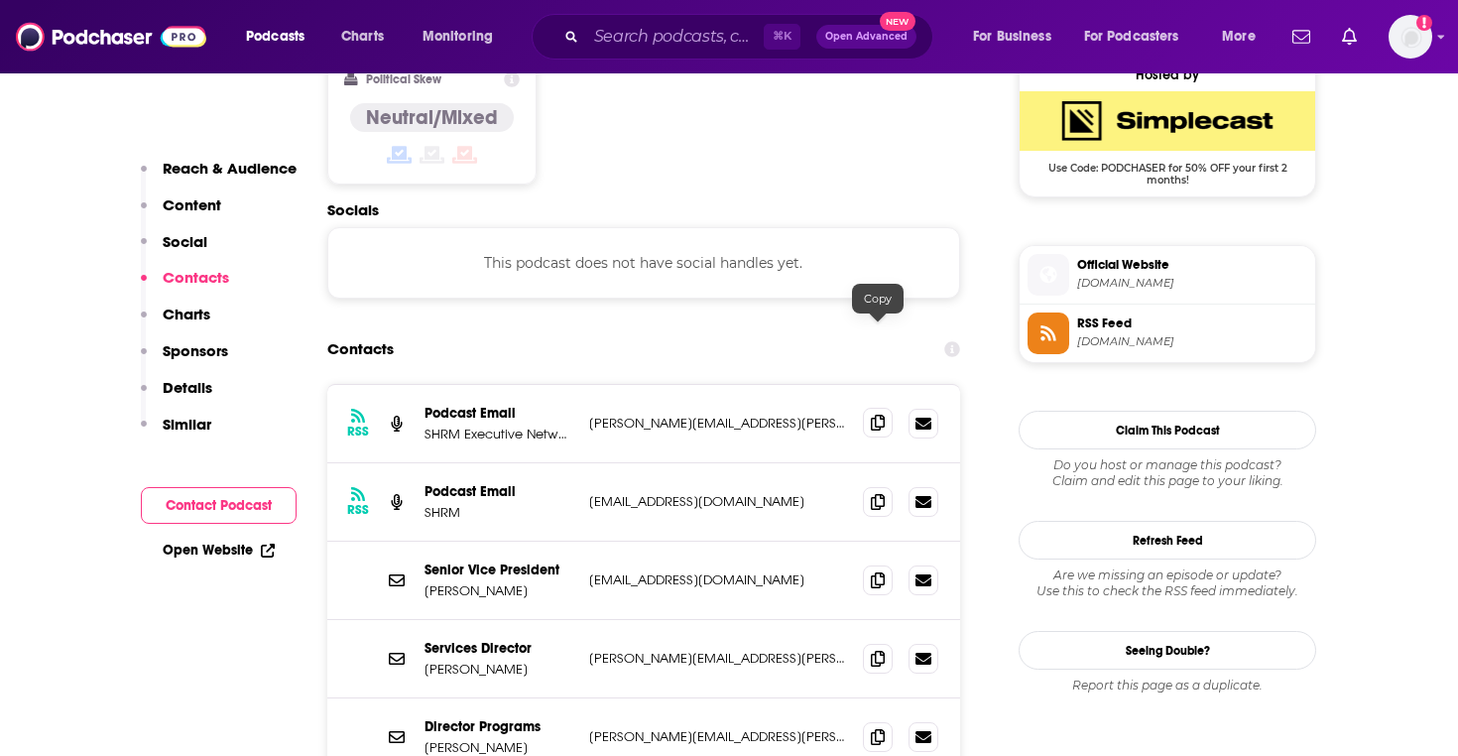
click at [875, 408] on span at bounding box center [878, 423] width 30 height 30
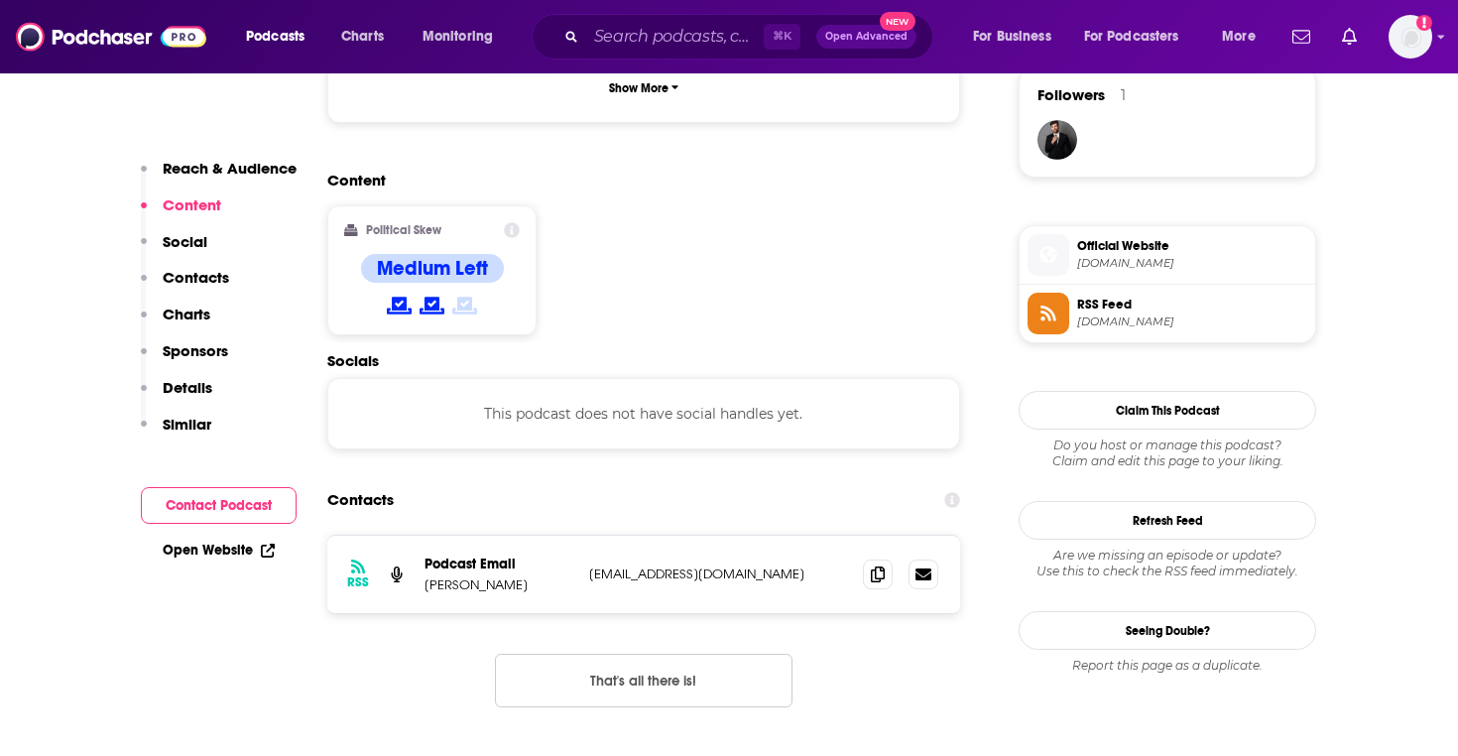
scroll to position [1468, 0]
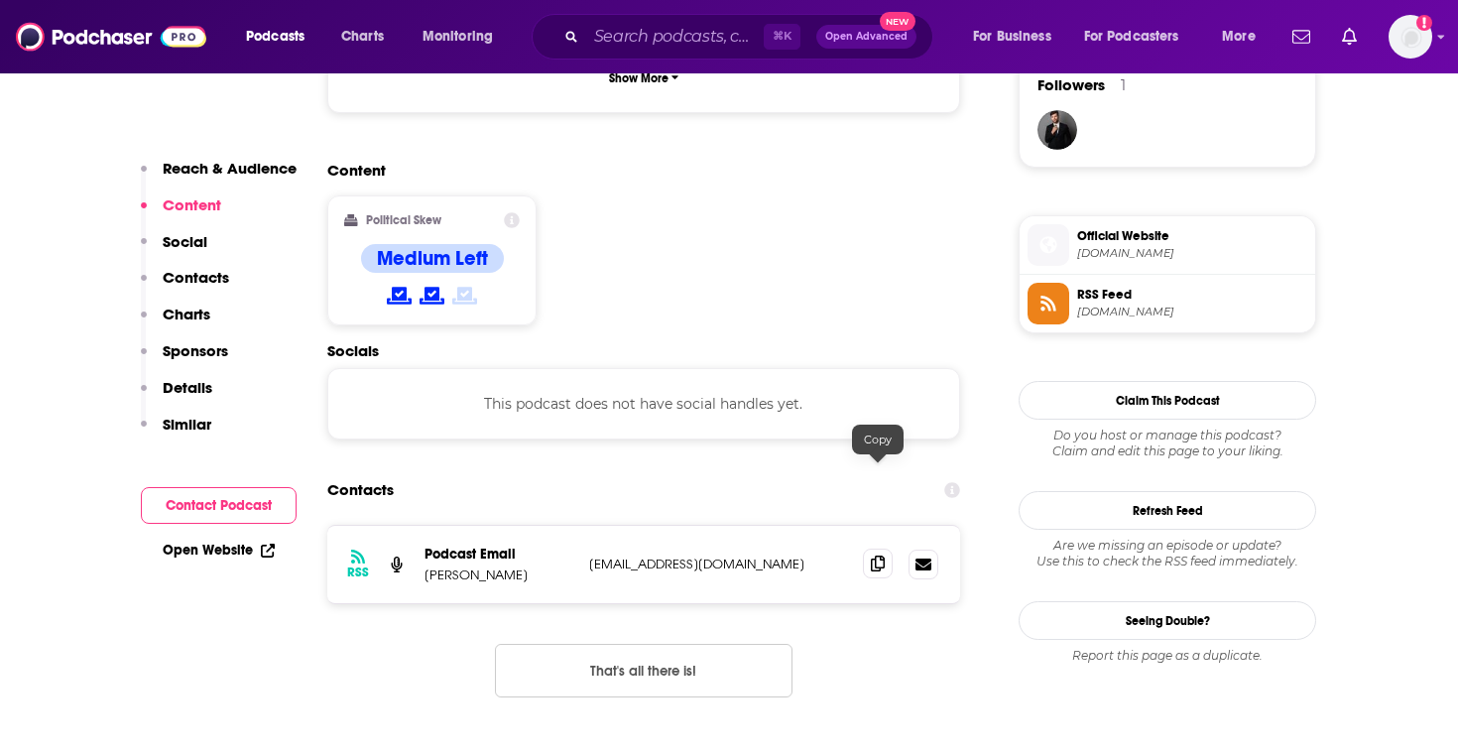
click at [871, 555] on icon at bounding box center [878, 563] width 14 height 16
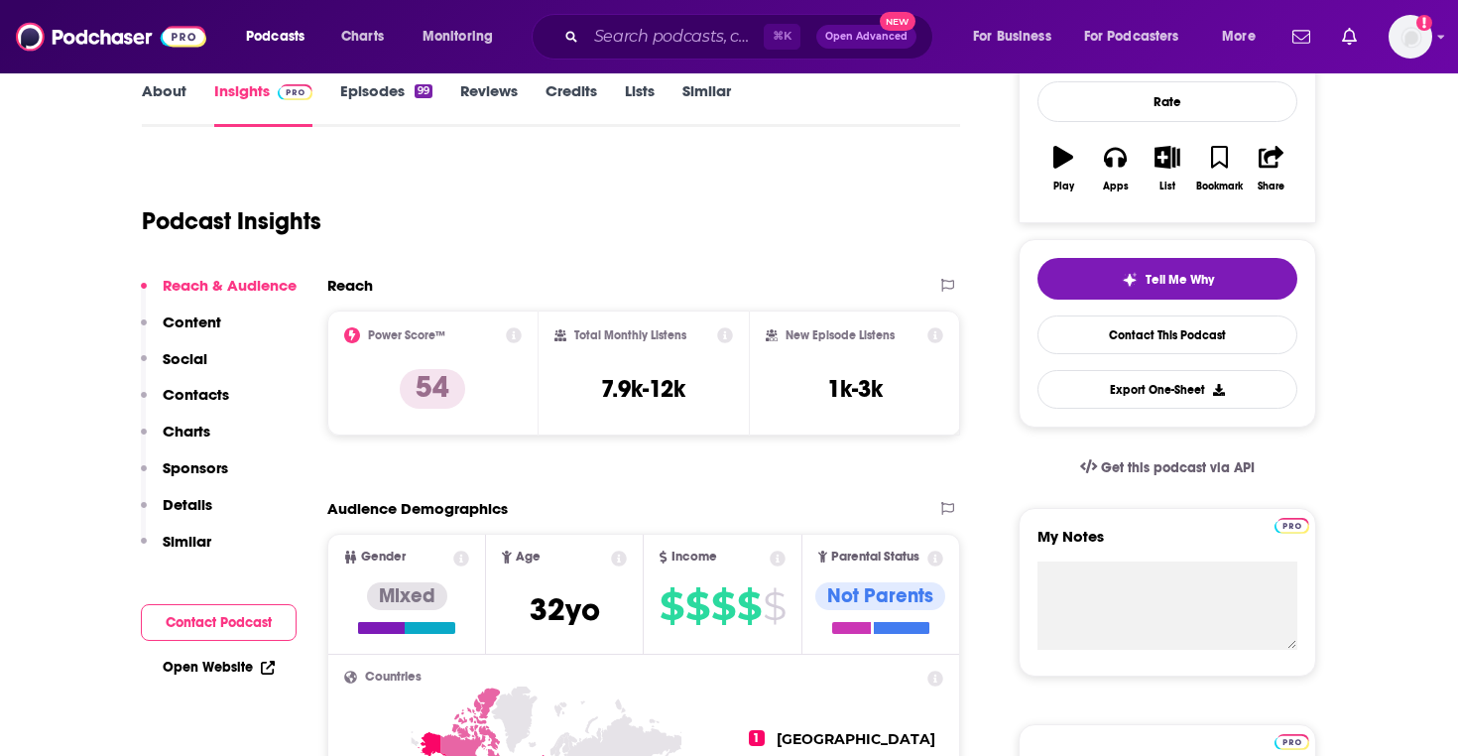
scroll to position [0, 0]
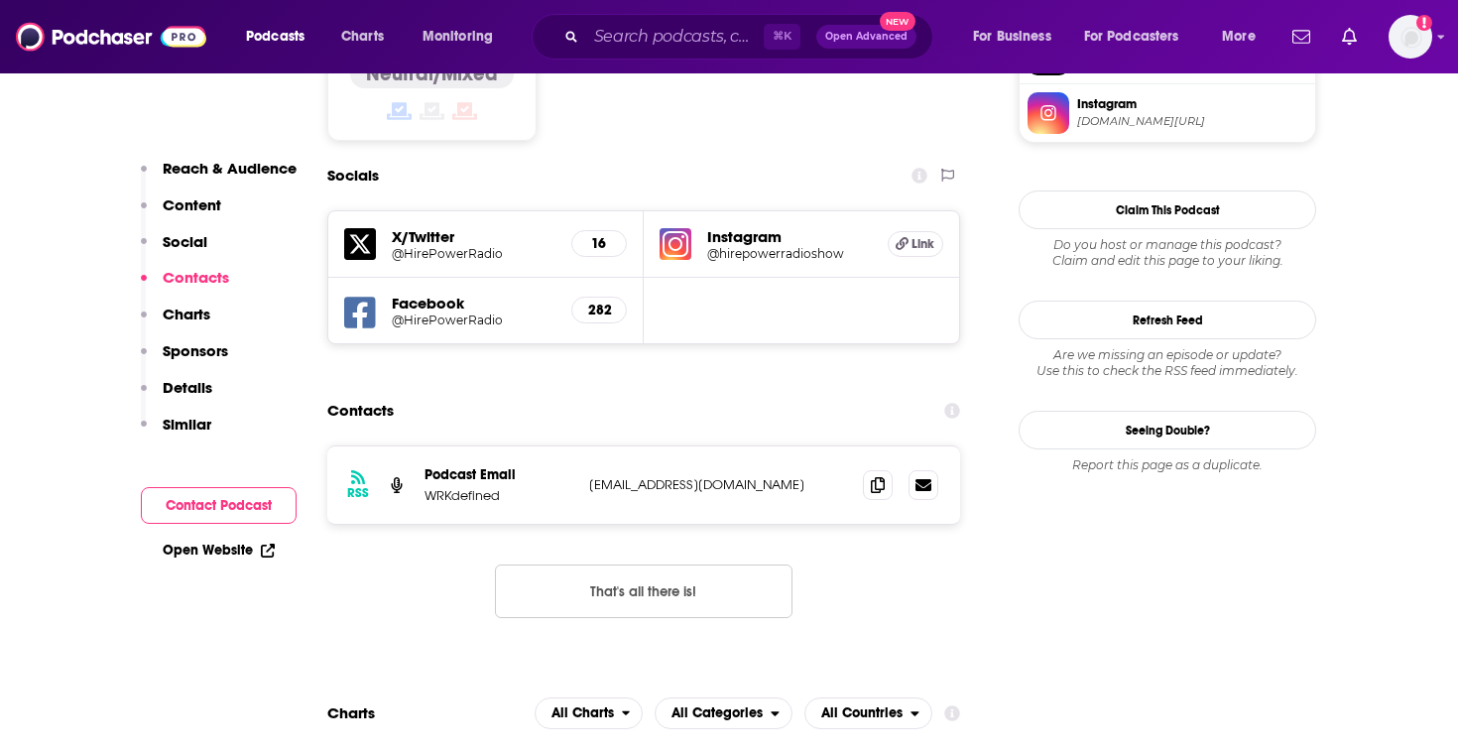
scroll to position [1676, 0]
click at [871, 475] on icon at bounding box center [878, 483] width 14 height 16
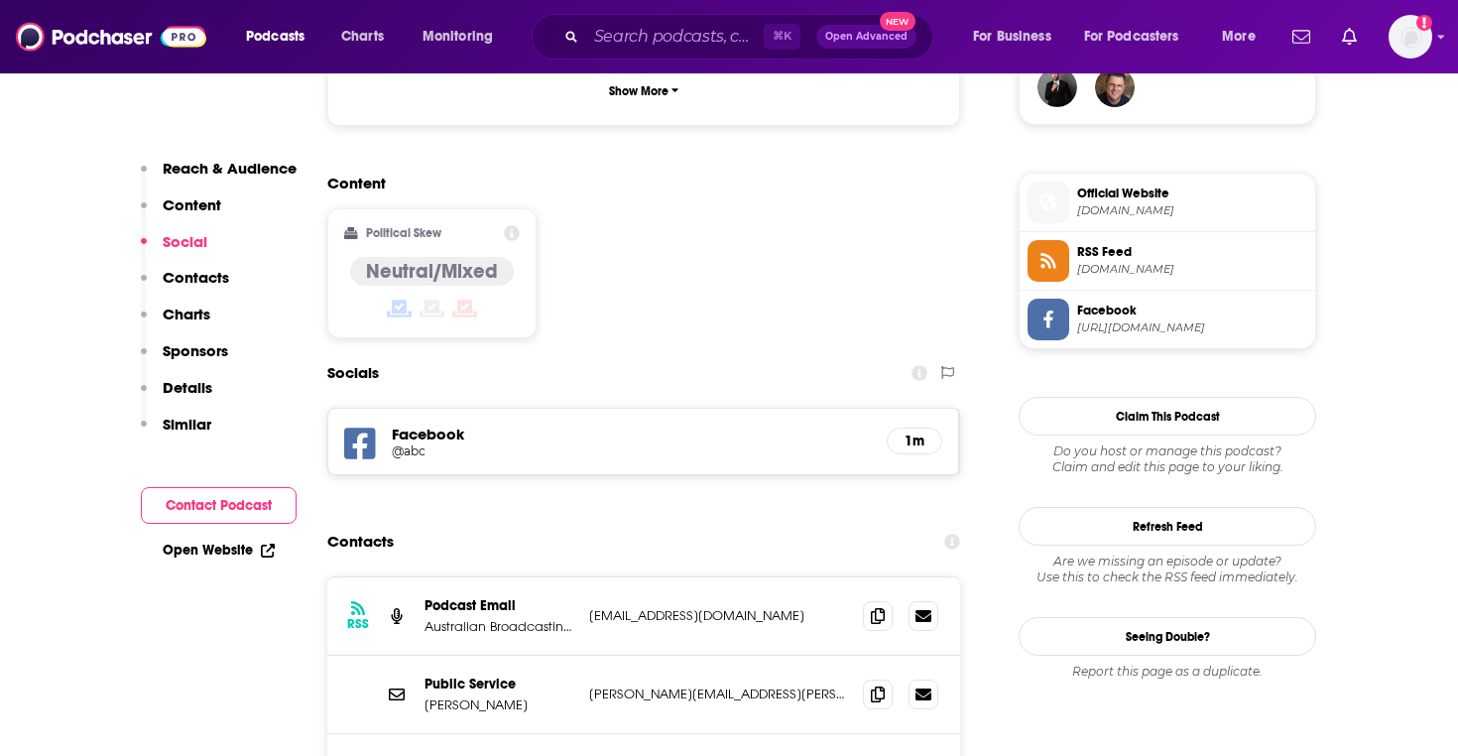
scroll to position [1516, 0]
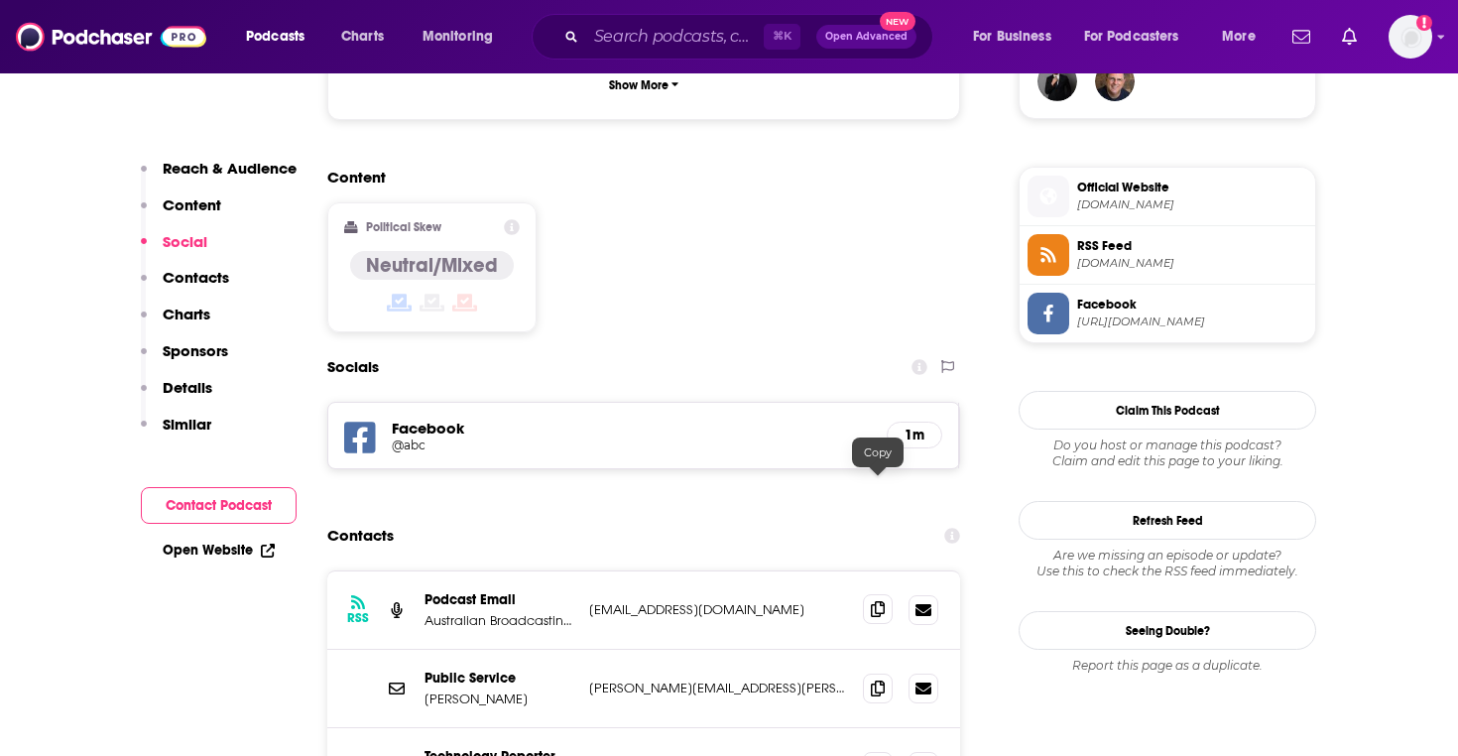
click at [882, 601] on icon at bounding box center [878, 609] width 14 height 16
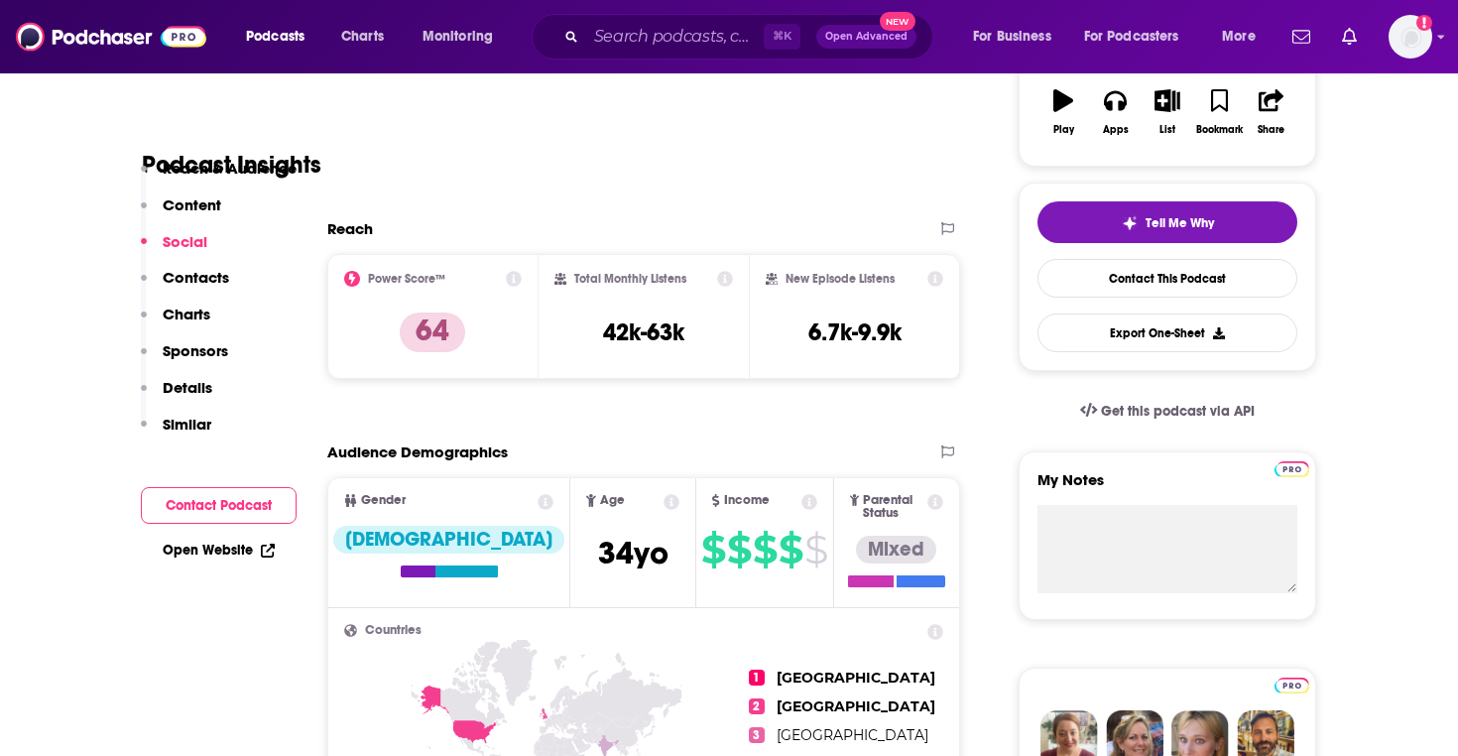
scroll to position [0, 0]
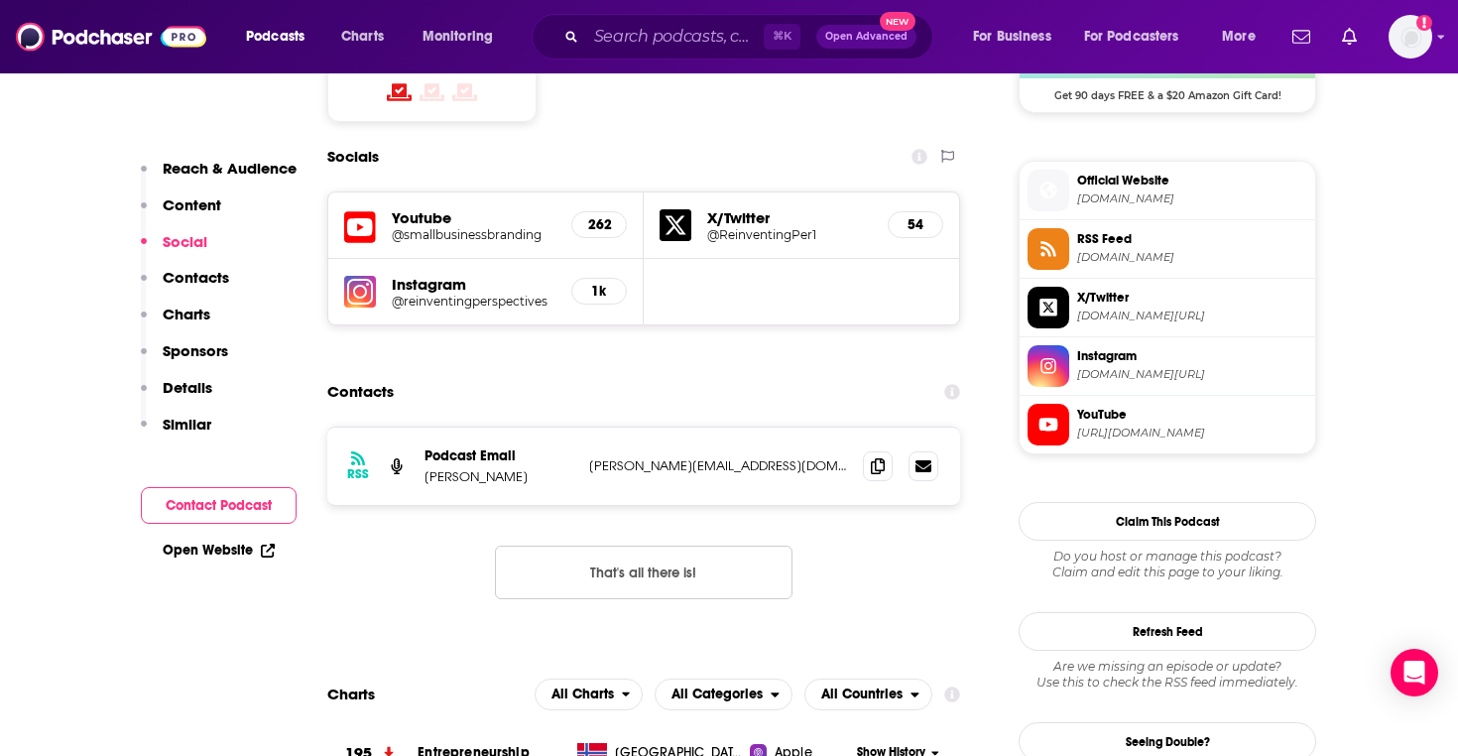
scroll to position [1716, 0]
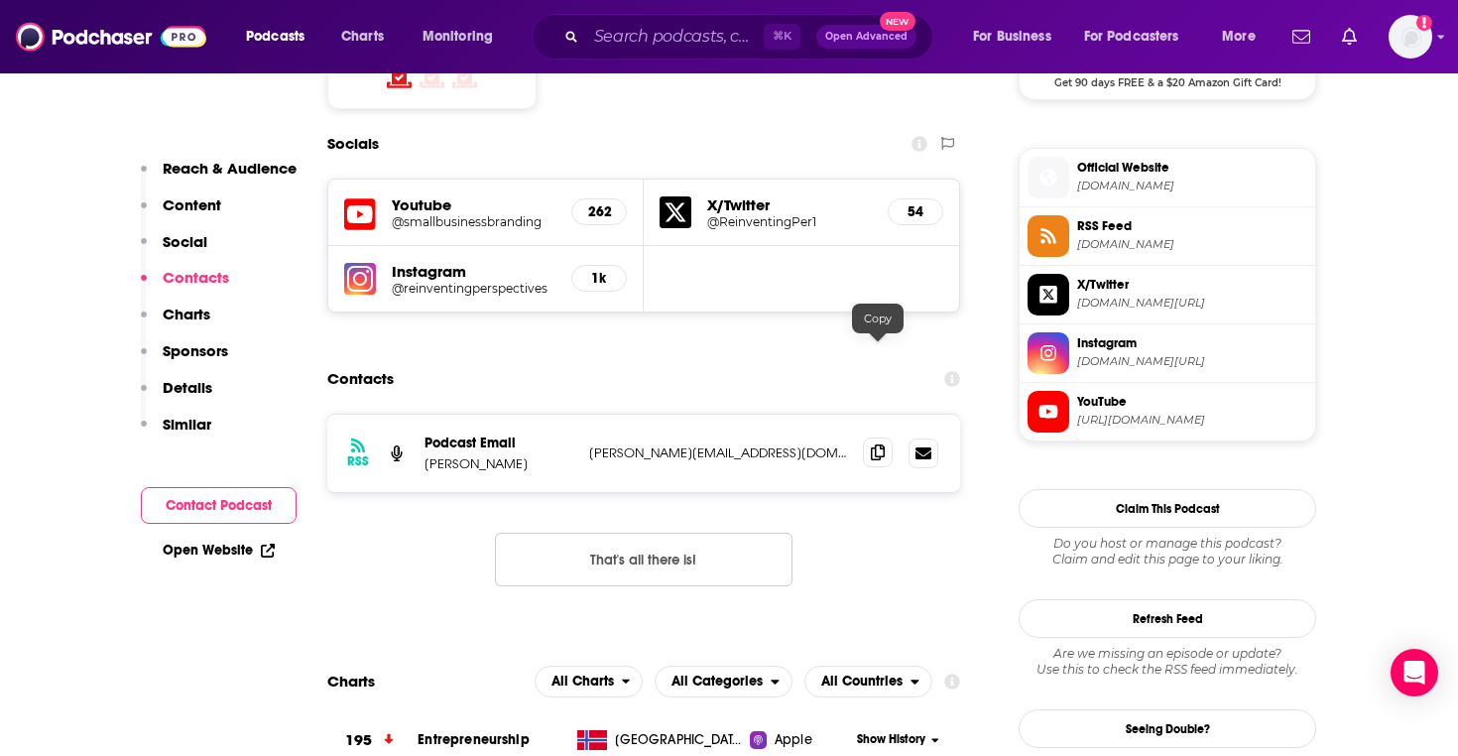
click at [877, 444] on icon at bounding box center [878, 452] width 14 height 16
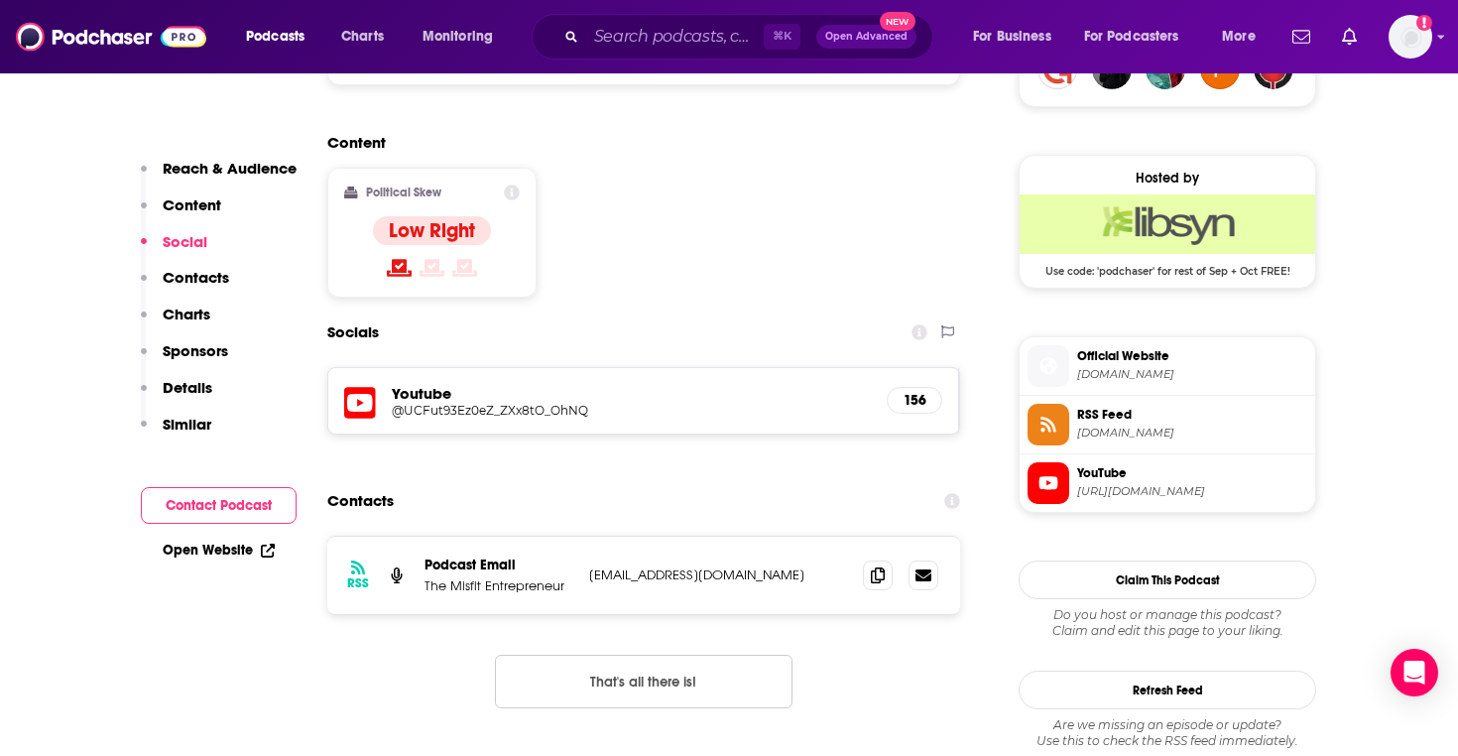
scroll to position [1529, 0]
click at [871, 565] on icon at bounding box center [878, 573] width 14 height 16
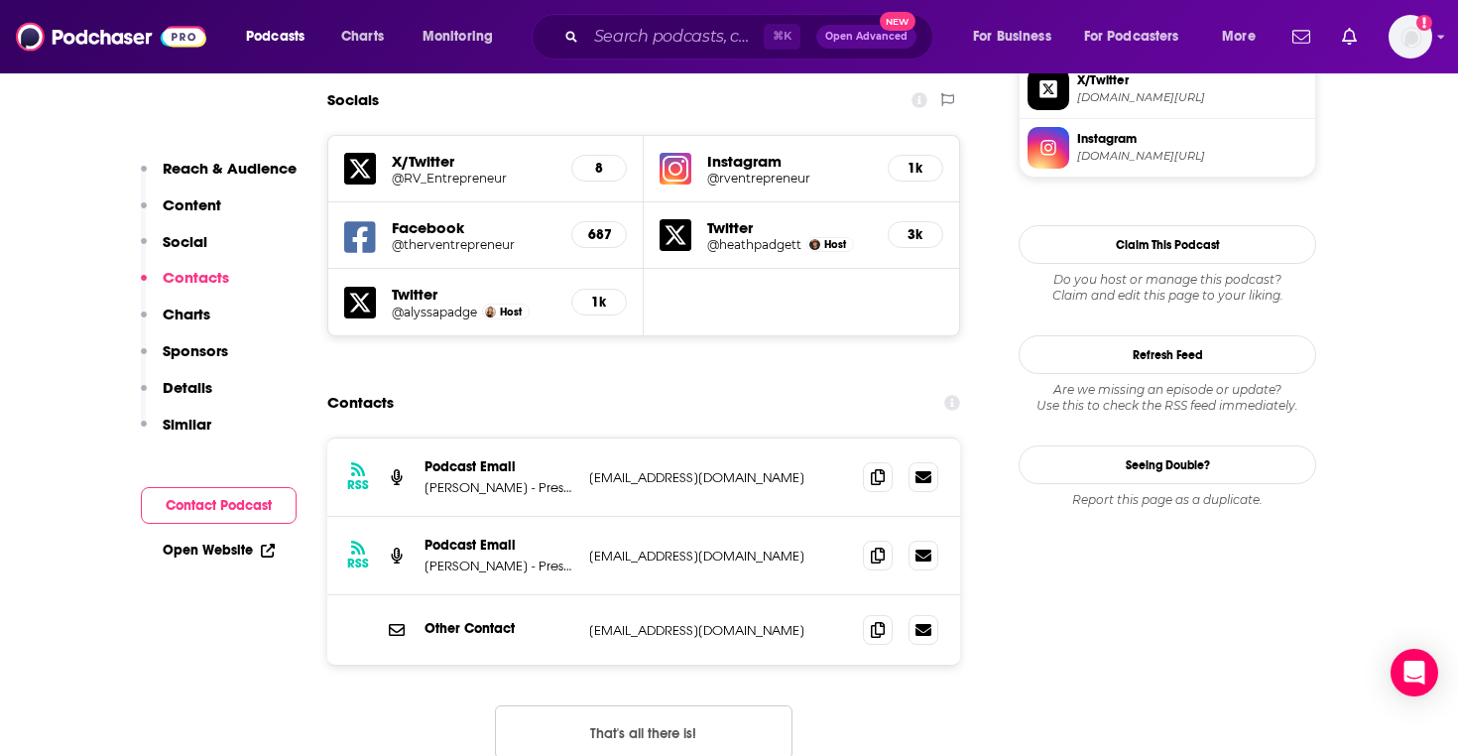
scroll to position [1801, 0]
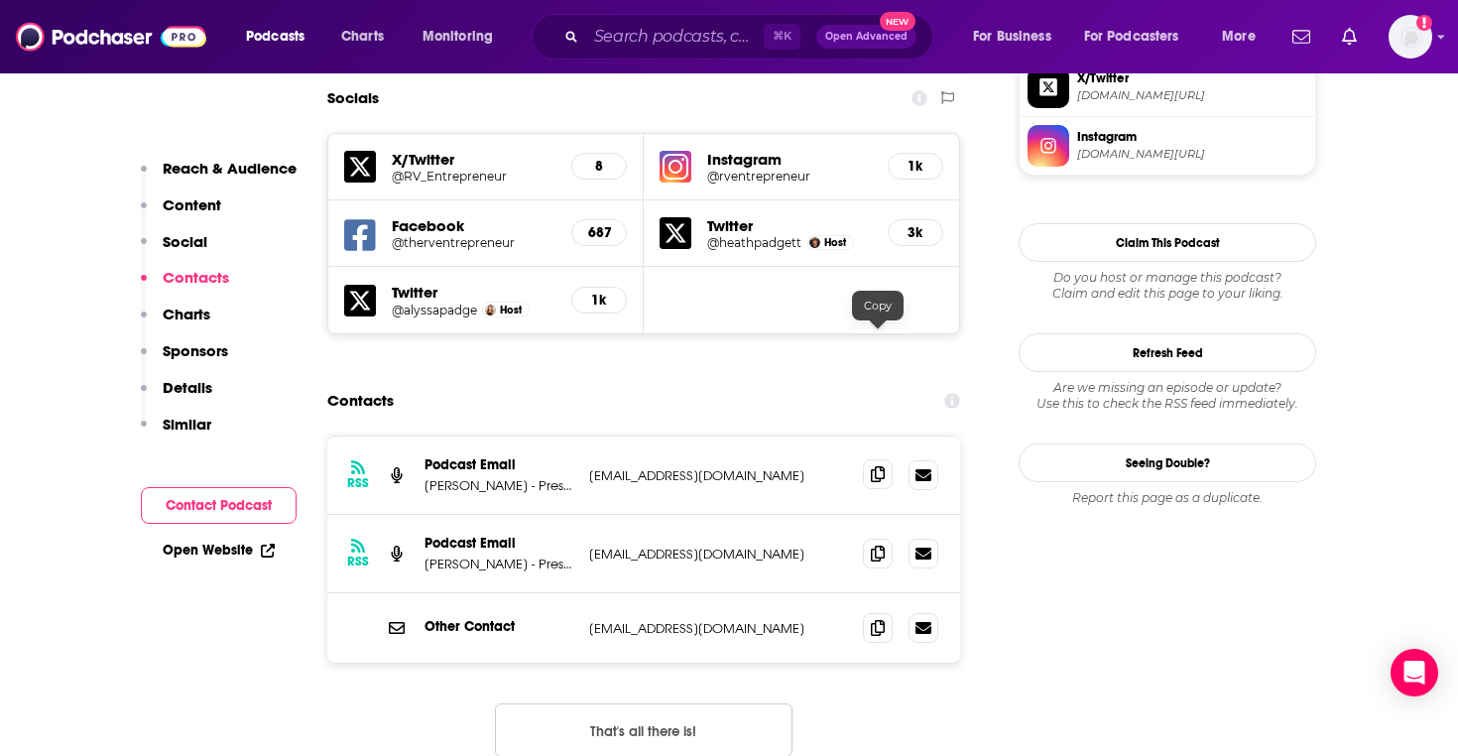
click at [890, 459] on span at bounding box center [878, 474] width 30 height 30
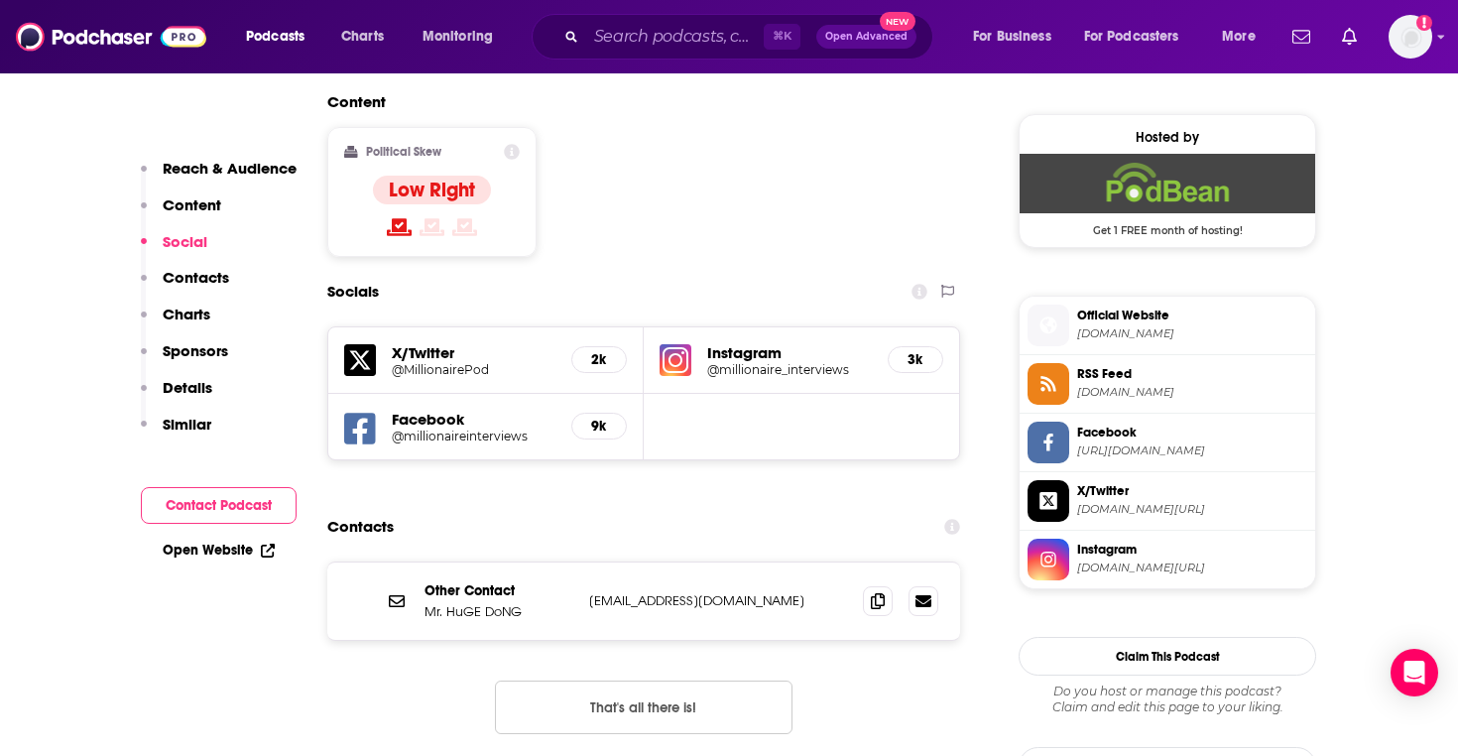
scroll to position [1574, 0]
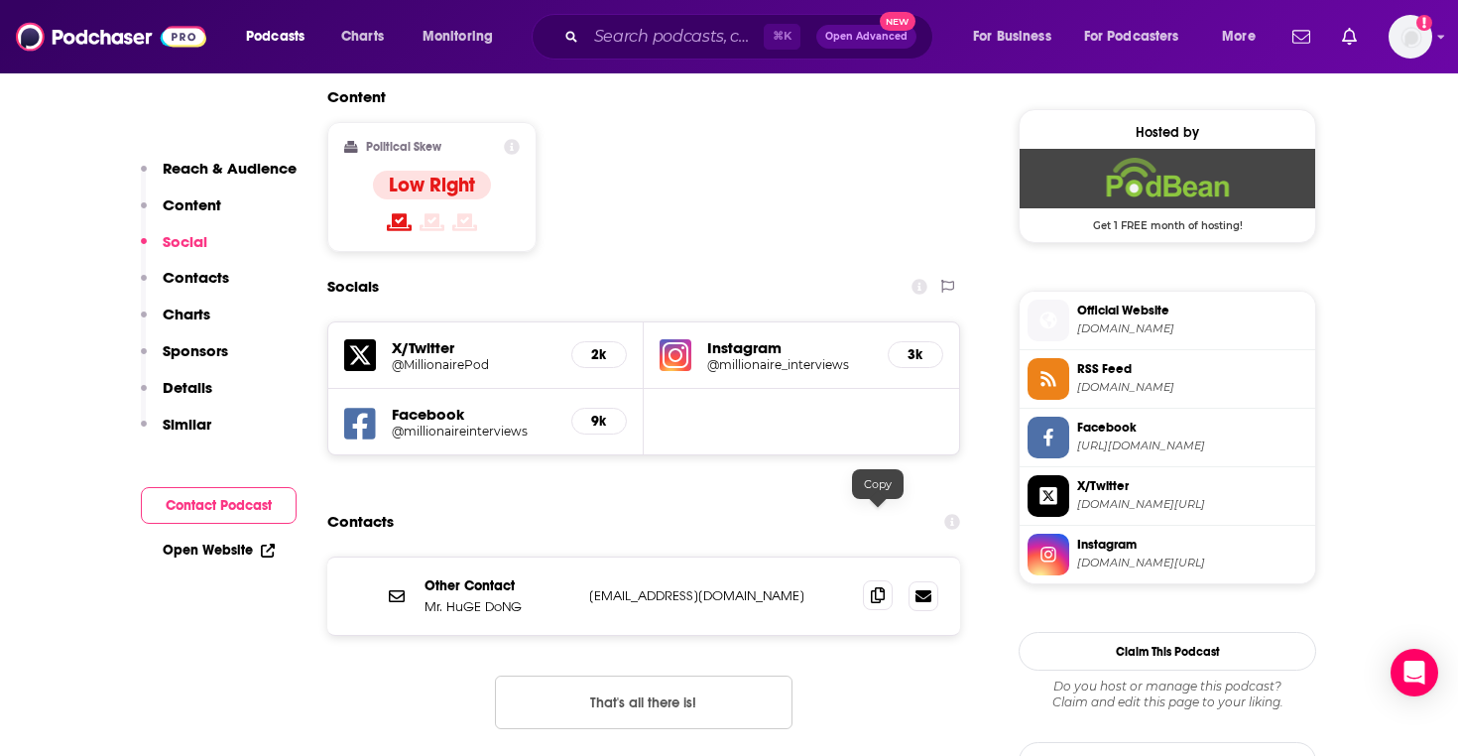
click at [876, 587] on icon at bounding box center [878, 595] width 14 height 16
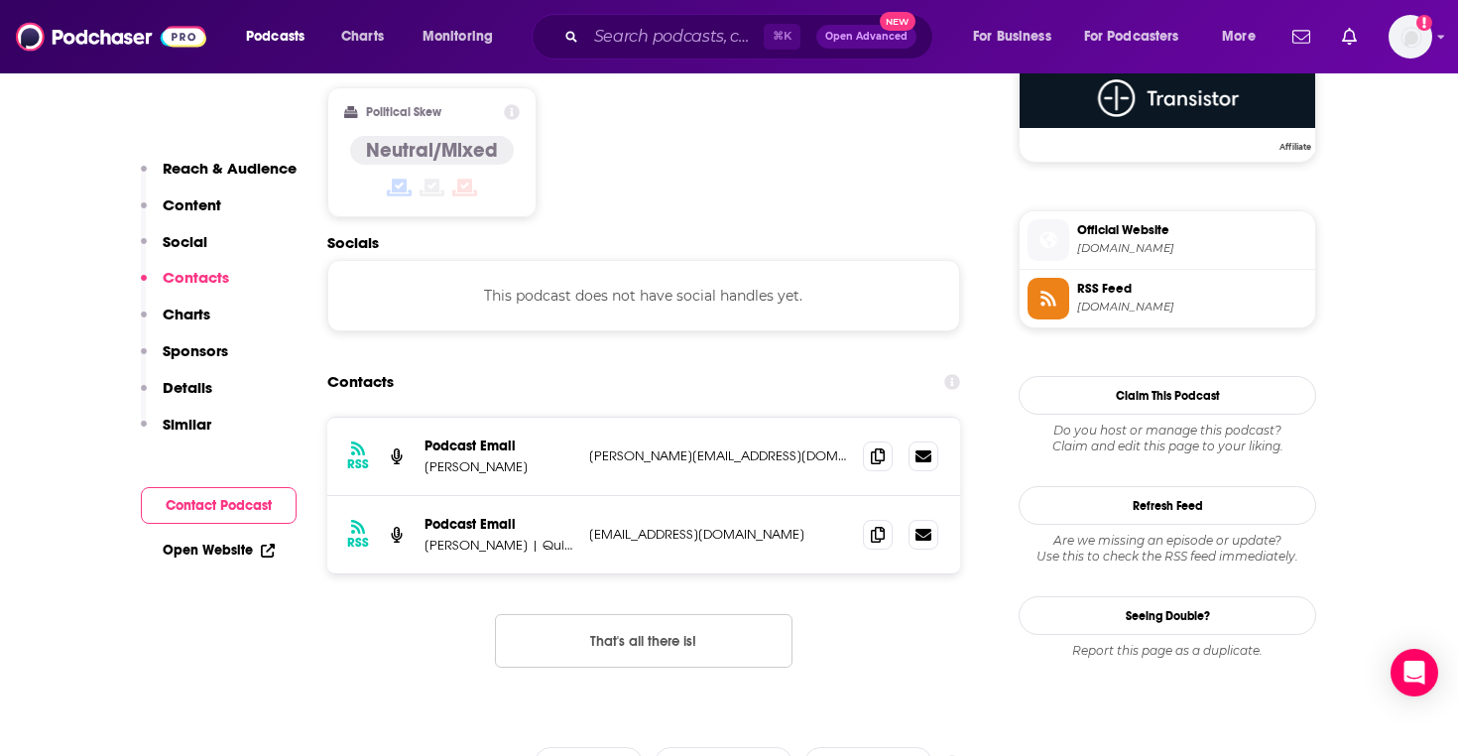
scroll to position [1658, 0]
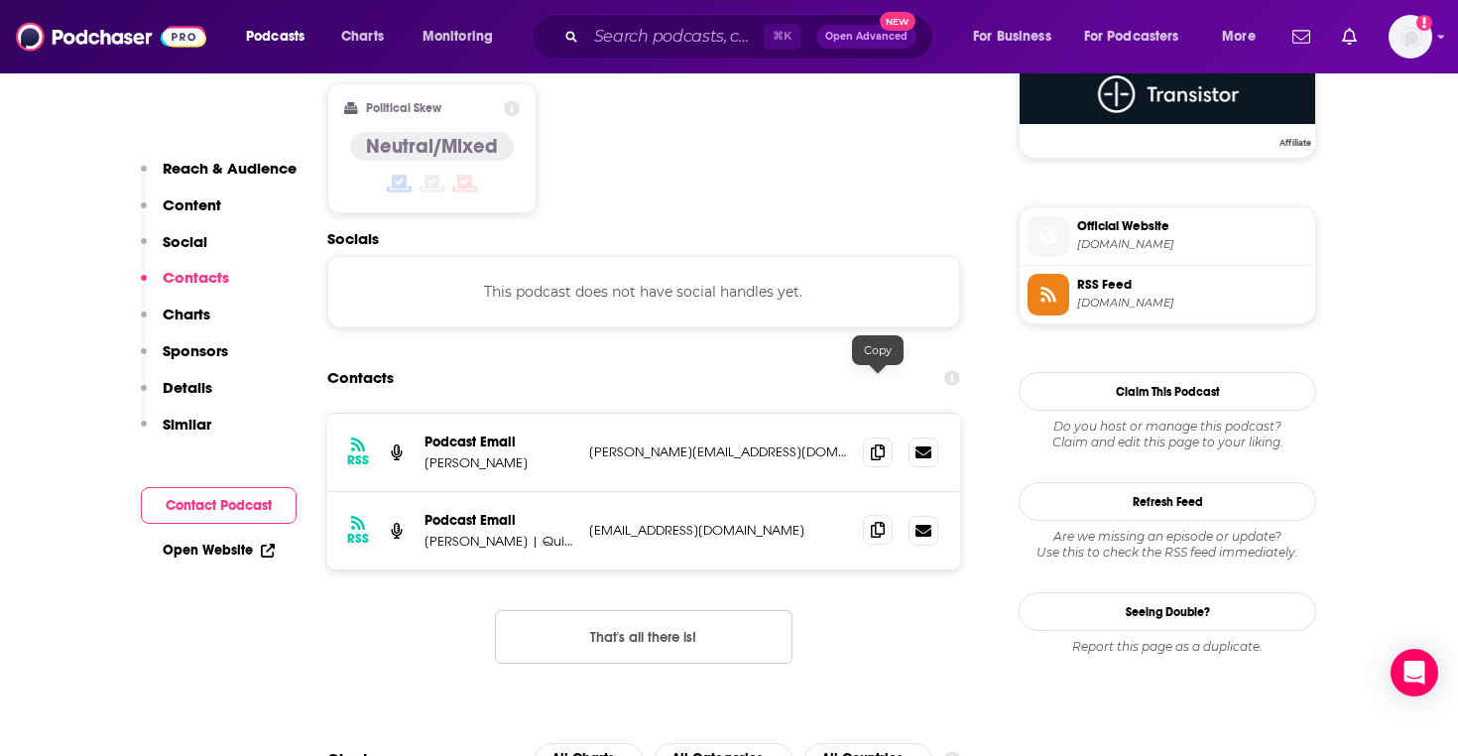
click at [877, 522] on icon at bounding box center [878, 530] width 14 height 16
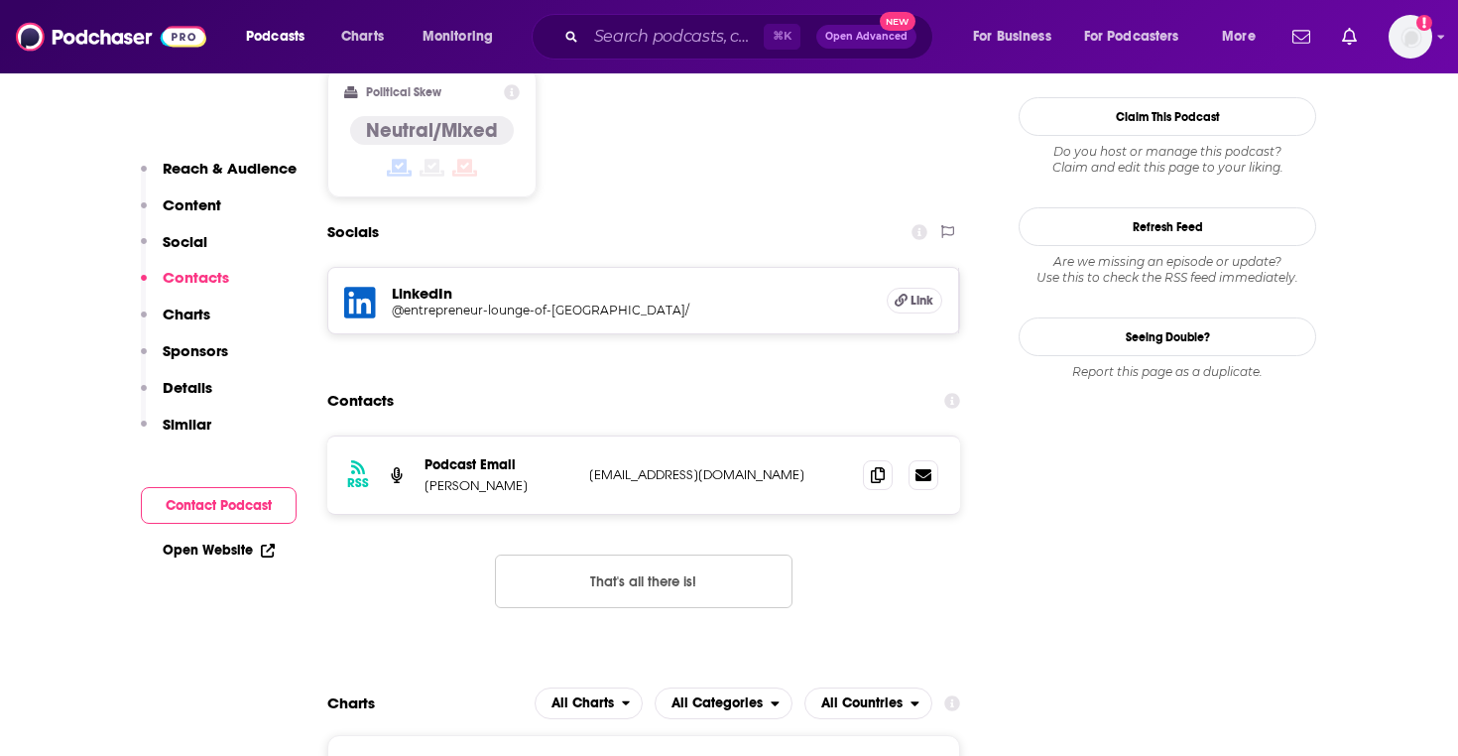
scroll to position [1682, 0]
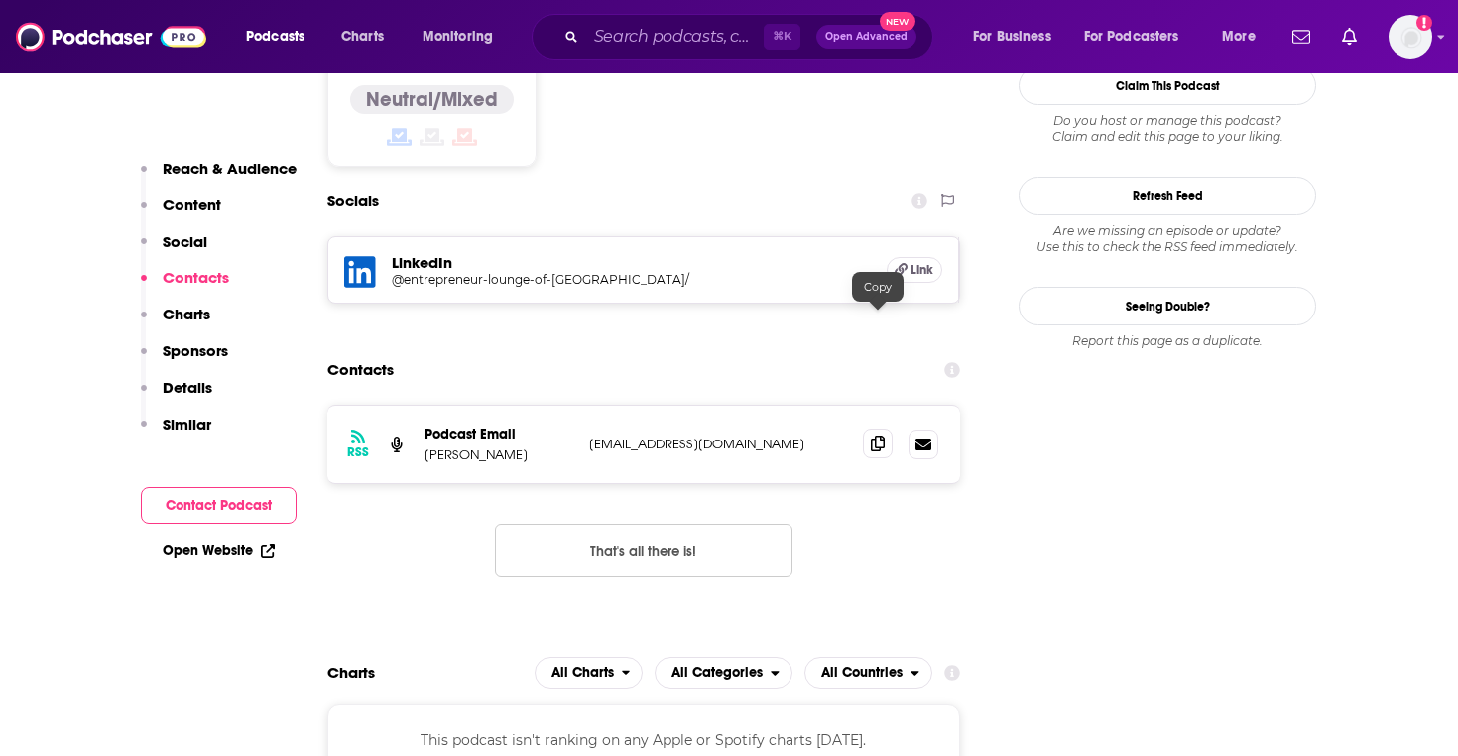
click at [872, 435] on icon at bounding box center [878, 443] width 14 height 16
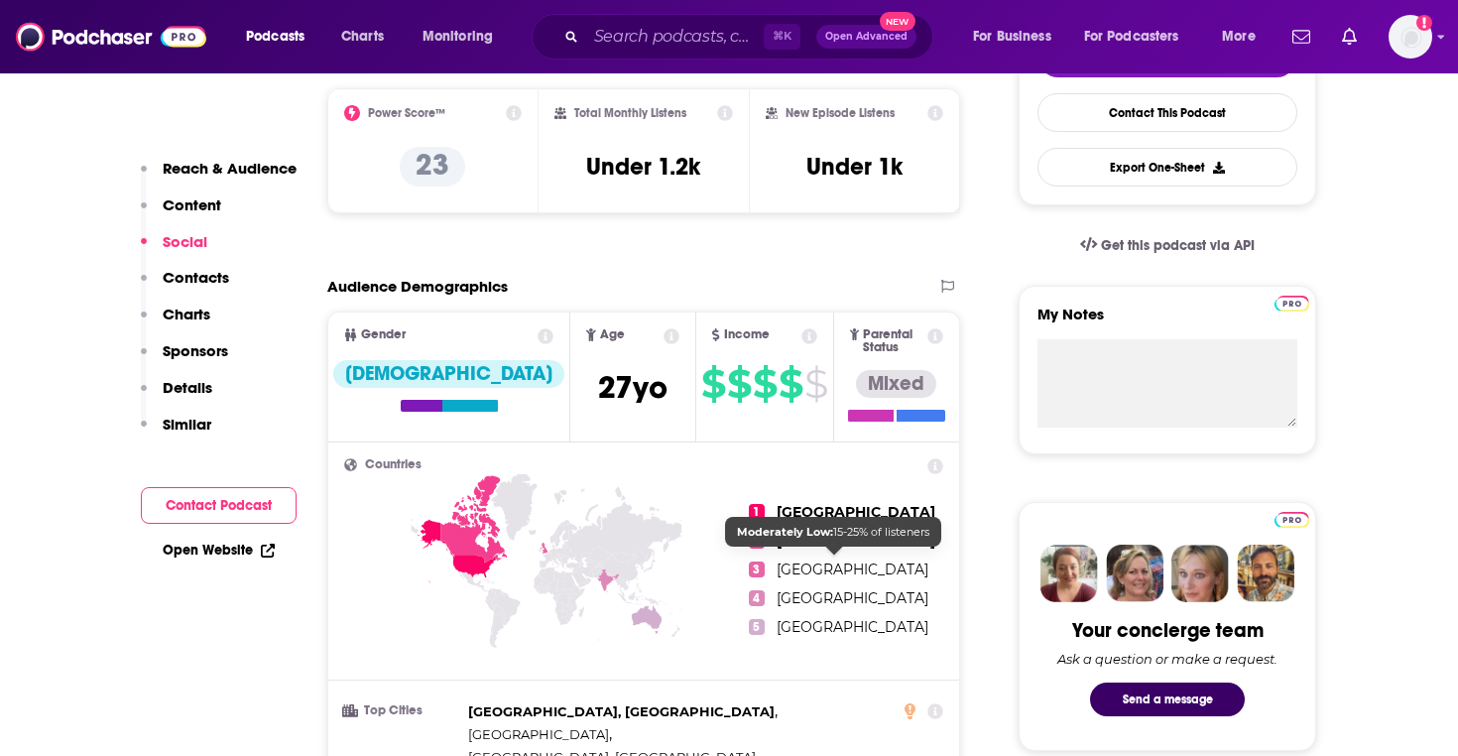
scroll to position [0, 0]
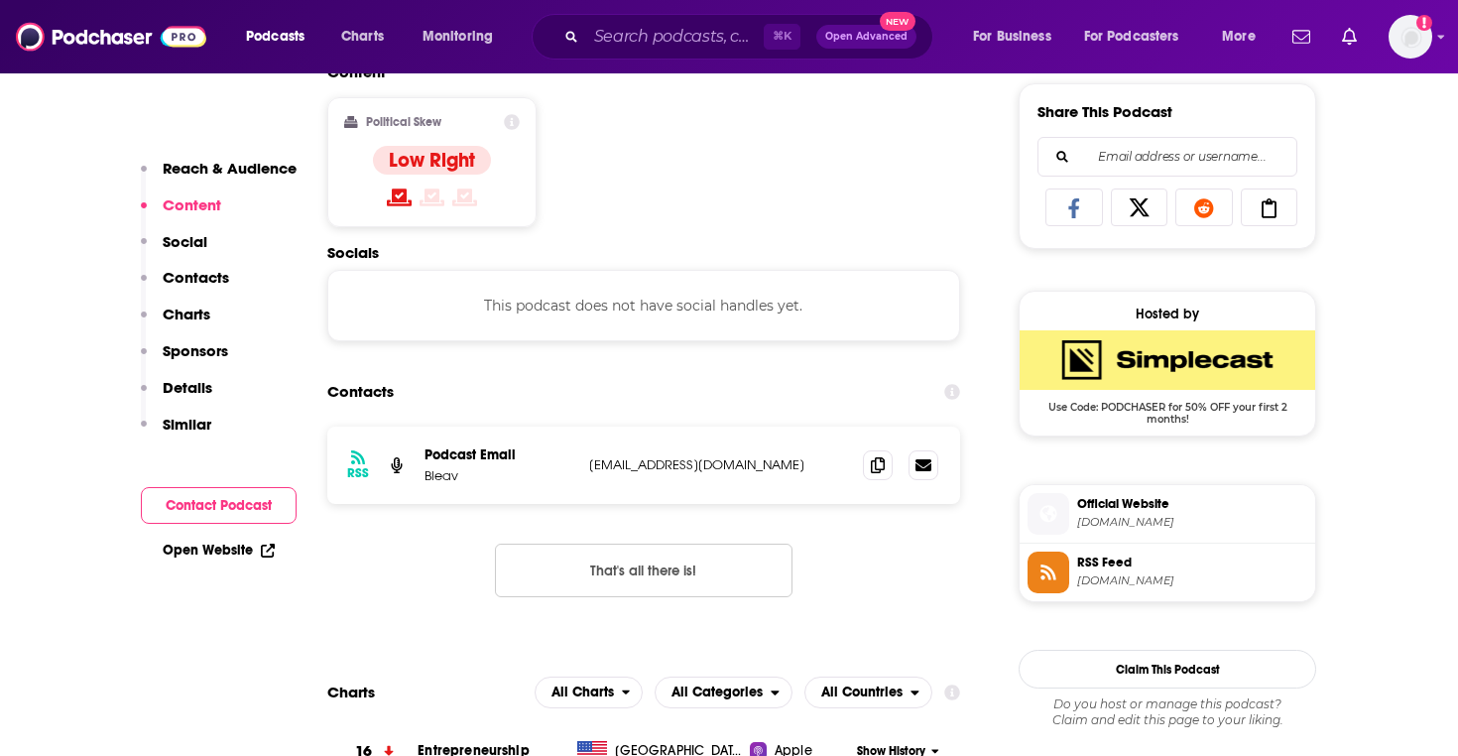
scroll to position [1248, 0]
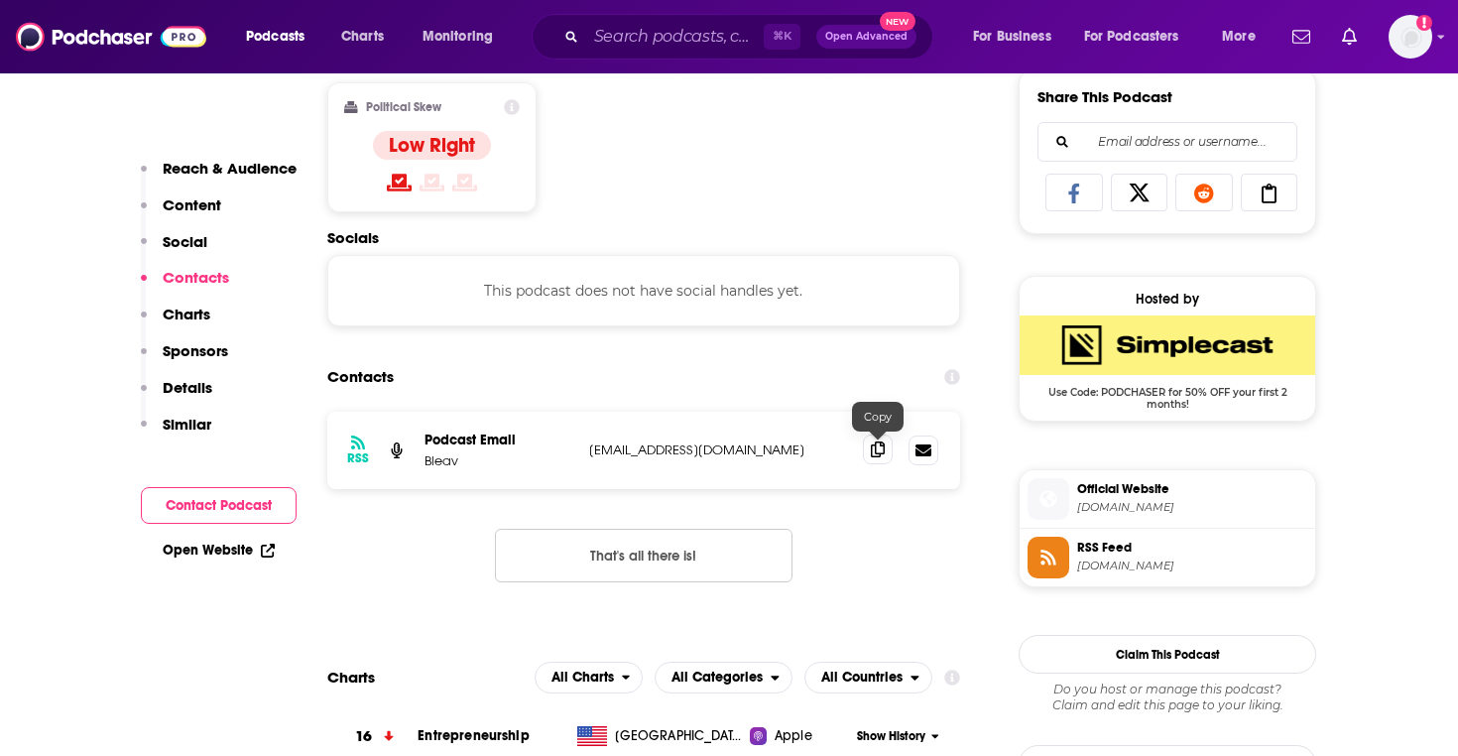
click at [880, 452] on icon at bounding box center [878, 449] width 14 height 16
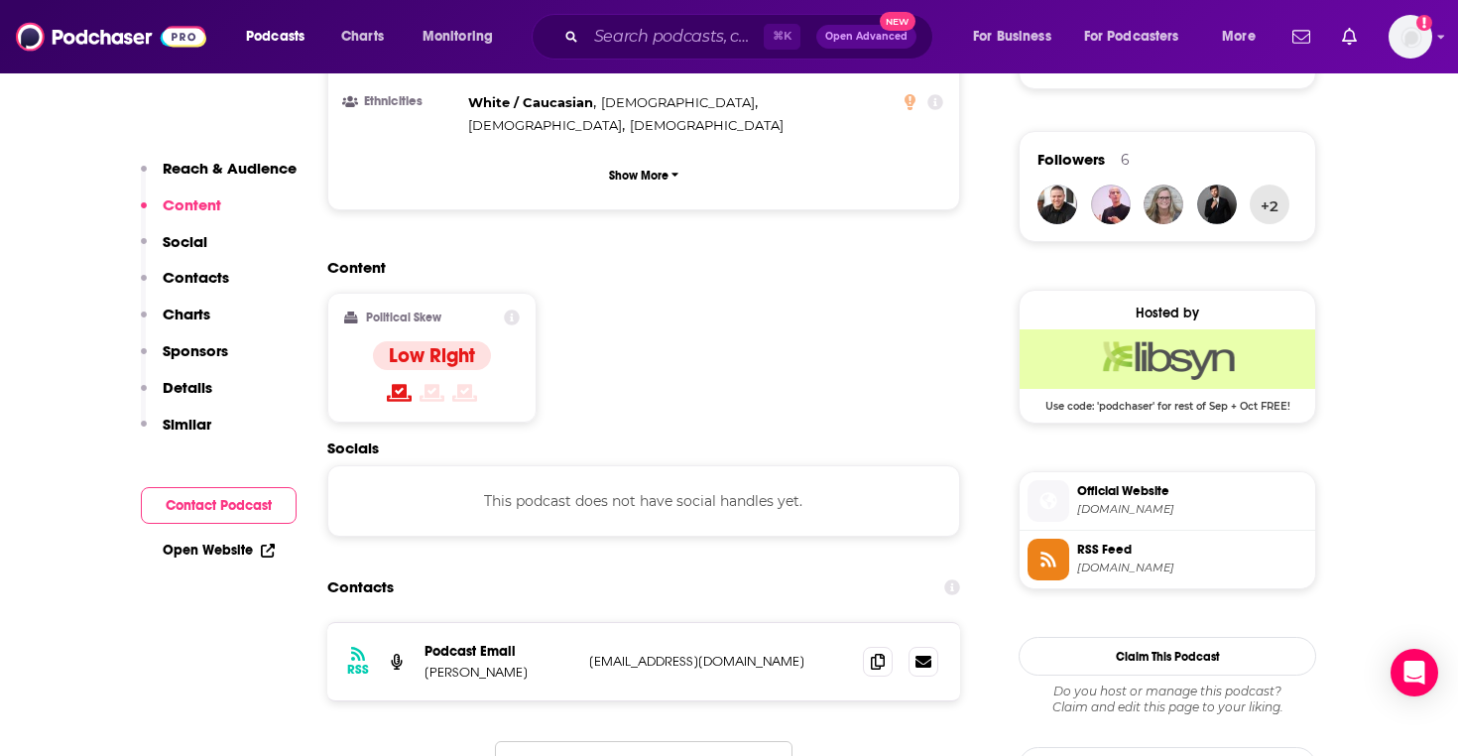
scroll to position [1395, 0]
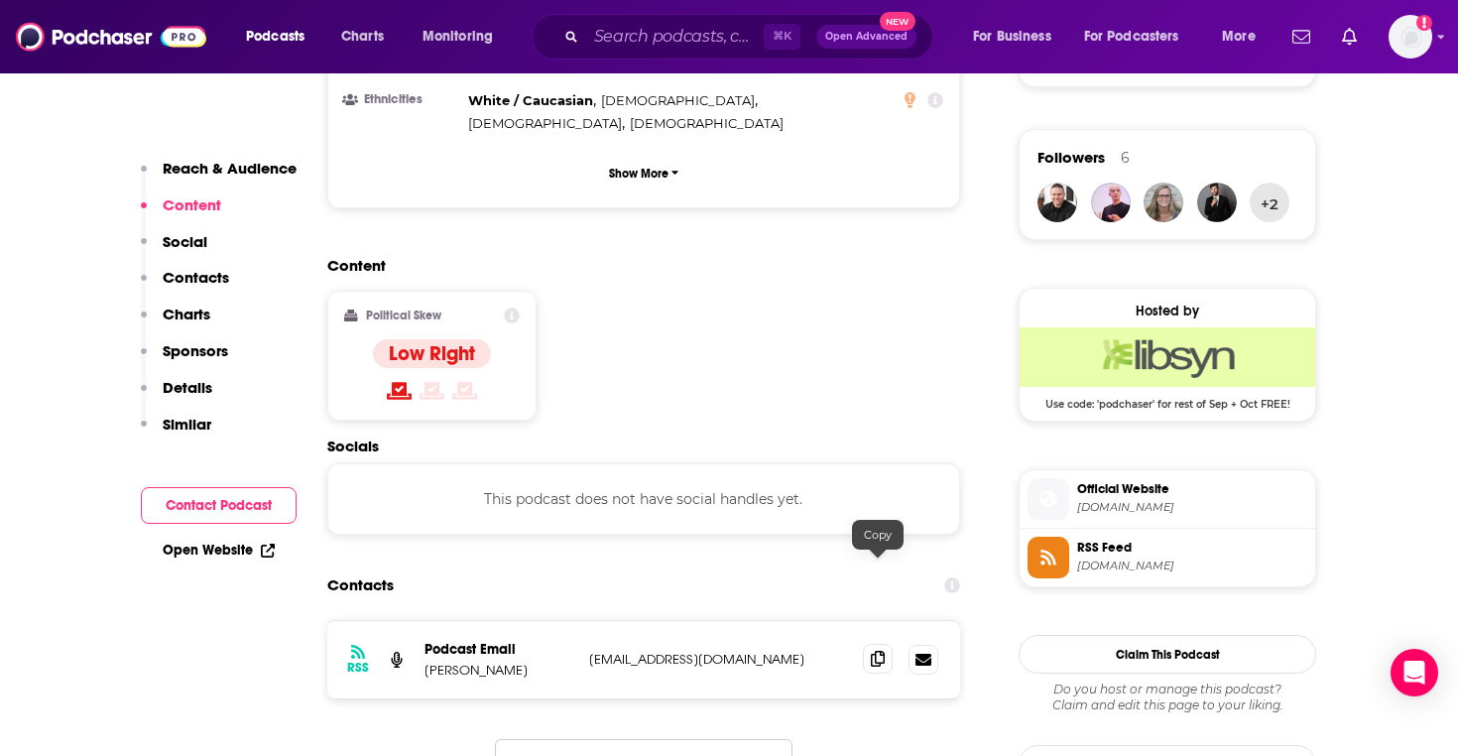
click at [879, 644] on span at bounding box center [878, 659] width 30 height 30
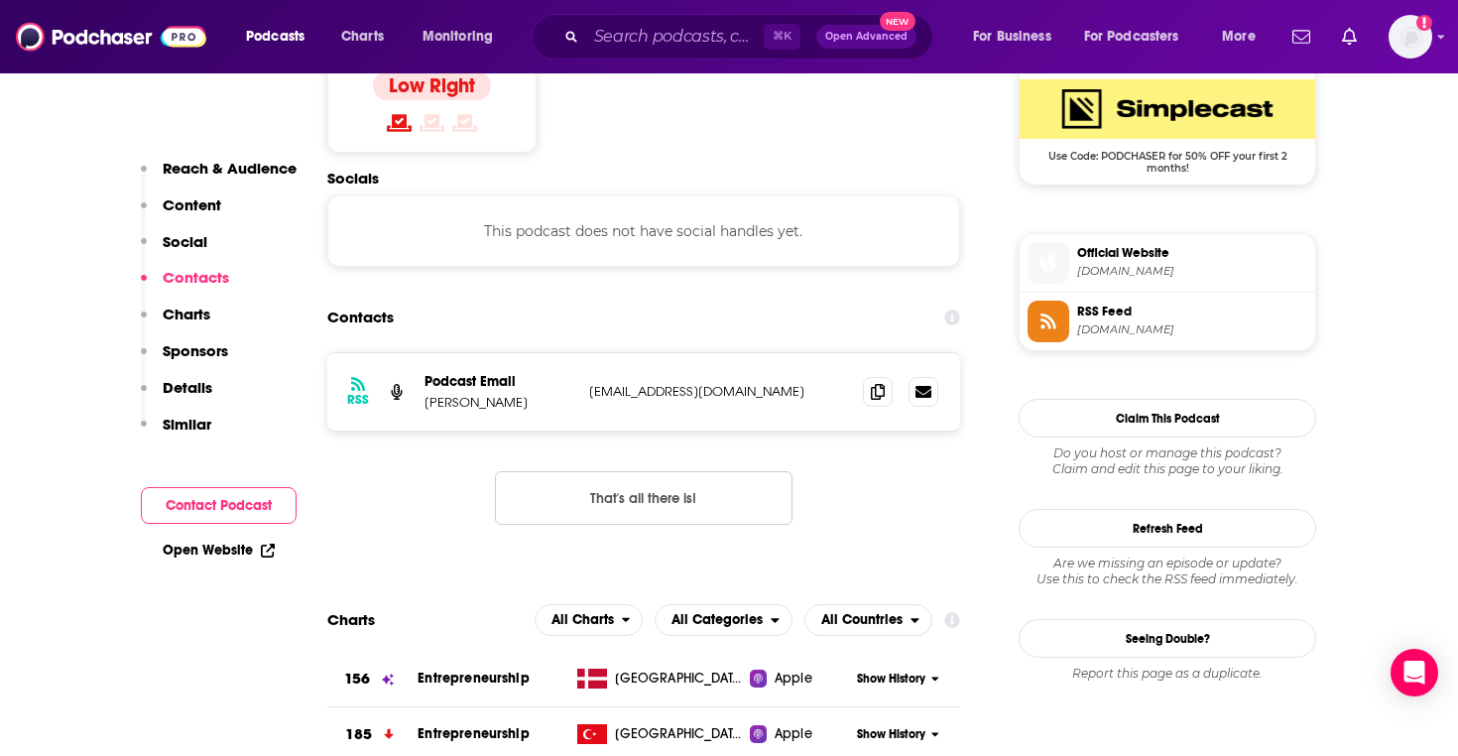
scroll to position [1645, 0]
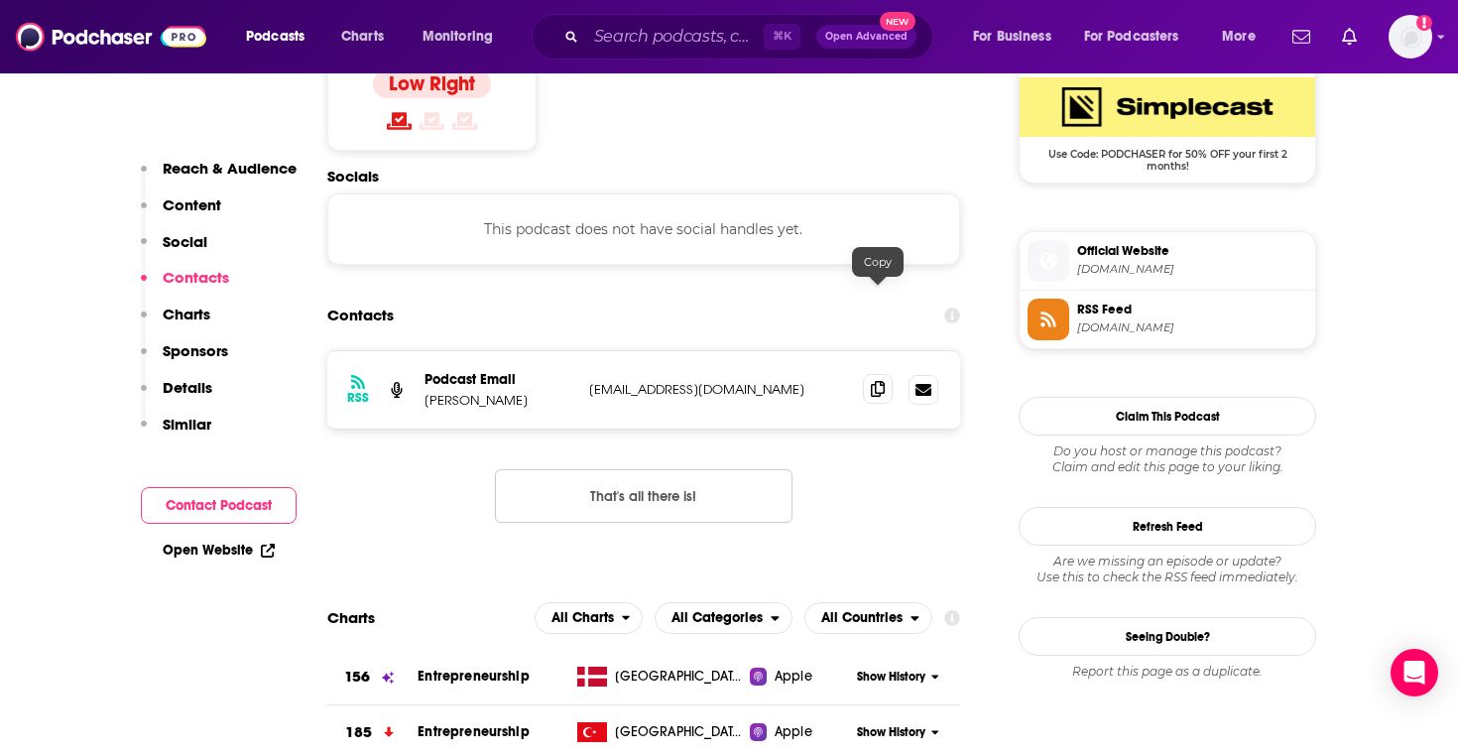
click at [889, 374] on span at bounding box center [878, 389] width 30 height 30
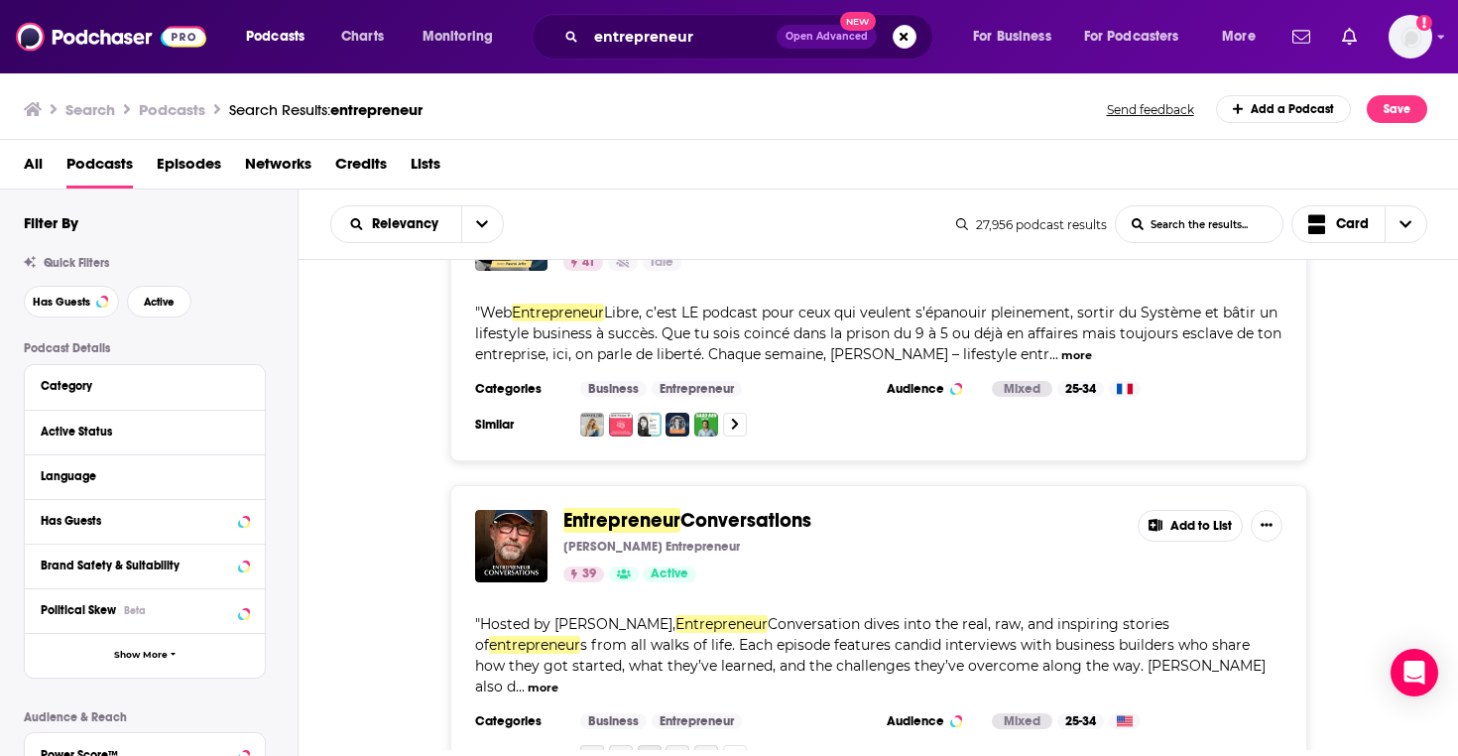
scroll to position [11060, 0]
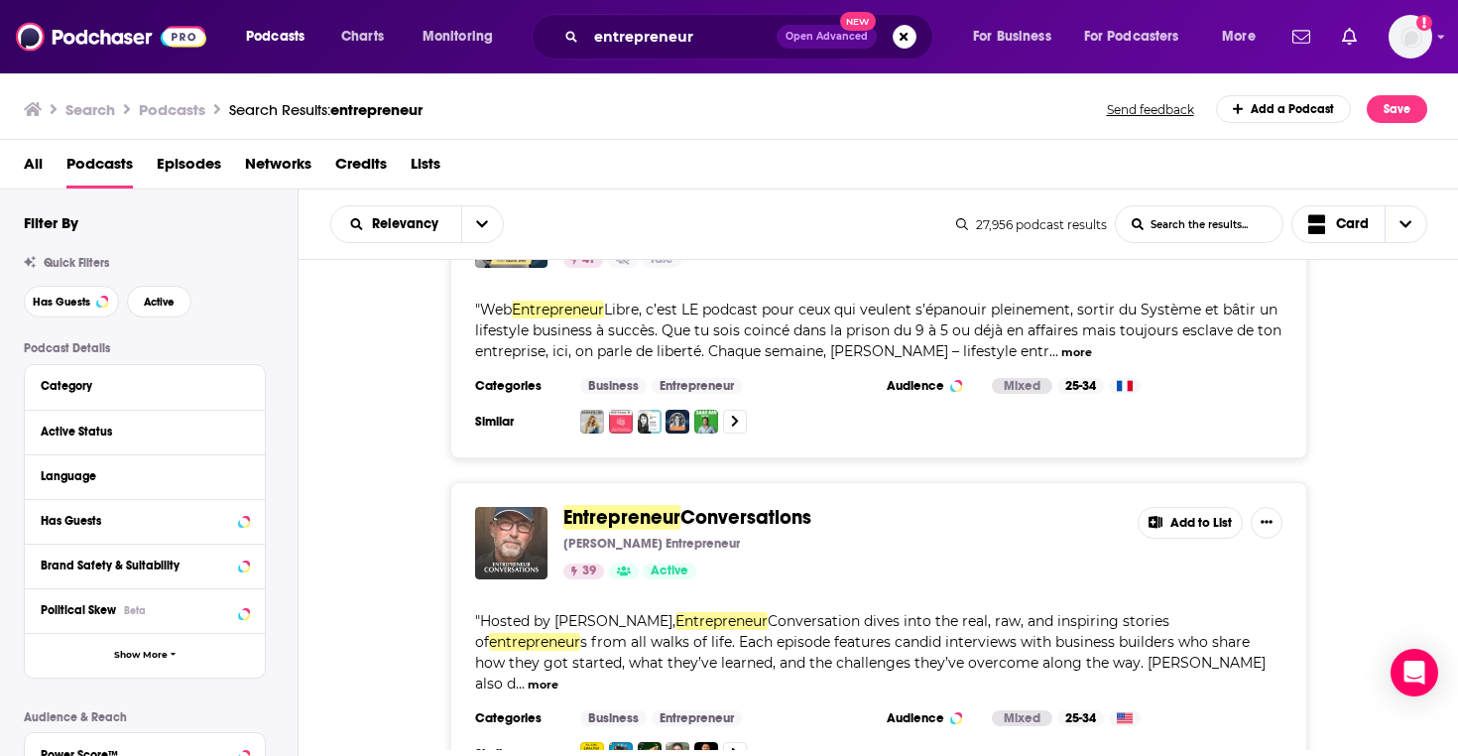
click at [502, 507] on img "Entrepreneur Conversations" at bounding box center [511, 543] width 72 height 72
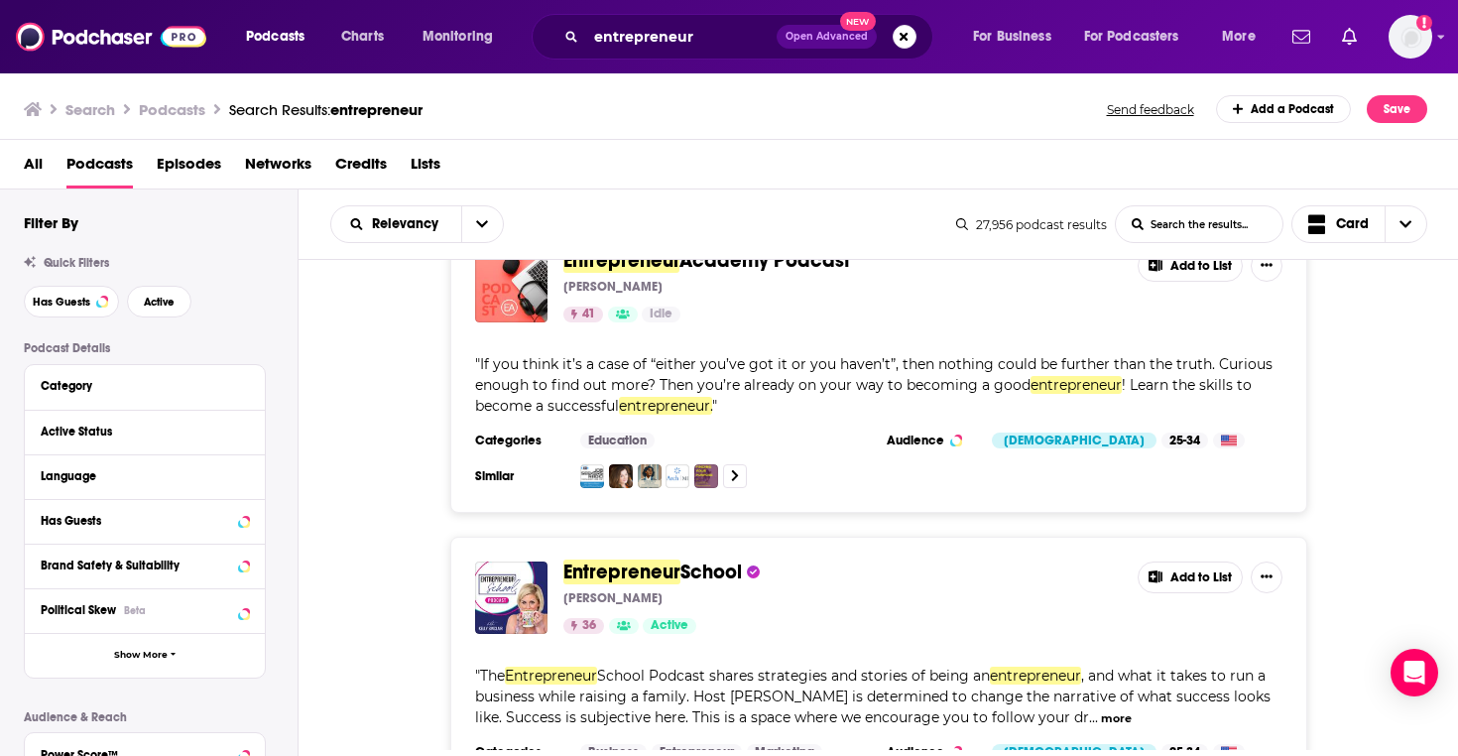
scroll to position [11652, 0]
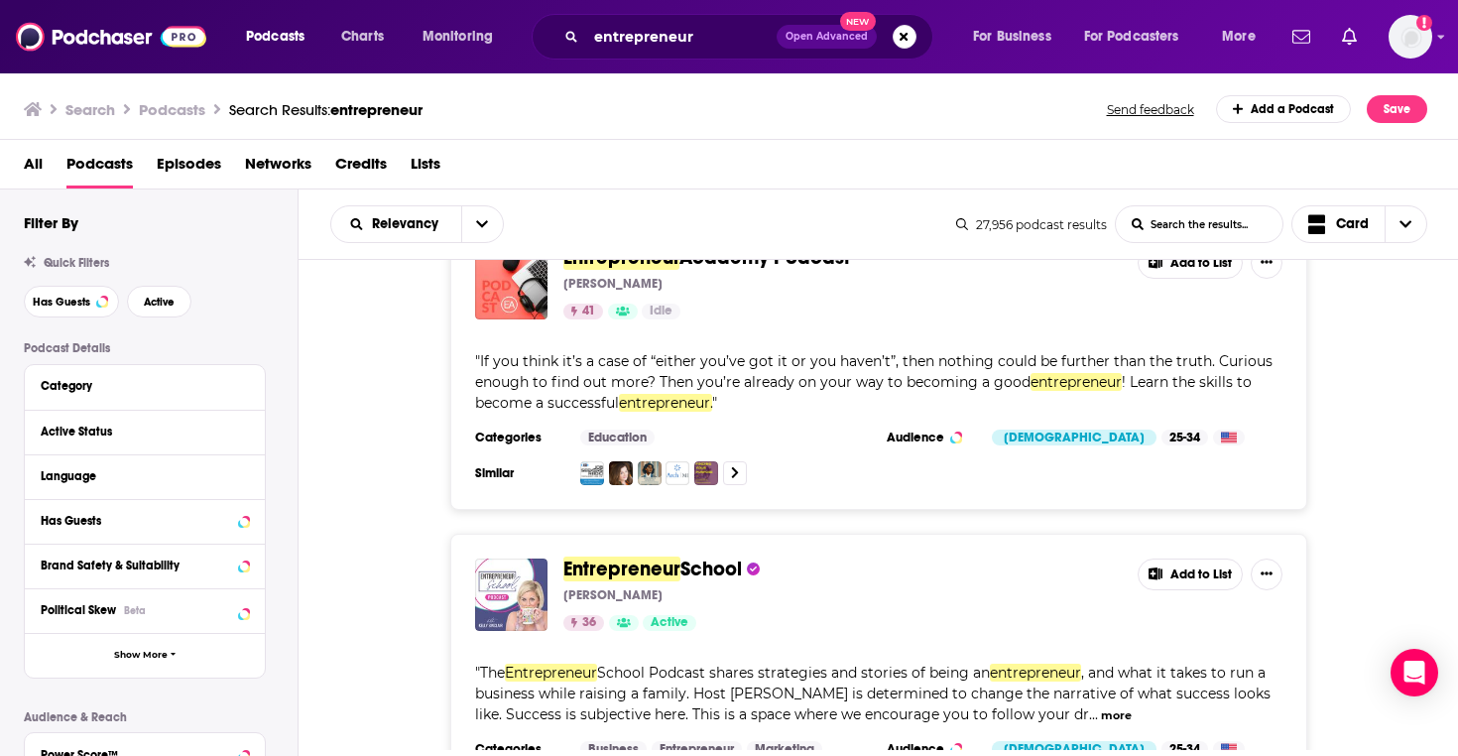
click at [512, 558] on img "Entrepreneur School" at bounding box center [511, 594] width 72 height 72
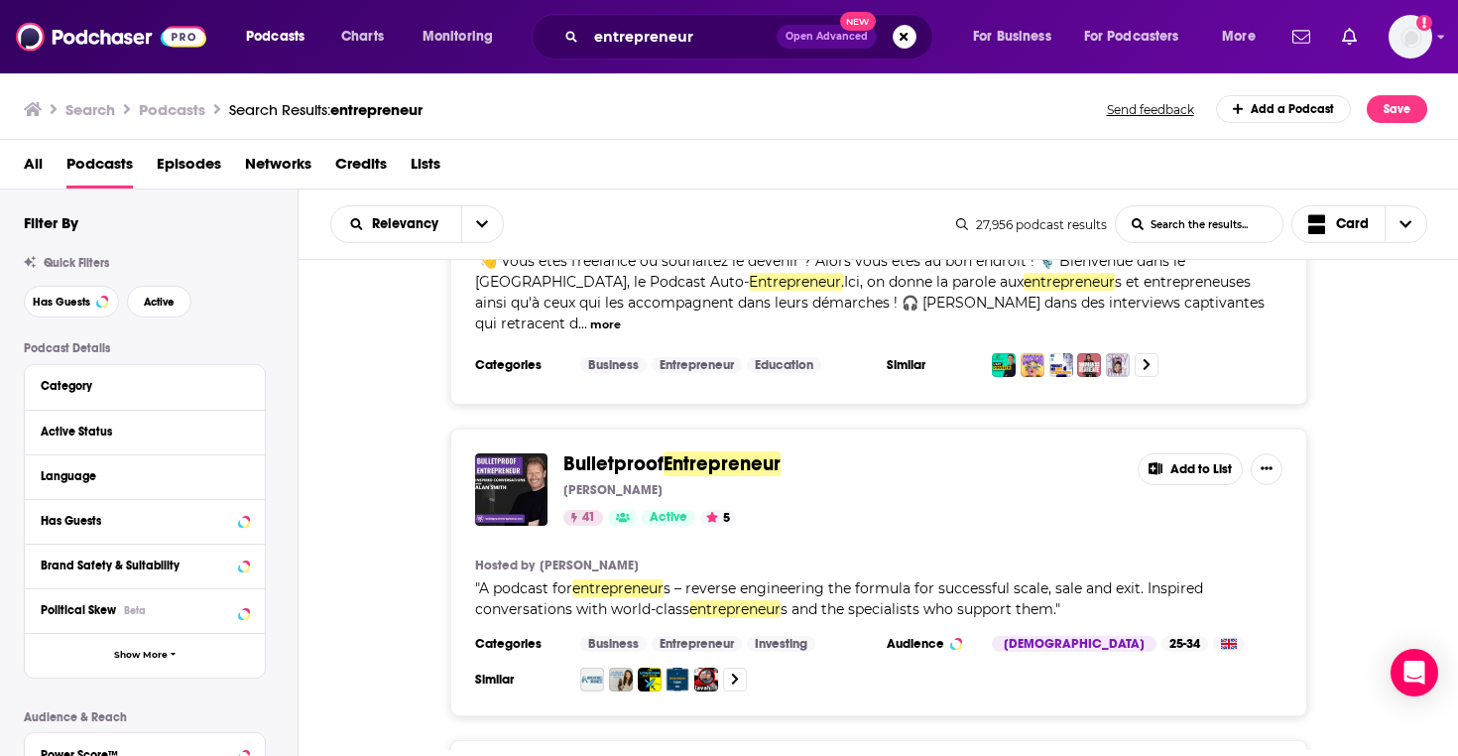
scroll to position [12934, 0]
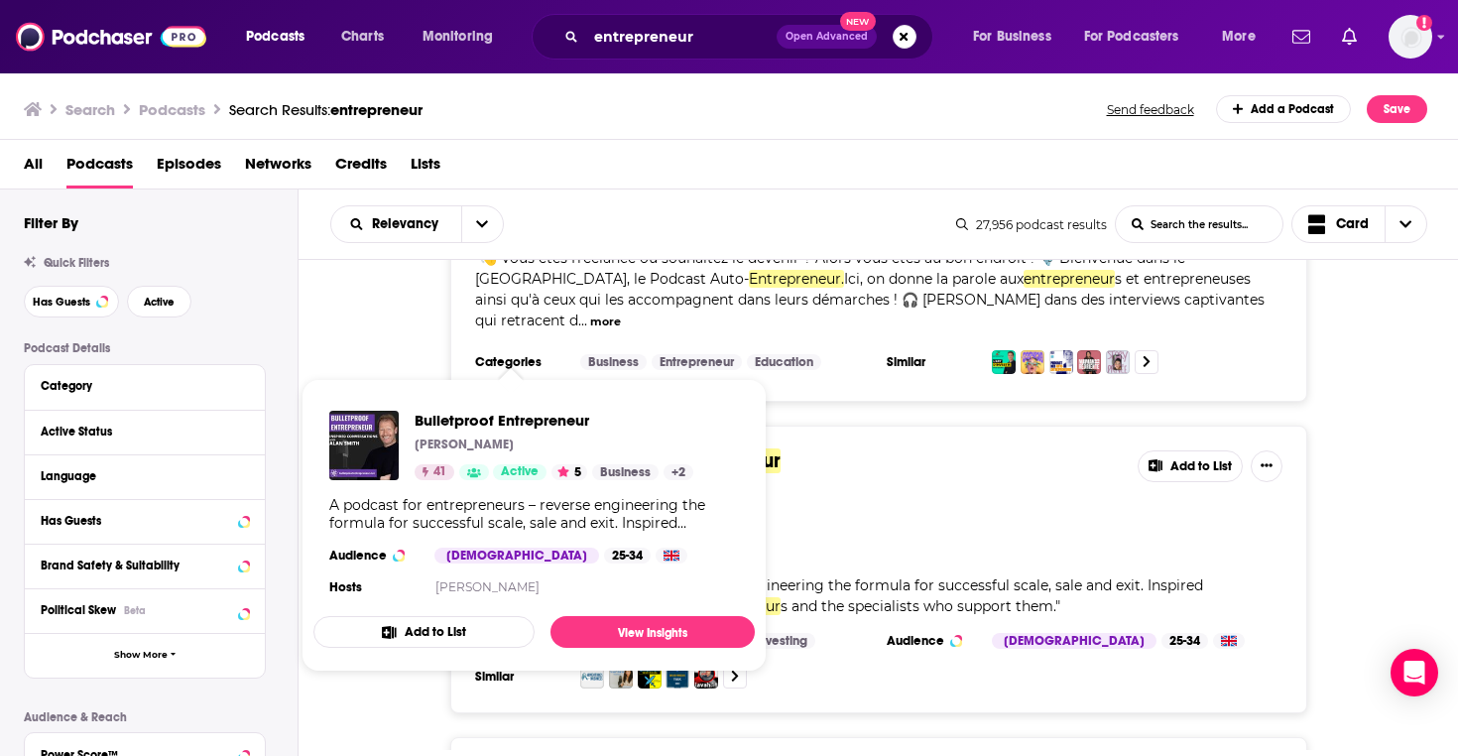
click at [506, 450] on img "Bulletproof Entrepreneur" at bounding box center [511, 486] width 72 height 72
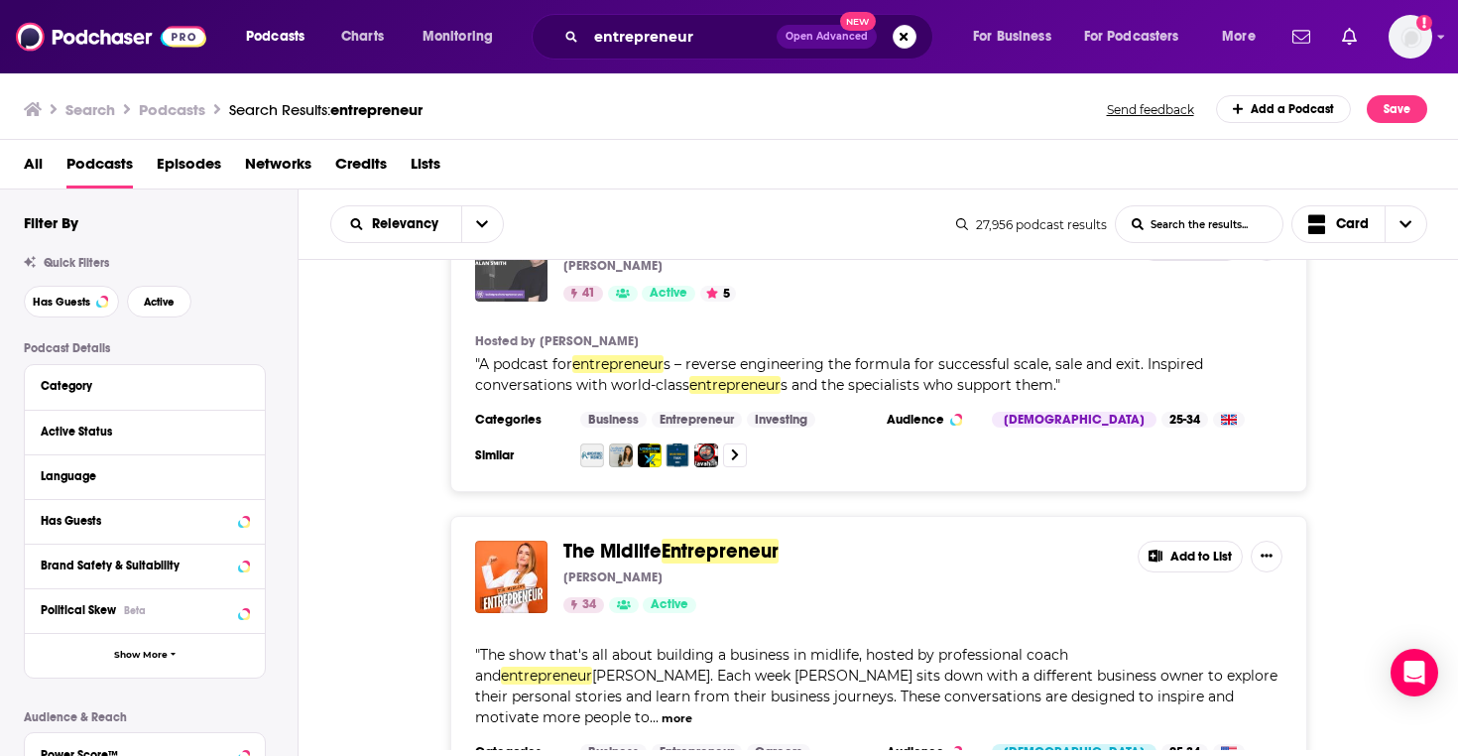
scroll to position [13160, 0]
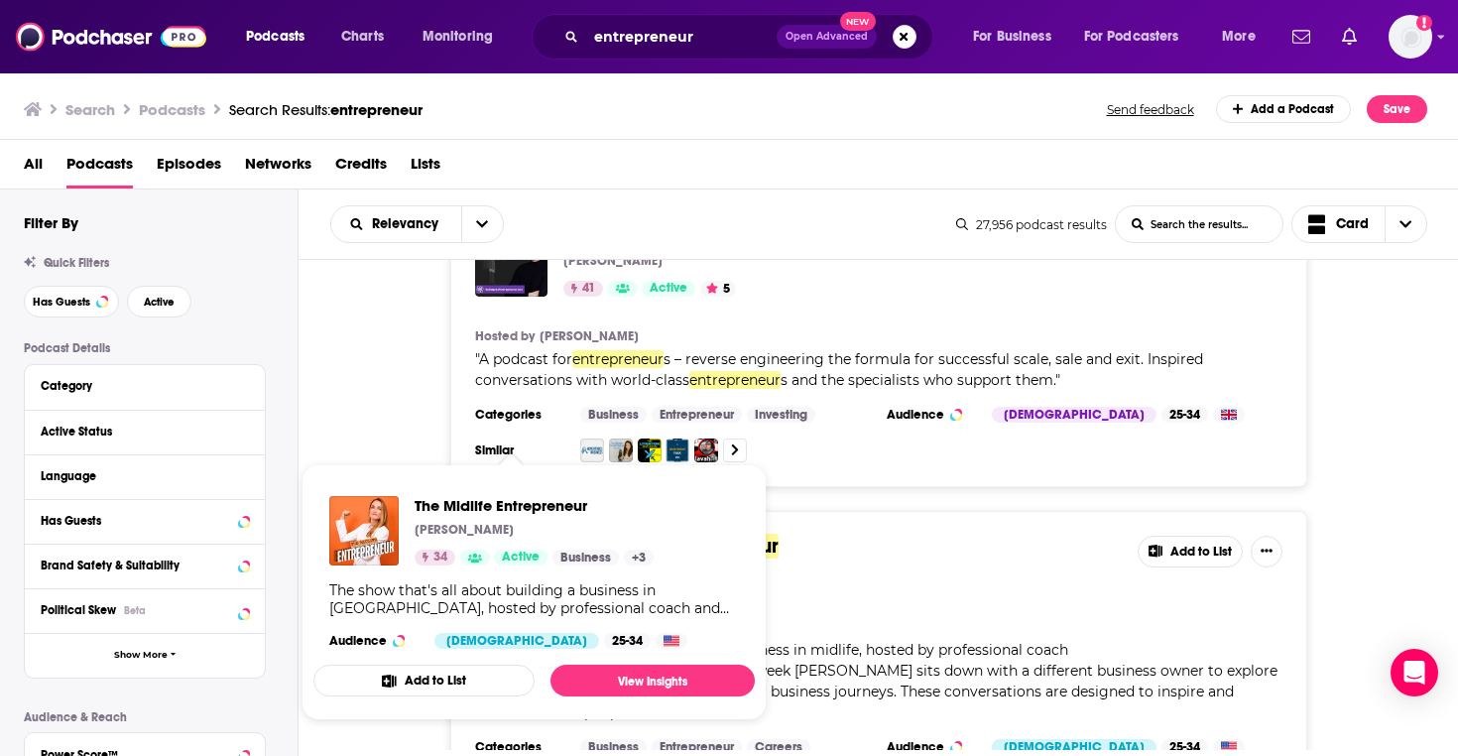
click at [489, 535] on img "The Midlife Entrepreneur" at bounding box center [511, 571] width 72 height 72
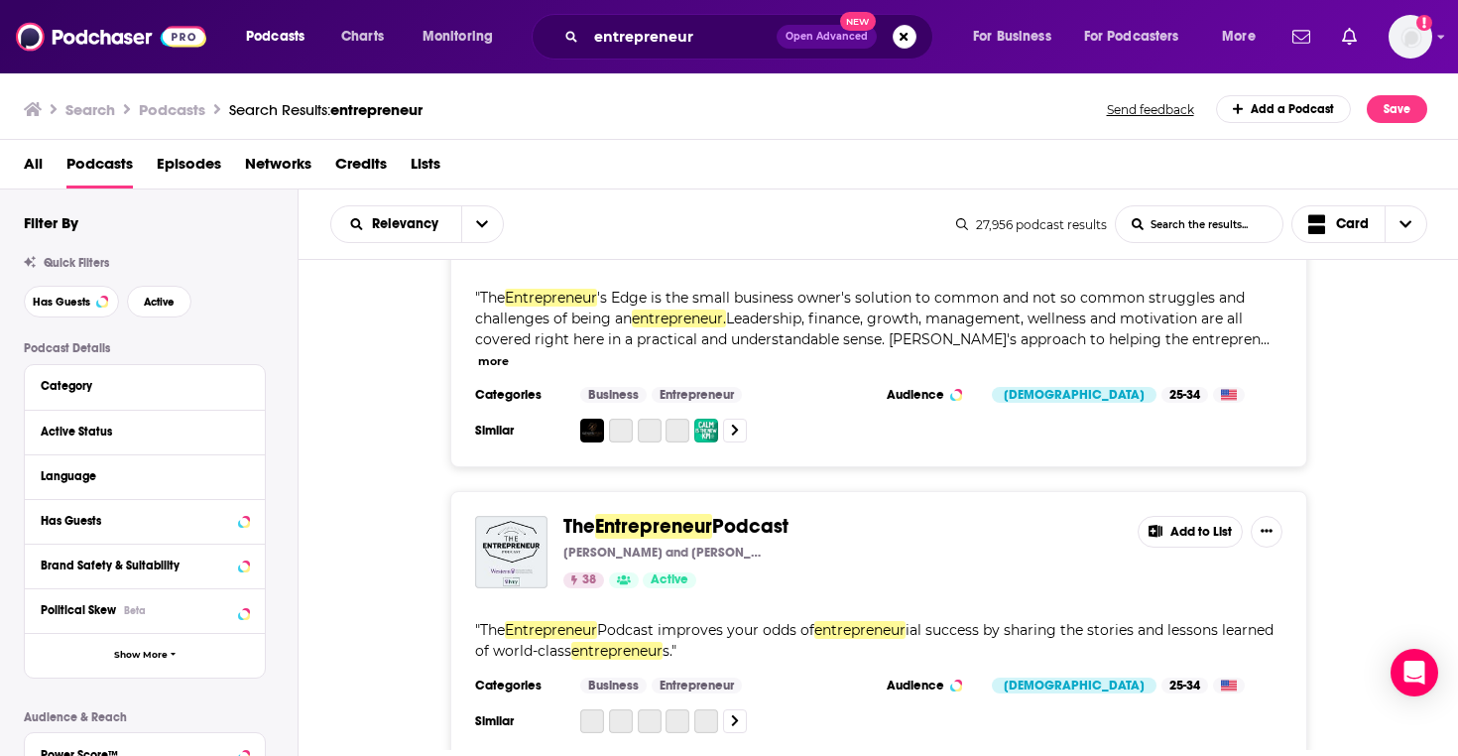
scroll to position [14440, 0]
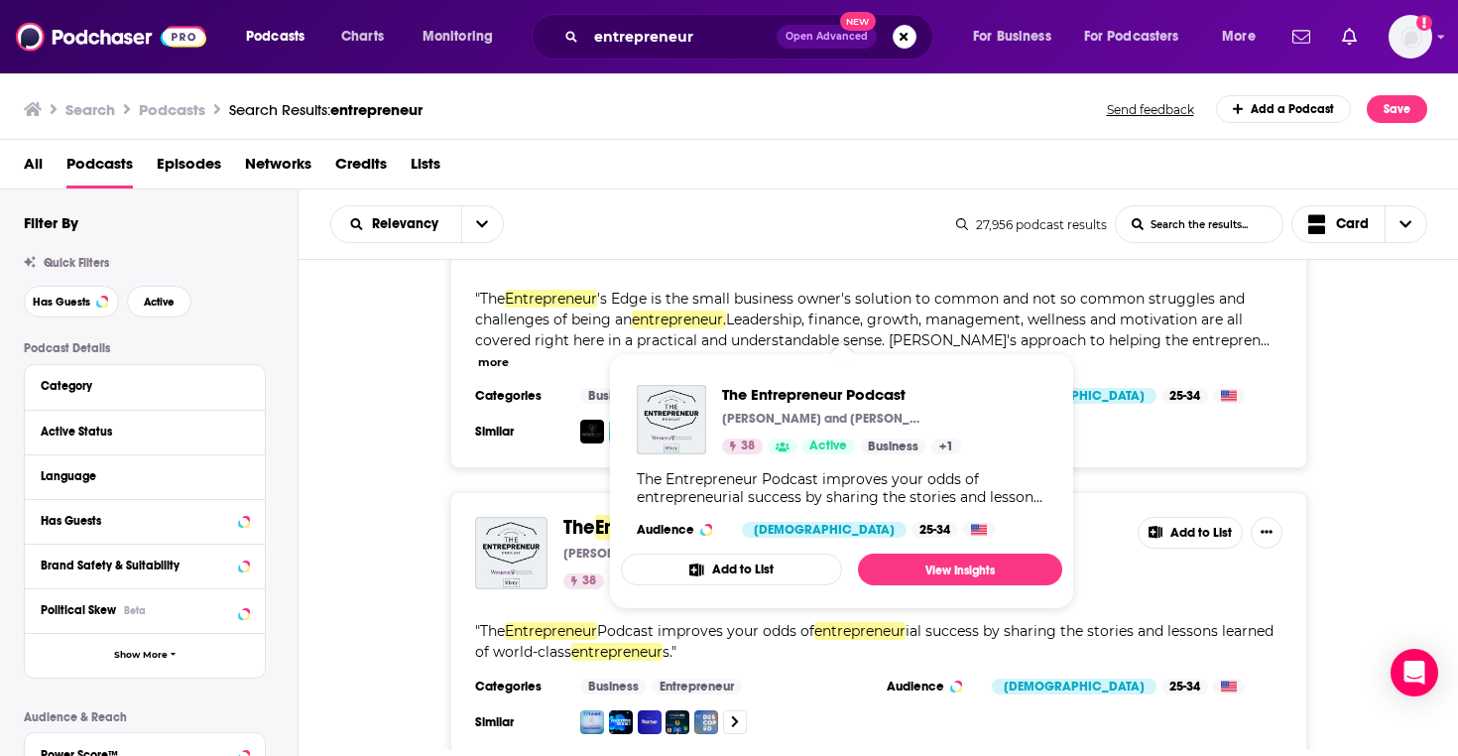
click at [643, 515] on span "Entrepreneur" at bounding box center [653, 527] width 117 height 25
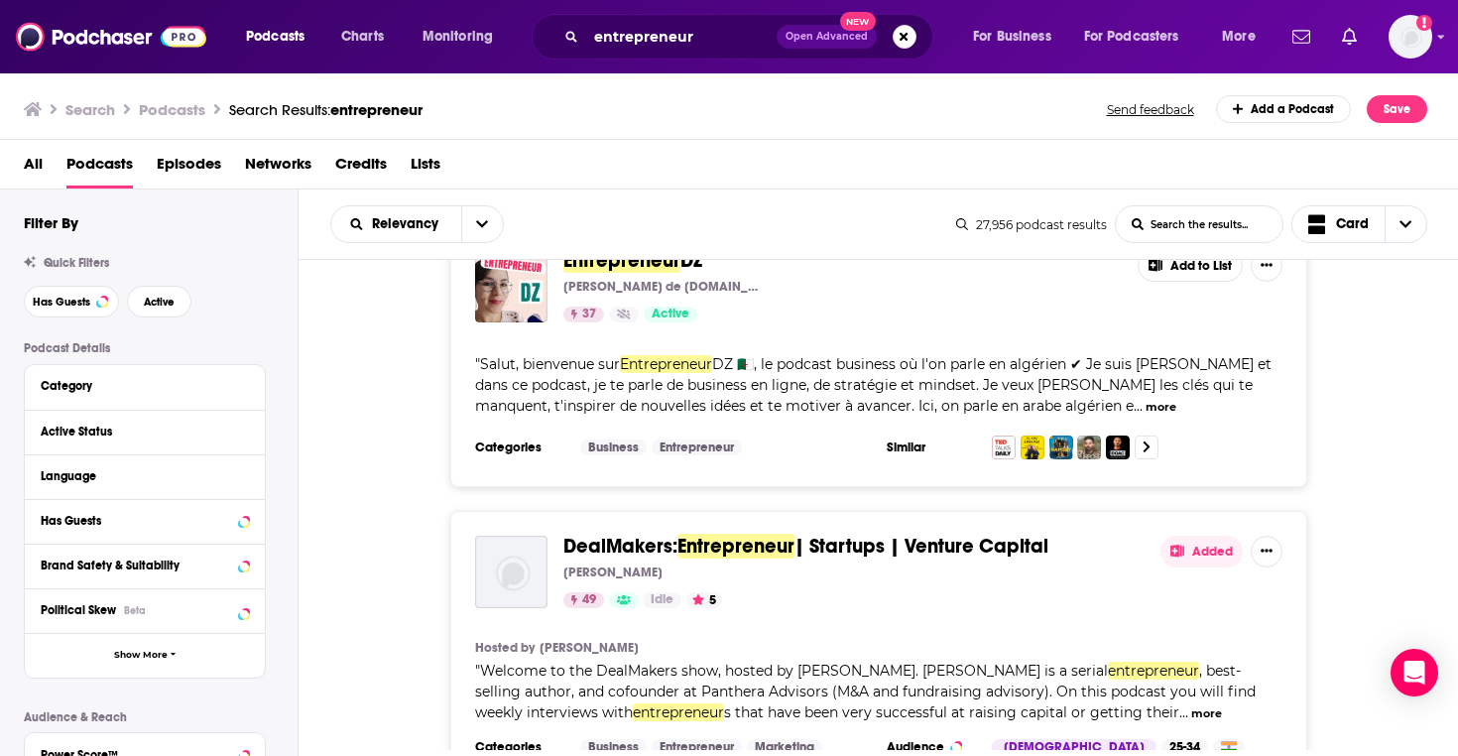
scroll to position [15265, 0]
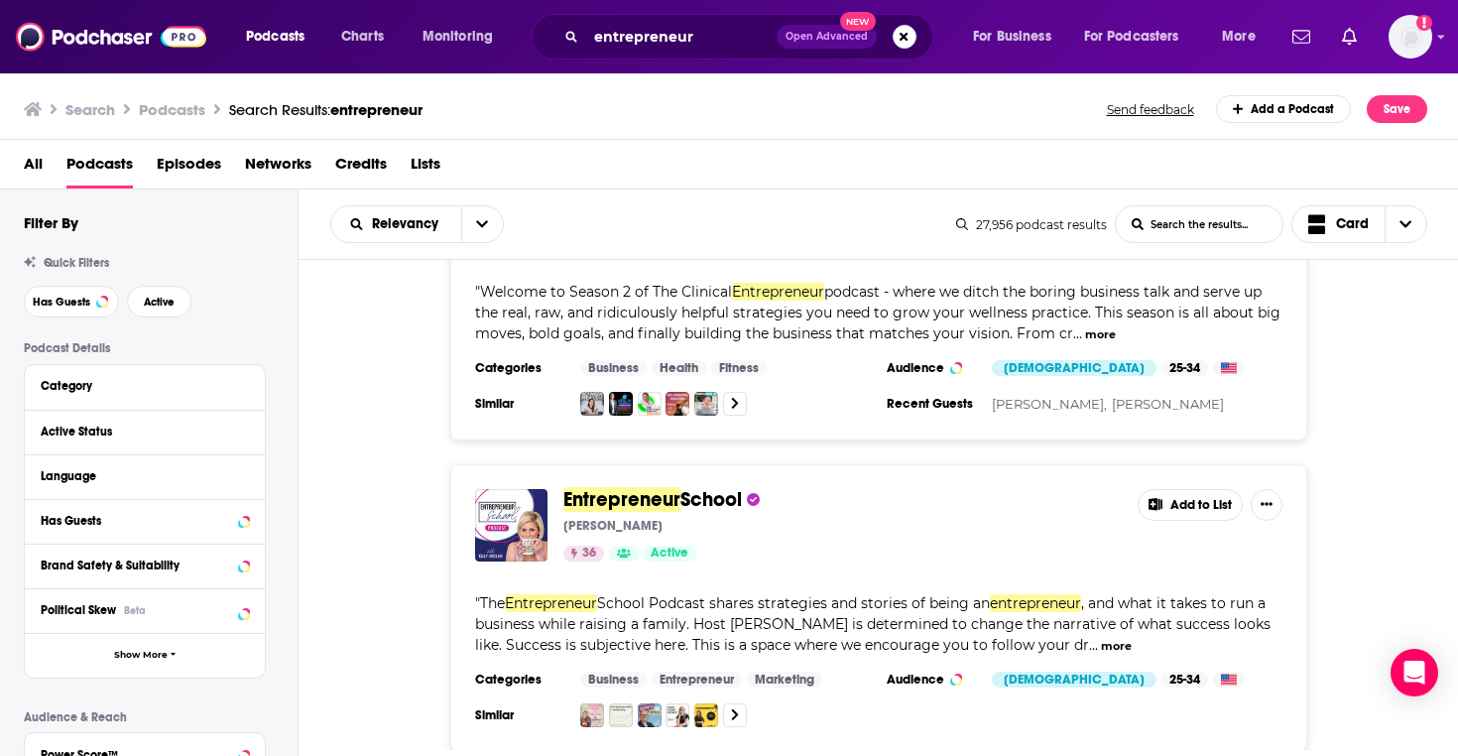
scroll to position [16238, 0]
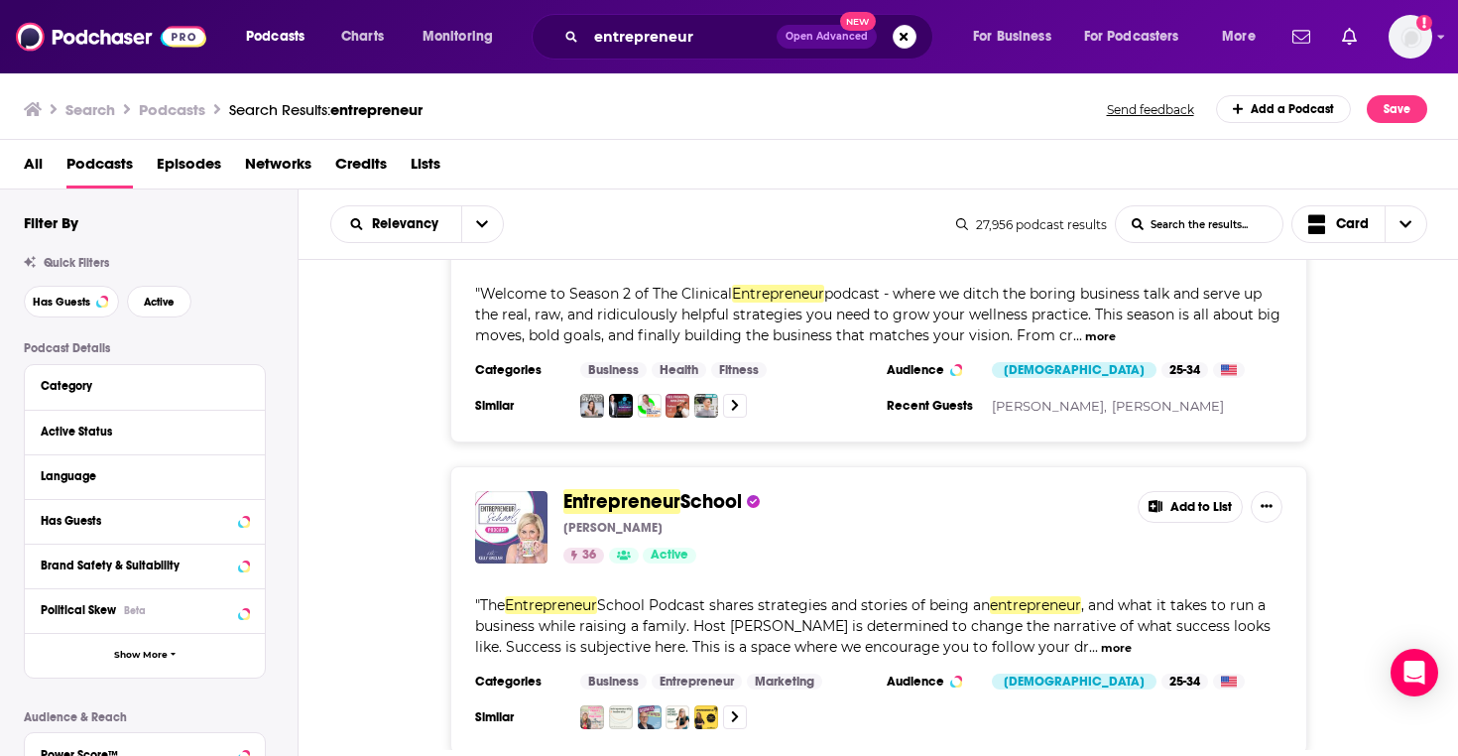
click at [500, 491] on img "Entrepreneur School" at bounding box center [511, 527] width 72 height 72
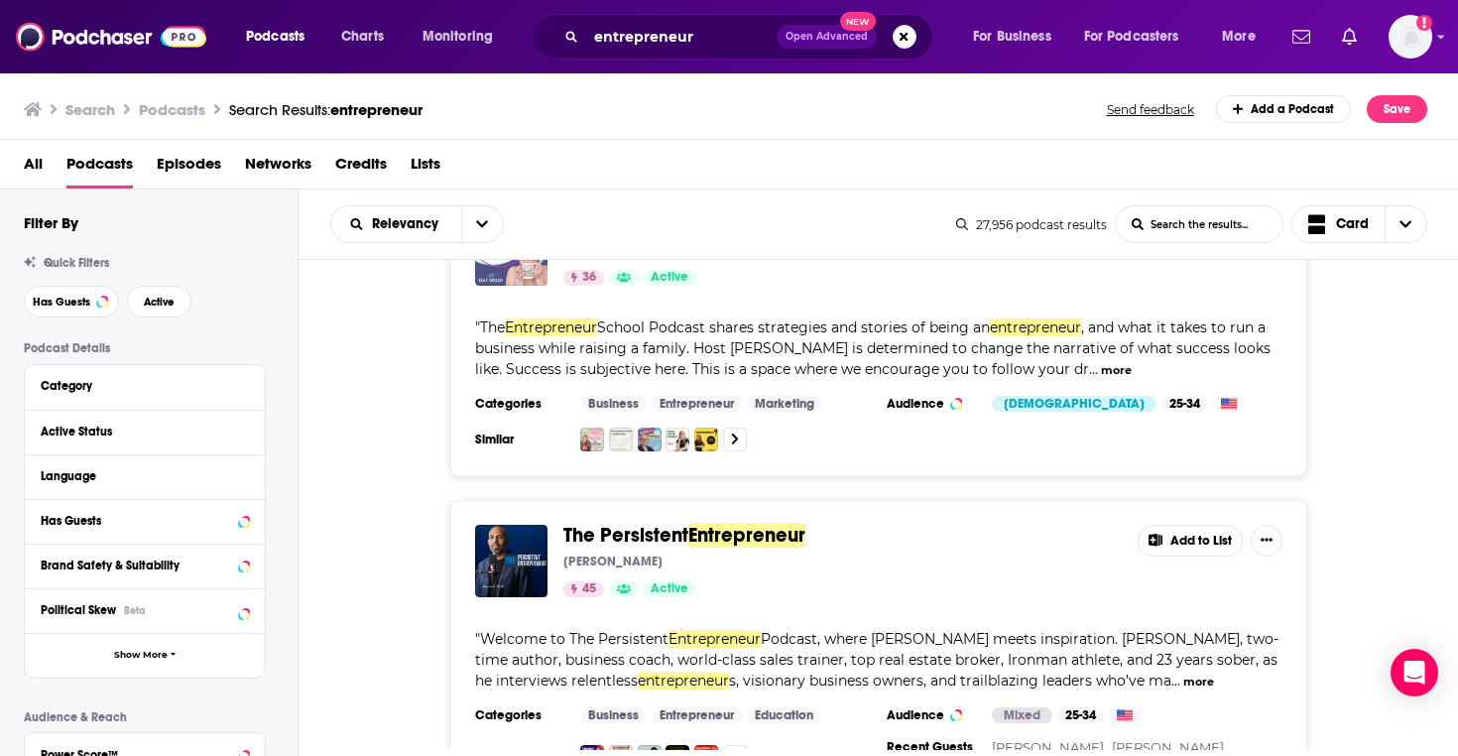
scroll to position [16516, 0]
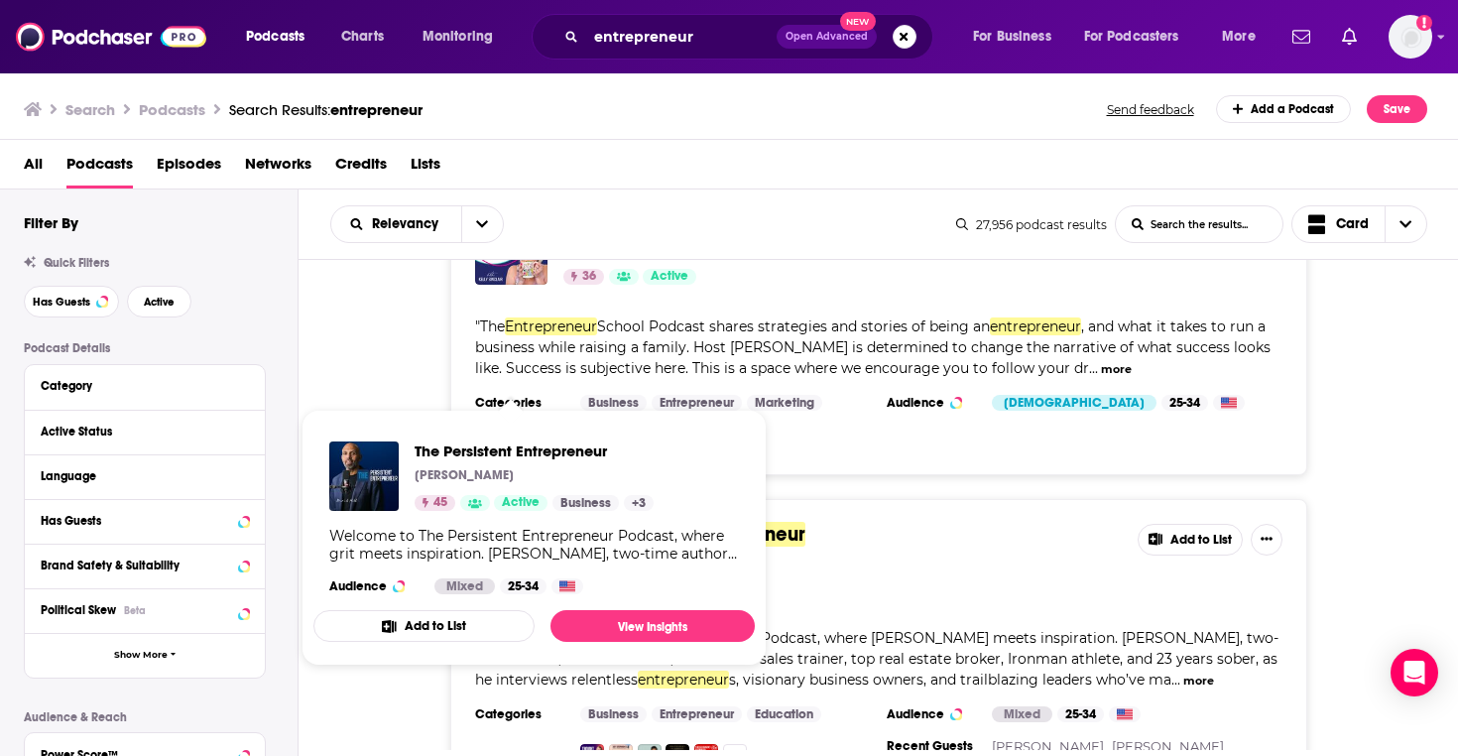
click at [499, 524] on img "The Persistent Entrepreneur" at bounding box center [511, 560] width 72 height 72
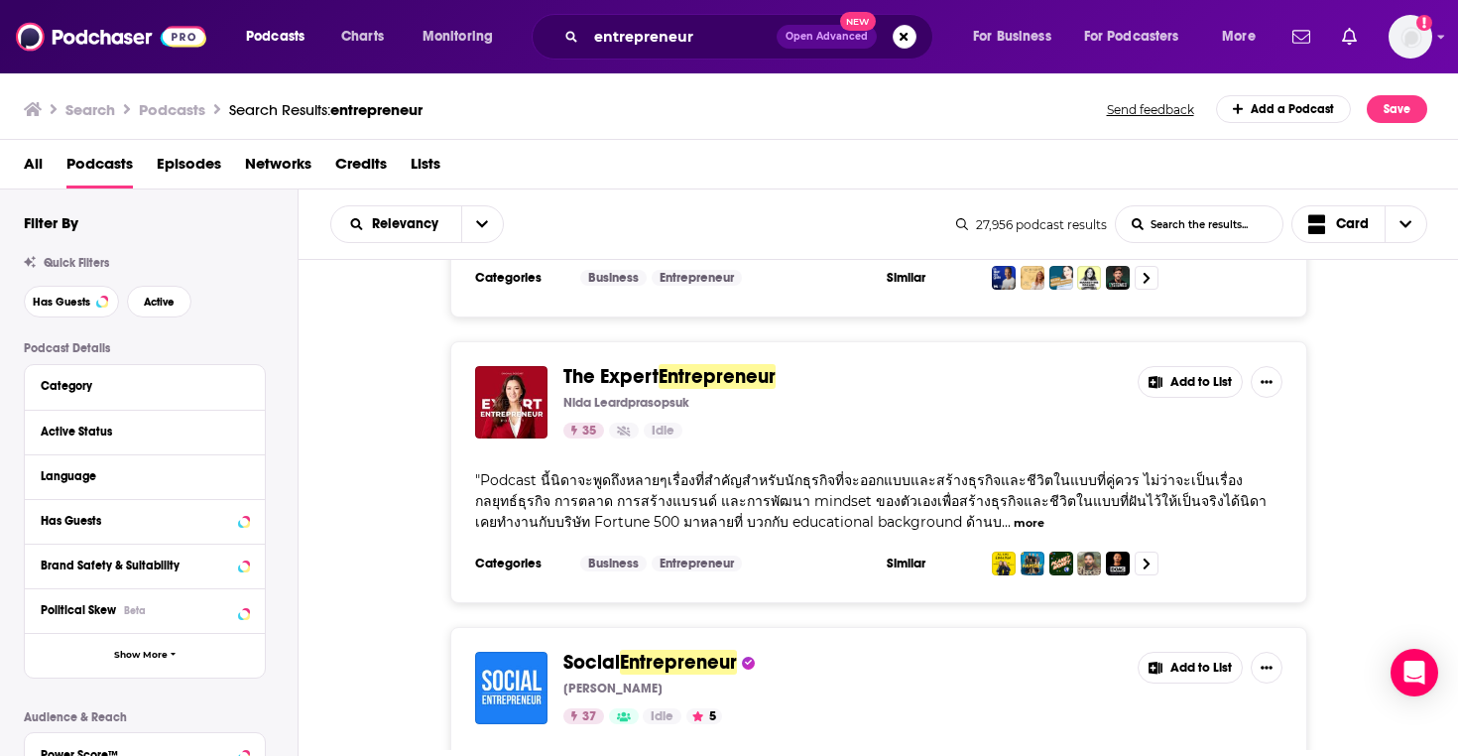
scroll to position [18515, 0]
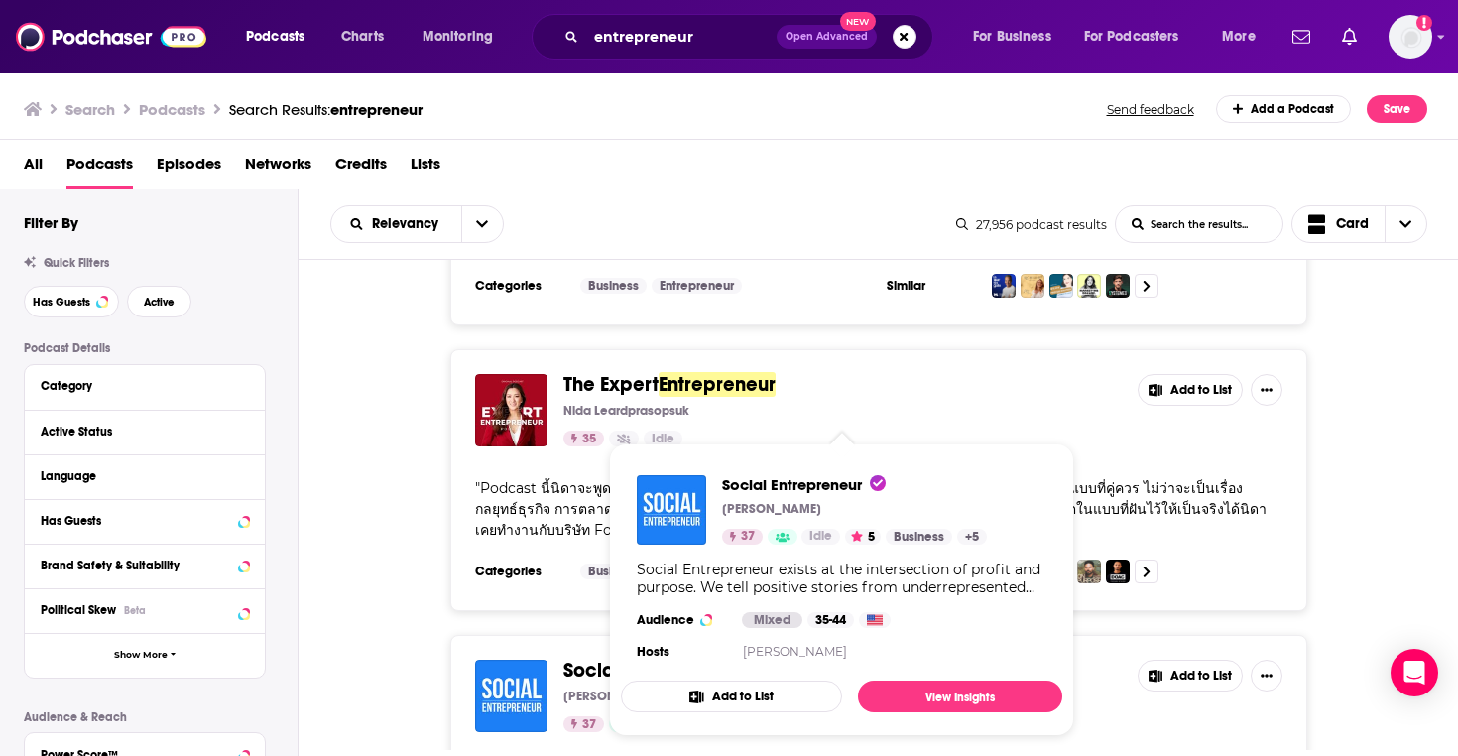
click at [614, 657] on span "Social" at bounding box center [591, 669] width 57 height 25
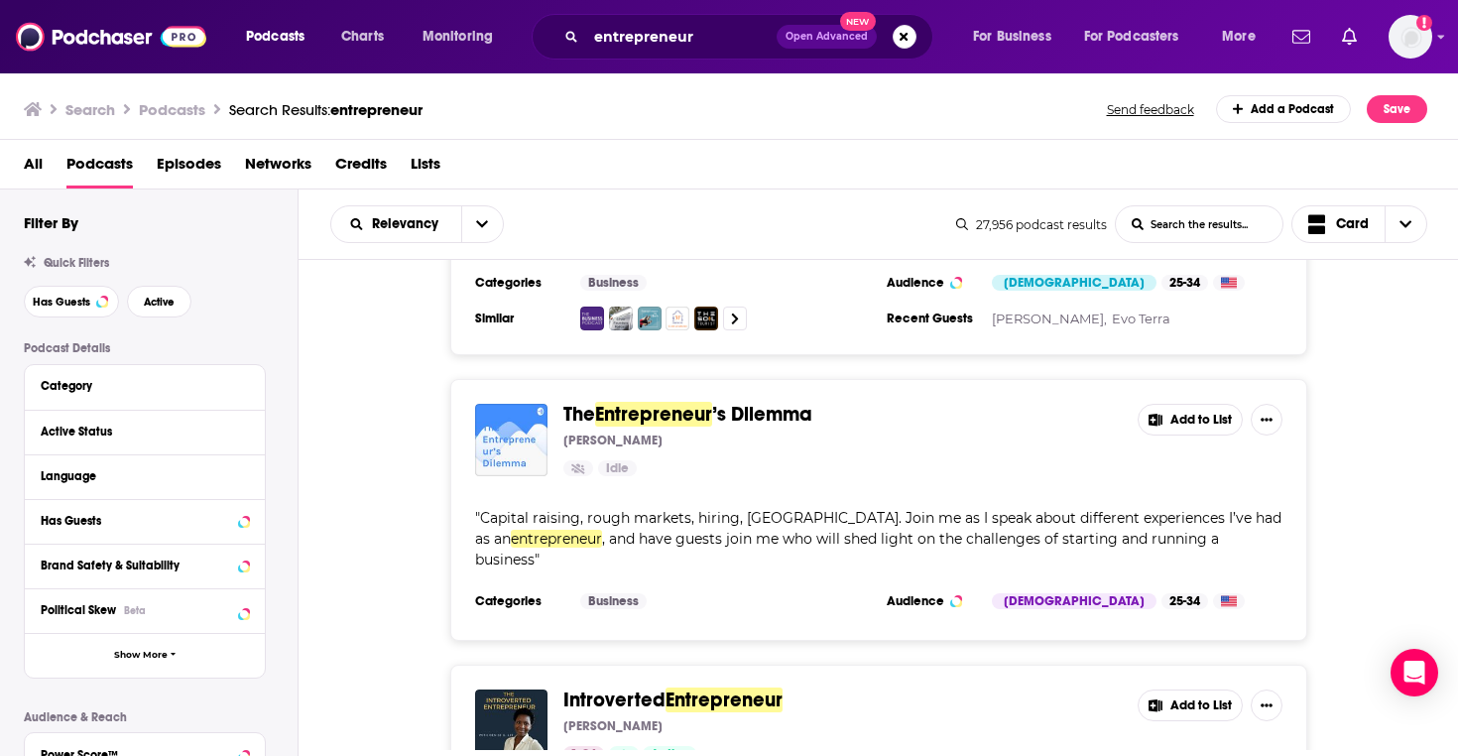
scroll to position [19389, 0]
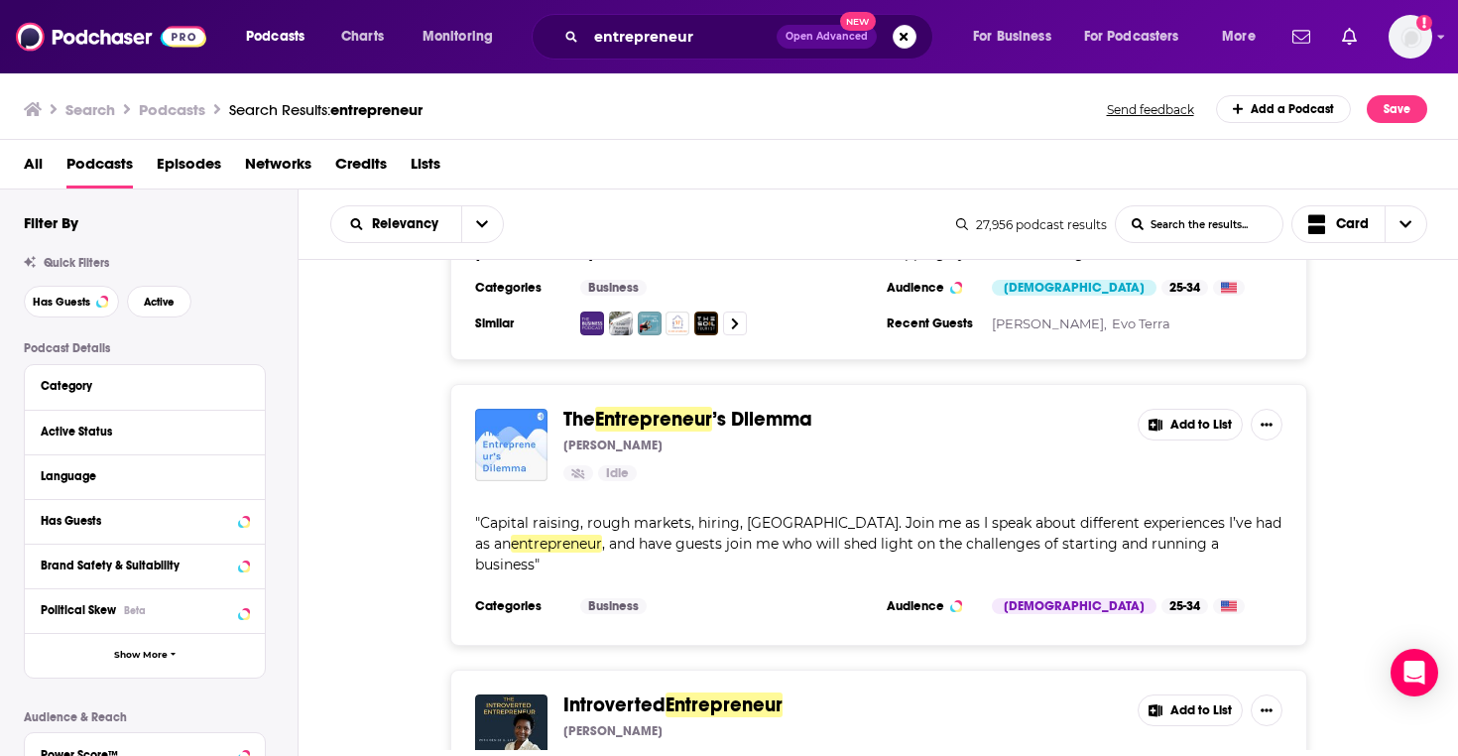
click at [622, 692] on span "Introverted" at bounding box center [614, 704] width 102 height 25
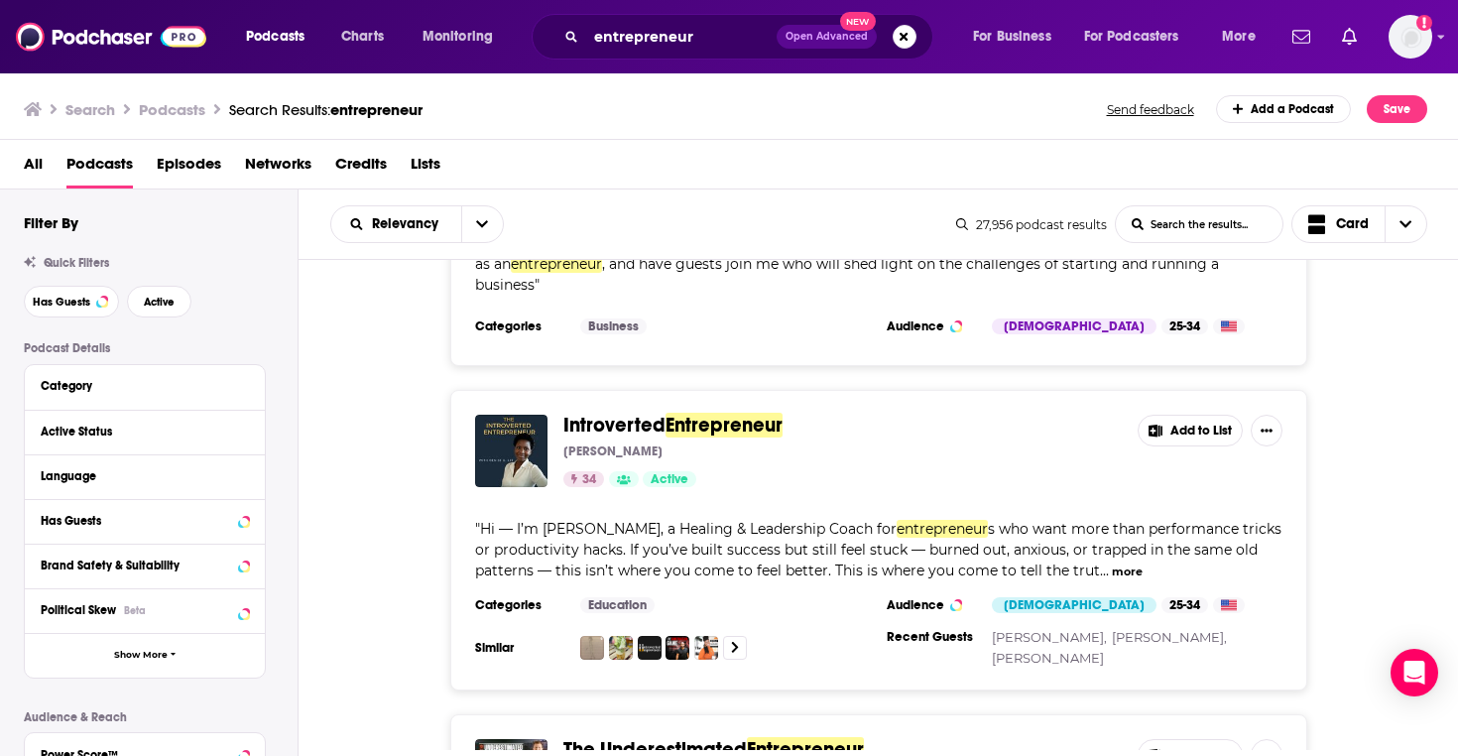
scroll to position [19696, 0]
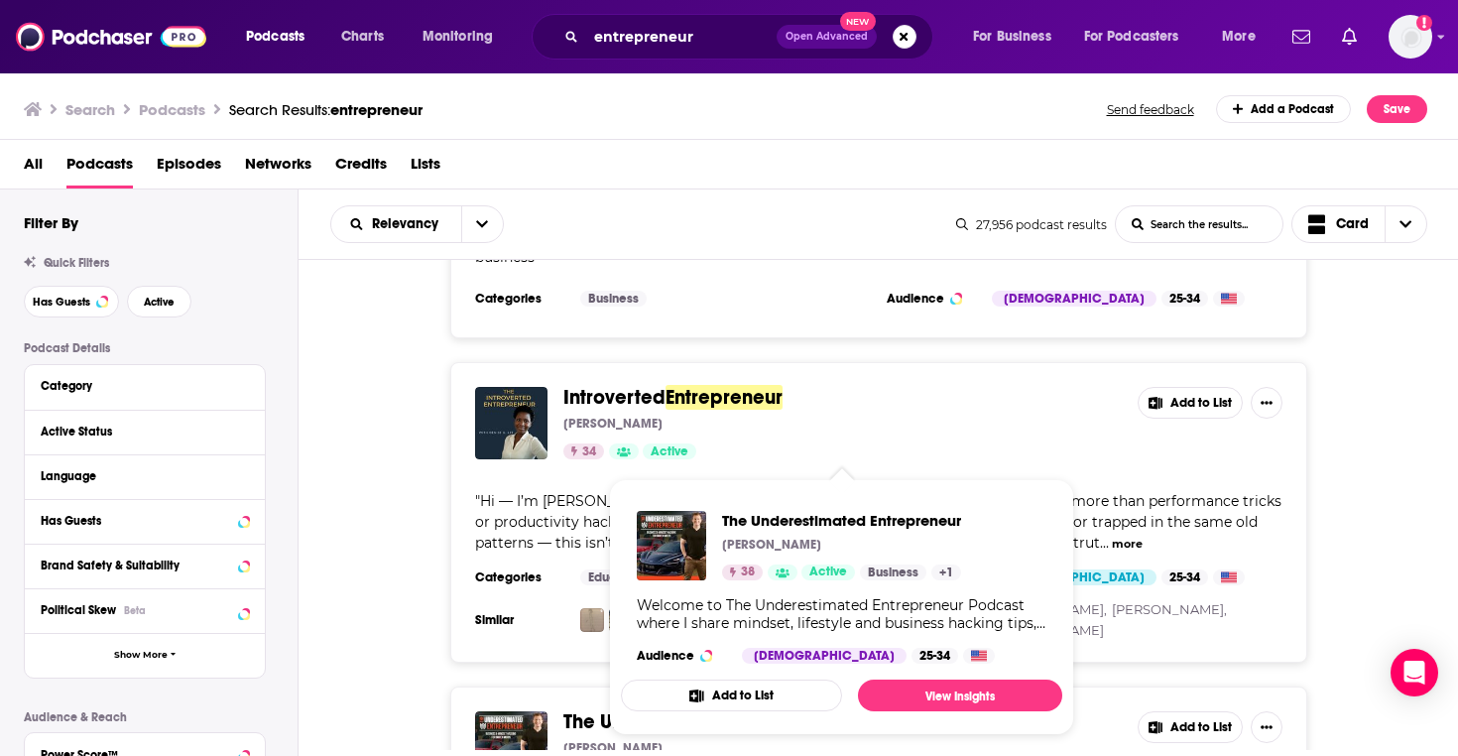
click at [744, 709] on span "The Underestimated" at bounding box center [654, 721] width 183 height 25
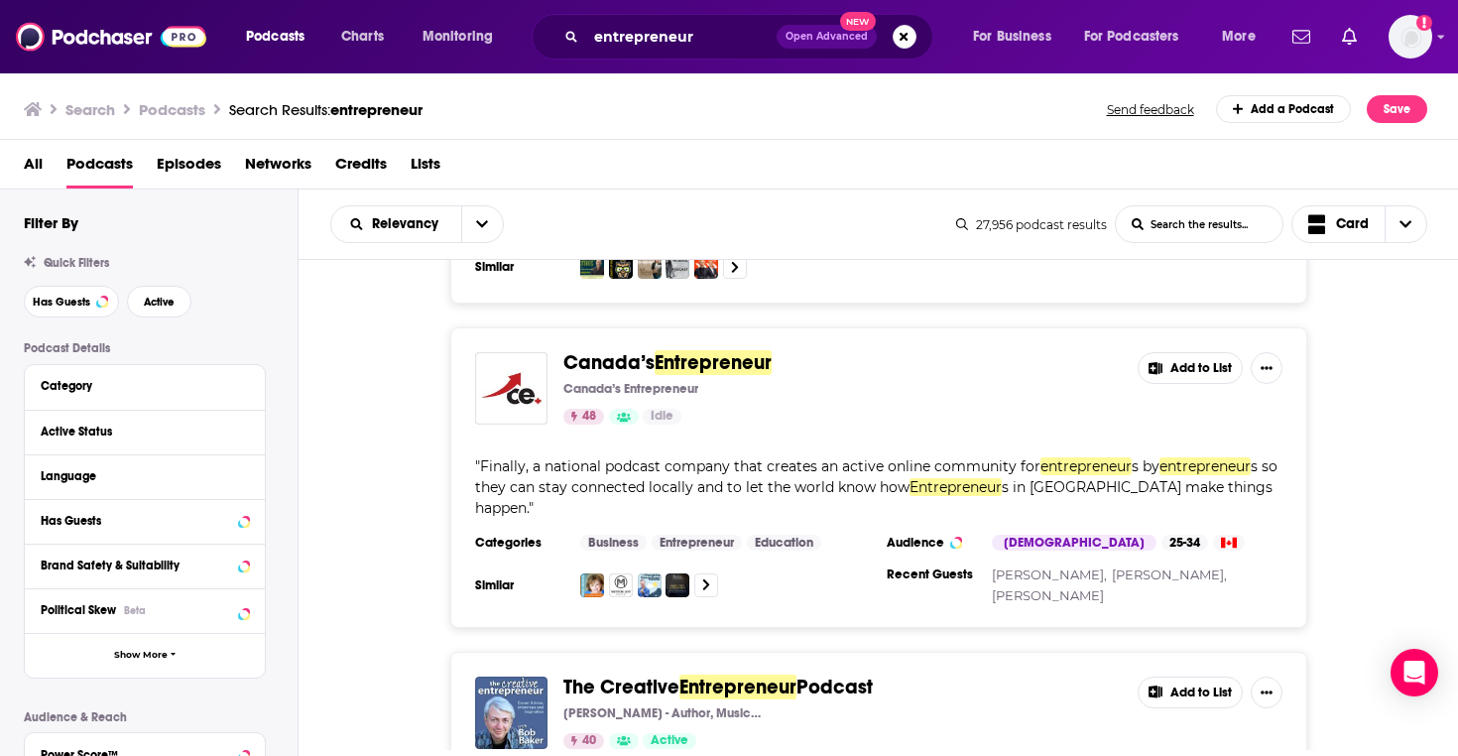
scroll to position [20368, 0]
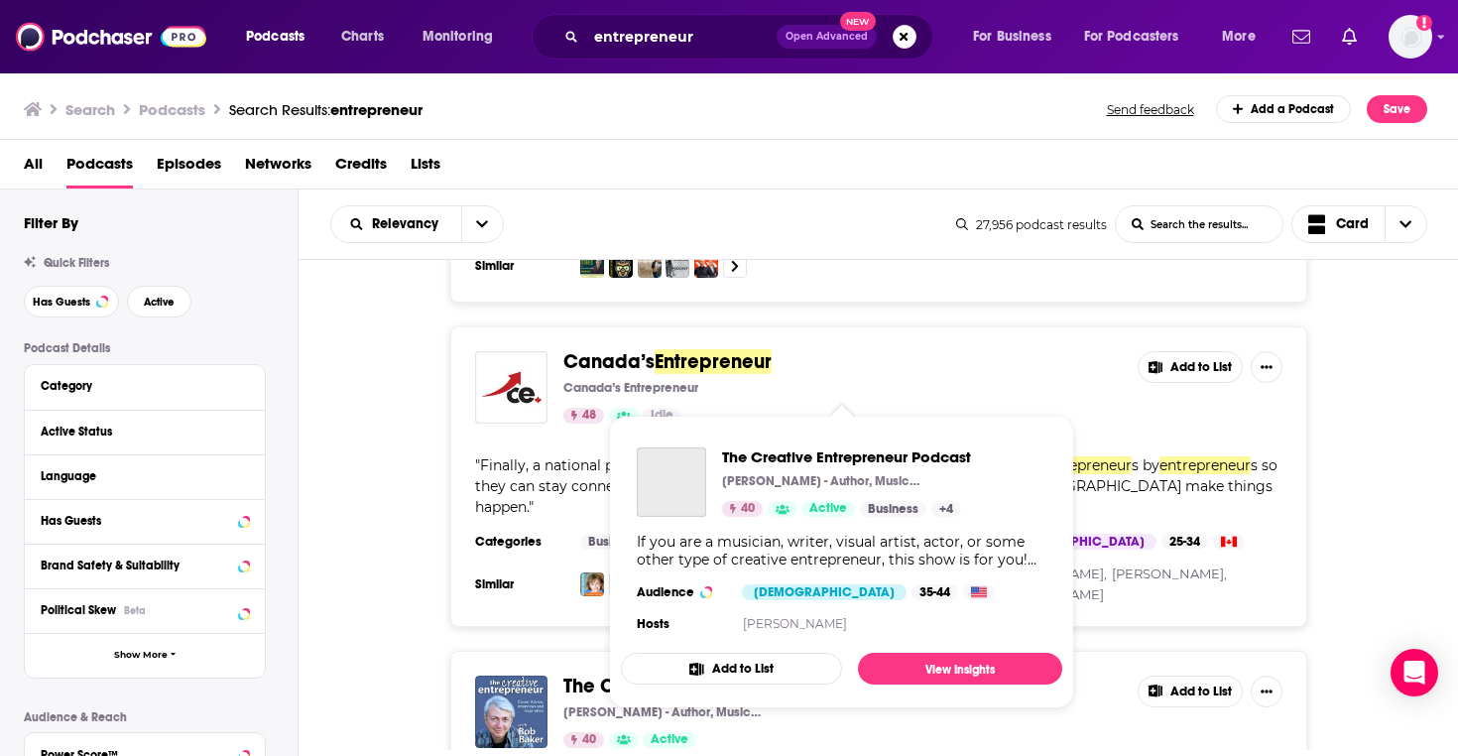
click at [616, 673] on span "The Creative" at bounding box center [621, 685] width 116 height 25
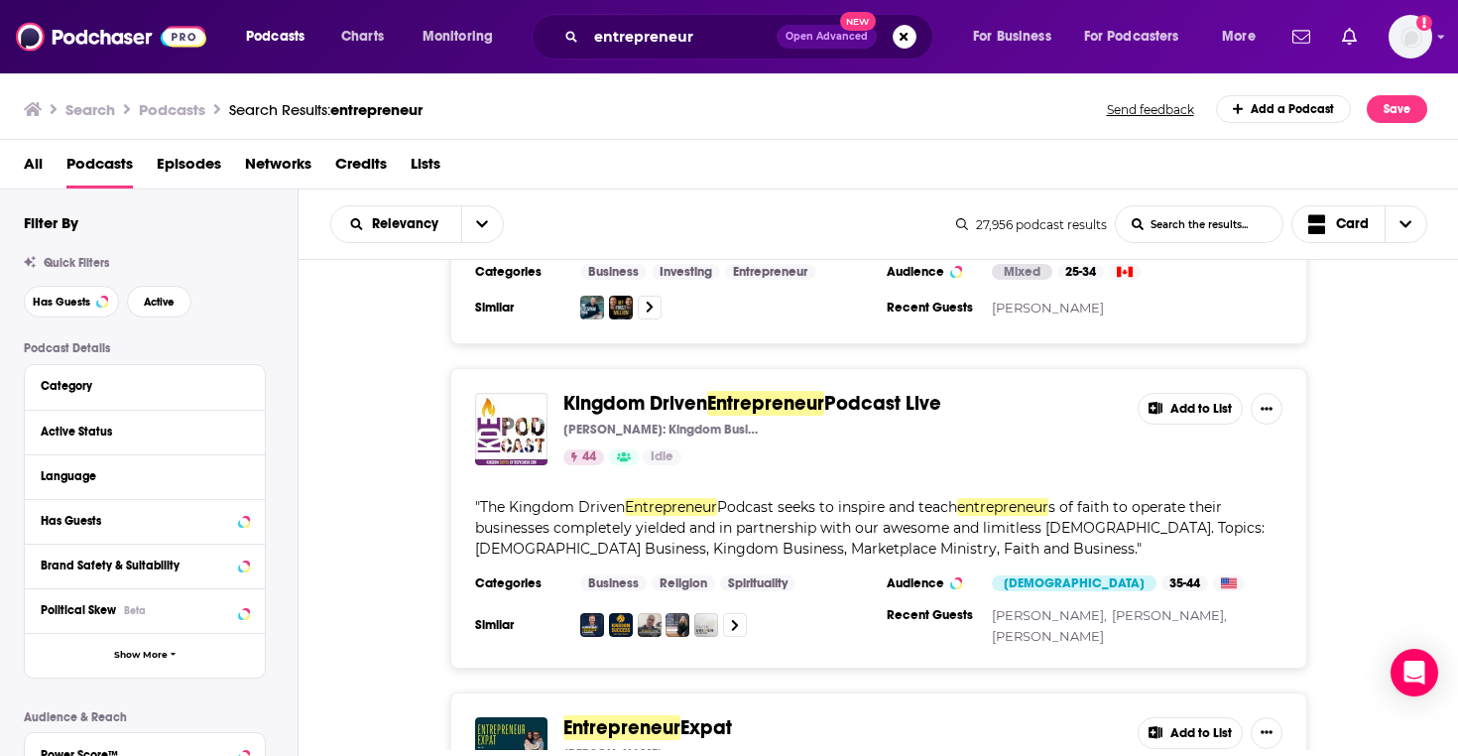
scroll to position [21297, 0]
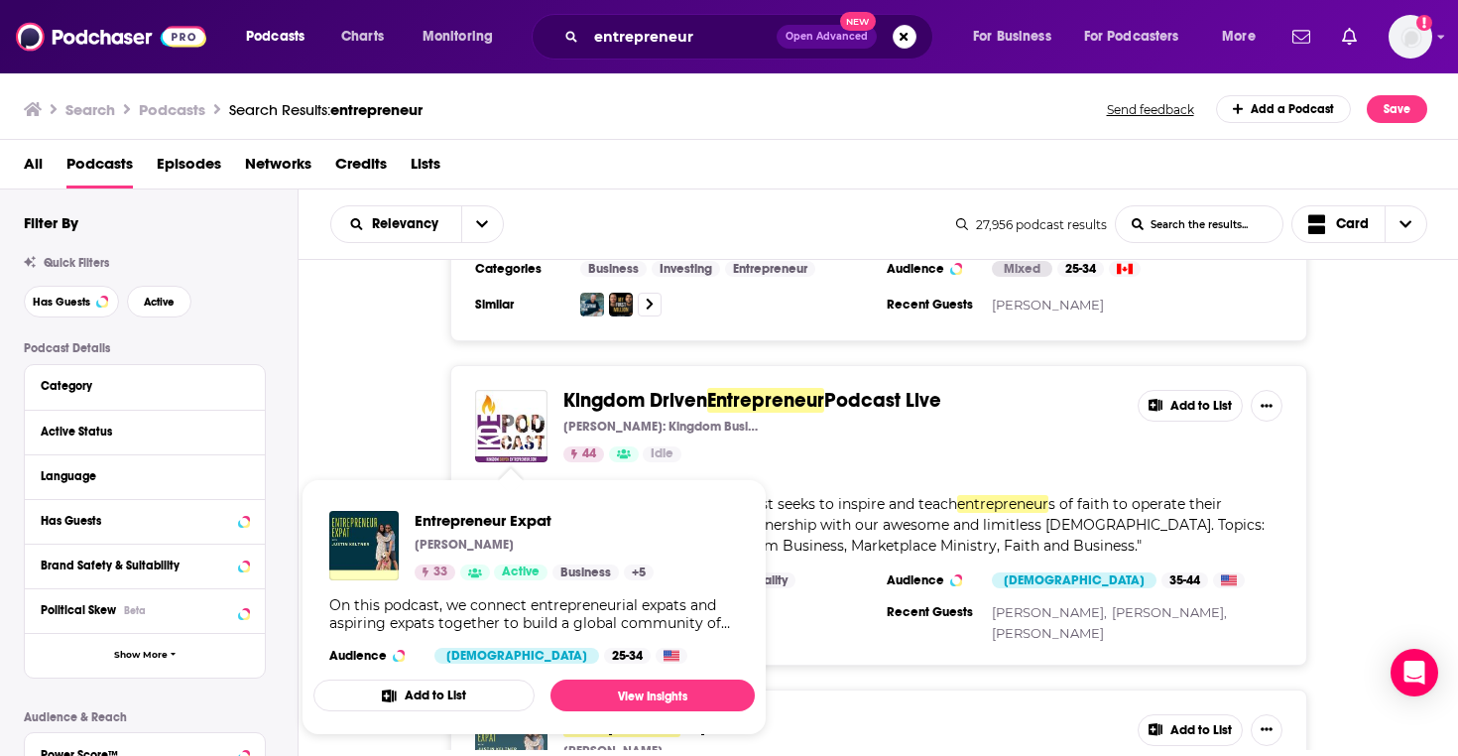
click at [533, 714] on img "Entrepreneur Expat" at bounding box center [511, 750] width 72 height 72
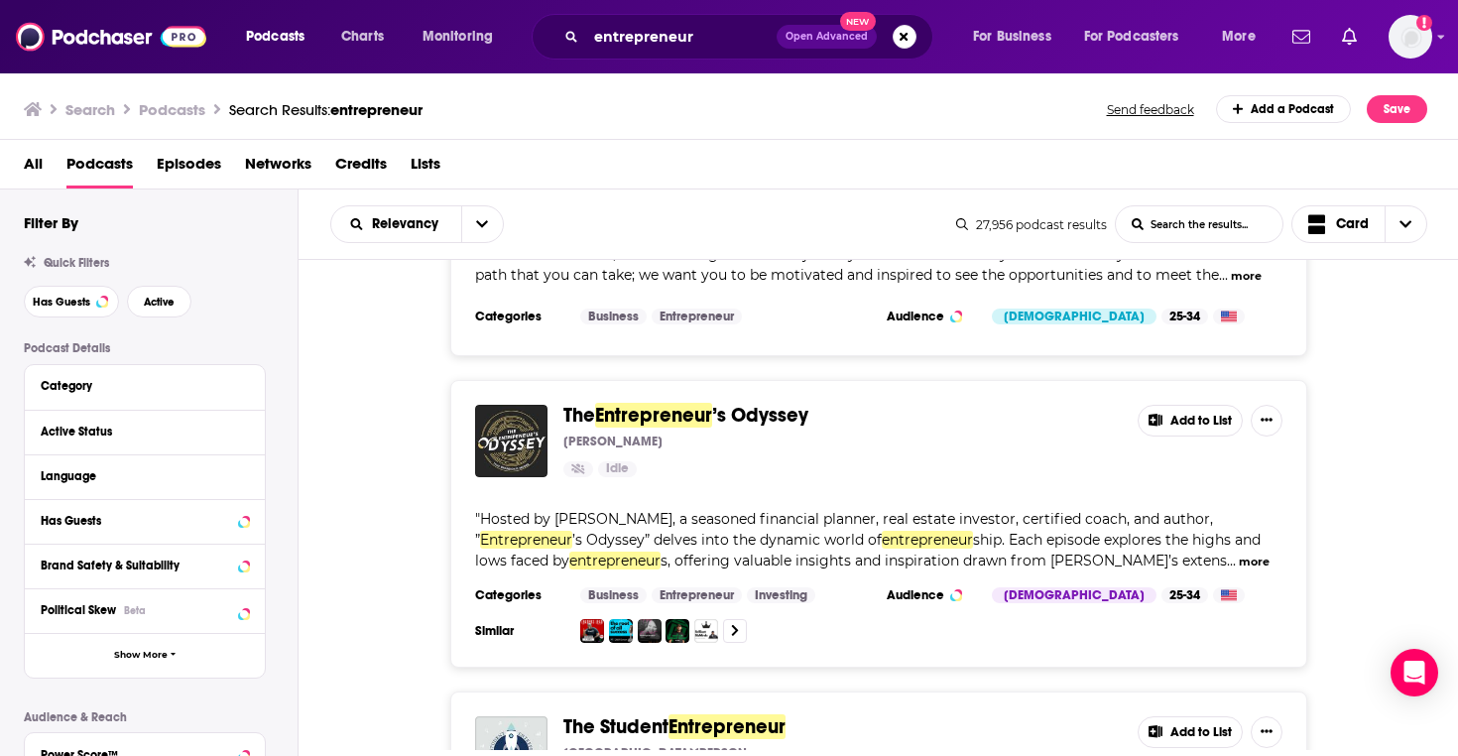
scroll to position [22805, 0]
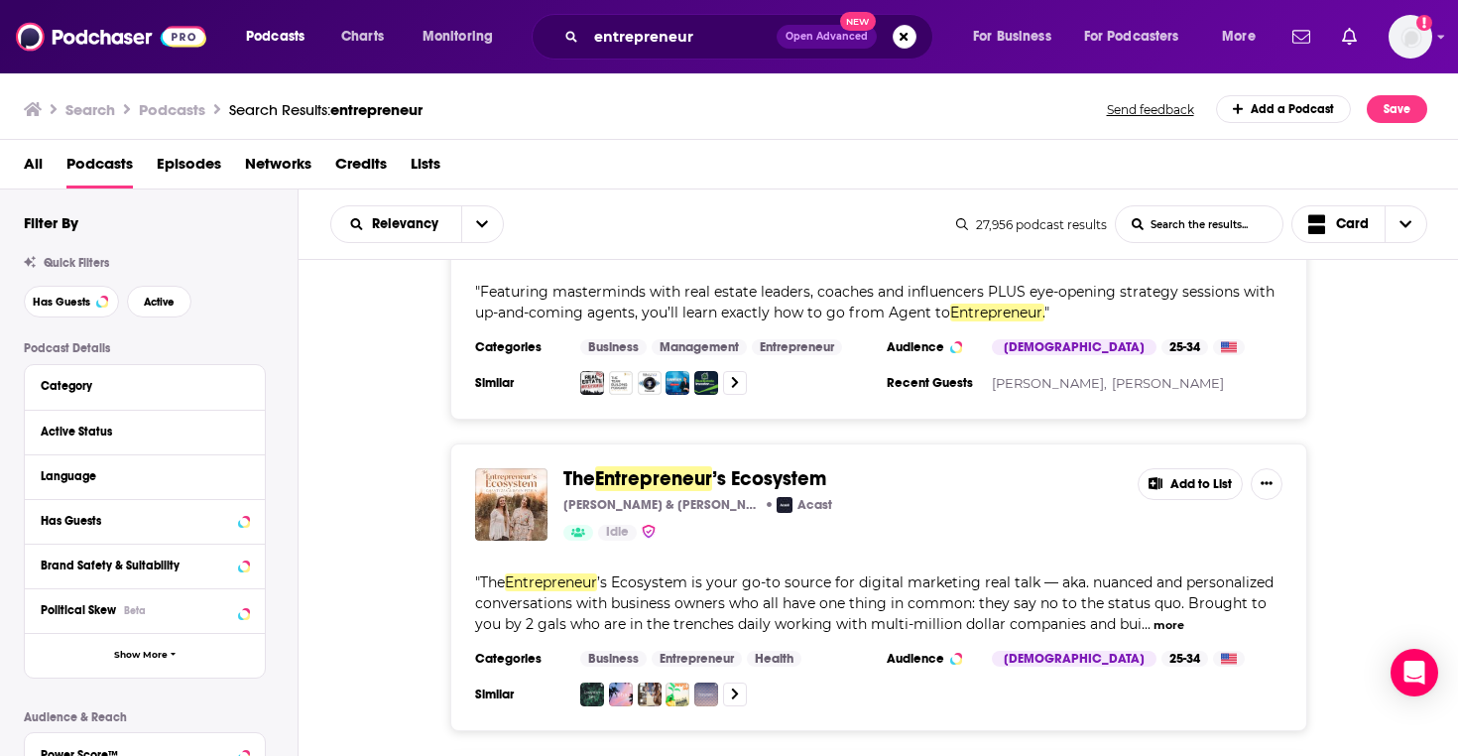
scroll to position [24595, 0]
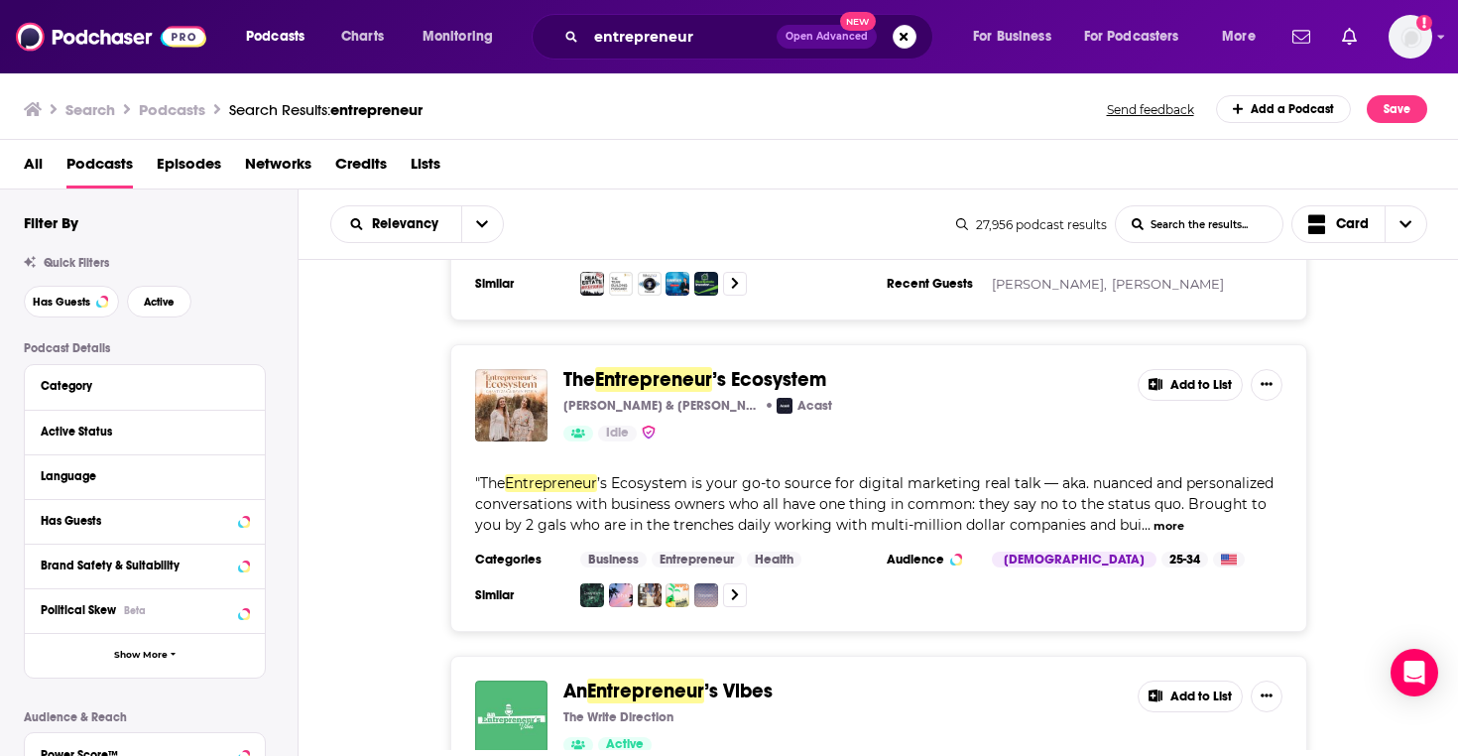
click at [573, 678] on span "An" at bounding box center [575, 690] width 24 height 25
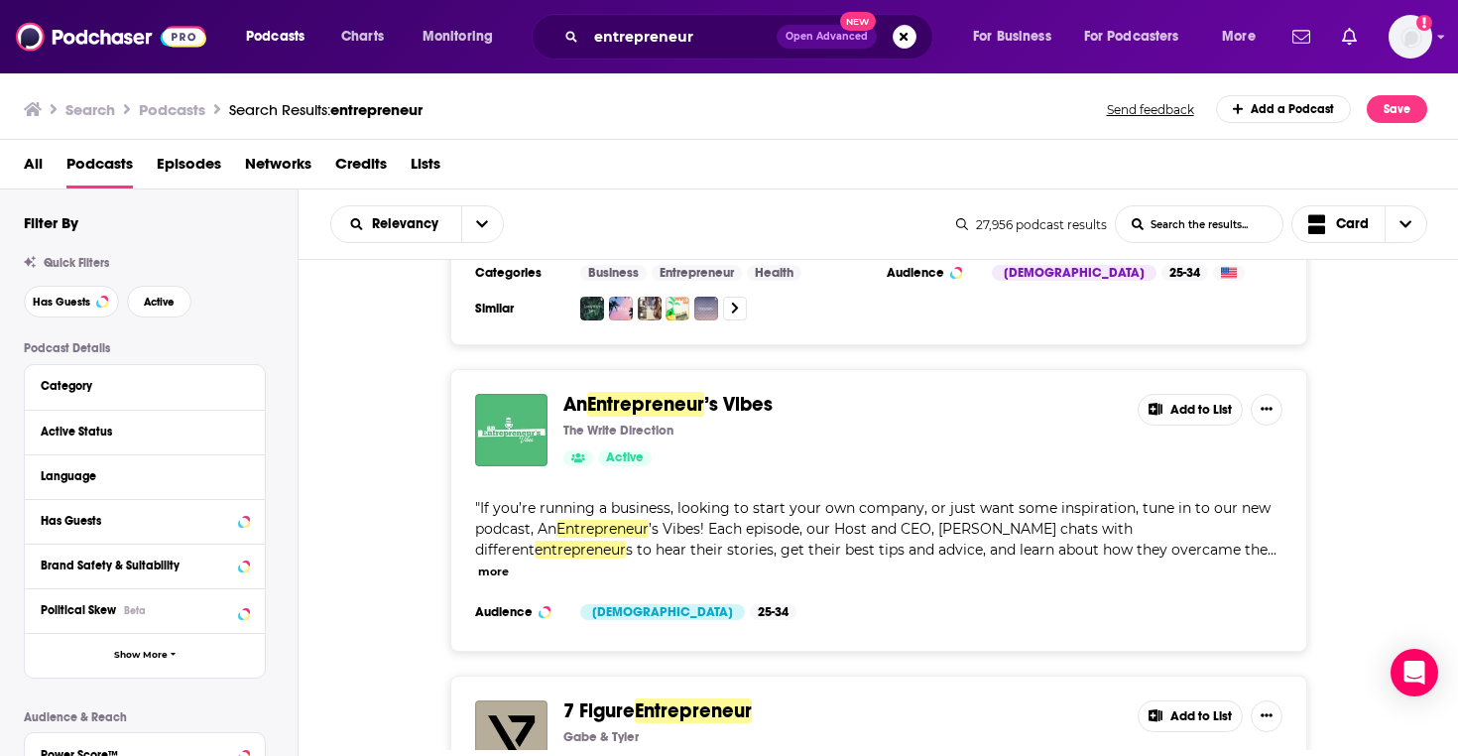
scroll to position [24884, 0]
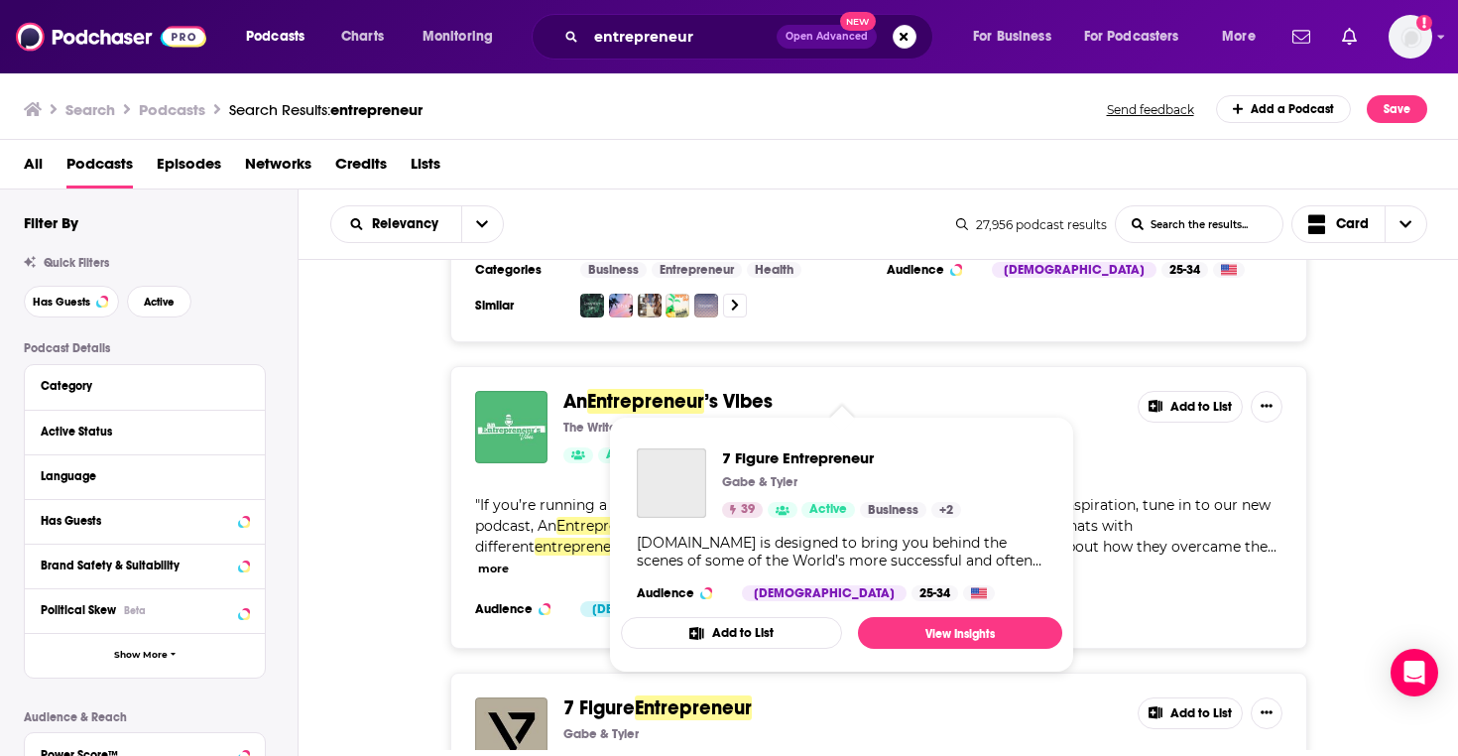
click at [595, 695] on span "7 Figure" at bounding box center [598, 707] width 71 height 25
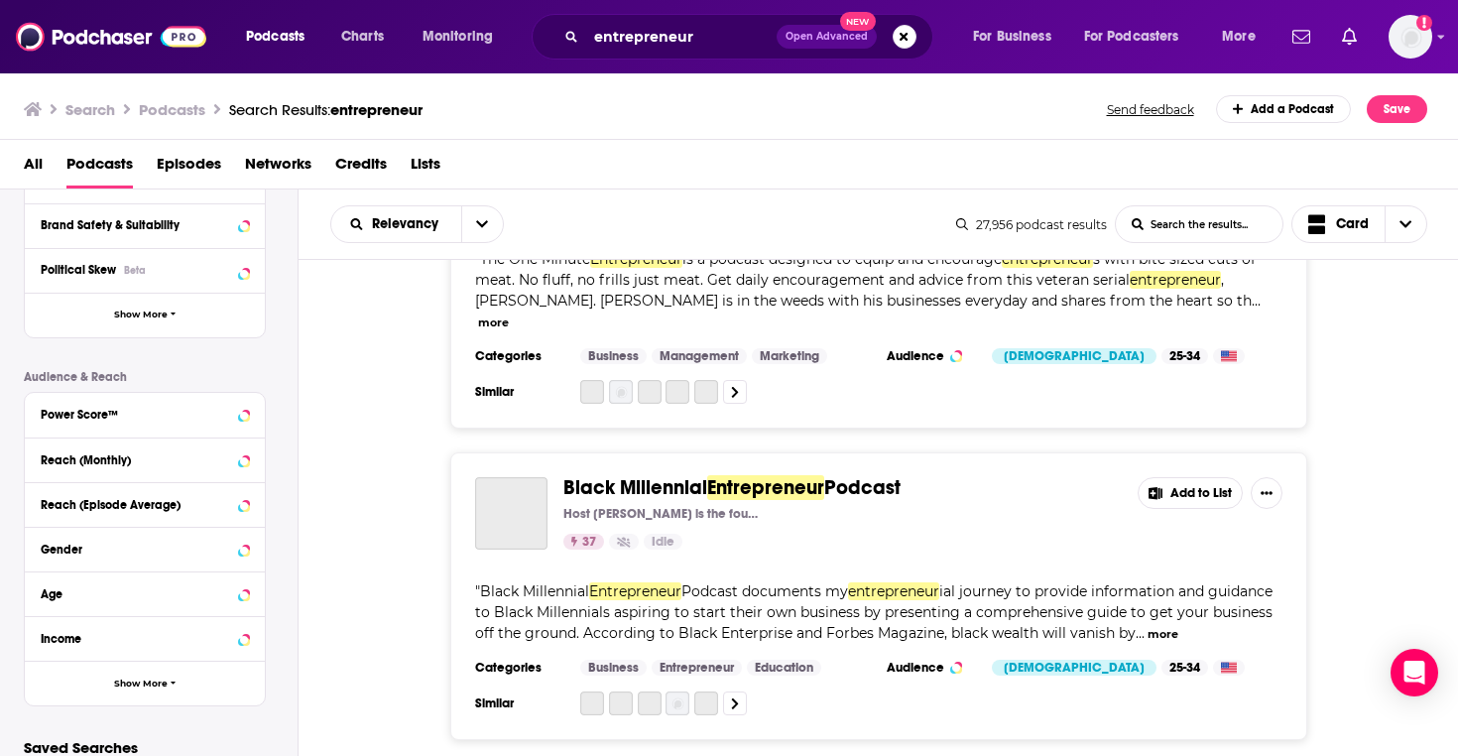
scroll to position [29529, 0]
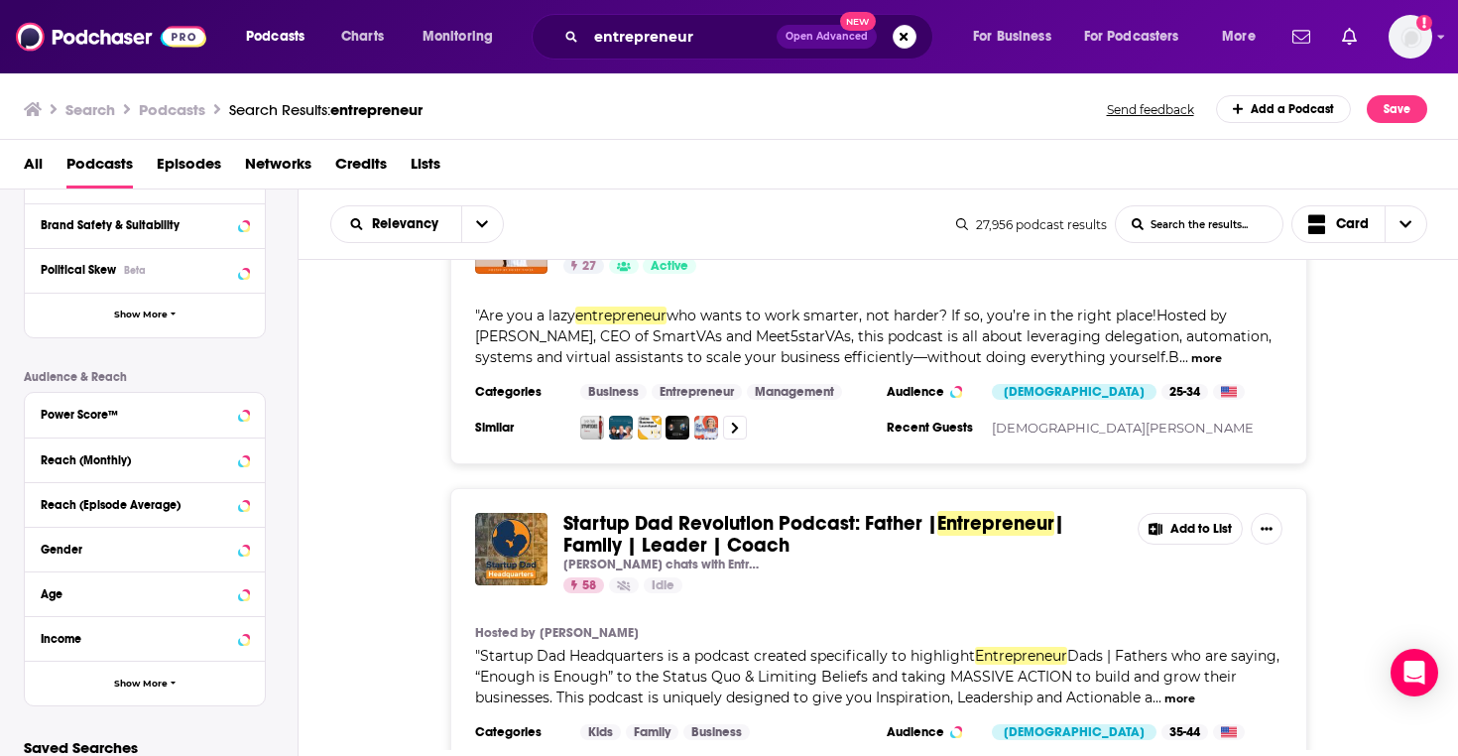
scroll to position [30118, 0]
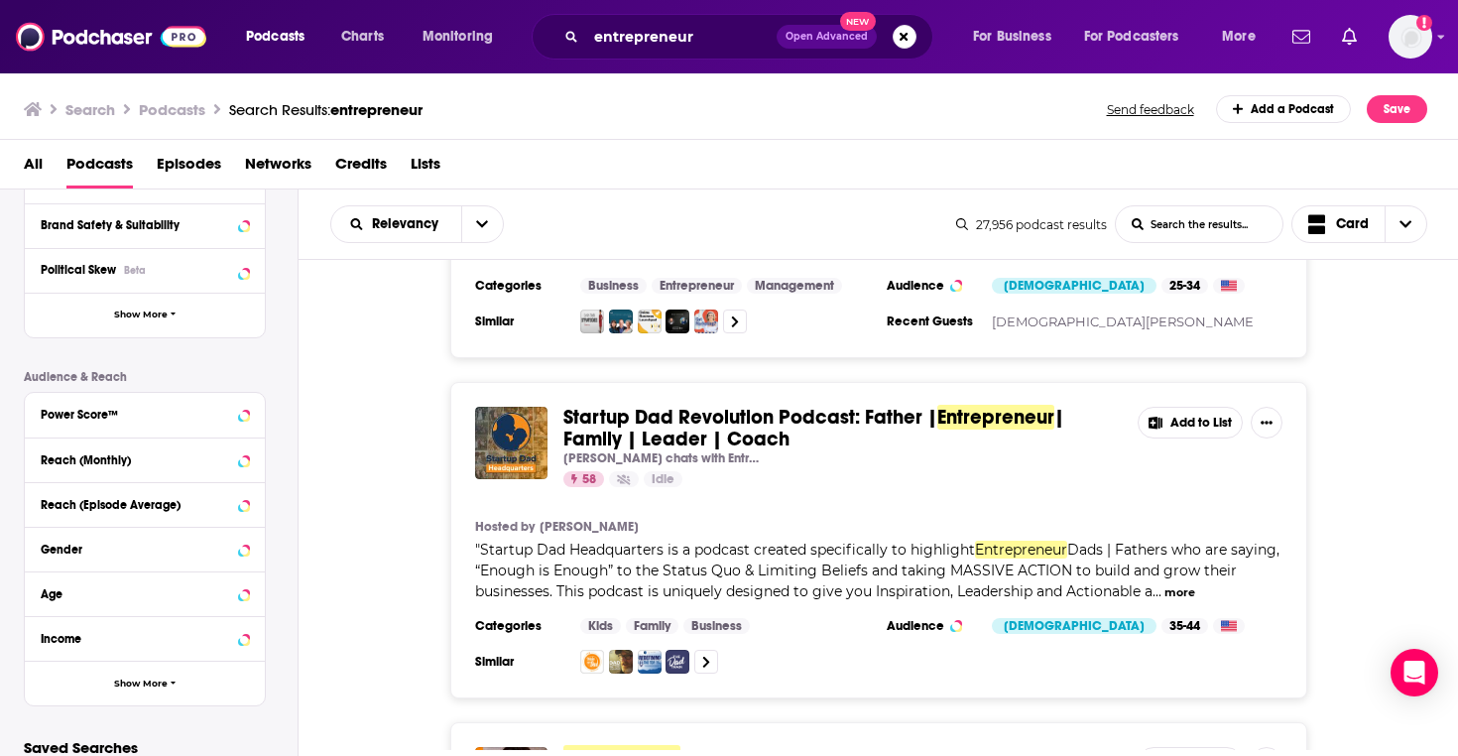
scroll to position [30227, 0]
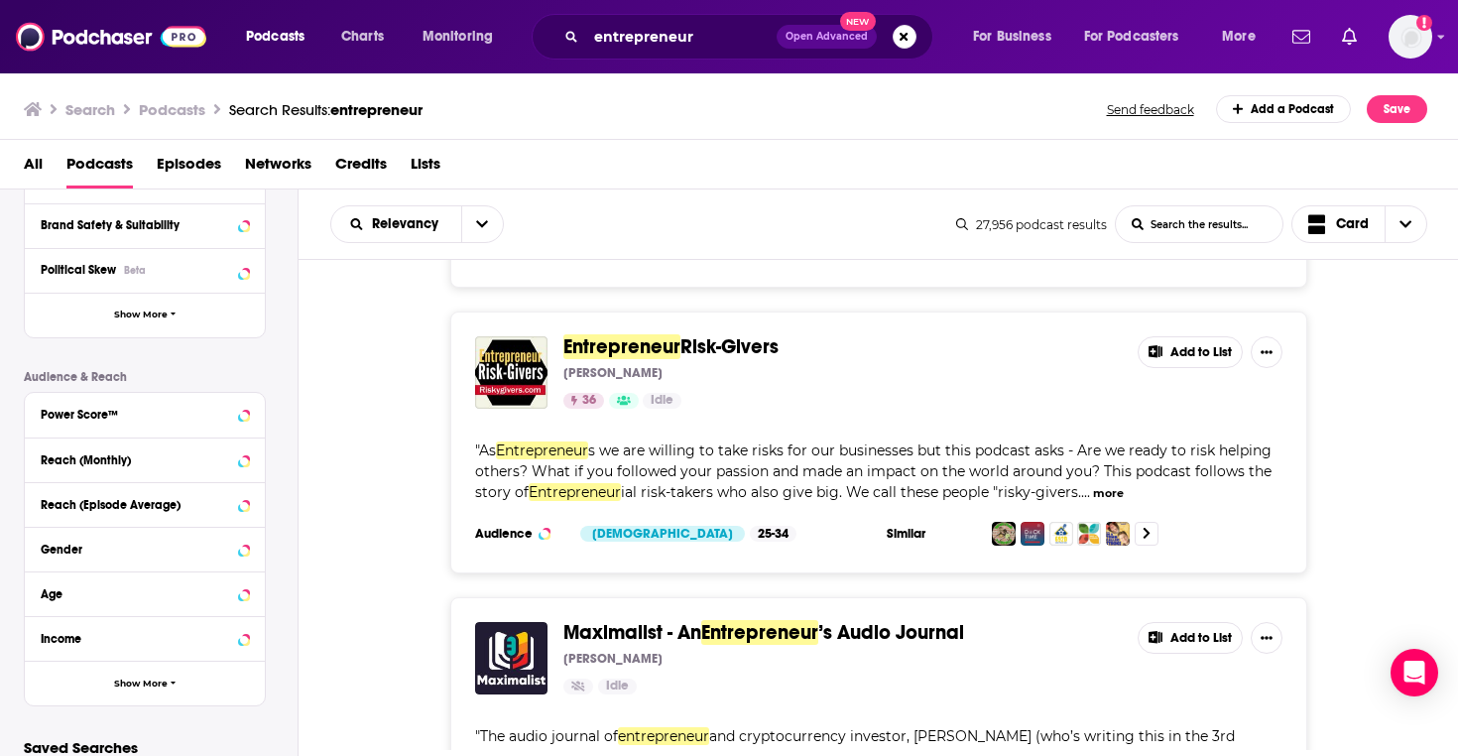
scroll to position [32220, 0]
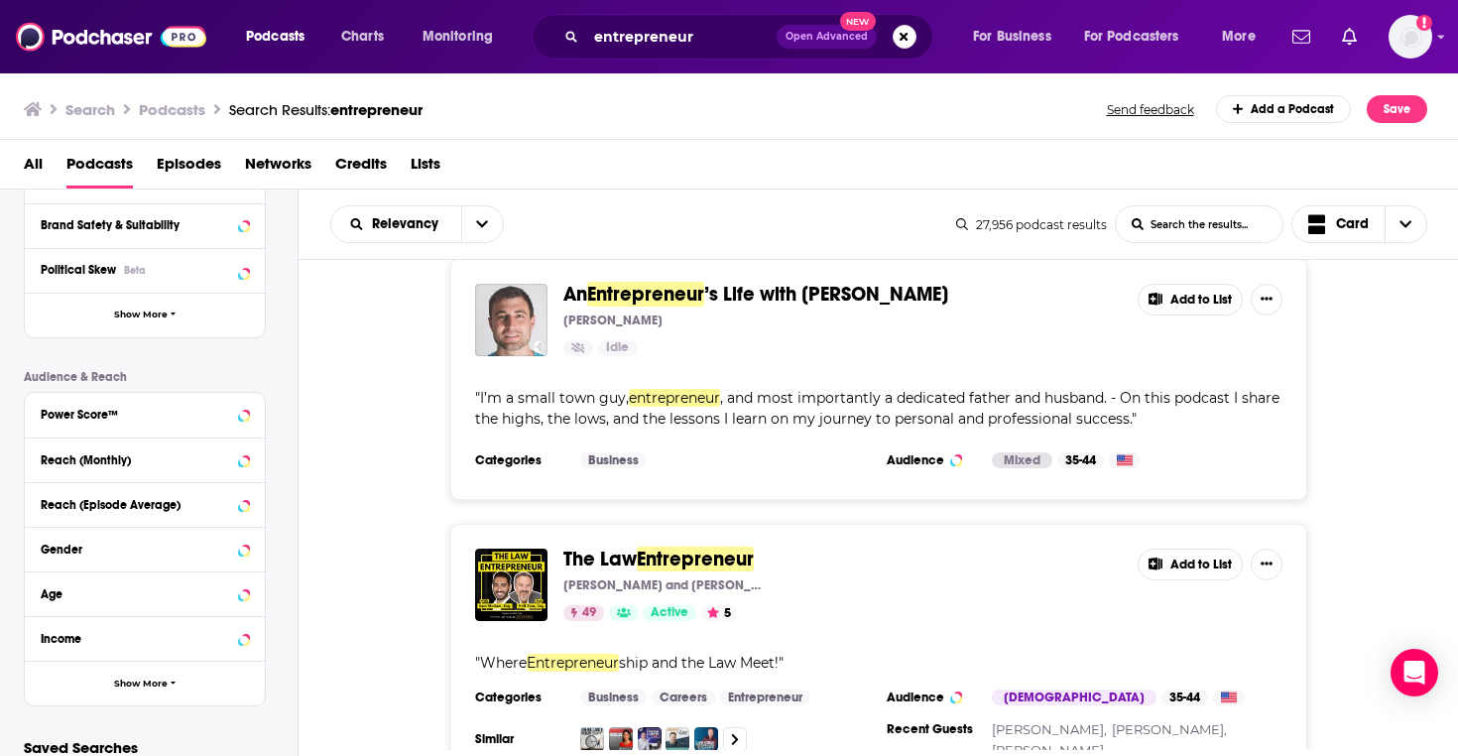
scroll to position [35772, 0]
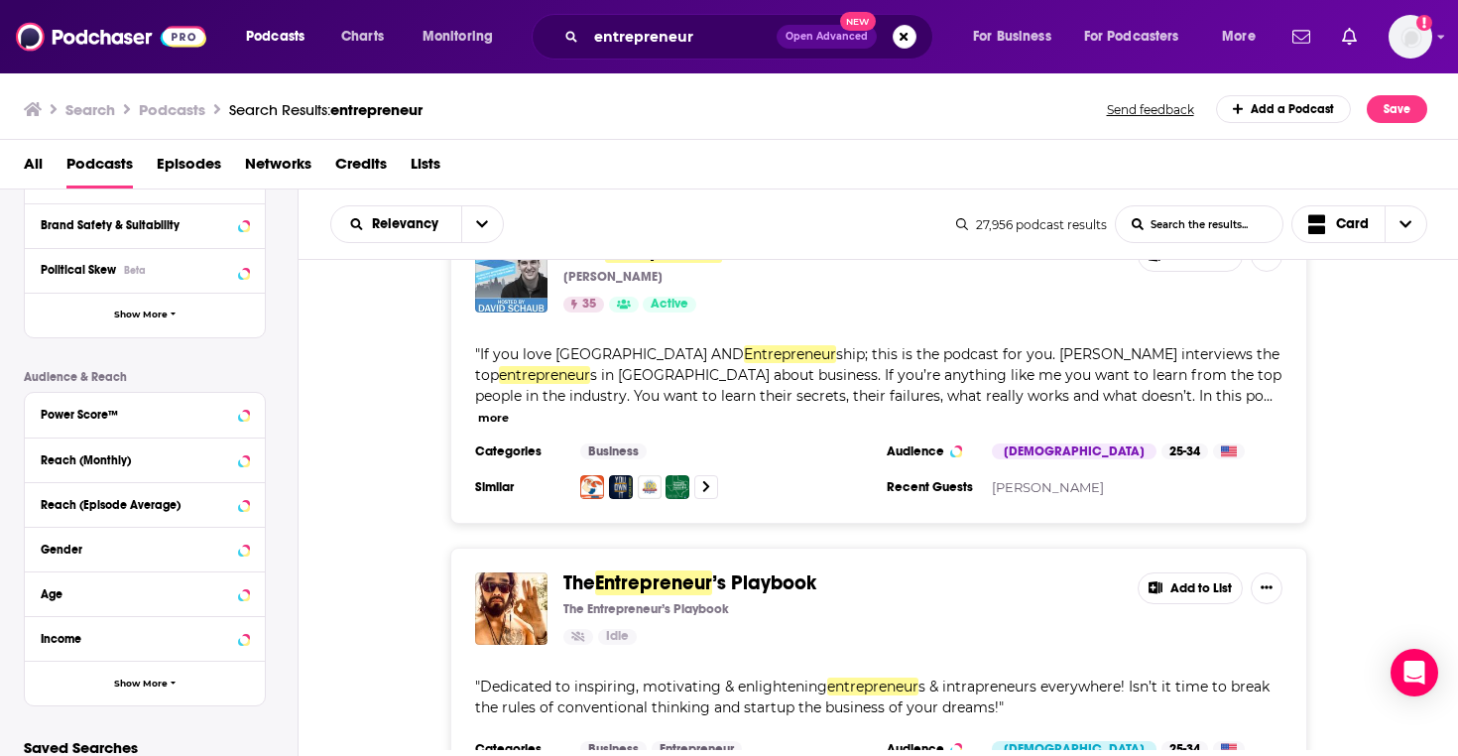
scroll to position [36369, 0]
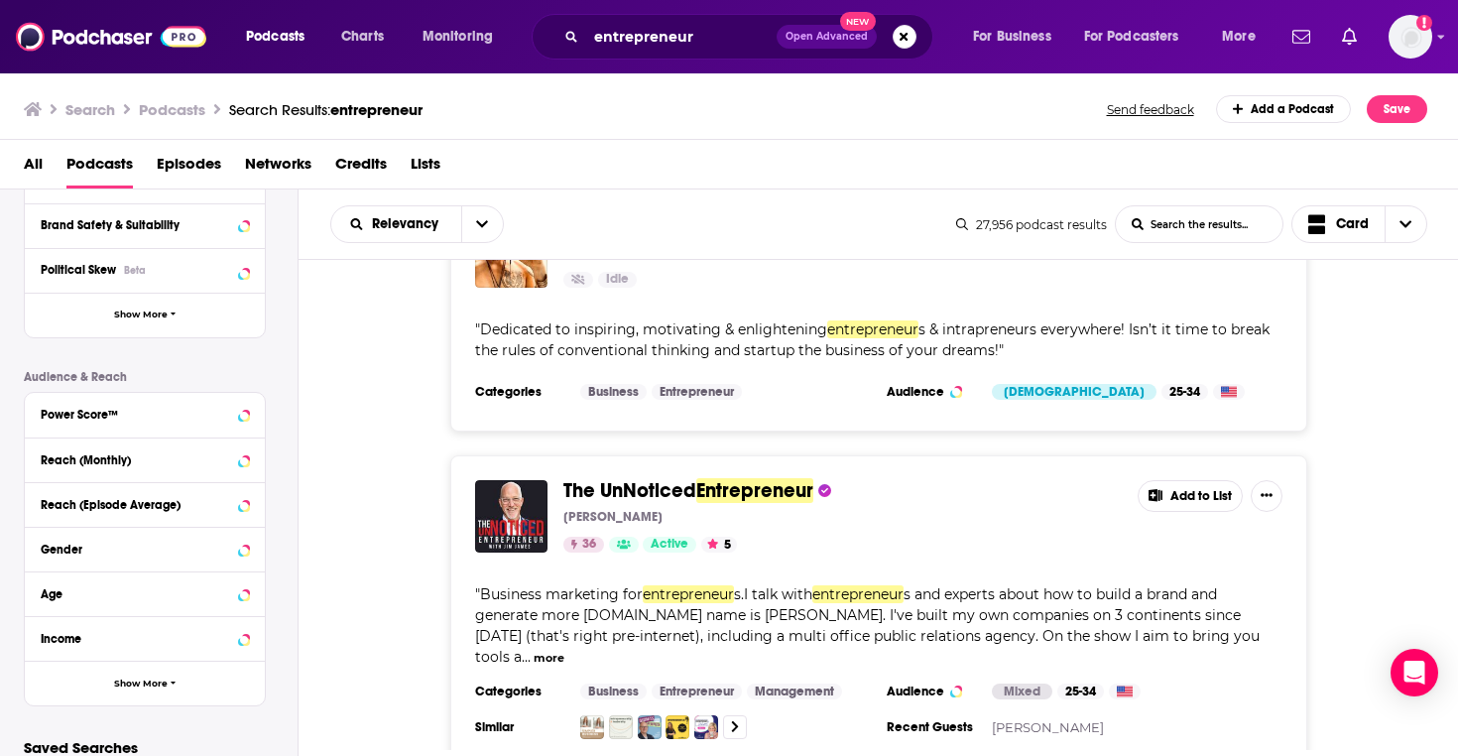
scroll to position [36725, 0]
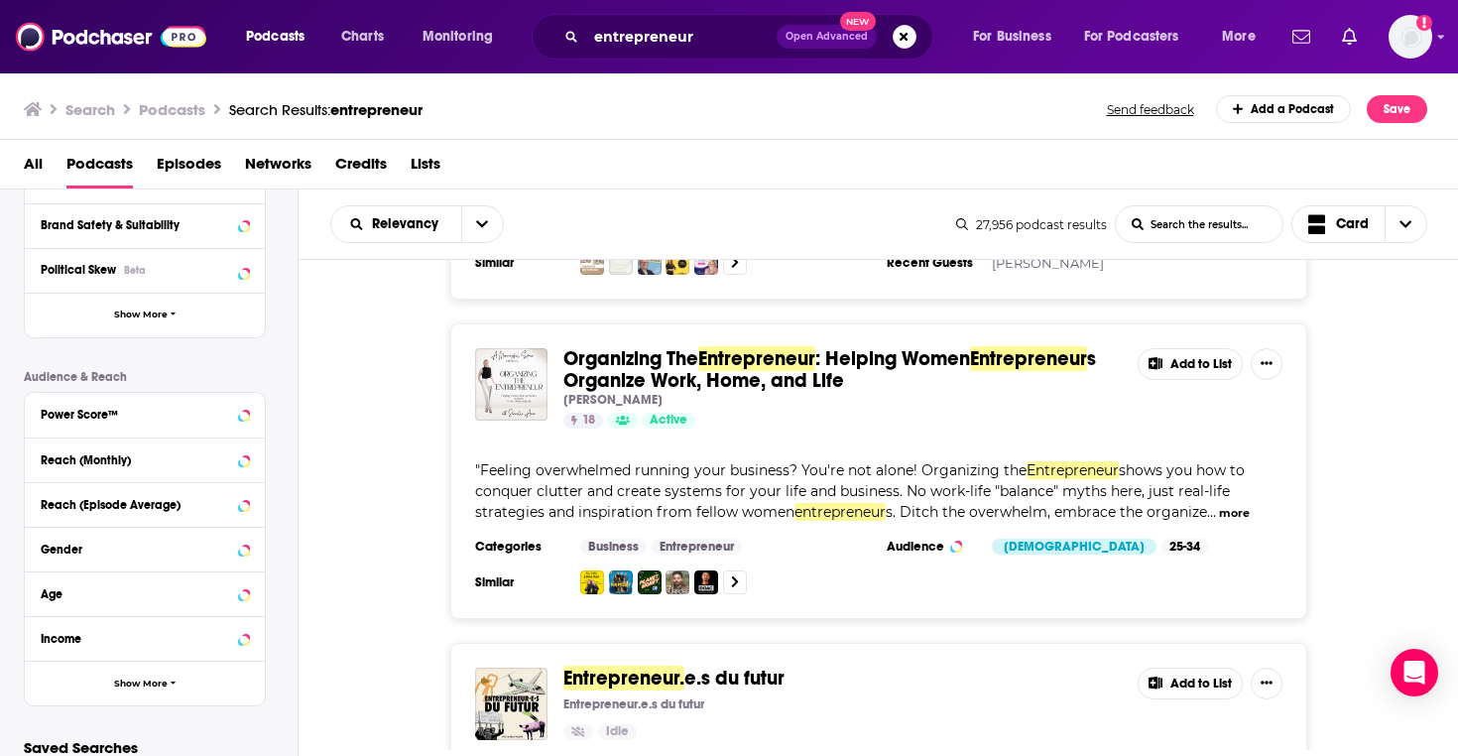
scroll to position [37179, 0]
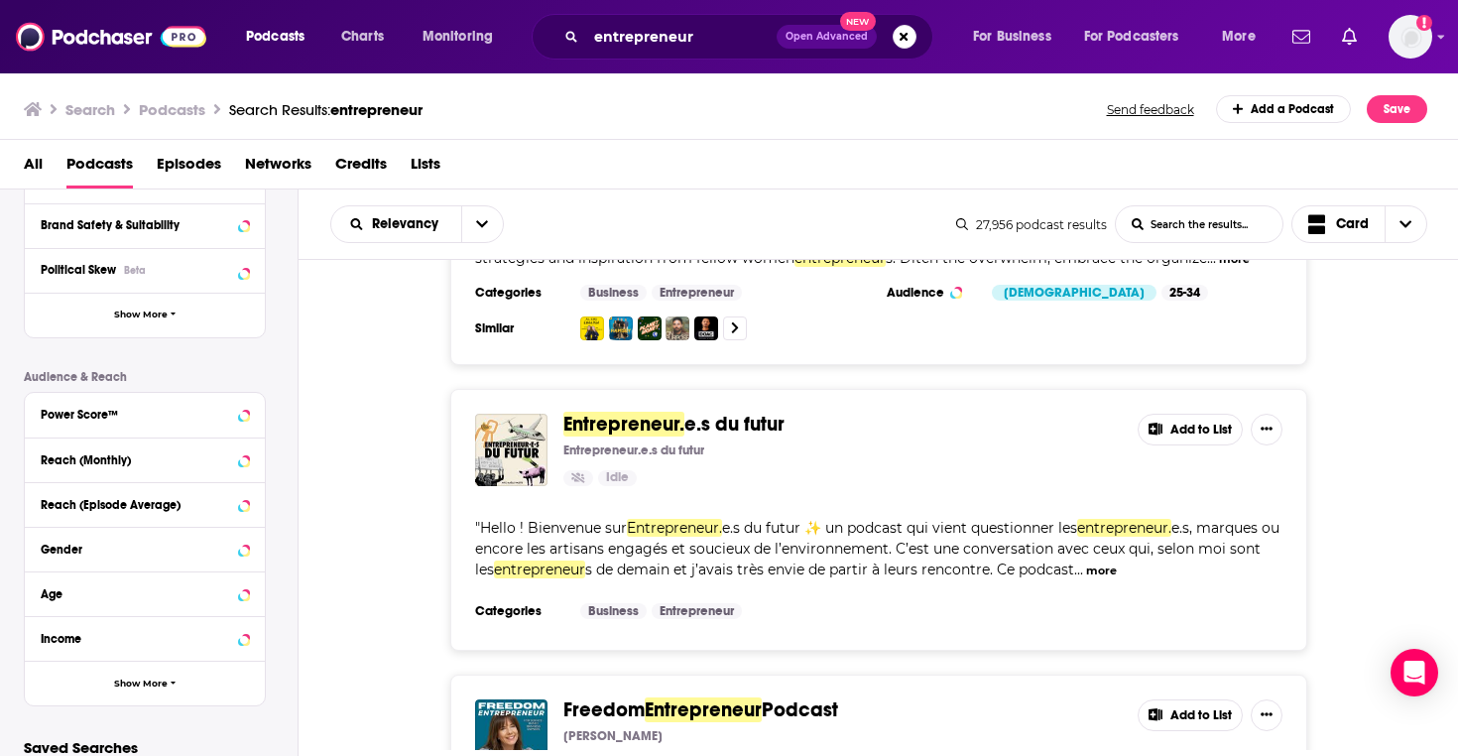
scroll to position [37541, 0]
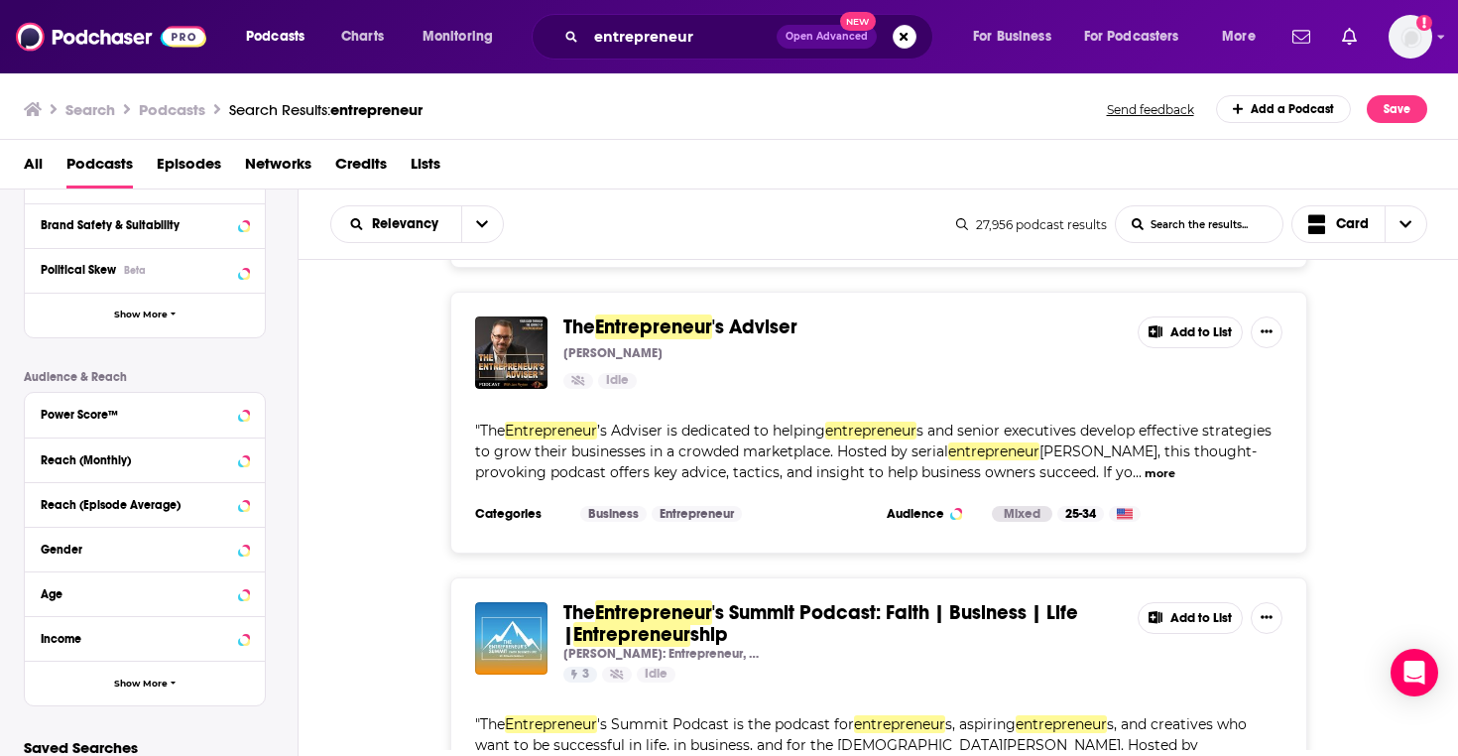
scroll to position [38994, 0]
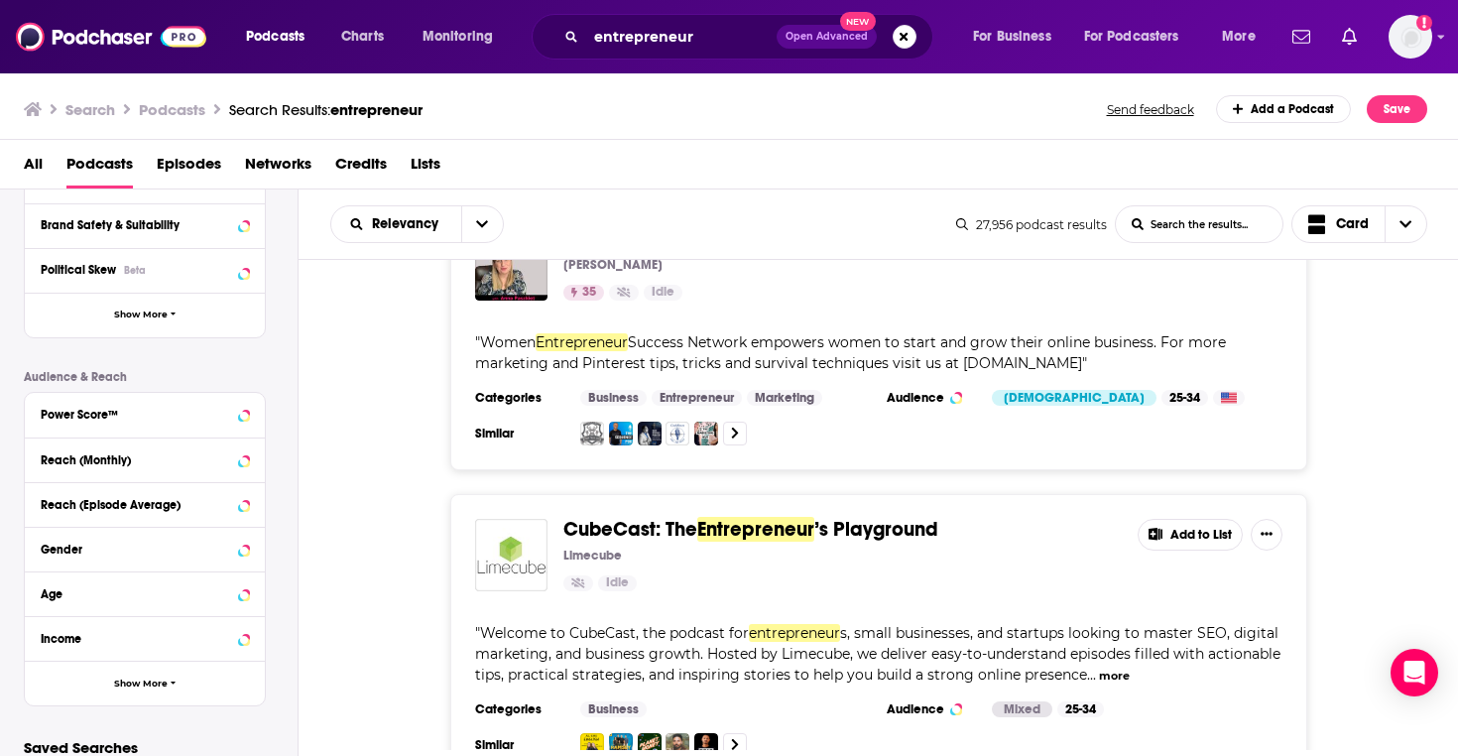
scroll to position [40885, 0]
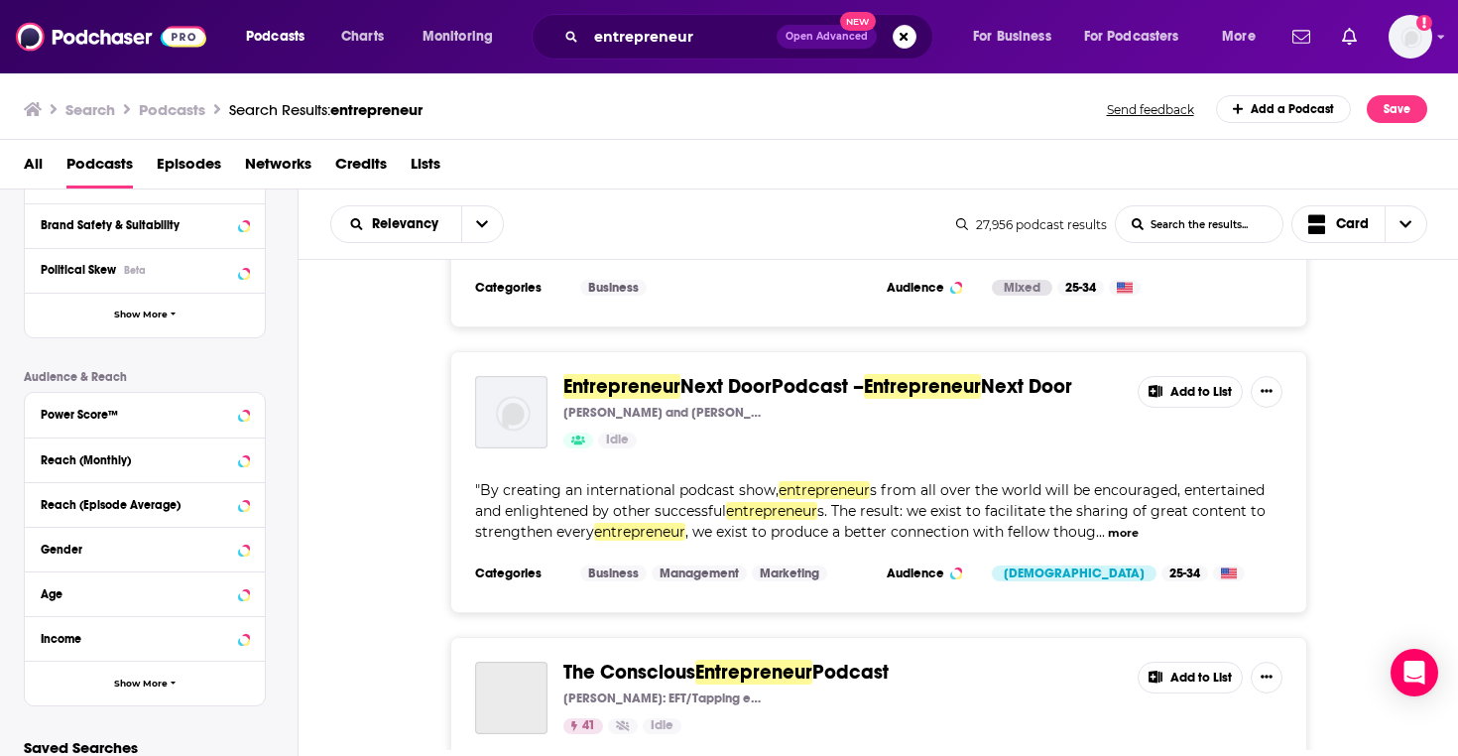
scroll to position [41915, 0]
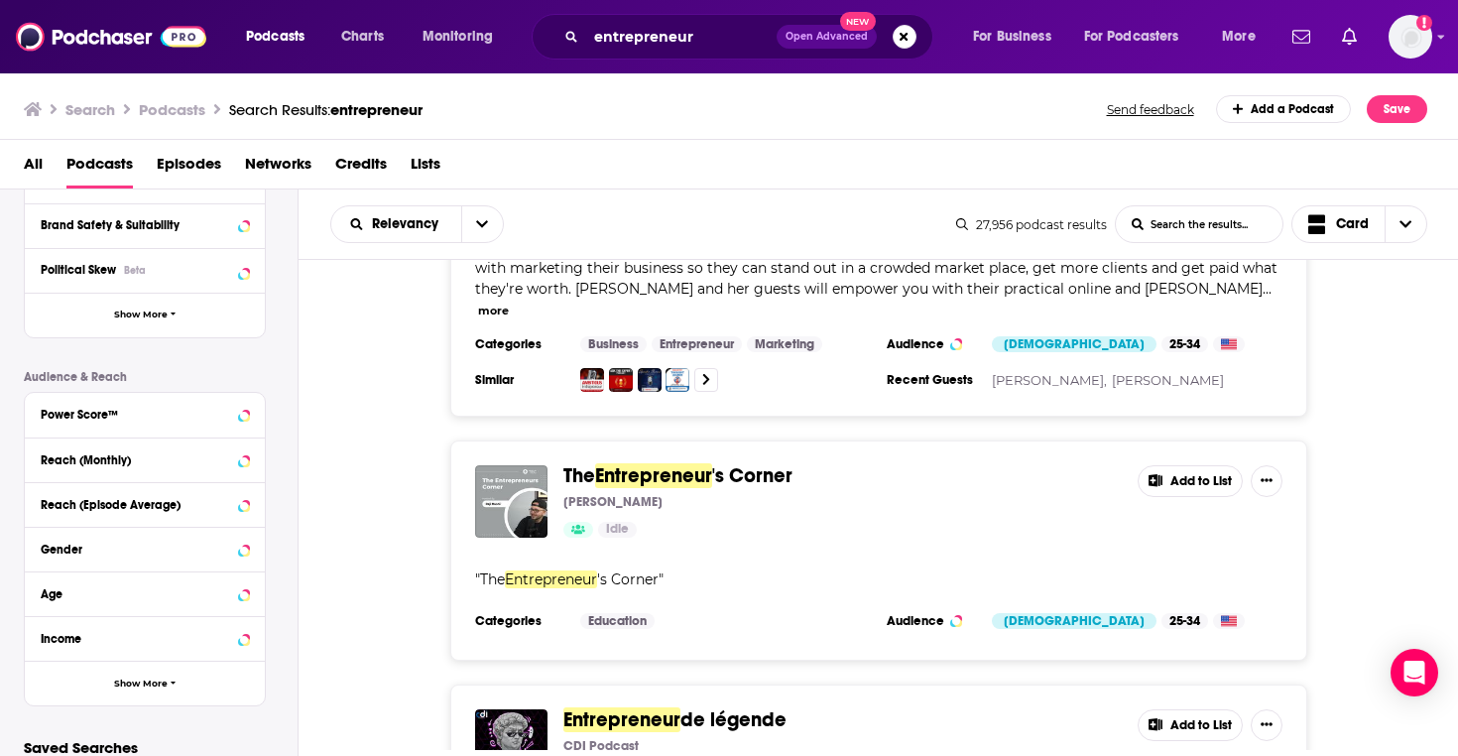
scroll to position [43288, 0]
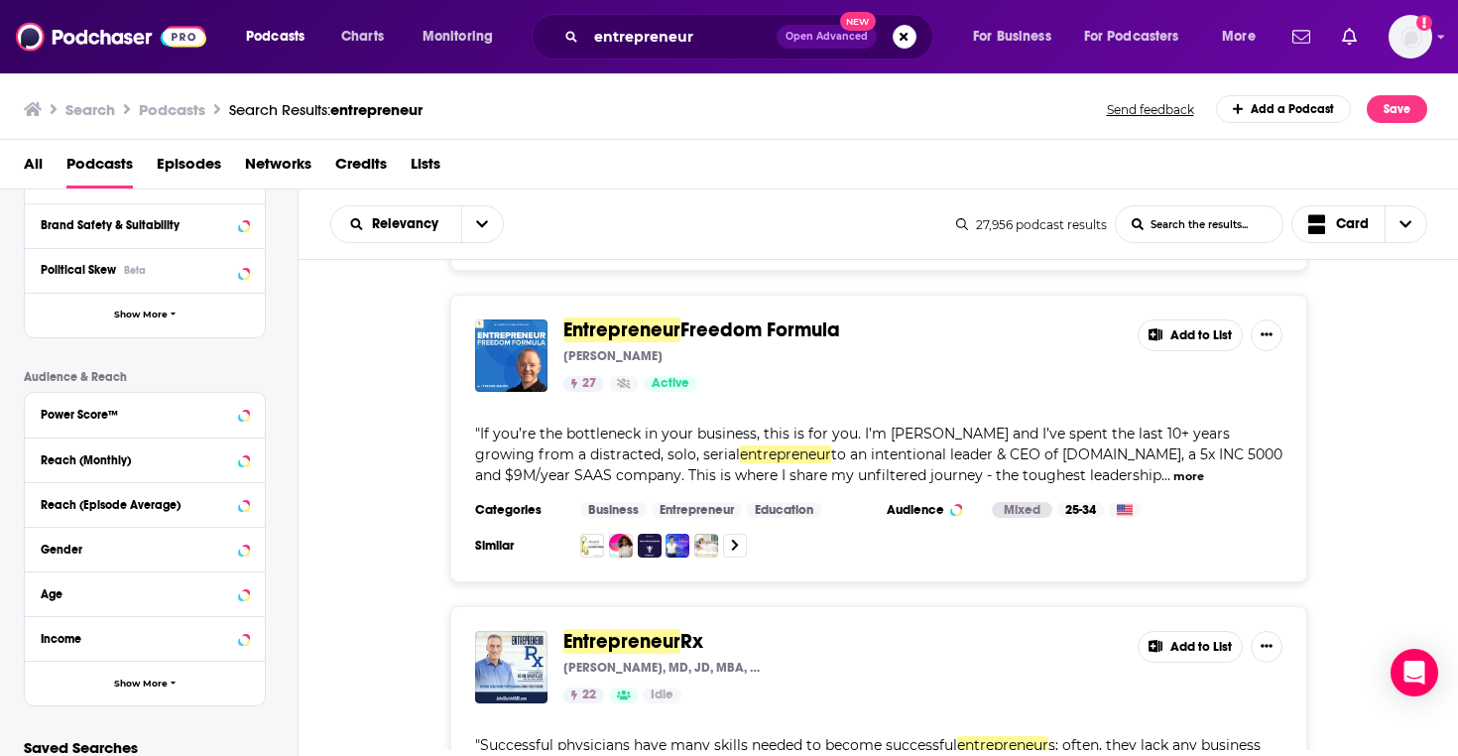
scroll to position [43940, 0]
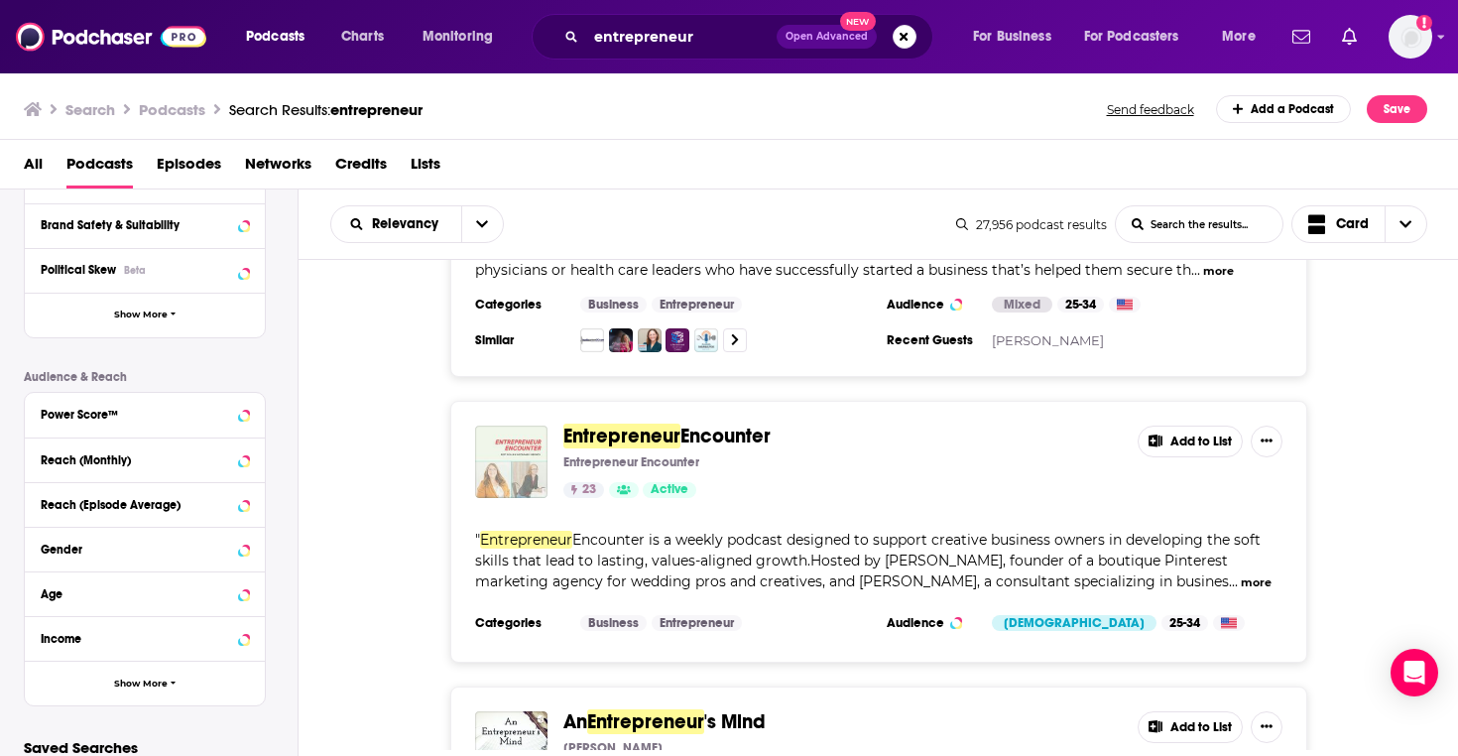
scroll to position [44733, 0]
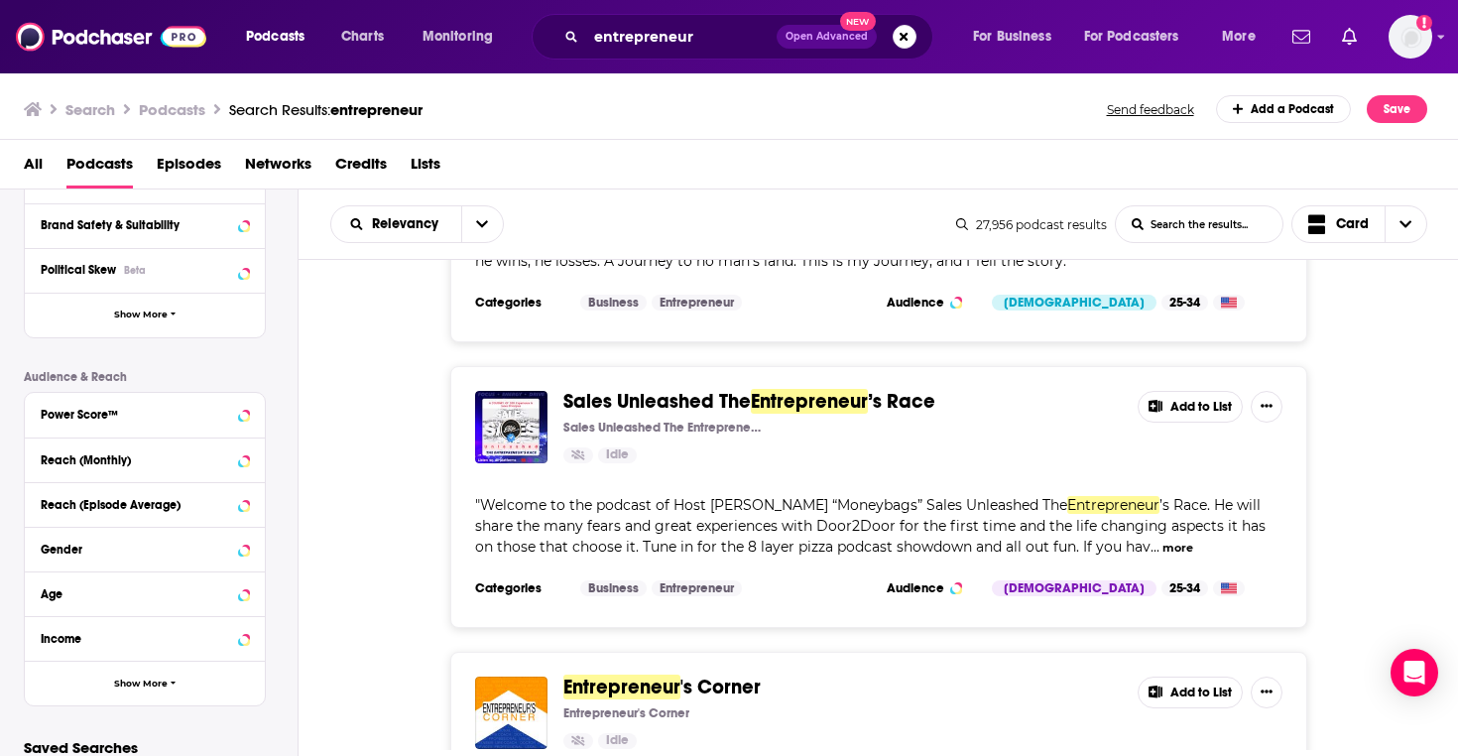
scroll to position [46404, 0]
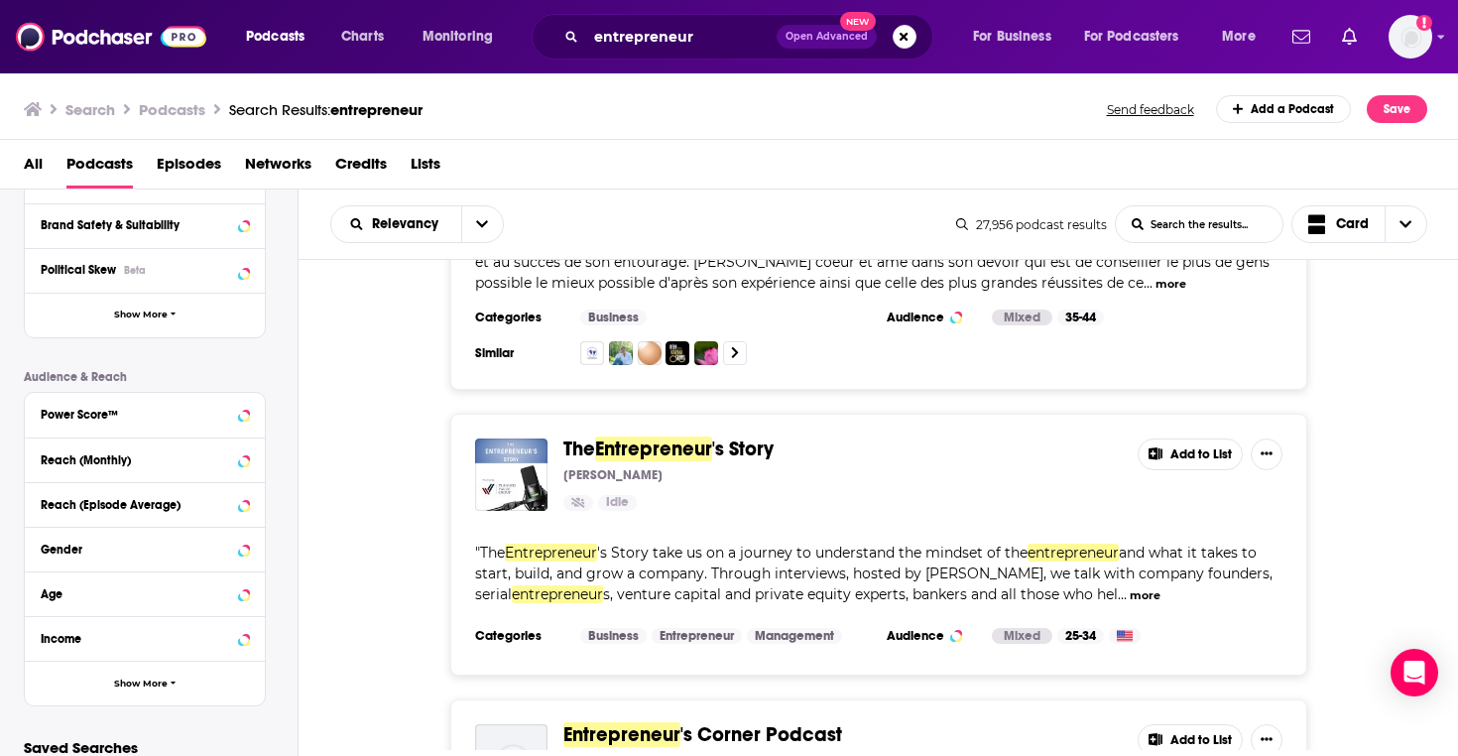
scroll to position [47840, 0]
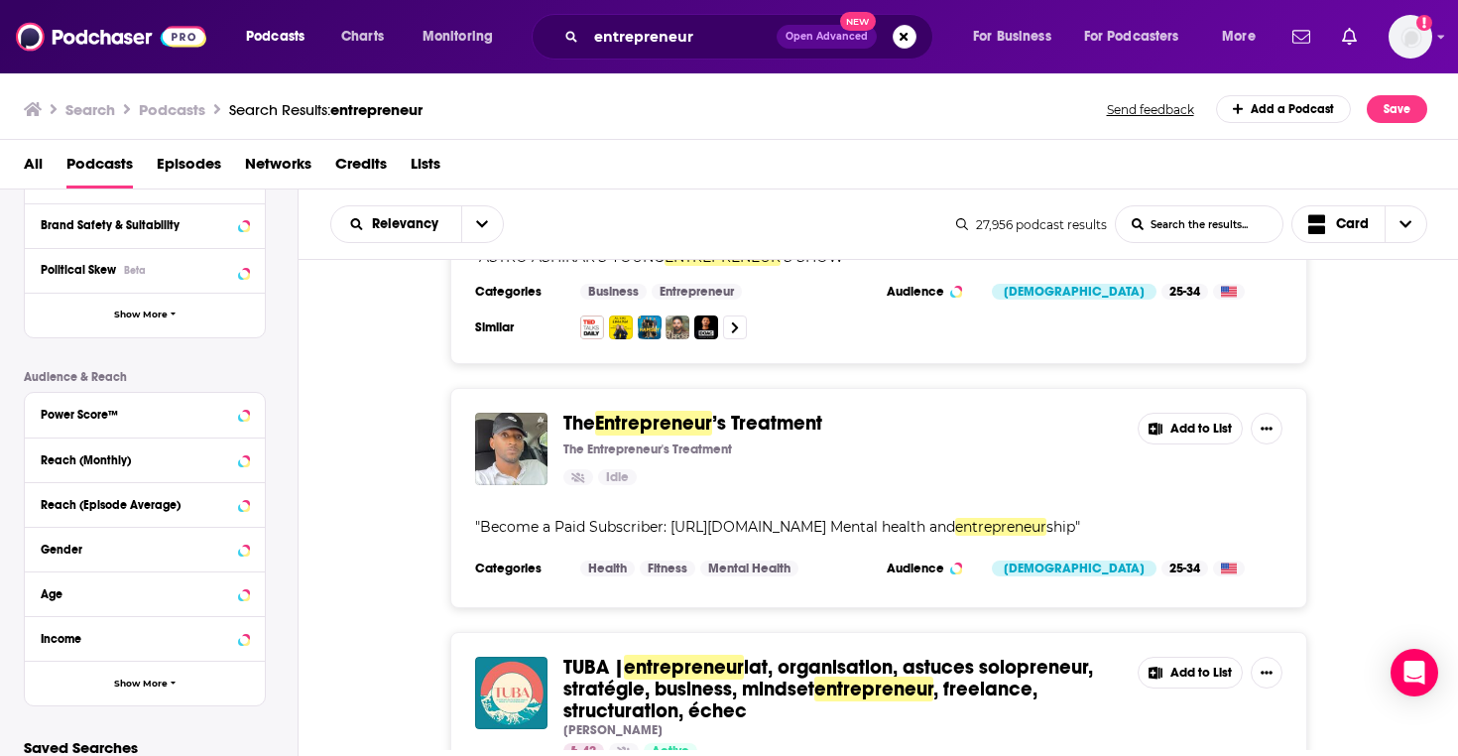
scroll to position [49936, 0]
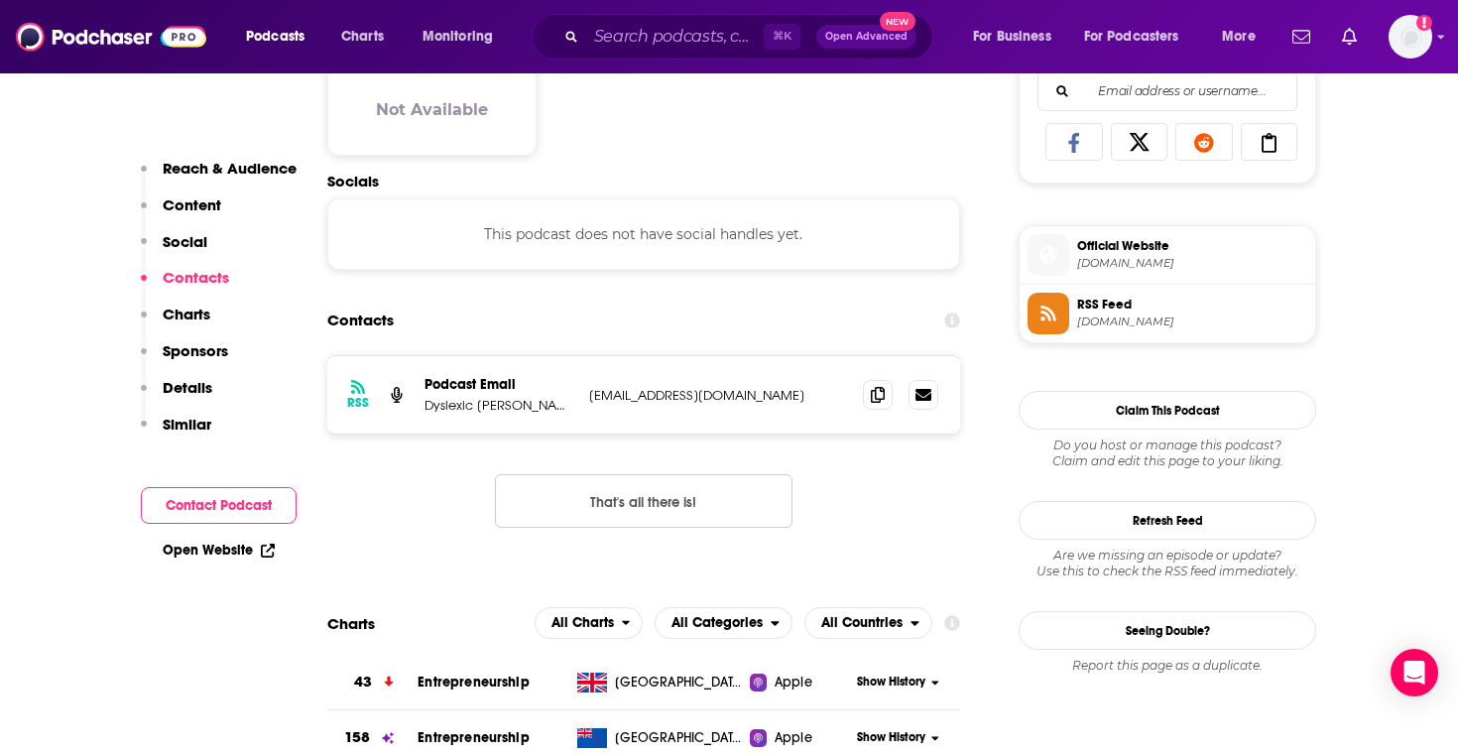
scroll to position [1301, 0]
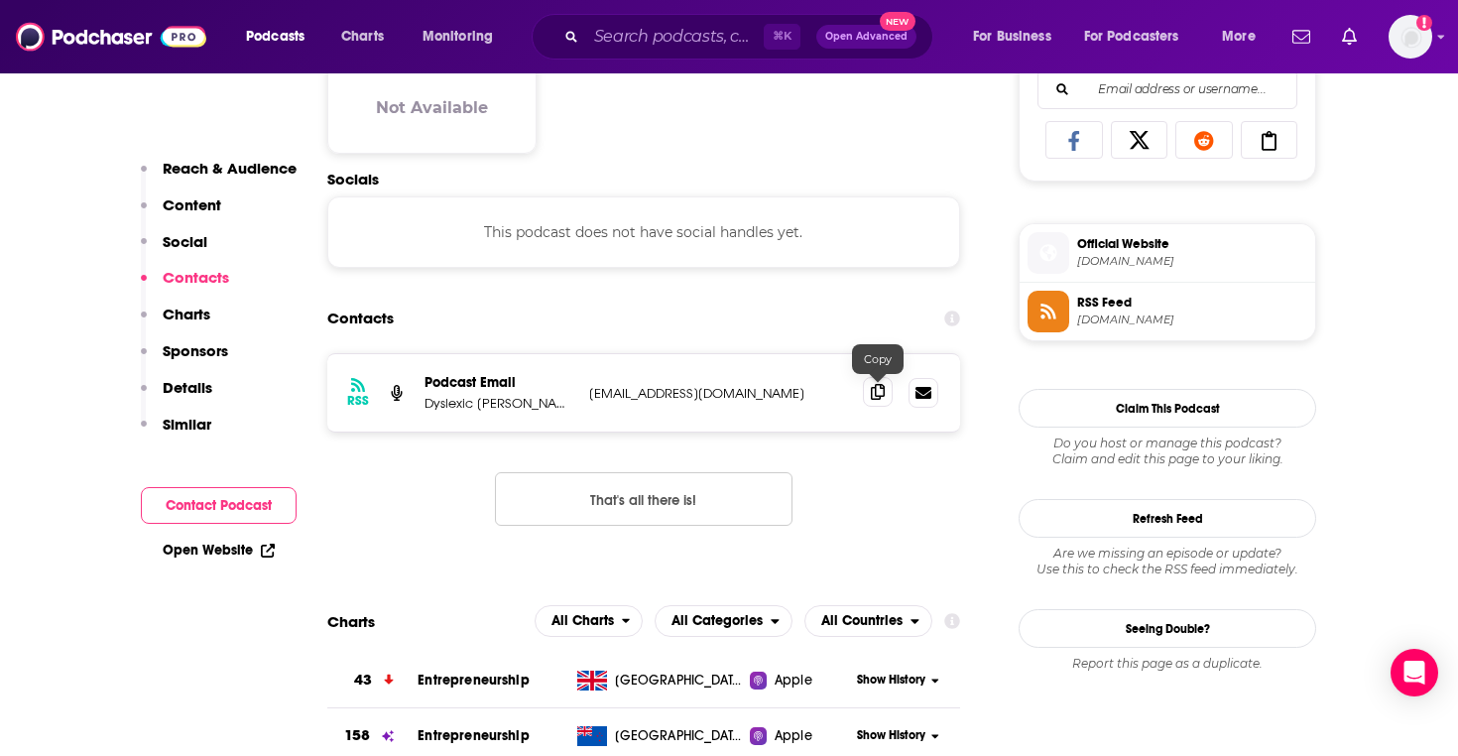
click at [877, 395] on icon at bounding box center [878, 392] width 14 height 16
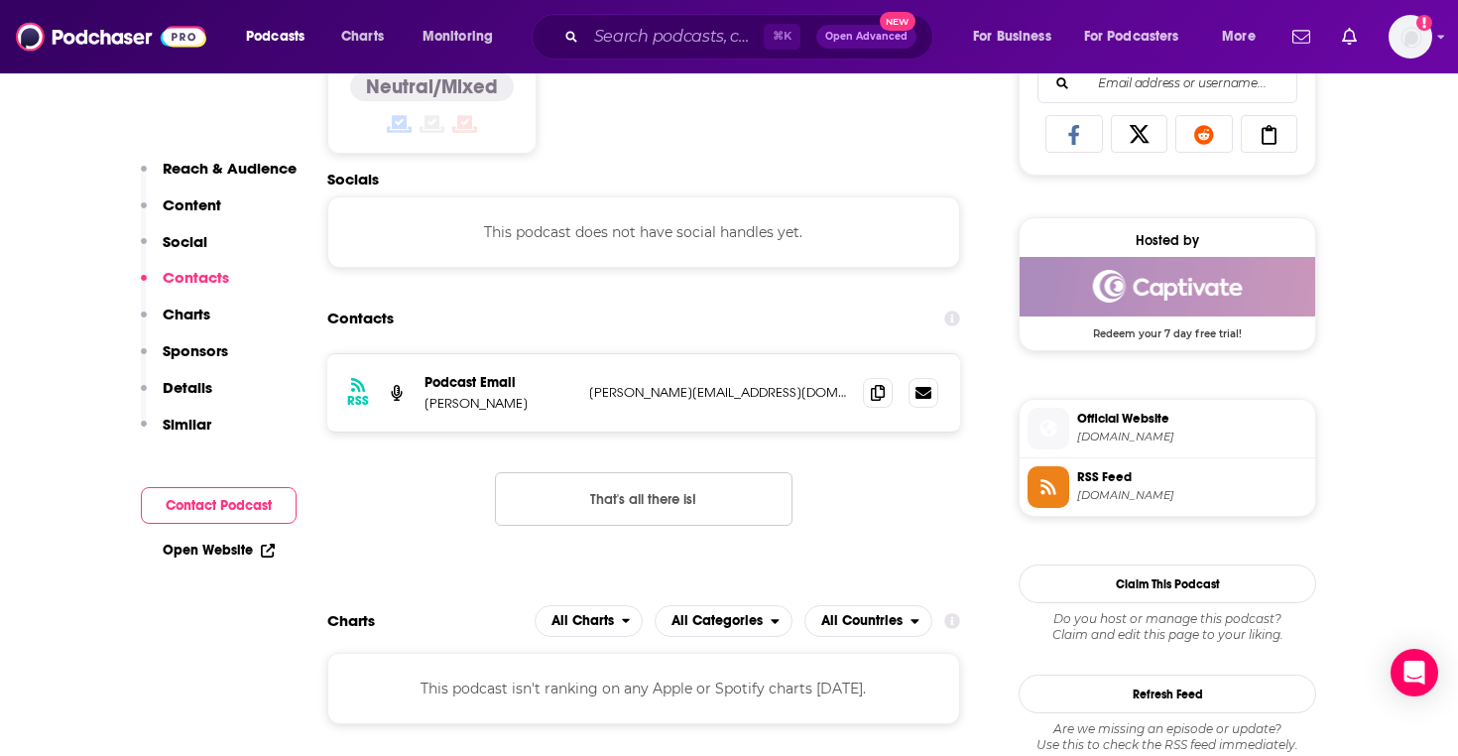
scroll to position [1311, 0]
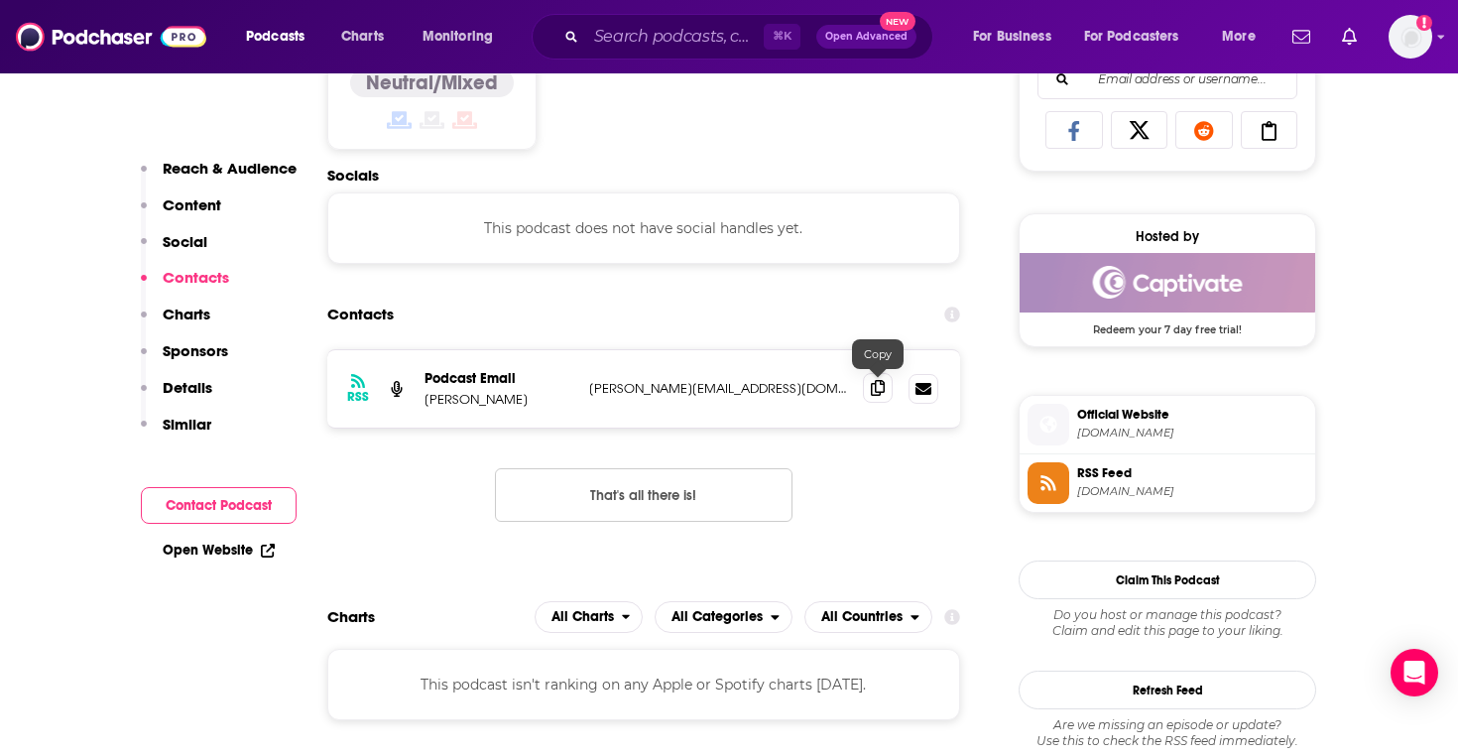
click at [879, 396] on icon at bounding box center [878, 388] width 14 height 16
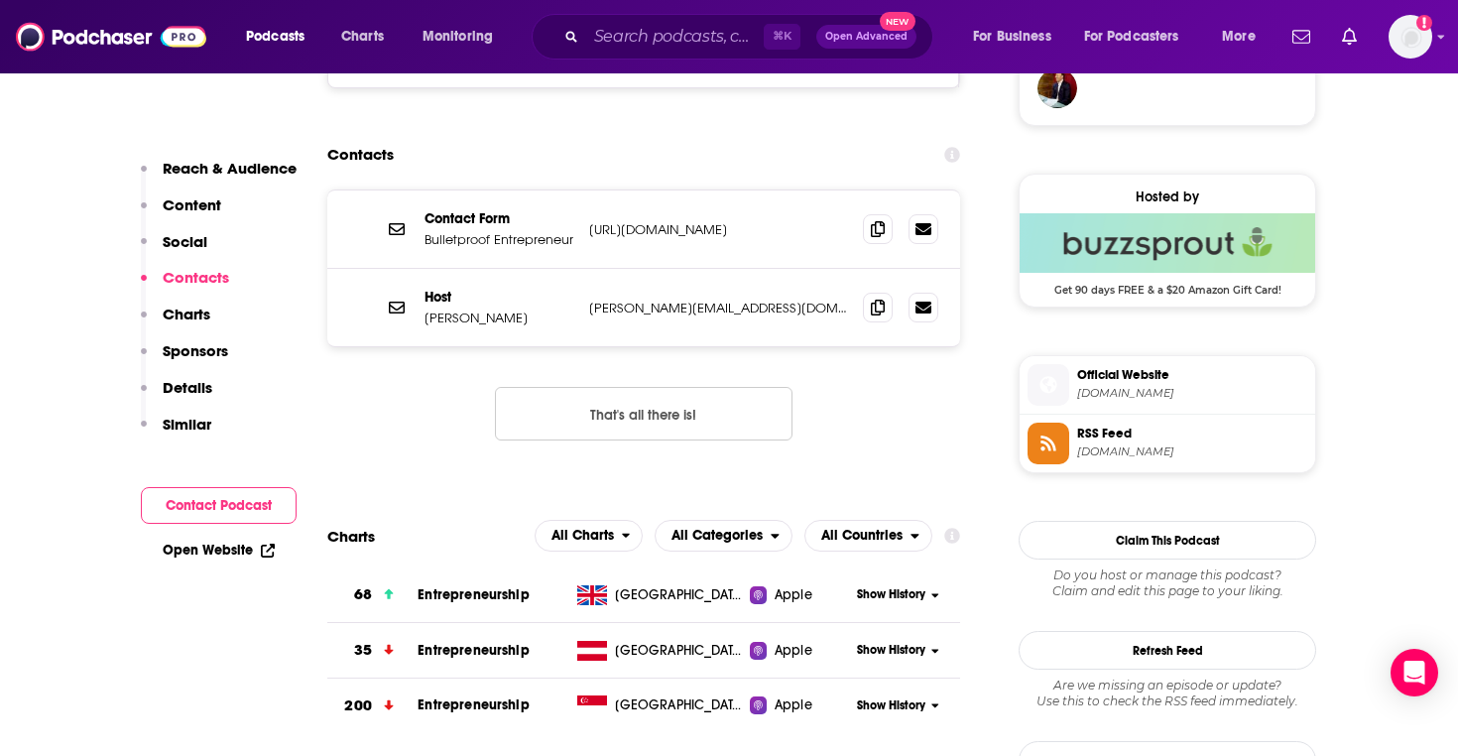
scroll to position [1528, 0]
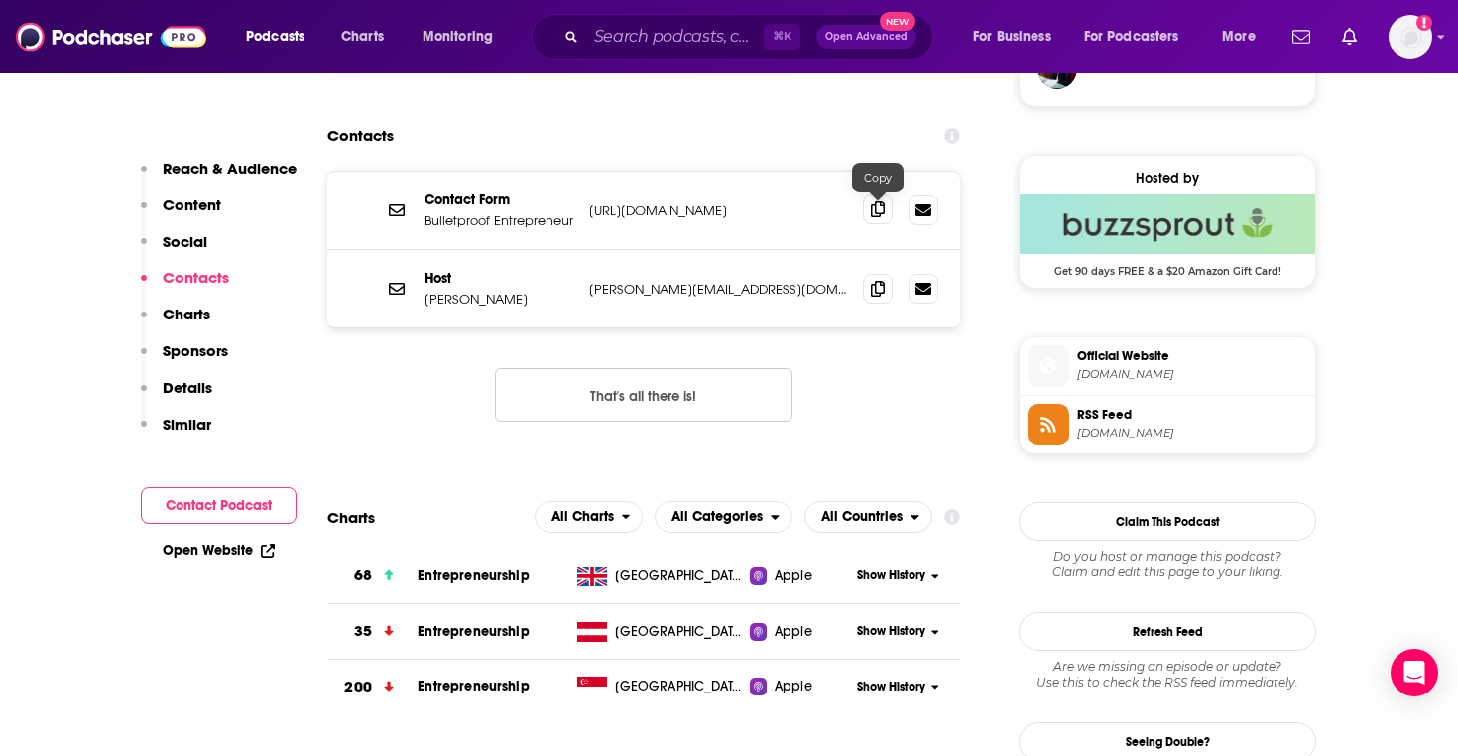
click at [875, 220] on span at bounding box center [878, 209] width 30 height 30
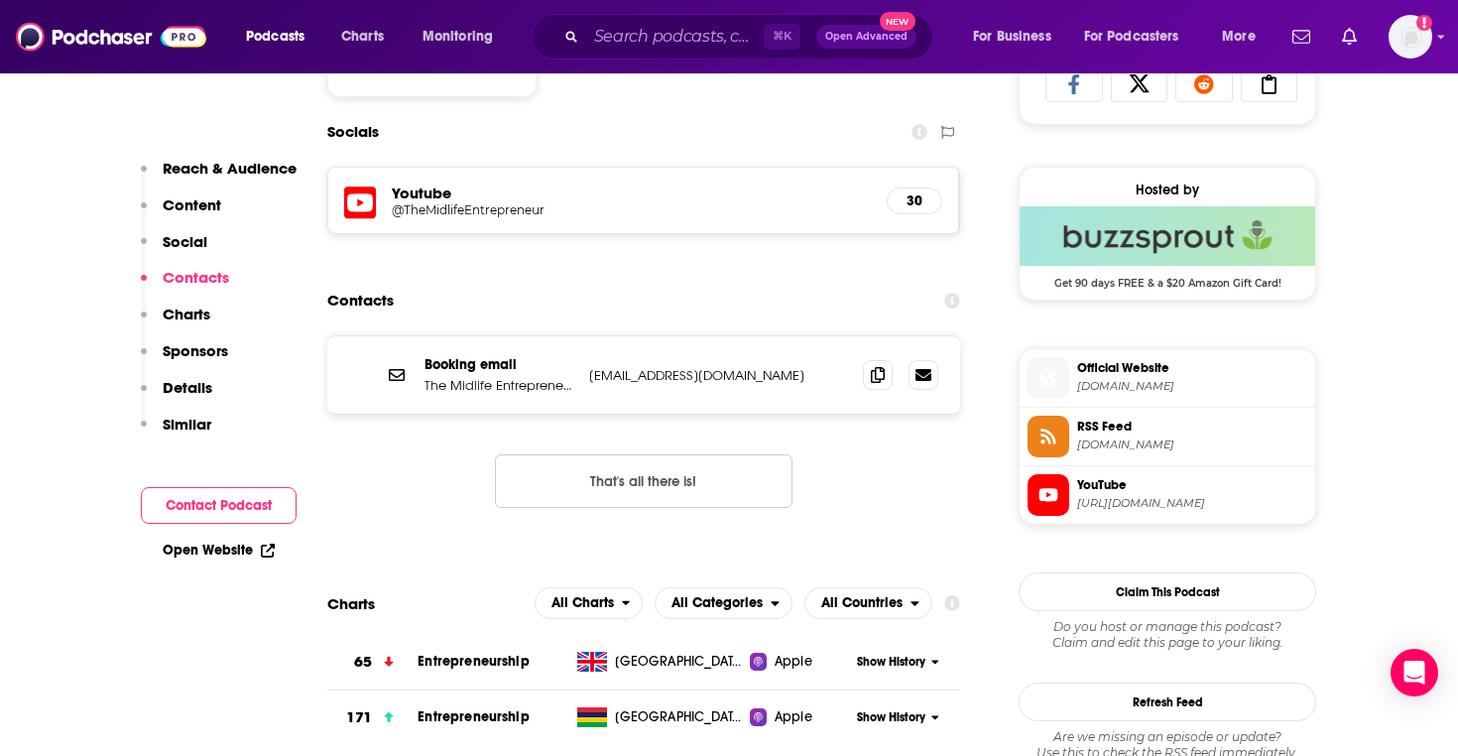
scroll to position [1377, 0]
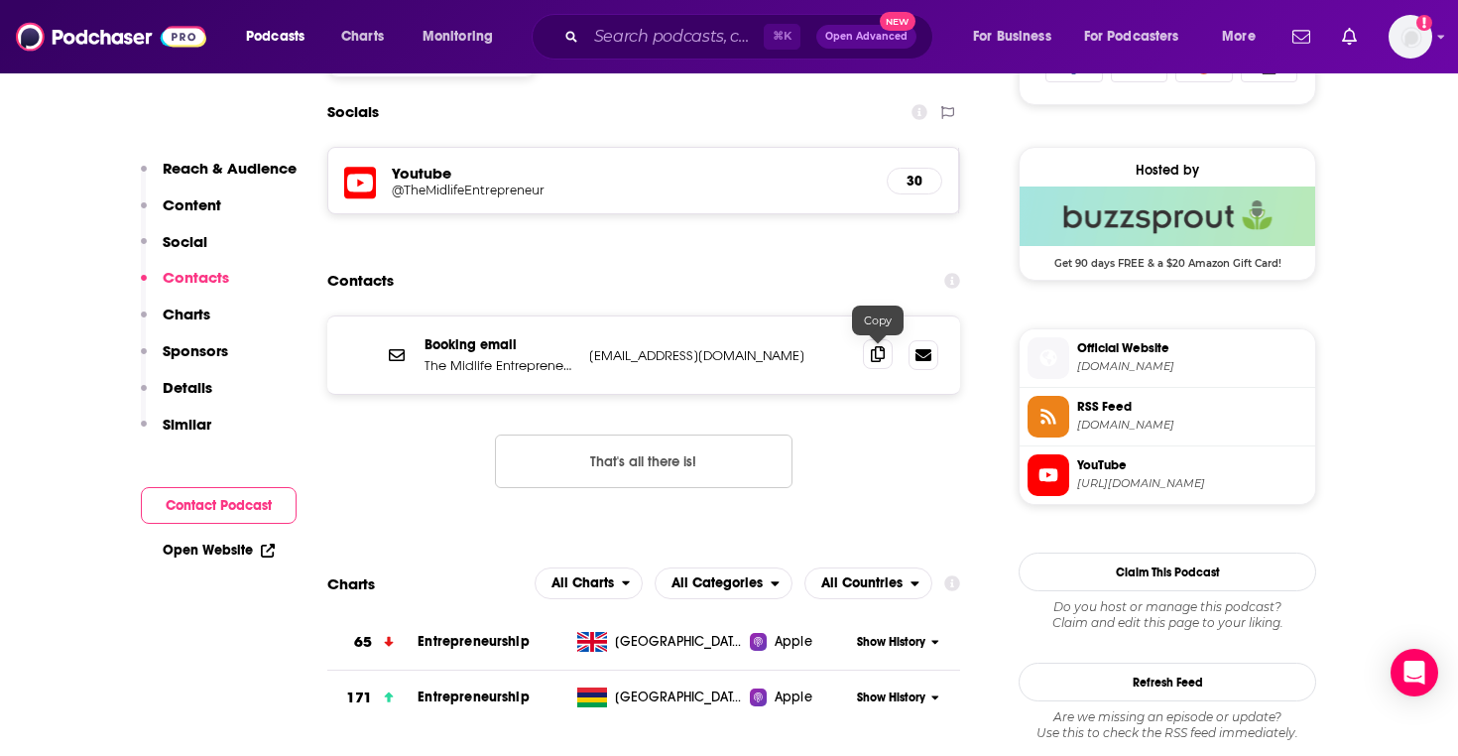
click at [872, 358] on icon at bounding box center [878, 354] width 14 height 16
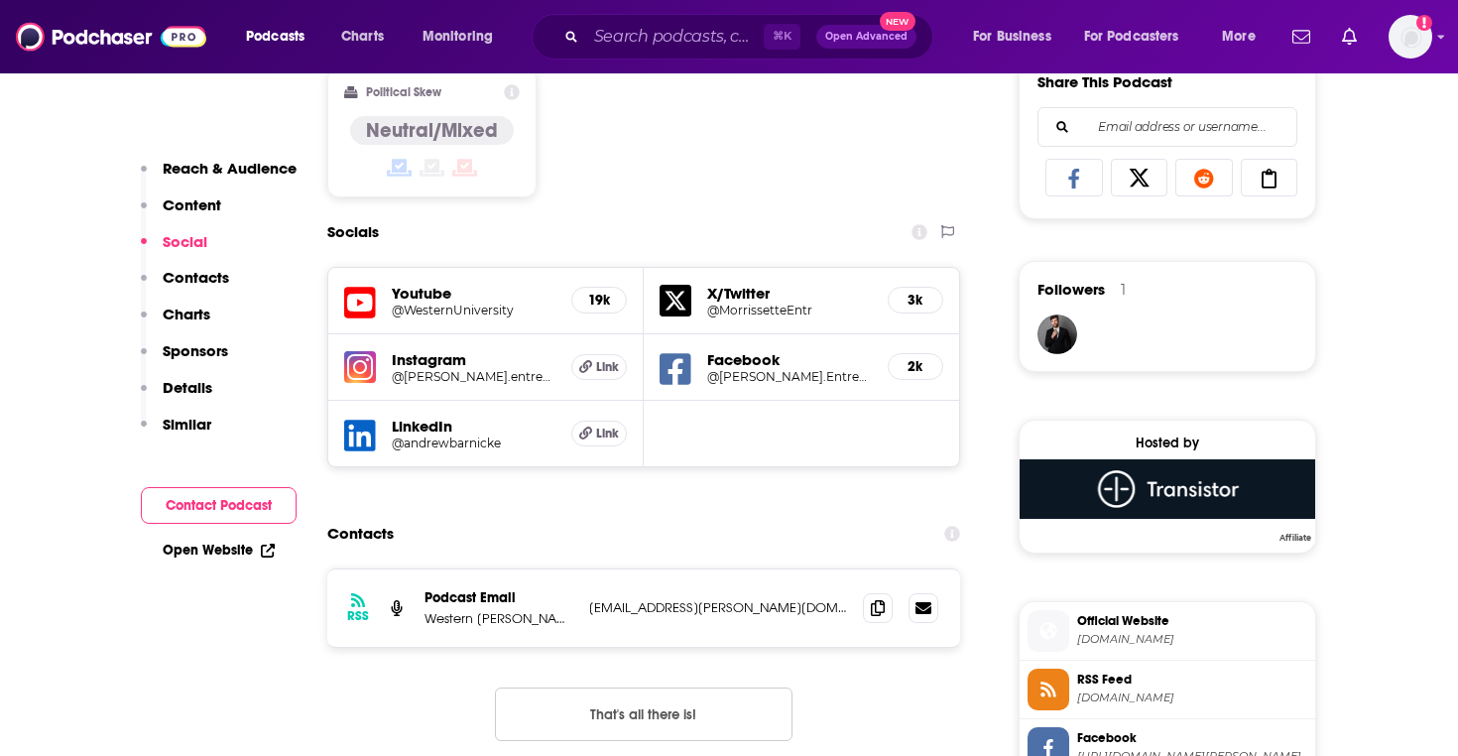
scroll to position [1264, 0]
click at [882, 619] on span at bounding box center [878, 606] width 30 height 30
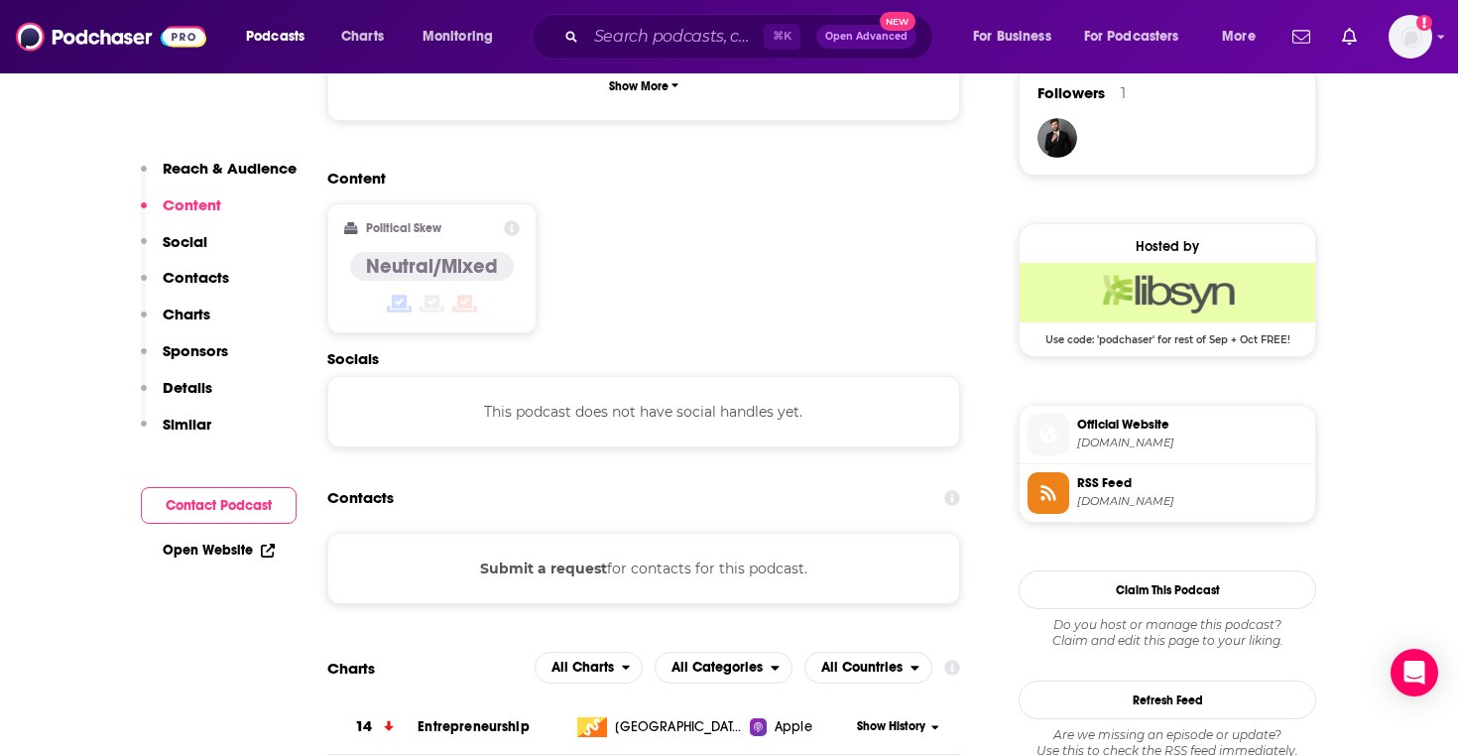
scroll to position [1461, 0]
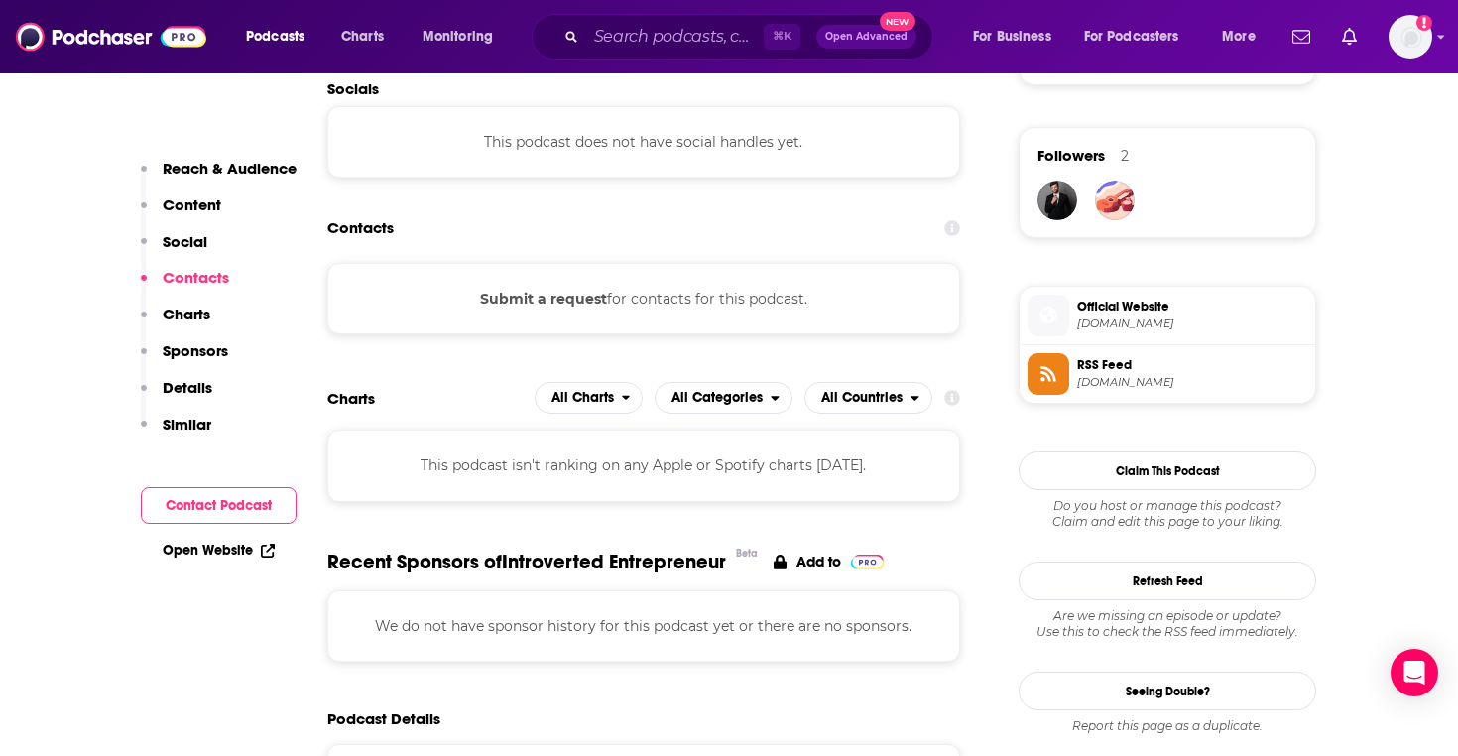
scroll to position [1395, 0]
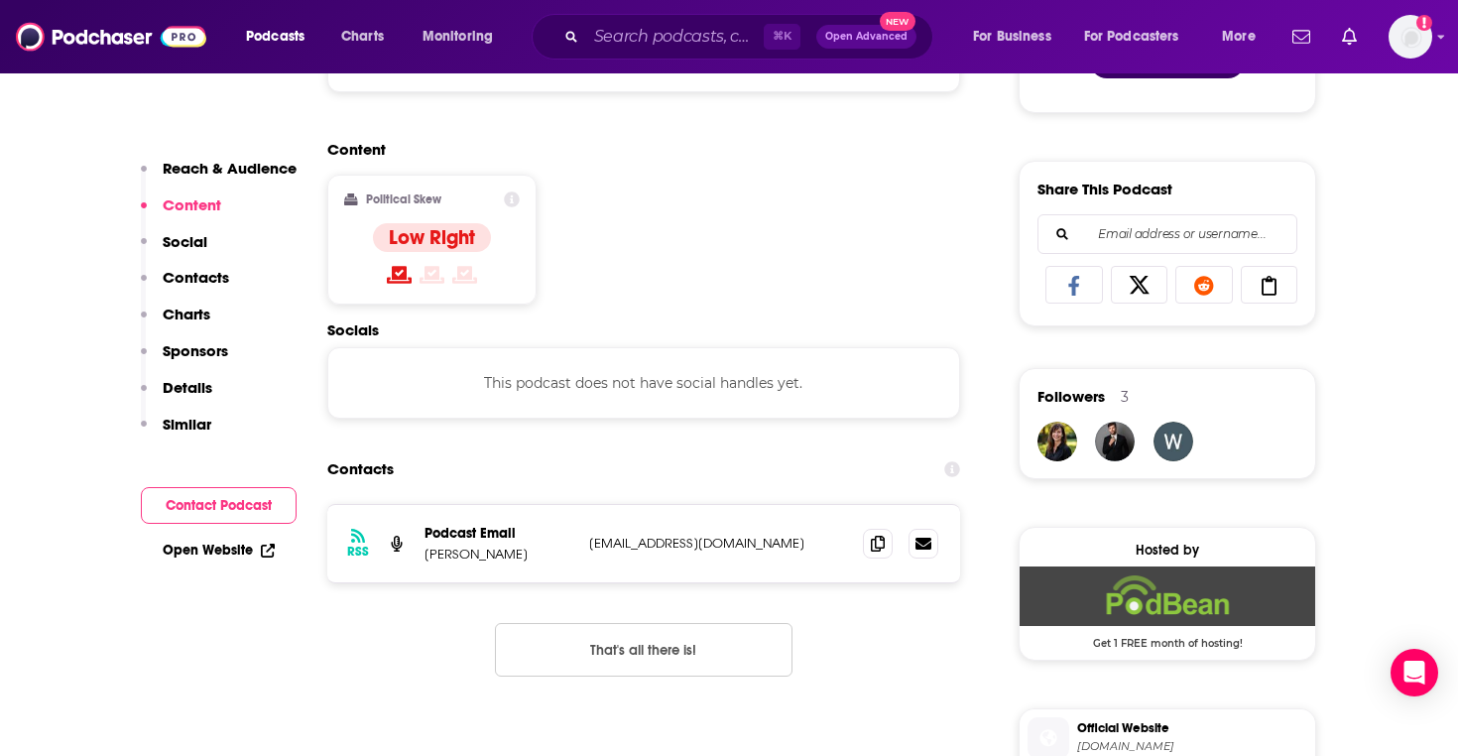
scroll to position [1153, 0]
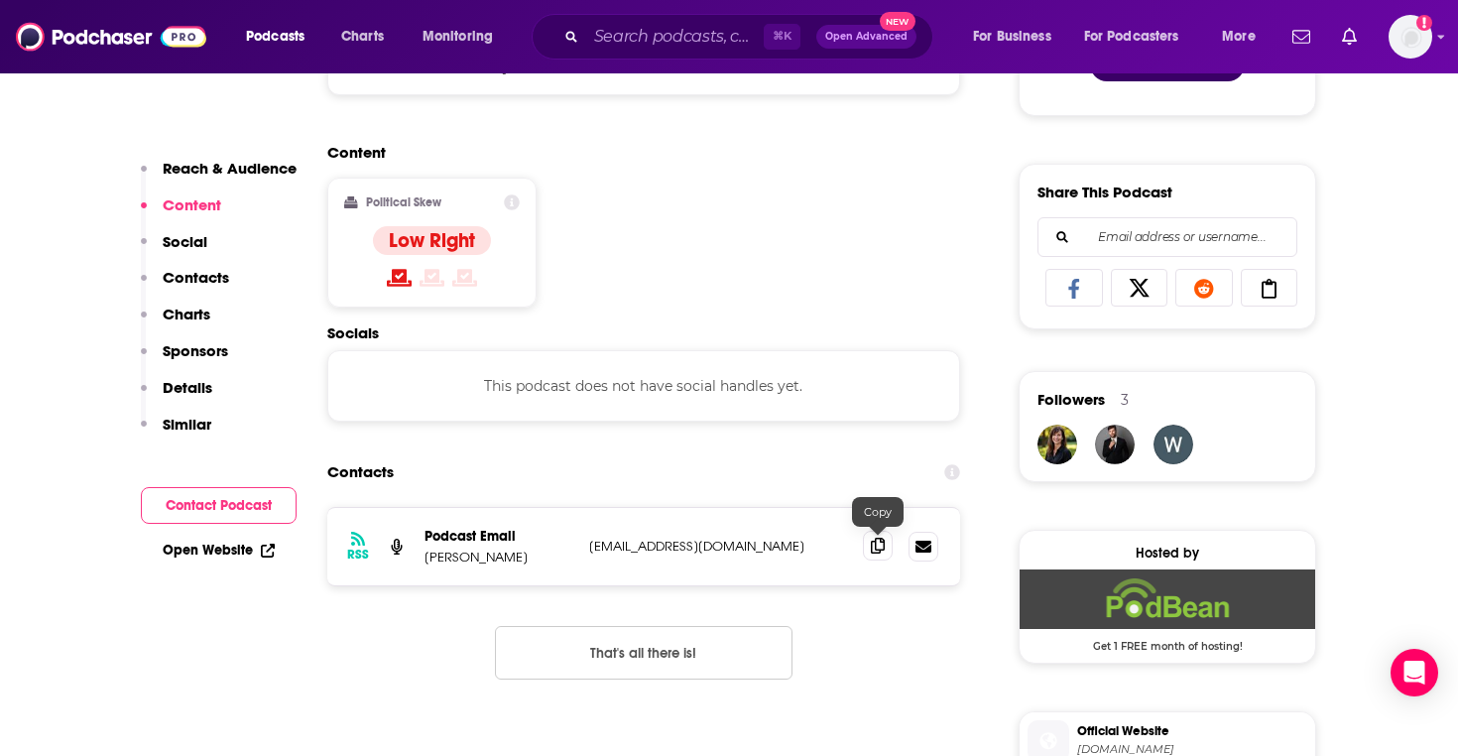
click at [886, 545] on span at bounding box center [878, 546] width 30 height 30
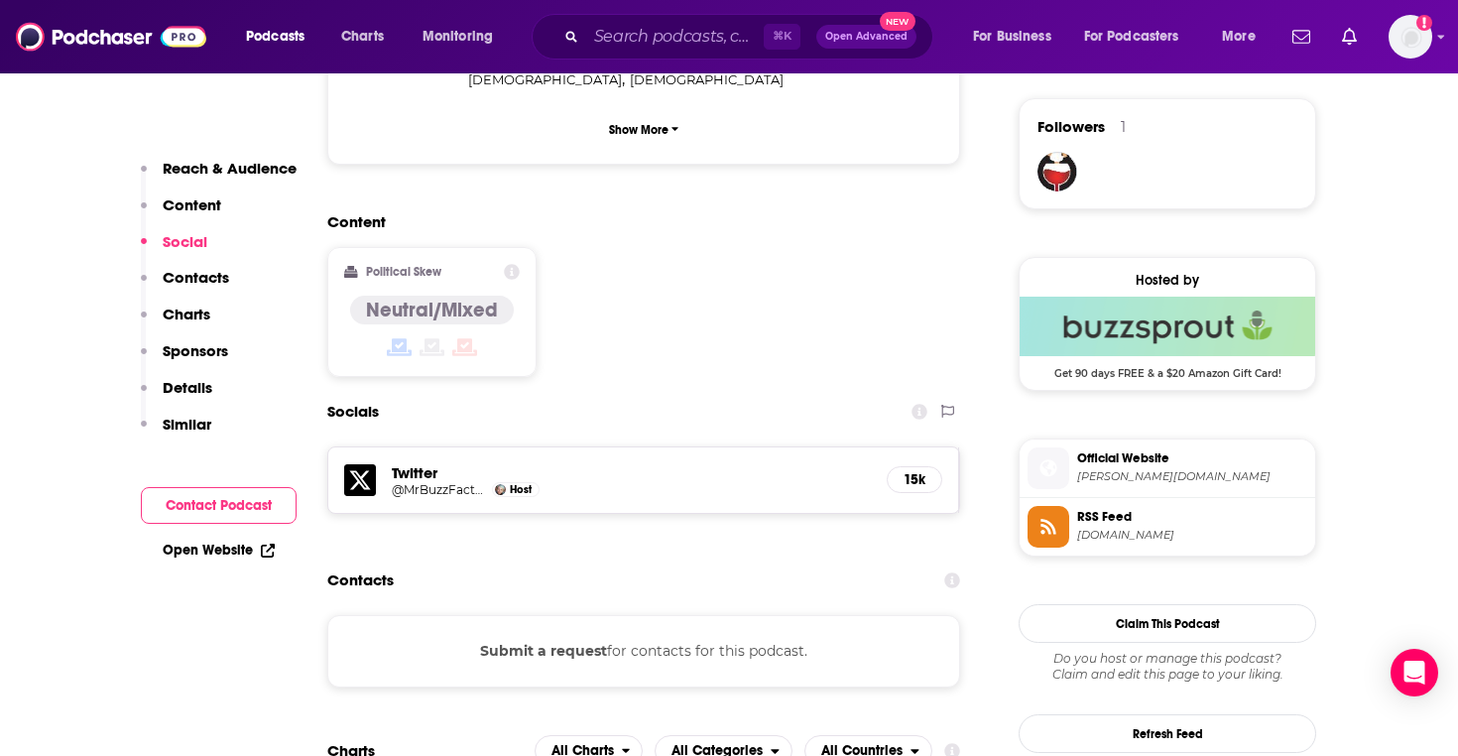
scroll to position [1432, 0]
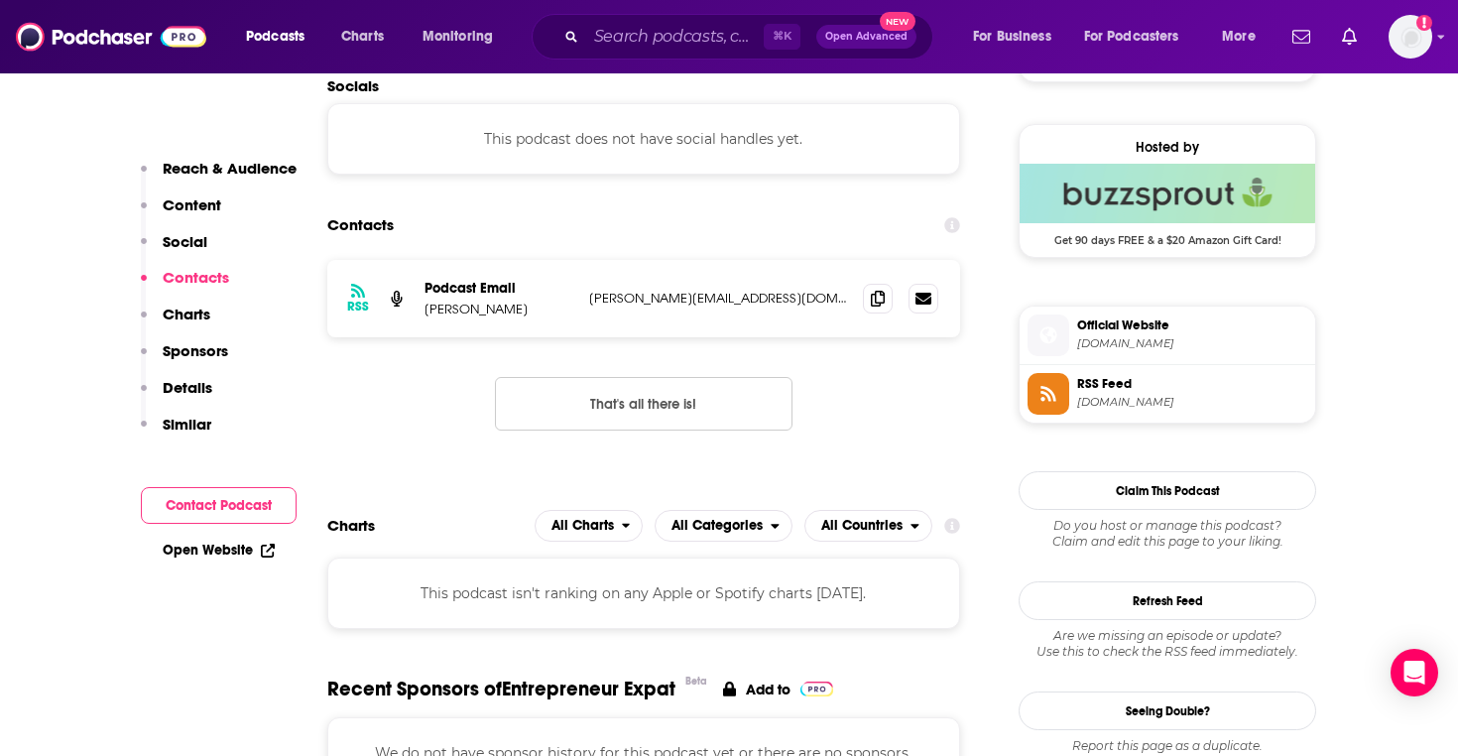
scroll to position [1407, 0]
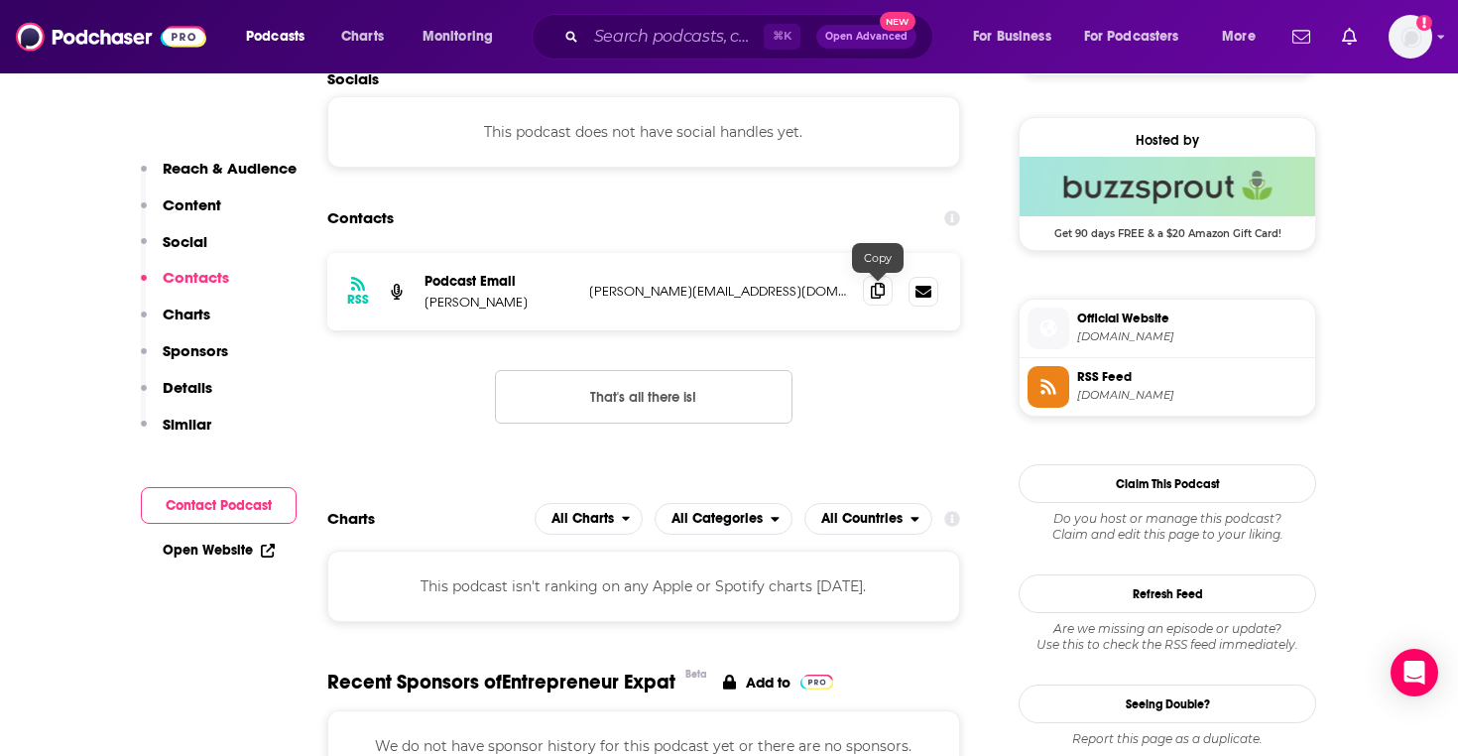
click at [870, 295] on span at bounding box center [878, 291] width 30 height 30
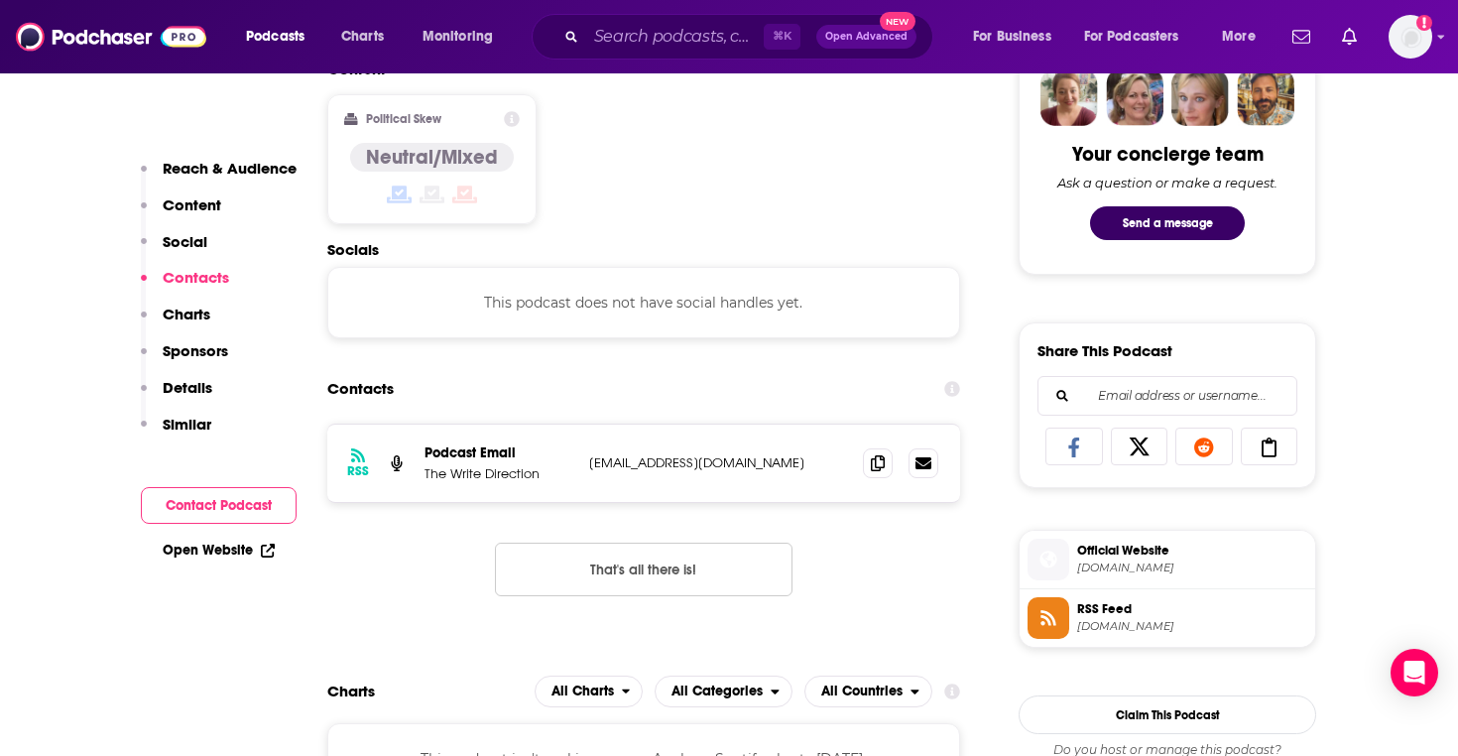
scroll to position [1004, 0]
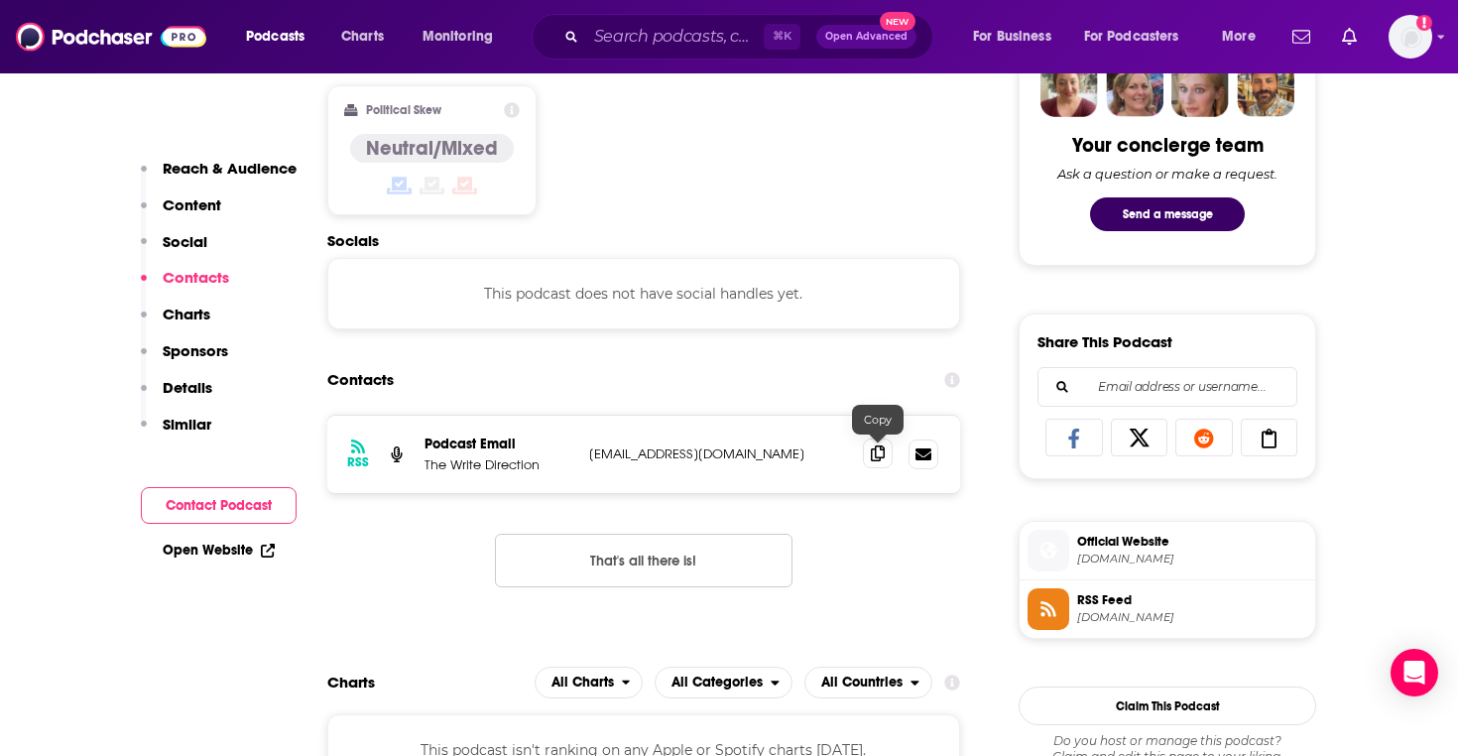
click at [874, 456] on icon at bounding box center [878, 453] width 14 height 16
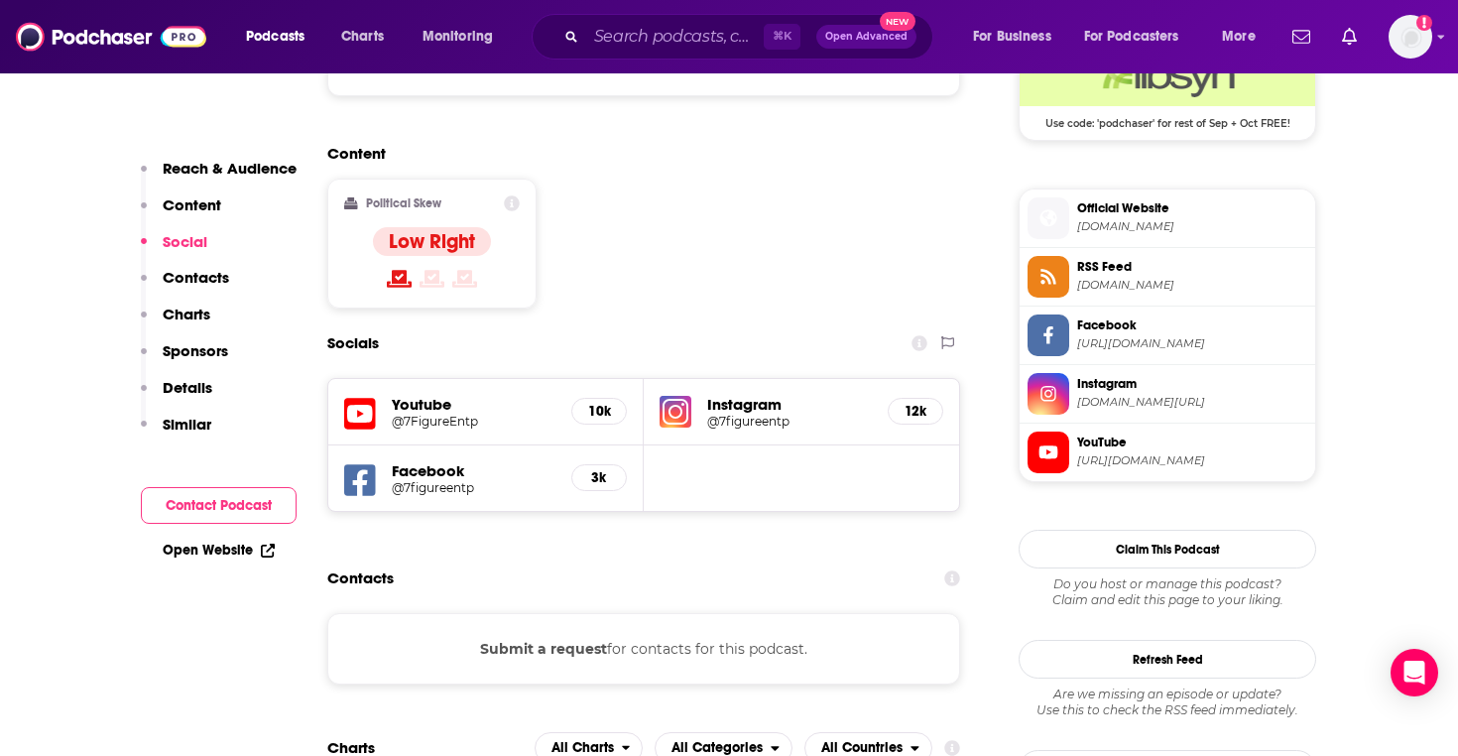
scroll to position [1593, 0]
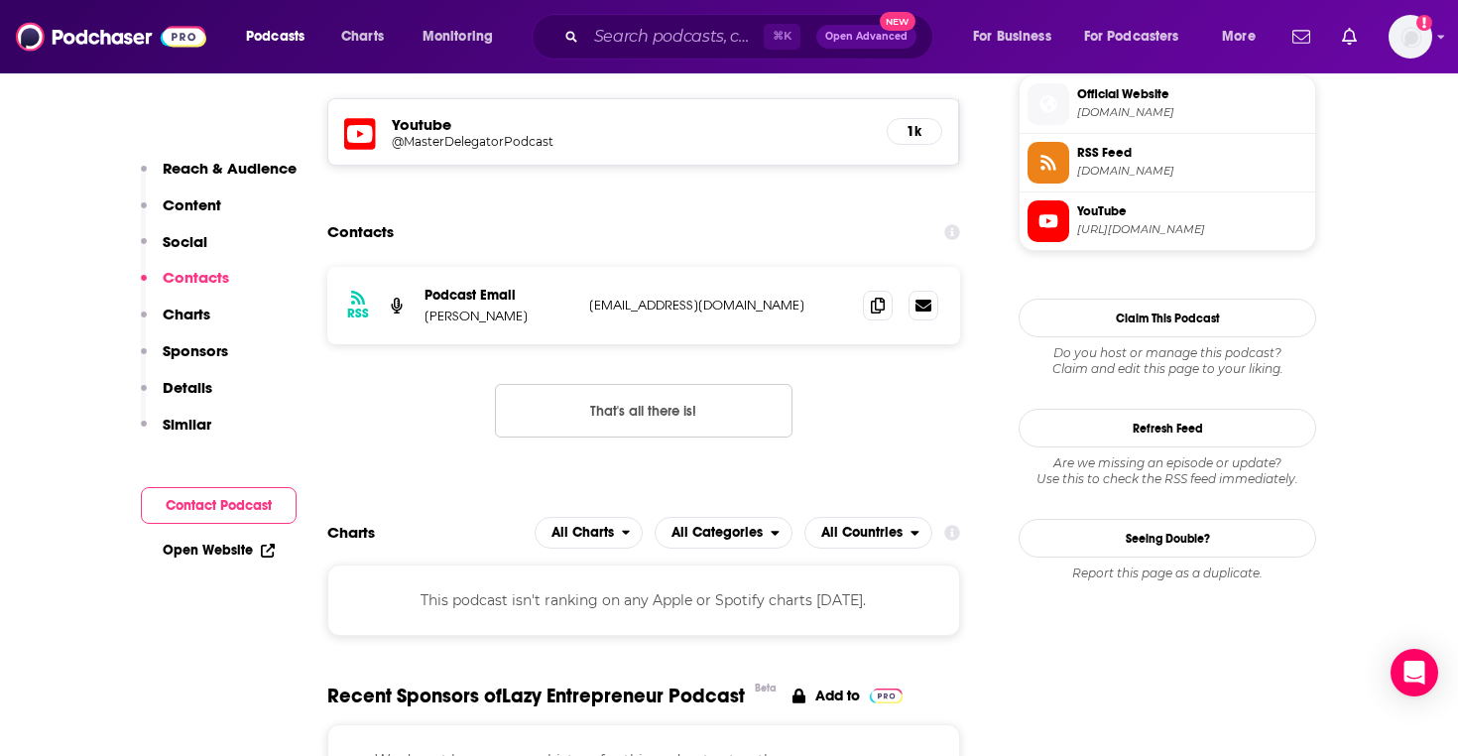
scroll to position [1789, 0]
click at [868, 291] on span at bounding box center [878, 306] width 30 height 30
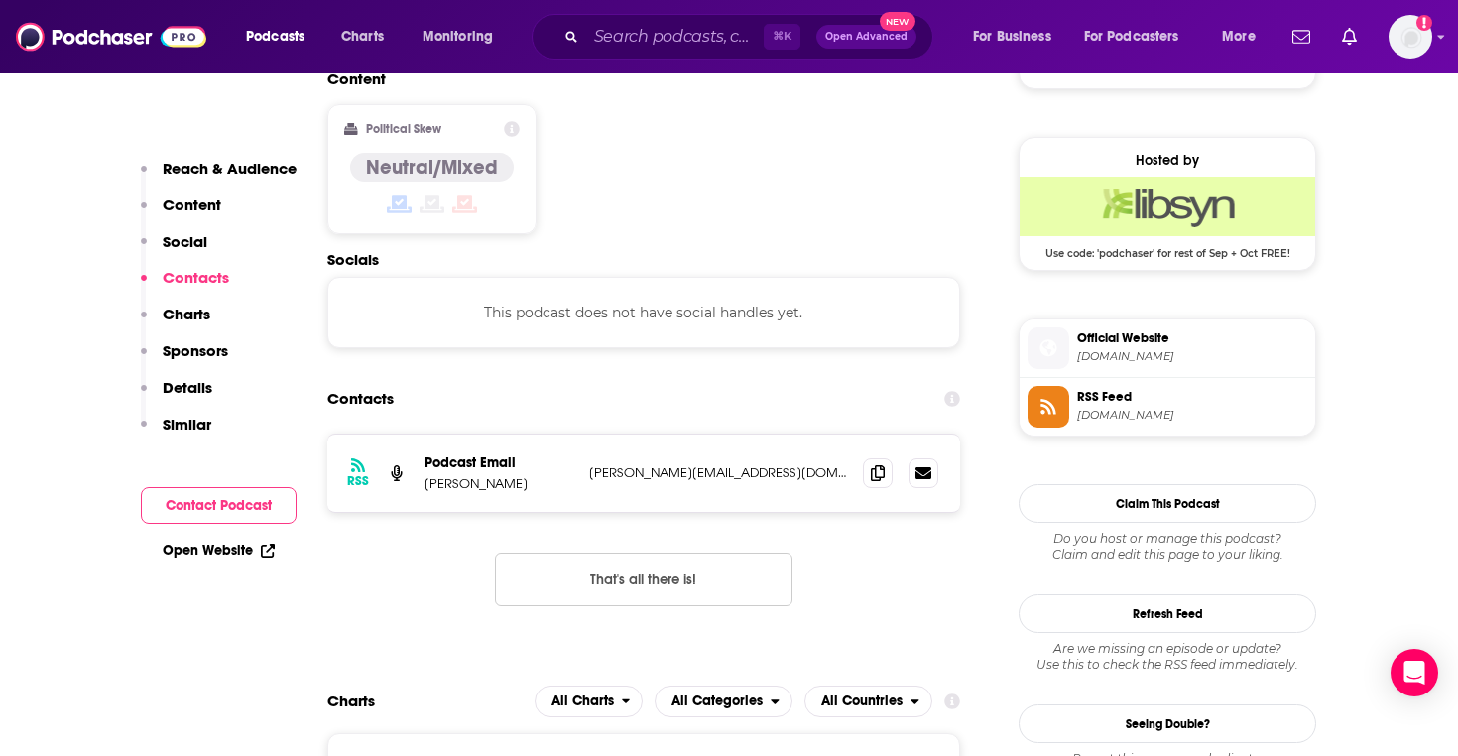
scroll to position [1547, 0]
click at [877, 463] on icon at bounding box center [878, 471] width 14 height 16
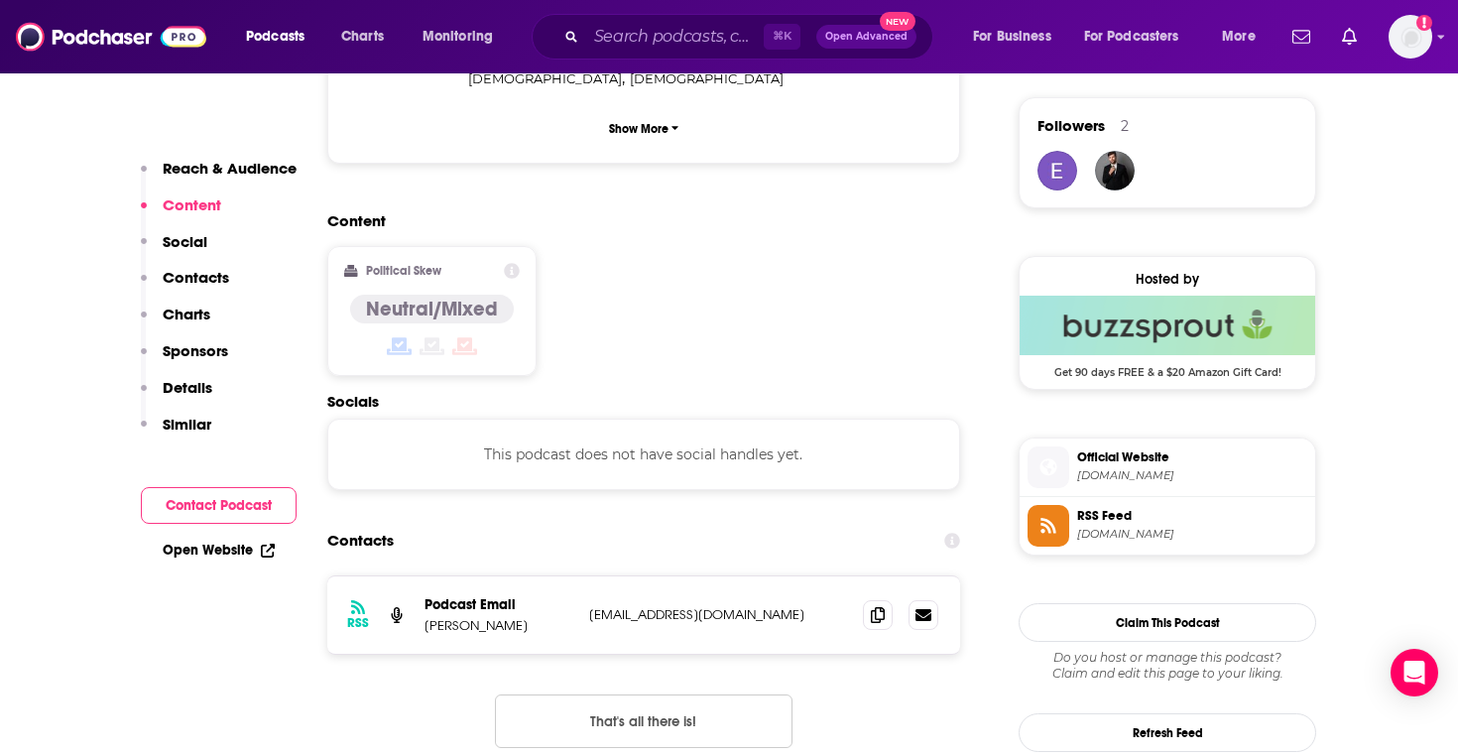
scroll to position [1430, 0]
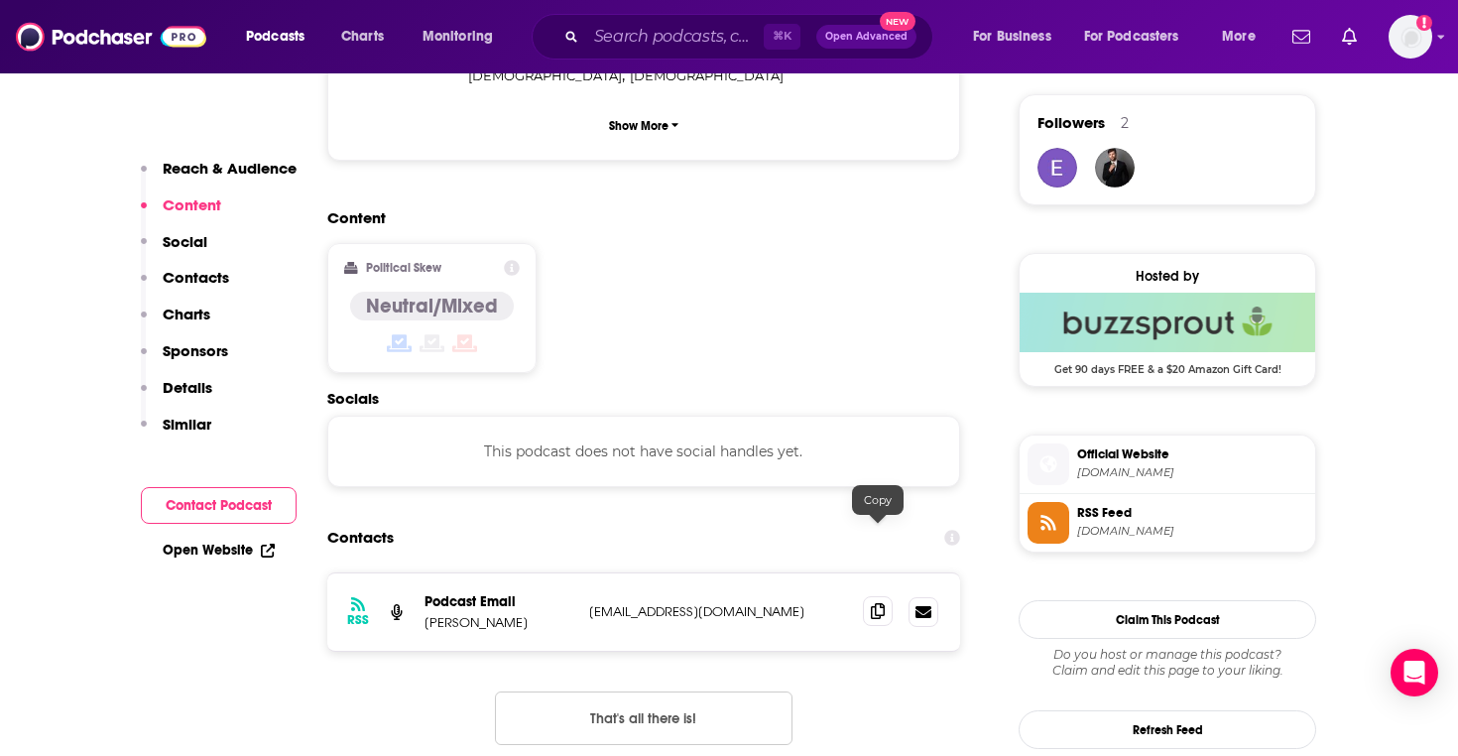
click at [872, 603] on icon at bounding box center [878, 611] width 14 height 16
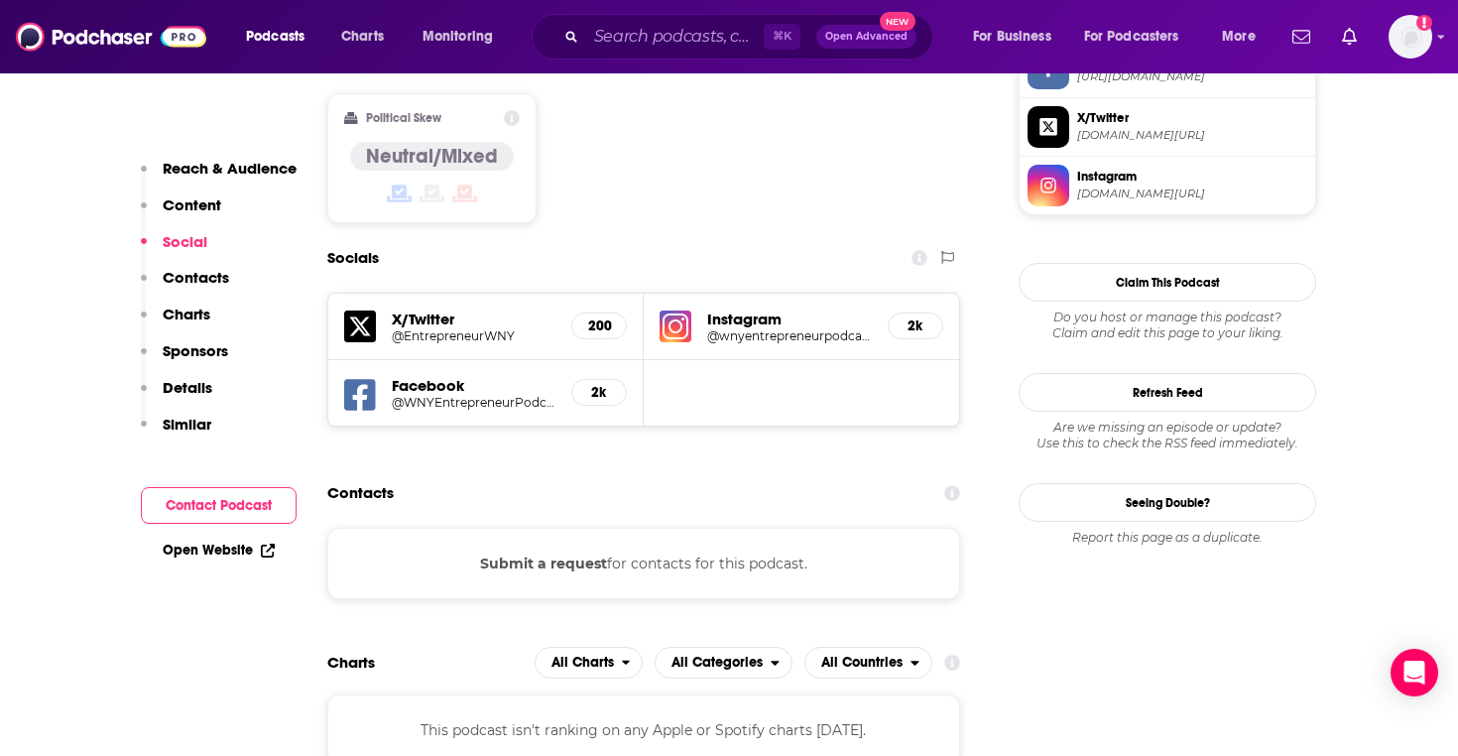
scroll to position [1610, 0]
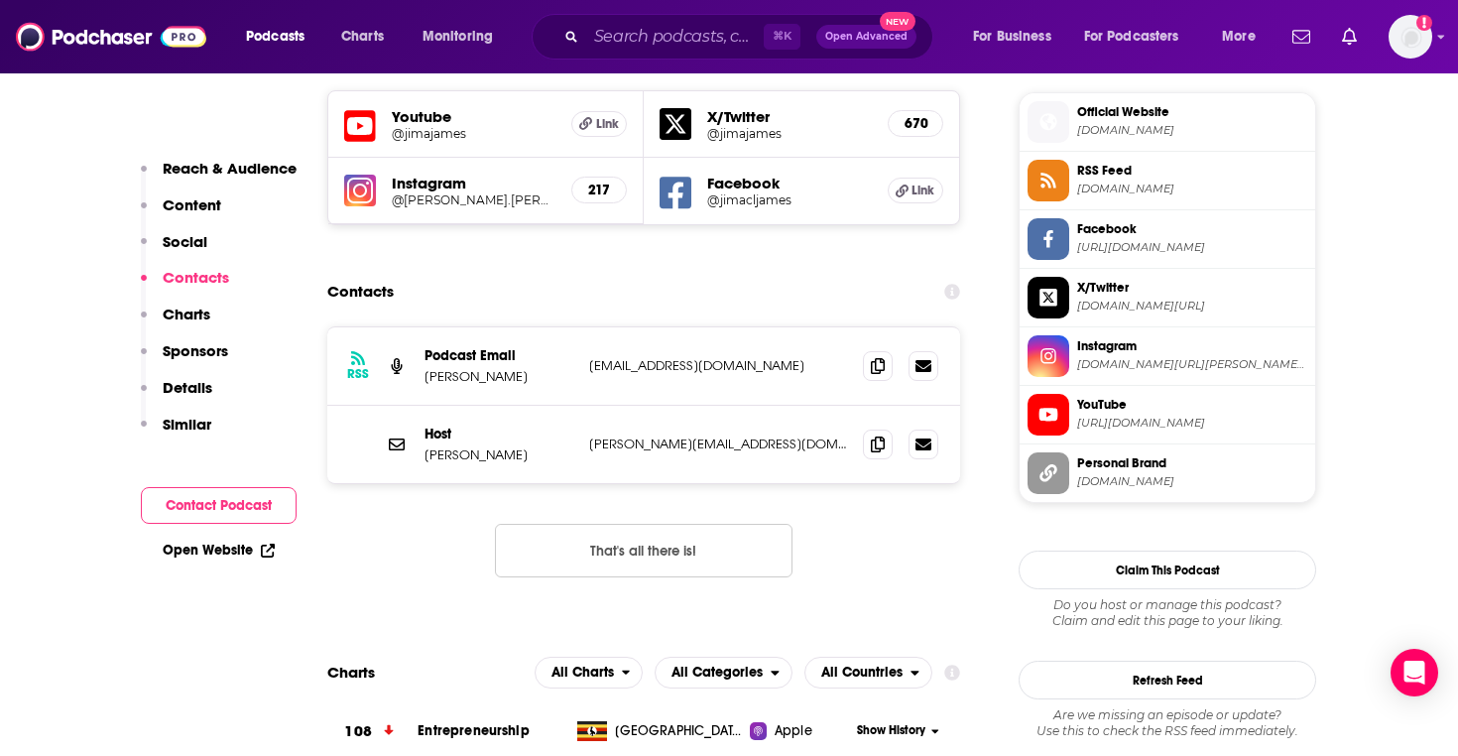
scroll to position [1773, 0]
click at [875, 349] on span at bounding box center [878, 364] width 30 height 30
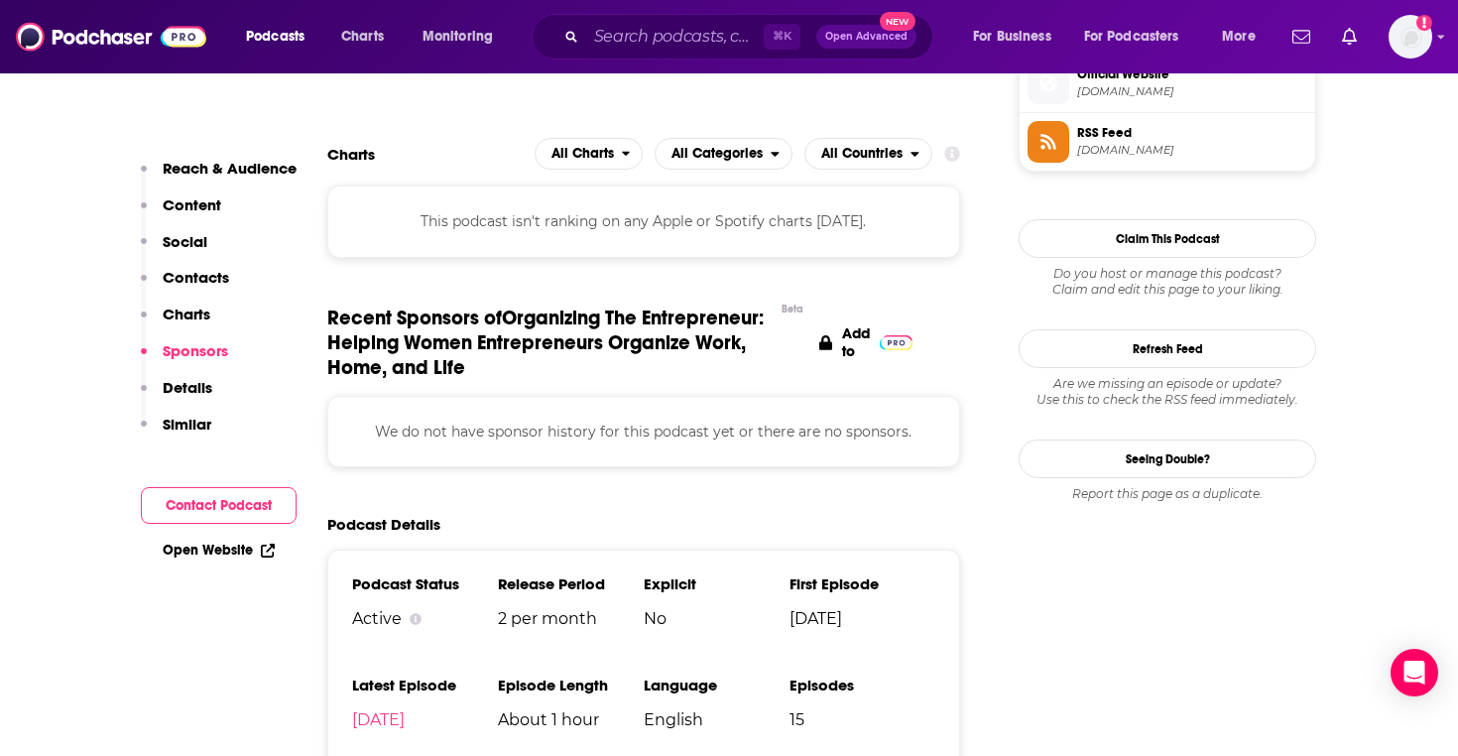
scroll to position [1469, 0]
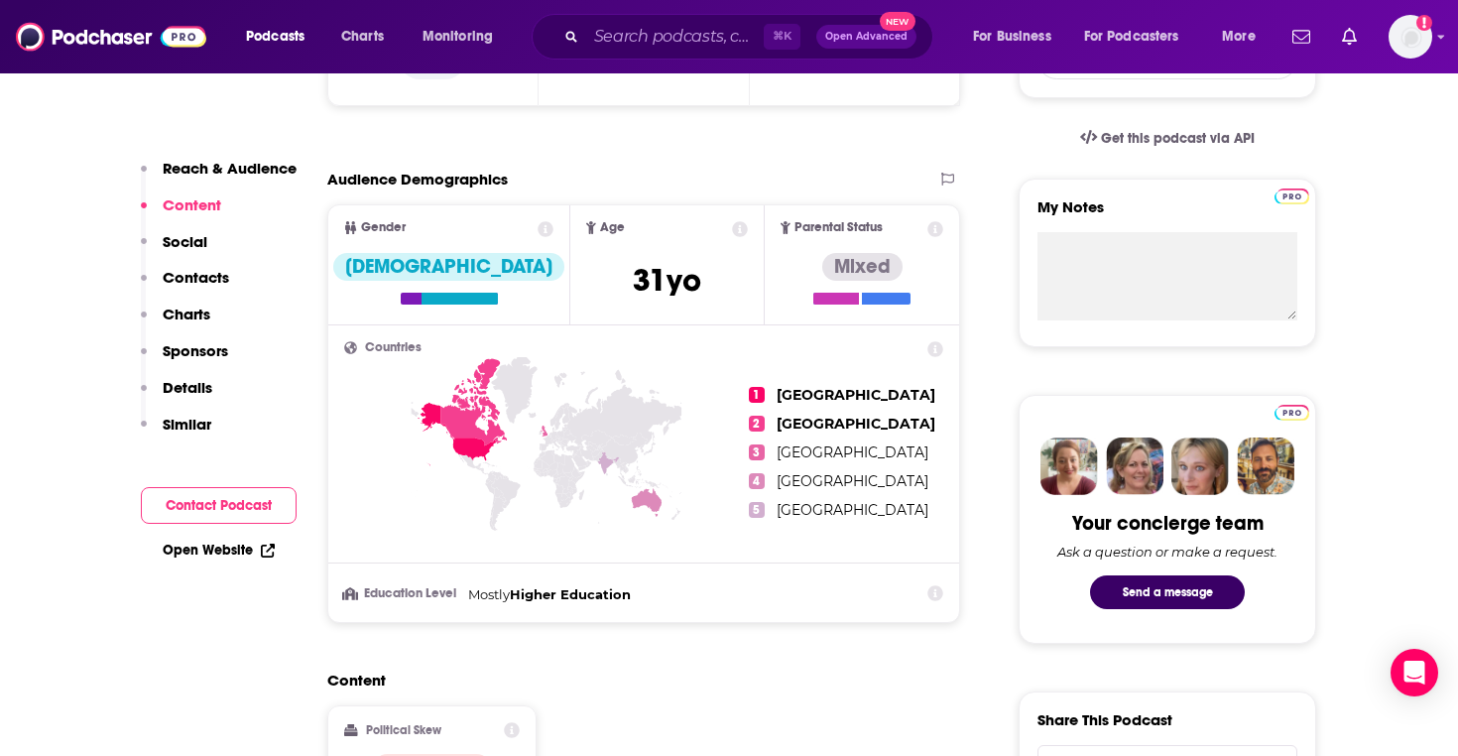
scroll to position [1419, 0]
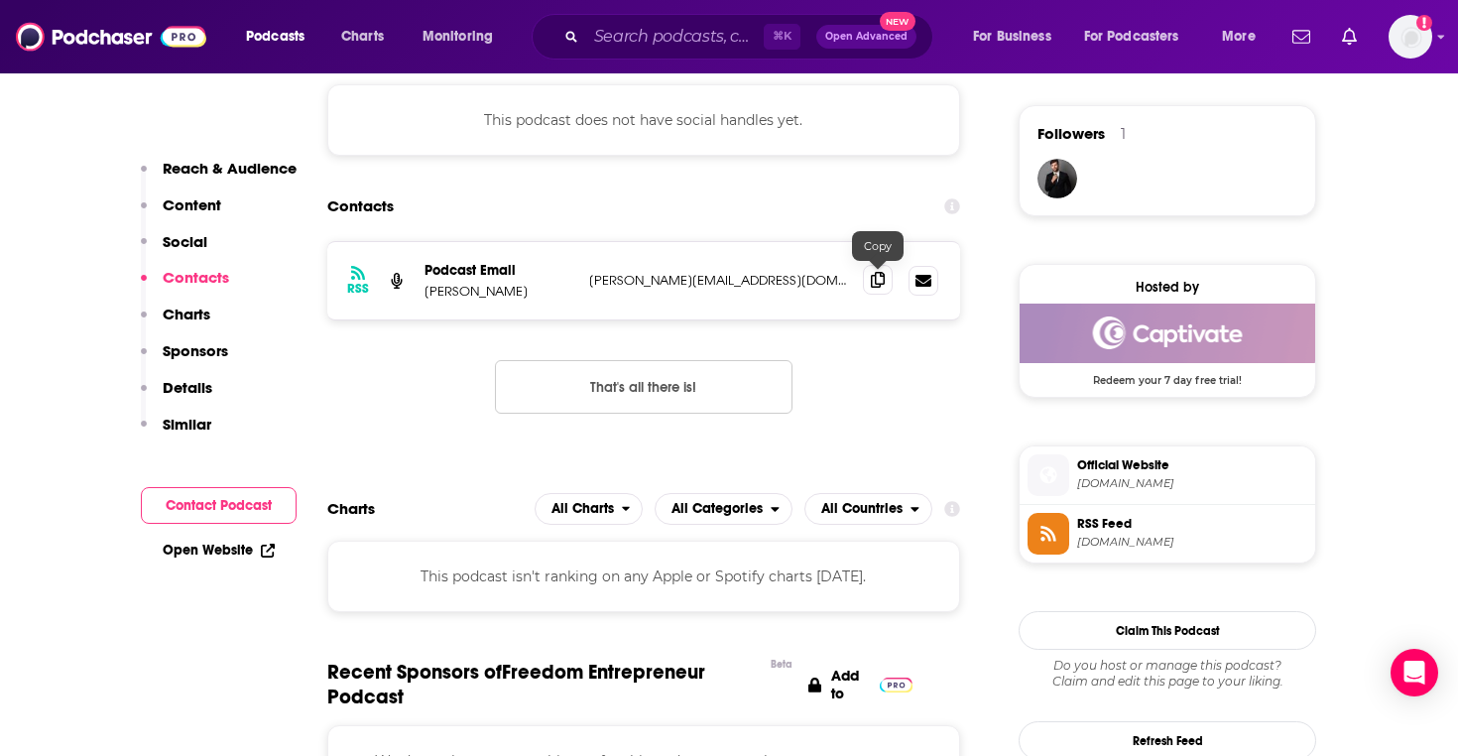
click at [881, 282] on icon at bounding box center [878, 280] width 14 height 16
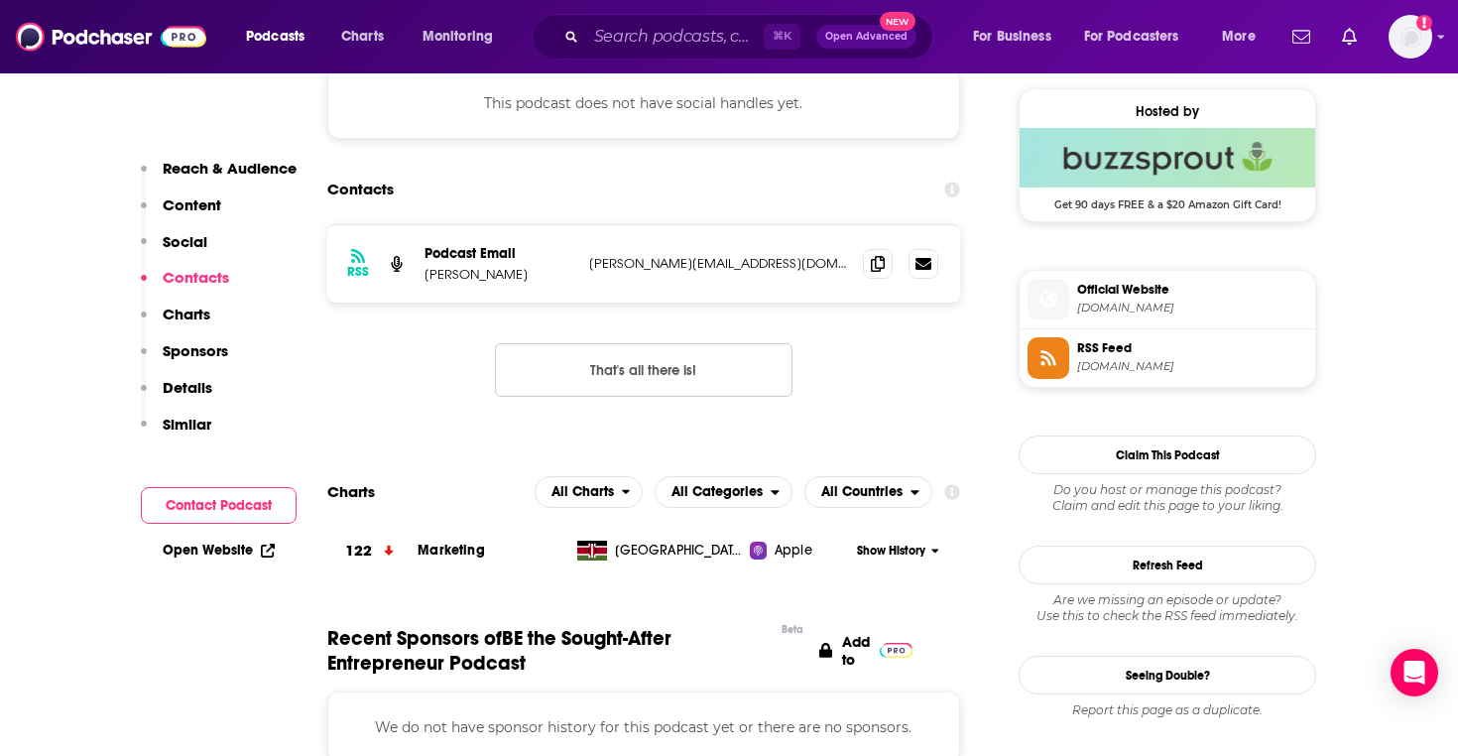
scroll to position [1437, 0]
click at [874, 263] on icon at bounding box center [878, 262] width 14 height 16
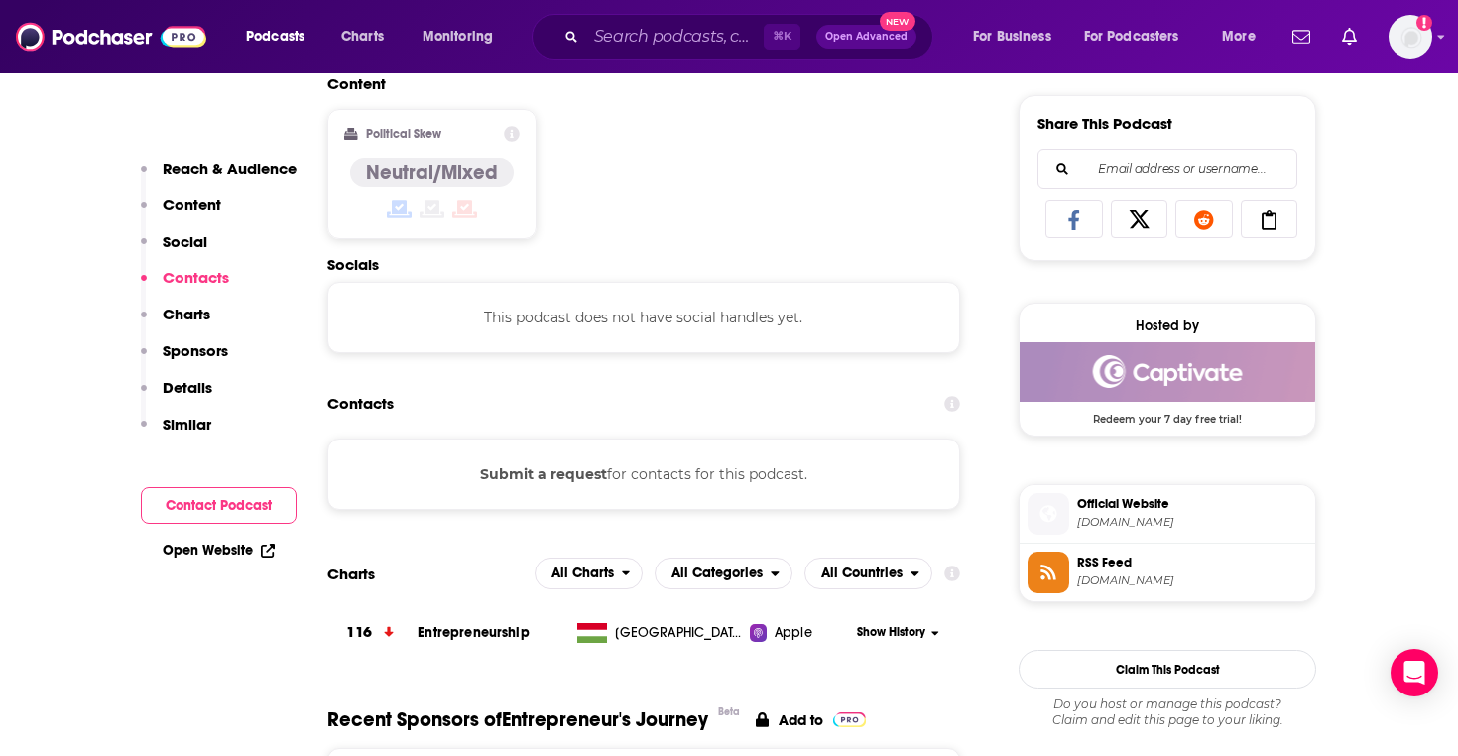
scroll to position [1244, 0]
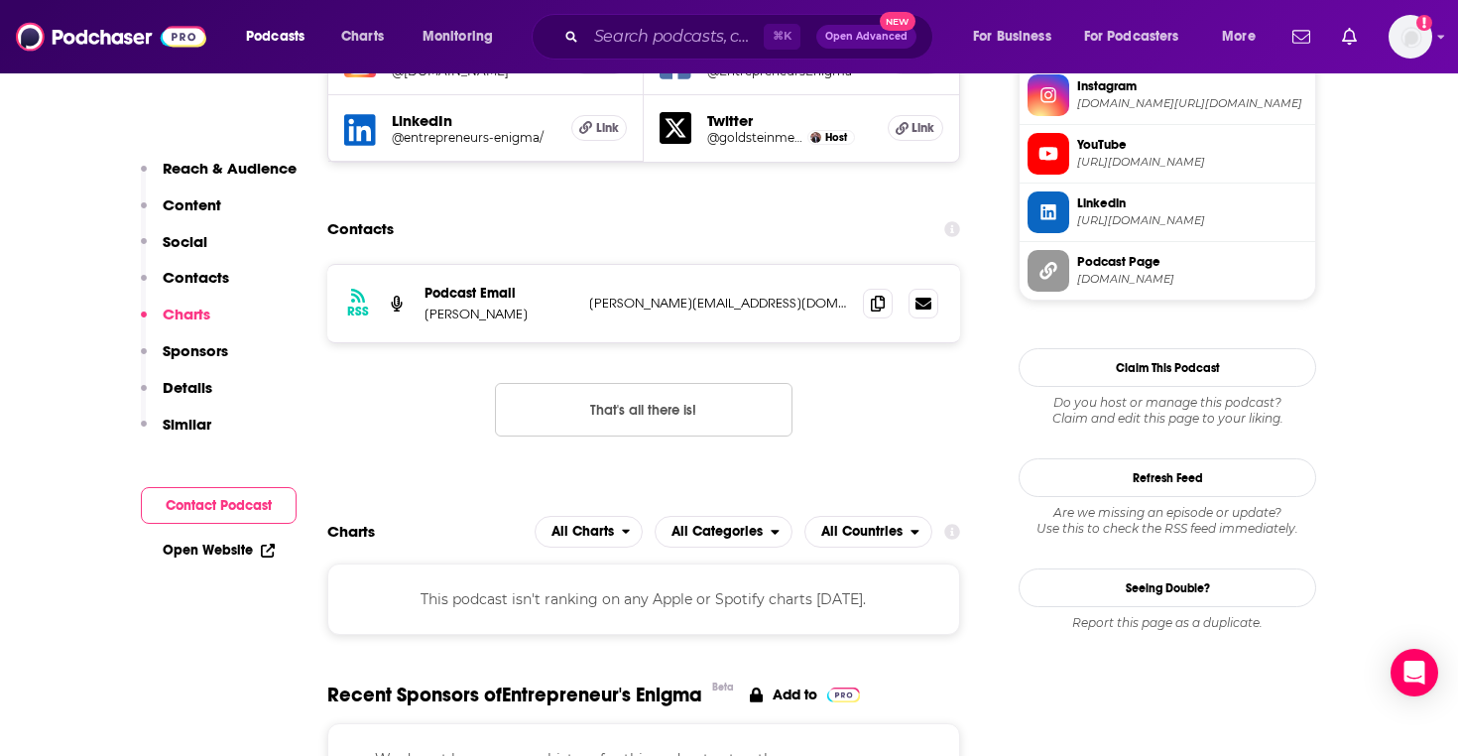
scroll to position [1784, 0]
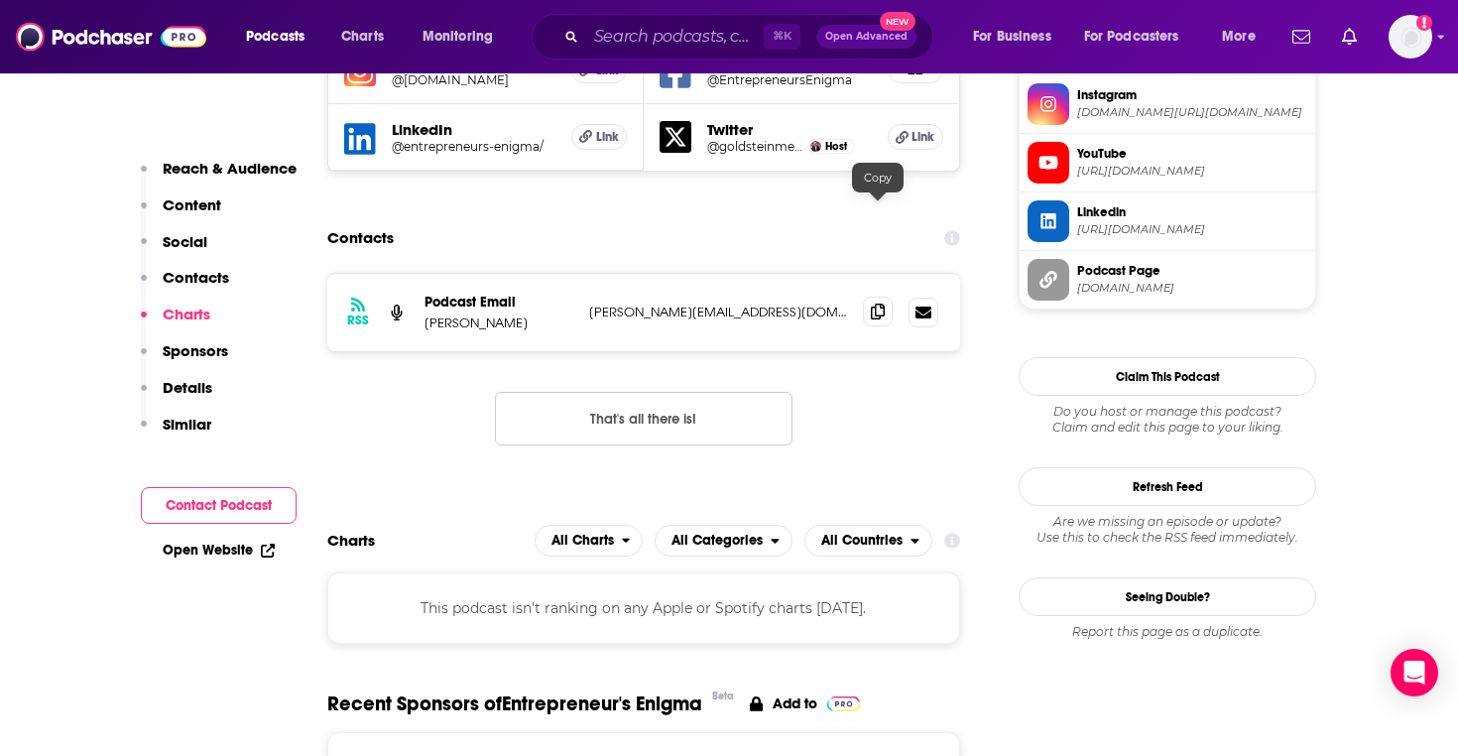
click at [884, 303] on icon at bounding box center [878, 311] width 14 height 16
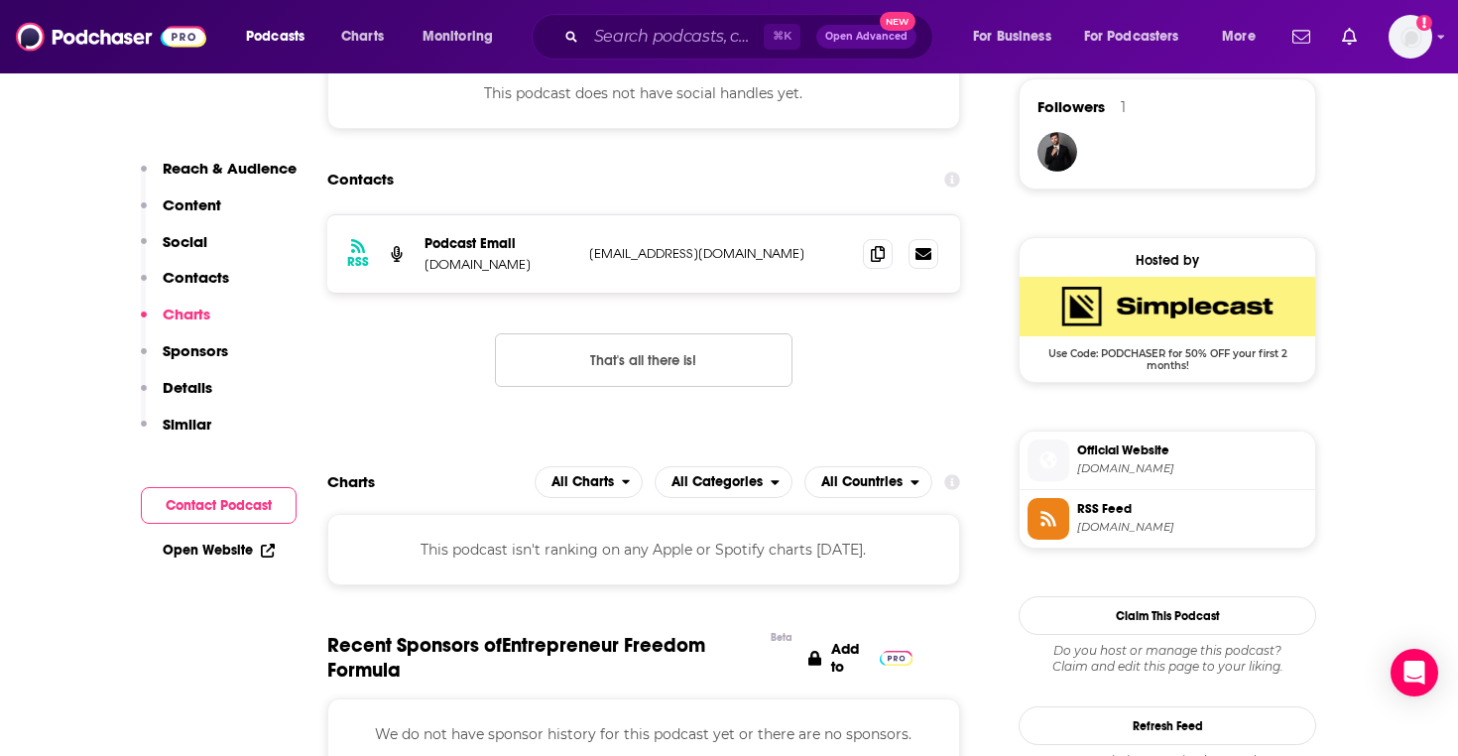
scroll to position [1443, 0]
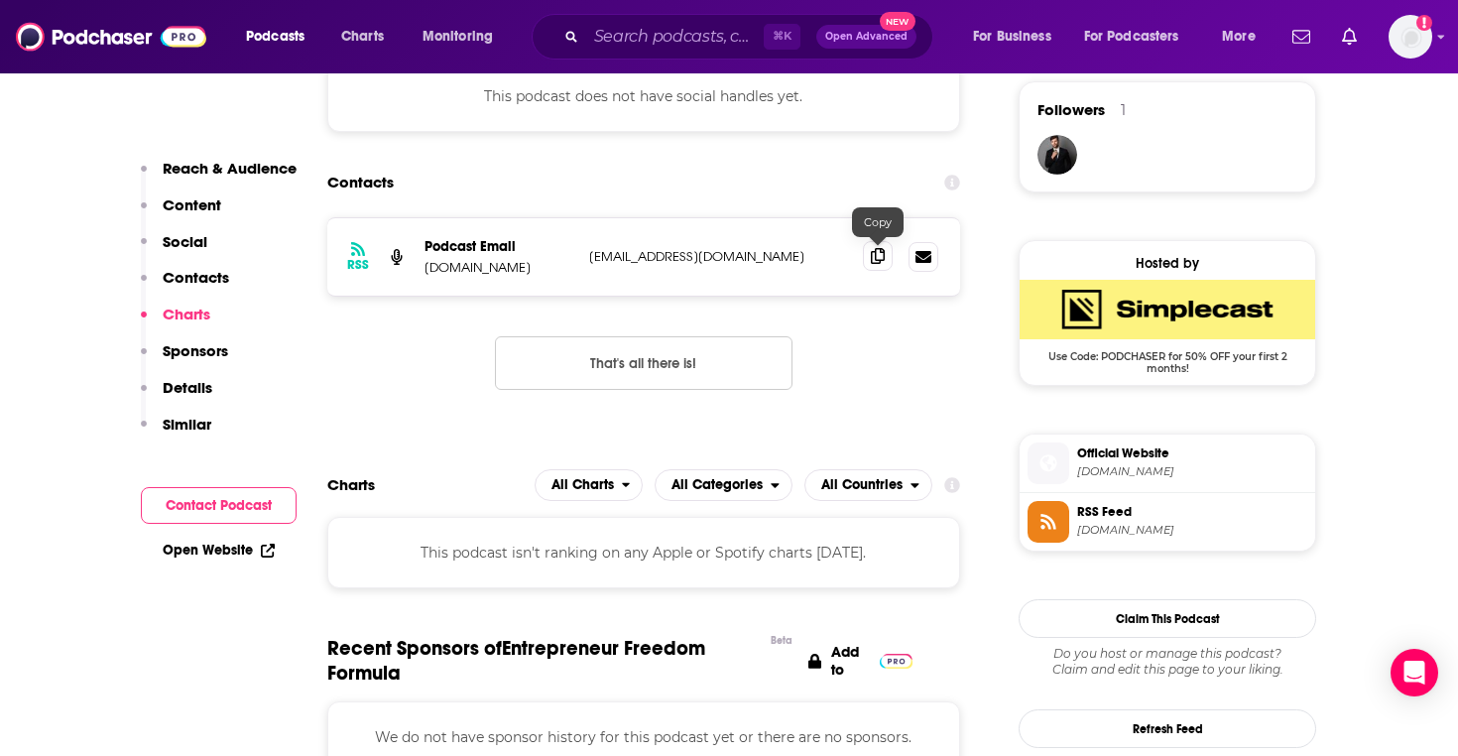
click at [876, 259] on icon at bounding box center [878, 256] width 14 height 16
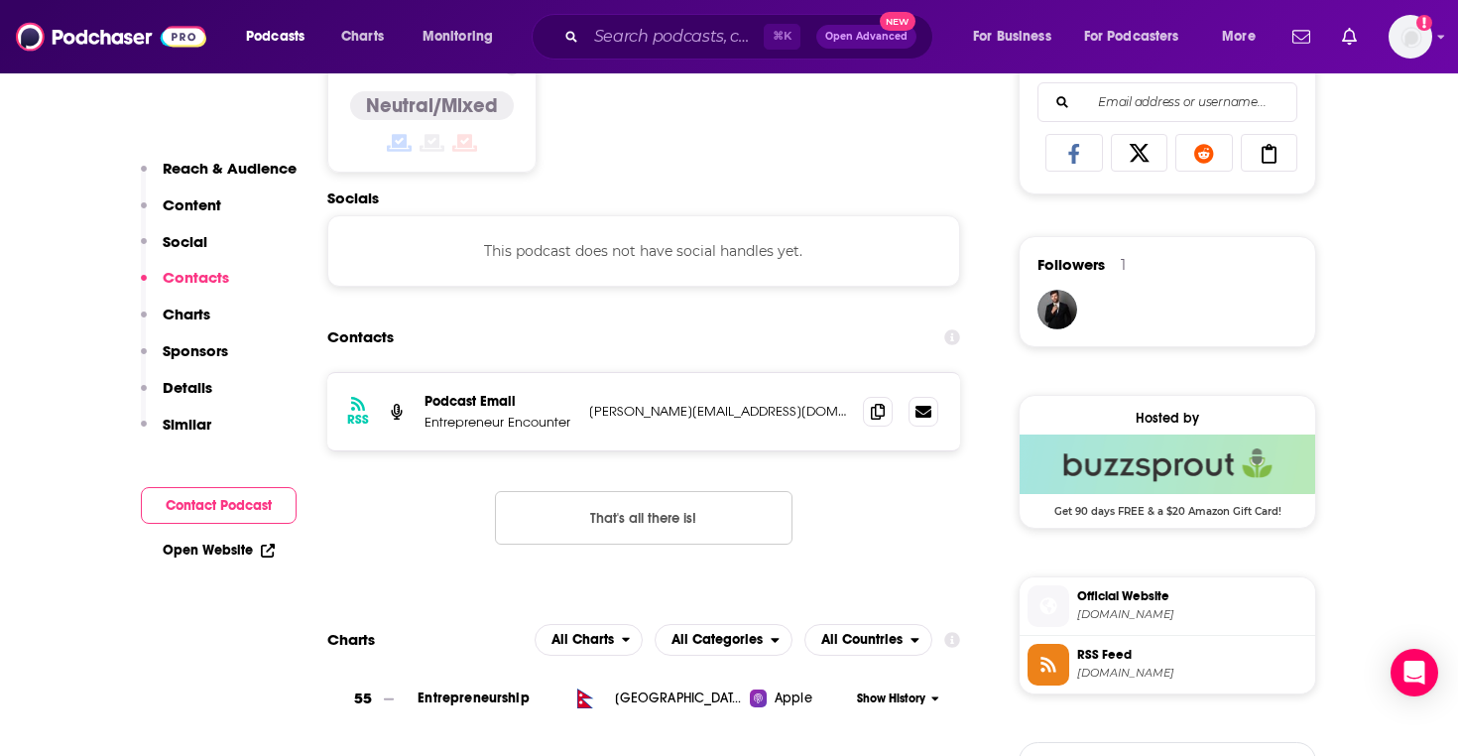
scroll to position [1289, 0]
click at [879, 415] on icon at bounding box center [878, 410] width 14 height 16
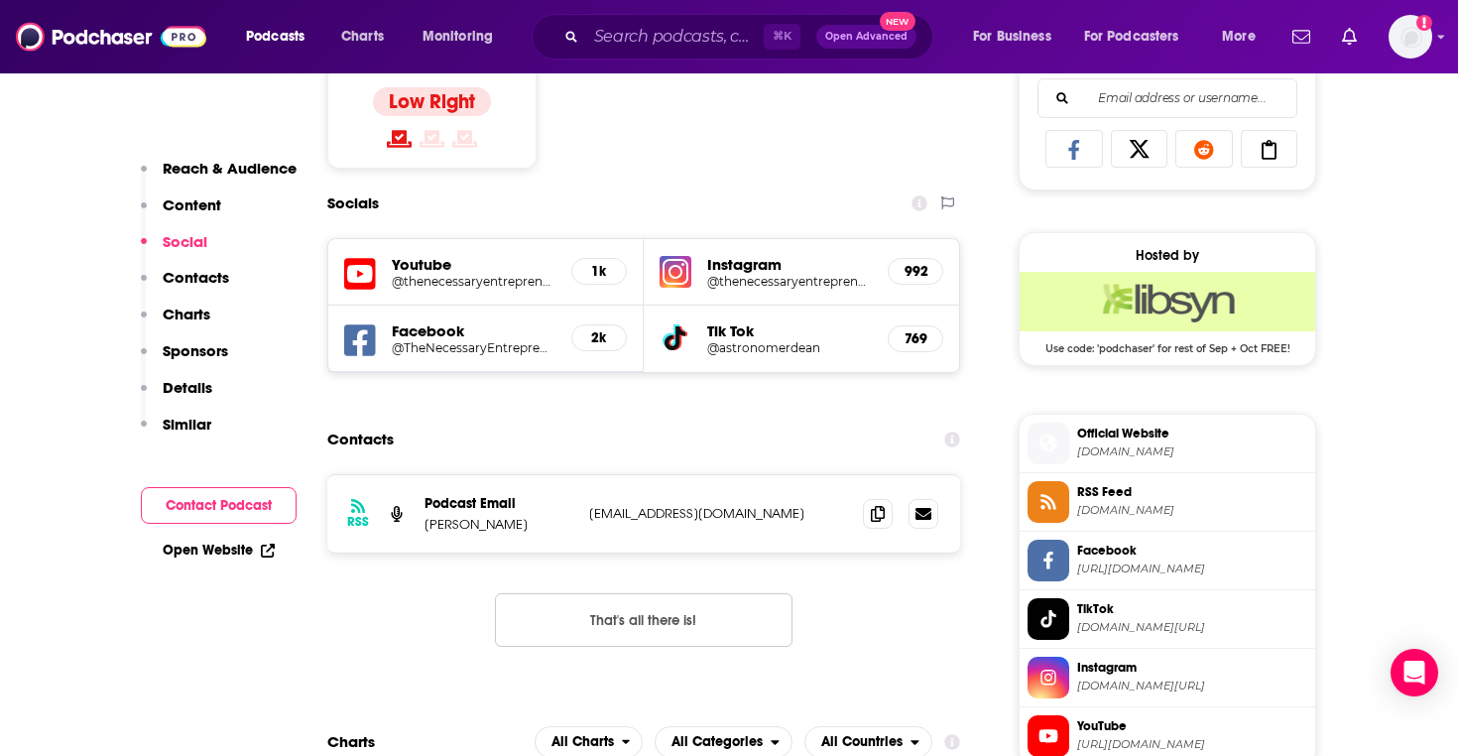
scroll to position [1295, 0]
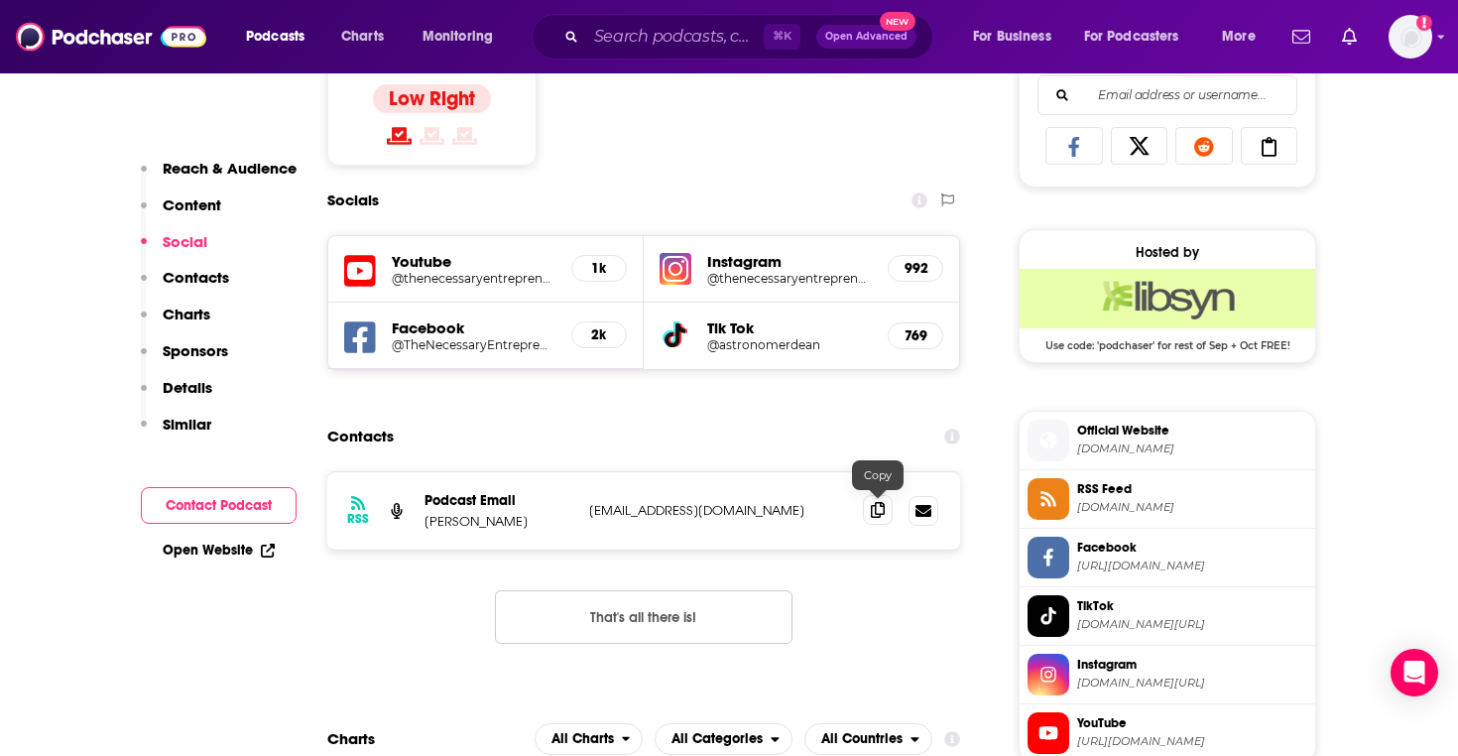
click at [885, 514] on span at bounding box center [878, 510] width 30 height 30
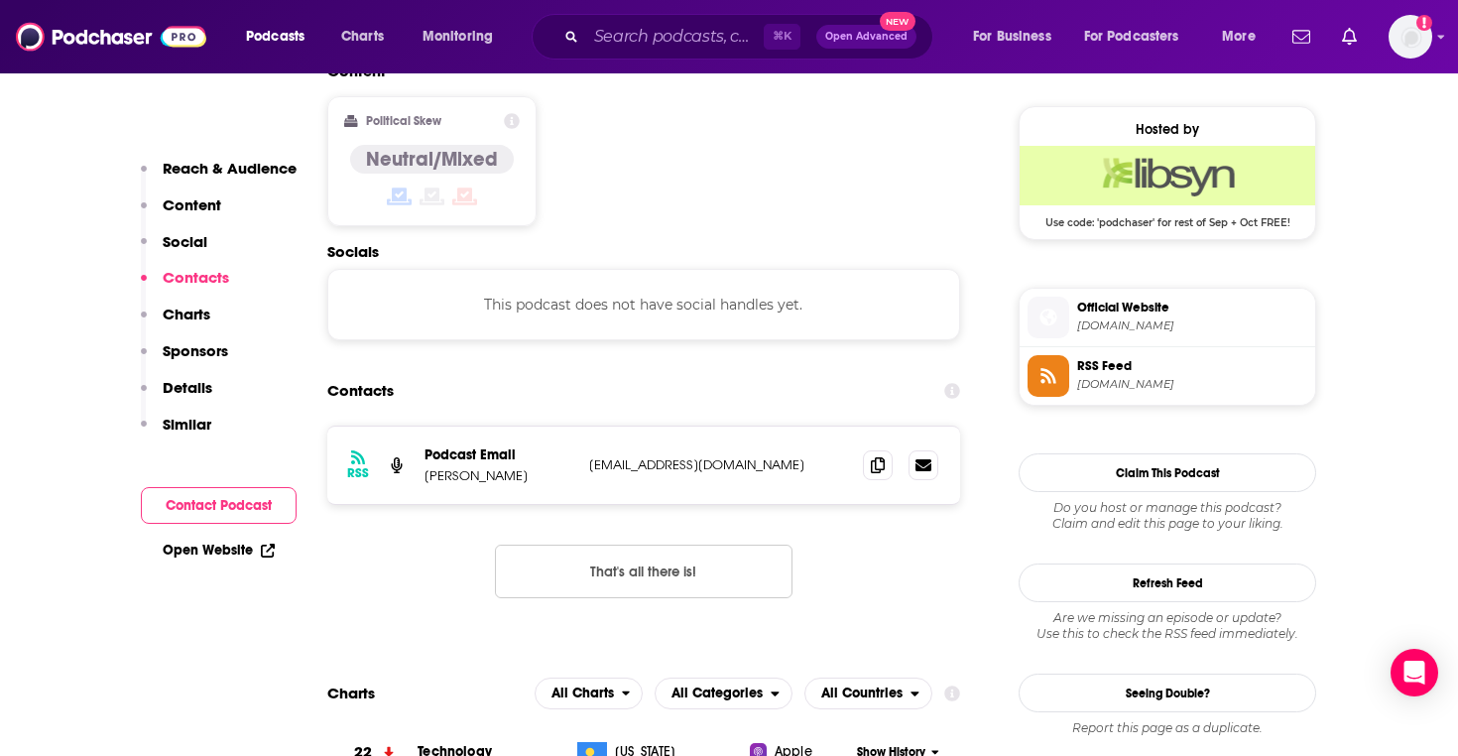
scroll to position [1574, 0]
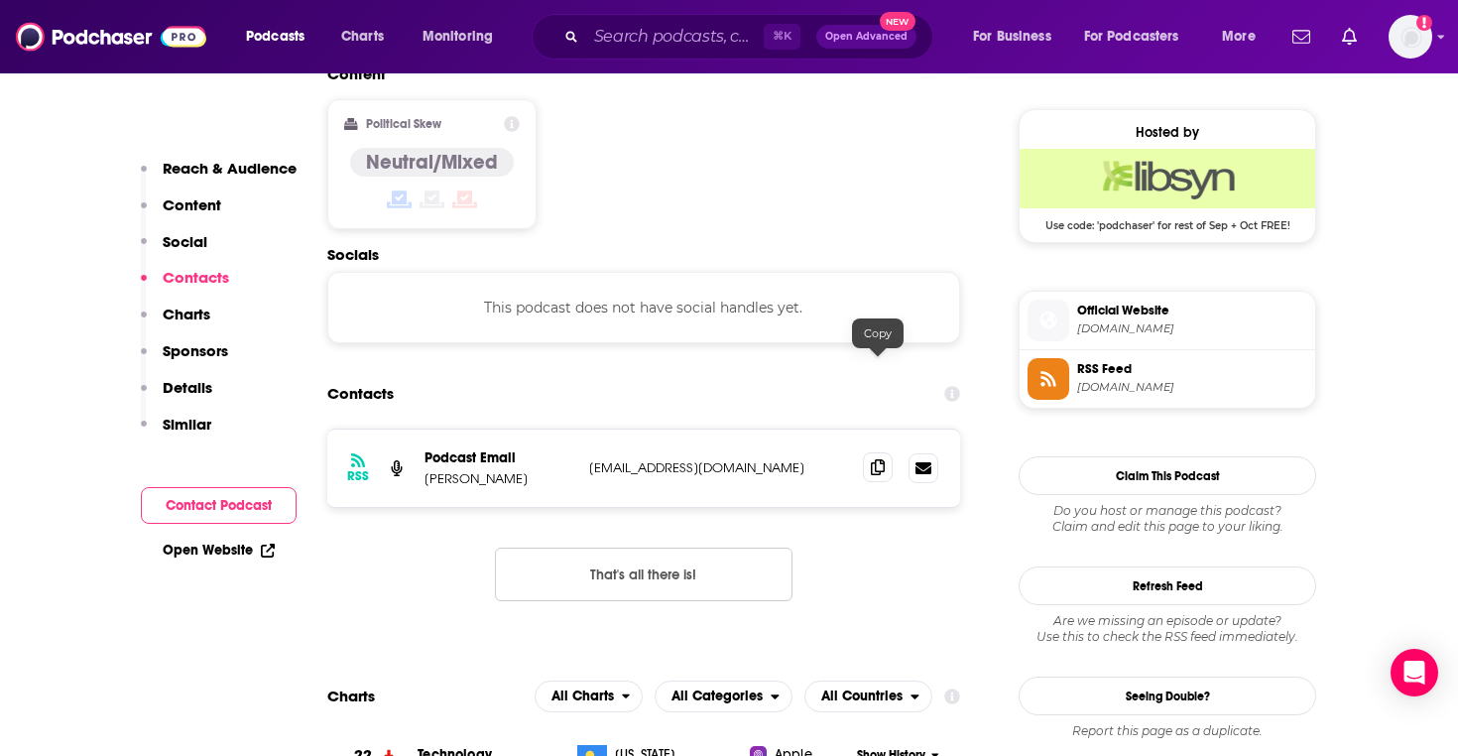
click at [875, 459] on icon at bounding box center [878, 467] width 14 height 16
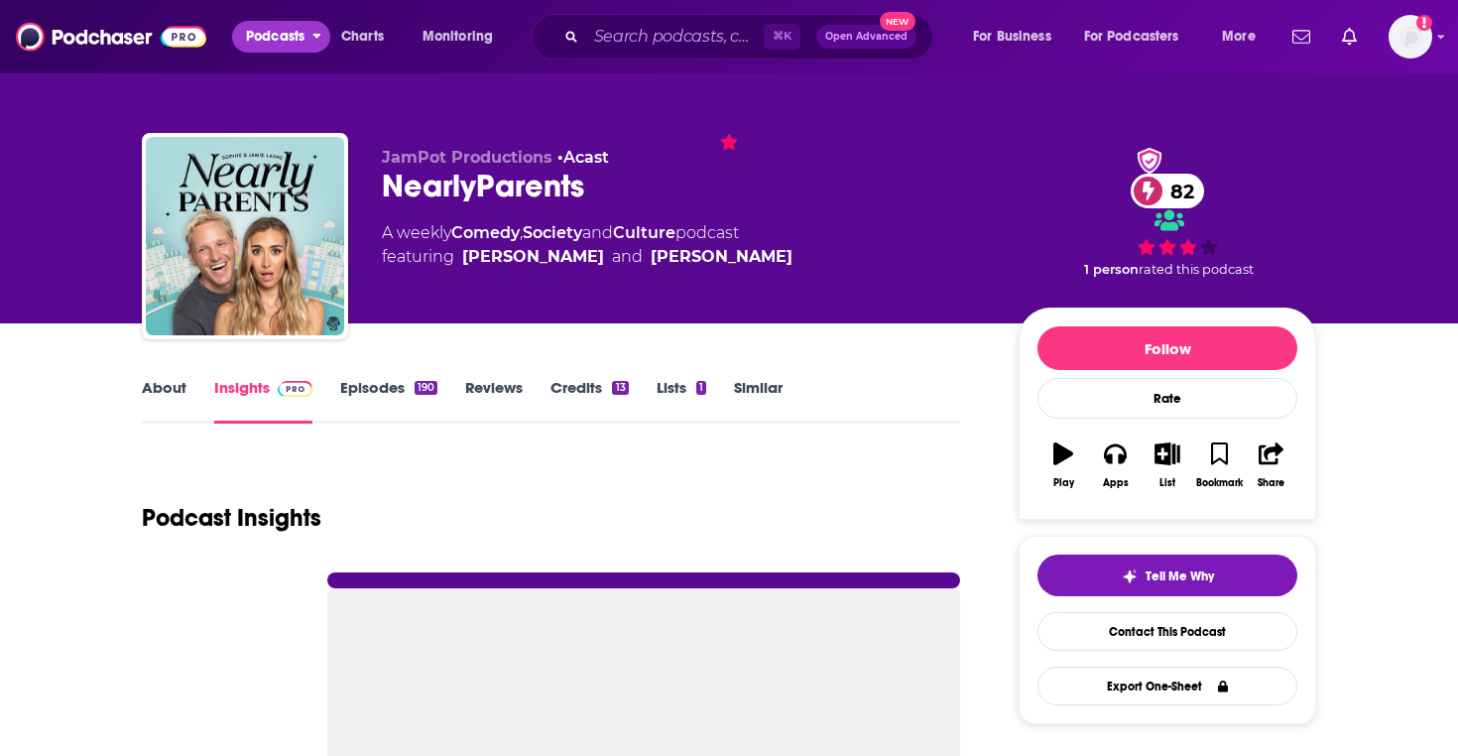
click at [246, 40] on span "Podcasts" at bounding box center [275, 37] width 59 height 28
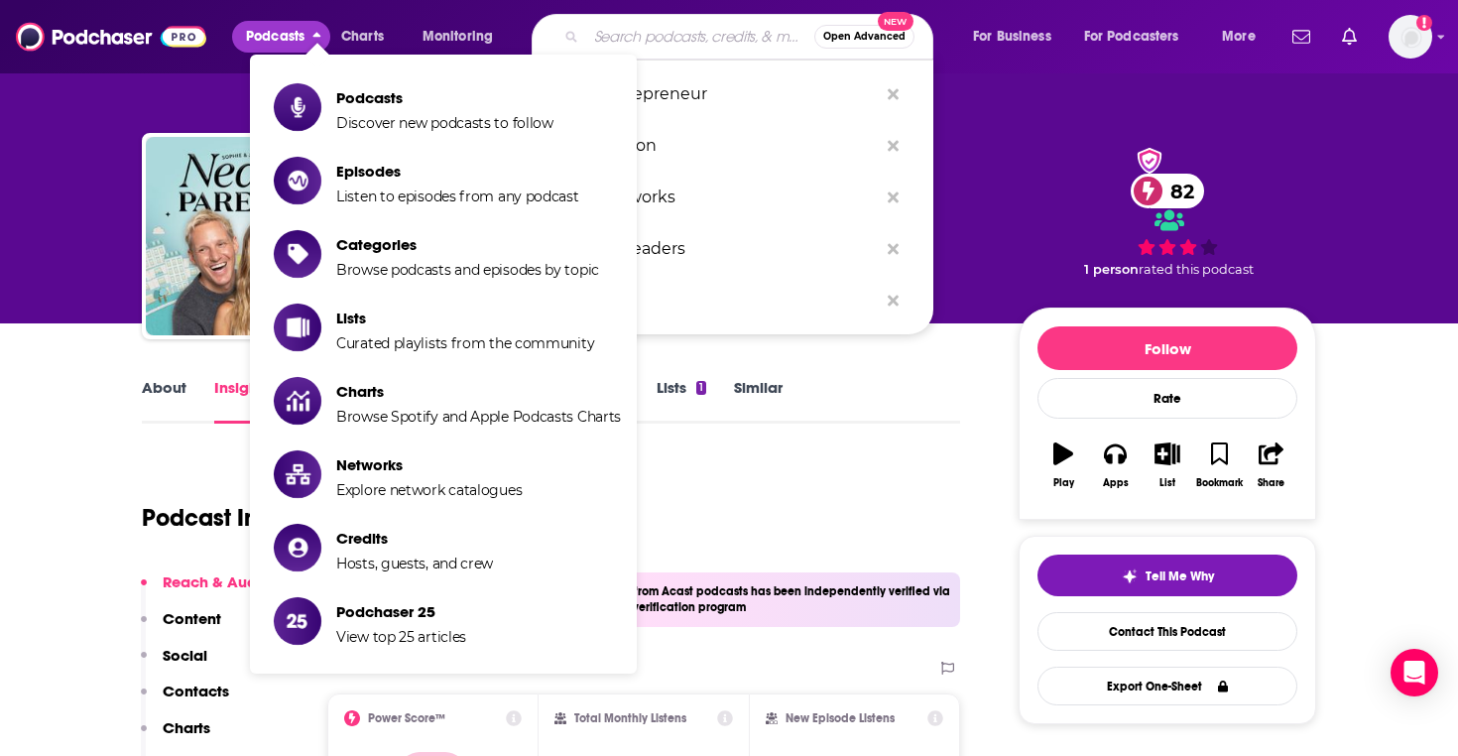
click at [704, 25] on input "Search podcasts, credits, & more..." at bounding box center [700, 37] width 228 height 32
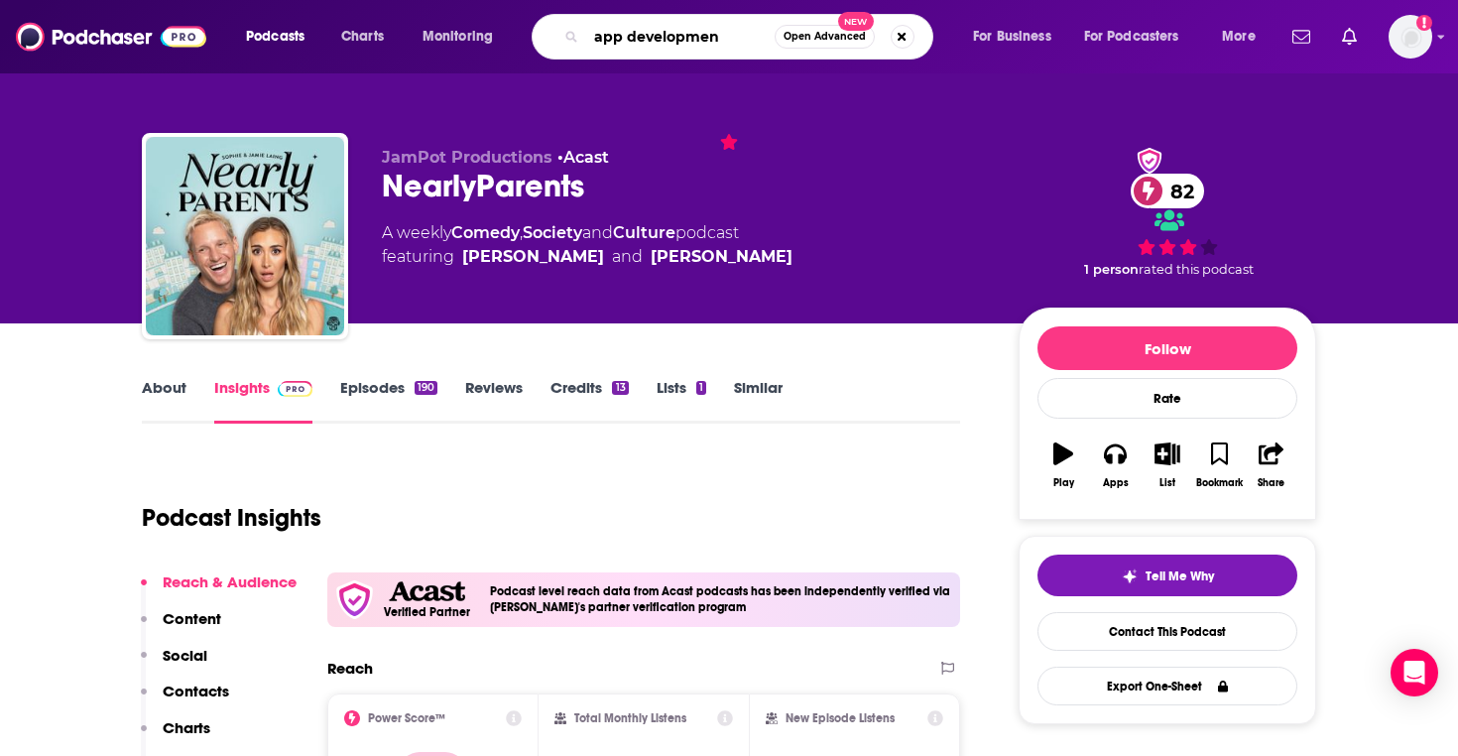
type input "app development"
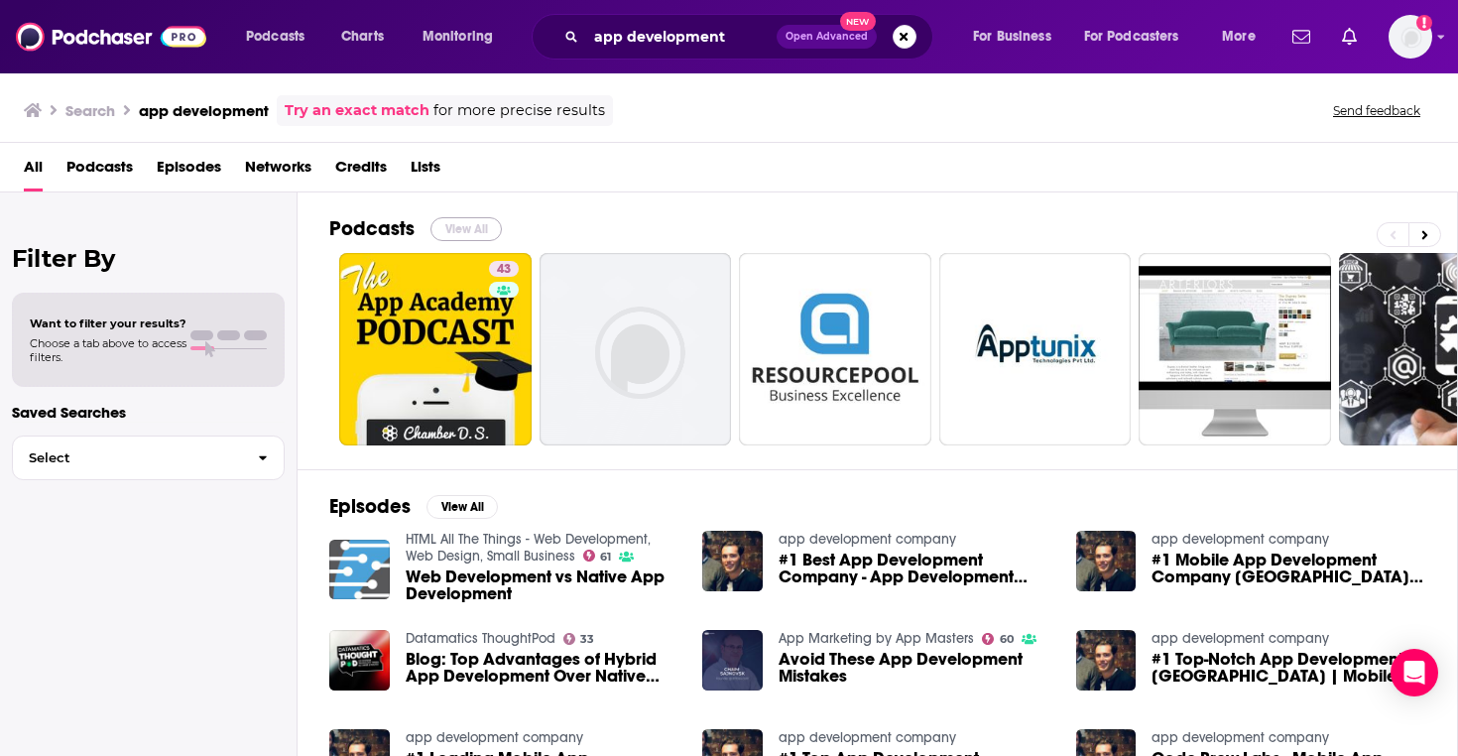
click at [436, 221] on button "View All" at bounding box center [465, 229] width 71 height 24
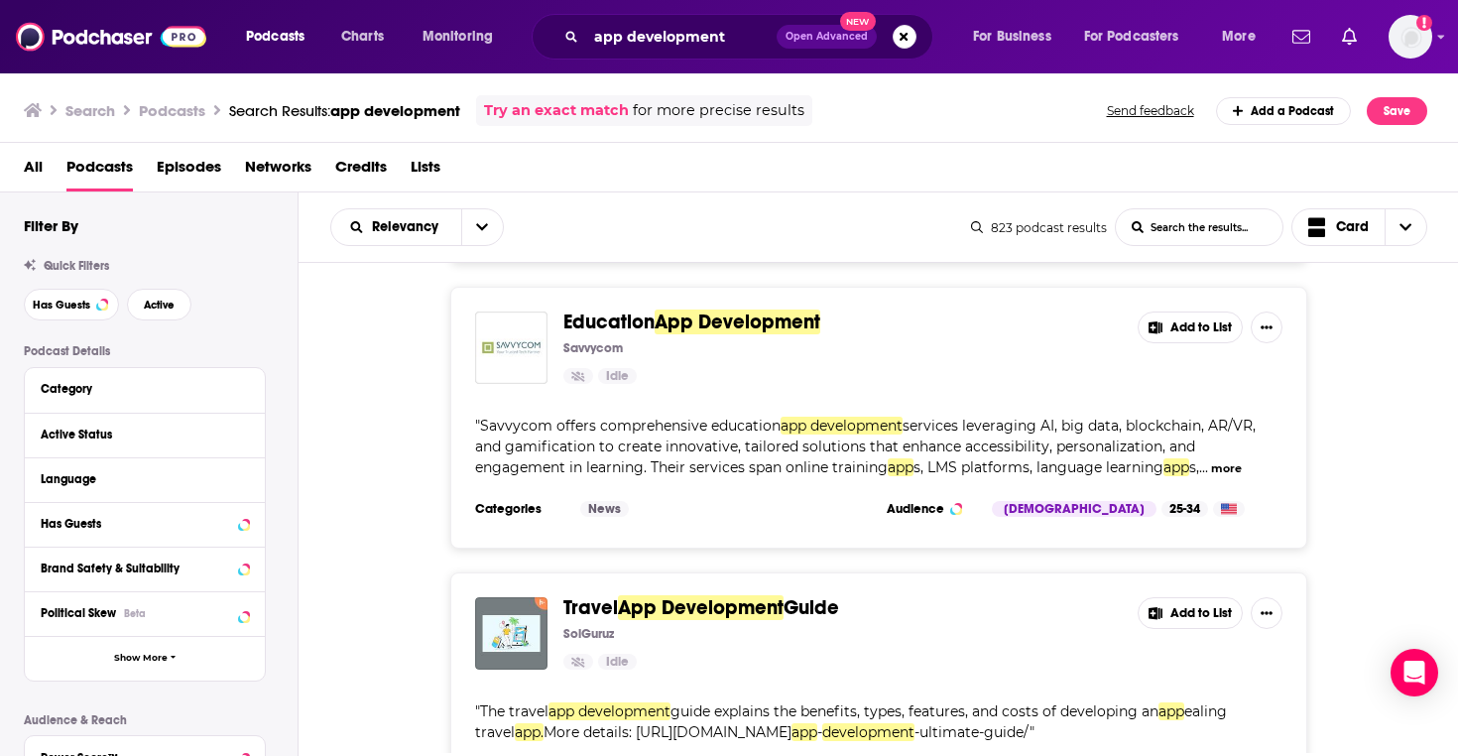
scroll to position [2758, 0]
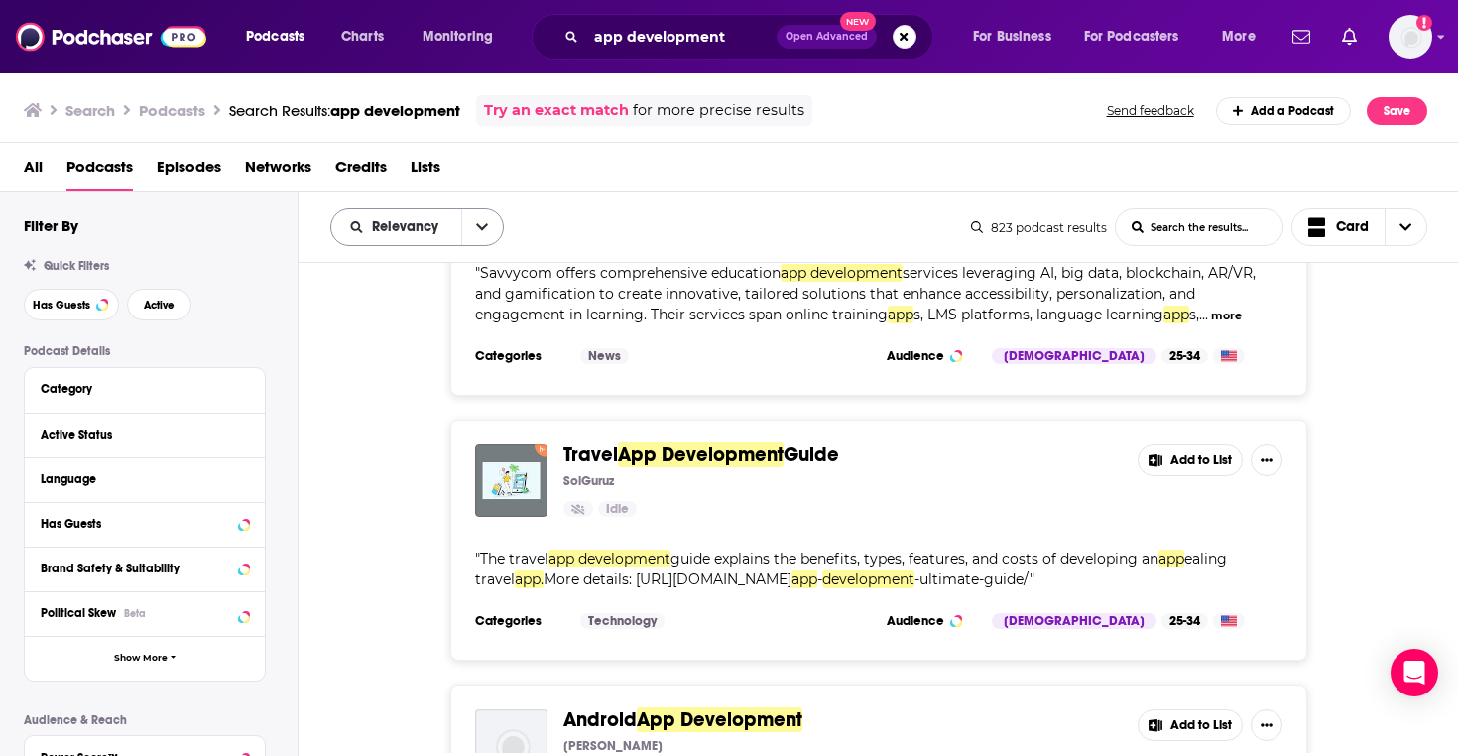
click at [473, 222] on button "open menu" at bounding box center [482, 227] width 42 height 36
click at [556, 185] on div "All Podcasts Episodes Networks Credits Lists" at bounding box center [733, 171] width 1419 height 41
click at [1401, 216] on span "Choose View" at bounding box center [1405, 227] width 42 height 36
click at [1000, 177] on div "All Podcasts Episodes Networks Credits Lists" at bounding box center [733, 171] width 1419 height 41
click at [167, 307] on span "Active" at bounding box center [159, 304] width 31 height 11
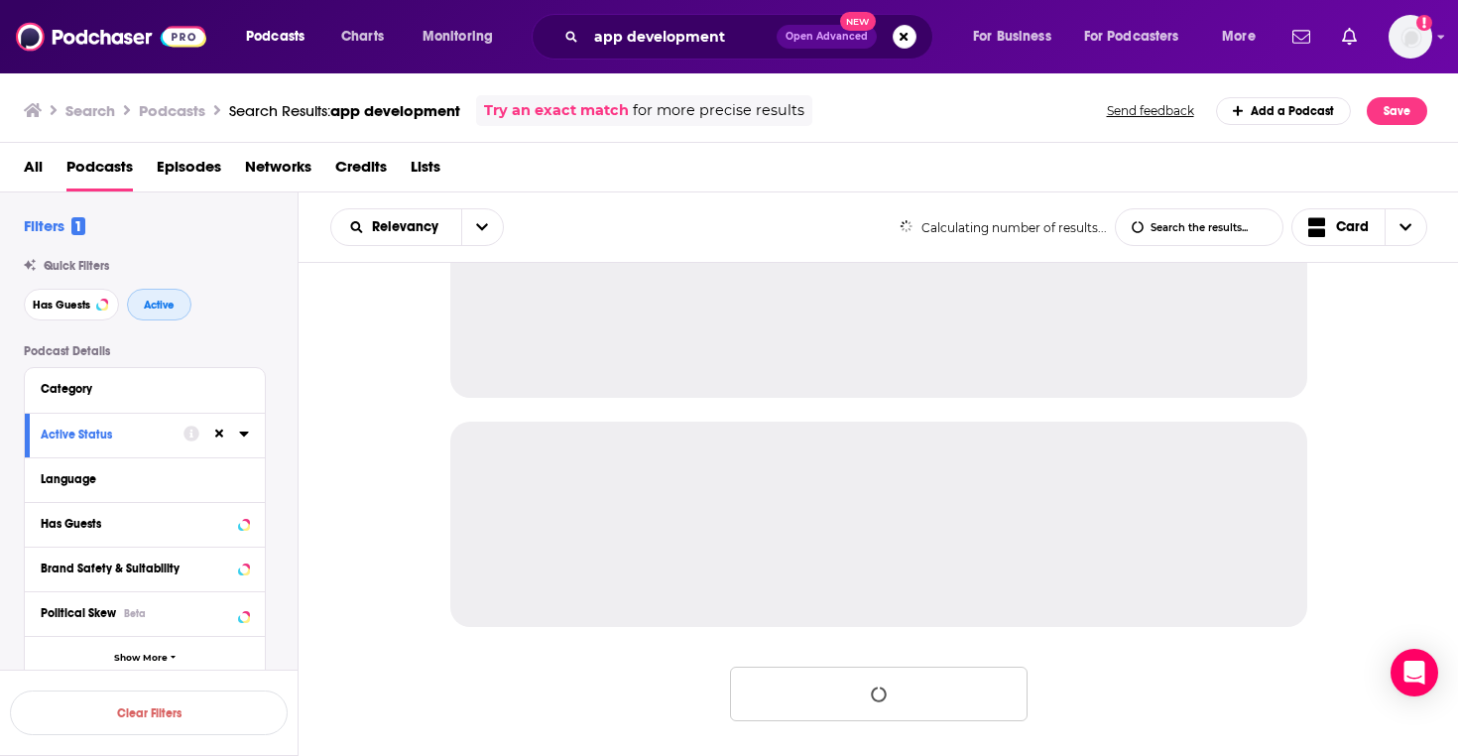
scroll to position [1926, 0]
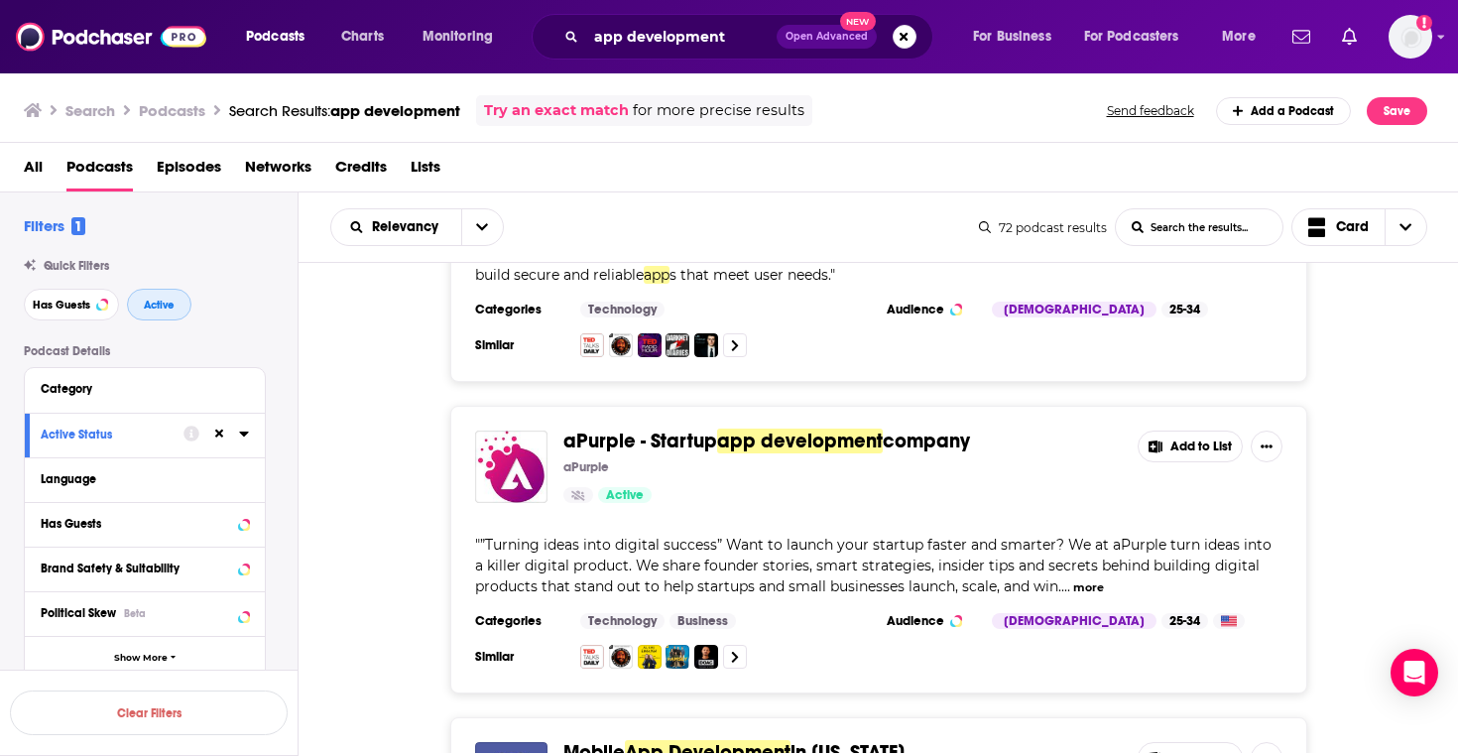
scroll to position [190, 0]
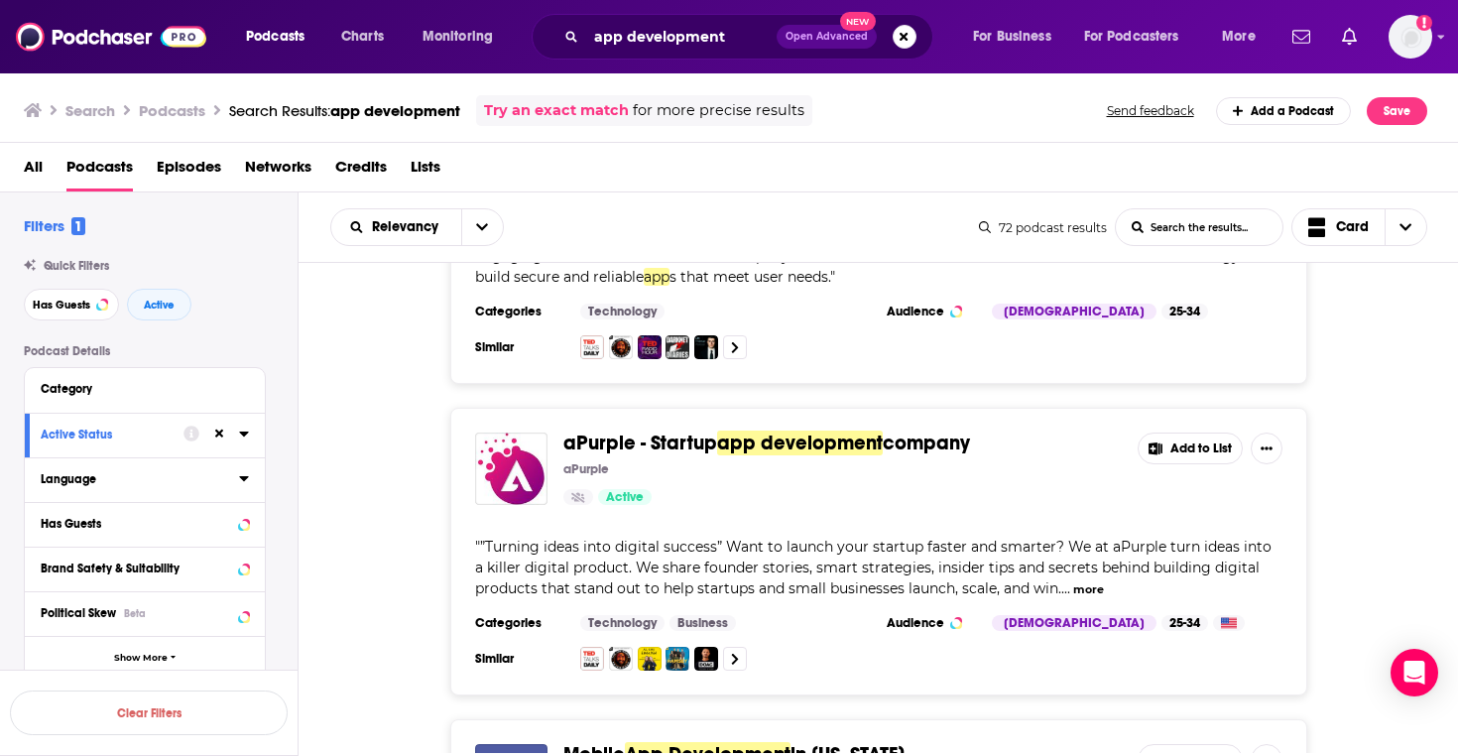
click at [237, 485] on button "Language" at bounding box center [140, 478] width 198 height 25
click at [91, 552] on span "English" at bounding box center [86, 545] width 40 height 14
click at [49, 551] on input "multiSelectOption-en-0" at bounding box center [49, 551] width 0 height 0
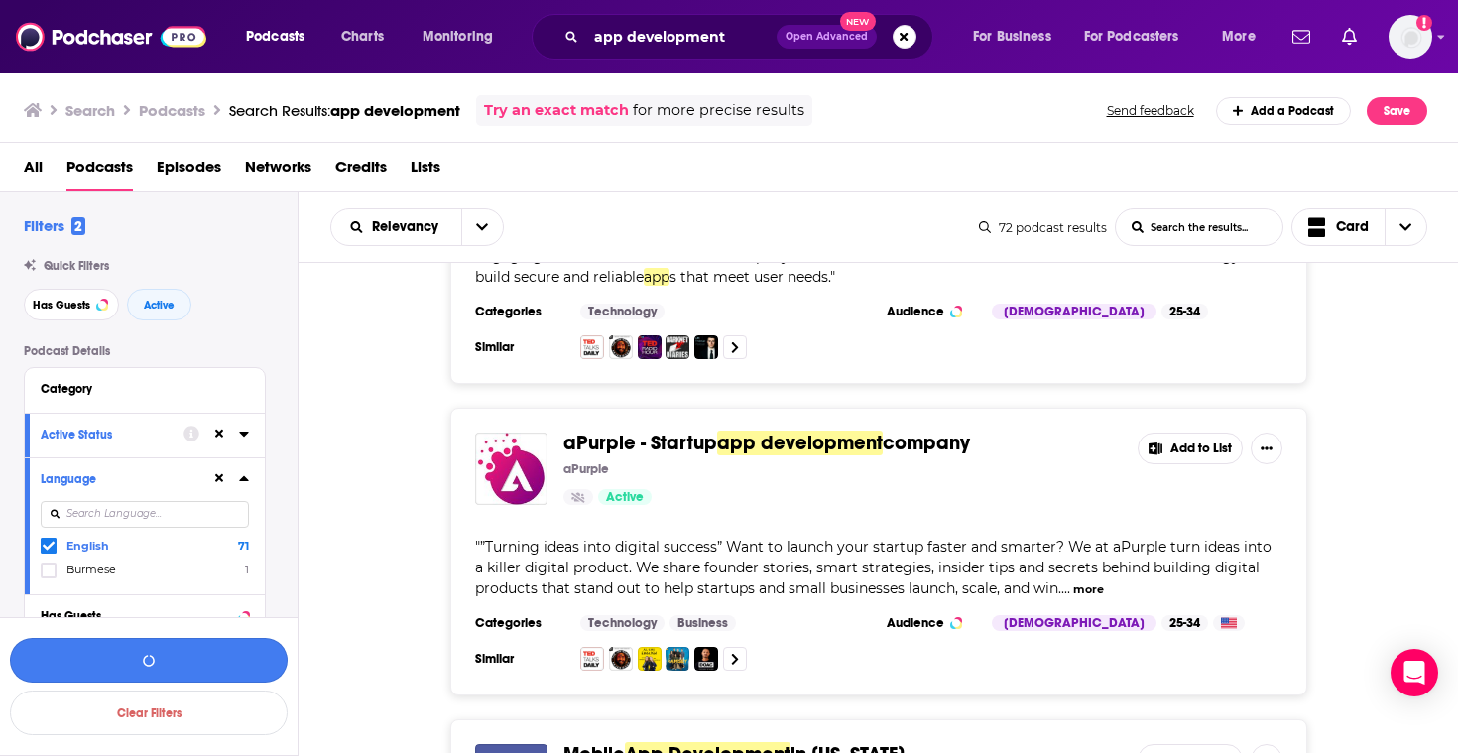
click at [187, 662] on button "button" at bounding box center [149, 660] width 278 height 45
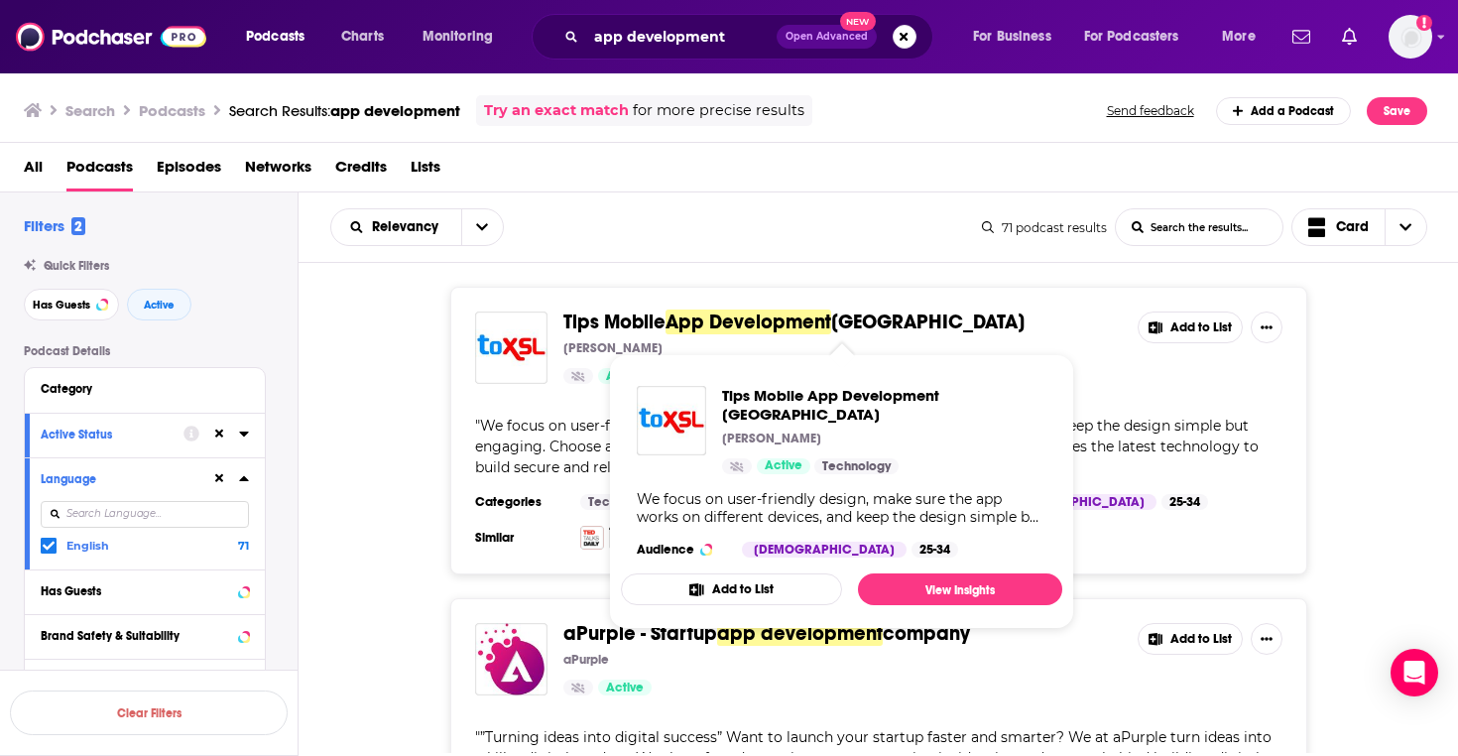
click at [593, 319] on span "Tips Mobile" at bounding box center [614, 321] width 102 height 25
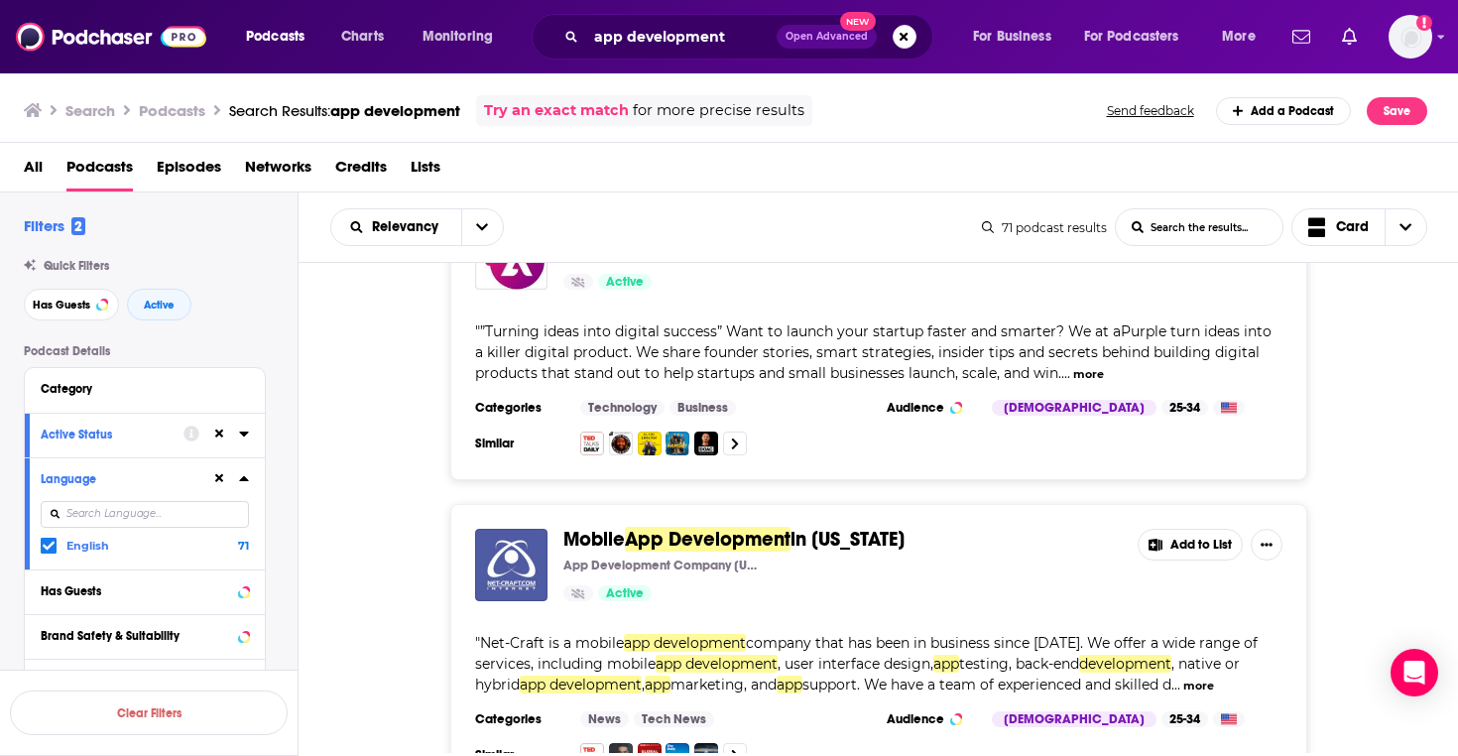
scroll to position [412, 0]
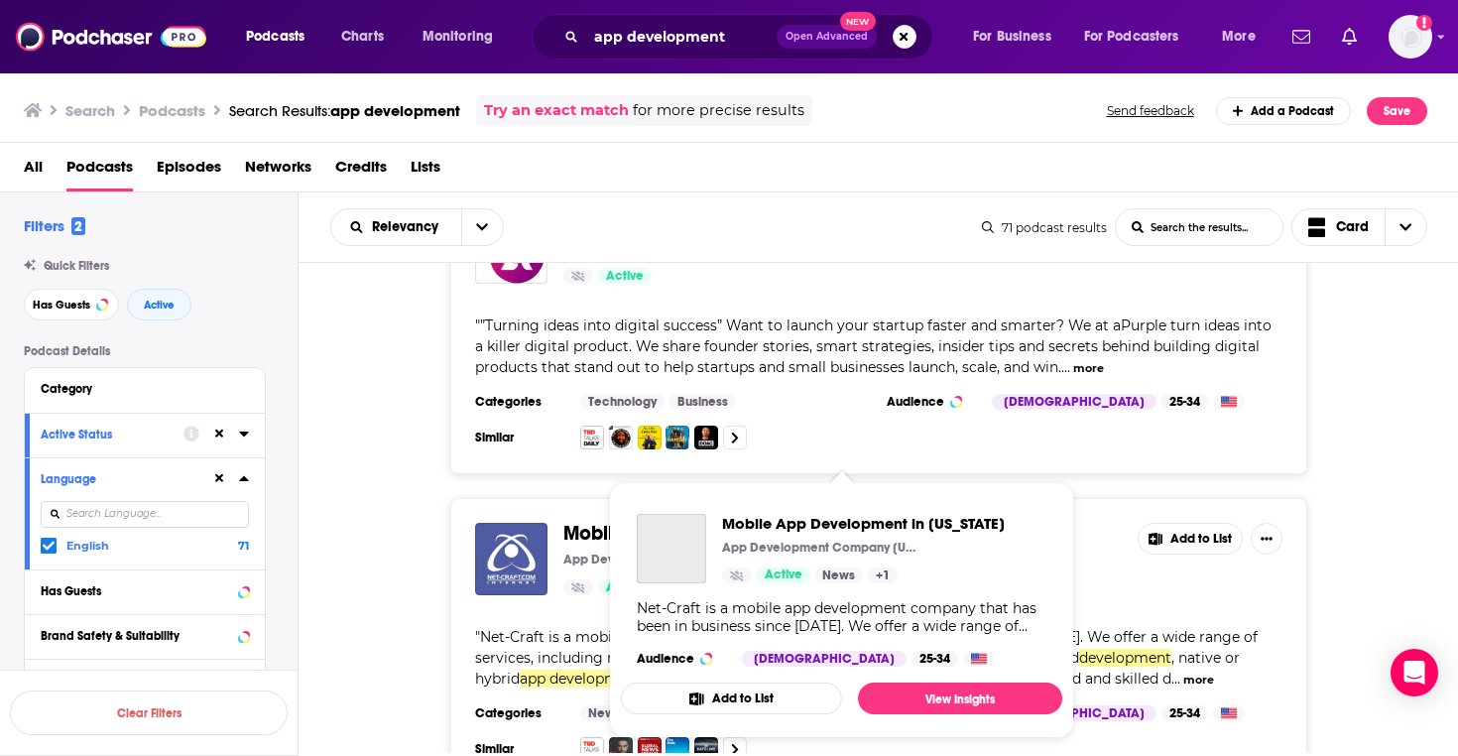
click at [610, 529] on div "Podcasts Charts Monitoring app development Open Advanced New For Business For P…" at bounding box center [729, 378] width 1458 height 756
click at [732, 518] on span "Mobile App Development in Arizona" at bounding box center [863, 523] width 283 height 19
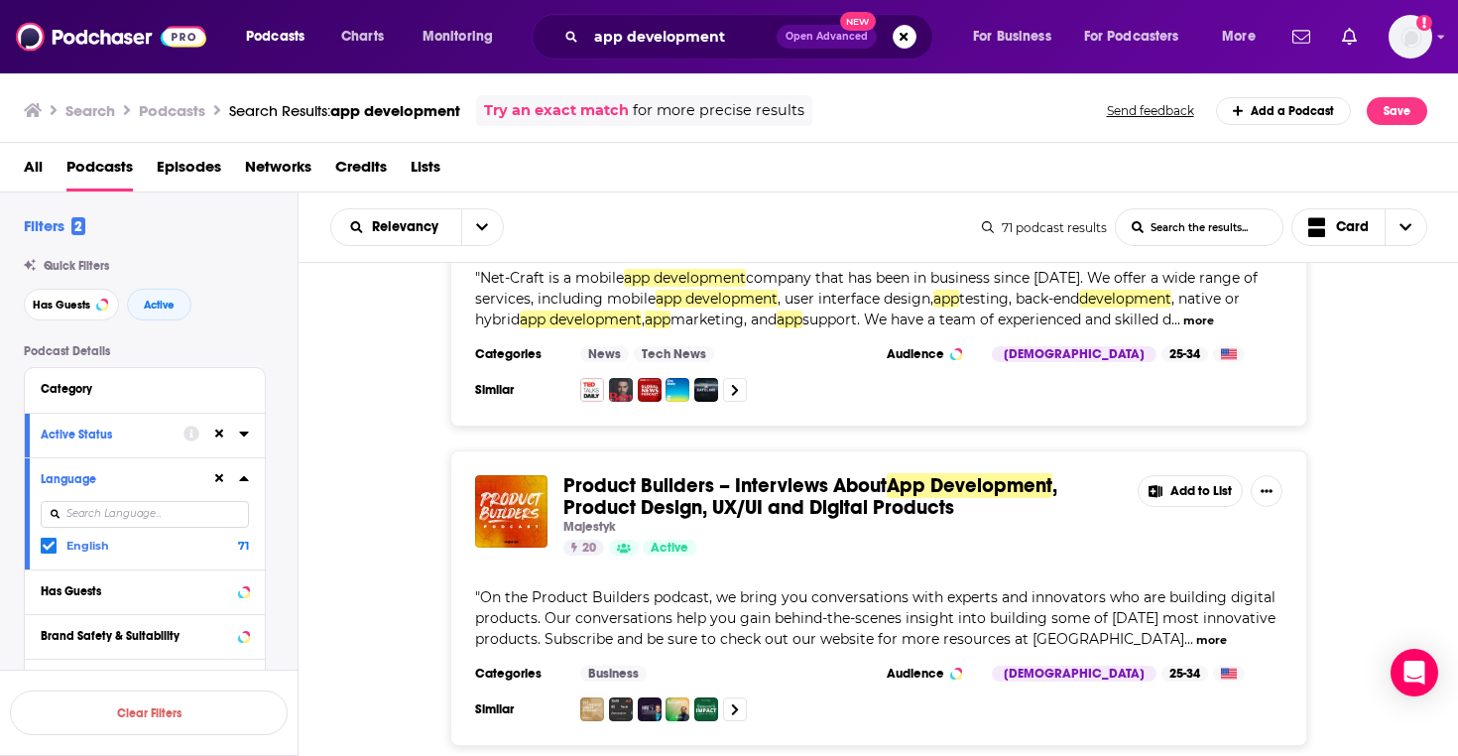
scroll to position [774, 0]
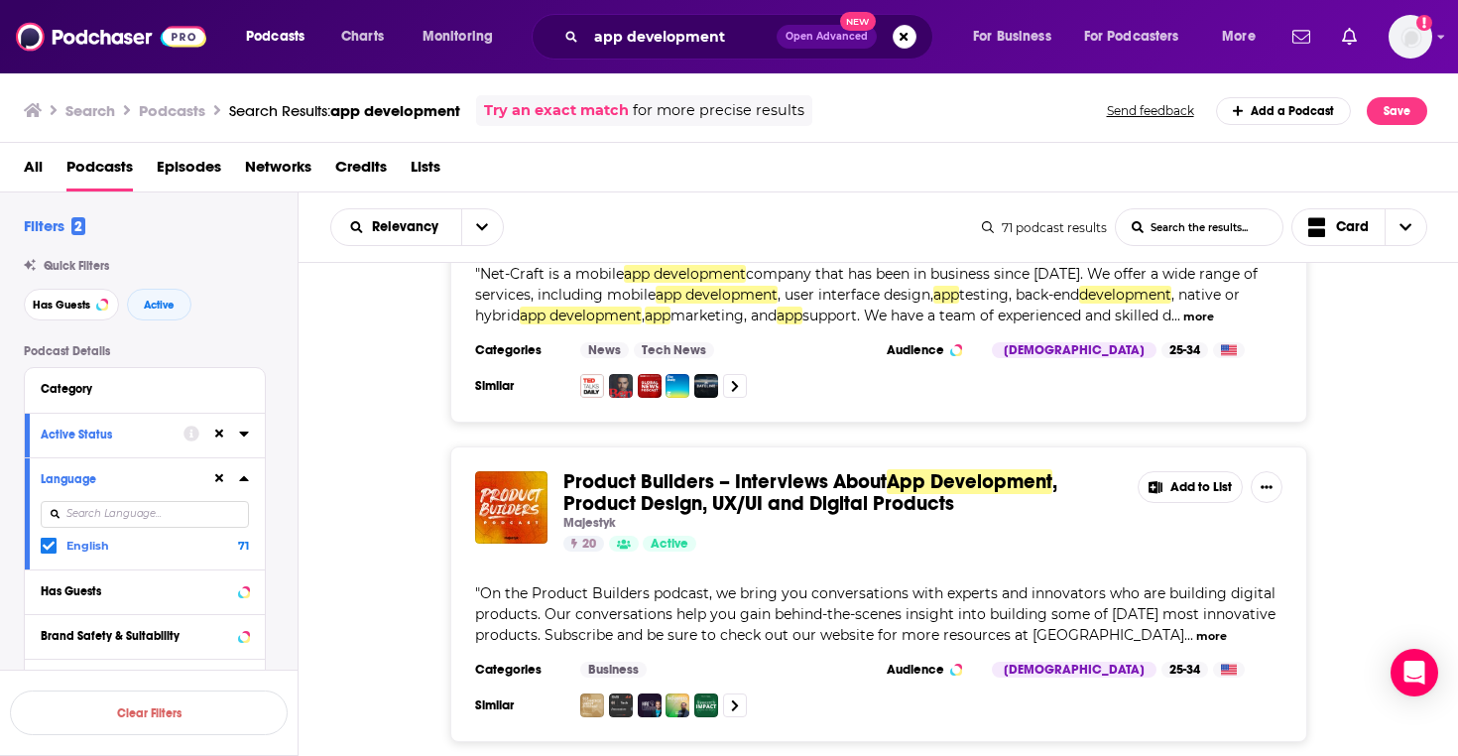
click at [713, 492] on span ", Product Design, UX/UI and Digital Products" at bounding box center [810, 492] width 494 height 47
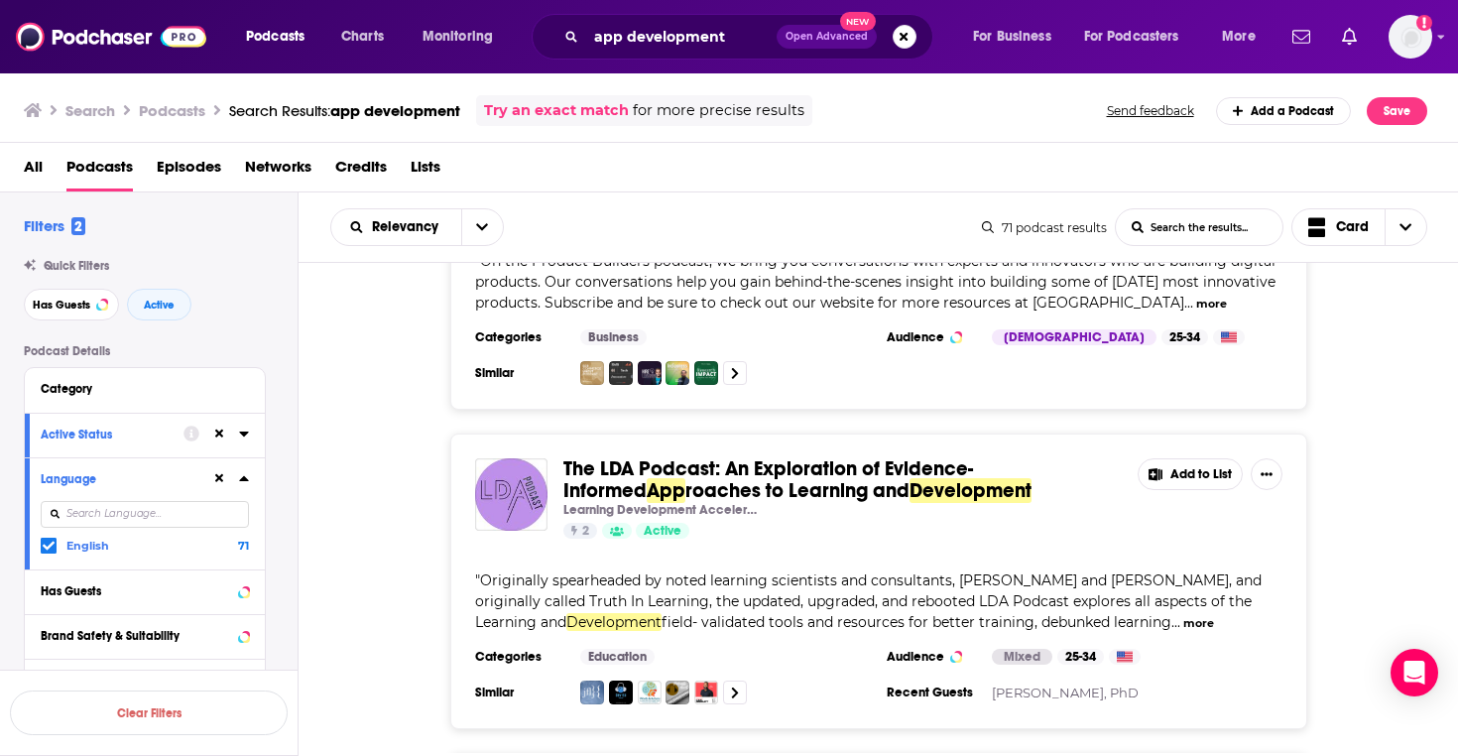
scroll to position [1109, 0]
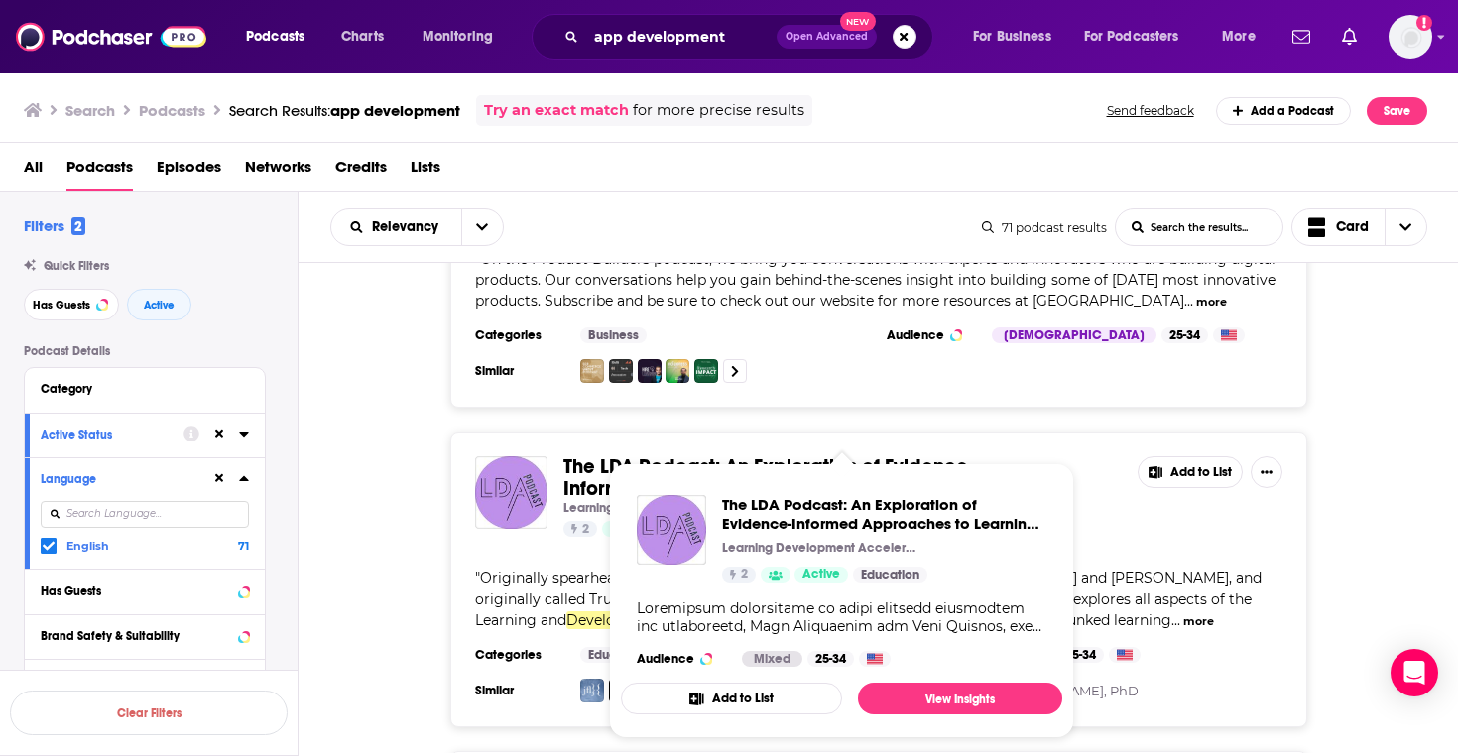
click at [672, 486] on div "The LDA Podcast: An Exploration of Evidence-Informed Approaches to Learning and…" at bounding box center [841, 580] width 441 height 203
click at [713, 508] on div "The LDA Podcast: An Exploration of Evidence-Informed Approaches to Learning and…" at bounding box center [842, 539] width 410 height 88
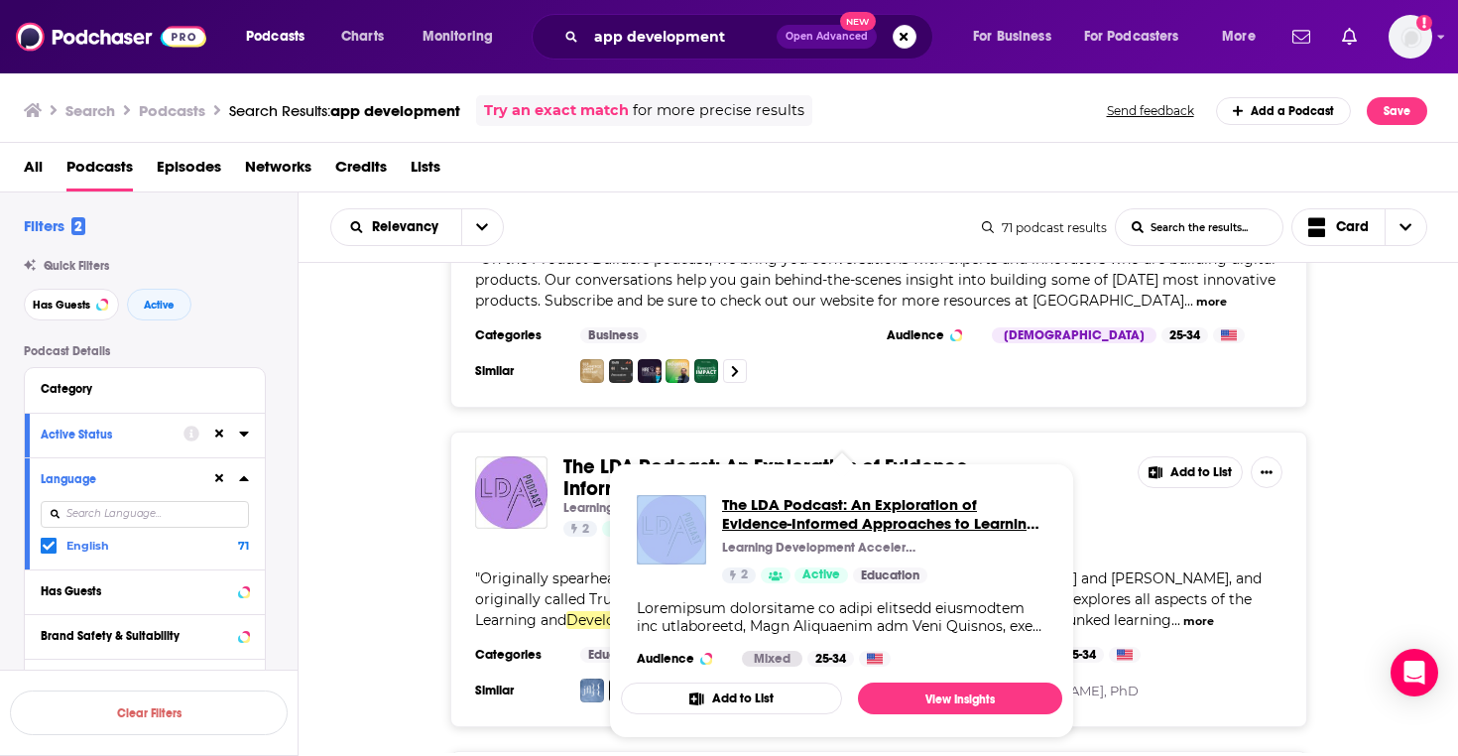
click at [753, 508] on span "The LDA Podcast: An Exploration of Evidence-Informed Approaches to Learning and…" at bounding box center [884, 514] width 324 height 38
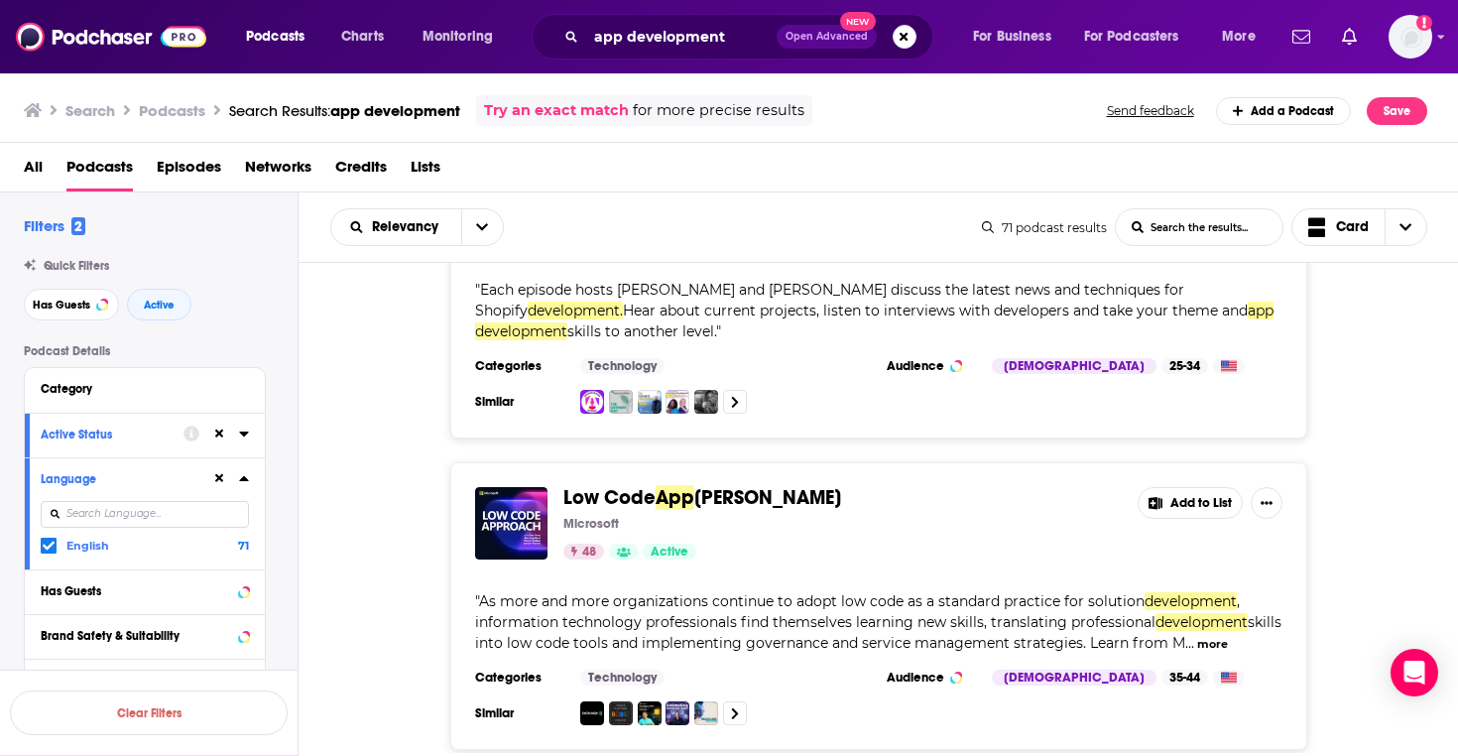
scroll to position [1821, 0]
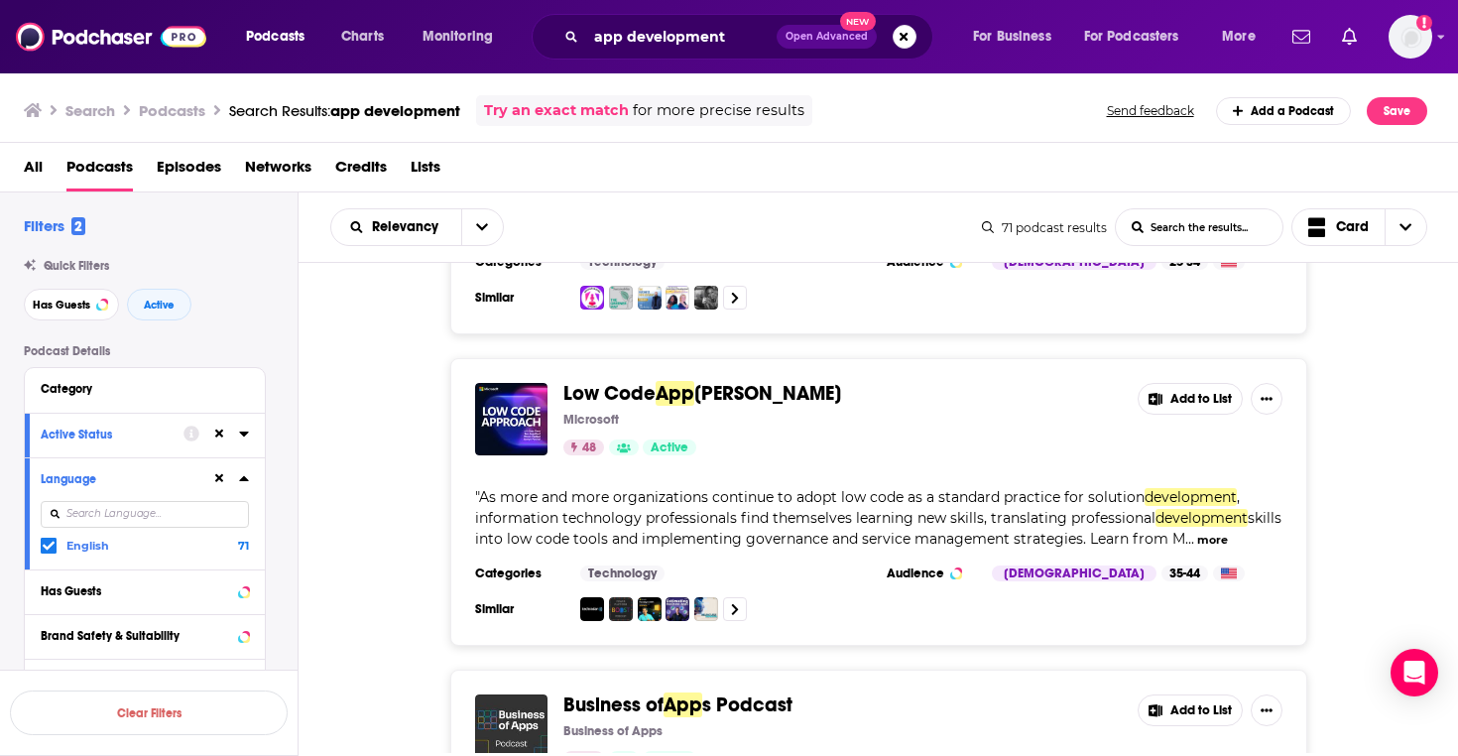
click at [584, 396] on span "Low Code" at bounding box center [609, 393] width 92 height 25
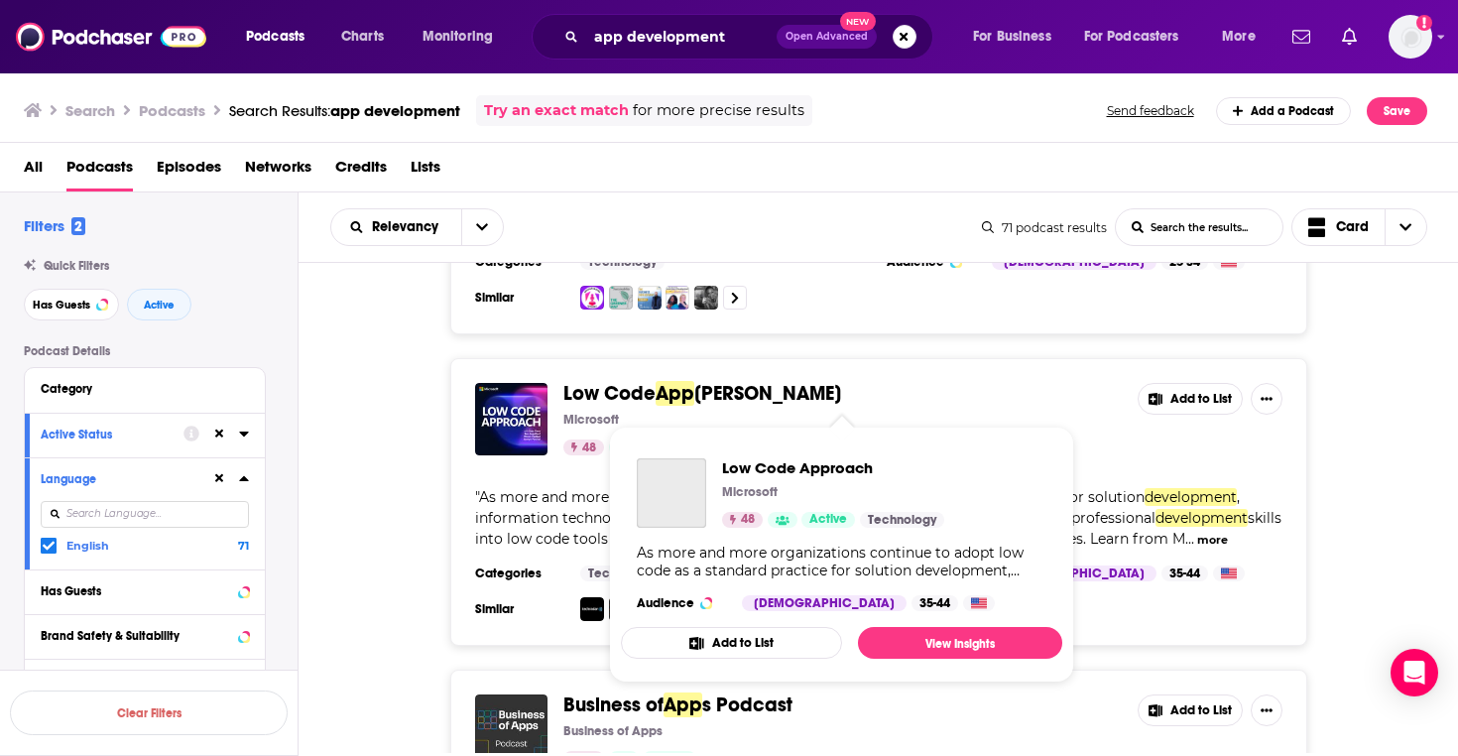
click at [601, 396] on span "Low Code" at bounding box center [609, 393] width 92 height 25
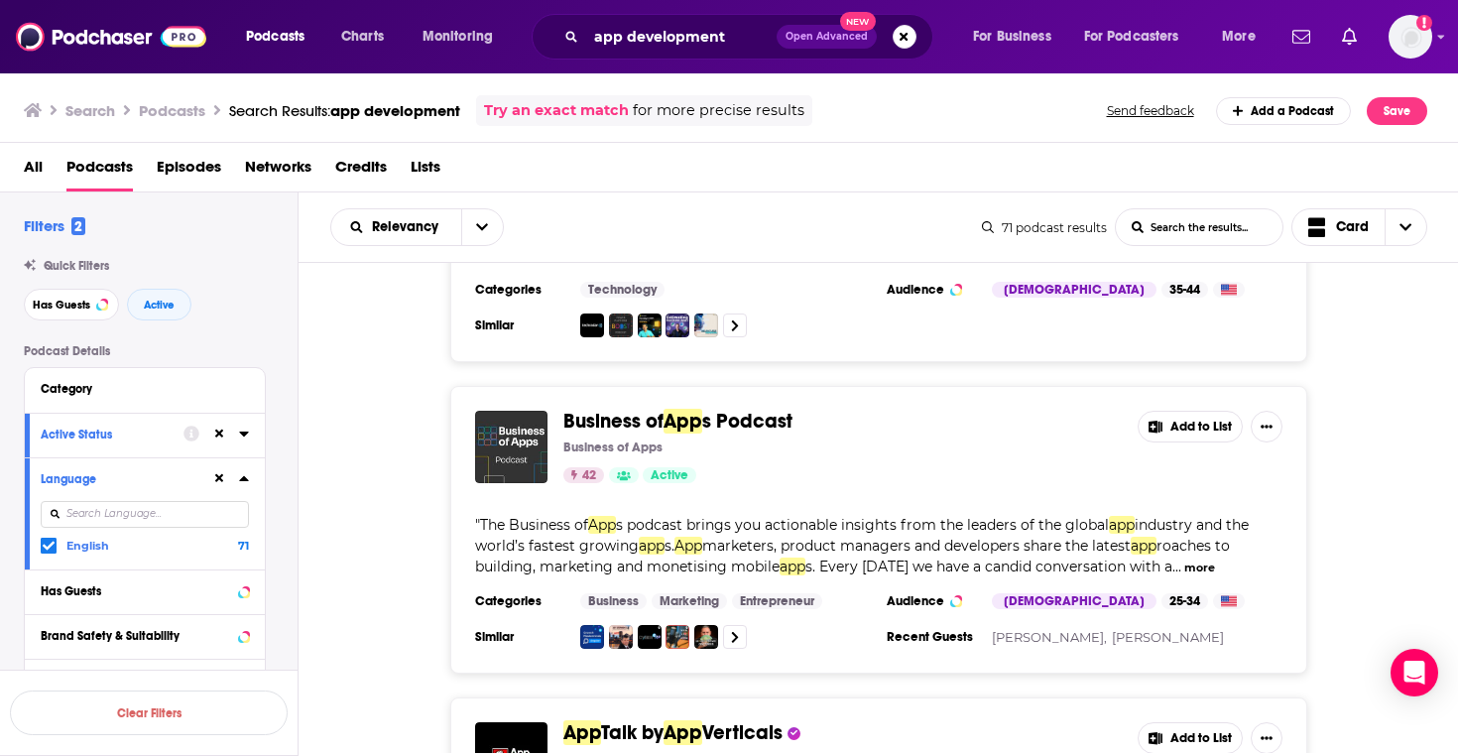
scroll to position [2109, 0]
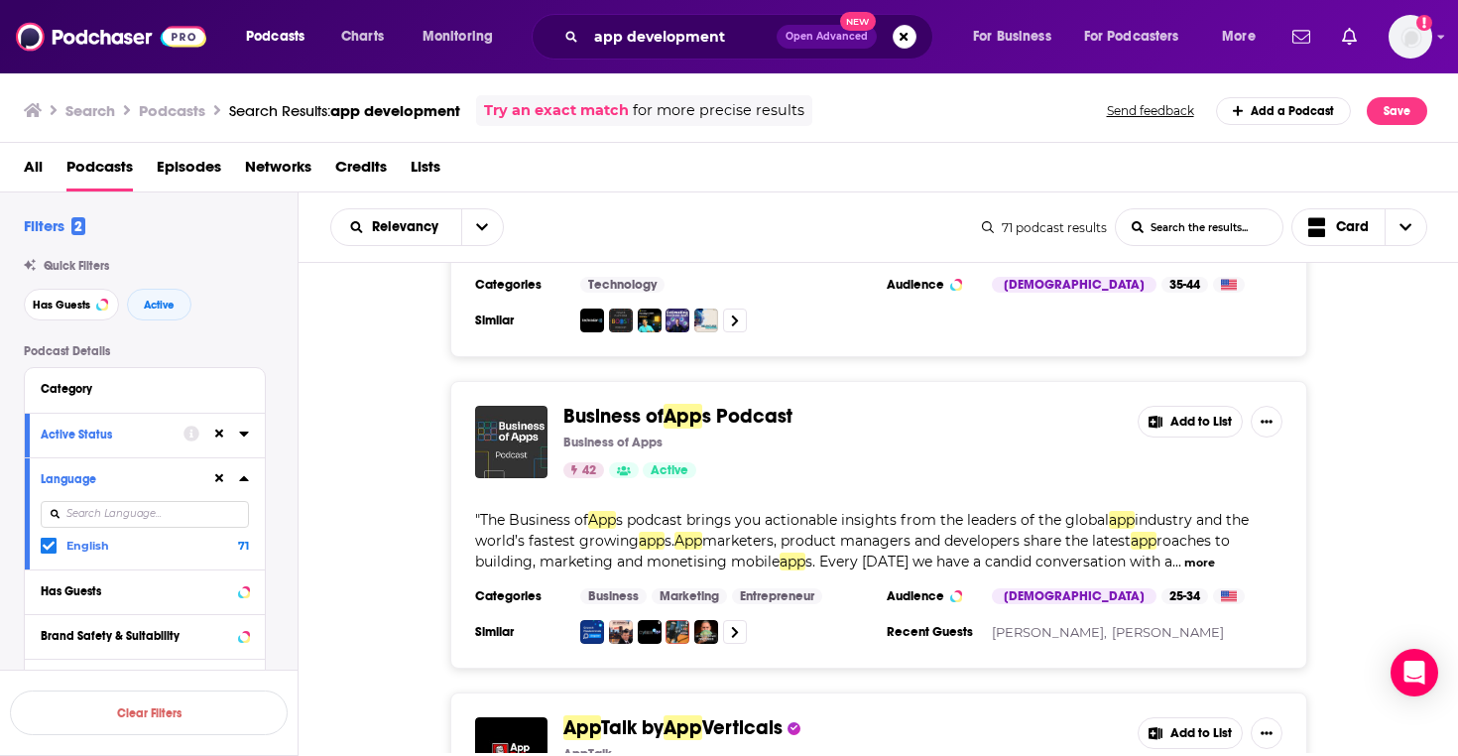
click at [603, 415] on span "Business of" at bounding box center [613, 416] width 100 height 25
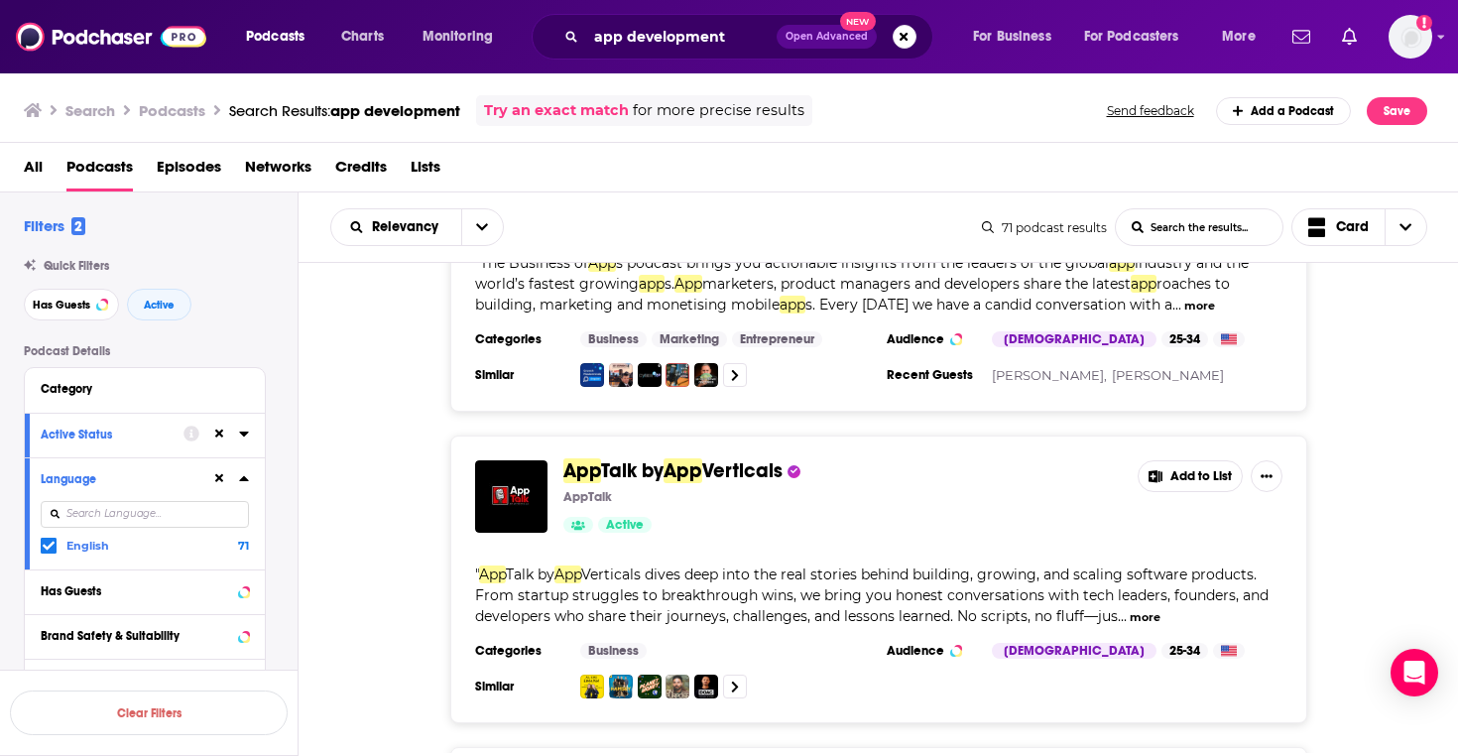
scroll to position [2363, 0]
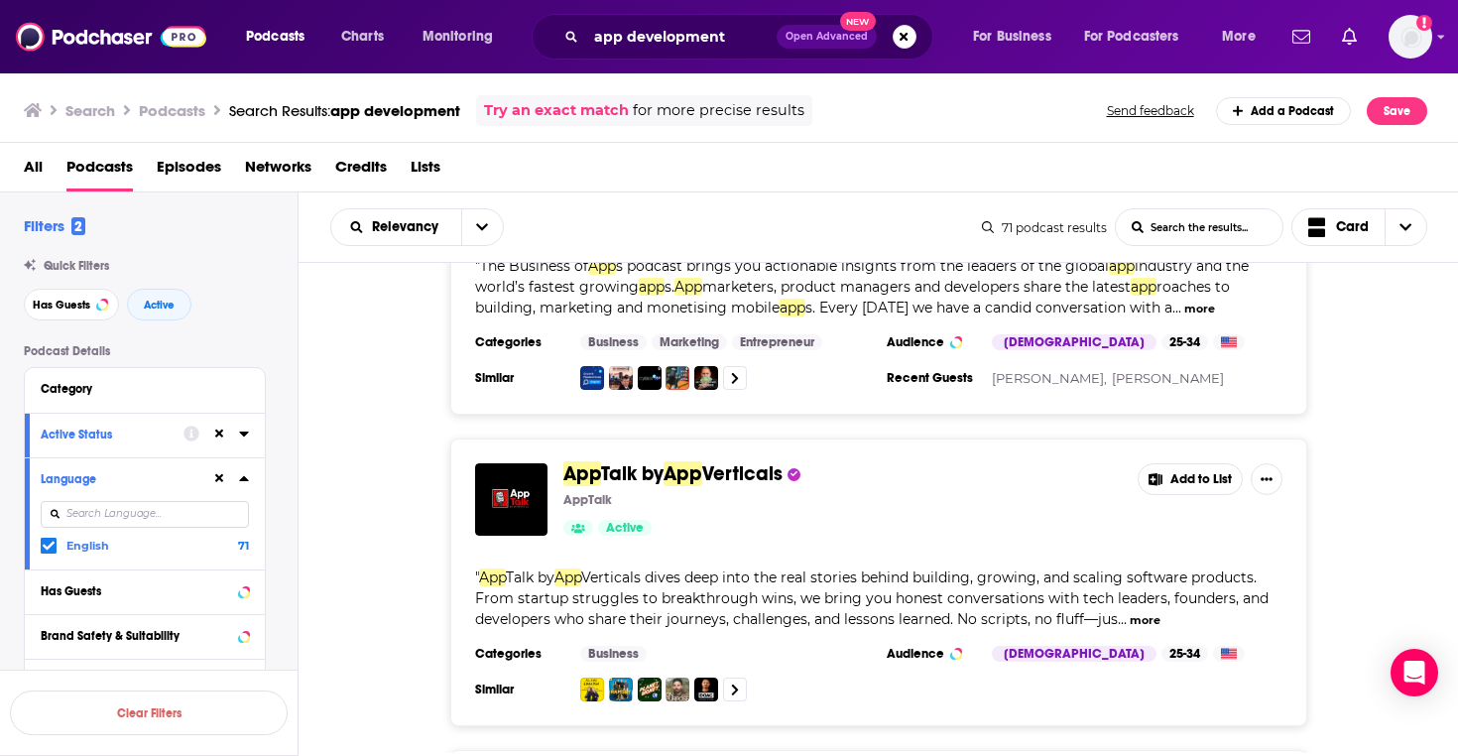
click at [596, 479] on span "App" at bounding box center [582, 473] width 38 height 25
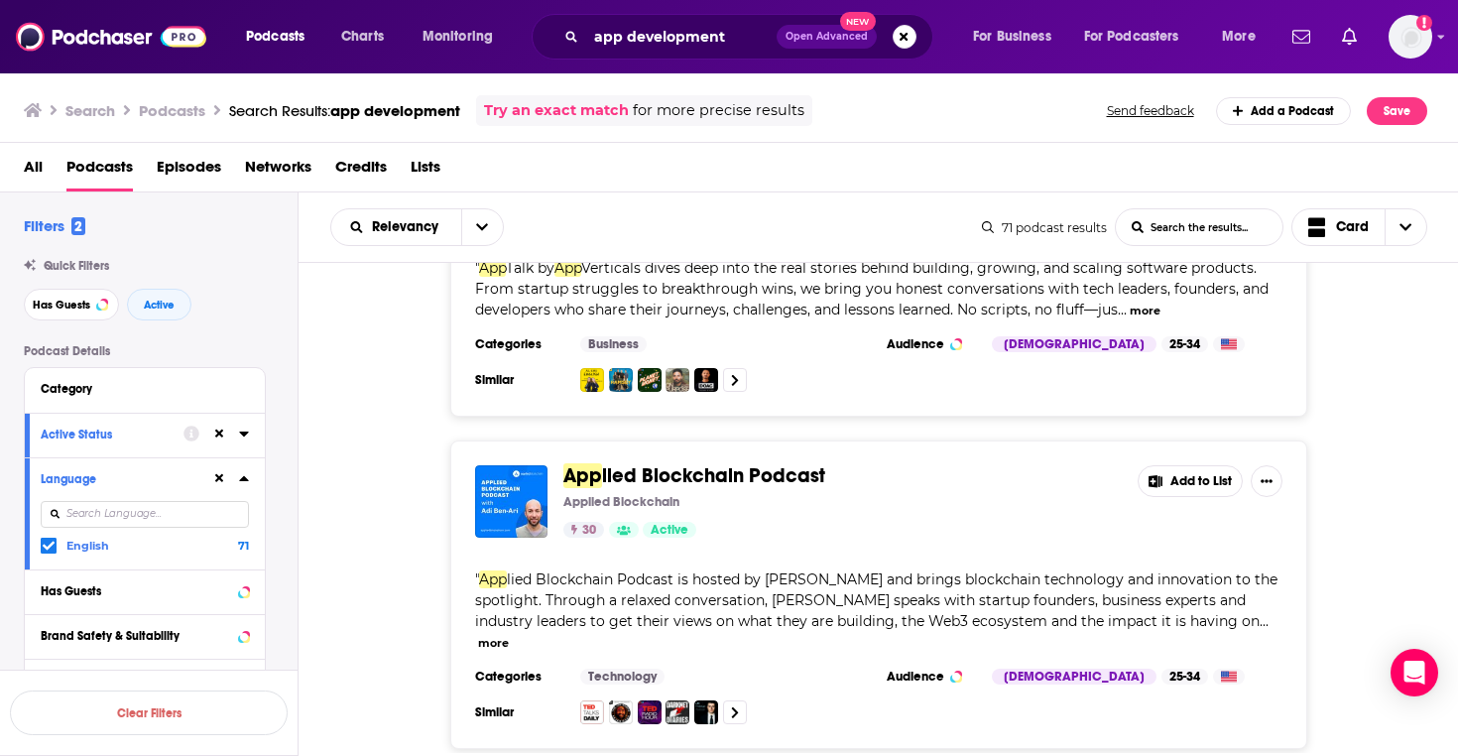
scroll to position [2672, 0]
click at [658, 477] on div "Podcasts Charts Monitoring app development Open Advanced New For Business For P…" at bounding box center [729, 378] width 1458 height 756
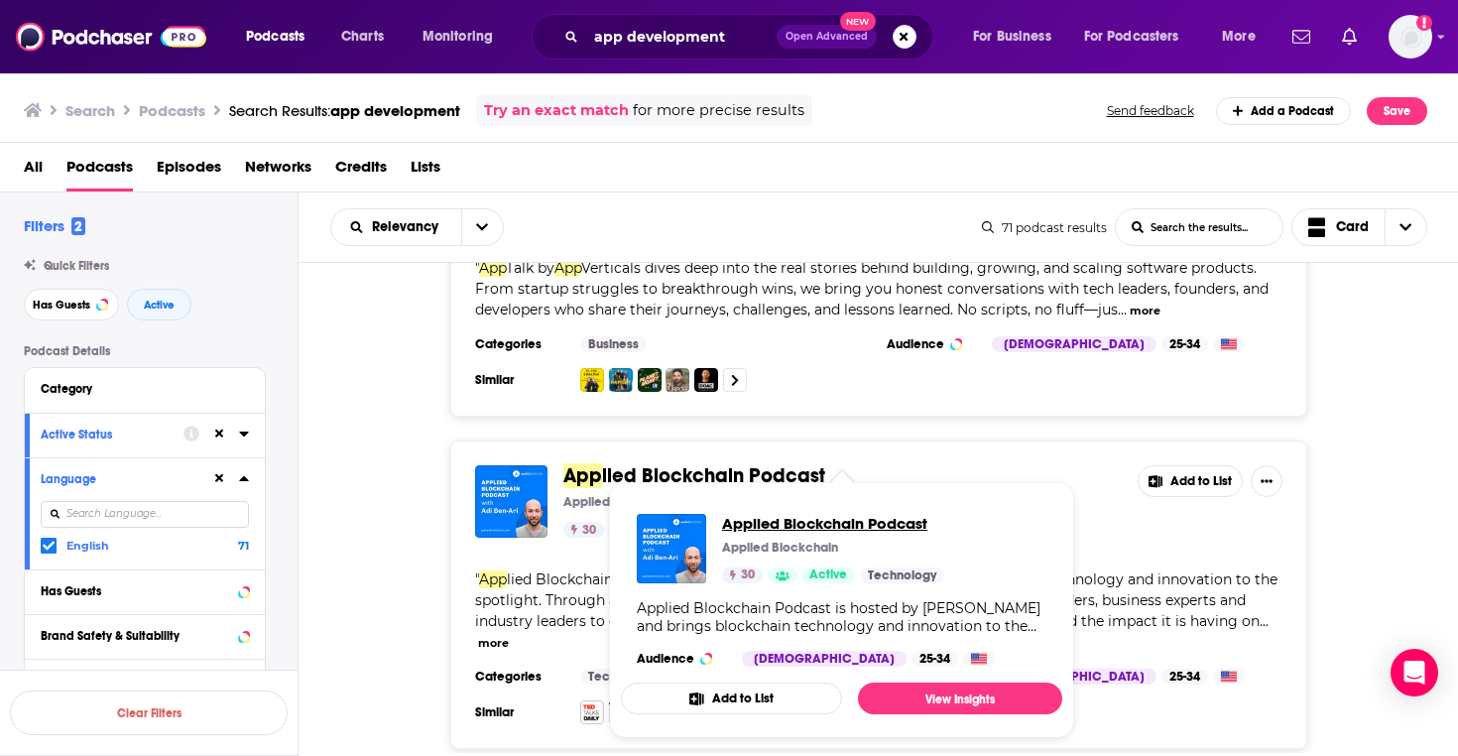
click at [760, 523] on span "Applied Blockchain Podcast" at bounding box center [833, 523] width 222 height 19
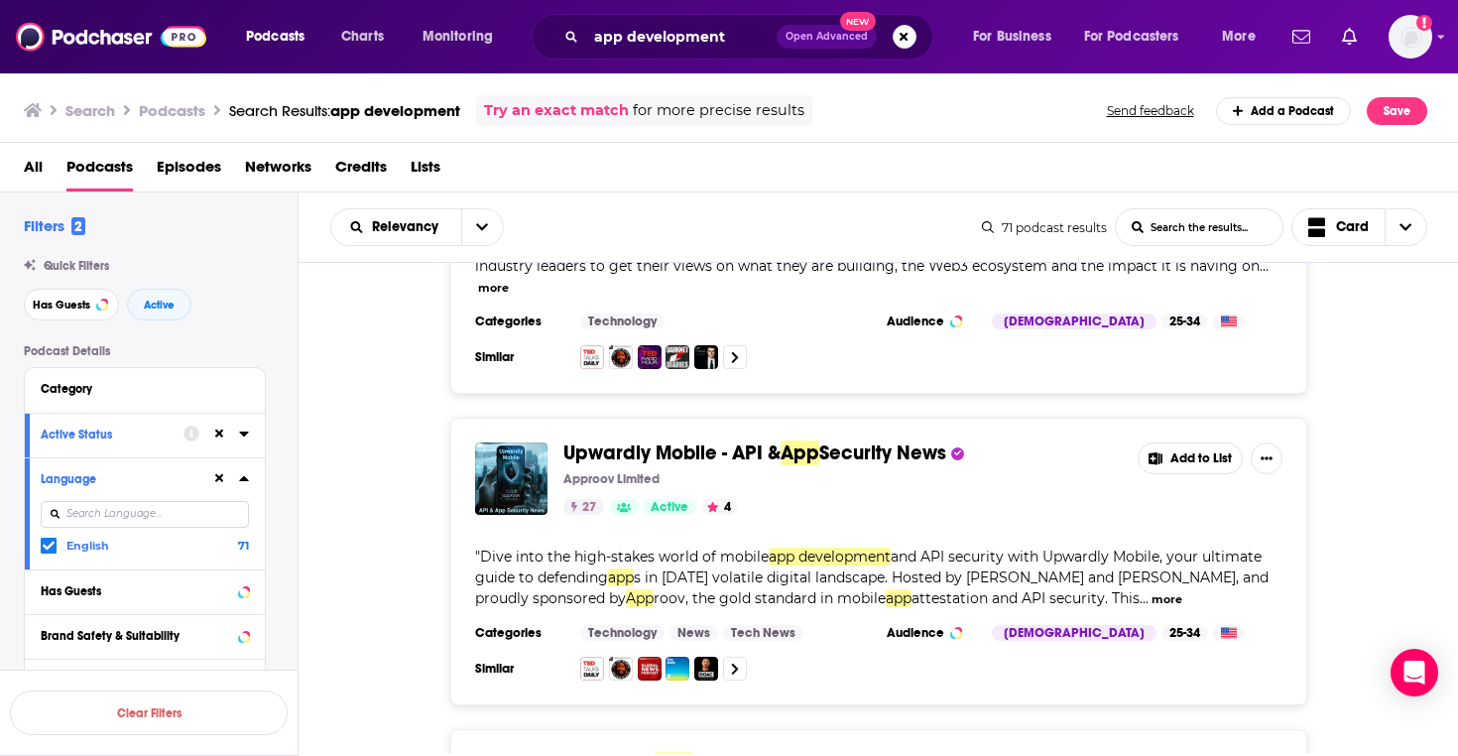
scroll to position [3033, 0]
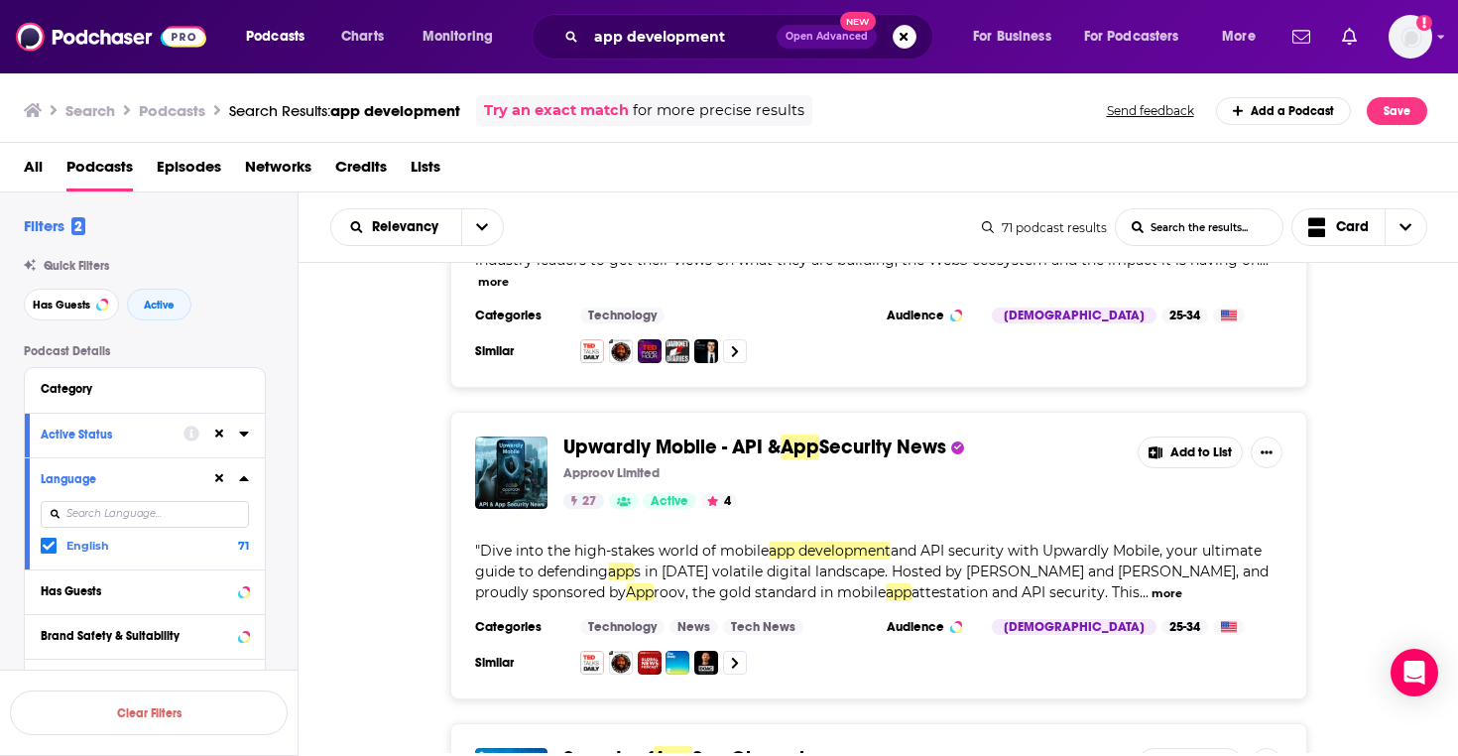
click at [661, 434] on span "Upwardly Mobile - API &" at bounding box center [671, 446] width 217 height 25
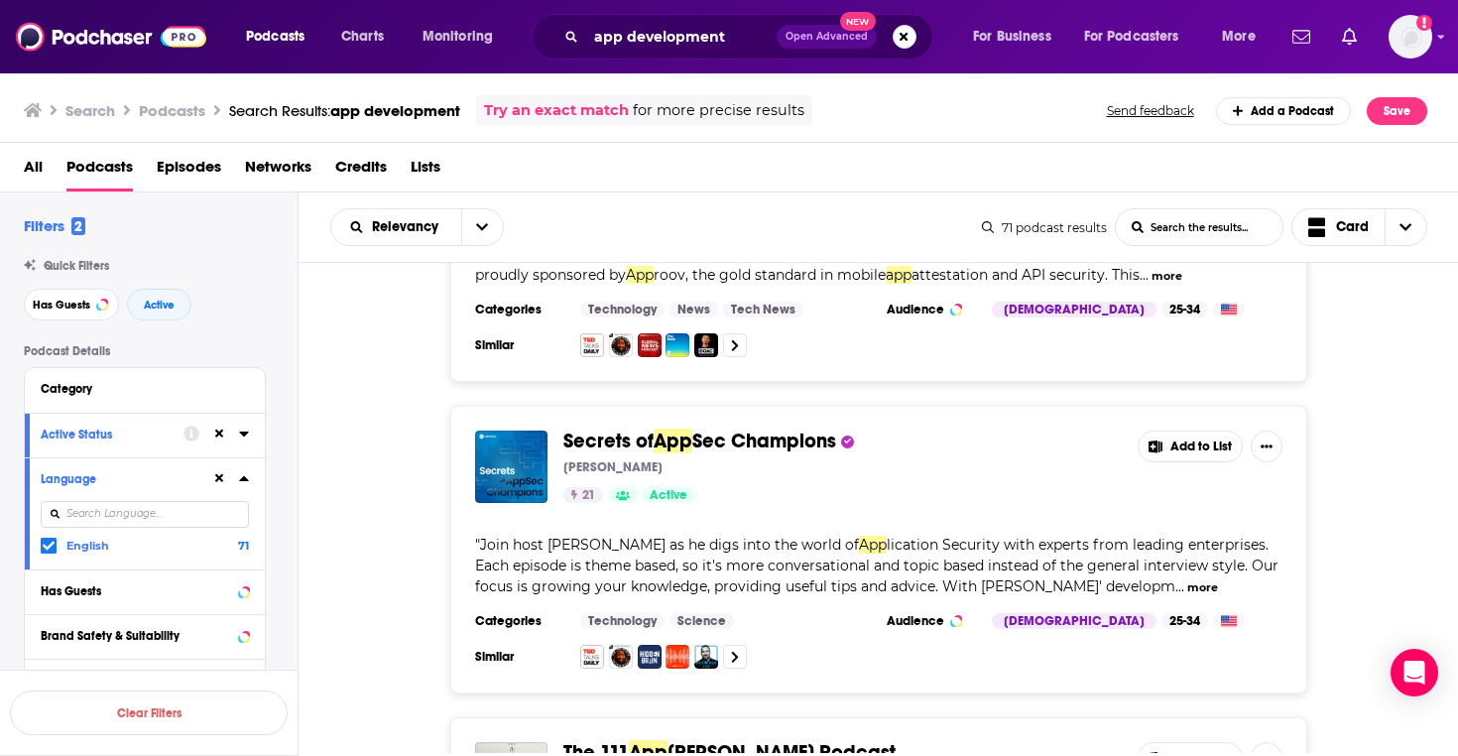
scroll to position [3349, 0]
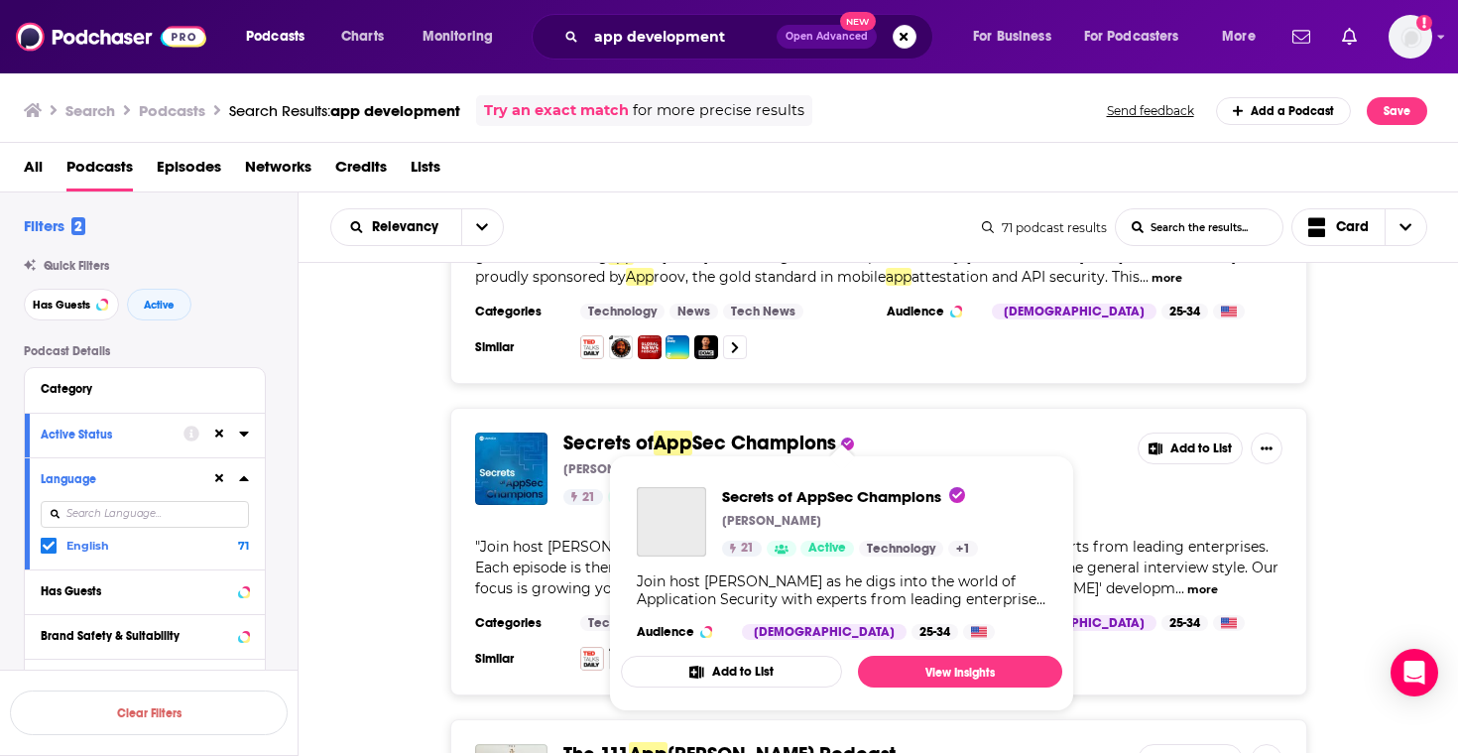
click at [594, 430] on span "Secrets of" at bounding box center [608, 442] width 90 height 25
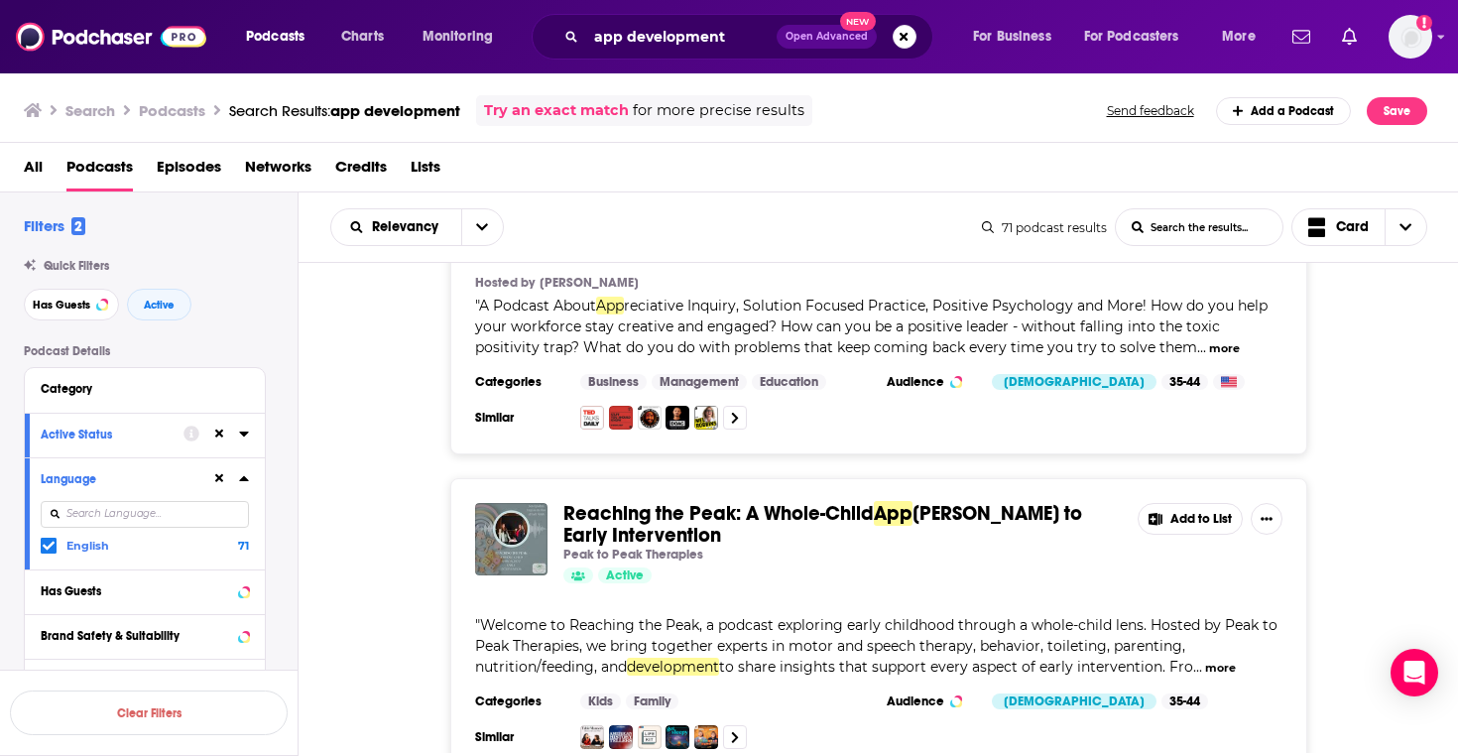
scroll to position [6150, 0]
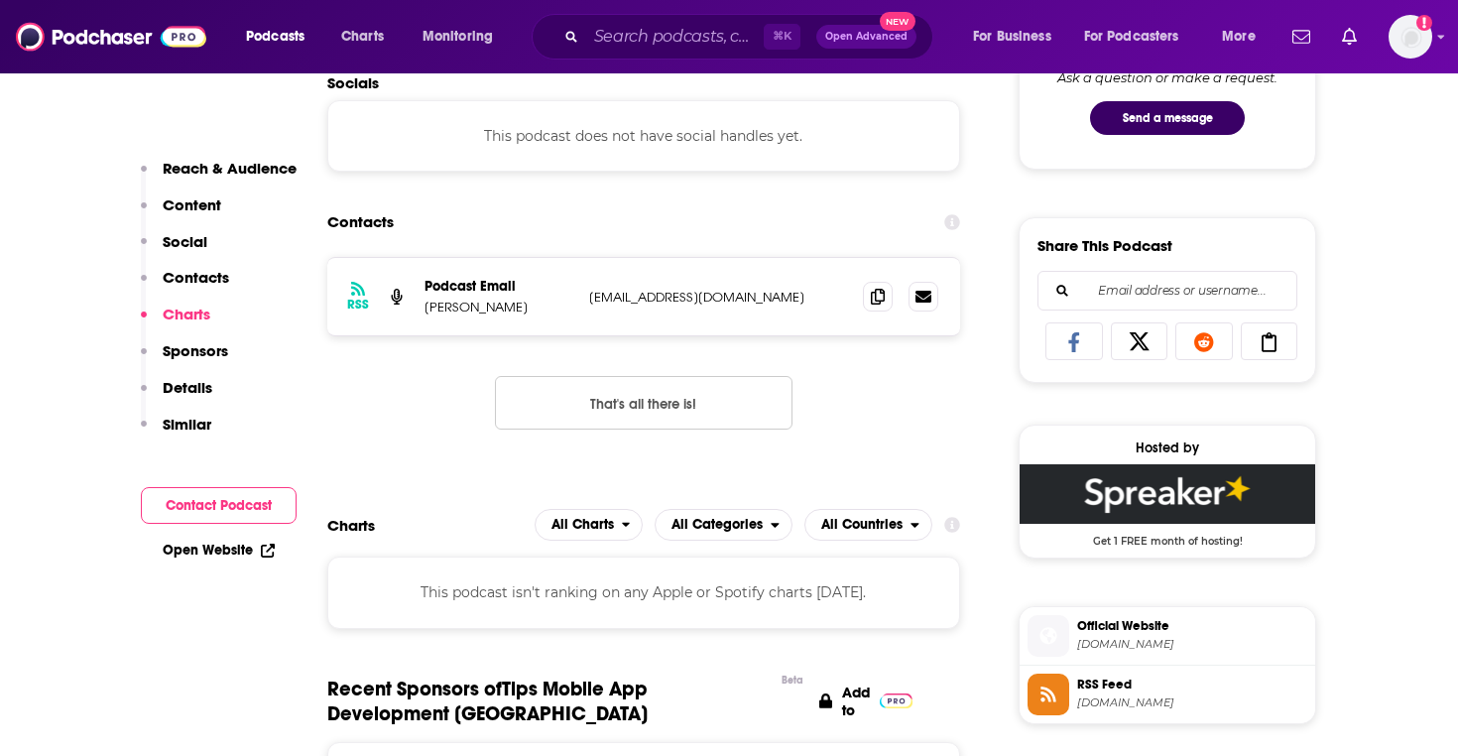
scroll to position [1075, 0]
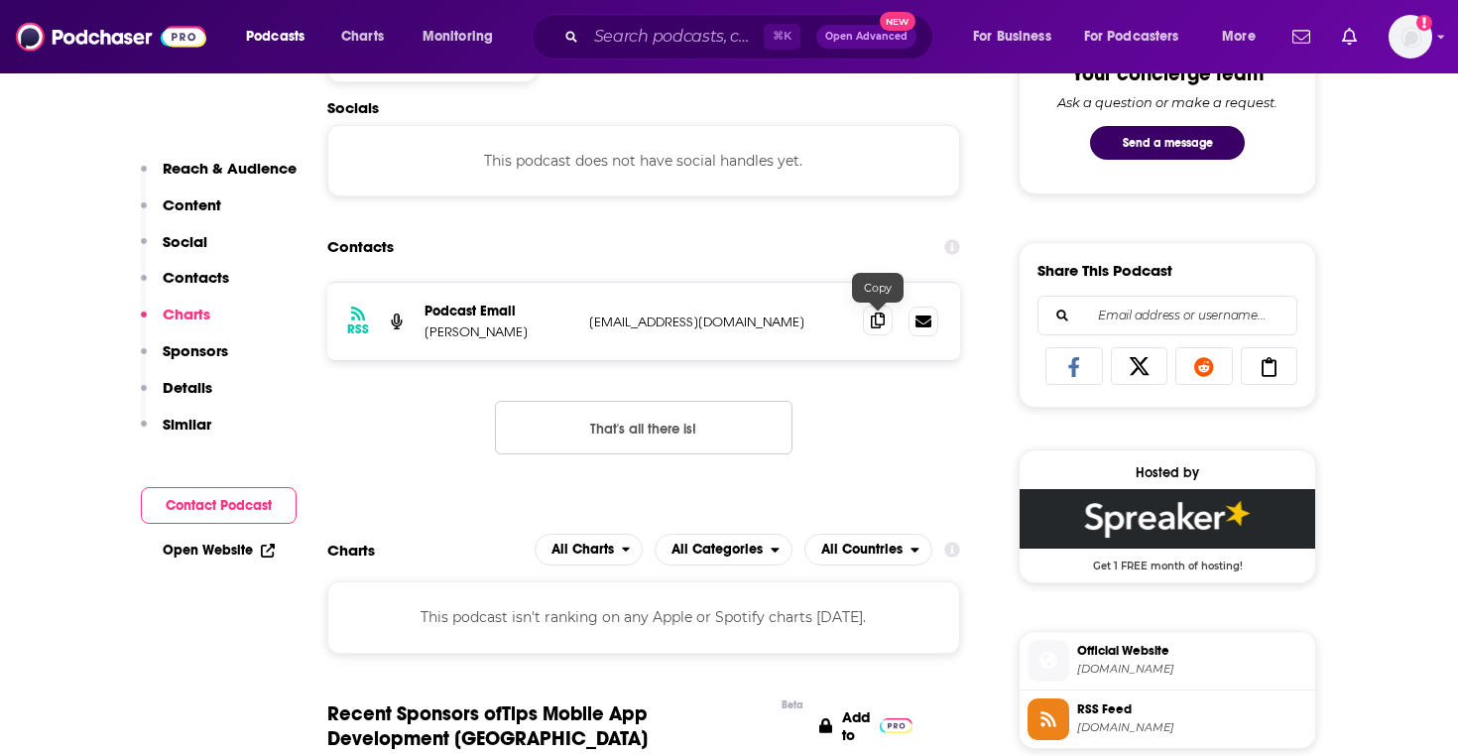
click at [875, 325] on icon at bounding box center [878, 320] width 14 height 16
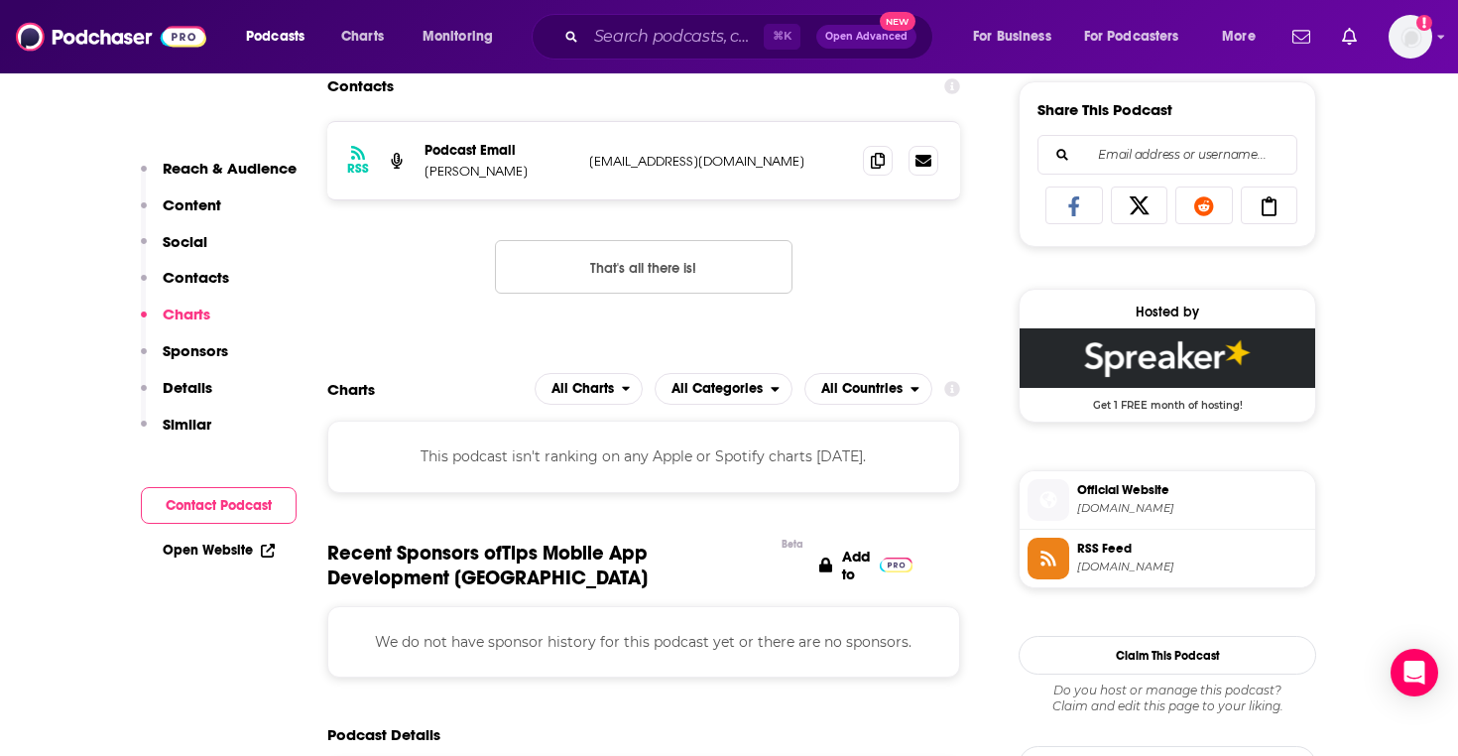
scroll to position [1130, 0]
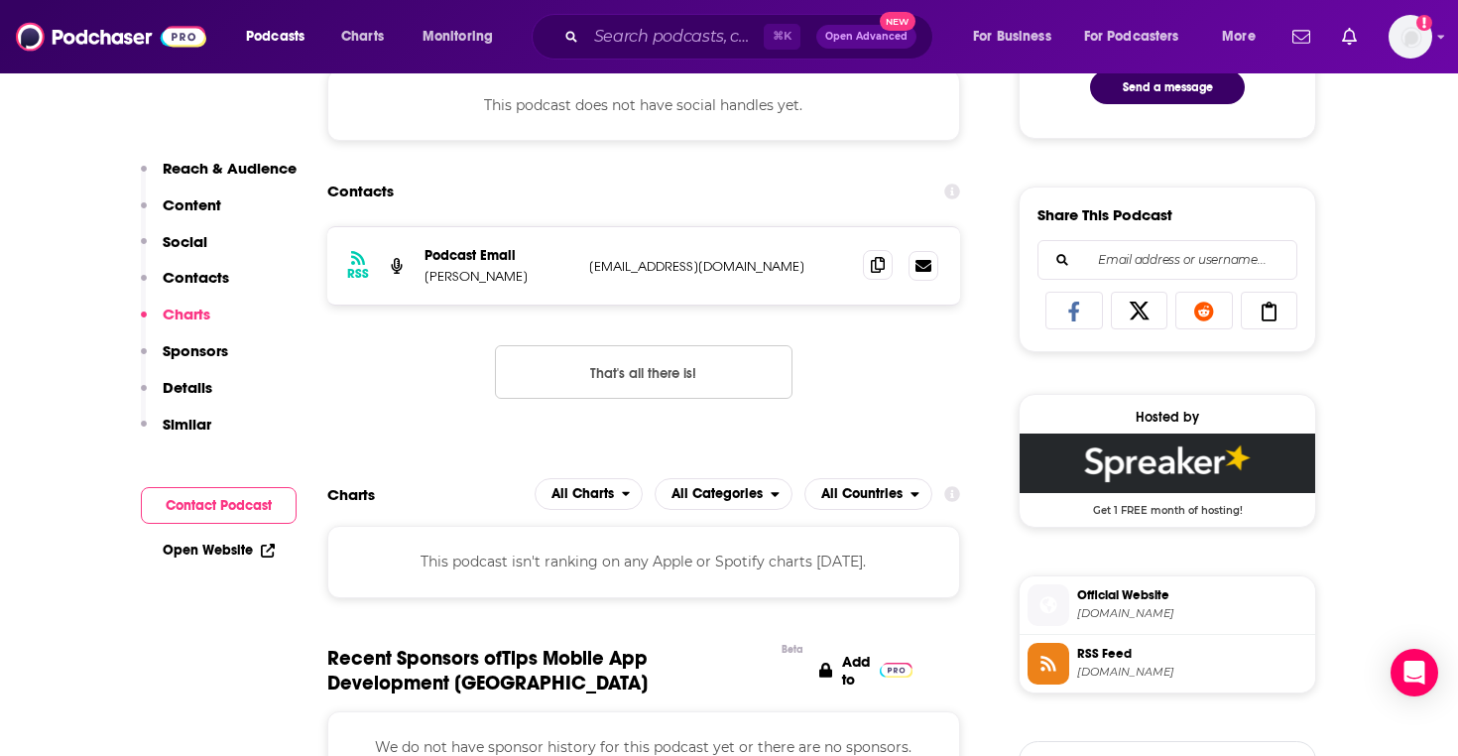
click at [872, 269] on icon at bounding box center [878, 265] width 14 height 16
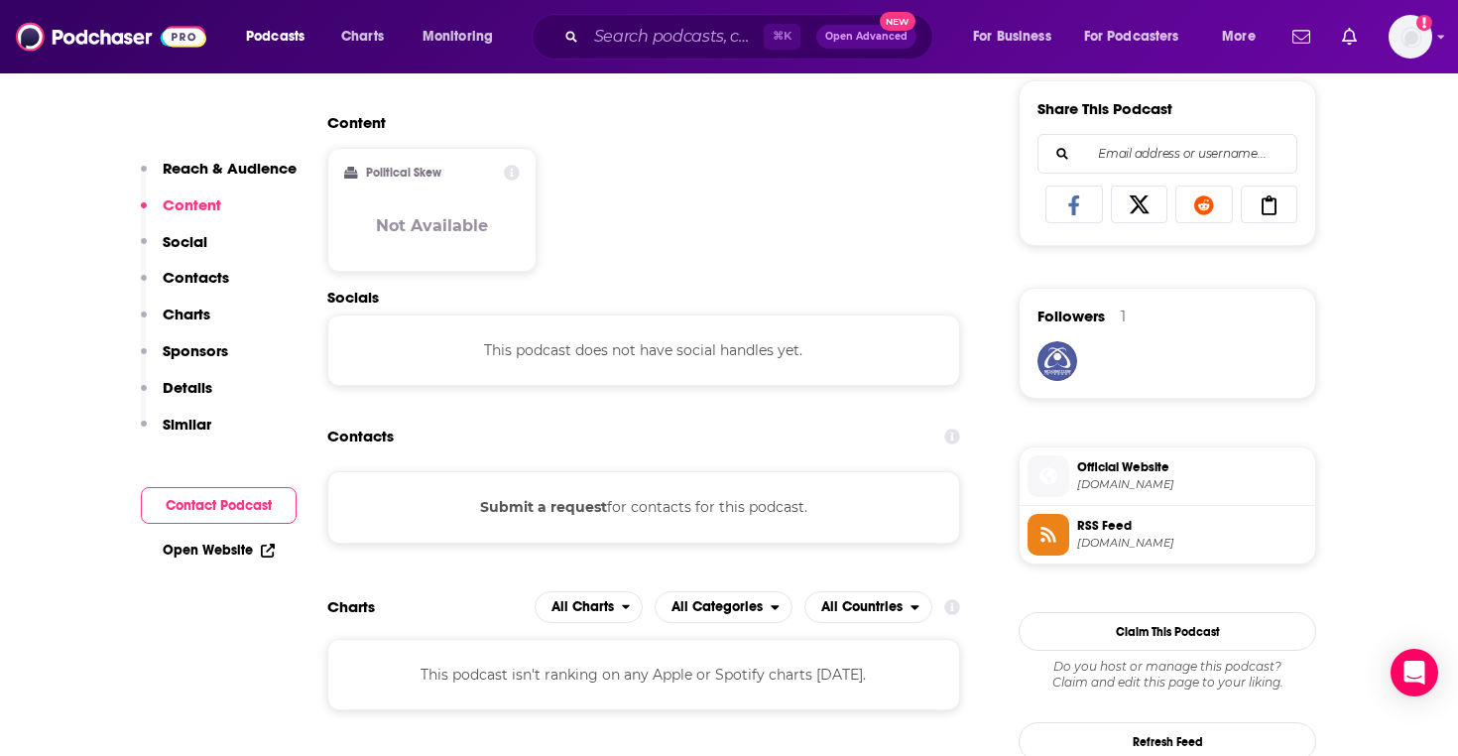
scroll to position [1232, 0]
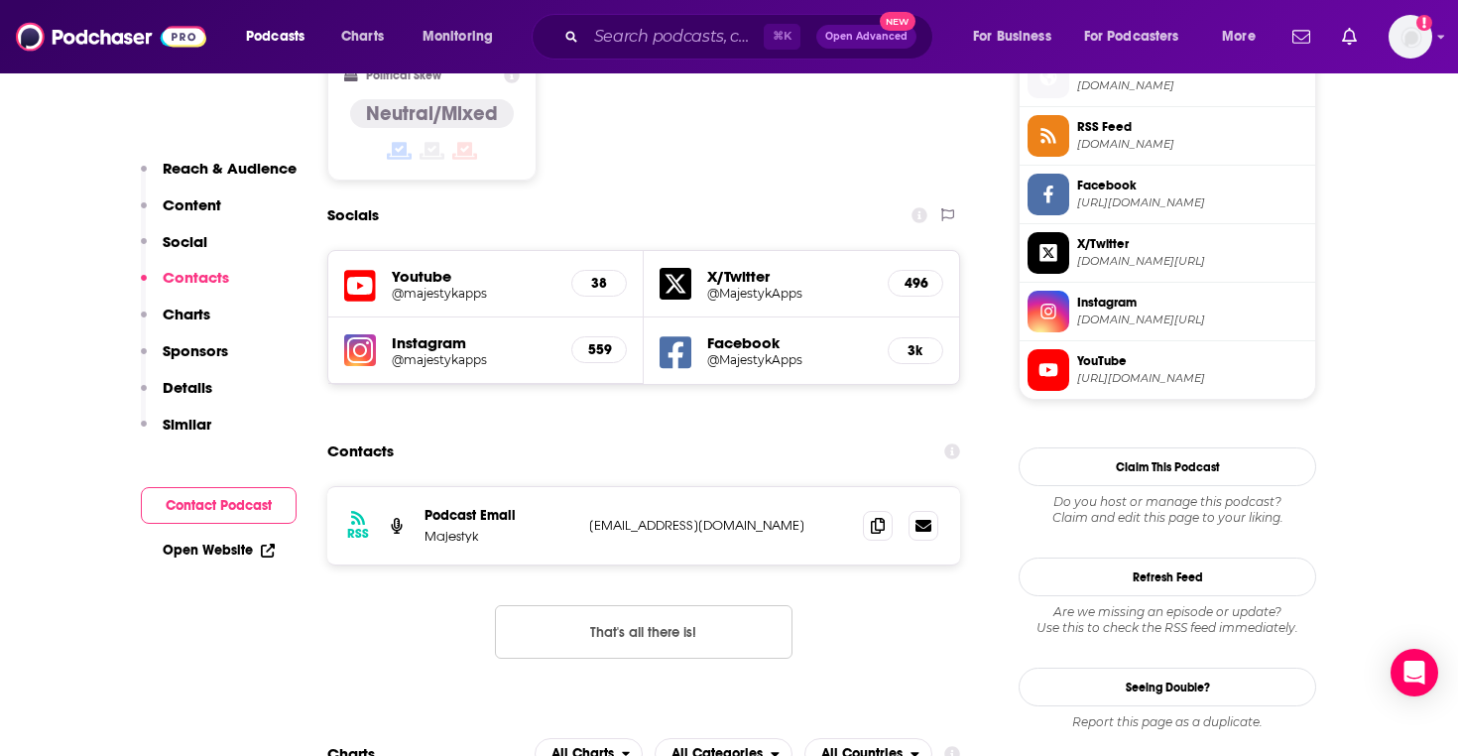
scroll to position [1644, 0]
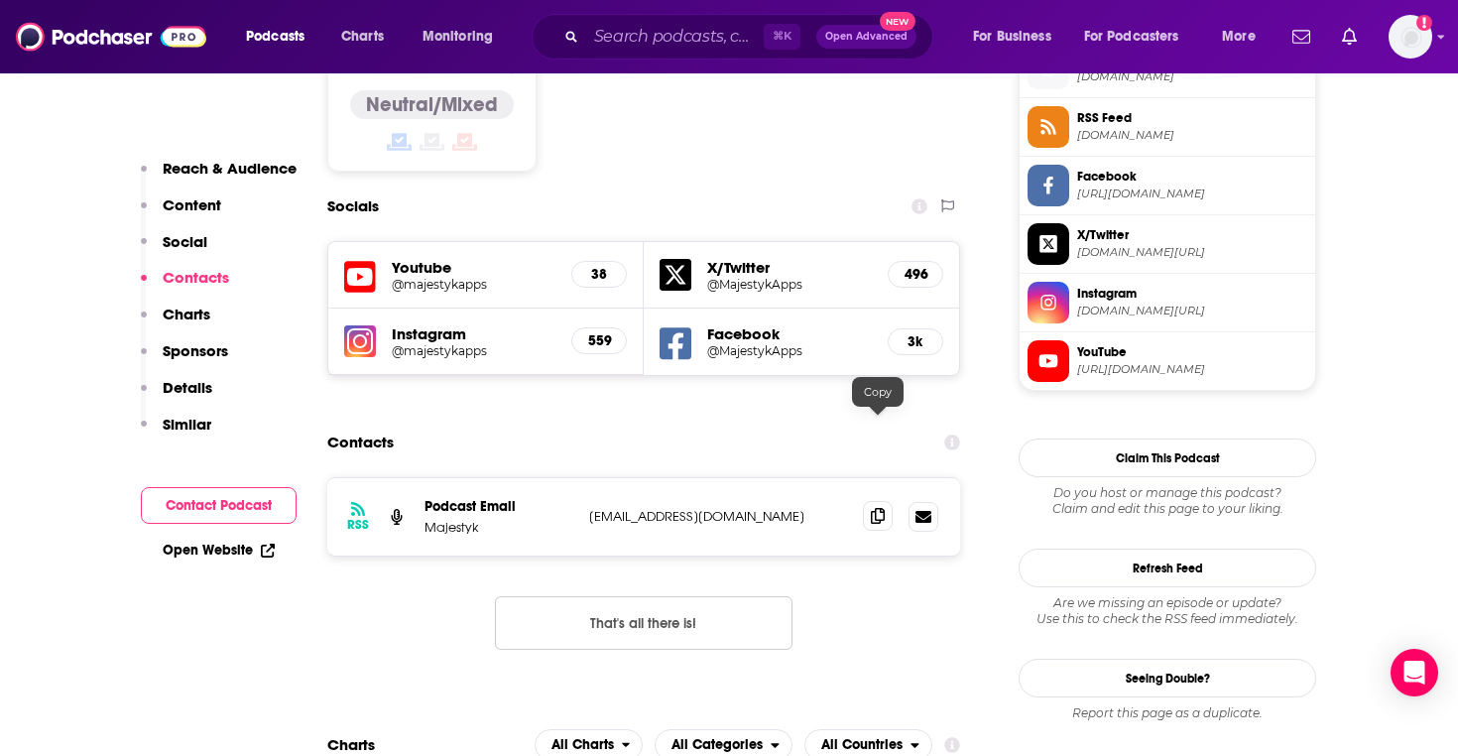
click at [876, 508] on icon at bounding box center [878, 516] width 14 height 16
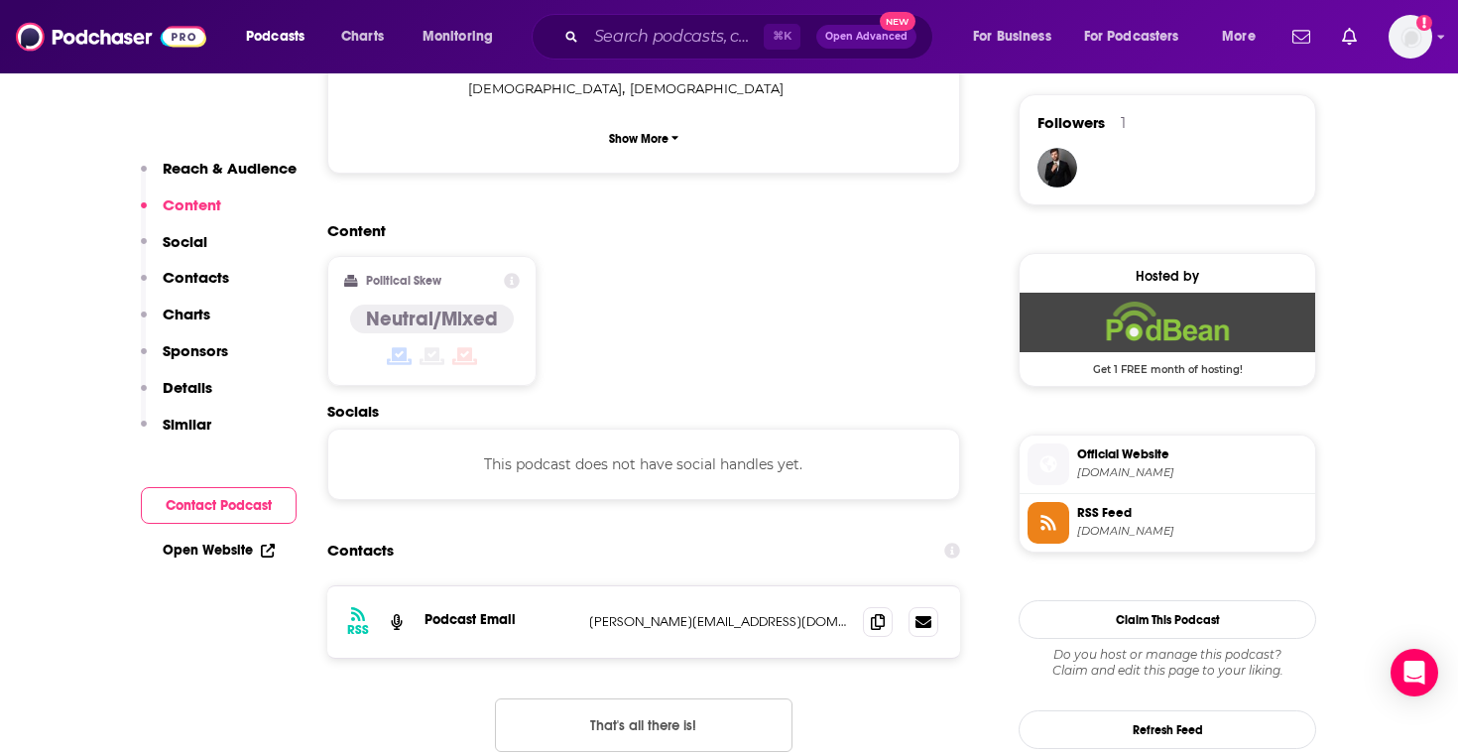
scroll to position [1453, 0]
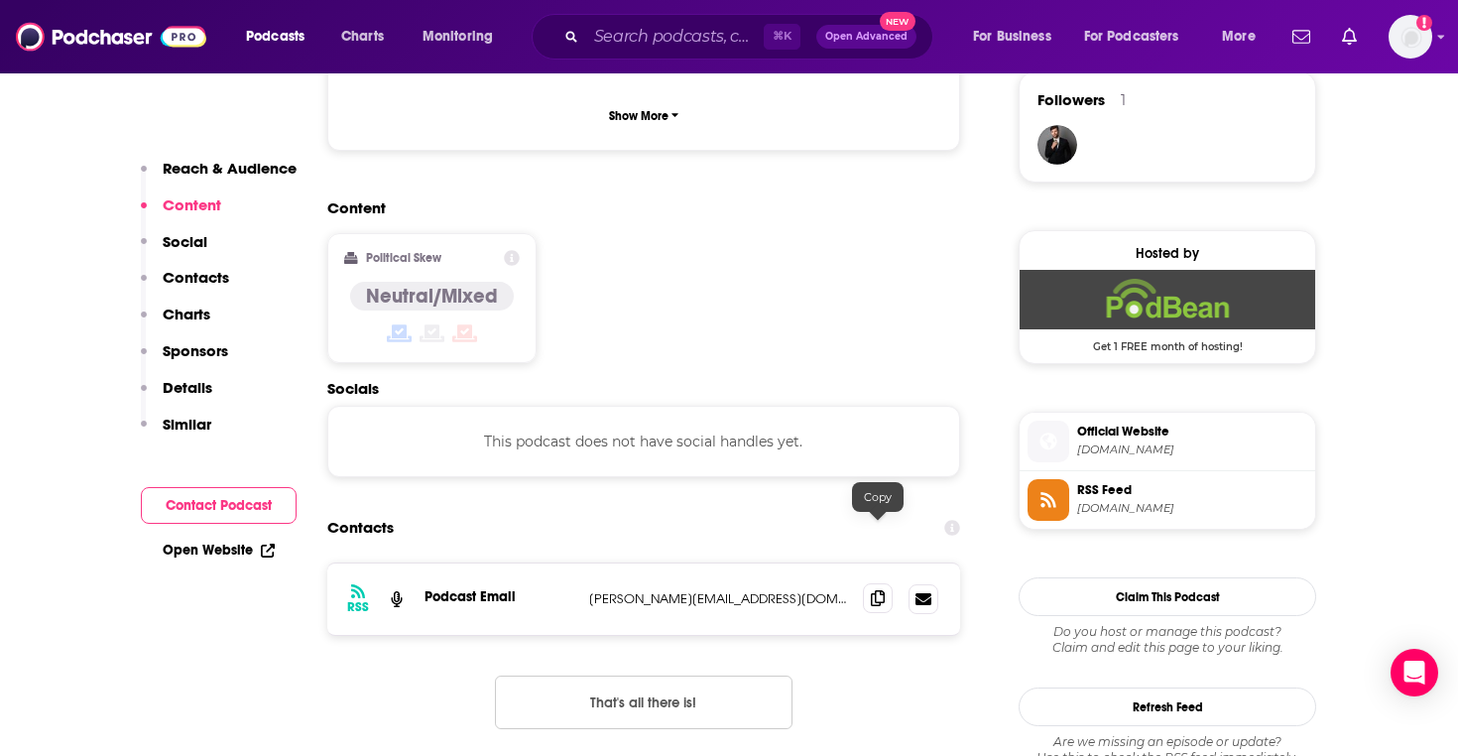
click at [881, 590] on icon at bounding box center [878, 598] width 14 height 16
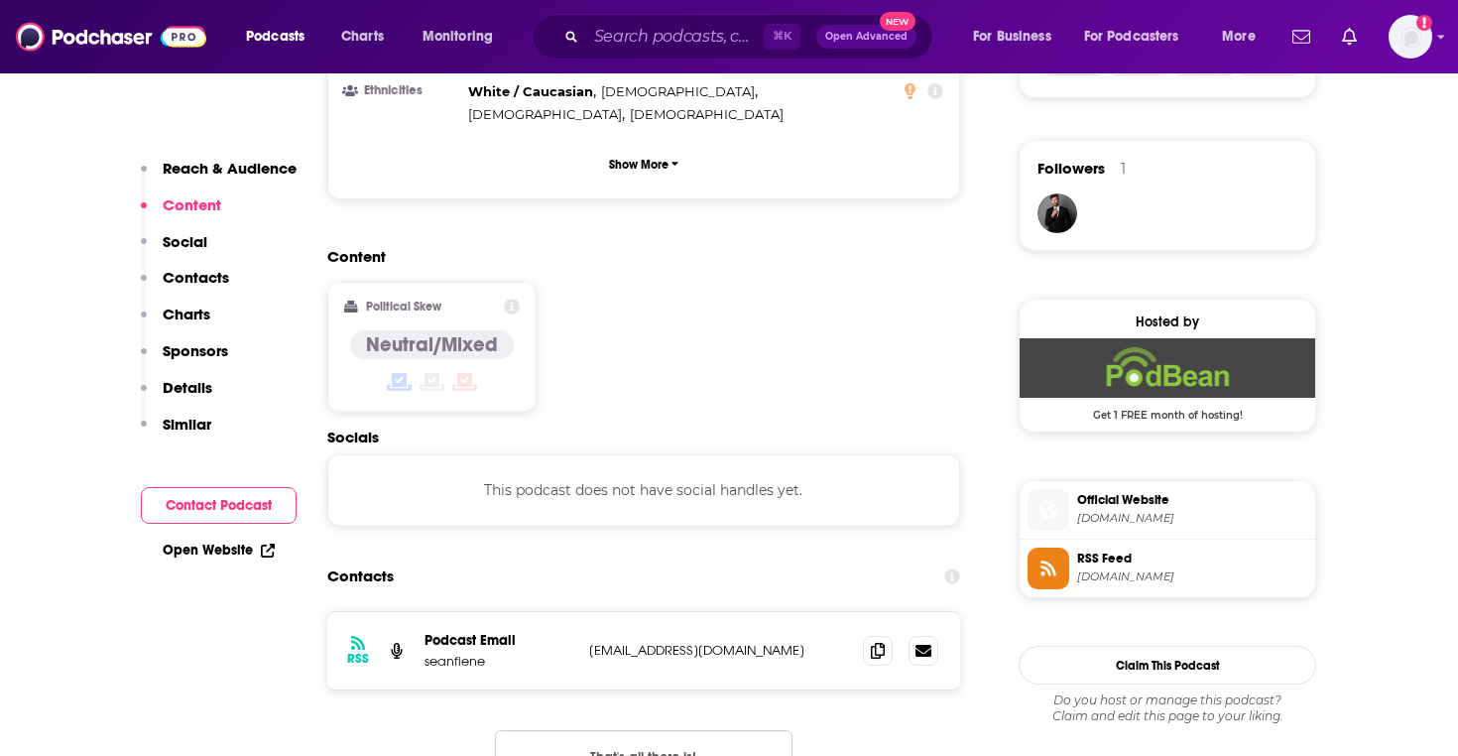
scroll to position [1398, 0]
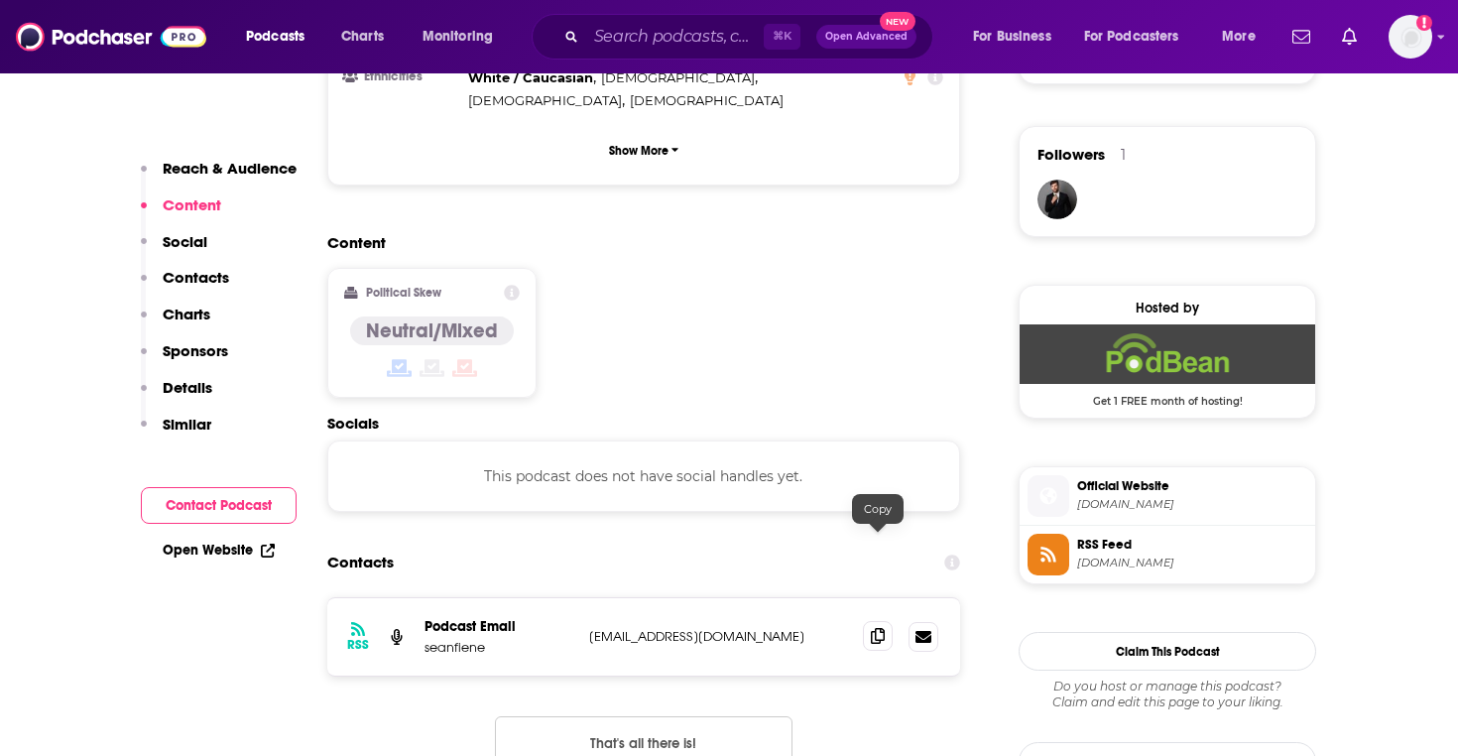
click at [877, 628] on icon at bounding box center [878, 636] width 14 height 16
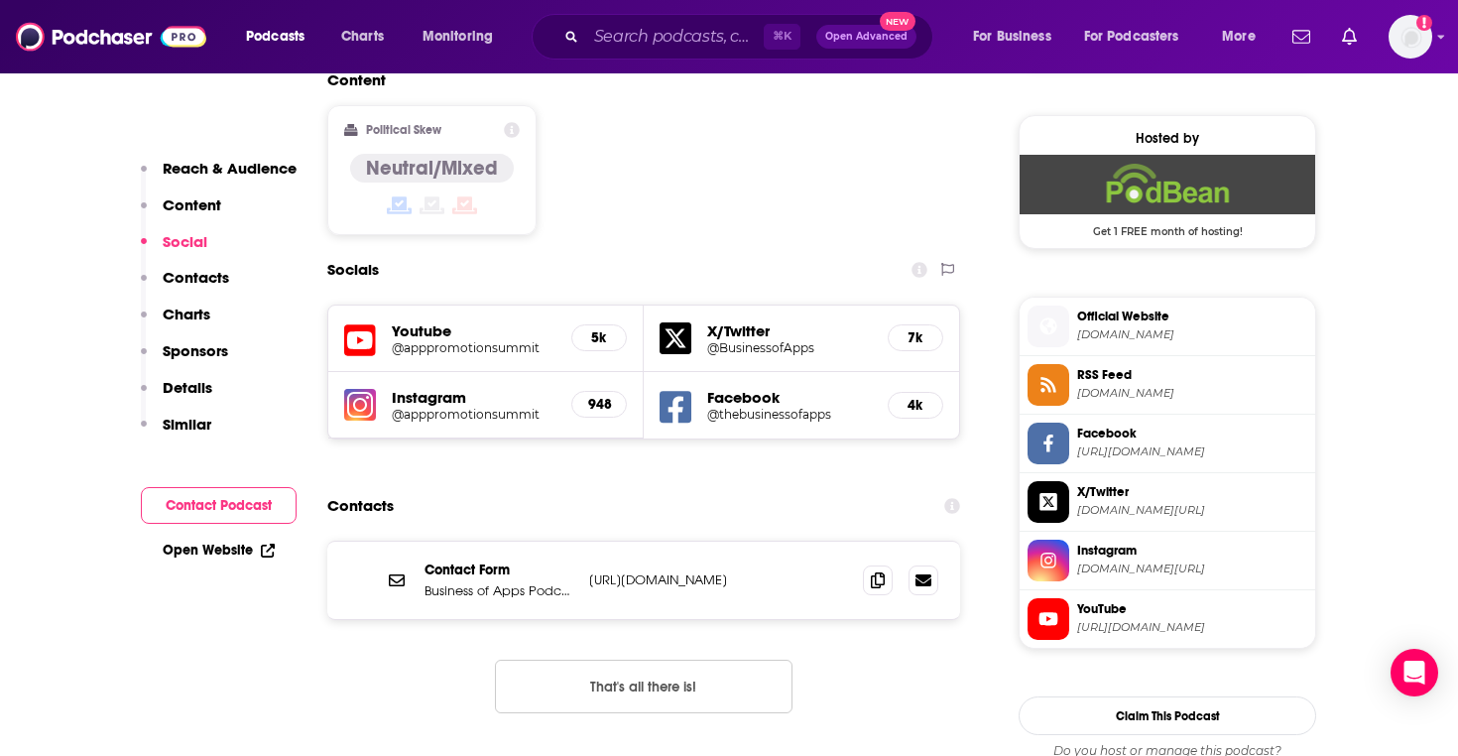
scroll to position [1576, 0]
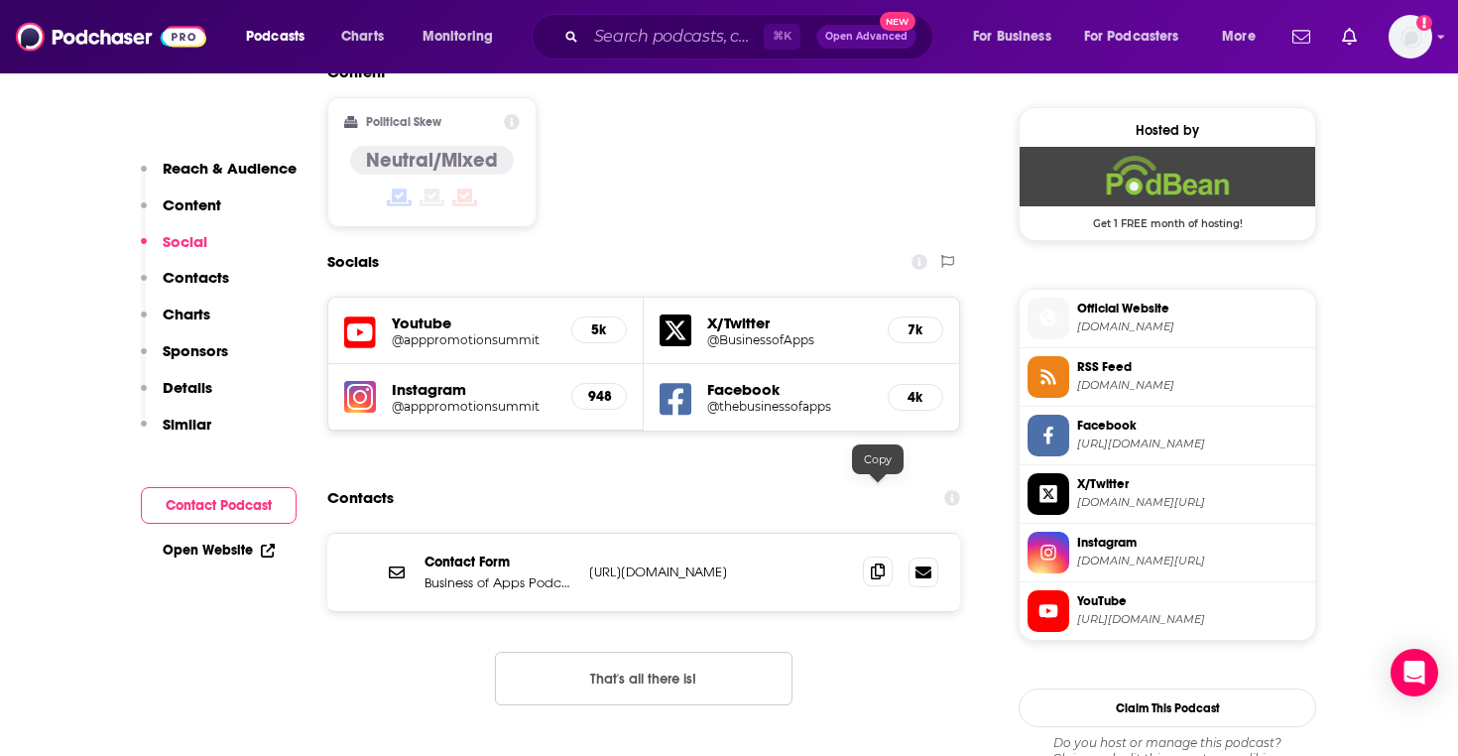
click at [872, 563] on icon at bounding box center [878, 571] width 14 height 16
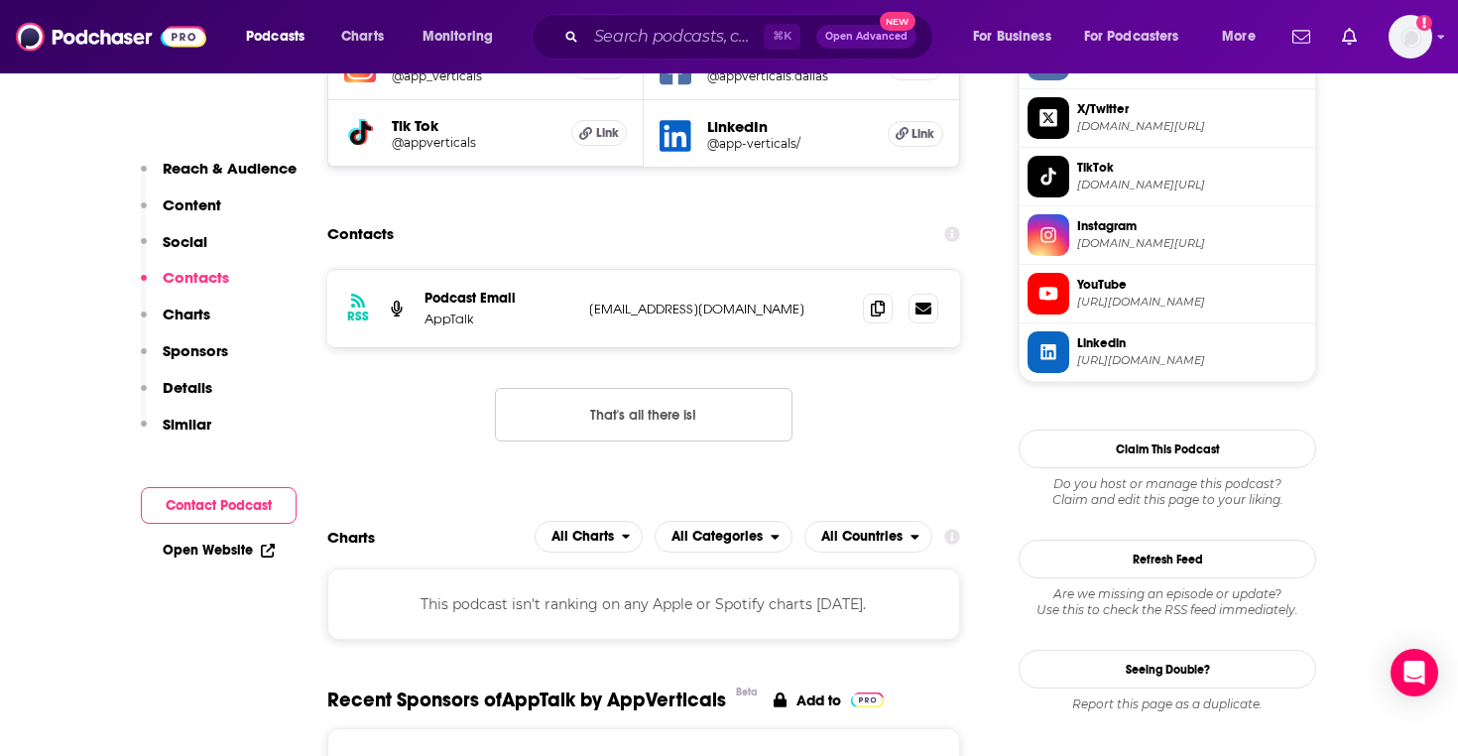
scroll to position [1610, 0]
click at [872, 305] on icon at bounding box center [878, 308] width 14 height 16
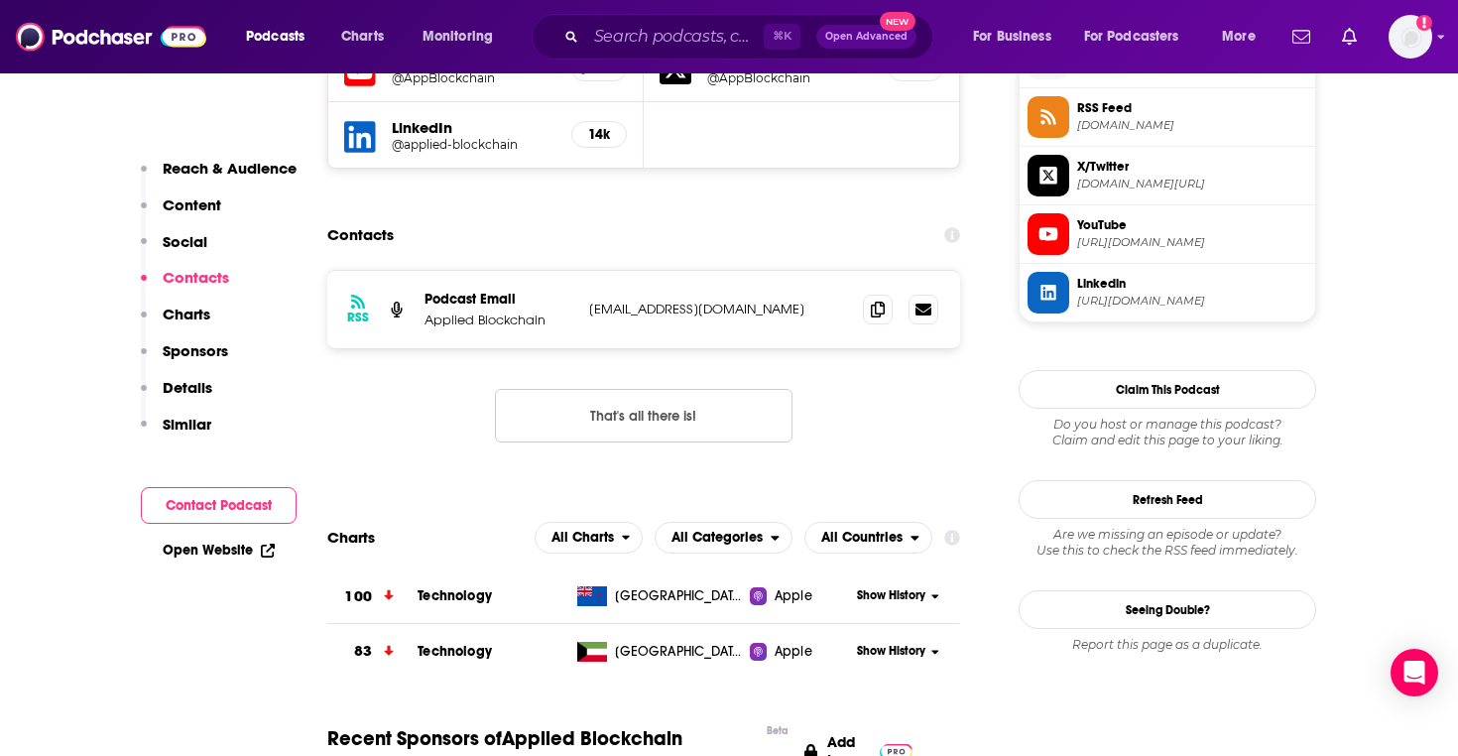
scroll to position [1551, 0]
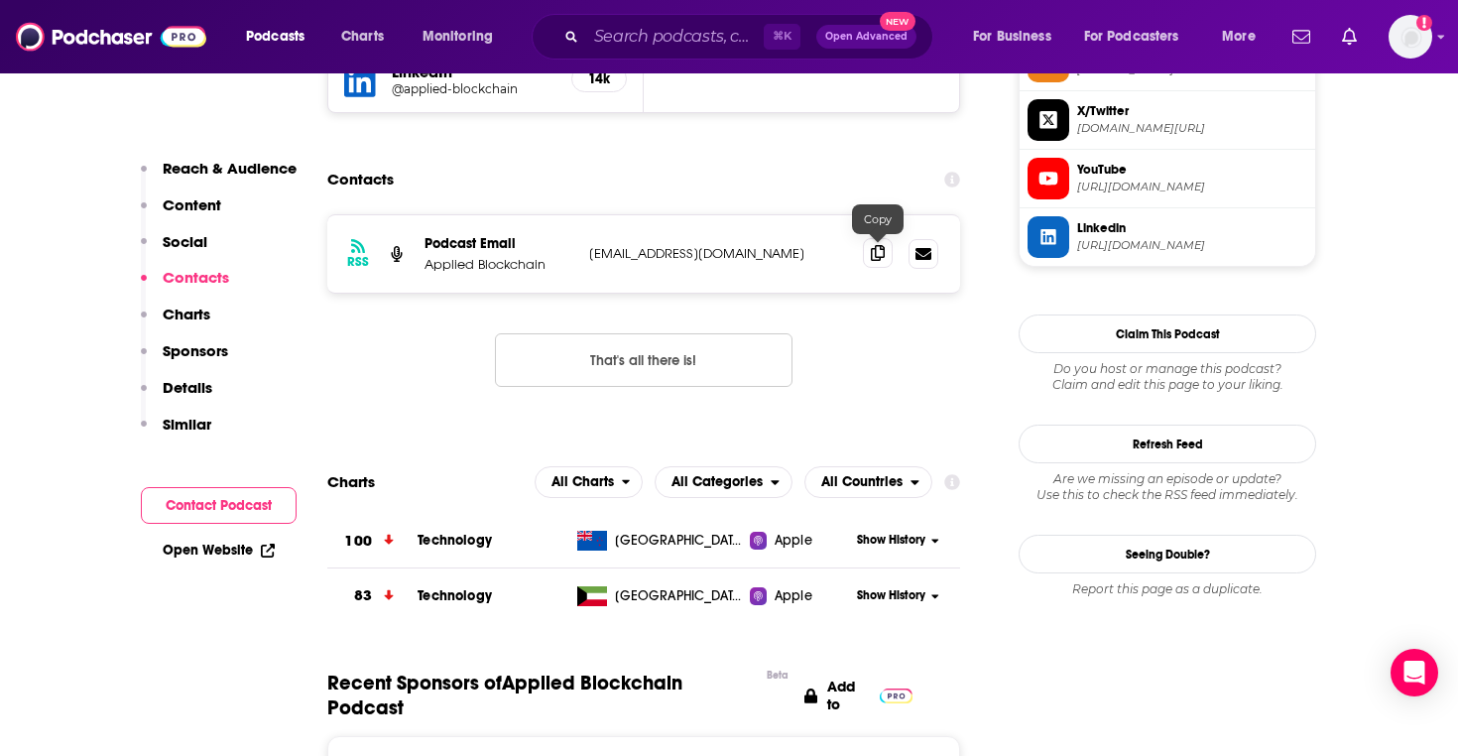
click at [877, 251] on icon at bounding box center [878, 253] width 14 height 16
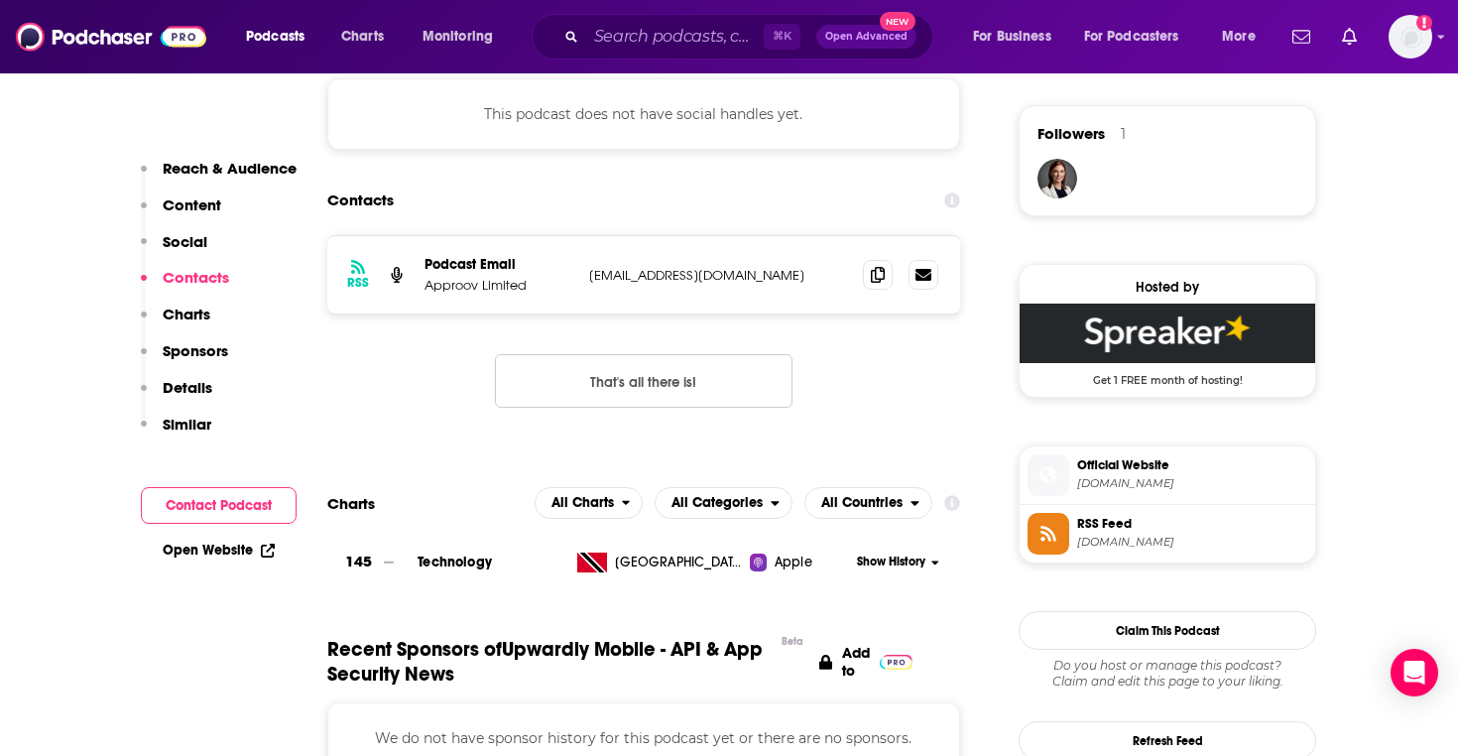
scroll to position [1425, 0]
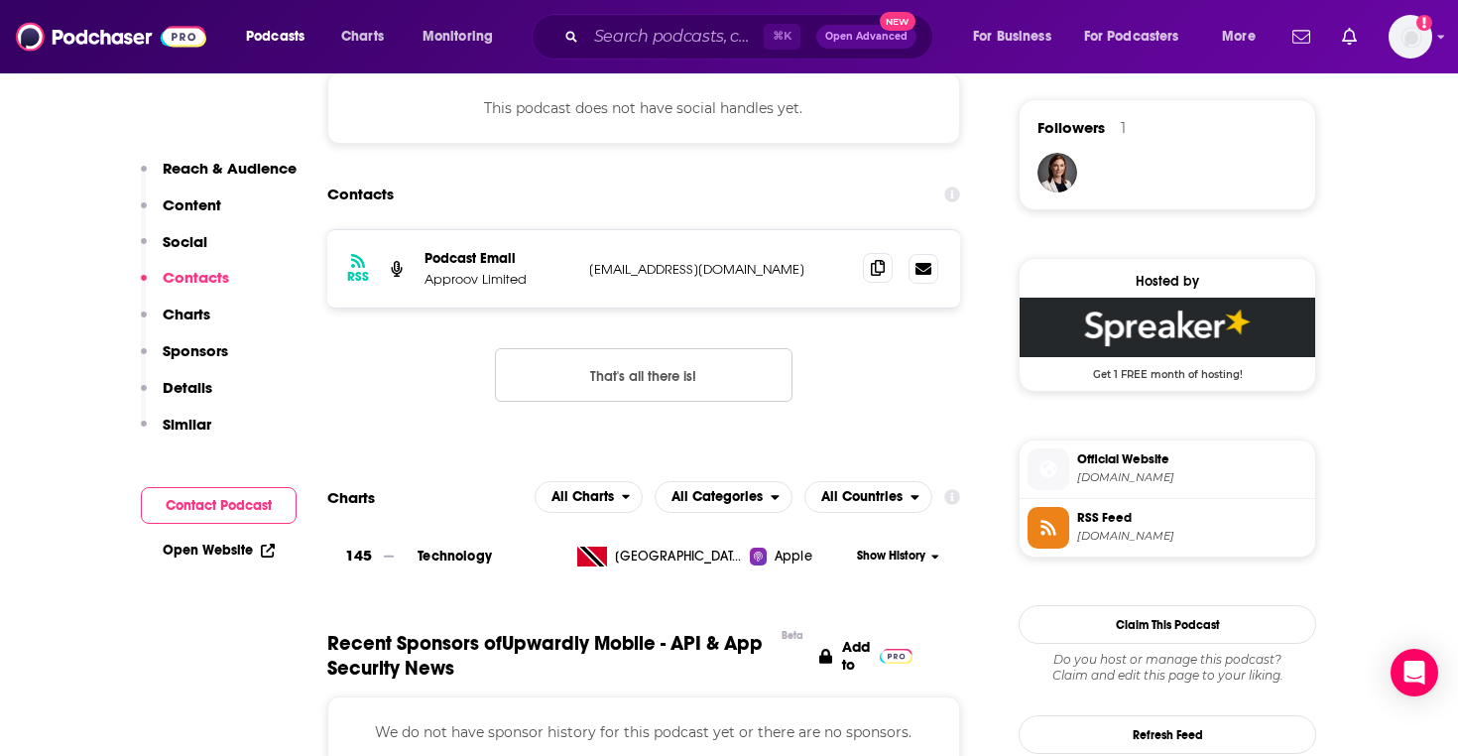
click at [880, 266] on icon at bounding box center [878, 268] width 14 height 16
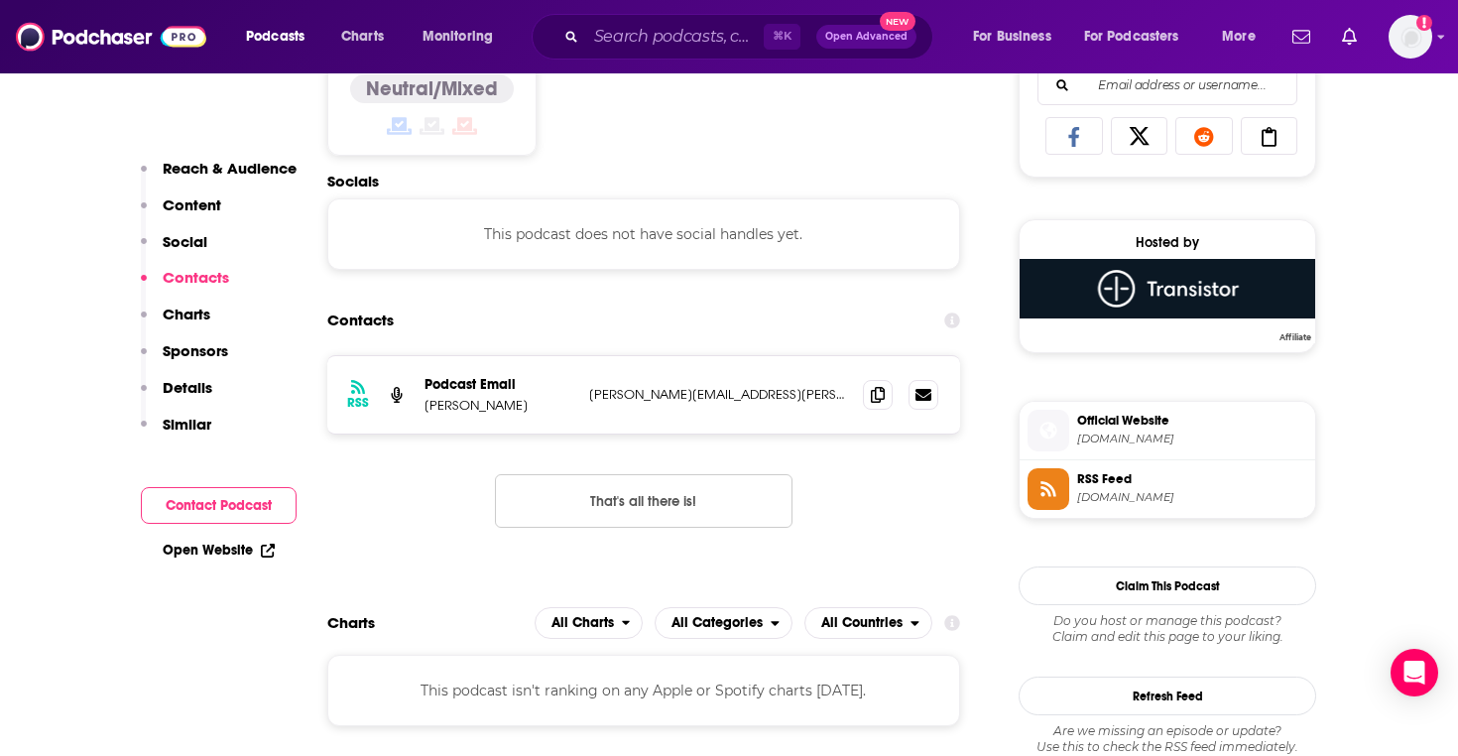
scroll to position [1306, 0]
click at [879, 397] on icon at bounding box center [878, 393] width 14 height 16
